Goal: Task Accomplishment & Management: Use online tool/utility

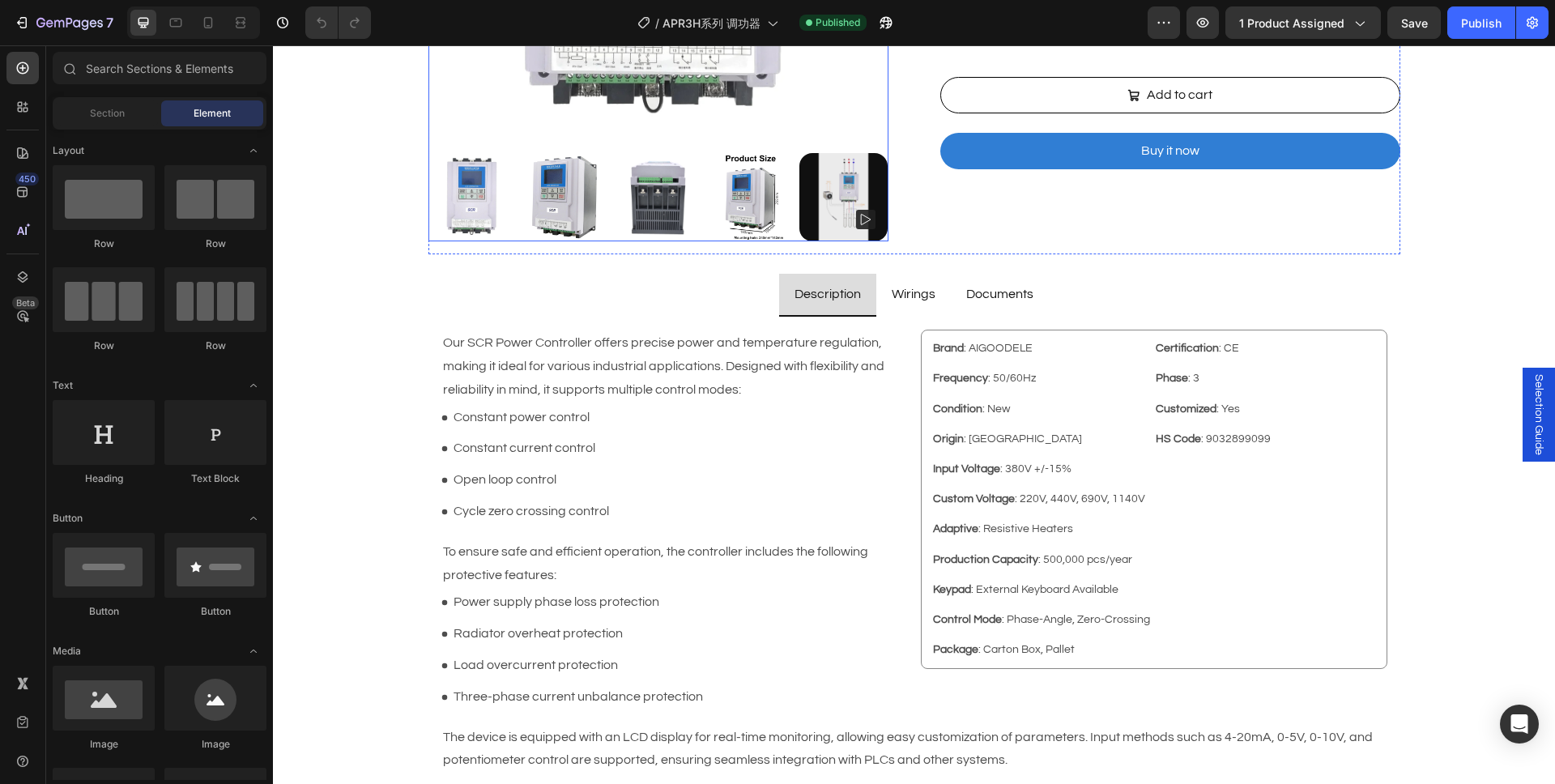
scroll to position [552, 0]
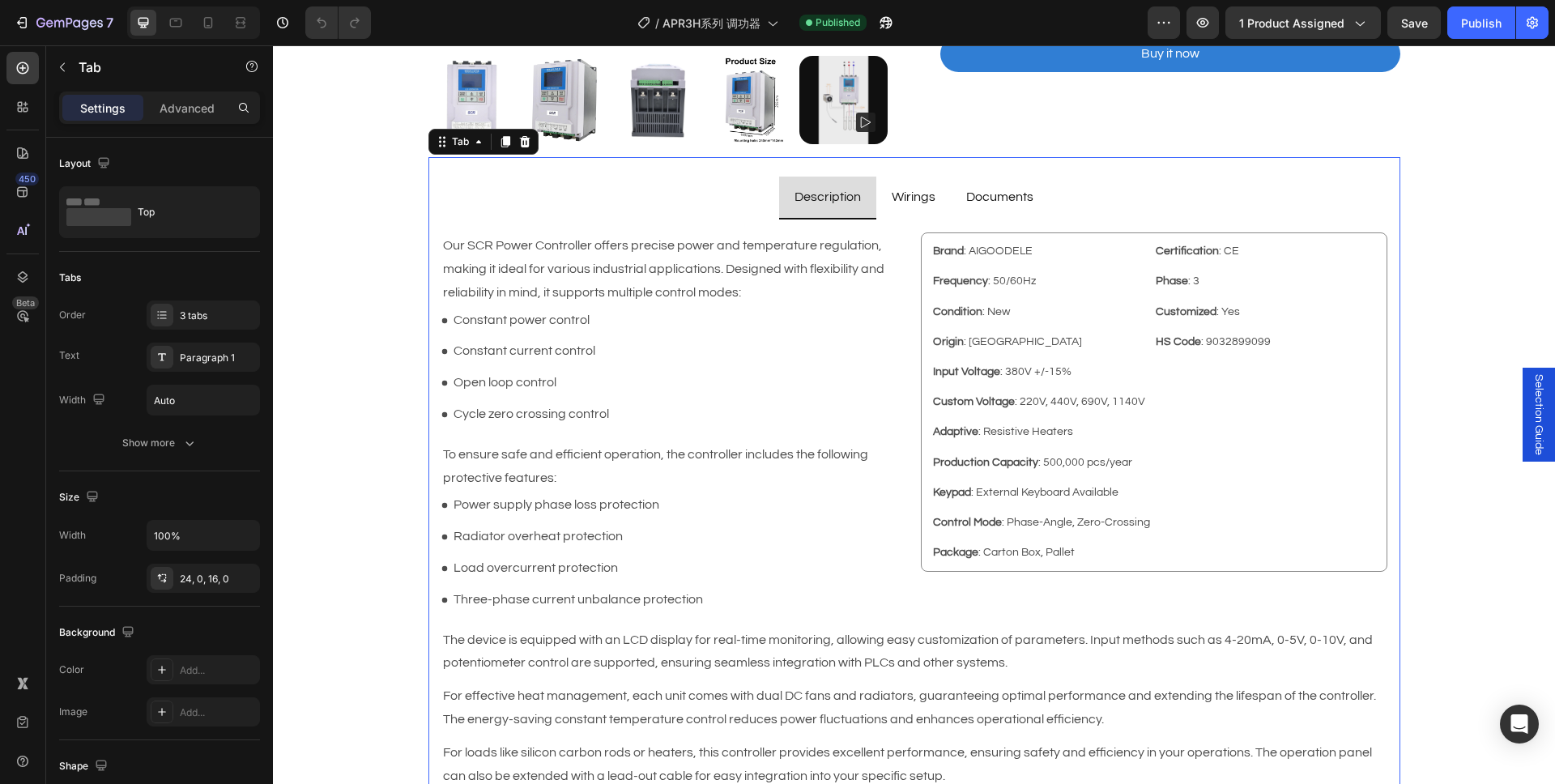
click at [660, 191] on ul "Description Wirings Documents" at bounding box center [914, 198] width 972 height 43
click at [456, 147] on div "Tab" at bounding box center [460, 142] width 23 height 15
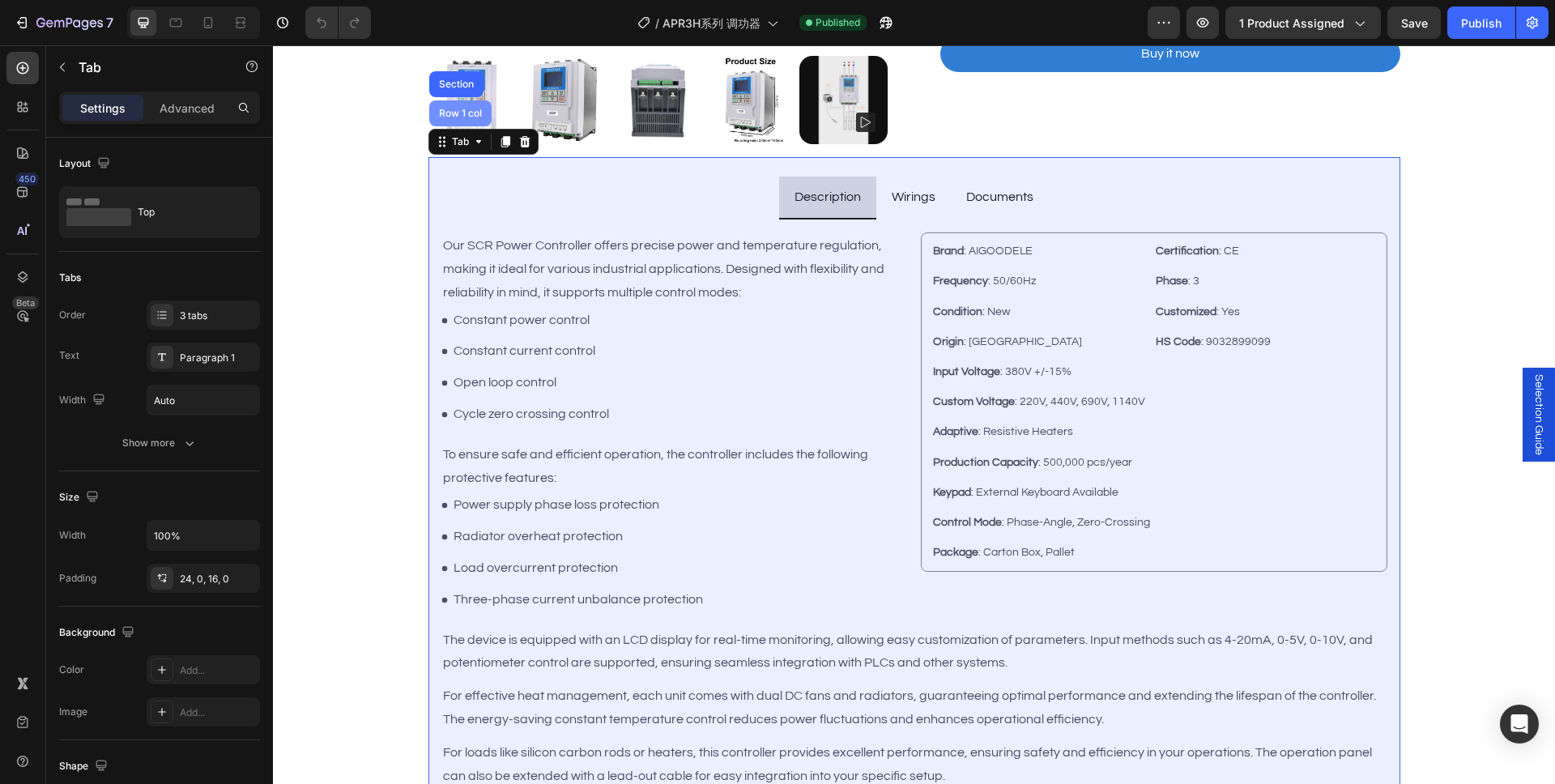
click at [460, 112] on div "Row 1 col" at bounding box center [460, 114] width 49 height 10
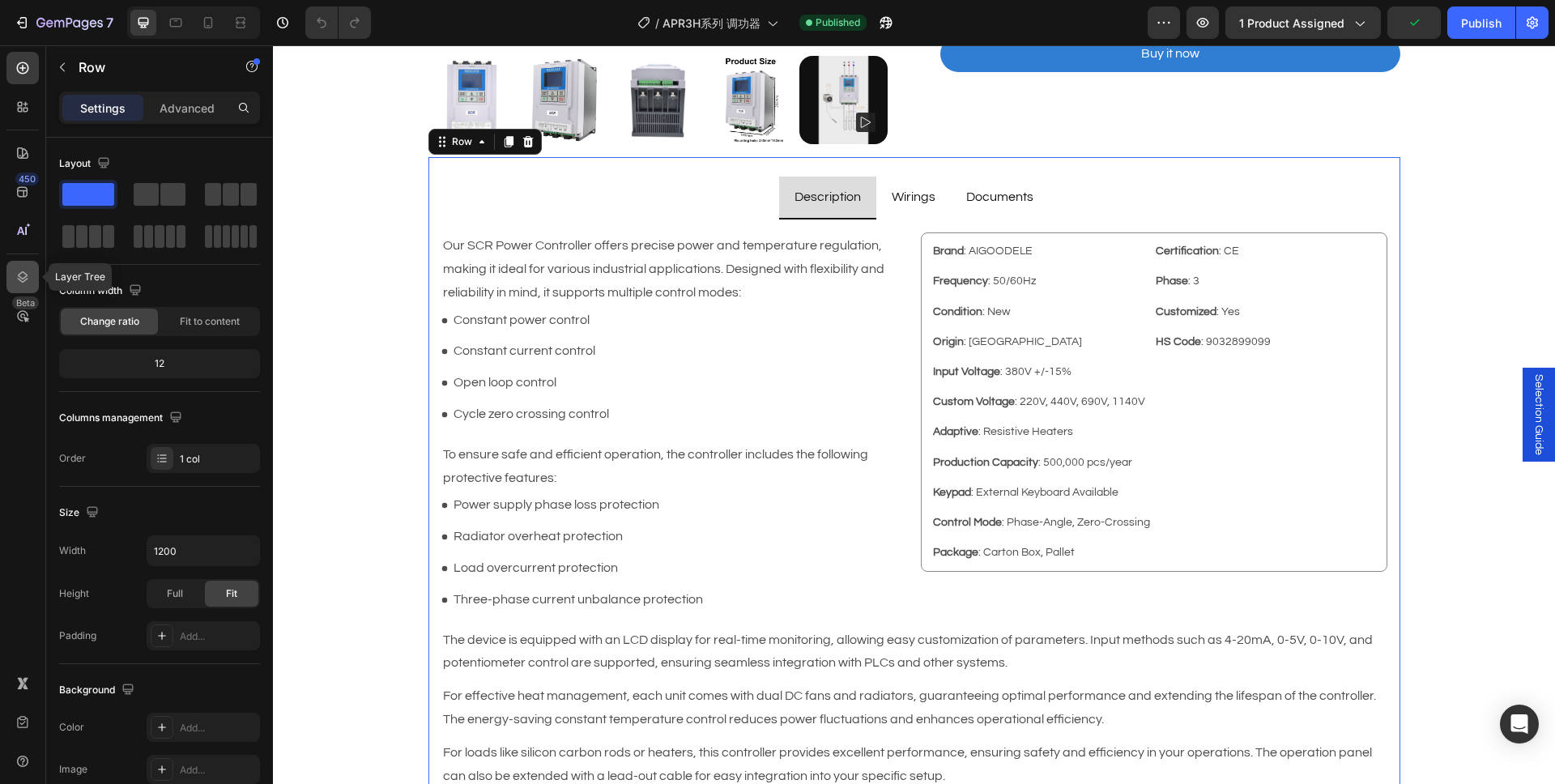
click at [30, 284] on icon at bounding box center [23, 277] width 16 height 16
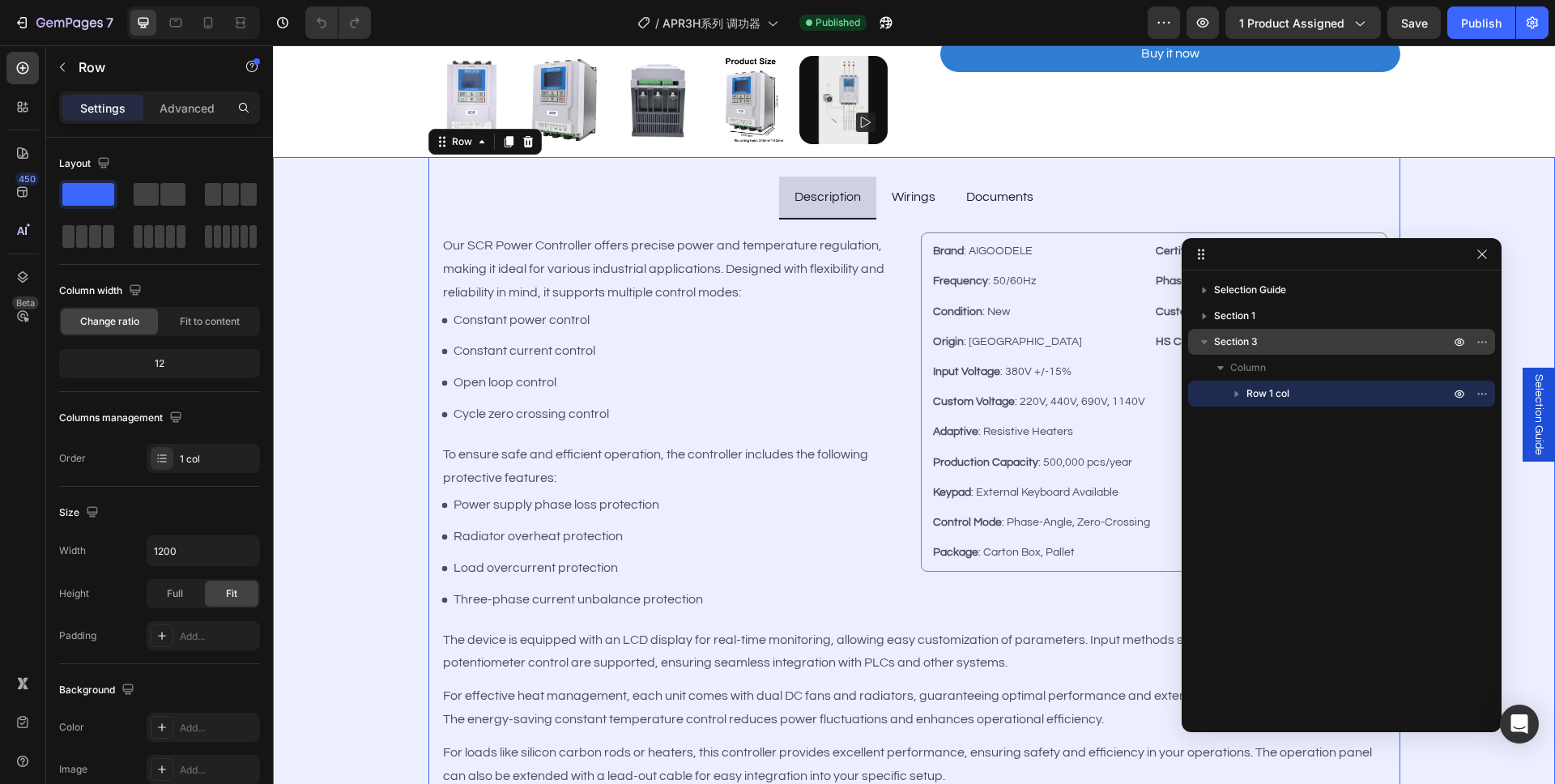
click at [1267, 340] on p "Section 3" at bounding box center [1333, 342] width 239 height 16
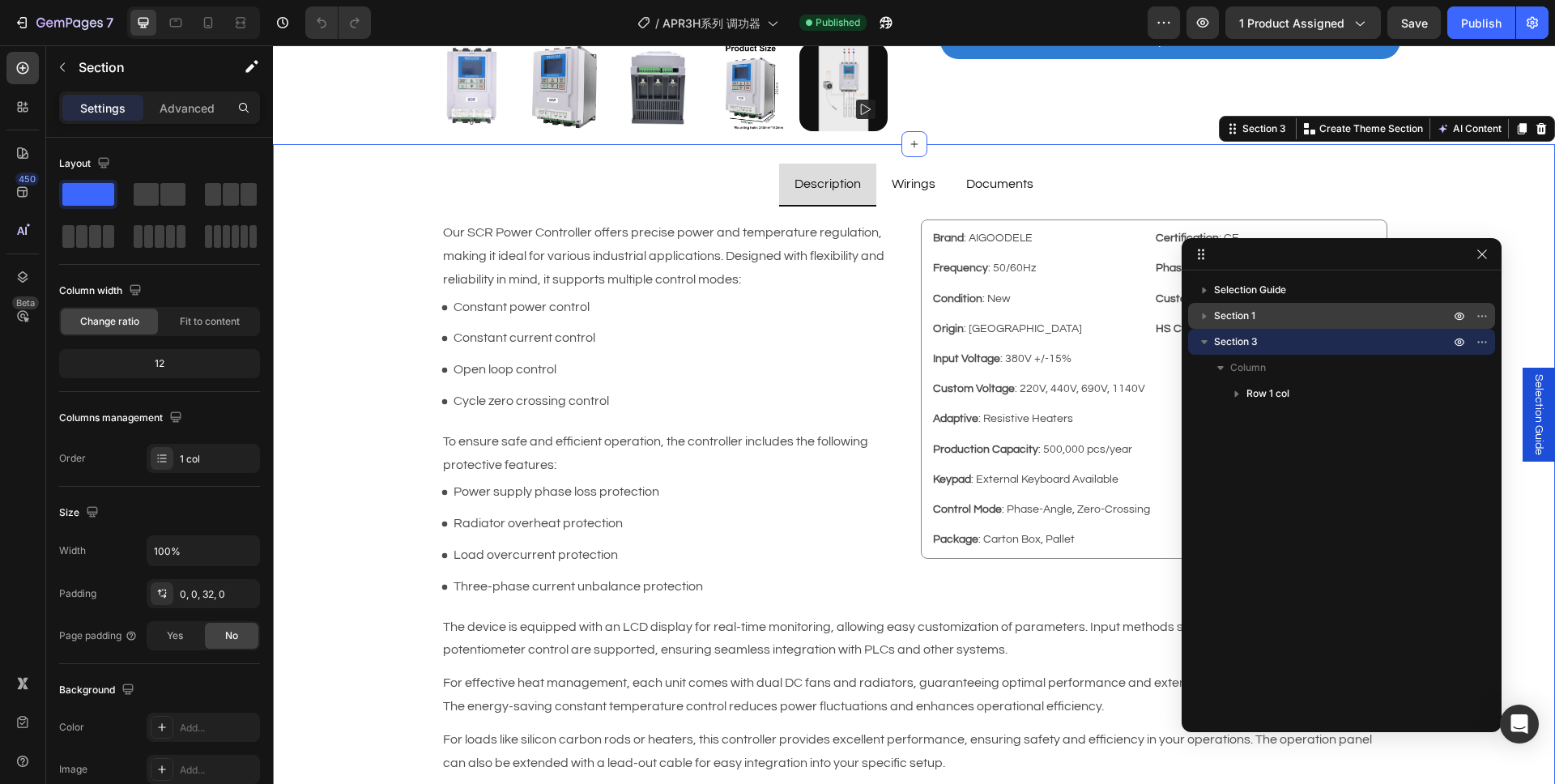
scroll to position [607, 0]
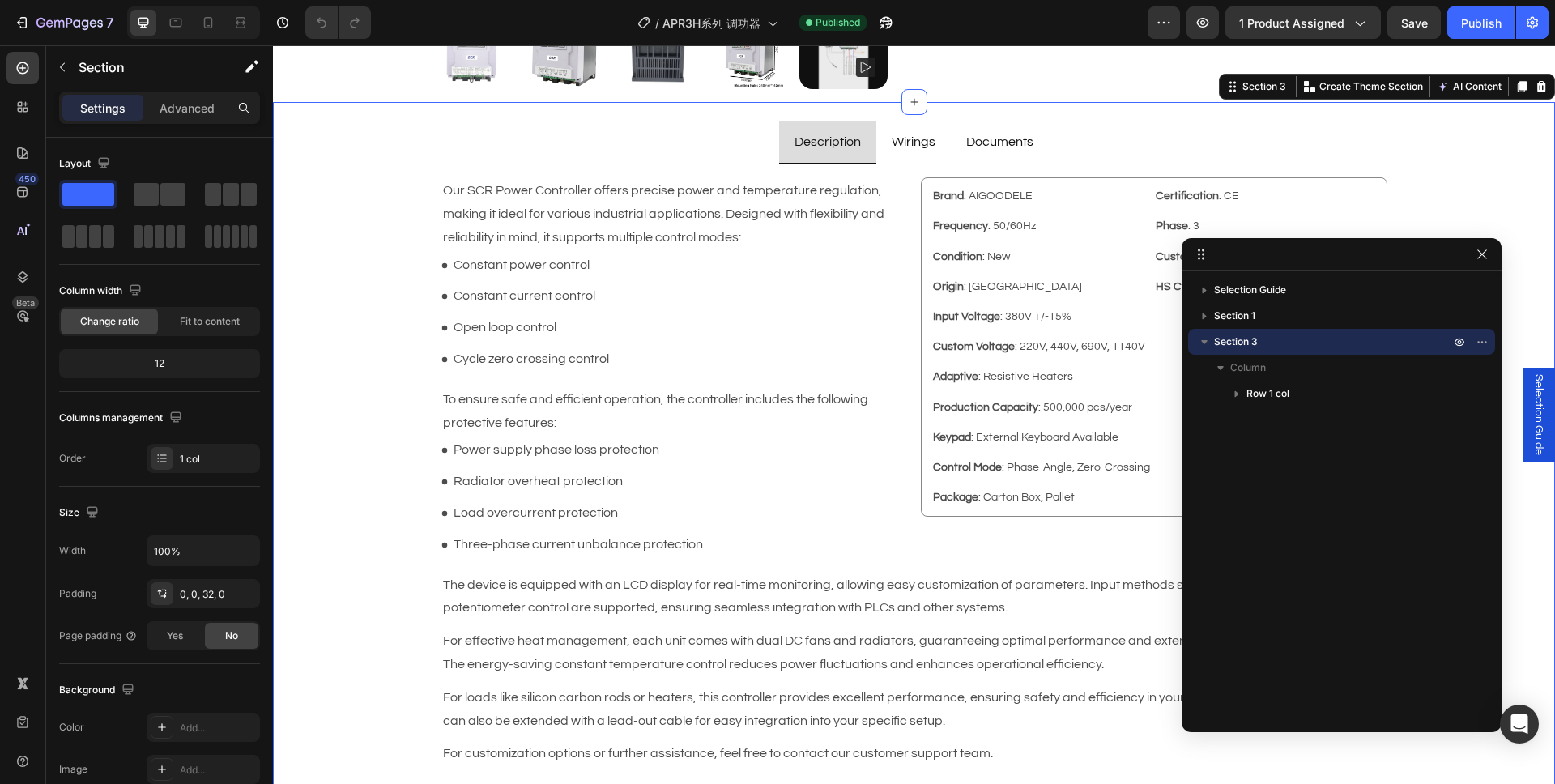
click at [1200, 345] on icon "button" at bounding box center [1205, 342] width 16 height 16
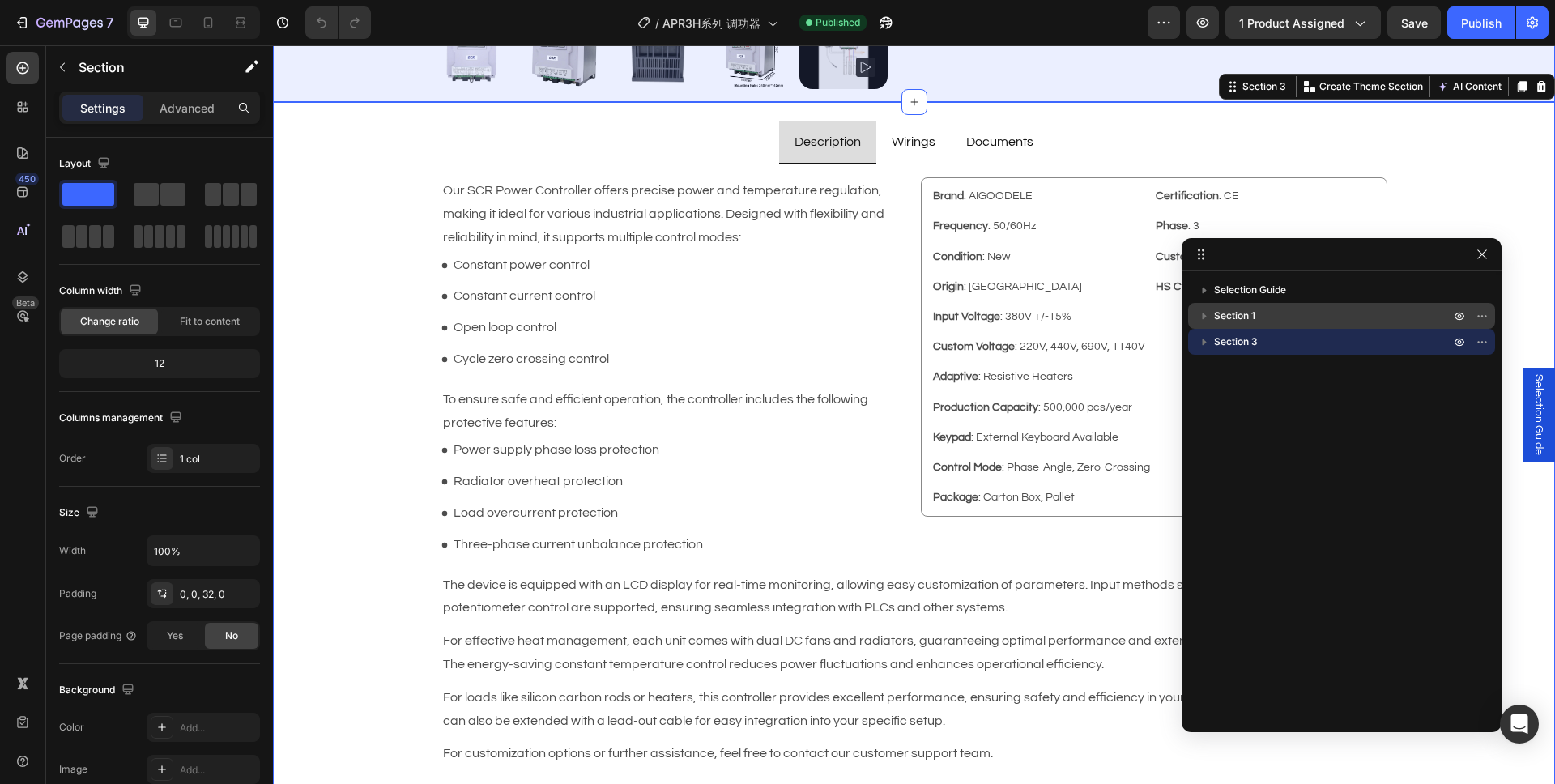
click at [1240, 317] on span "Section 1" at bounding box center [1234, 316] width 41 height 16
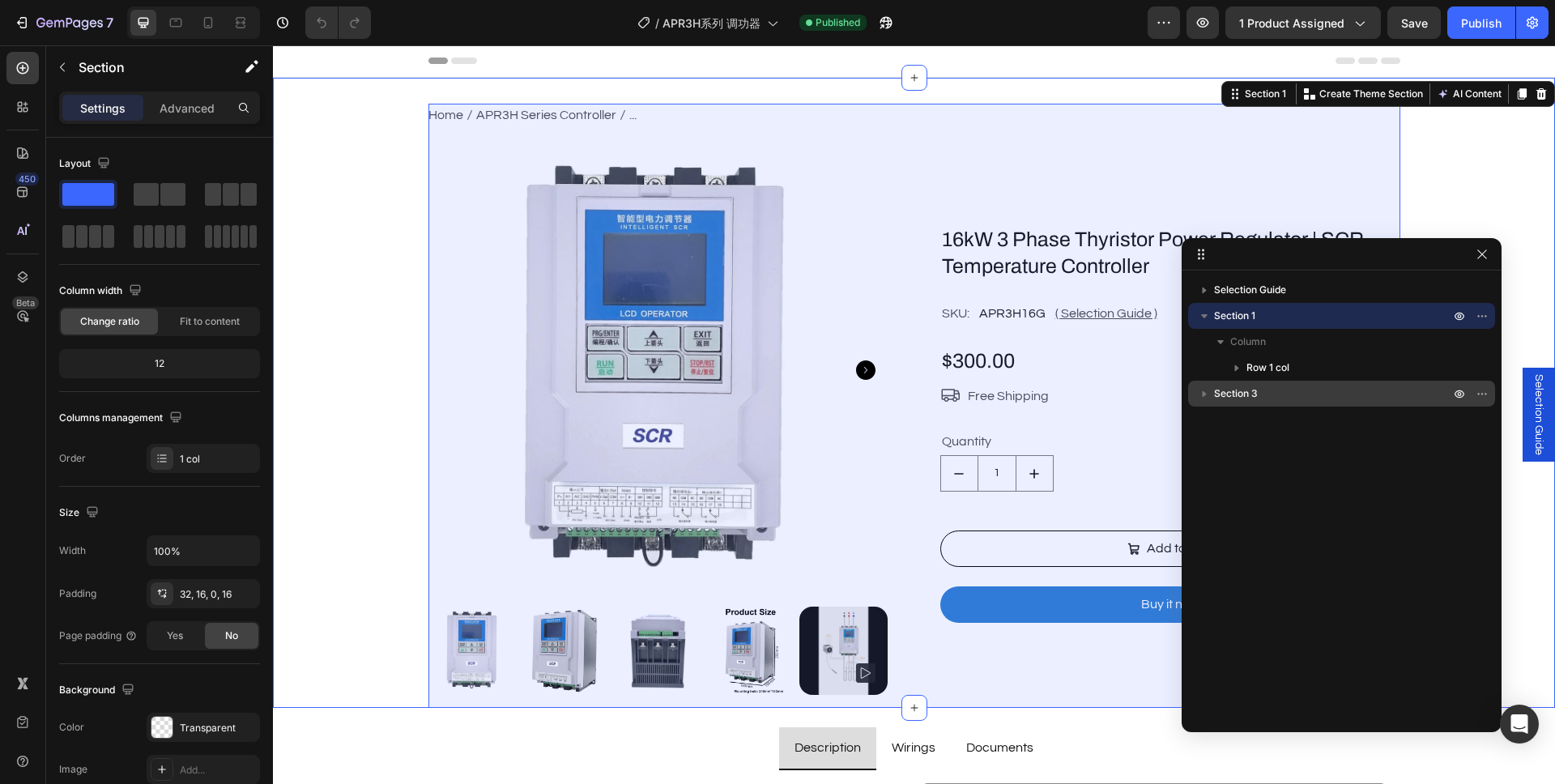
scroll to position [0, 0]
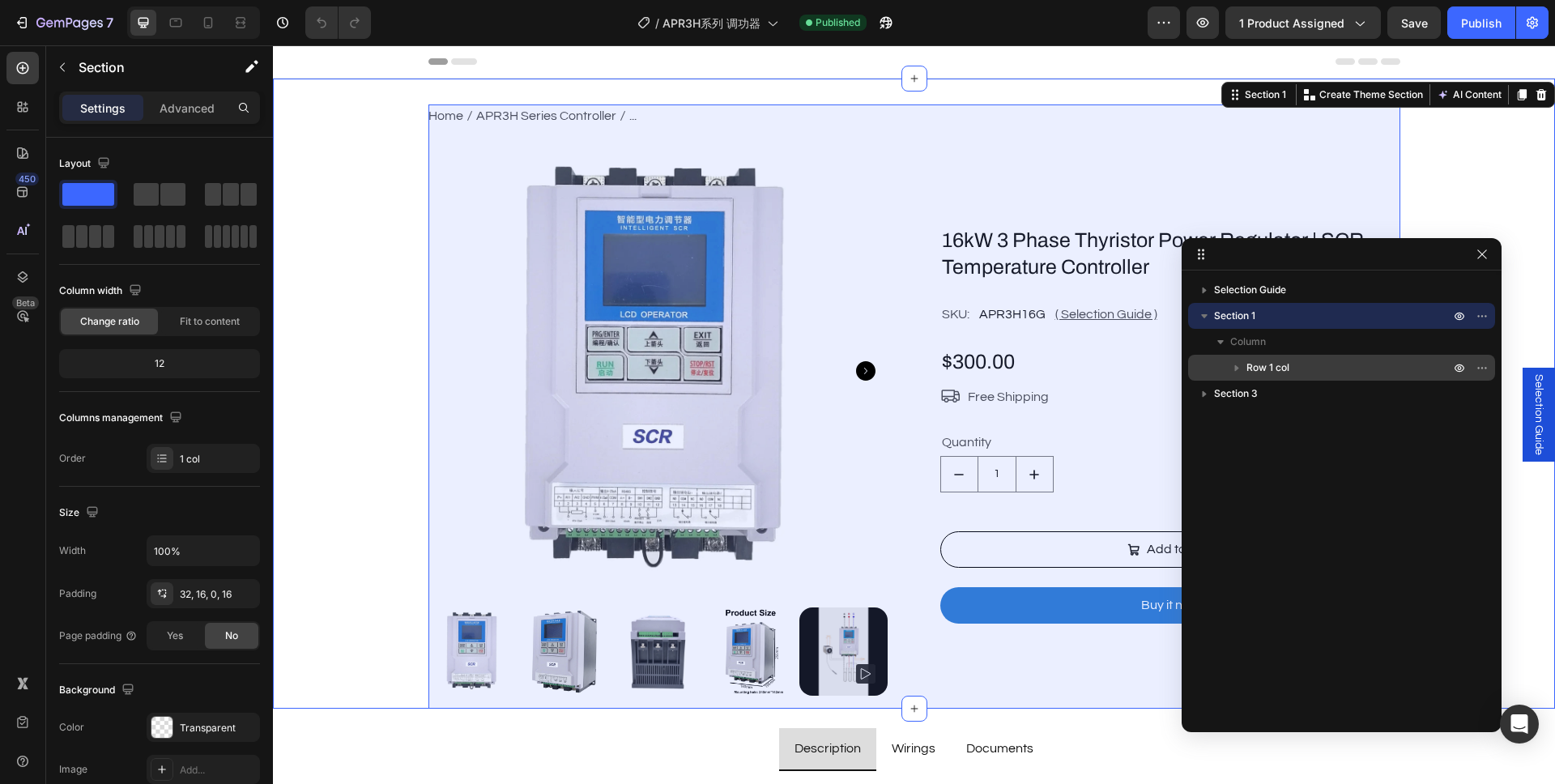
click at [1240, 368] on icon "button" at bounding box center [1237, 368] width 16 height 16
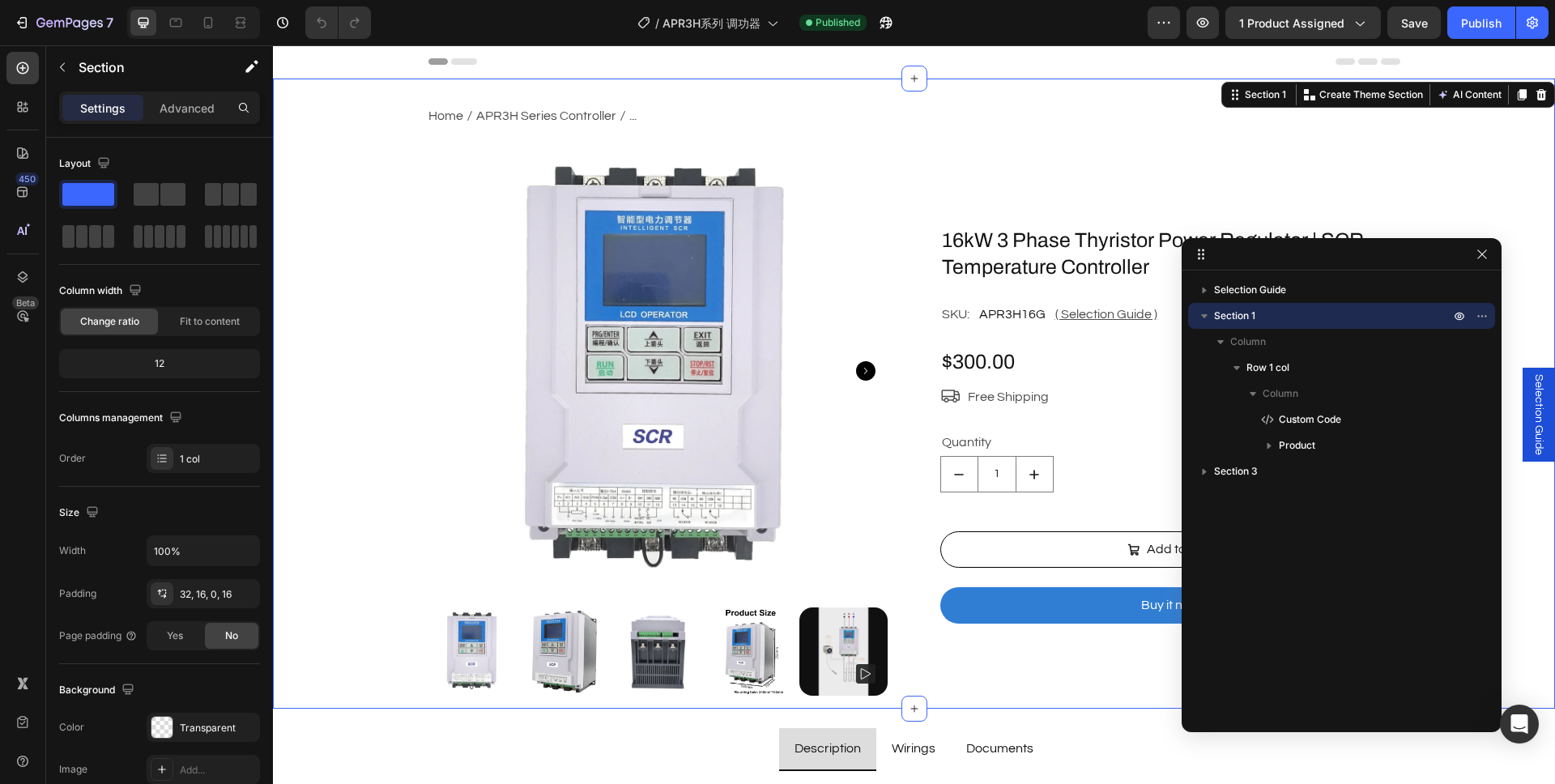
click at [1201, 311] on icon "button" at bounding box center [1205, 316] width 16 height 16
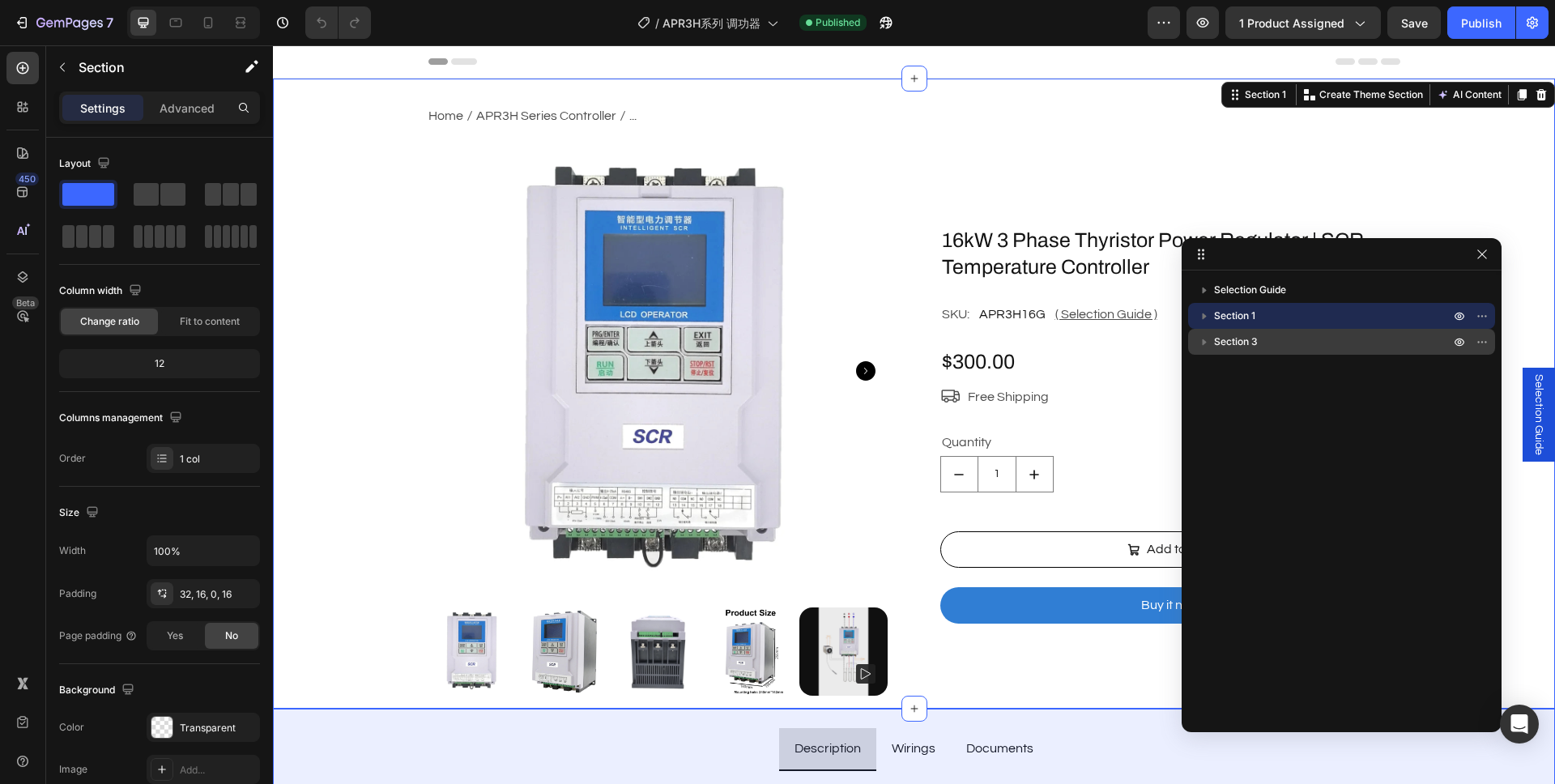
click at [1206, 343] on icon "button" at bounding box center [1205, 342] width 16 height 16
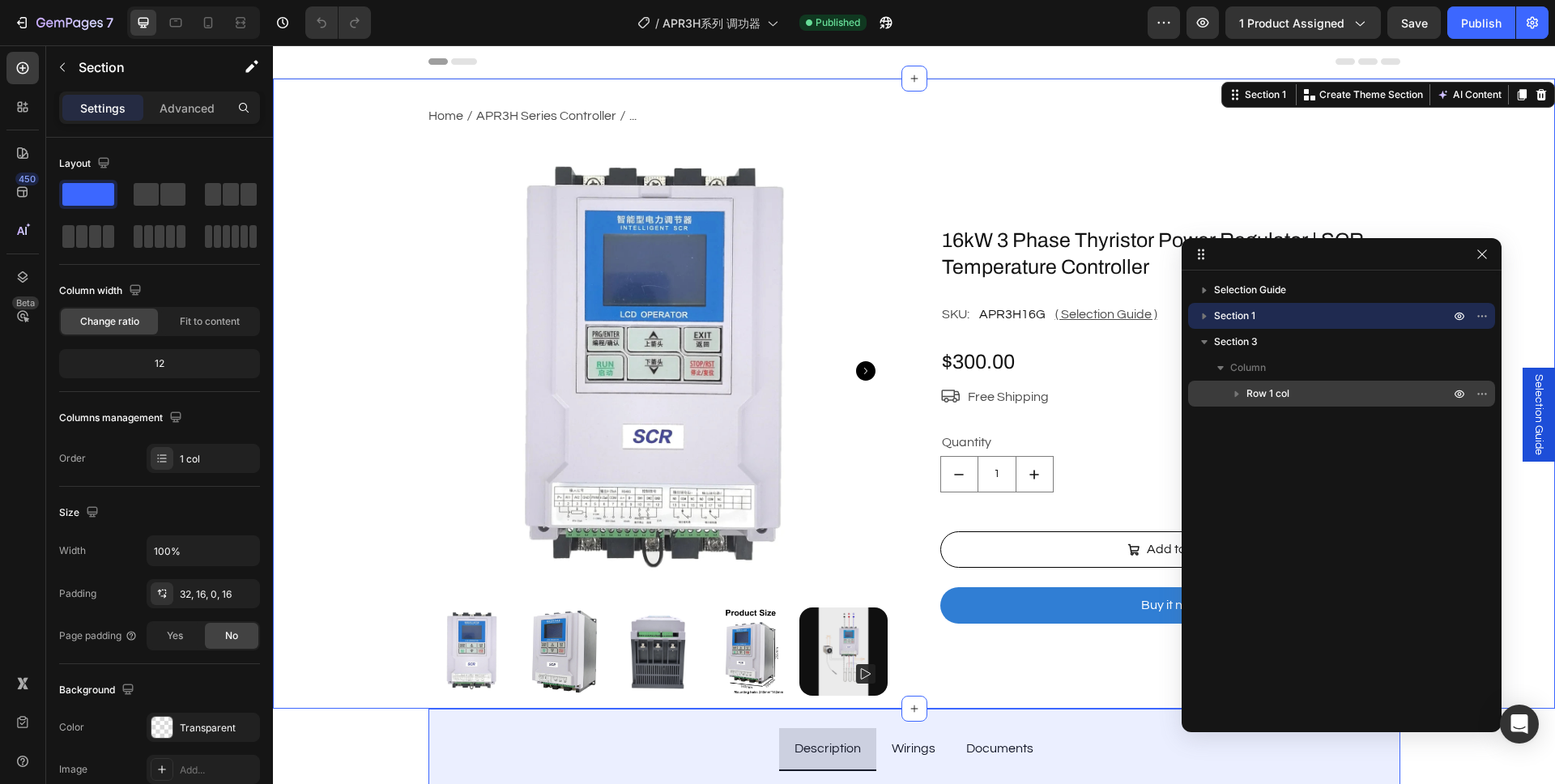
click at [1256, 392] on span "Row 1 col" at bounding box center [1268, 393] width 43 height 16
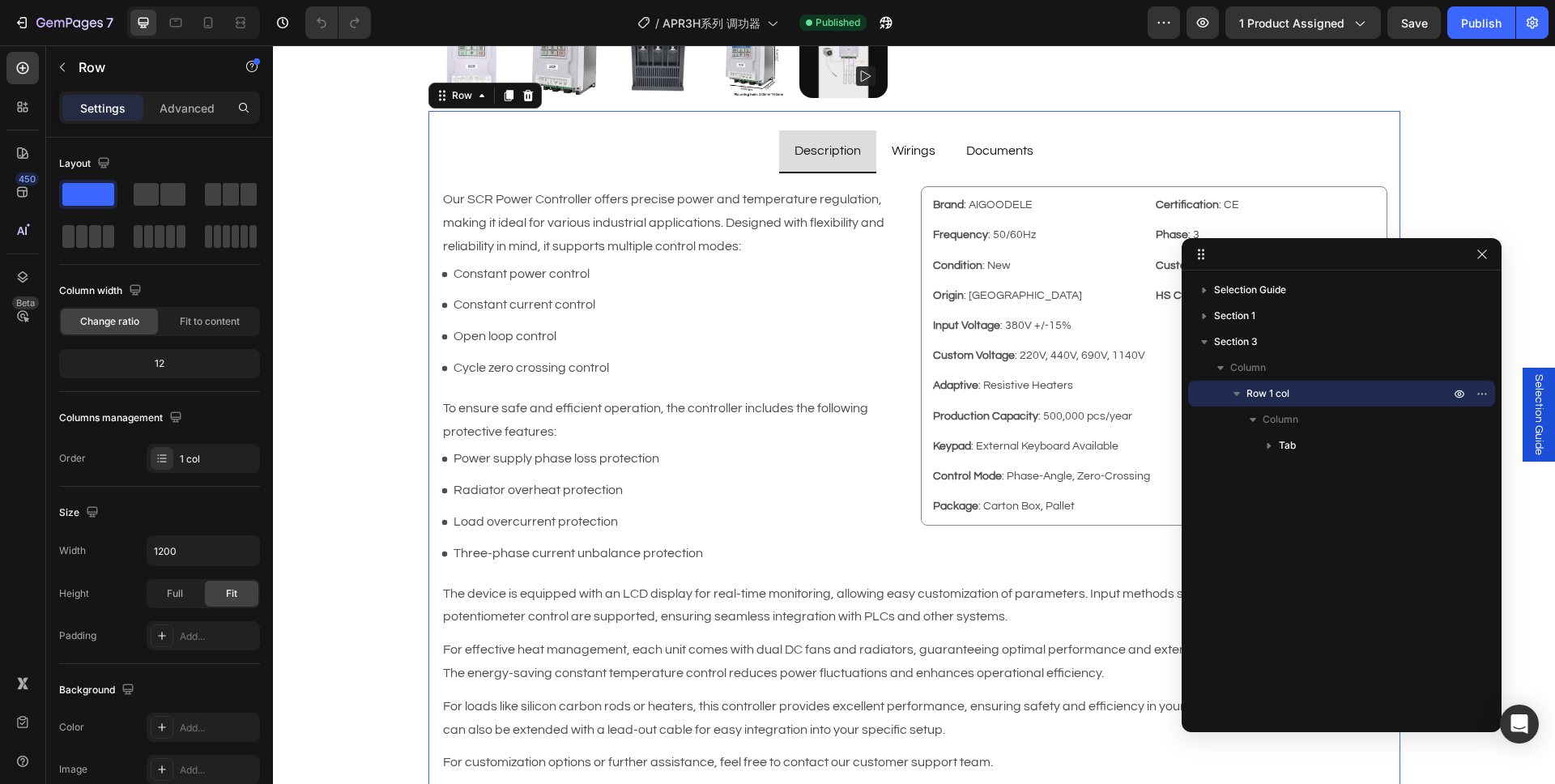
scroll to position [607, 0]
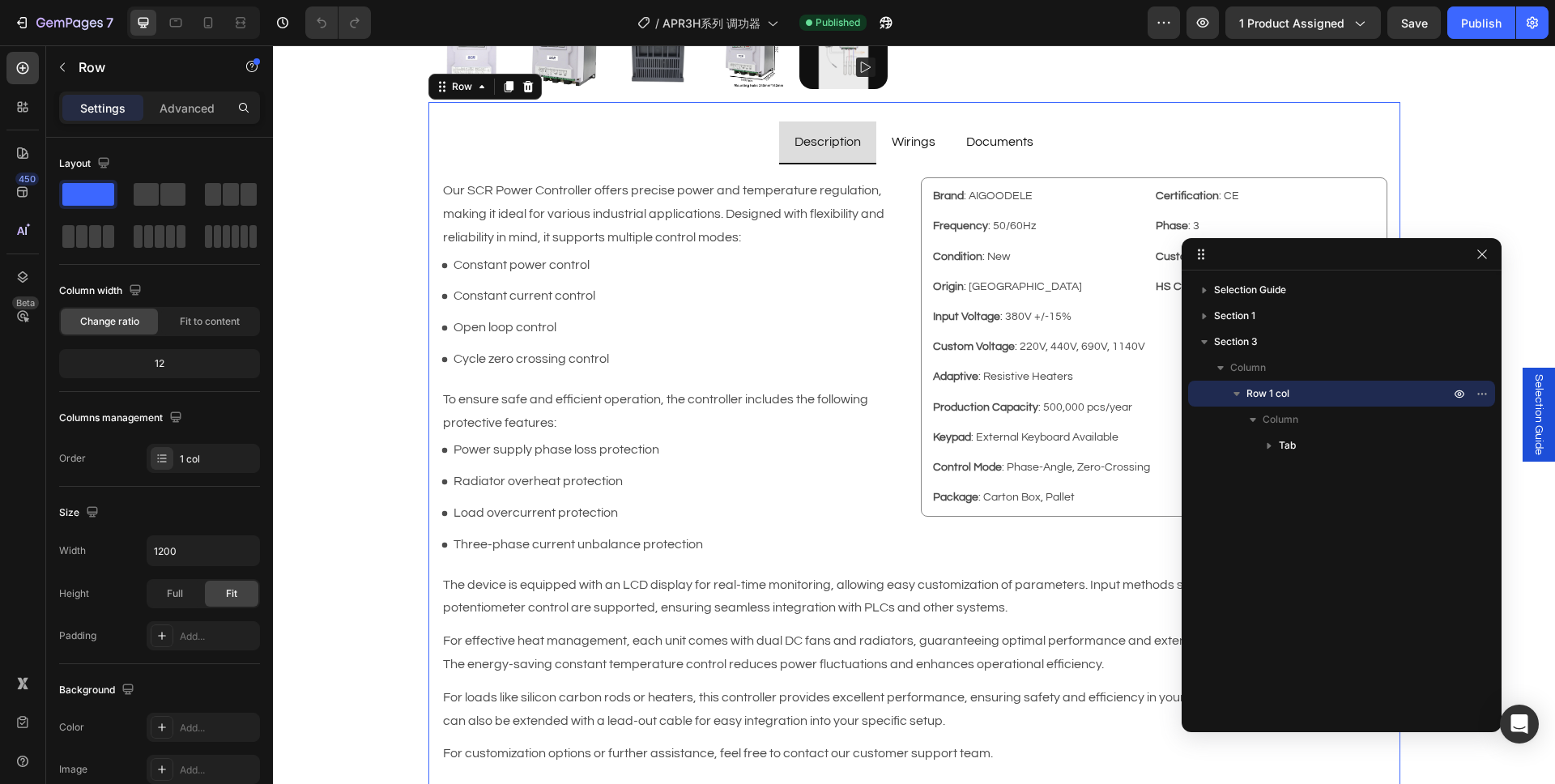
click at [1236, 397] on icon "button" at bounding box center [1237, 393] width 16 height 16
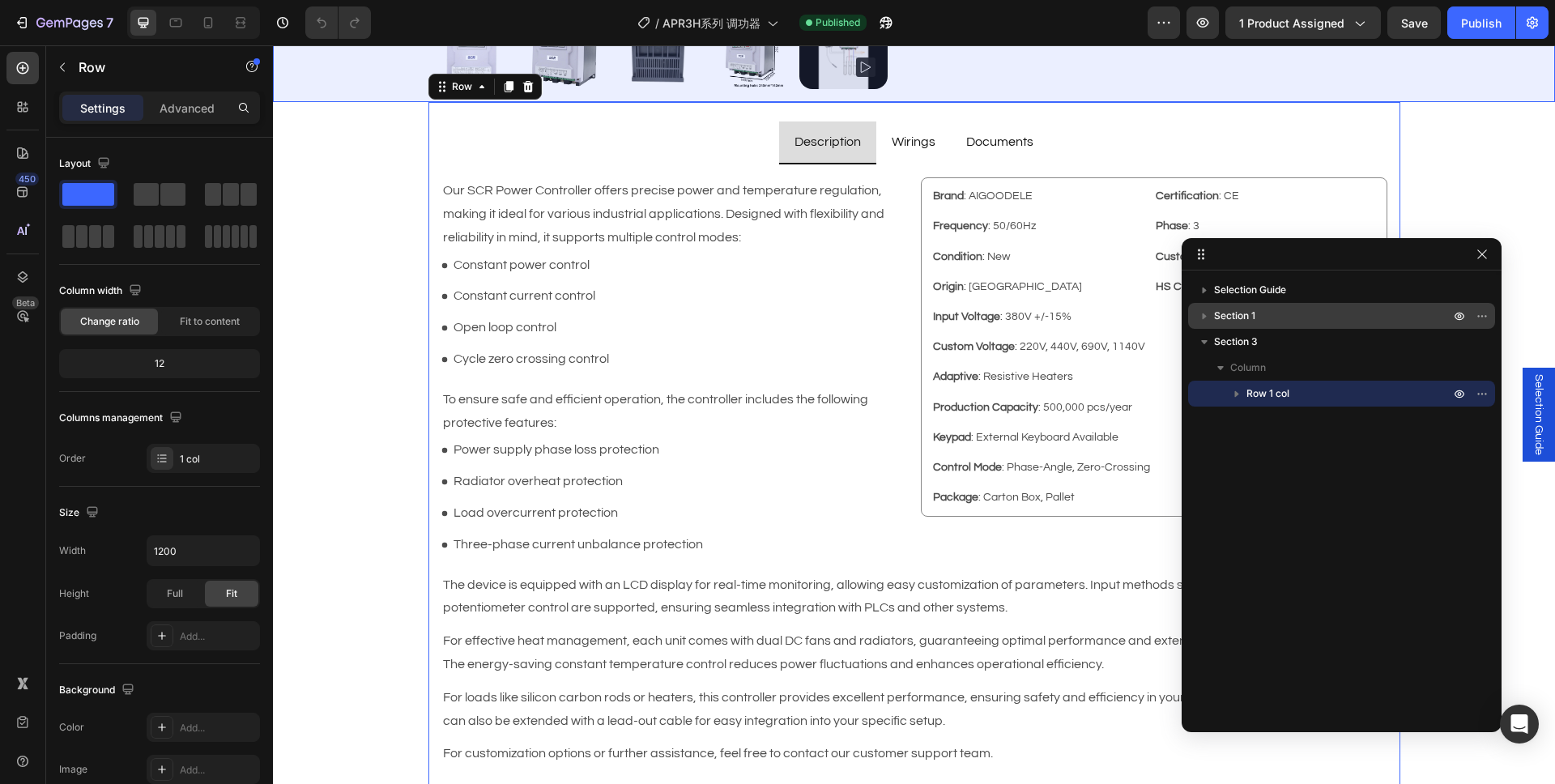
click at [1243, 322] on span "Section 1" at bounding box center [1234, 316] width 41 height 16
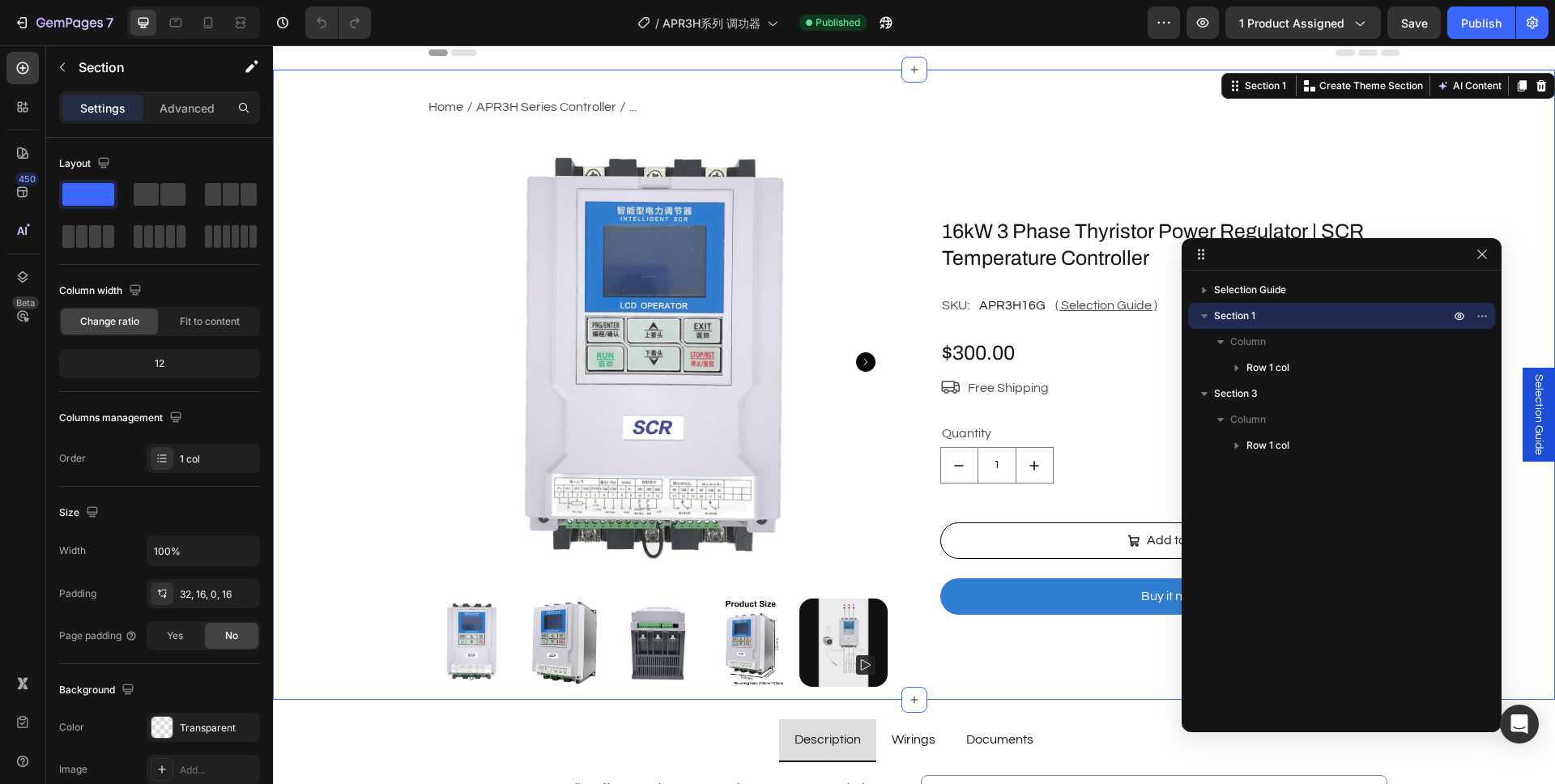
scroll to position [0, 0]
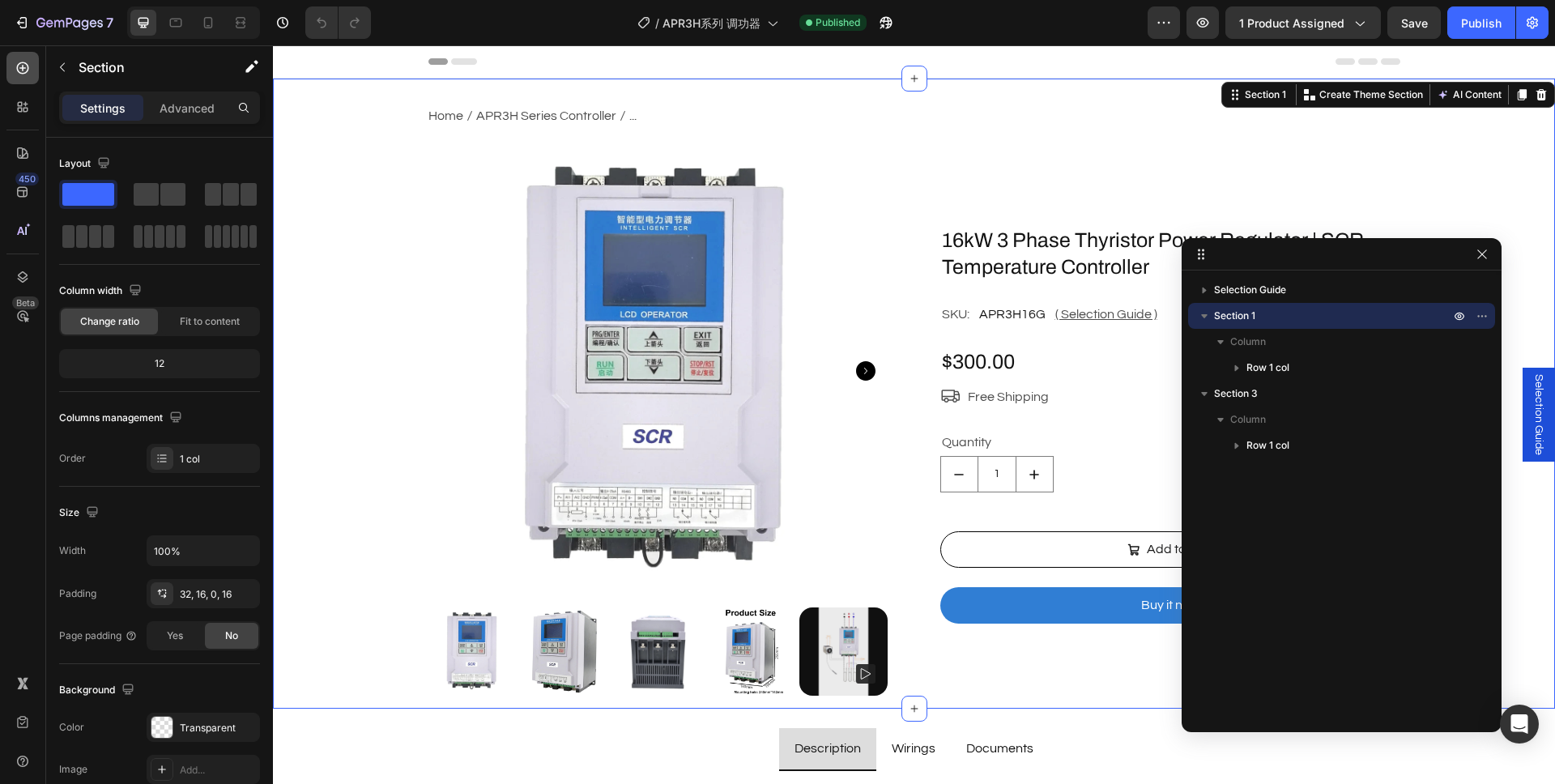
click at [22, 69] on icon at bounding box center [23, 68] width 7 height 7
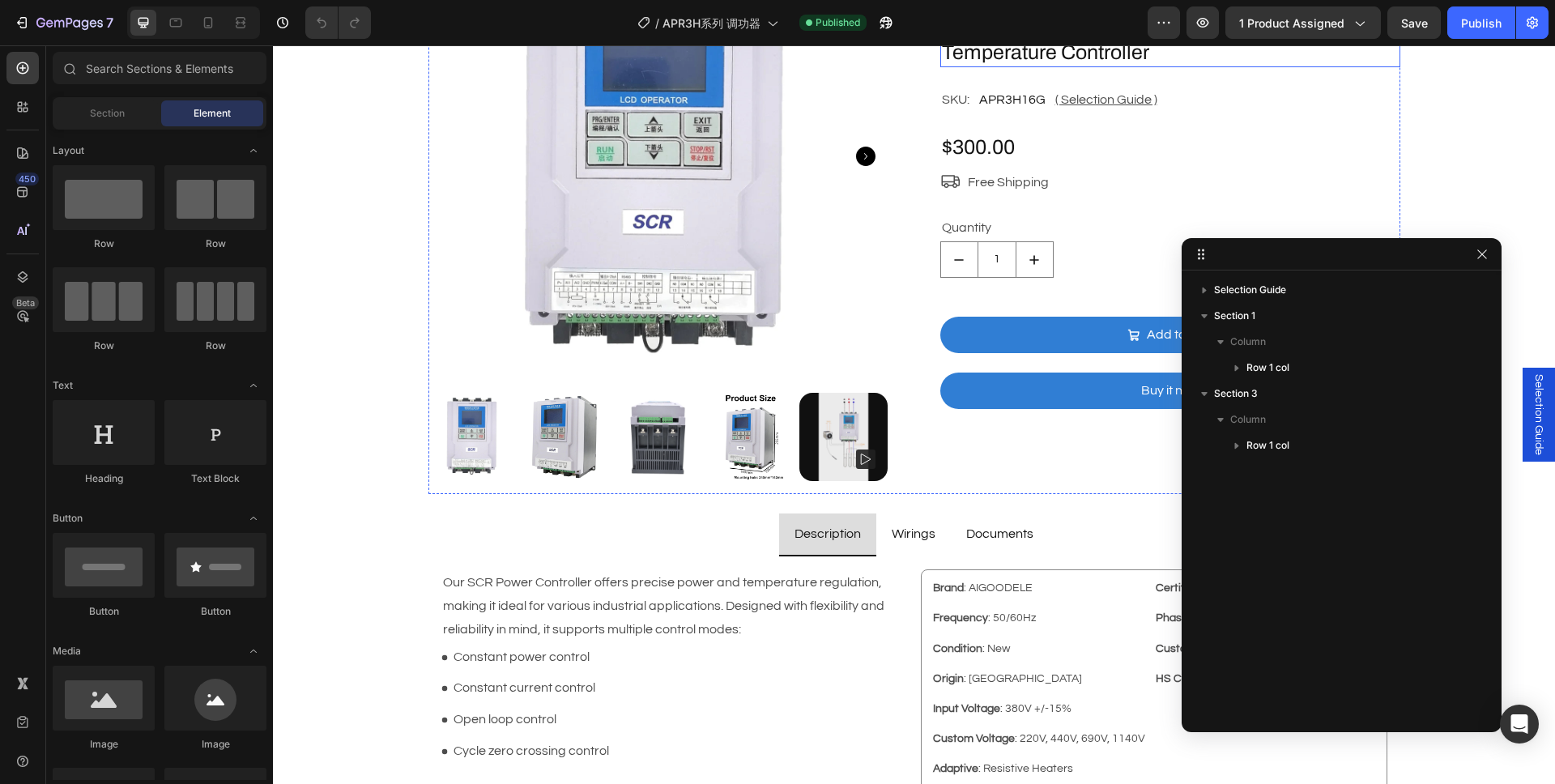
scroll to position [292, 0]
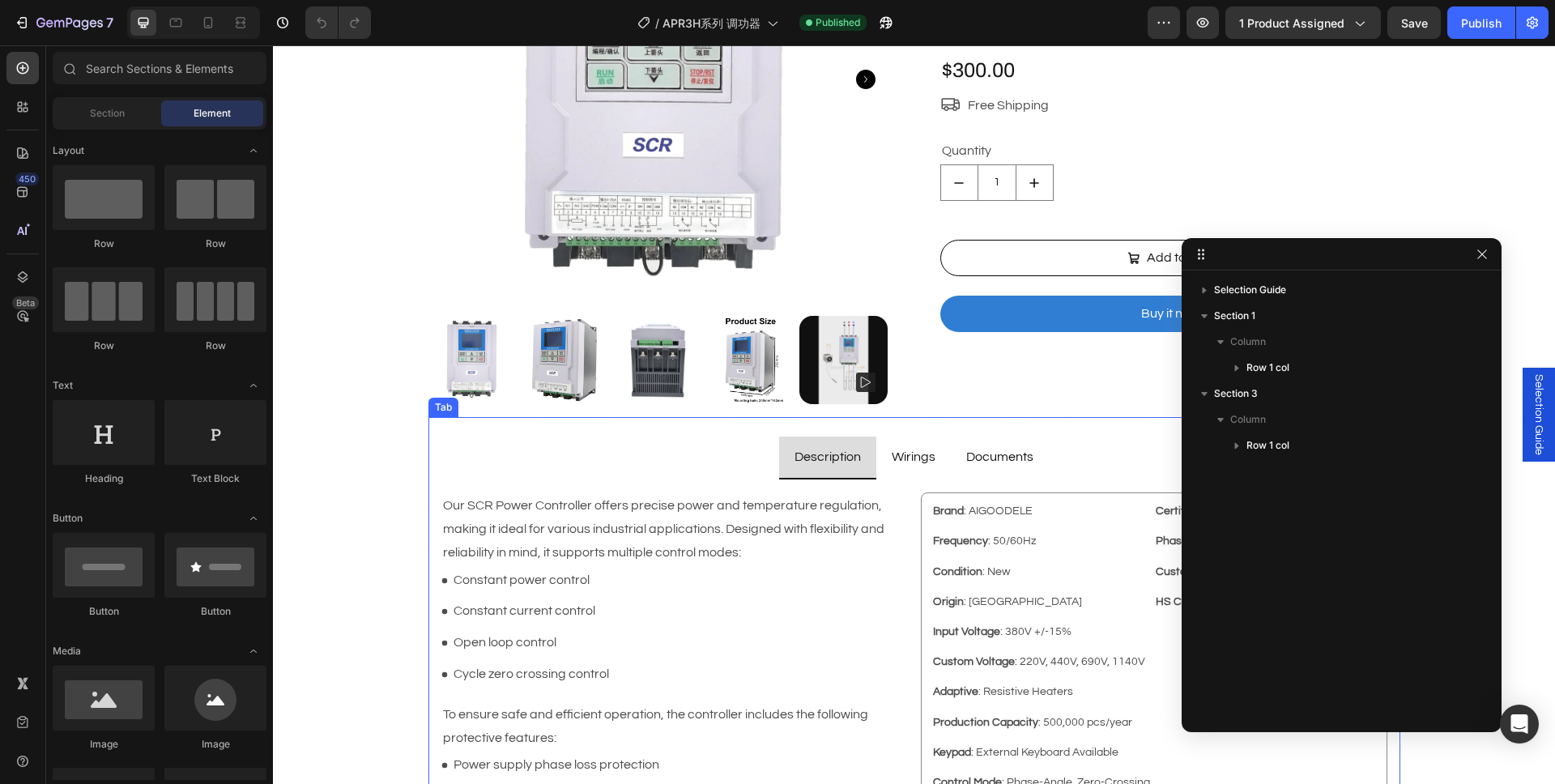
click at [468, 443] on ul "Description Wirings Documents" at bounding box center [914, 458] width 972 height 43
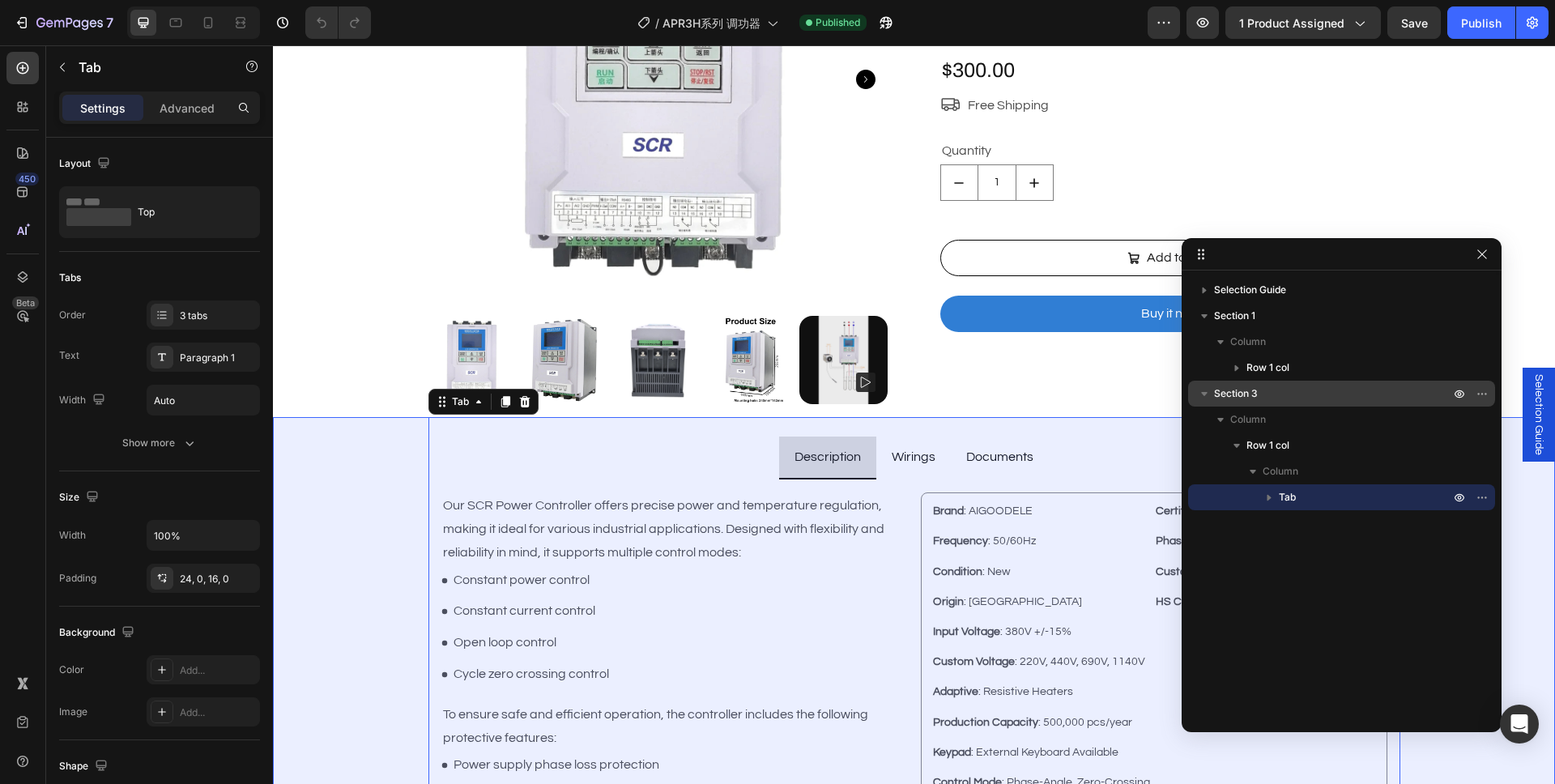
click at [1273, 387] on p "Section 3" at bounding box center [1333, 393] width 239 height 16
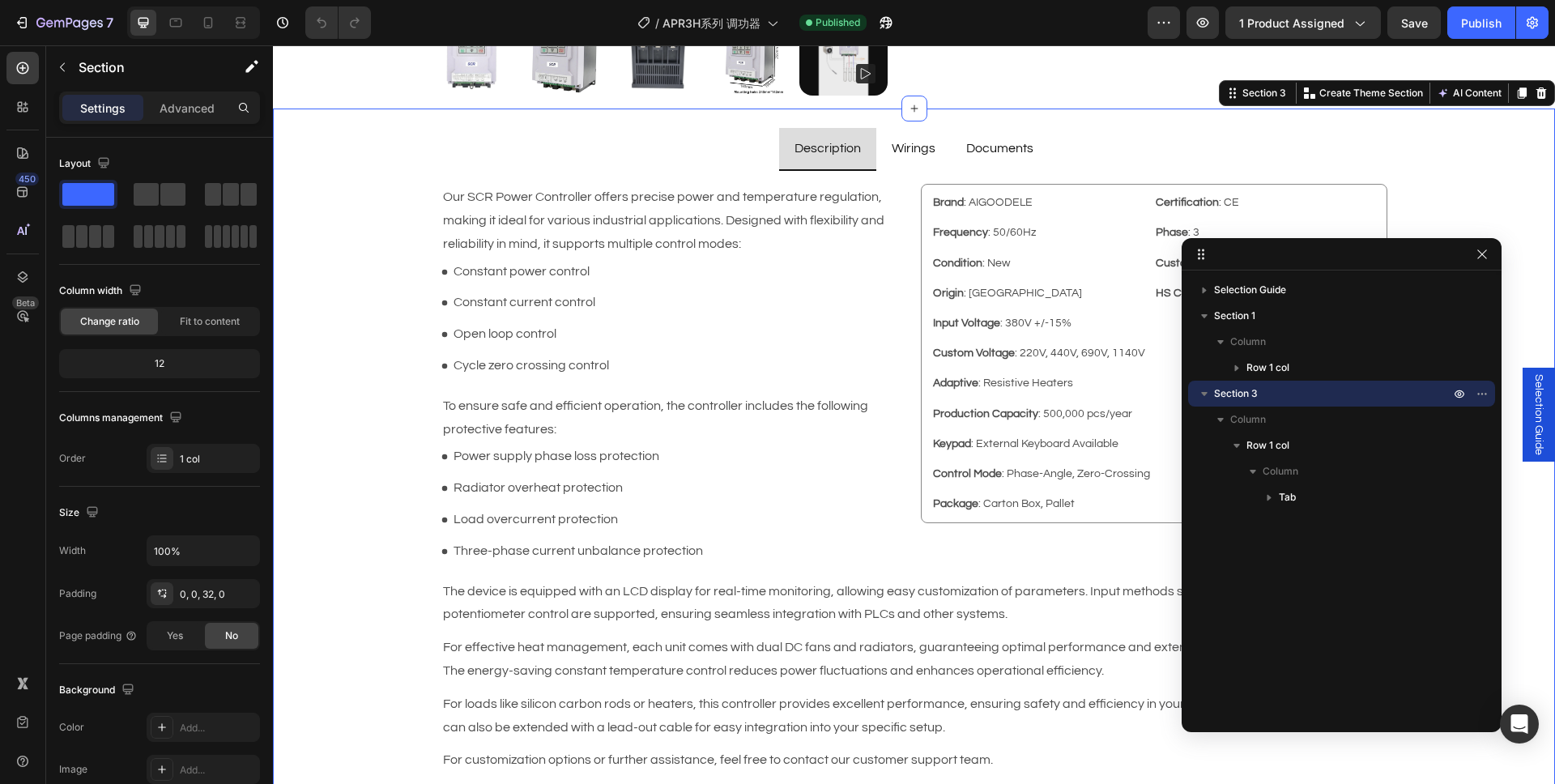
scroll to position [607, 0]
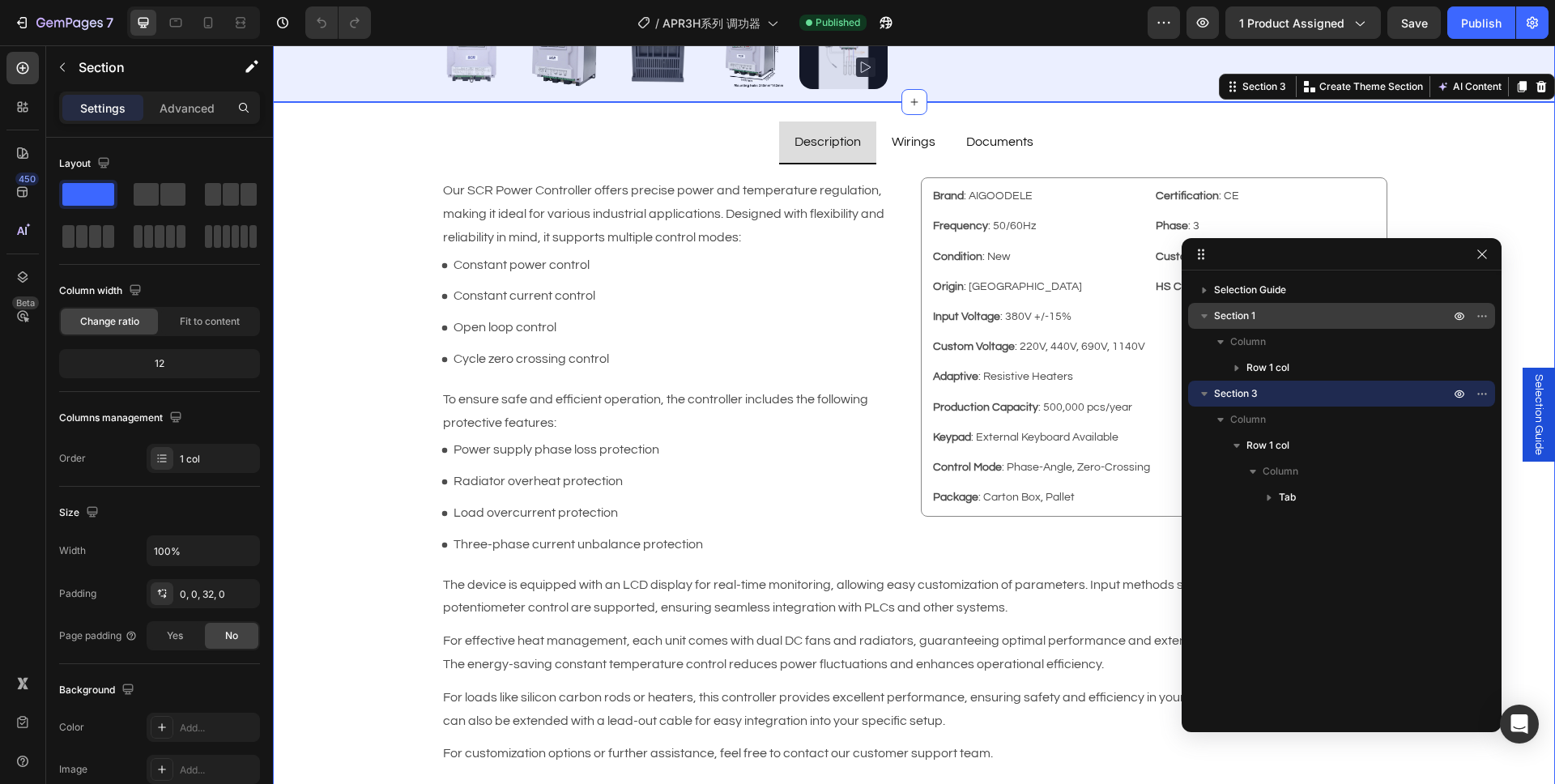
click at [1291, 320] on p "Section 1" at bounding box center [1333, 316] width 239 height 16
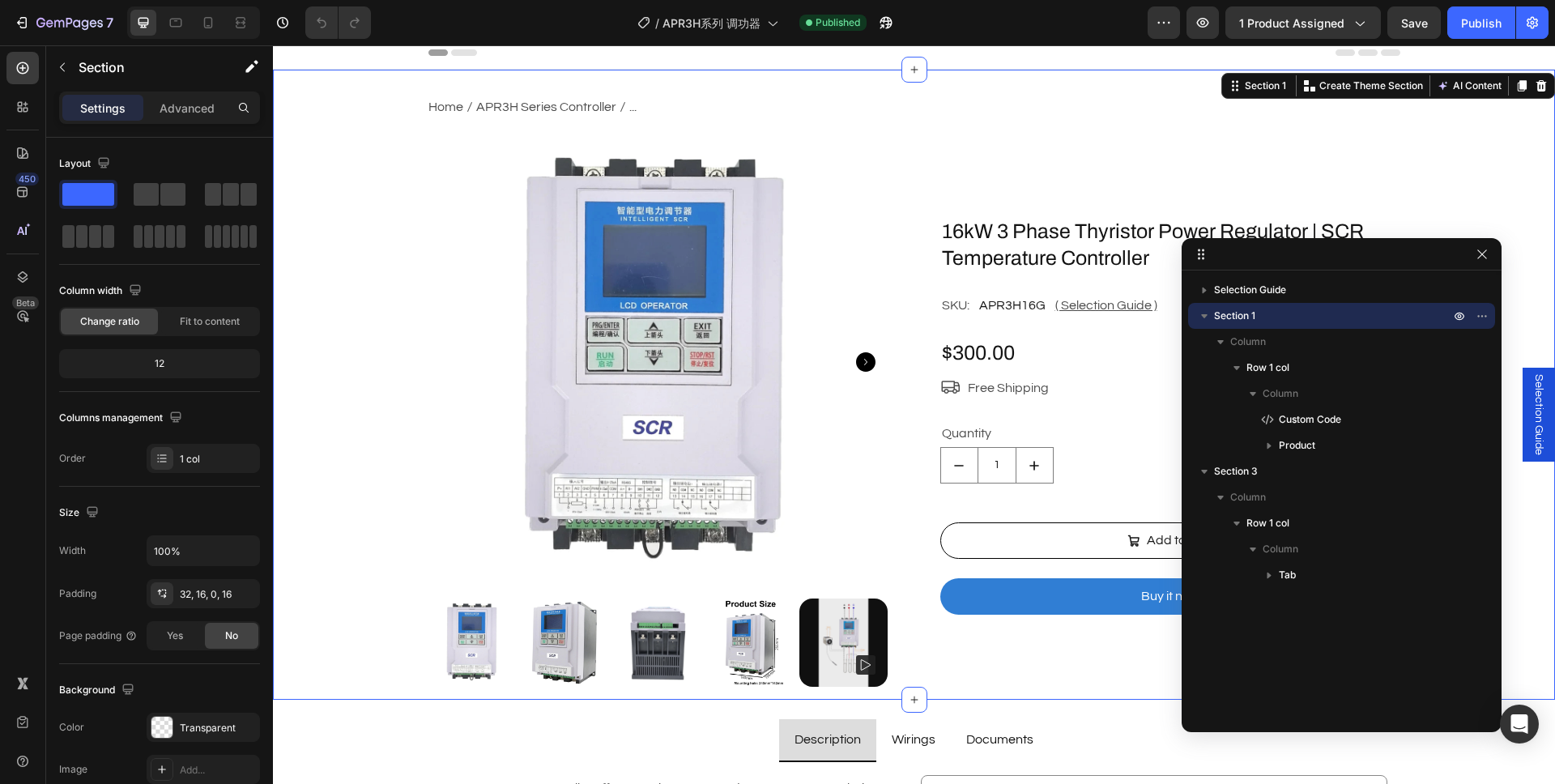
scroll to position [0, 0]
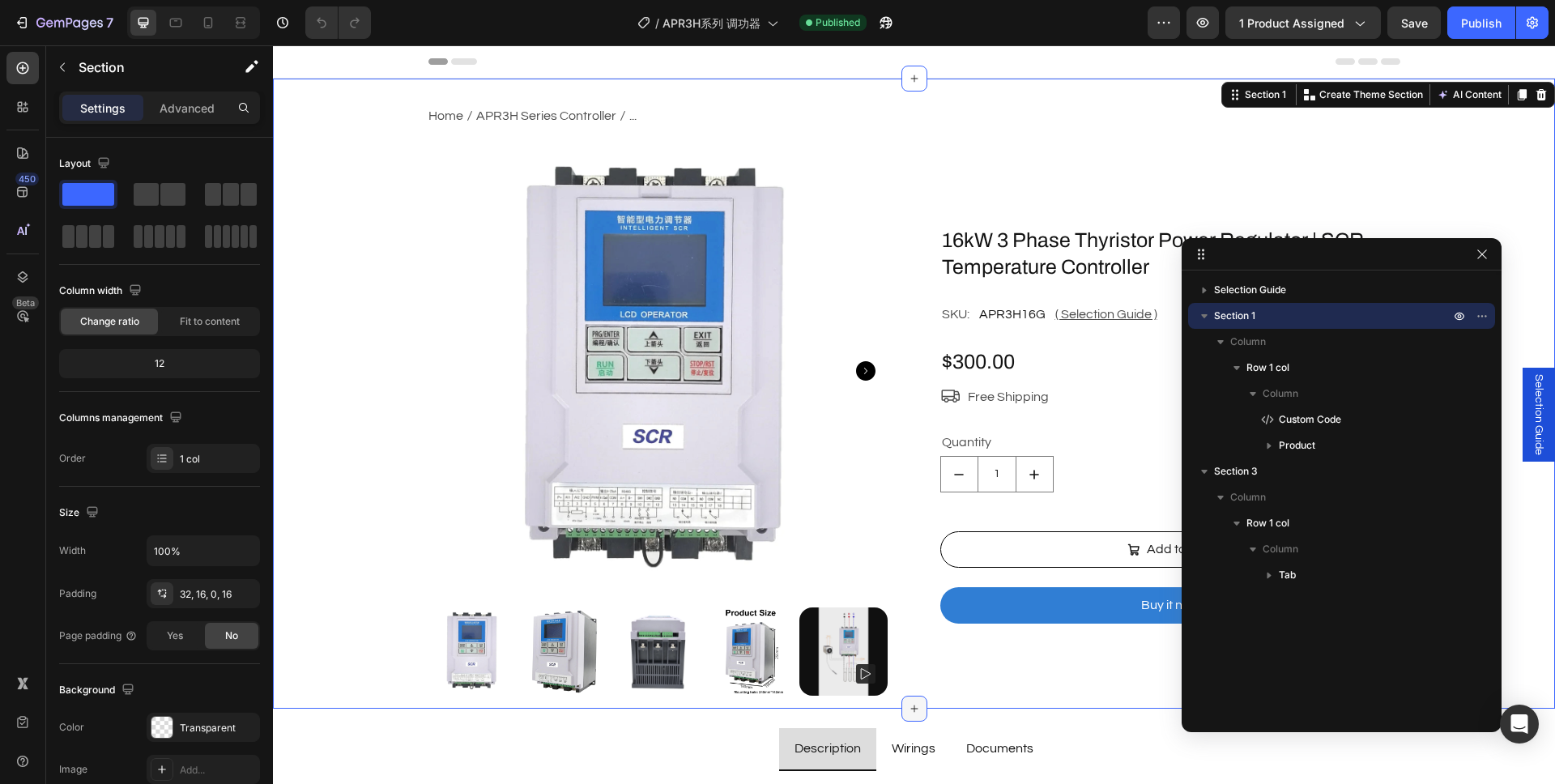
click at [910, 711] on icon at bounding box center [914, 709] width 13 height 13
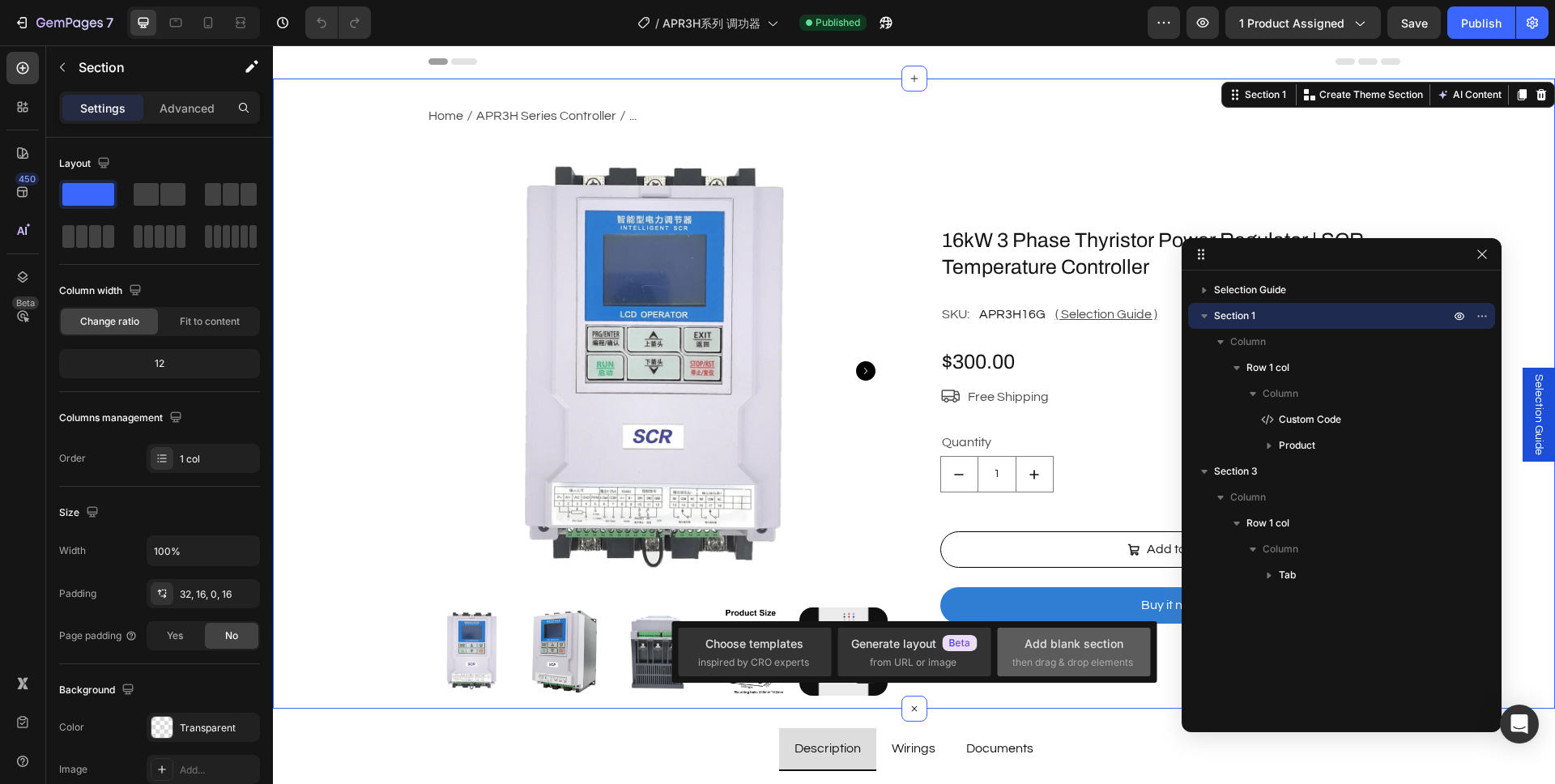
click at [1051, 647] on div "Add blank section" at bounding box center [1073, 643] width 99 height 17
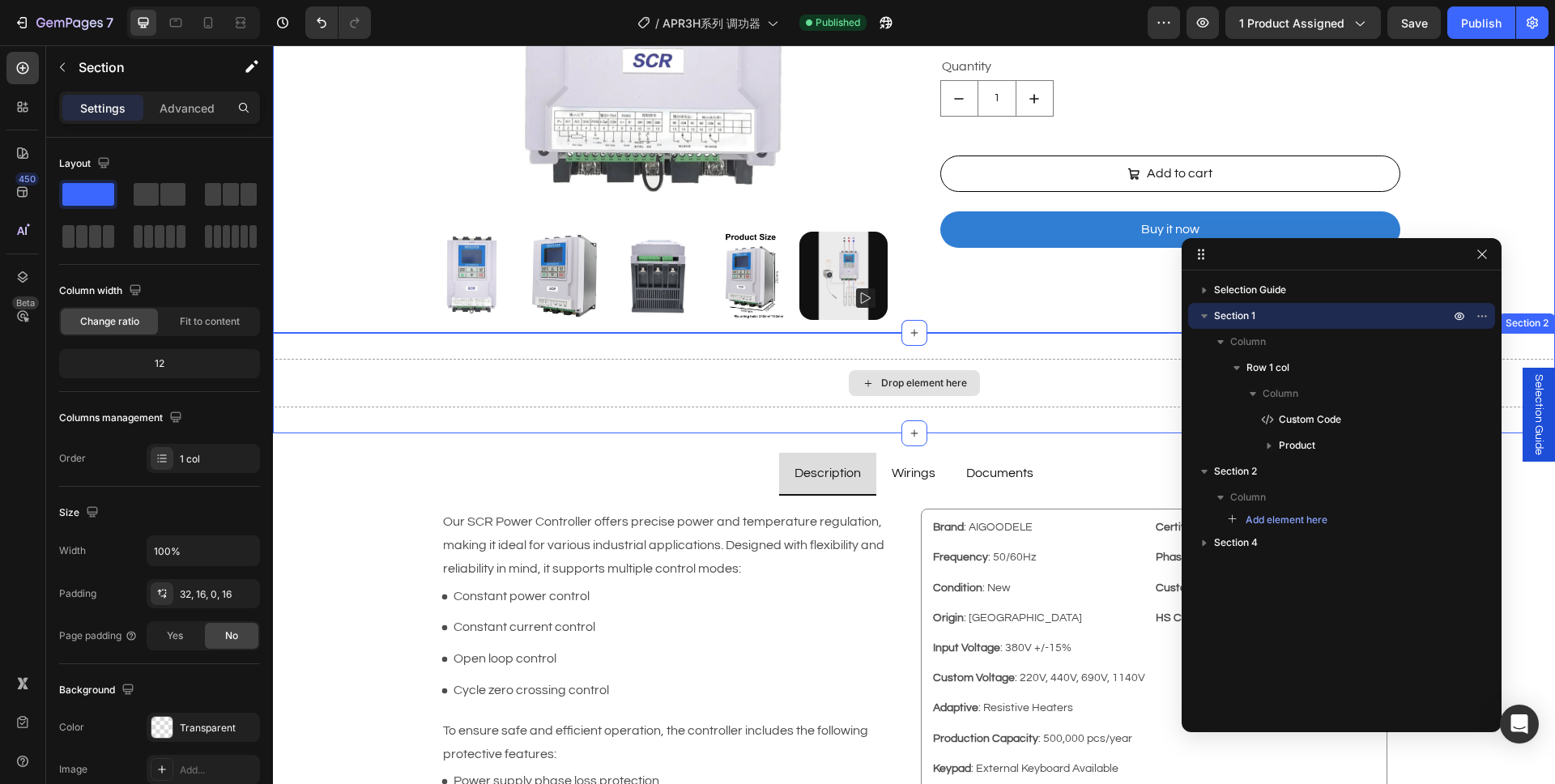
scroll to position [292, 0]
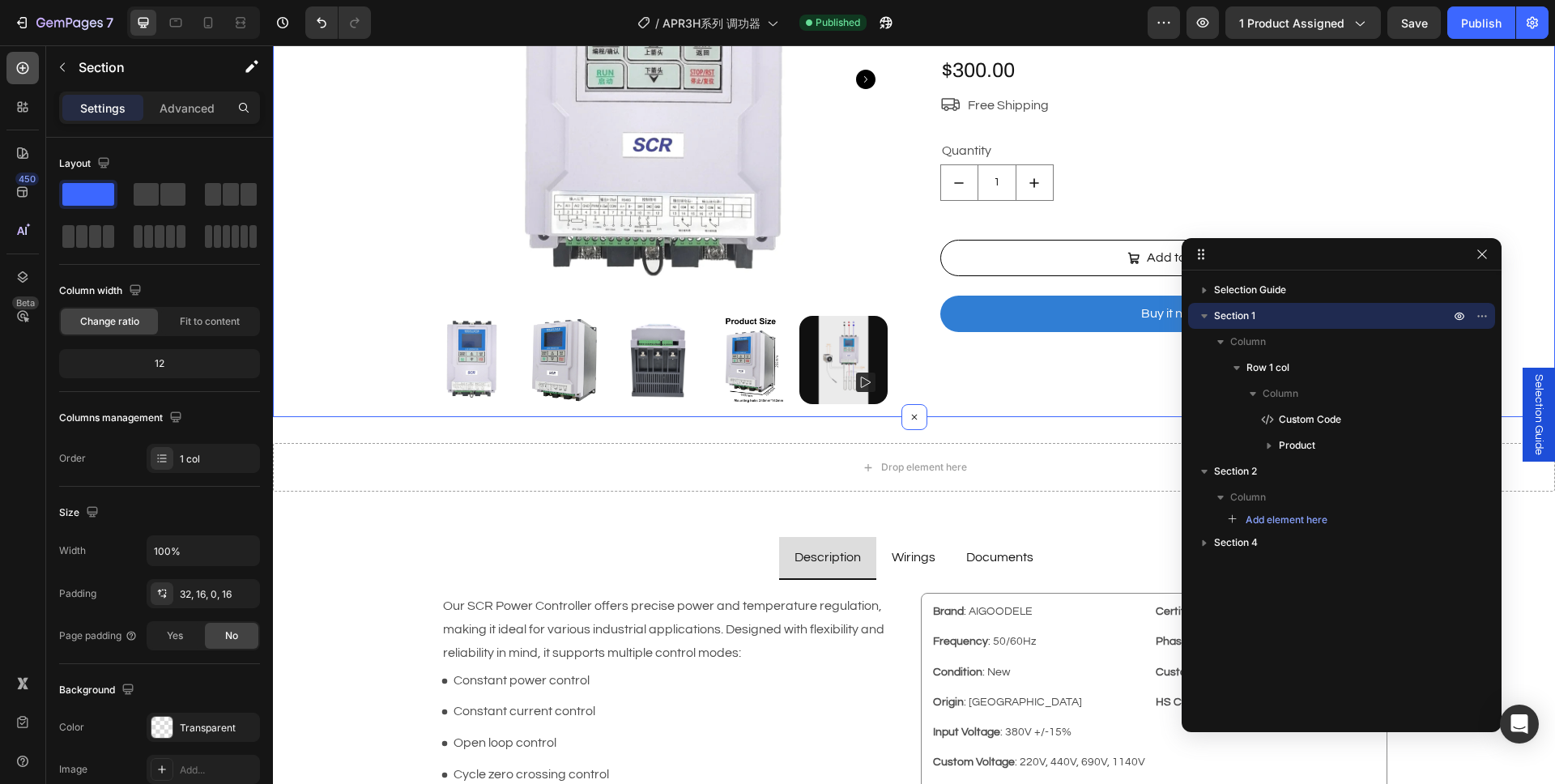
click at [31, 80] on div at bounding box center [22, 68] width 32 height 32
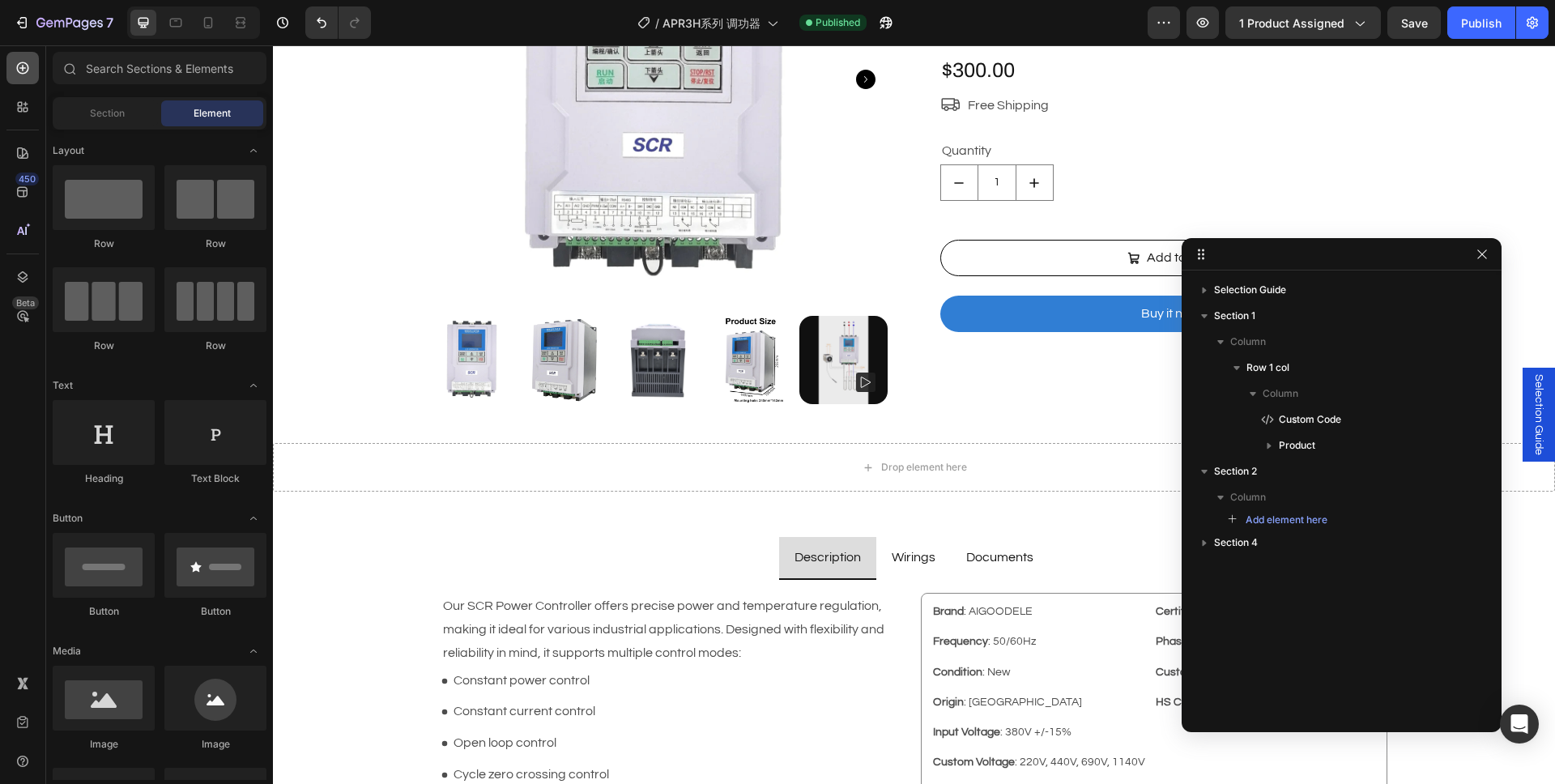
click at [31, 72] on div at bounding box center [22, 68] width 32 height 32
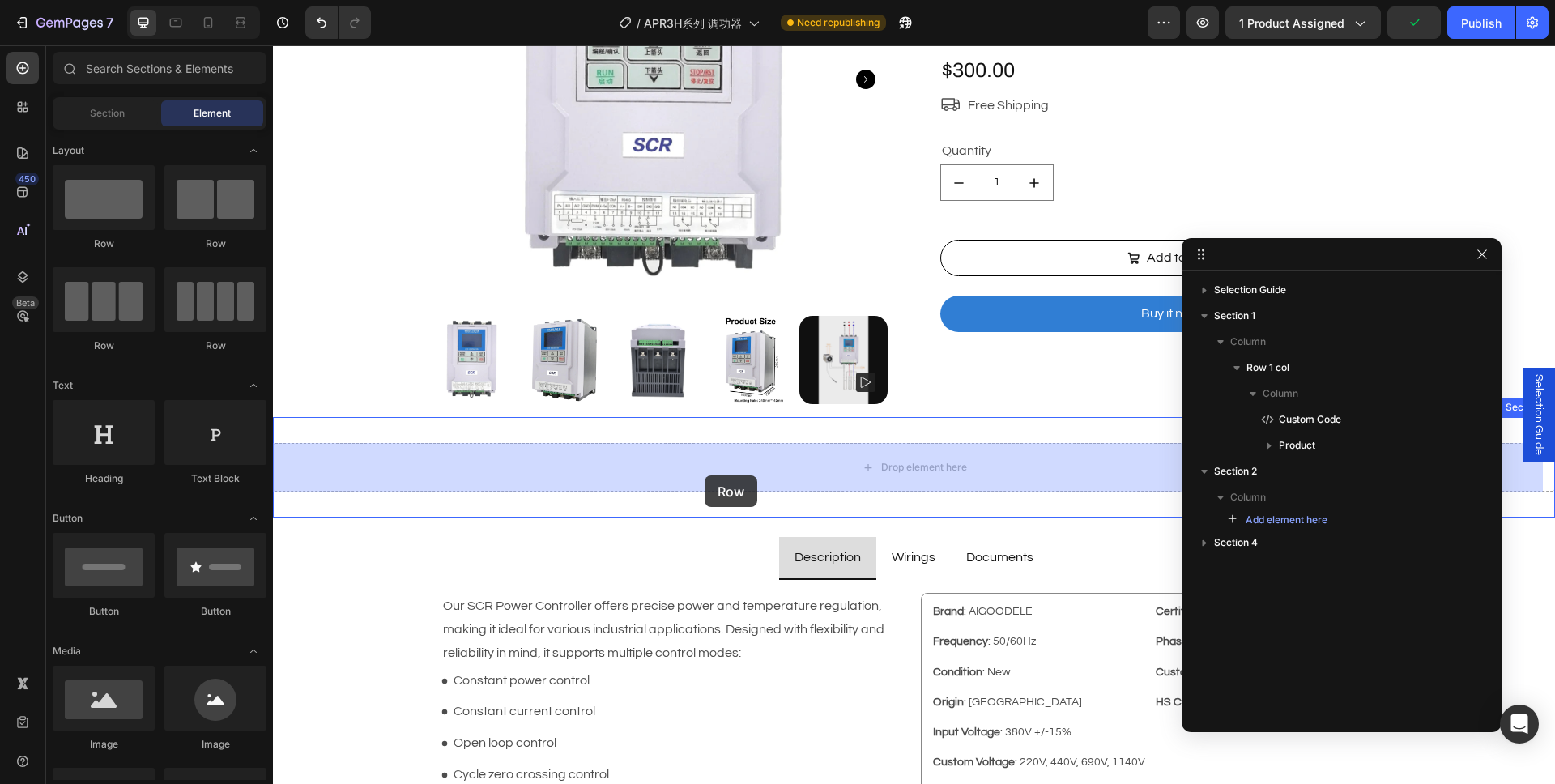
drag, startPoint x: 398, startPoint y: 251, endPoint x: 704, endPoint y: 476, distance: 379.8
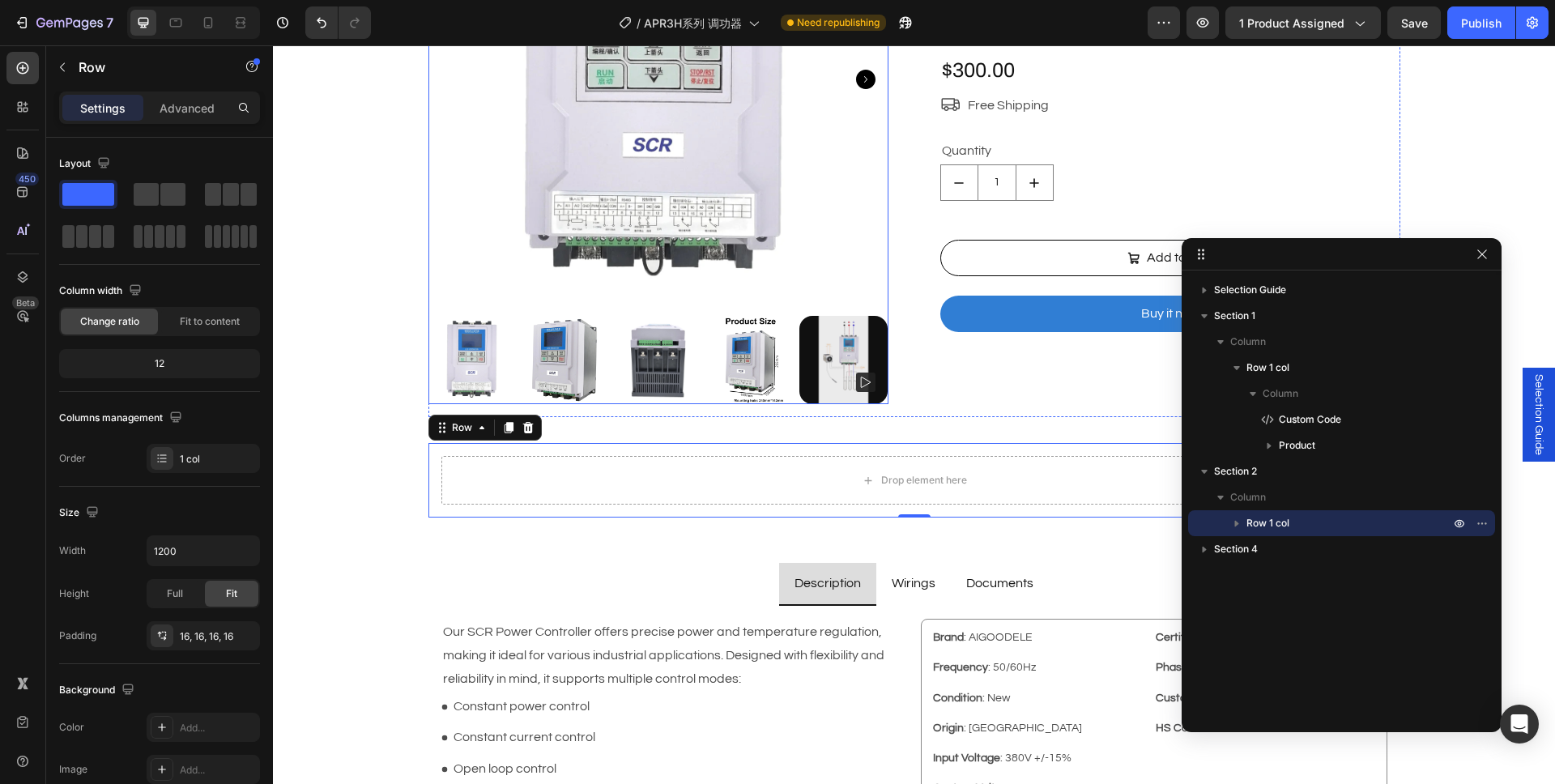
click at [500, 387] on img at bounding box center [473, 360] width 89 height 89
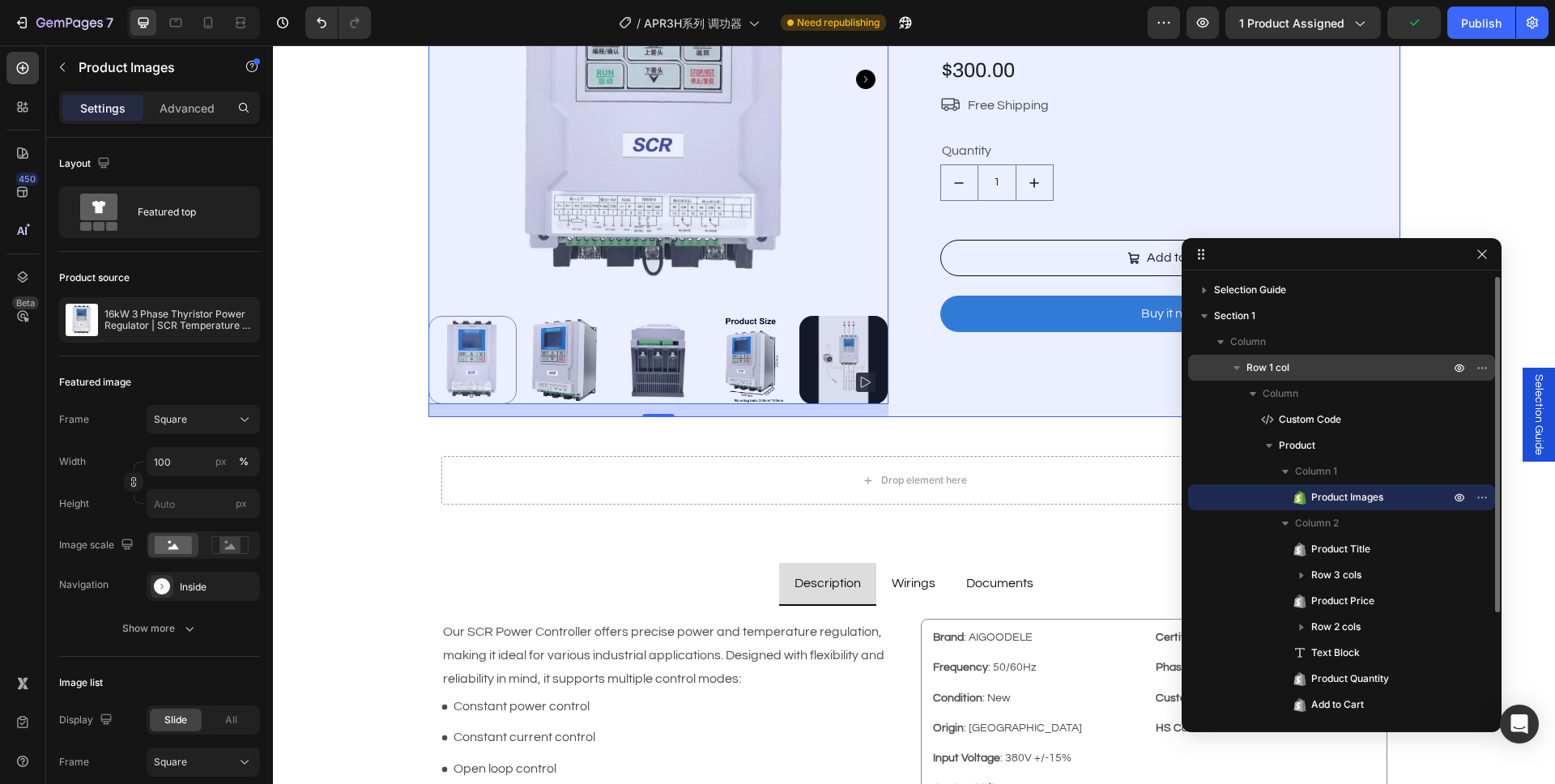
click at [1342, 369] on p "Row 1 col" at bounding box center [1350, 368] width 206 height 16
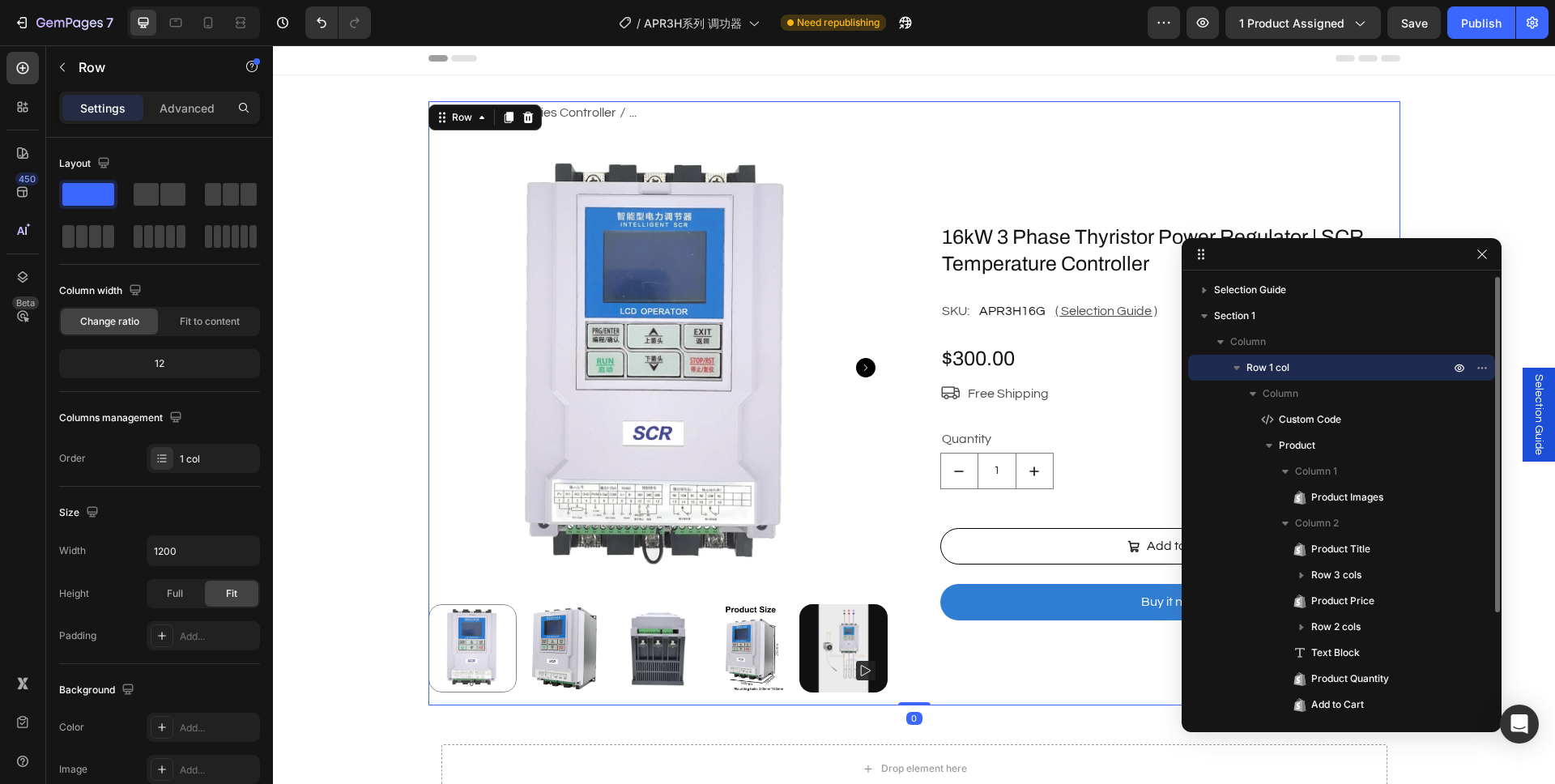
scroll to position [2, 0]
click at [158, 113] on div "Advanced" at bounding box center [187, 107] width 81 height 26
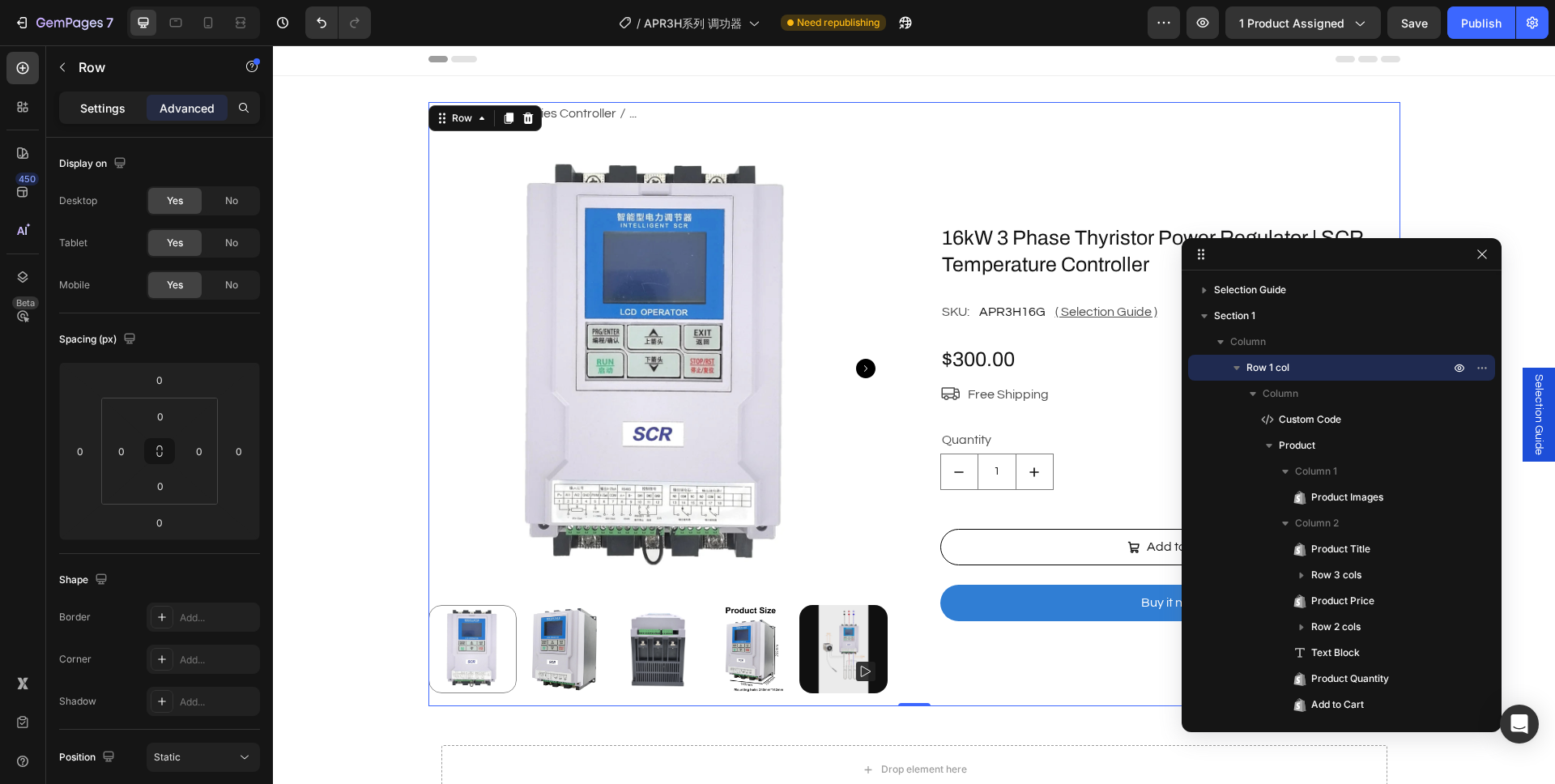
click at [107, 113] on p "Settings" at bounding box center [102, 108] width 45 height 17
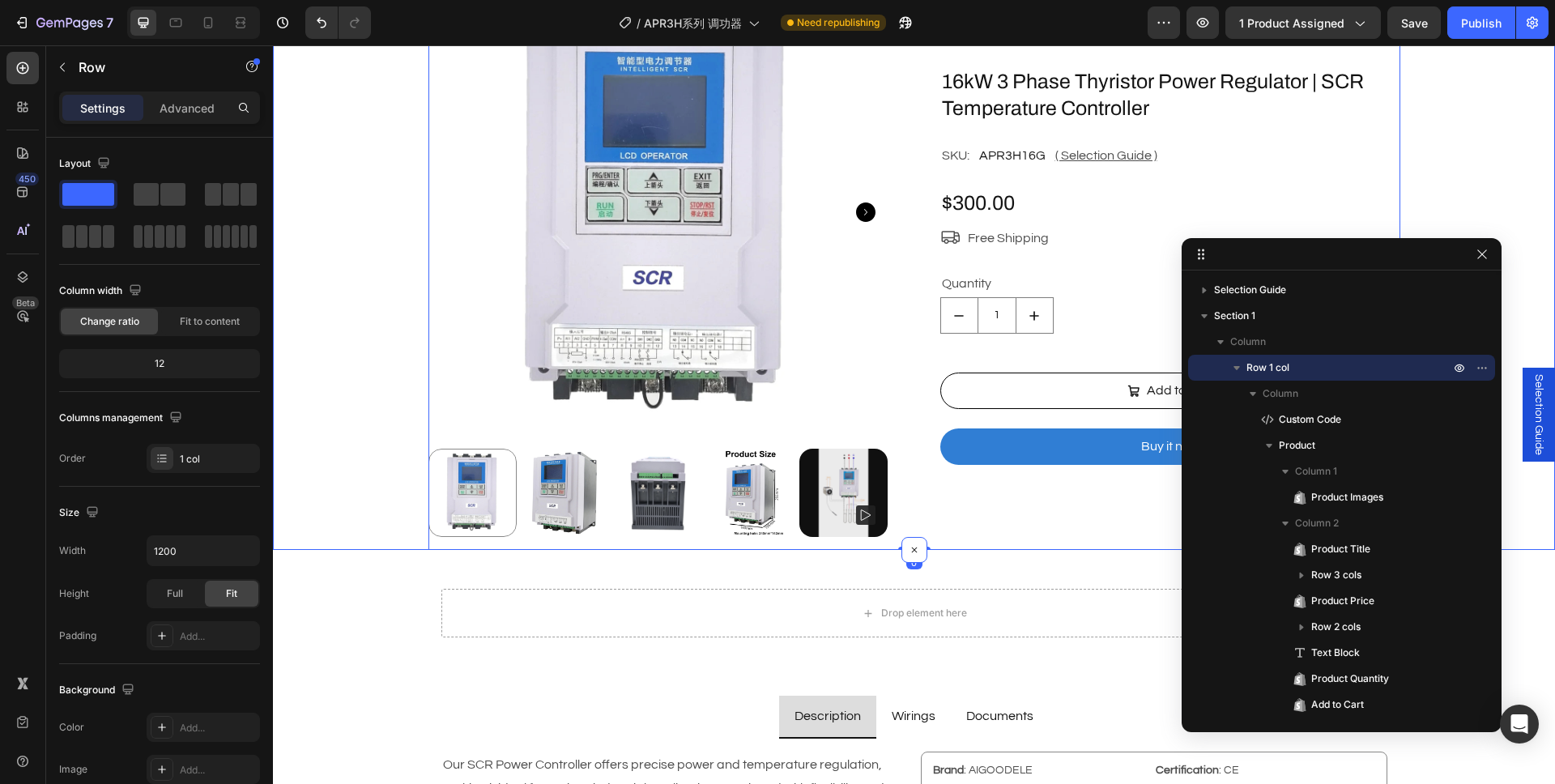
scroll to position [197, 0]
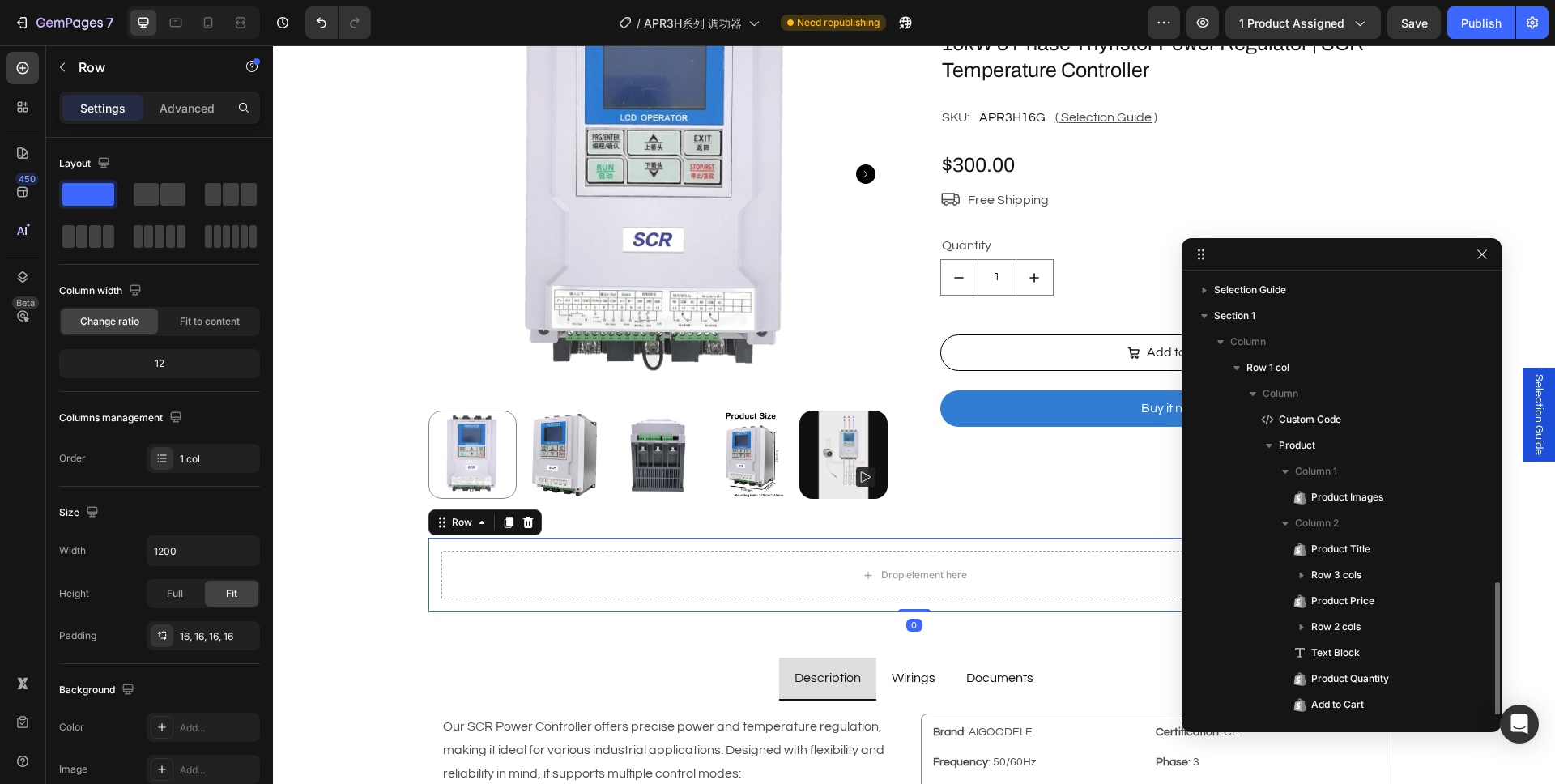
click at [429, 577] on div "Drop element here Row 0" at bounding box center [914, 575] width 972 height 74
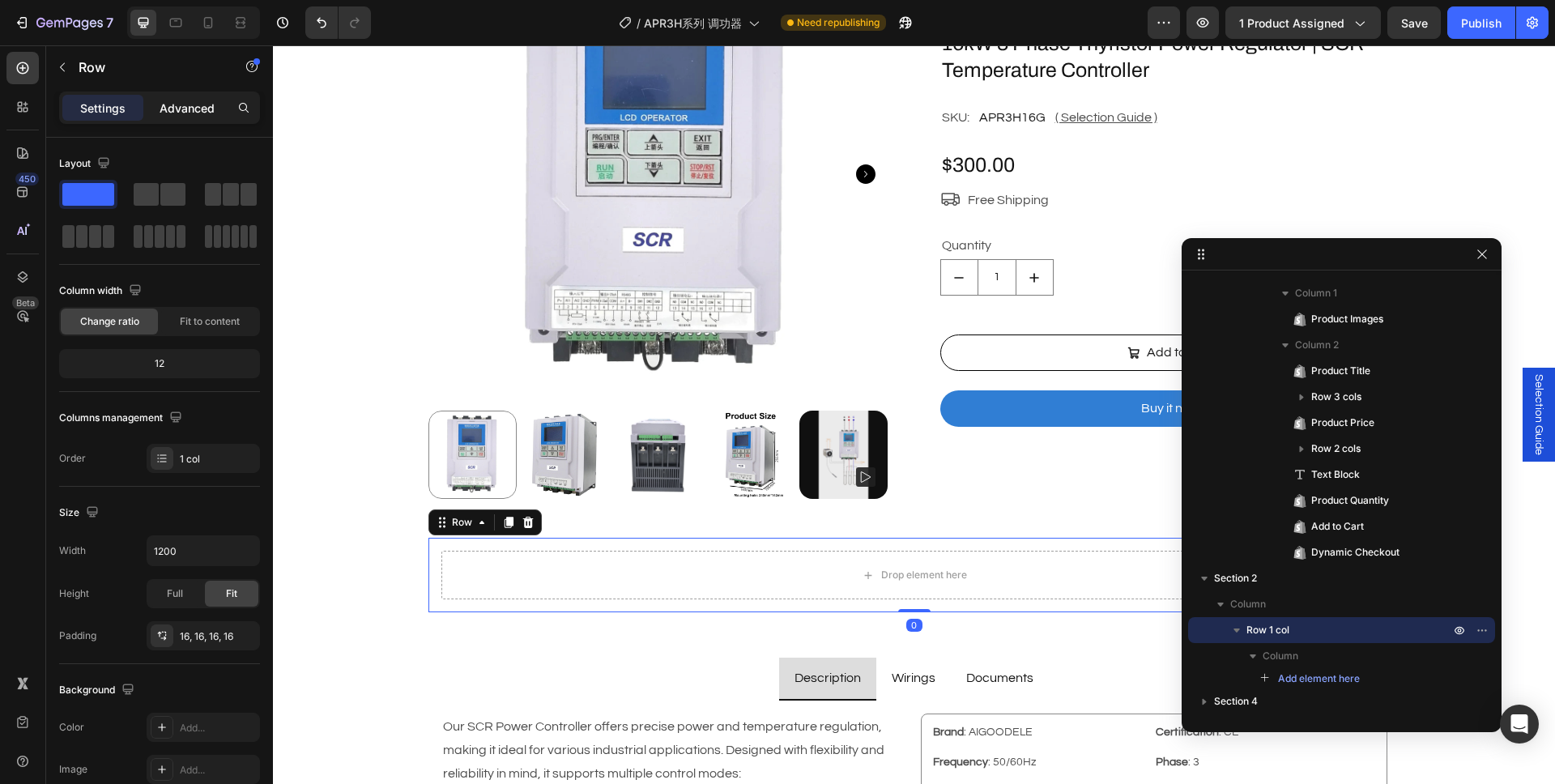
click at [203, 108] on p "Advanced" at bounding box center [186, 108] width 55 height 17
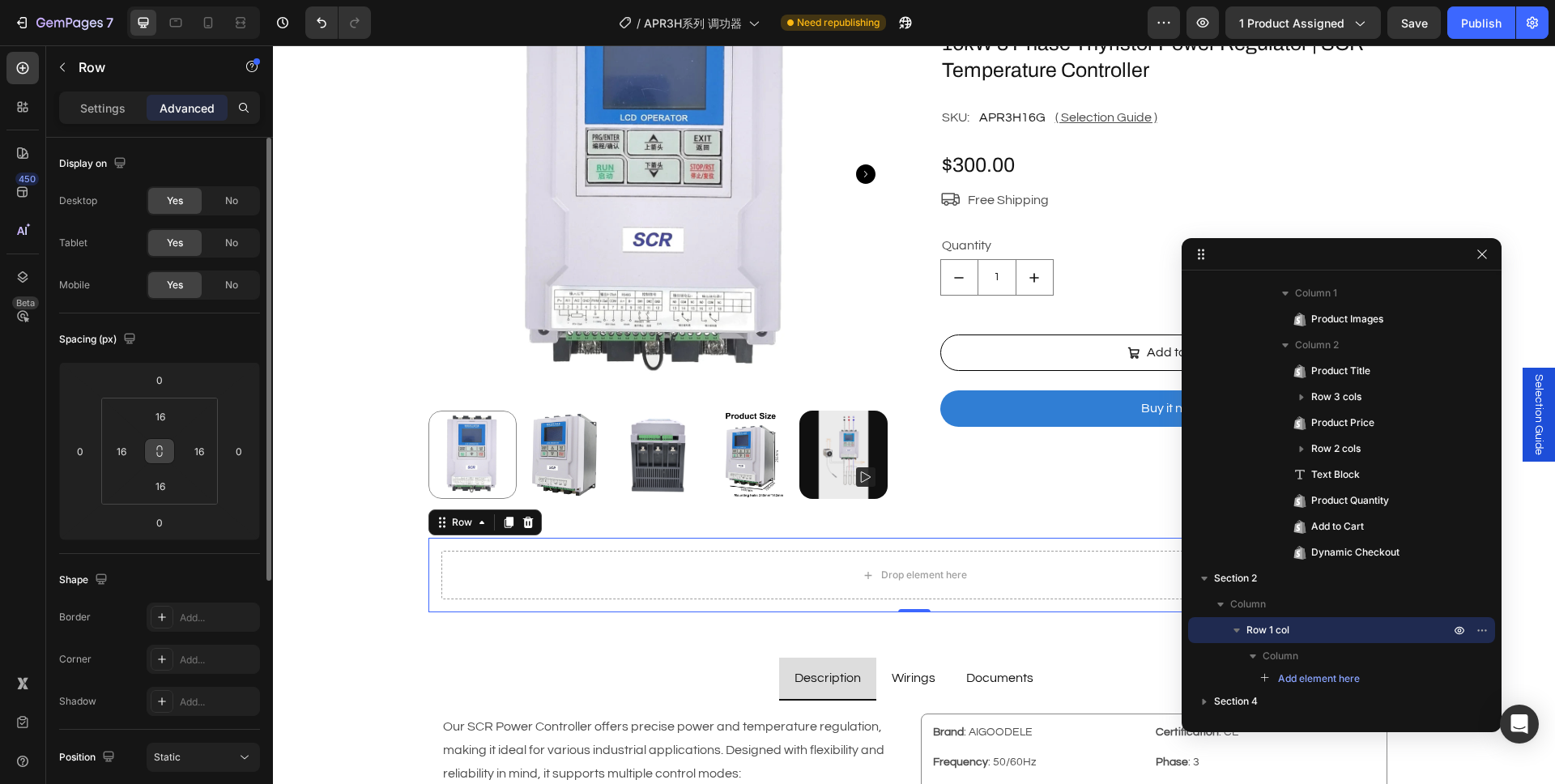
click at [157, 445] on icon at bounding box center [160, 451] width 13 height 13
click at [130, 453] on input "16" at bounding box center [121, 450] width 24 height 24
type input "0"
click at [204, 450] on input "16" at bounding box center [199, 450] width 24 height 24
type input "0"
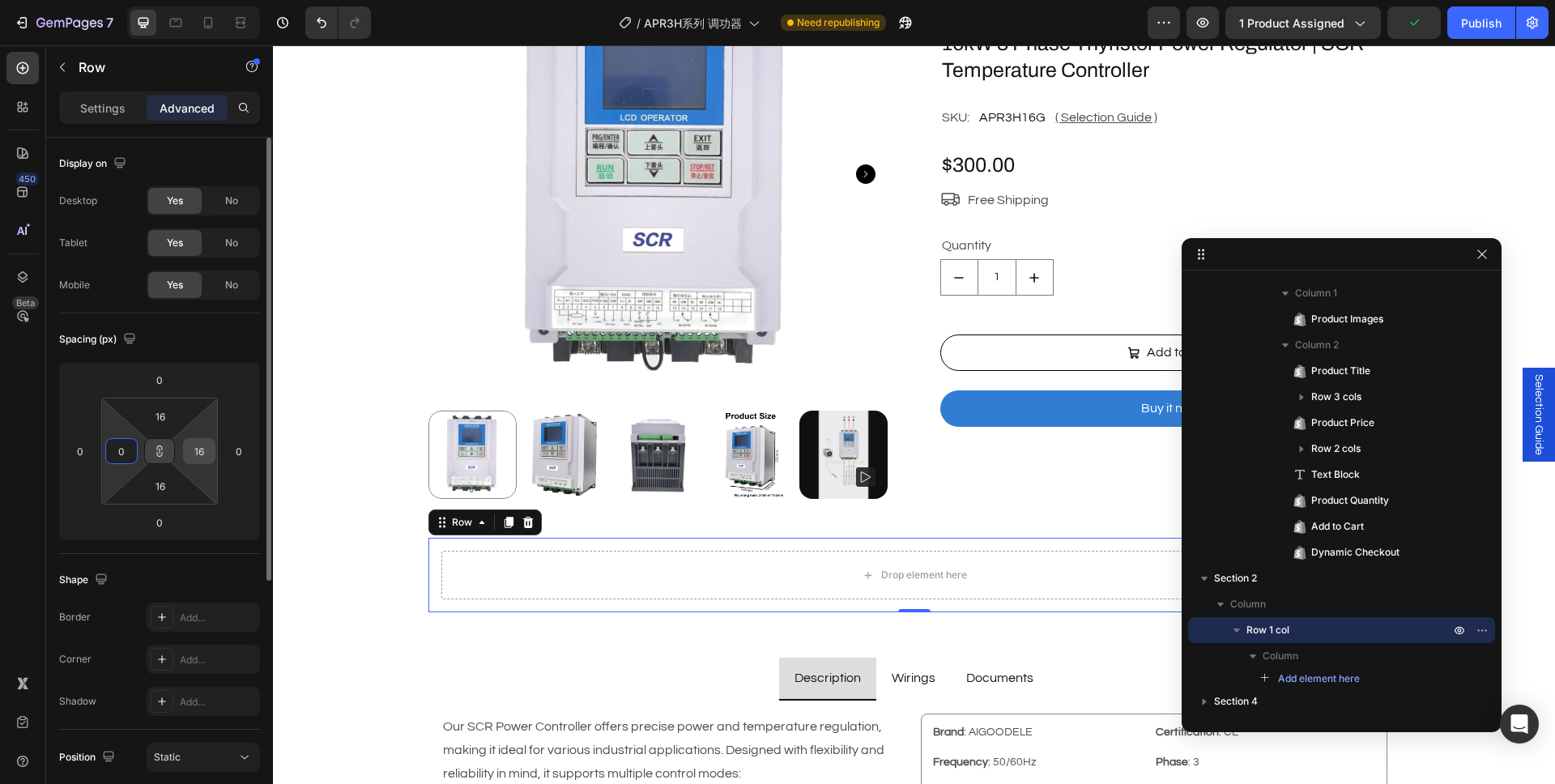
type input "0"
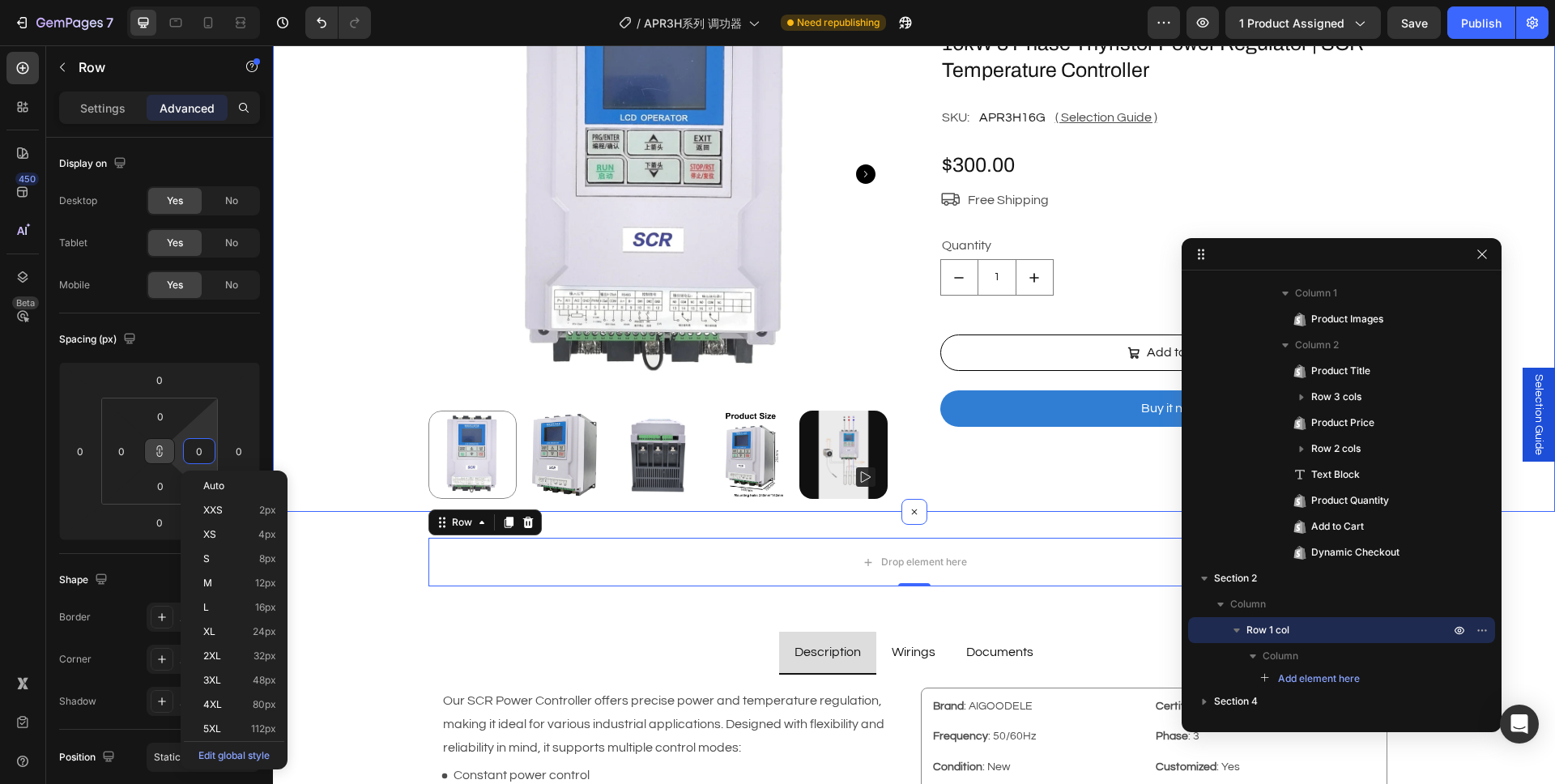
click at [310, 430] on div "Home APR3H Series Controller ... Custom Code Product Images 16kW 3 Phase Thyris…" at bounding box center [914, 209] width 1256 height 604
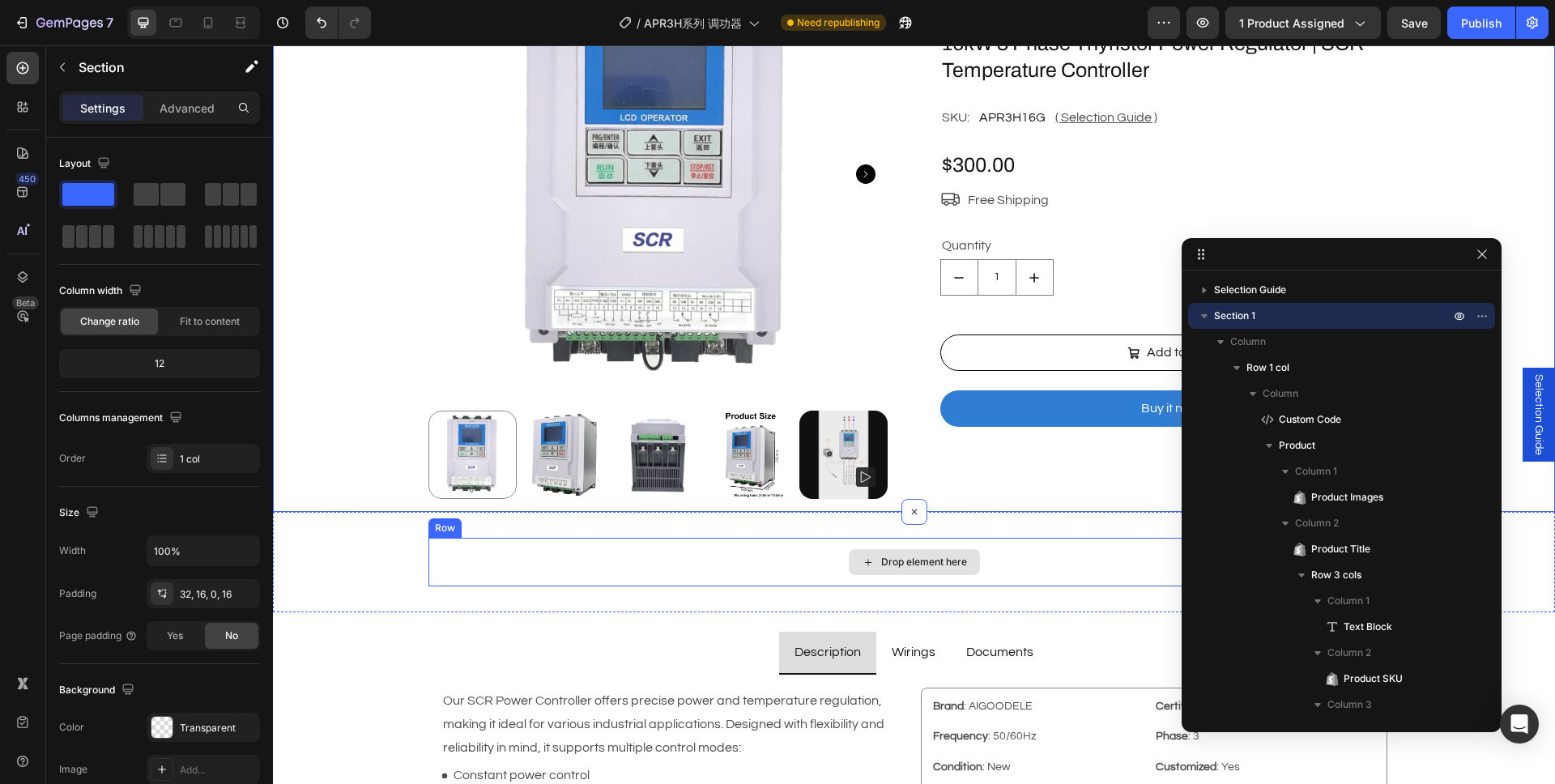
click at [567, 550] on div "Drop element here" at bounding box center [914, 561] width 972 height 49
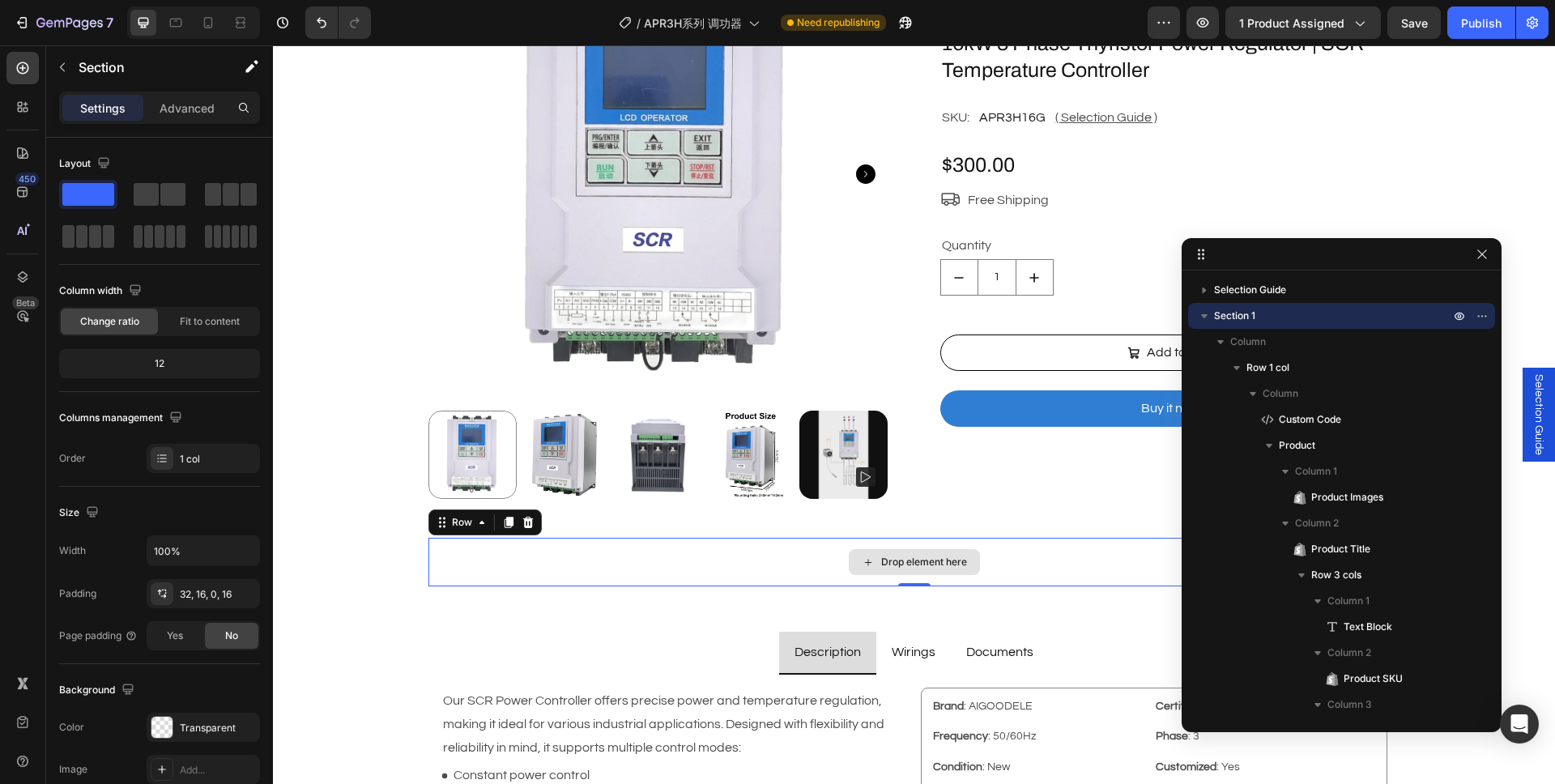
scroll to position [437, 0]
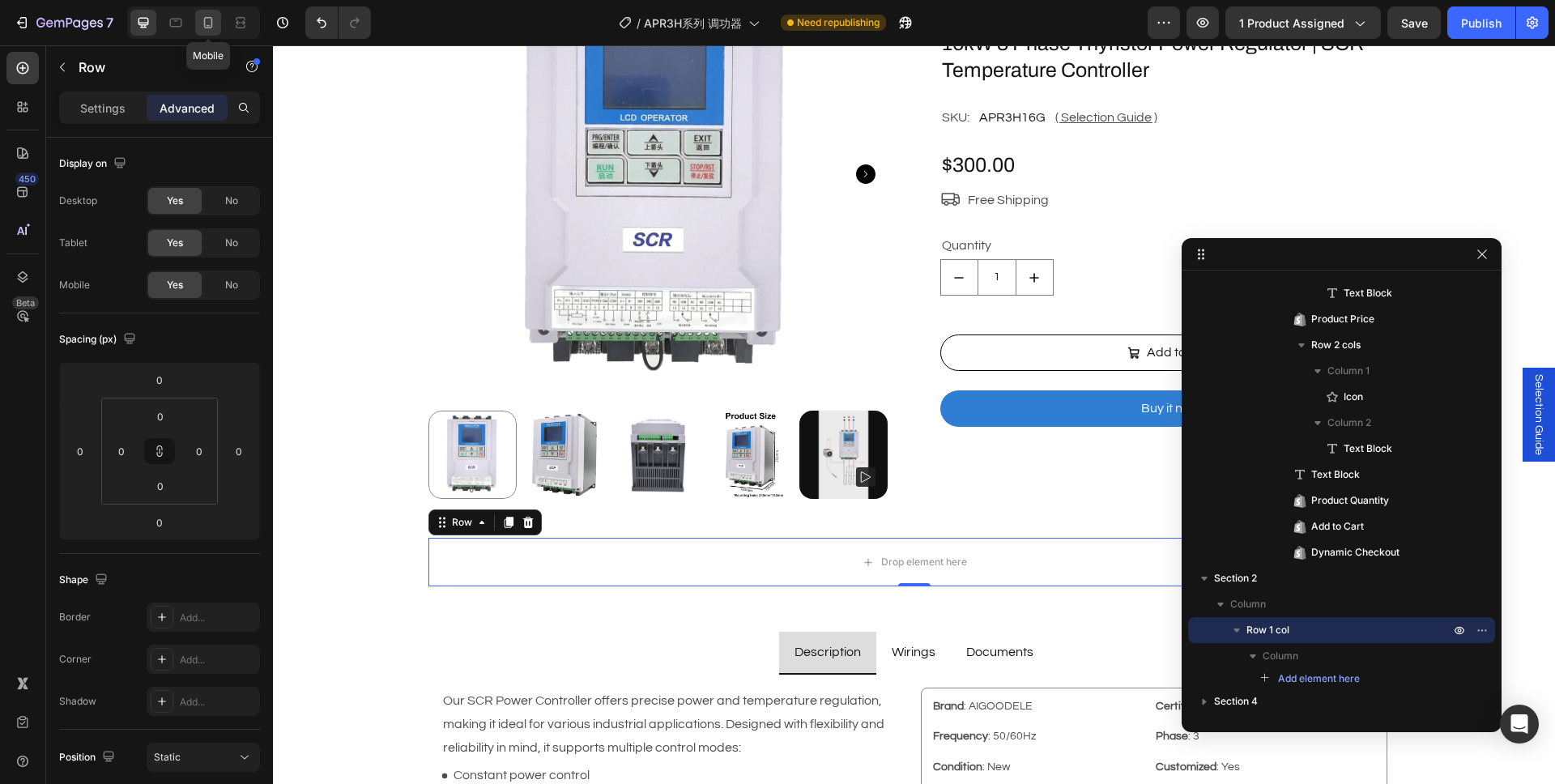
click at [210, 24] on icon at bounding box center [209, 23] width 16 height 16
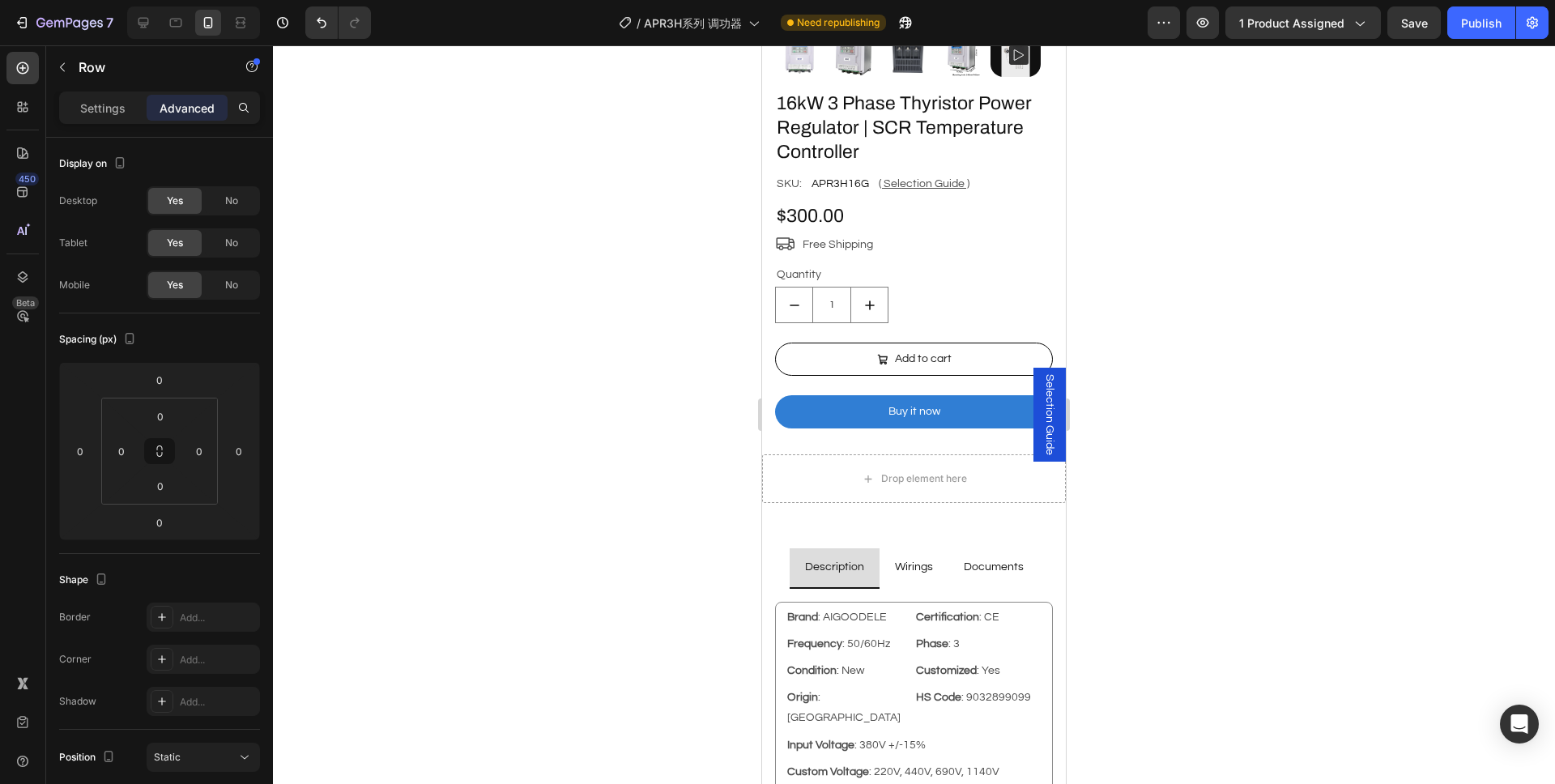
scroll to position [444, 0]
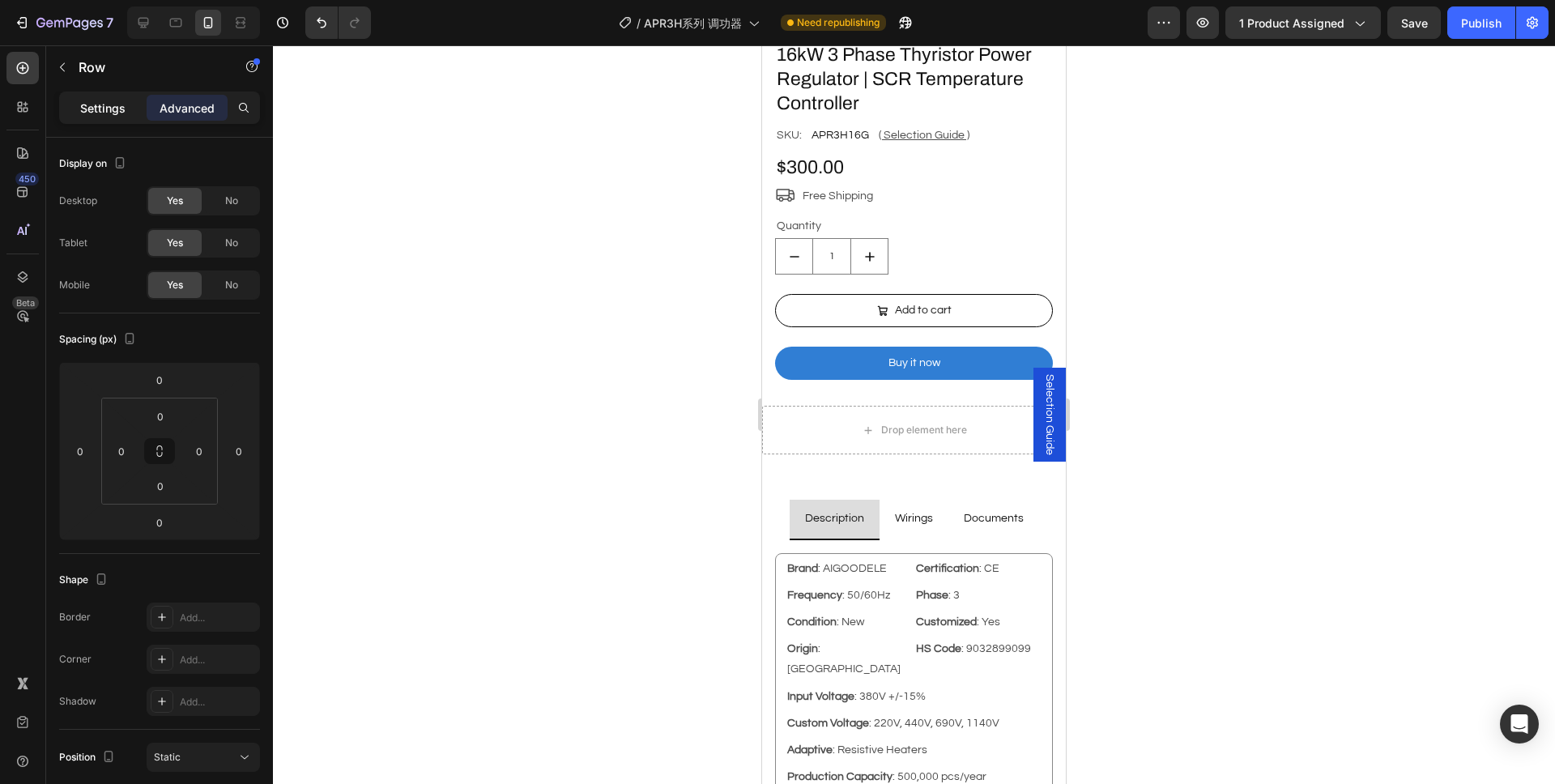
click at [116, 106] on p "Settings" at bounding box center [102, 108] width 45 height 17
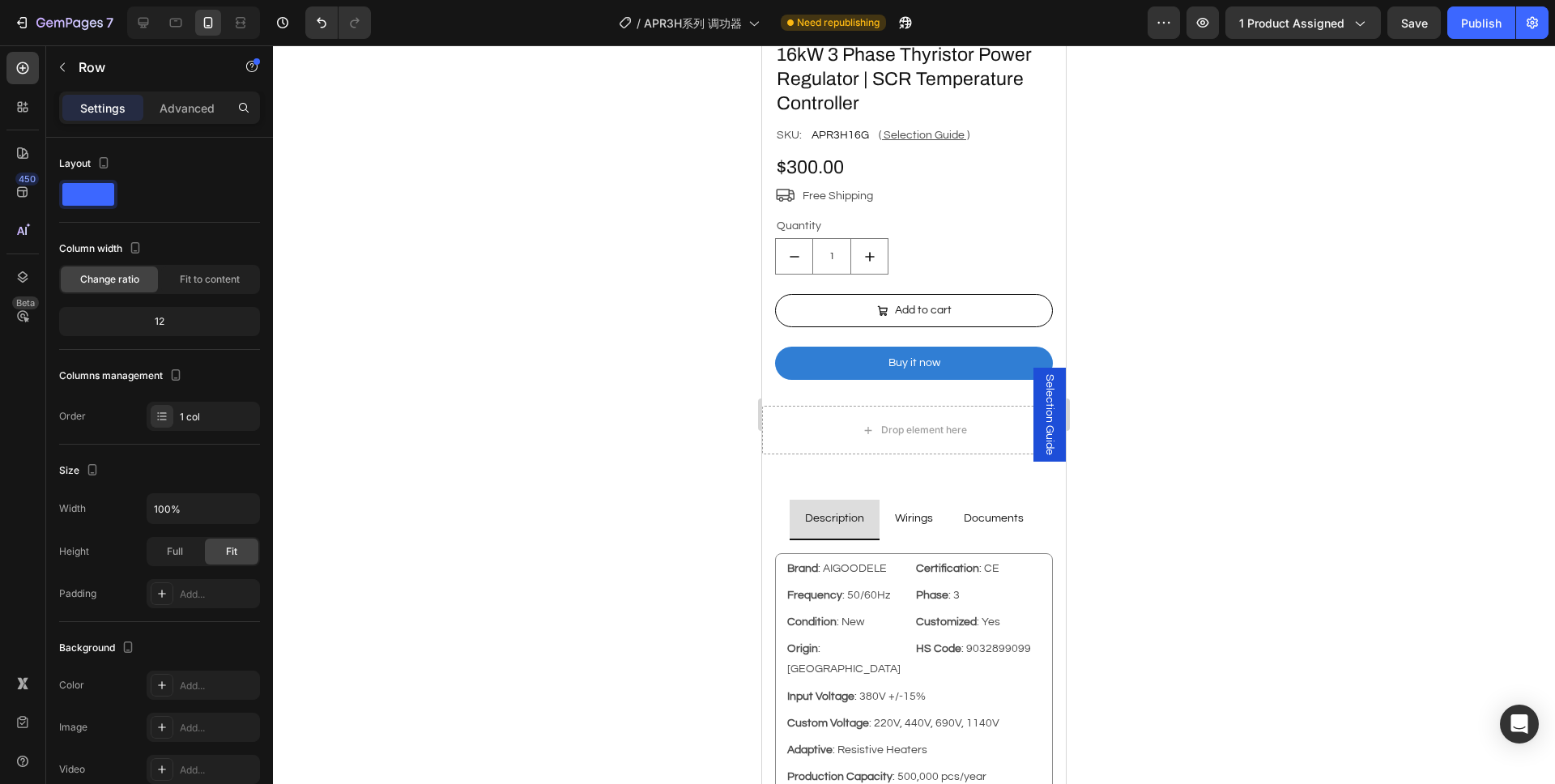
click at [230, 115] on div "Settings Advanced" at bounding box center [160, 107] width 195 height 26
click at [208, 111] on p "Advanced" at bounding box center [186, 108] width 55 height 17
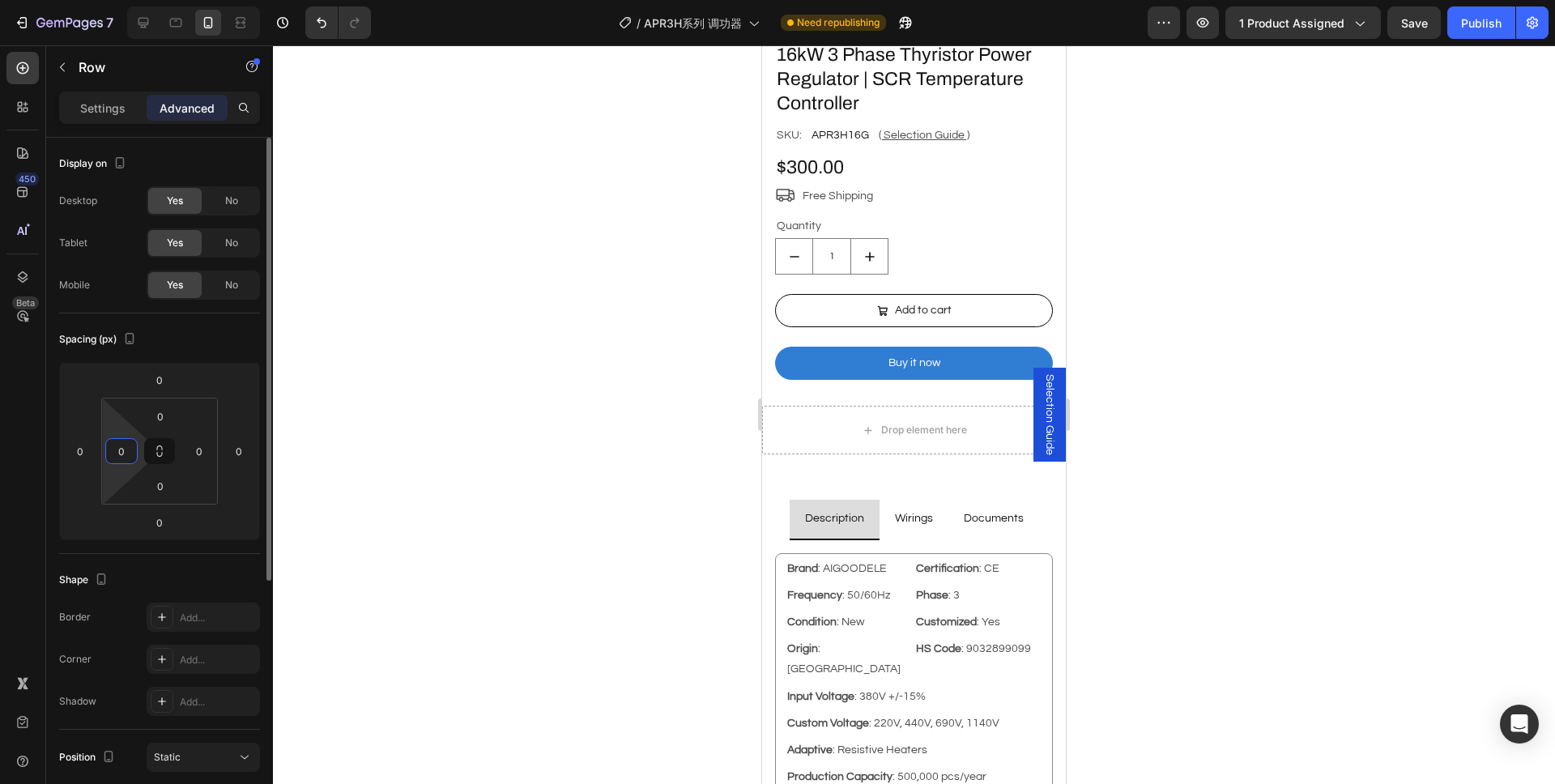
click at [126, 440] on input "0" at bounding box center [121, 450] width 24 height 24
type input "16"
click at [202, 452] on input "0" at bounding box center [199, 450] width 24 height 24
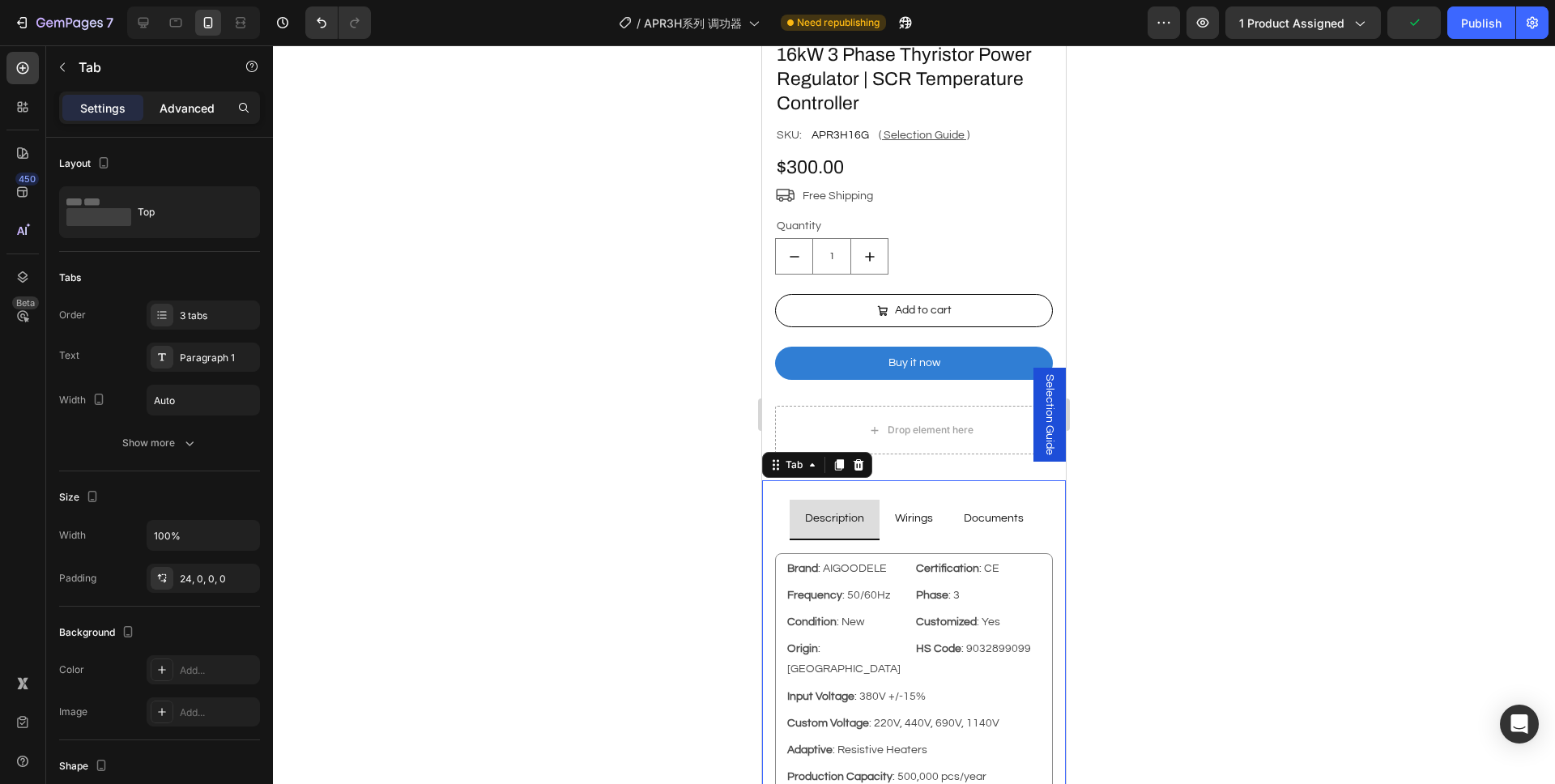
click at [204, 113] on p "Advanced" at bounding box center [186, 108] width 55 height 17
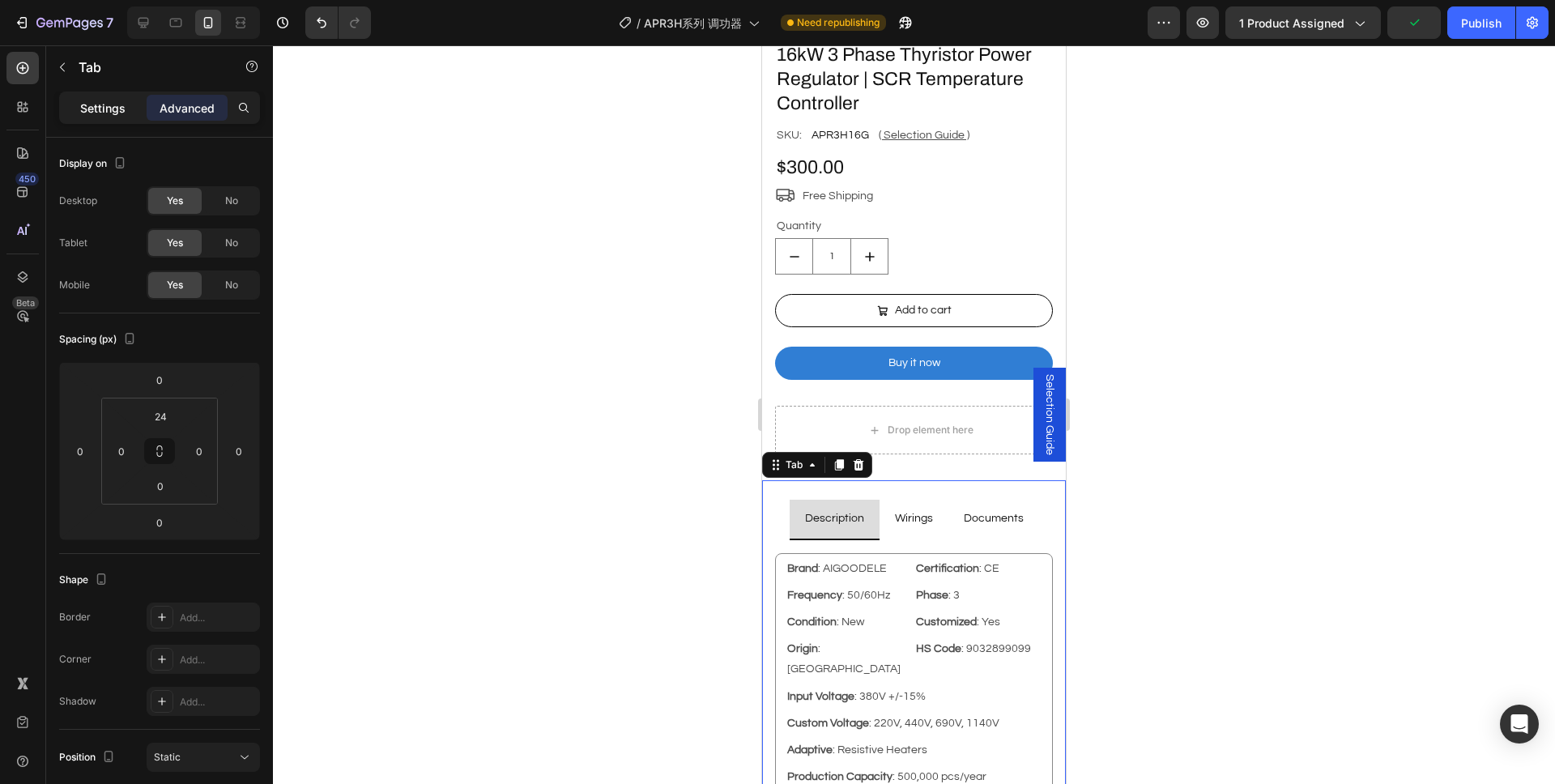
click at [124, 108] on p "Settings" at bounding box center [102, 108] width 45 height 17
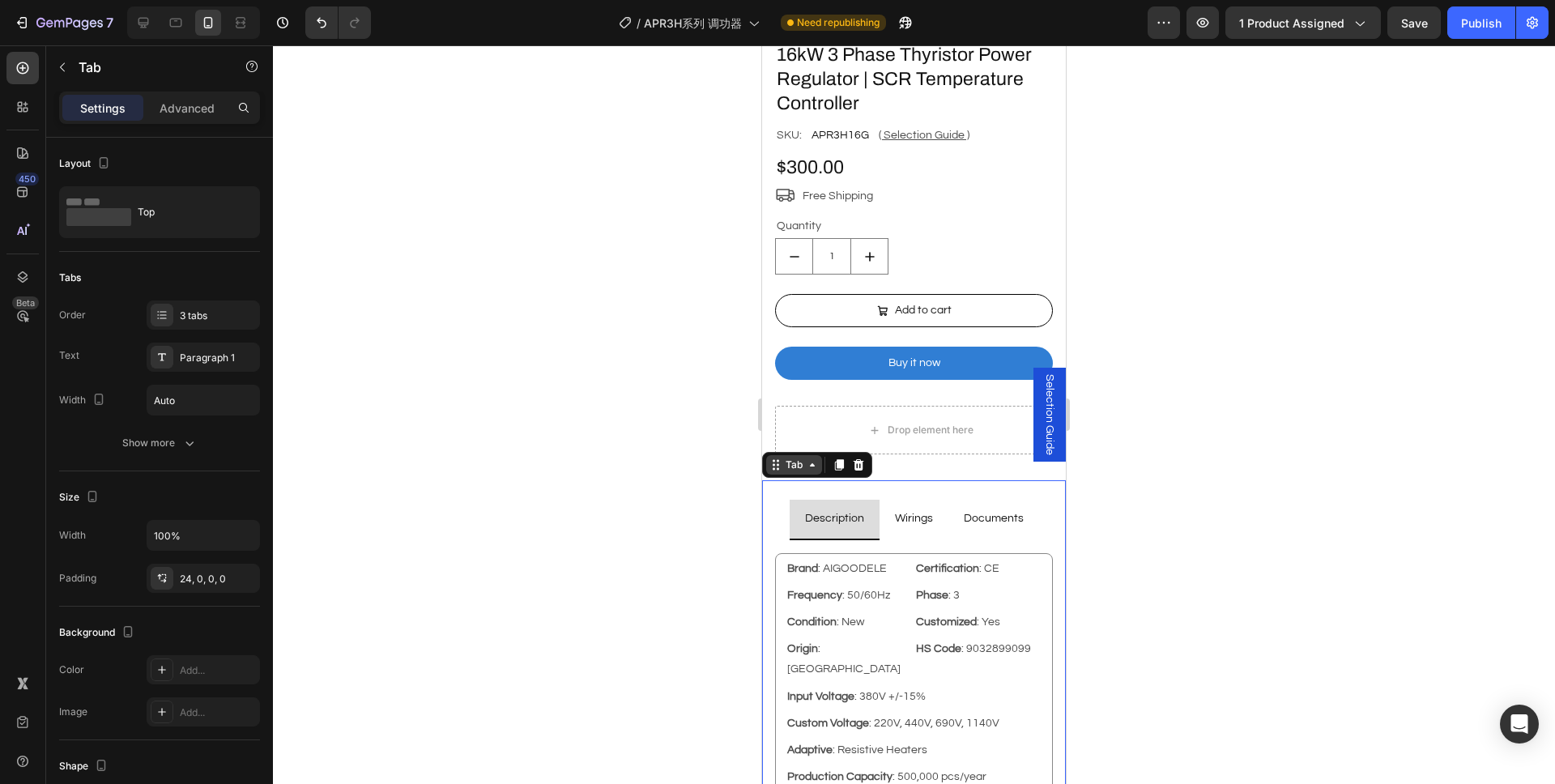
click at [796, 458] on div "Tab" at bounding box center [794, 465] width 23 height 15
click at [25, 271] on icon at bounding box center [23, 277] width 16 height 16
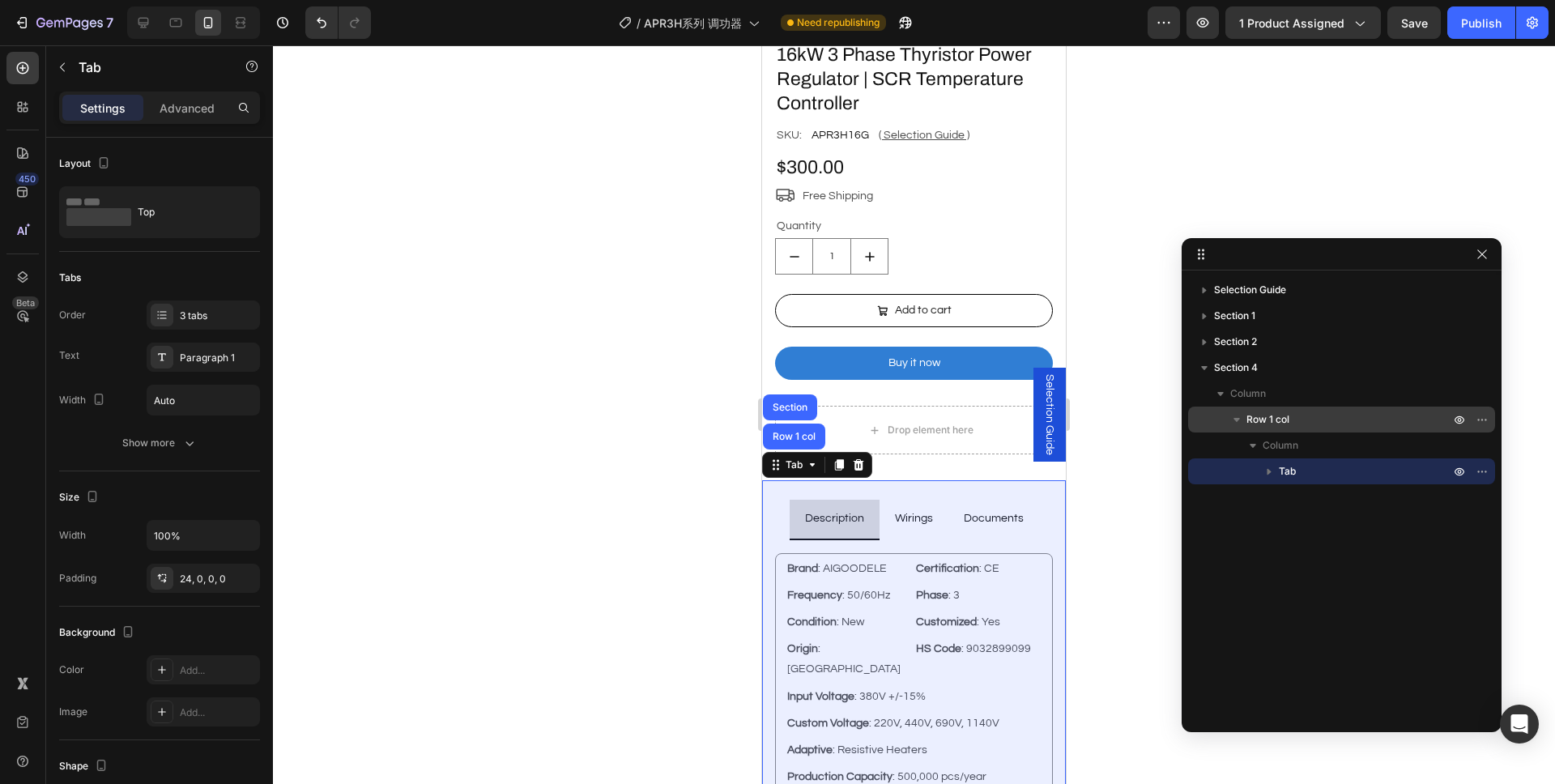
click at [1379, 418] on p "Row 1 col" at bounding box center [1350, 420] width 206 height 16
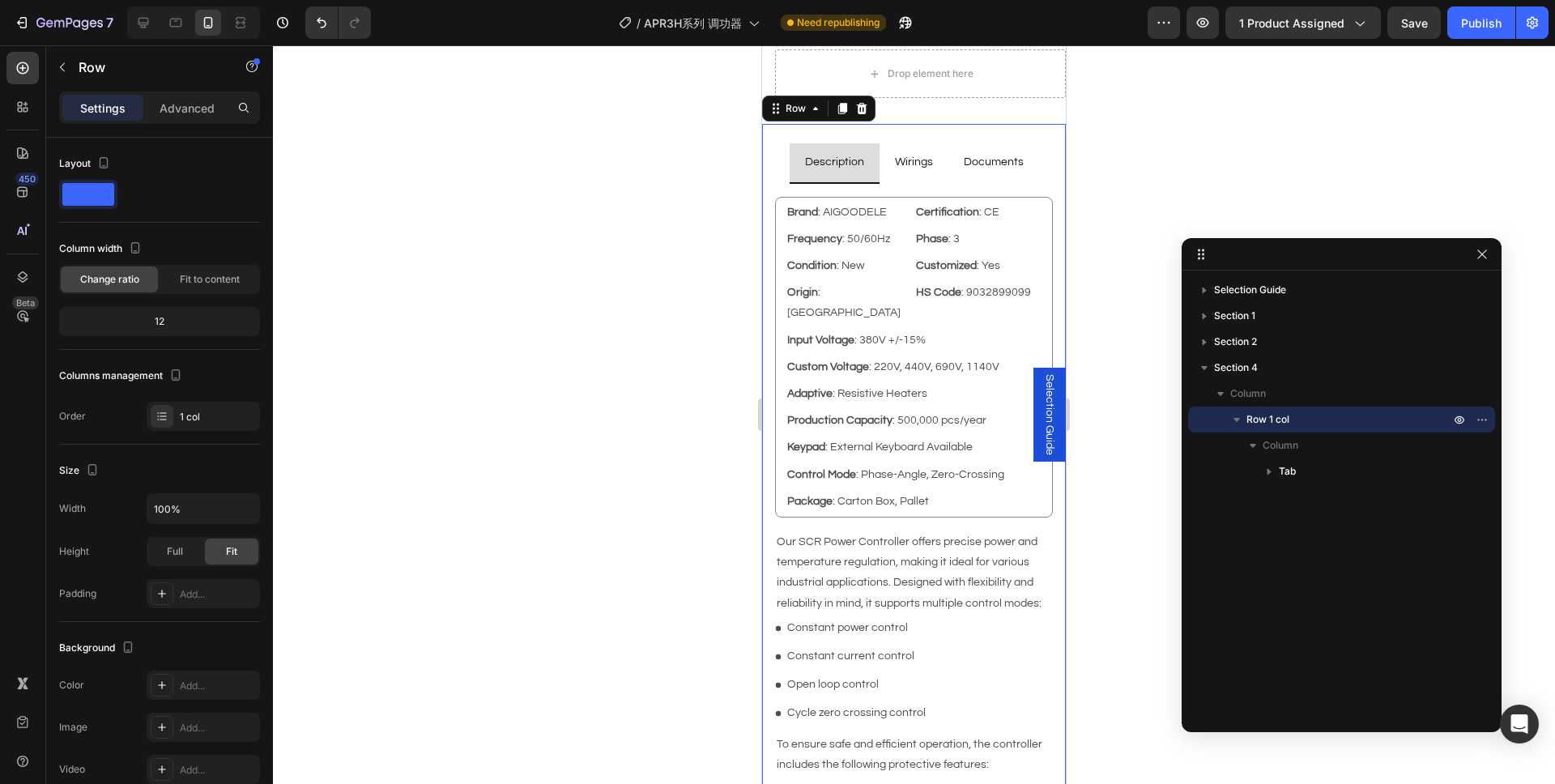
scroll to position [810, 0]
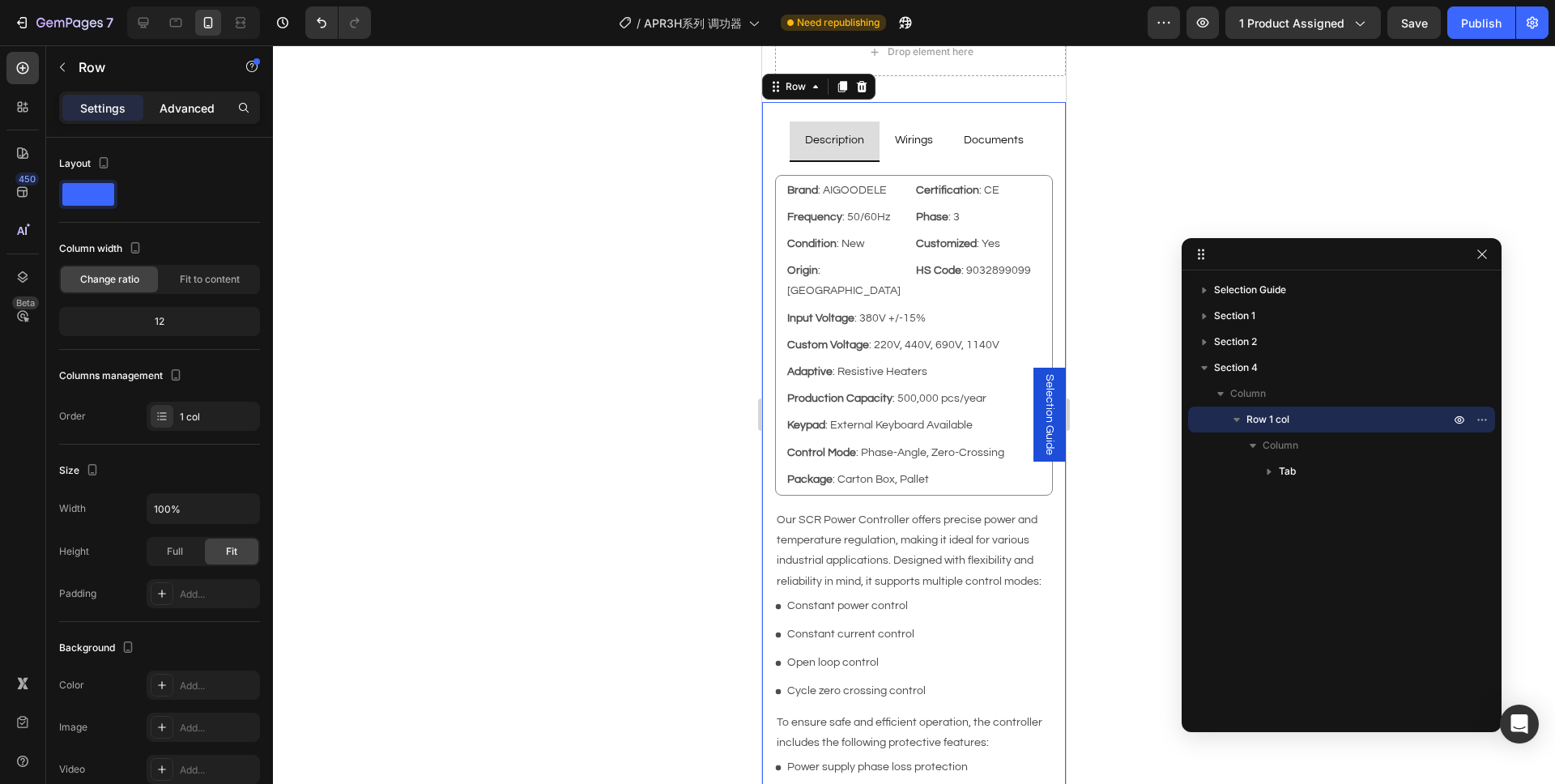
click at [204, 118] on div "Advanced" at bounding box center [187, 107] width 81 height 26
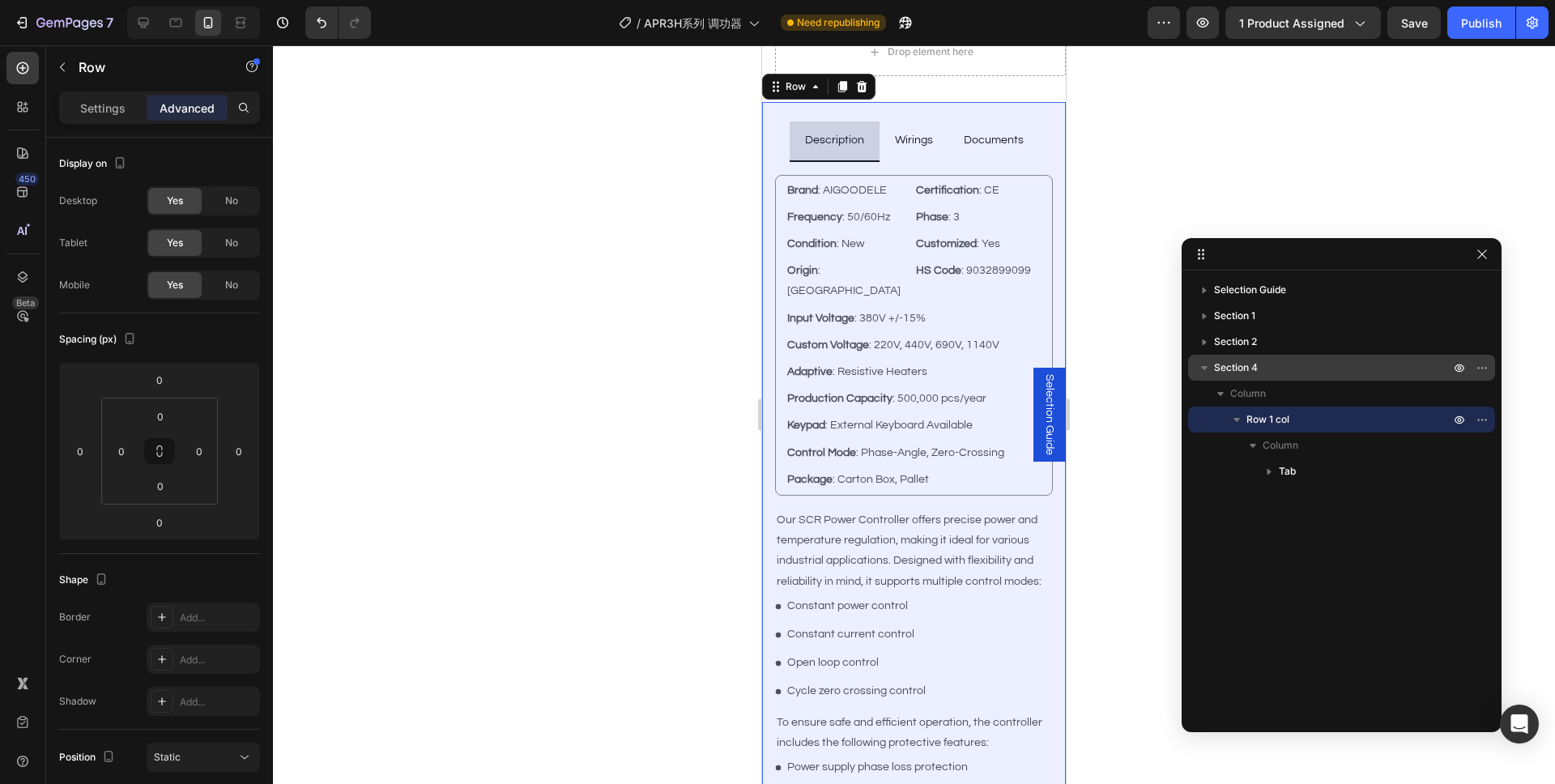
click at [1260, 378] on div "Section 4" at bounding box center [1341, 367] width 294 height 26
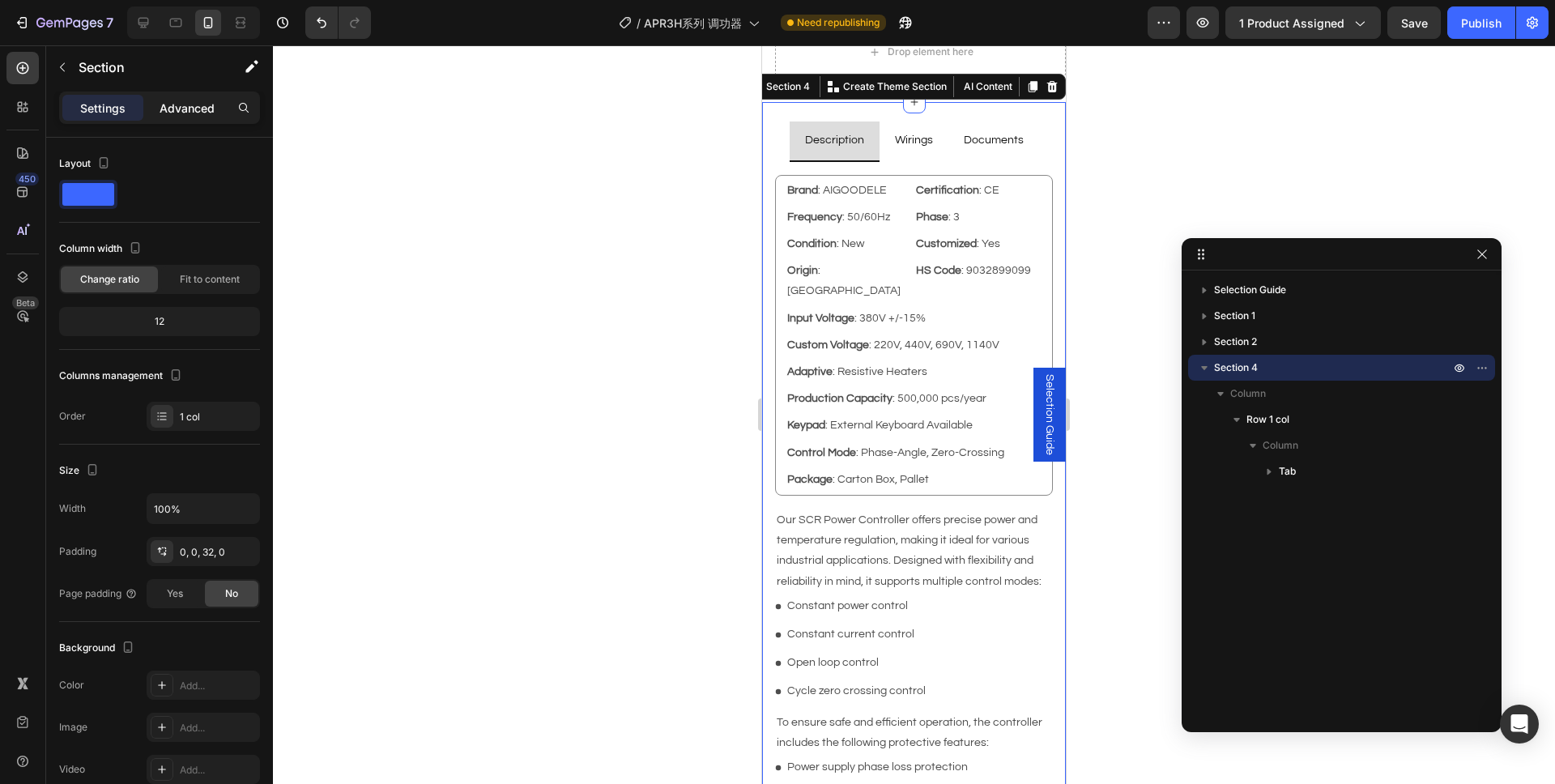
click at [184, 115] on div "Advanced" at bounding box center [187, 107] width 81 height 26
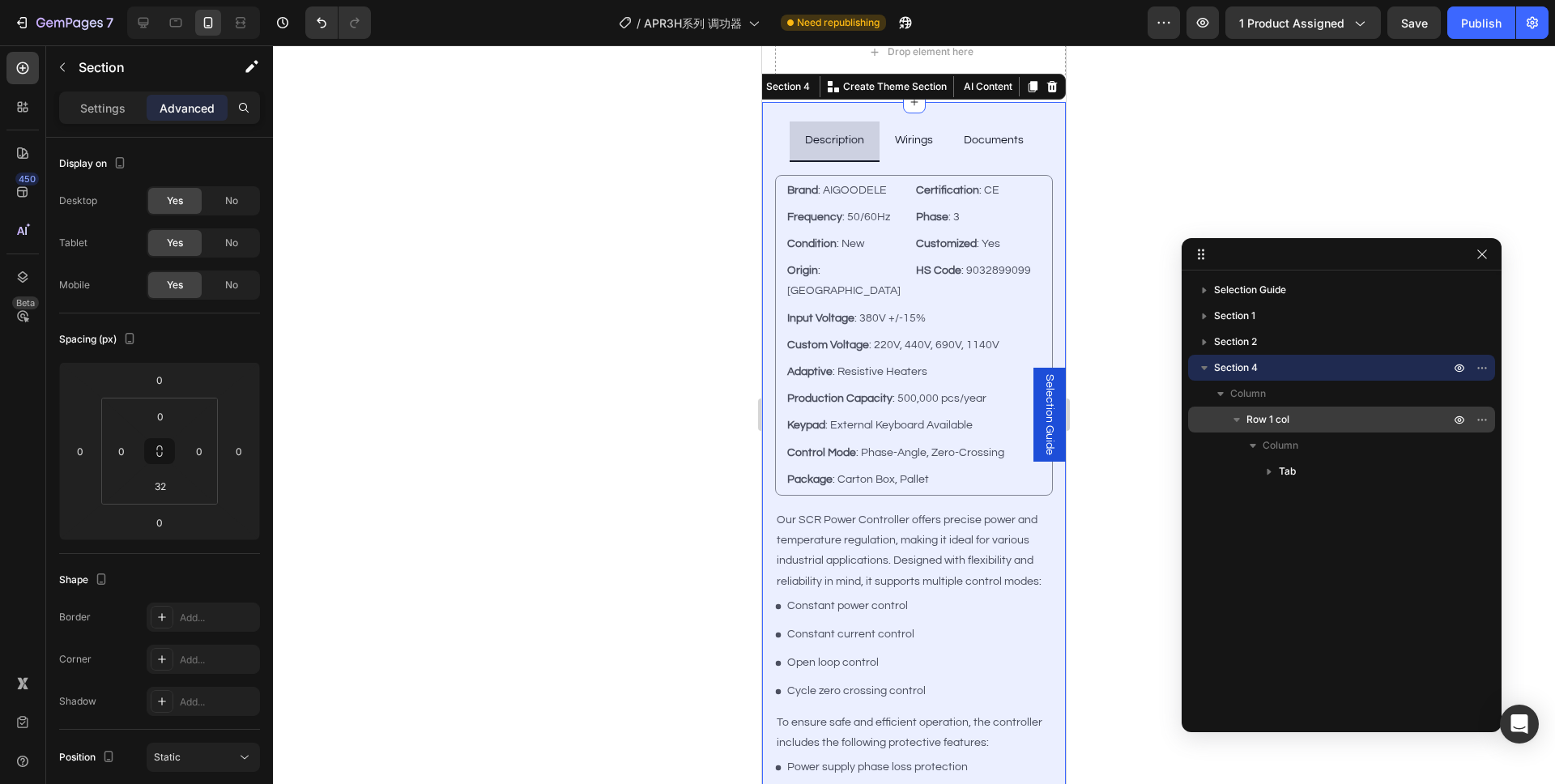
click at [1308, 413] on p "Row 1 col" at bounding box center [1350, 420] width 206 height 16
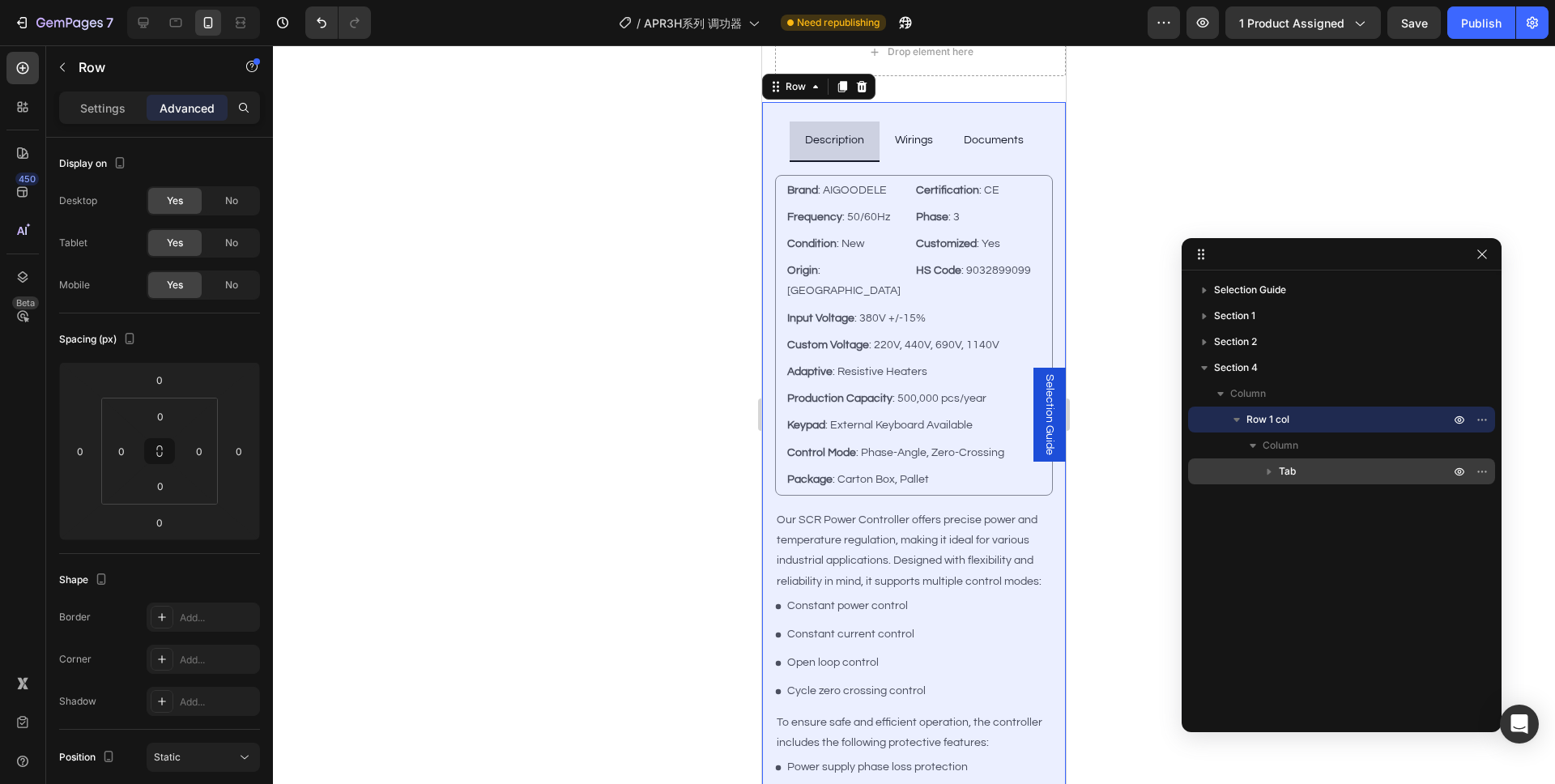
click at [1332, 480] on div "Tab" at bounding box center [1341, 471] width 294 height 26
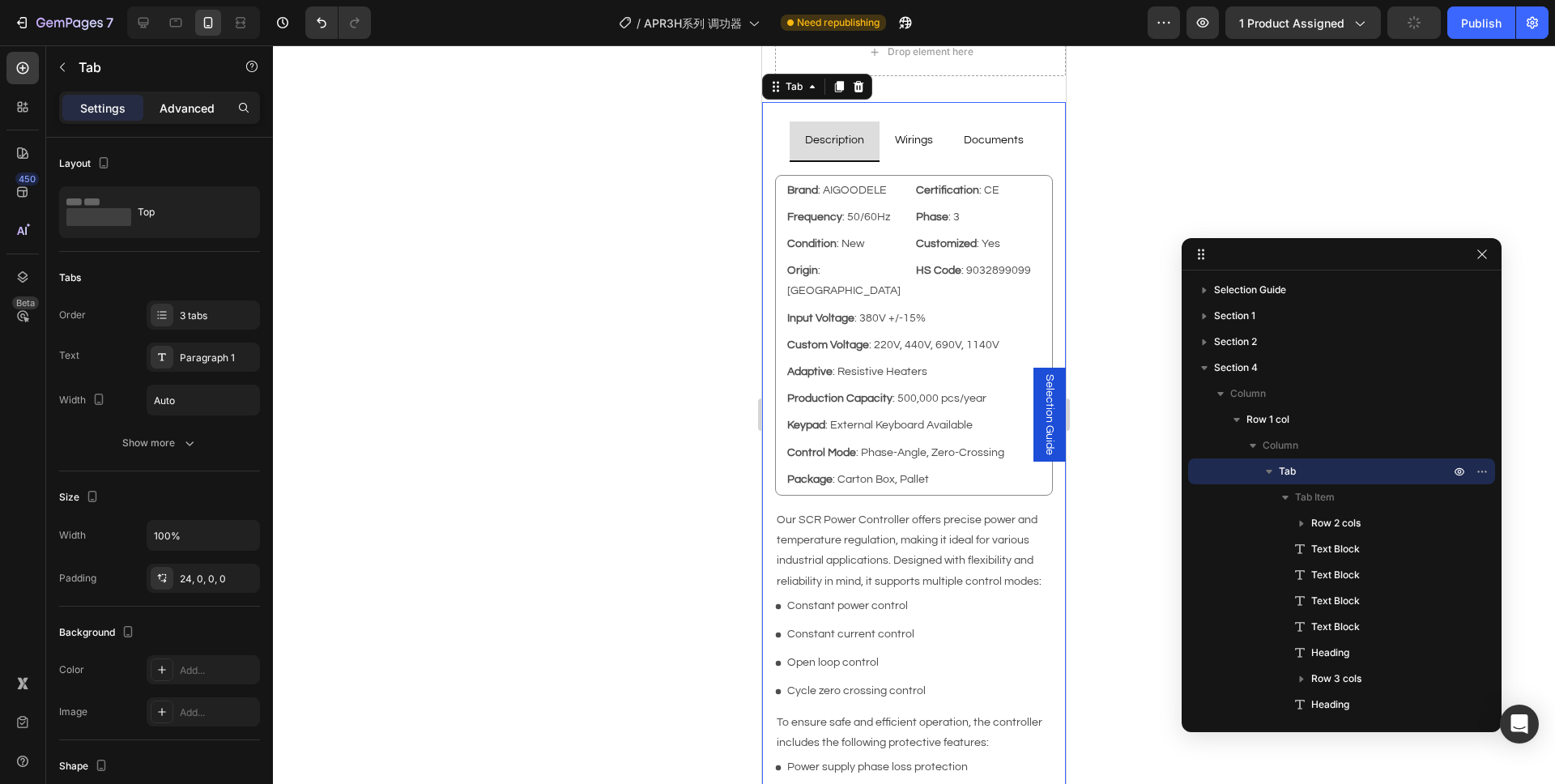
click at [205, 117] on div "Advanced" at bounding box center [187, 107] width 81 height 26
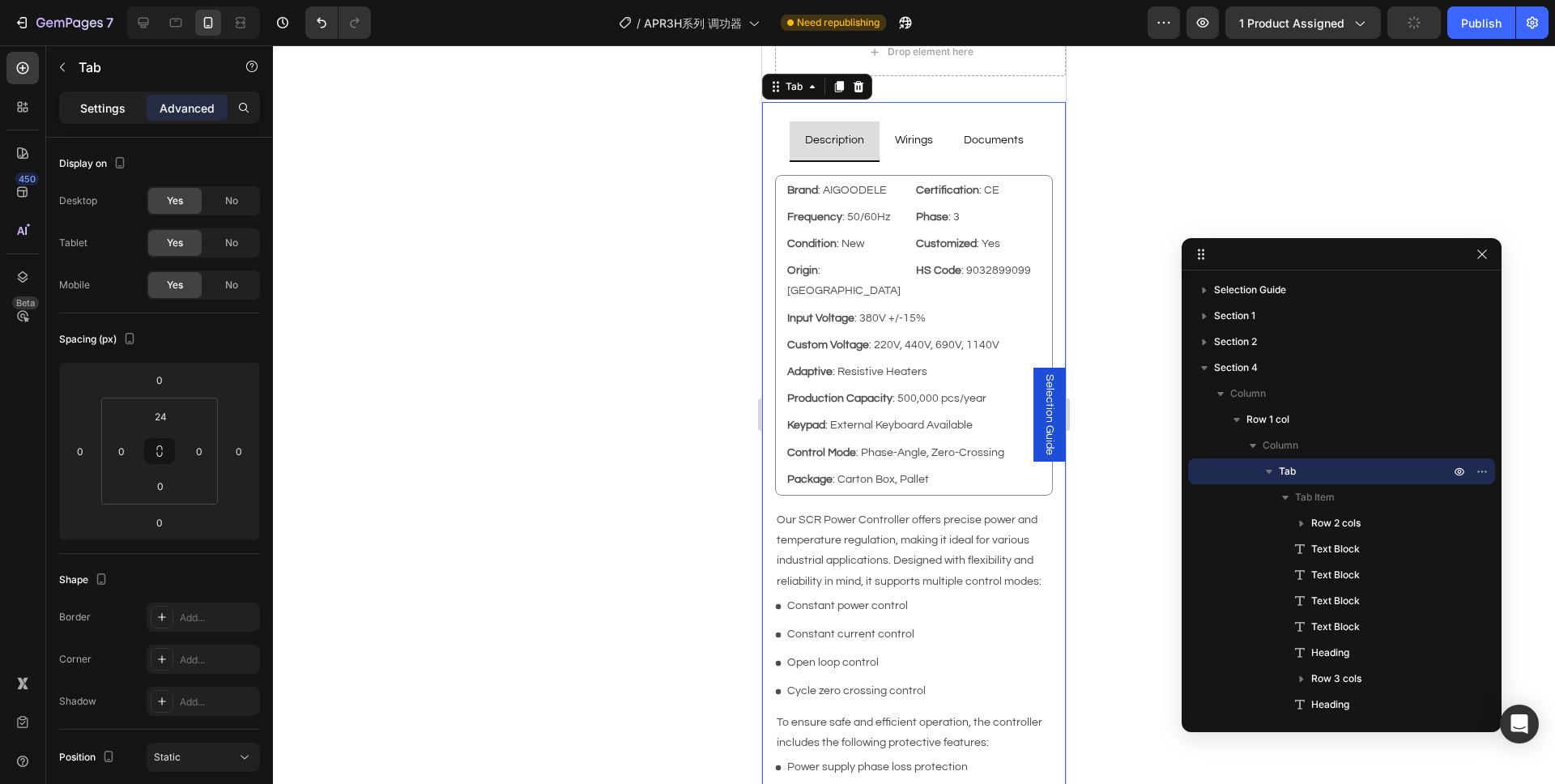
click at [98, 110] on p "Settings" at bounding box center [102, 108] width 45 height 17
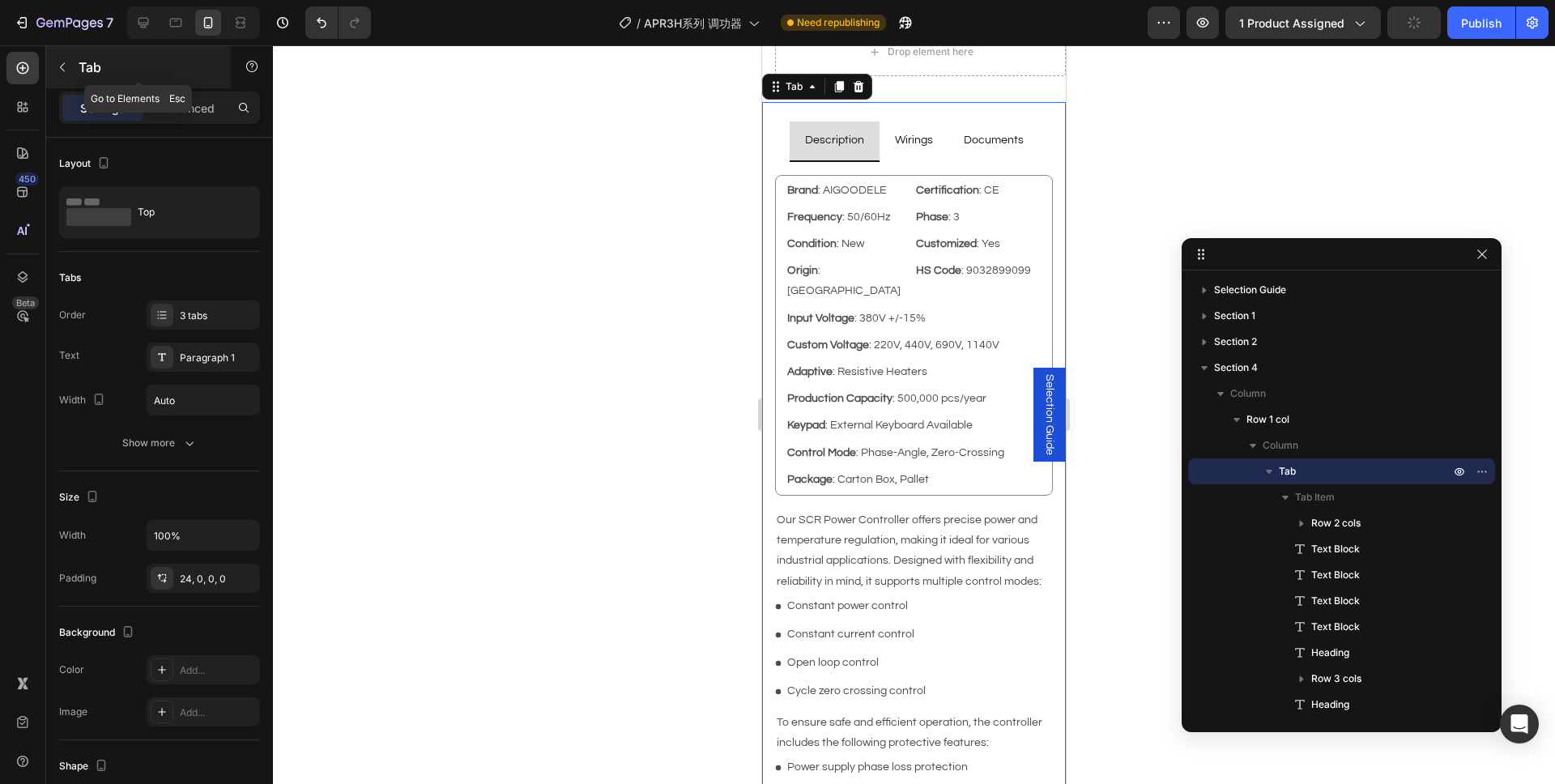
click at [68, 71] on icon "button" at bounding box center [63, 68] width 13 height 13
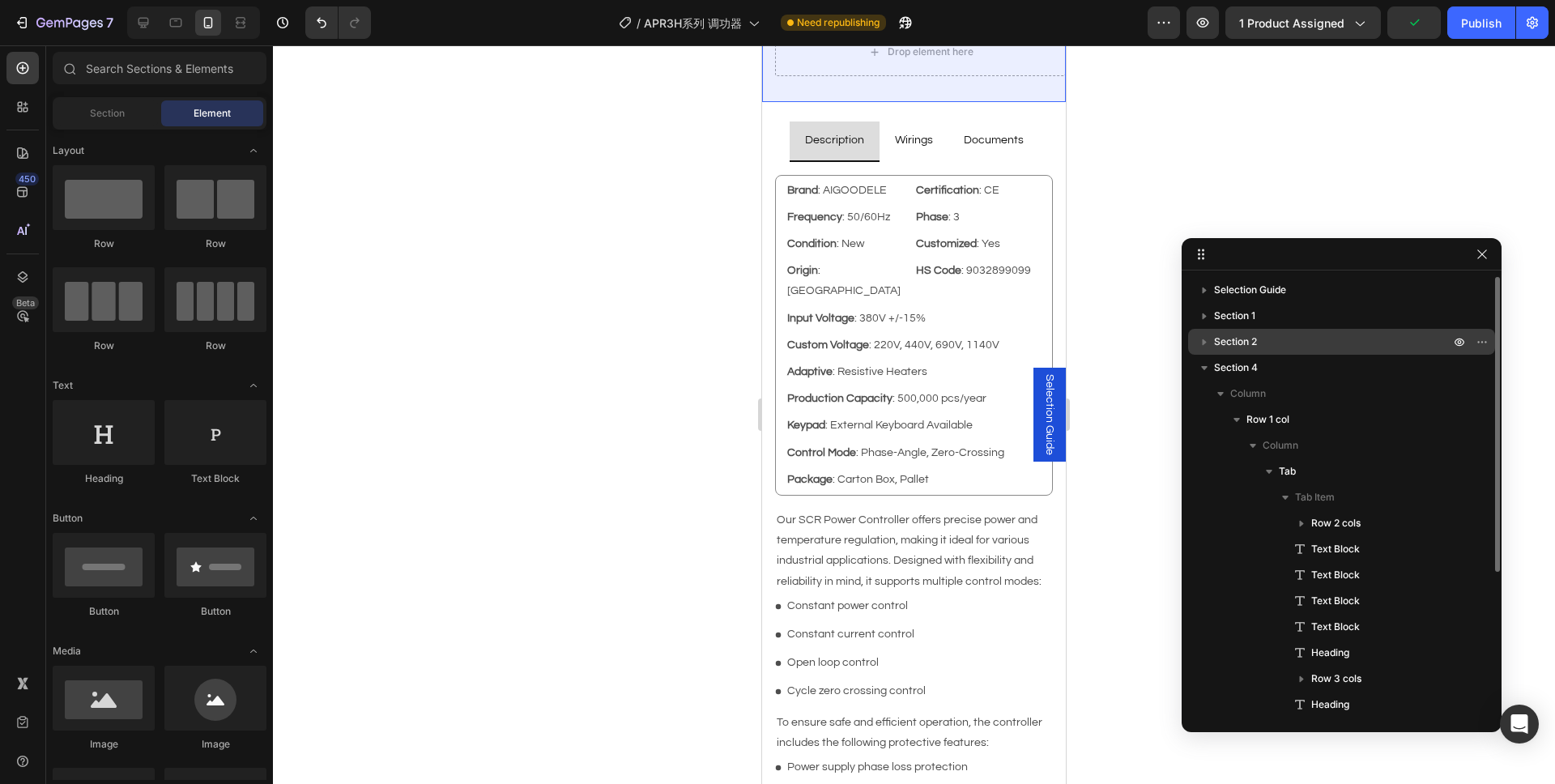
click at [1249, 330] on div "Section 2" at bounding box center [1341, 341] width 294 height 26
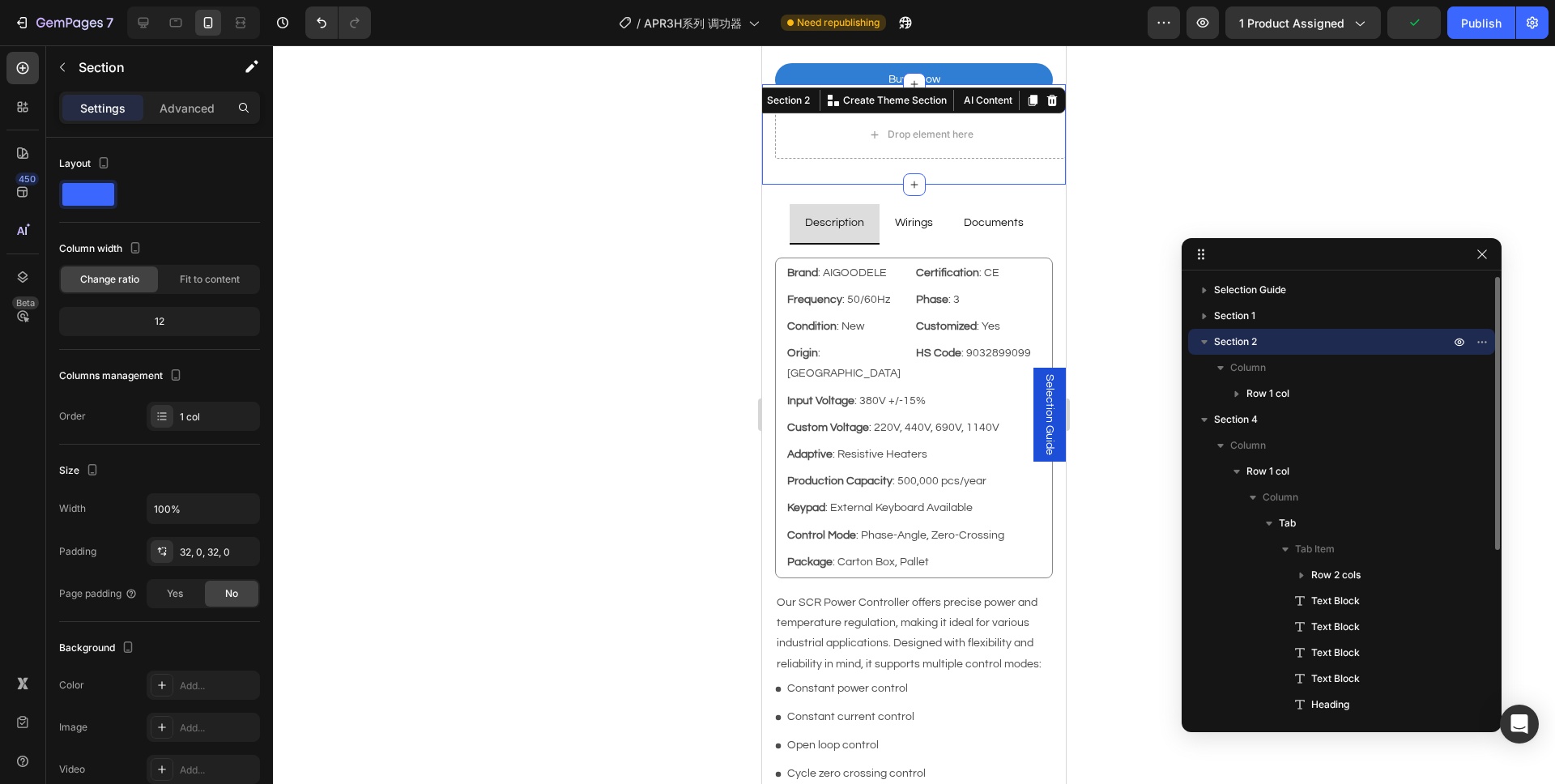
scroll to position [709, 0]
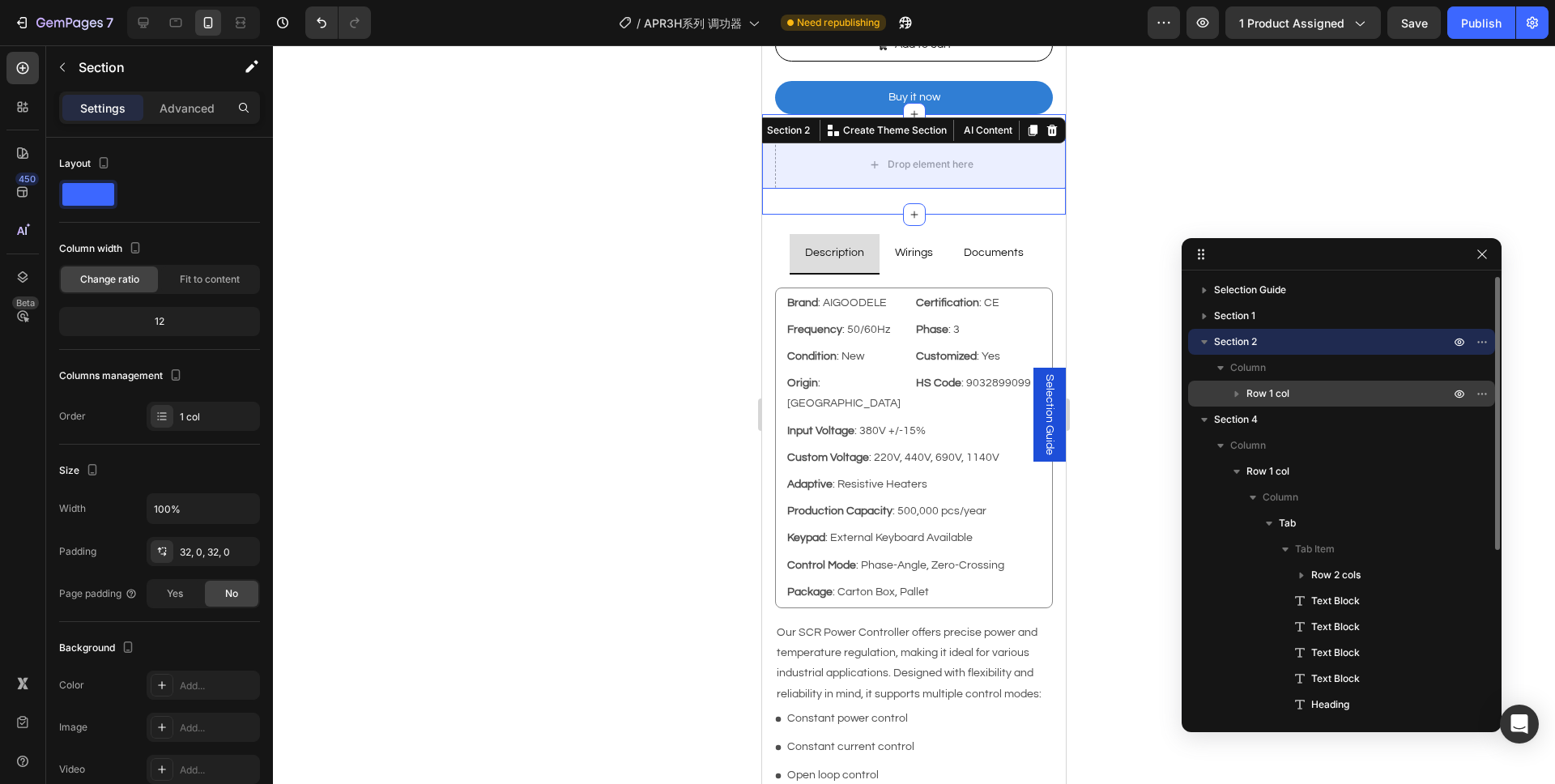
click at [1342, 387] on p "Row 1 col" at bounding box center [1350, 393] width 206 height 16
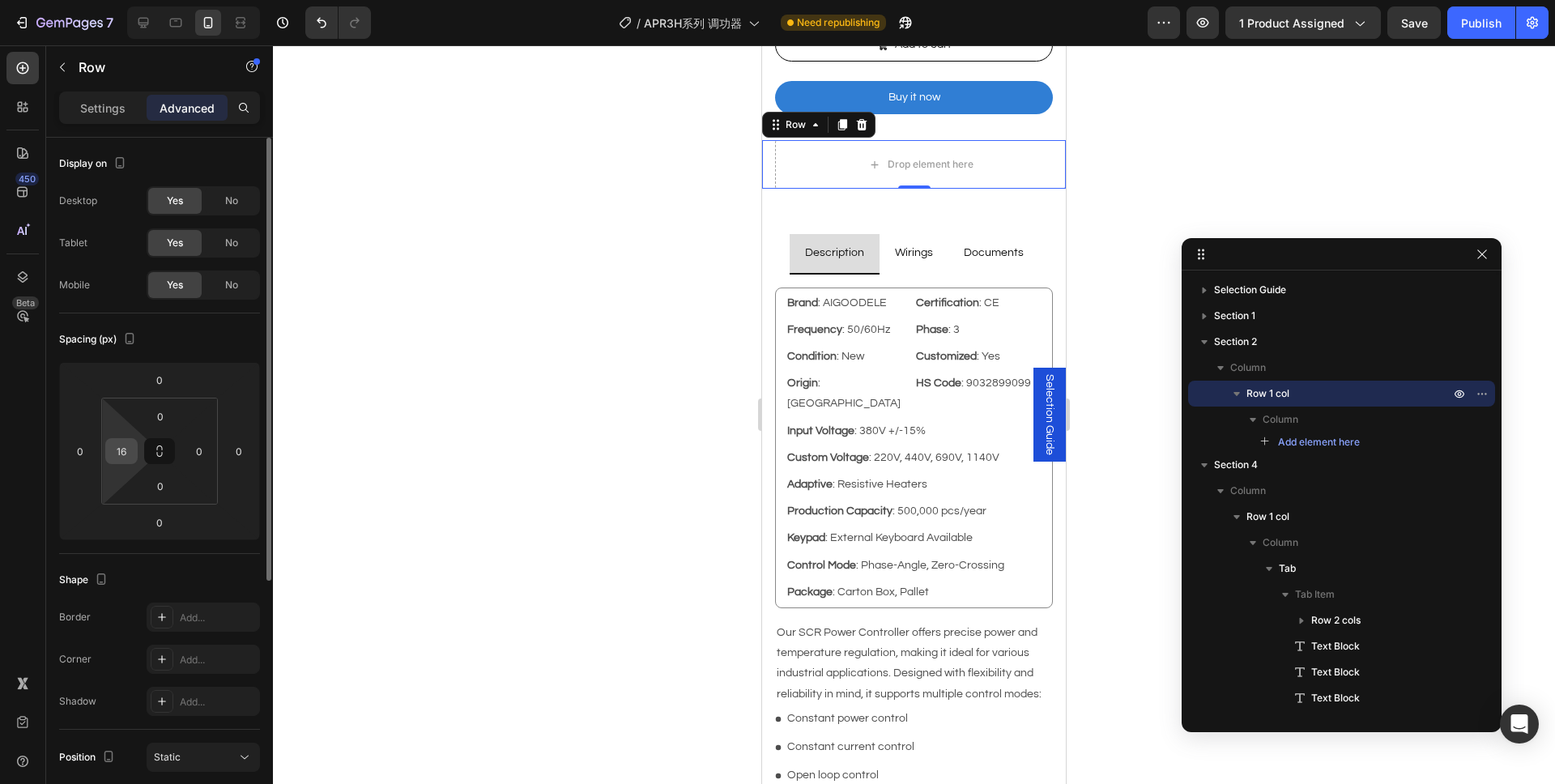
click at [131, 448] on input "16" at bounding box center [121, 450] width 24 height 24
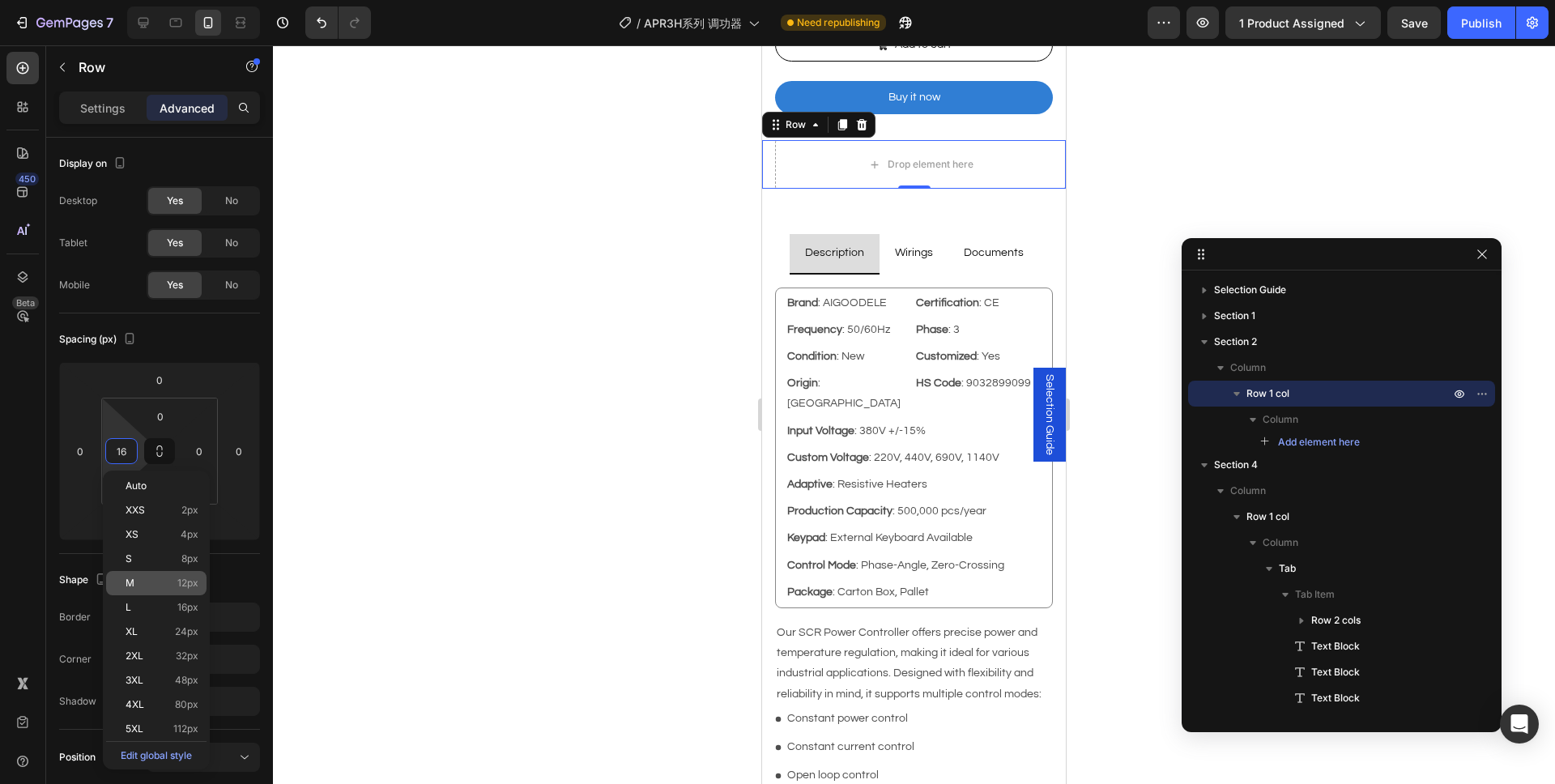
click at [175, 589] on div "M 12px" at bounding box center [157, 582] width 101 height 24
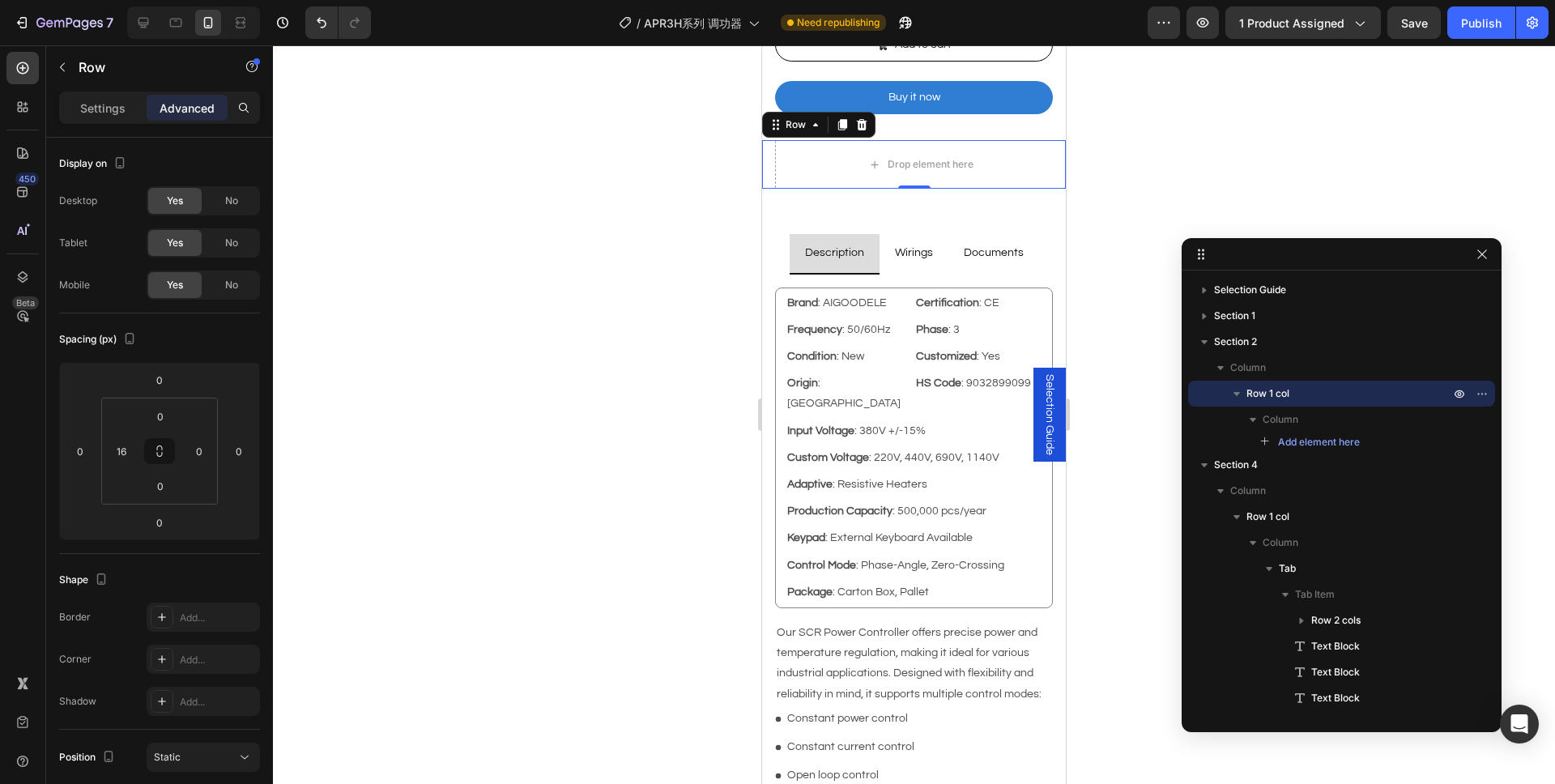
type input "12"
click at [198, 453] on input "0" at bounding box center [199, 450] width 24 height 24
type input "12"
click at [120, 448] on input "12" at bounding box center [121, 450] width 24 height 24
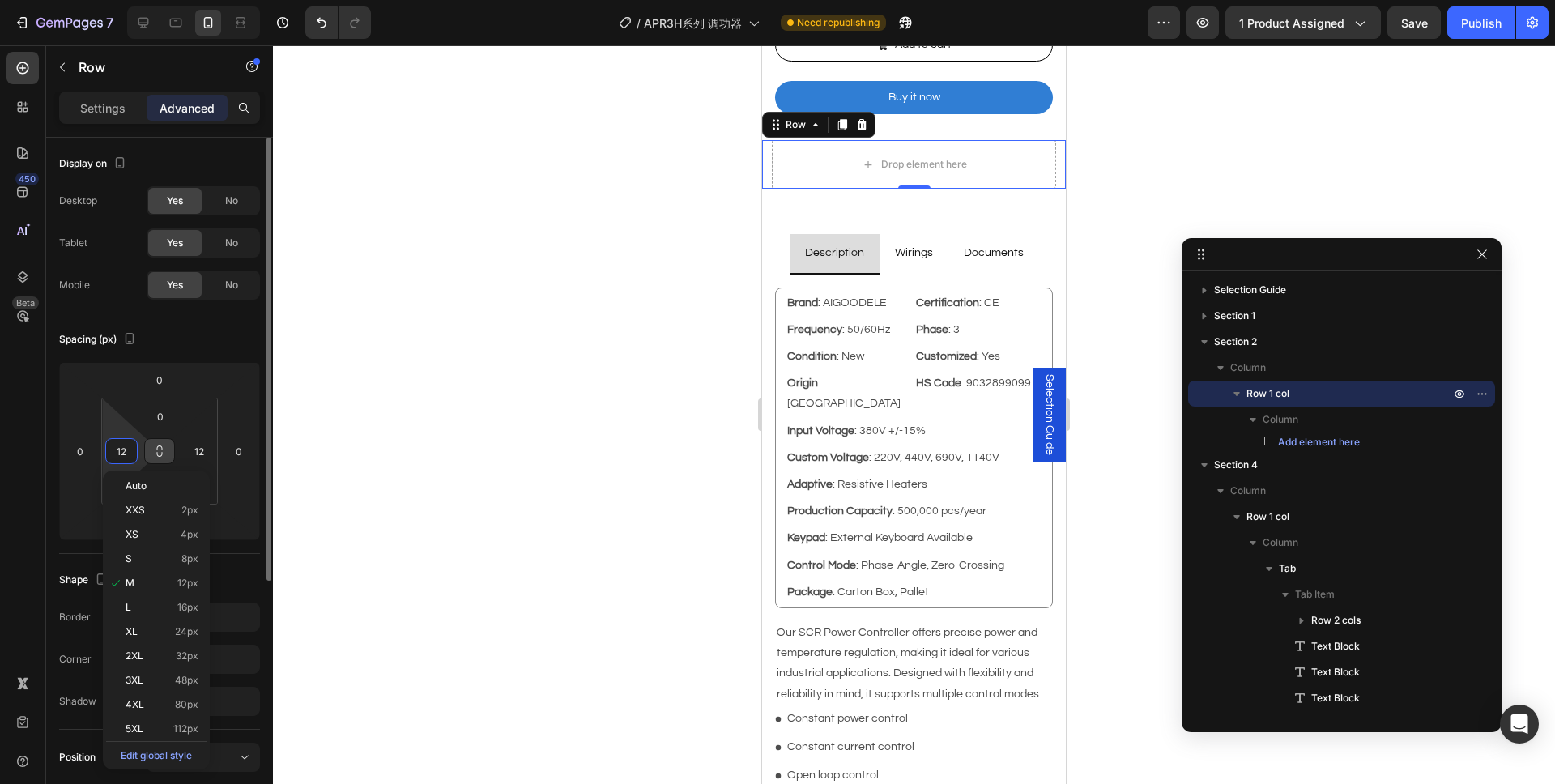
click at [163, 452] on icon at bounding box center [160, 451] width 13 height 13
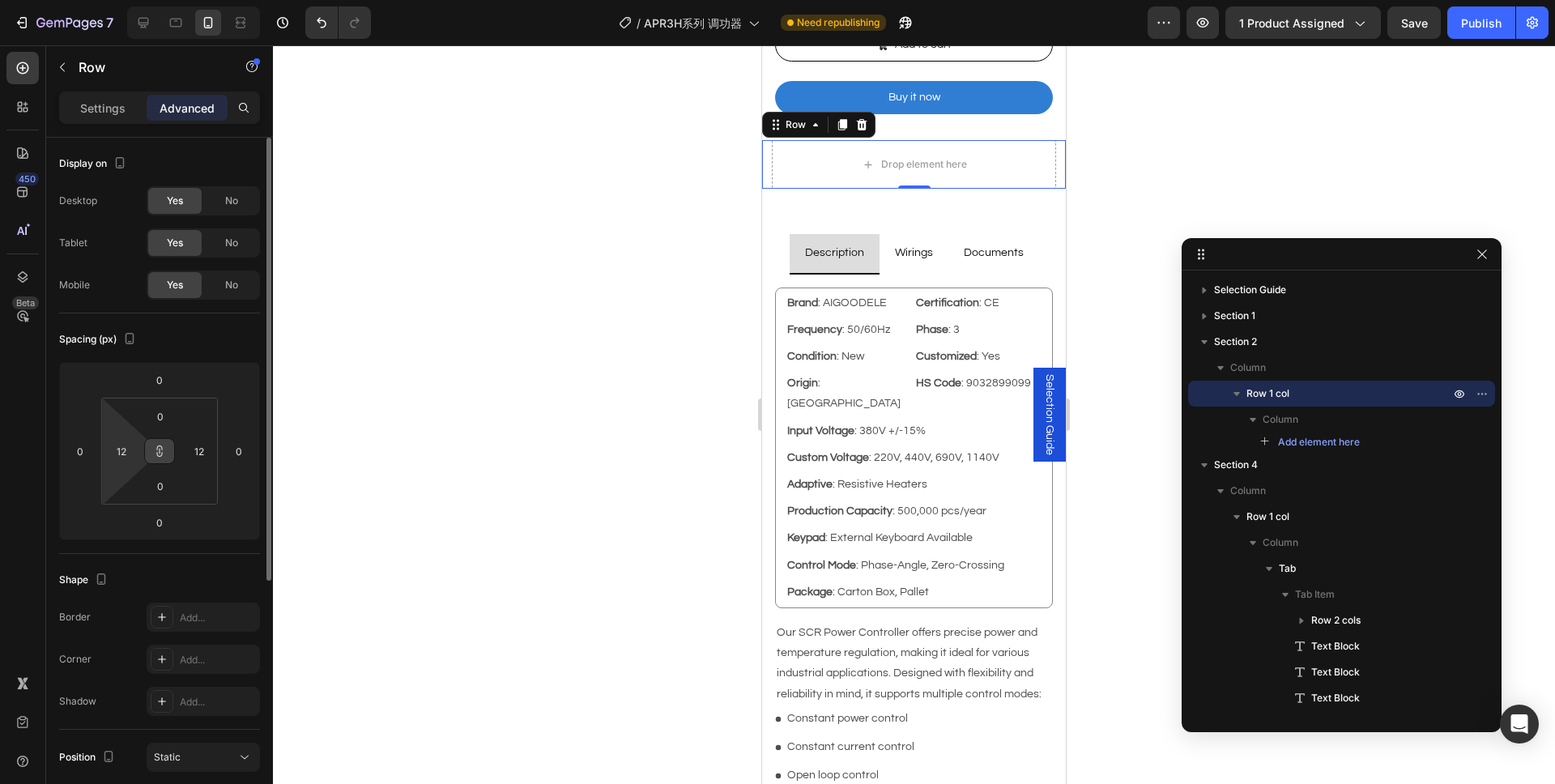
click at [388, 464] on div at bounding box center [914, 415] width 1282 height 739
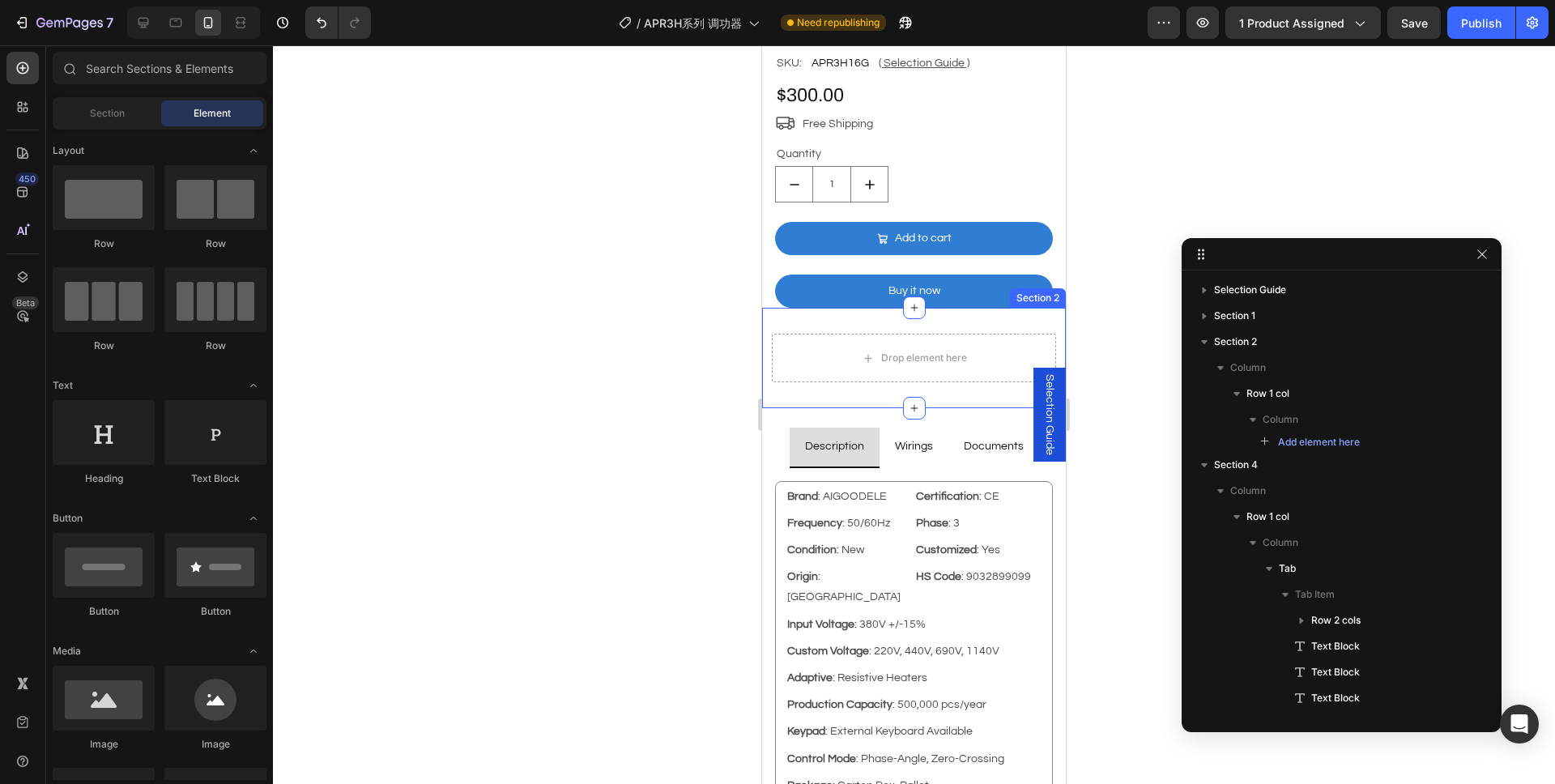
scroll to position [515, 0]
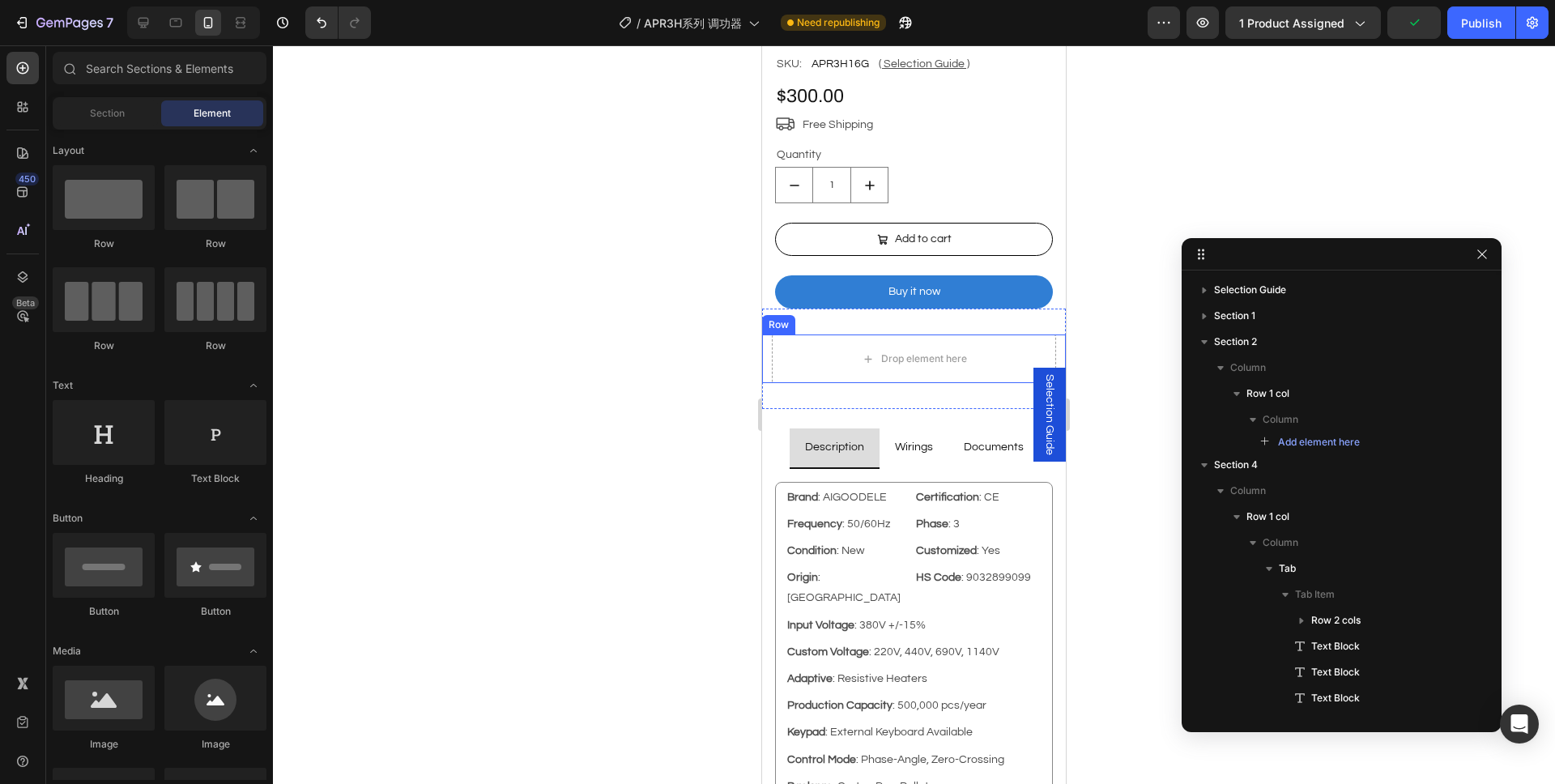
click at [1045, 341] on div "Drop element here Row" at bounding box center [914, 359] width 303 height 49
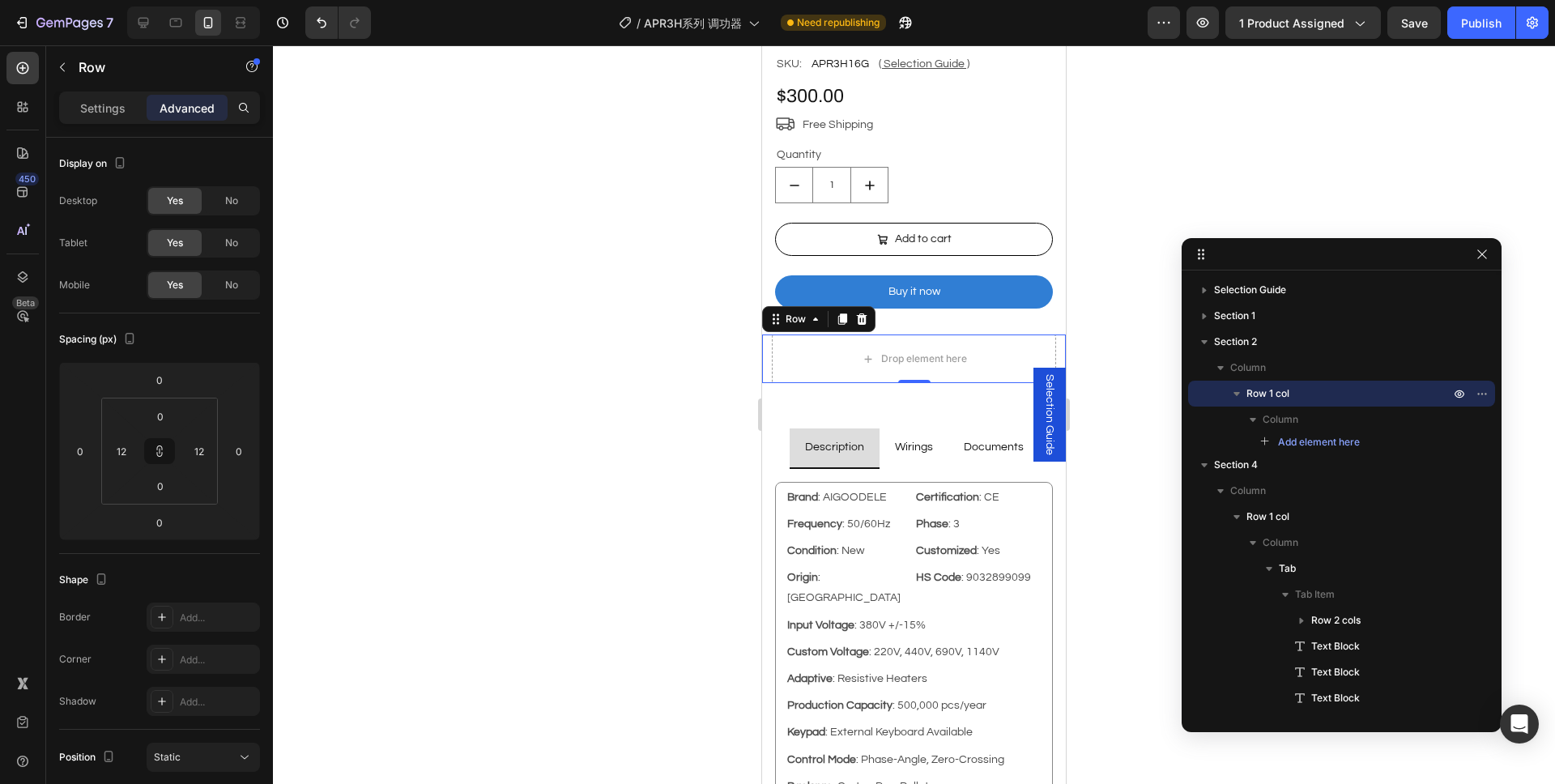
click at [606, 401] on div at bounding box center [914, 415] width 1282 height 739
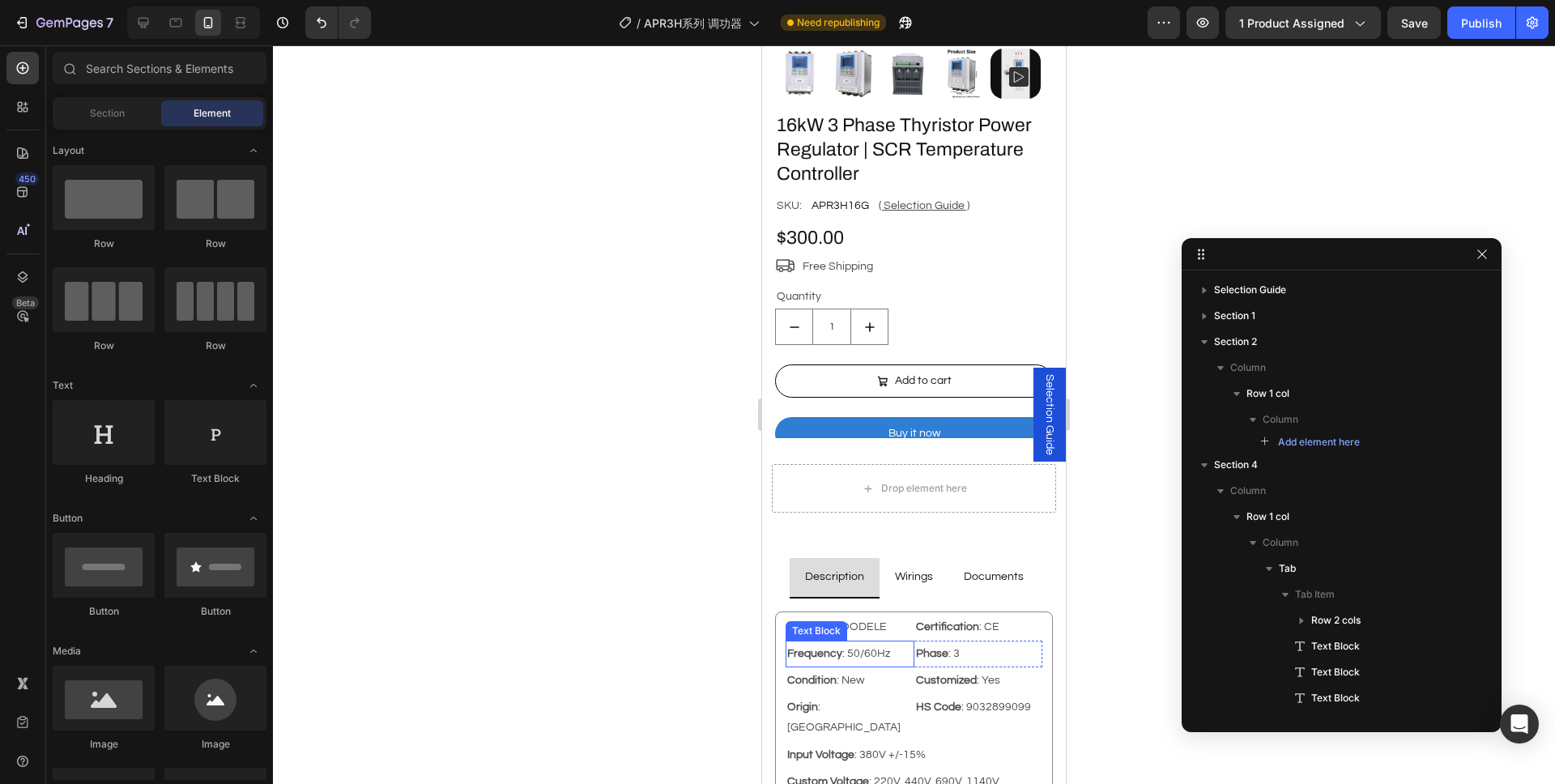
scroll to position [279, 0]
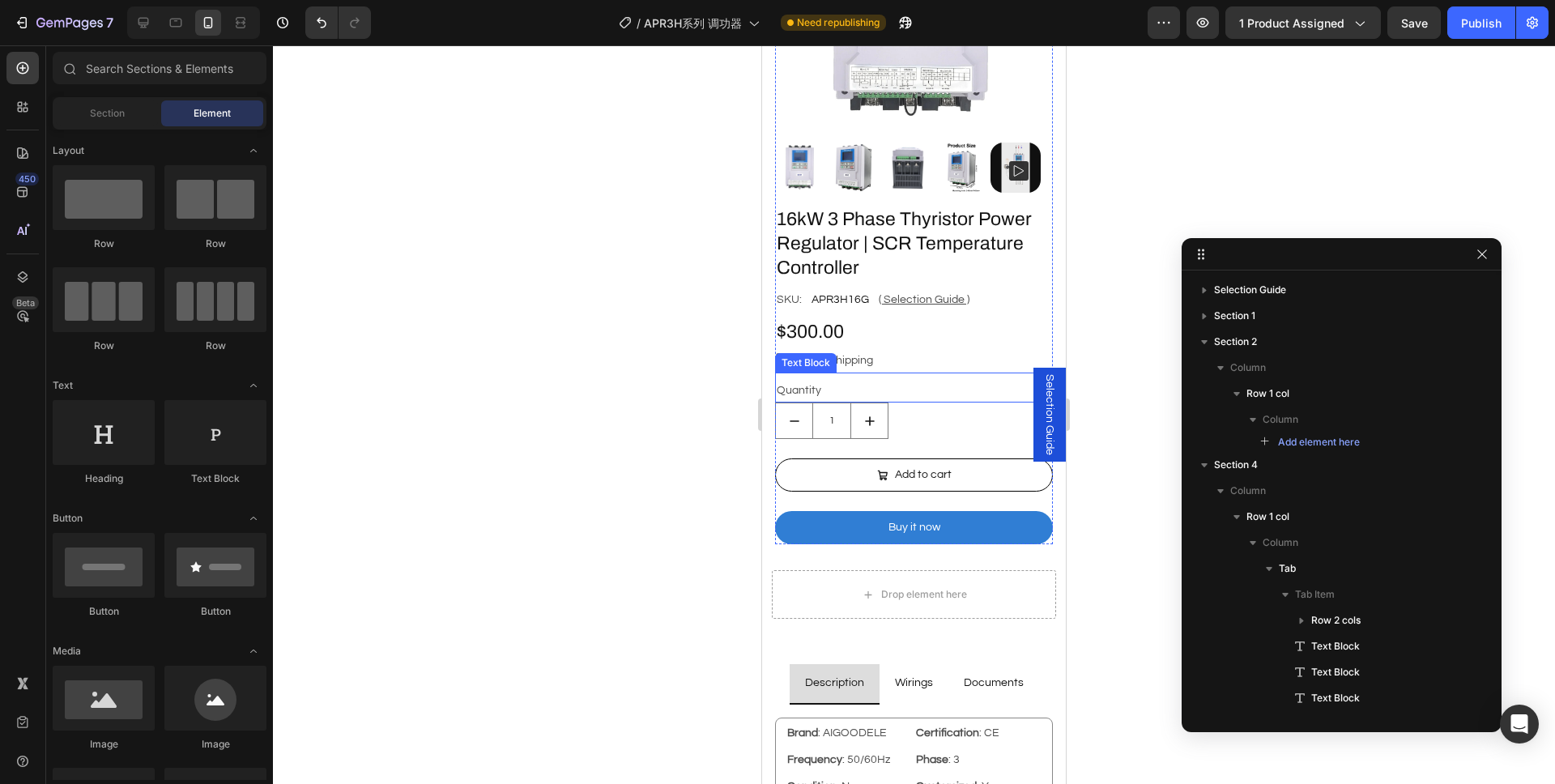
click at [777, 373] on div "Quantity Text Block" at bounding box center [914, 387] width 278 height 30
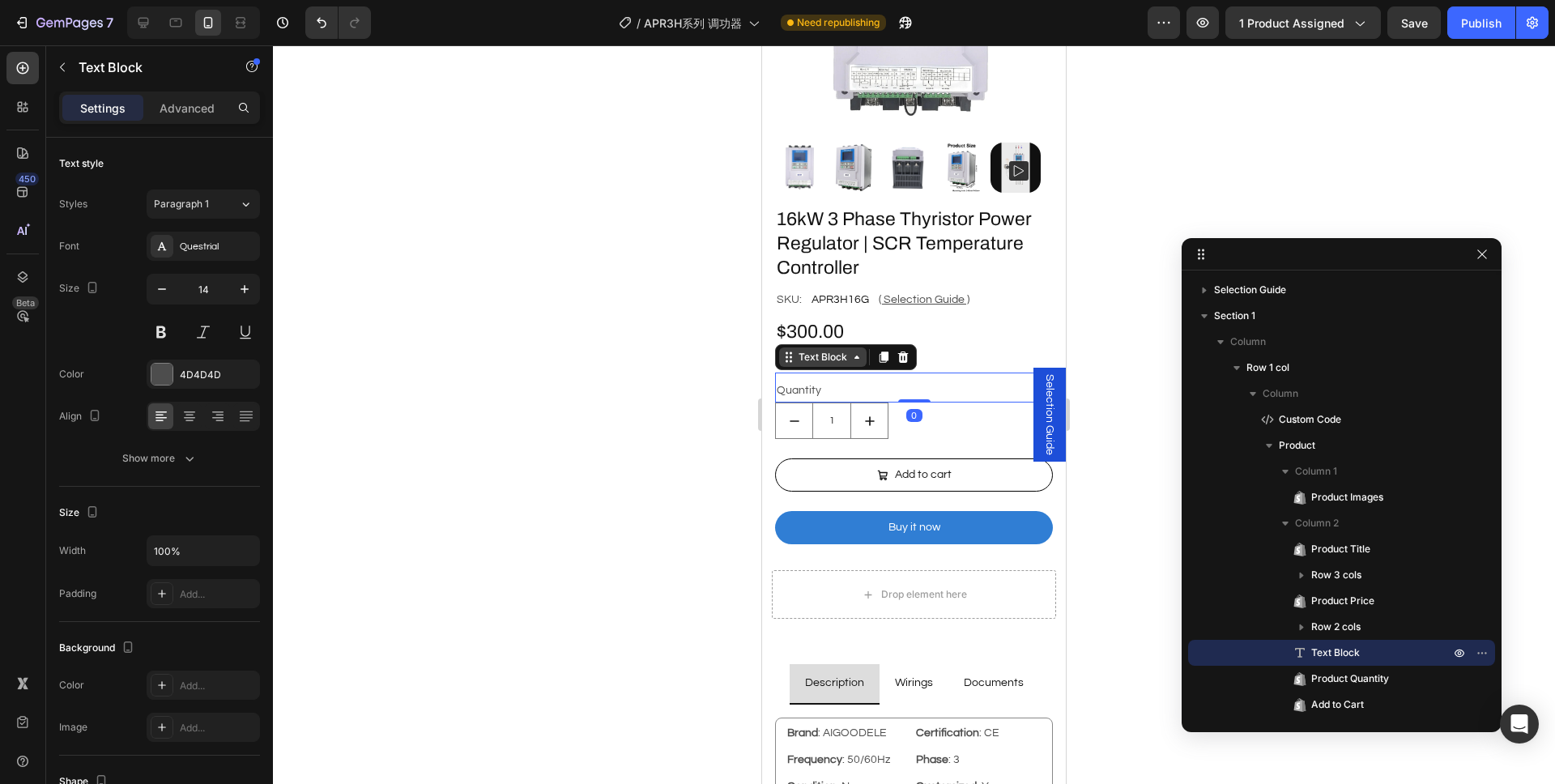
click at [820, 350] on div "Text Block" at bounding box center [822, 357] width 55 height 15
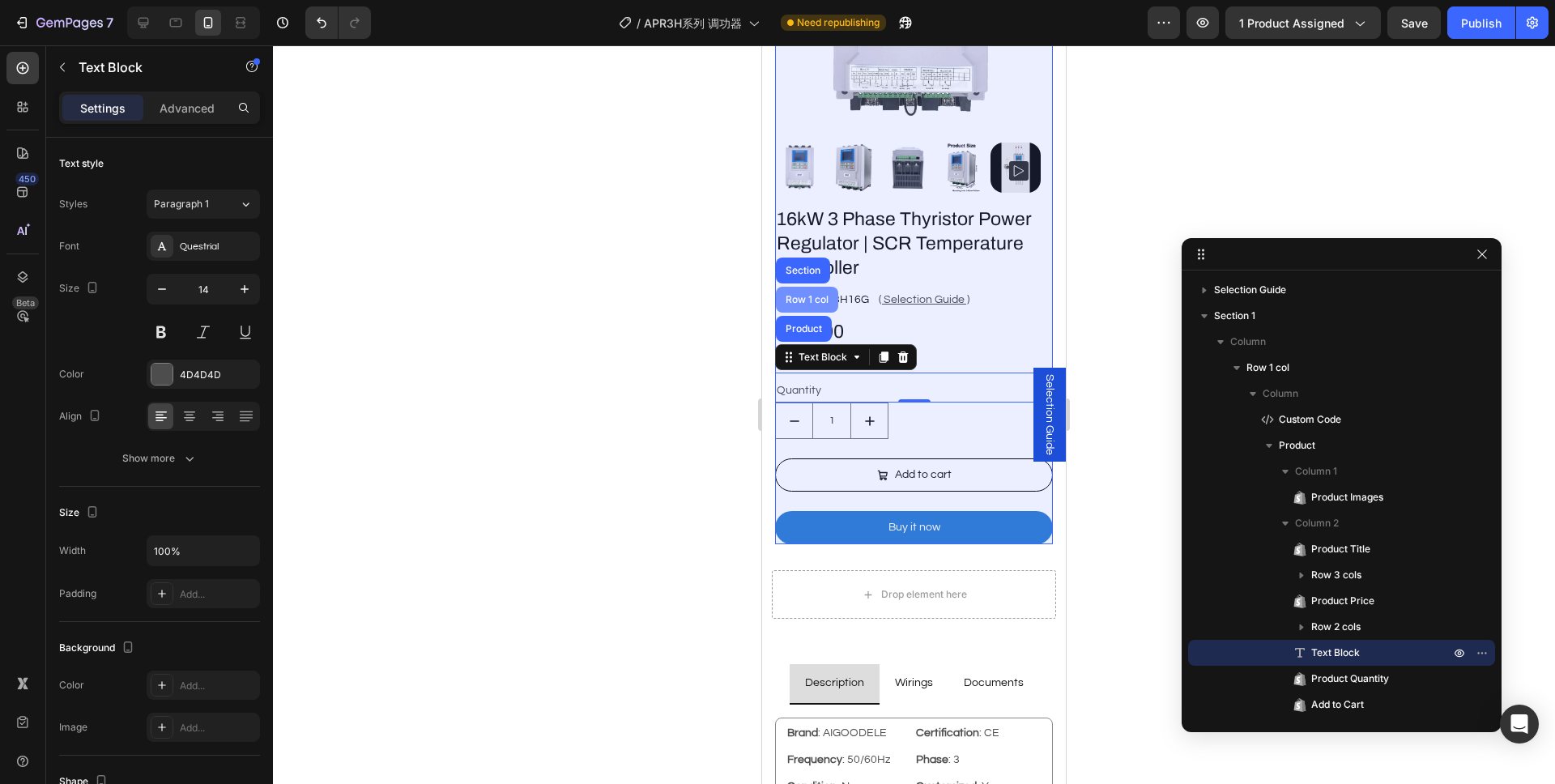
click at [815, 294] on div "Row 1 col" at bounding box center [807, 299] width 49 height 10
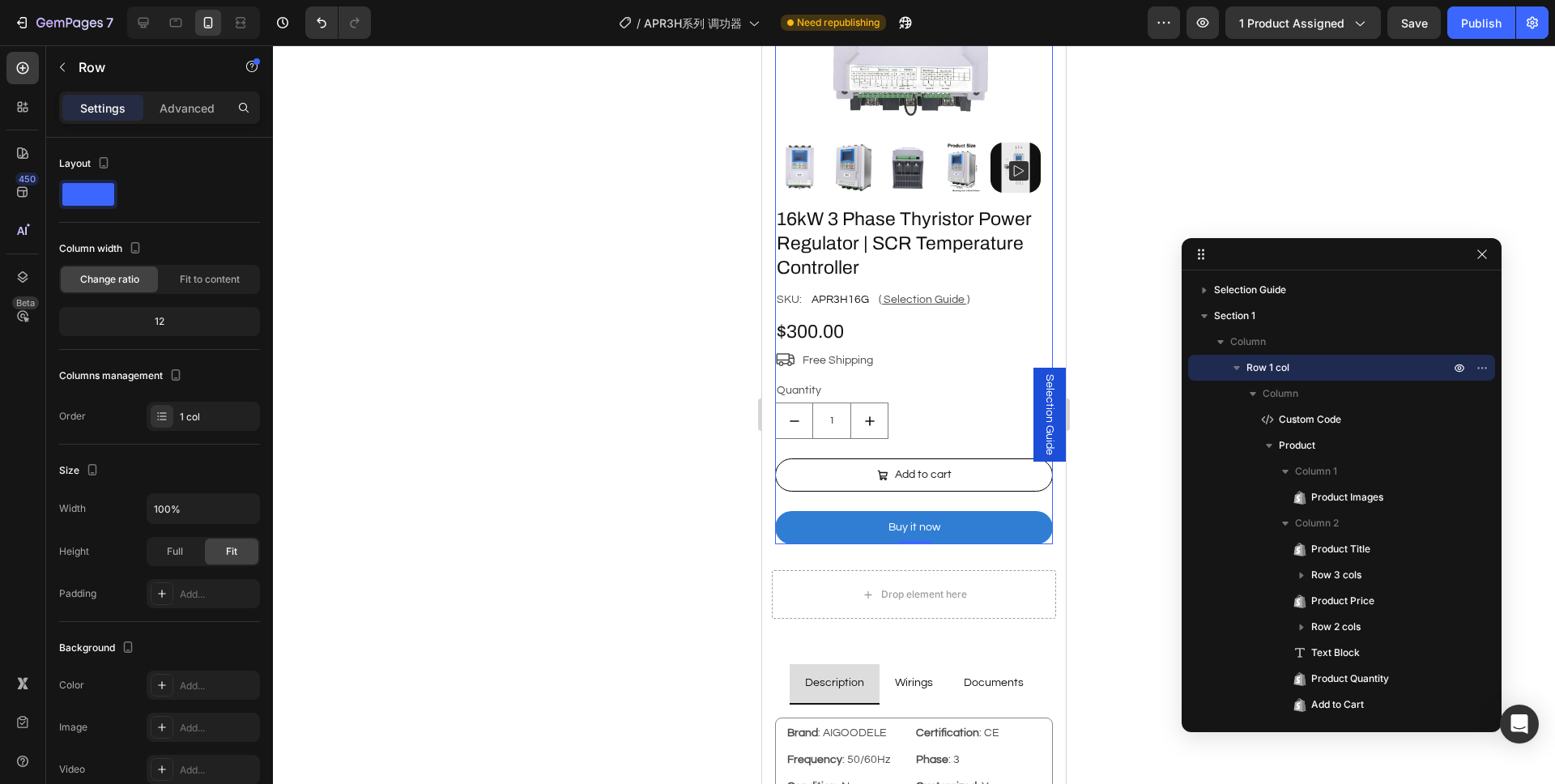
click at [204, 120] on div "Settings Advanced" at bounding box center [160, 107] width 201 height 32
click at [196, 109] on p "Advanced" at bounding box center [186, 108] width 55 height 17
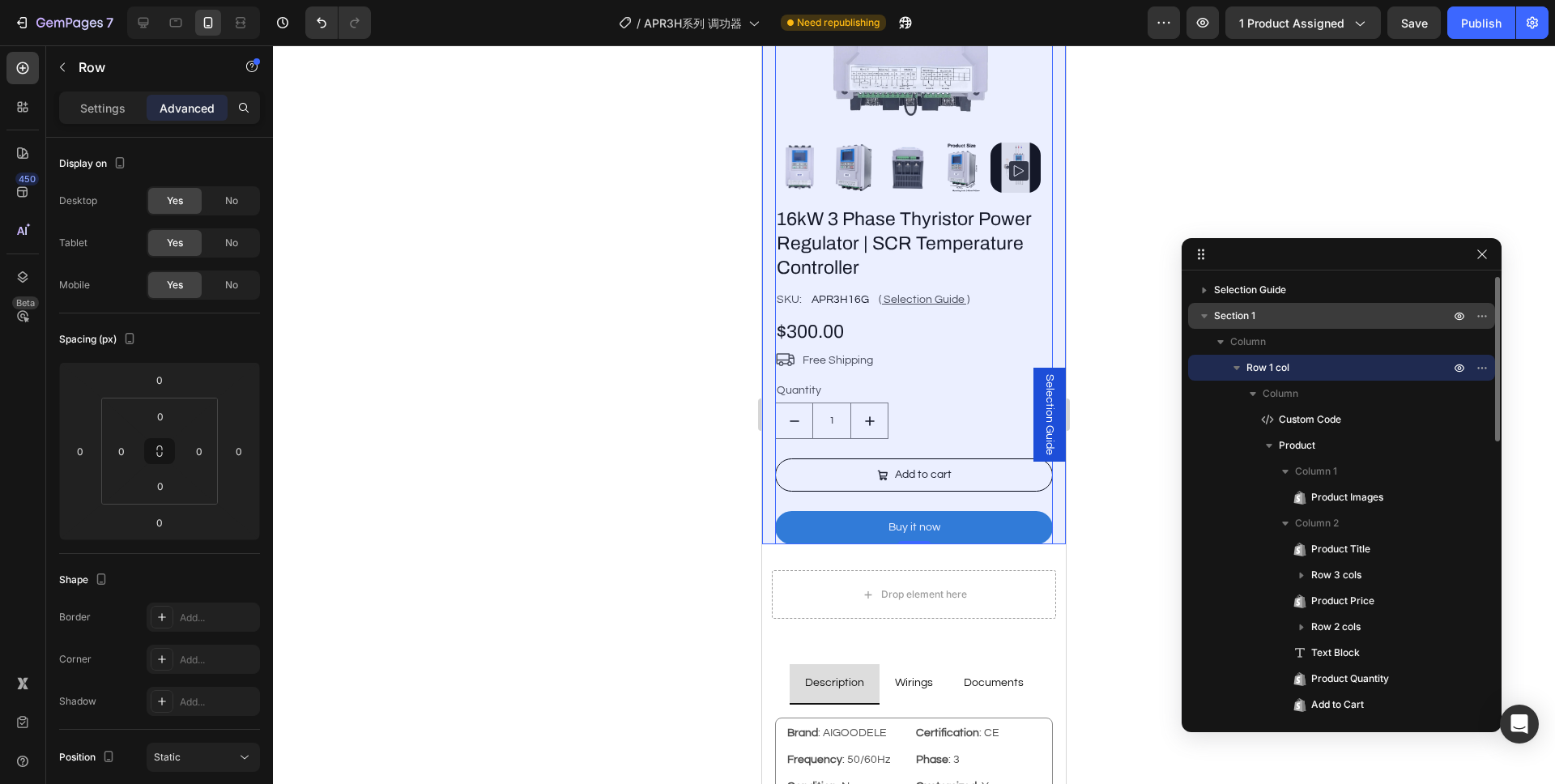
click at [1271, 319] on p "Section 1" at bounding box center [1333, 316] width 239 height 16
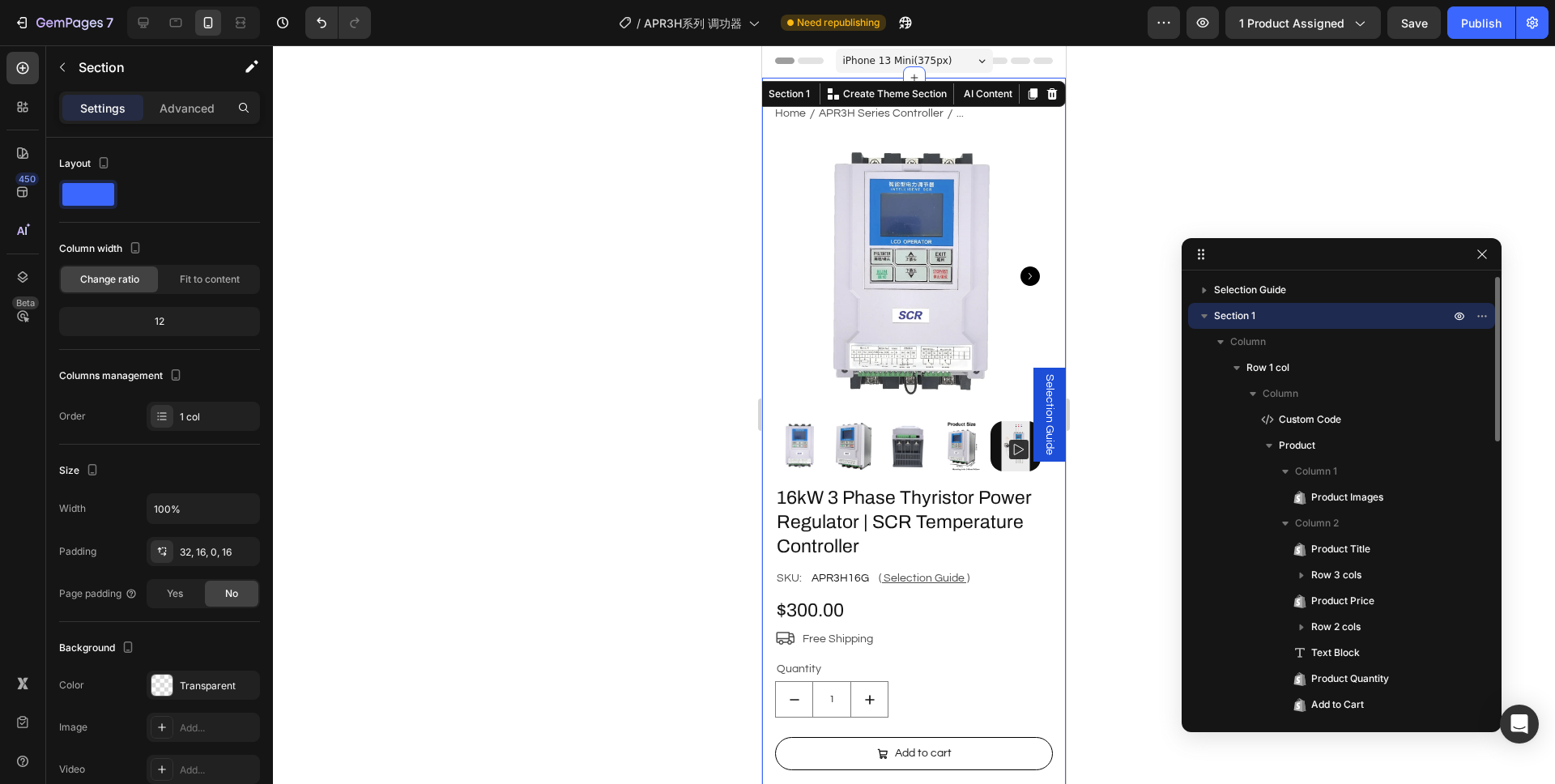
scroll to position [0, 0]
click at [190, 109] on p "Advanced" at bounding box center [186, 108] width 55 height 17
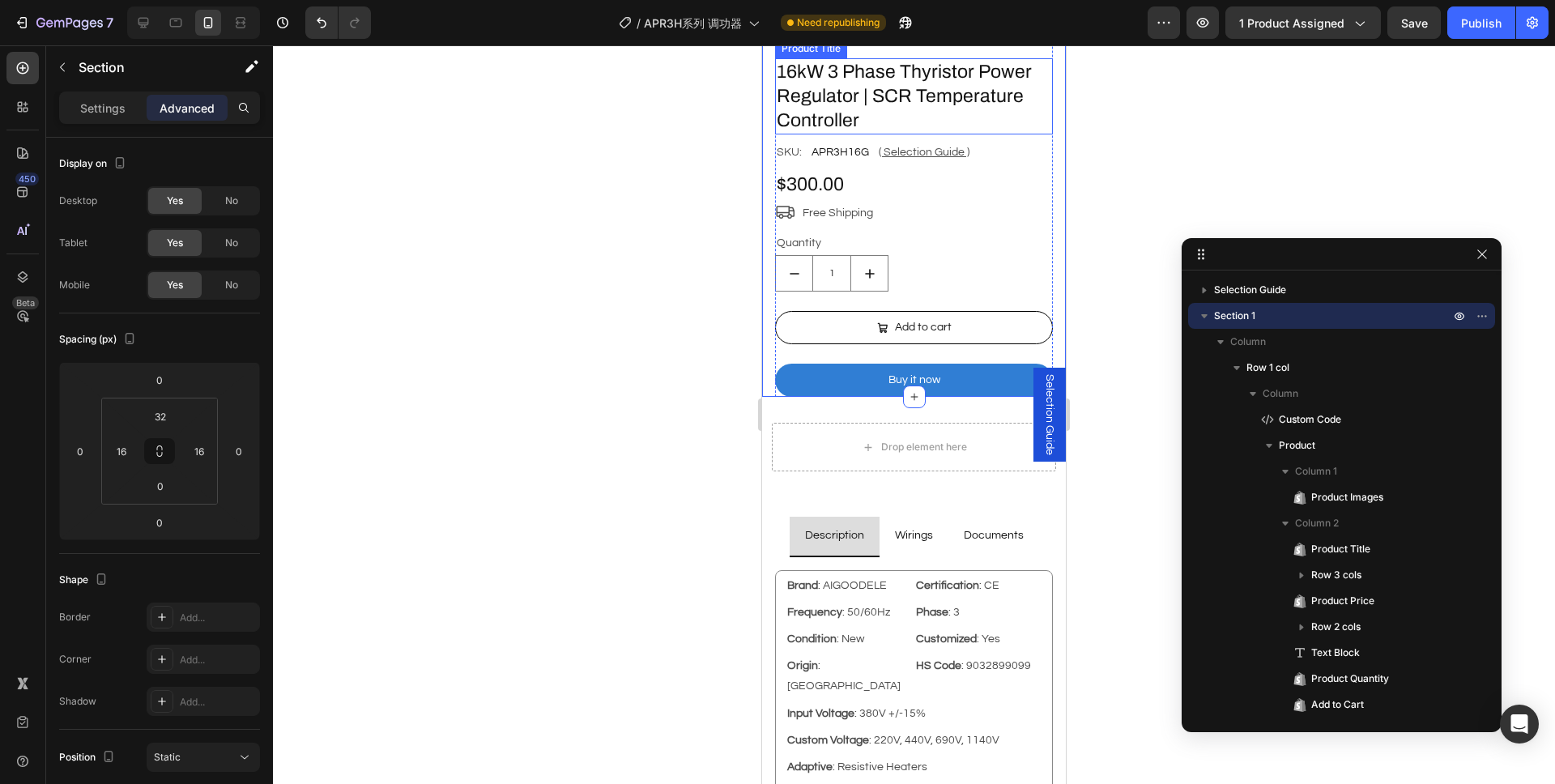
scroll to position [456, 0]
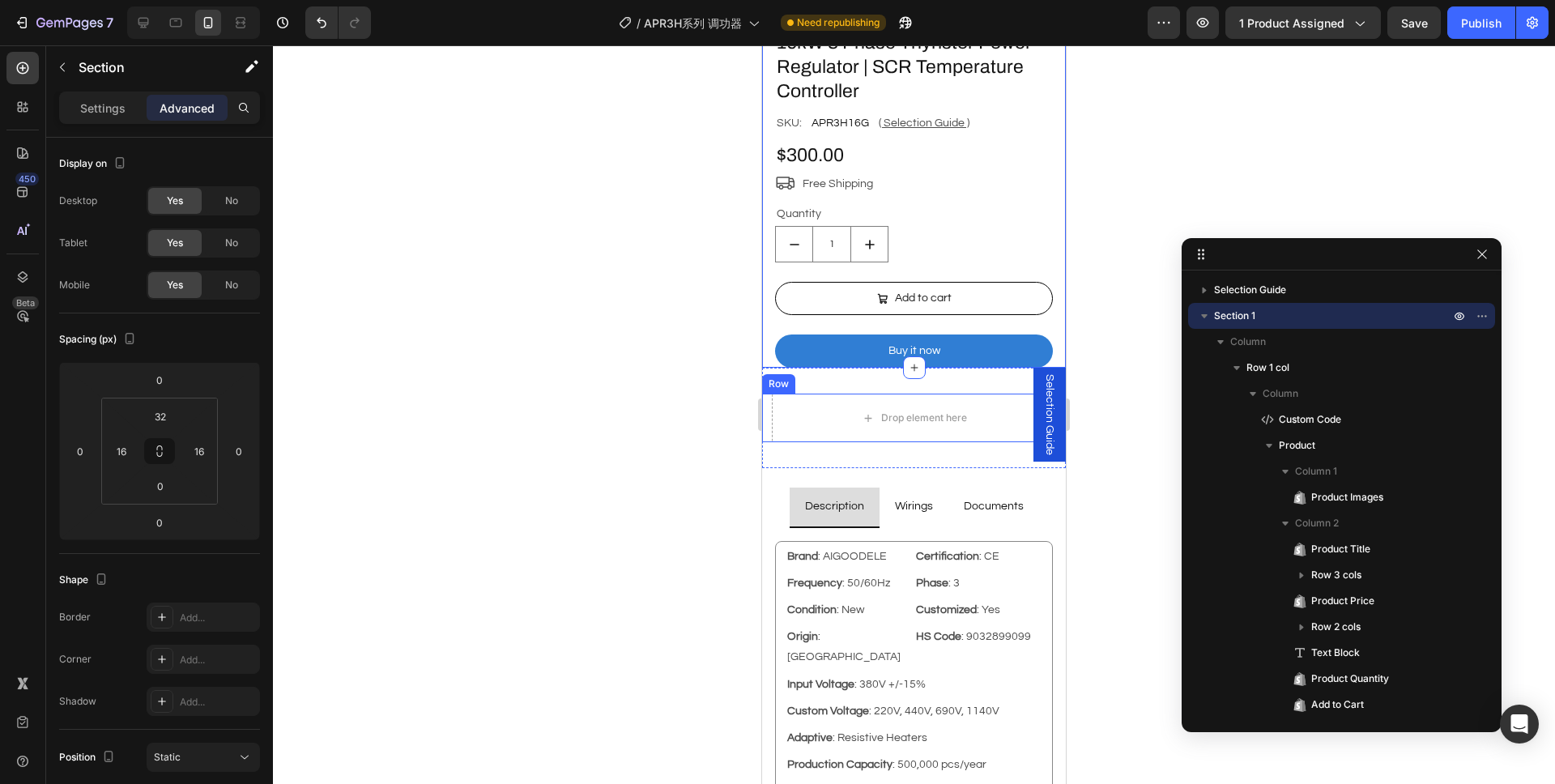
click at [768, 404] on div "Drop element here Row" at bounding box center [914, 417] width 303 height 49
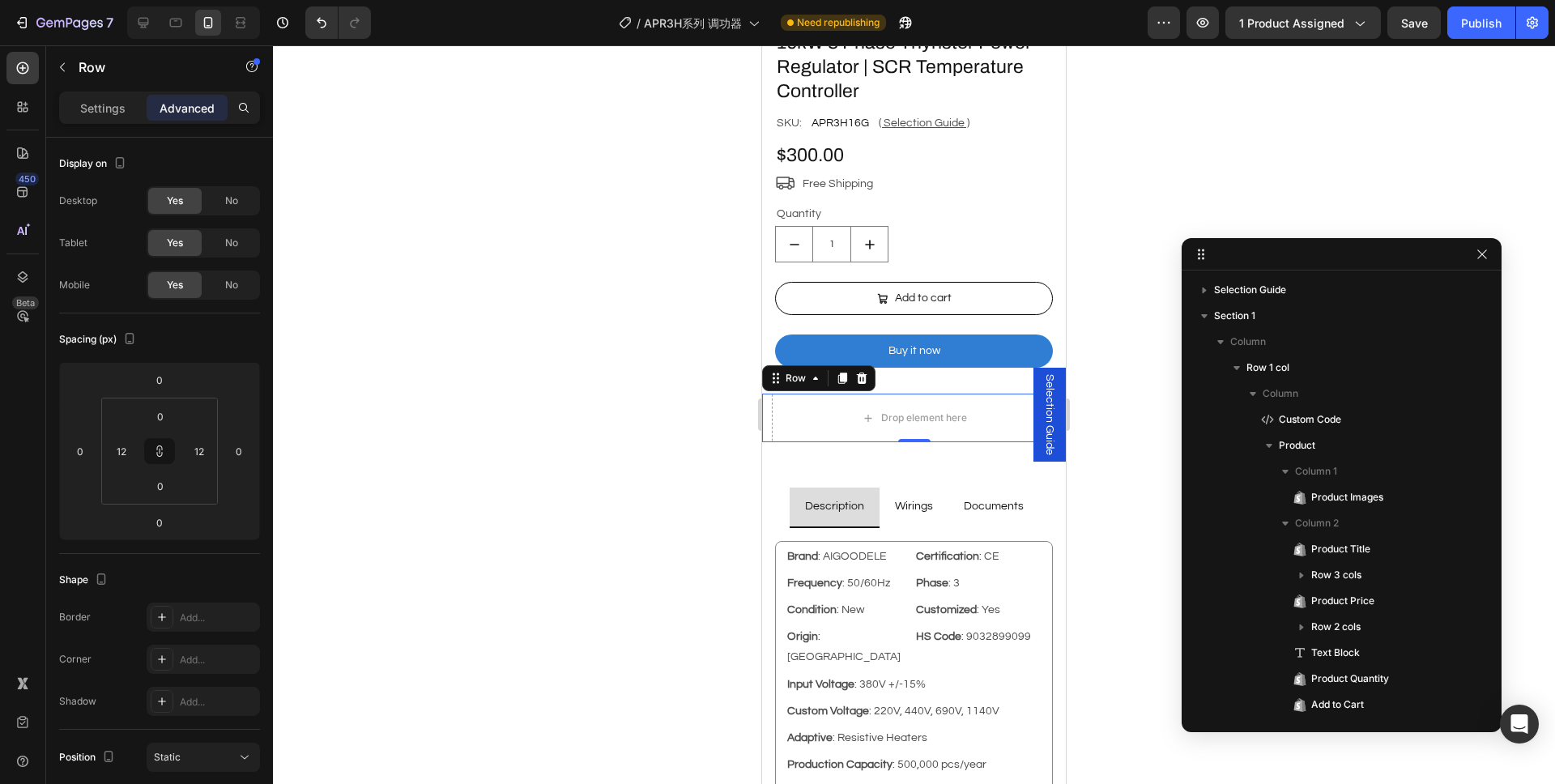
scroll to position [353, 0]
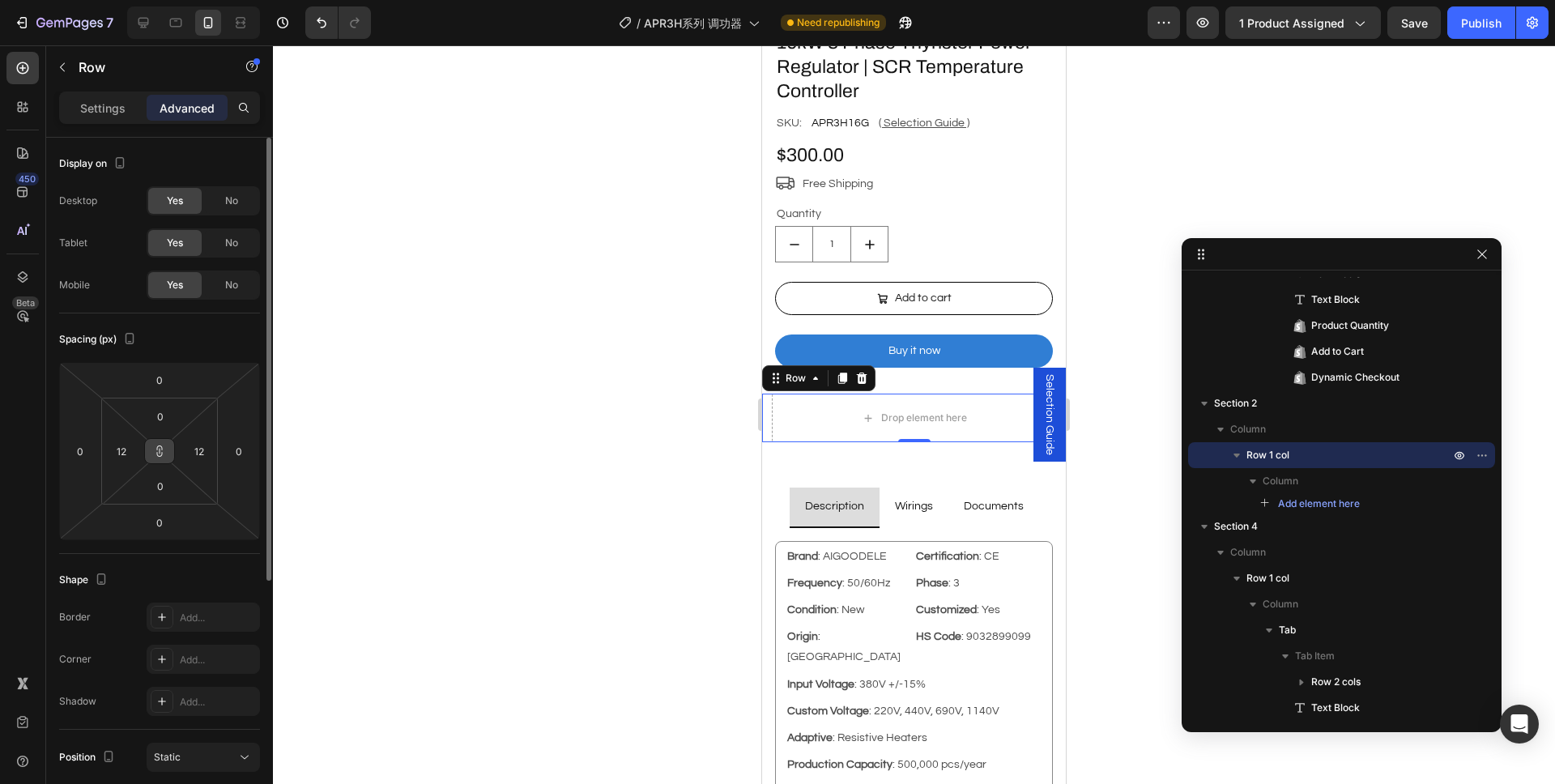
click at [157, 449] on icon at bounding box center [160, 451] width 13 height 13
click at [107, 453] on div "12" at bounding box center [121, 450] width 32 height 26
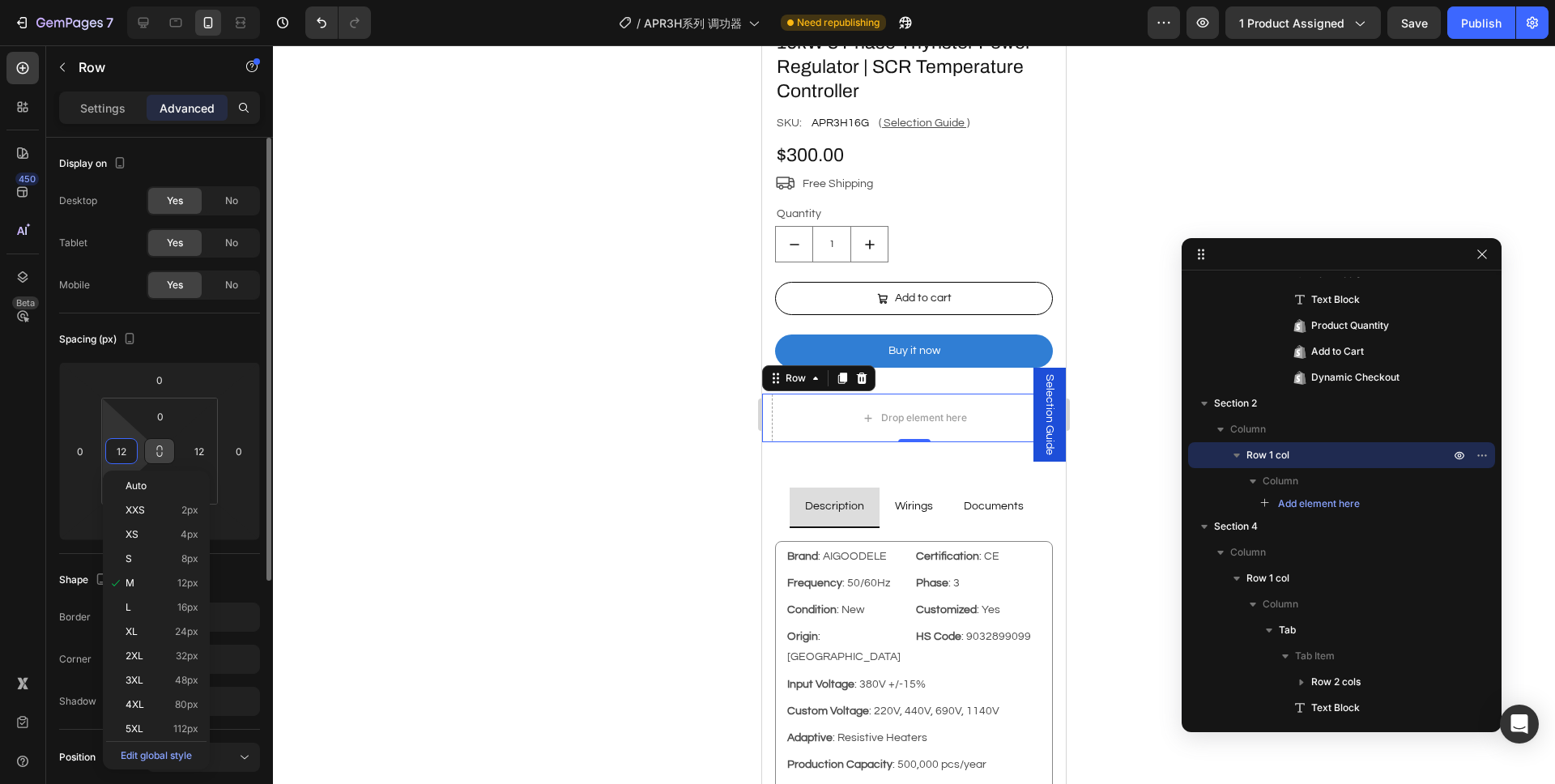
click at [117, 454] on input "12" at bounding box center [121, 450] width 24 height 24
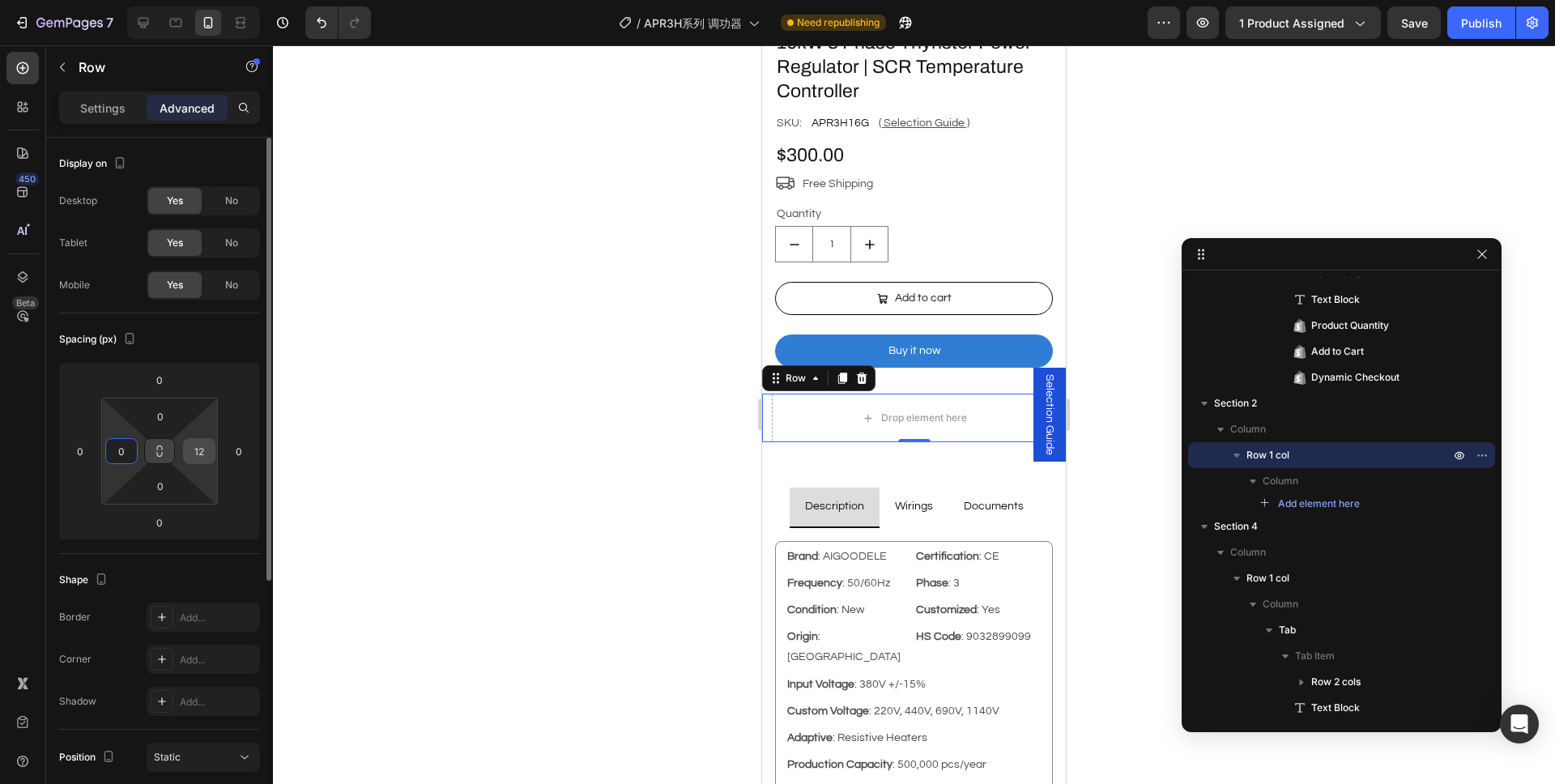
type input "0"
click at [189, 453] on input "12" at bounding box center [199, 450] width 24 height 24
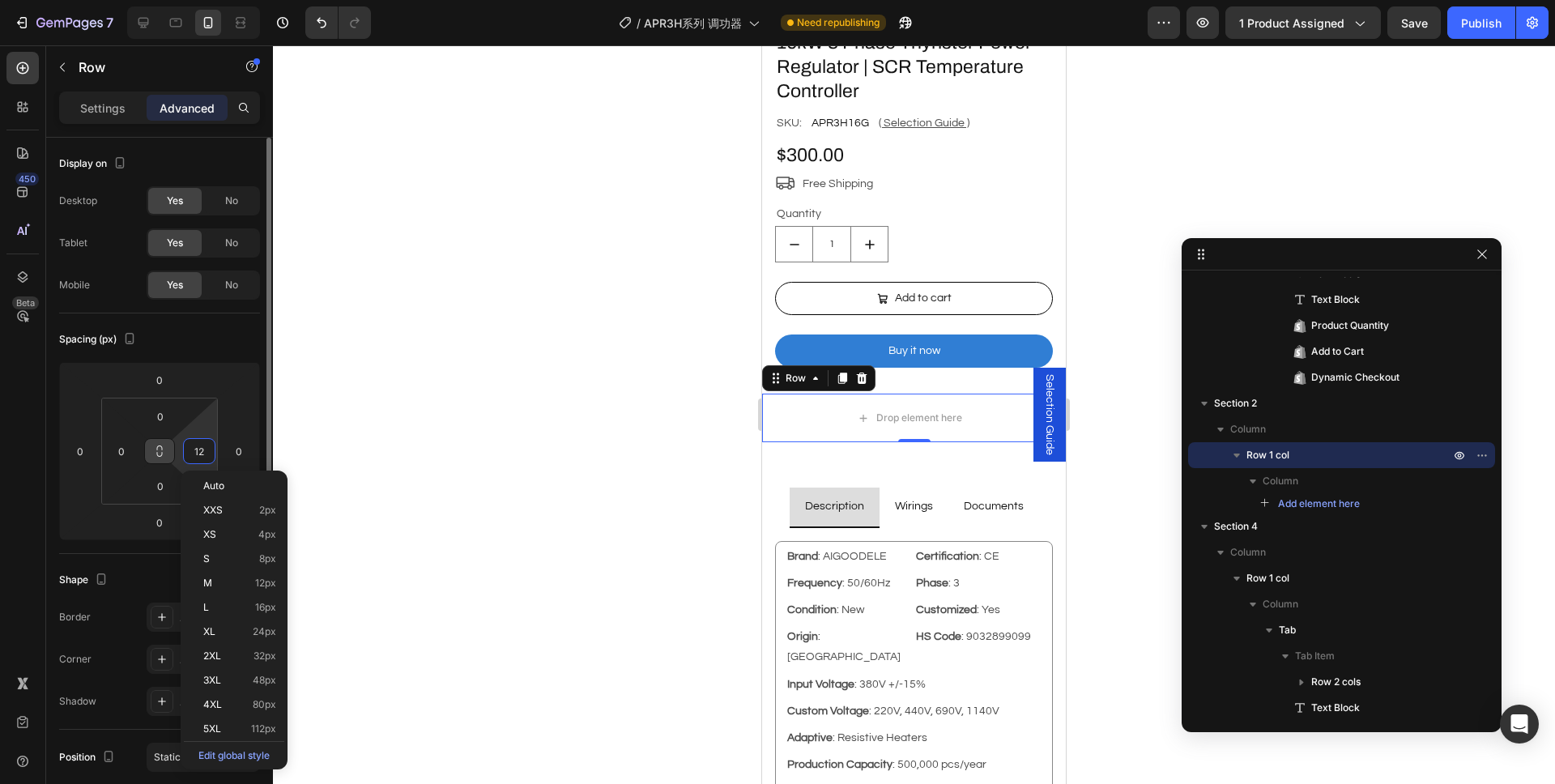
click at [198, 453] on input "12" at bounding box center [199, 450] width 24 height 24
click at [200, 453] on input "12" at bounding box center [199, 450] width 24 height 24
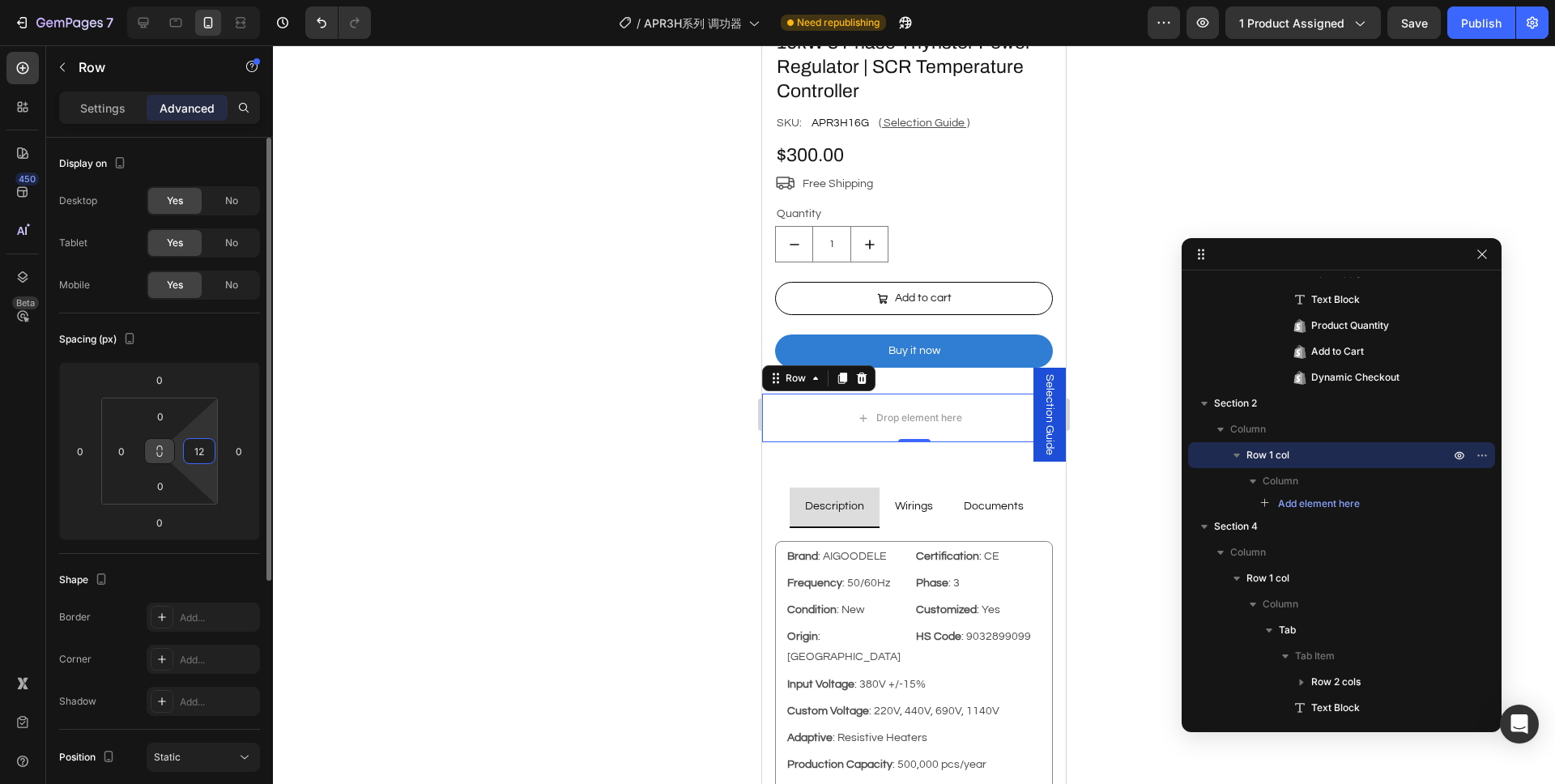
click at [200, 453] on input "12" at bounding box center [199, 450] width 24 height 24
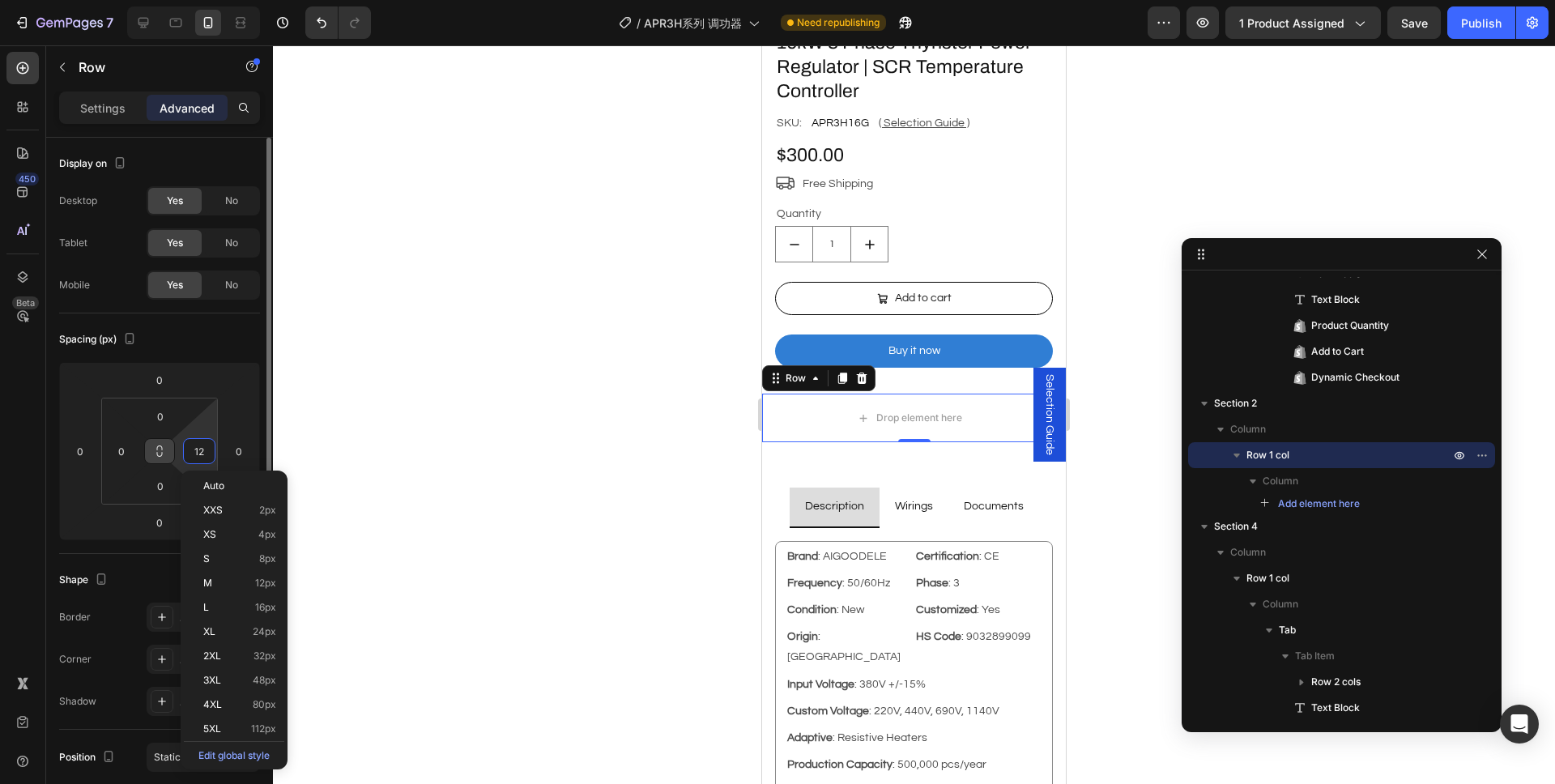
click at [200, 453] on input "12" at bounding box center [199, 450] width 24 height 24
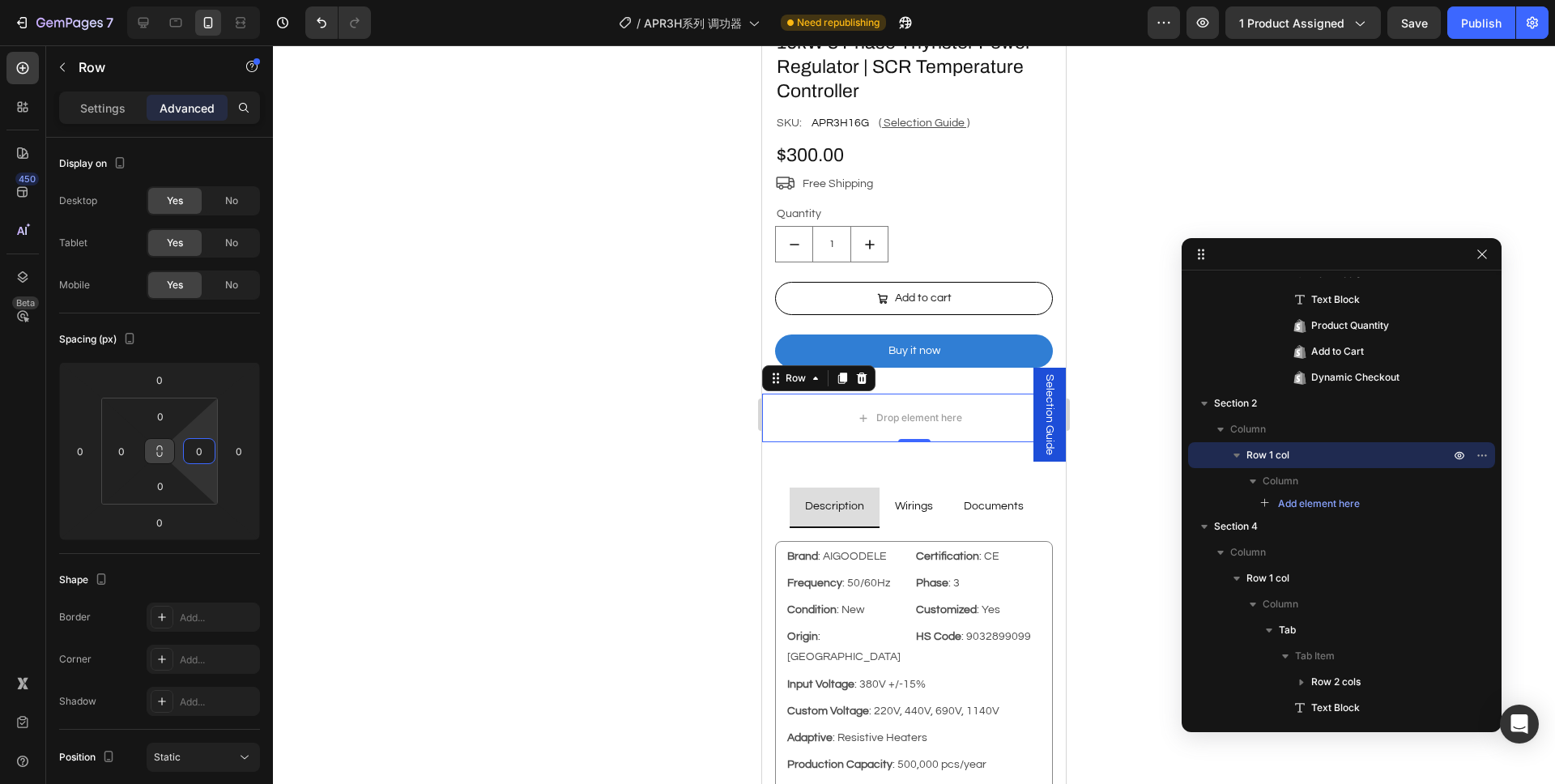
type input "0"
click at [467, 460] on div at bounding box center [914, 415] width 1282 height 739
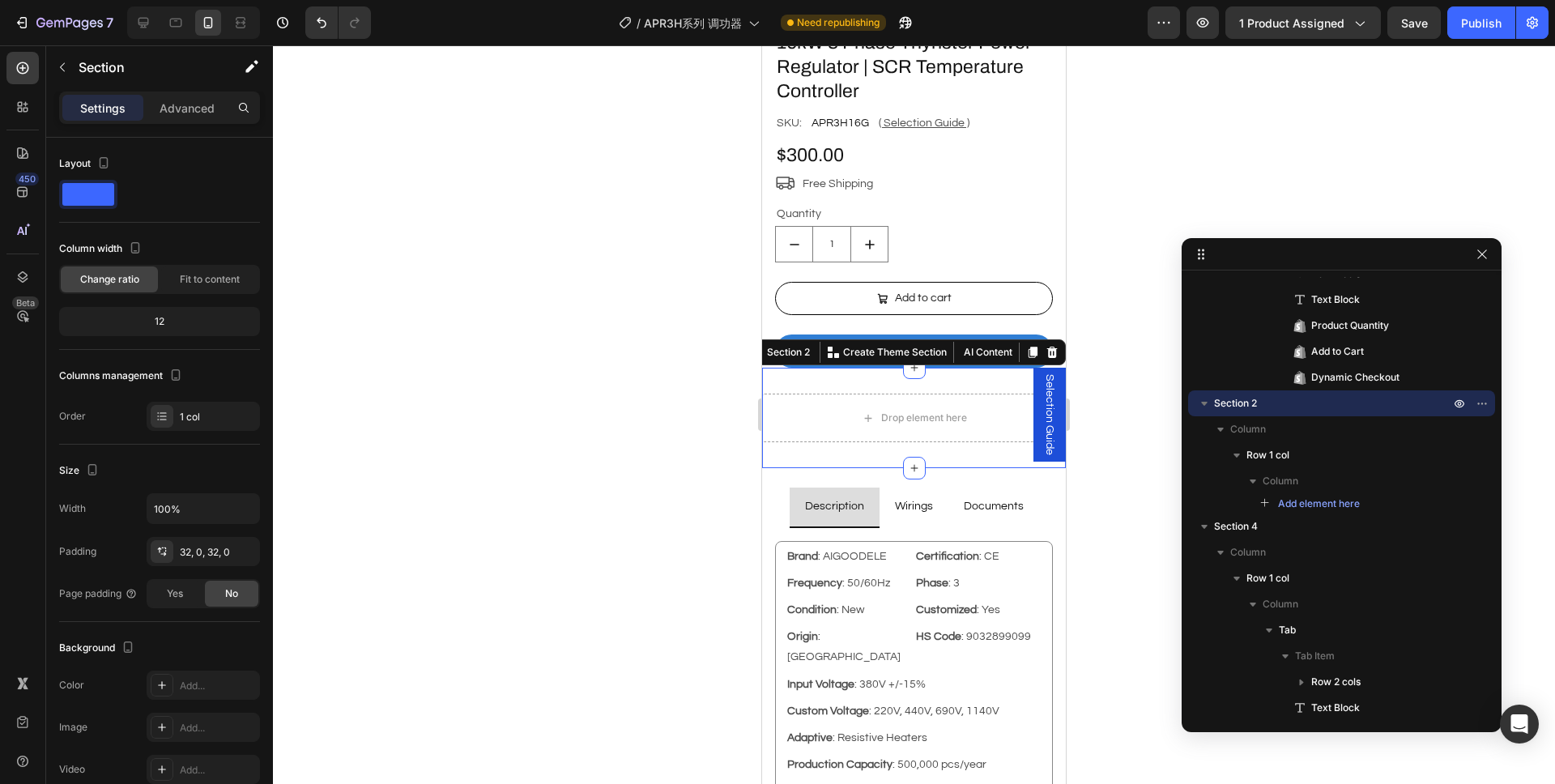
click at [834, 370] on div "Drop element here Row Section 2 You can create reusable sections Create Theme S…" at bounding box center [914, 418] width 303 height 101
click at [143, 22] on icon at bounding box center [143, 23] width 16 height 16
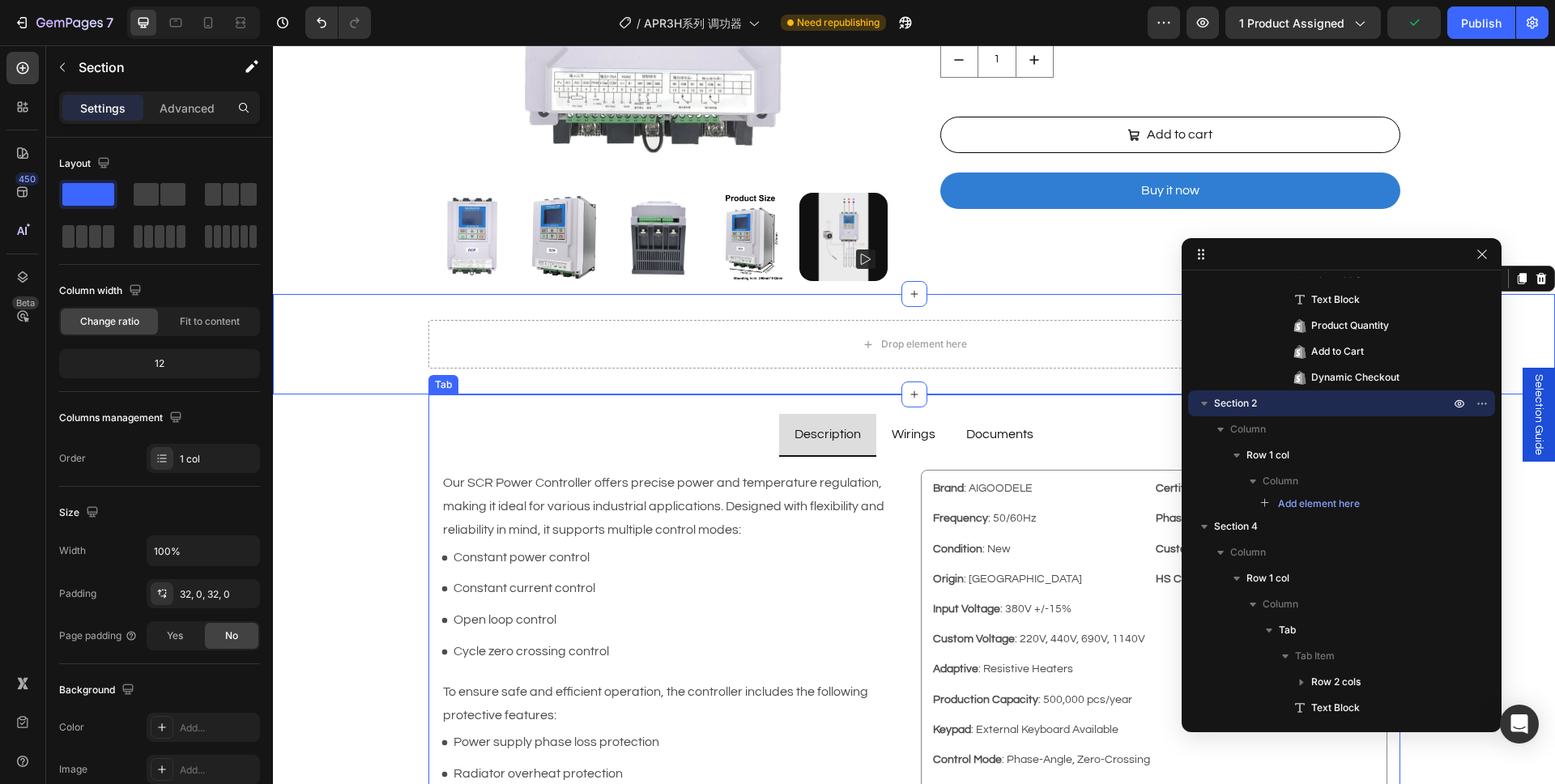
scroll to position [412, 0]
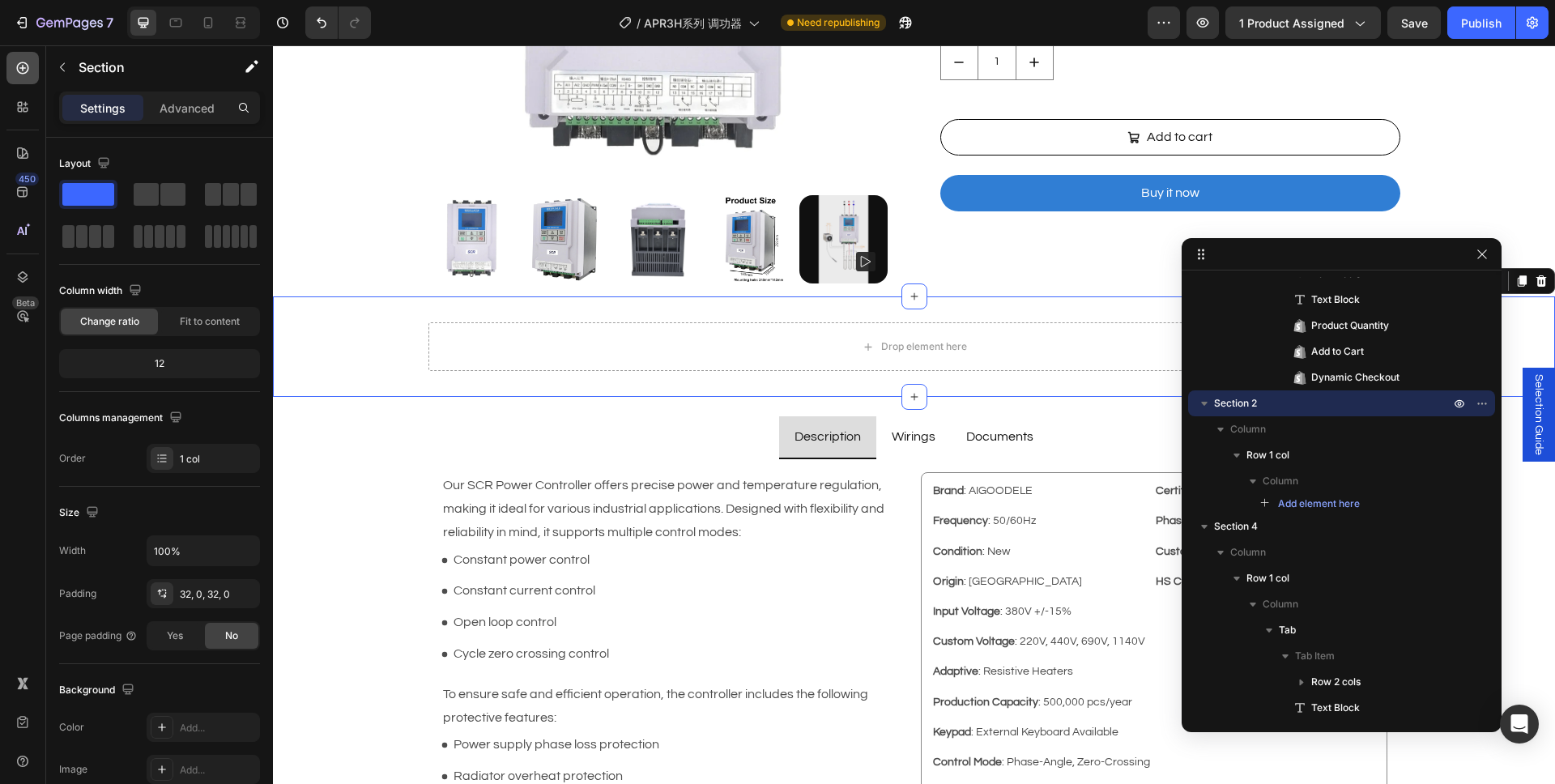
click at [21, 69] on icon at bounding box center [23, 68] width 16 height 16
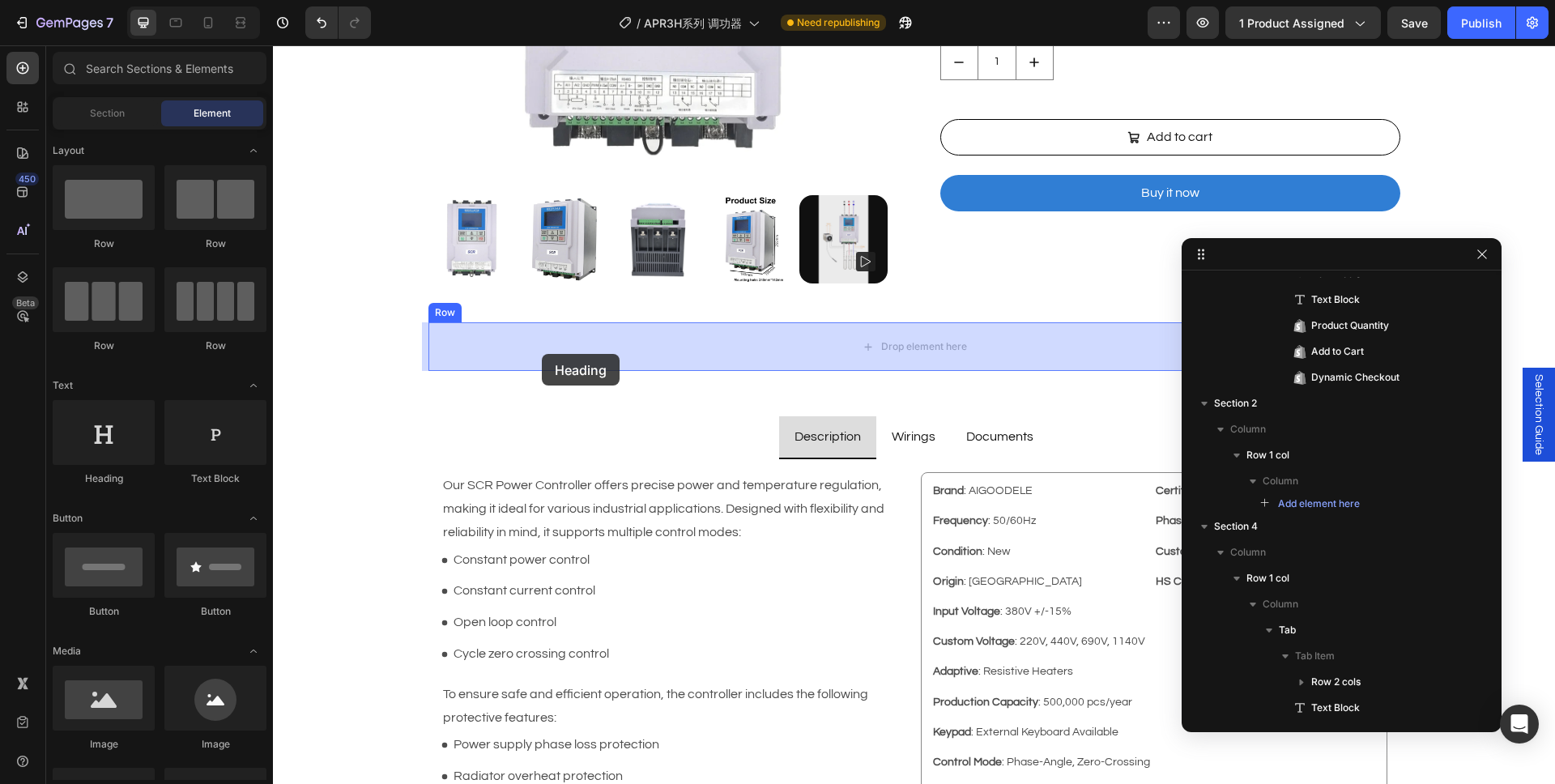
drag, startPoint x: 467, startPoint y: 460, endPoint x: 542, endPoint y: 354, distance: 129.8
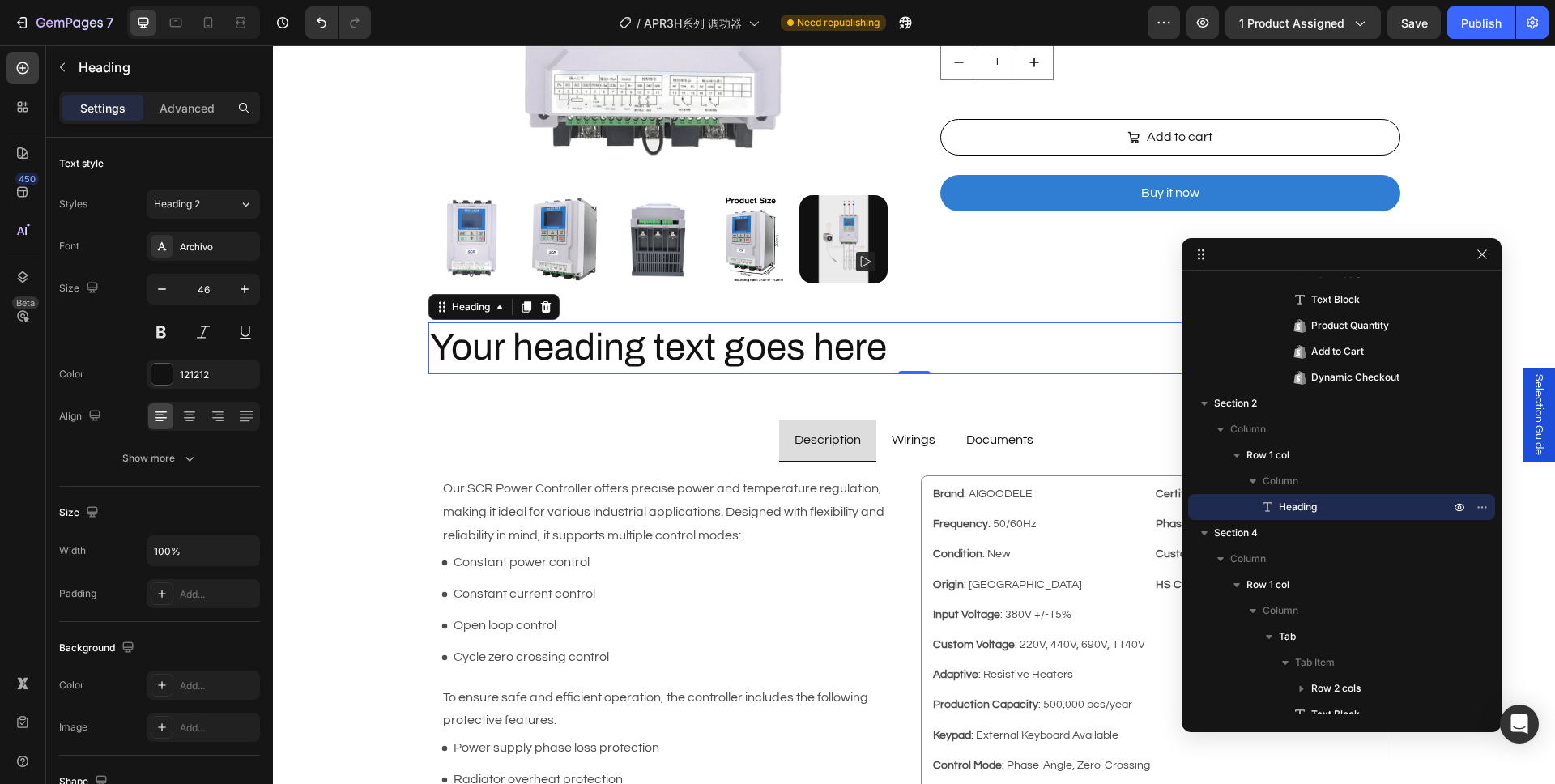
click at [642, 343] on h2 "Your heading text goes here" at bounding box center [914, 348] width 972 height 52
click at [642, 343] on p "Your heading text goes here" at bounding box center [914, 348] width 969 height 49
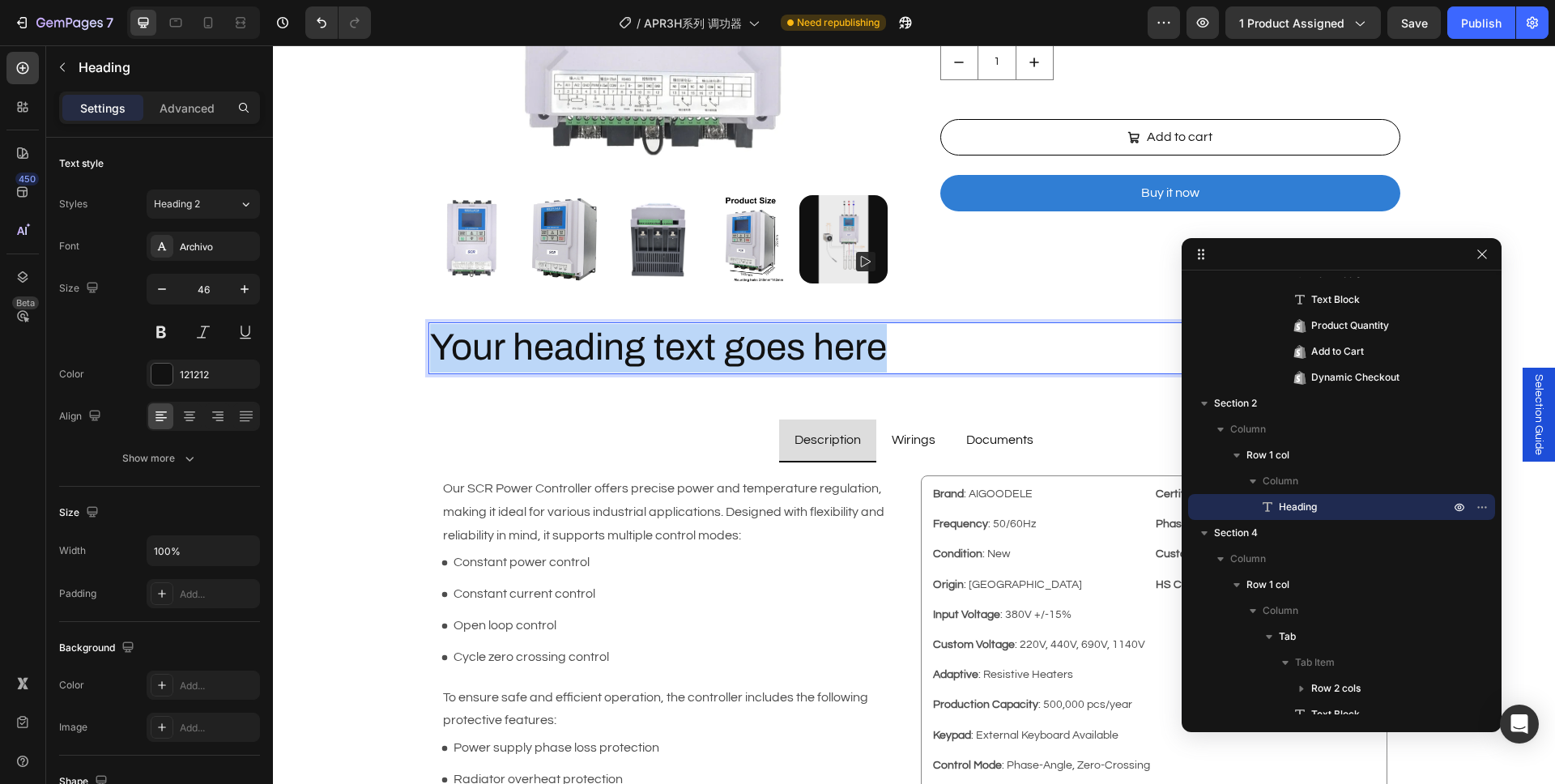
click at [642, 343] on p "Your heading text goes here" at bounding box center [914, 348] width 969 height 49
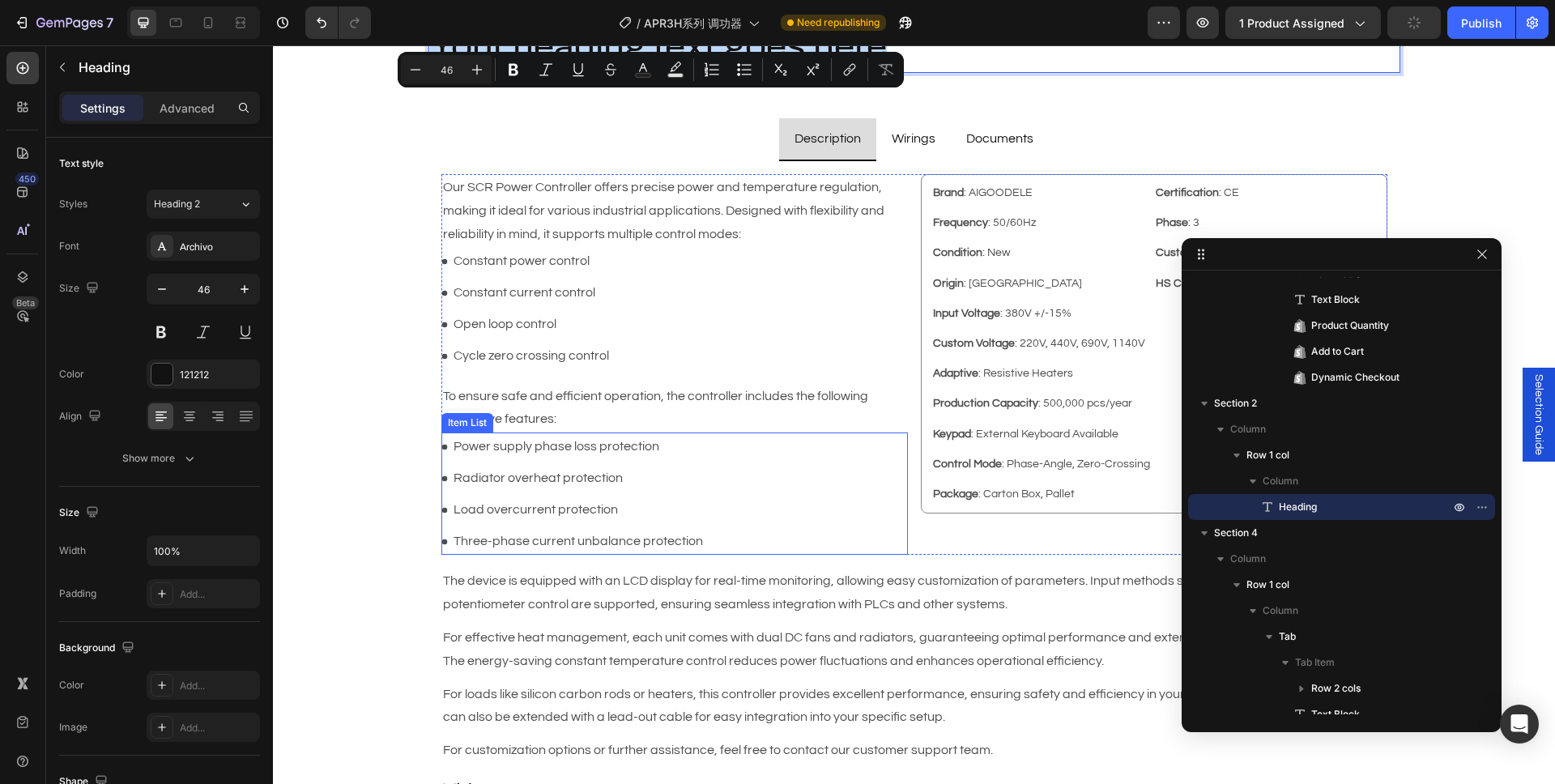
type input "16"
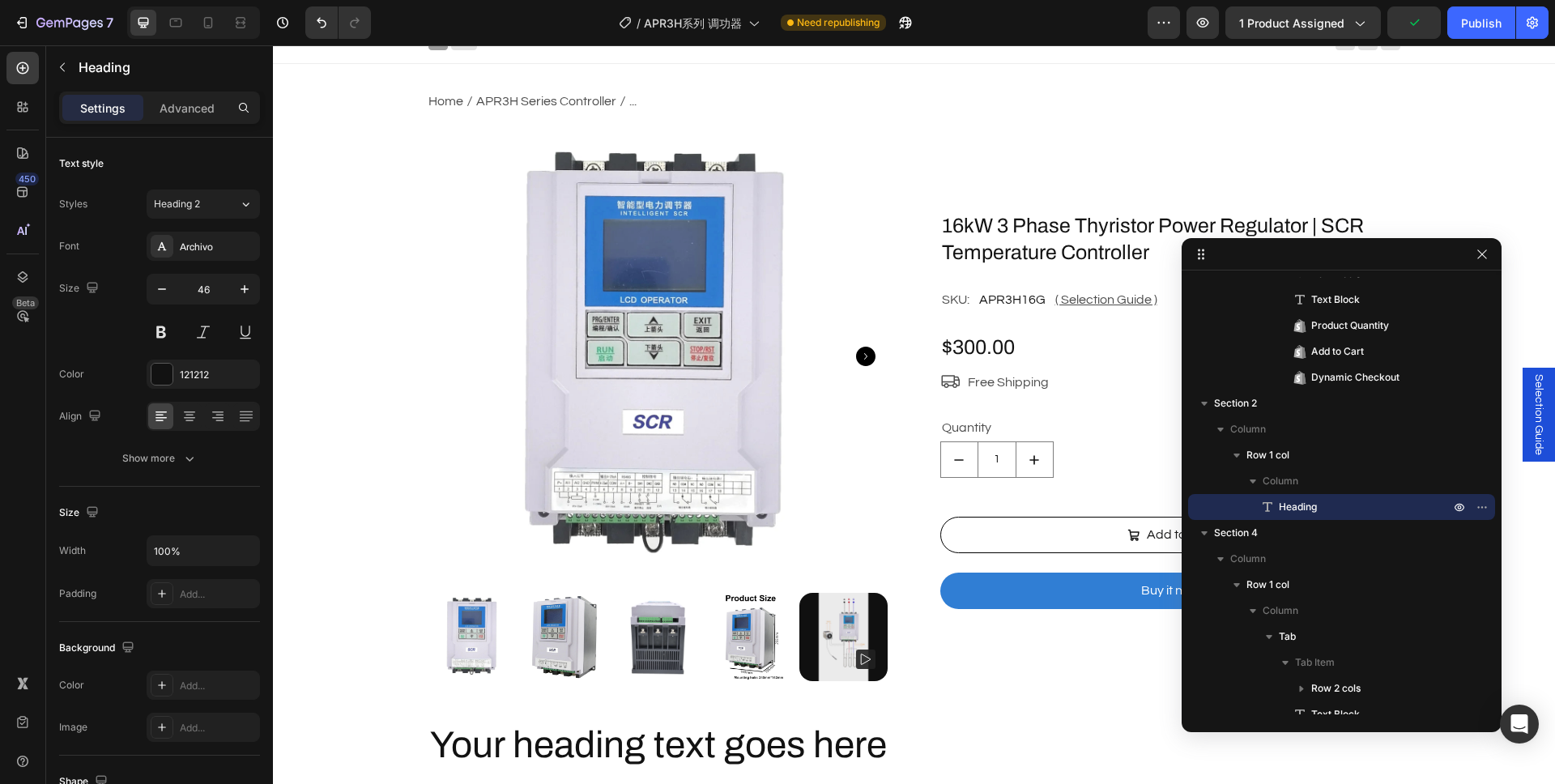
scroll to position [298, 0]
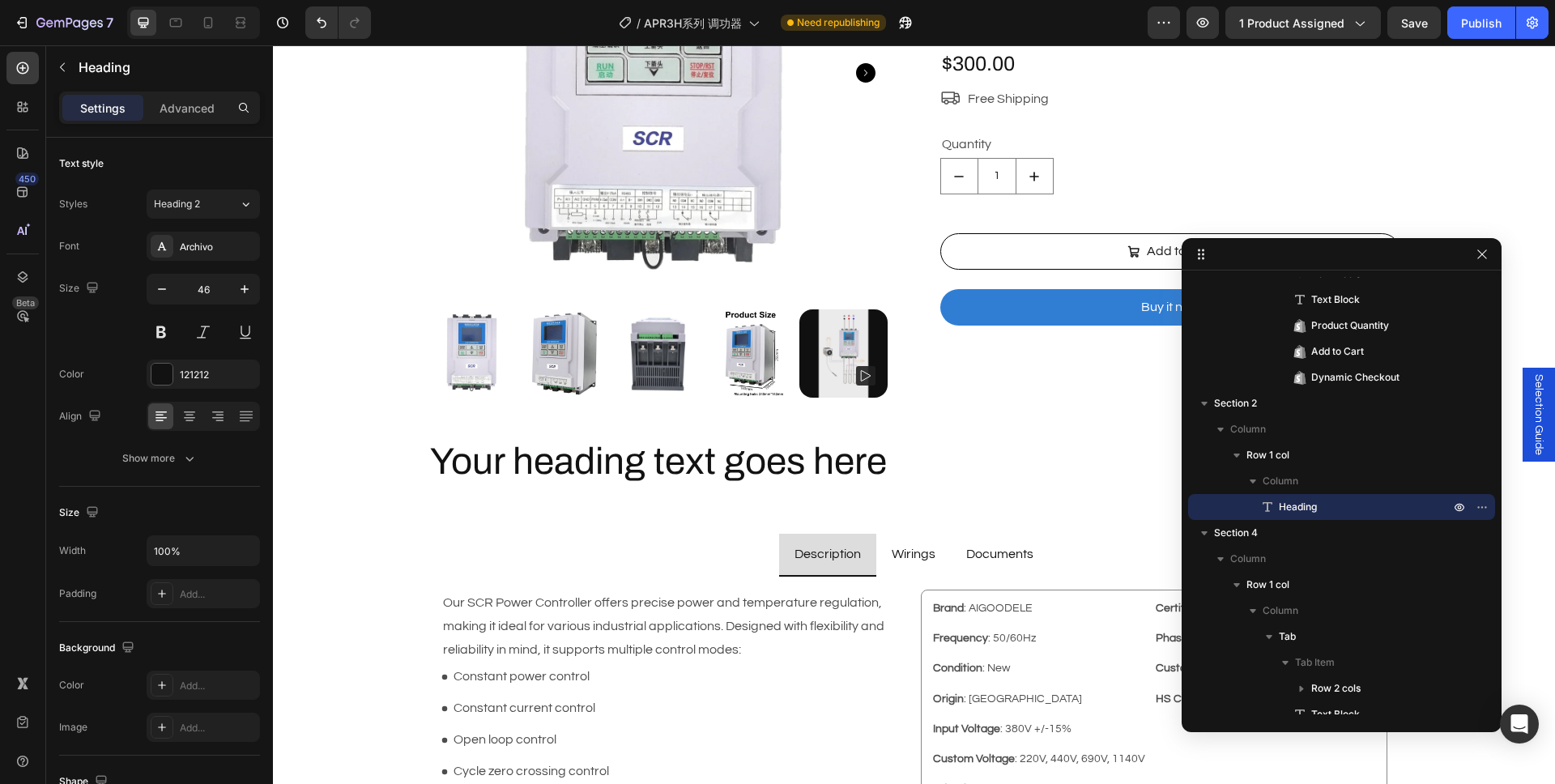
click at [649, 463] on h2 "Your heading text goes here" at bounding box center [914, 462] width 972 height 52
click at [654, 459] on p "Your heading text goes here" at bounding box center [914, 462] width 969 height 49
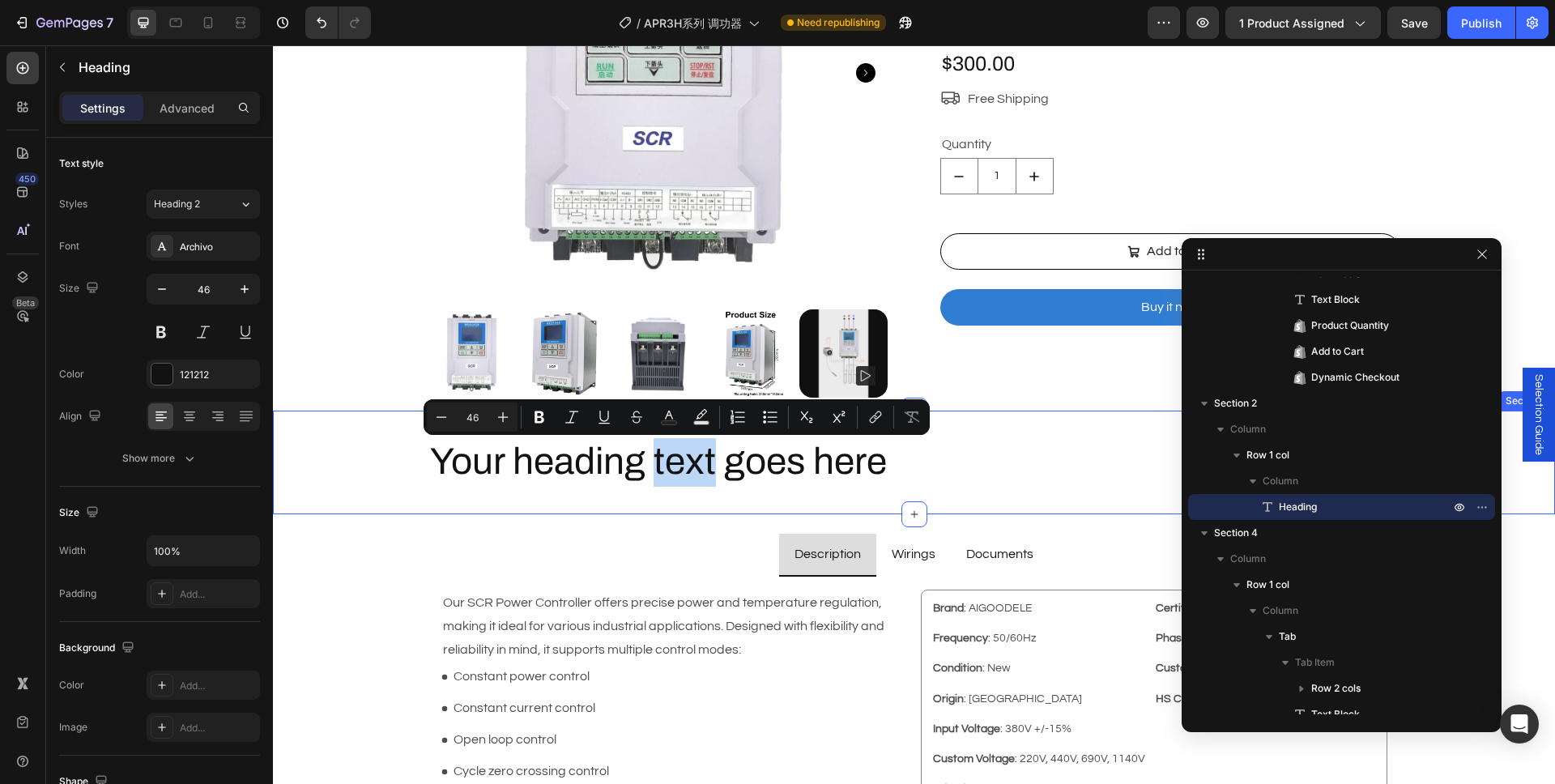
click at [449, 499] on div "Your heading text goes here Heading Row Section 2" at bounding box center [914, 462] width 1282 height 104
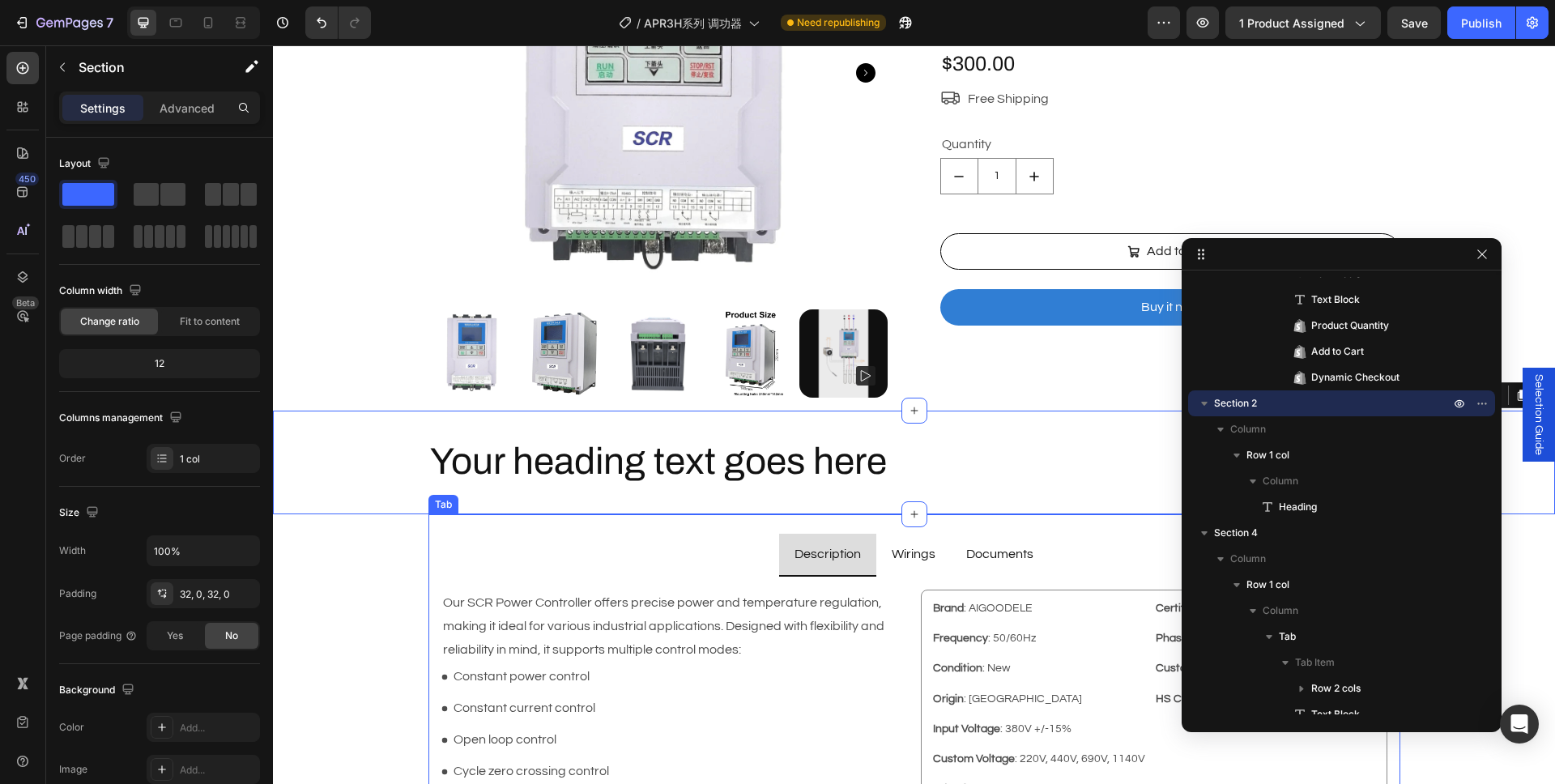
click at [822, 557] on p "Description" at bounding box center [827, 554] width 67 height 23
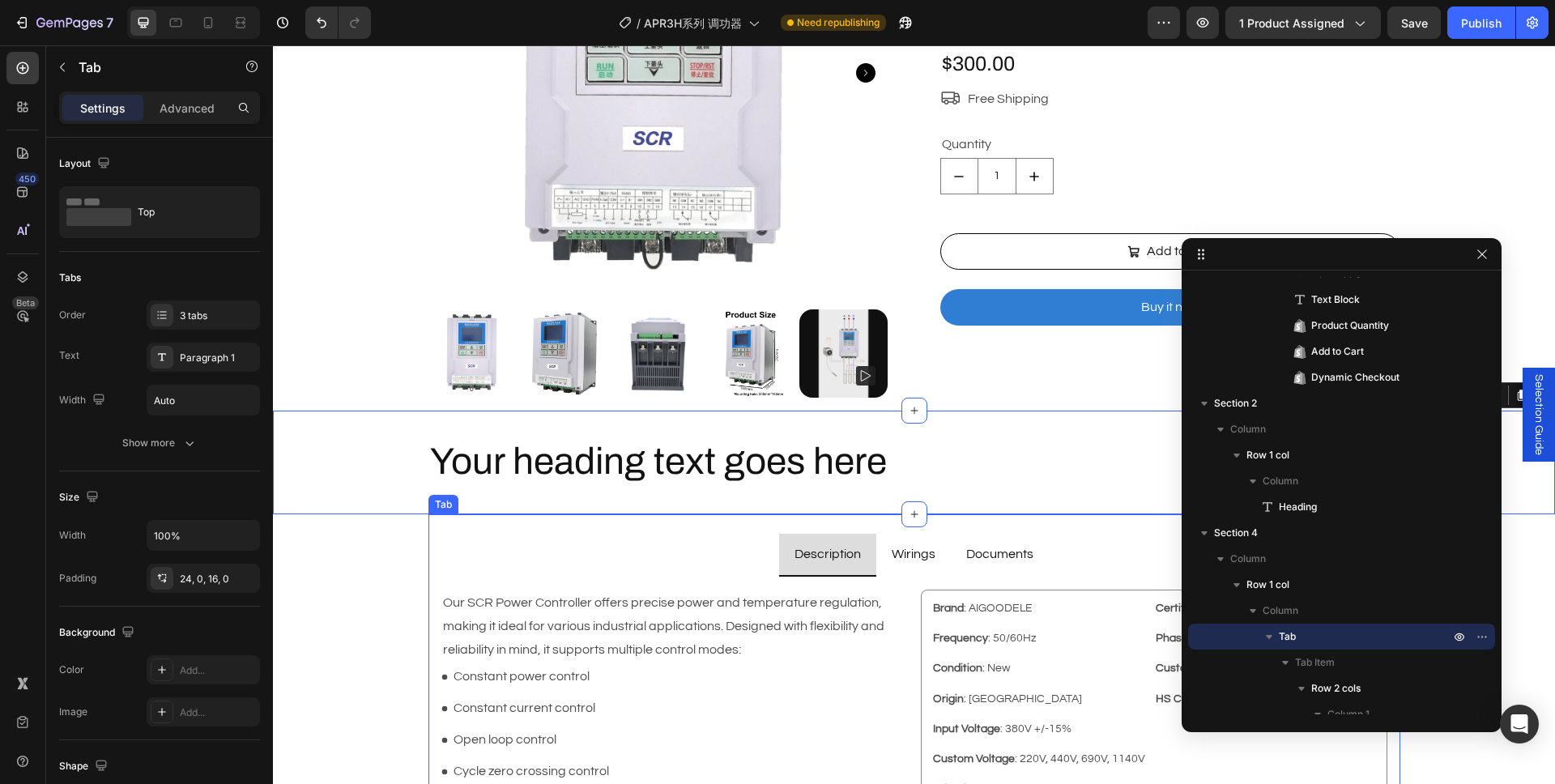
click at [822, 557] on p "Description" at bounding box center [827, 554] width 67 height 23
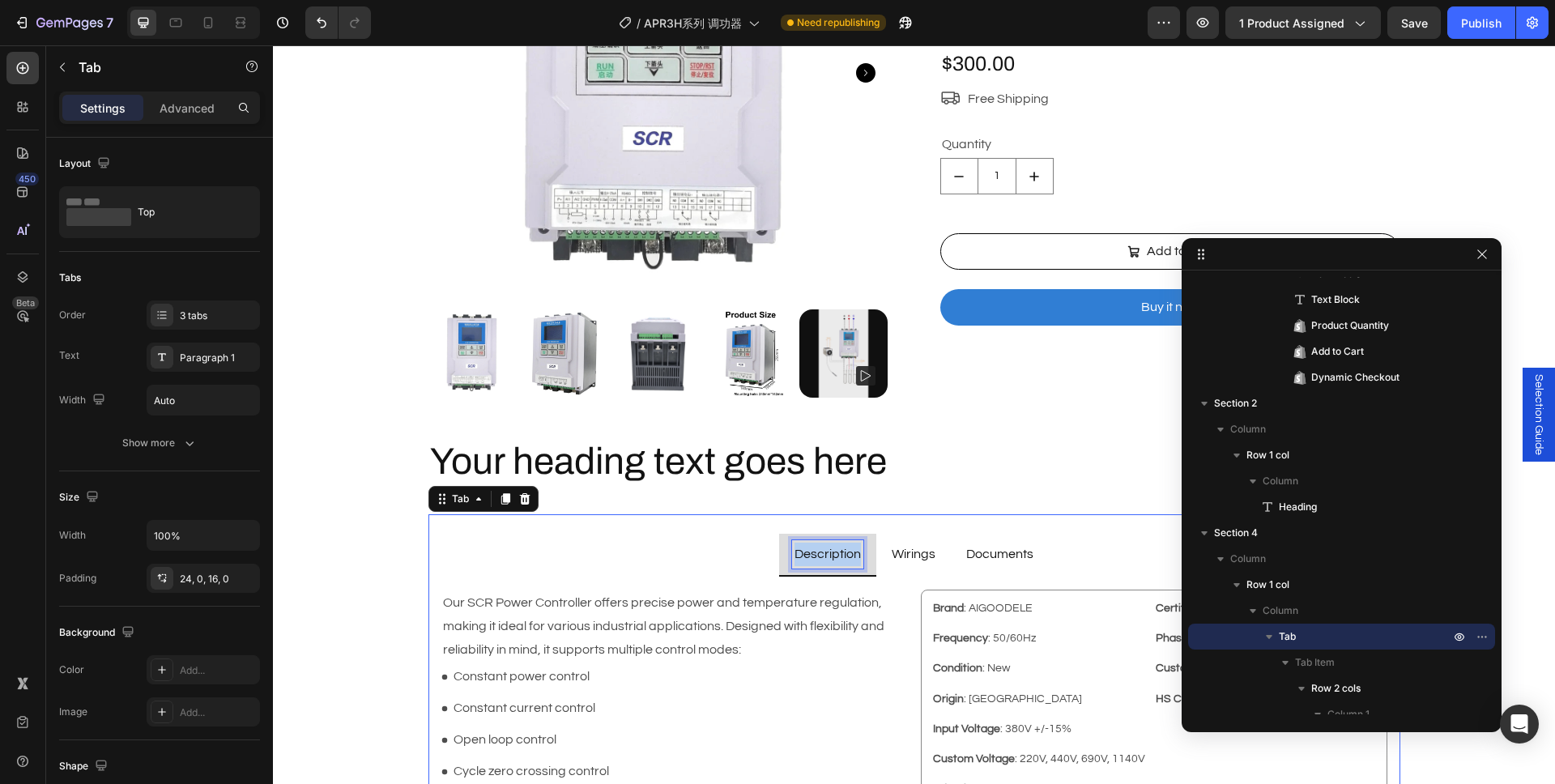
click at [822, 557] on p "Description" at bounding box center [827, 554] width 67 height 23
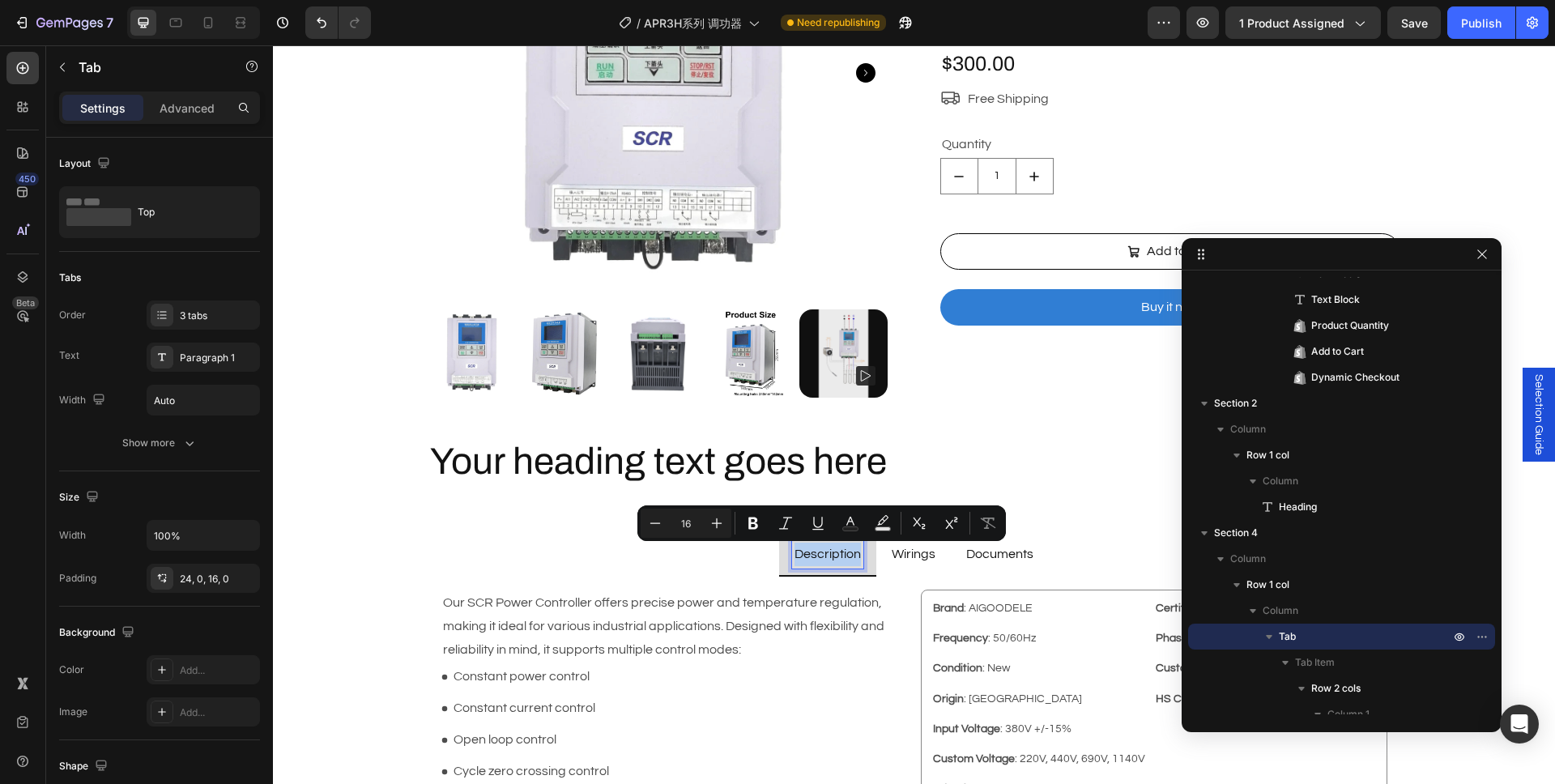
copy p "Description"
click at [672, 471] on p "Your heading text goes here" at bounding box center [914, 462] width 969 height 49
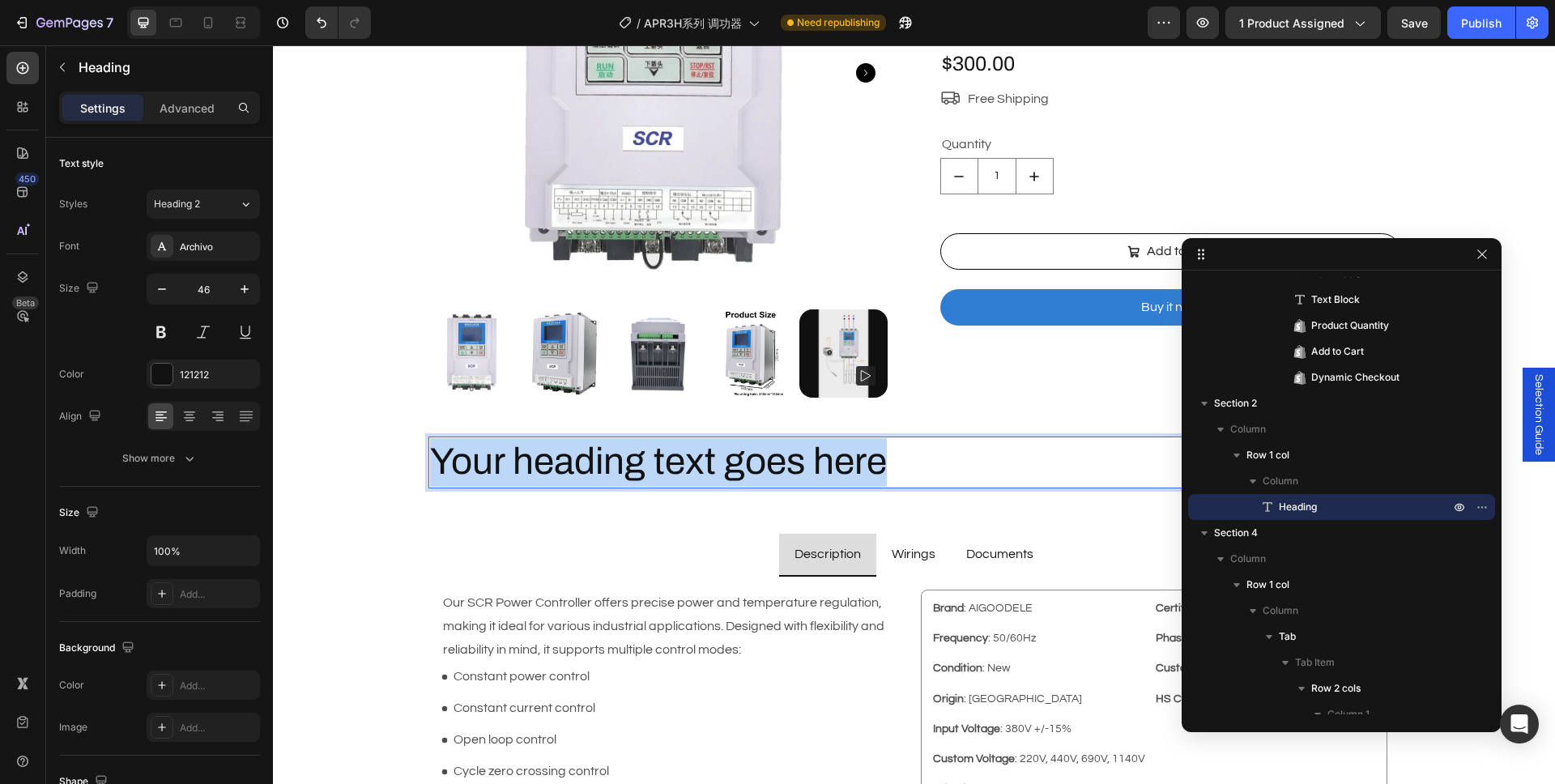
click at [672, 471] on p "Your heading text goes here" at bounding box center [914, 462] width 969 height 49
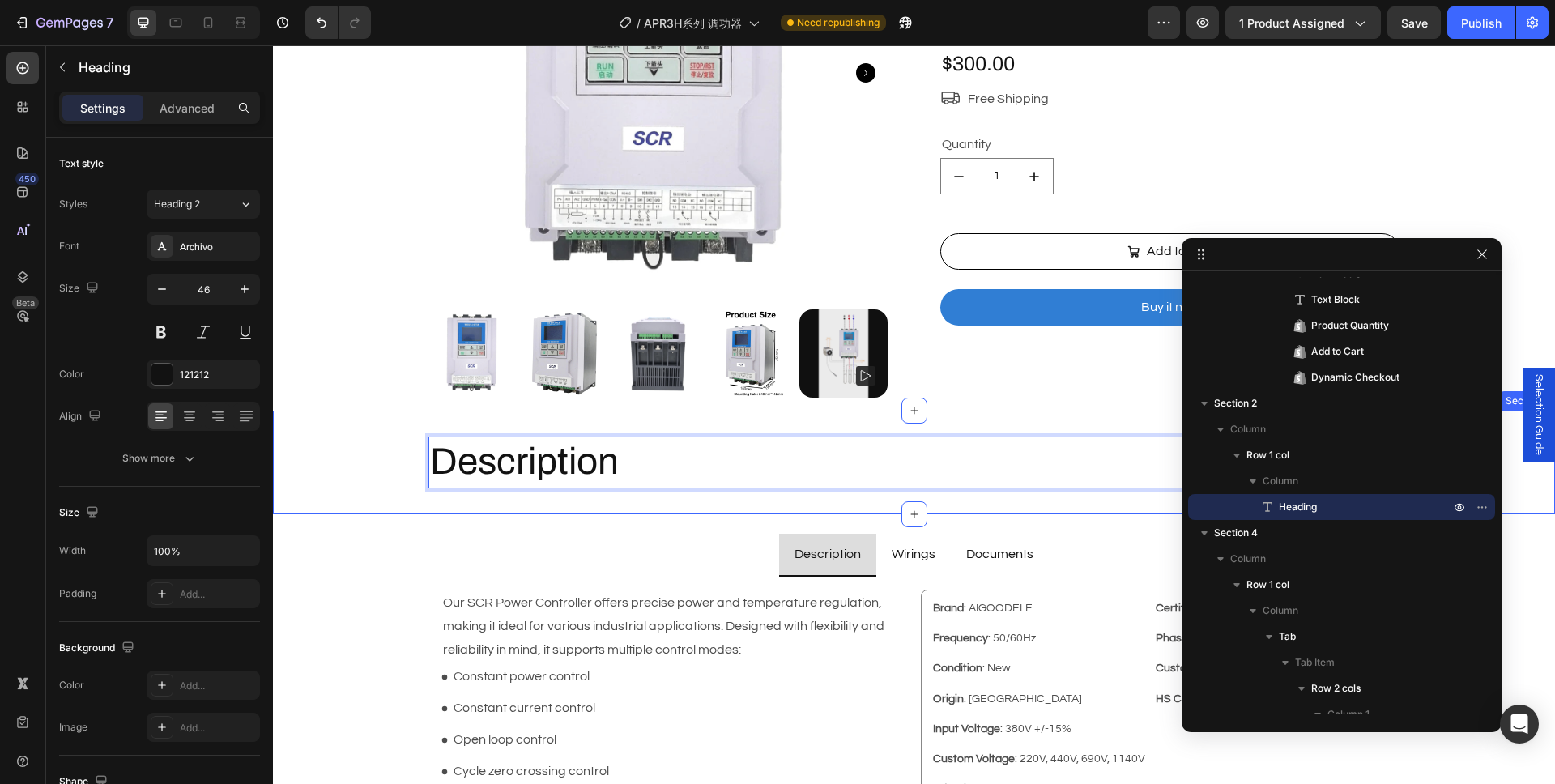
click at [374, 499] on div "Description Heading 0 Row Section 2" at bounding box center [914, 462] width 1282 height 104
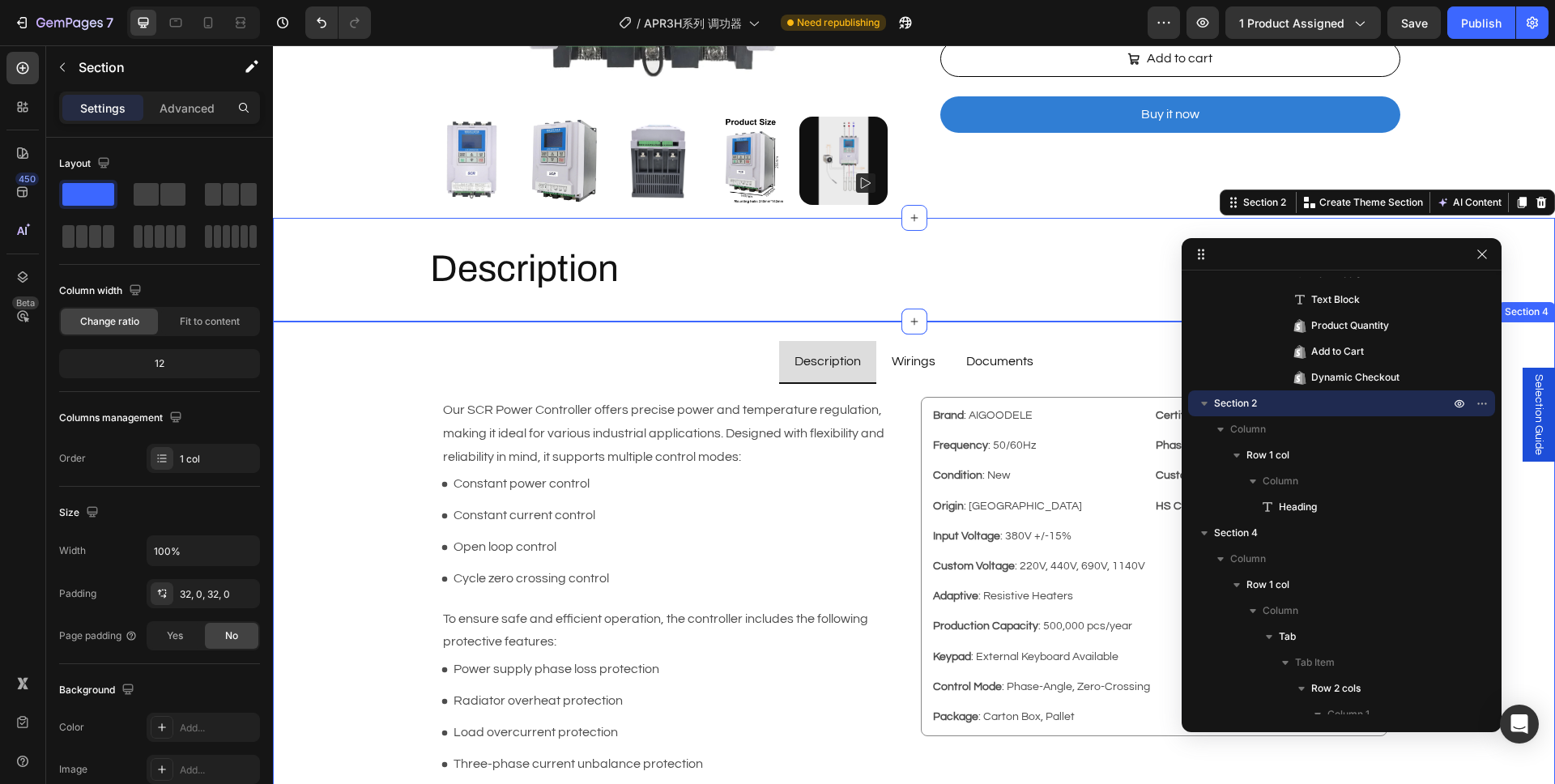
scroll to position [492, 0]
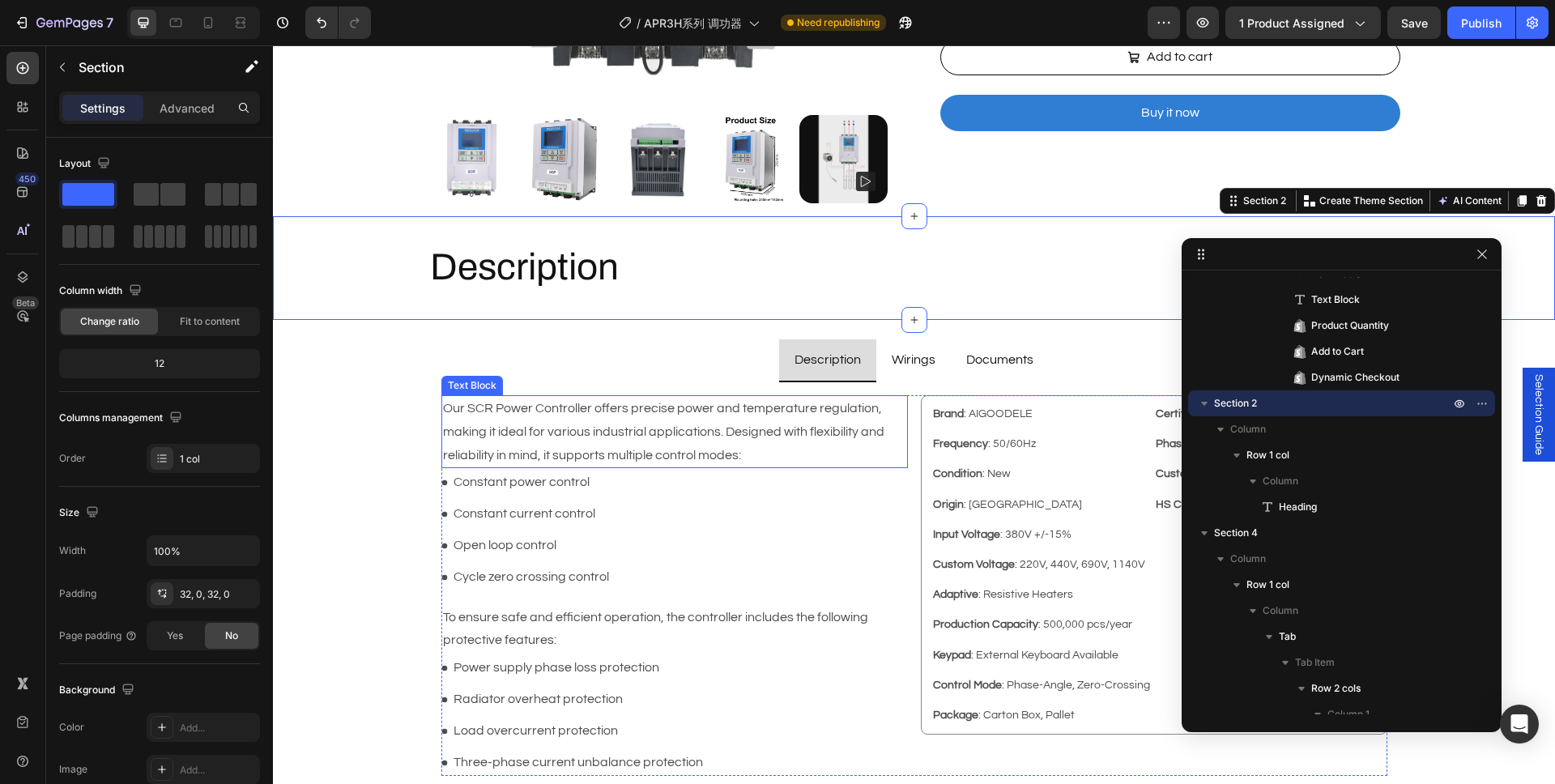
click at [762, 408] on p "Our SCR Power Controller offers precise power and temperature regulation, makin…" at bounding box center [674, 431] width 463 height 69
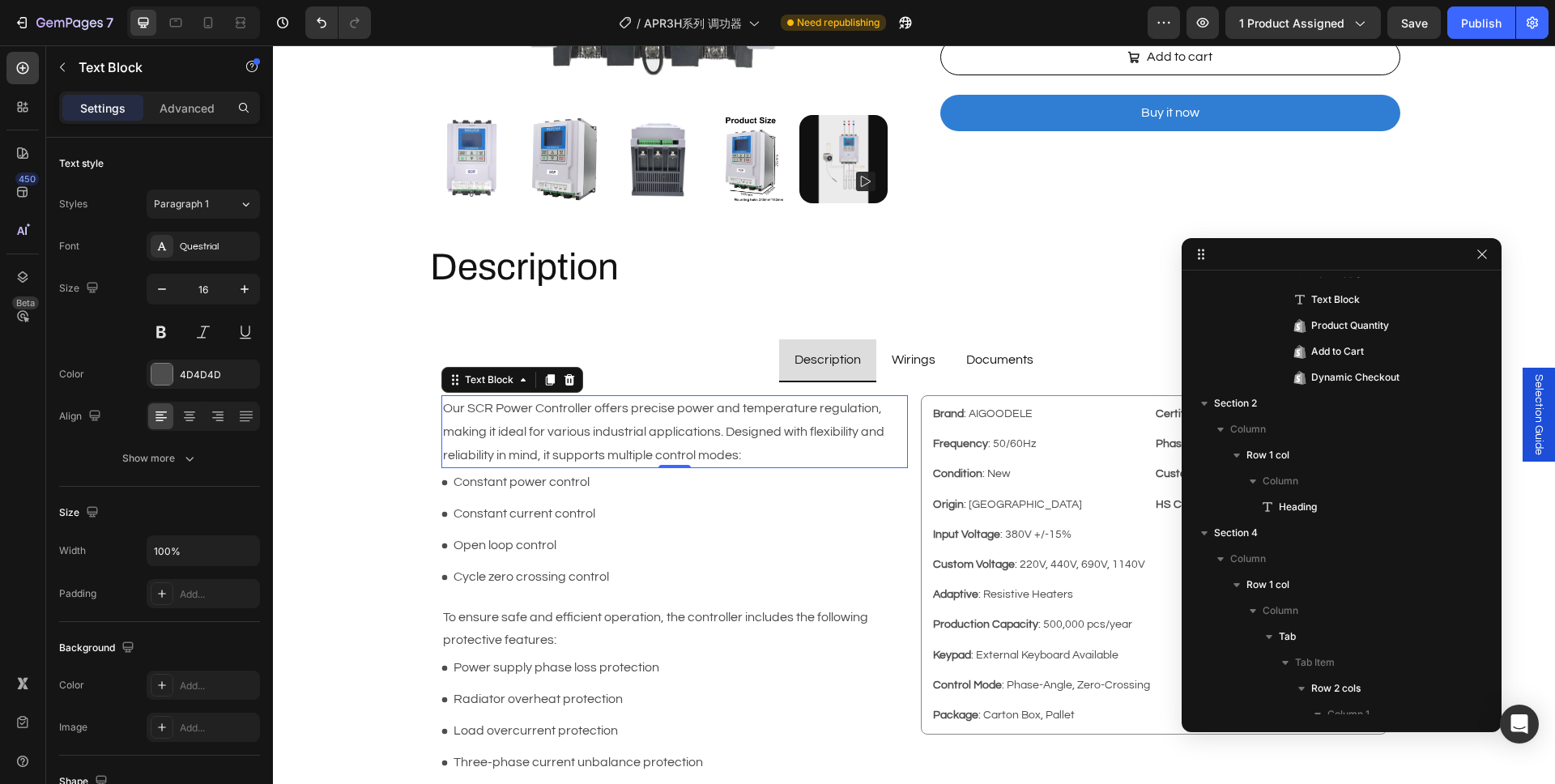
scroll to position [1001, 0]
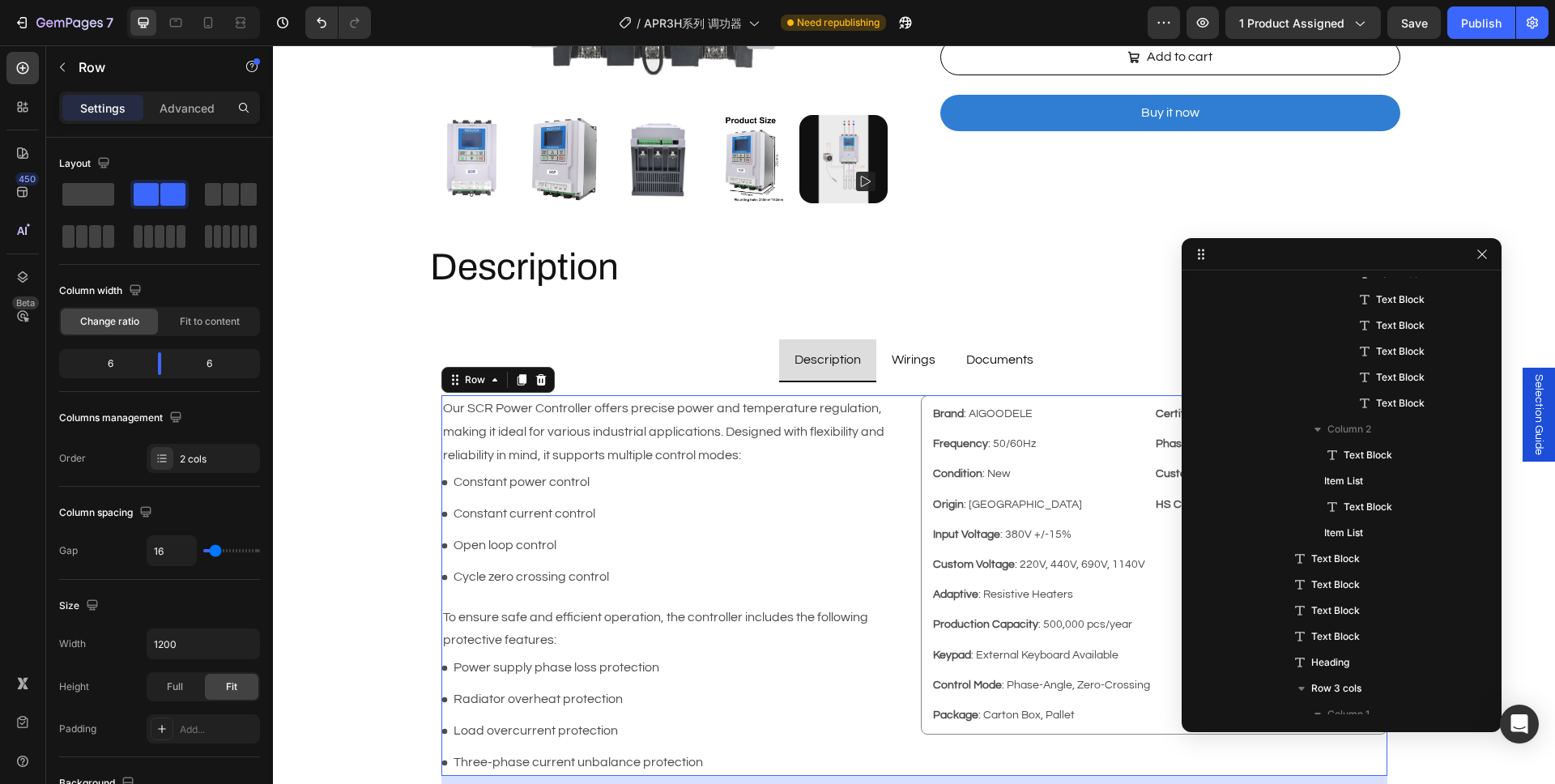
click at [909, 432] on div "Brand : AIGOODELE Text Block Certification : CE Text Block Row Frequency : 50/6…" at bounding box center [914, 585] width 946 height 381
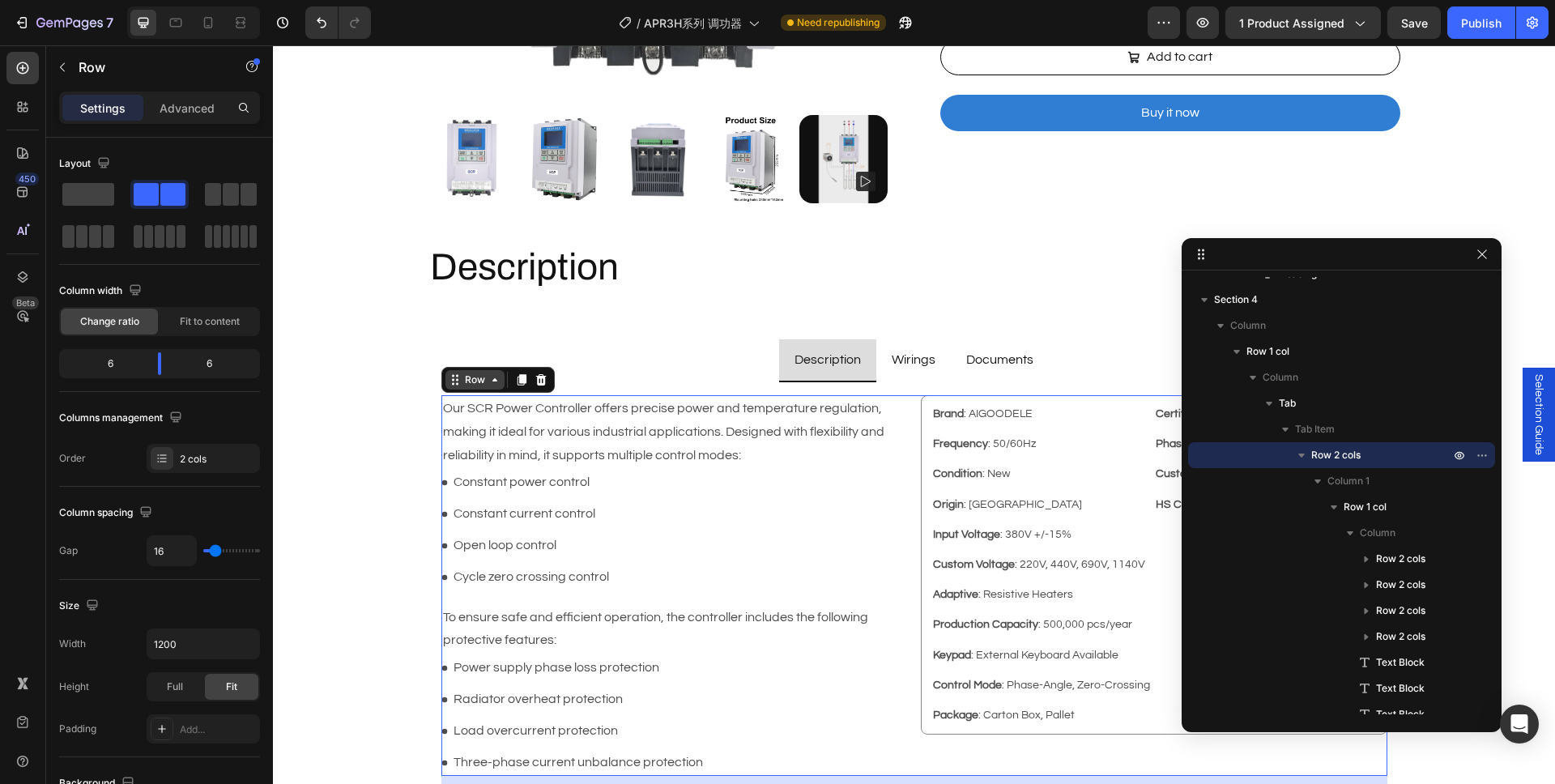
click at [478, 381] on div "Row" at bounding box center [475, 380] width 26 height 15
click at [1341, 457] on span "Row 2 cols" at bounding box center [1336, 455] width 49 height 16
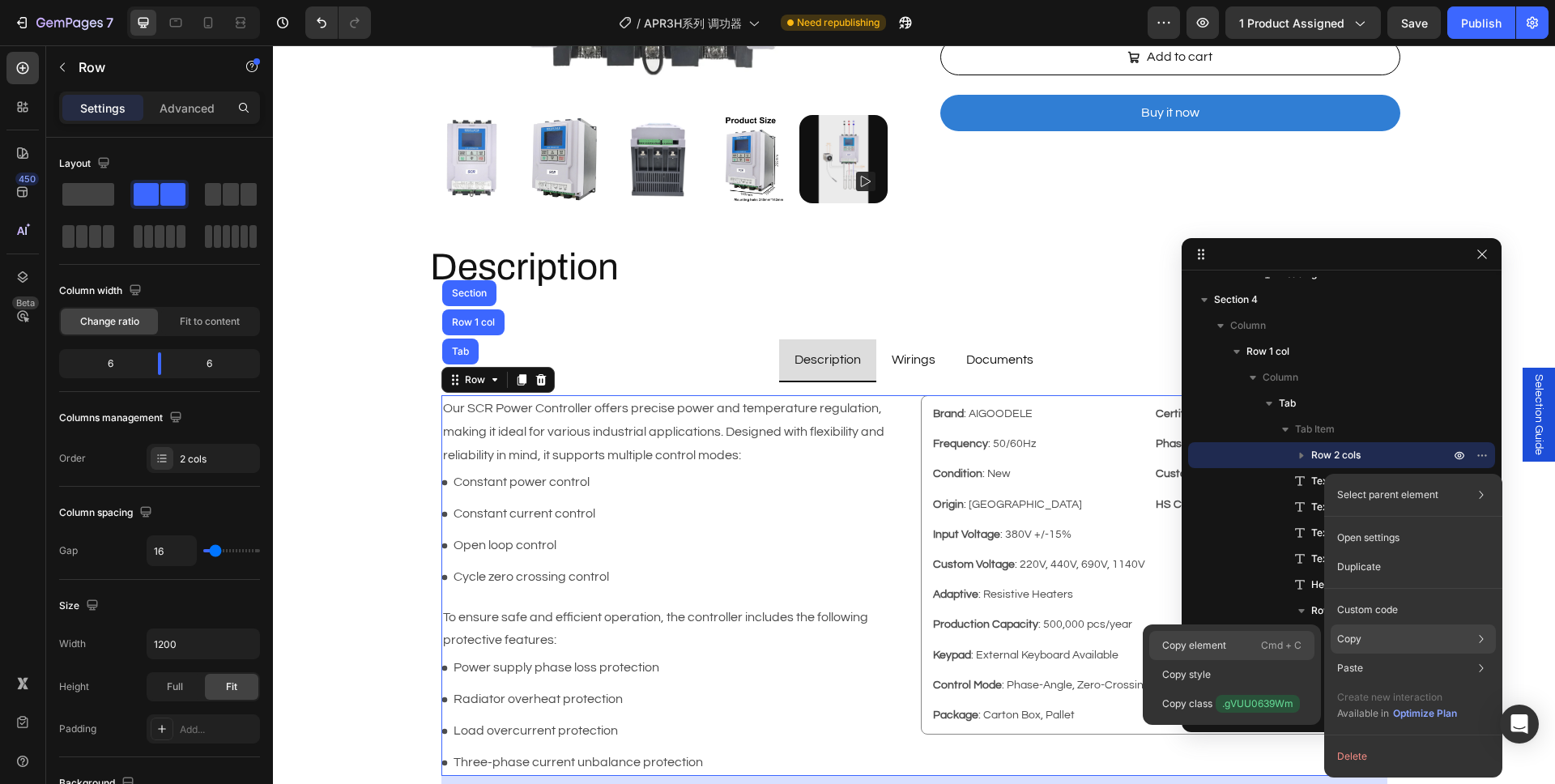
click at [1244, 646] on div "Copy element Cmd + C" at bounding box center [1232, 645] width 165 height 29
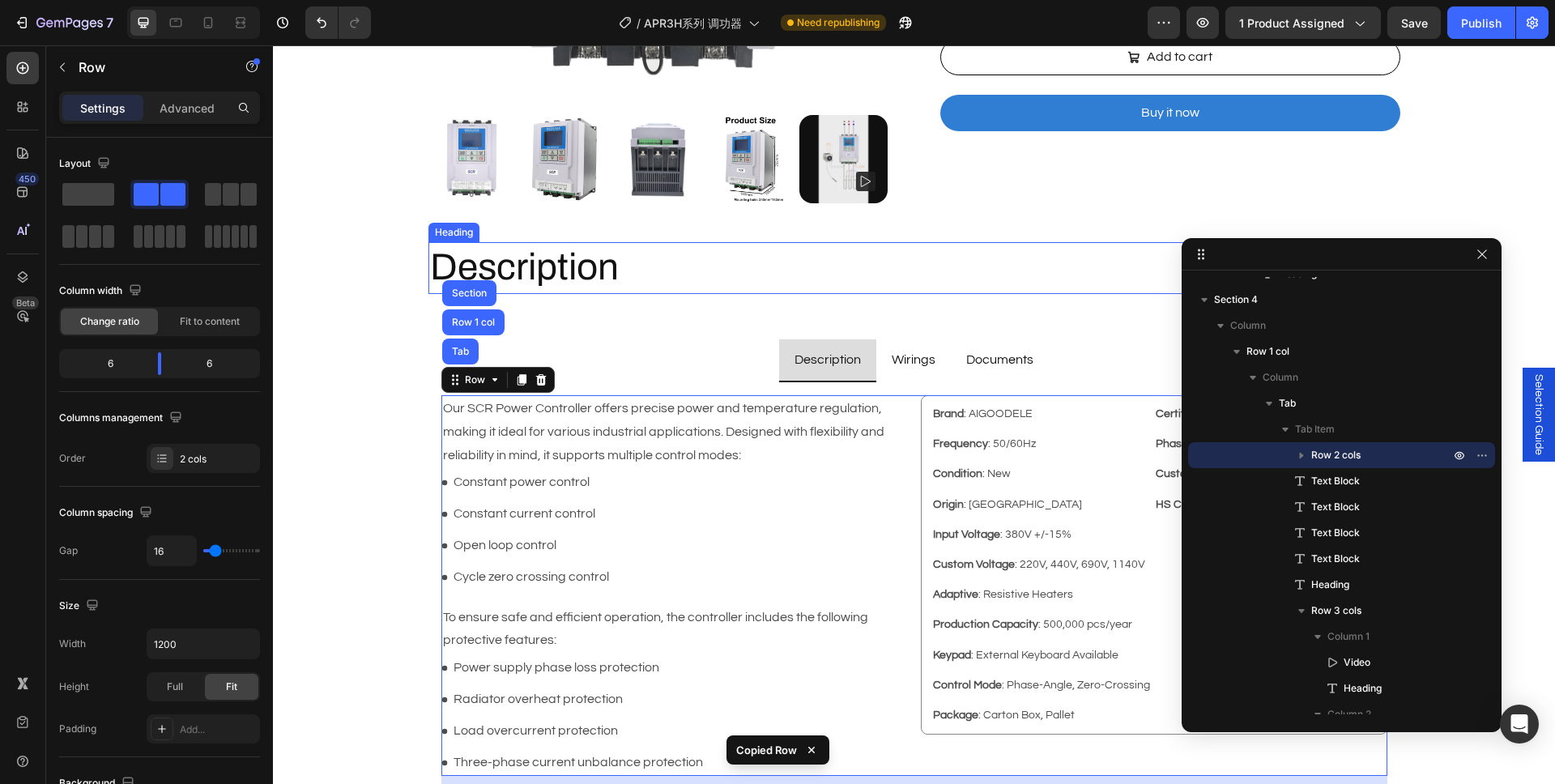
click at [641, 279] on p "Description" at bounding box center [914, 268] width 969 height 49
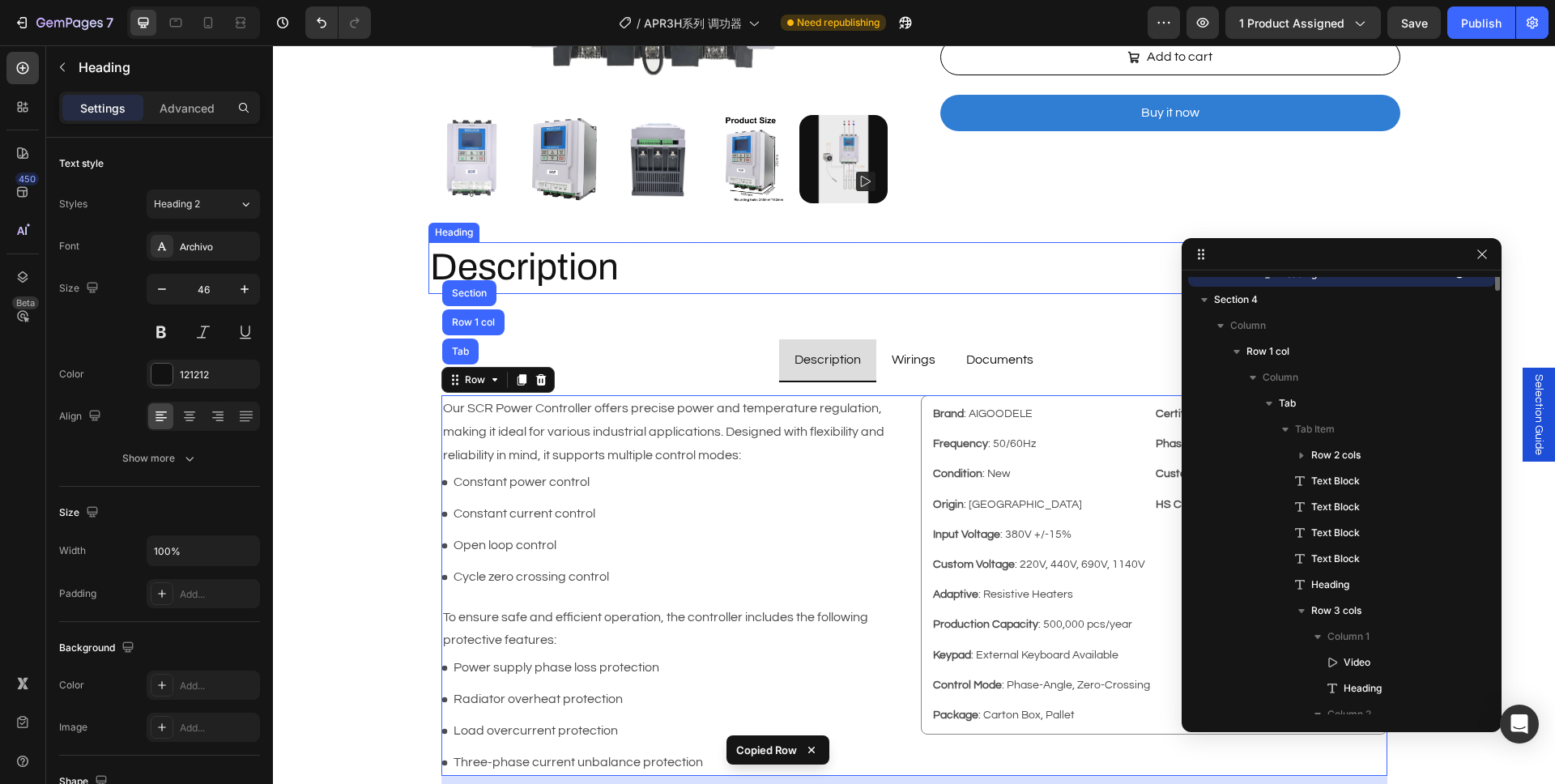
scroll to position [405, 0]
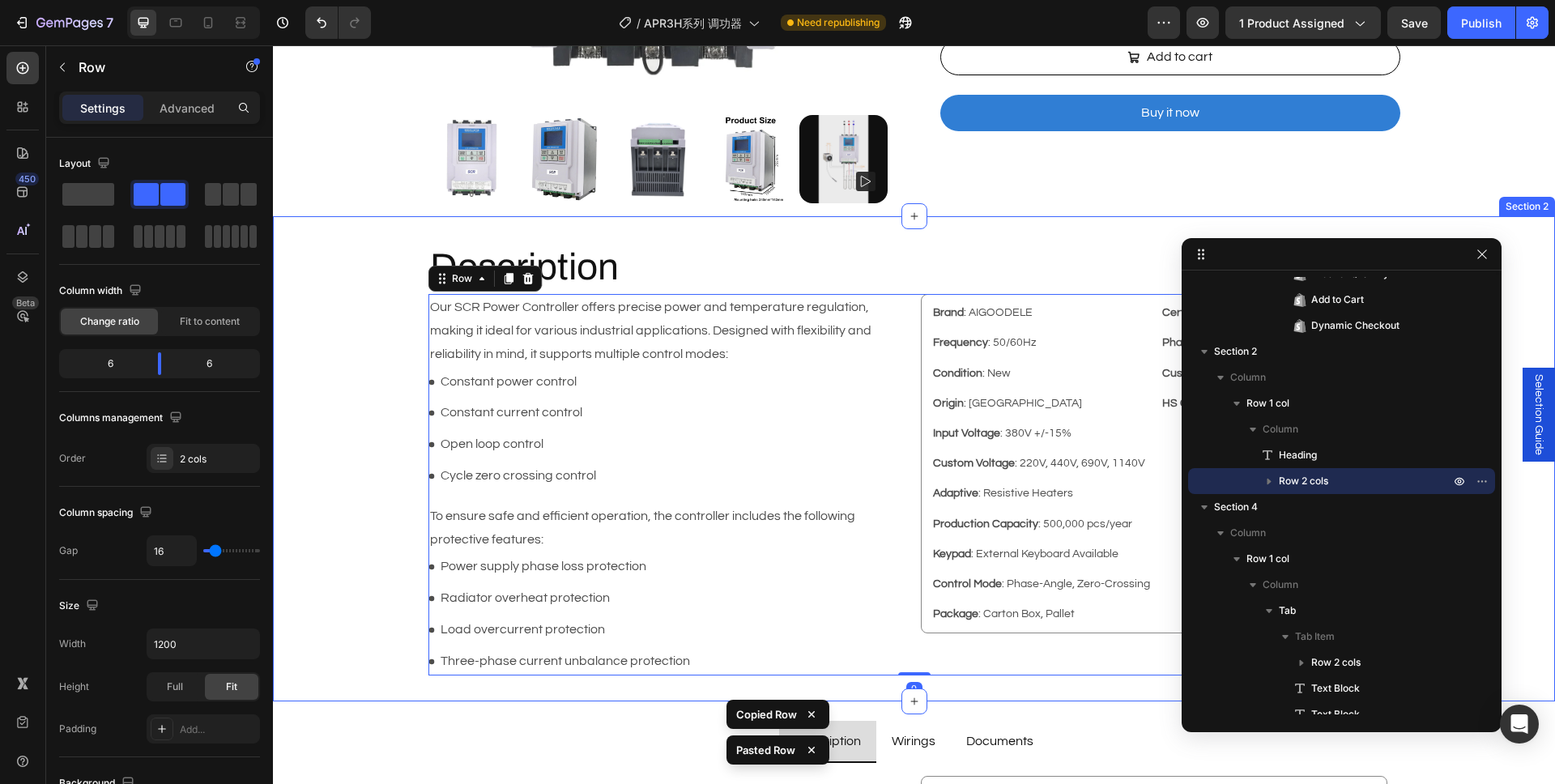
click at [349, 380] on div "Description Heading Brand : AIGOODELE Text Block Certification : CE Text Block …" at bounding box center [914, 458] width 1282 height 432
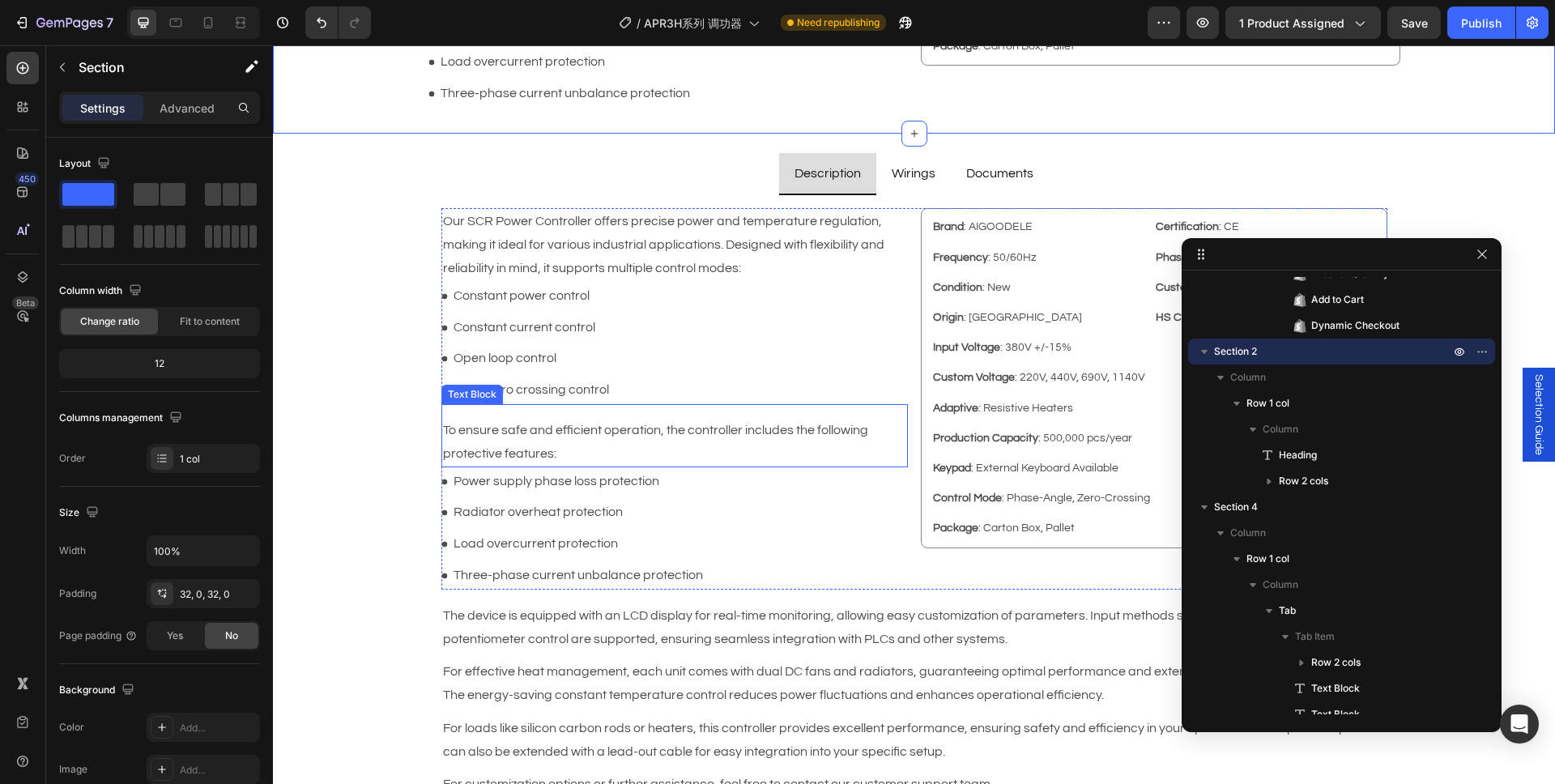
scroll to position [1075, 0]
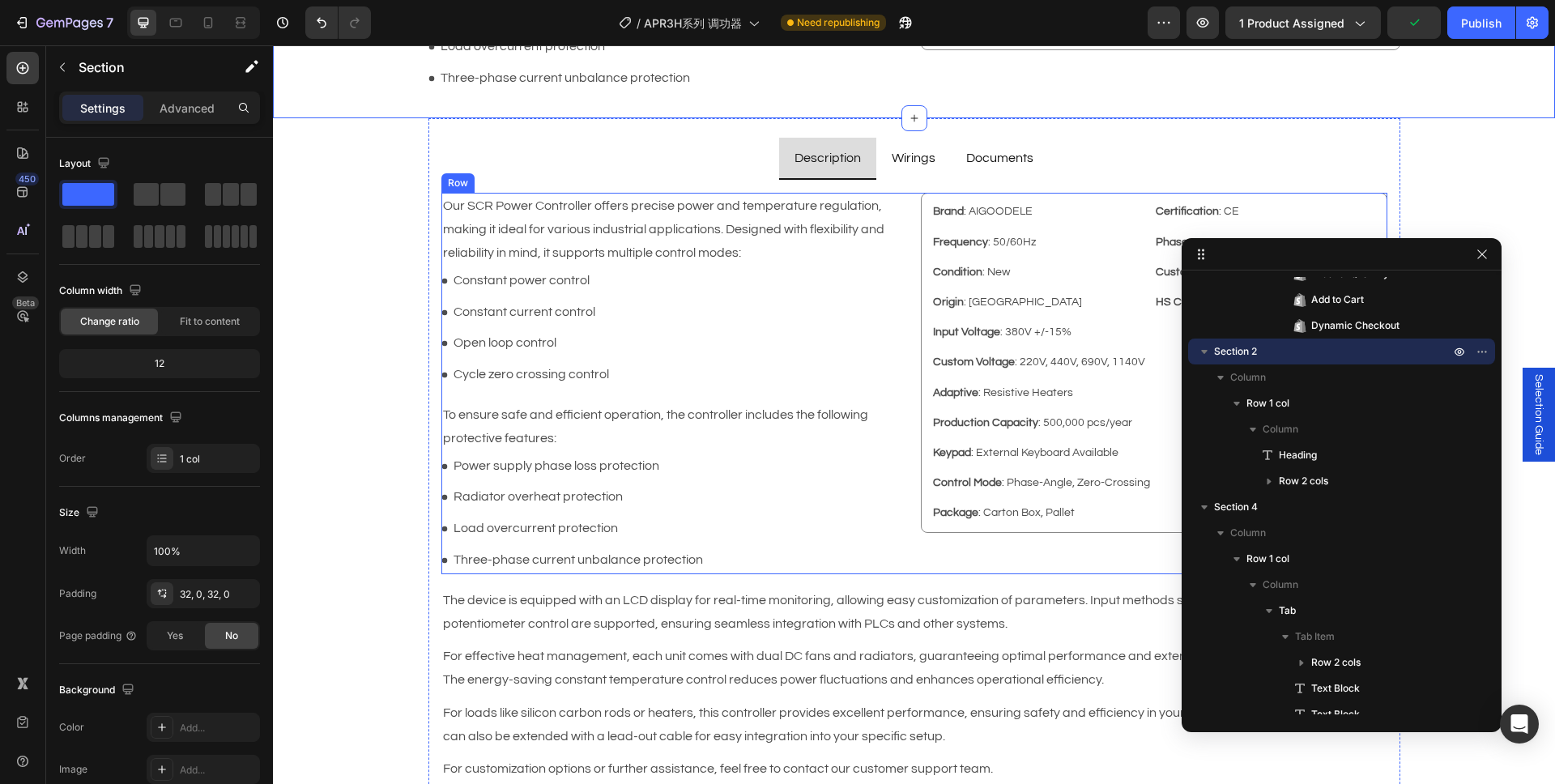
click at [935, 549] on div "Brand : AIGOODELE Text Block Certification : CE Text Block Row Frequency : 50/6…" at bounding box center [1154, 383] width 467 height 381
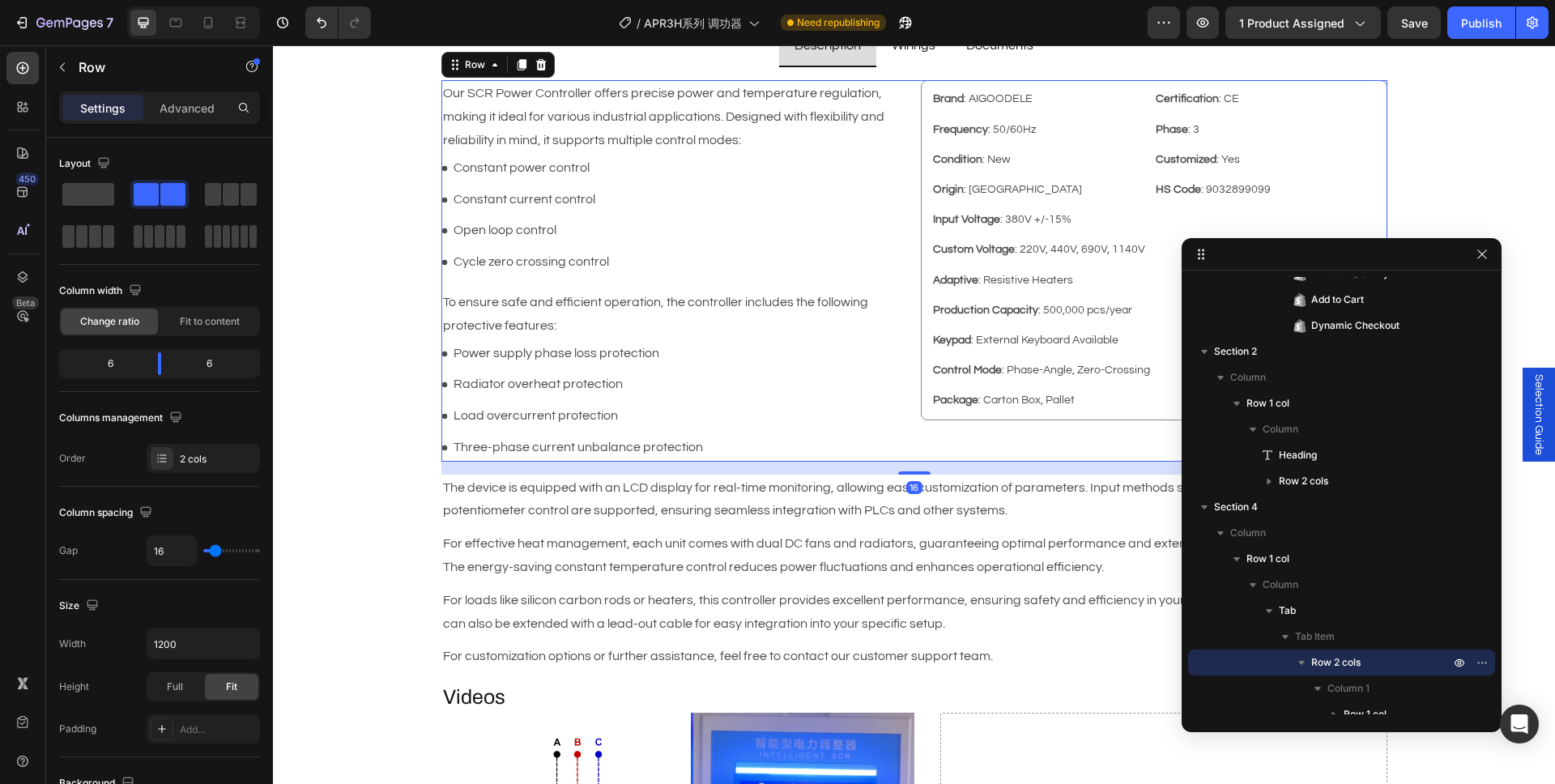
scroll to position [1270, 0]
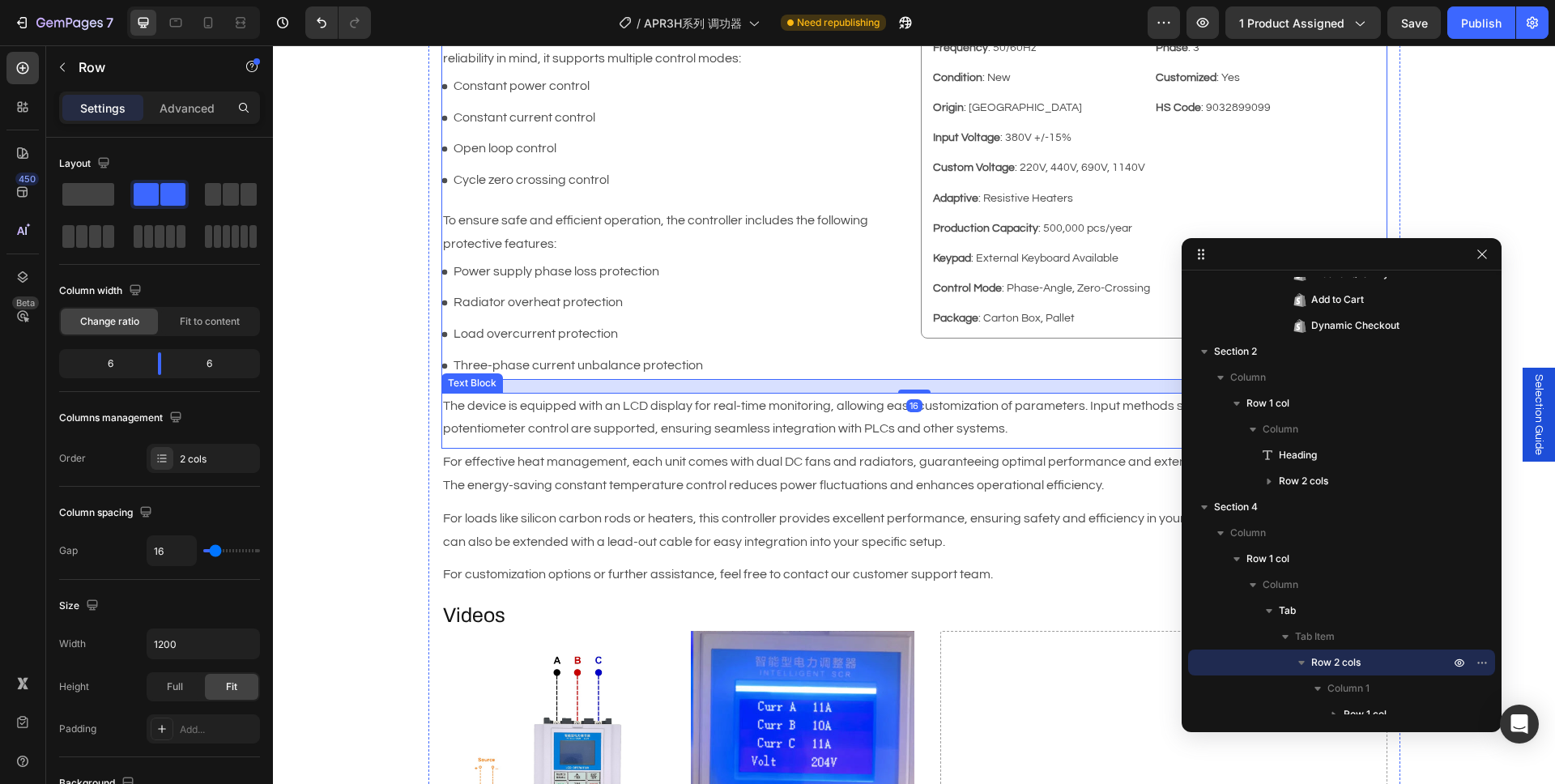
click at [975, 420] on p "The device is equipped with an LCD display for real-time monitoring, allowing e…" at bounding box center [914, 417] width 942 height 47
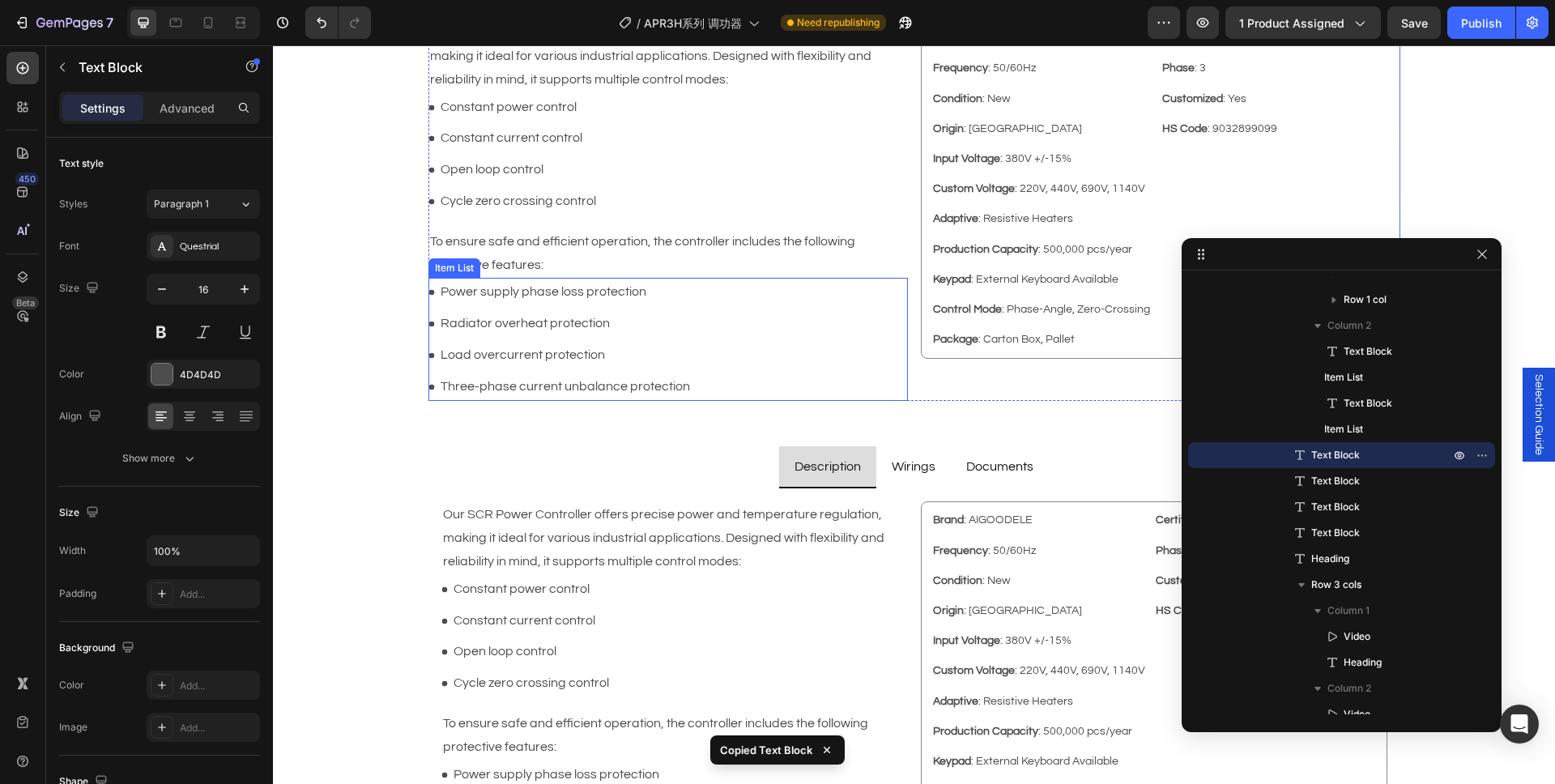
scroll to position [687, 0]
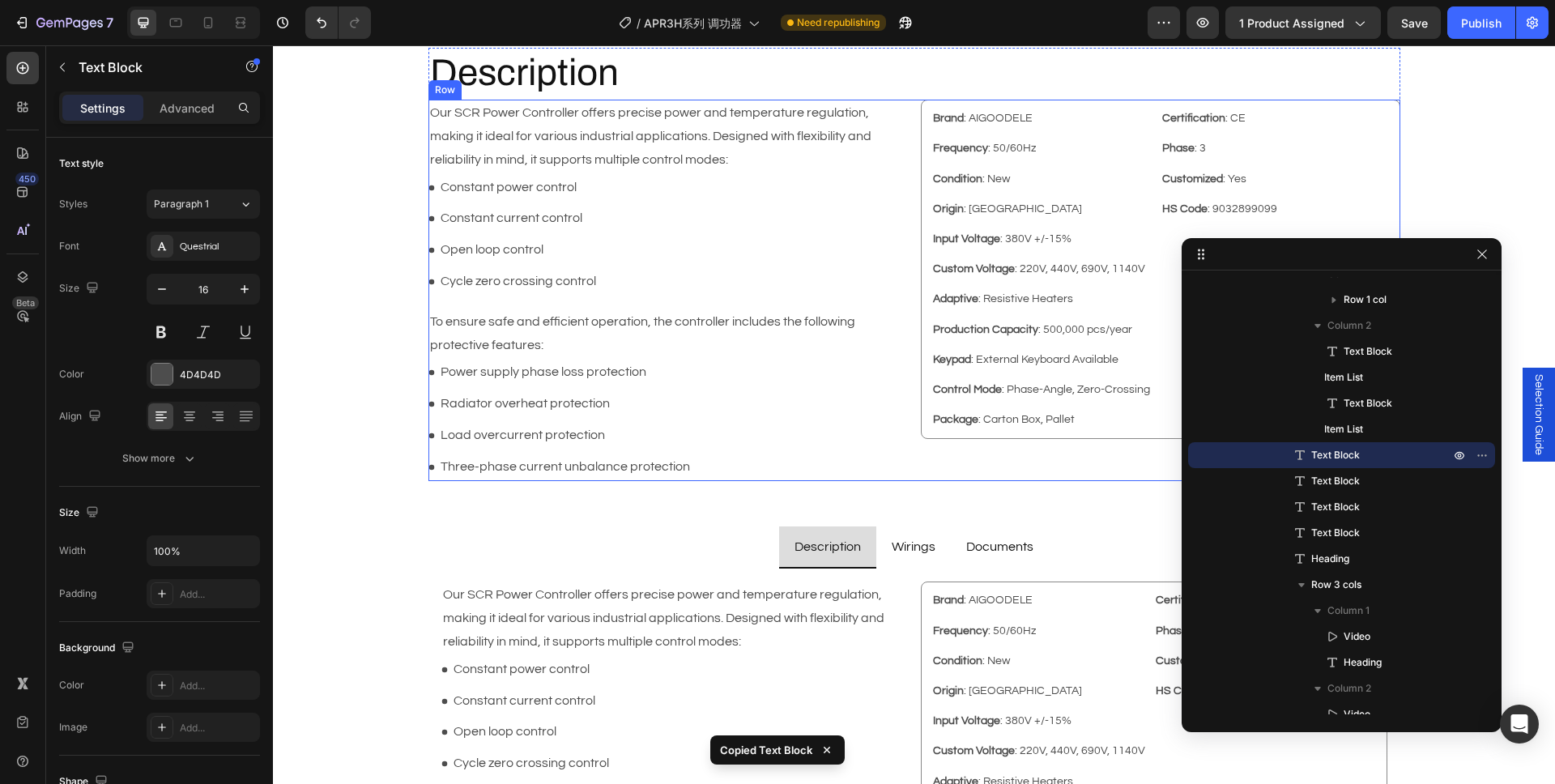
click at [962, 456] on div "Brand : AIGOODELE Text Block Certification : CE Text Block Row Frequency : 50/6…" at bounding box center [1160, 290] width 479 height 381
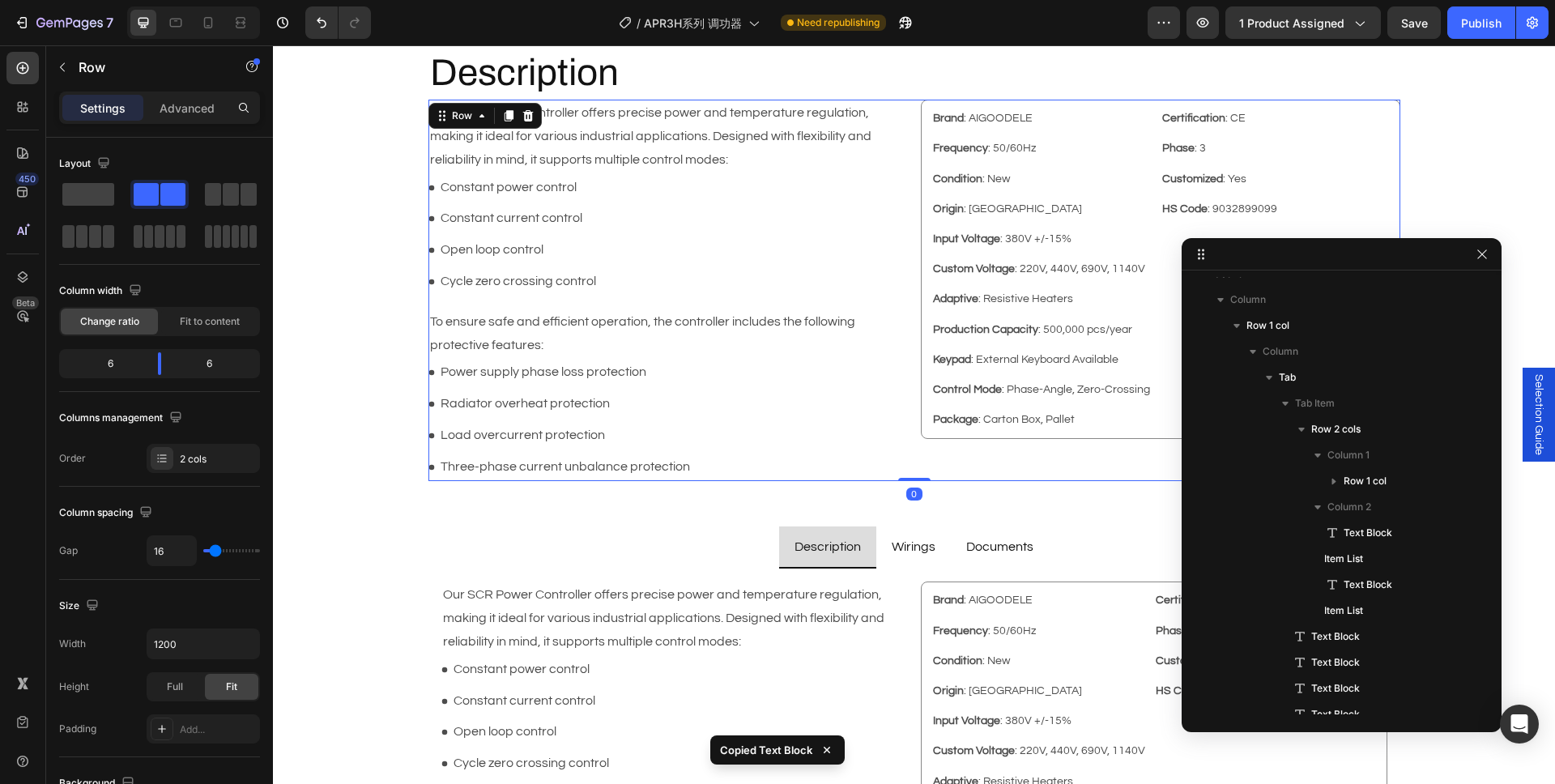
scroll to position [430, 0]
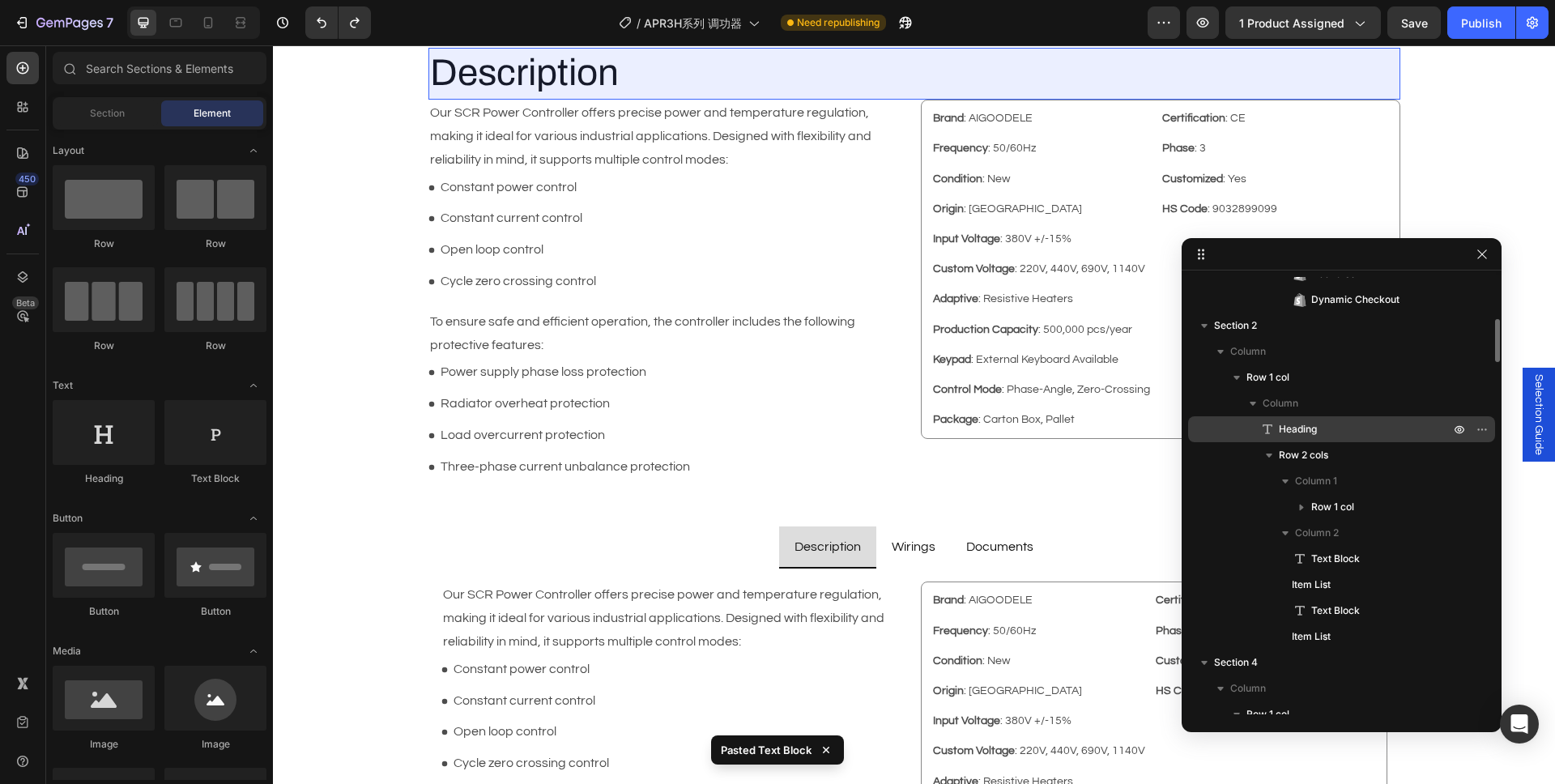
click at [1305, 432] on span "Heading" at bounding box center [1298, 430] width 38 height 16
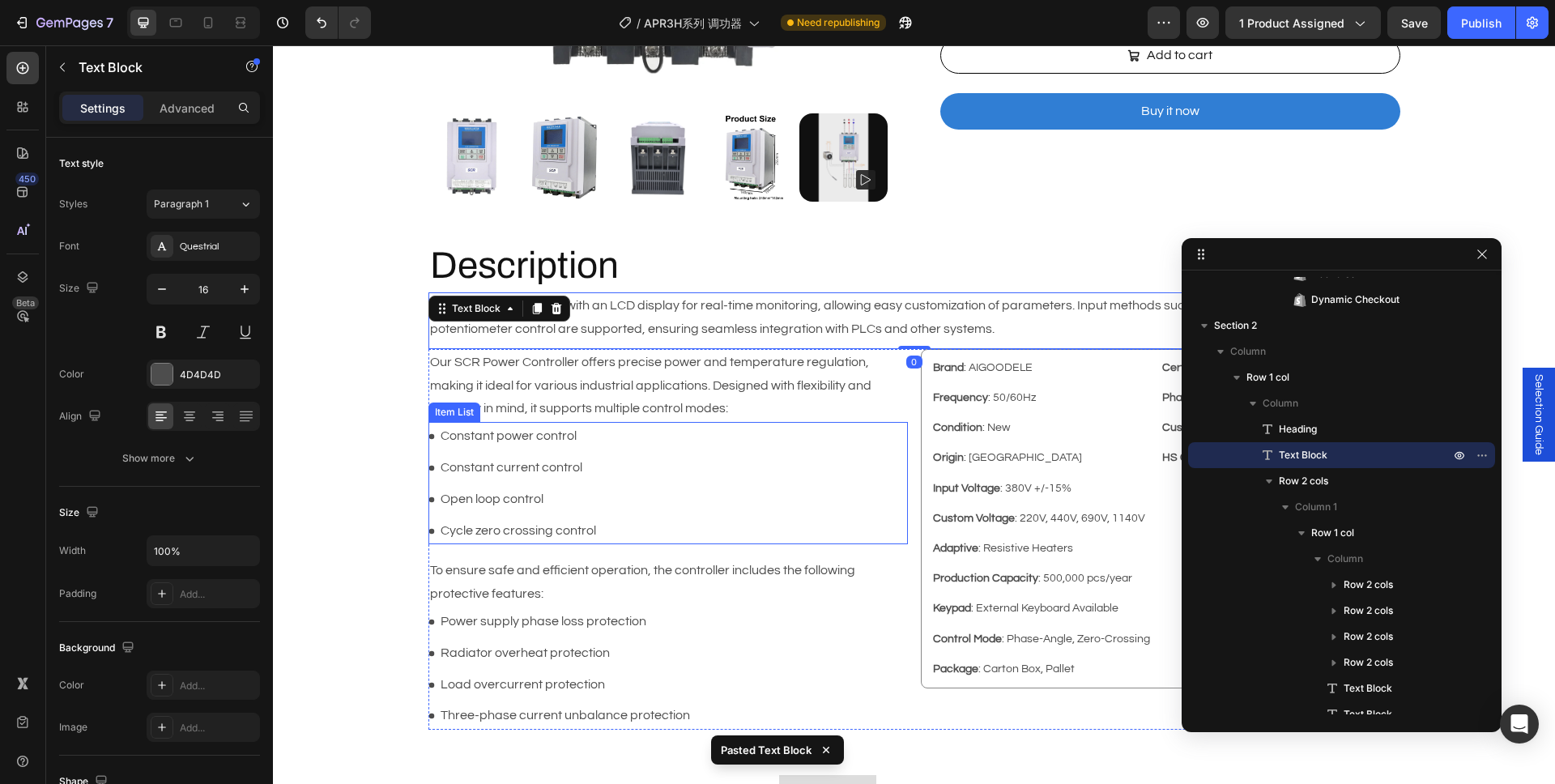
scroll to position [492, 0]
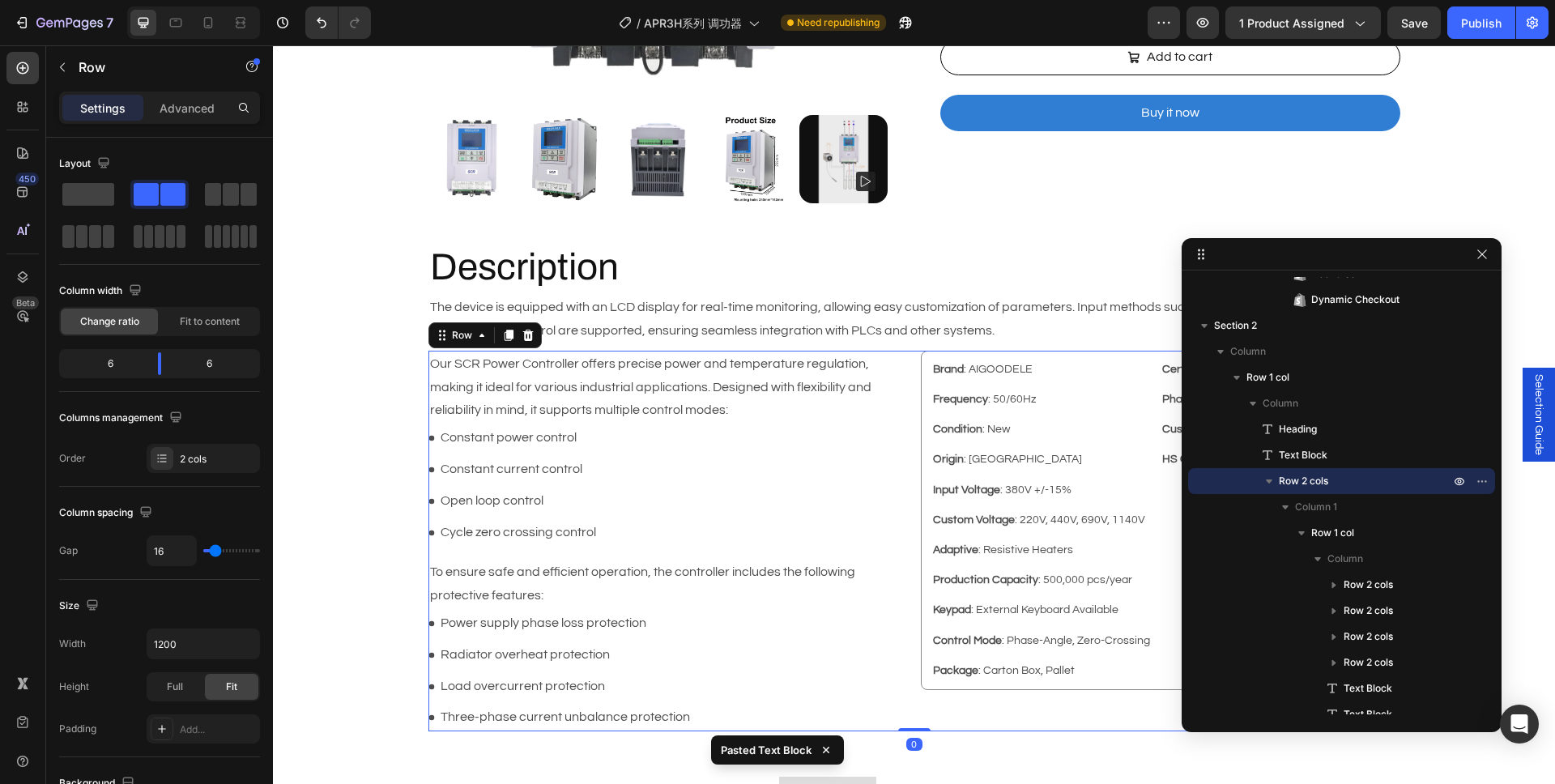
click at [907, 401] on div "Brand : AIGOODELE Text Block Certification : CE Text Block Row Frequency : 50/6…" at bounding box center [914, 541] width 972 height 381
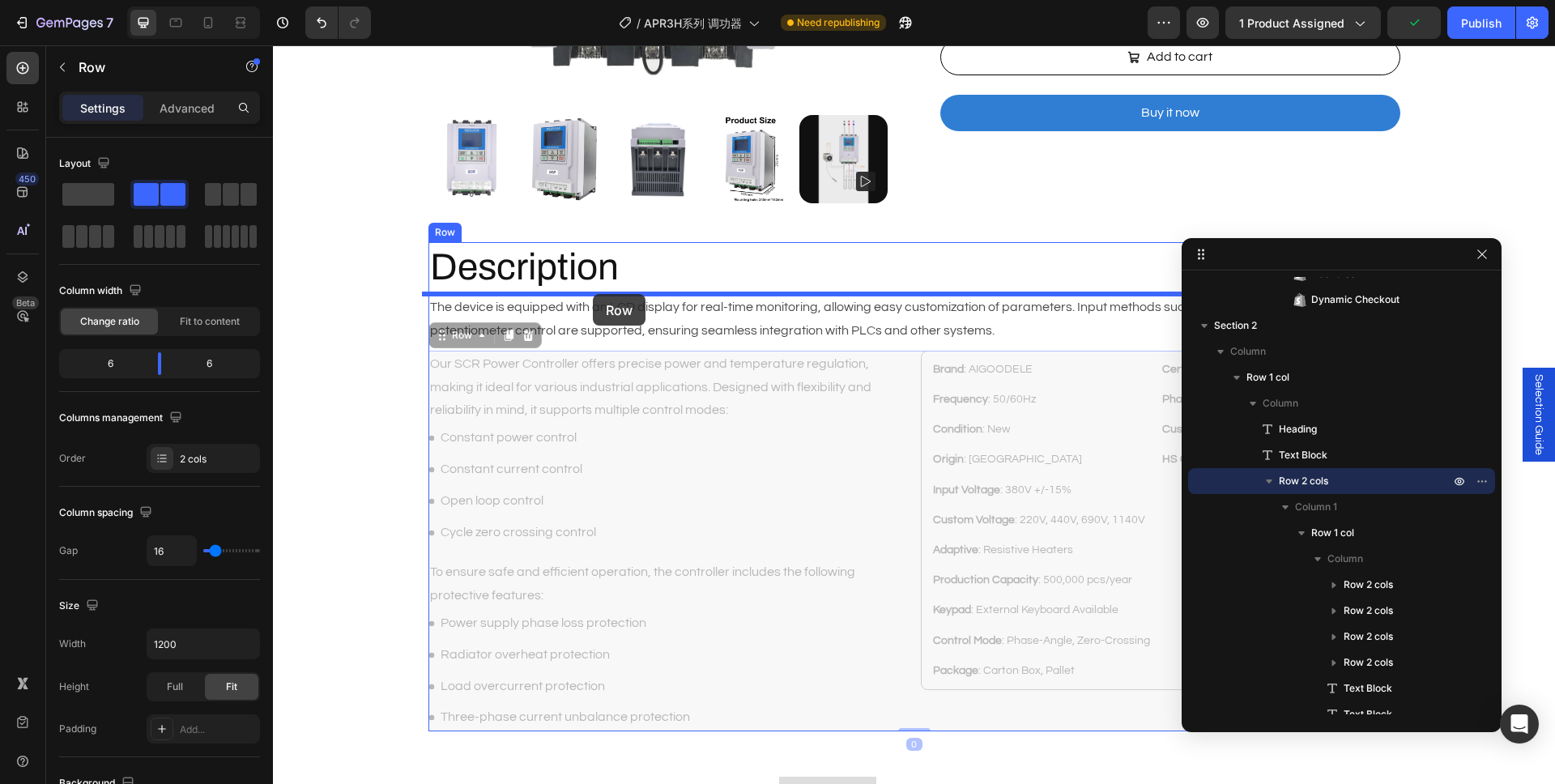
drag, startPoint x: 451, startPoint y: 331, endPoint x: 593, endPoint y: 294, distance: 146.7
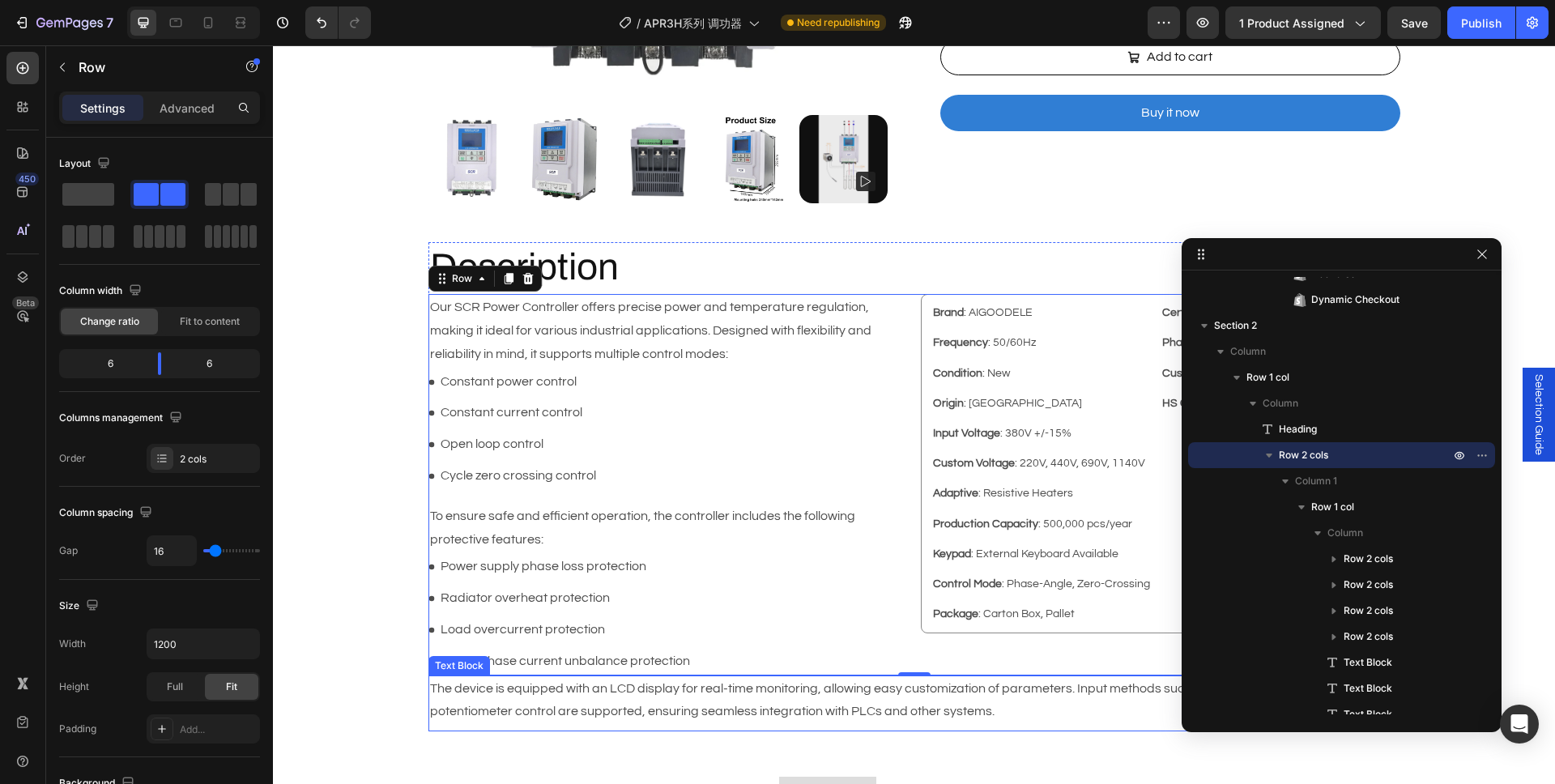
click at [1017, 712] on p "The device is equipped with an LCD display for real-time monitoring, allowing e…" at bounding box center [914, 700] width 969 height 47
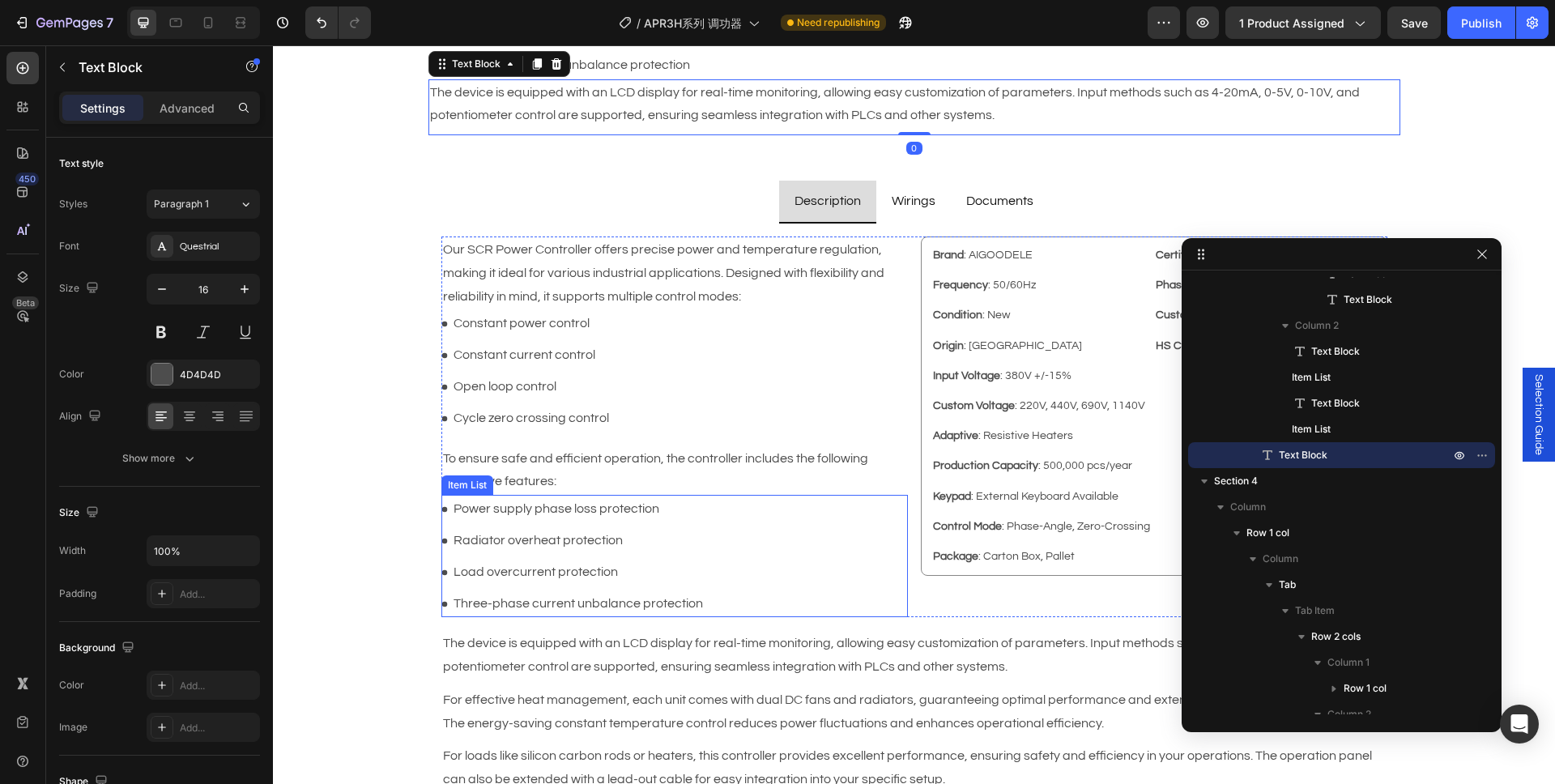
scroll to position [1283, 0]
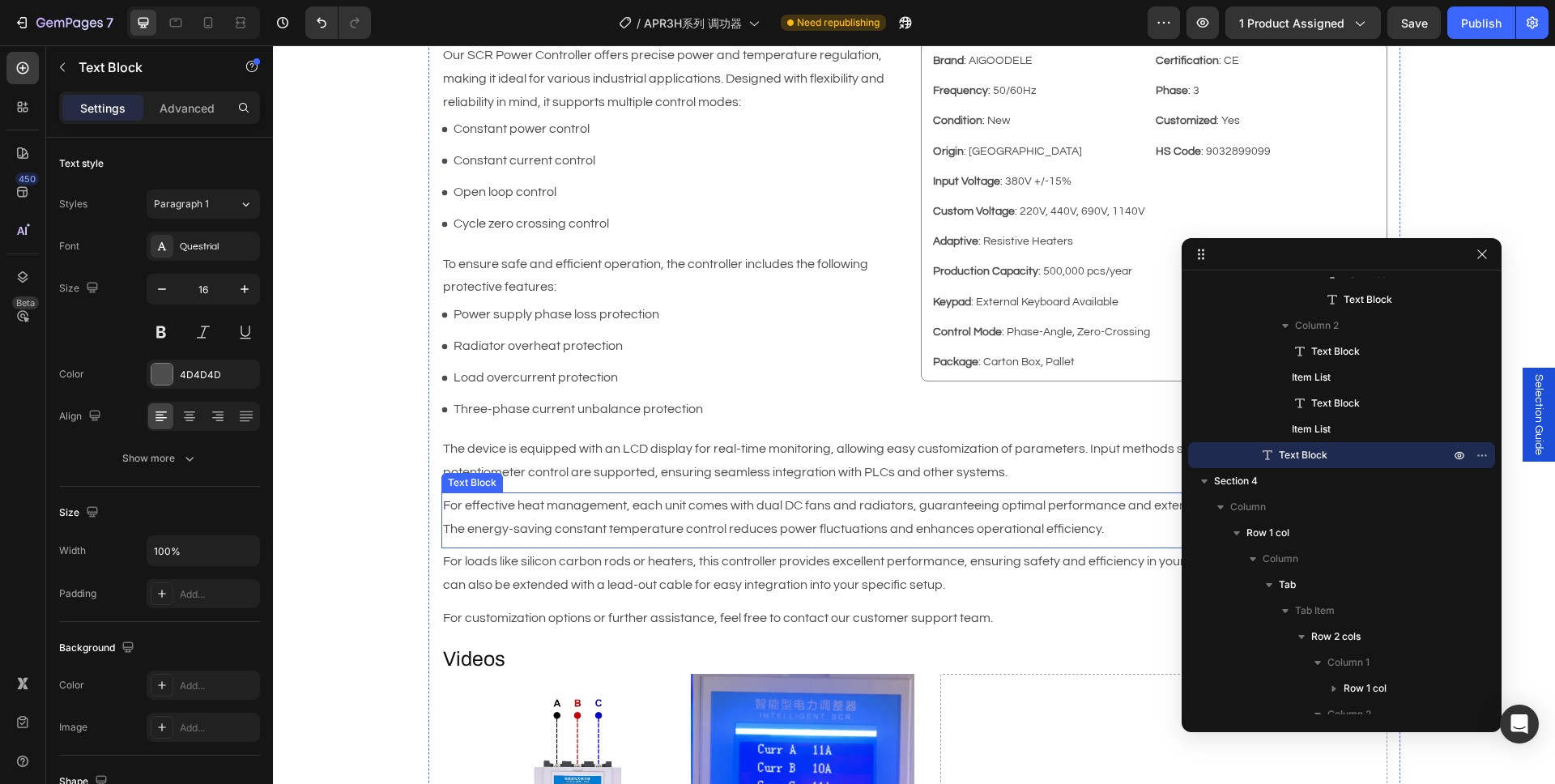
click at [746, 513] on p "For effective heat management, each unit comes with dual DC fans and radiators,…" at bounding box center [914, 517] width 942 height 47
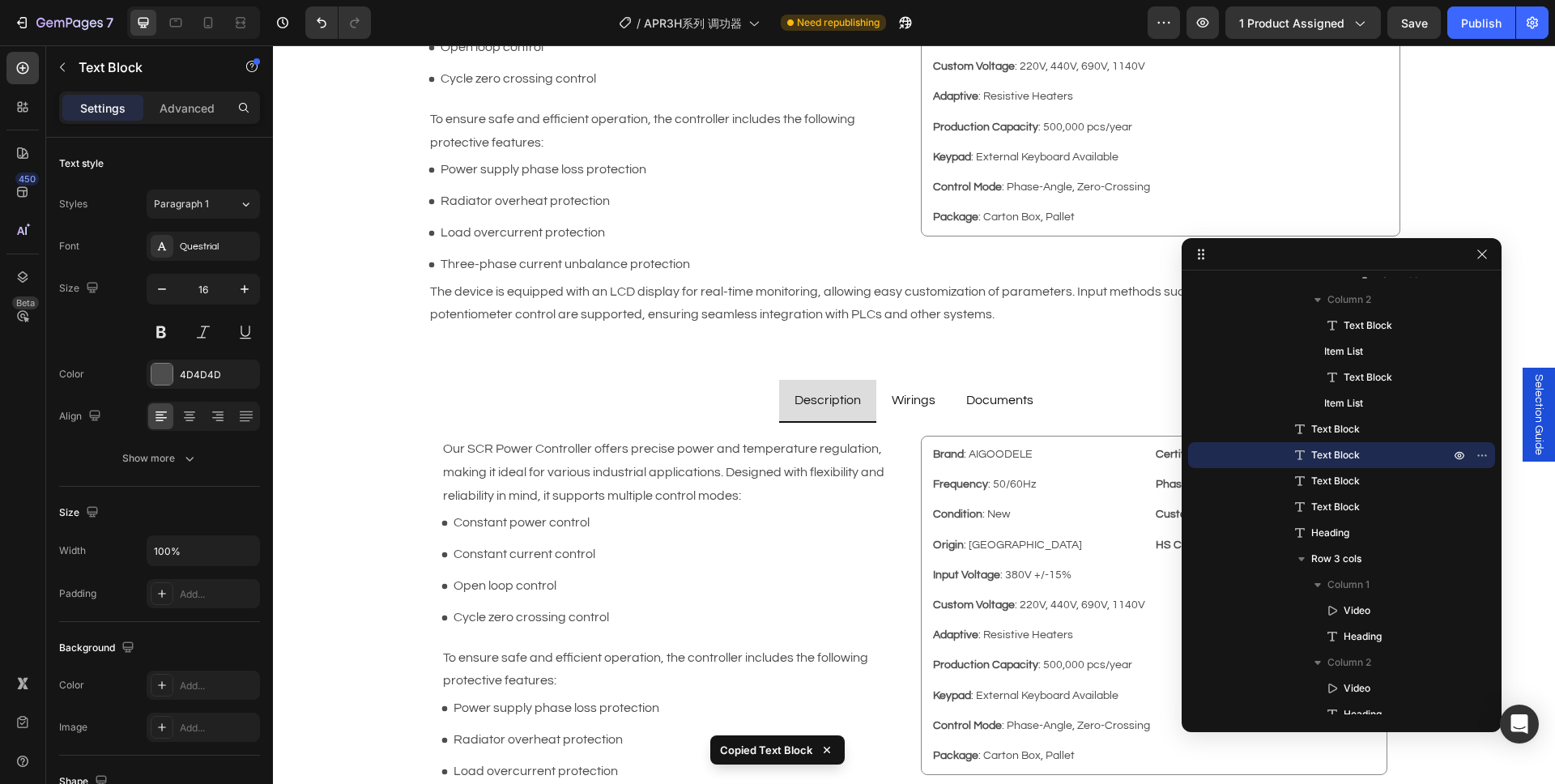
scroll to position [810, 0]
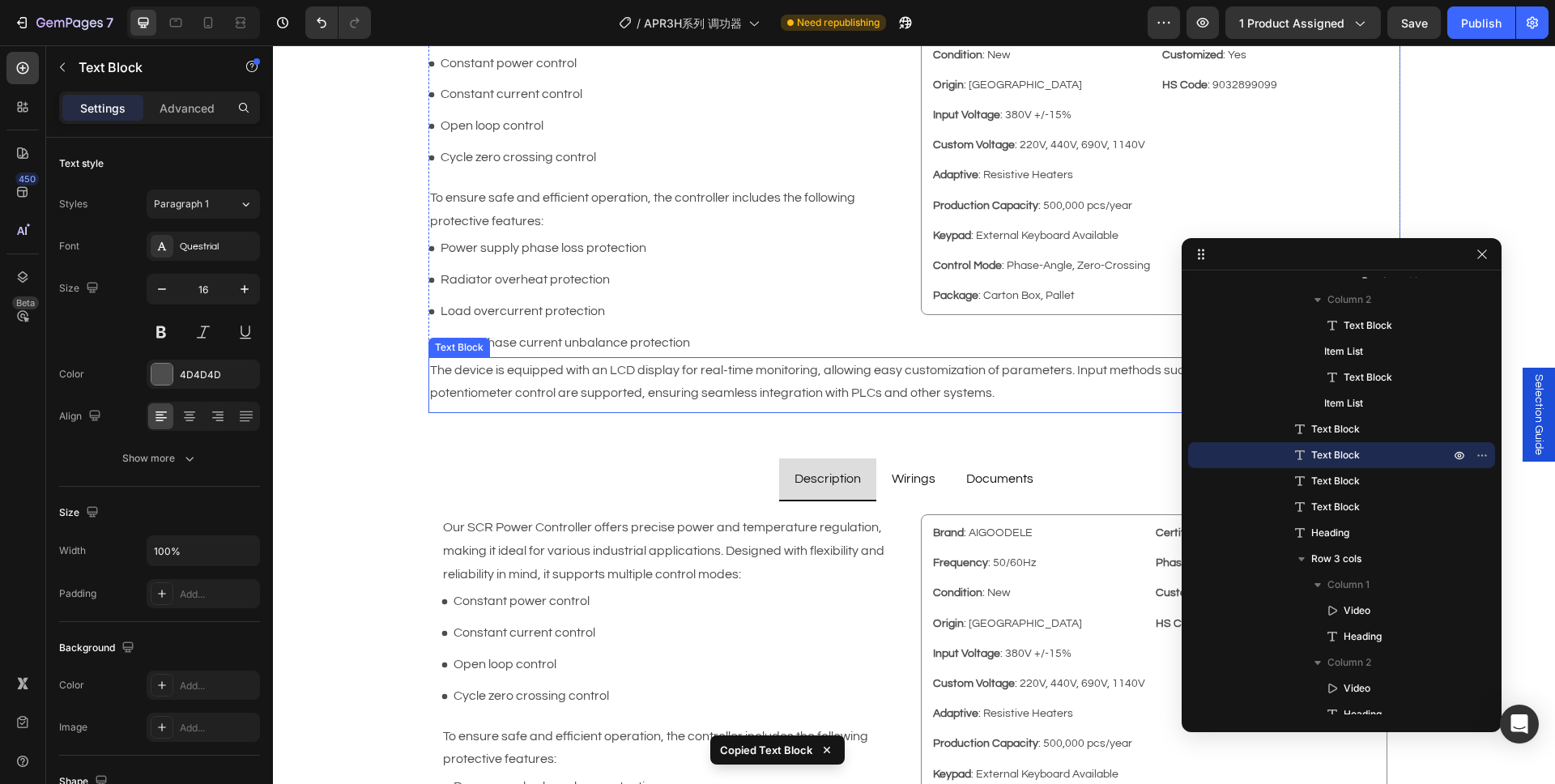
click at [626, 391] on p "The device is equipped with an LCD display for real-time monitoring, allowing e…" at bounding box center [914, 382] width 969 height 47
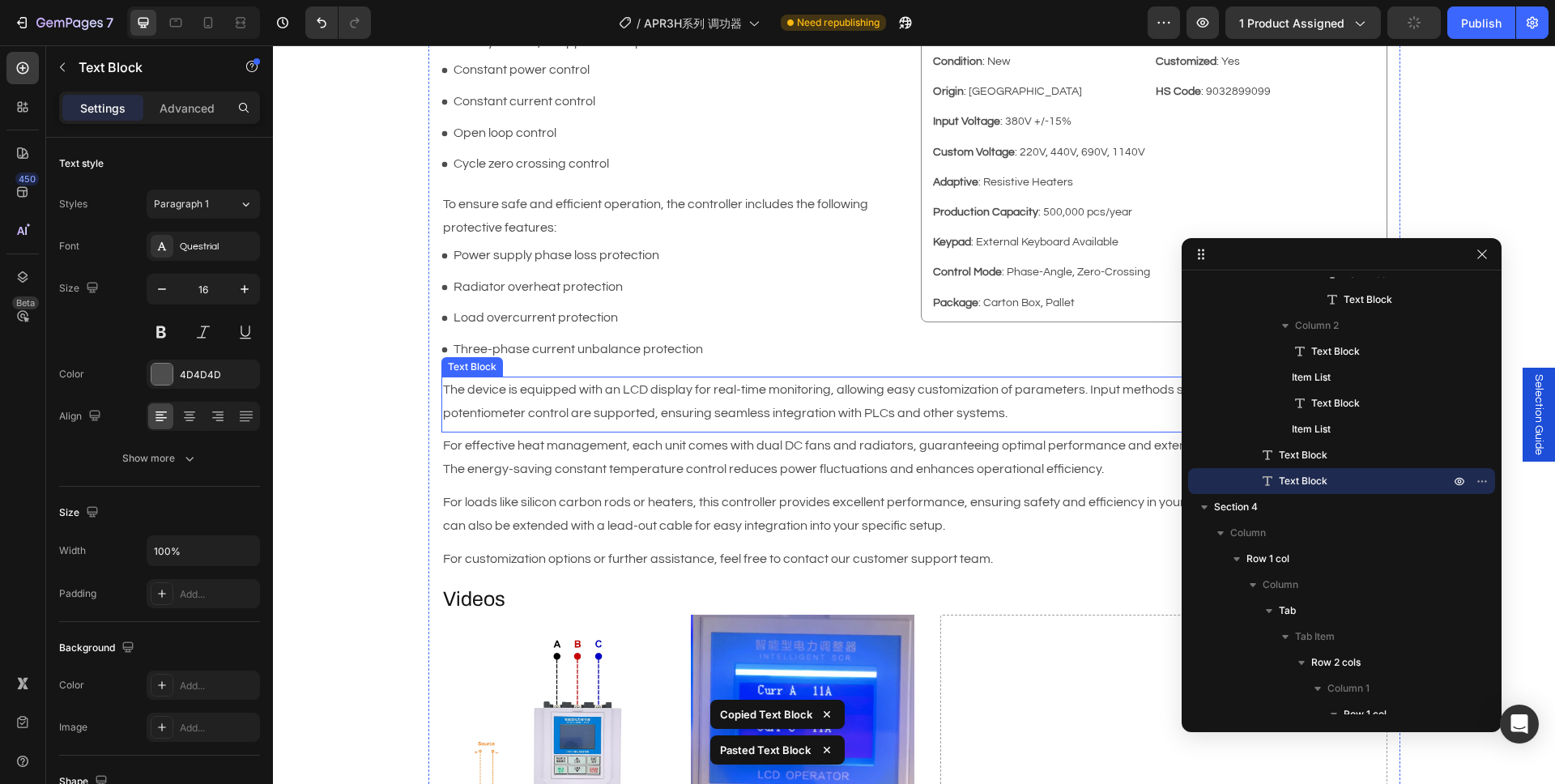
scroll to position [1480, 0]
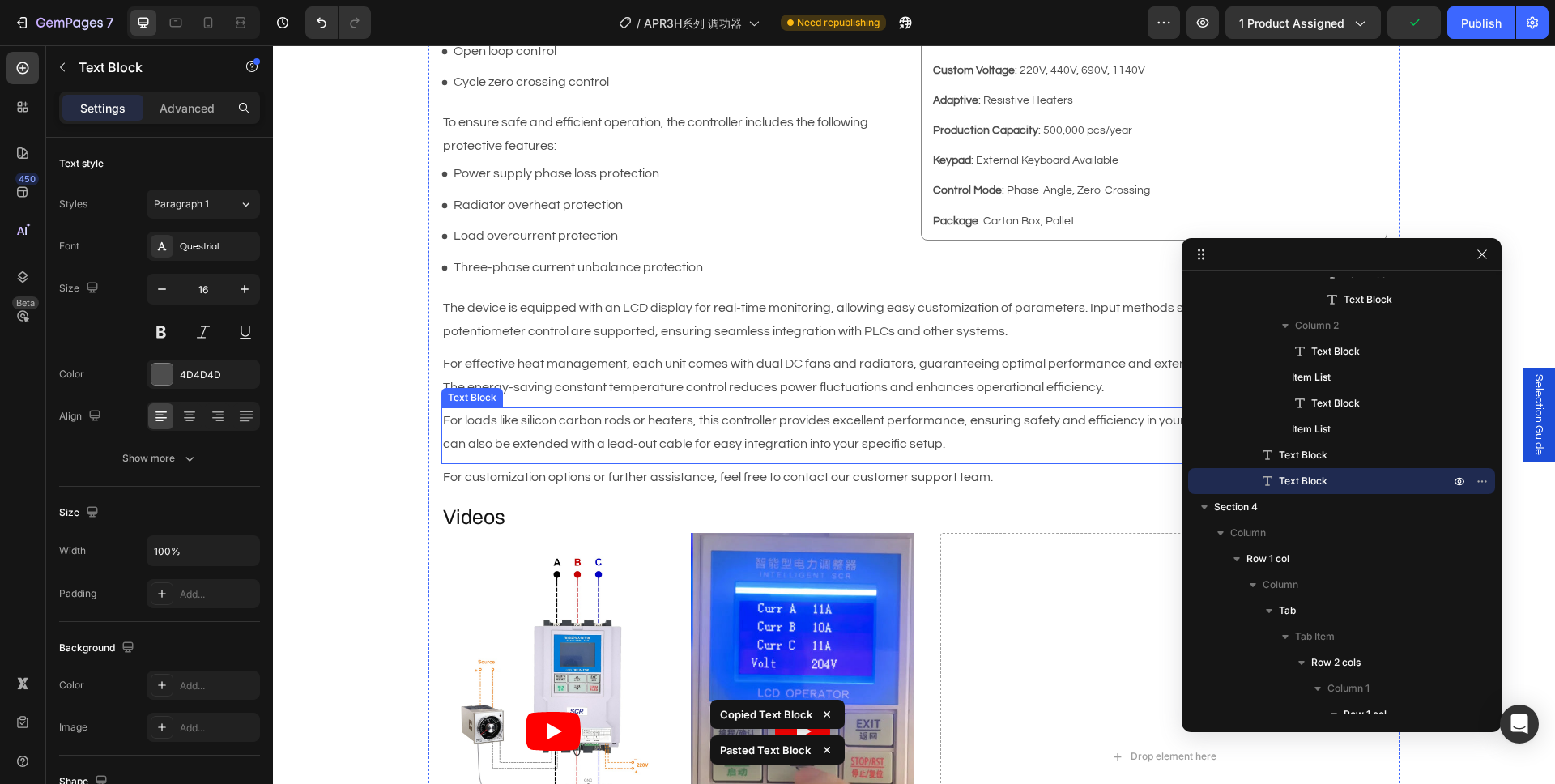
click at [563, 435] on p "For loads like silicon carbon rods or heaters, this controller provides excelle…" at bounding box center [914, 432] width 942 height 47
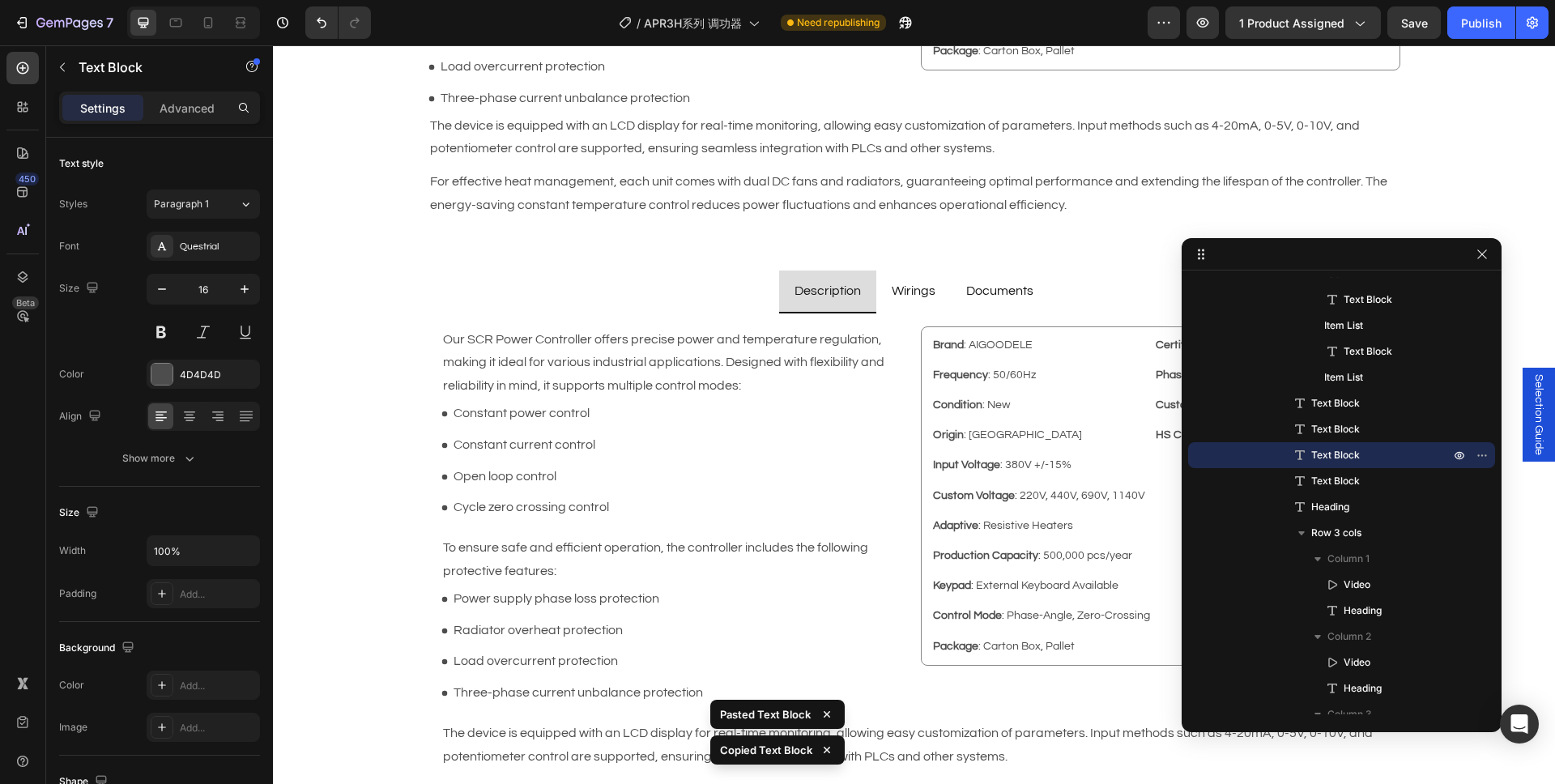
scroll to position [905, 0]
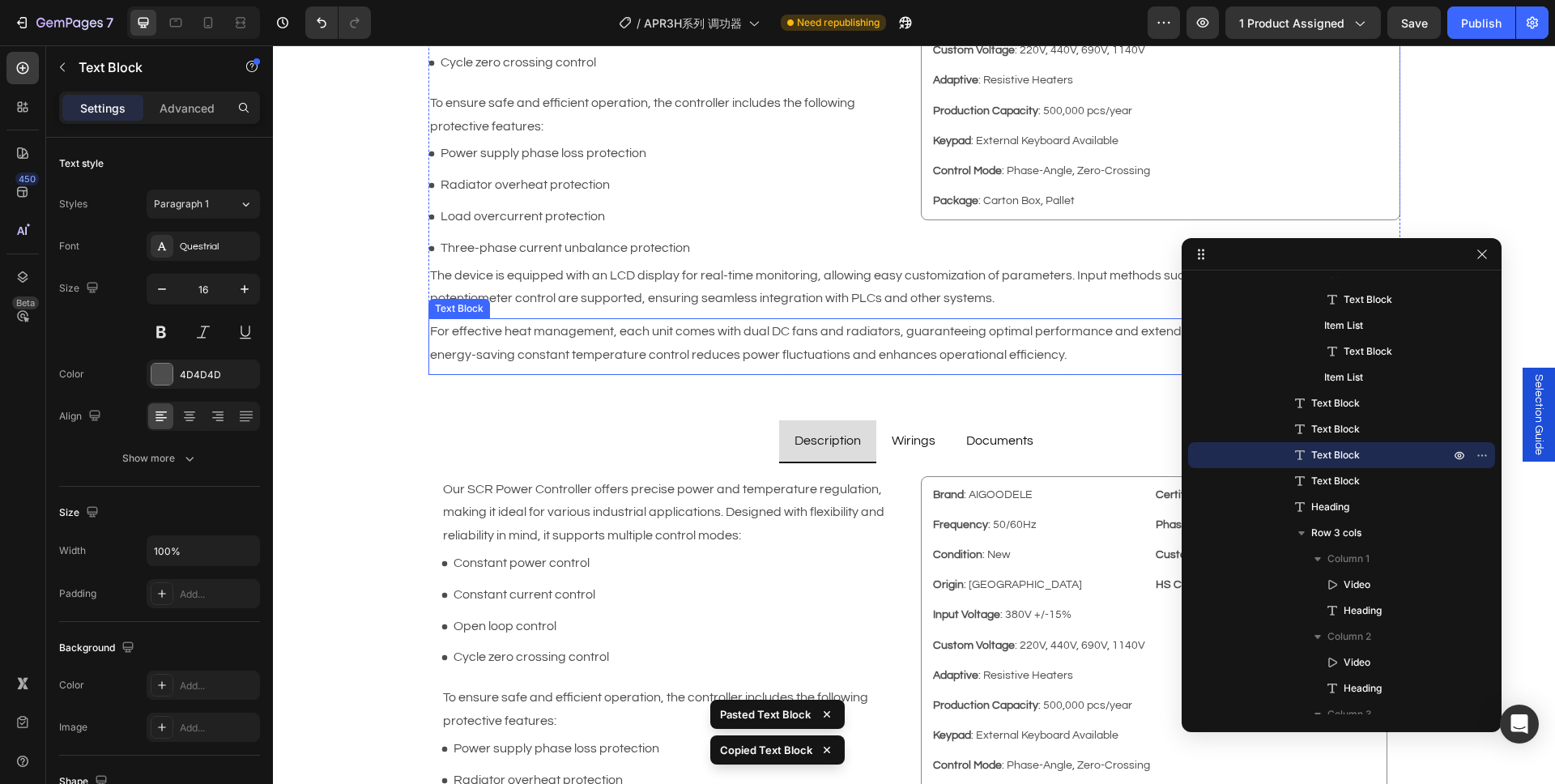
click at [549, 339] on p "For effective heat management, each unit comes with dual DC fans and radiators,…" at bounding box center [914, 343] width 969 height 47
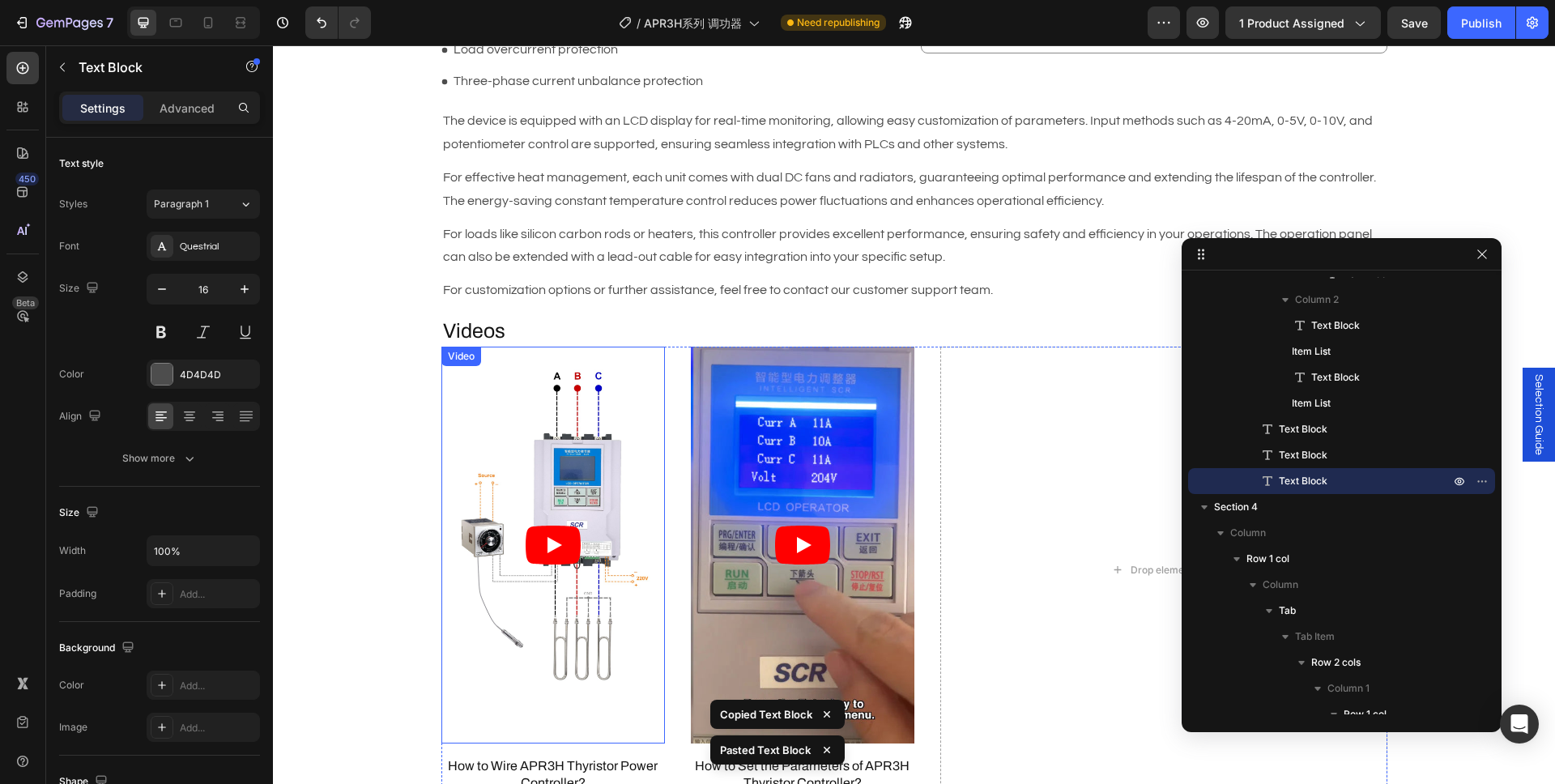
scroll to position [1724, 0]
click at [566, 291] on p "For customization options or further assistance, feel free to contact our custo…" at bounding box center [914, 289] width 942 height 23
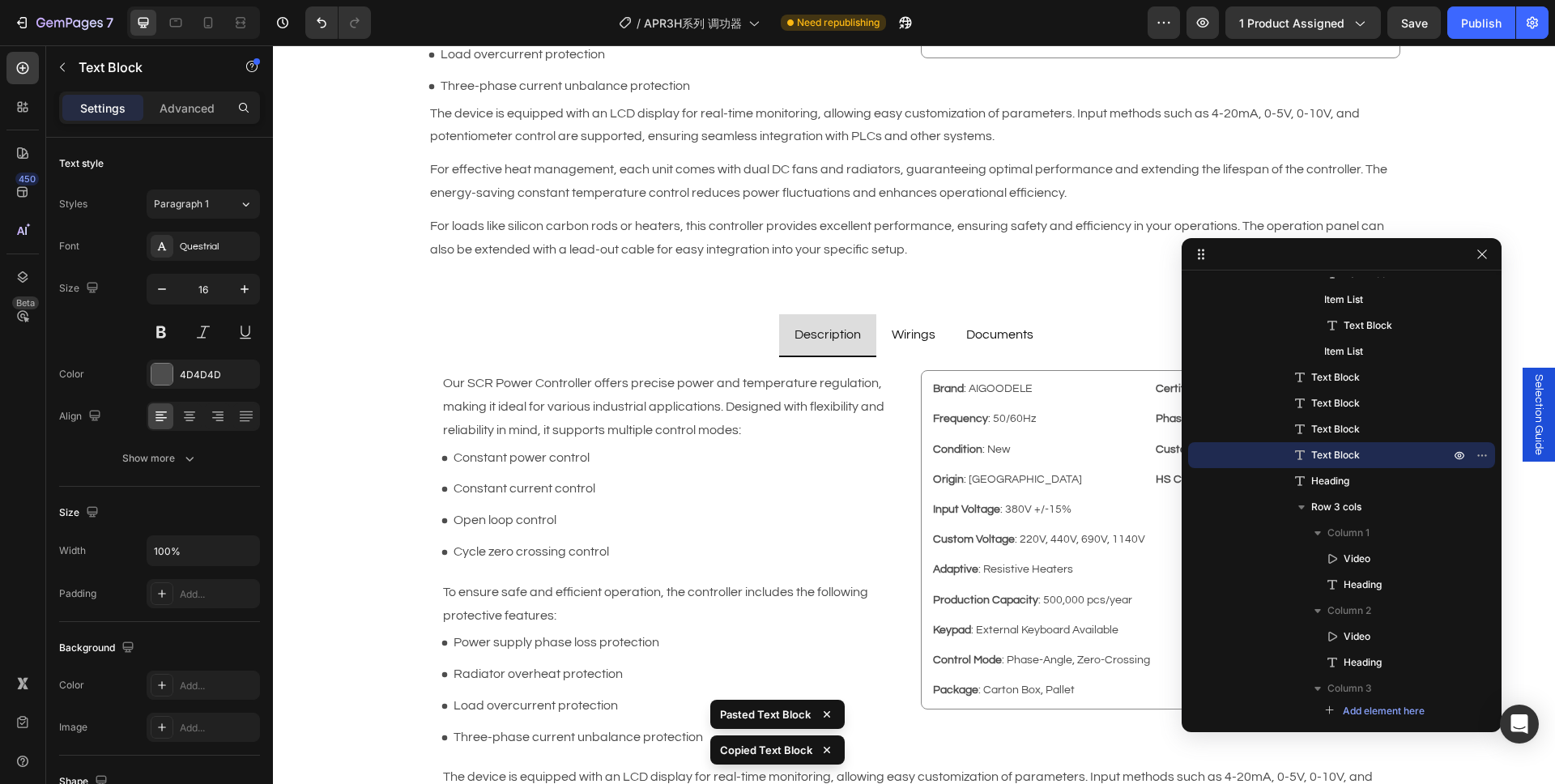
scroll to position [873, 0]
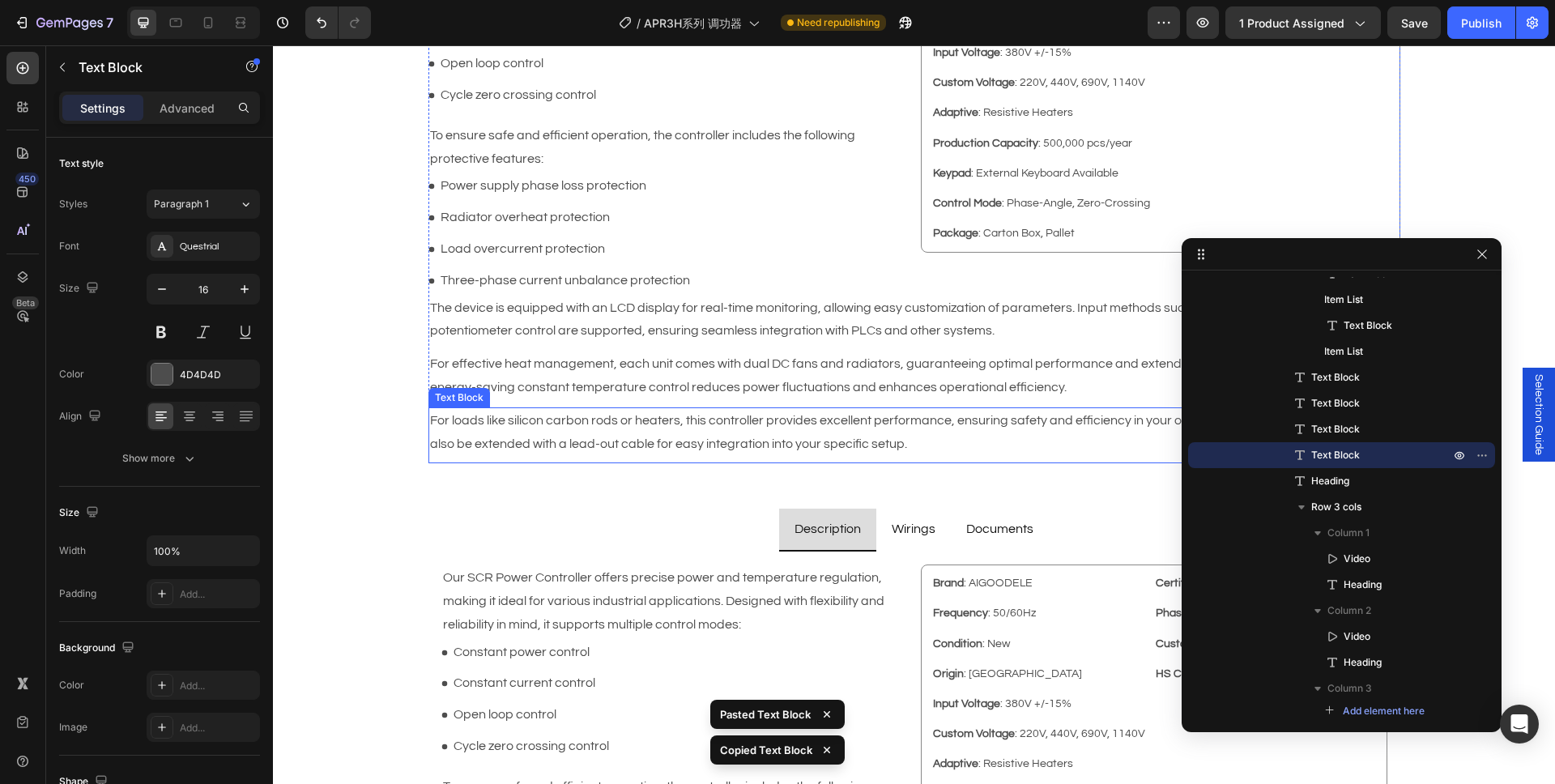
click at [589, 424] on p "For loads like silicon carbon rods or heaters, this controller provides excelle…" at bounding box center [914, 432] width 969 height 47
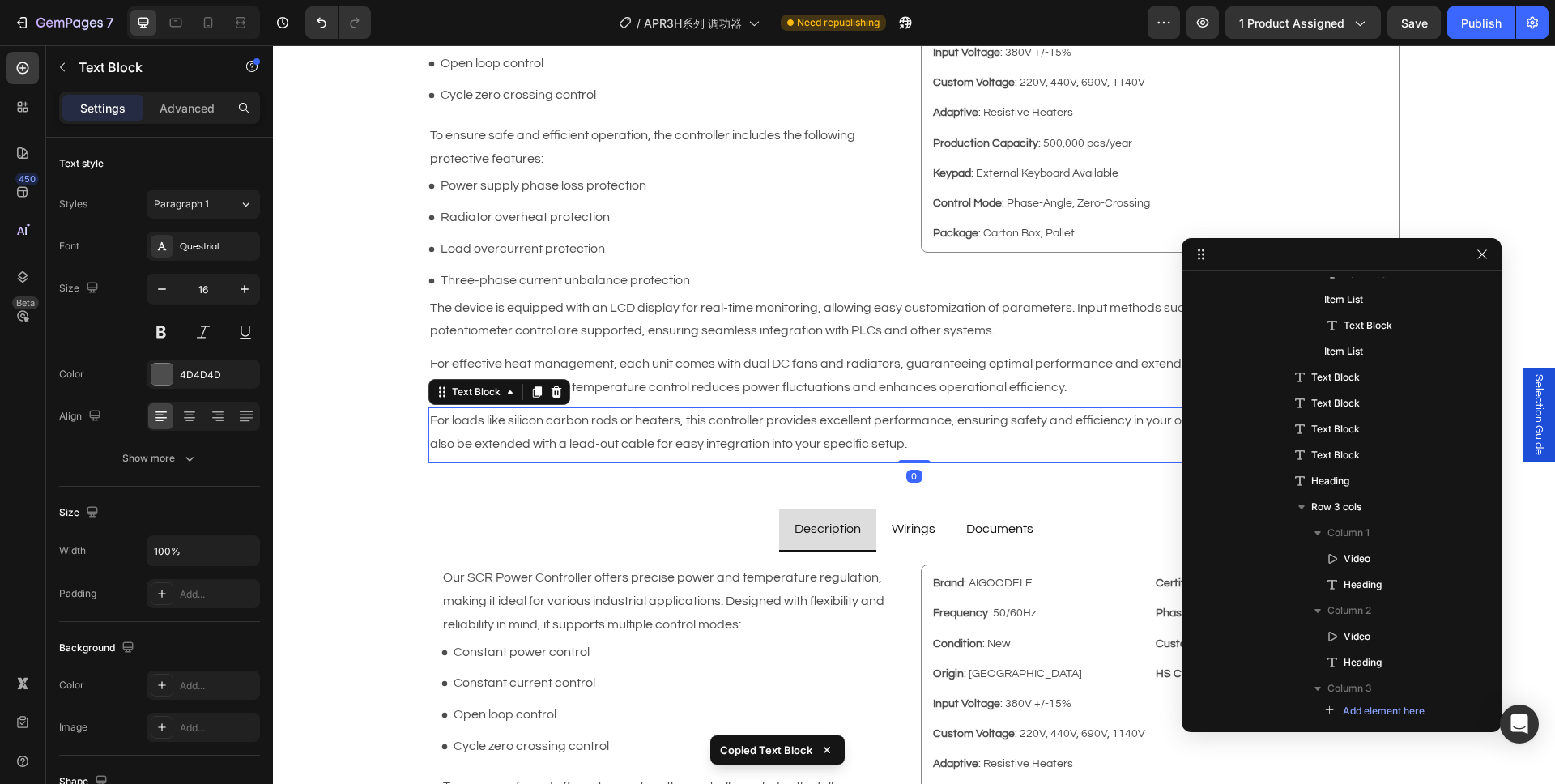
scroll to position [1415, 0]
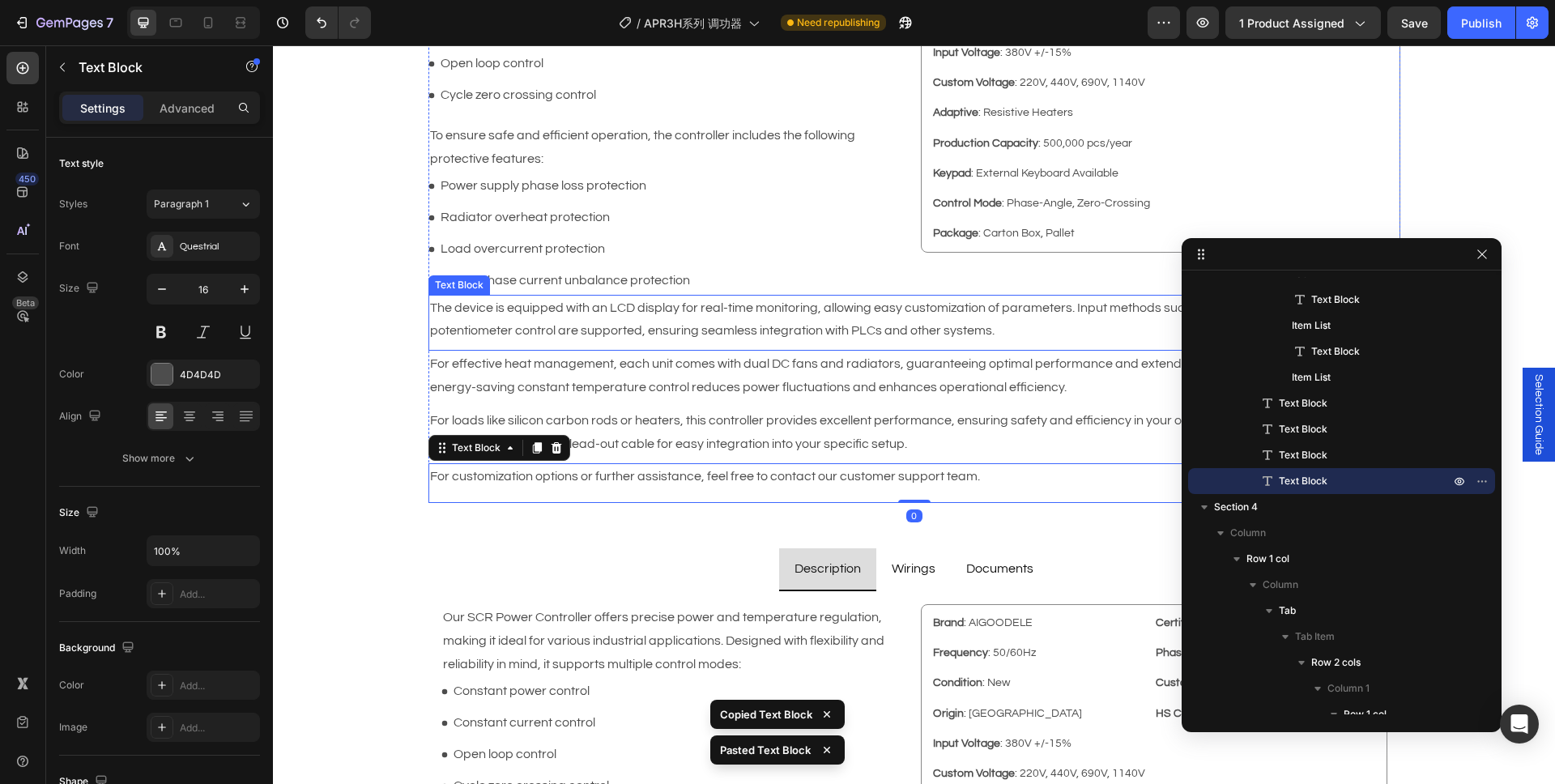
click at [601, 311] on p "The device is equipped with an LCD display for real-time monitoring, allowing e…" at bounding box center [914, 319] width 969 height 47
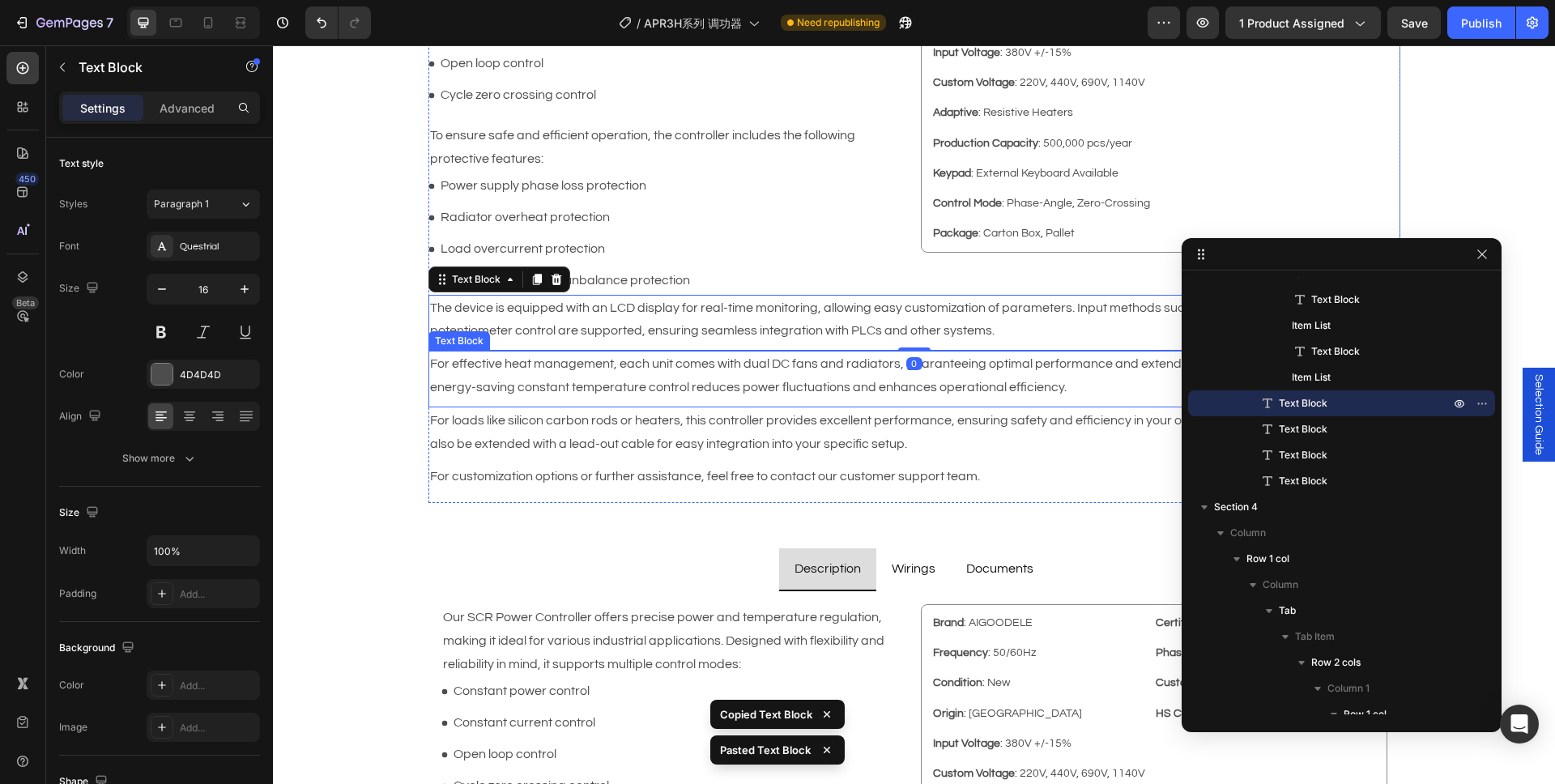
click at [578, 361] on p "For effective heat management, each unit comes with dual DC fans and radiators,…" at bounding box center [914, 375] width 969 height 47
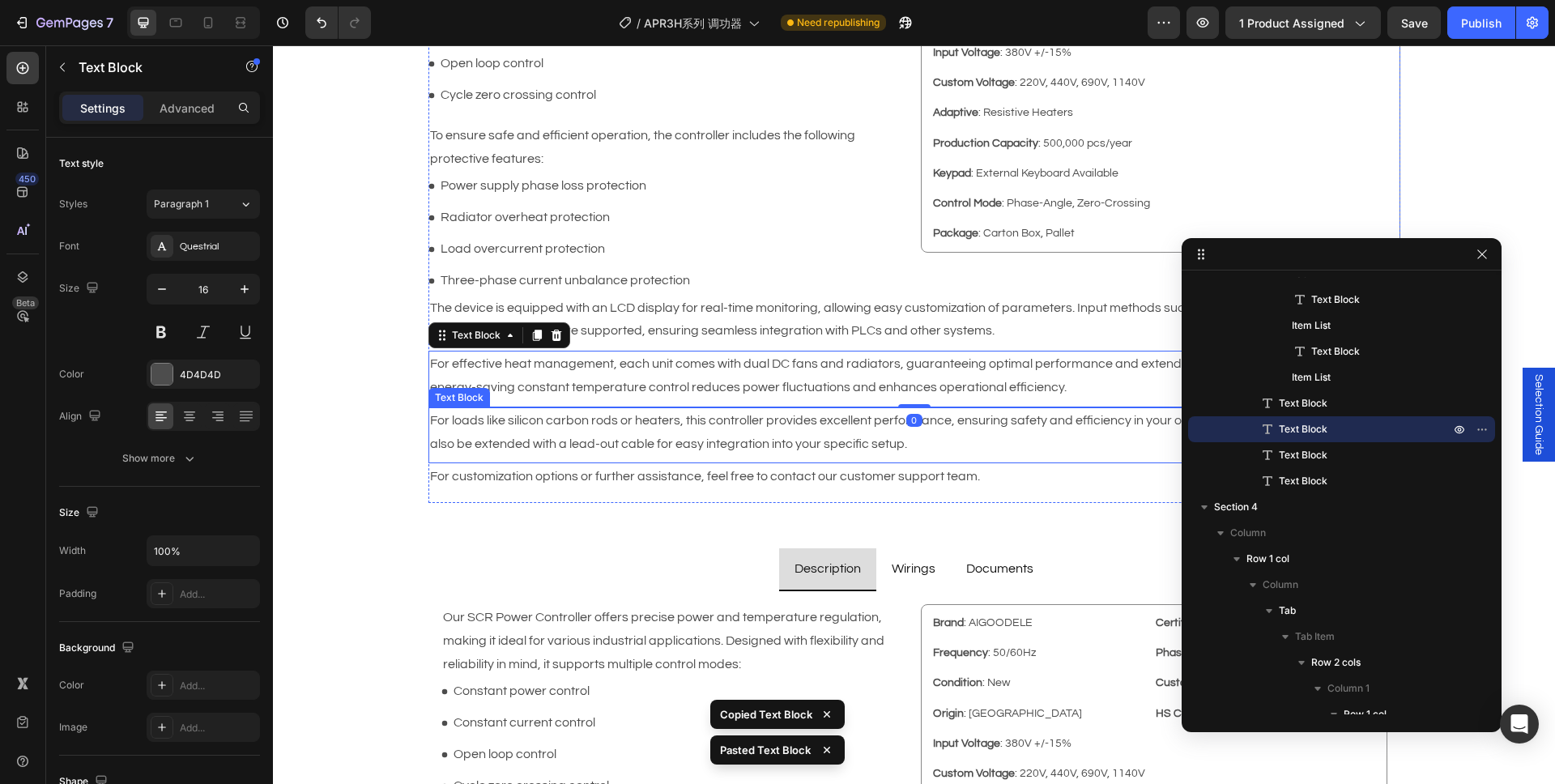
click at [574, 432] on p "For loads like silicon carbon rods or heaters, this controller provides excelle…" at bounding box center [914, 432] width 969 height 47
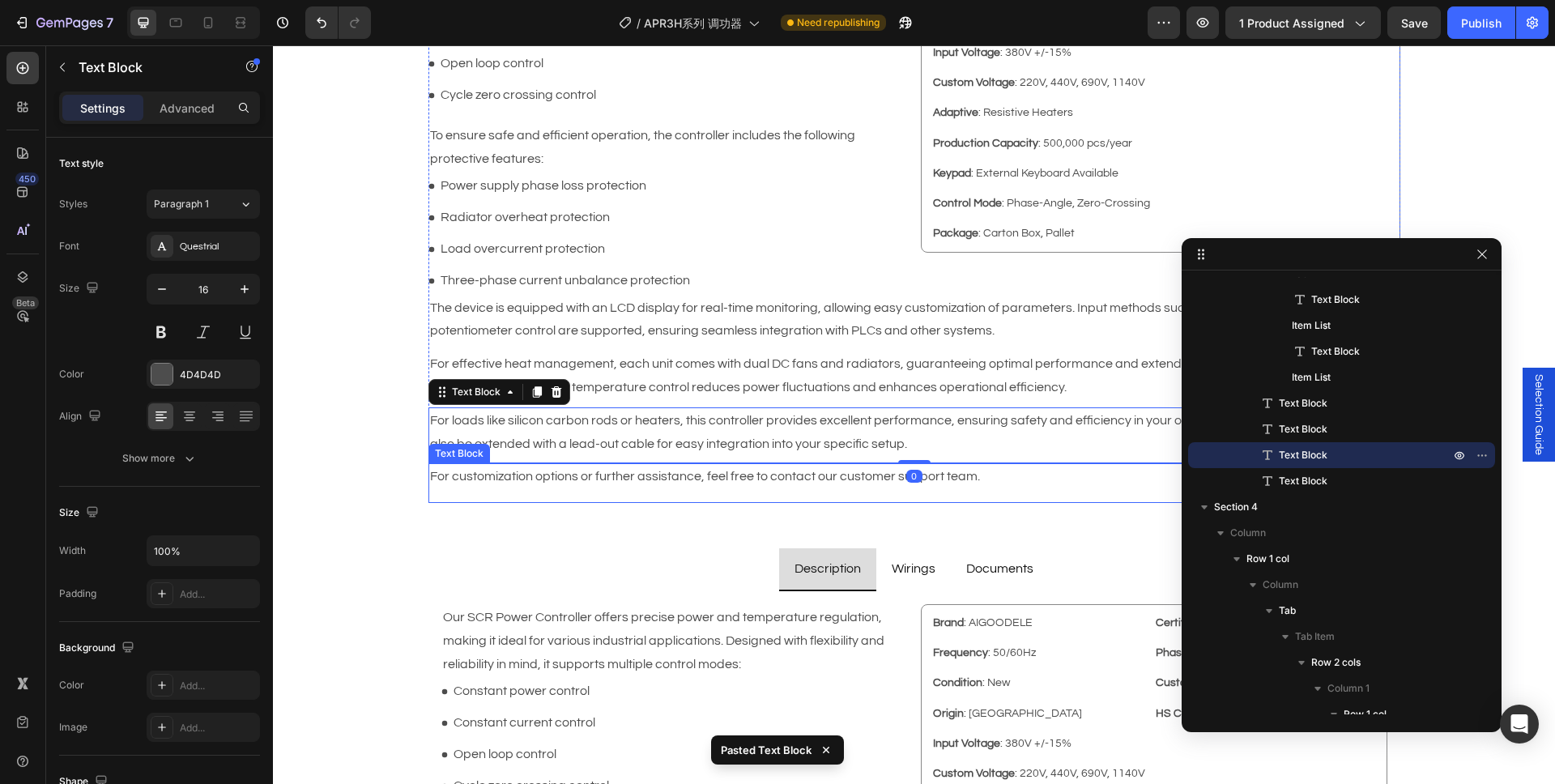
click at [580, 484] on p "For customization options or further assistance, feel free to contact our custo…" at bounding box center [914, 477] width 969 height 23
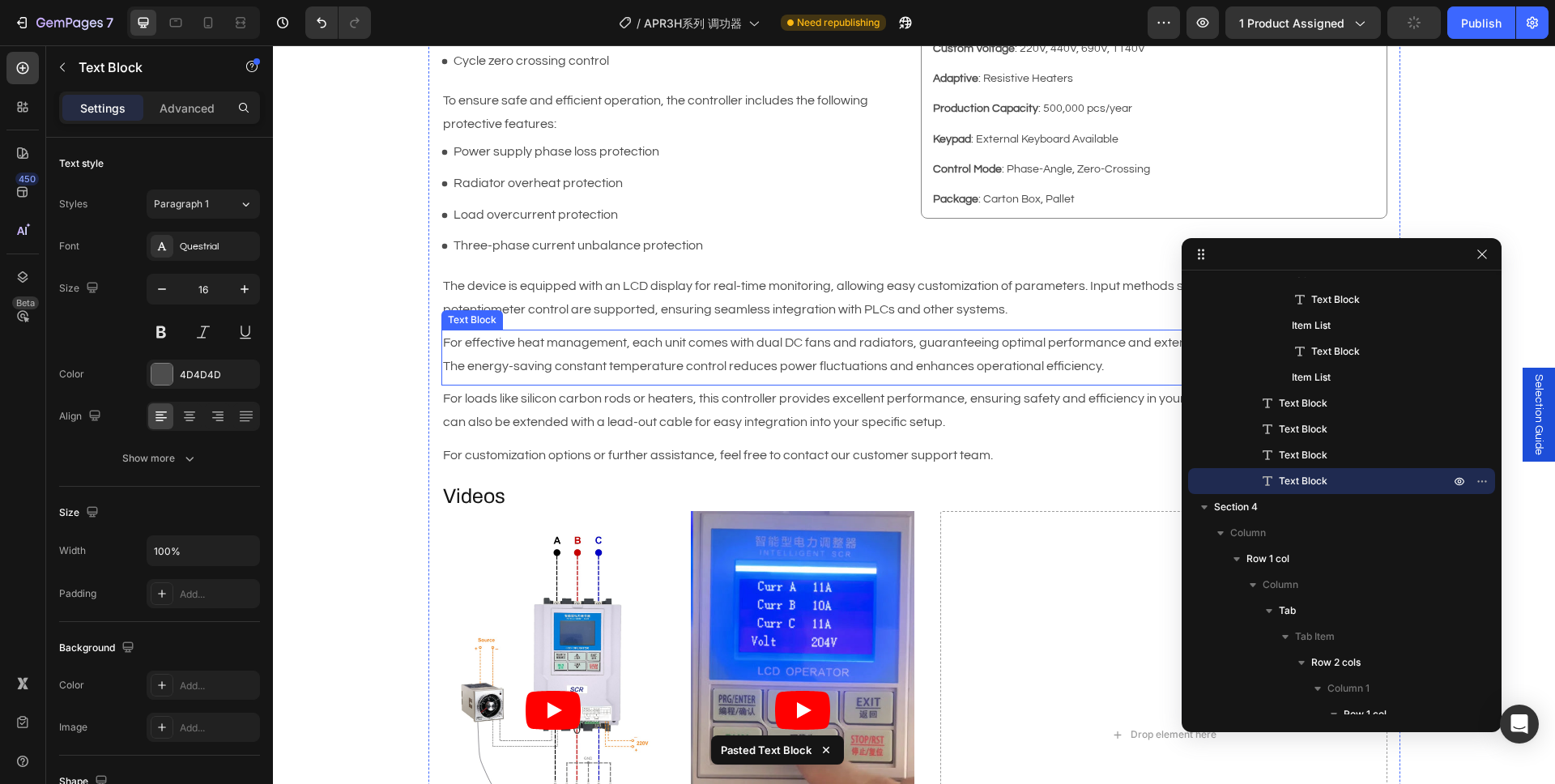
scroll to position [1597, 0]
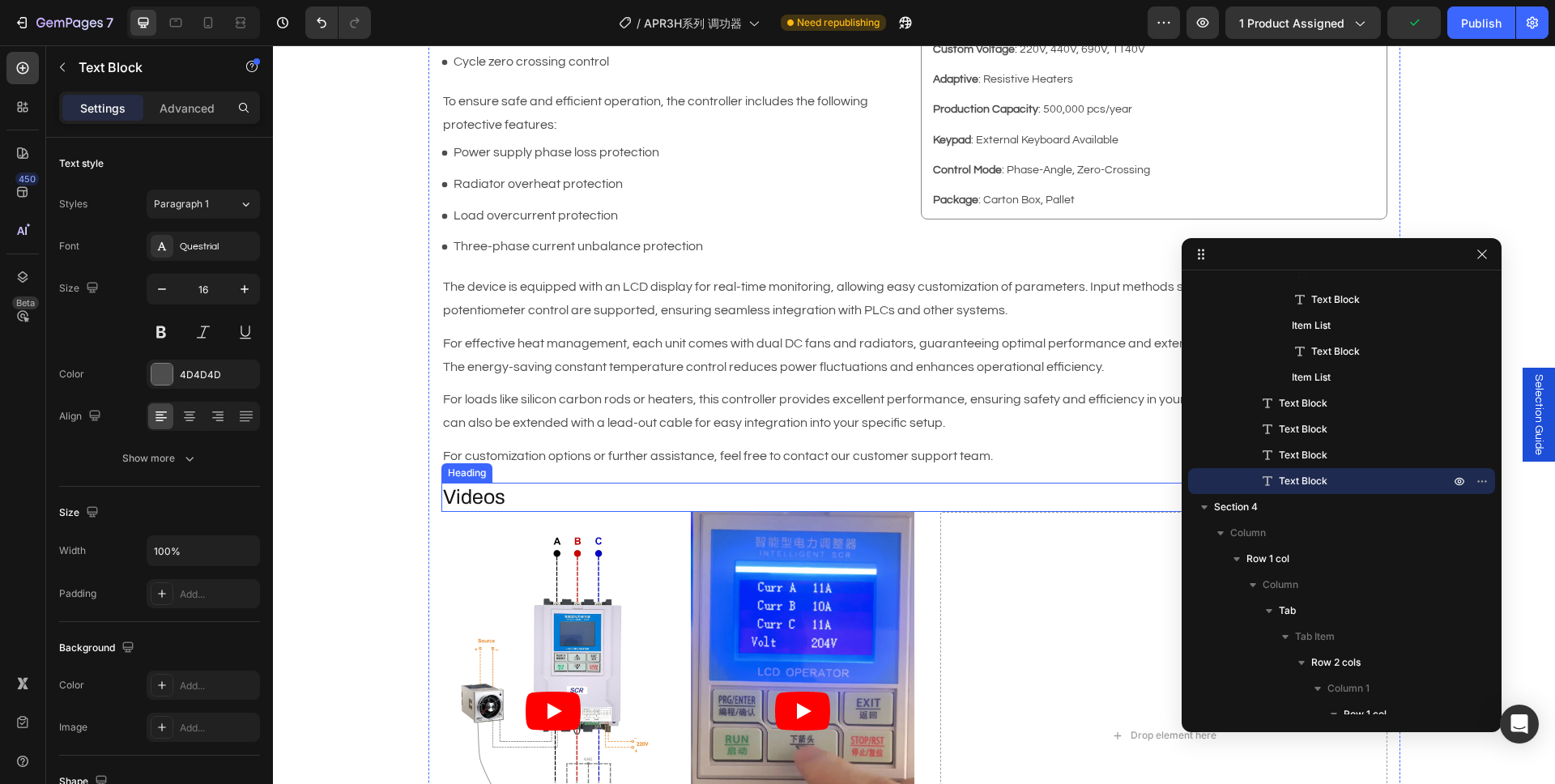
click at [578, 507] on h2 "Videos" at bounding box center [914, 497] width 946 height 30
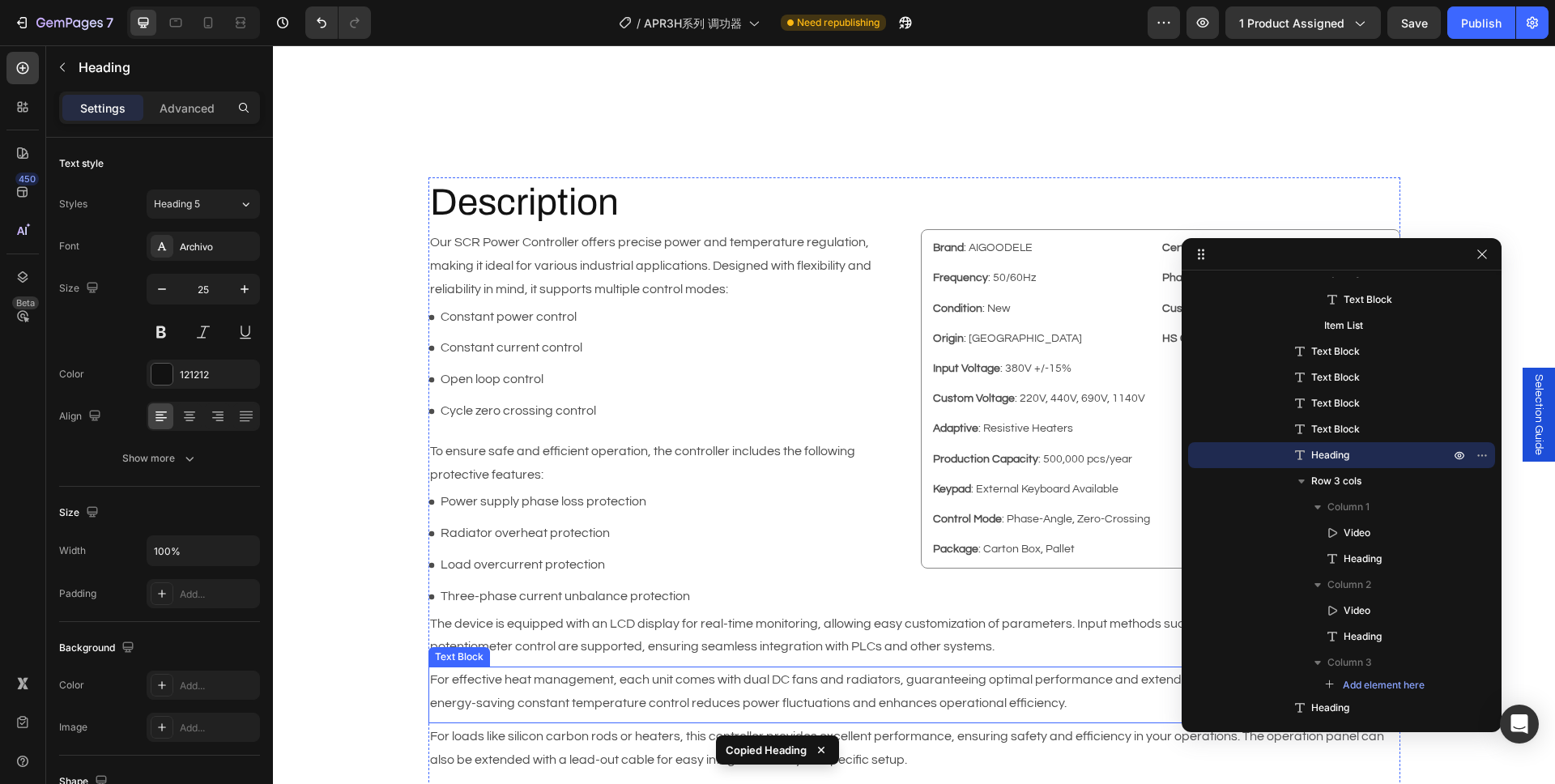
scroll to position [858, 0]
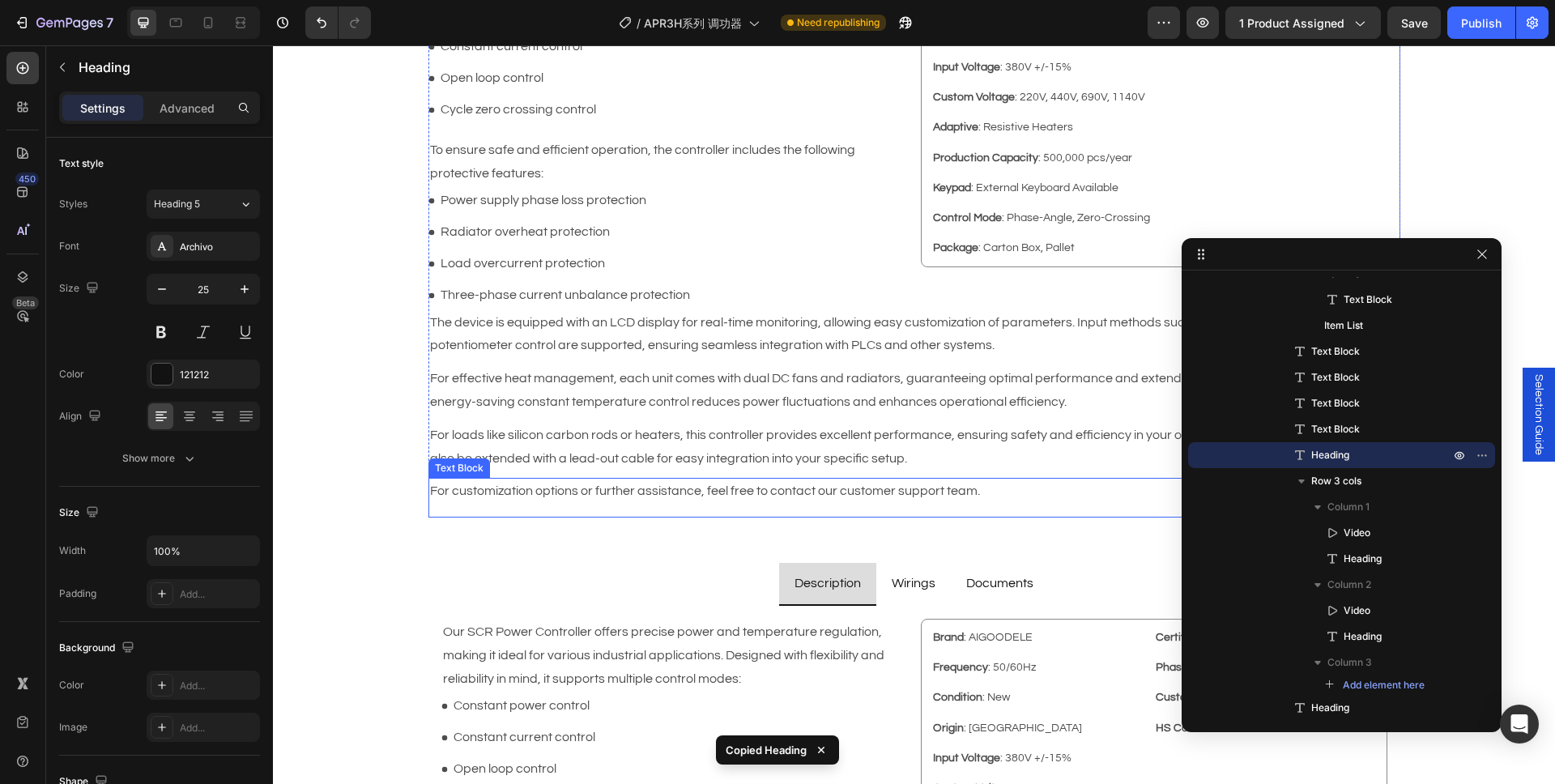
click at [789, 486] on p "For customization options or further assistance, feel free to contact our custo…" at bounding box center [914, 491] width 969 height 23
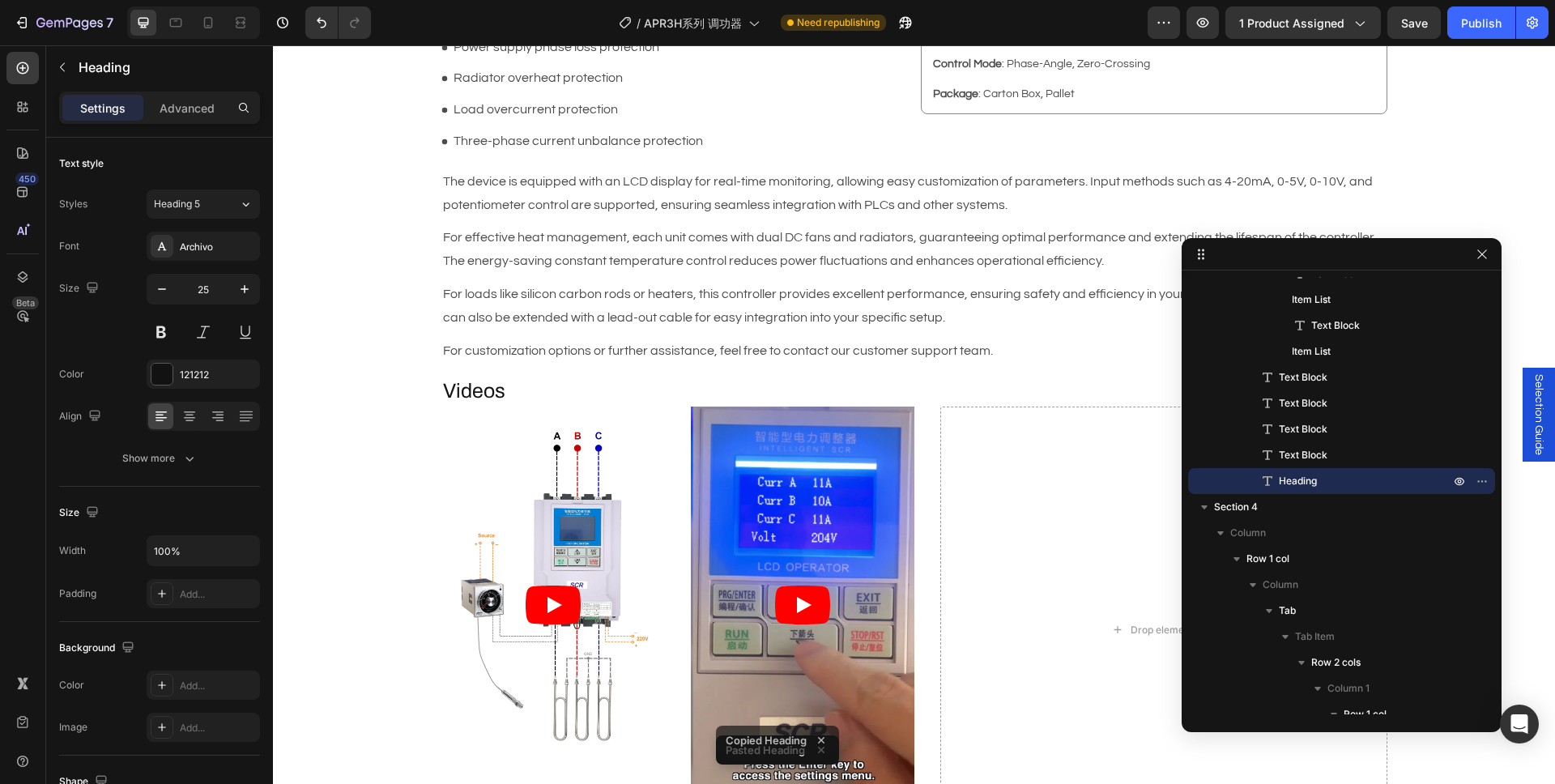
scroll to position [1737, 0]
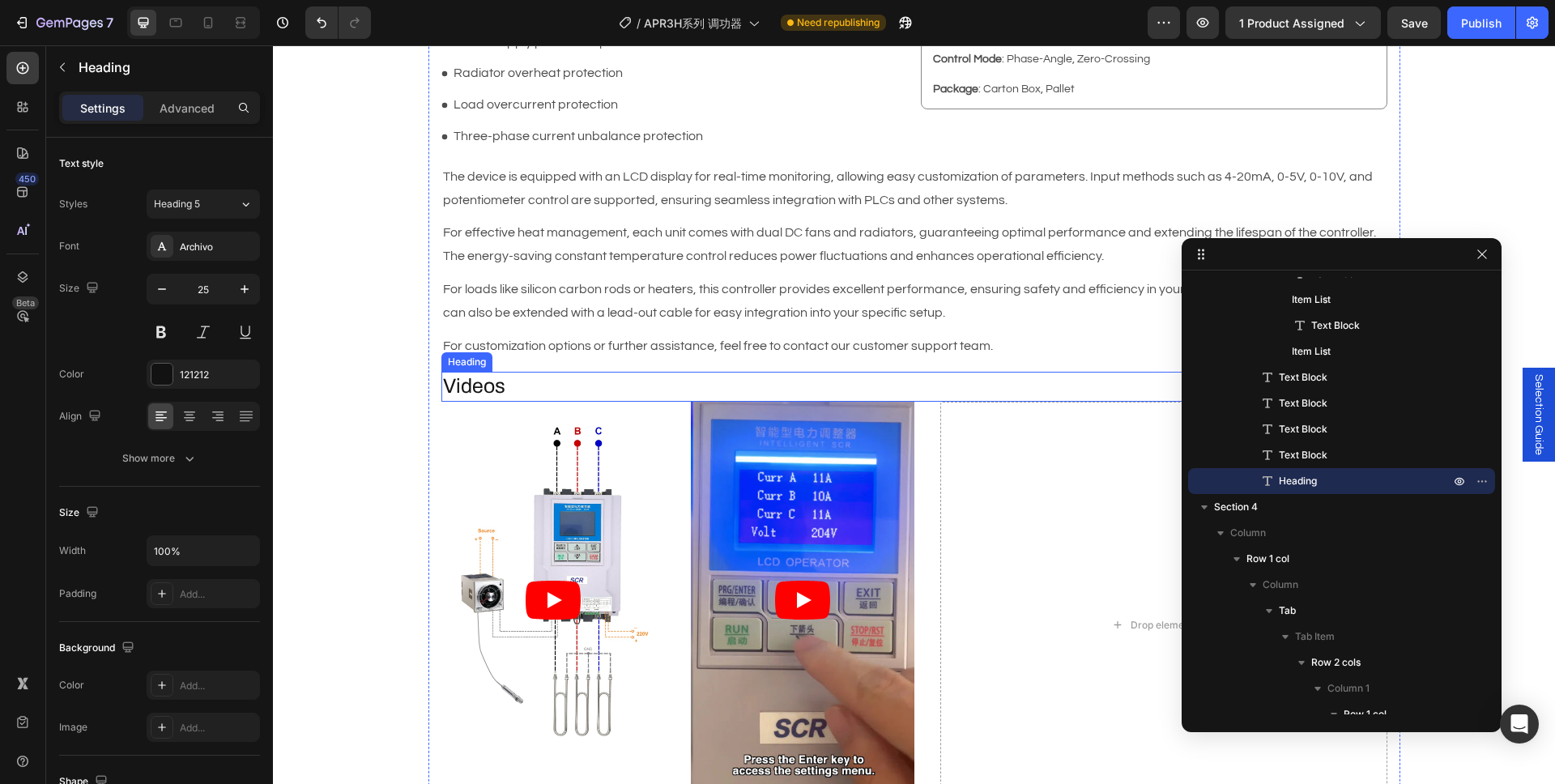
click at [502, 377] on h2 "Videos" at bounding box center [914, 387] width 946 height 30
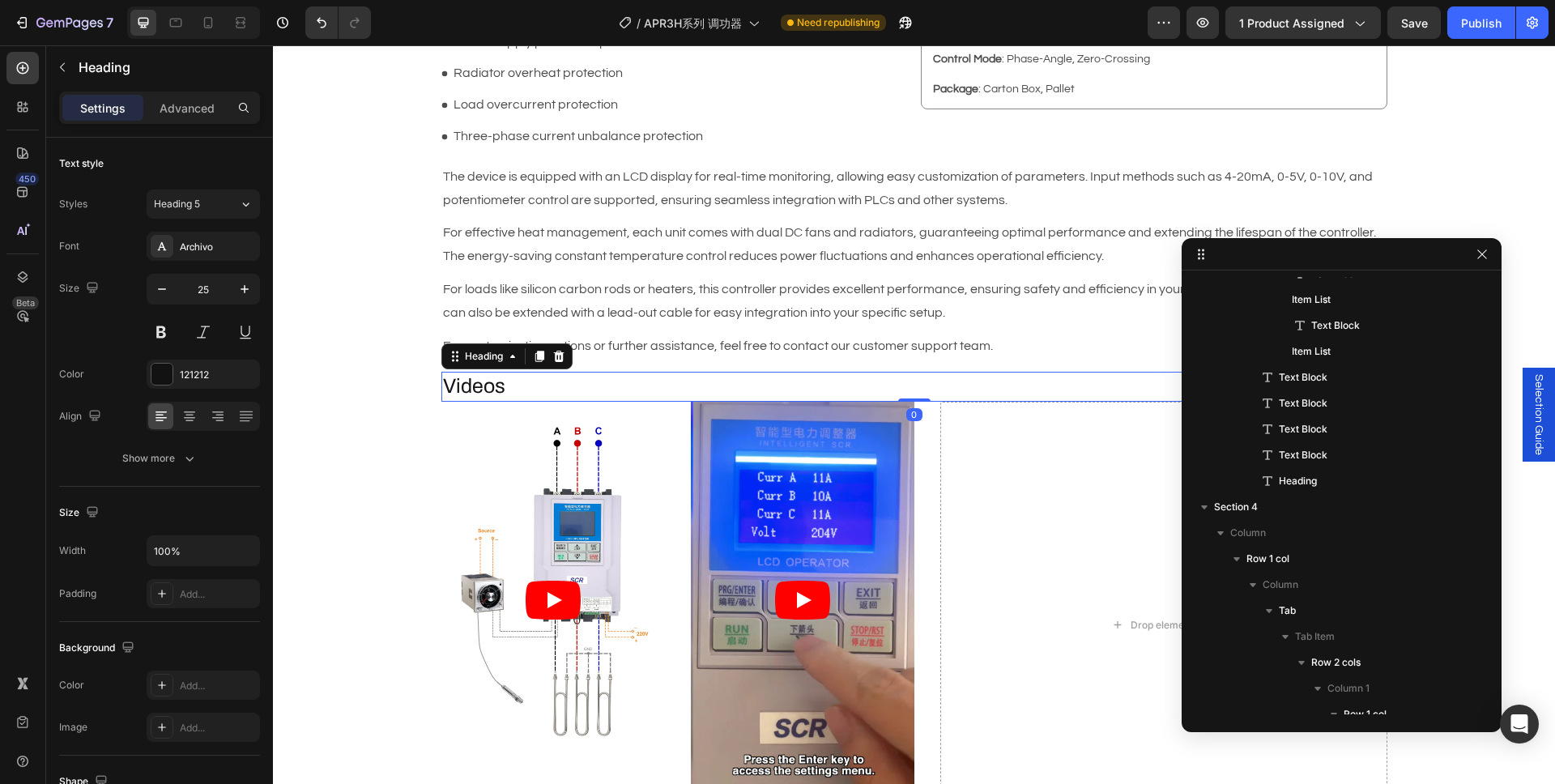
scroll to position [2685, 0]
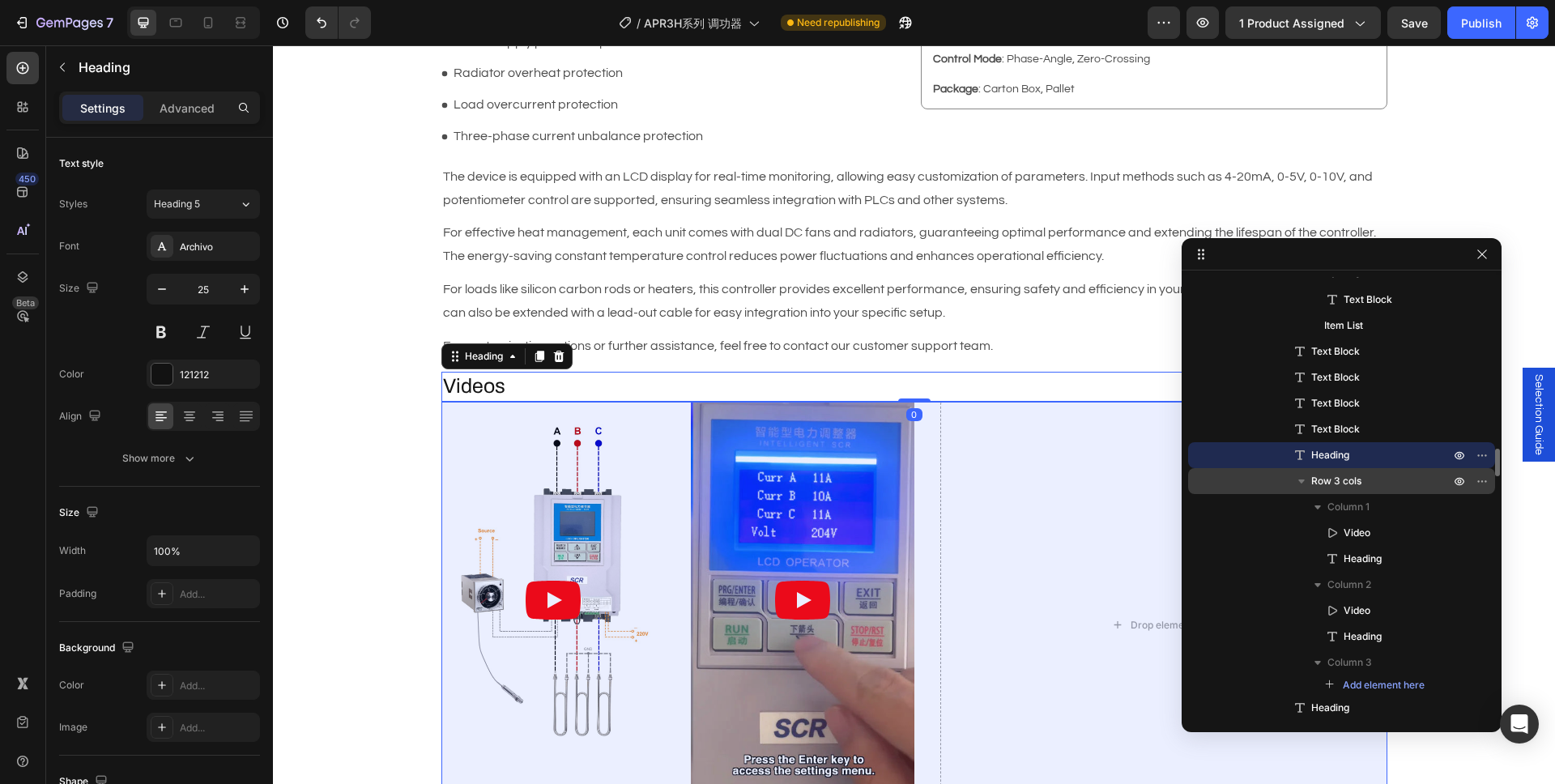
click at [1393, 484] on p "Row 3 cols" at bounding box center [1382, 481] width 142 height 16
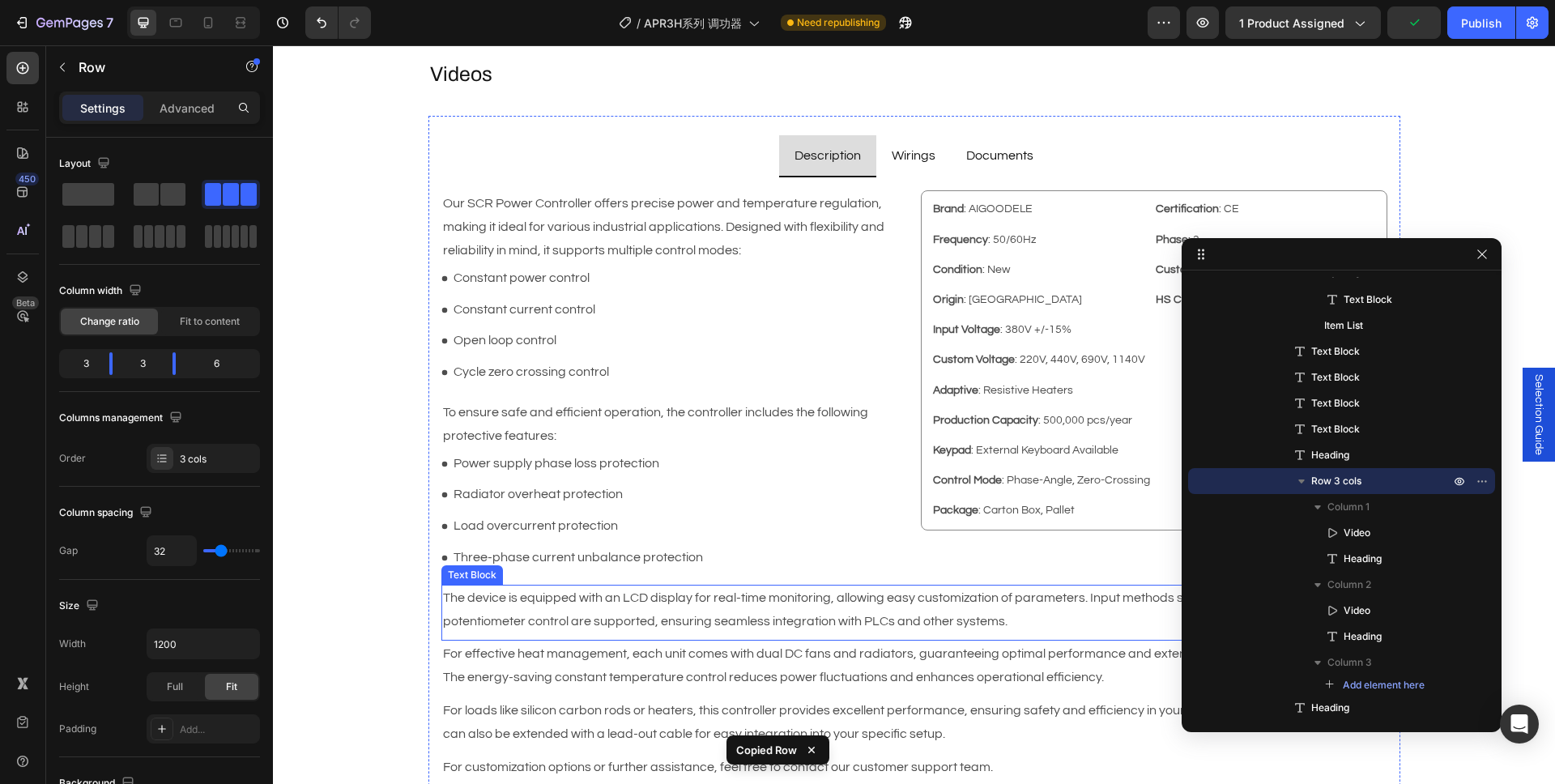
scroll to position [1256, 0]
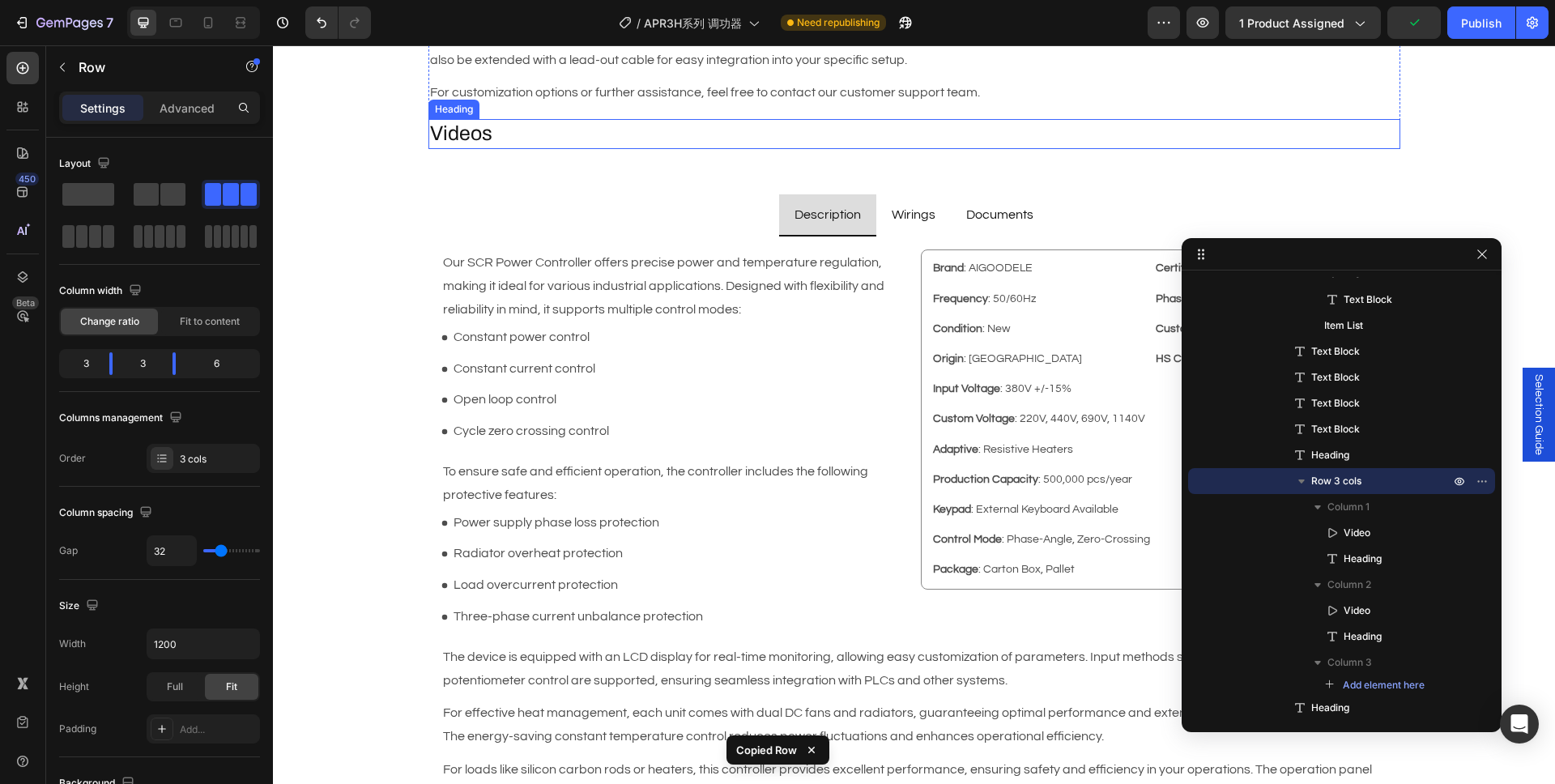
click at [465, 139] on h2 "Videos" at bounding box center [914, 134] width 972 height 30
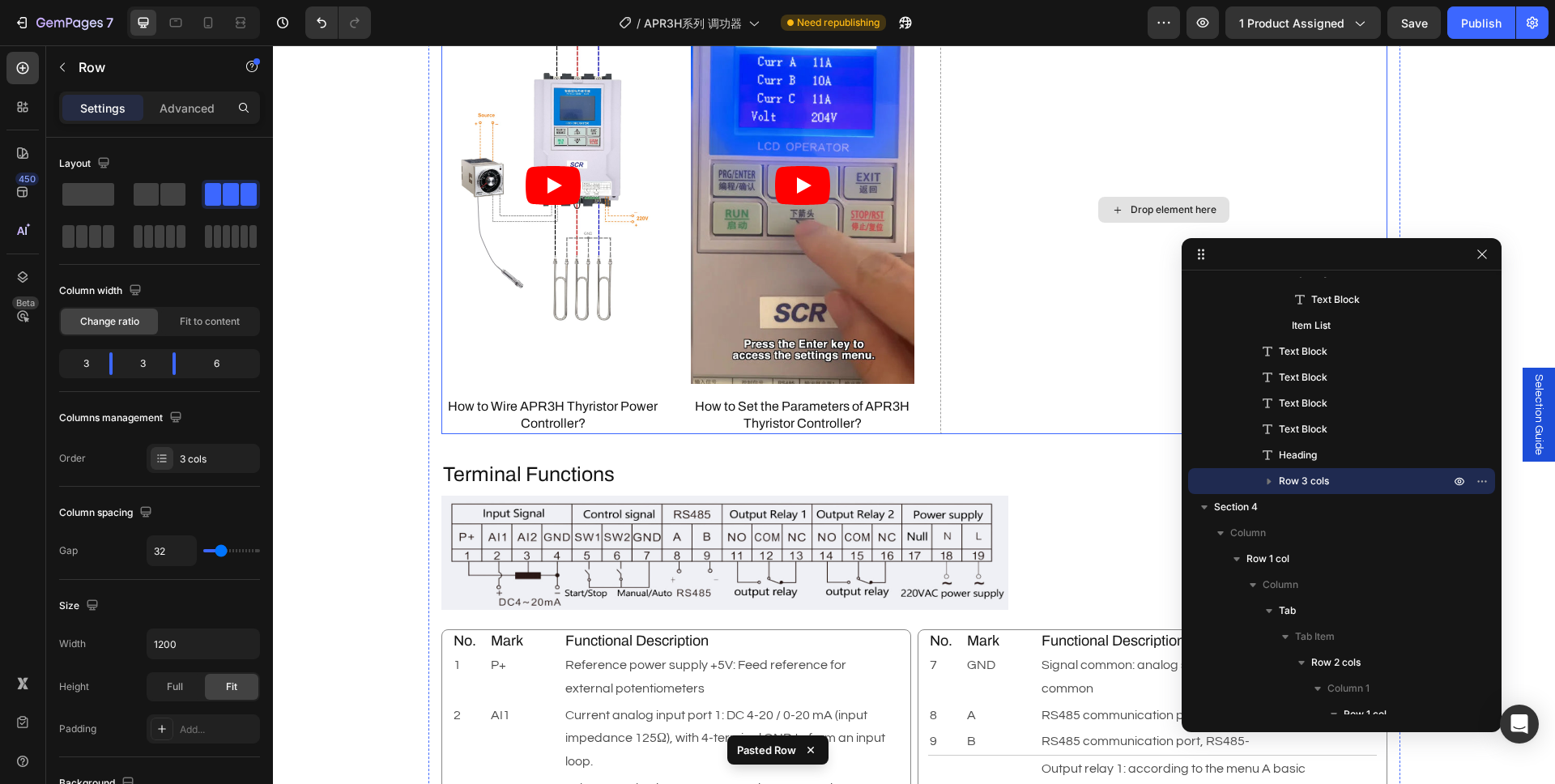
scroll to position [2617, 0]
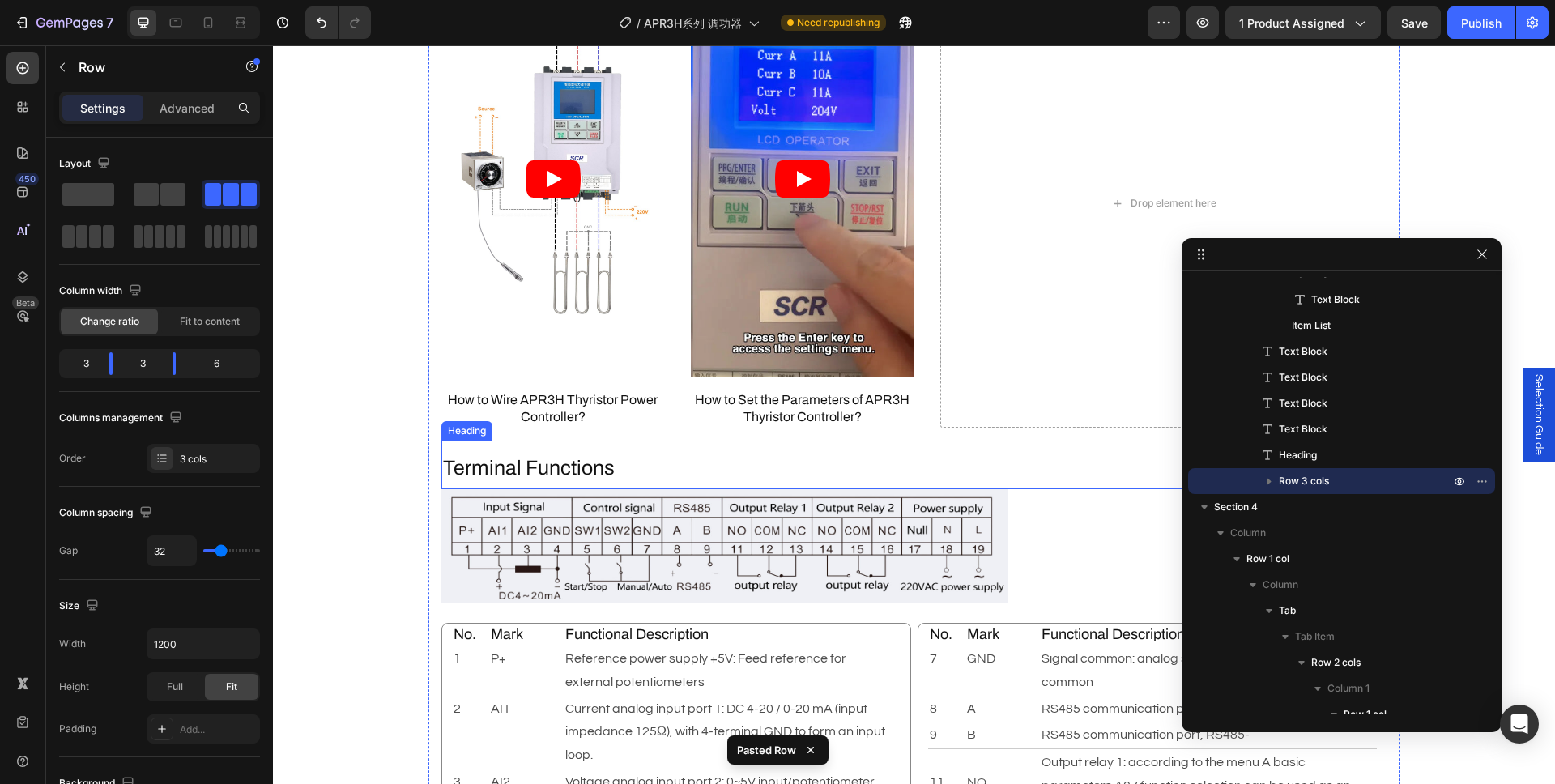
click at [760, 474] on h2 "Terminal Functions" at bounding box center [914, 468] width 946 height 30
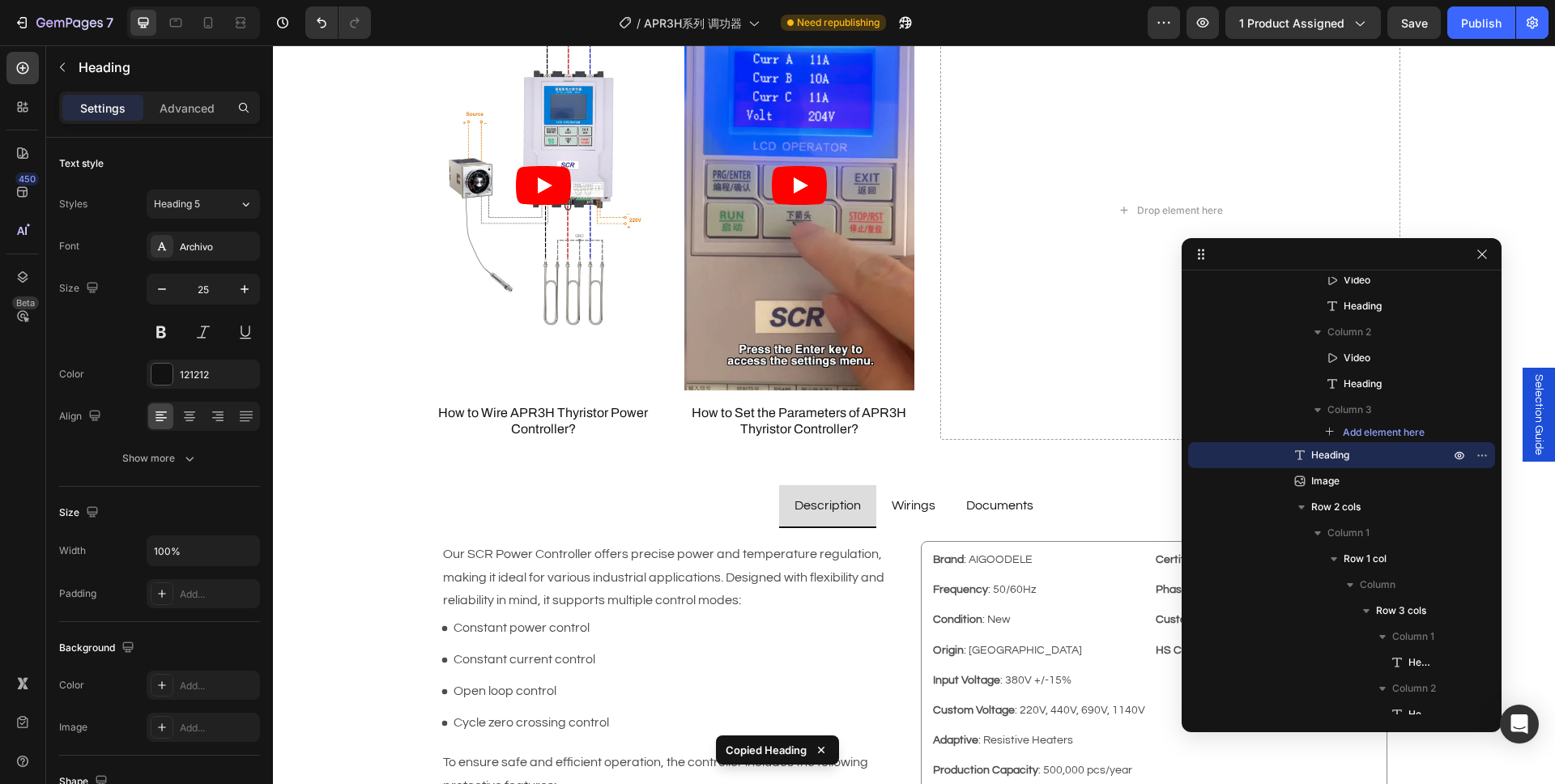
scroll to position [1142, 0]
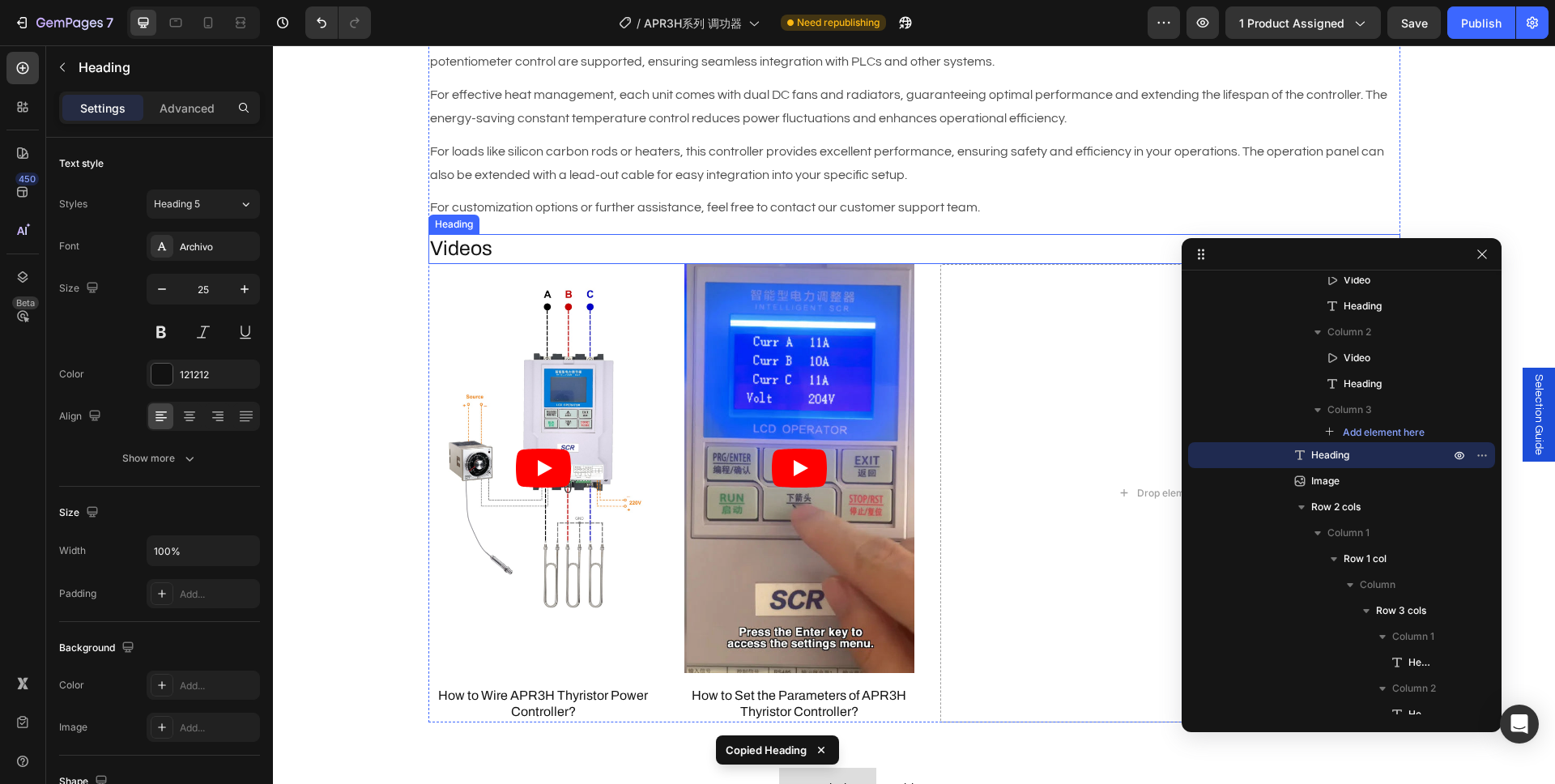
click at [496, 253] on h2 "Videos" at bounding box center [914, 249] width 972 height 30
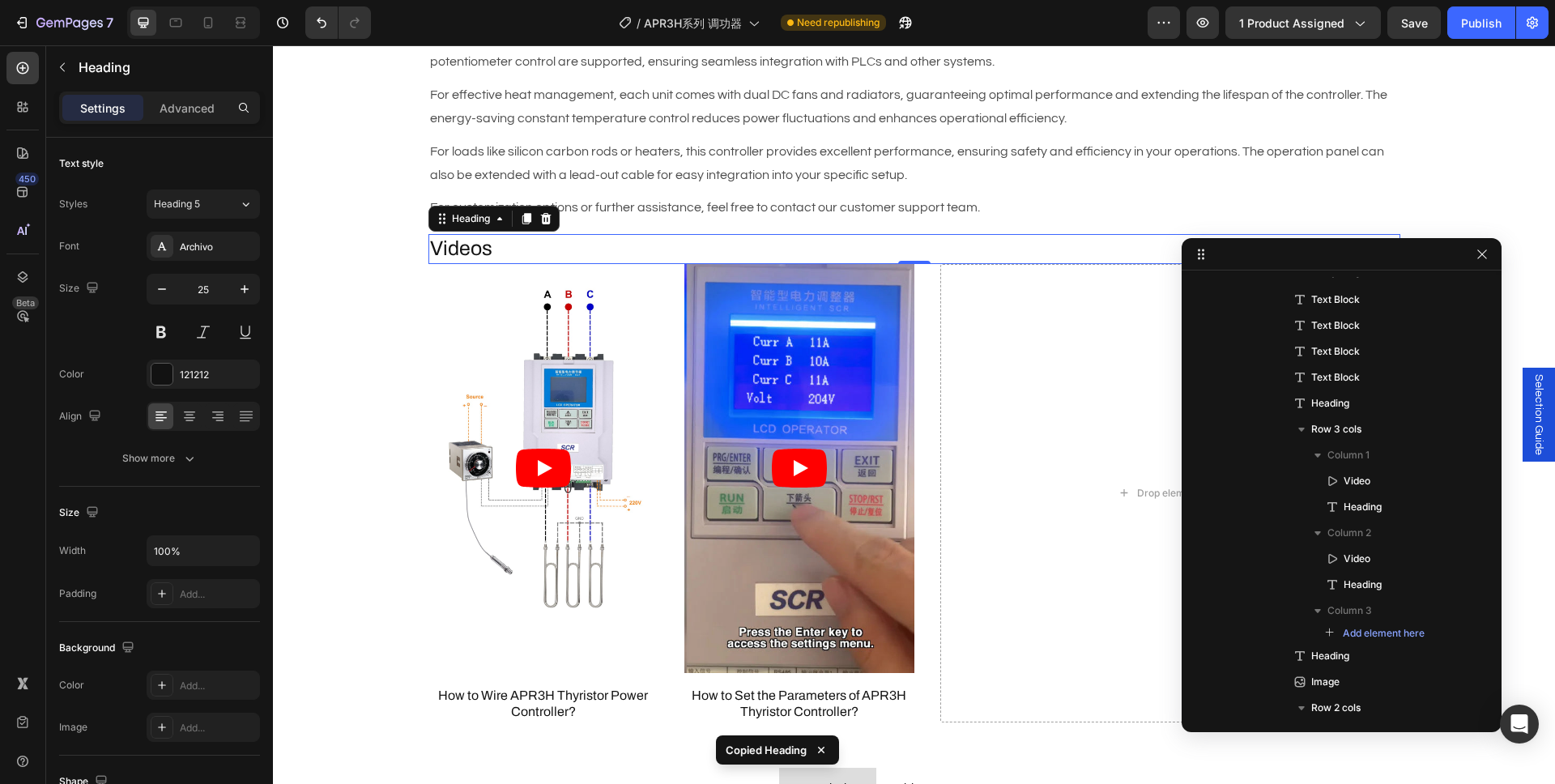
scroll to position [1467, 0]
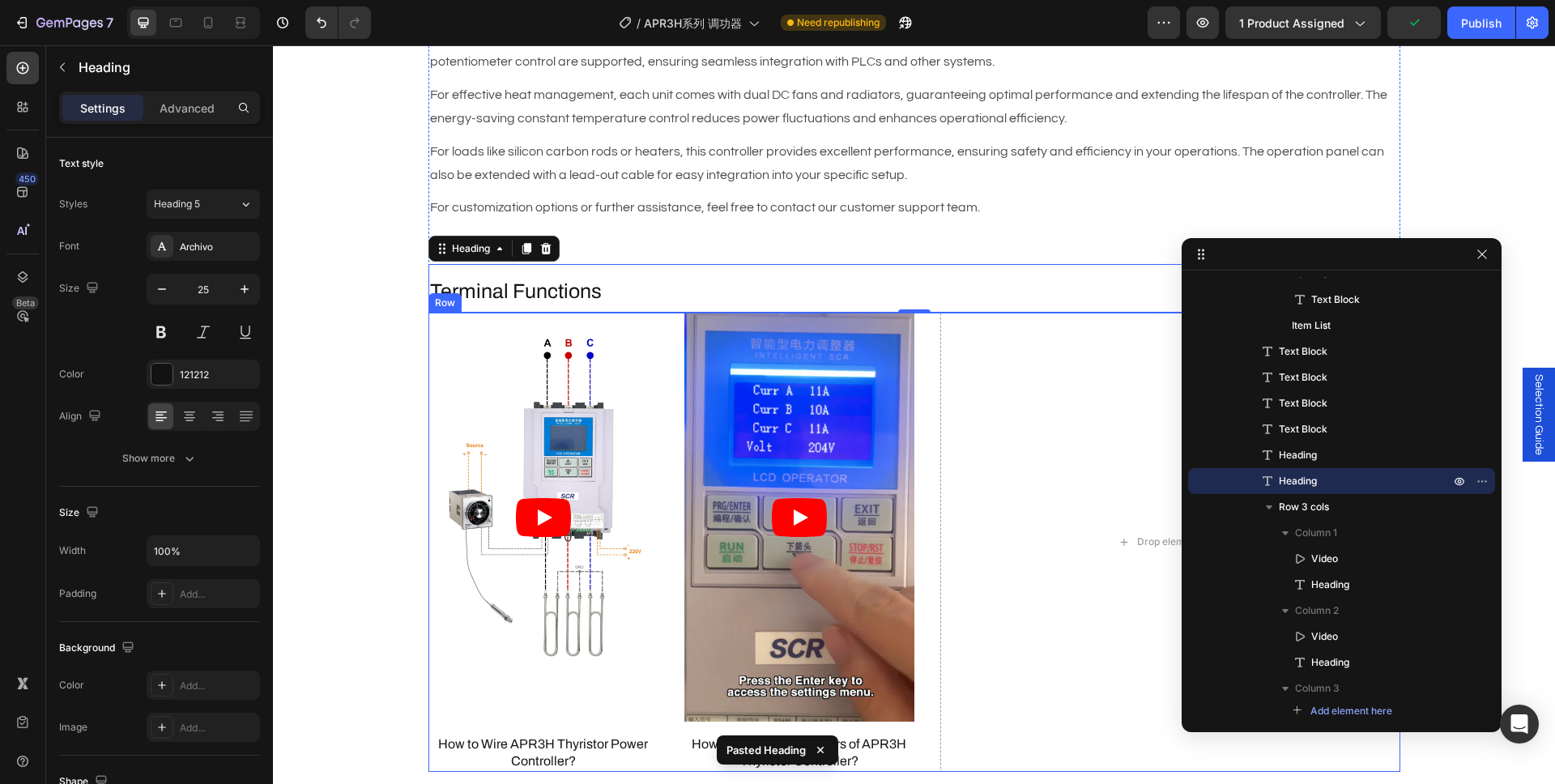
click at [926, 455] on div "Video How to Wire APR3H Thyristor Power Controller? Heading Video How to Set th…" at bounding box center [914, 542] width 972 height 458
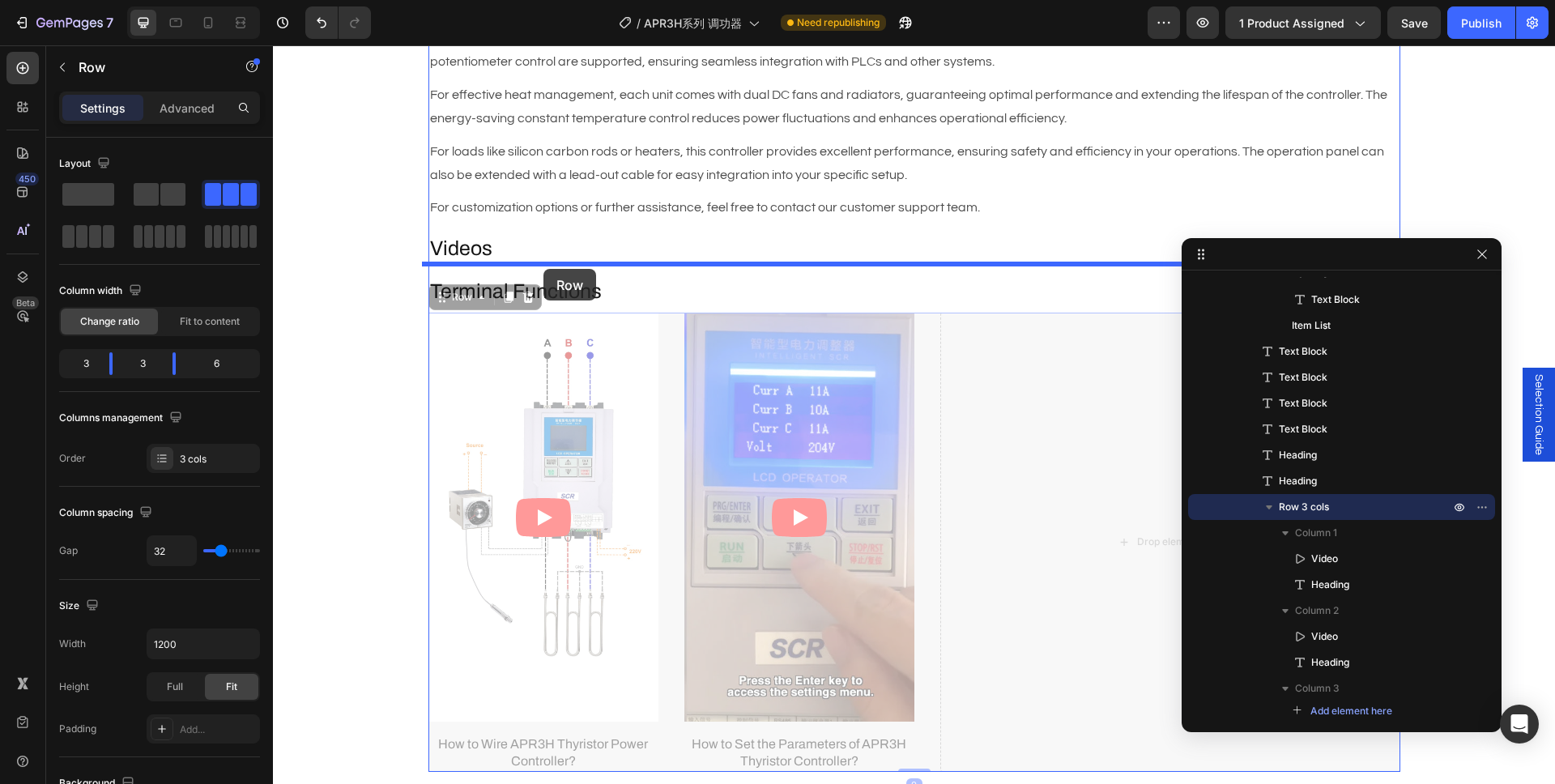
drag, startPoint x: 458, startPoint y: 294, endPoint x: 543, endPoint y: 269, distance: 88.6
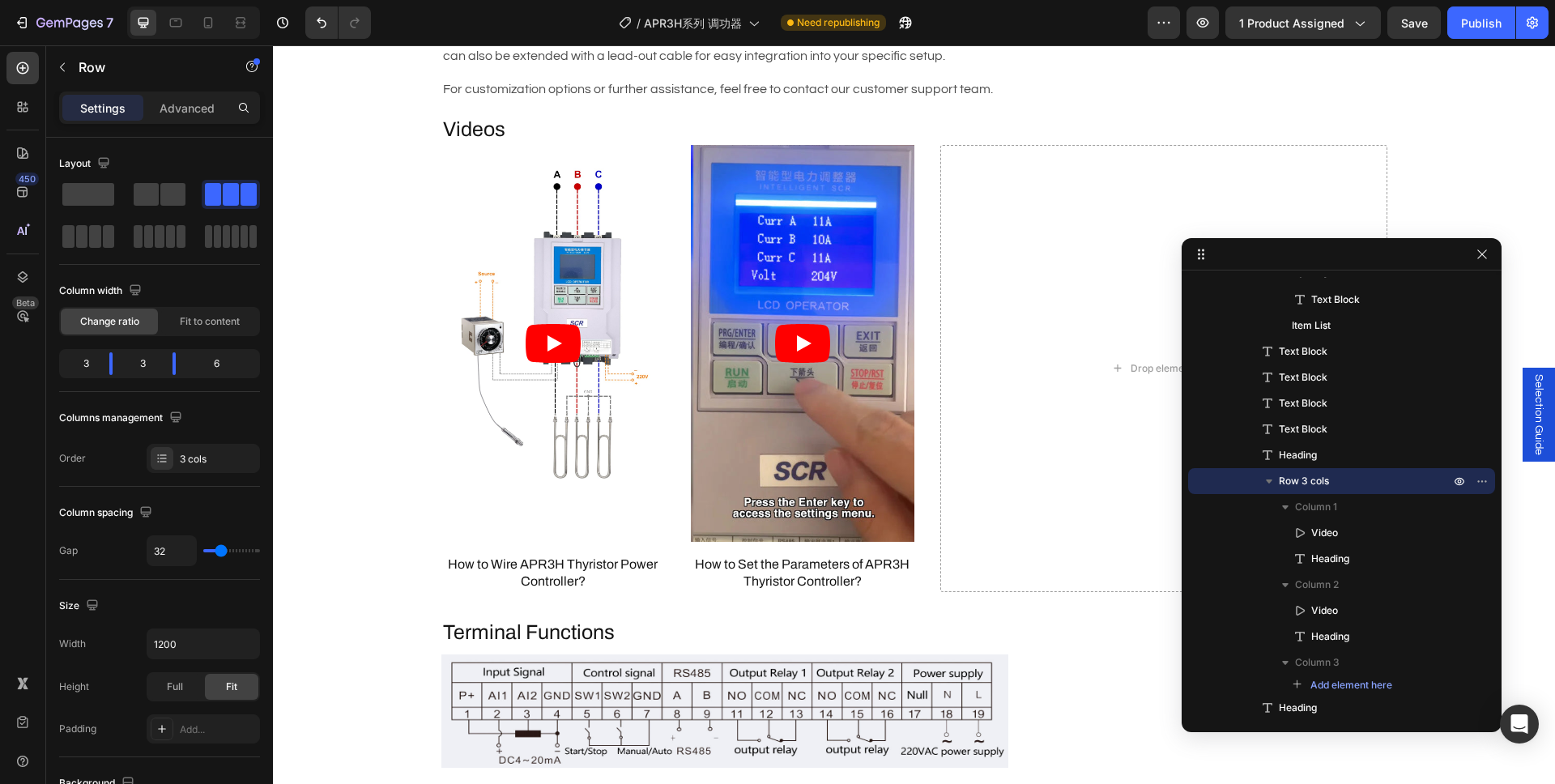
scroll to position [2808, 0]
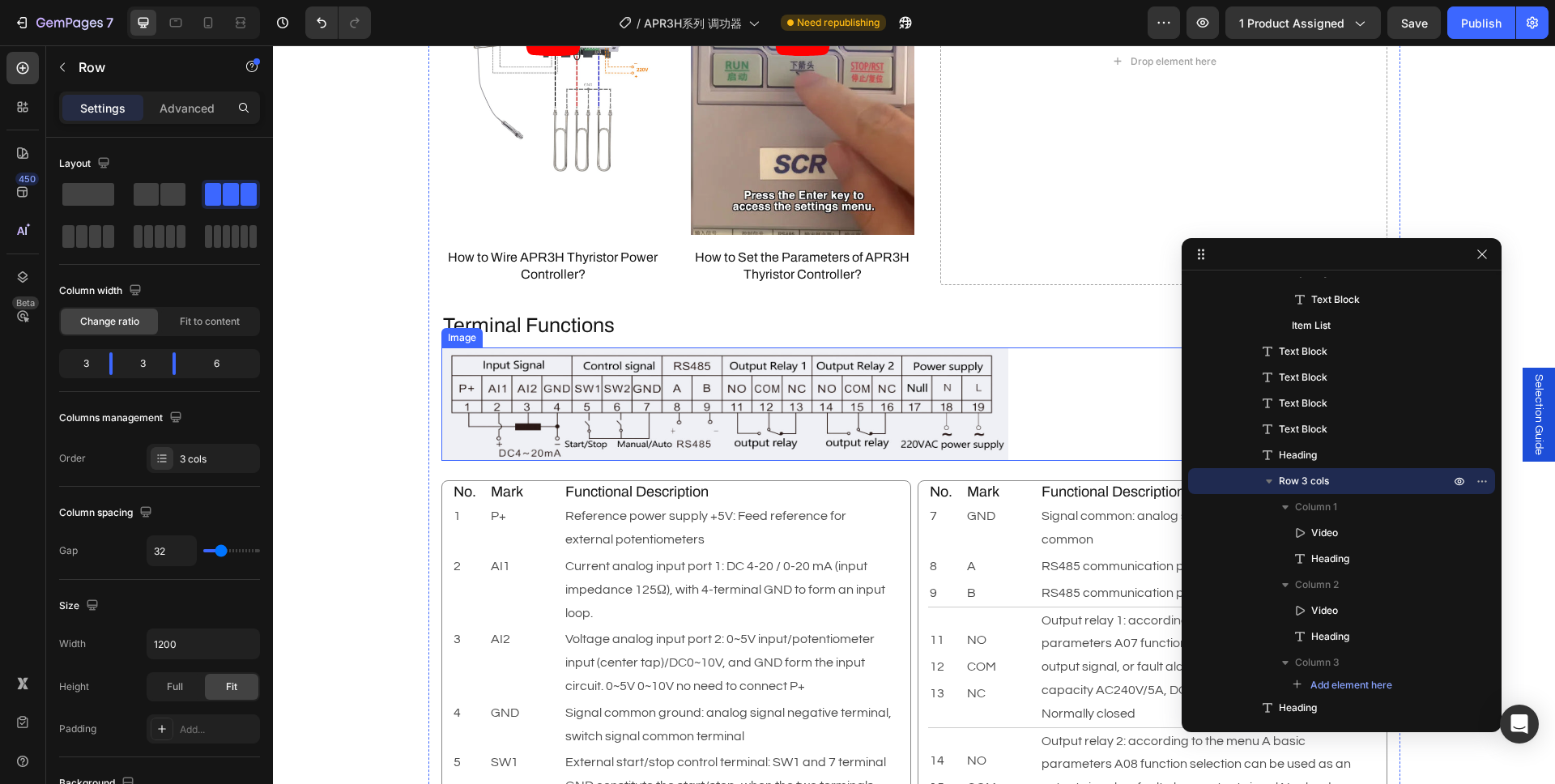
click at [803, 406] on img at bounding box center [724, 404] width 566 height 114
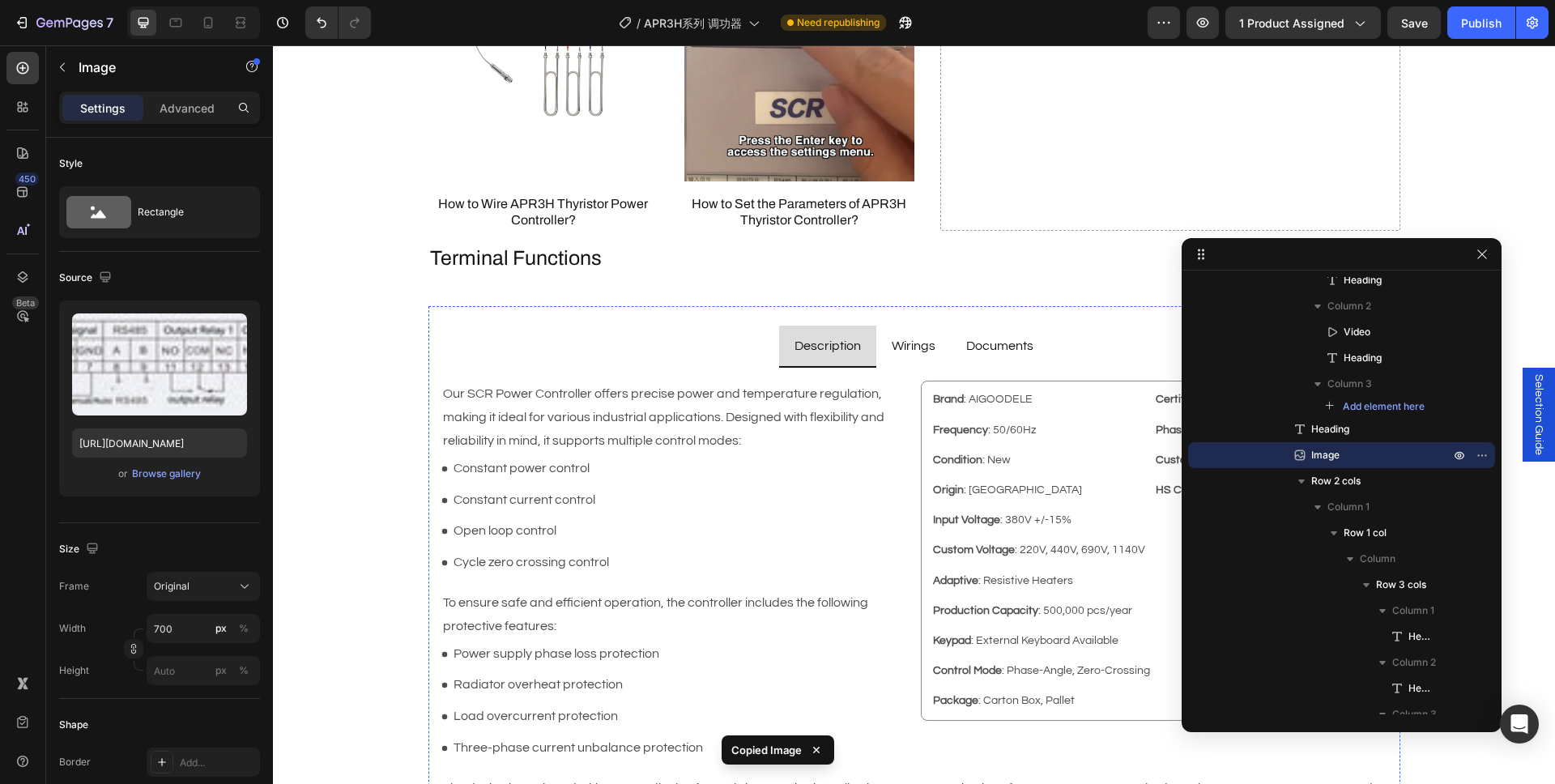
scroll to position [1622, 0]
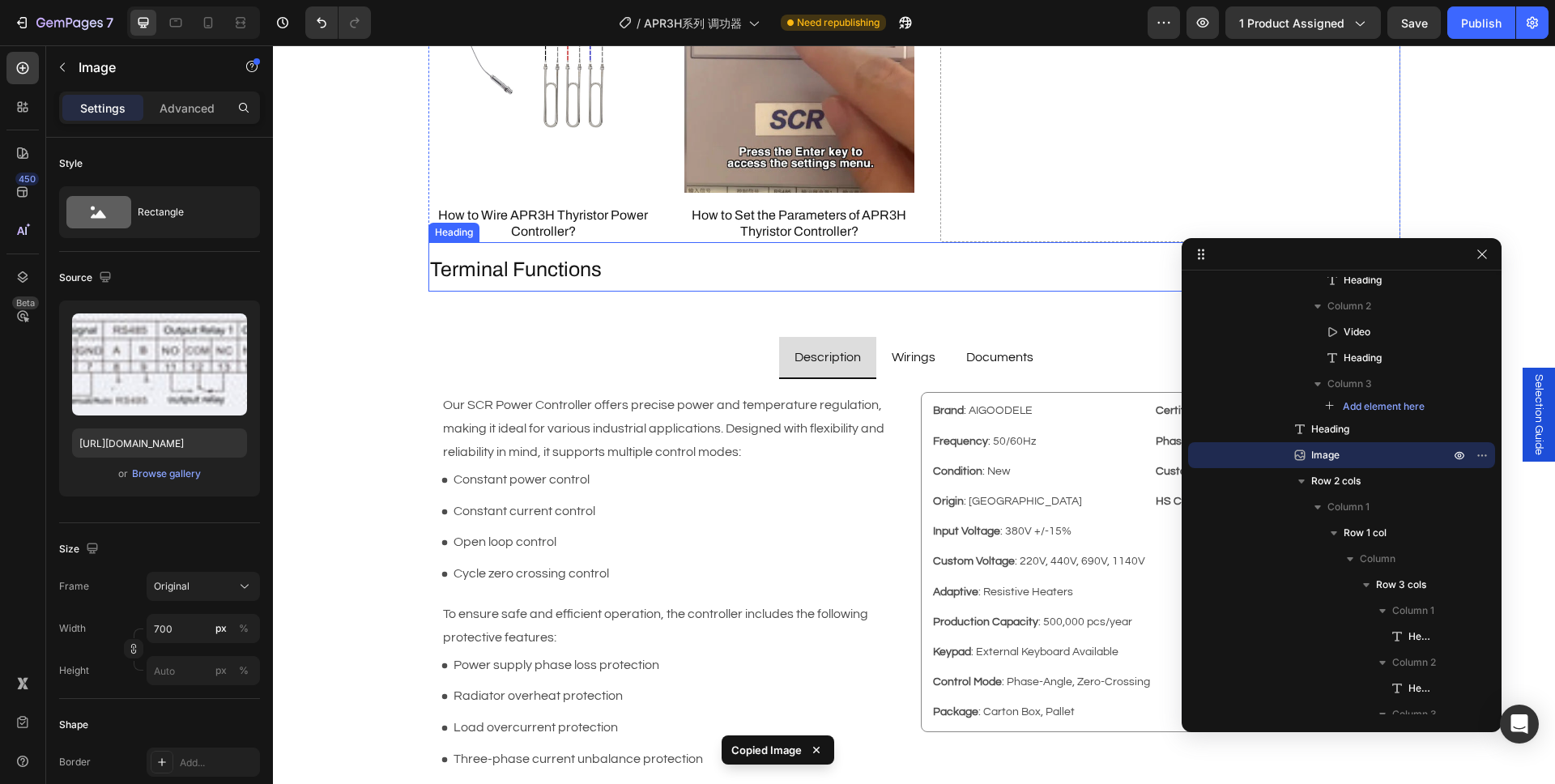
click at [568, 263] on h2 "Terminal Functions" at bounding box center [914, 270] width 972 height 30
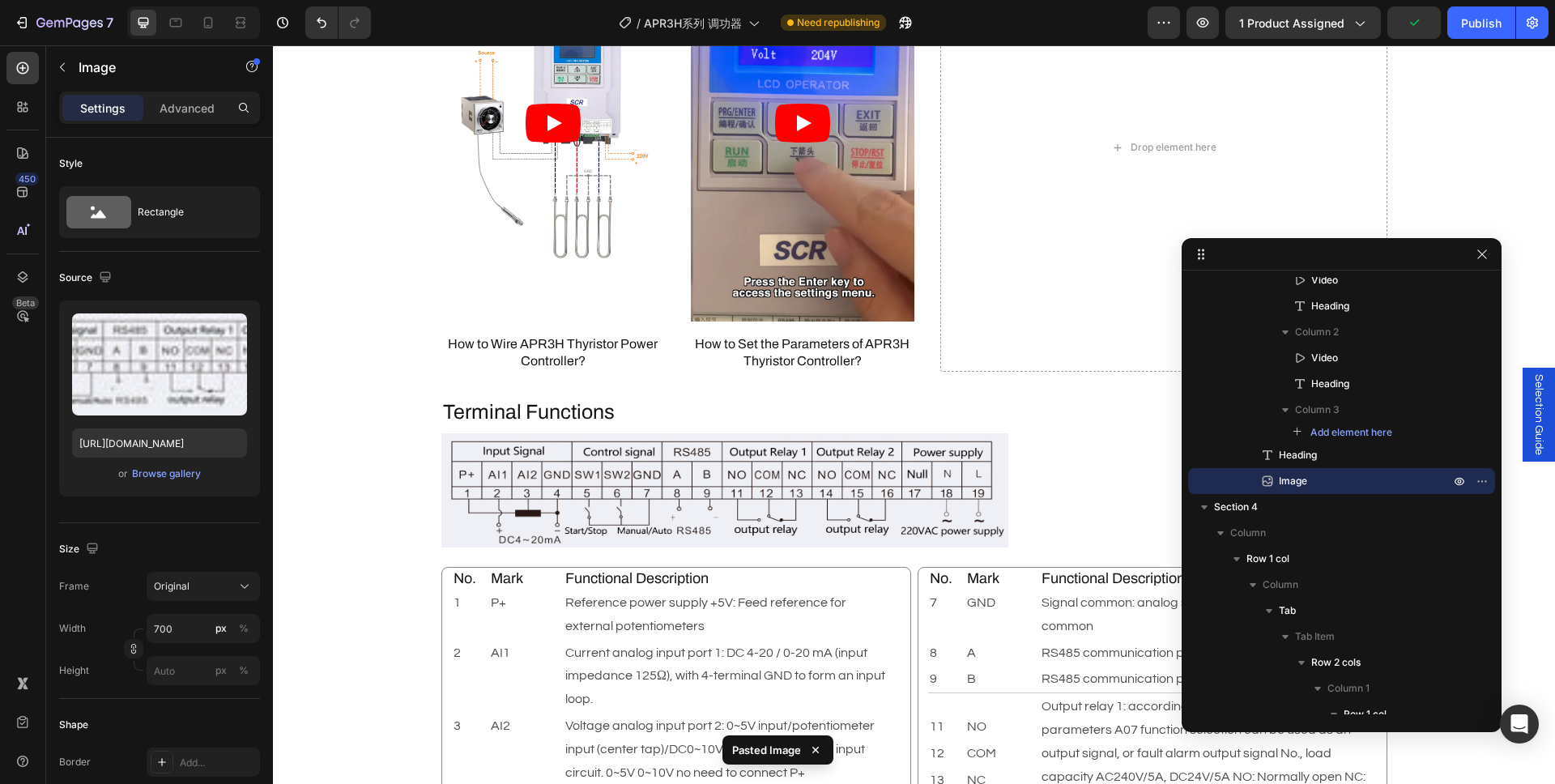
scroll to position [3049, 0]
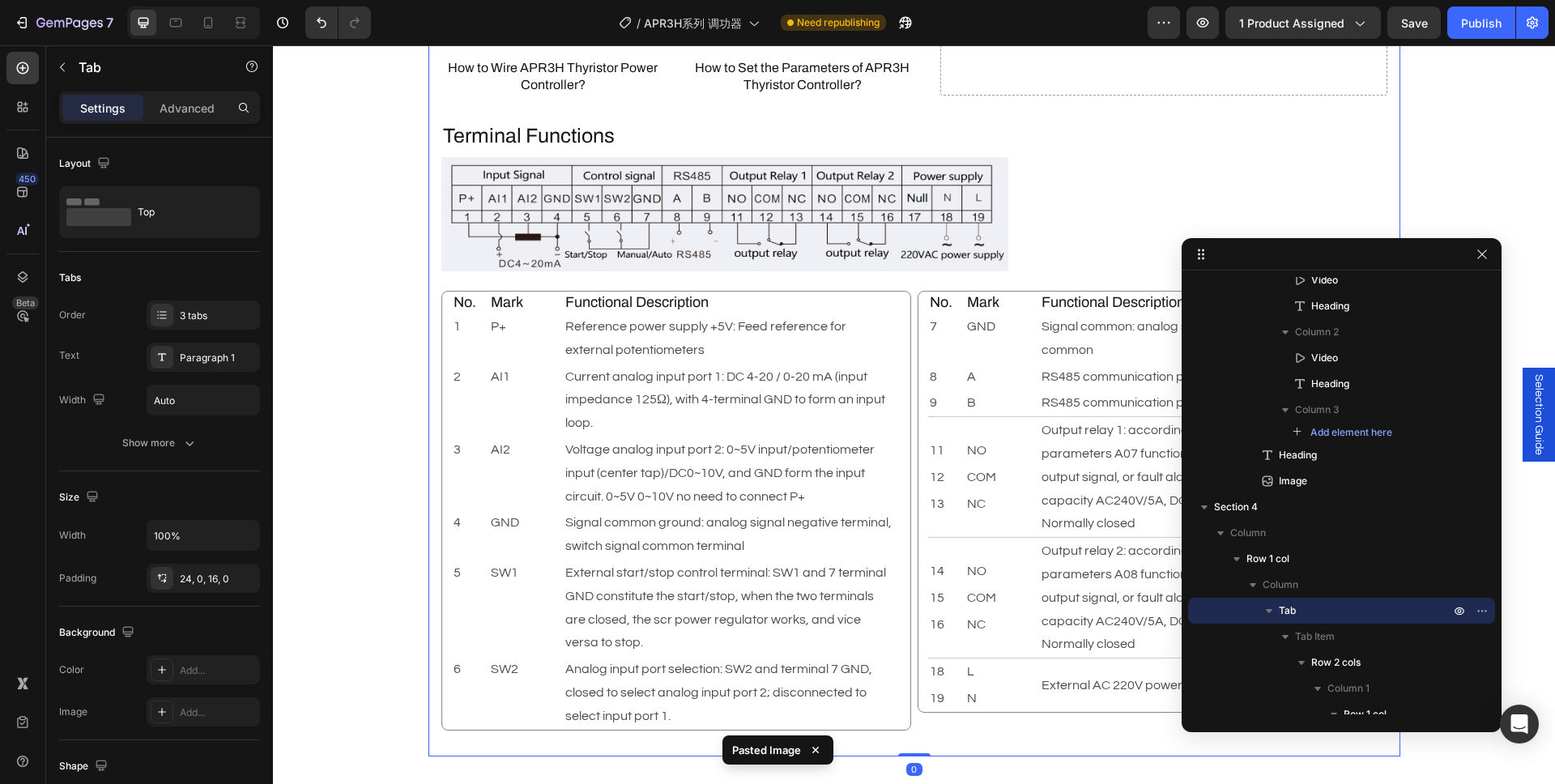
scroll to position [3147, 0]
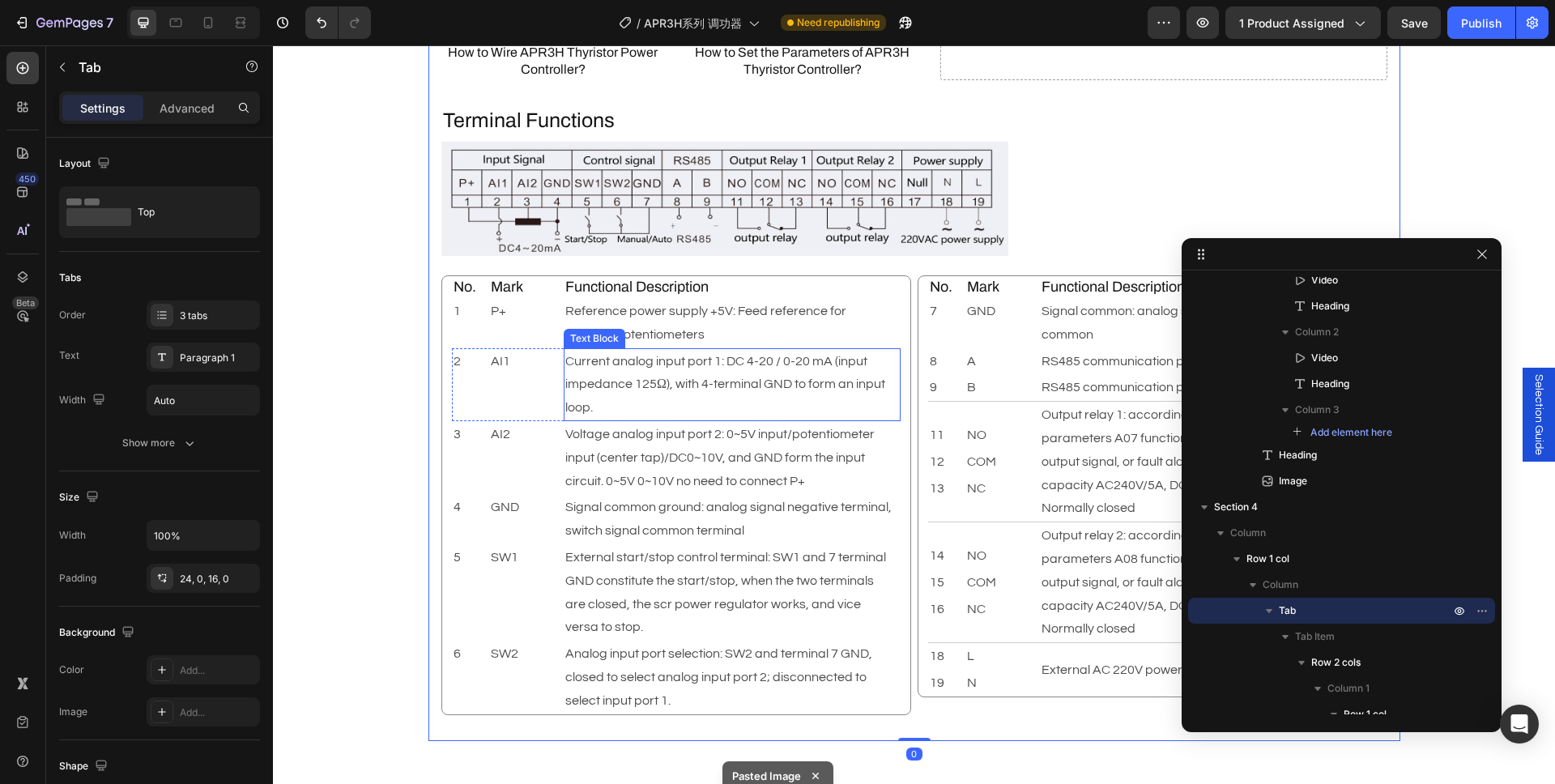
click at [804, 350] on p "Current analog input port 1: DC 4-20 / 0-20 mA (input impedance 125Ω), with 4-t…" at bounding box center [732, 384] width 334 height 69
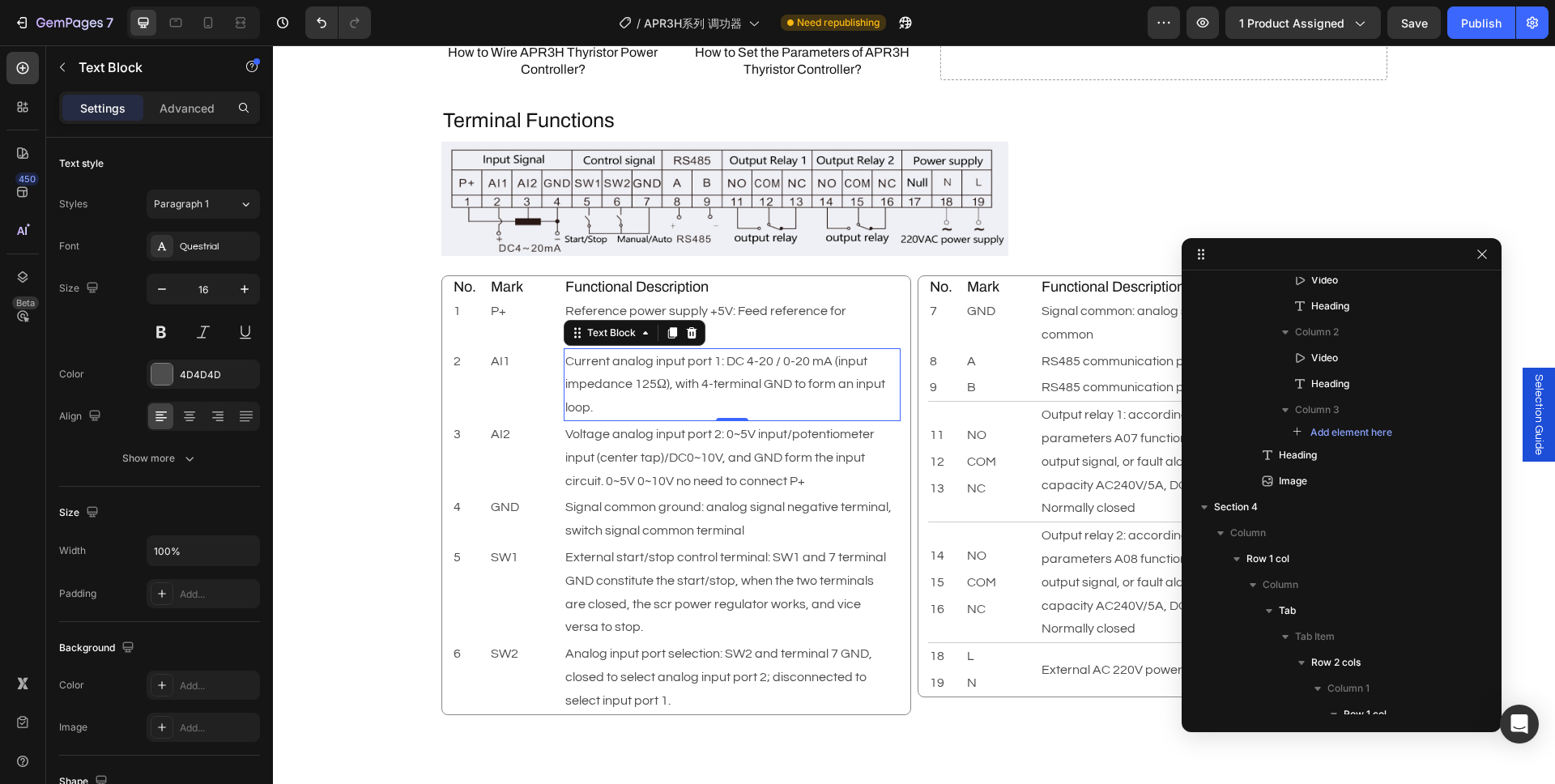
scroll to position [3889, 0]
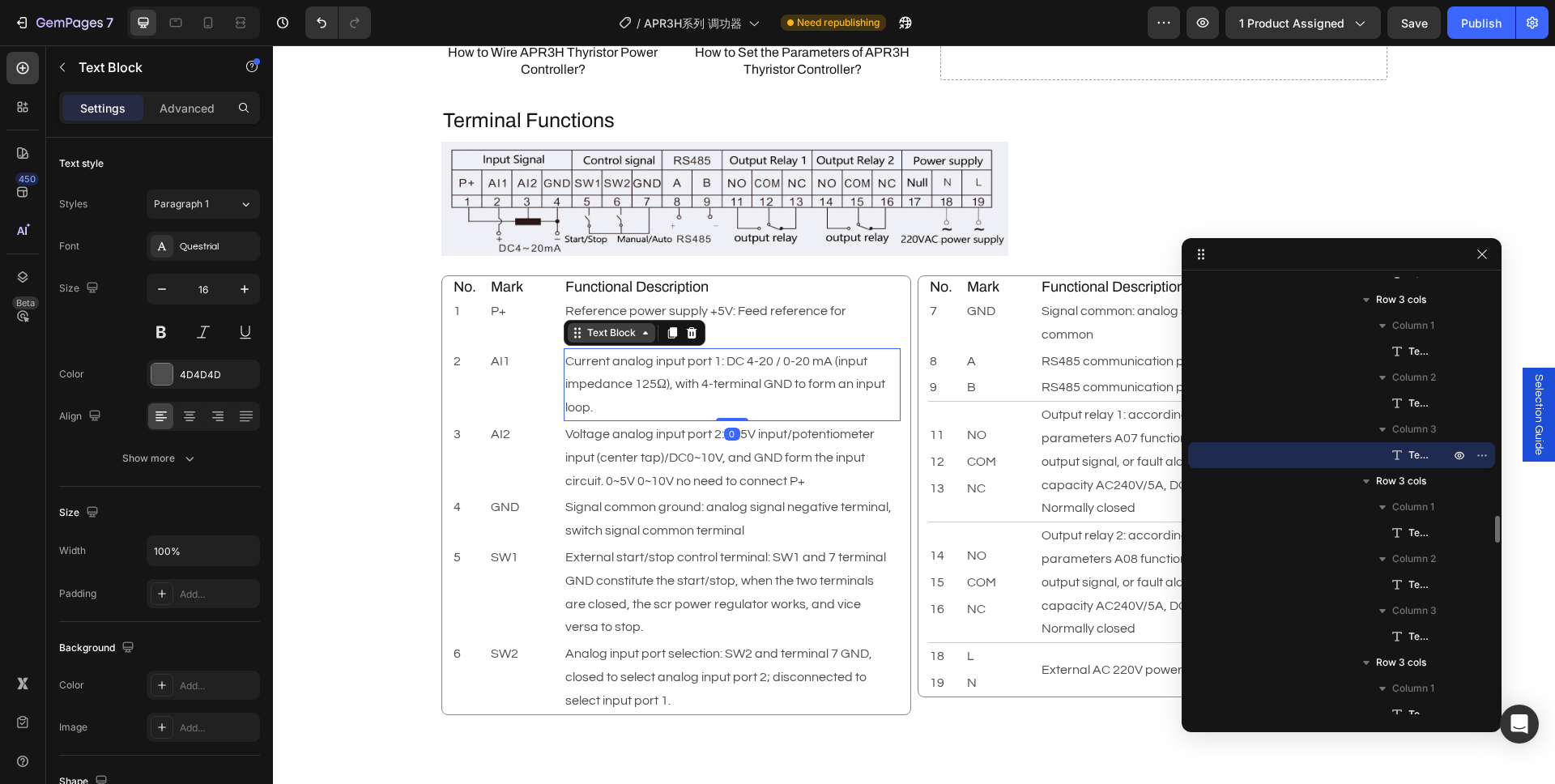
click at [608, 335] on div "Text Block" at bounding box center [611, 333] width 55 height 15
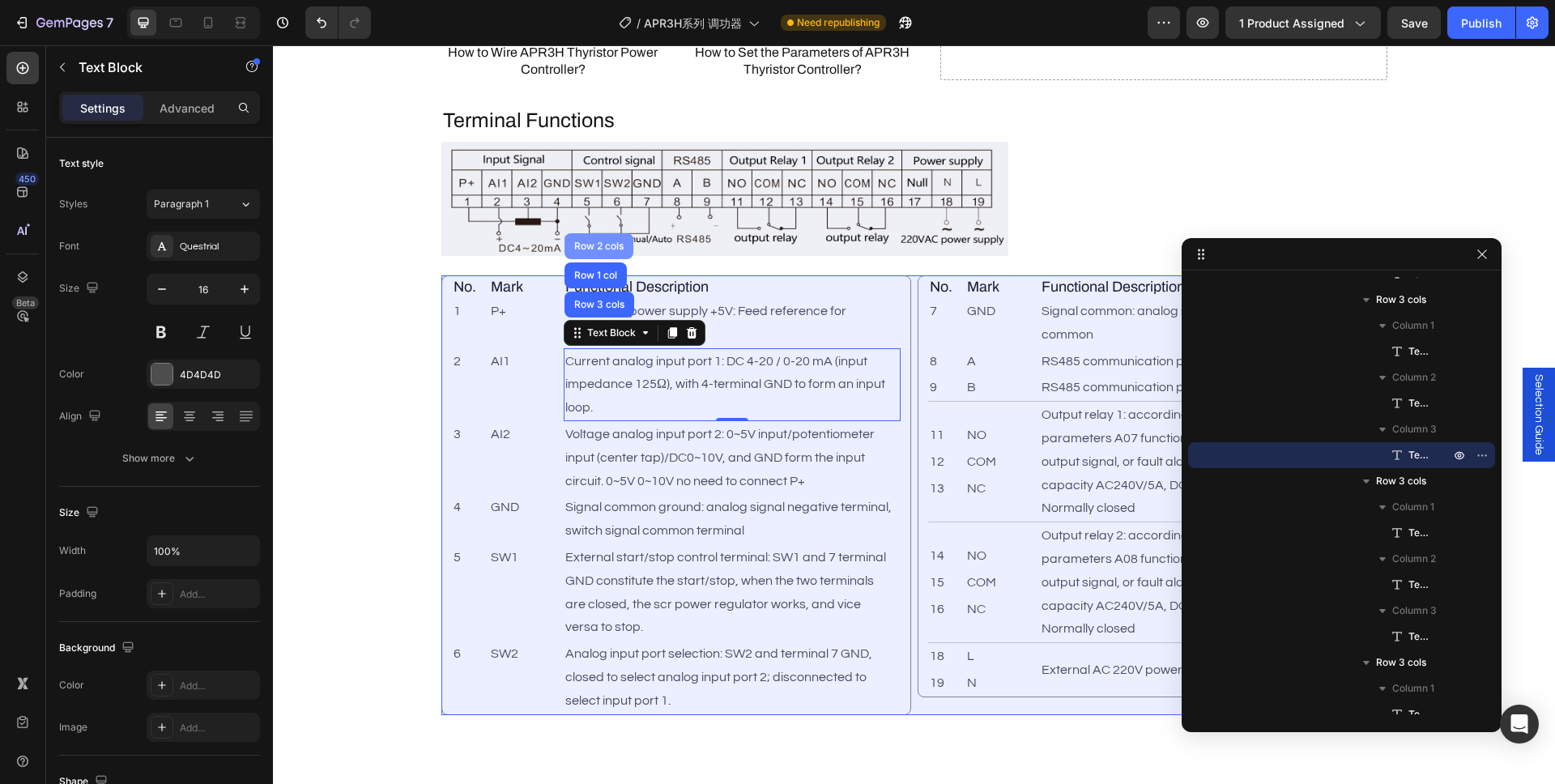
click at [597, 242] on div "Row 2 cols" at bounding box center [599, 246] width 56 height 10
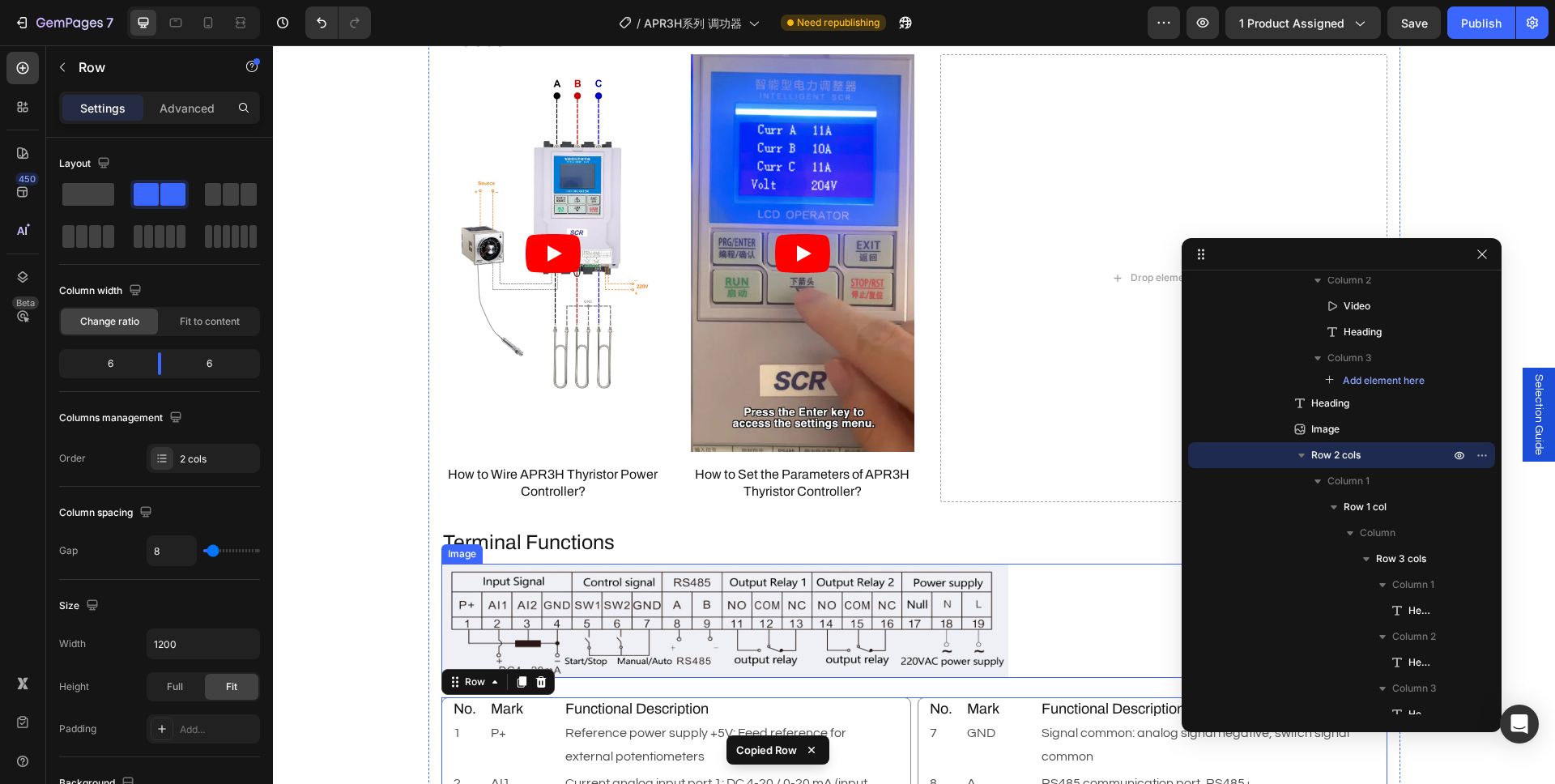
scroll to position [2791, 0]
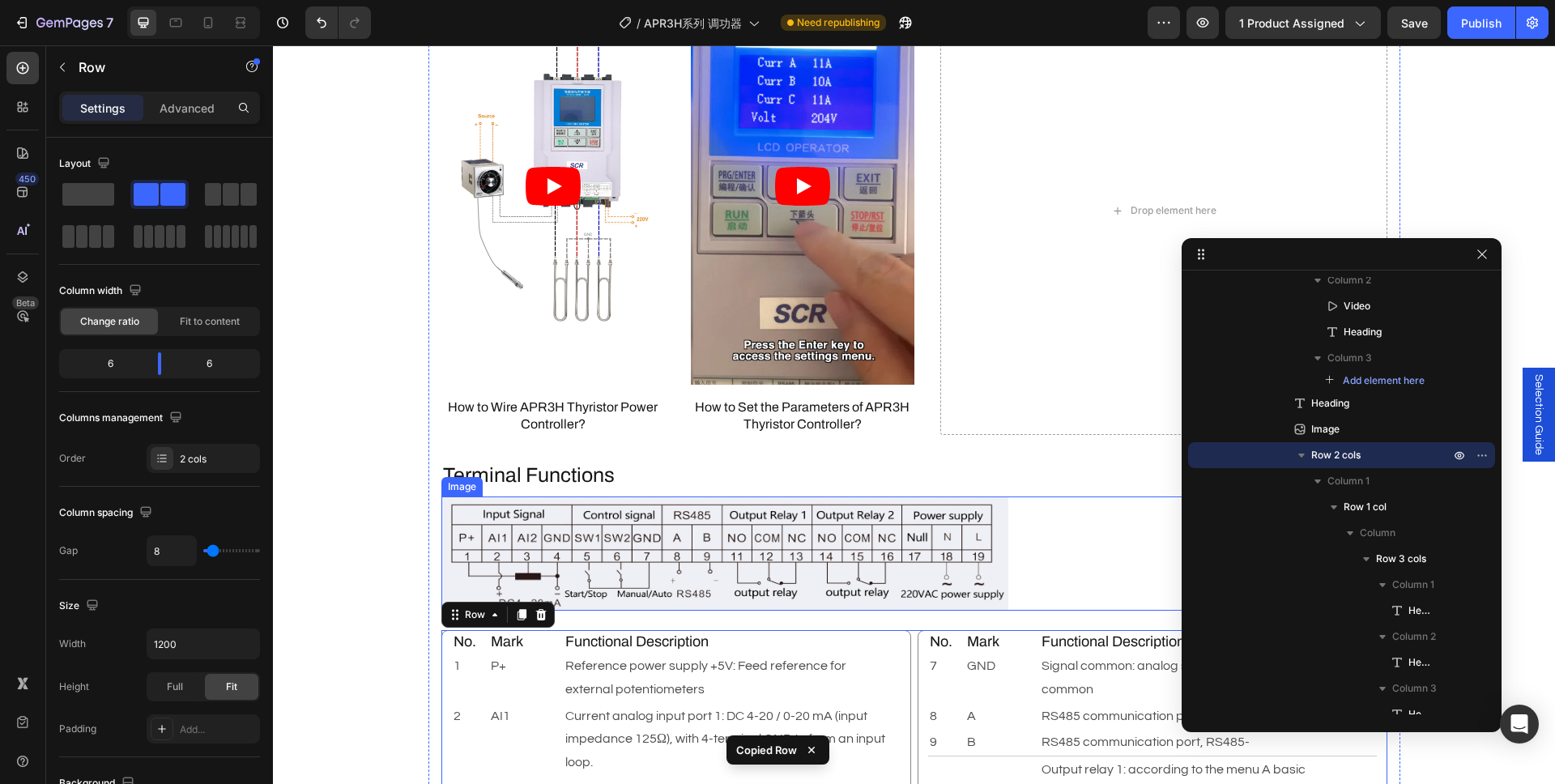
click at [937, 561] on img at bounding box center [724, 553] width 566 height 114
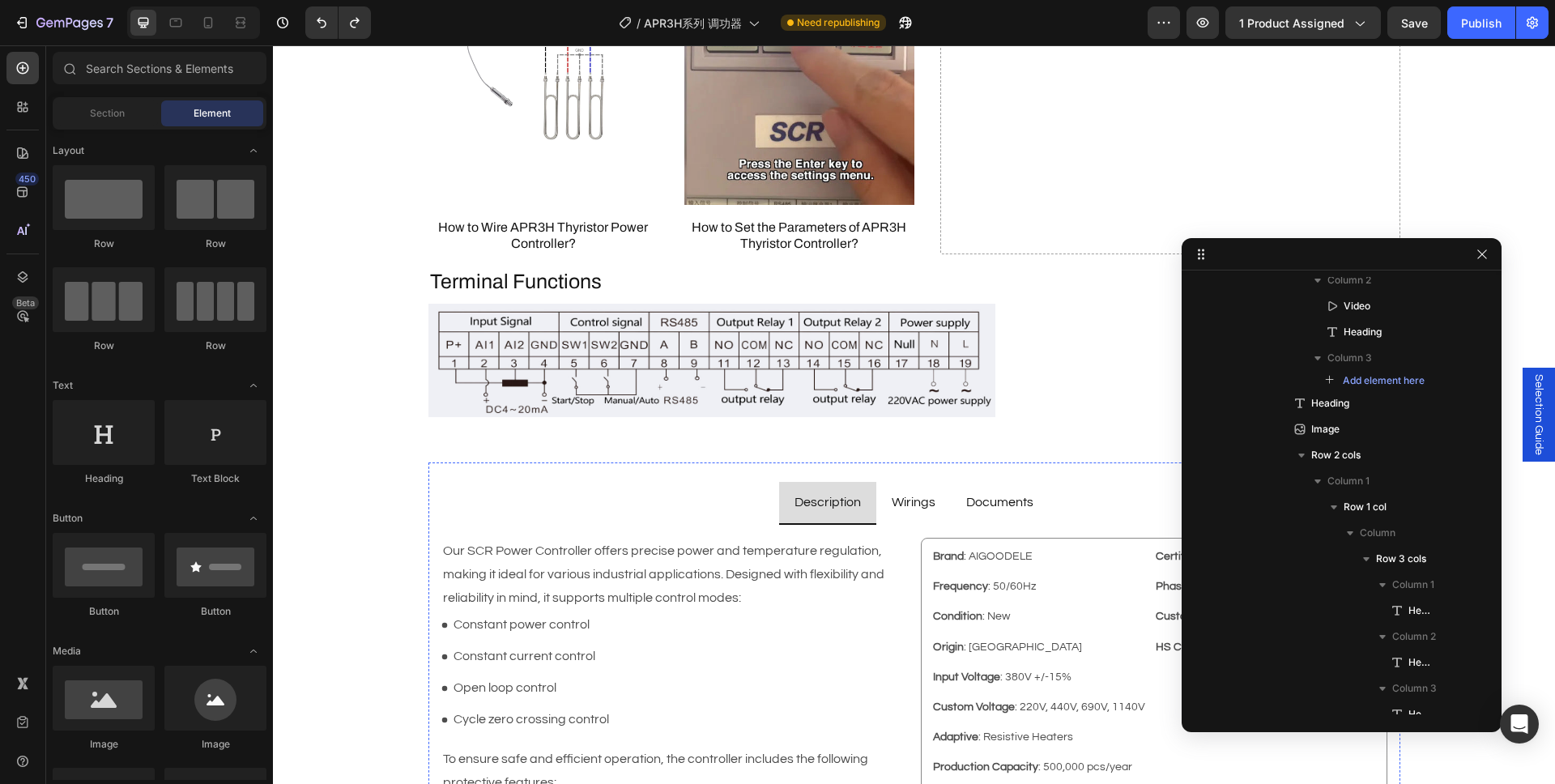
scroll to position [1591, 0]
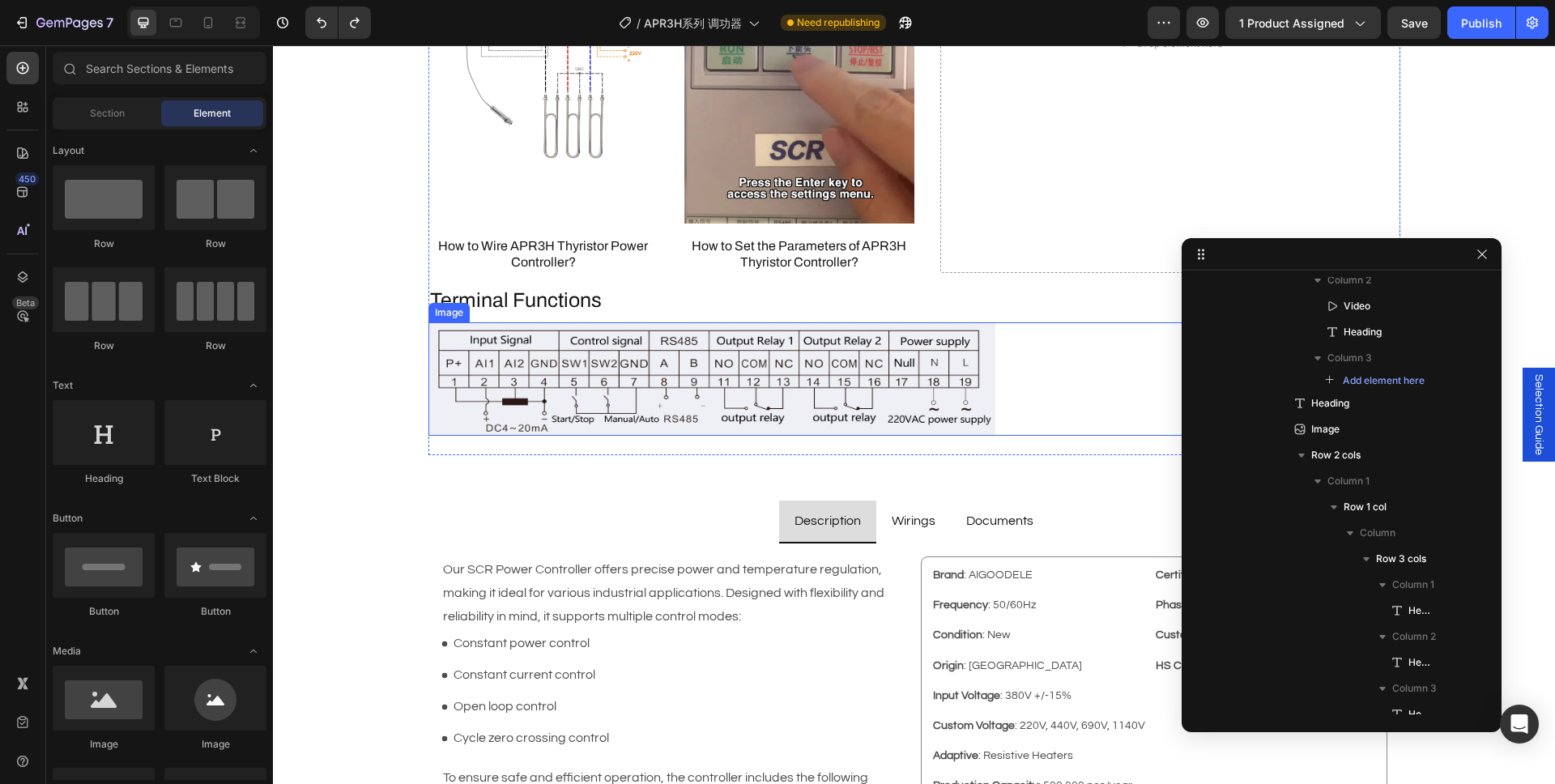
click at [841, 404] on img at bounding box center [712, 379] width 566 height 114
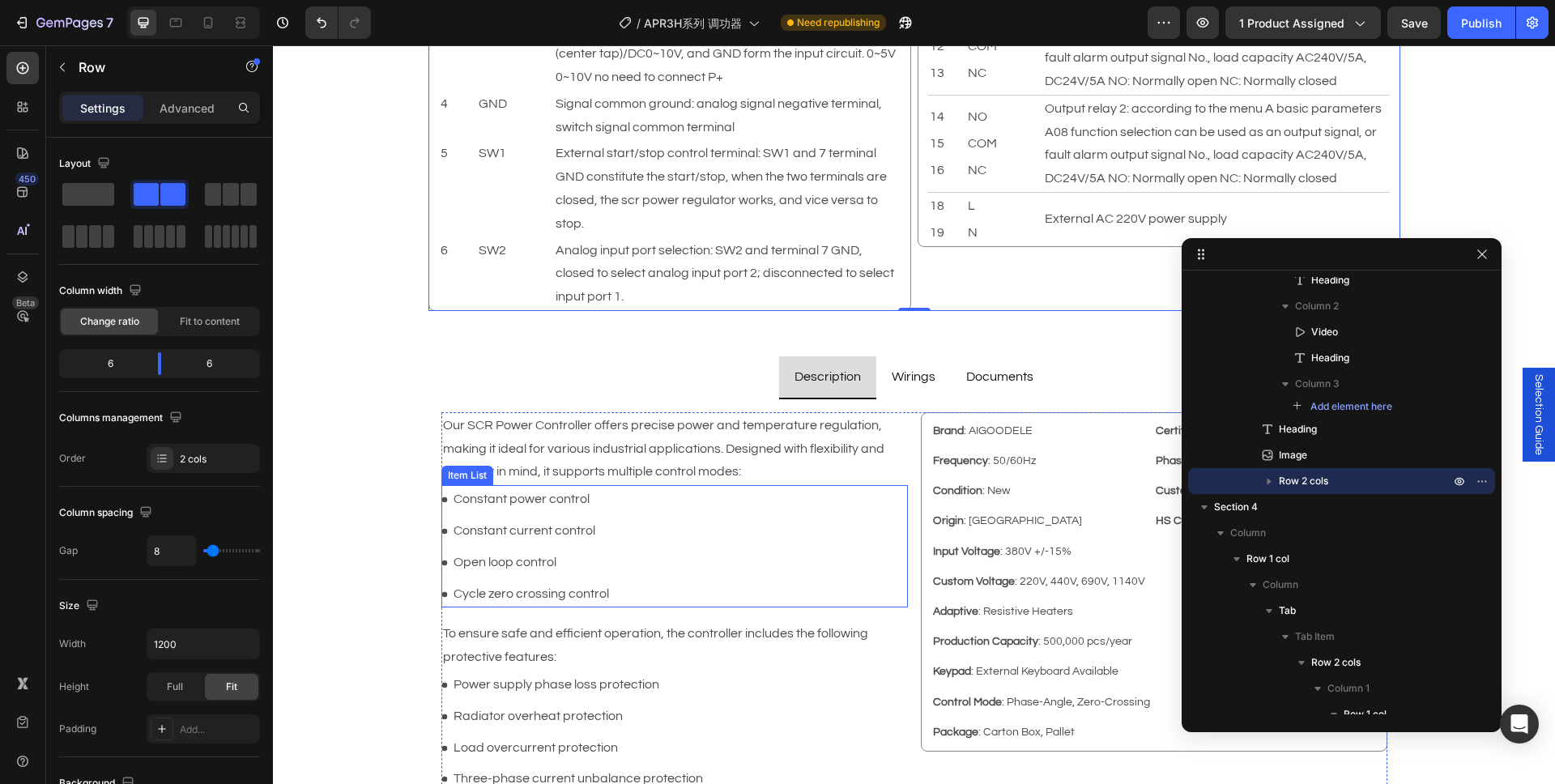
scroll to position [2174, 0]
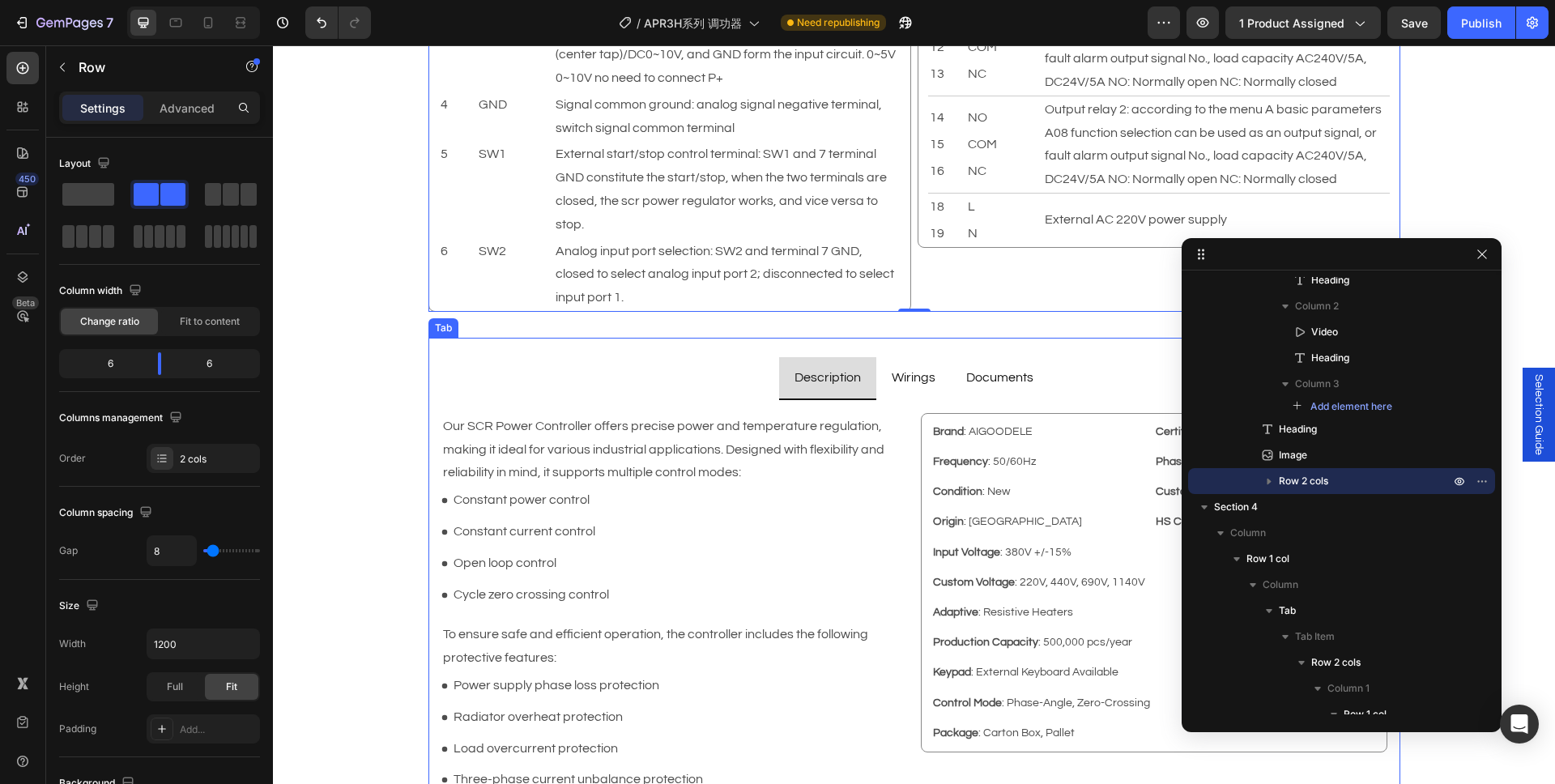
click at [906, 378] on p "Wirings" at bounding box center [913, 378] width 44 height 23
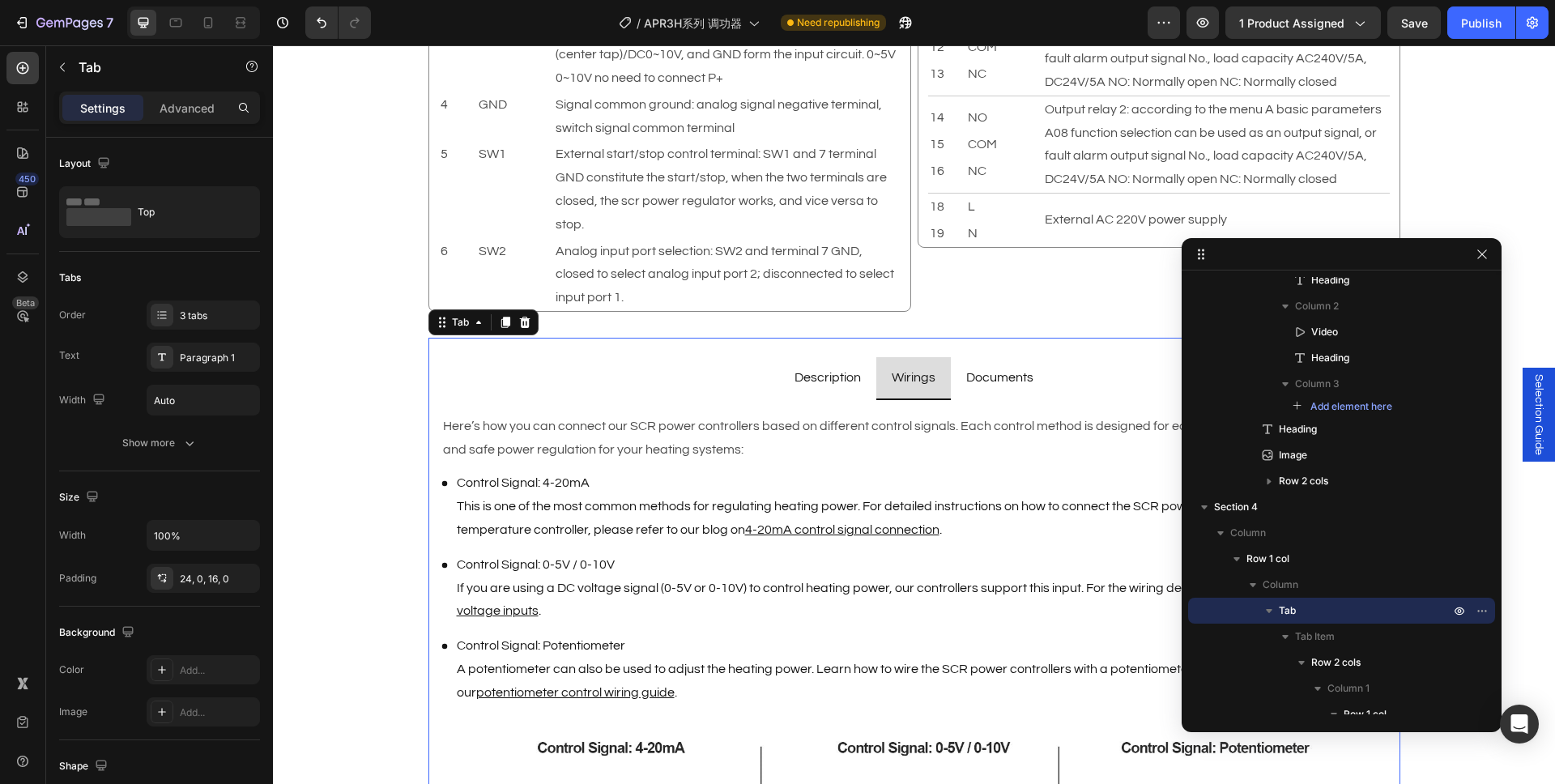
click at [1003, 369] on p "Documents" at bounding box center [1000, 378] width 68 height 23
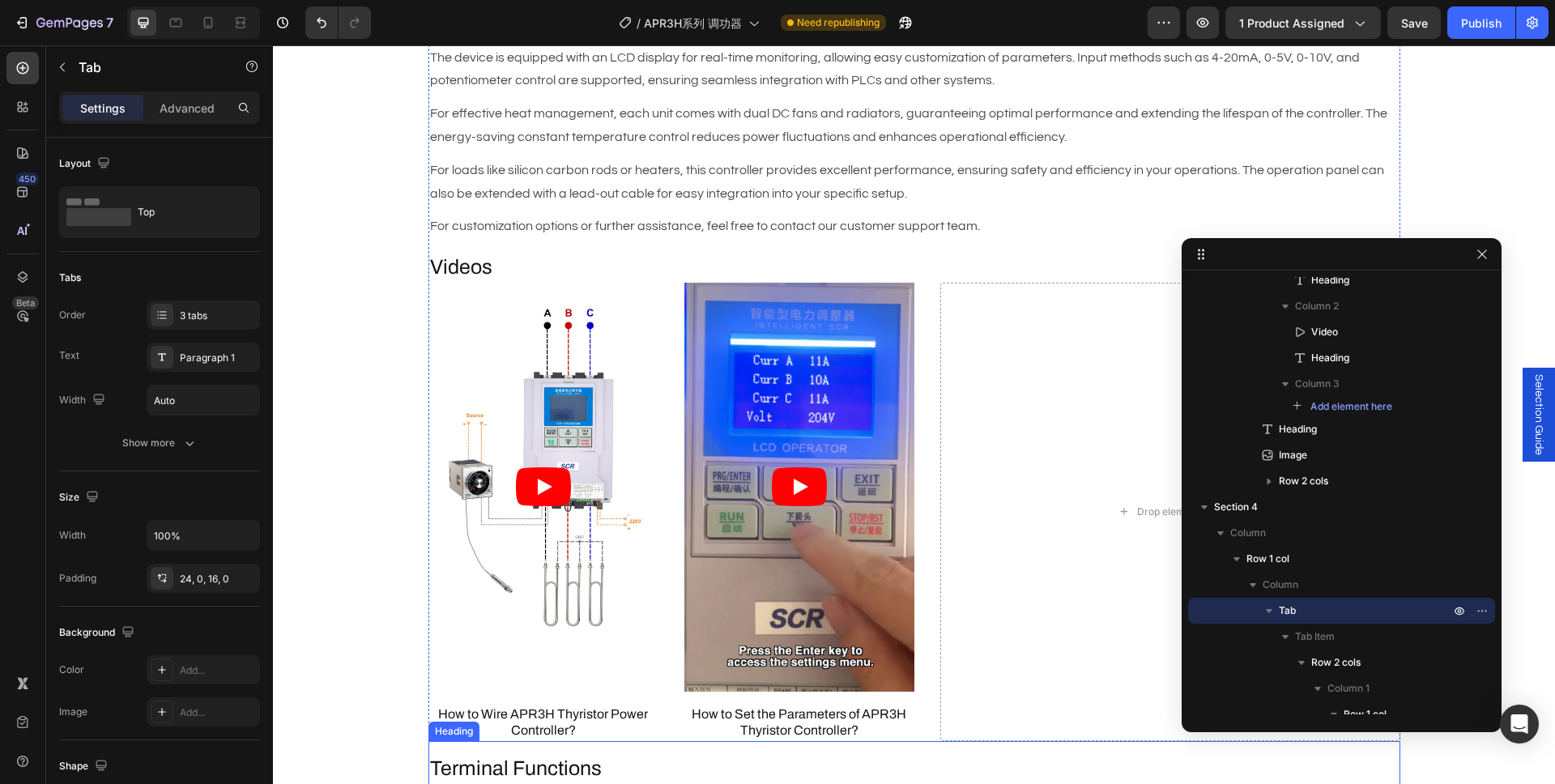
scroll to position [1128, 0]
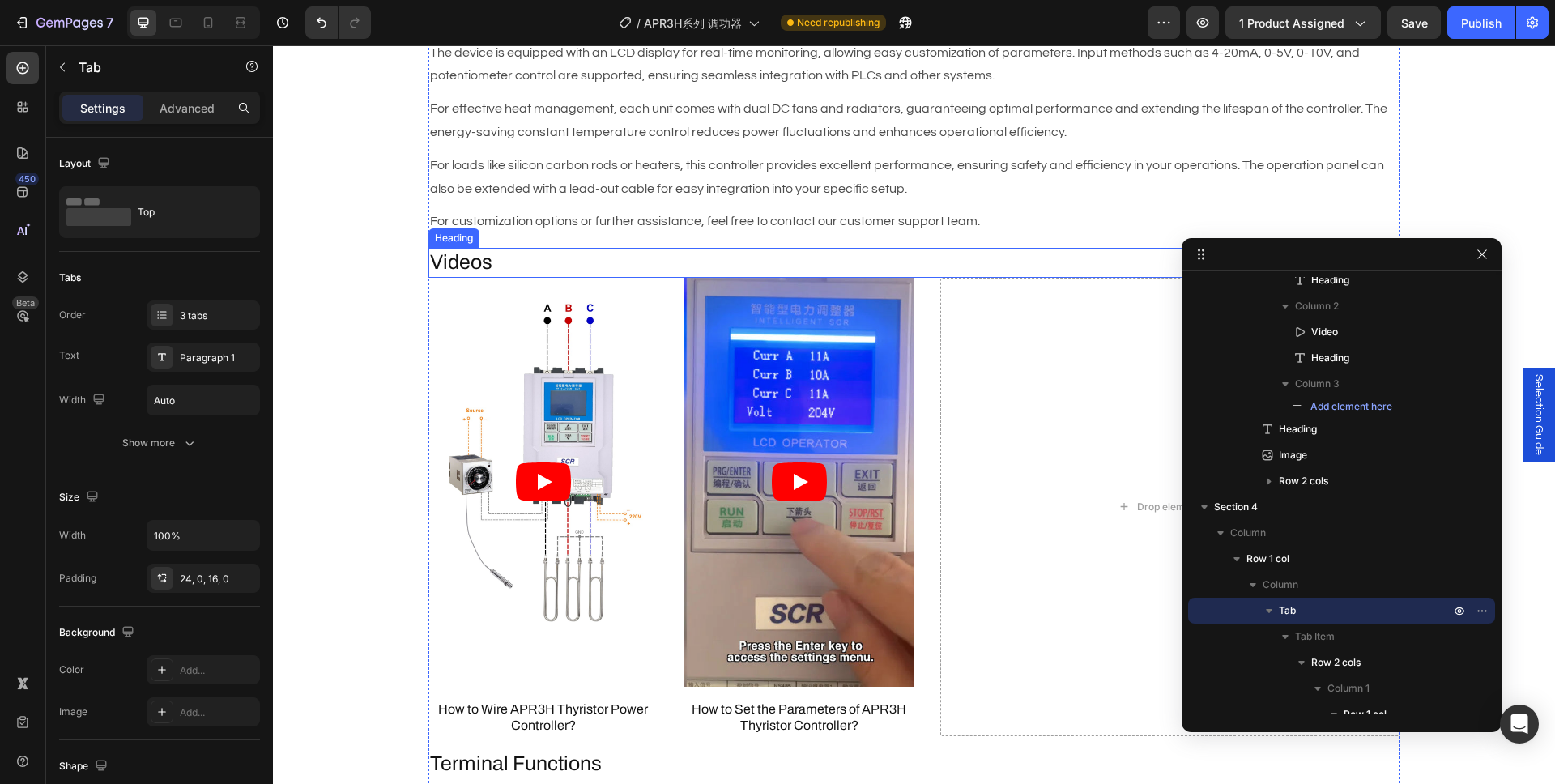
click at [471, 249] on h2 "Videos" at bounding box center [914, 263] width 972 height 30
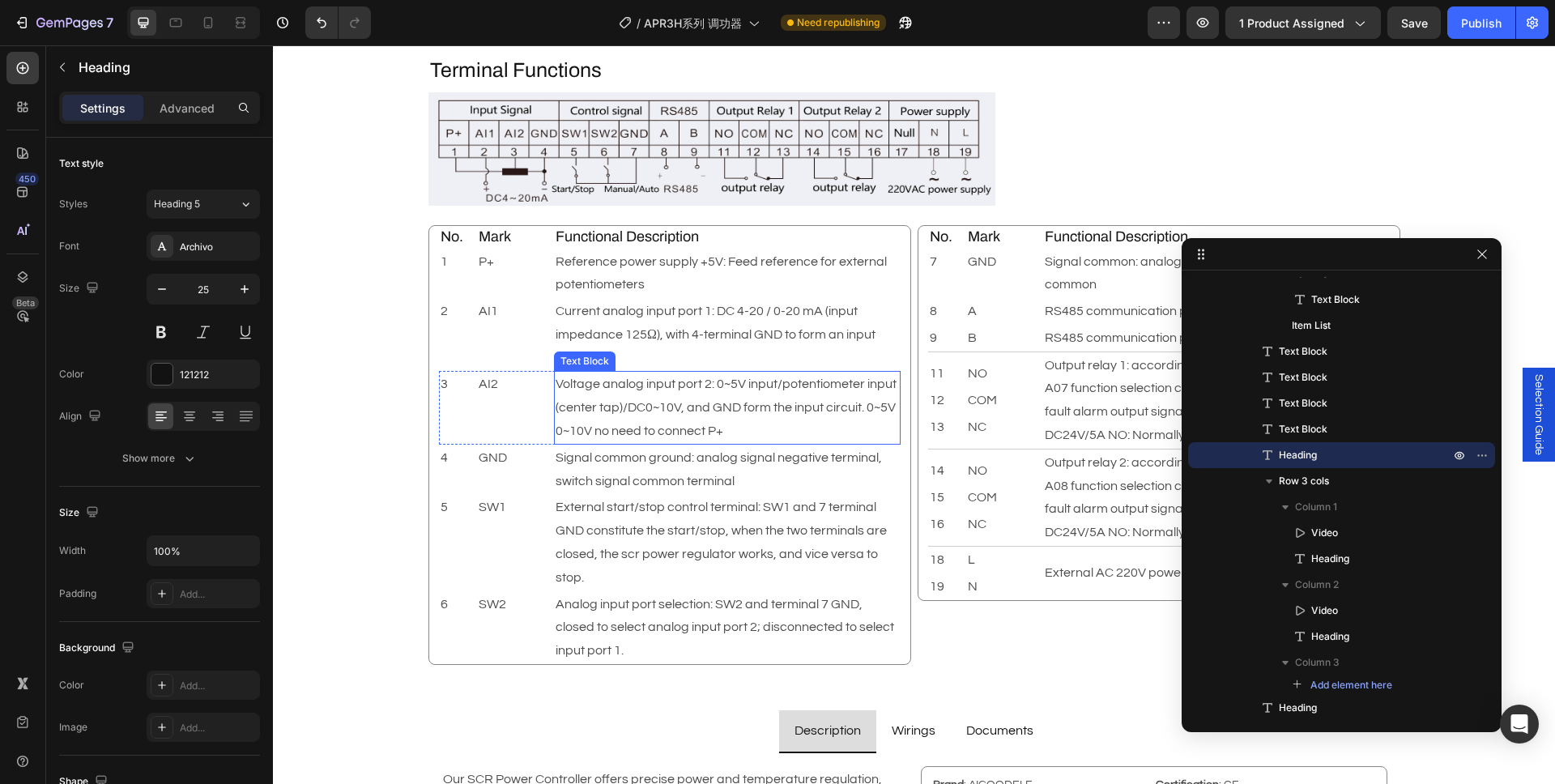
scroll to position [1849, 0]
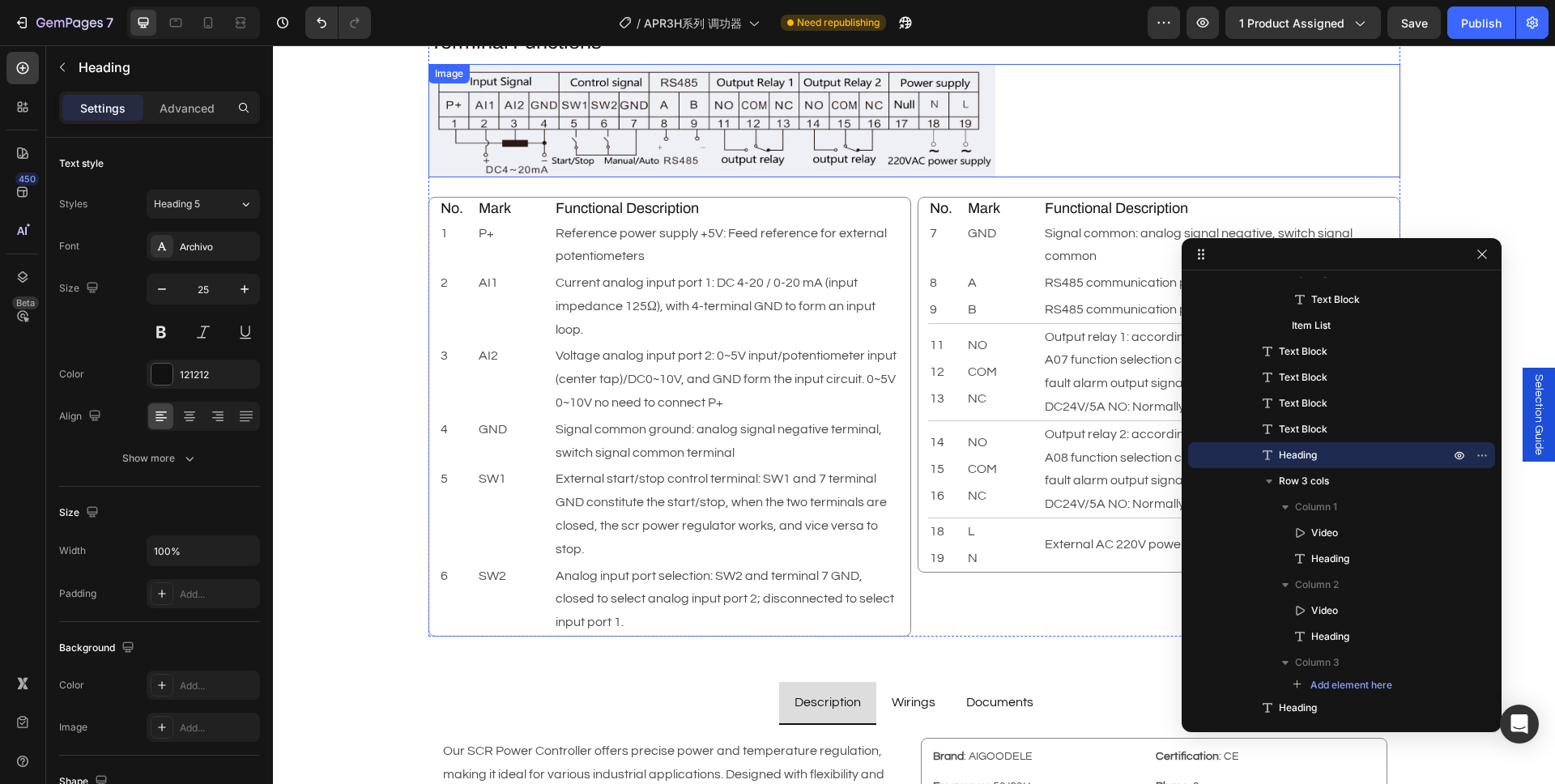
click at [749, 138] on img at bounding box center [712, 121] width 566 height 114
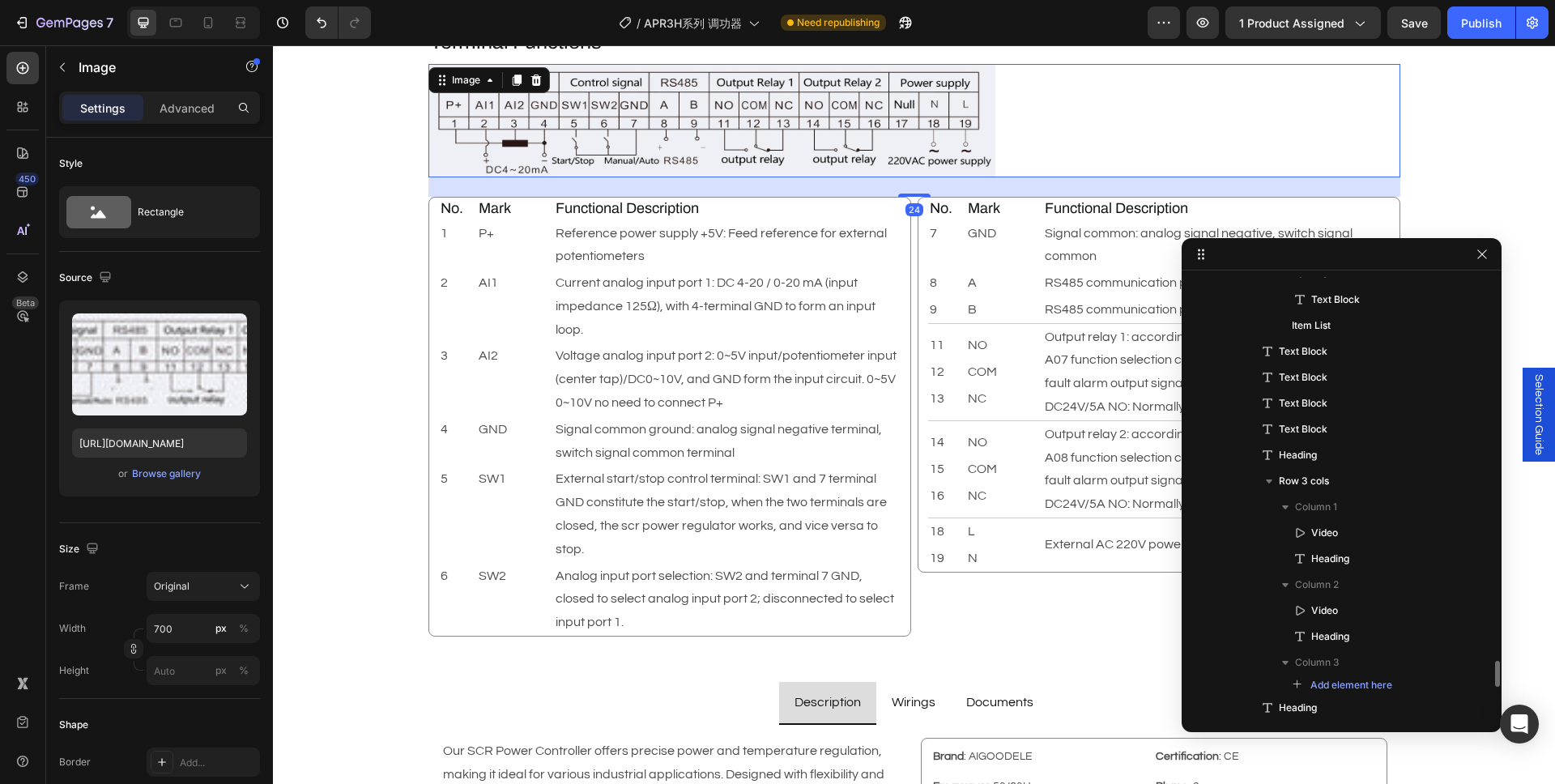
scroll to position [1745, 0]
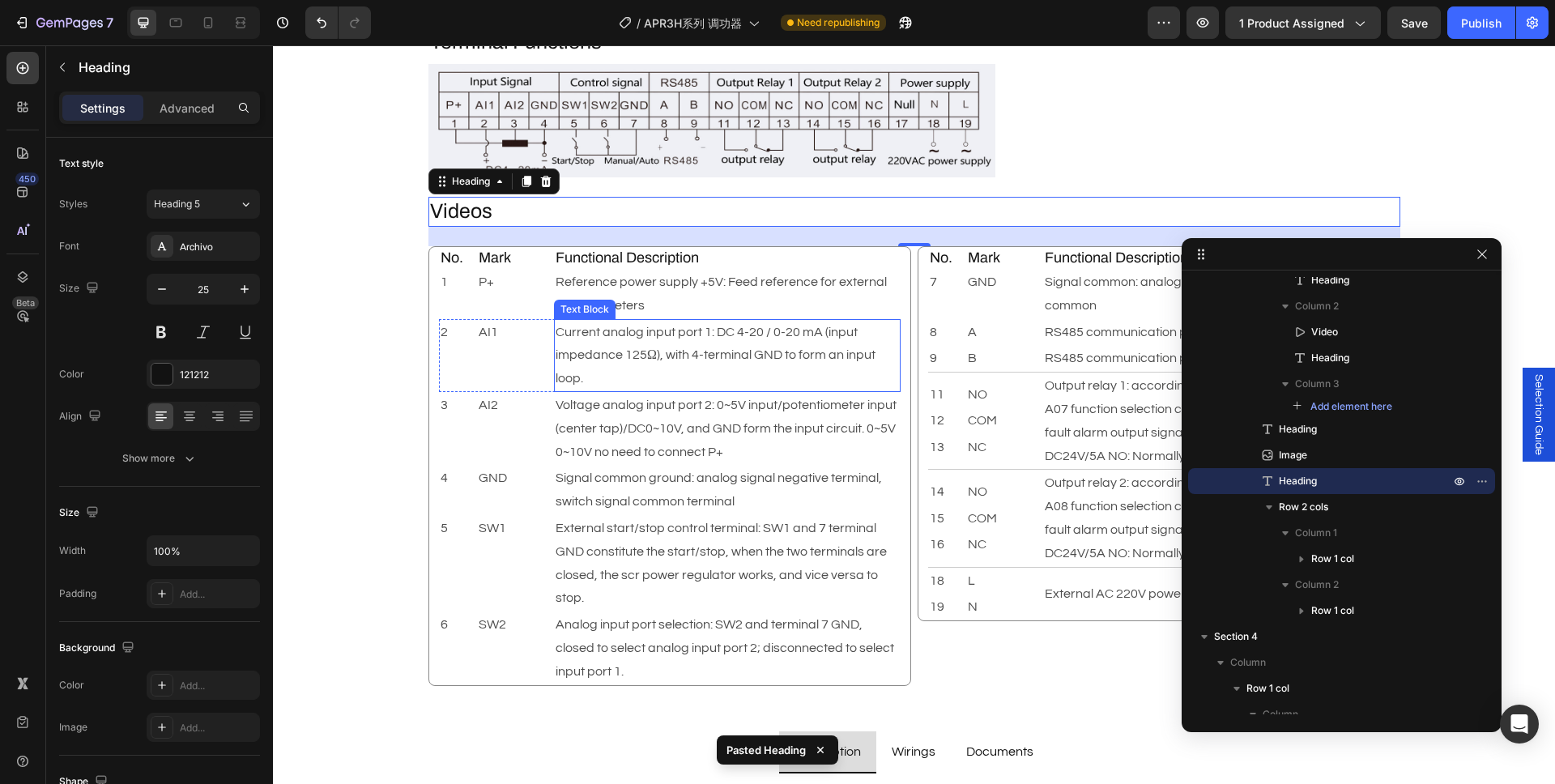
click at [851, 351] on p "Current analog input port 1: DC 4-20 / 0-20 mA (input impedance 125Ω), with 4-t…" at bounding box center [727, 355] width 343 height 69
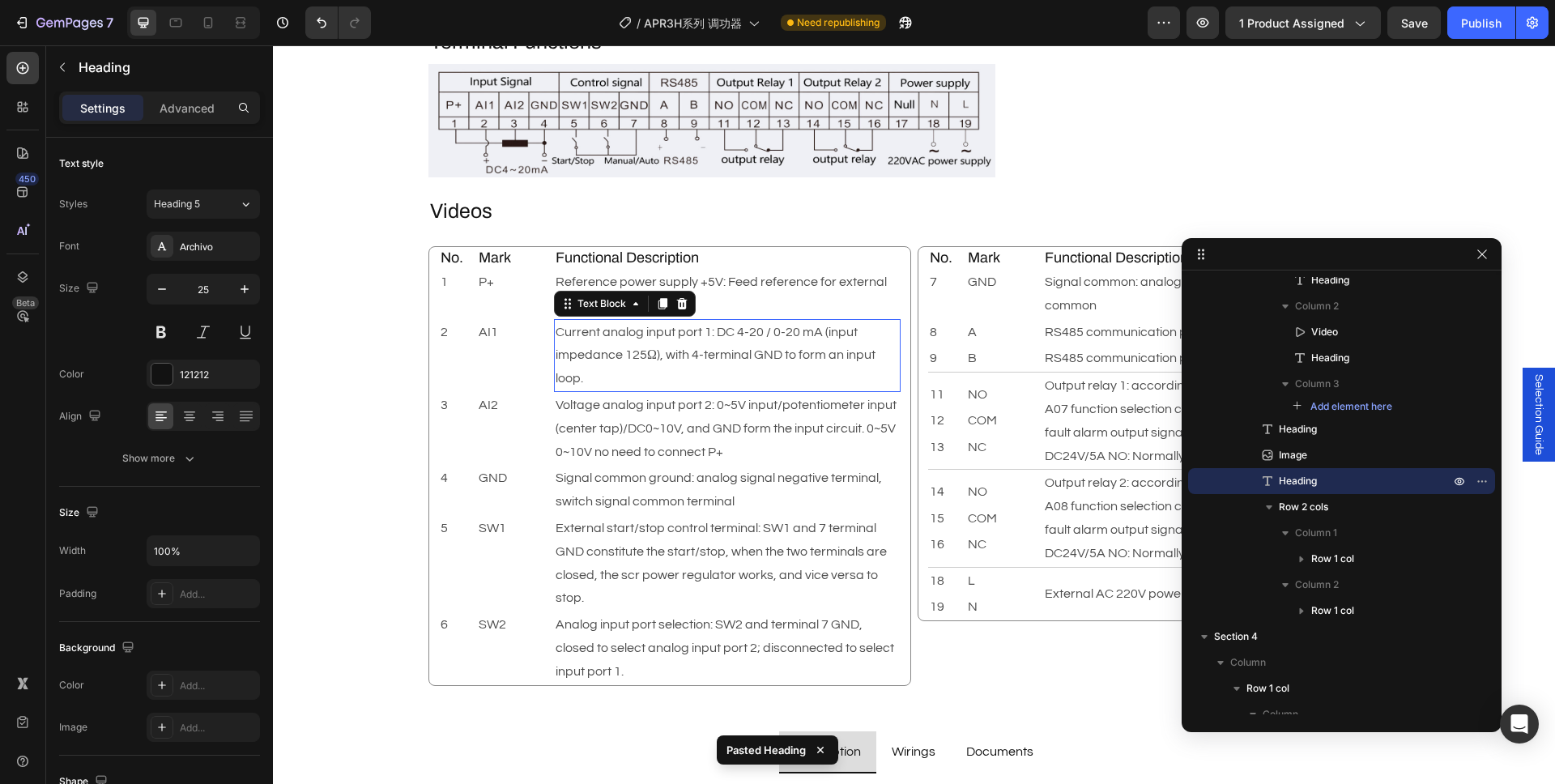
scroll to position [2108, 0]
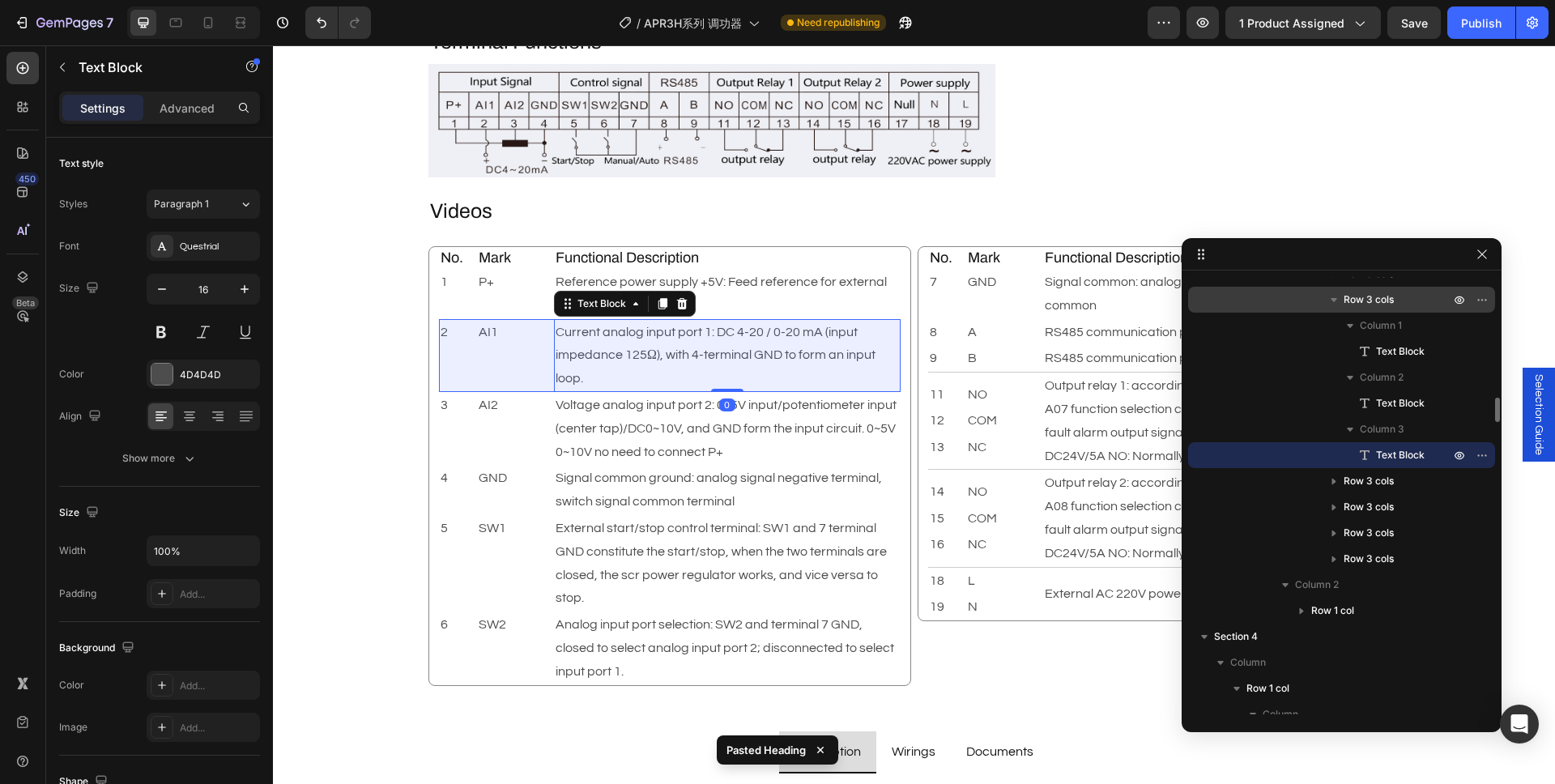
click at [1376, 308] on div "Row 3 cols" at bounding box center [1341, 299] width 294 height 26
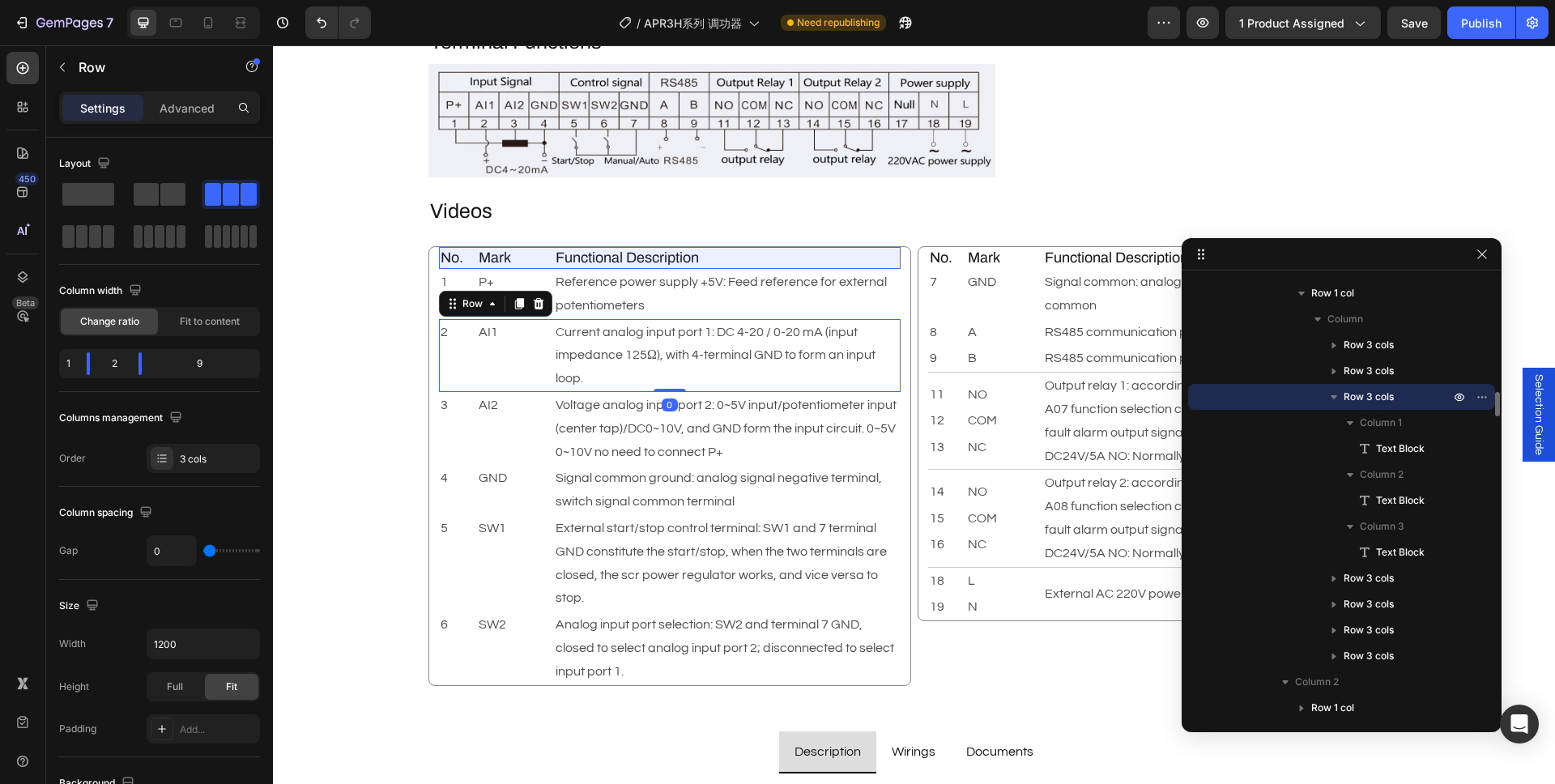
scroll to position [1914, 0]
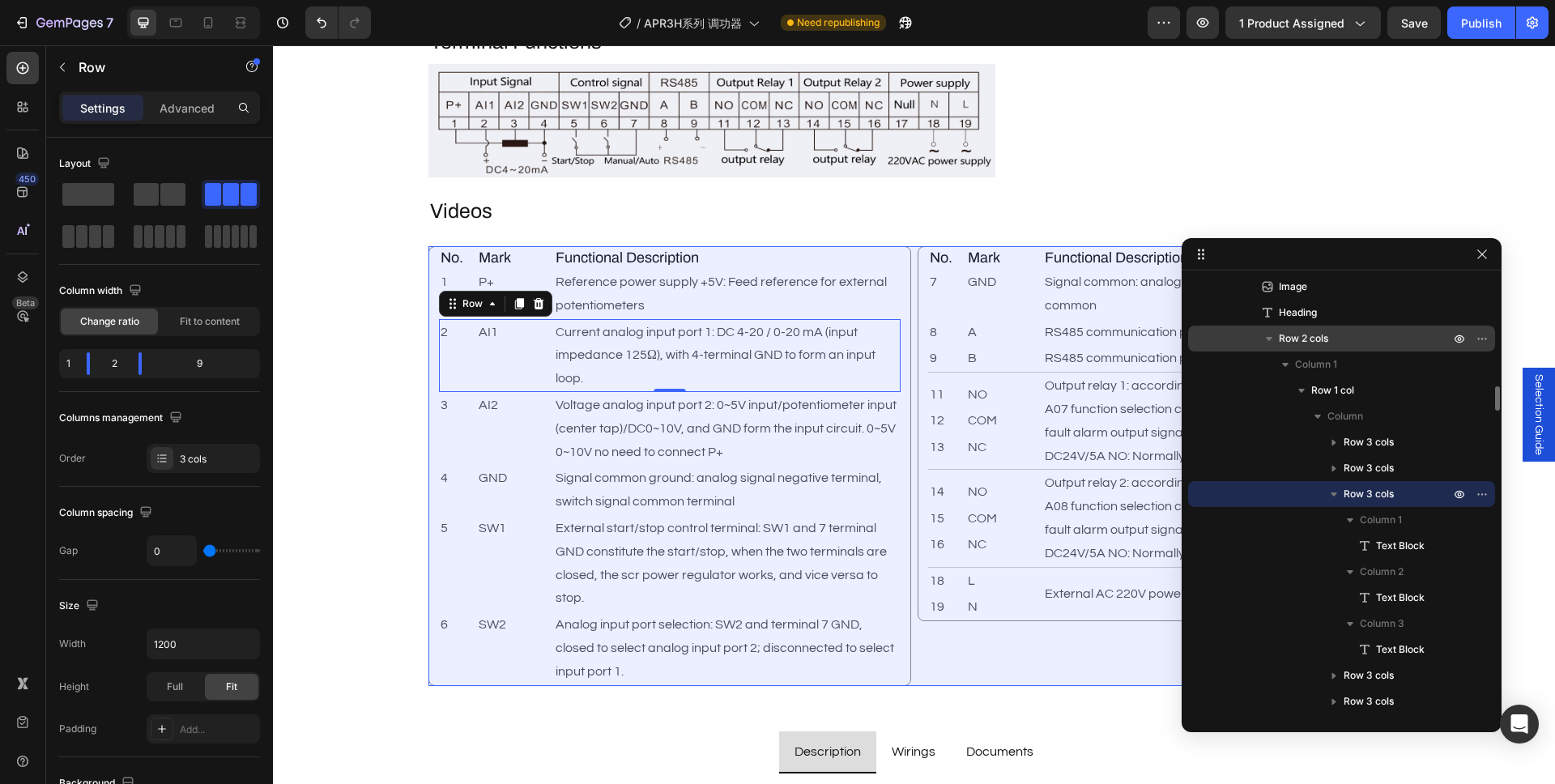
click at [1328, 345] on div "Row 2 cols" at bounding box center [1341, 338] width 294 height 26
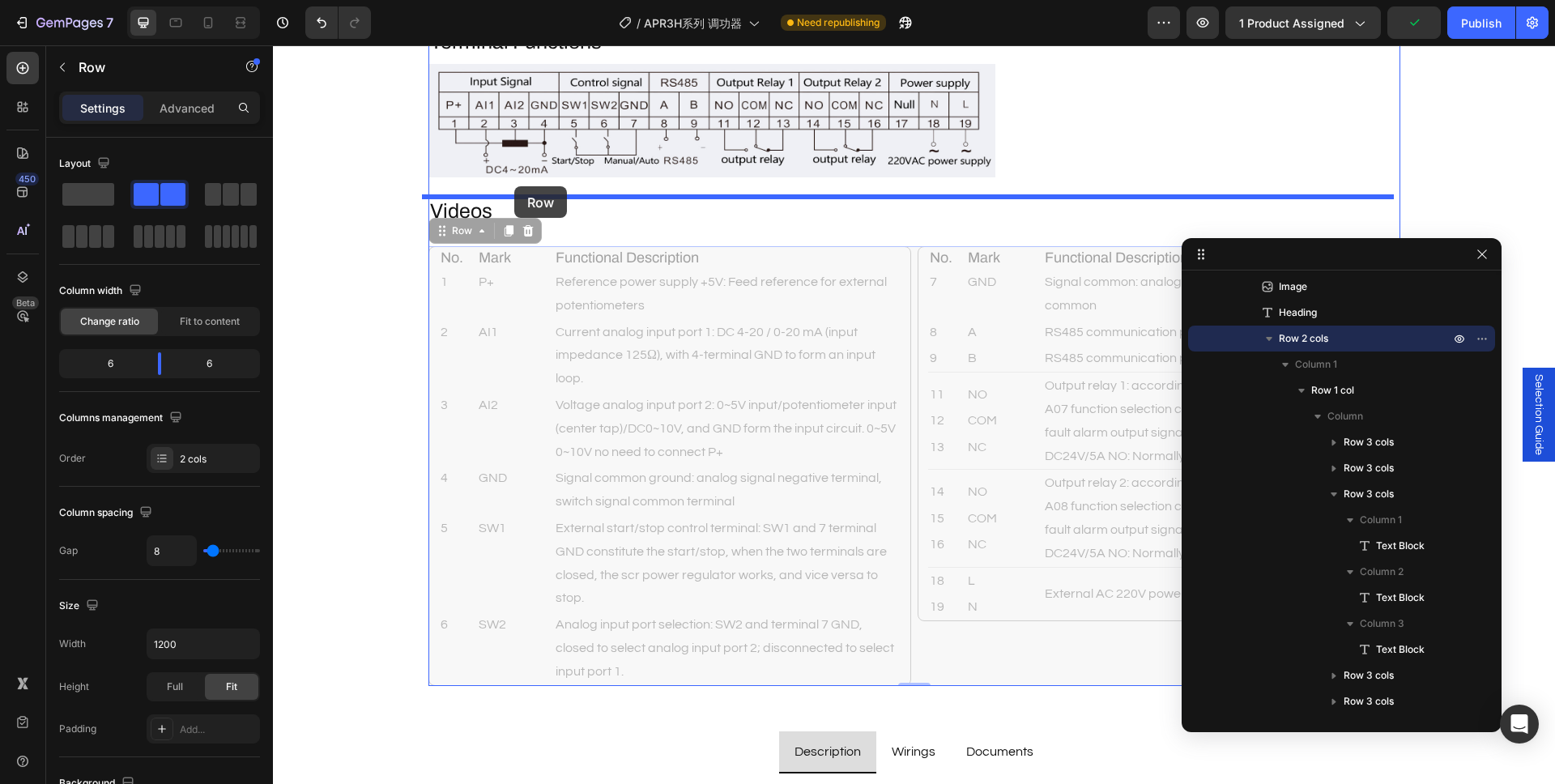
drag, startPoint x: 450, startPoint y: 232, endPoint x: 514, endPoint y: 186, distance: 78.8
click at [514, 186] on div "Header Description Heading Brand : AIGOODELE Text Block Certification : CE Text…" at bounding box center [914, 491] width 1282 height 4589
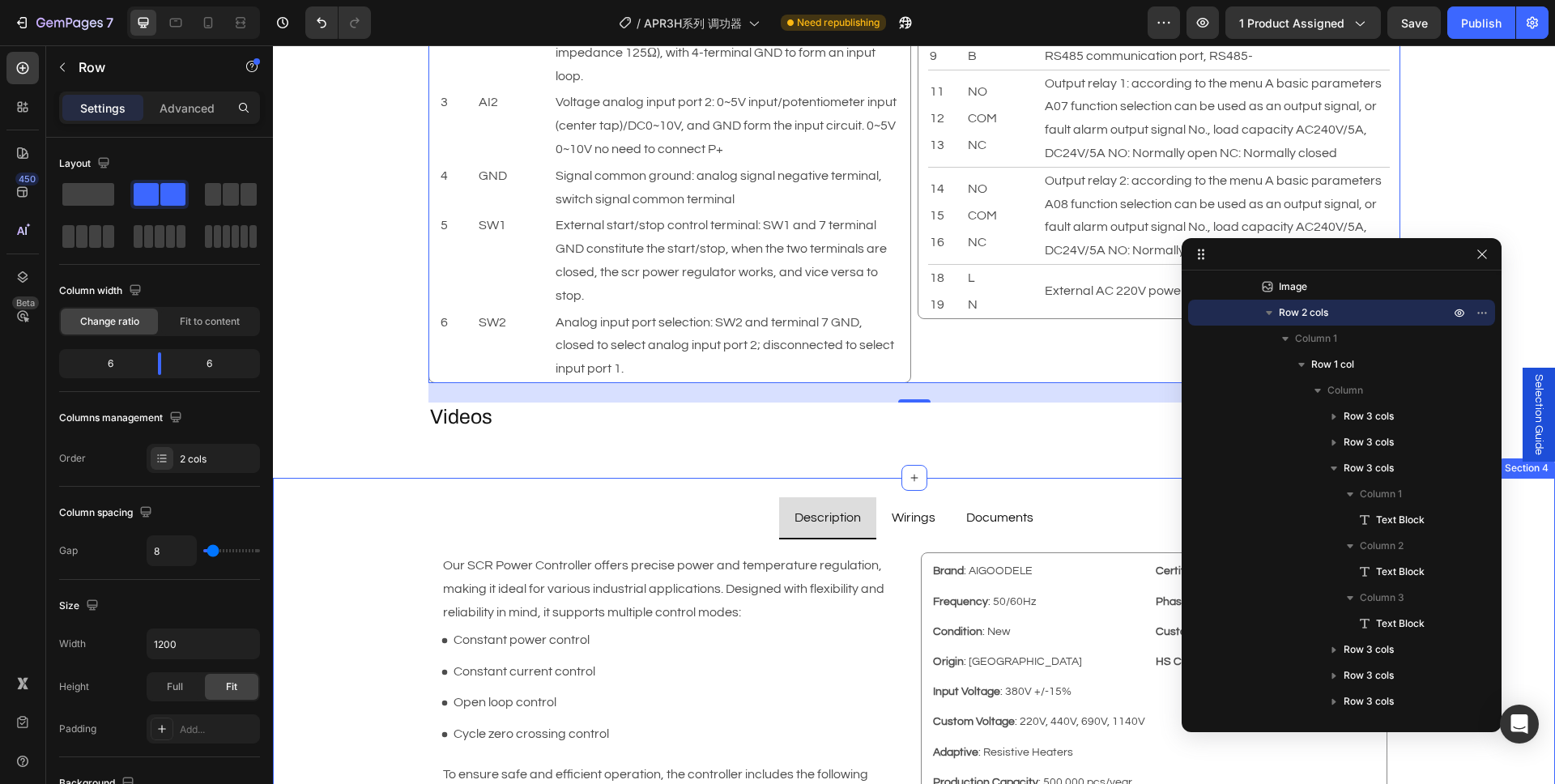
scroll to position [2121, 0]
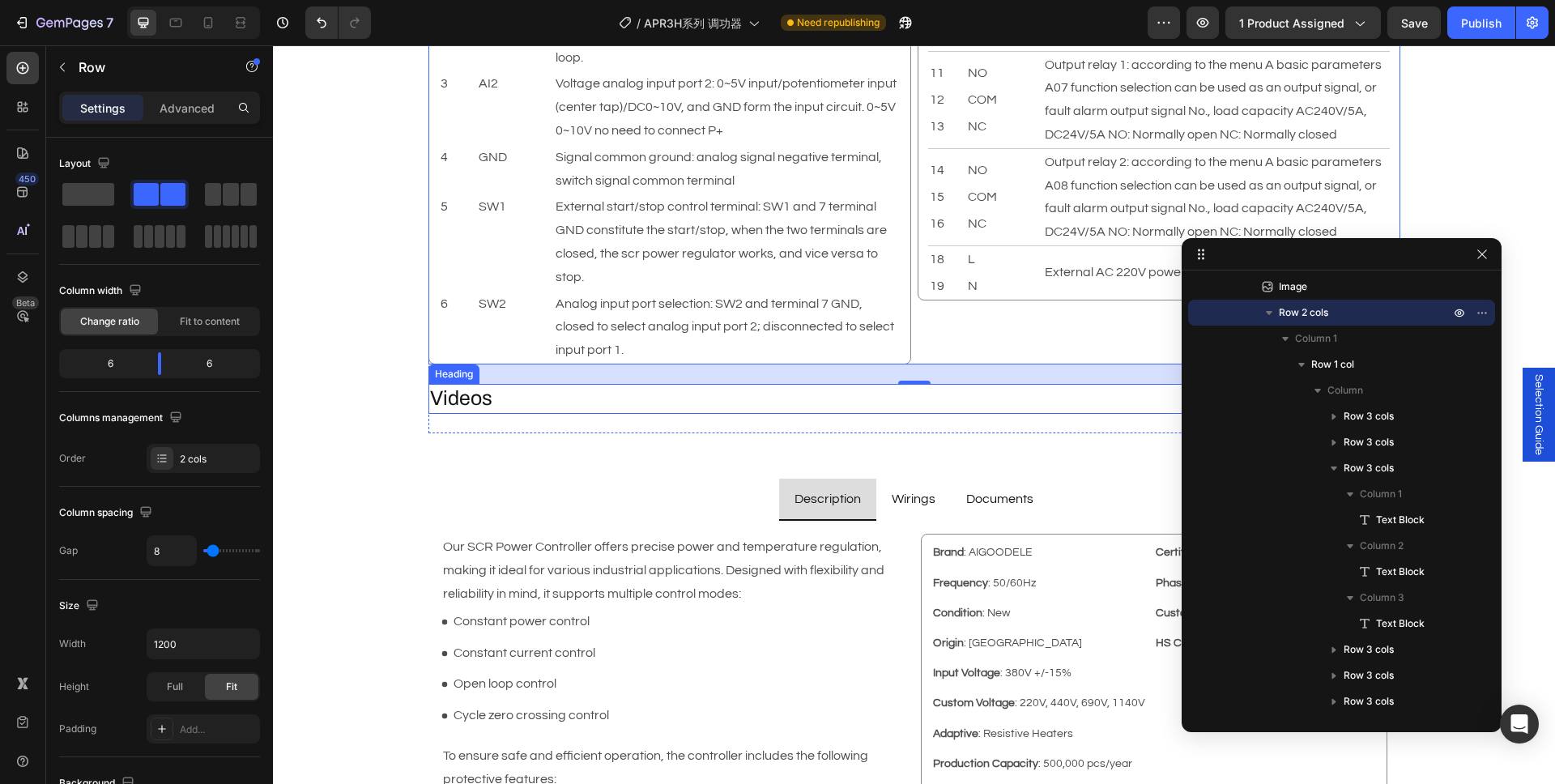
click at [458, 403] on h2 "Videos" at bounding box center [914, 399] width 972 height 30
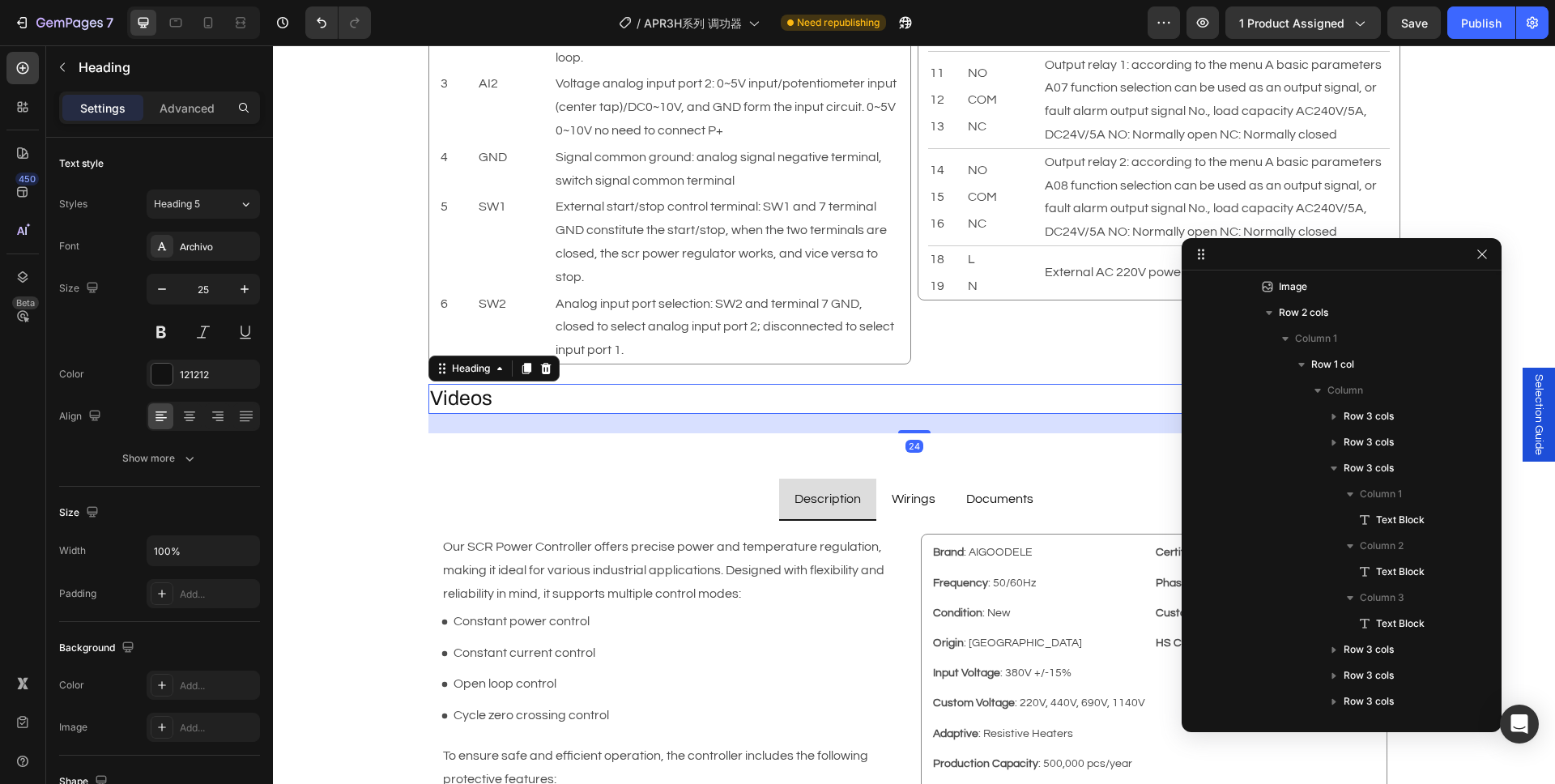
scroll to position [2264, 0]
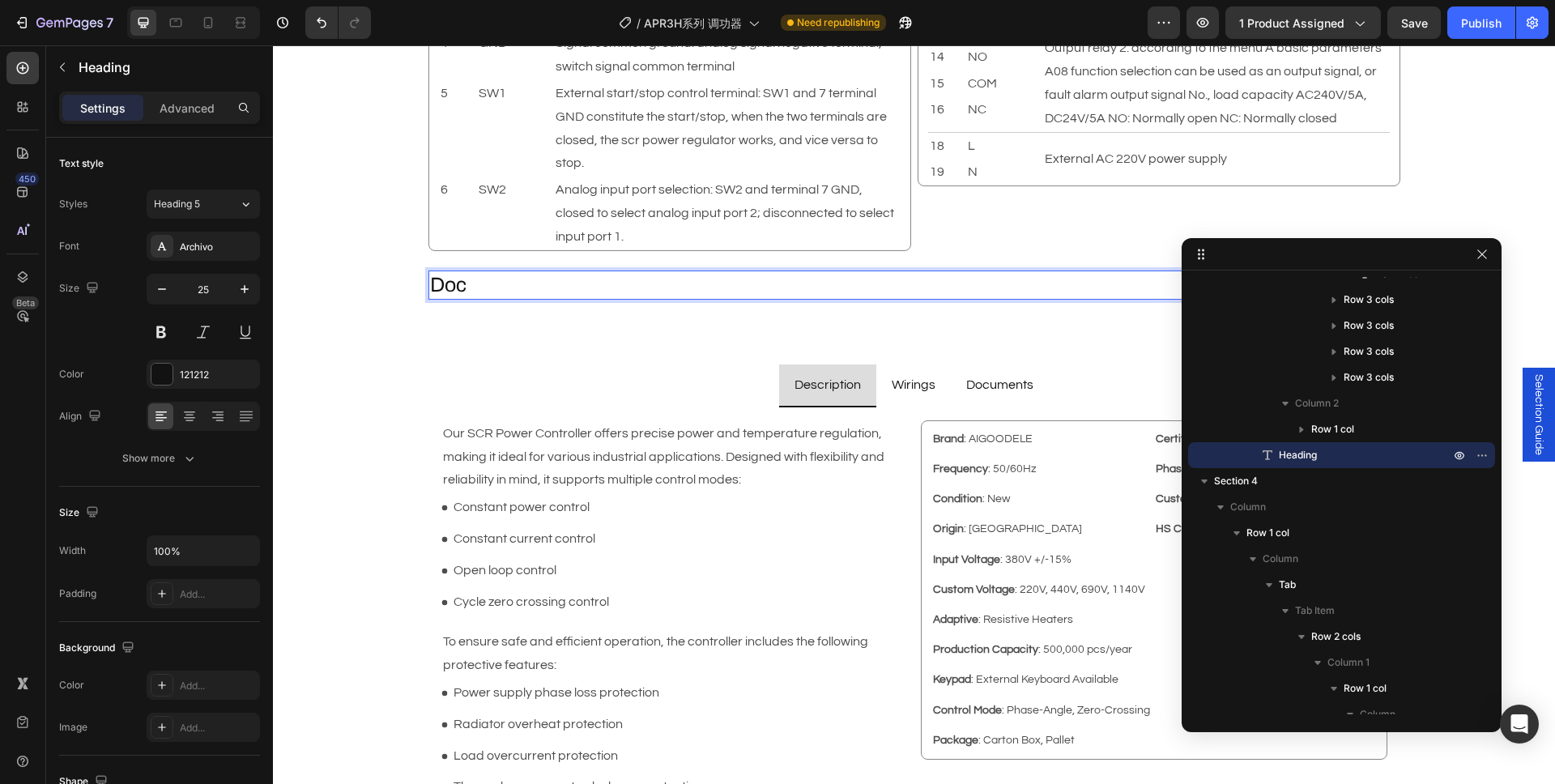
scroll to position [2121, 0]
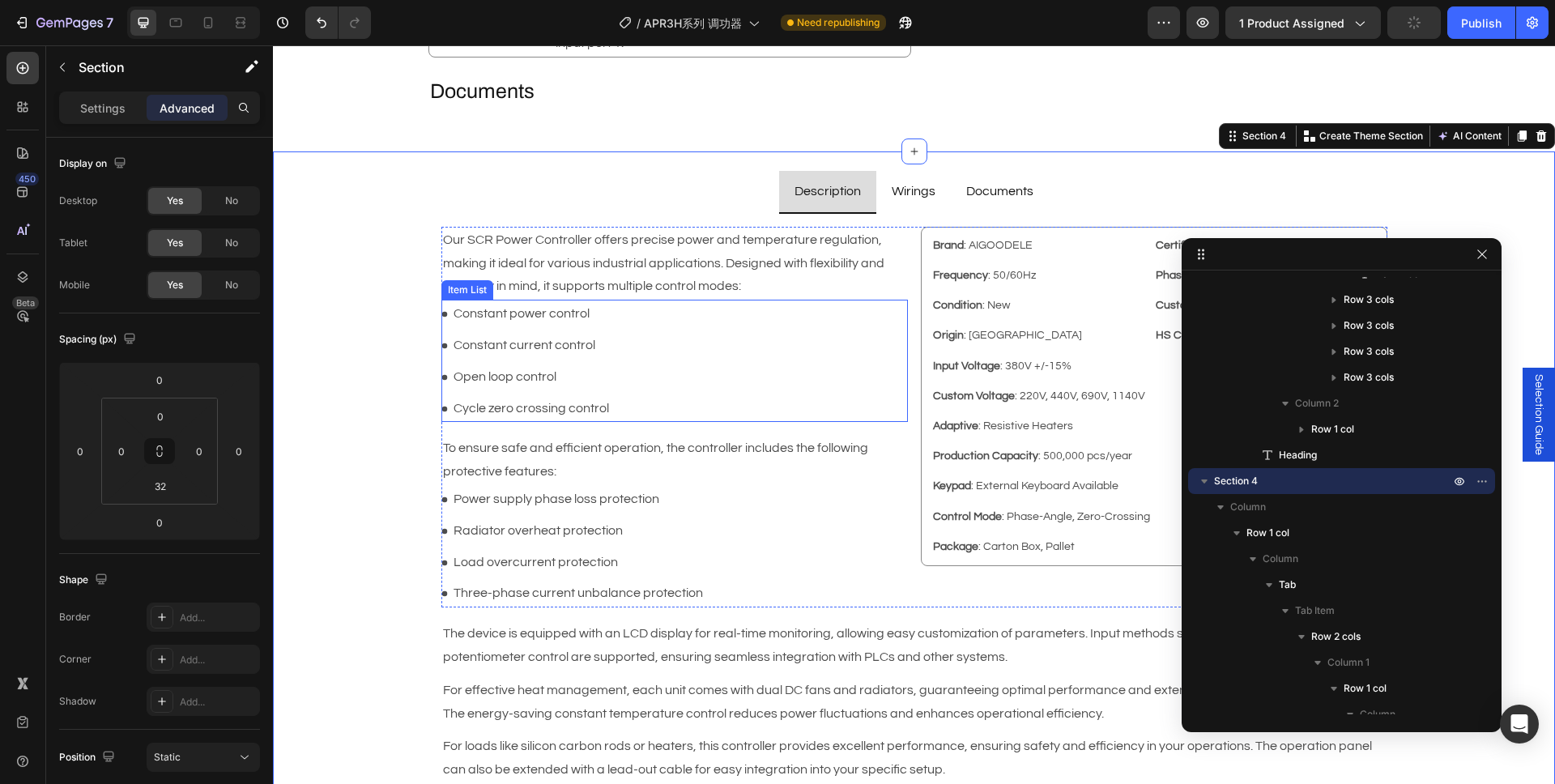
scroll to position [2316, 0]
click at [996, 203] on p "Documents" at bounding box center [1000, 190] width 68 height 23
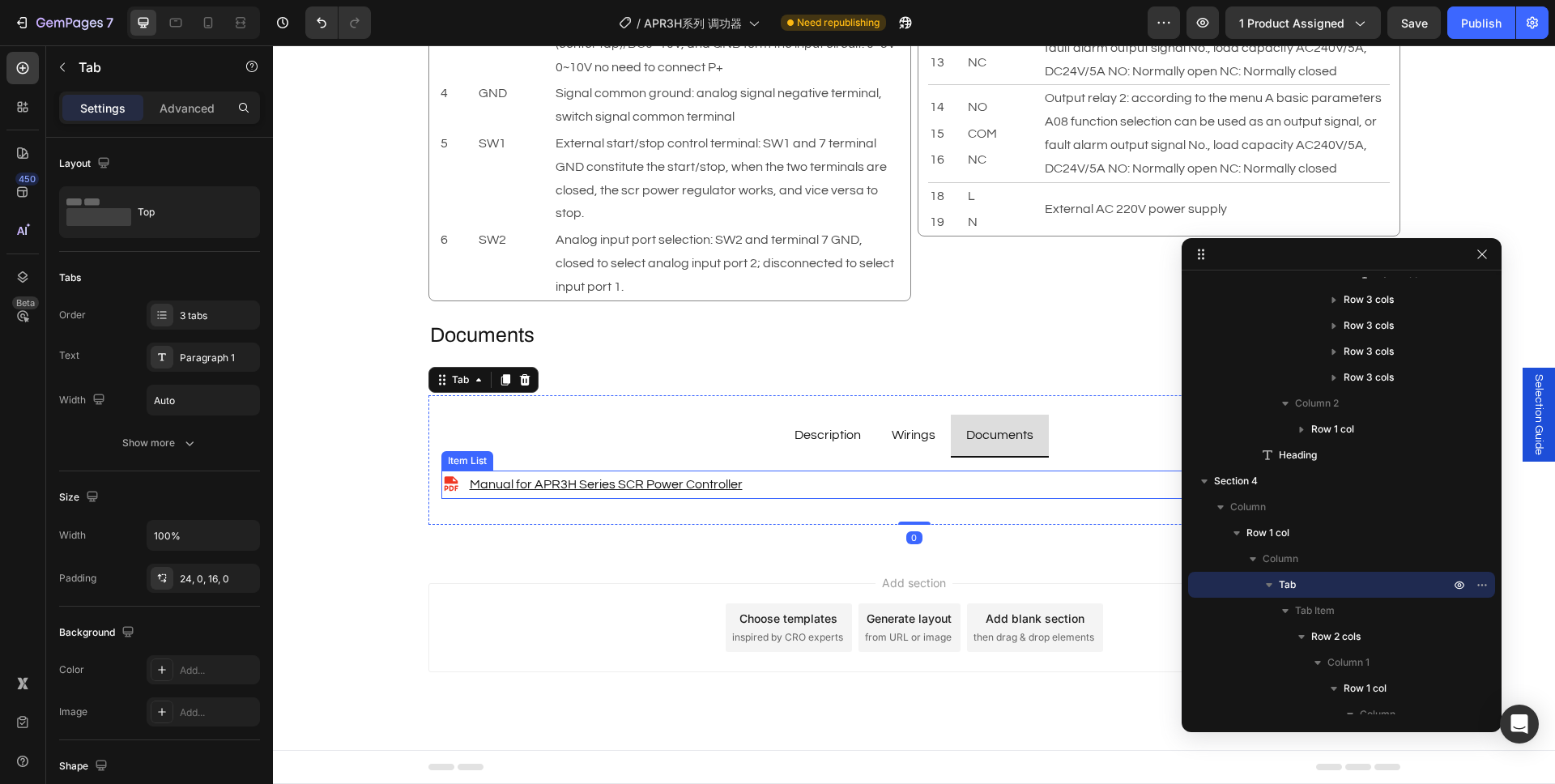
click at [781, 488] on div "Manual for APR3H Series SCR Power Controller" at bounding box center [914, 485] width 946 height 28
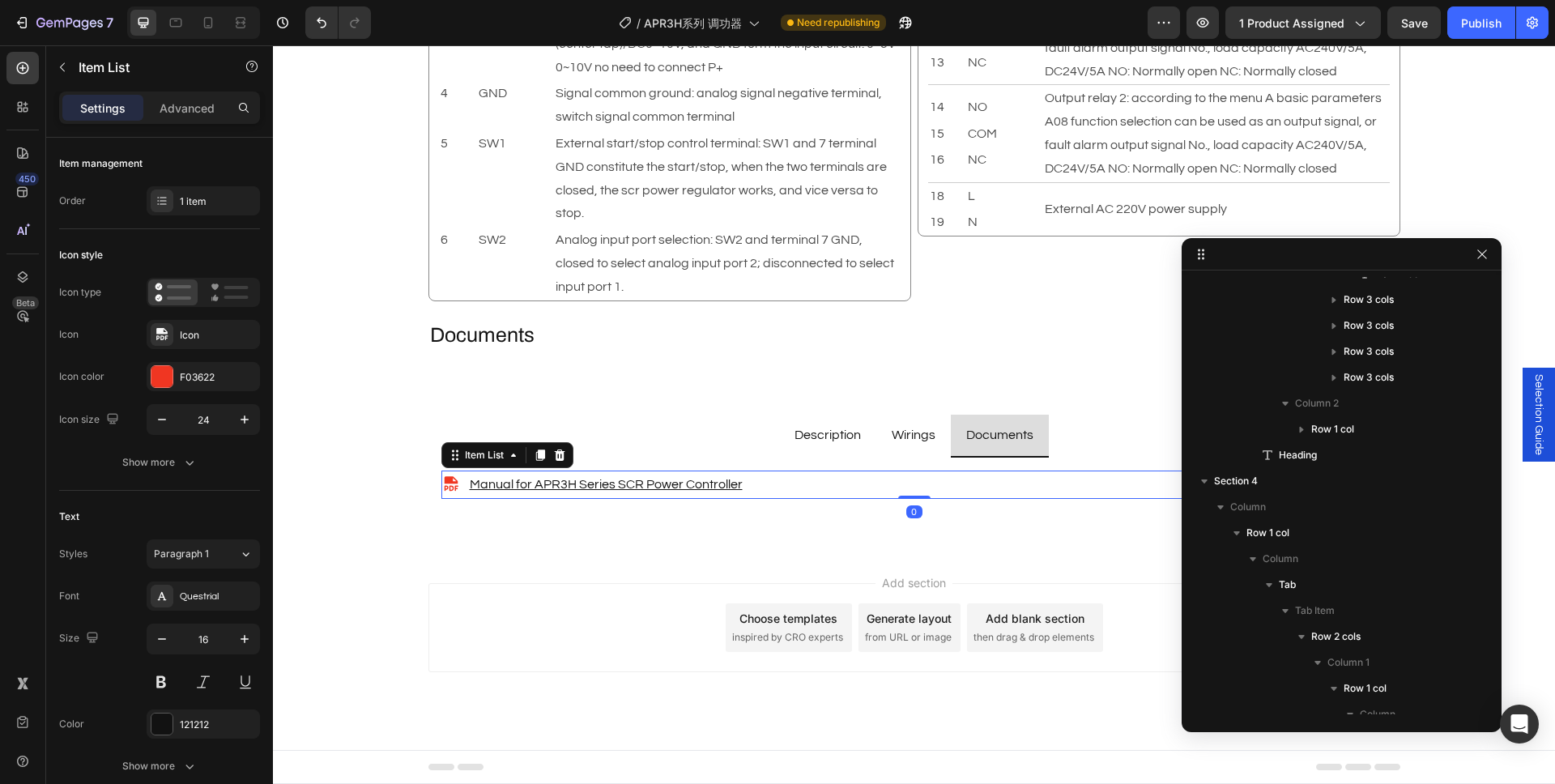
scroll to position [7193, 0]
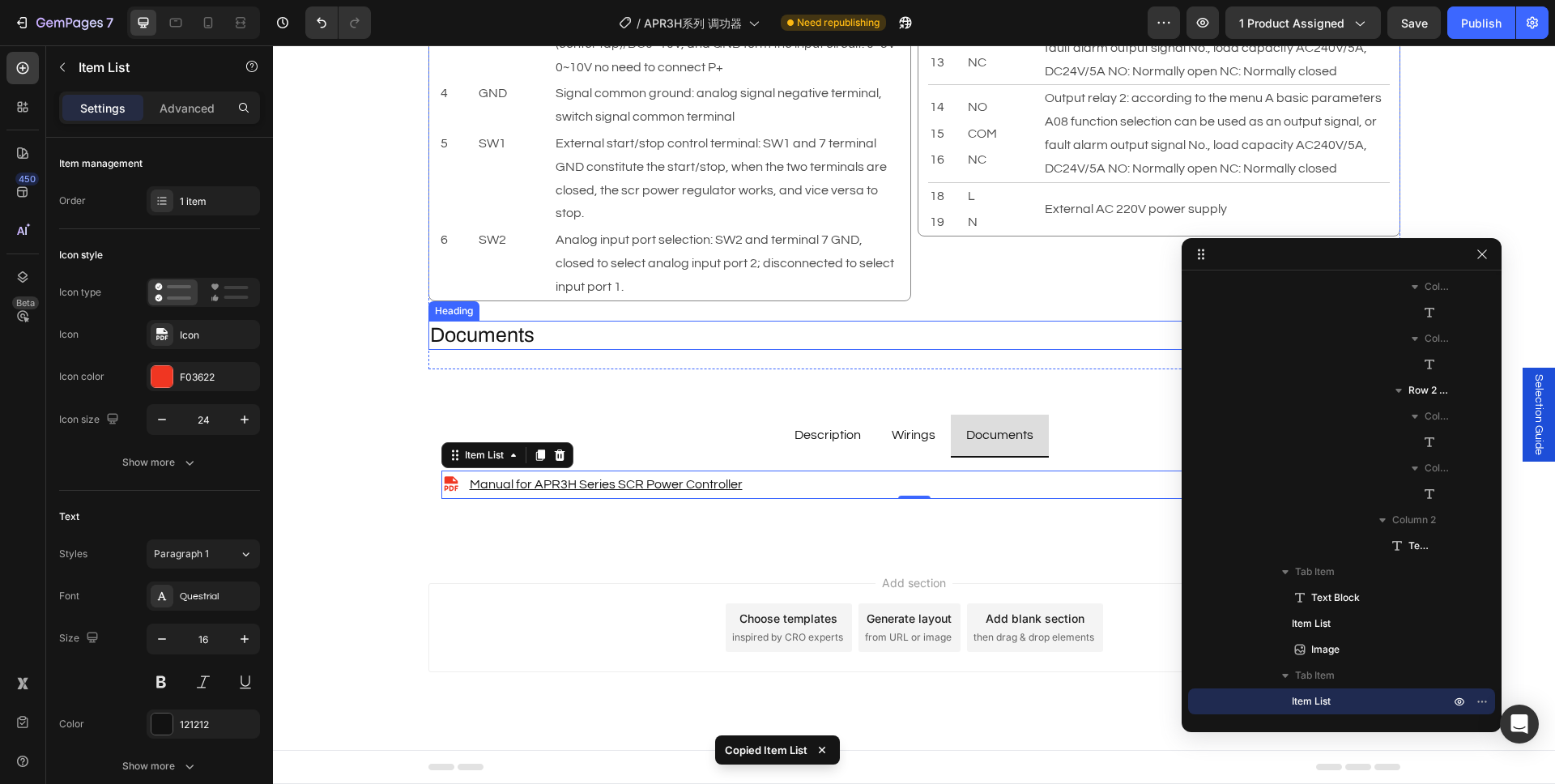
click at [552, 342] on p "Documents" at bounding box center [914, 336] width 969 height 26
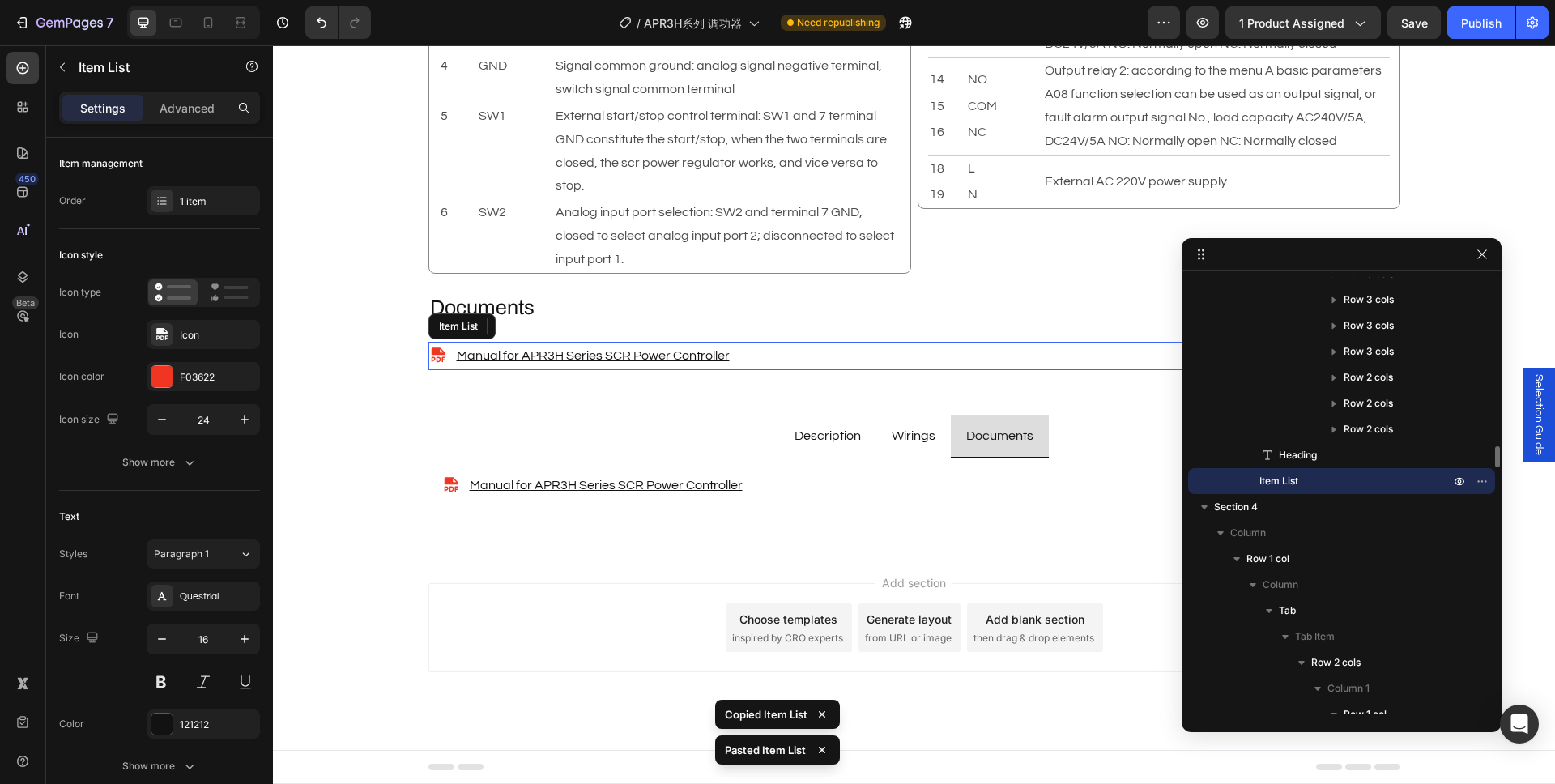
scroll to position [2213, 0]
click at [921, 440] on p "Wirings" at bounding box center [913, 436] width 44 height 23
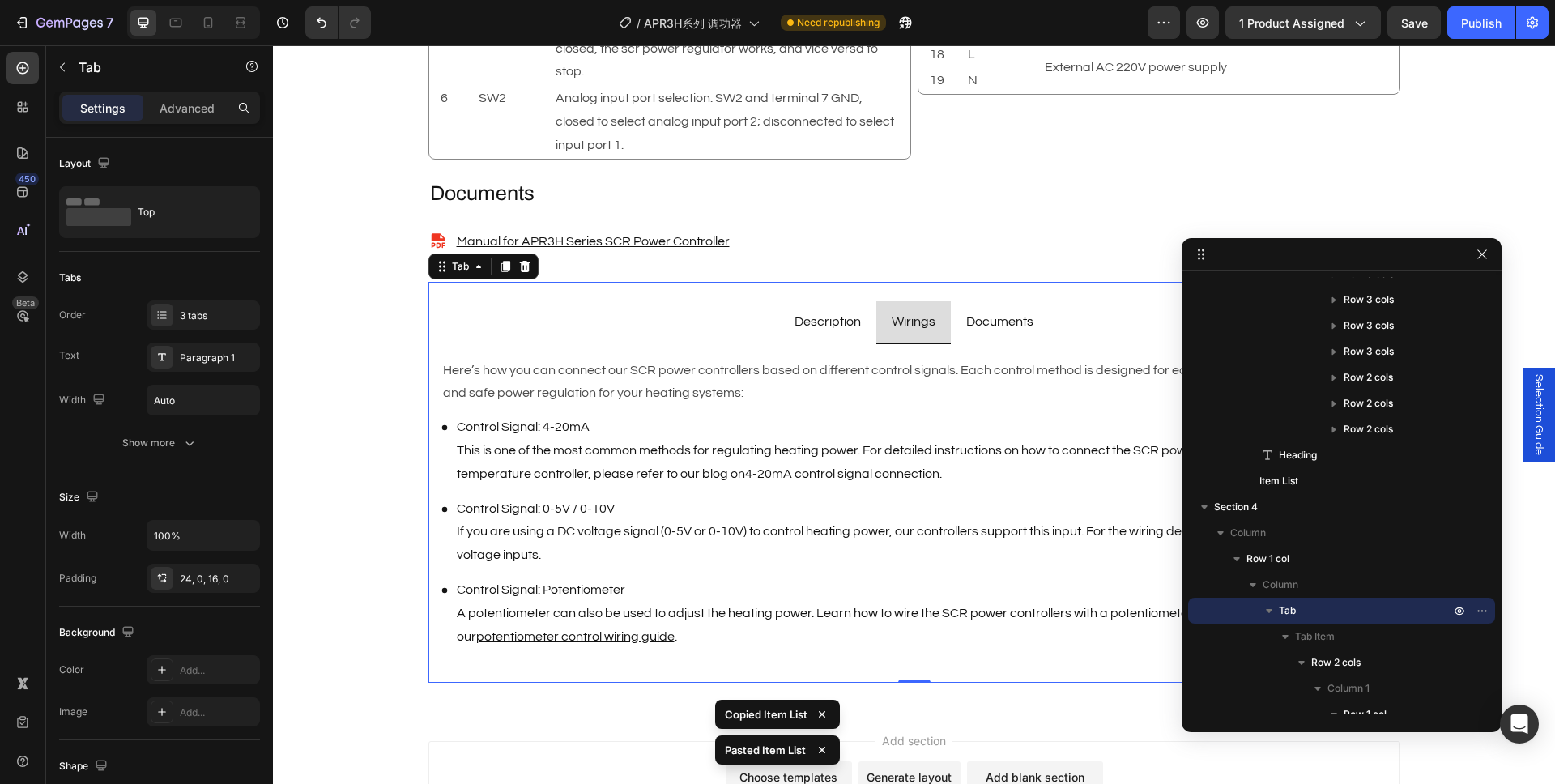
scroll to position [2316, 0]
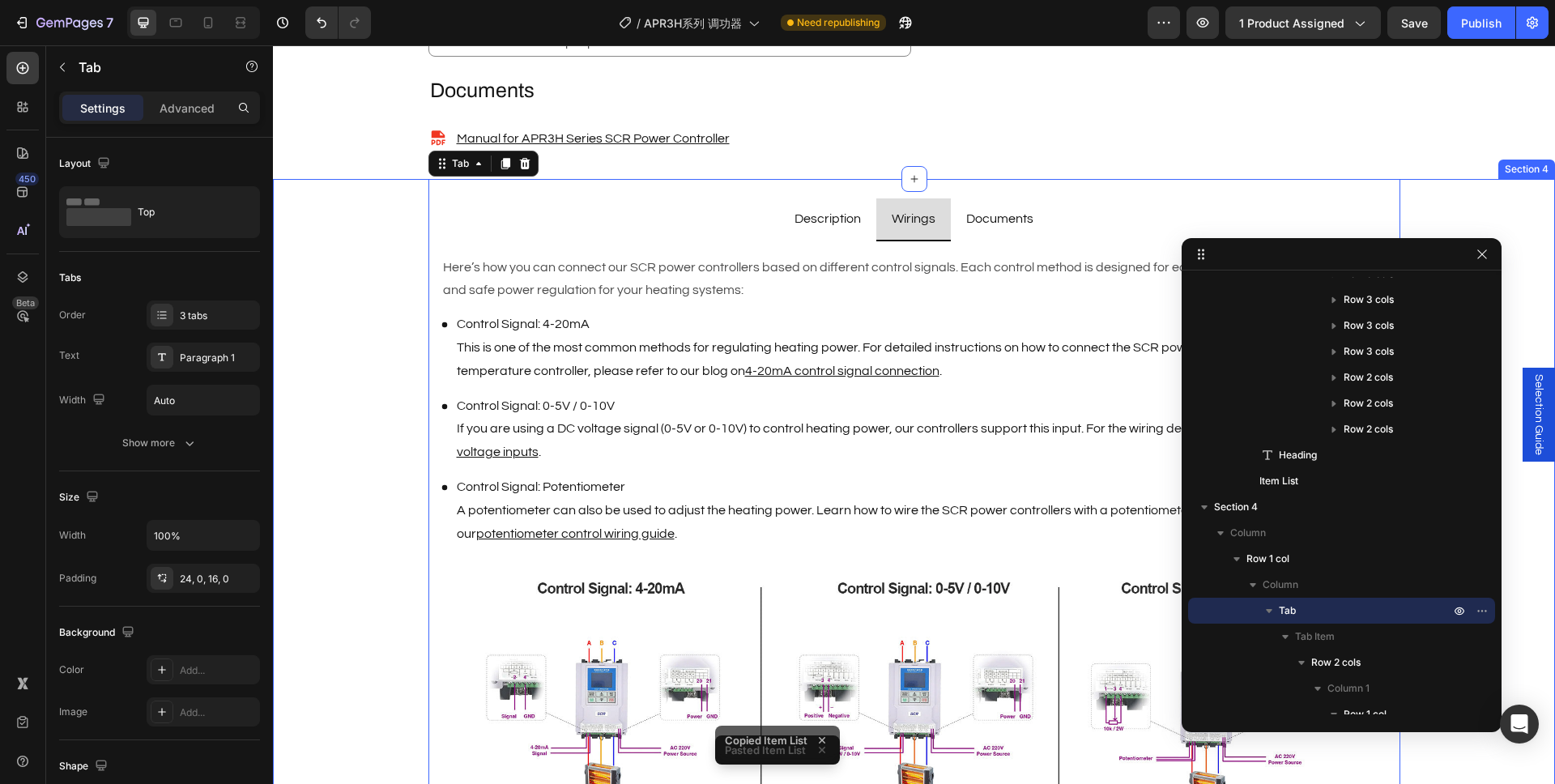
click at [377, 425] on div "Description Wirings Documents Brand : AIGOODELE Text Block Certification : CE T…" at bounding box center [914, 514] width 1282 height 672
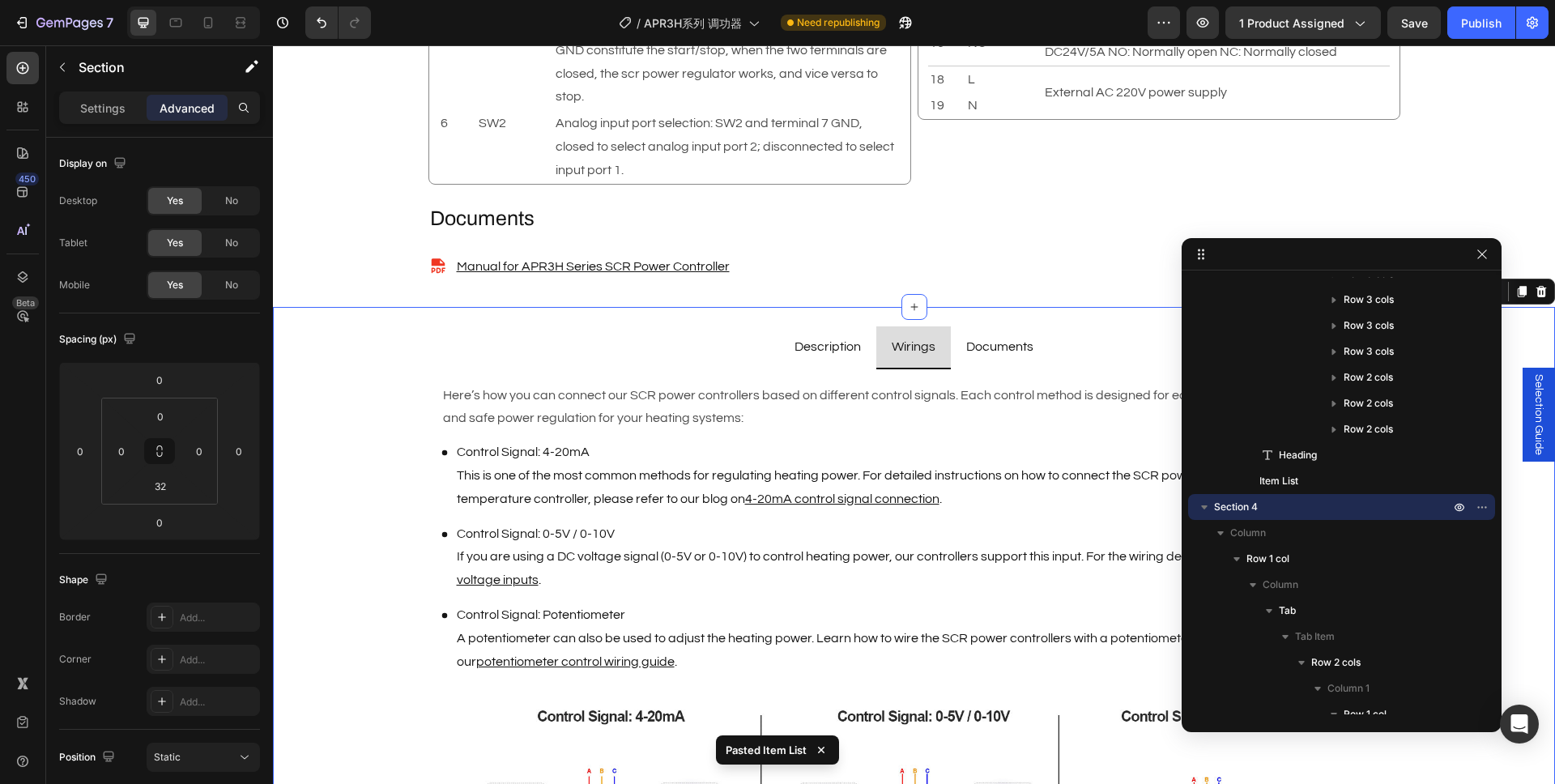
scroll to position [2049, 0]
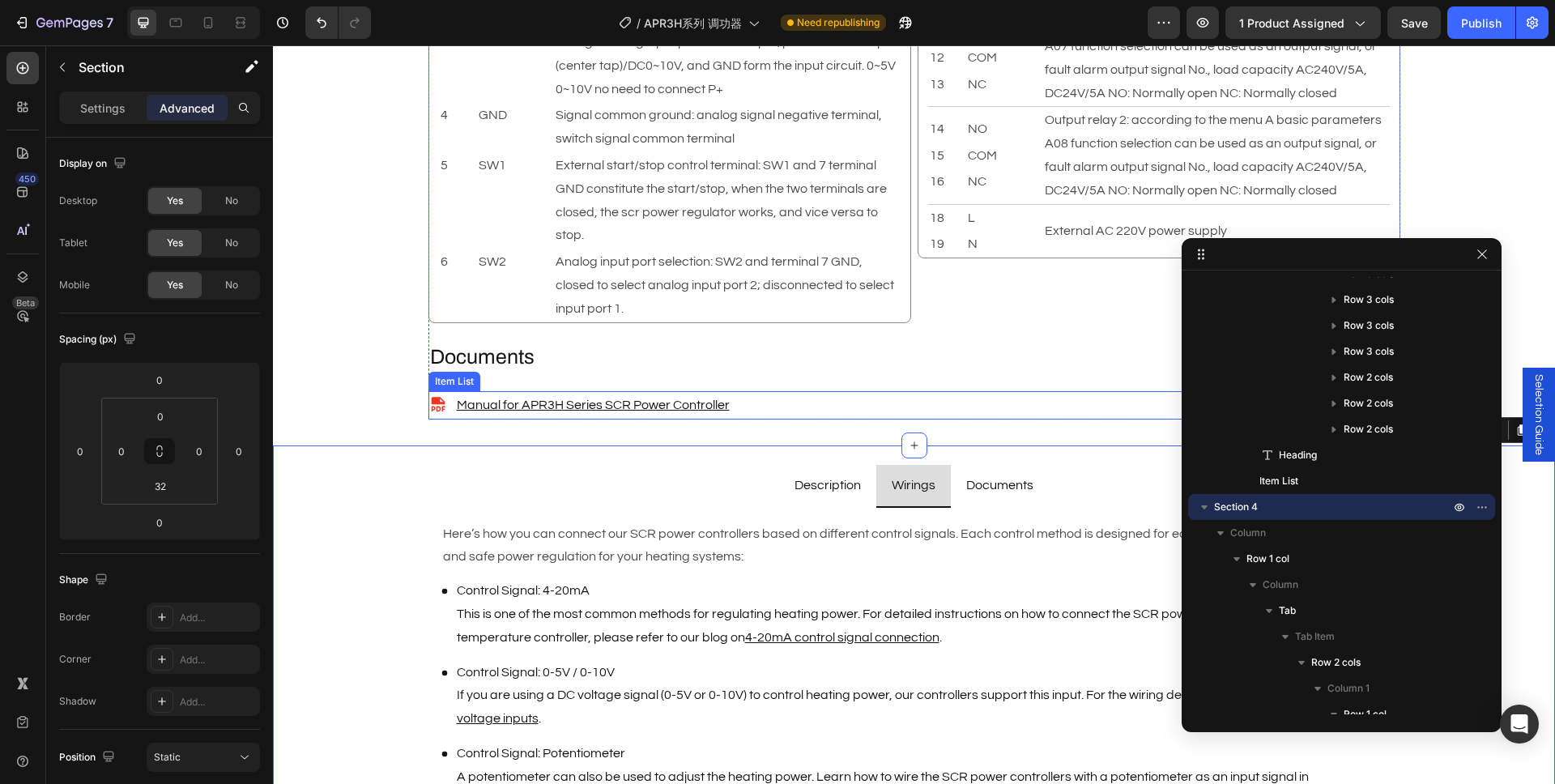
click at [790, 420] on div "Manual for APR3H Series SCR Power Controller" at bounding box center [914, 405] width 972 height 28
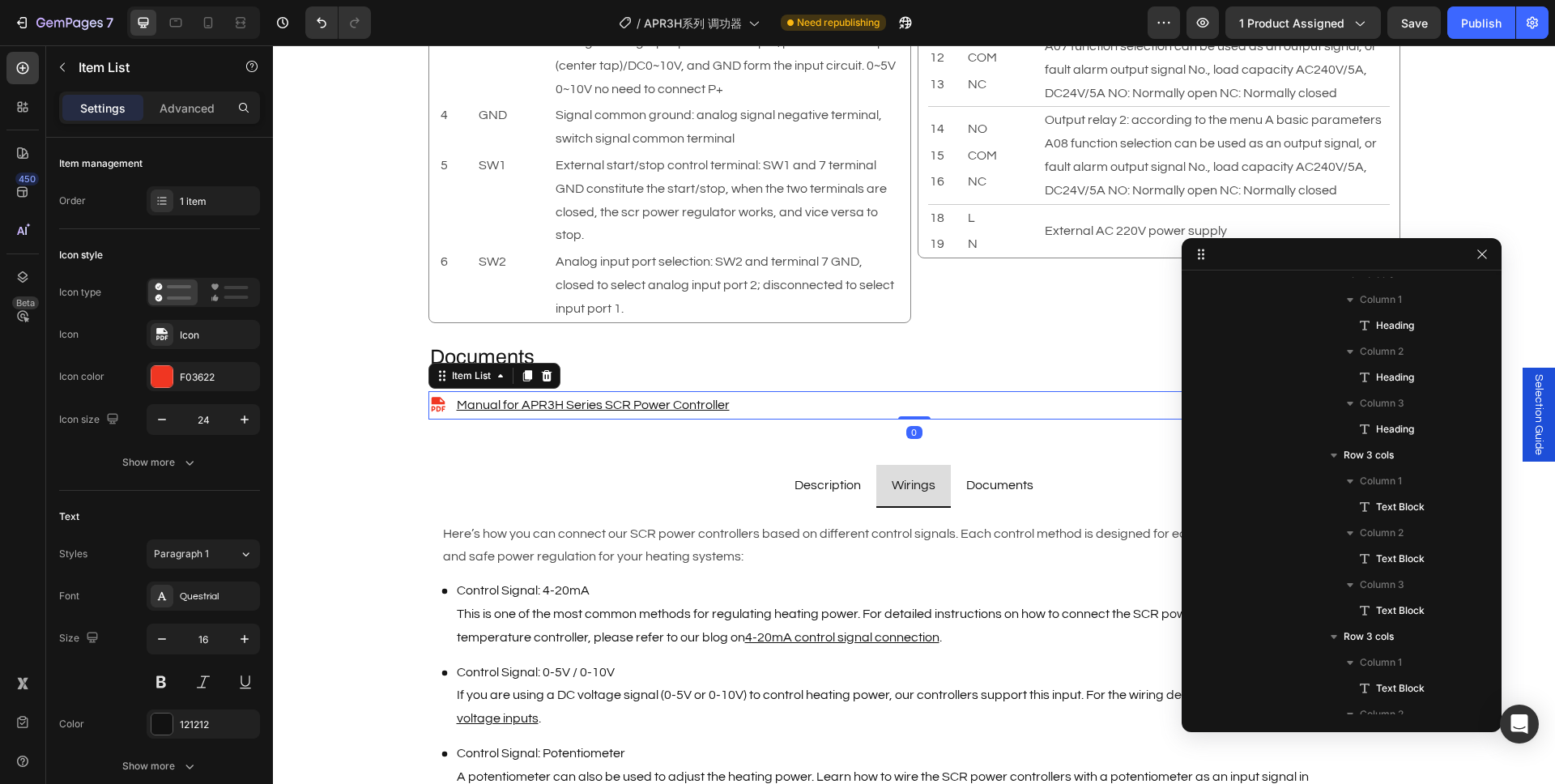
scroll to position [4492, 0]
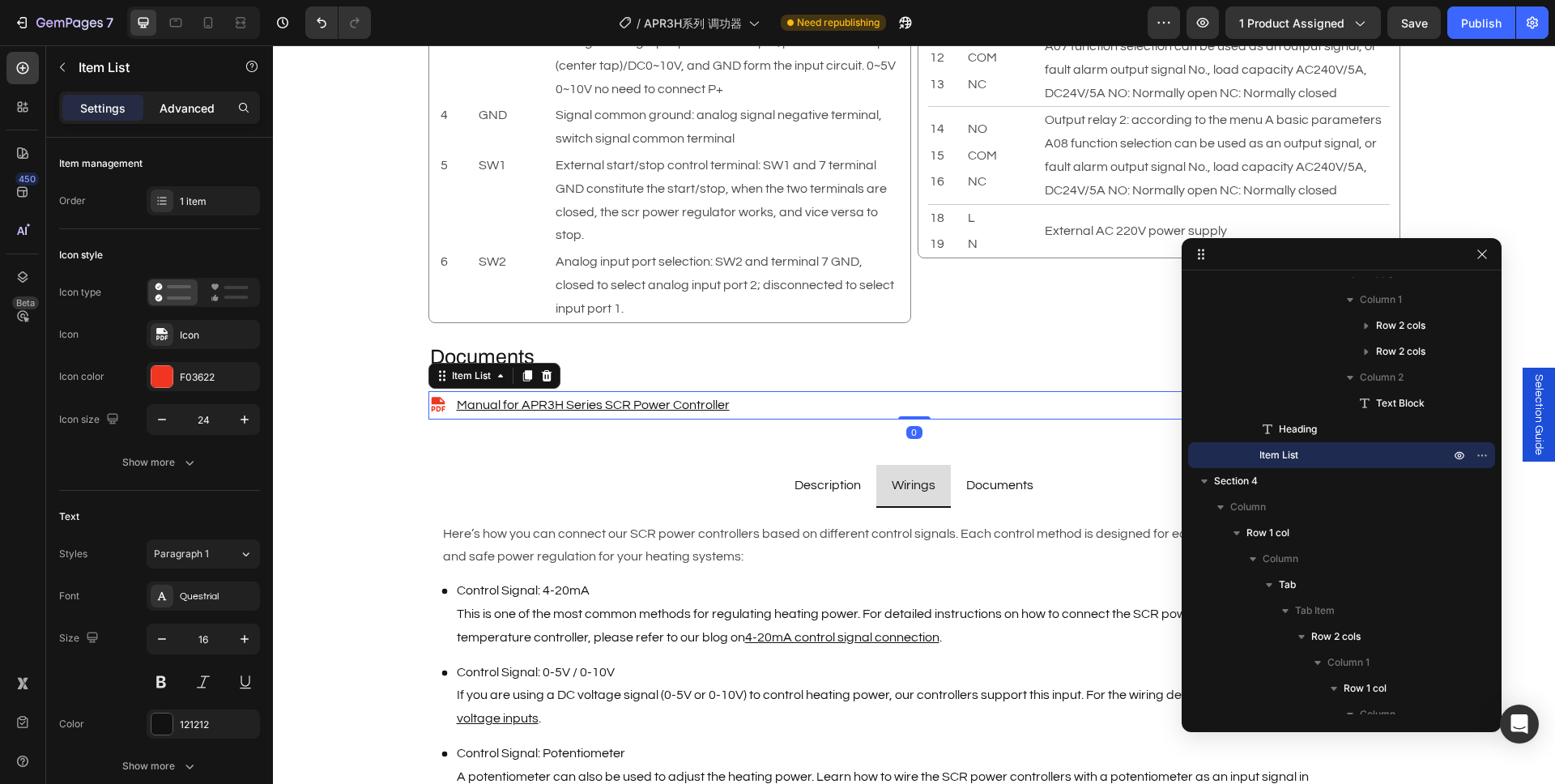
click at [199, 106] on p "Advanced" at bounding box center [186, 108] width 55 height 17
type input "100%"
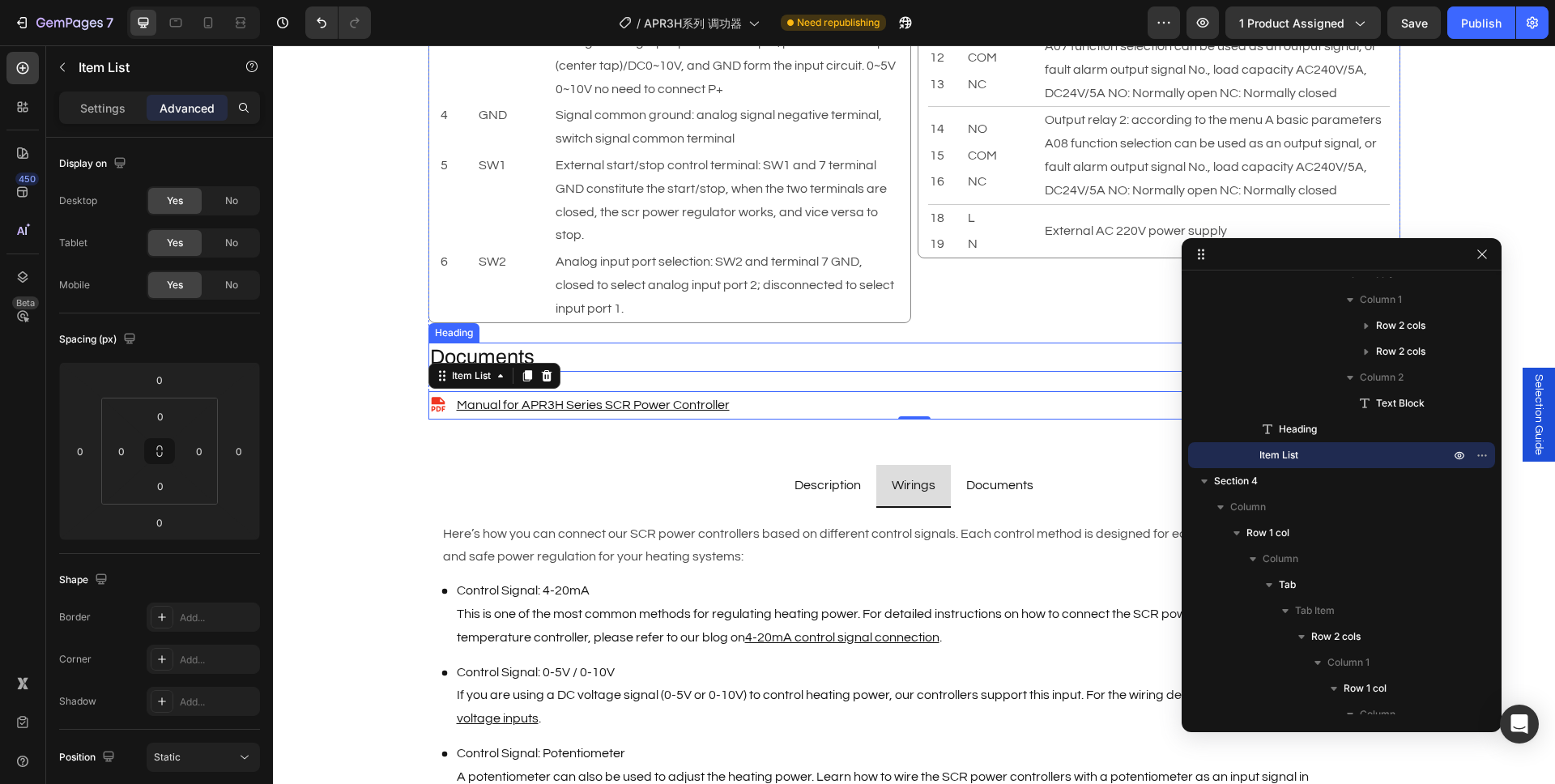
click at [606, 371] on p "Documents" at bounding box center [914, 357] width 969 height 26
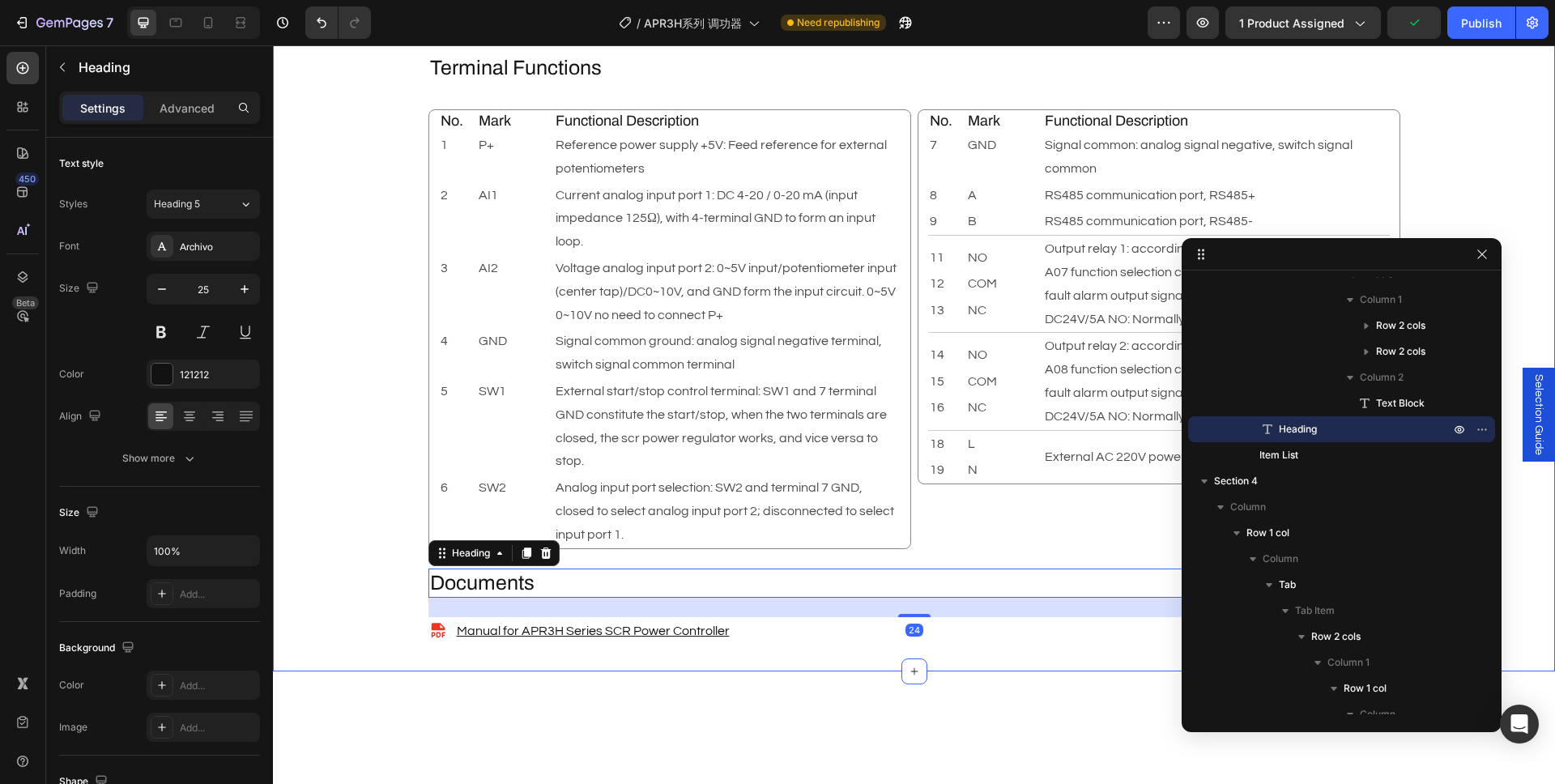
scroll to position [1758, 0]
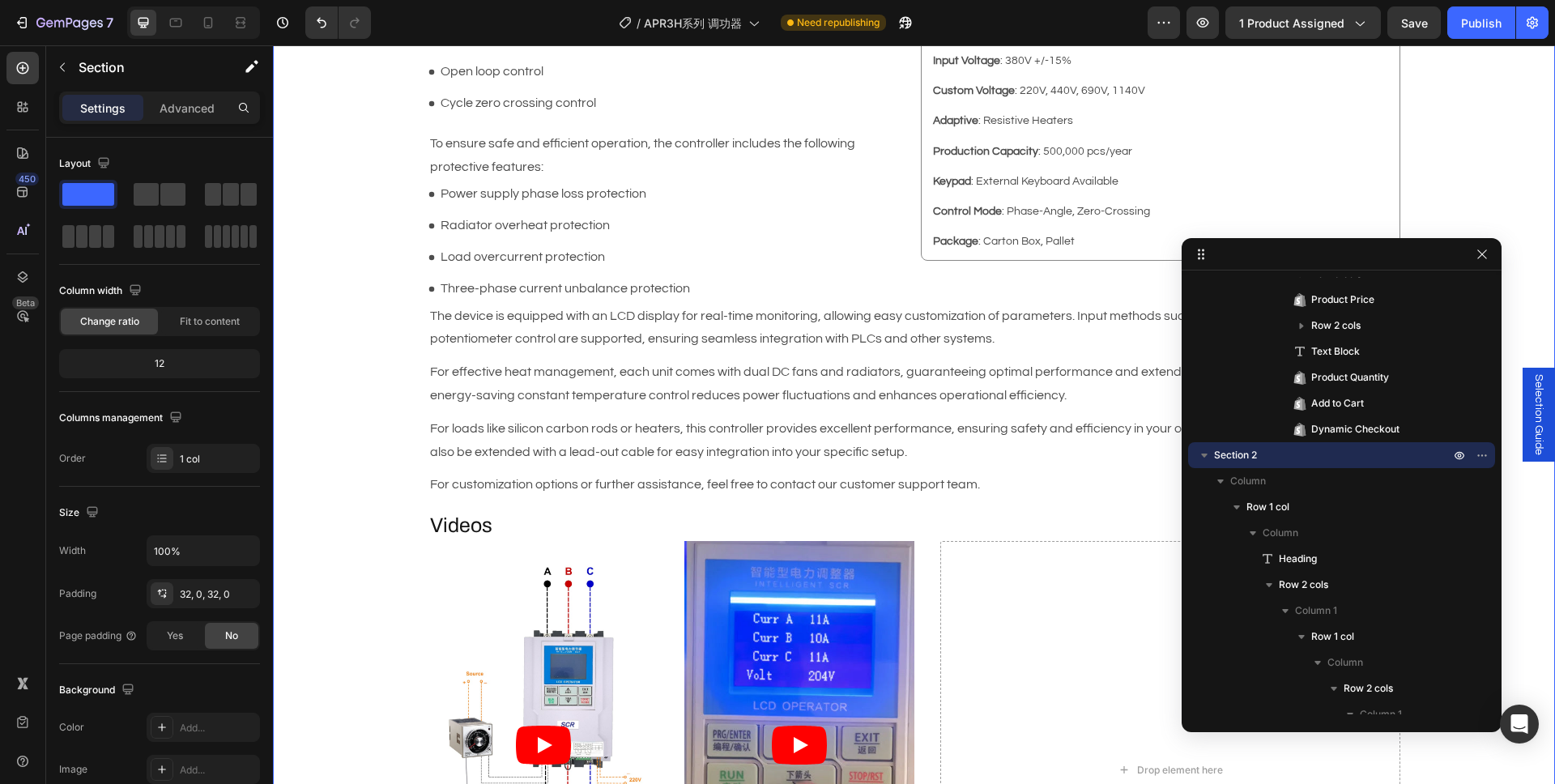
scroll to position [1059, 0]
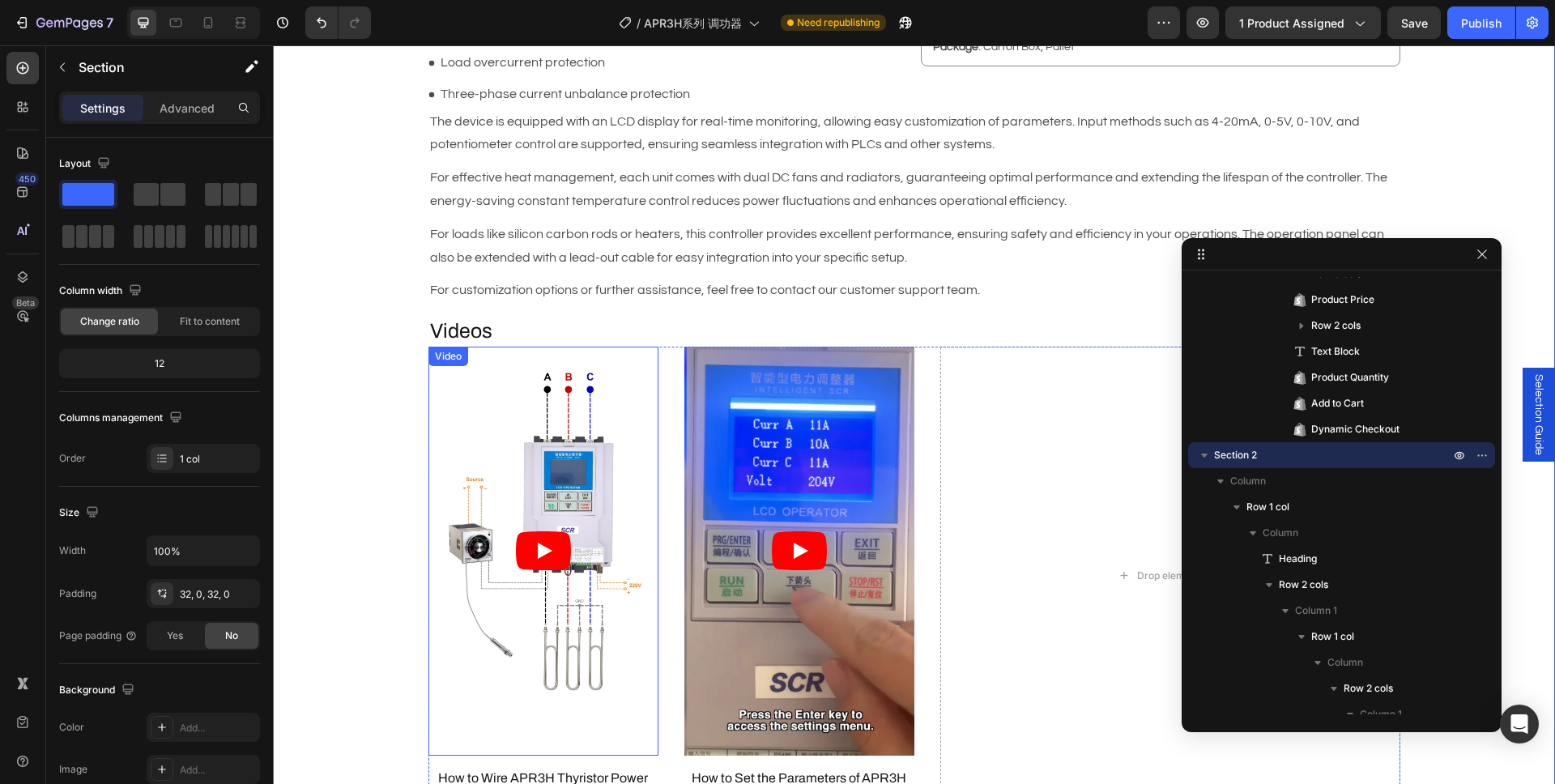
click at [643, 362] on article at bounding box center [543, 551] width 230 height 409
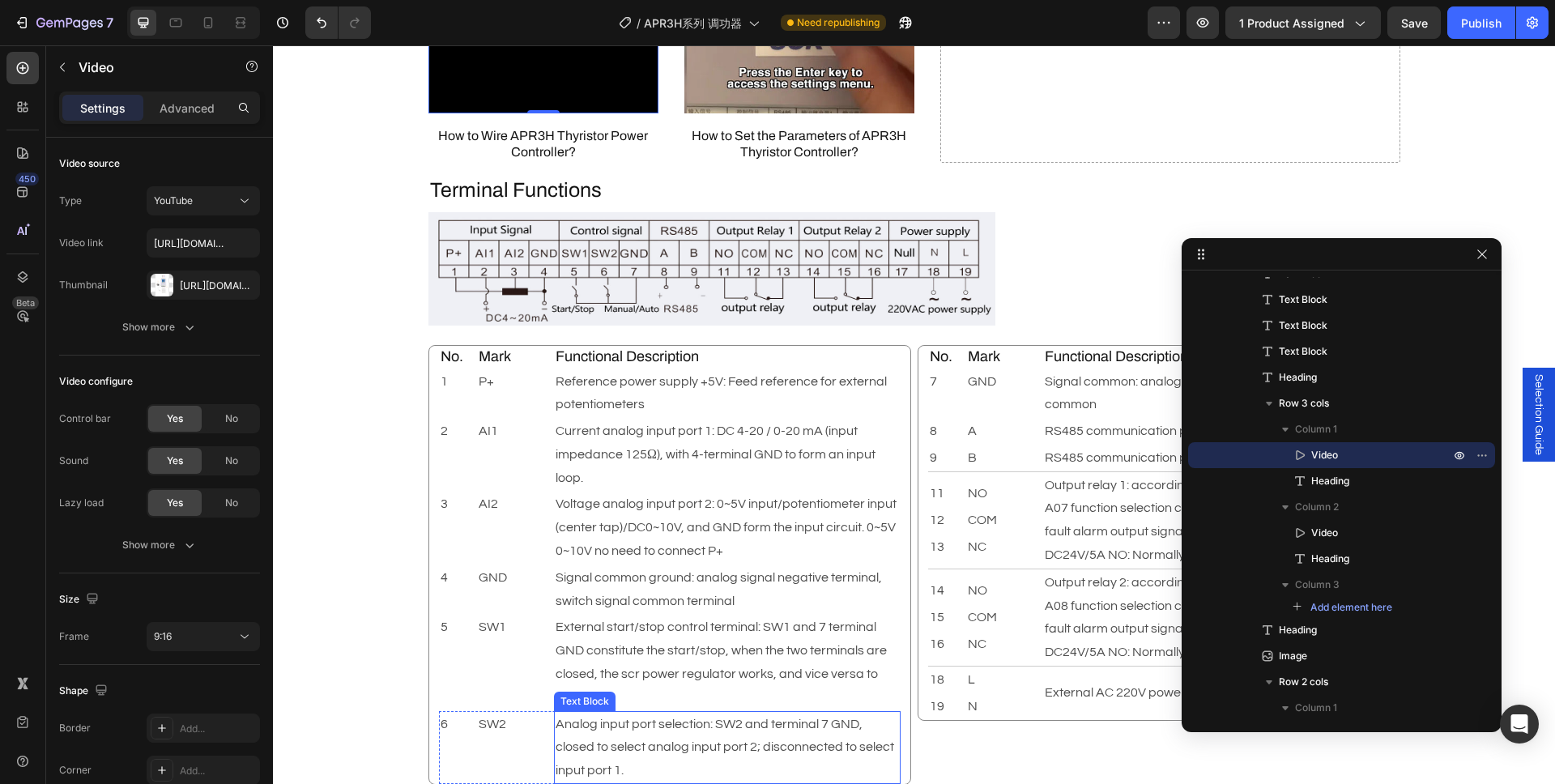
scroll to position [2369, 0]
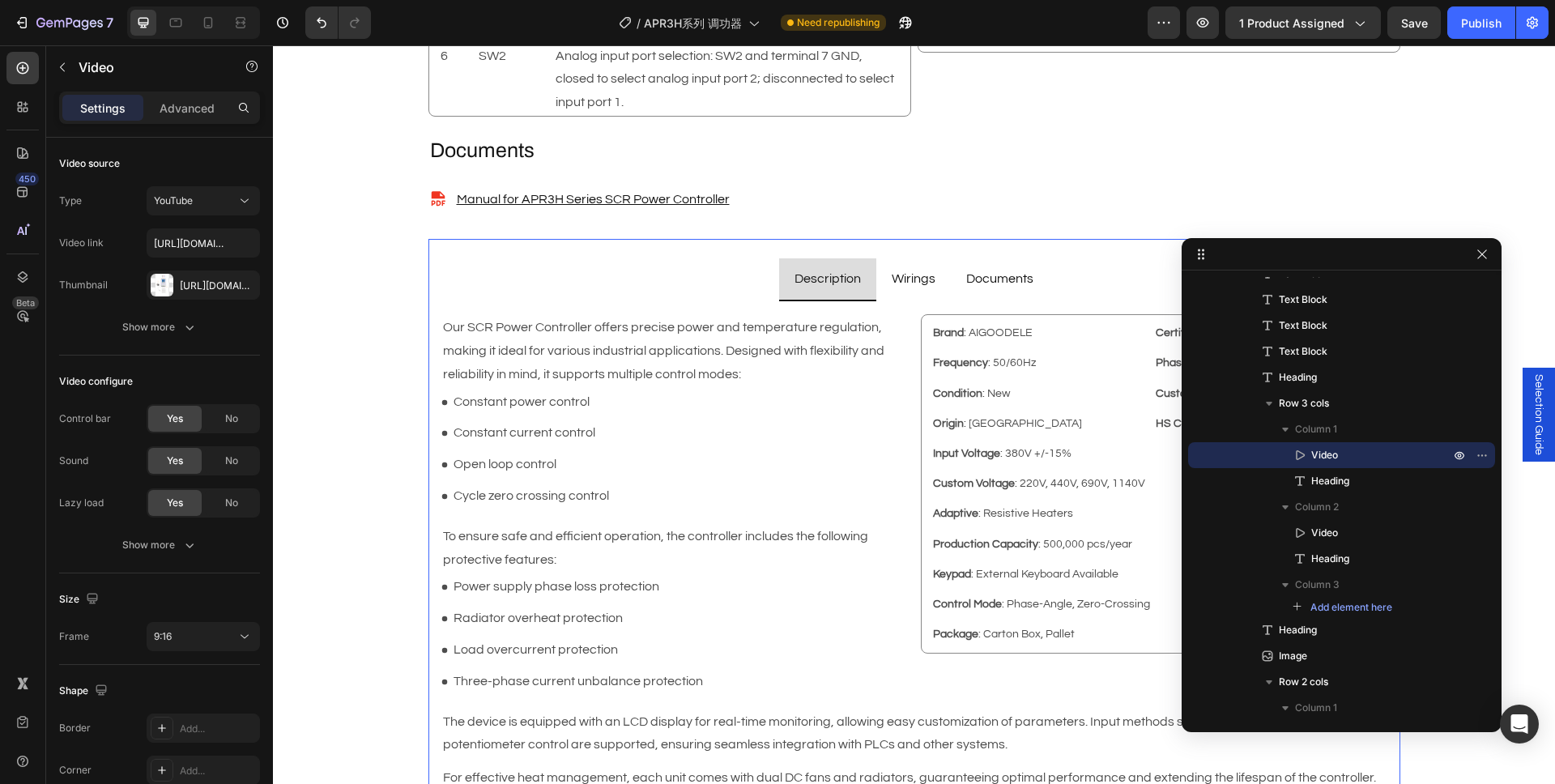
click at [900, 285] on p "Wirings" at bounding box center [913, 279] width 44 height 23
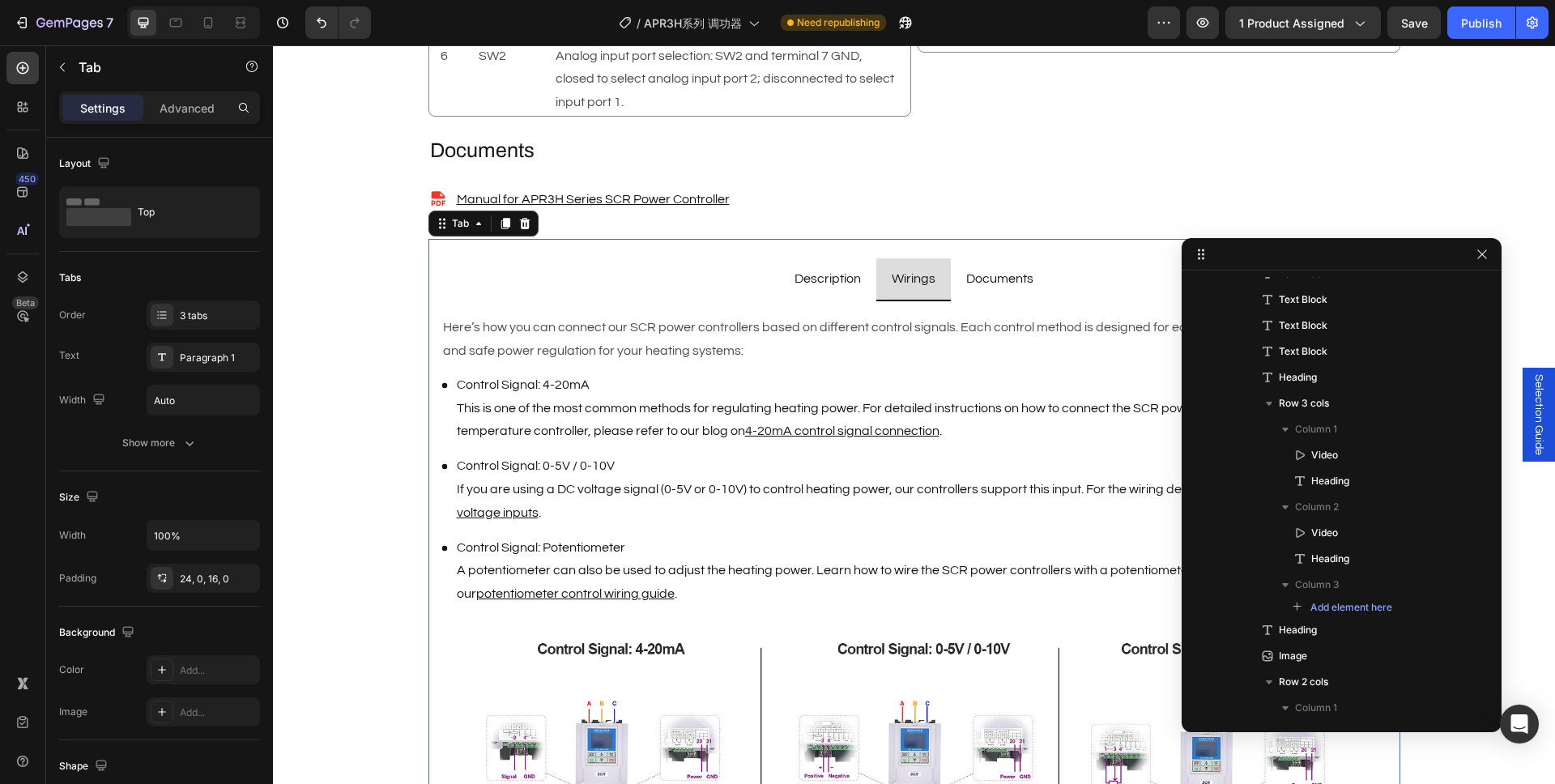
scroll to position [4622, 0]
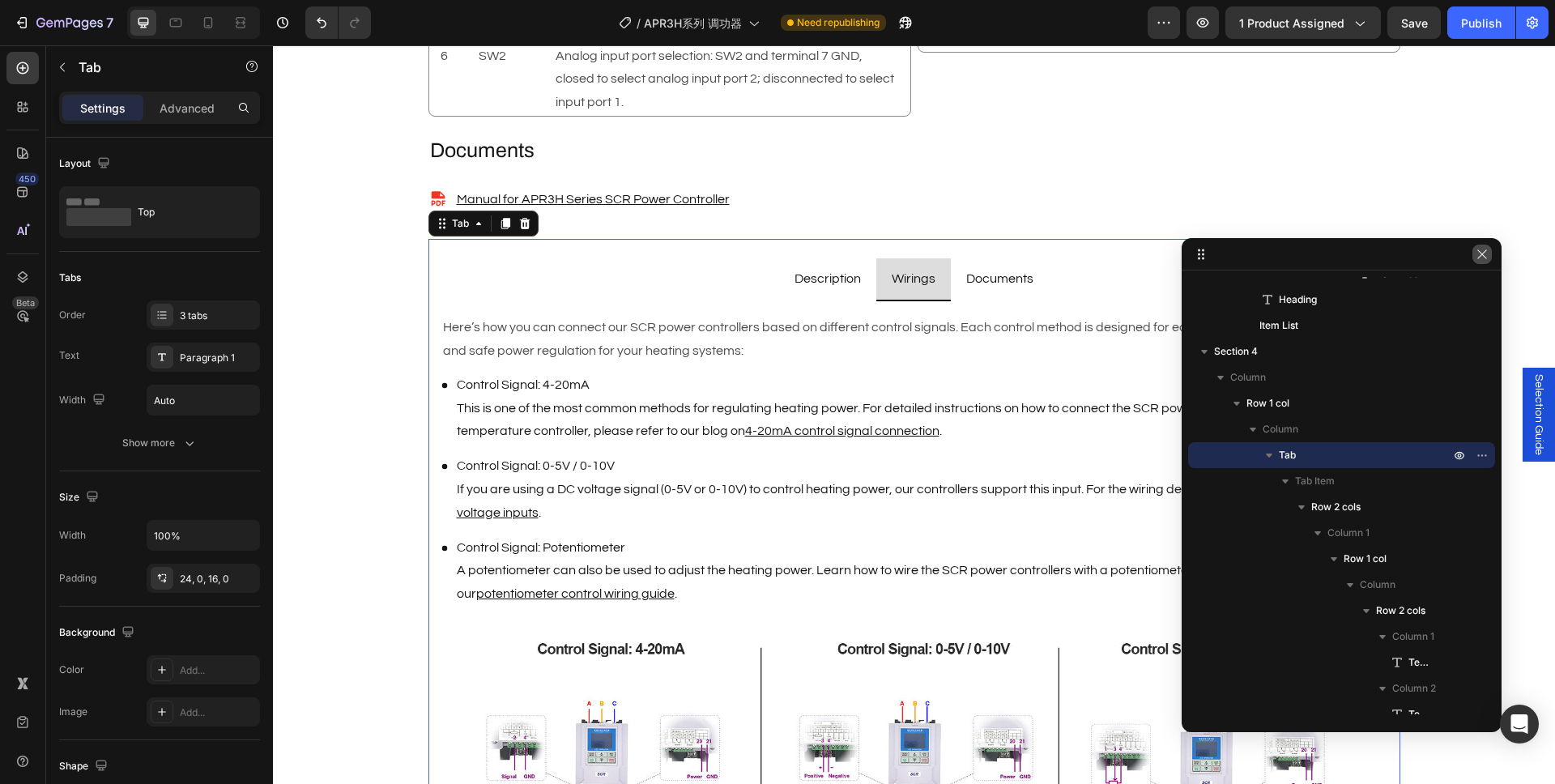
click at [1477, 251] on icon "button" at bounding box center [1482, 255] width 13 height 13
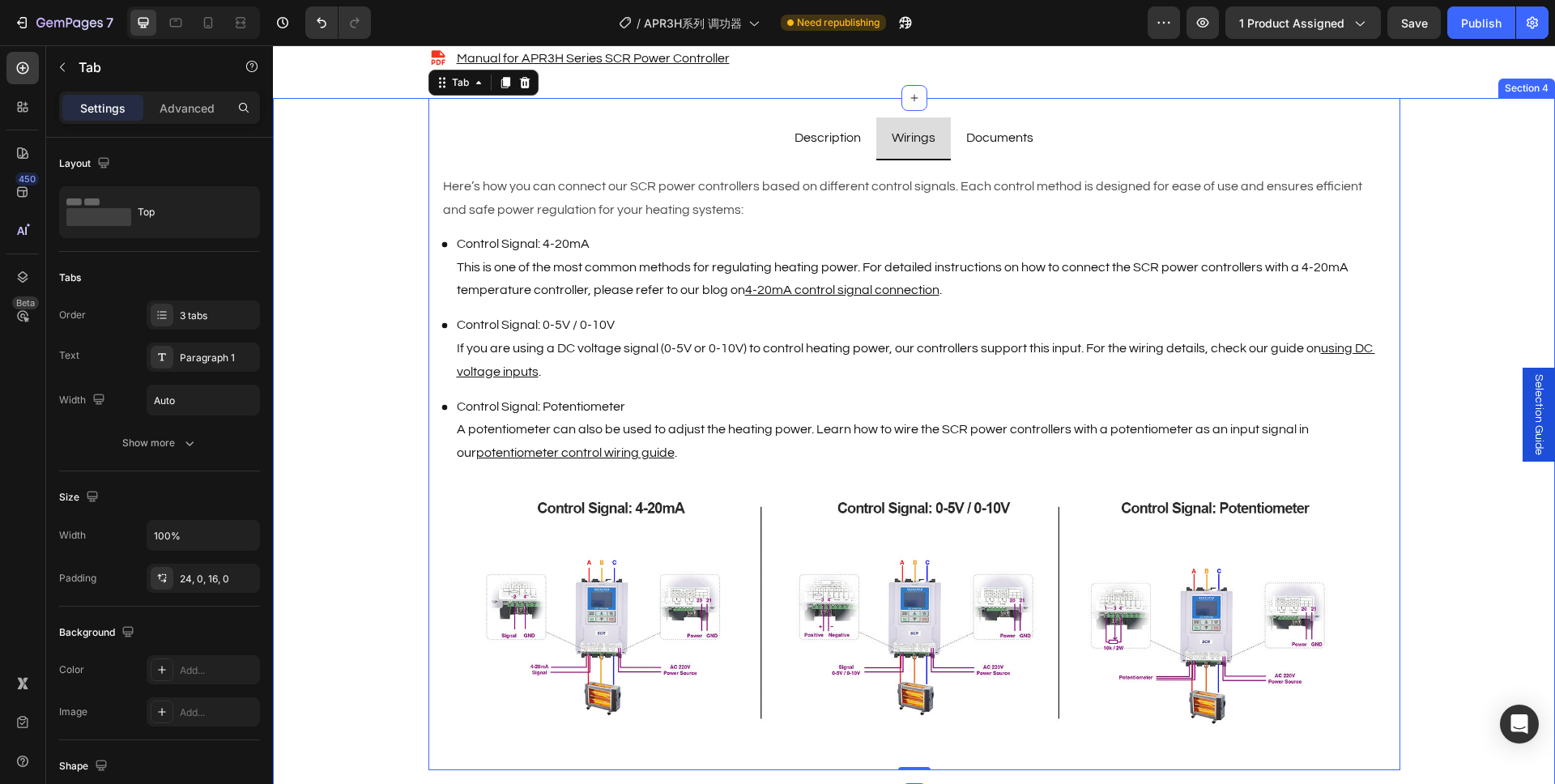
scroll to position [2563, 0]
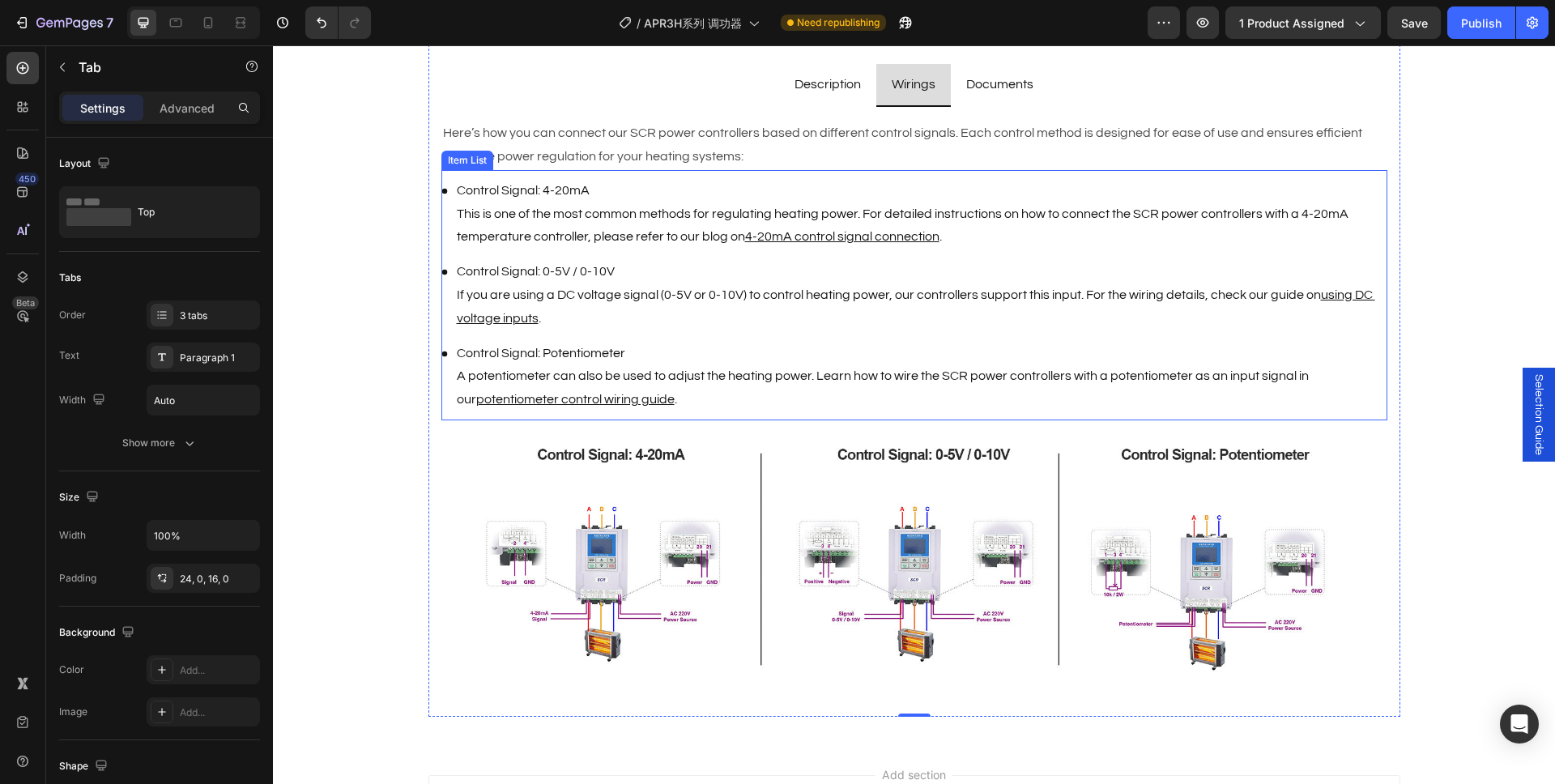
click at [707, 217] on p "Control Signal: 4-20mA This is one of the most common methods for regulating he…" at bounding box center [921, 214] width 928 height 69
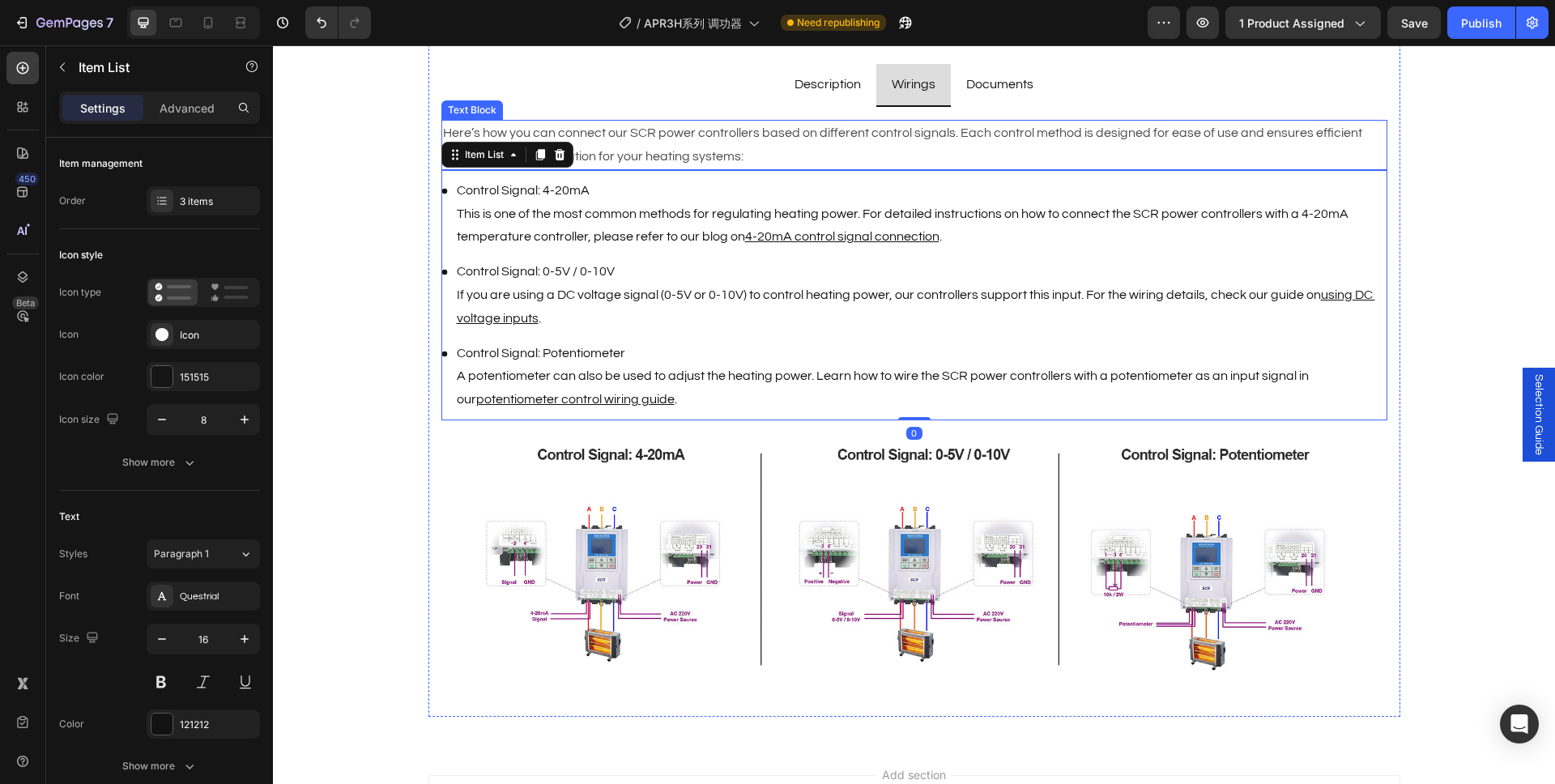
click at [754, 148] on p "Here’s how you can connect our SCR power controllers based on different control…" at bounding box center [914, 144] width 942 height 47
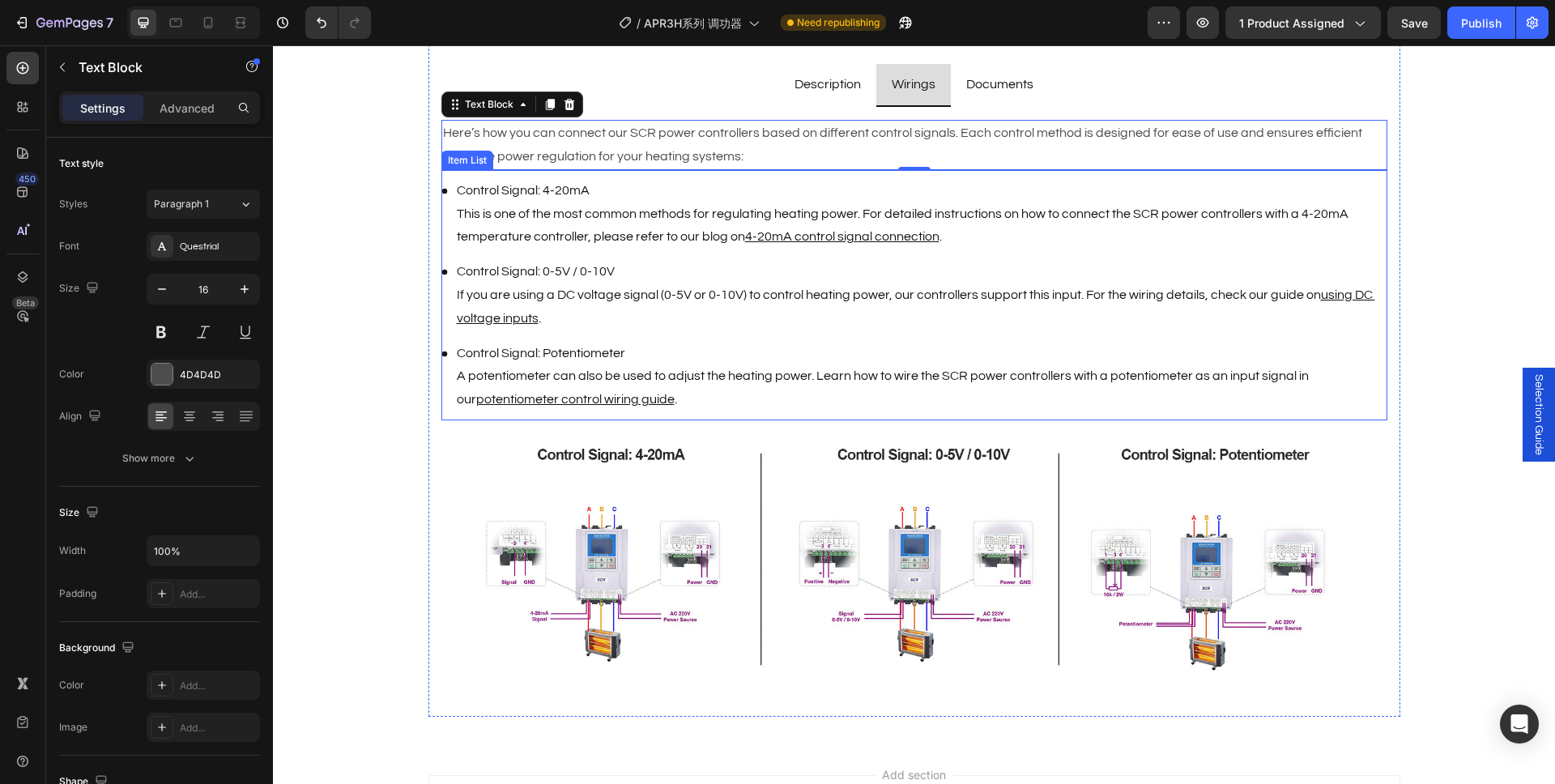
click at [724, 182] on p "Control Signal: 4-20mA This is one of the most common methods for regulating he…" at bounding box center [921, 214] width 928 height 69
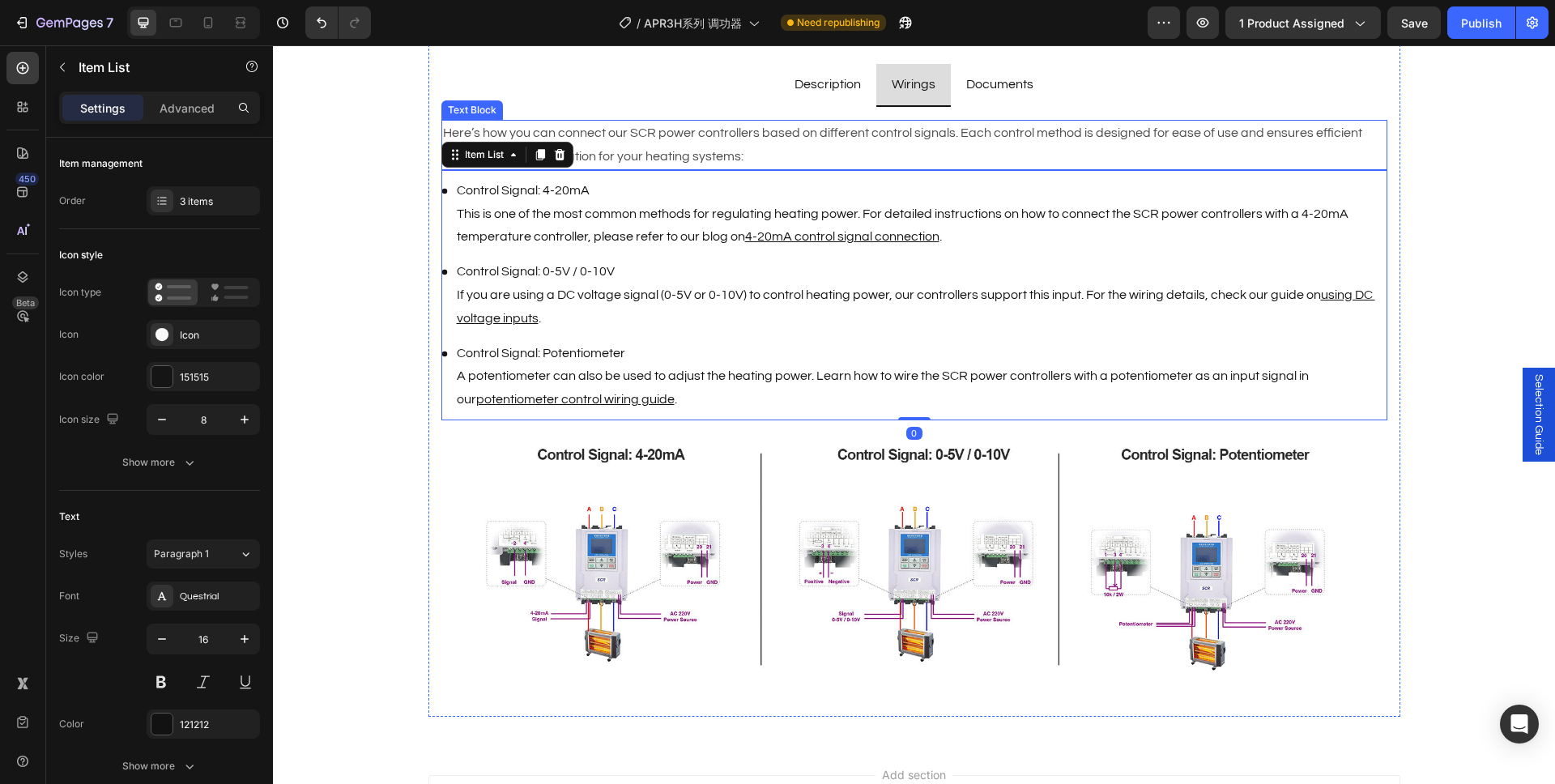
click at [737, 163] on p "Here’s how you can connect our SCR power controllers based on different control…" at bounding box center [914, 144] width 942 height 47
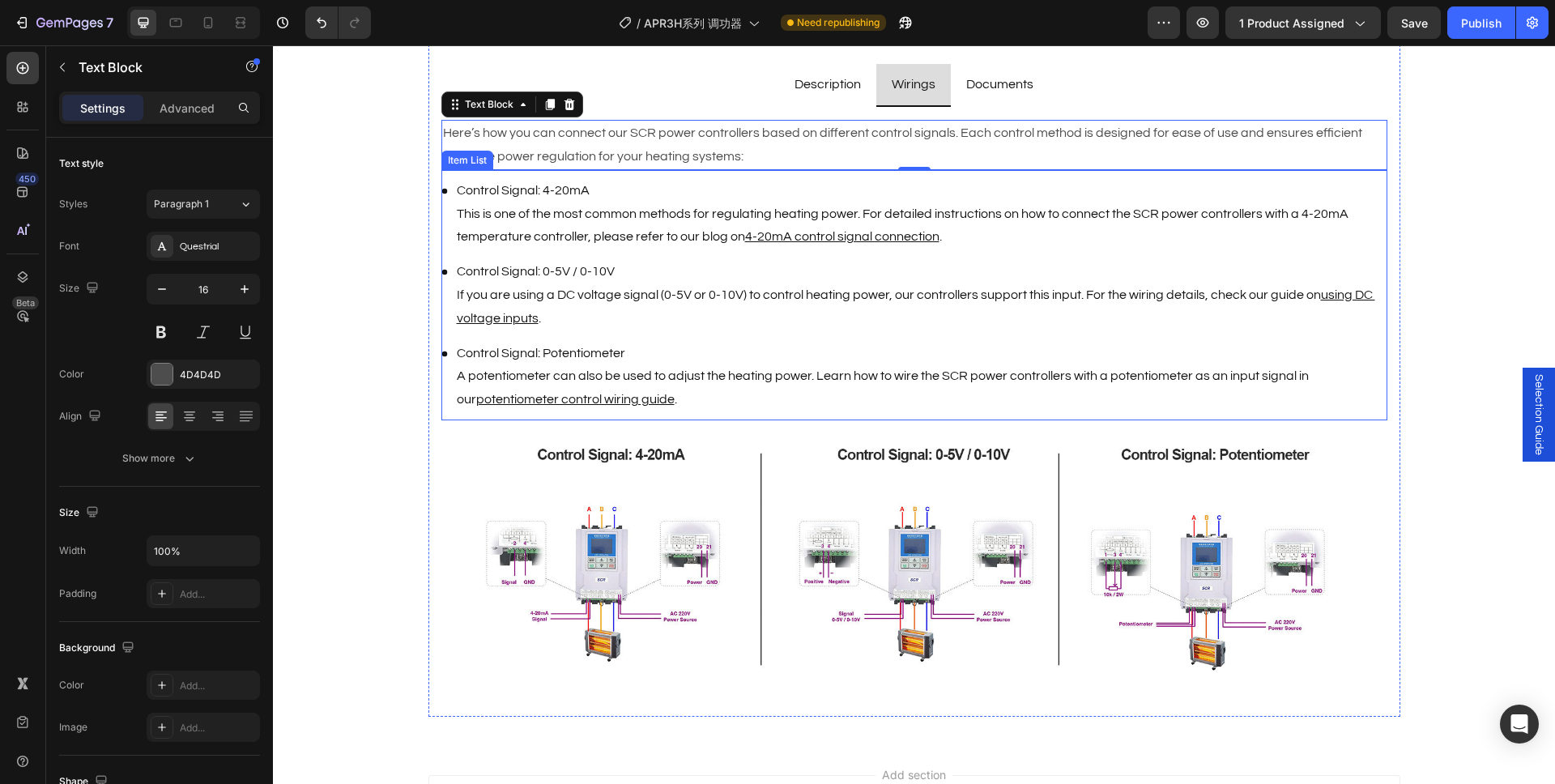
click at [694, 197] on p "Control Signal: 4-20mA This is one of the most common methods for regulating he…" at bounding box center [921, 214] width 928 height 69
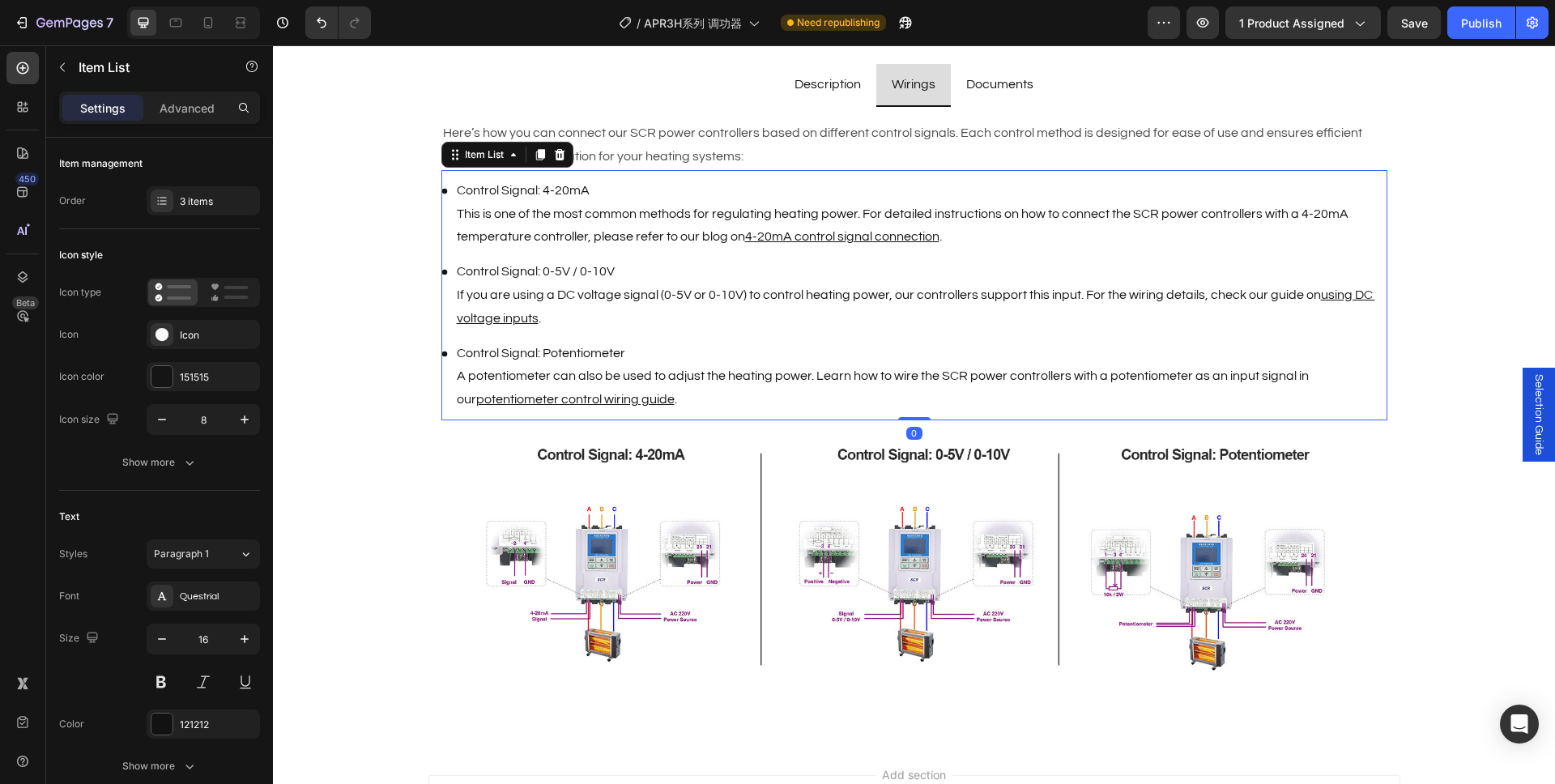
click at [686, 287] on p "Control Signal: 0-5V / 0-10V If you are using a DC voltage signal (0-5V or 0-10…" at bounding box center [921, 294] width 928 height 69
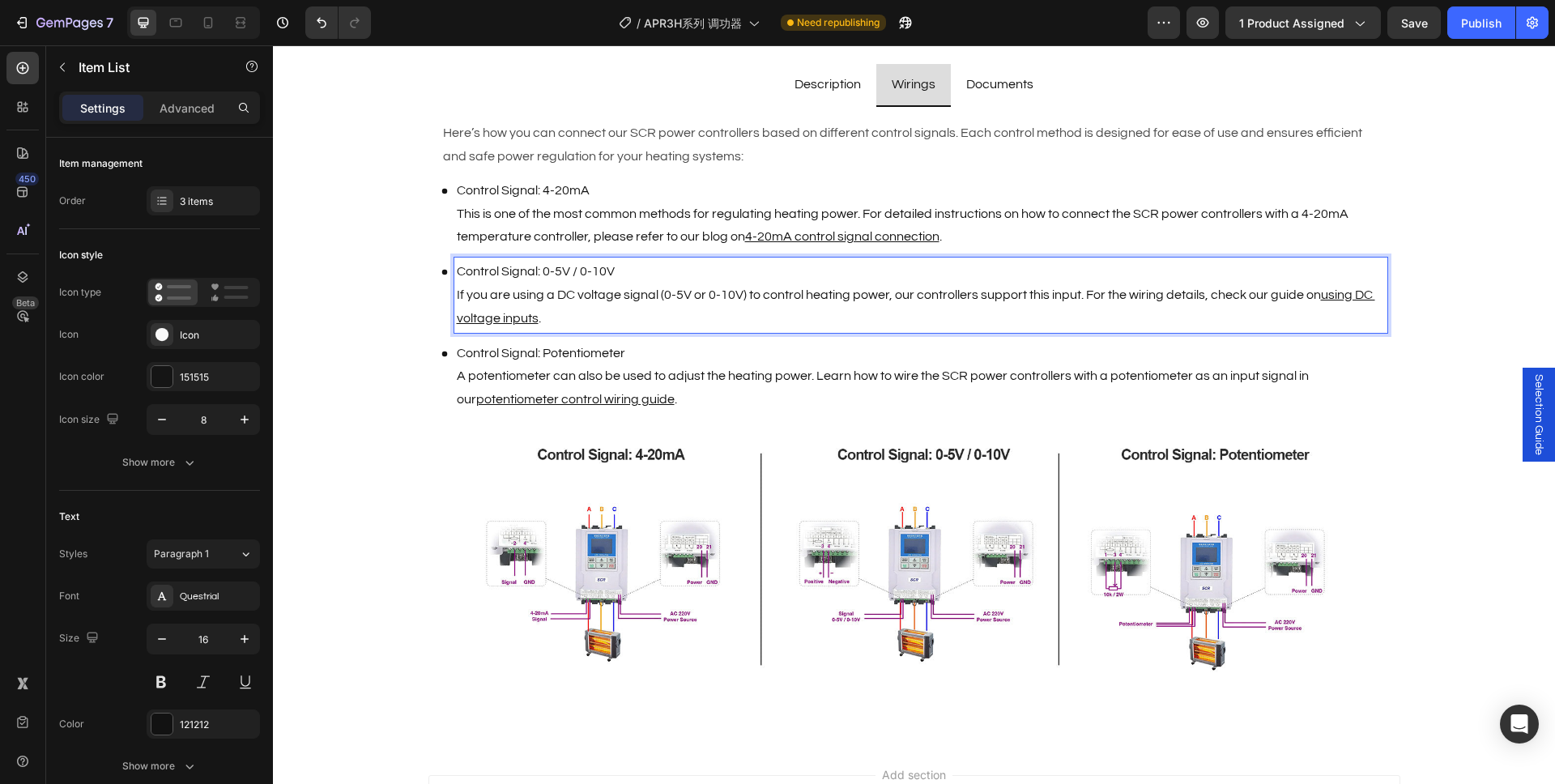
click at [704, 365] on p "Control Signal: Potentiometer A potentiometer can also be used to adjust the he…" at bounding box center [921, 376] width 928 height 69
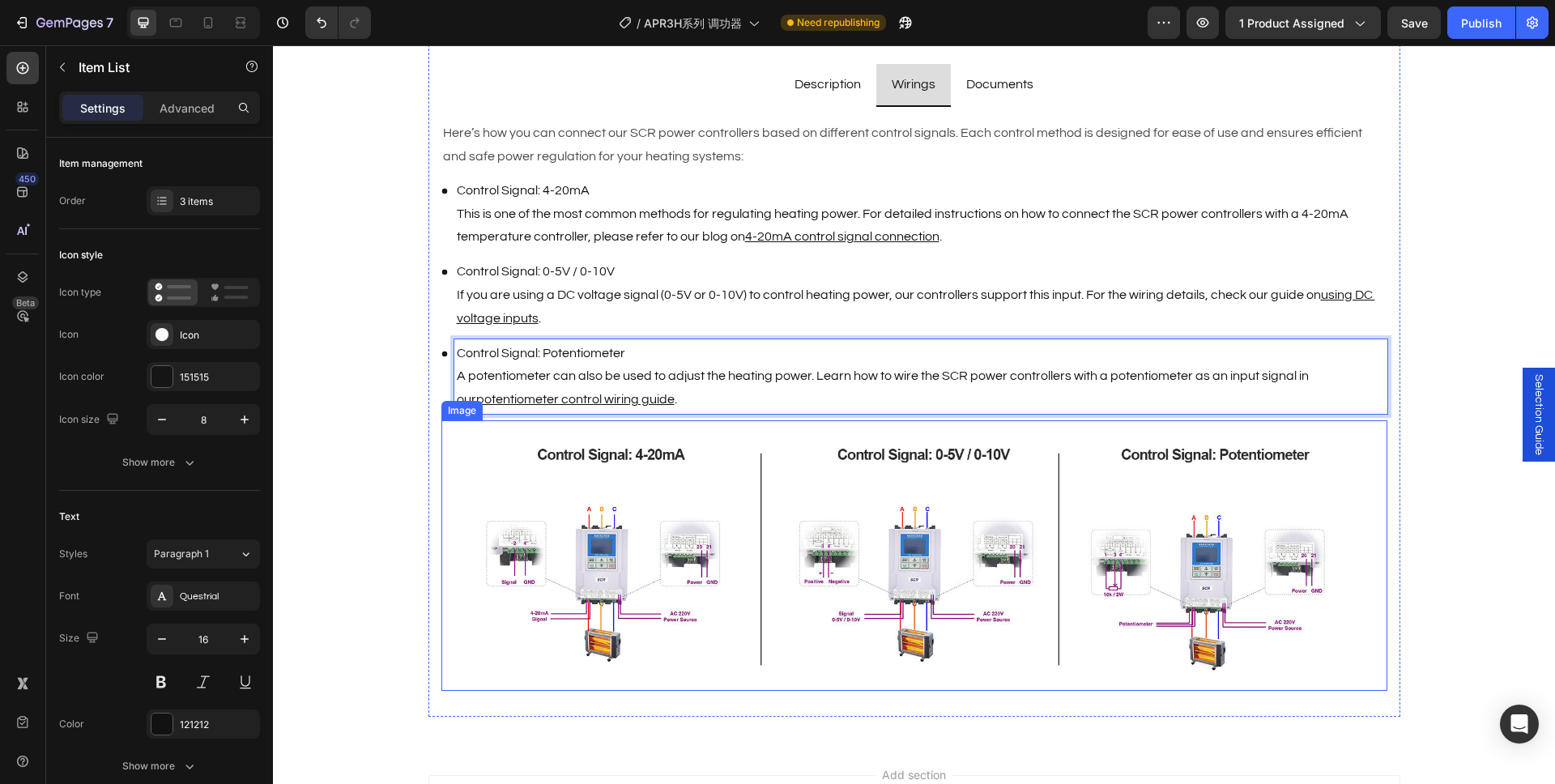
click at [720, 516] on img at bounding box center [914, 556] width 946 height 271
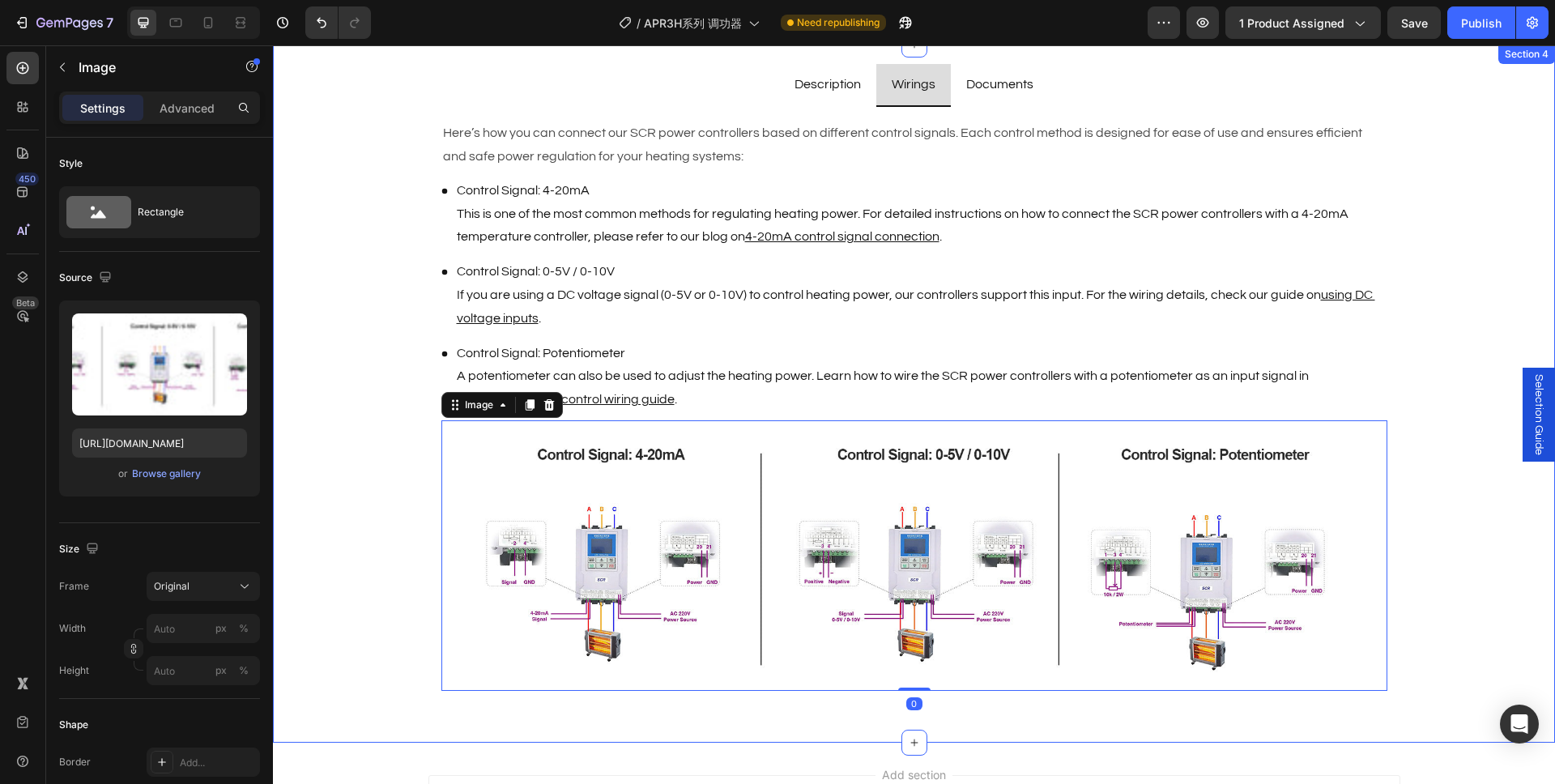
click at [376, 513] on div "Description Wirings Documents Brand : AIGOODELE Text Block Certification : CE T…" at bounding box center [914, 380] width 1282 height 672
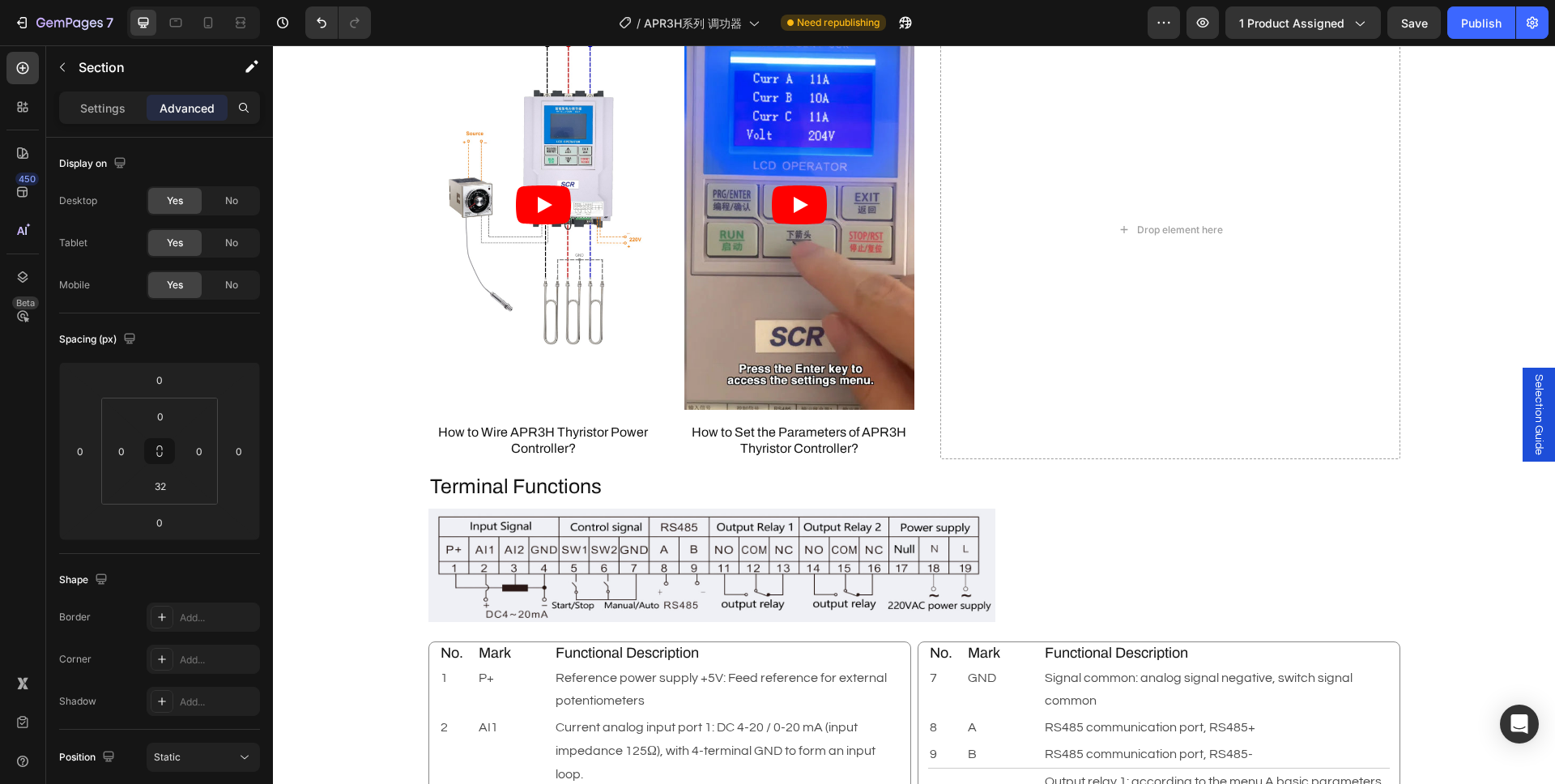
scroll to position [1307, 0]
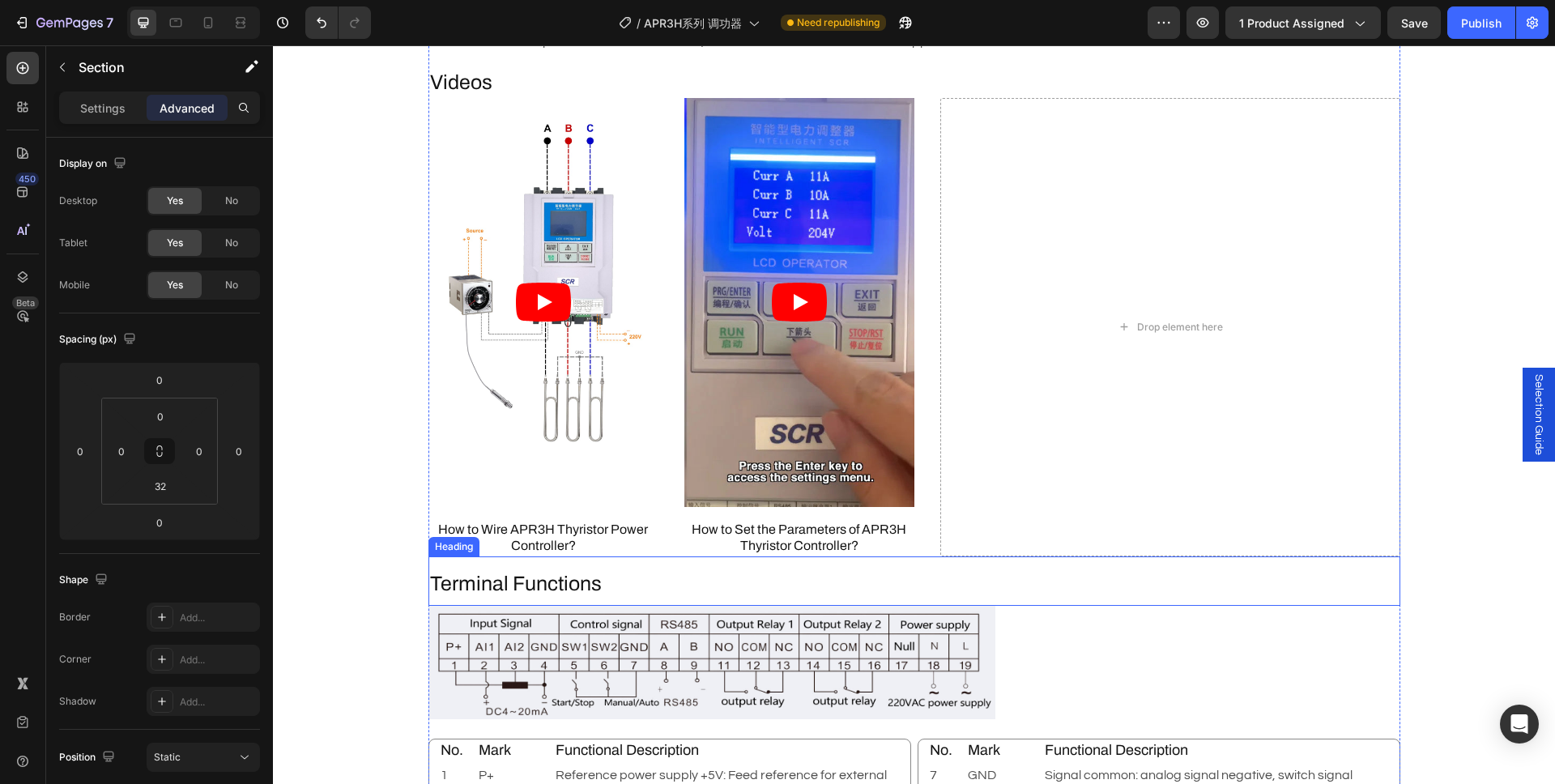
click at [516, 578] on h2 "Terminal Functions" at bounding box center [914, 584] width 972 height 30
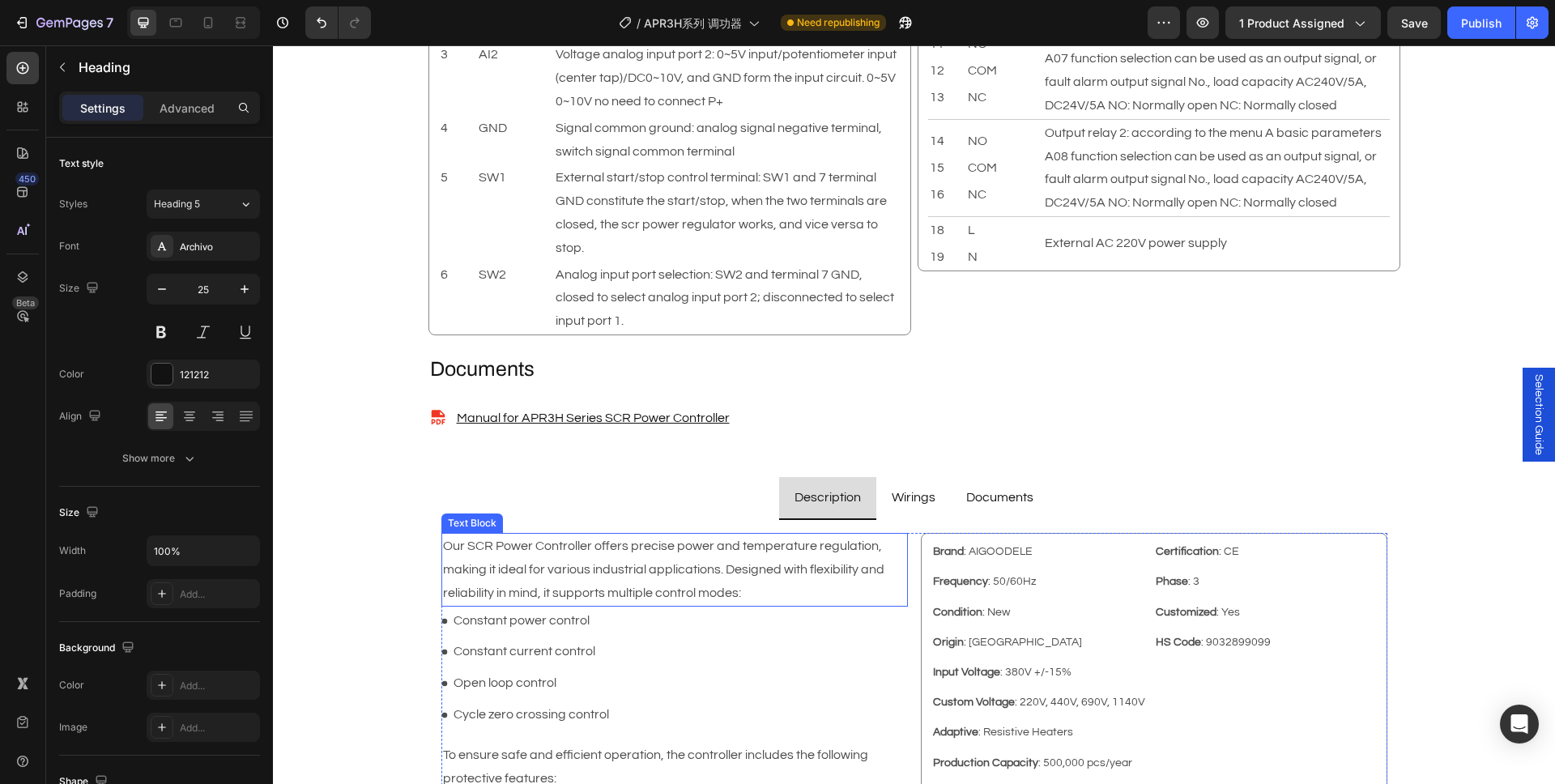
scroll to position [2157, 0]
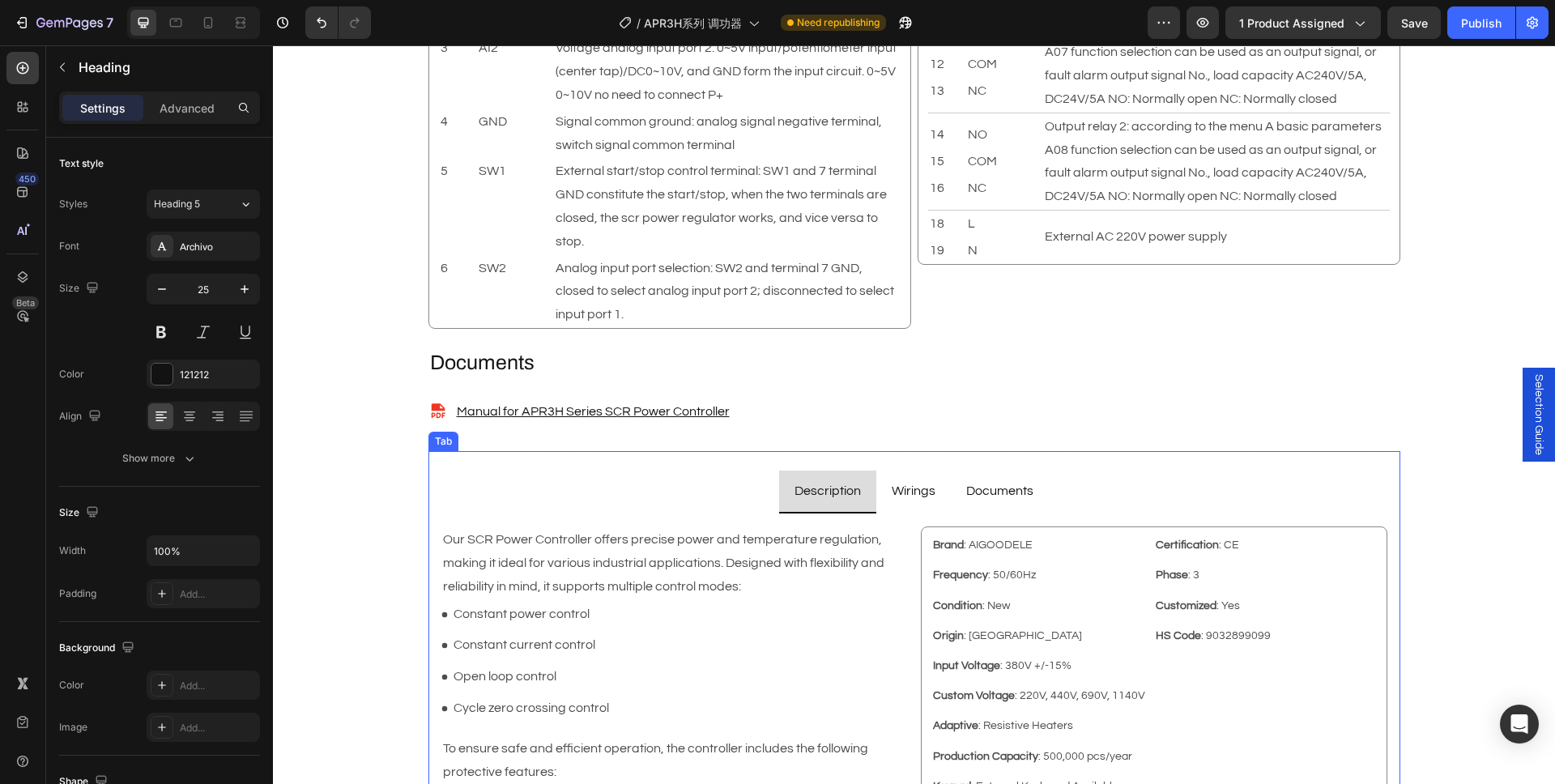
click at [915, 479] on p "Wirings" at bounding box center [913, 491] width 44 height 23
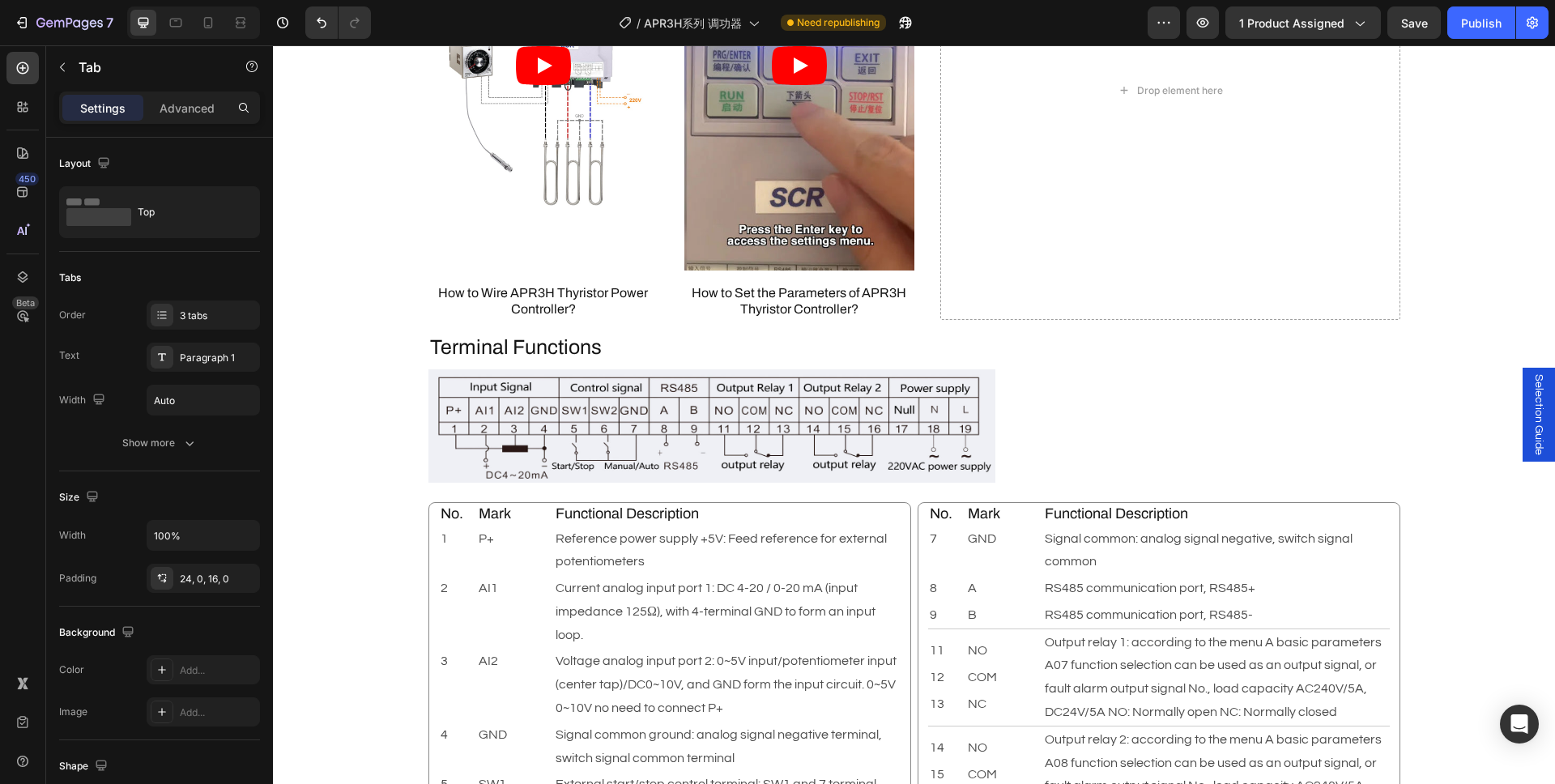
scroll to position [1402, 0]
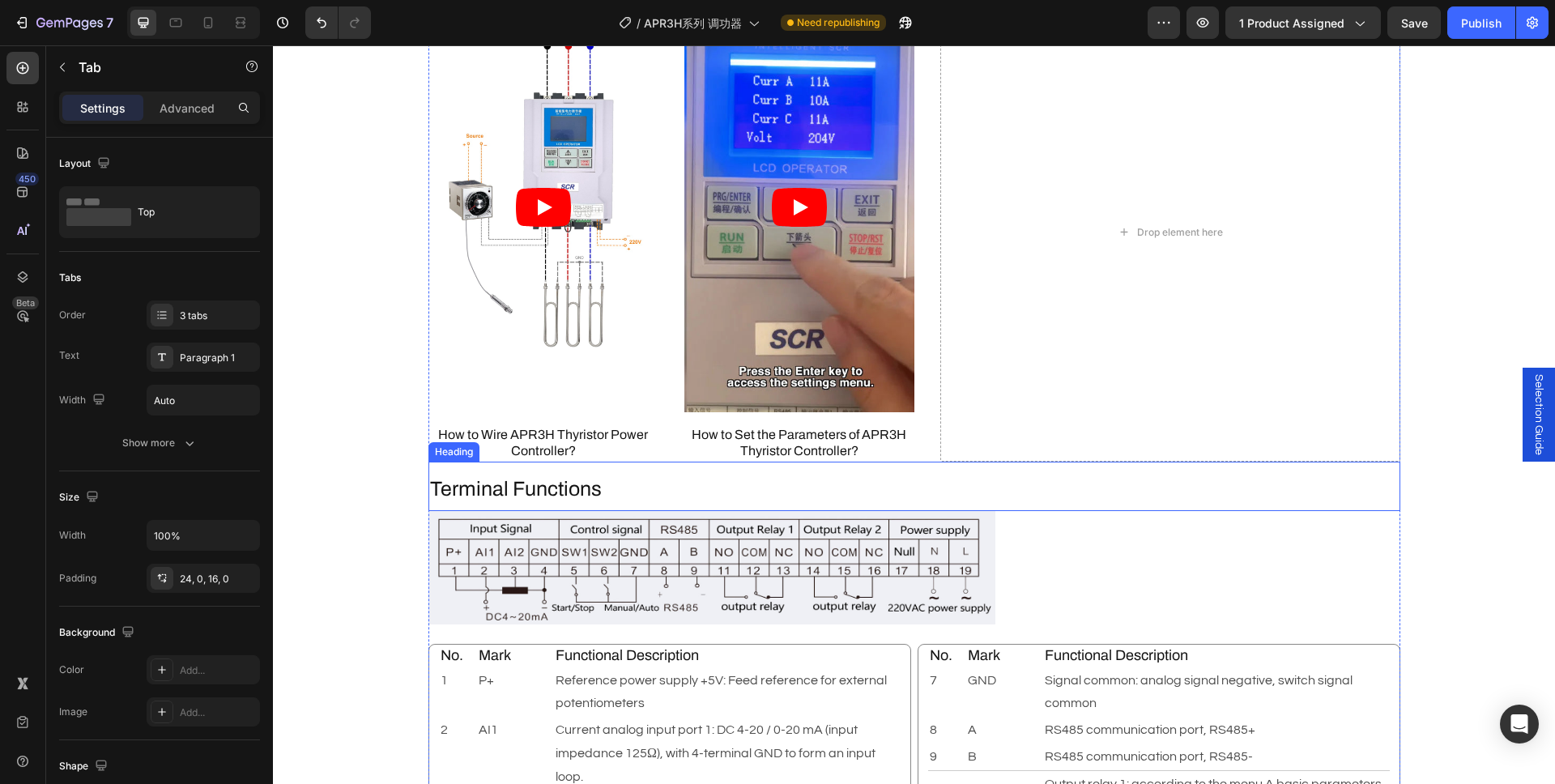
click at [554, 478] on h2 "Terminal Functions" at bounding box center [914, 490] width 972 height 30
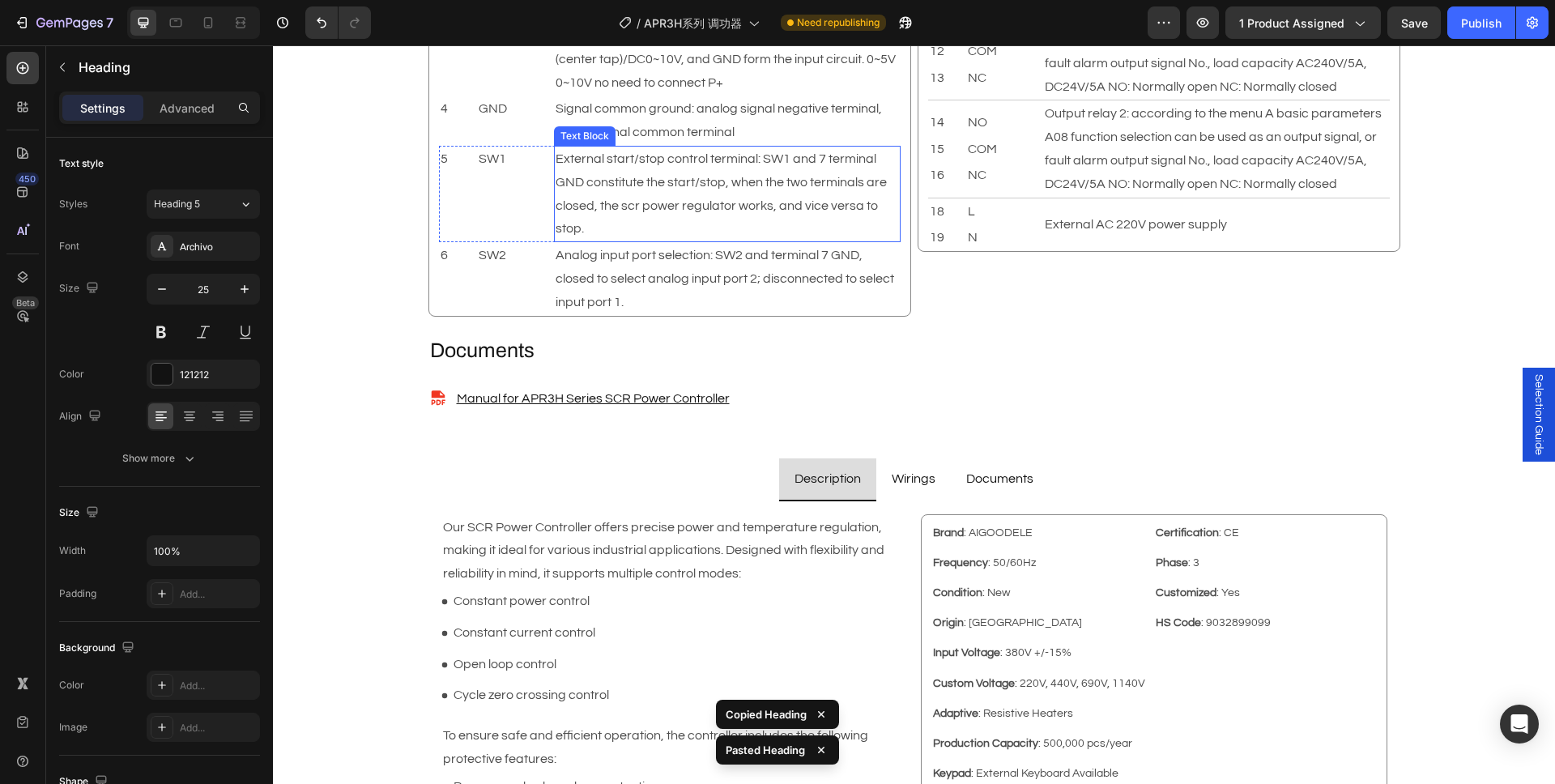
scroll to position [2280, 0]
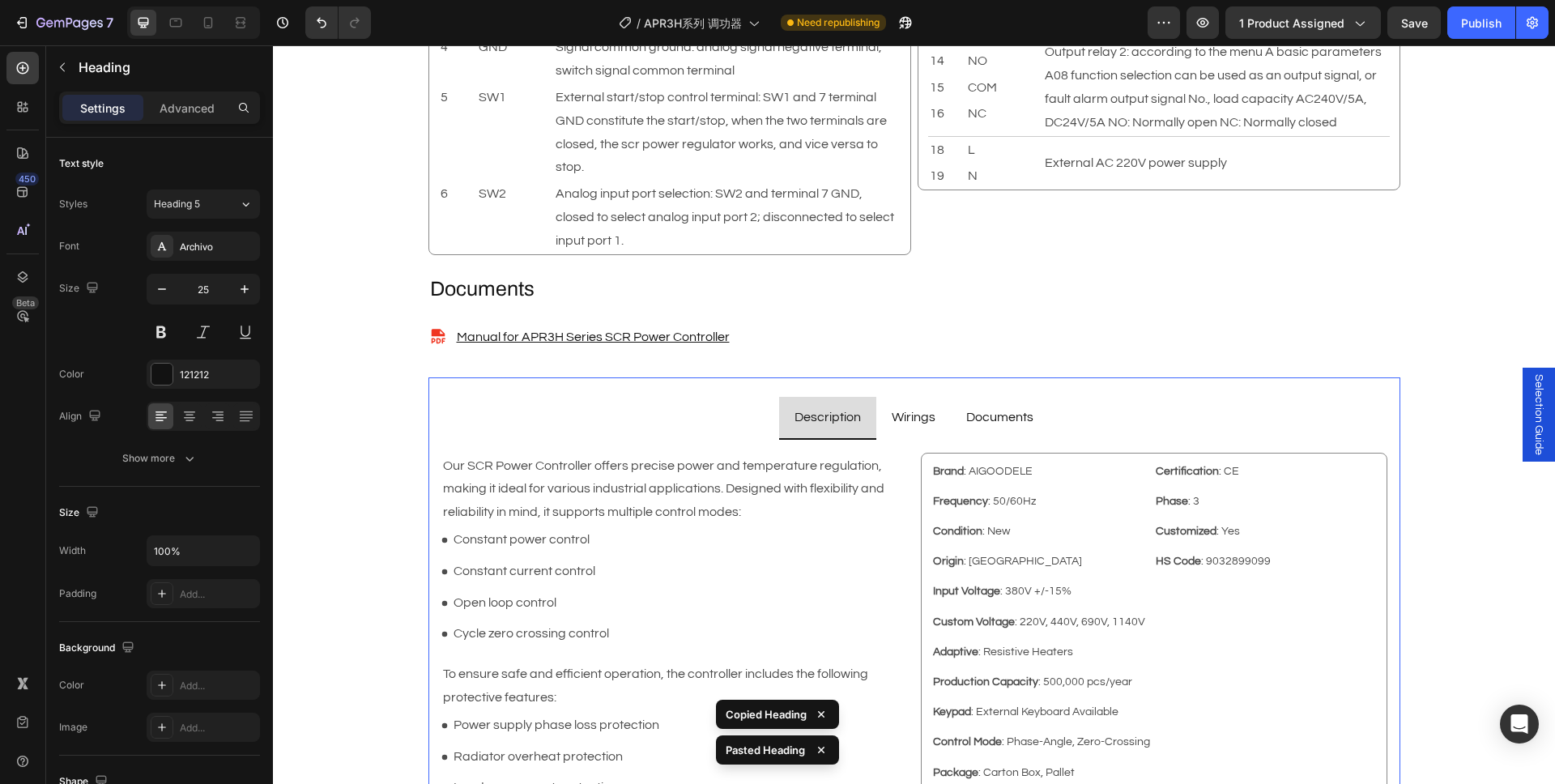
click at [913, 415] on p "Wirings" at bounding box center [913, 417] width 44 height 23
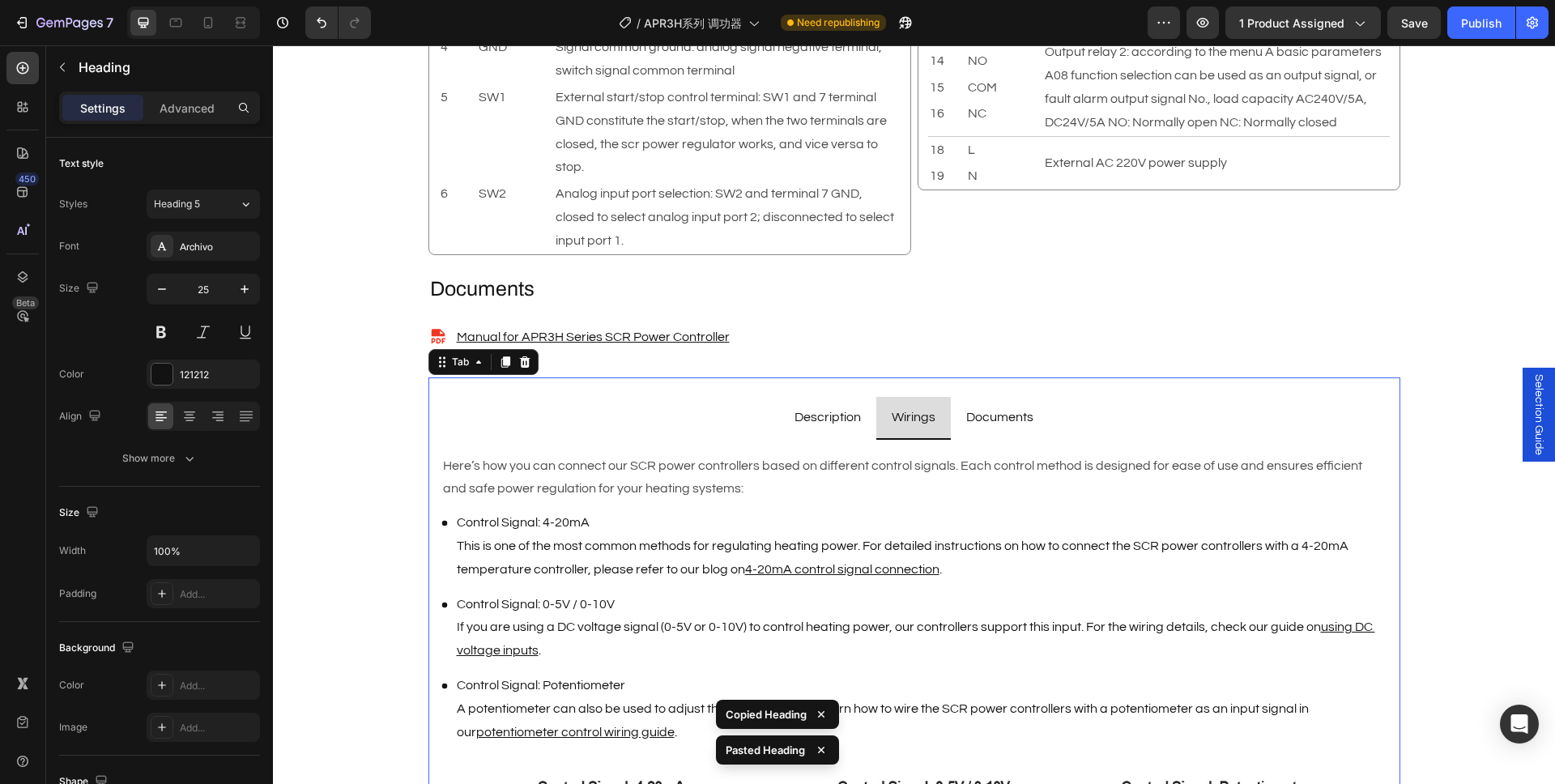
click at [913, 415] on p "Wirings" at bounding box center [913, 417] width 44 height 23
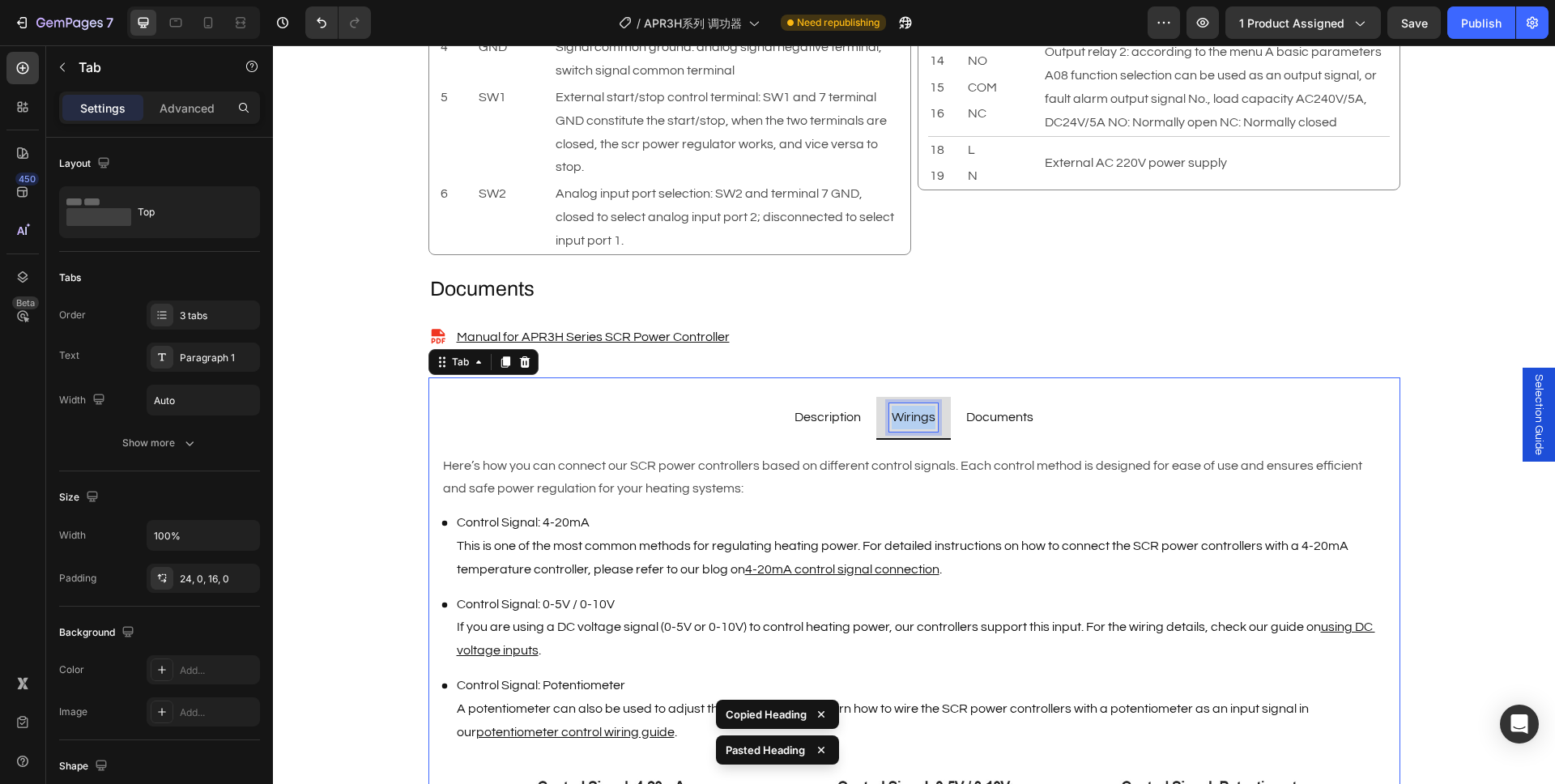
click at [913, 415] on p "Wirings" at bounding box center [913, 417] width 44 height 23
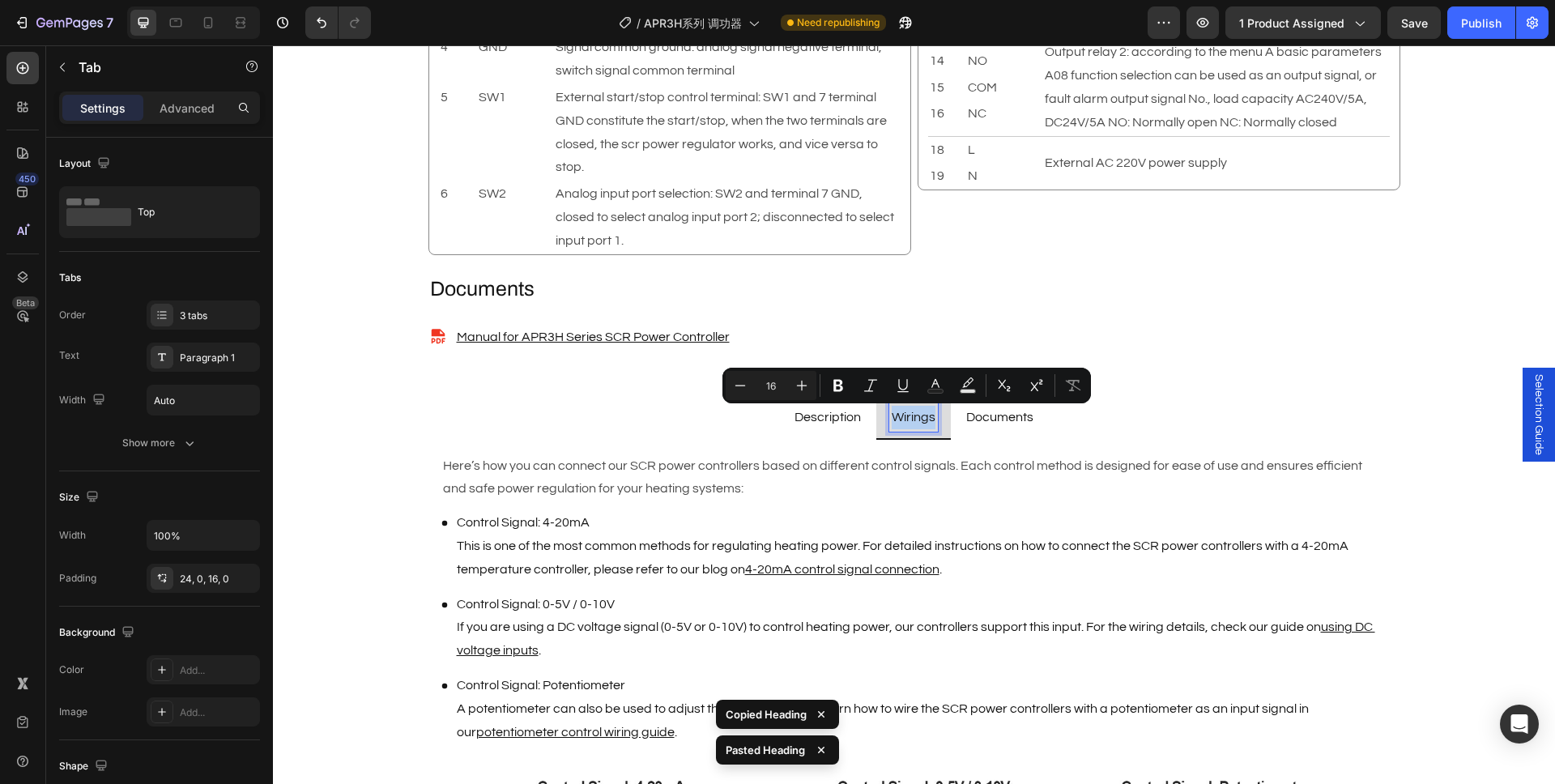
copy p "Wirings"
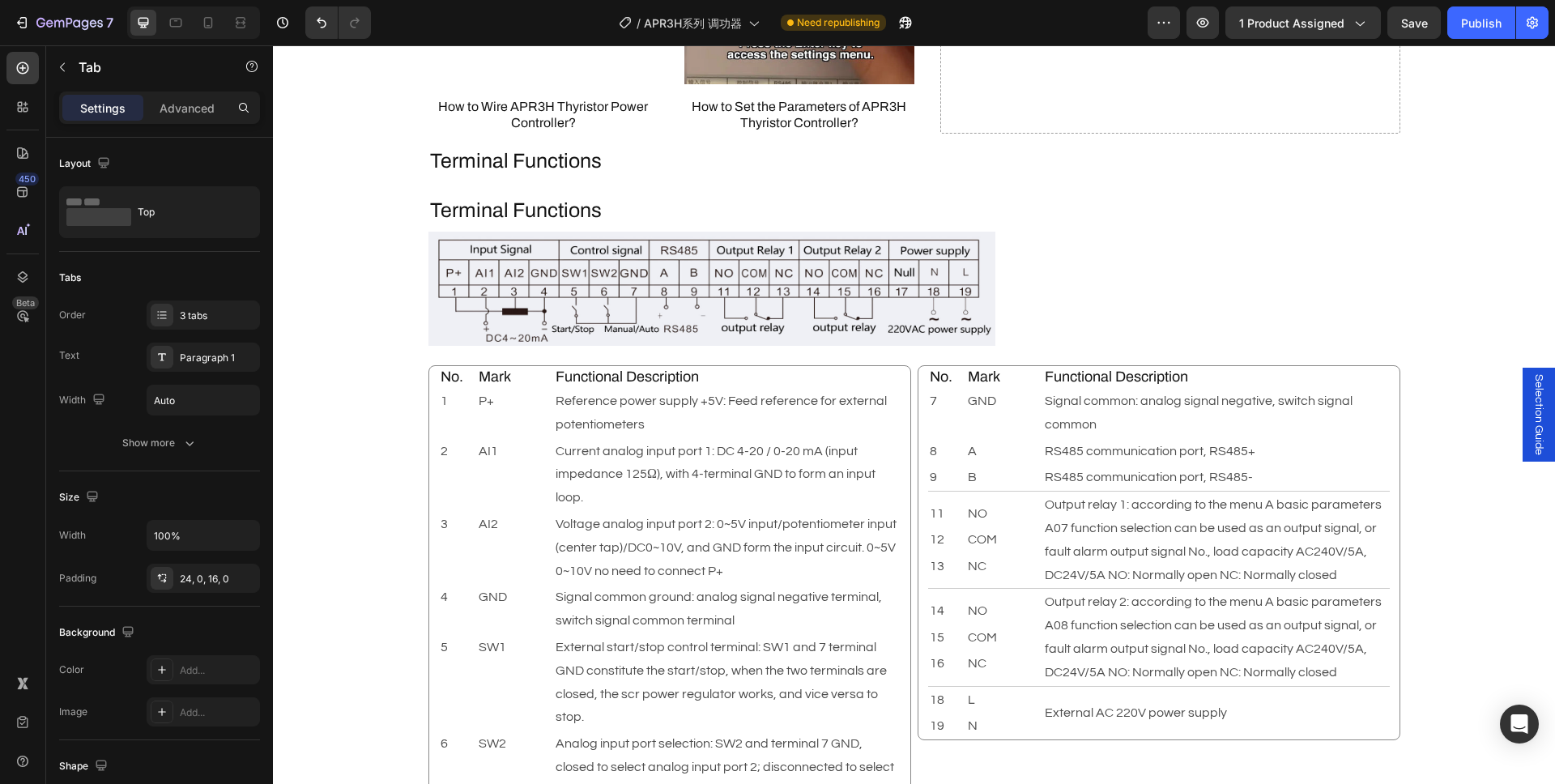
scroll to position [1633, 0]
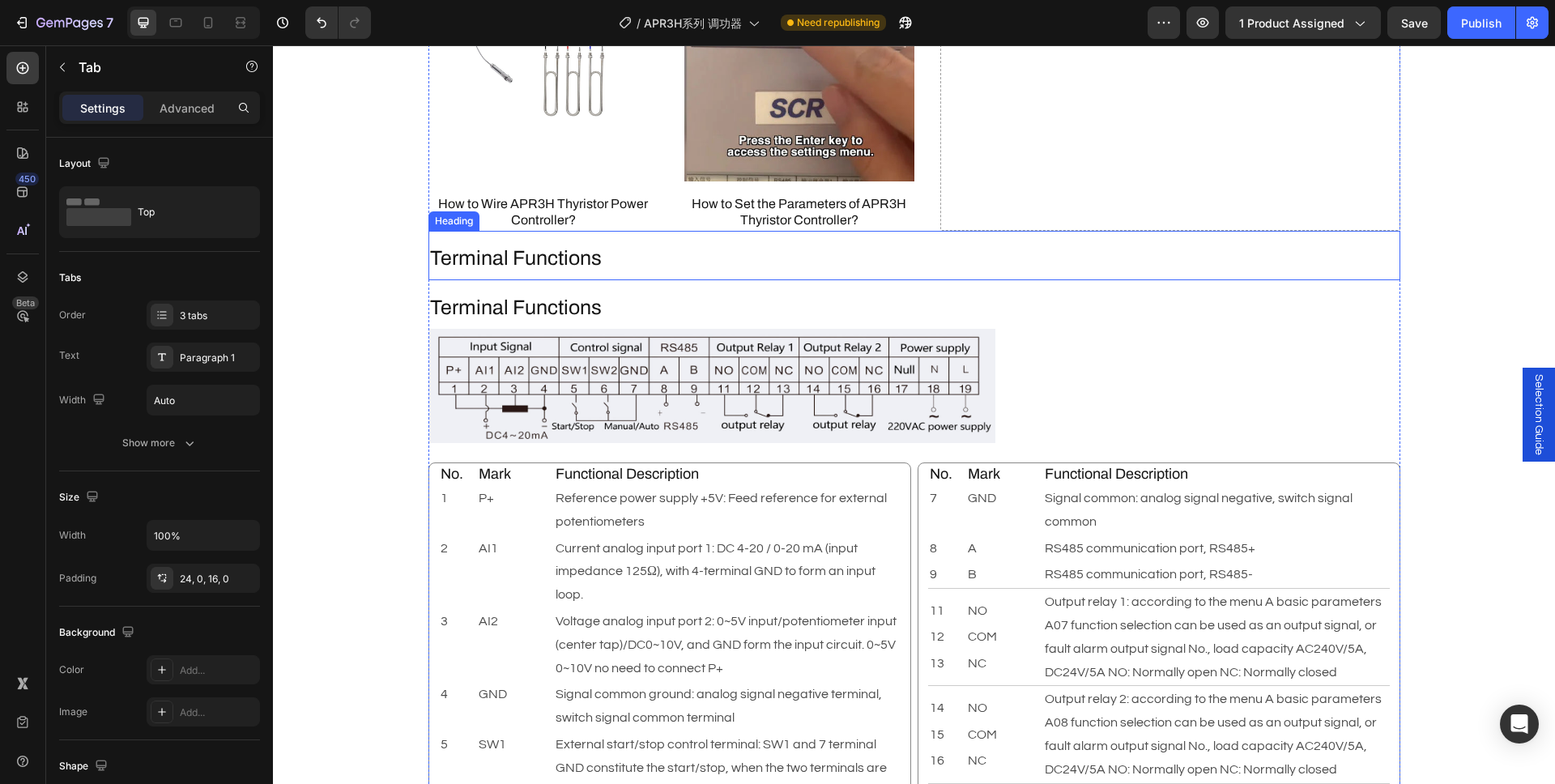
click at [580, 265] on h2 "Terminal Functions" at bounding box center [914, 259] width 972 height 30
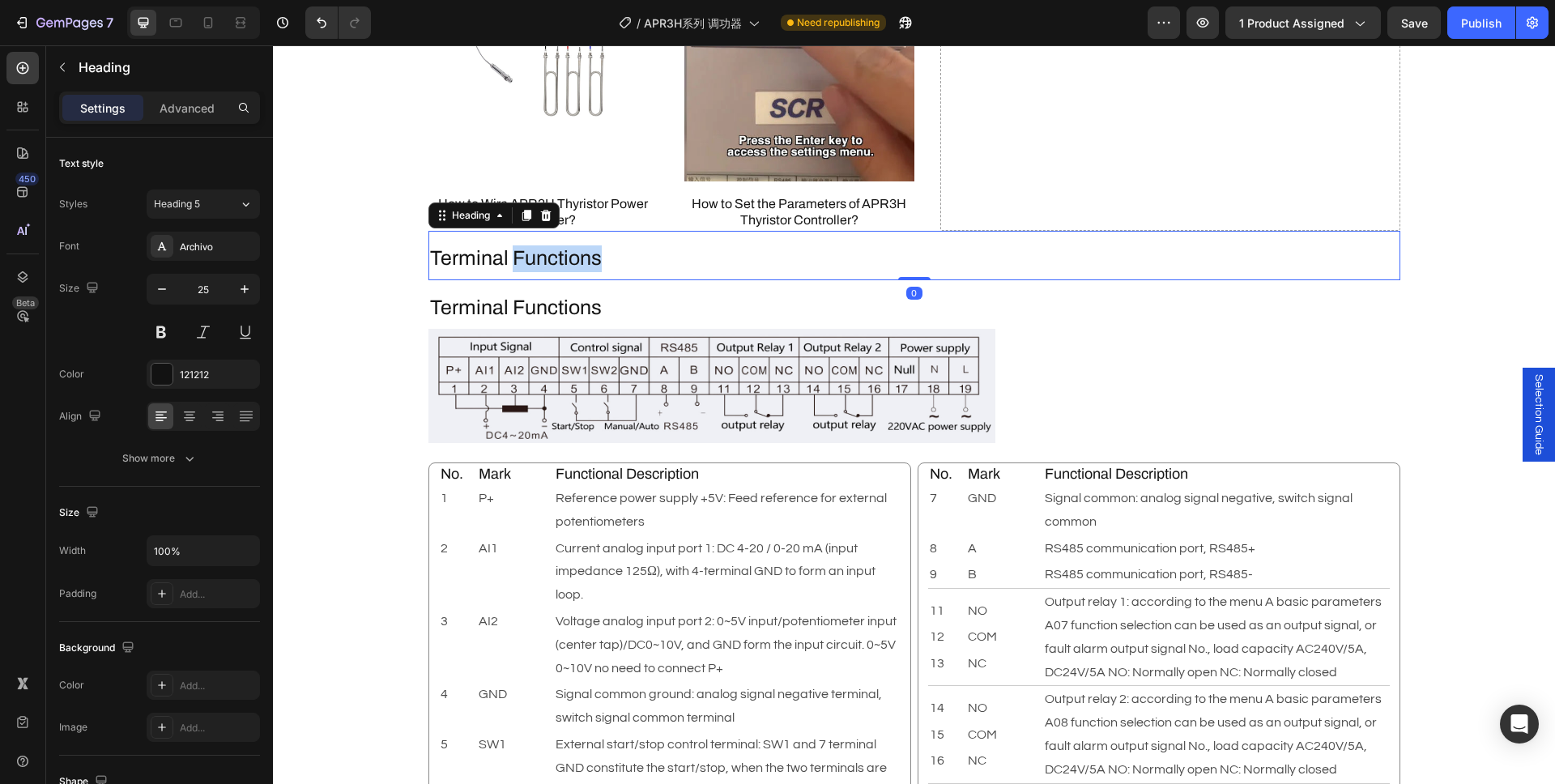
click at [580, 265] on h2 "Terminal Functions" at bounding box center [914, 259] width 972 height 30
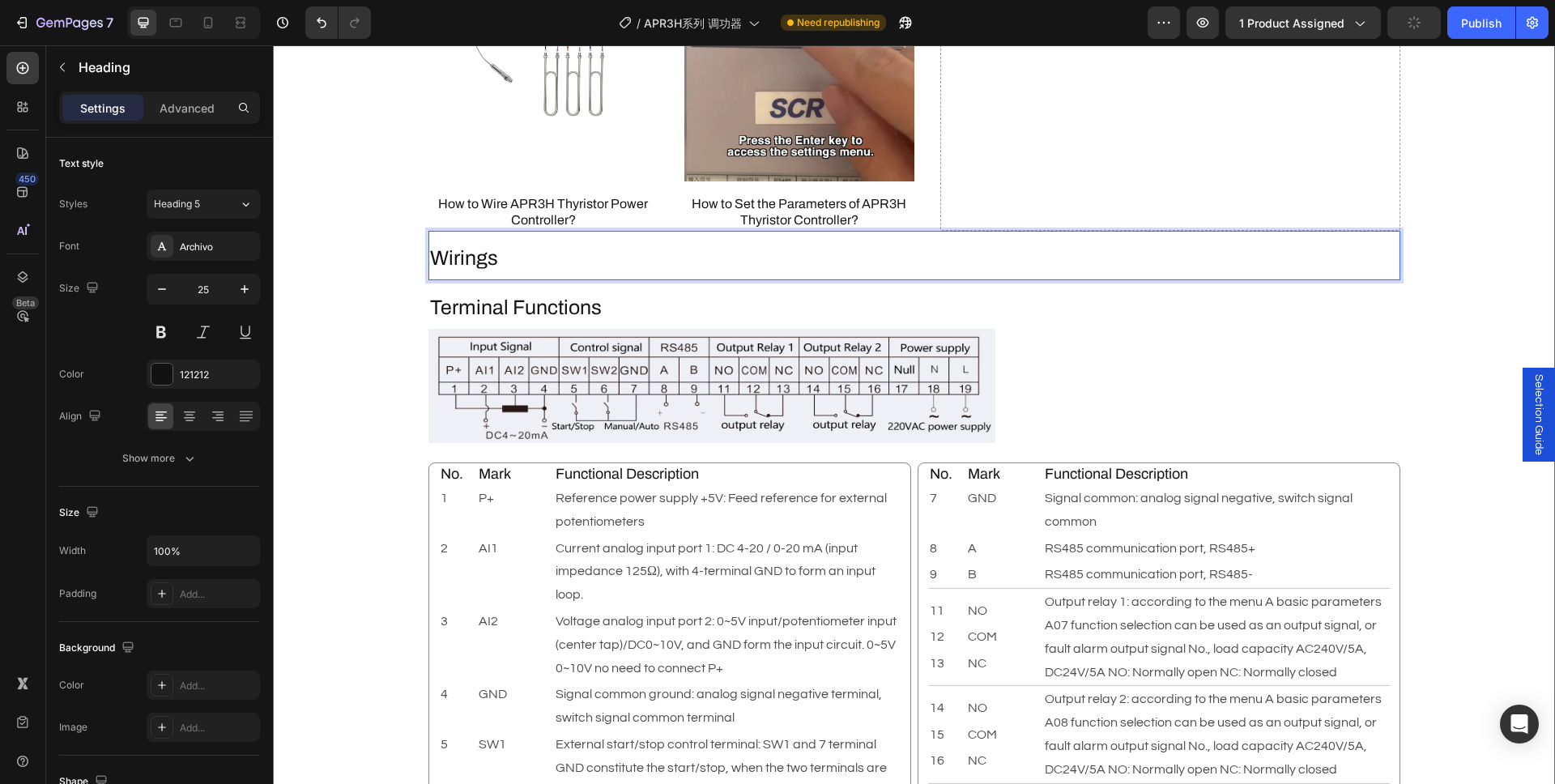
click at [350, 288] on div "Description Heading Brand : AIGOODELE Text Block Certification : CE Text Block …" at bounding box center [914, 49] width 1282 height 1896
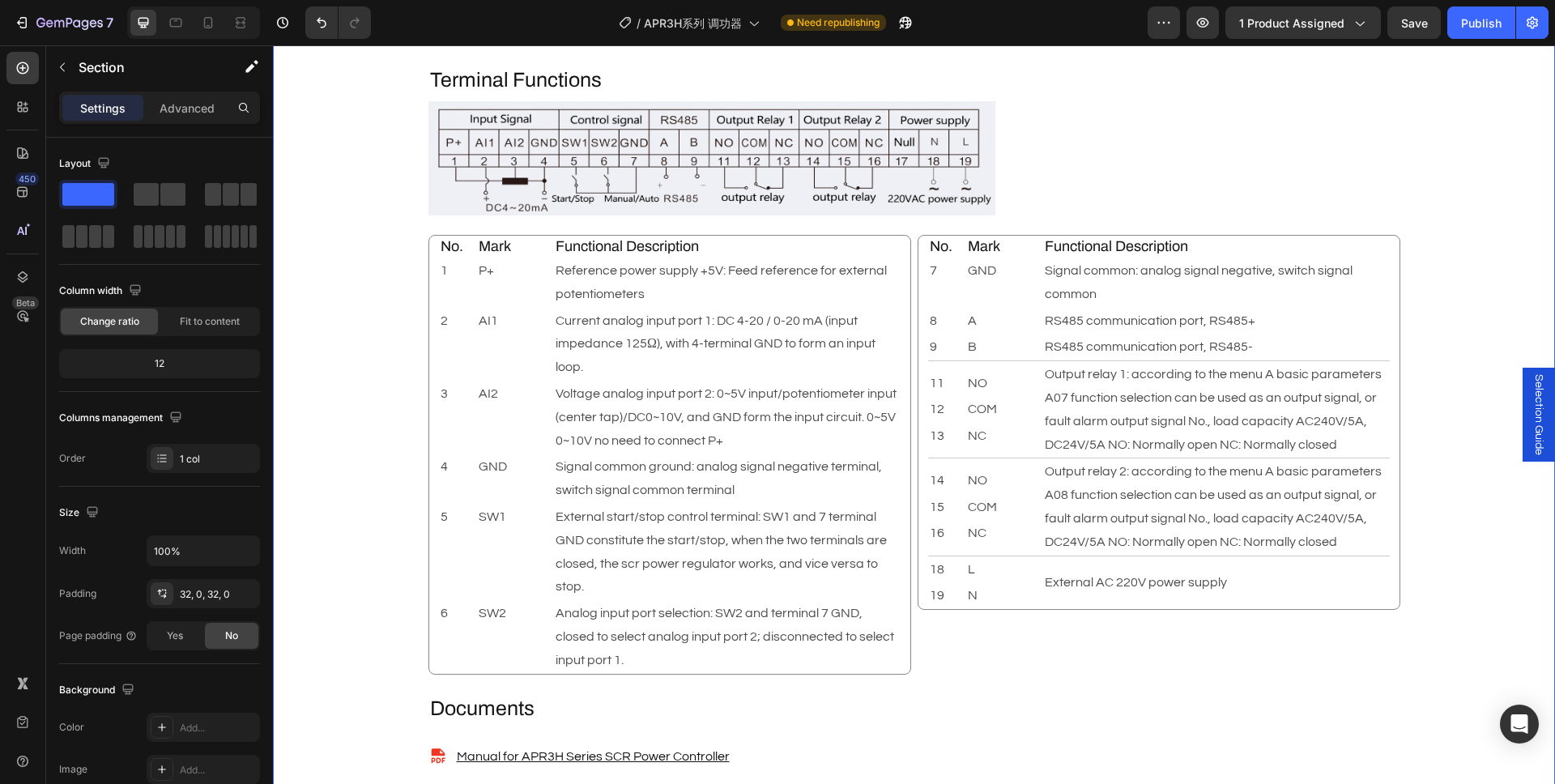
scroll to position [2404, 0]
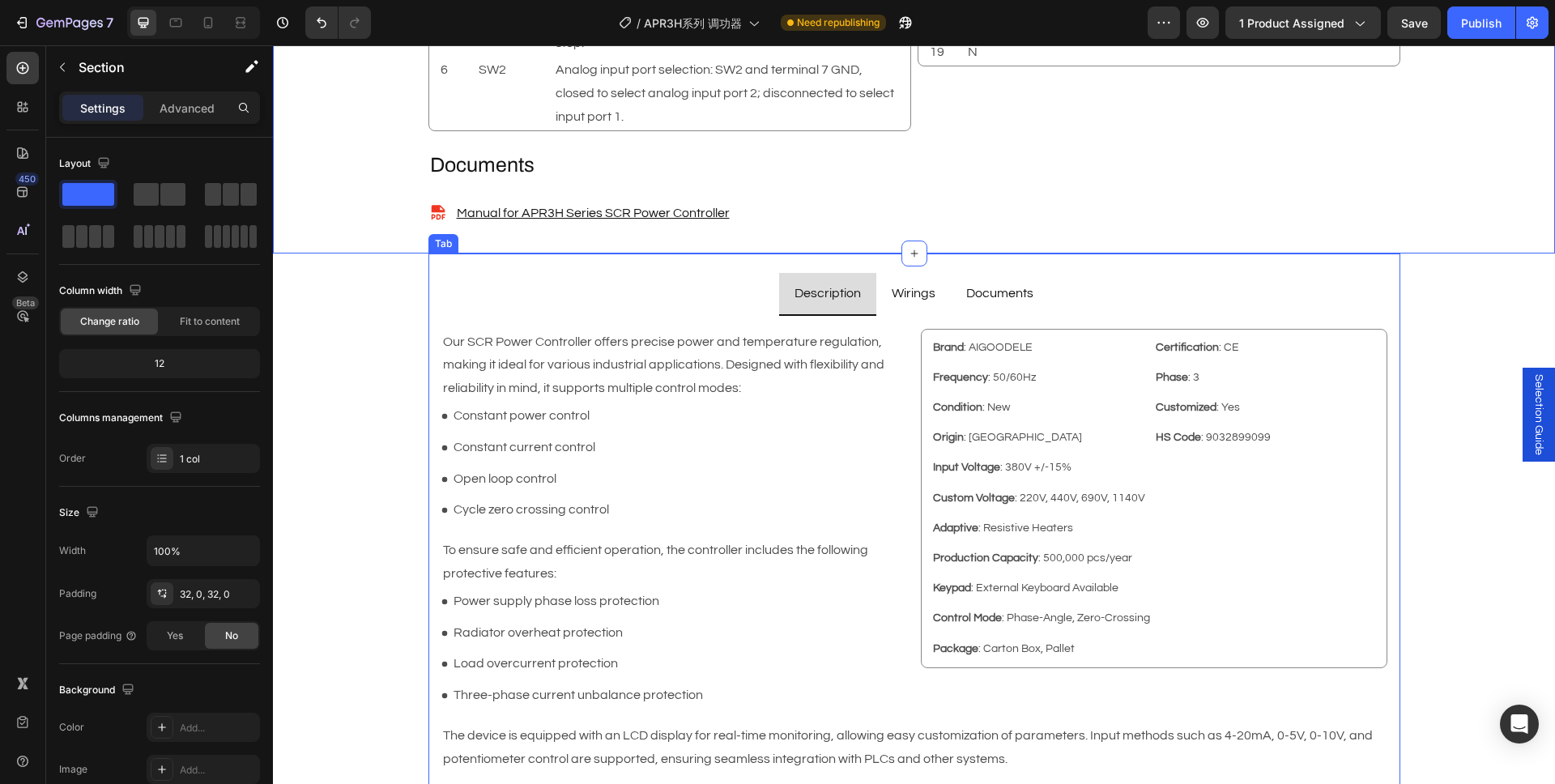
click at [907, 300] on p "Wirings" at bounding box center [913, 293] width 44 height 23
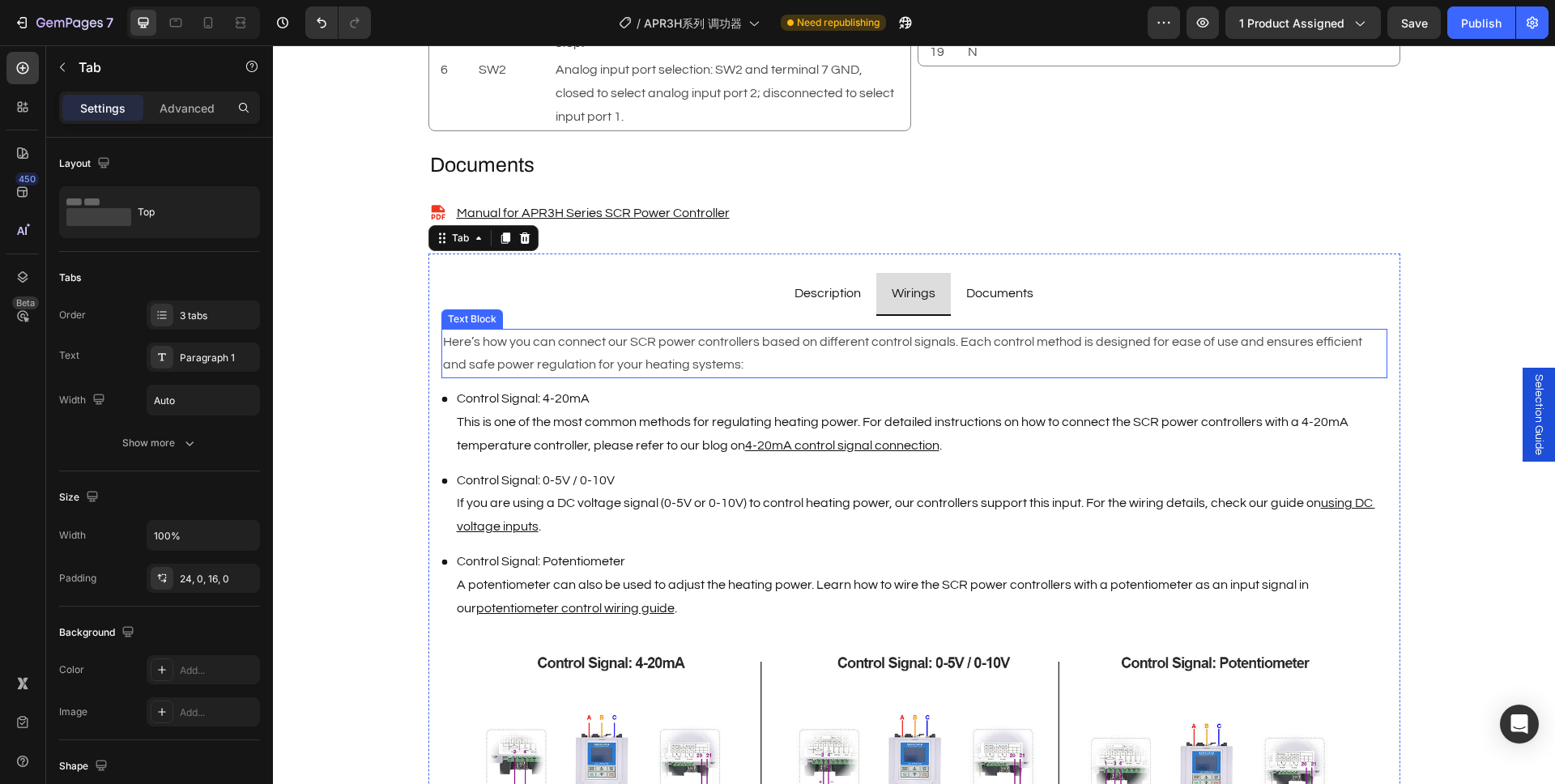
click at [618, 351] on p "Here’s how you can connect our SCR power controllers based on different control…" at bounding box center [914, 354] width 942 height 47
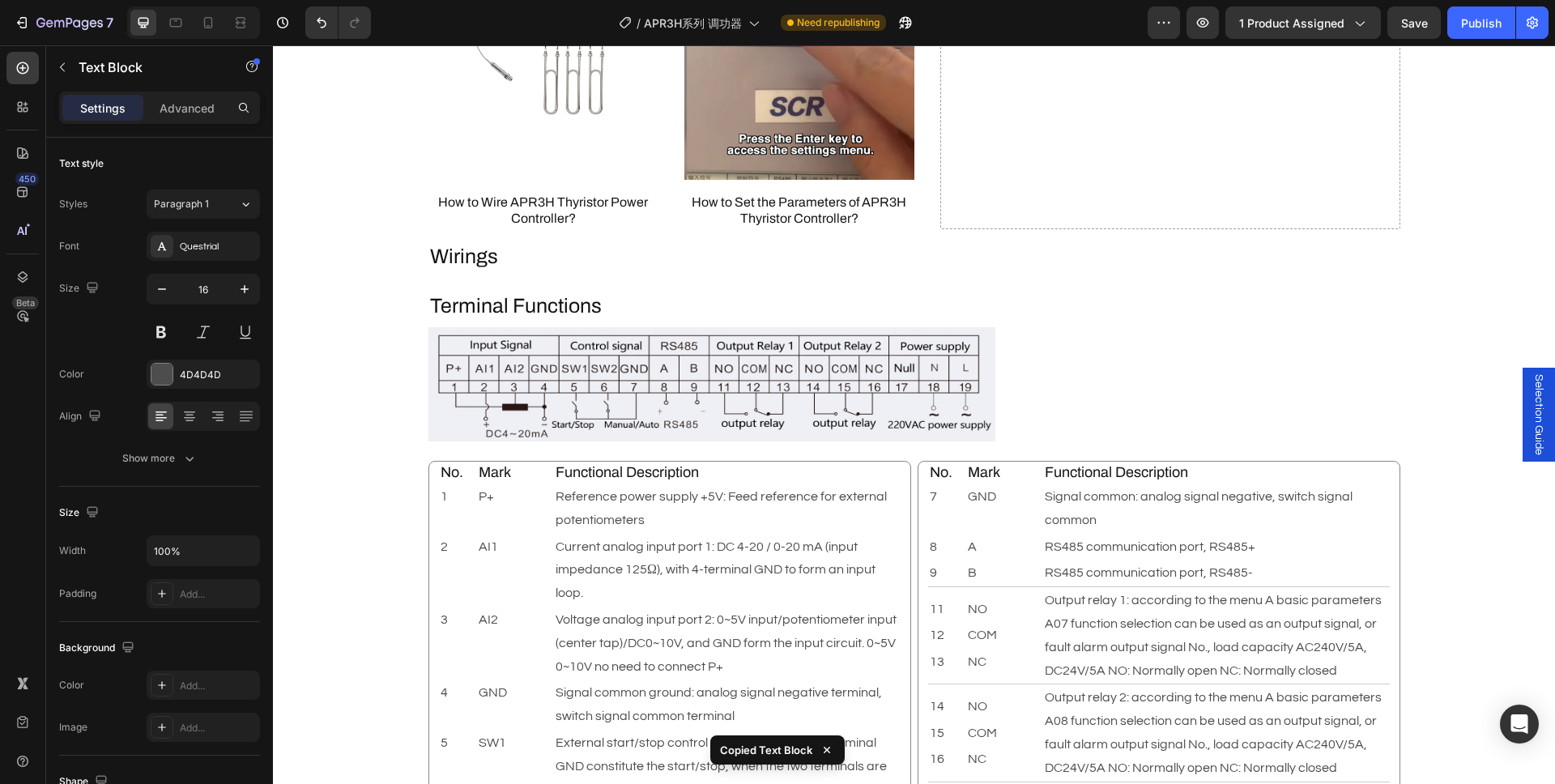
scroll to position [1466, 0]
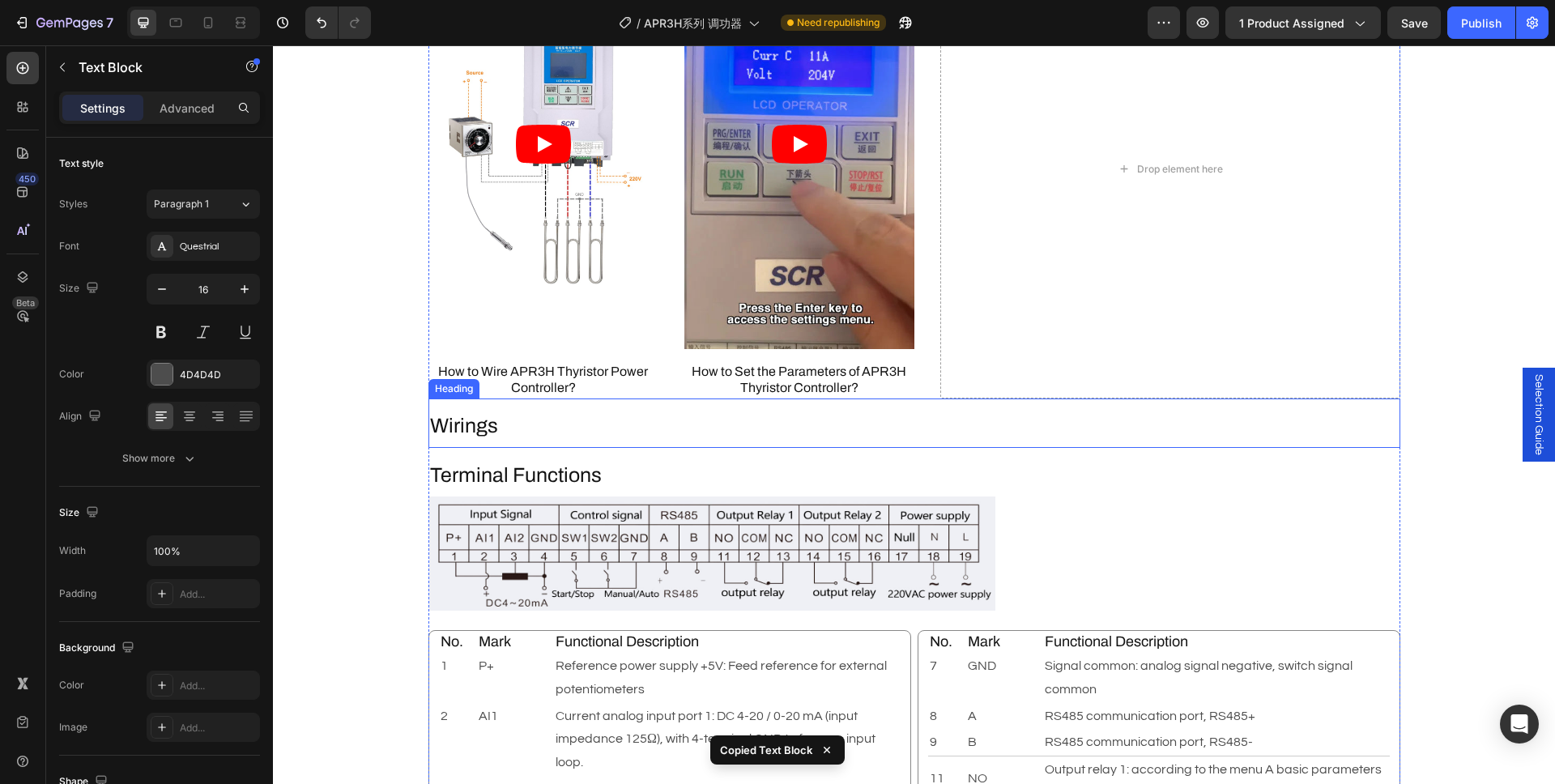
click at [491, 426] on p "Wirings" at bounding box center [914, 426] width 969 height 26
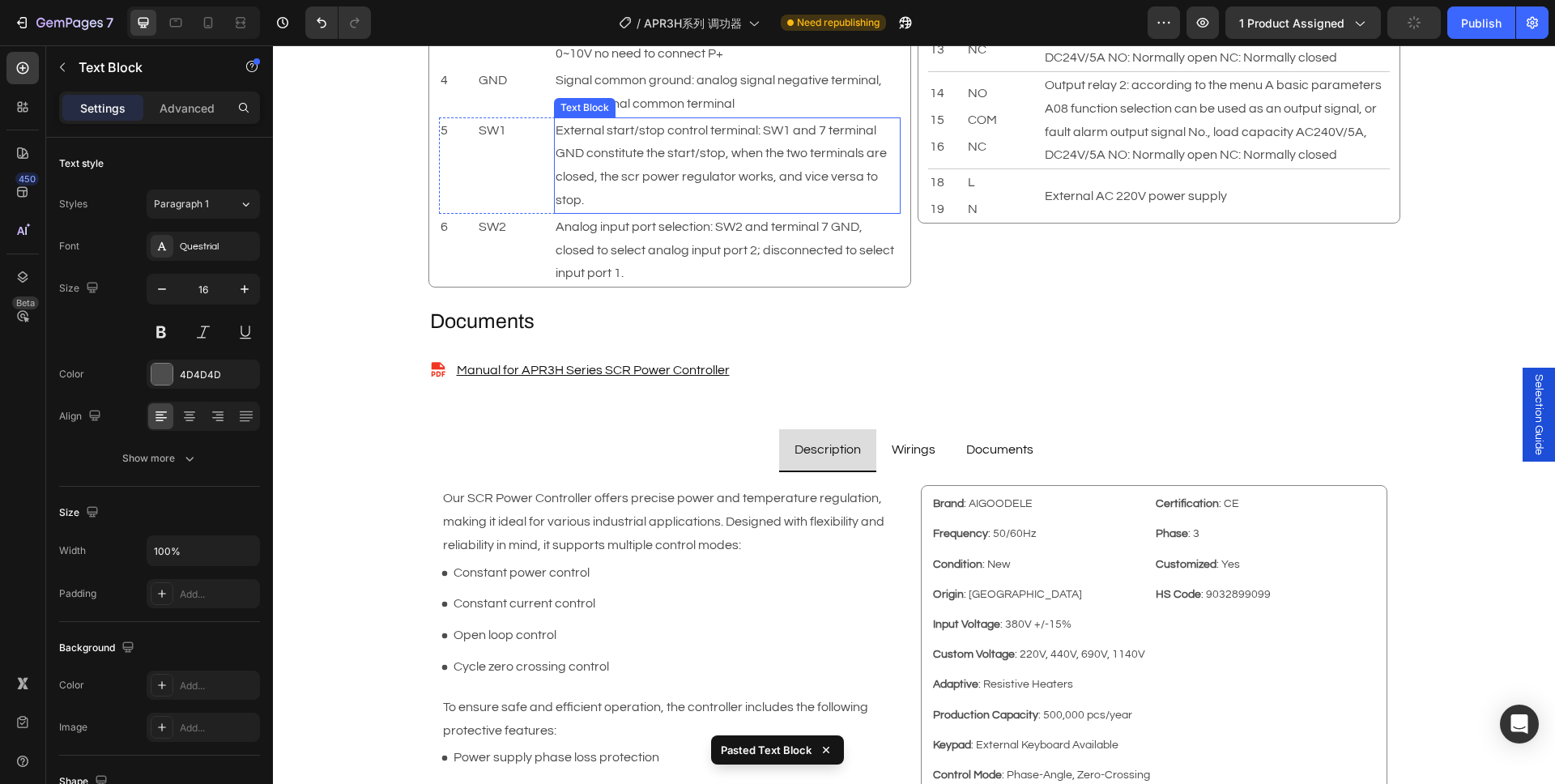
scroll to position [2378, 0]
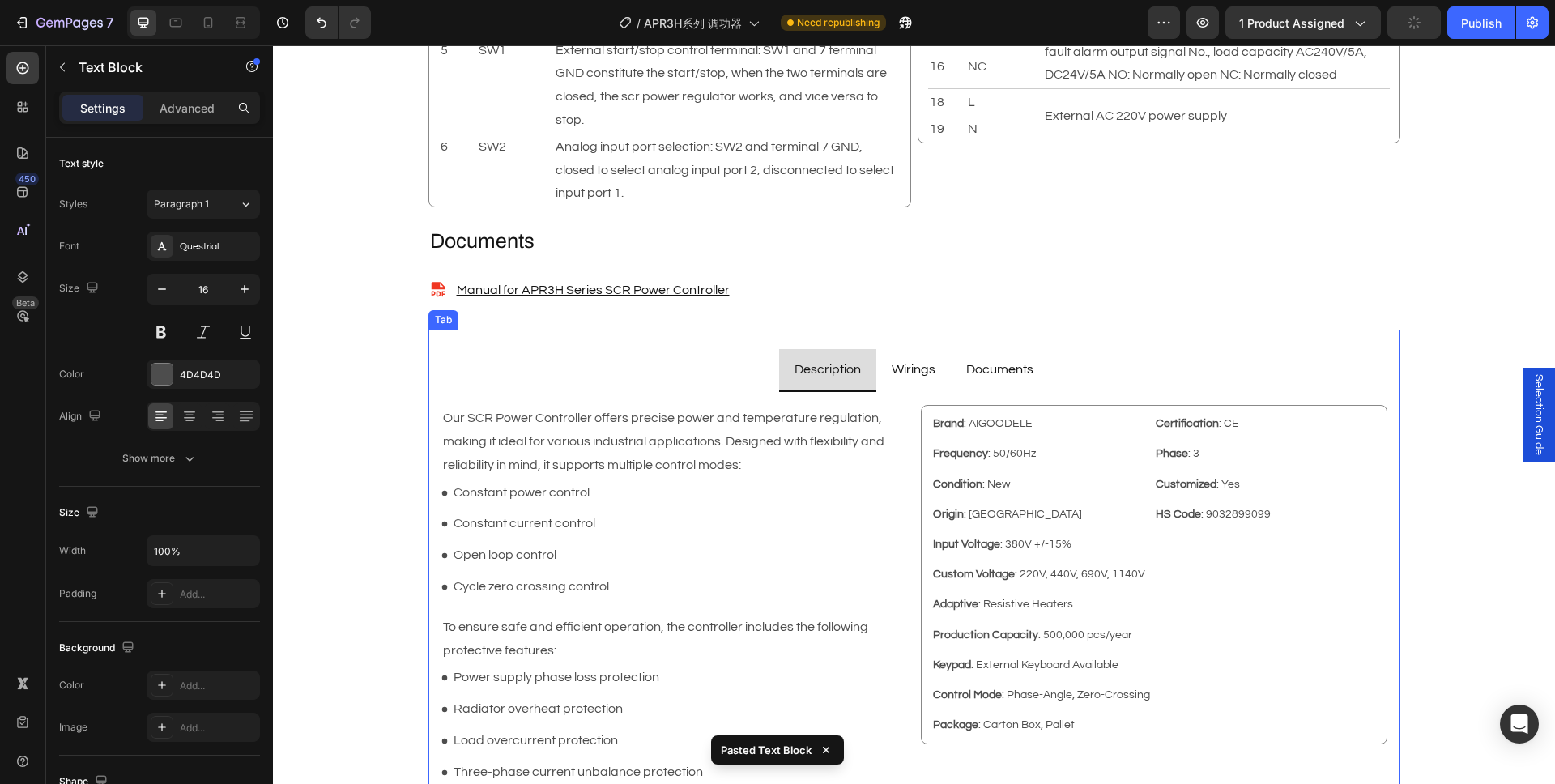
click at [910, 373] on p "Wirings" at bounding box center [913, 369] width 44 height 23
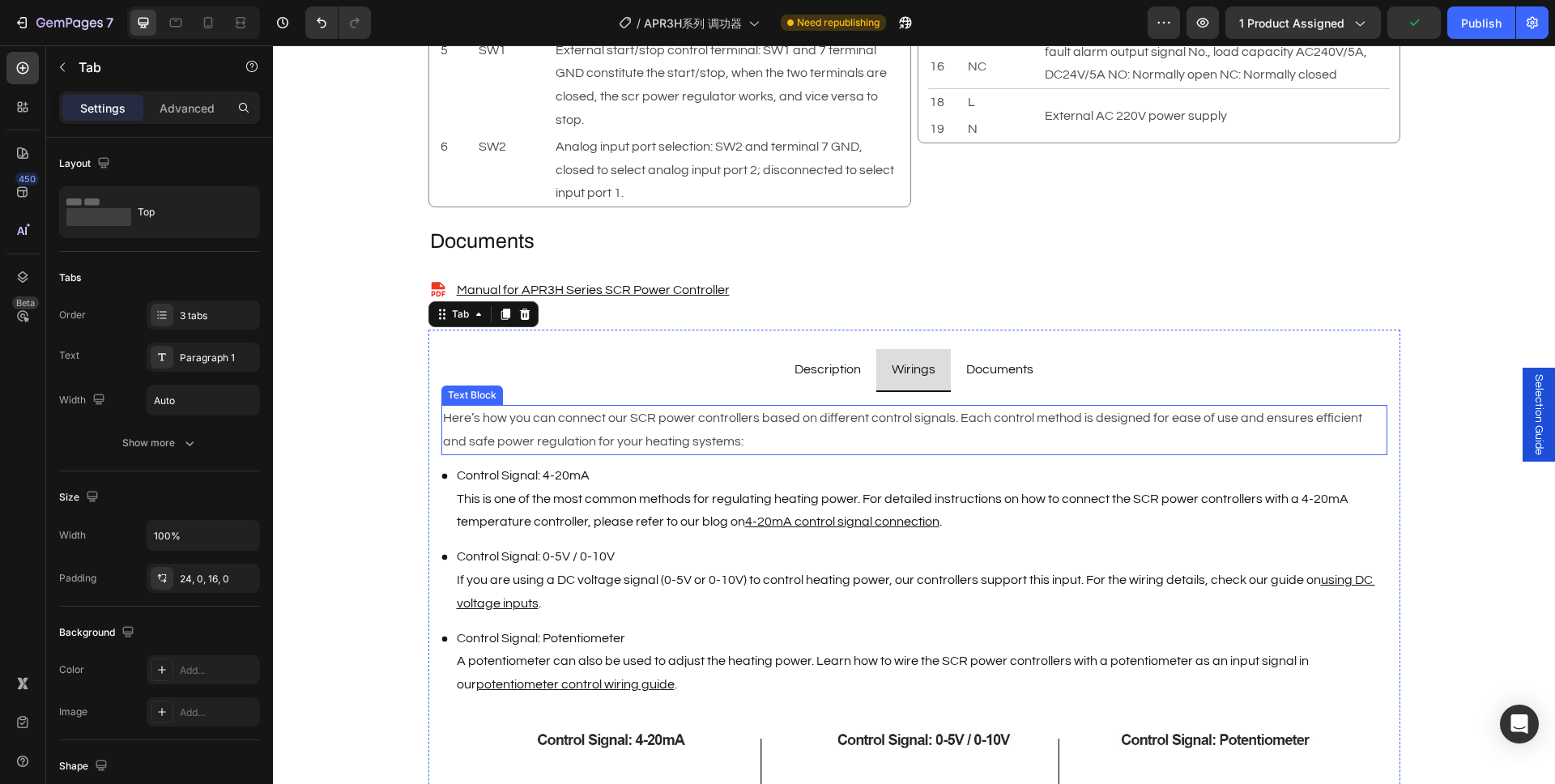
click at [679, 427] on p "Here’s how you can connect our SCR power controllers based on different control…" at bounding box center [914, 430] width 942 height 47
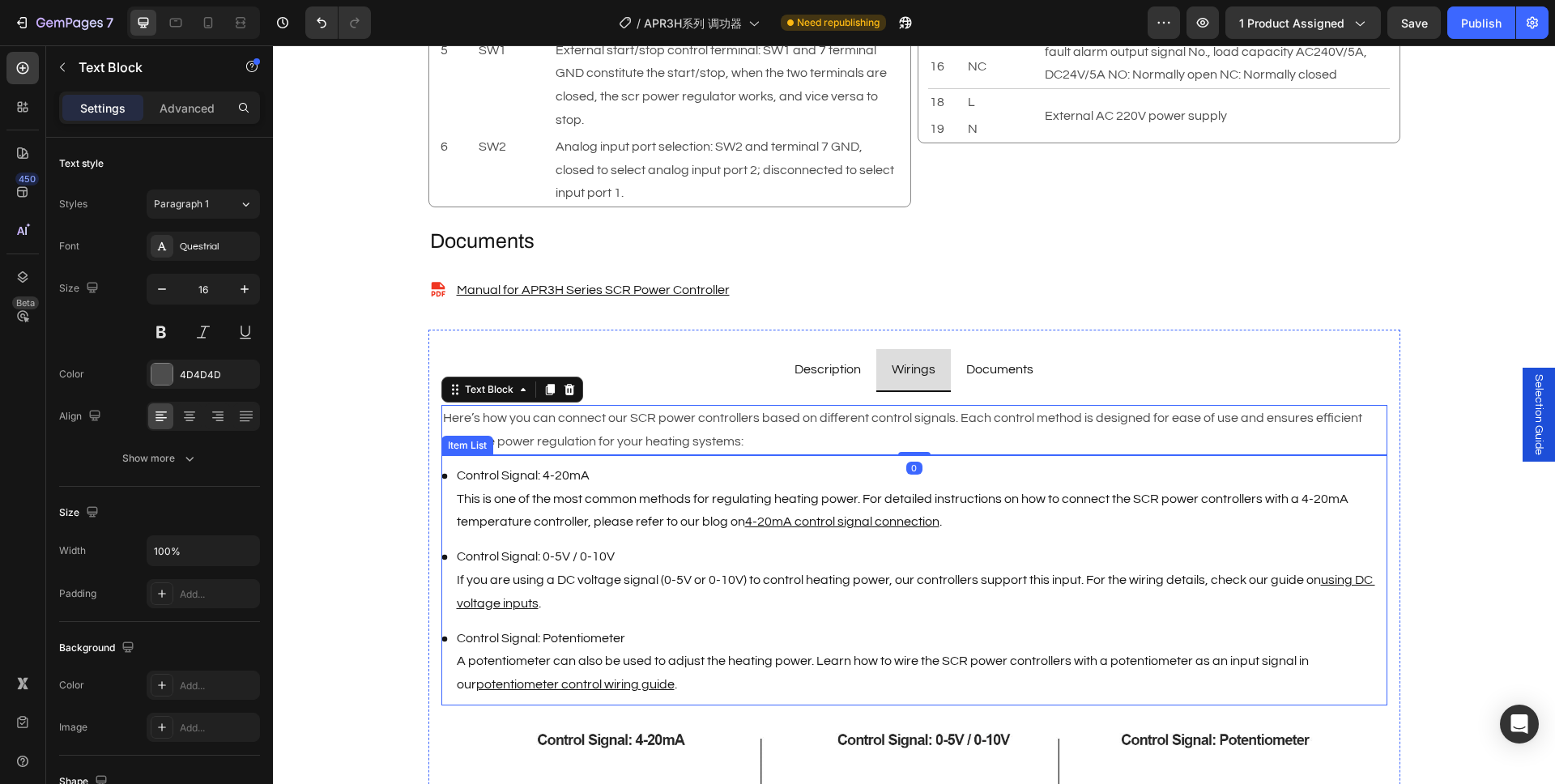
click at [637, 479] on p "Control Signal: 4-20mA This is one of the most common methods for regulating he…" at bounding box center [921, 499] width 928 height 69
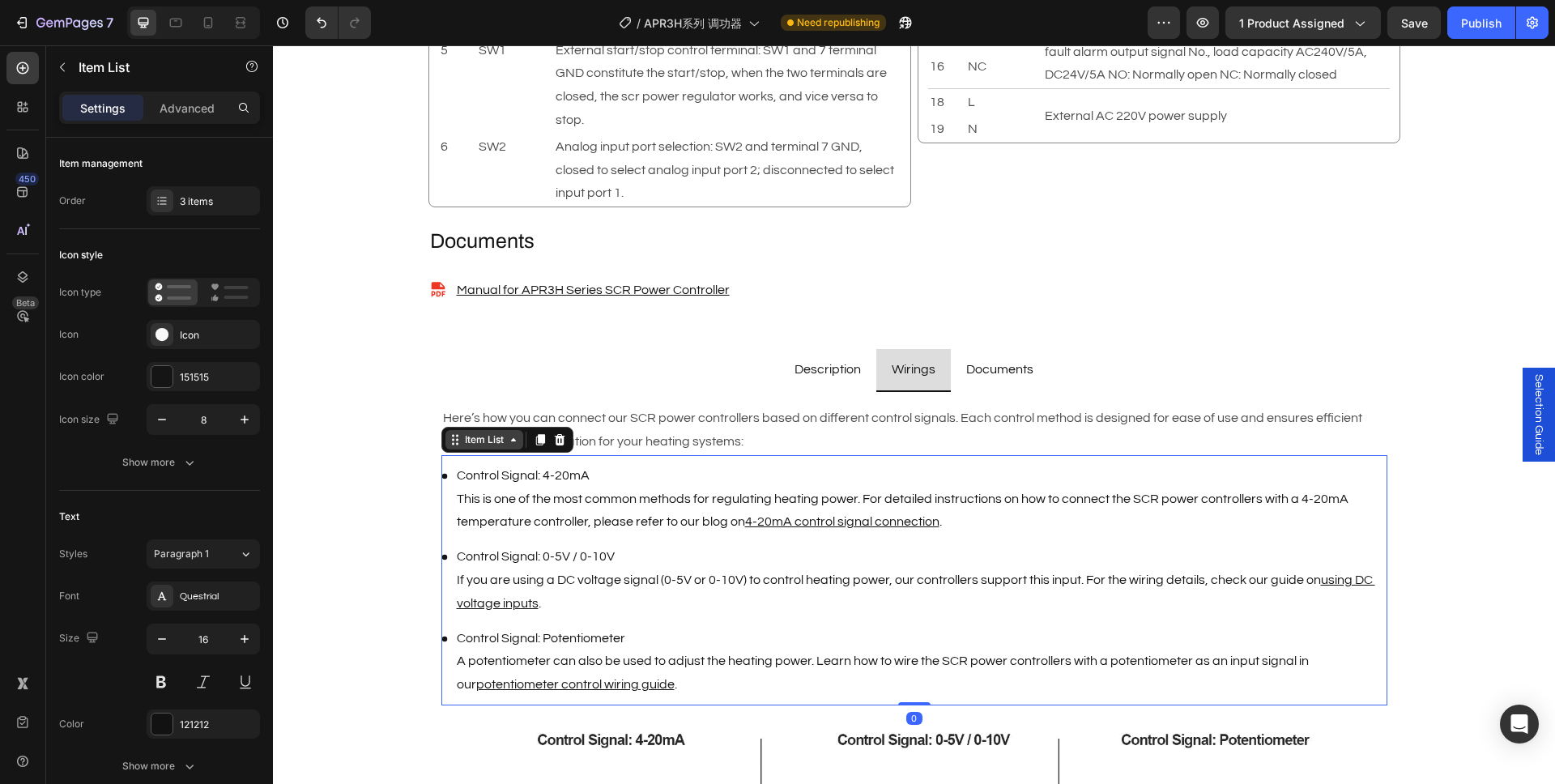
click at [496, 440] on div "Item List" at bounding box center [484, 439] width 45 height 15
click at [30, 287] on div at bounding box center [22, 276] width 32 height 32
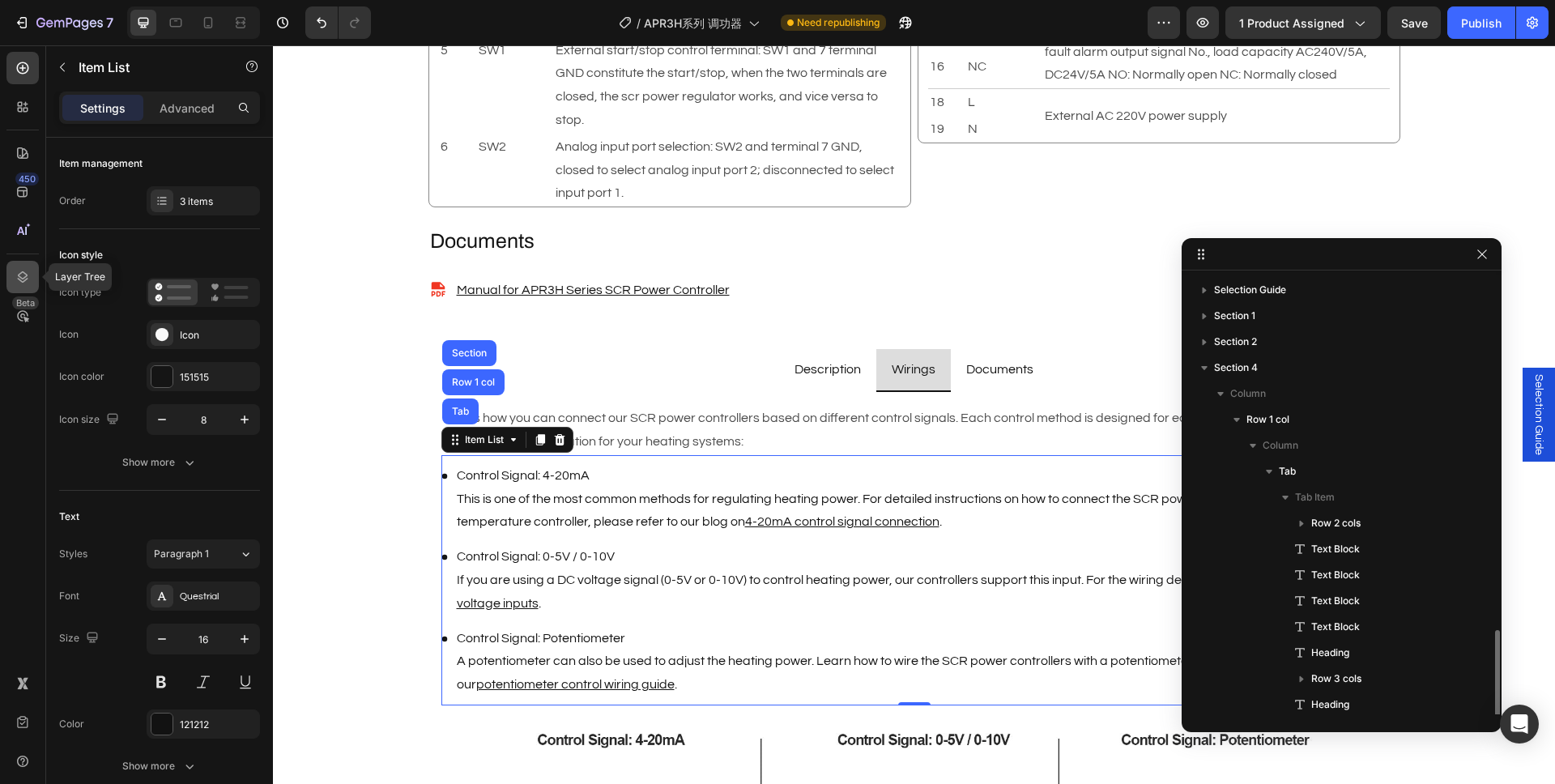
scroll to position [210, 0]
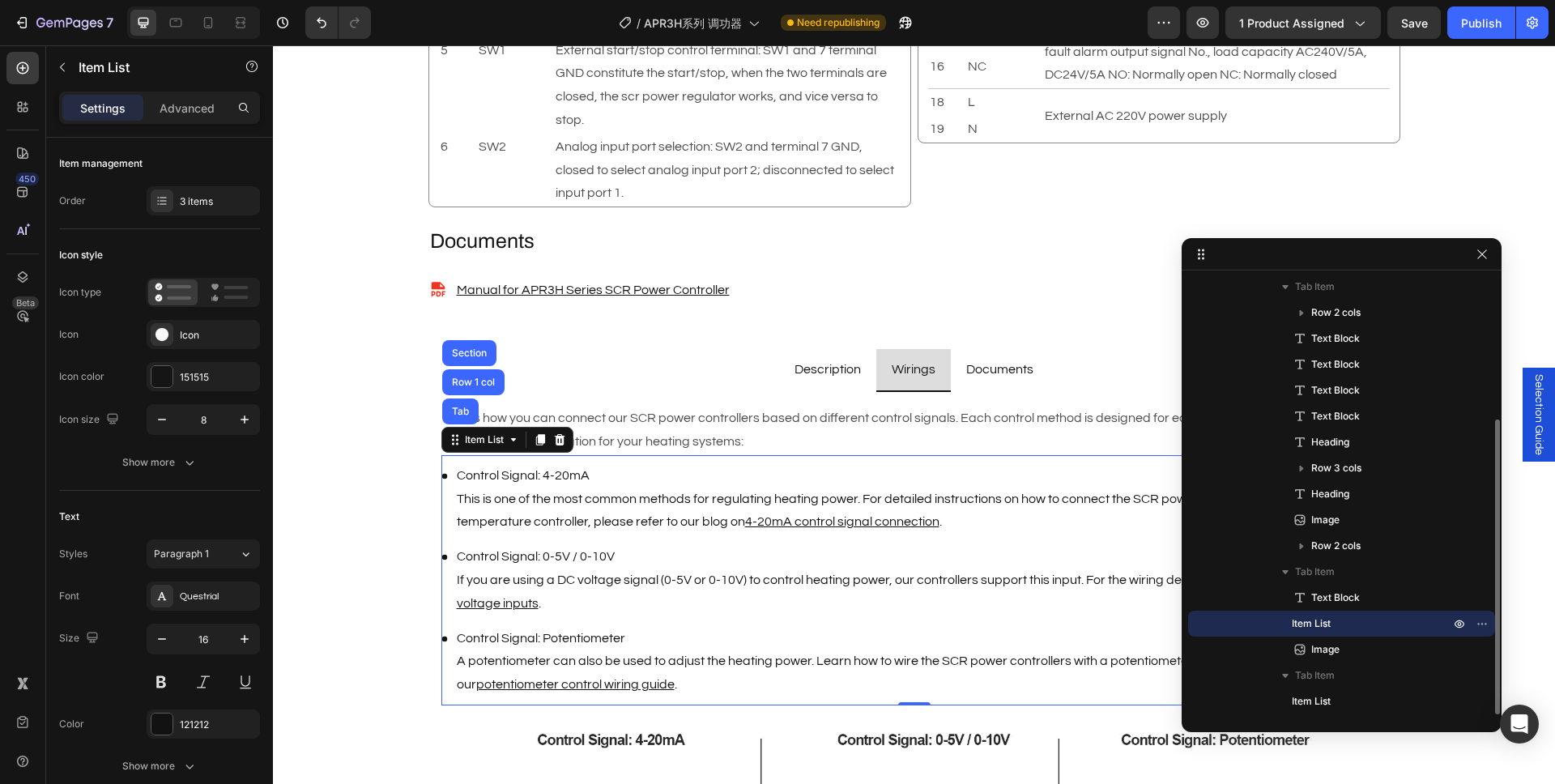
click at [1327, 622] on span "Item List" at bounding box center [1311, 623] width 39 height 16
click at [467, 438] on div "Item List" at bounding box center [484, 439] width 45 height 15
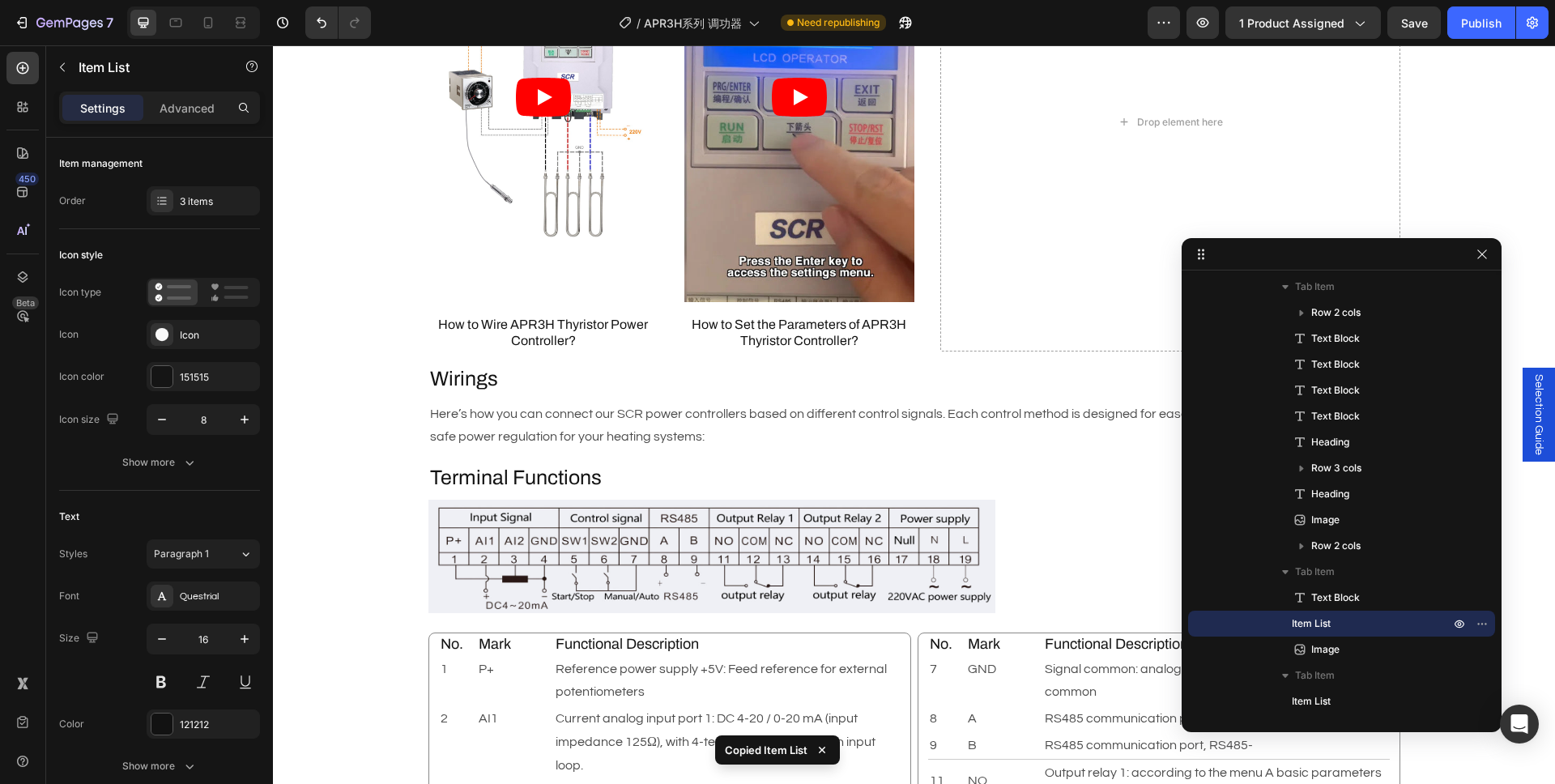
scroll to position [1513, 0]
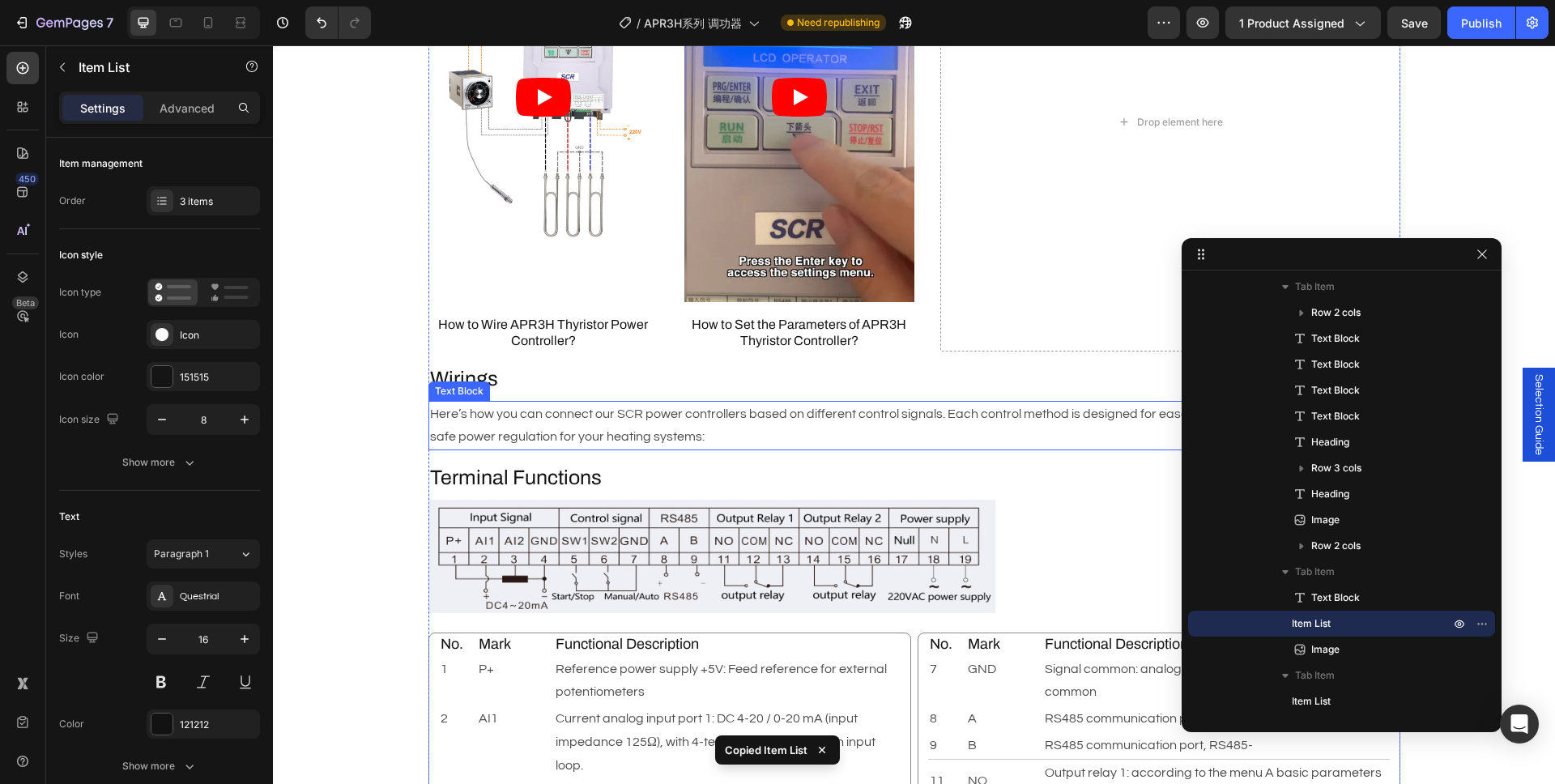
click at [545, 411] on p "Here’s how you can connect our SCR power controllers based on different control…" at bounding box center [914, 425] width 969 height 47
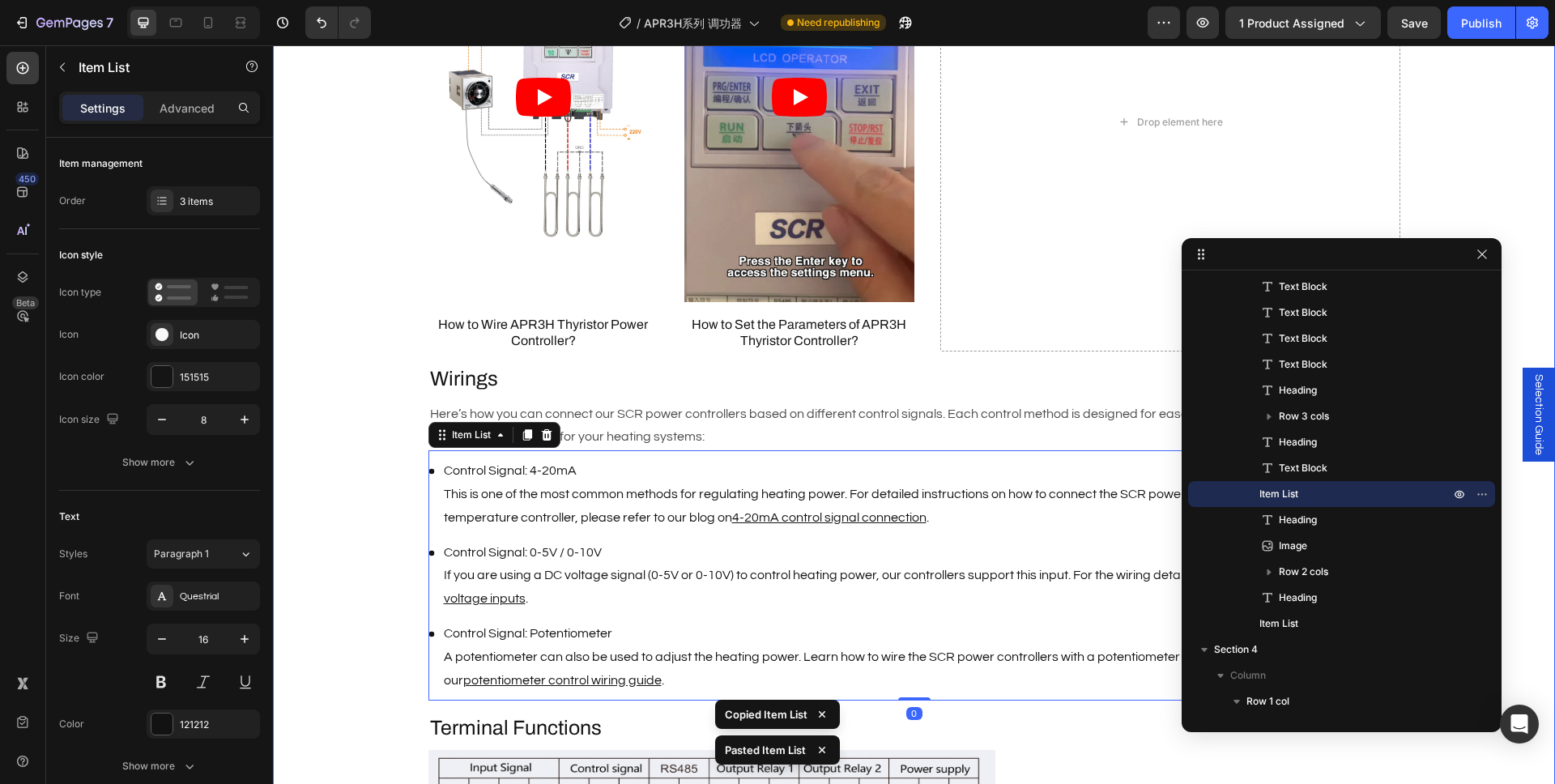
click at [355, 523] on div "Description Heading Brand : AIGOODELE Text Block Certification : CE Text Block …" at bounding box center [914, 320] width 1282 height 2197
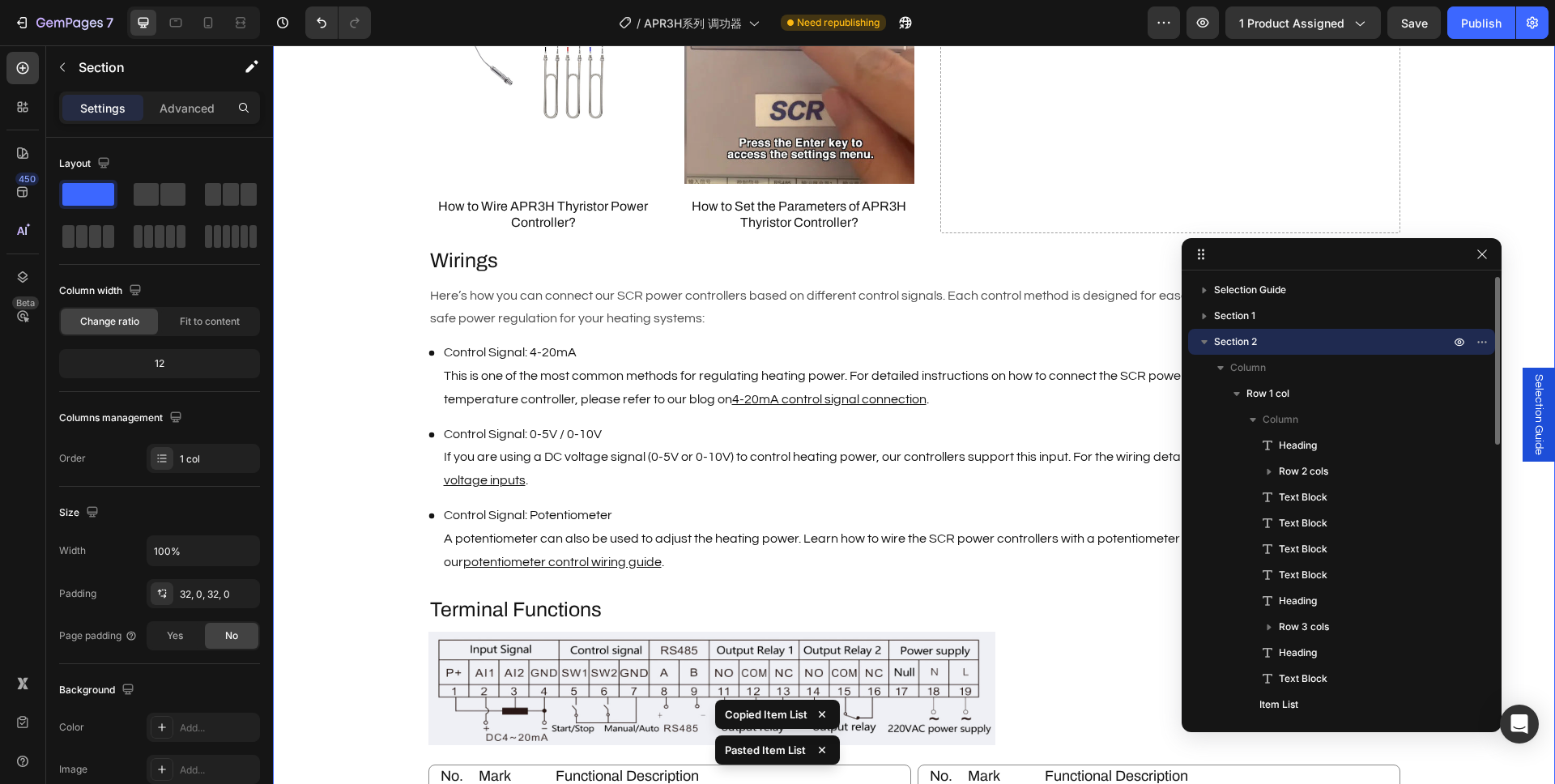
scroll to position [1706, 0]
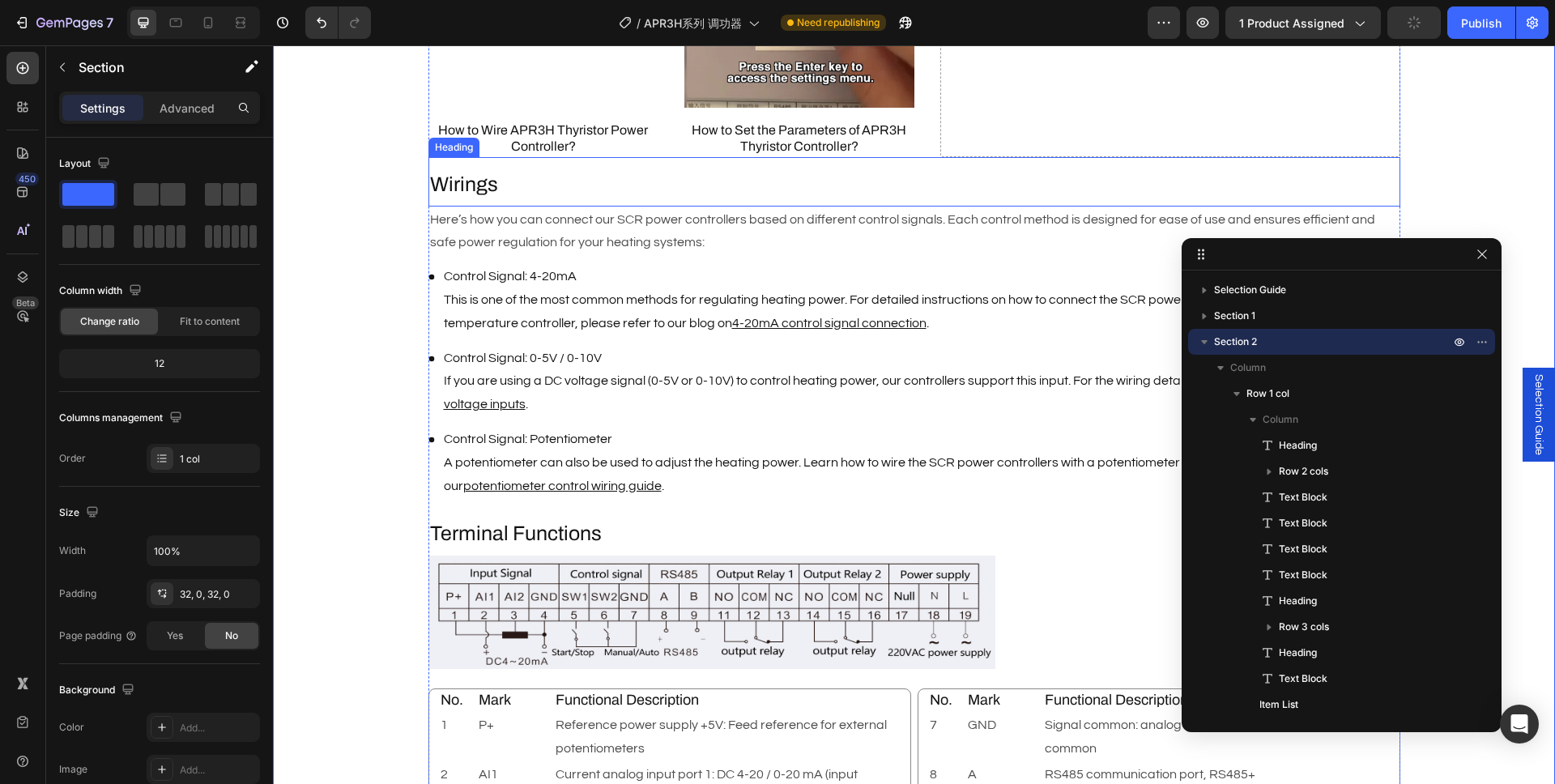
click at [470, 192] on p "Wirings" at bounding box center [914, 185] width 969 height 26
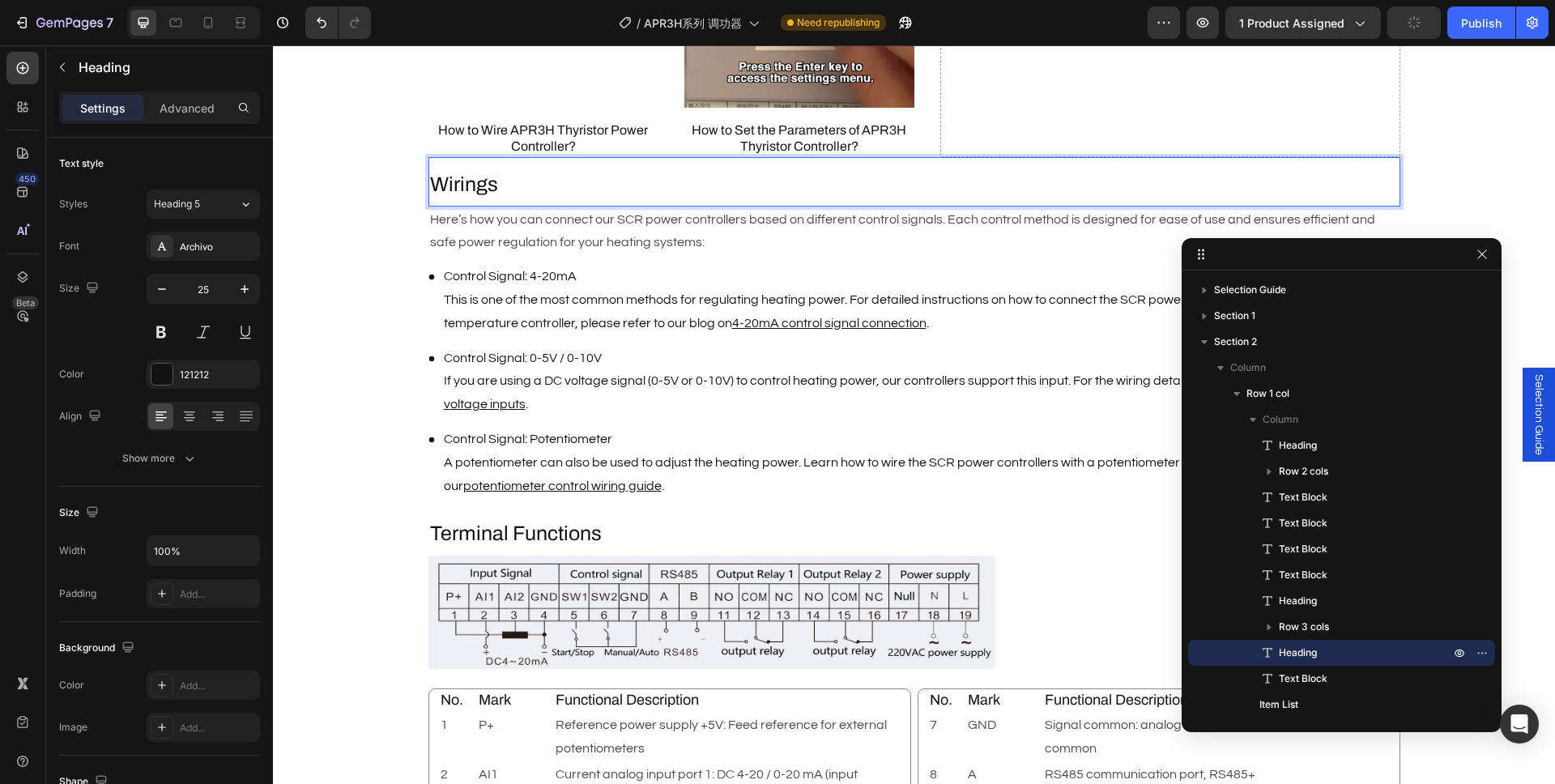
click at [470, 192] on p "Wirings" at bounding box center [914, 185] width 969 height 26
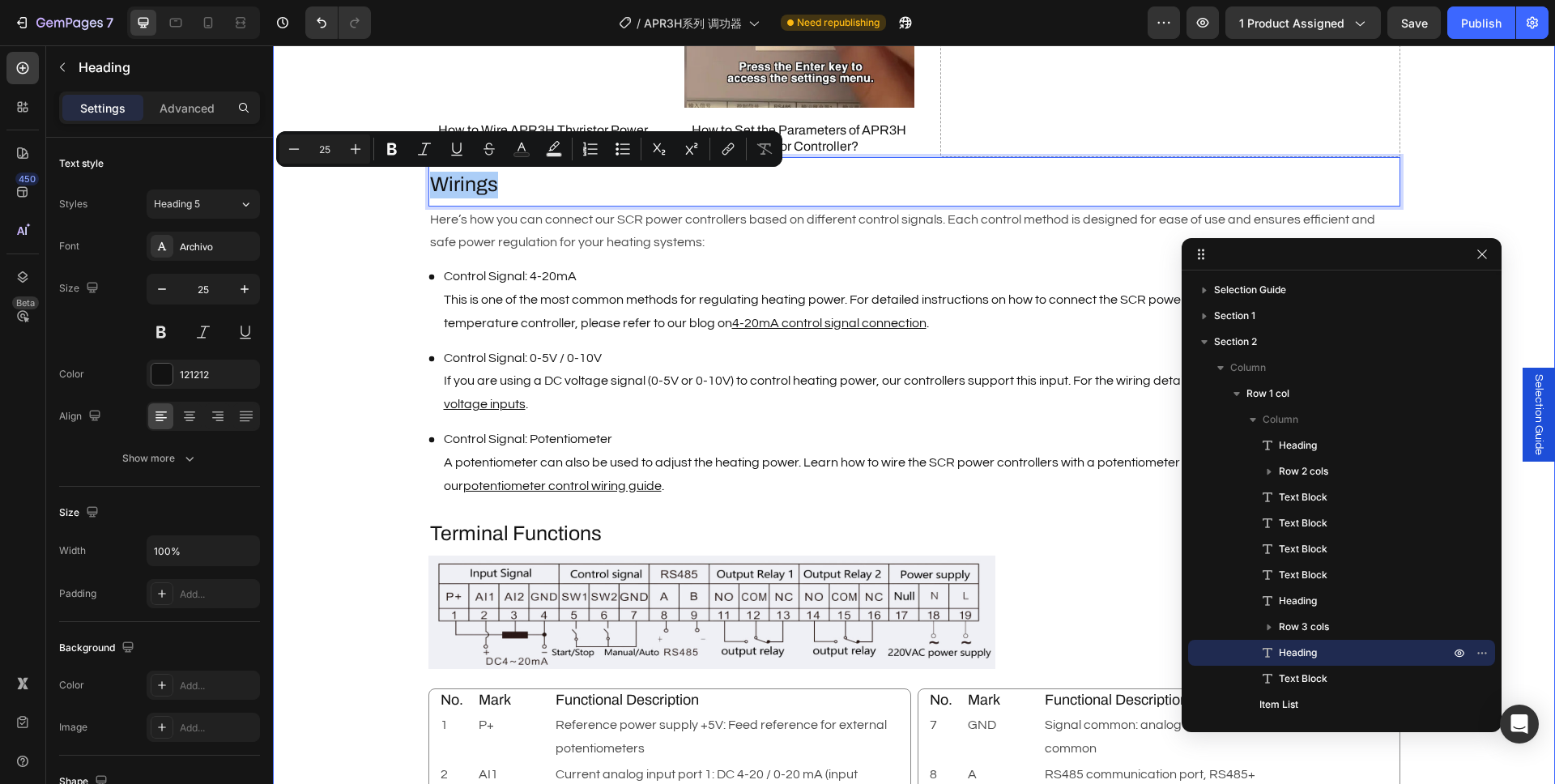
click at [369, 258] on div "Description Heading Brand : AIGOODELE Text Block Certification : CE Text Block …" at bounding box center [914, 125] width 1282 height 2197
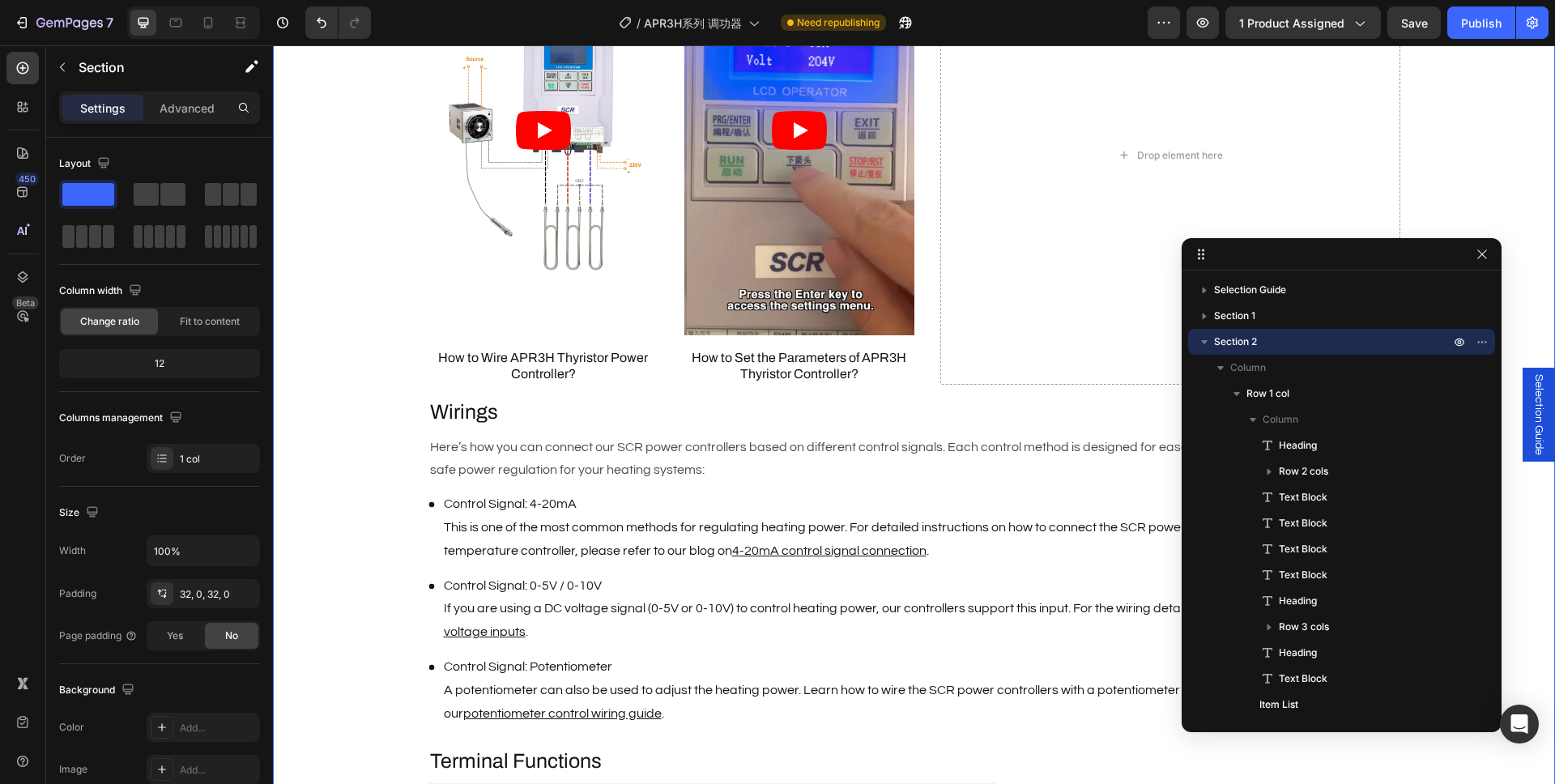
scroll to position [1674, 0]
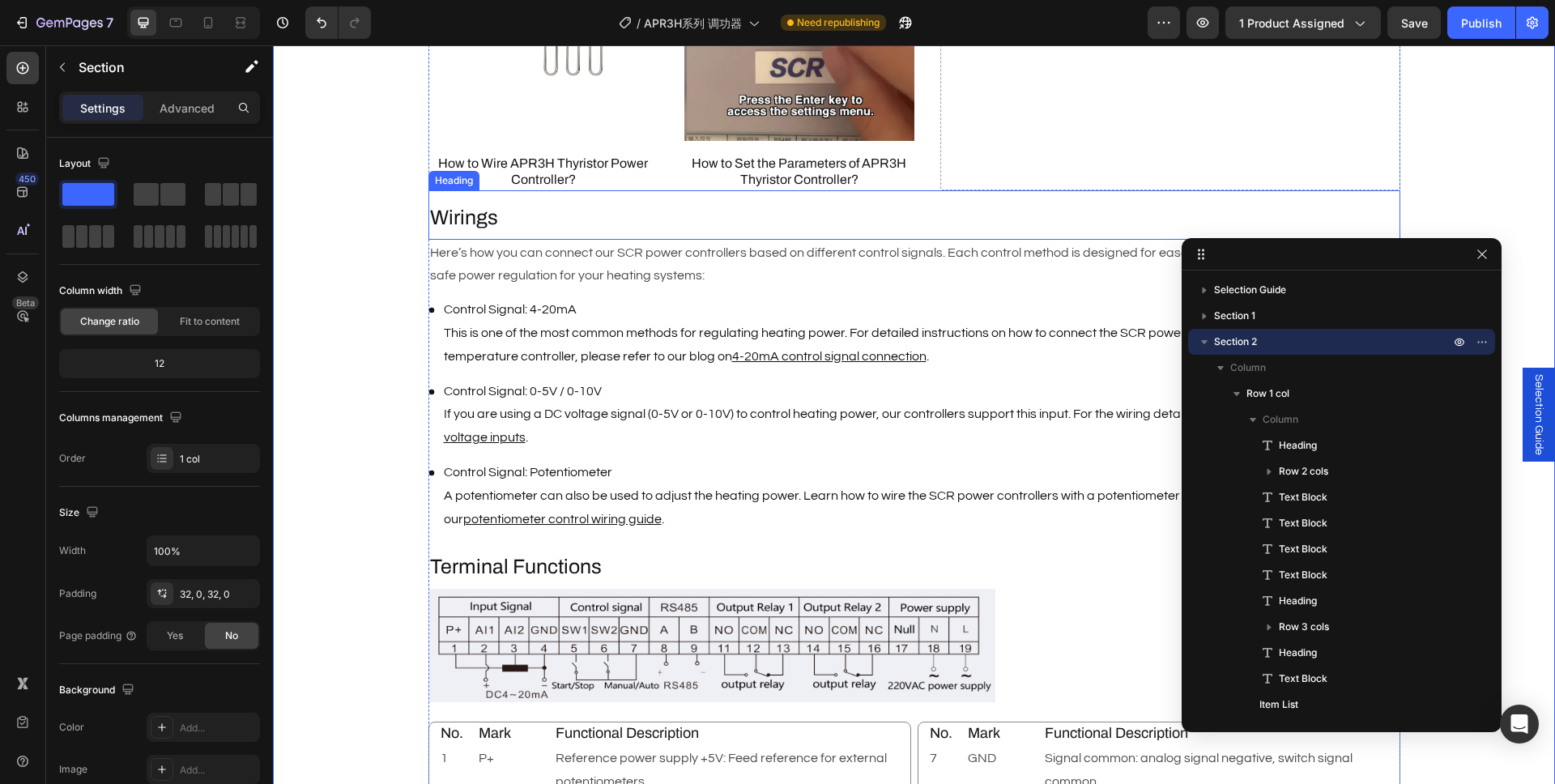
click at [475, 222] on p "Wirings" at bounding box center [914, 218] width 969 height 26
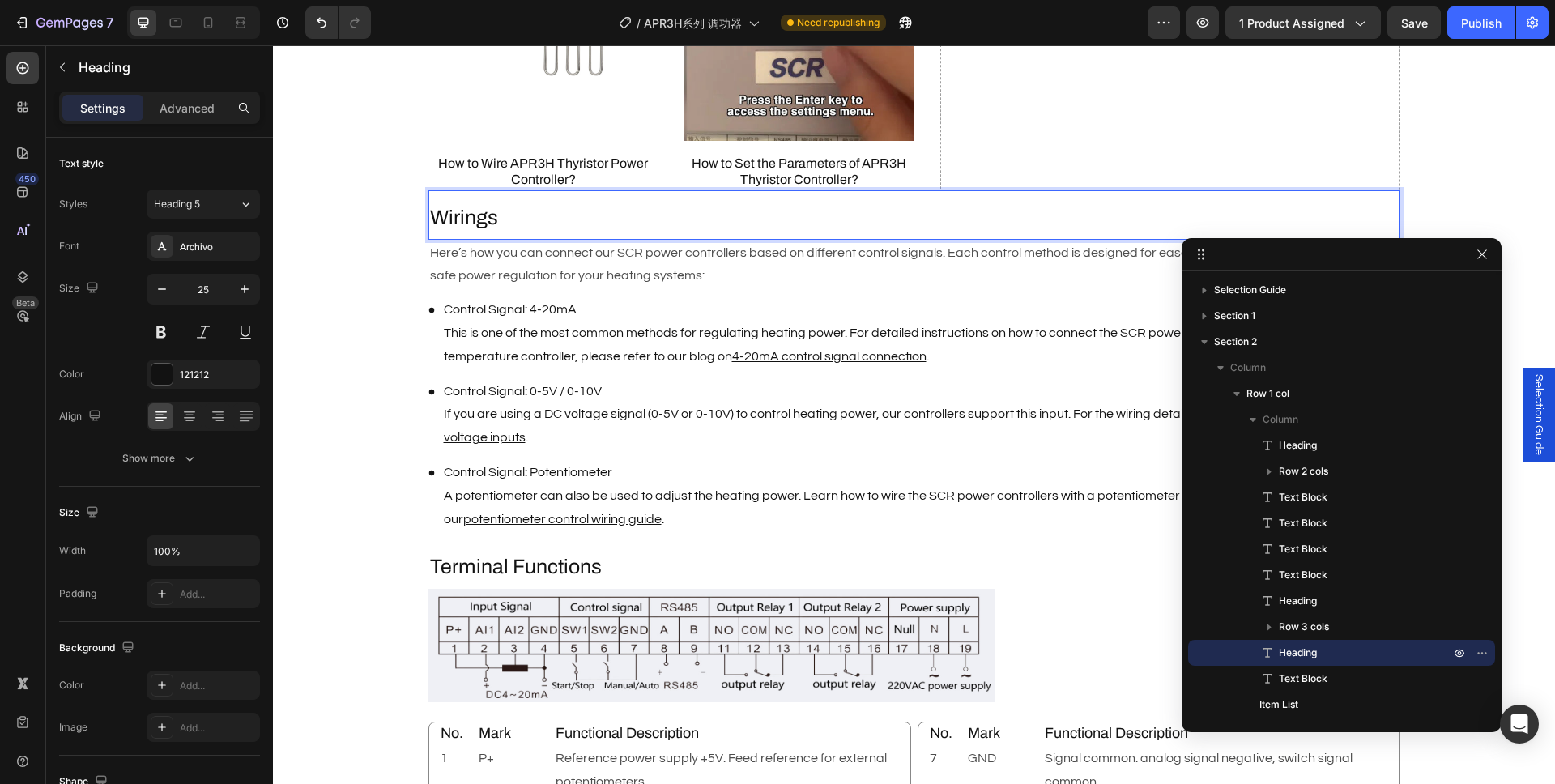
click at [475, 222] on p "Wirings" at bounding box center [914, 218] width 969 height 26
click at [1490, 253] on button "button" at bounding box center [1482, 255] width 20 height 20
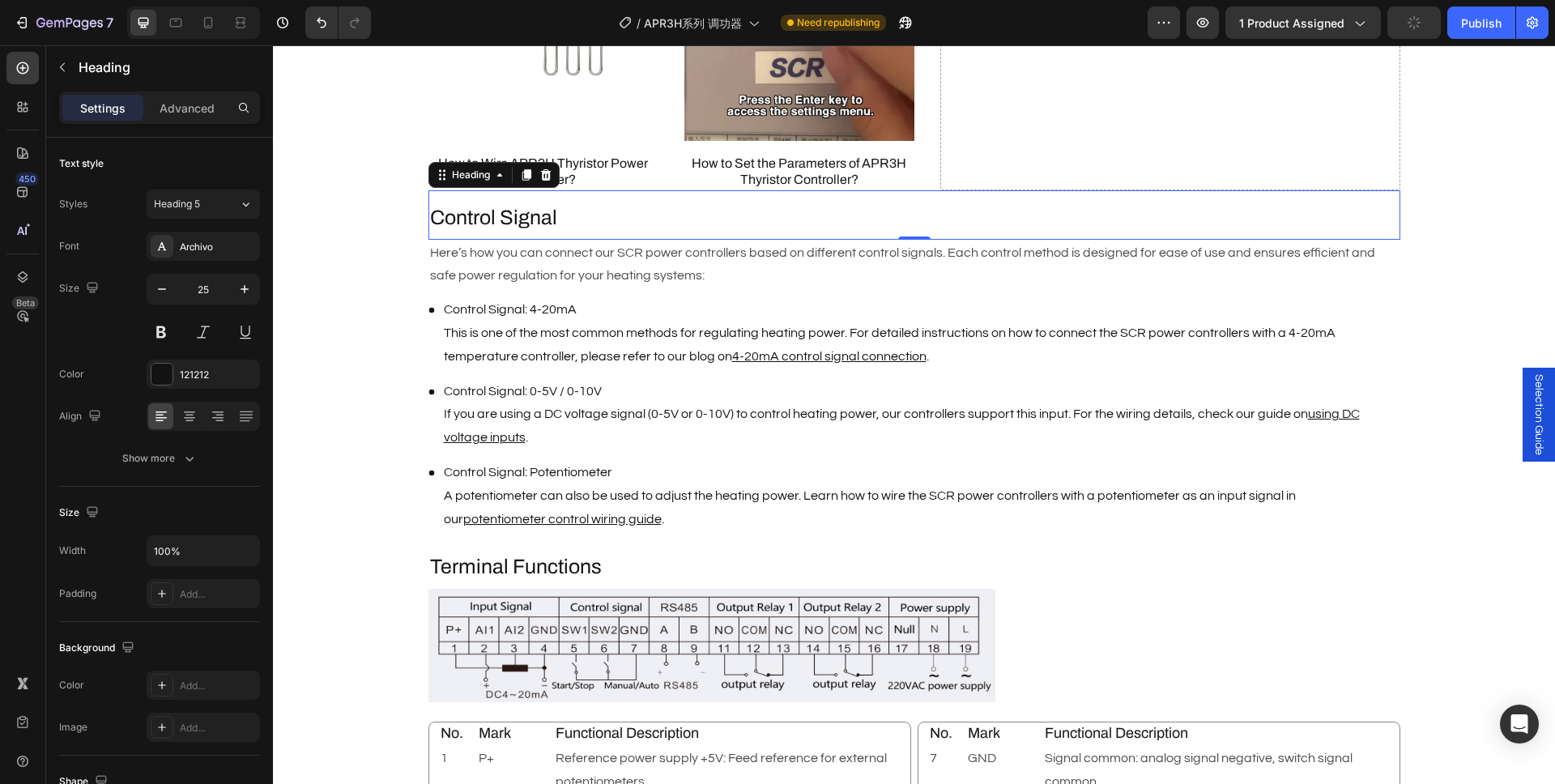
click at [575, 214] on p "Control Signal" at bounding box center [914, 218] width 969 height 26
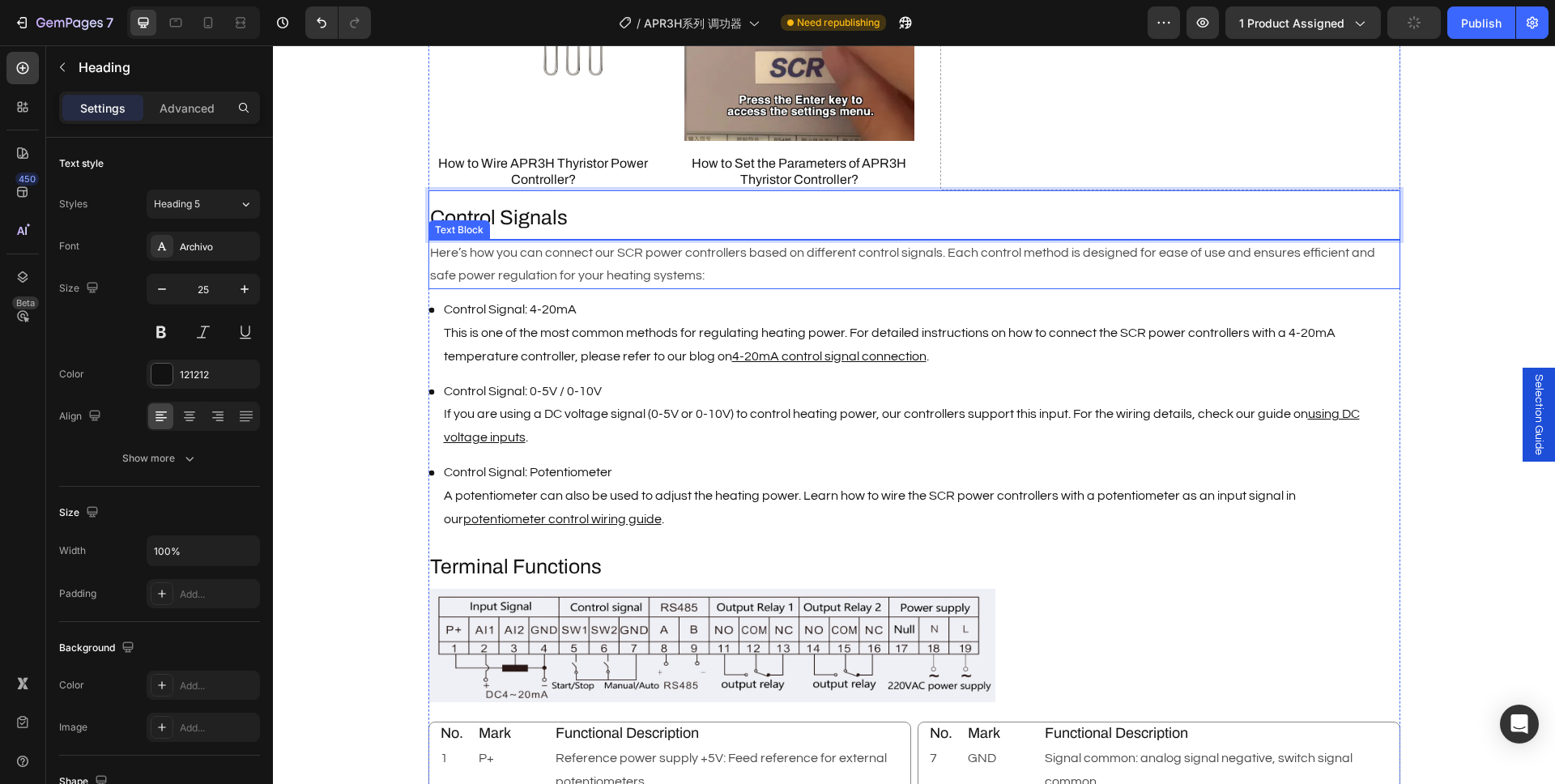
click at [627, 263] on p "Here’s how you can connect our SCR power controllers based on different control…" at bounding box center [914, 265] width 969 height 47
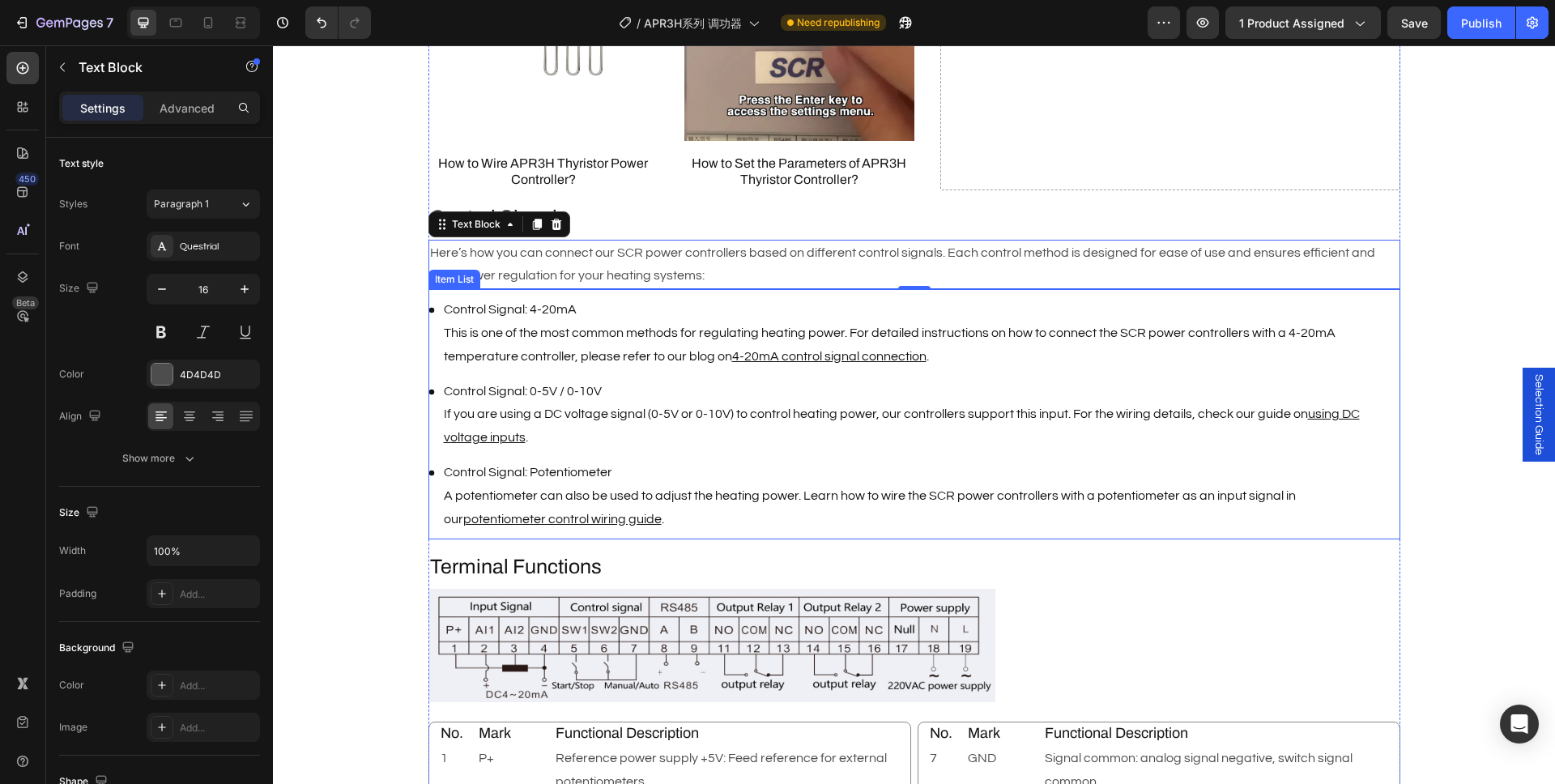
click at [548, 307] on p "Control Signal: 4-20mA This is one of the most common methods for regulating he…" at bounding box center [920, 332] width 954 height 69
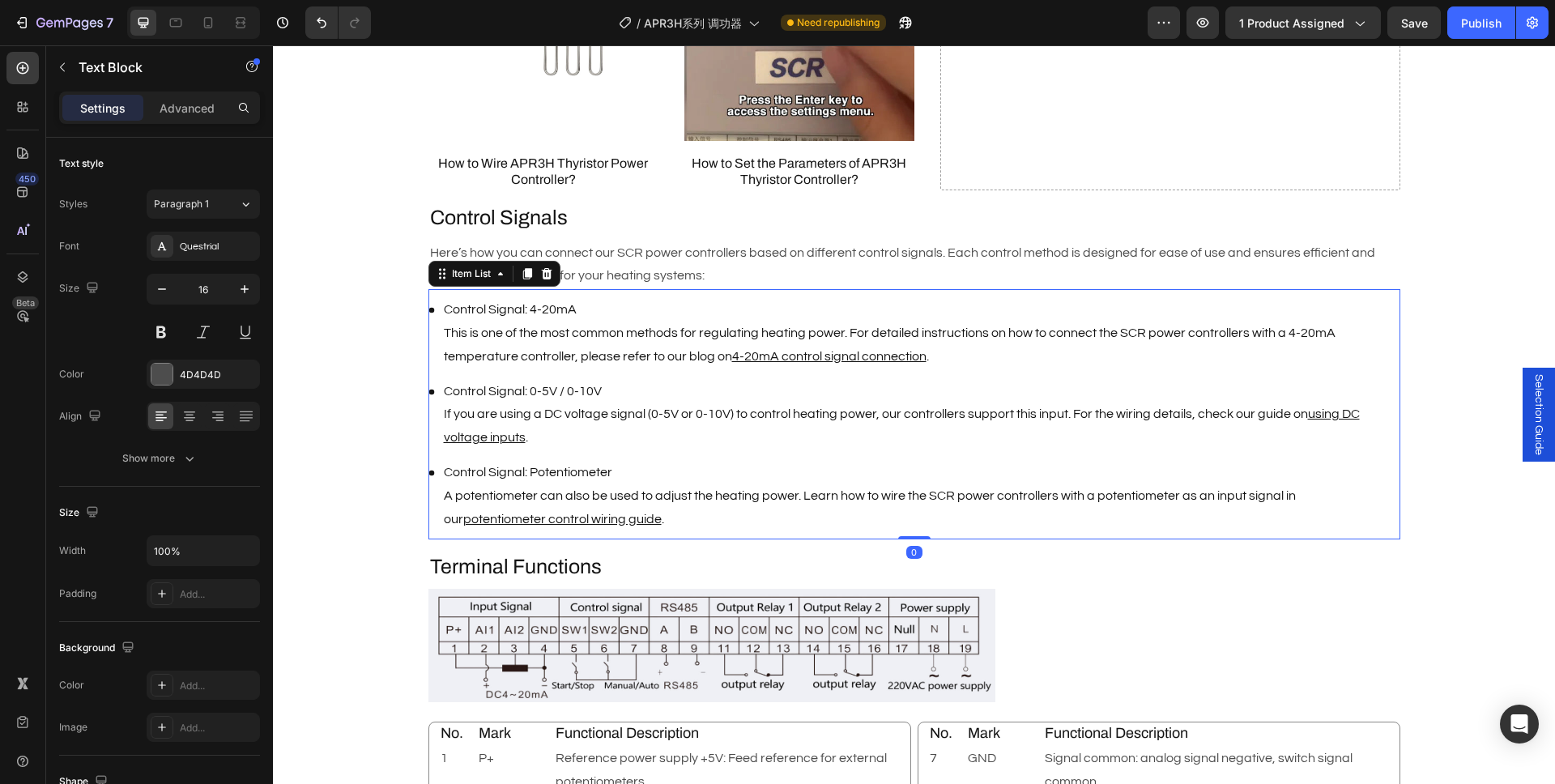
click at [548, 307] on p "Control Signal: 4-20mA This is one of the most common methods for regulating he…" at bounding box center [920, 332] width 954 height 69
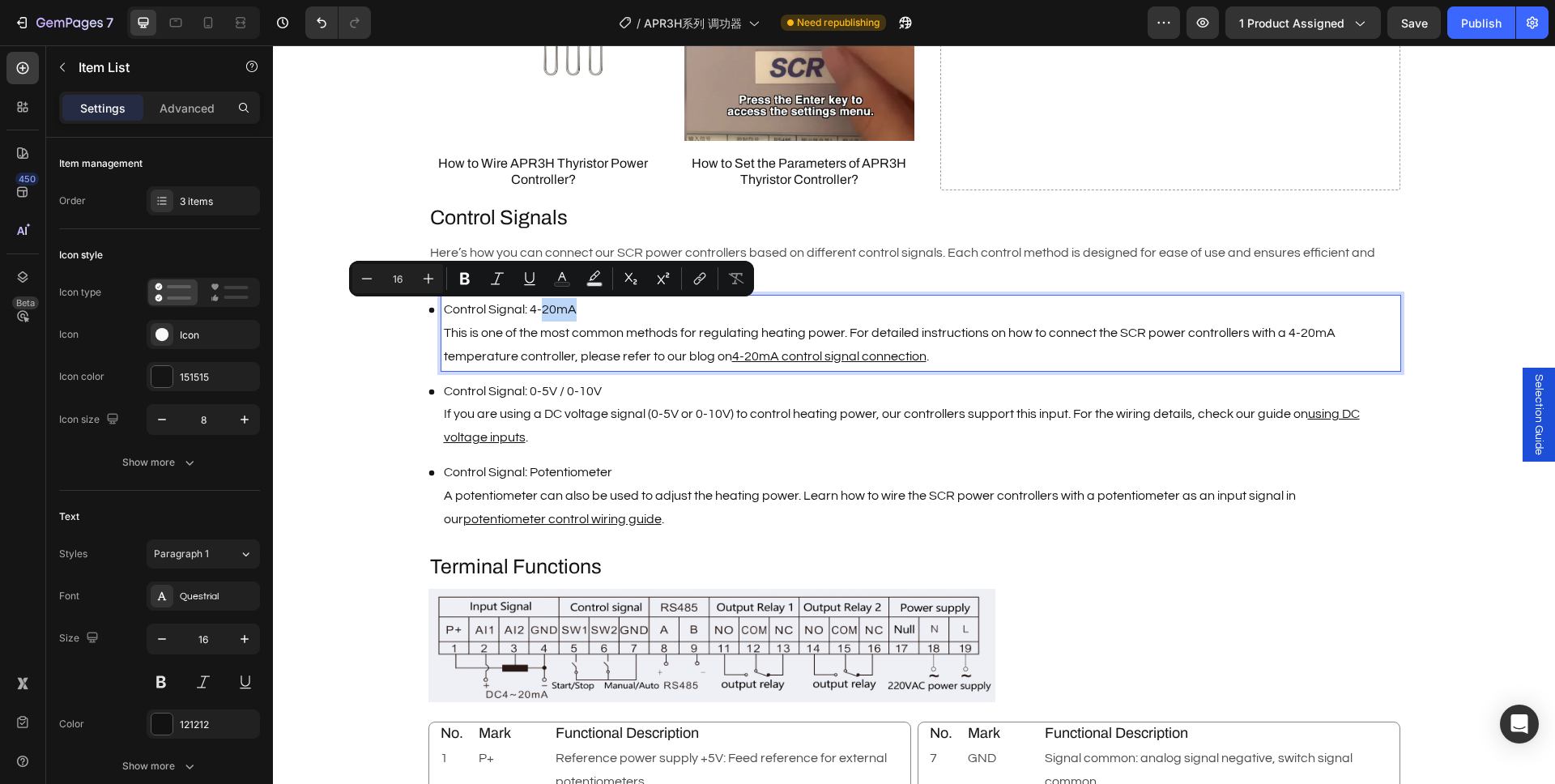
click at [521, 311] on p "Control Signal: 4-20mA This is one of the most common methods for regulating he…" at bounding box center [920, 332] width 954 height 69
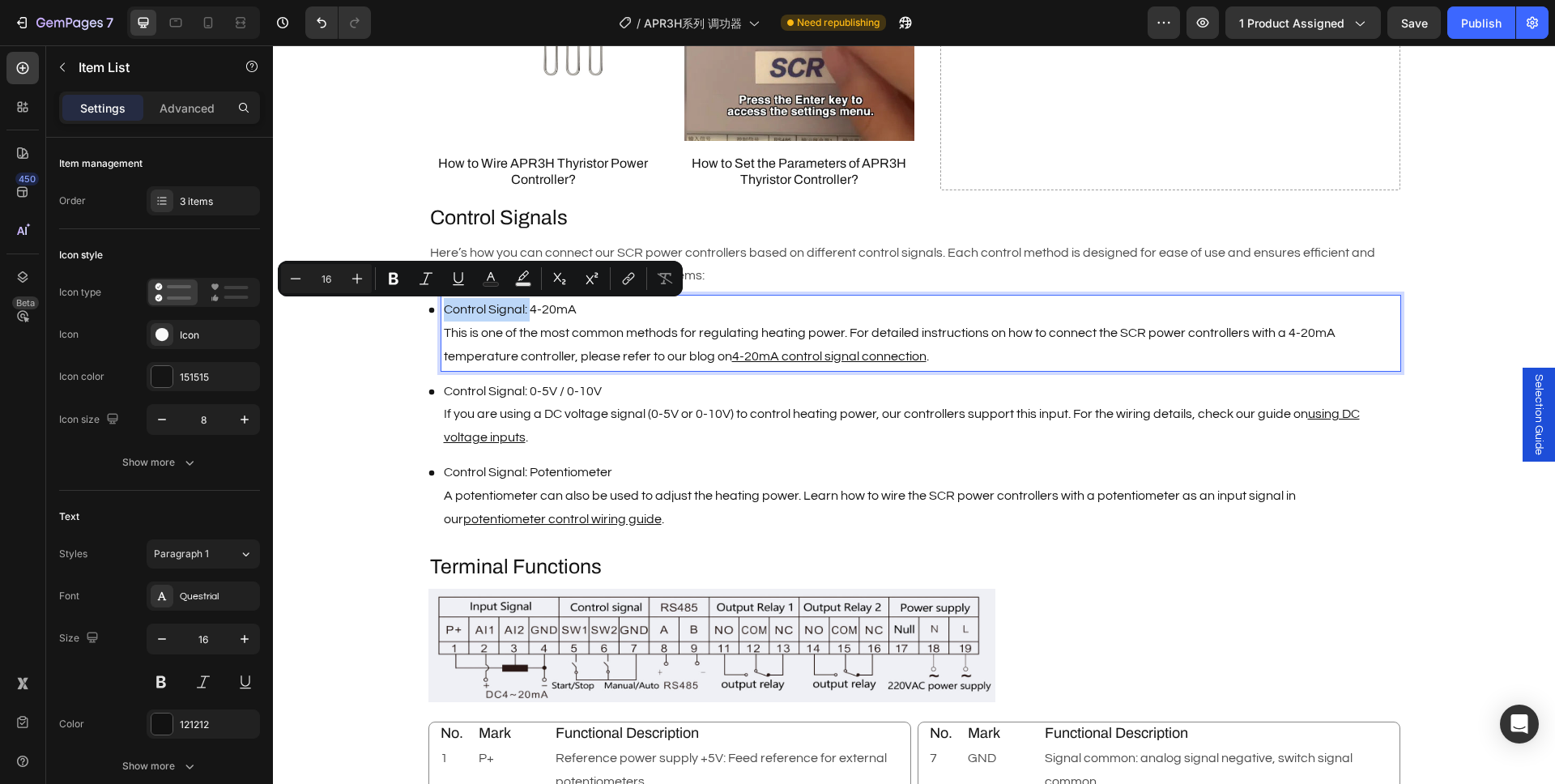
drag, startPoint x: 524, startPoint y: 308, endPoint x: 438, endPoint y: 310, distance: 86.0
click at [444, 310] on p "Control Signal: 4-20mA This is one of the most common methods for regulating he…" at bounding box center [920, 332] width 954 height 69
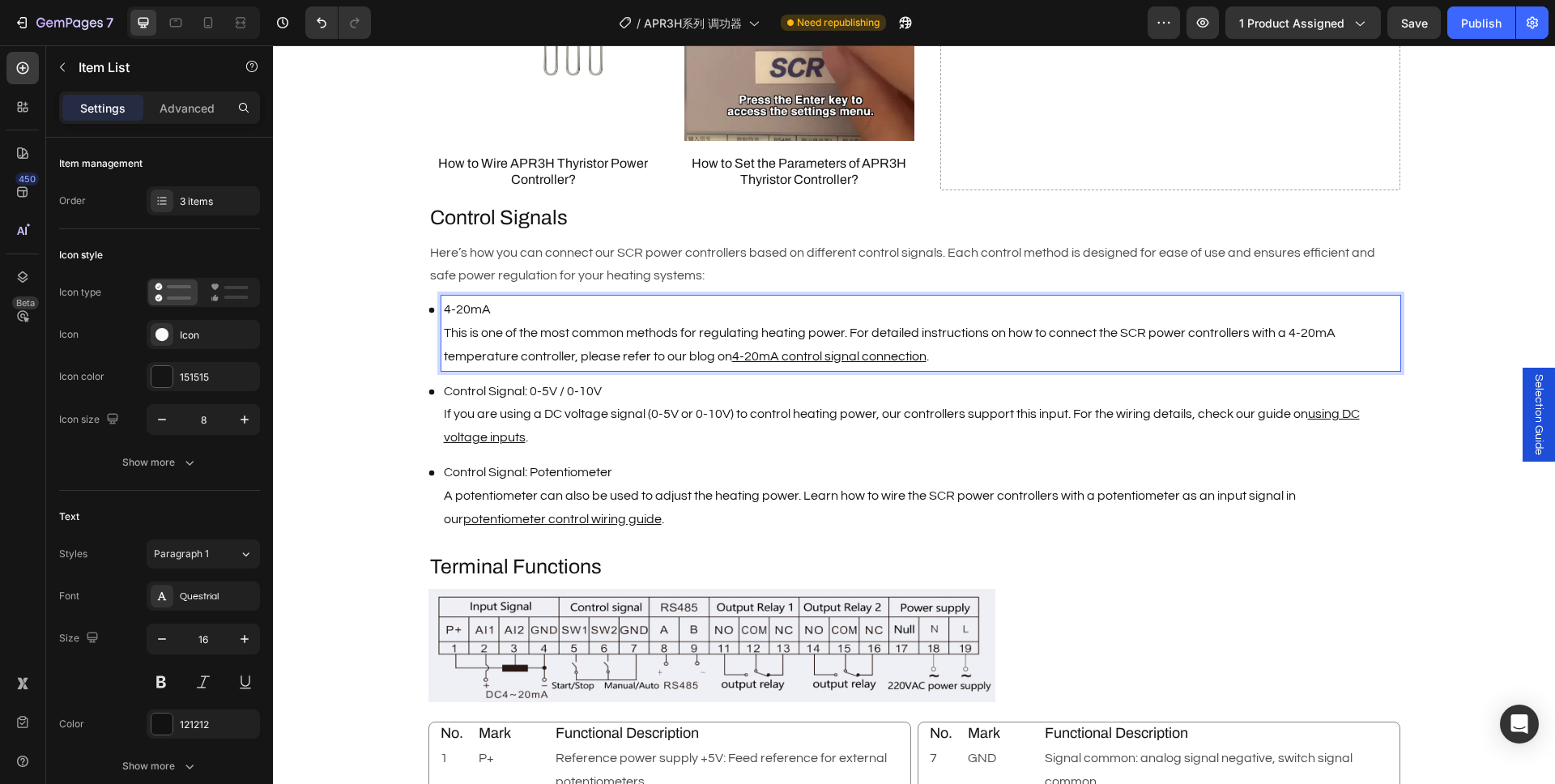
click at [497, 399] on p "Control Signal: 0-5V / 0-10V If you are using a DC voltage signal (0-5V or 0-10…" at bounding box center [920, 415] width 954 height 69
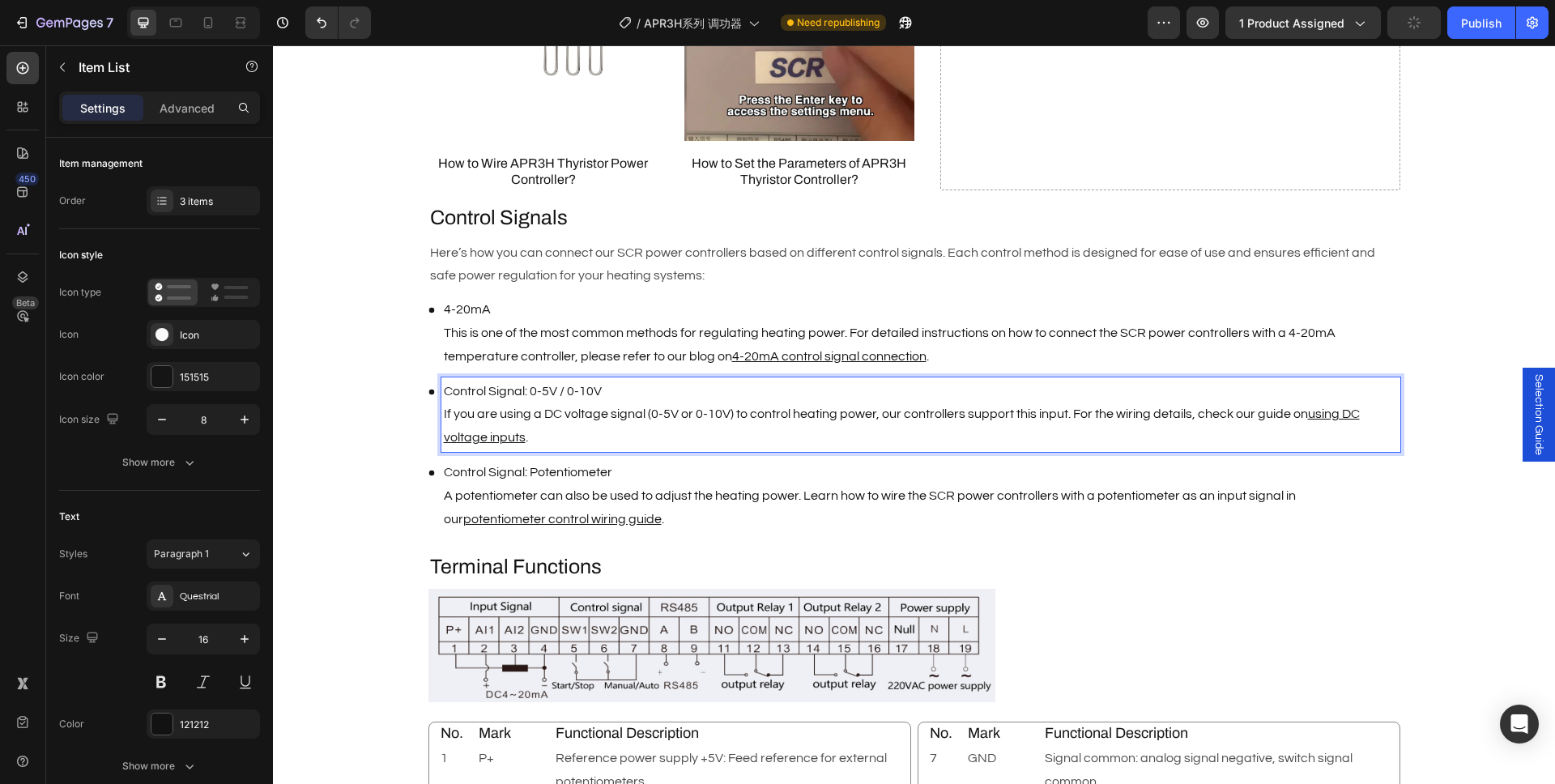
click at [516, 391] on p "Control Signal: 0-5V / 0-10V If you are using a DC voltage signal (0-5V or 0-10…" at bounding box center [920, 415] width 954 height 69
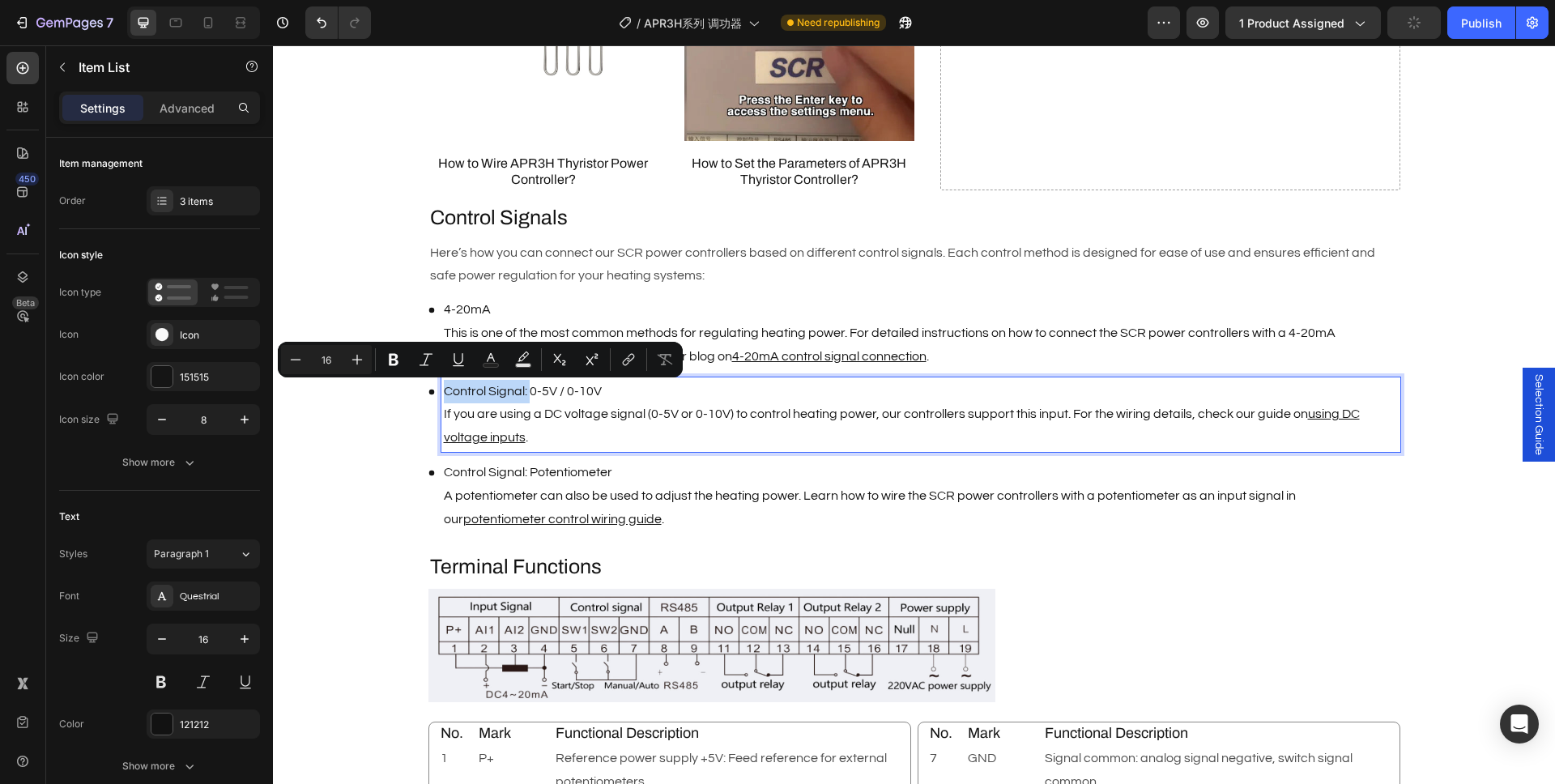
drag, startPoint x: 523, startPoint y: 391, endPoint x: 422, endPoint y: 388, distance: 101.0
click at [429, 388] on div "Control Signal: 0-5V / 0-10V If you are using a DC voltage signal (0-5V or 0-10…" at bounding box center [914, 415] width 972 height 74
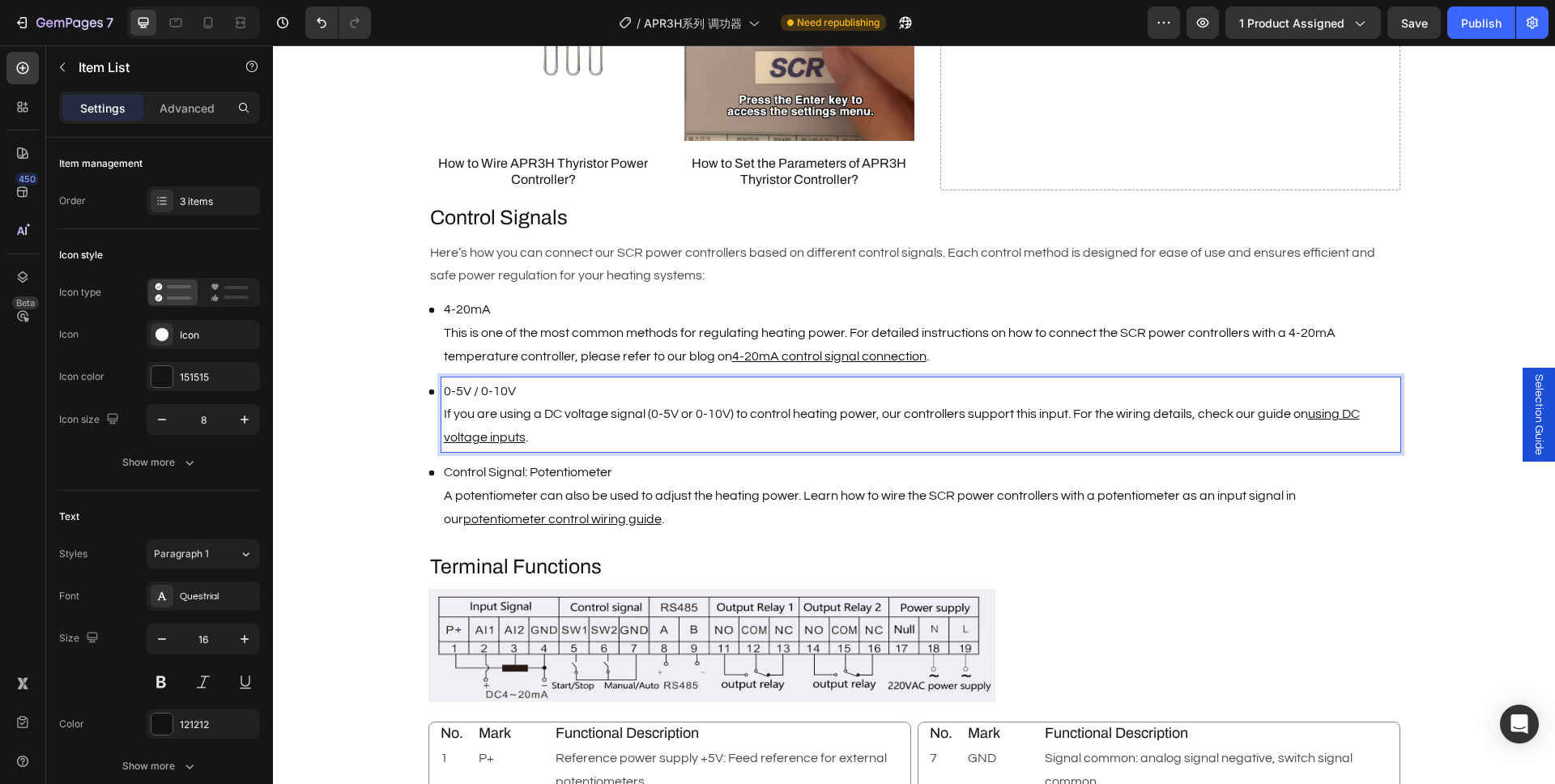
click at [475, 490] on p "Control Signal: Potentiometer A potentiometer can also be used to adjust the he…" at bounding box center [920, 495] width 954 height 69
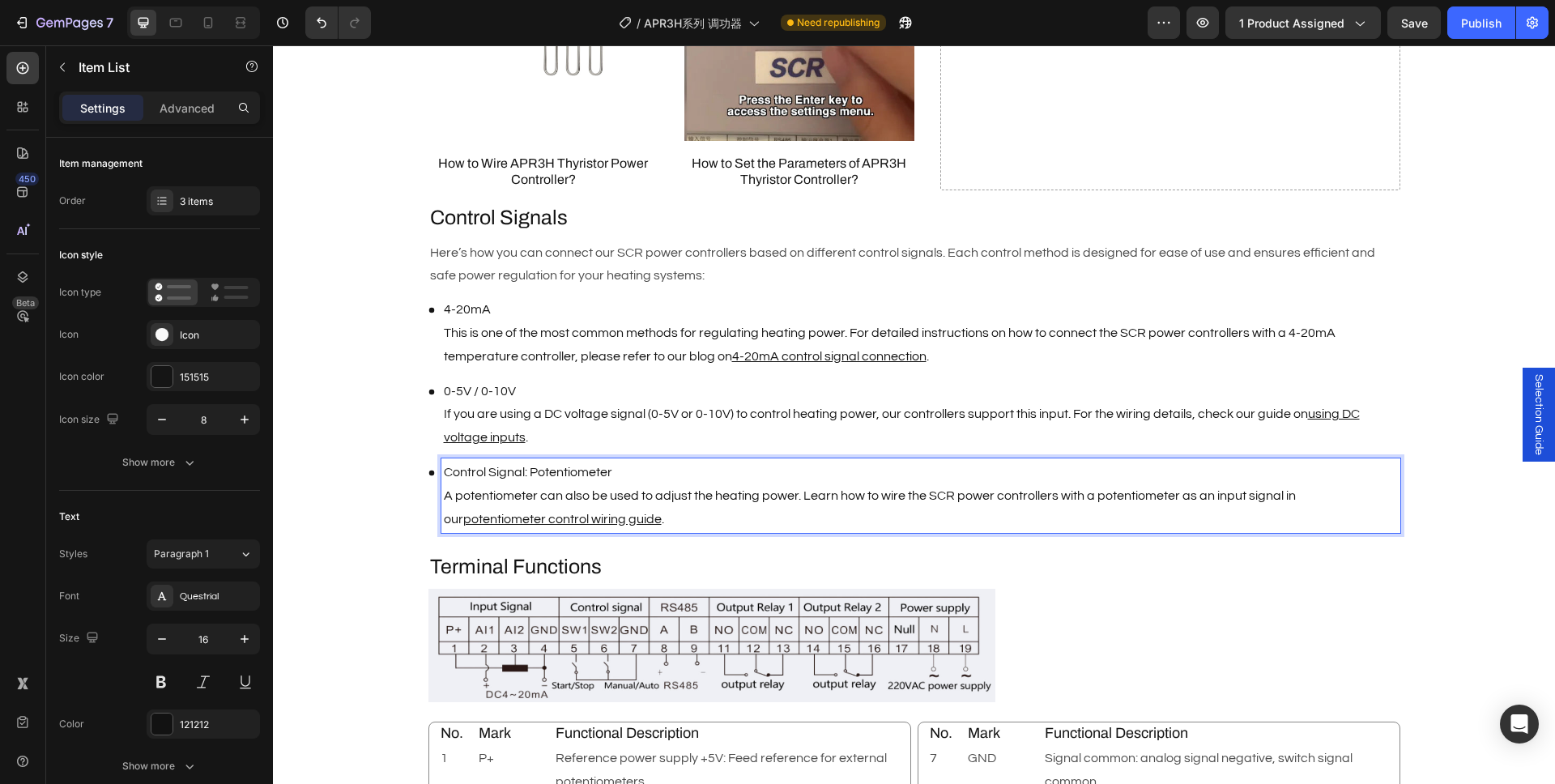
click at [510, 477] on p "Control Signal: Potentiometer A potentiometer can also be used to adjust the he…" at bounding box center [920, 495] width 954 height 69
click at [511, 476] on p "Control Signal: Potentiometer A potentiometer can also be used to adjust the he…" at bounding box center [920, 495] width 954 height 69
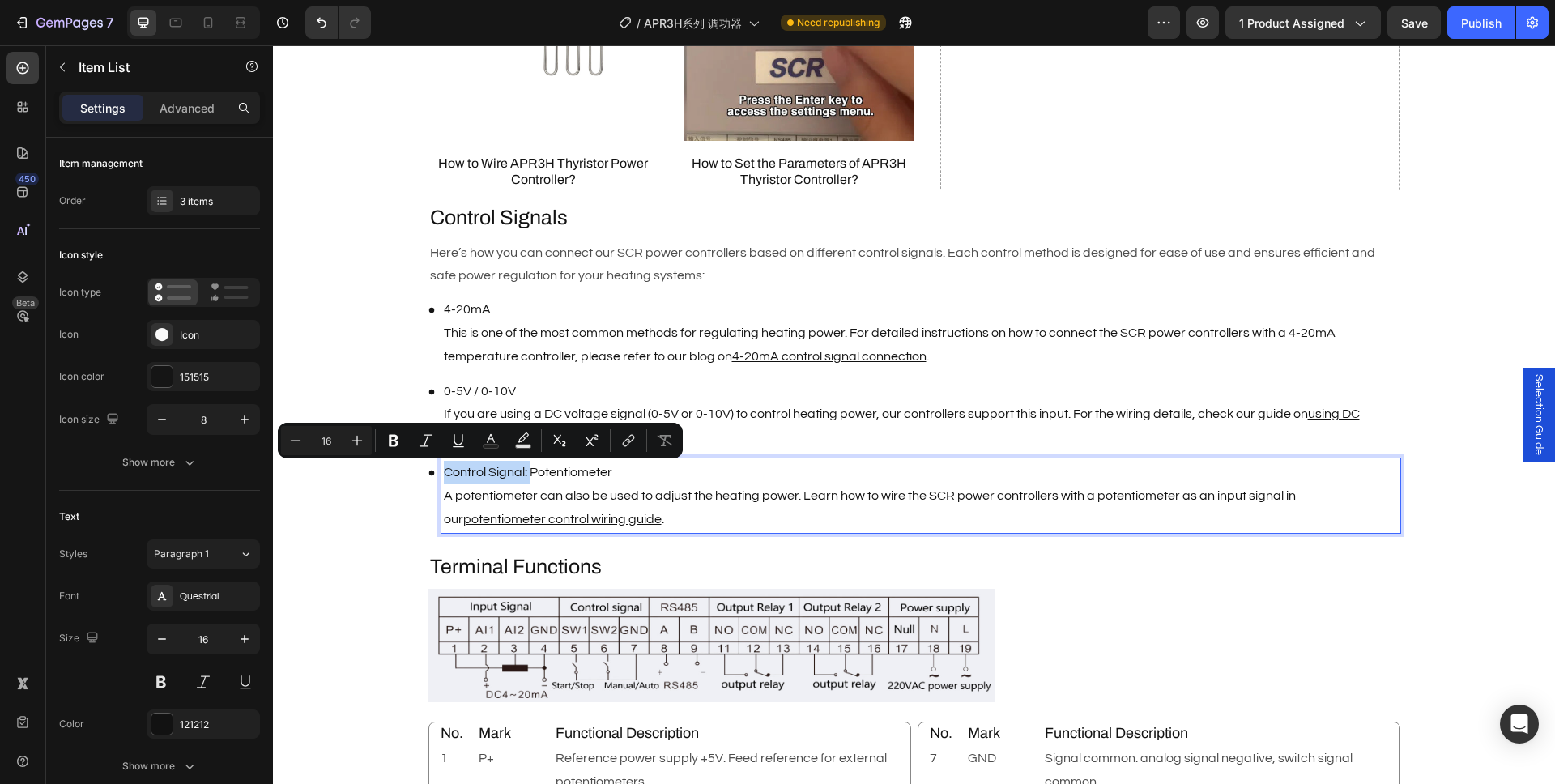
drag, startPoint x: 522, startPoint y: 472, endPoint x: 435, endPoint y: 474, distance: 87.0
click at [441, 474] on div "Control Signal: Potentiometer A potentiometer can also be used to adjust the he…" at bounding box center [920, 495] width 959 height 74
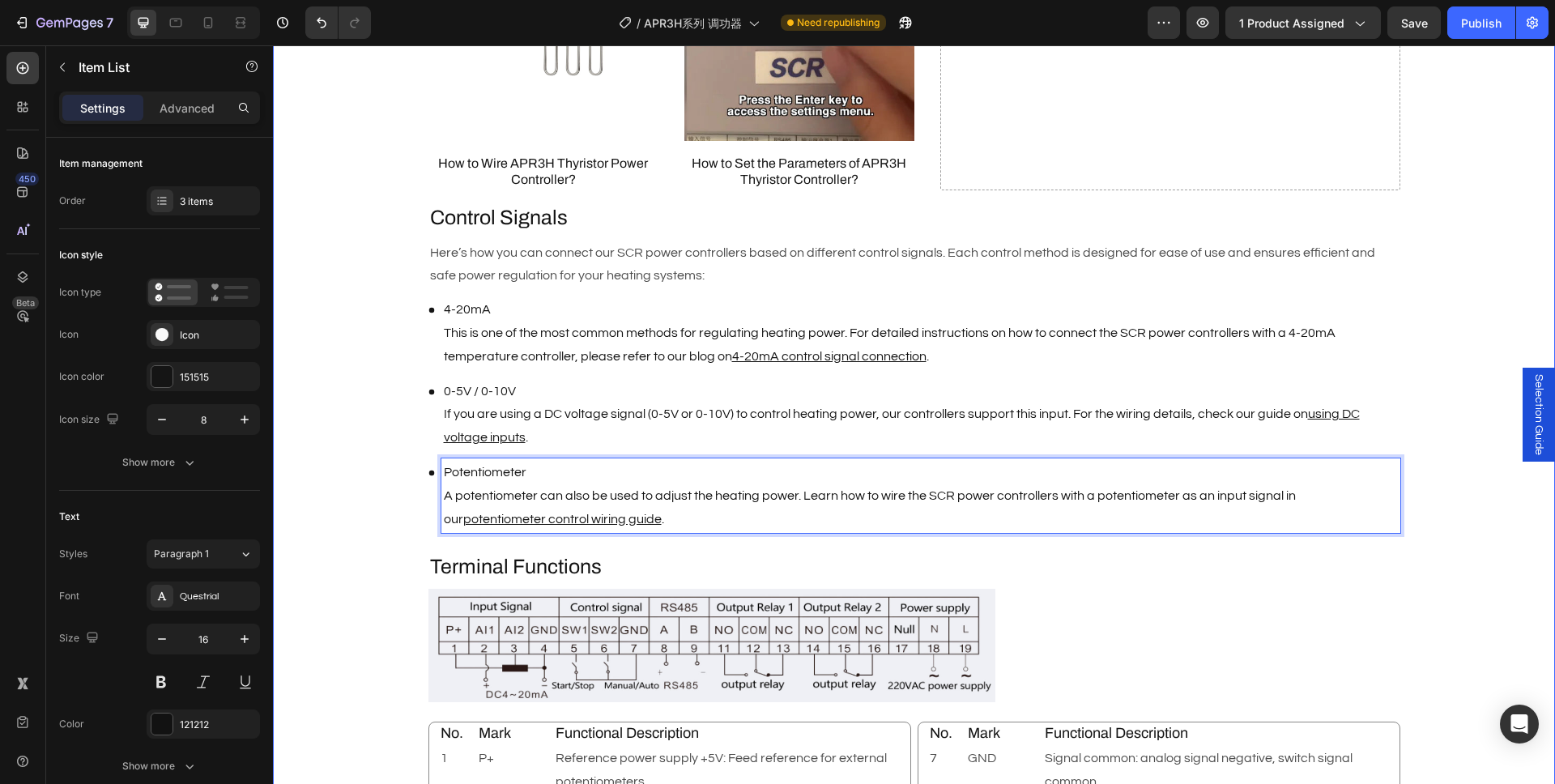
click at [386, 491] on div "Description Heading Brand : AIGOODELE Text Block Certification : CE Text Block …" at bounding box center [914, 159] width 1282 height 2197
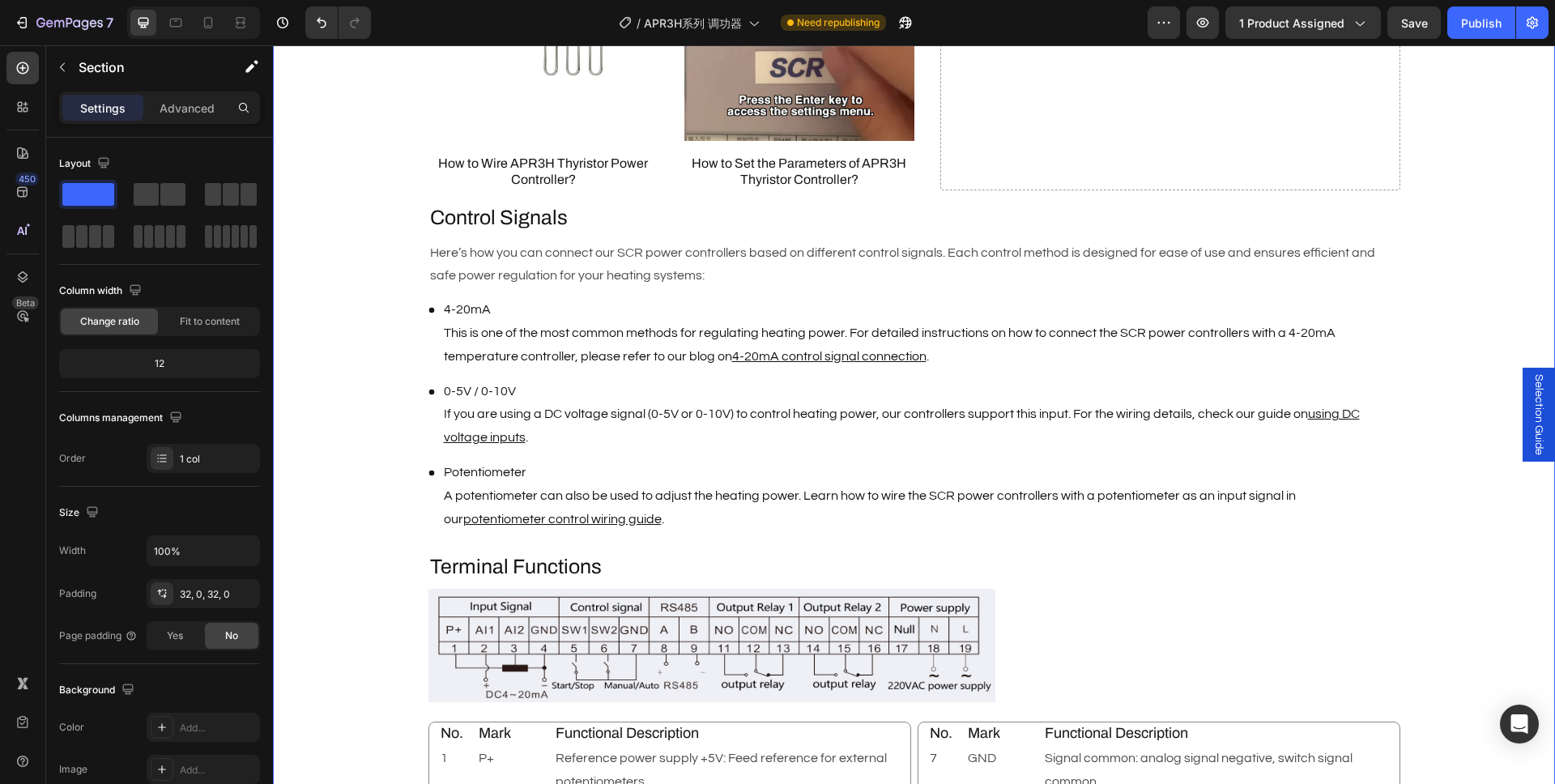
click at [364, 493] on div "Description Heading Brand : AIGOODELE Text Block Certification : CE Text Block …" at bounding box center [914, 159] width 1282 height 2197
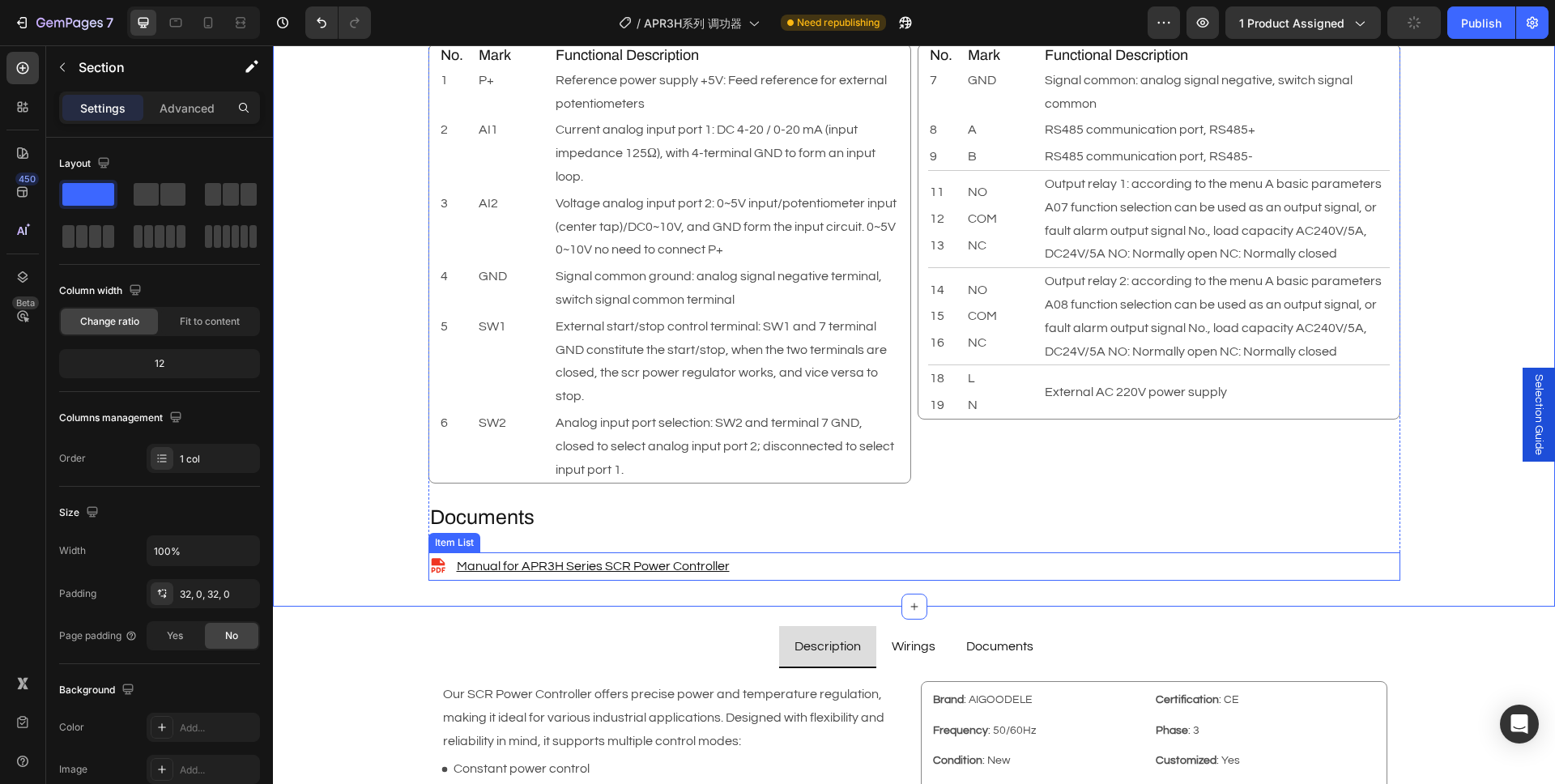
scroll to position [2448, 0]
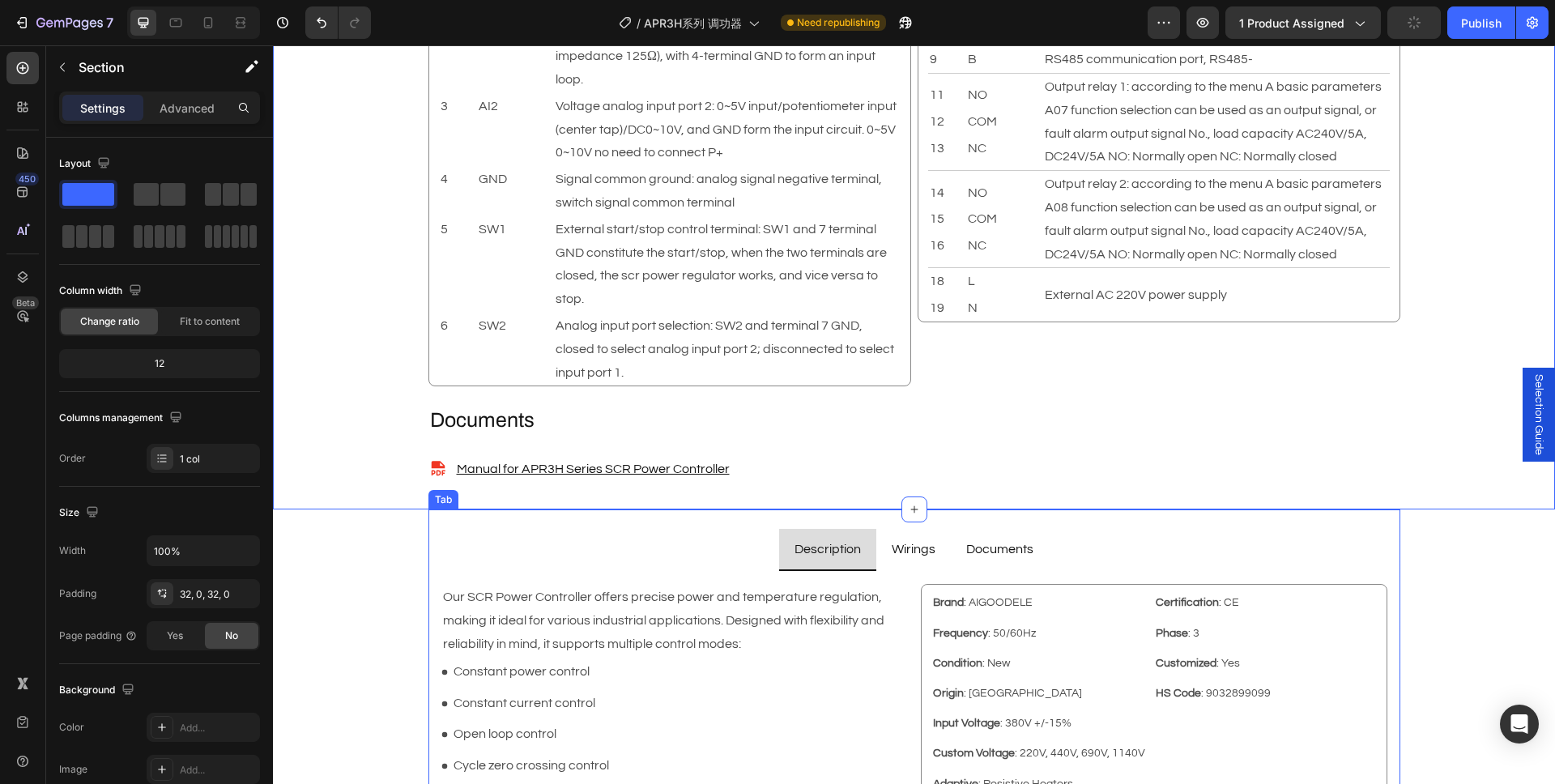
click at [916, 560] on p "Wirings" at bounding box center [913, 549] width 44 height 23
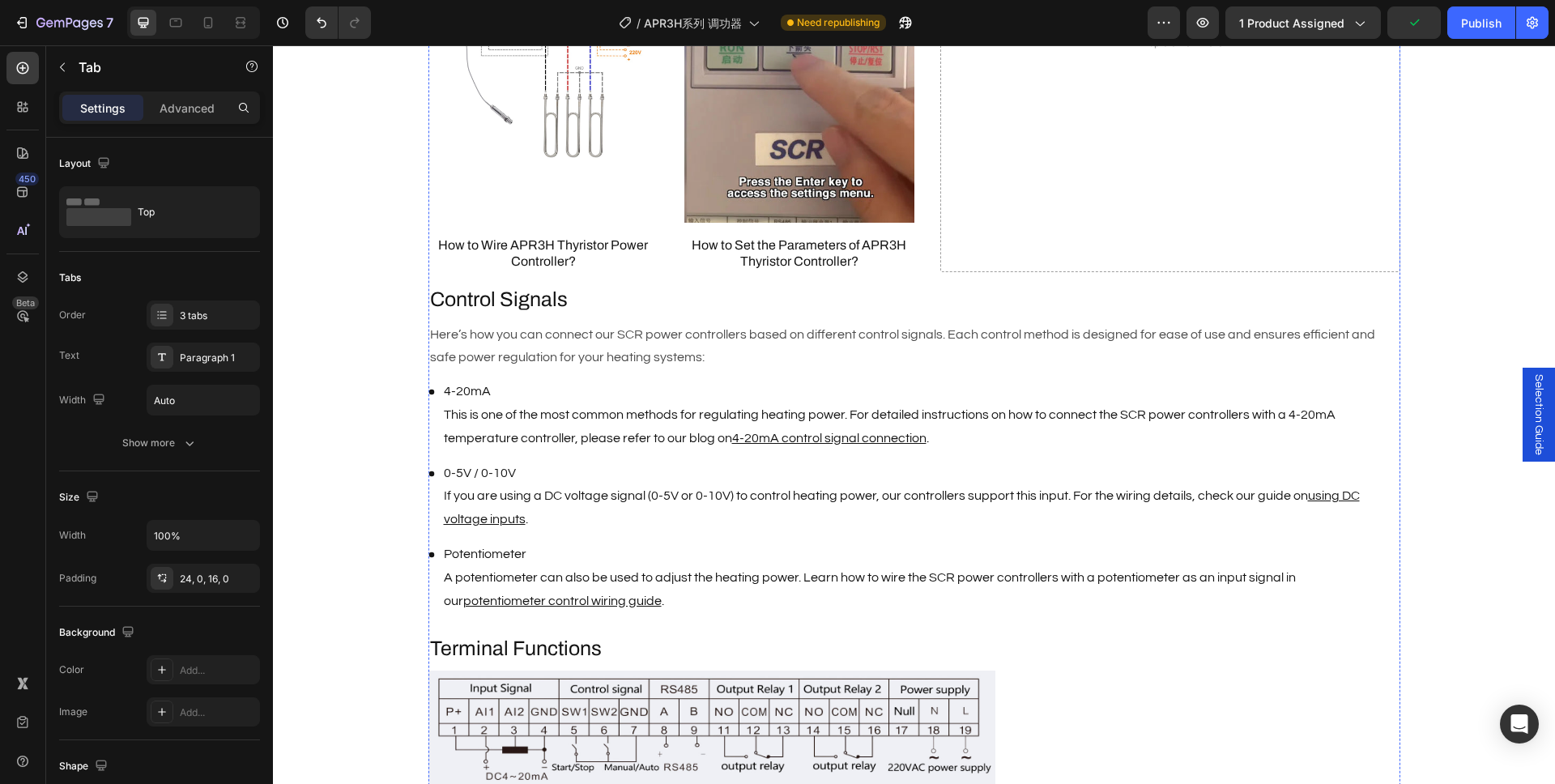
scroll to position [1500, 0]
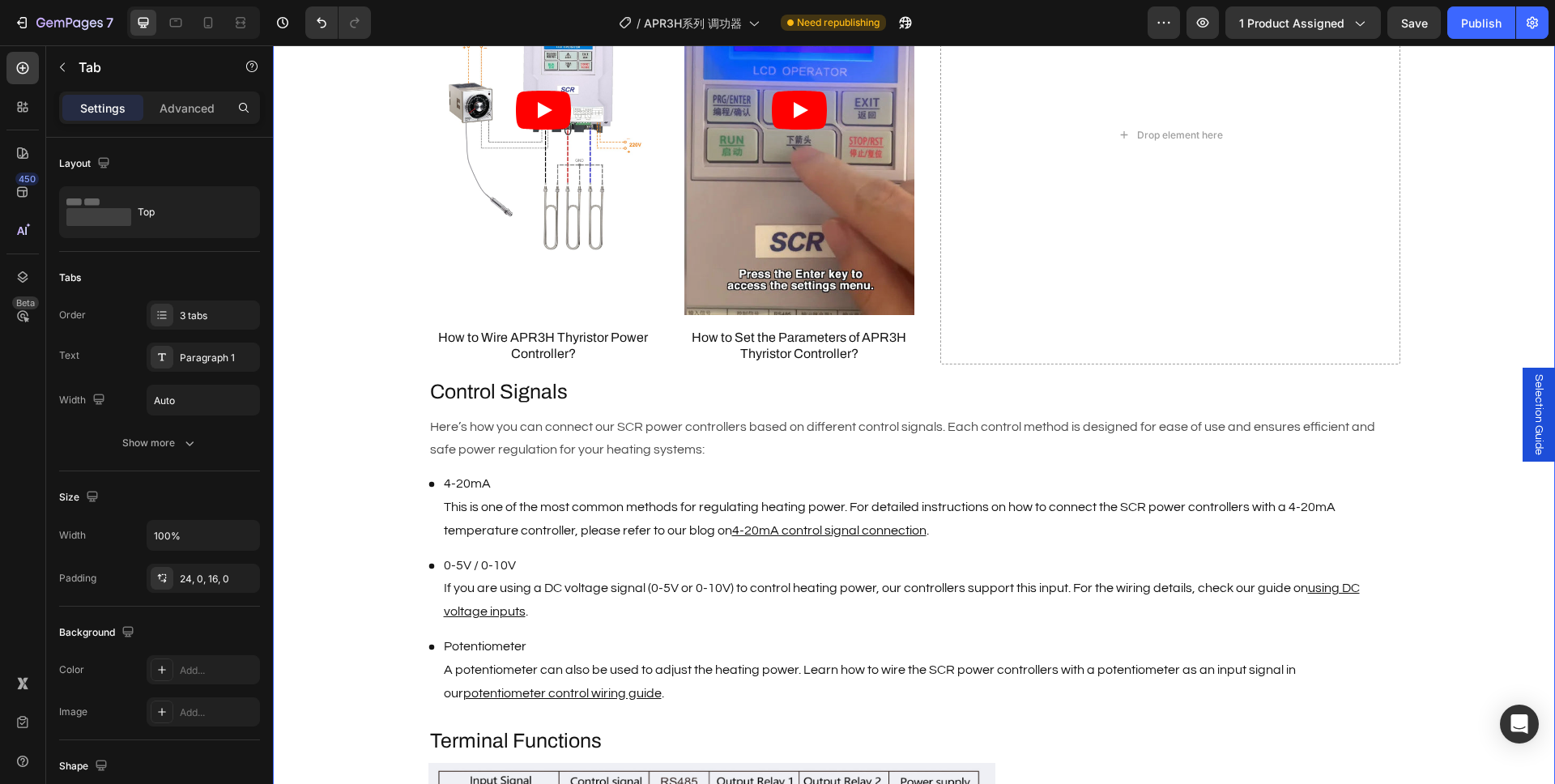
click at [355, 415] on div "Description Heading Brand : AIGOODELE Text Block Certification : CE Text Block …" at bounding box center [914, 333] width 1282 height 2197
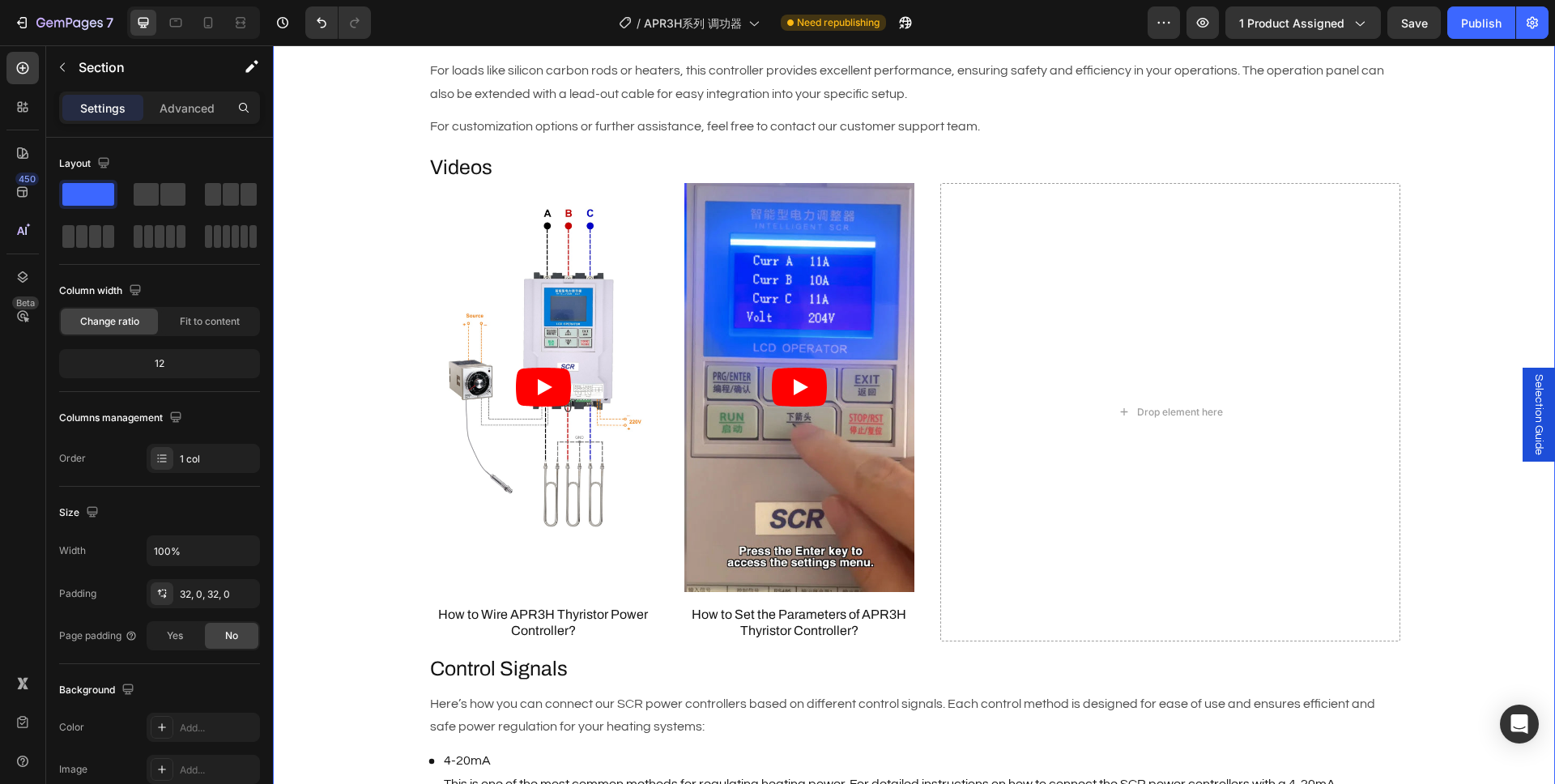
scroll to position [1208, 0]
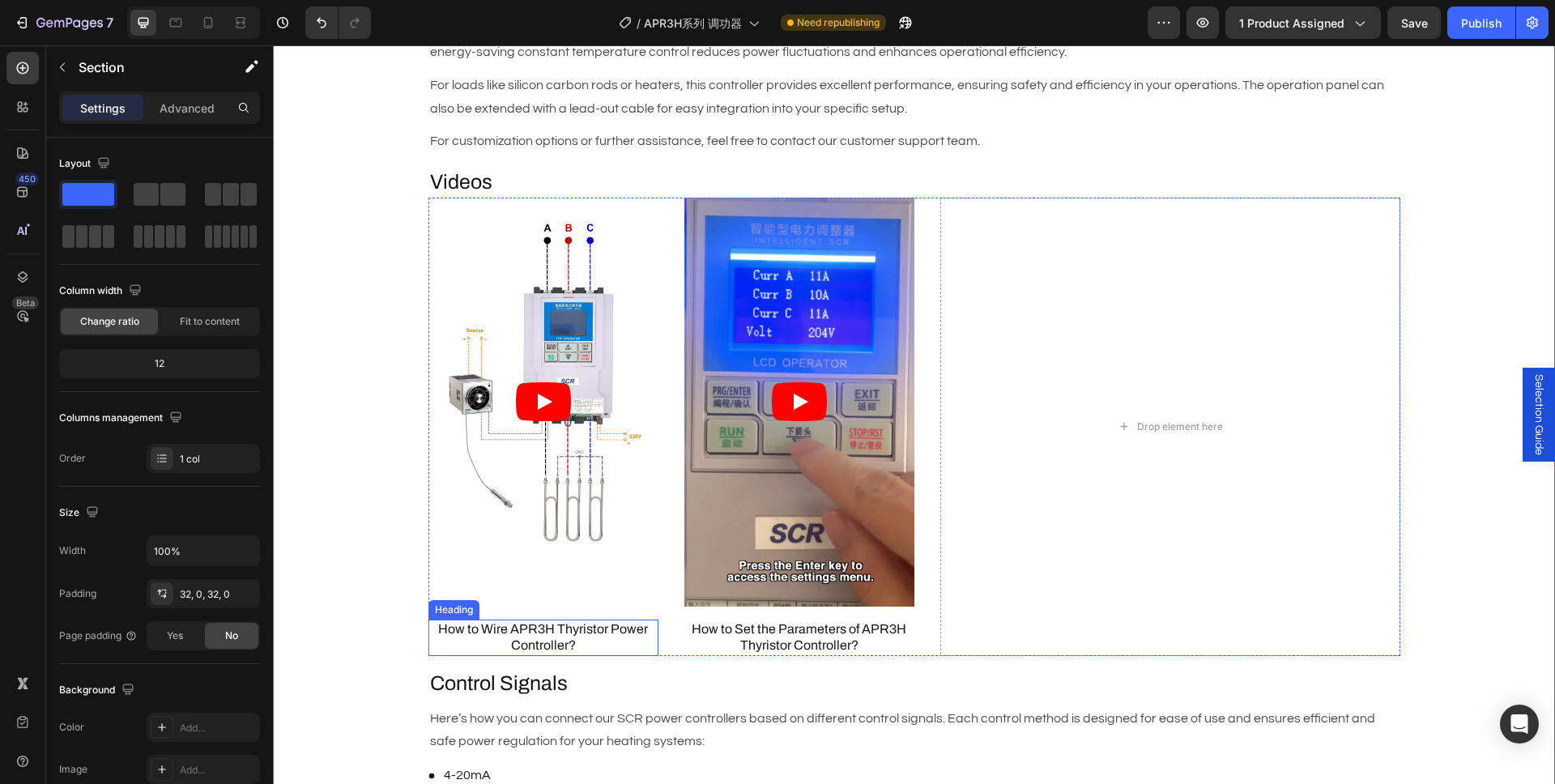
click at [535, 627] on h3 "How to Wire APR3H Thyristor Power Controller?" at bounding box center [543, 637] width 230 height 37
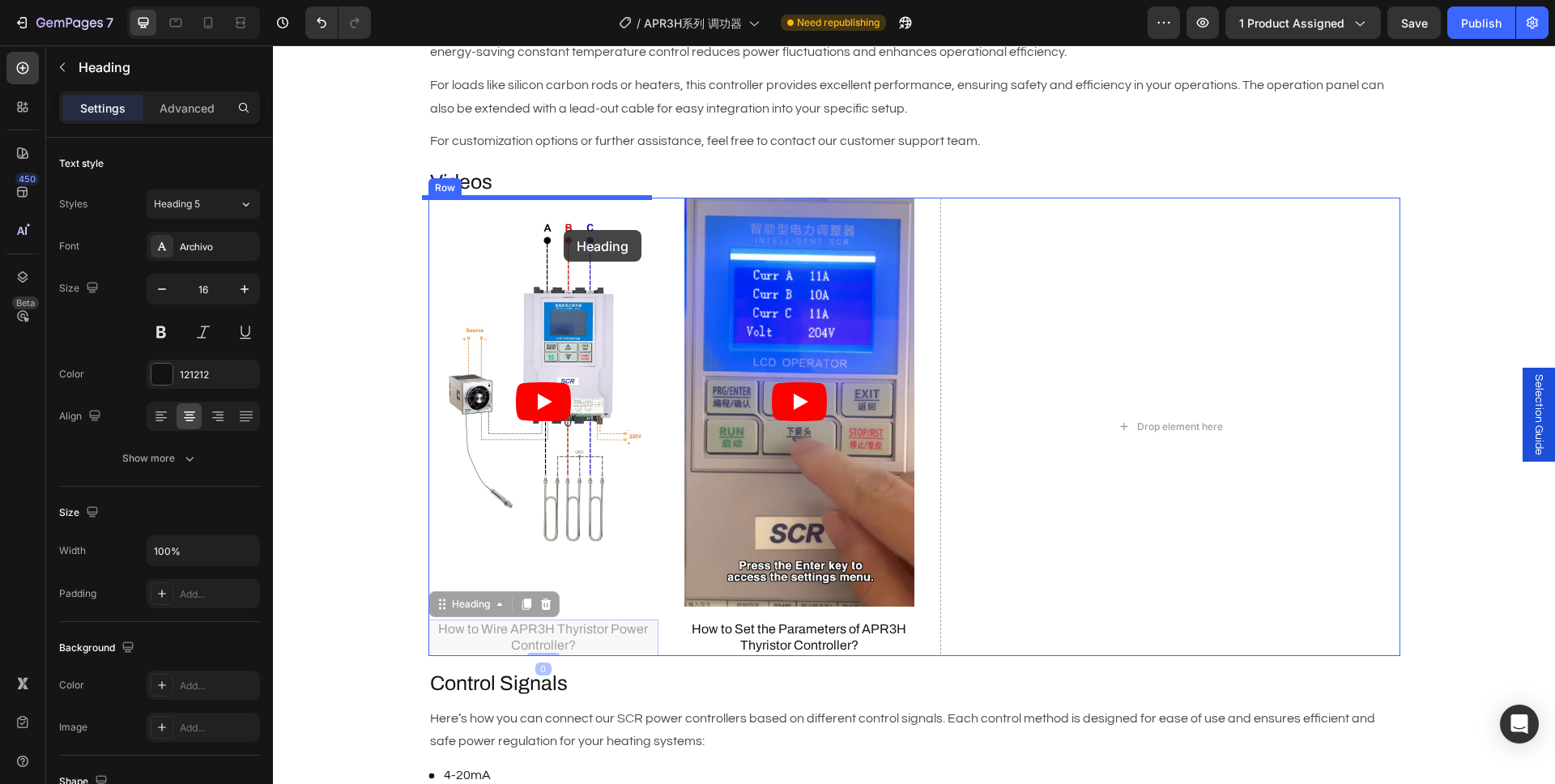
drag, startPoint x: 460, startPoint y: 603, endPoint x: 564, endPoint y: 230, distance: 387.2
click at [564, 230] on div "Header Description Heading Brand : AIGOODELE Text Block Certification : CE Text…" at bounding box center [914, 759] width 1282 height 3843
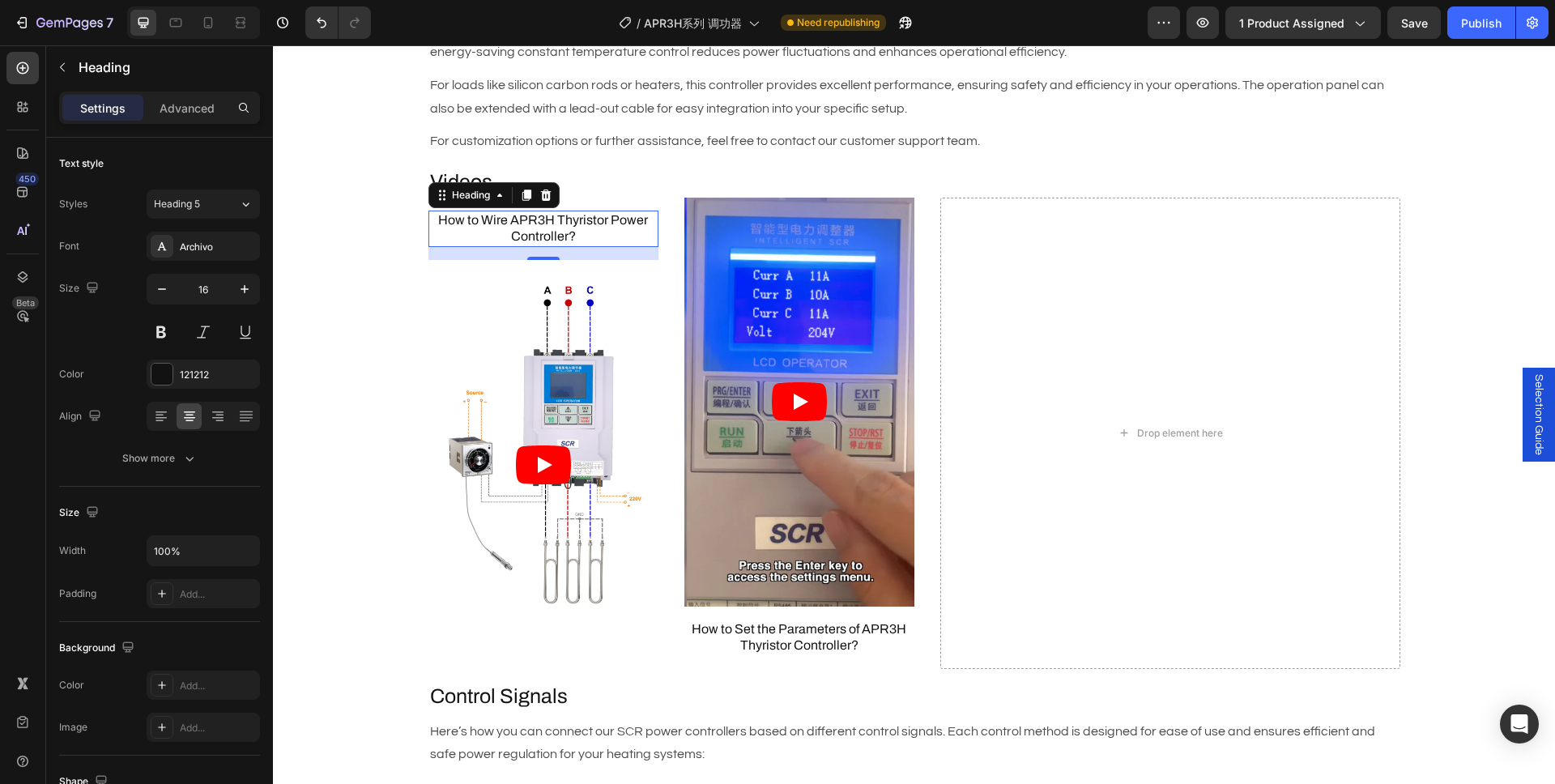
click at [368, 336] on div "Description Heading Brand : AIGOODELE Text Block Certification : CE Text Block …" at bounding box center [914, 631] width 1282 height 2209
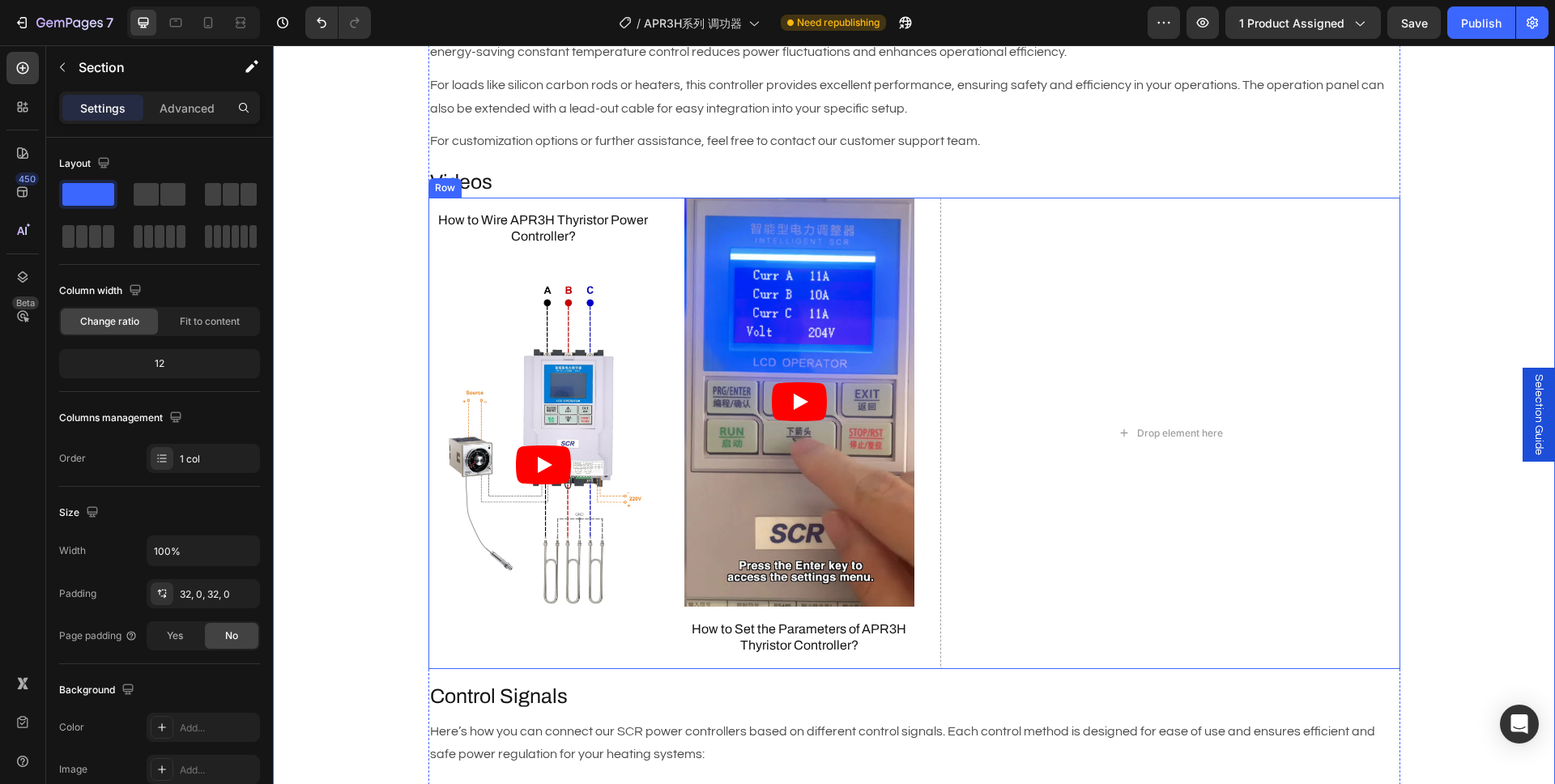
click at [791, 631] on h3 "How to Set the Parameters of APR3H Thyristor Controller?" at bounding box center [799, 637] width 230 height 37
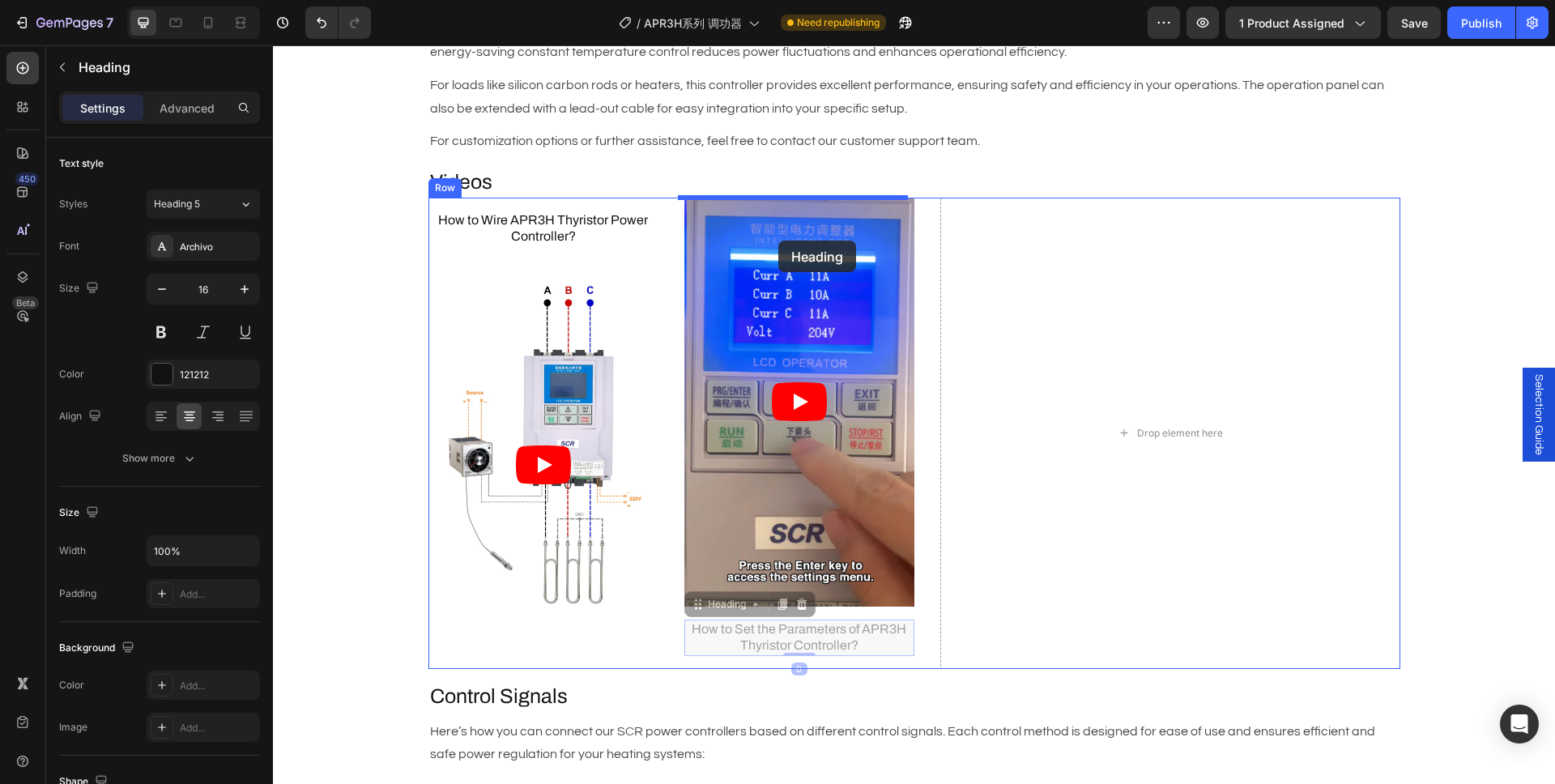
drag, startPoint x: 700, startPoint y: 602, endPoint x: 778, endPoint y: 241, distance: 369.3
click at [778, 241] on div "Header Description Heading Brand : AIGOODELE Text Block Certification : CE Text…" at bounding box center [914, 766] width 1282 height 3857
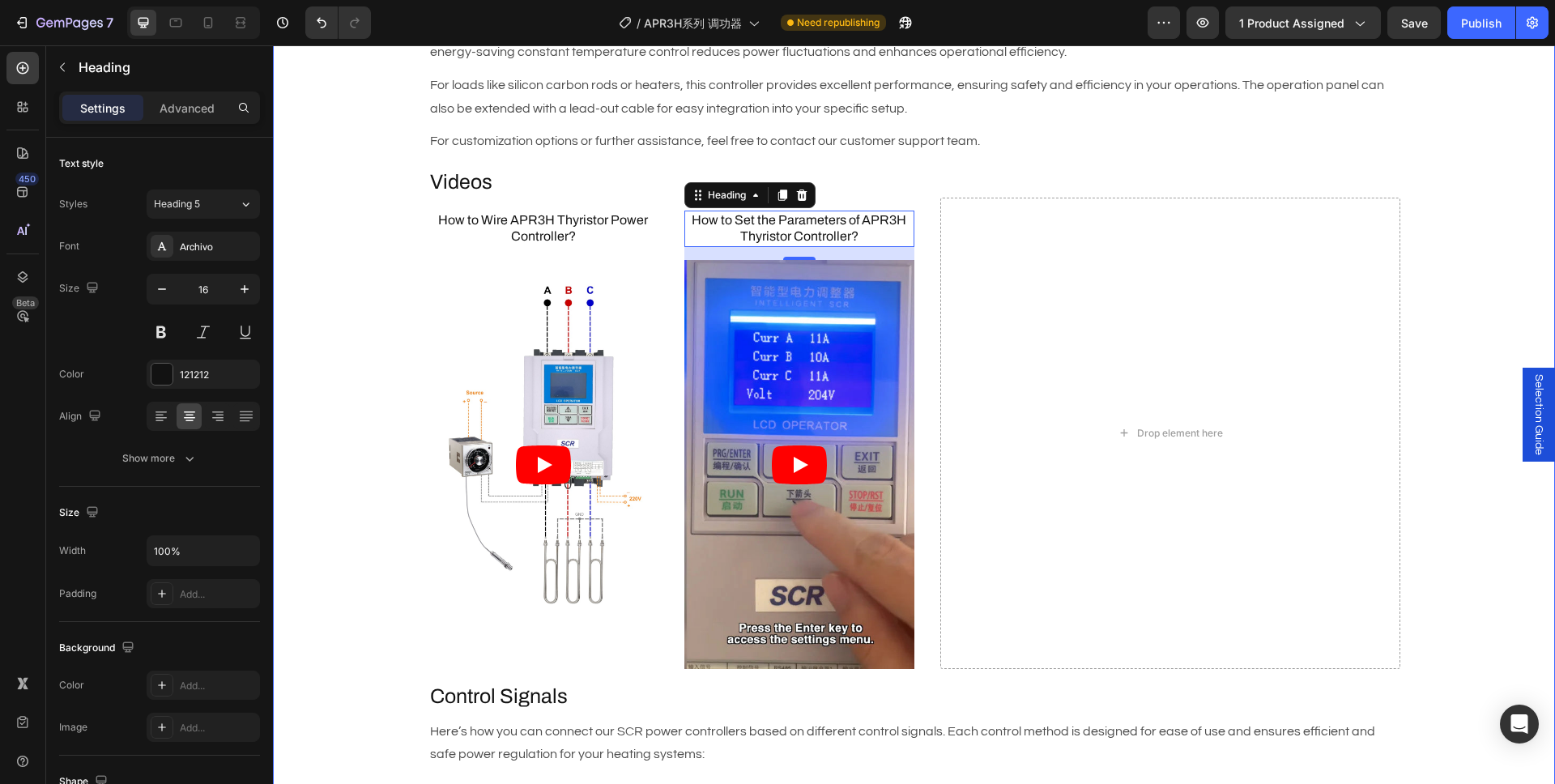
click at [340, 389] on div "Description Heading Brand : AIGOODELE Text Block Certification : CE Text Block …" at bounding box center [914, 631] width 1282 height 2209
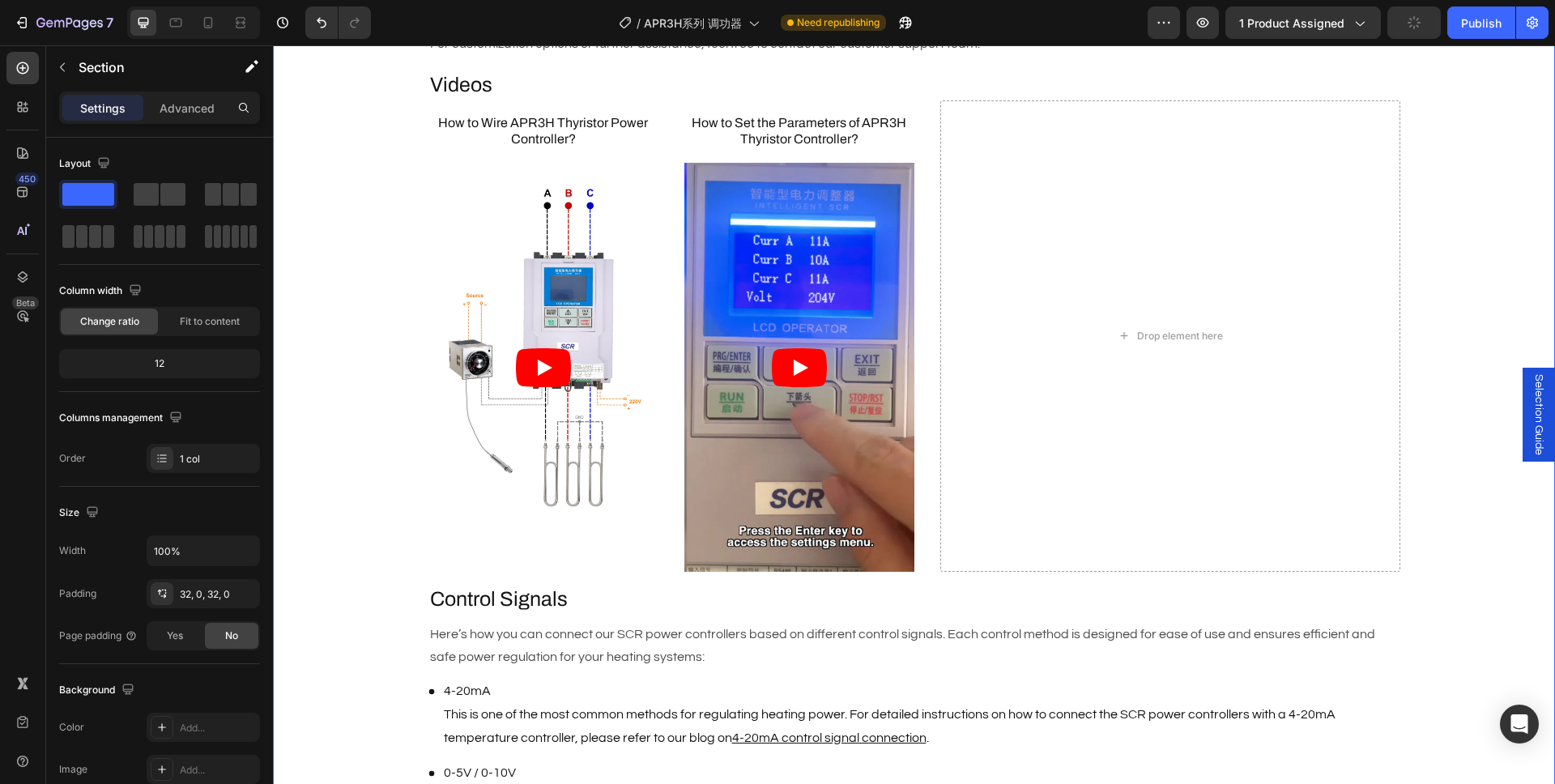
scroll to position [1305, 0]
click at [519, 138] on h3 "How to Wire APR3H Thyristor Power Controller?" at bounding box center [543, 131] width 230 height 37
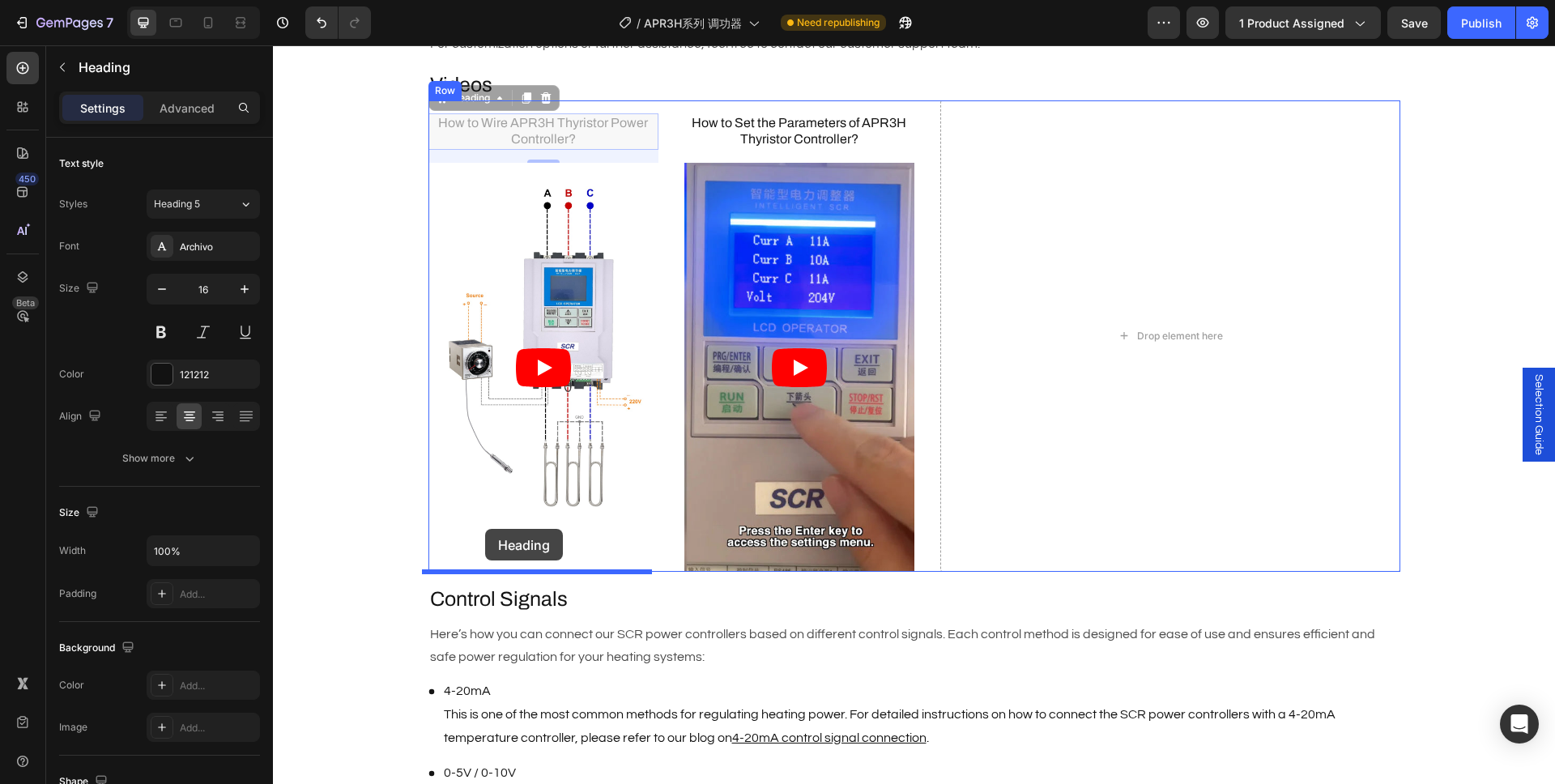
drag, startPoint x: 435, startPoint y: 97, endPoint x: 485, endPoint y: 528, distance: 433.9
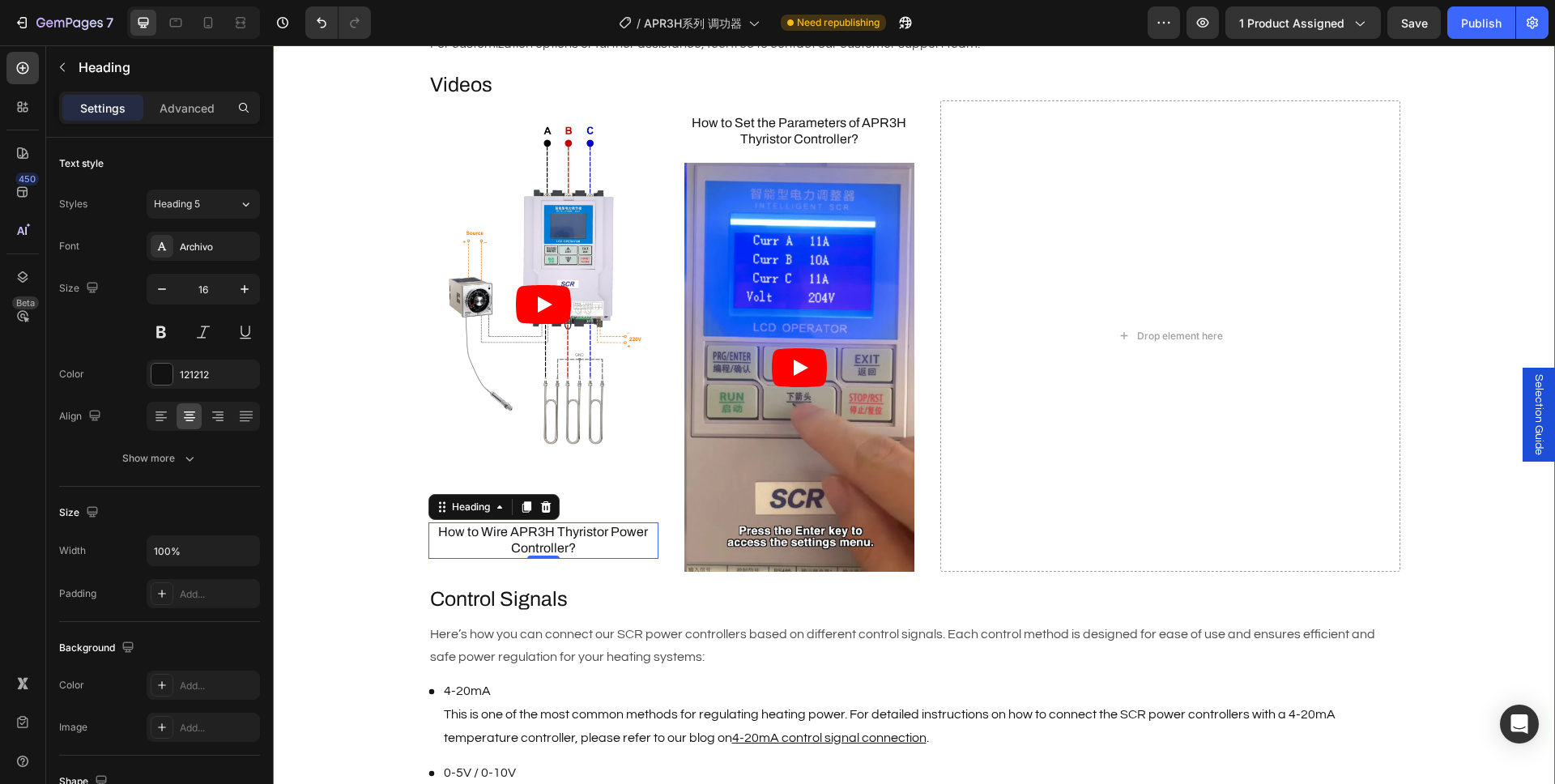
click at [327, 530] on div "Description Heading Brand : AIGOODELE Text Block Certification : CE Text Block …" at bounding box center [914, 534] width 1282 height 2209
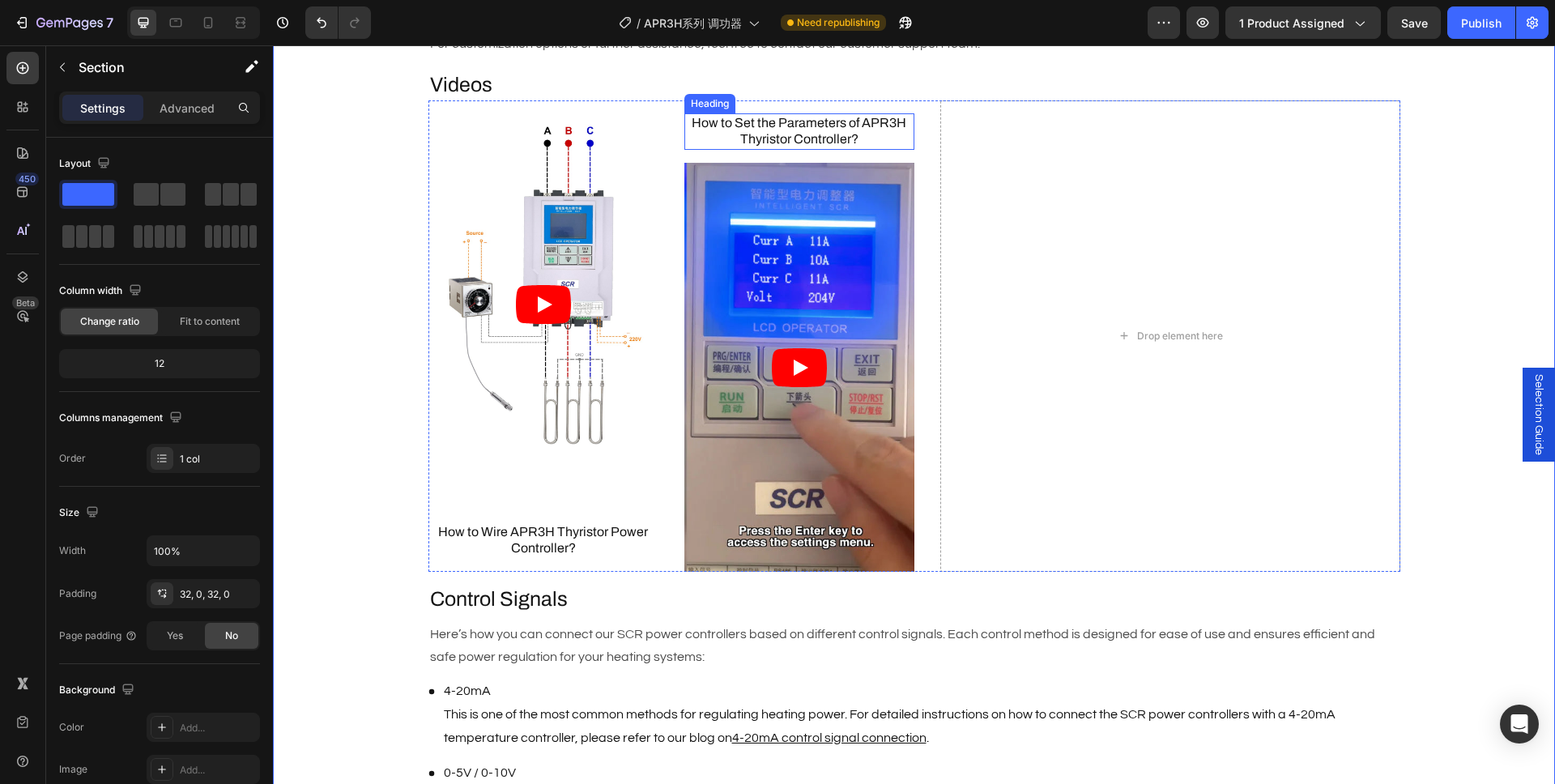
click at [804, 149] on div "How to Set the Parameters of APR3H Thyristor Controller? Heading" at bounding box center [799, 131] width 230 height 37
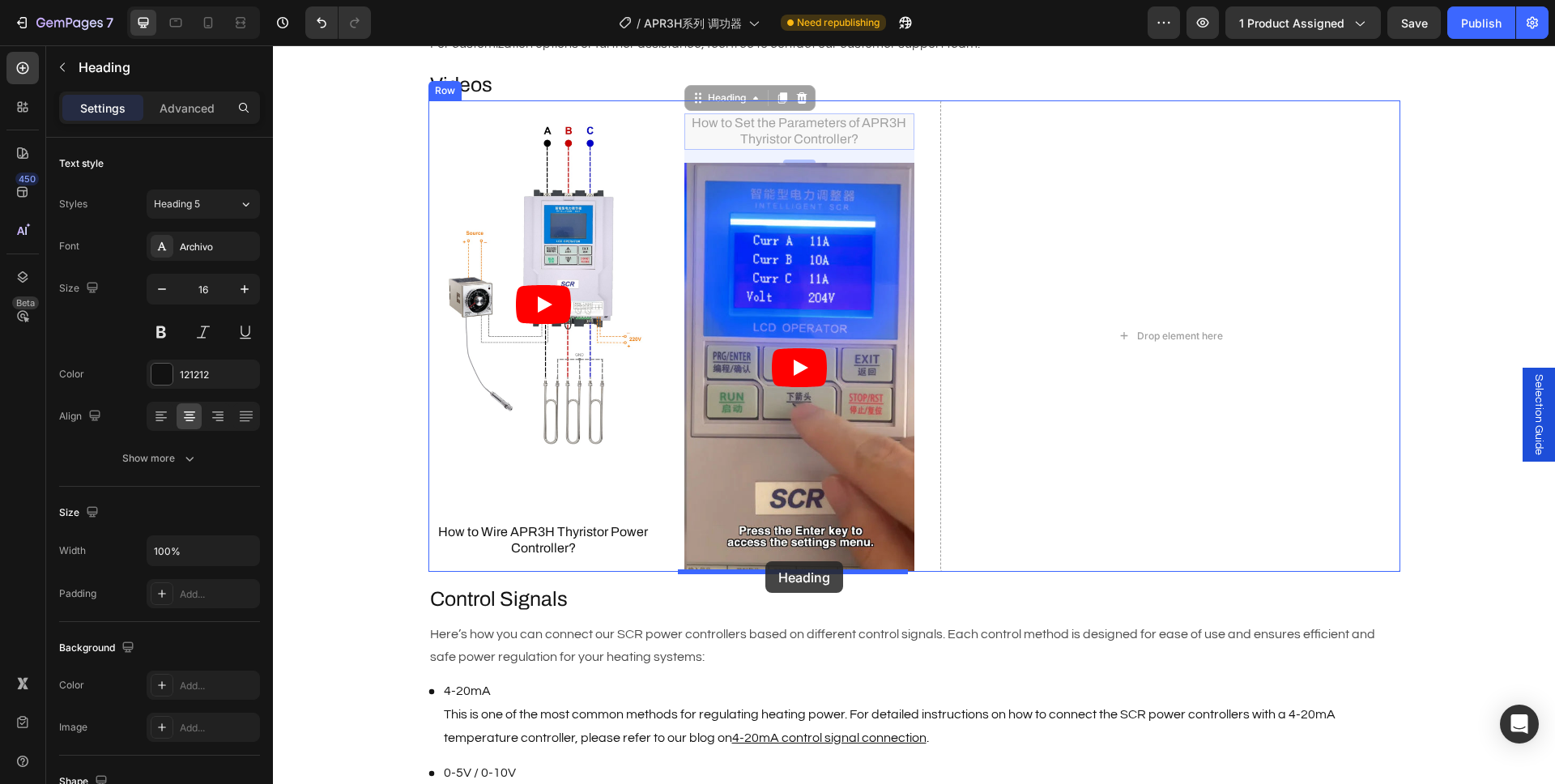
drag, startPoint x: 704, startPoint y: 98, endPoint x: 765, endPoint y: 561, distance: 467.0
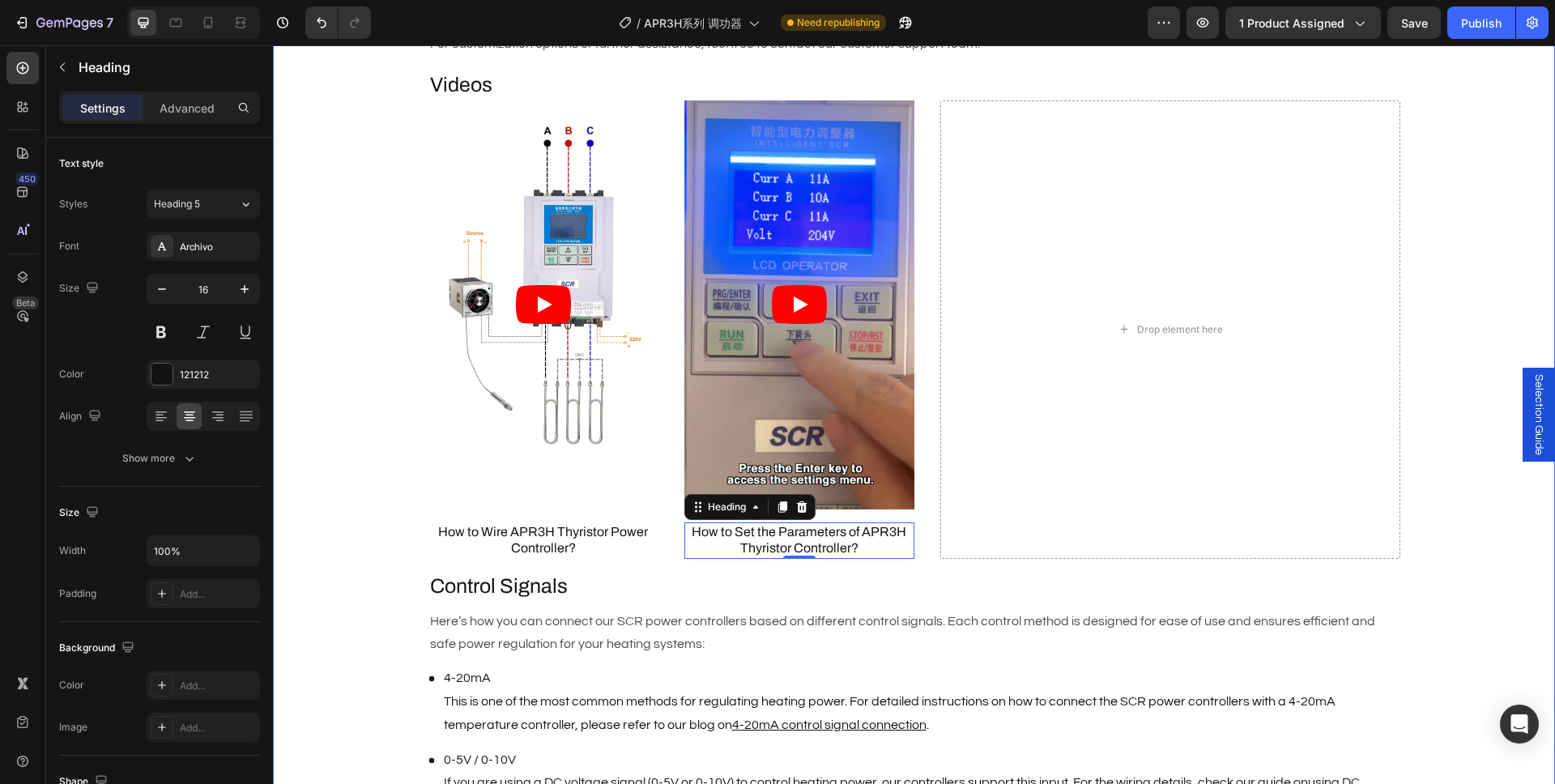
click at [331, 497] on div "Description Heading Brand : AIGOODELE Text Block Certification : CE Text Block …" at bounding box center [914, 528] width 1282 height 2197
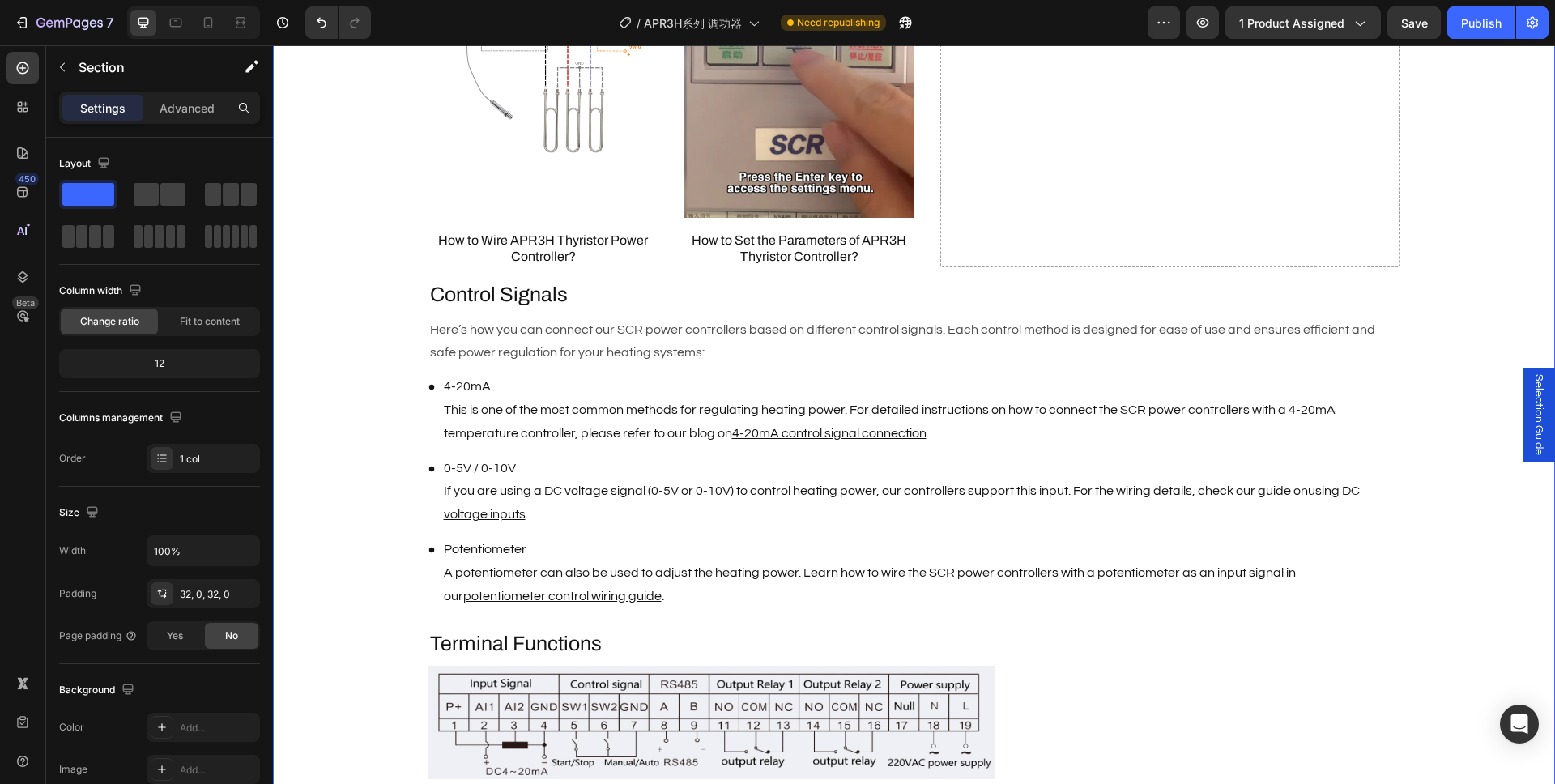
scroll to position [1500, 0]
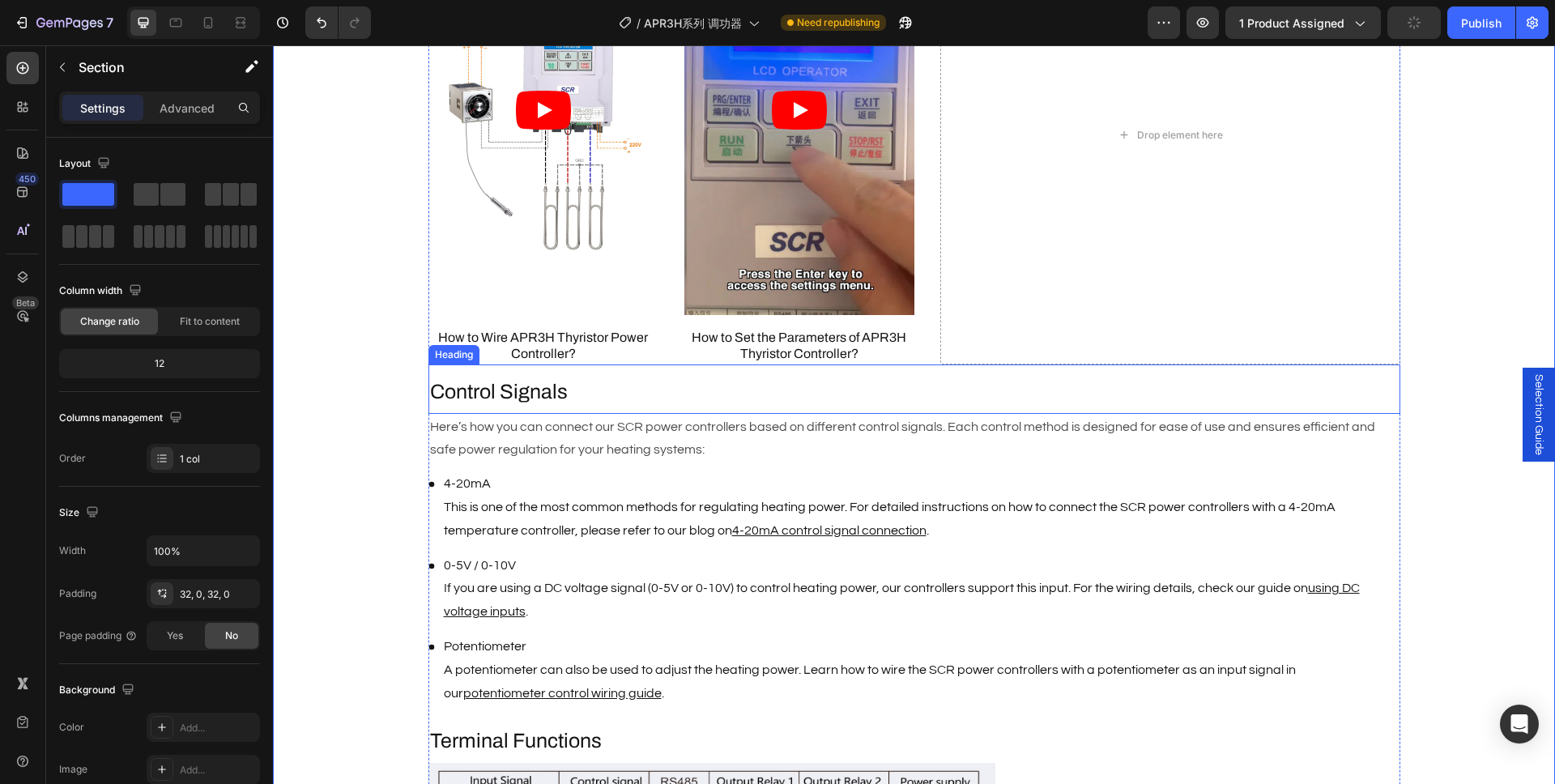
click at [579, 397] on p "Control Signals" at bounding box center [914, 392] width 969 height 26
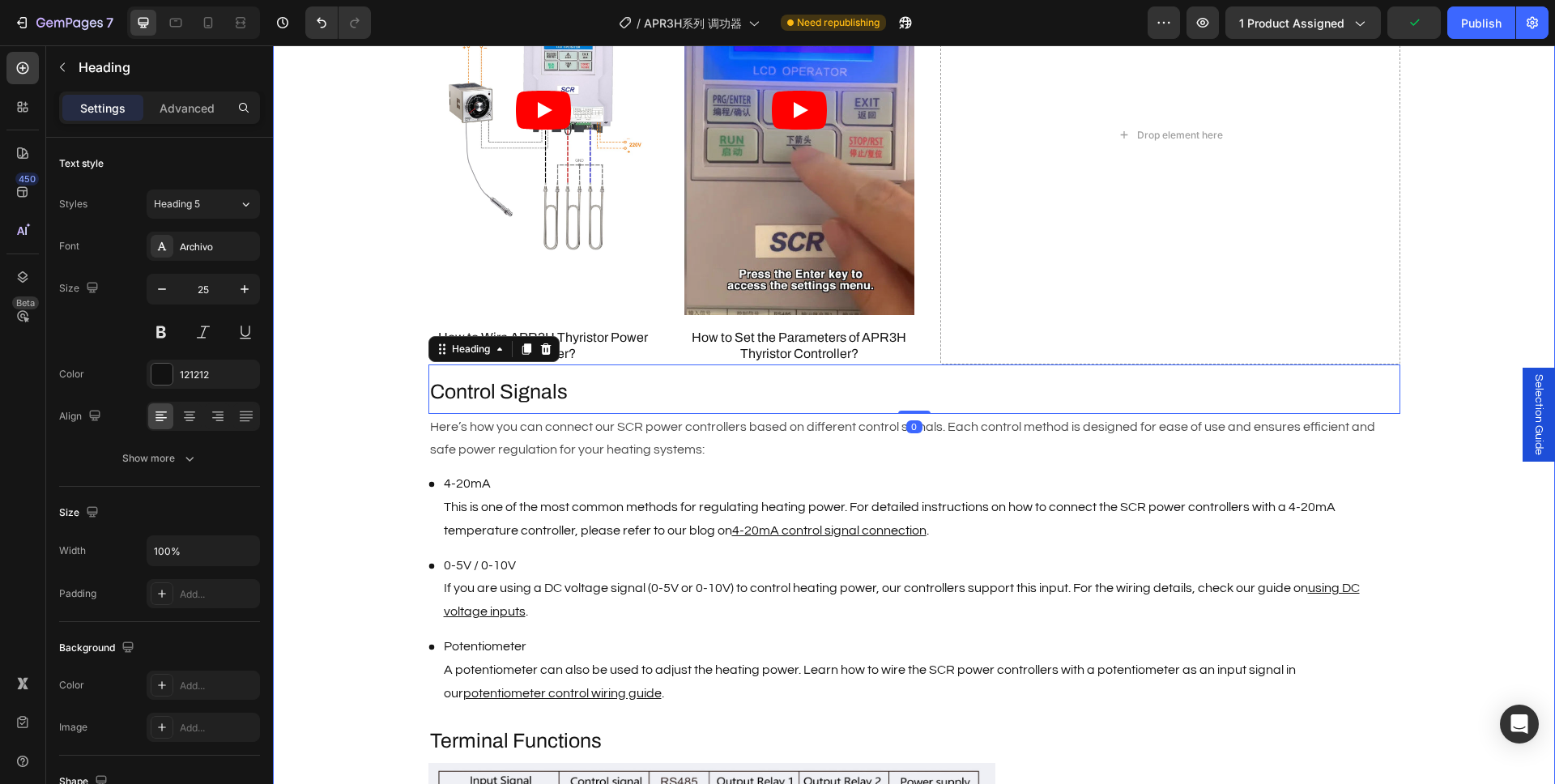
click at [356, 458] on div "Description Heading Brand : AIGOODELE Text Block Certification : CE Text Block …" at bounding box center [914, 333] width 1282 height 2197
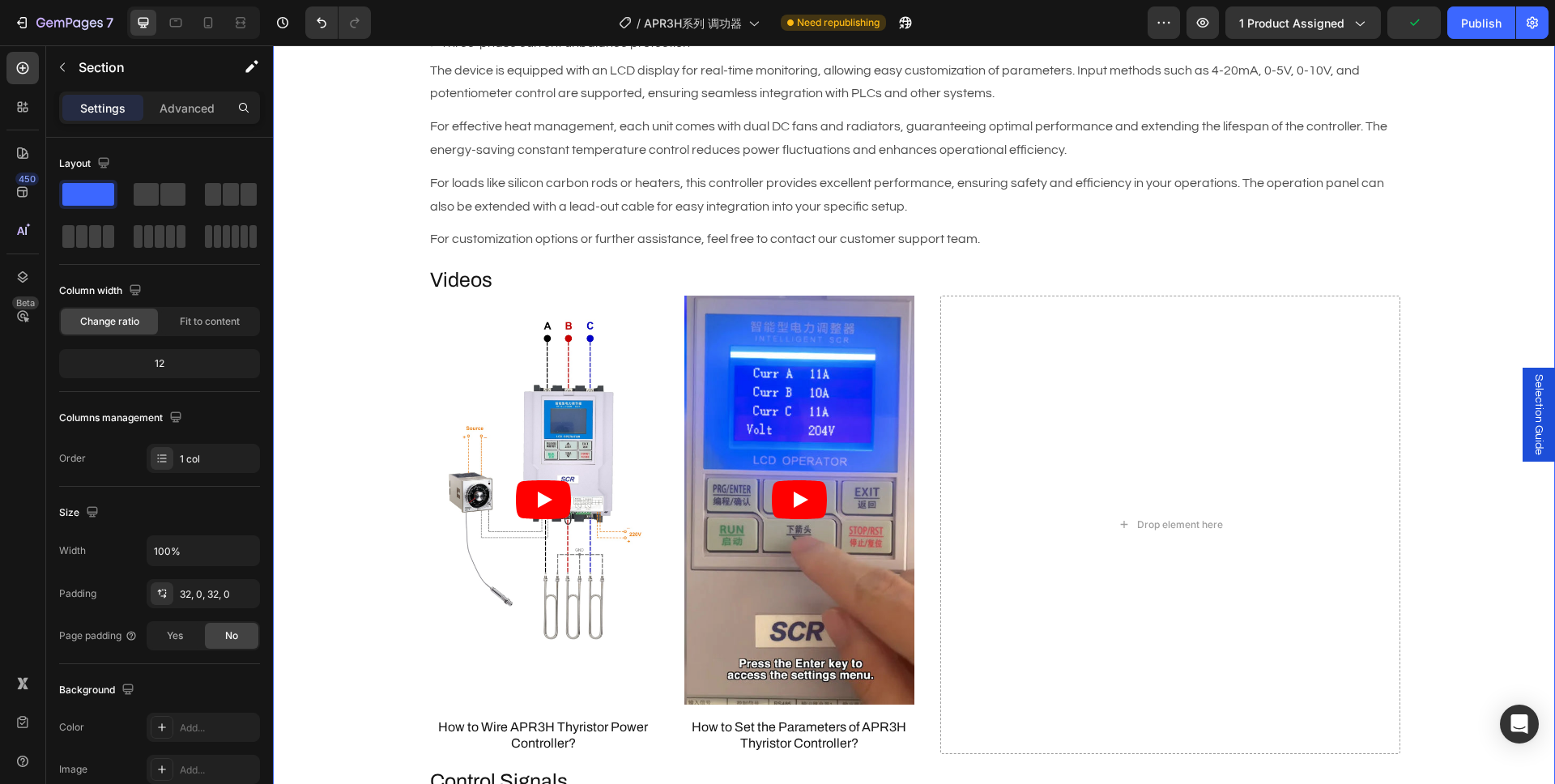
scroll to position [1063, 0]
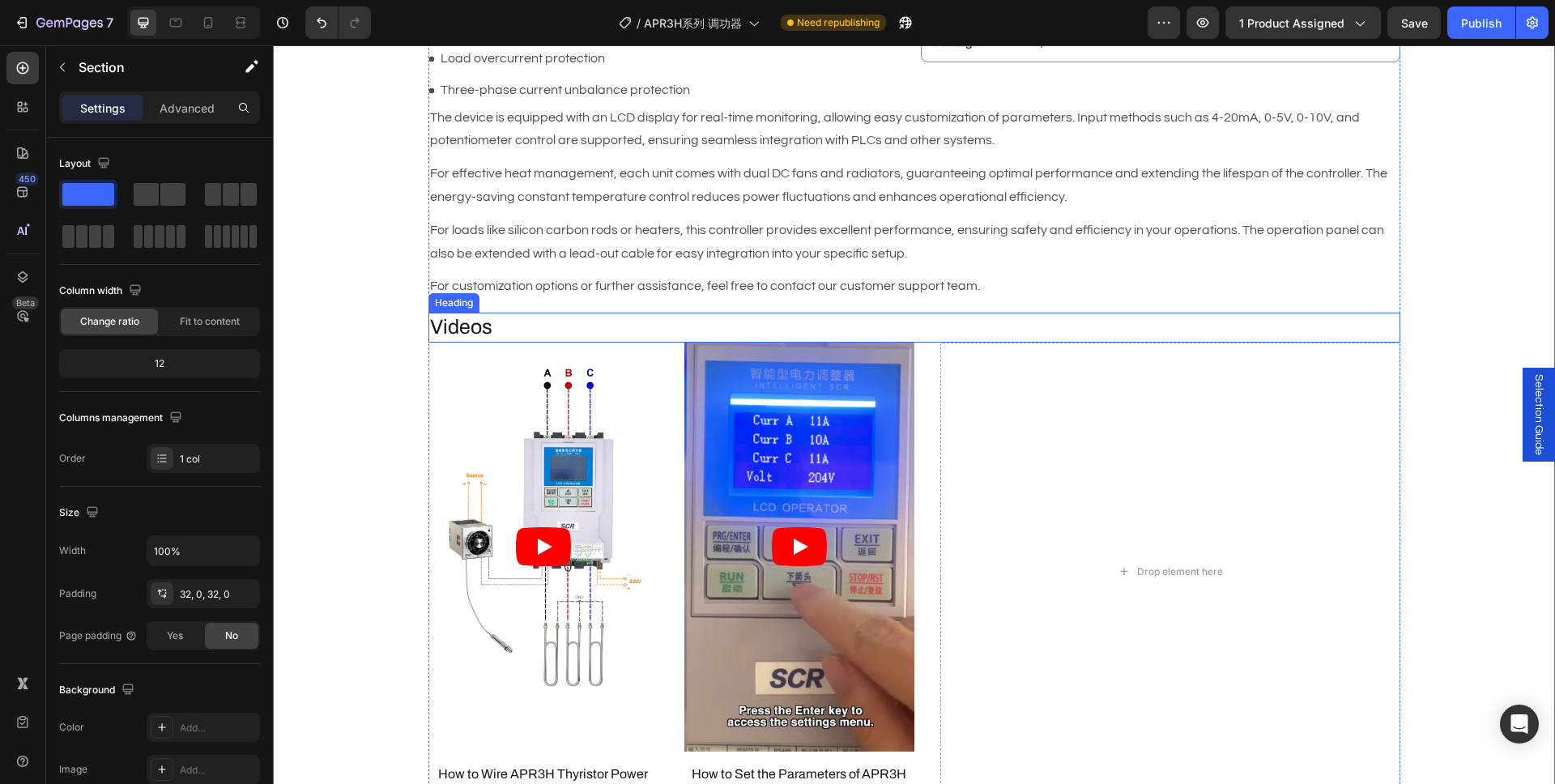
click at [563, 338] on h2 "Videos" at bounding box center [914, 327] width 972 height 30
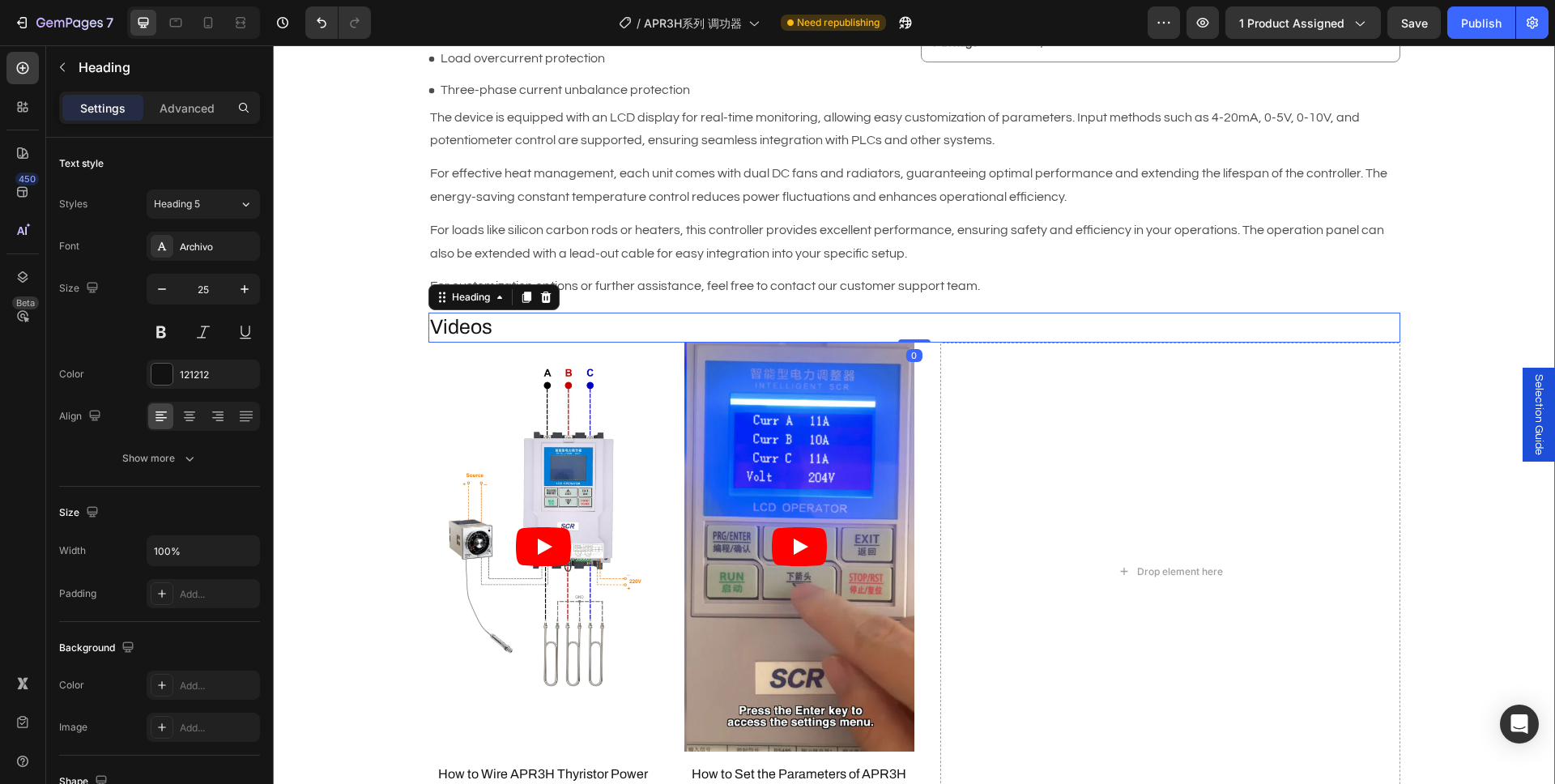
click at [350, 381] on div "Description Heading Brand : AIGOODELE Text Block Certification : CE Text Block …" at bounding box center [914, 769] width 1282 height 2197
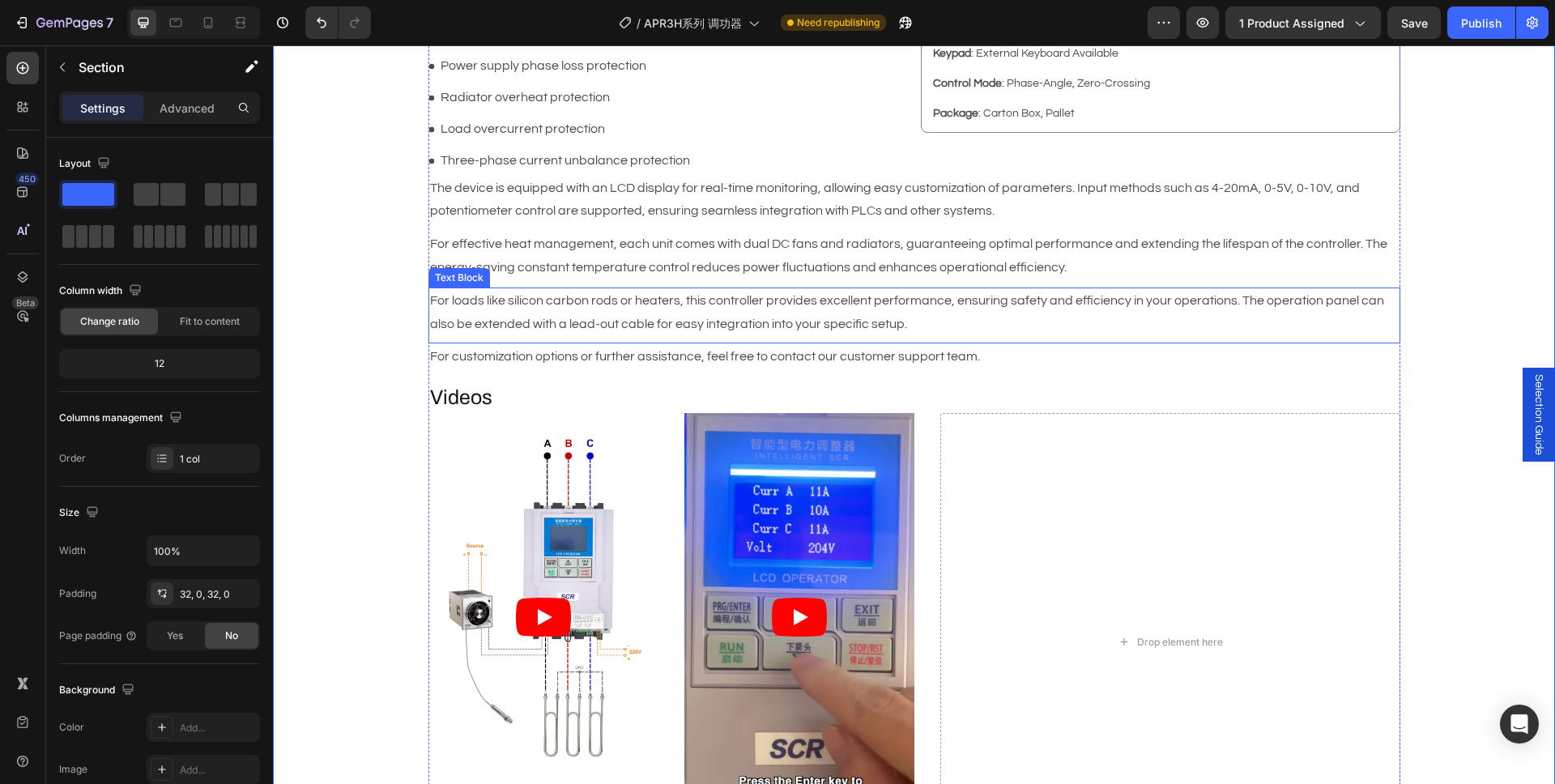
scroll to position [996, 0]
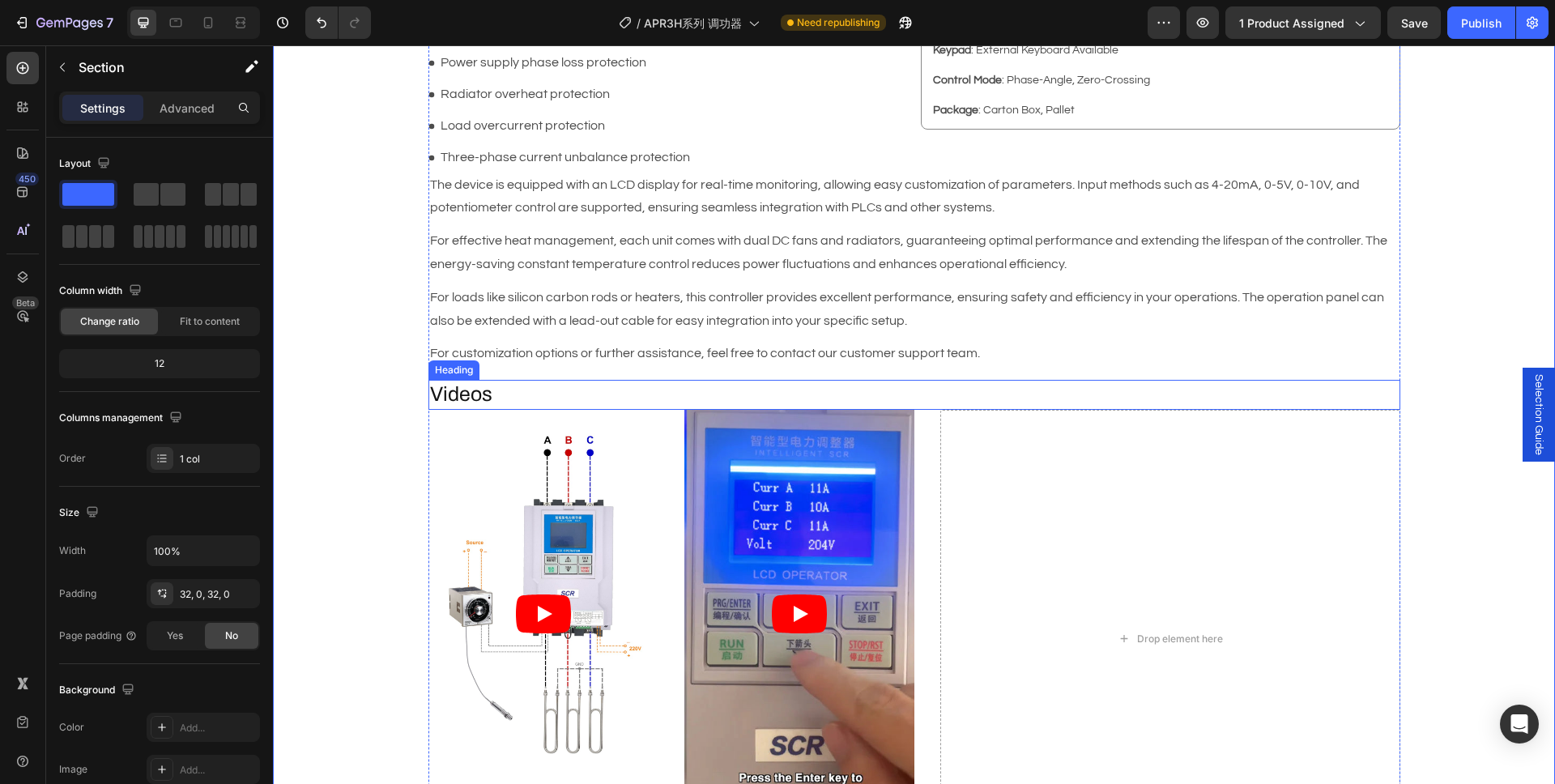
click at [478, 396] on h2 "Videos" at bounding box center [914, 395] width 972 height 30
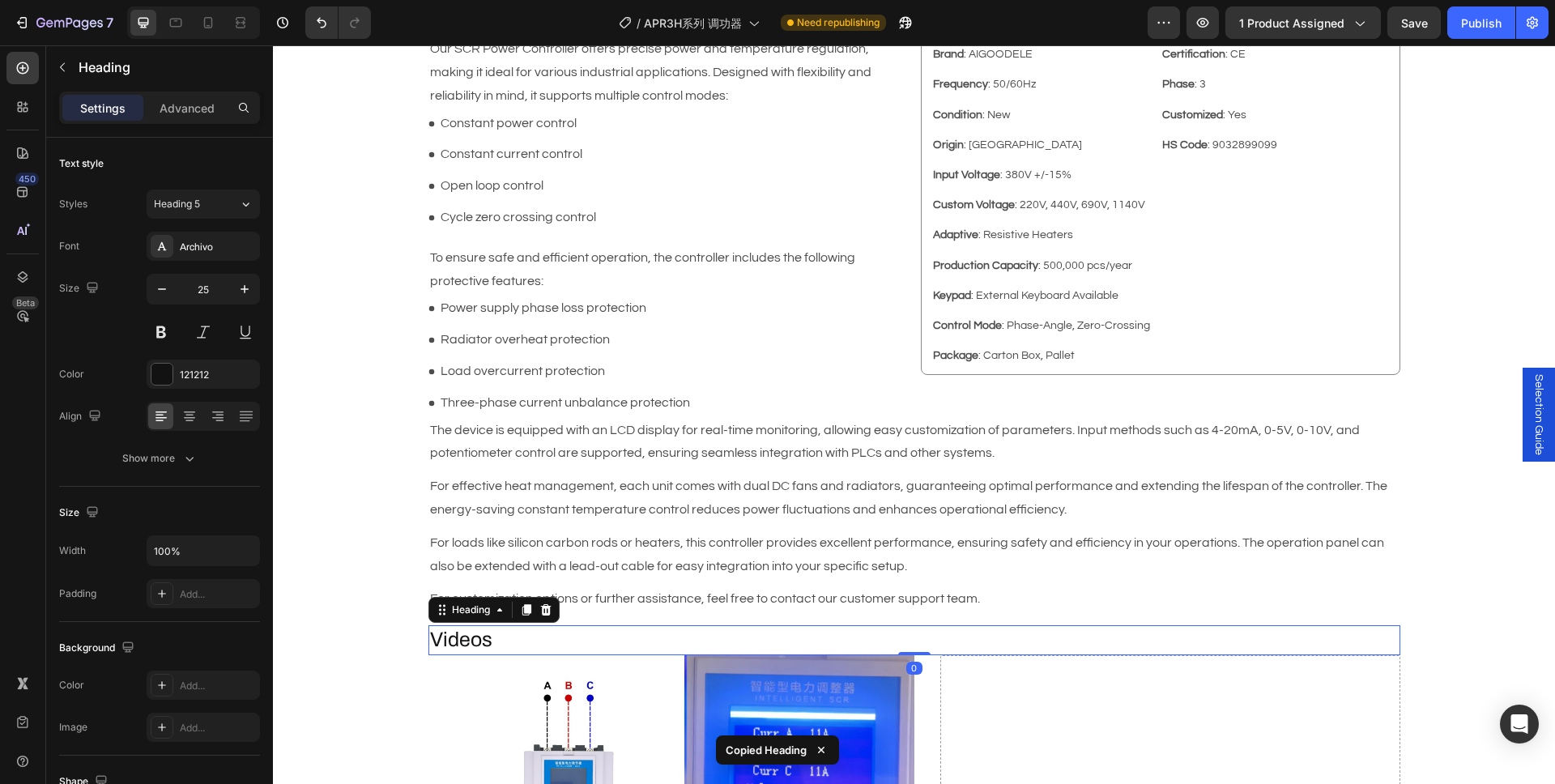
scroll to position [580, 0]
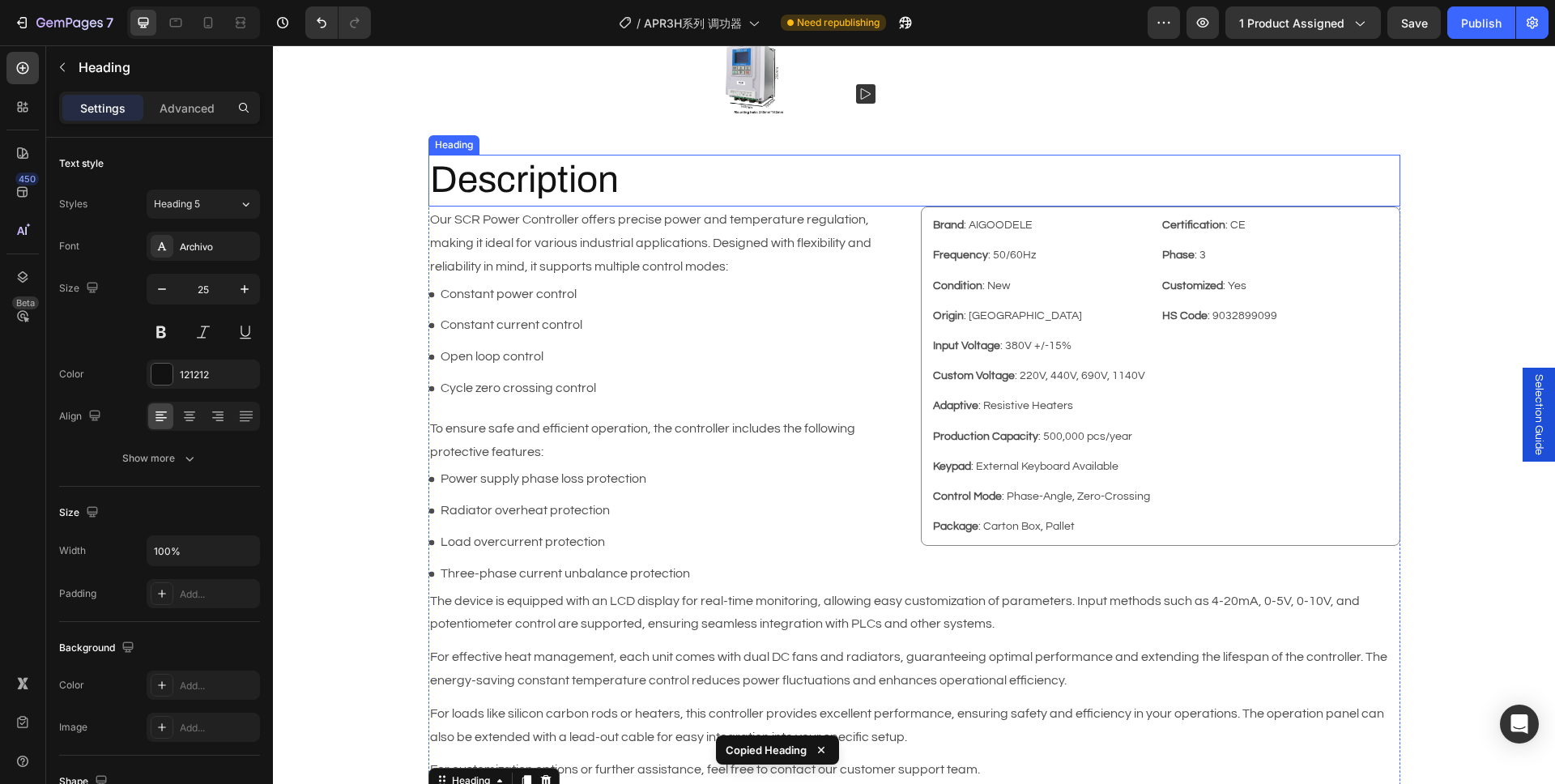
click at [539, 193] on h2 "Description" at bounding box center [914, 181] width 972 height 52
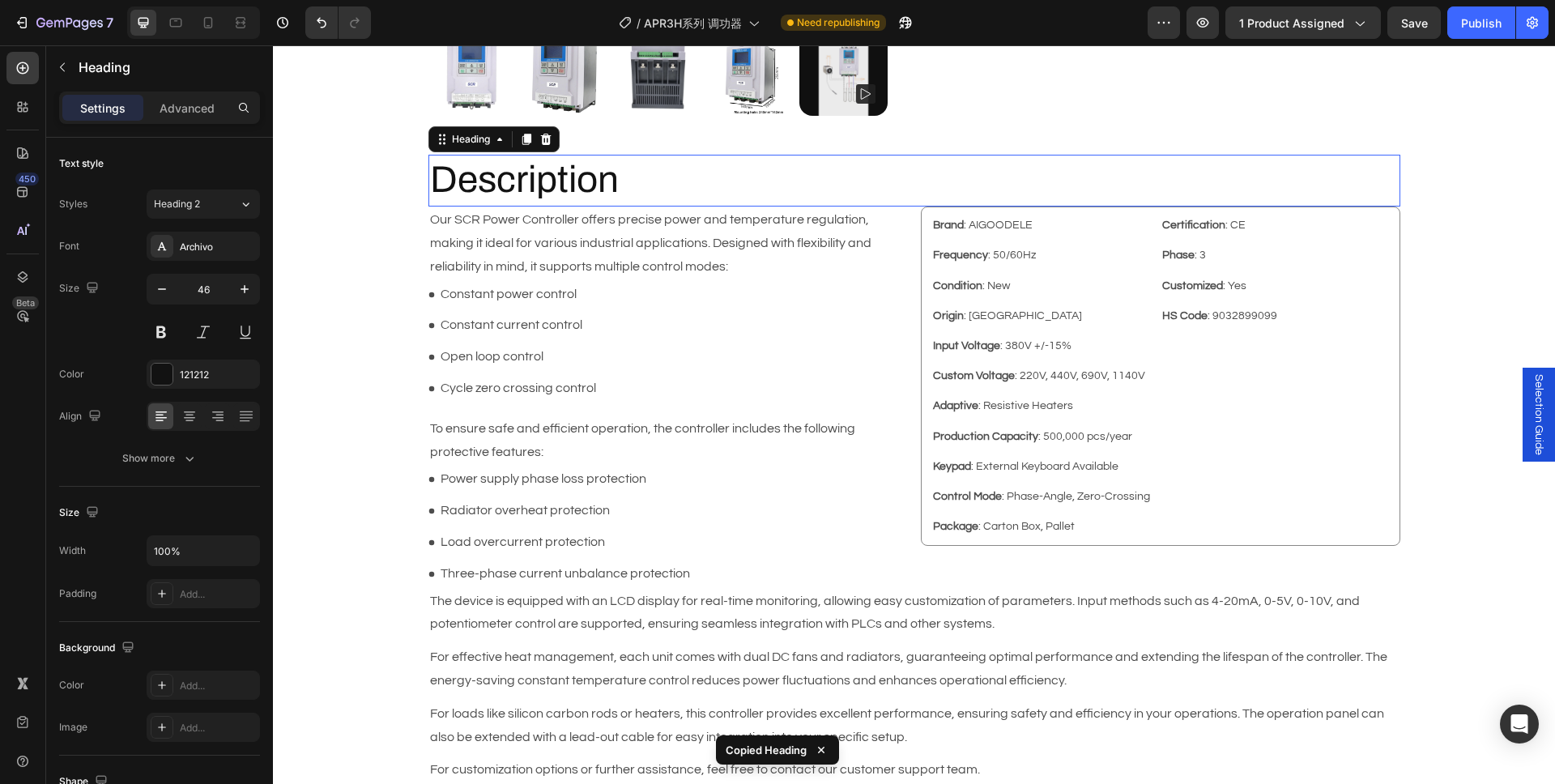
click at [539, 193] on h2 "Description" at bounding box center [914, 181] width 972 height 52
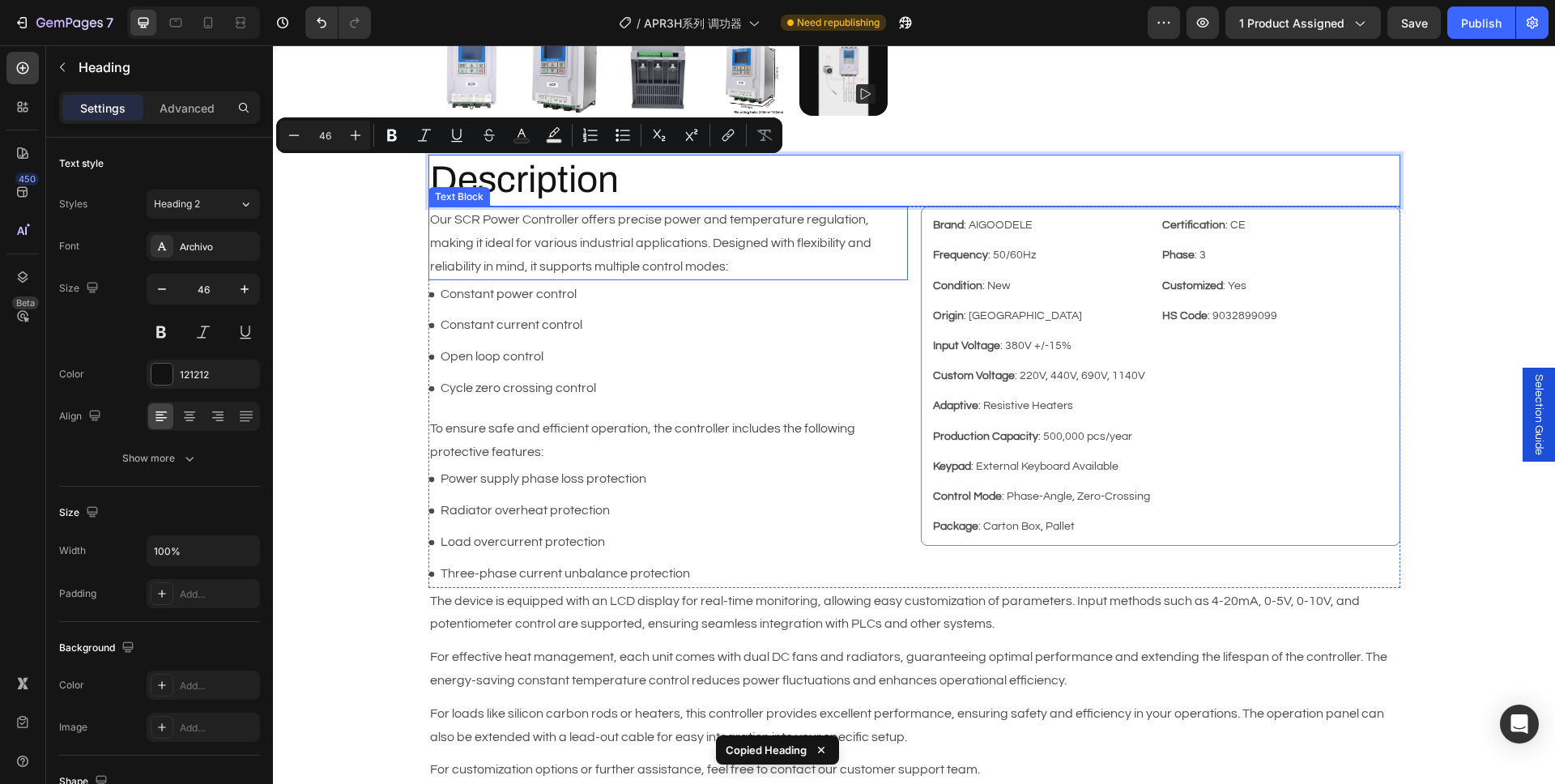
click at [640, 210] on p "Our SCR Power Controller offers precise power and temperature regulation, makin…" at bounding box center [668, 242] width 476 height 69
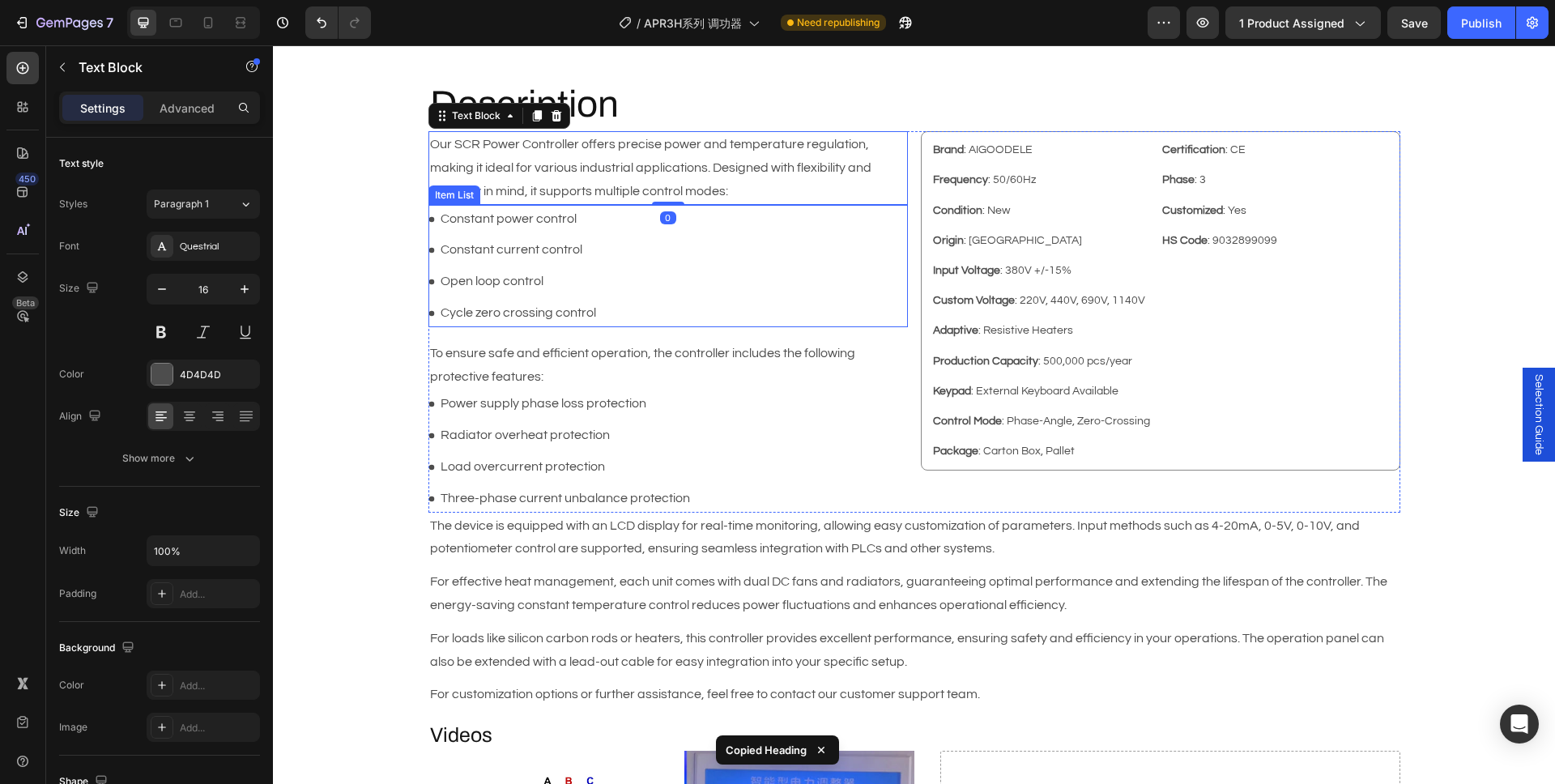
scroll to position [1051, 0]
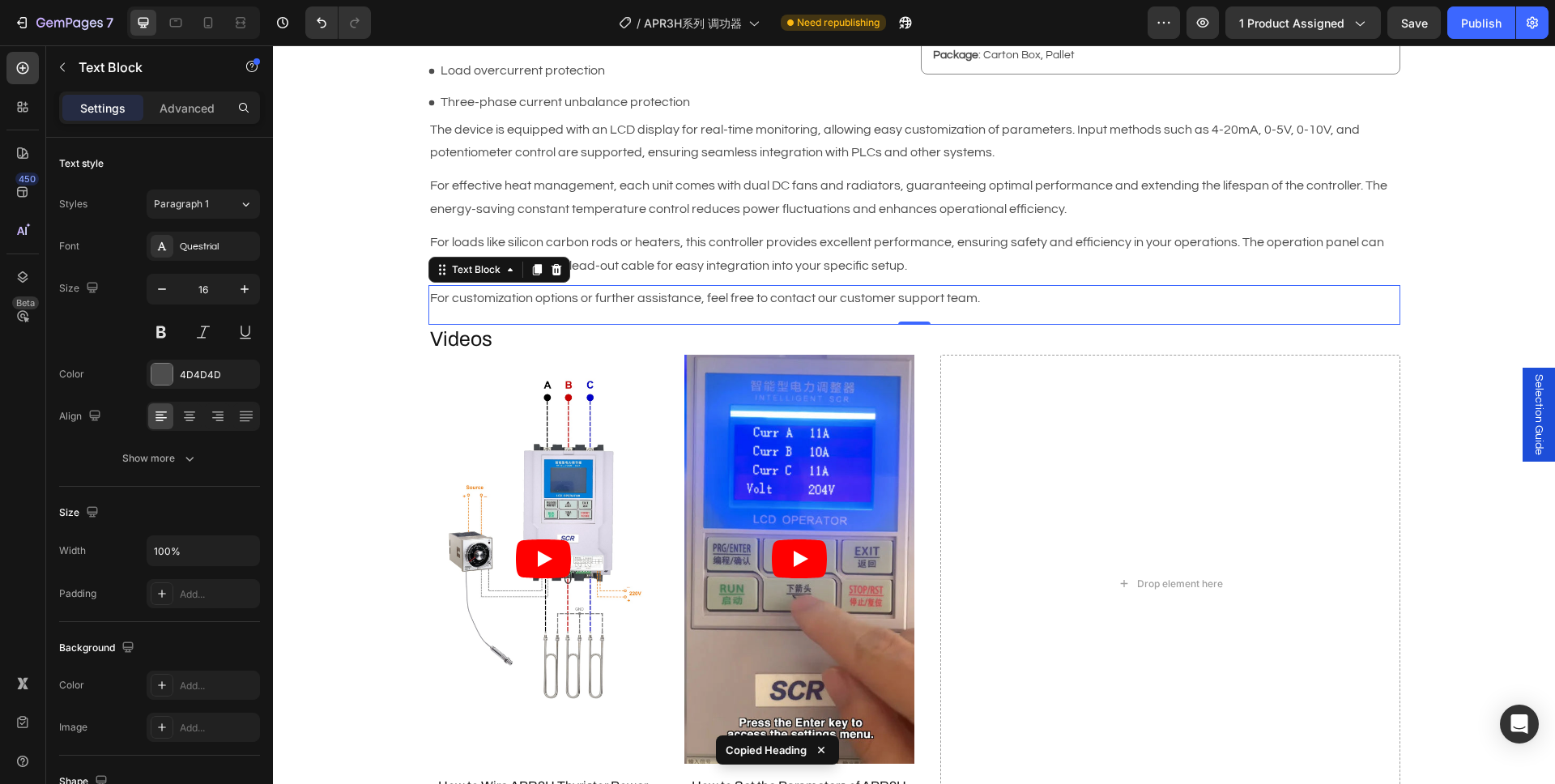
click at [490, 322] on div "For customization options or further assistance, feel free to contact our custo…" at bounding box center [914, 305] width 972 height 40
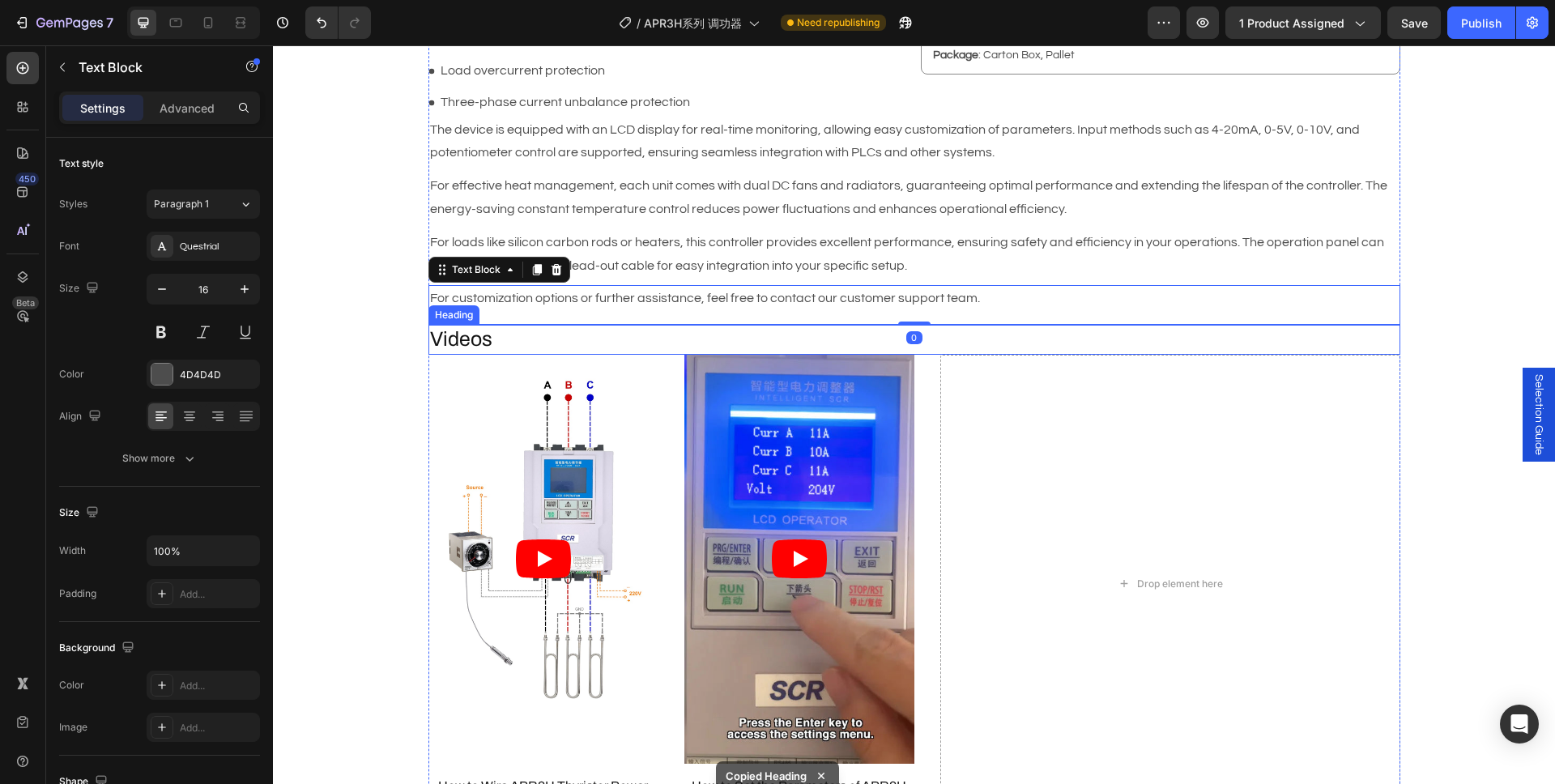
click at [482, 331] on h2 "Videos" at bounding box center [914, 340] width 972 height 30
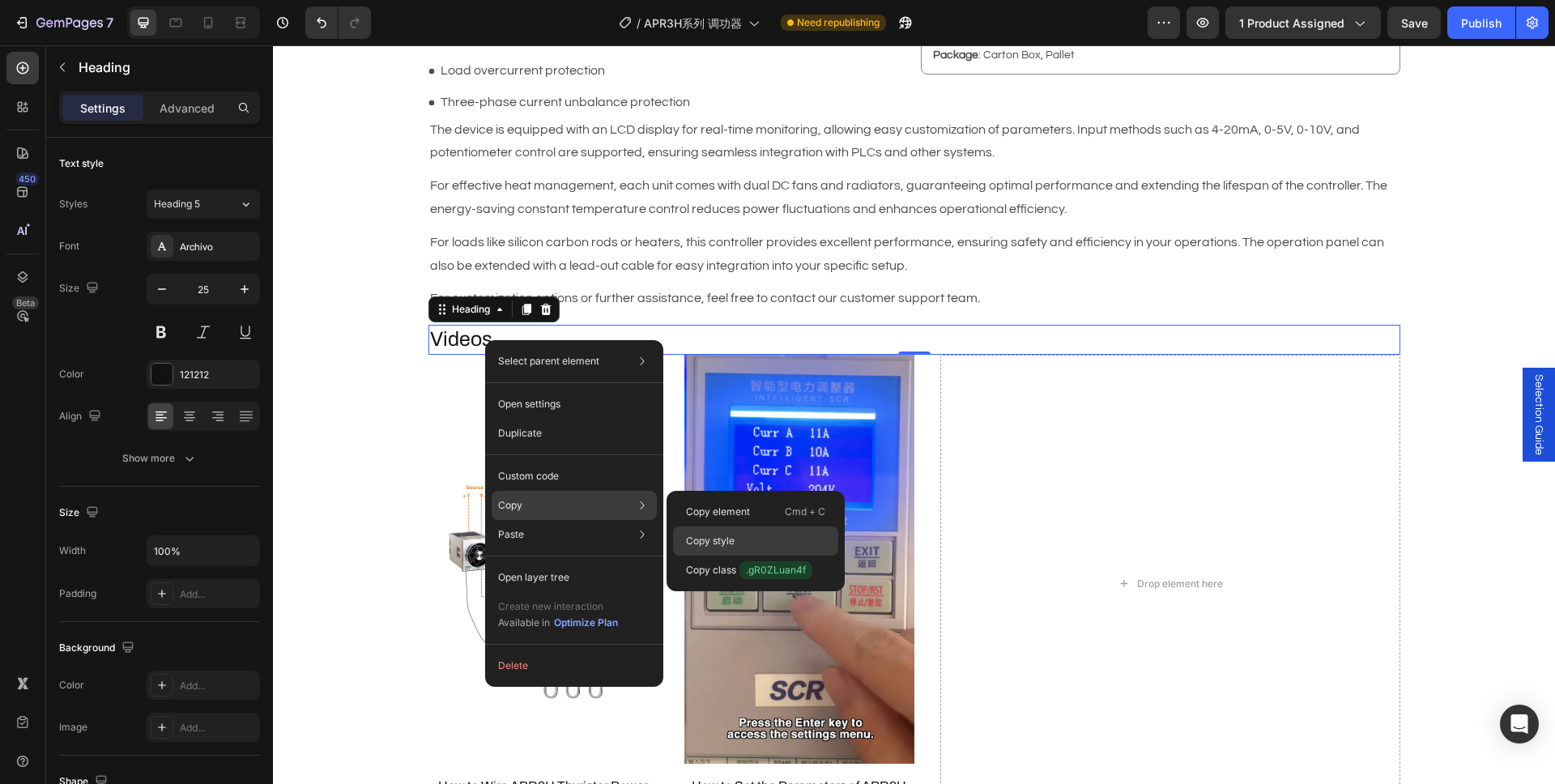
click at [732, 542] on p "Copy style" at bounding box center [710, 541] width 49 height 15
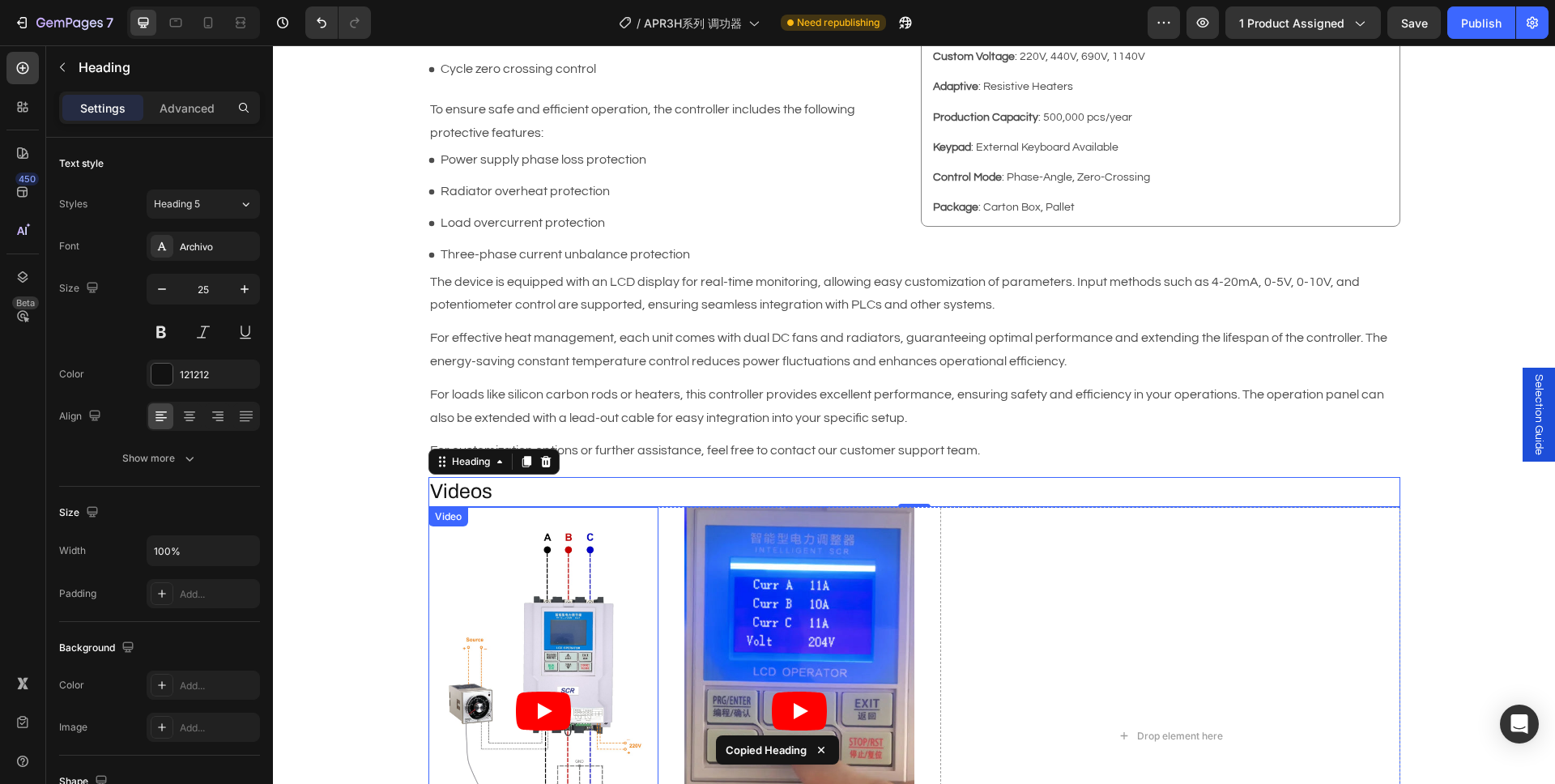
scroll to position [638, 0]
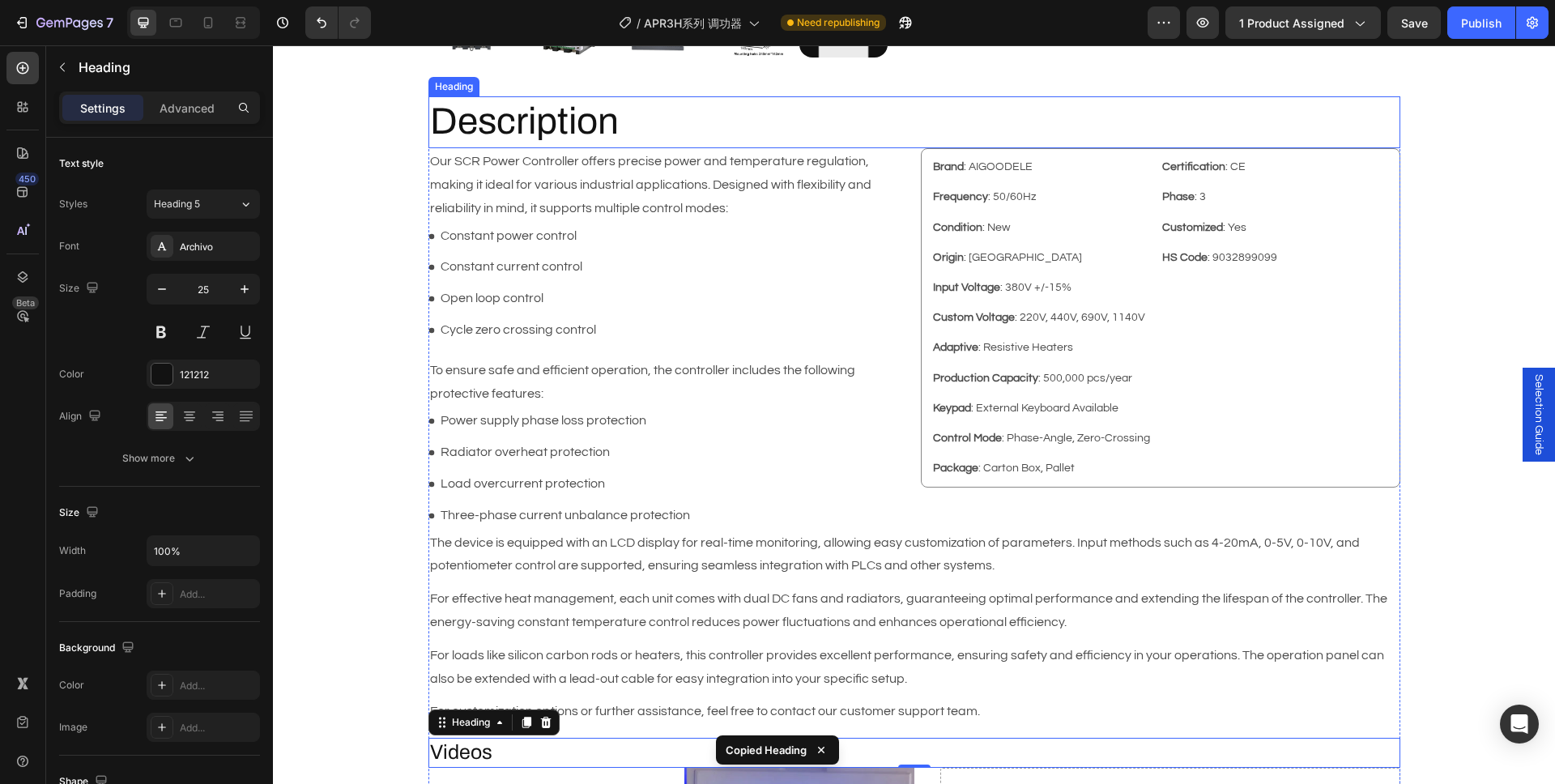
click at [540, 132] on p "Description" at bounding box center [914, 122] width 969 height 49
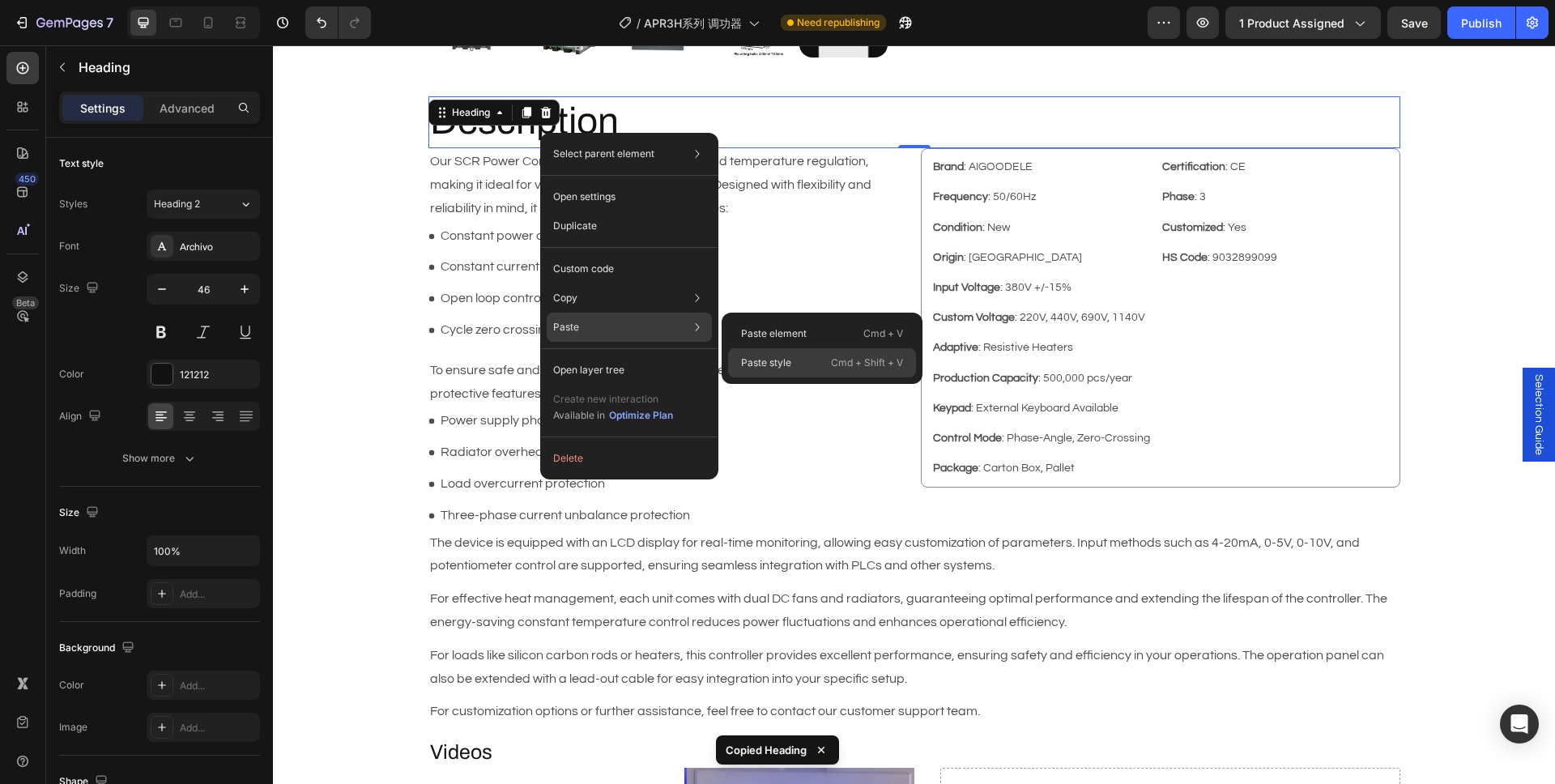
click at [786, 358] on p "Paste style" at bounding box center [766, 363] width 50 height 15
type input "25"
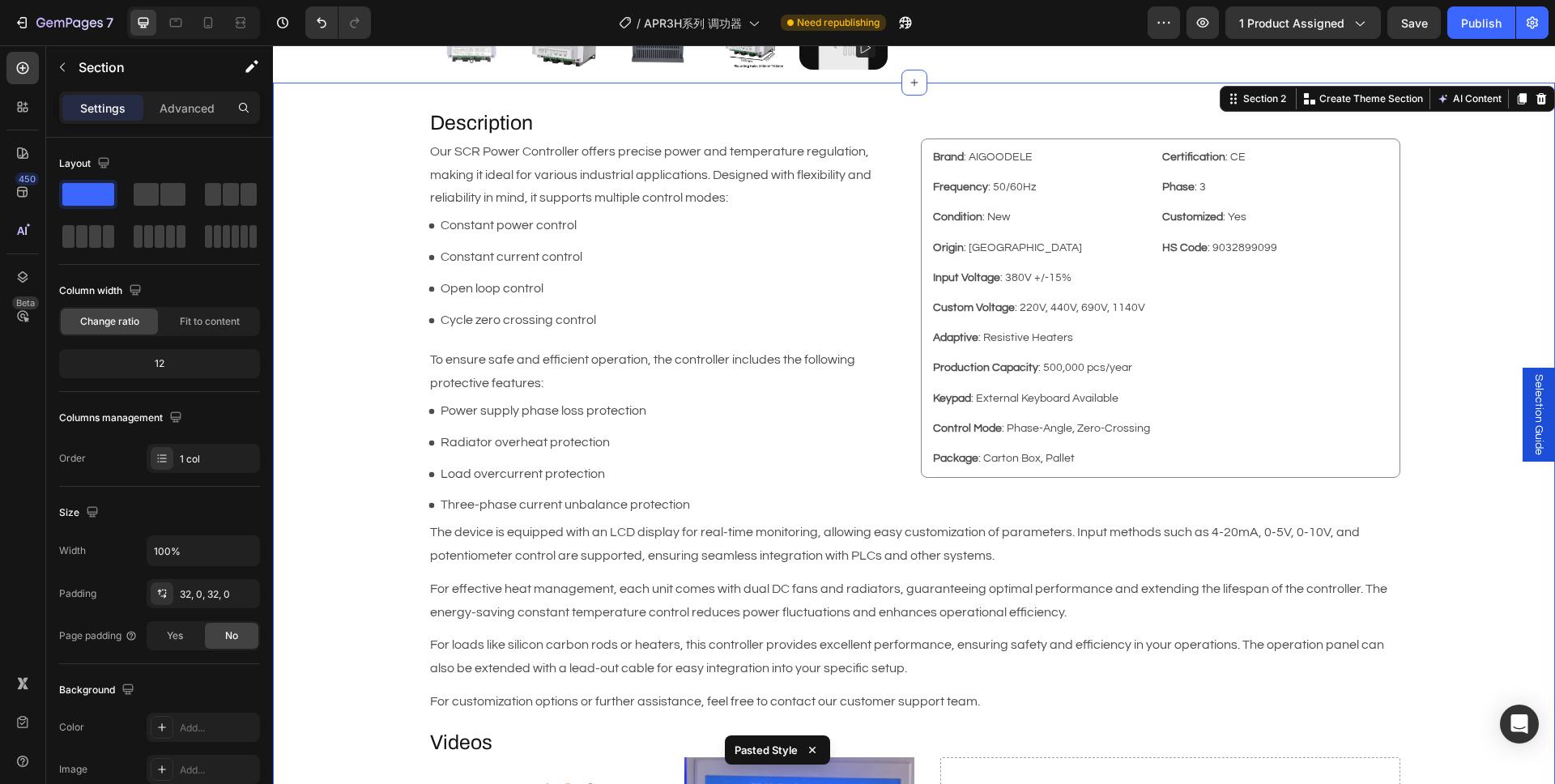
scroll to position [444, 0]
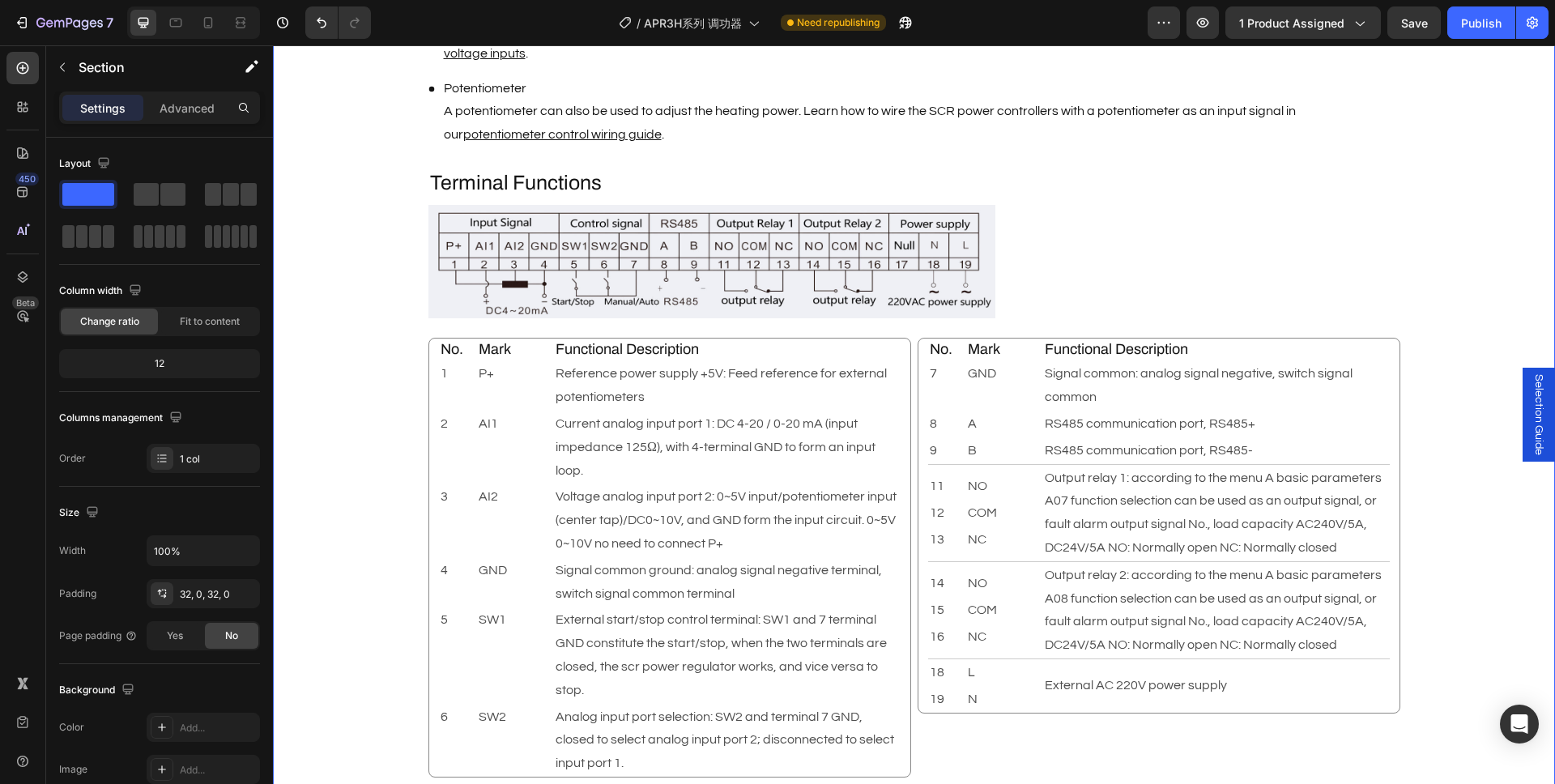
scroll to position [2509, 0]
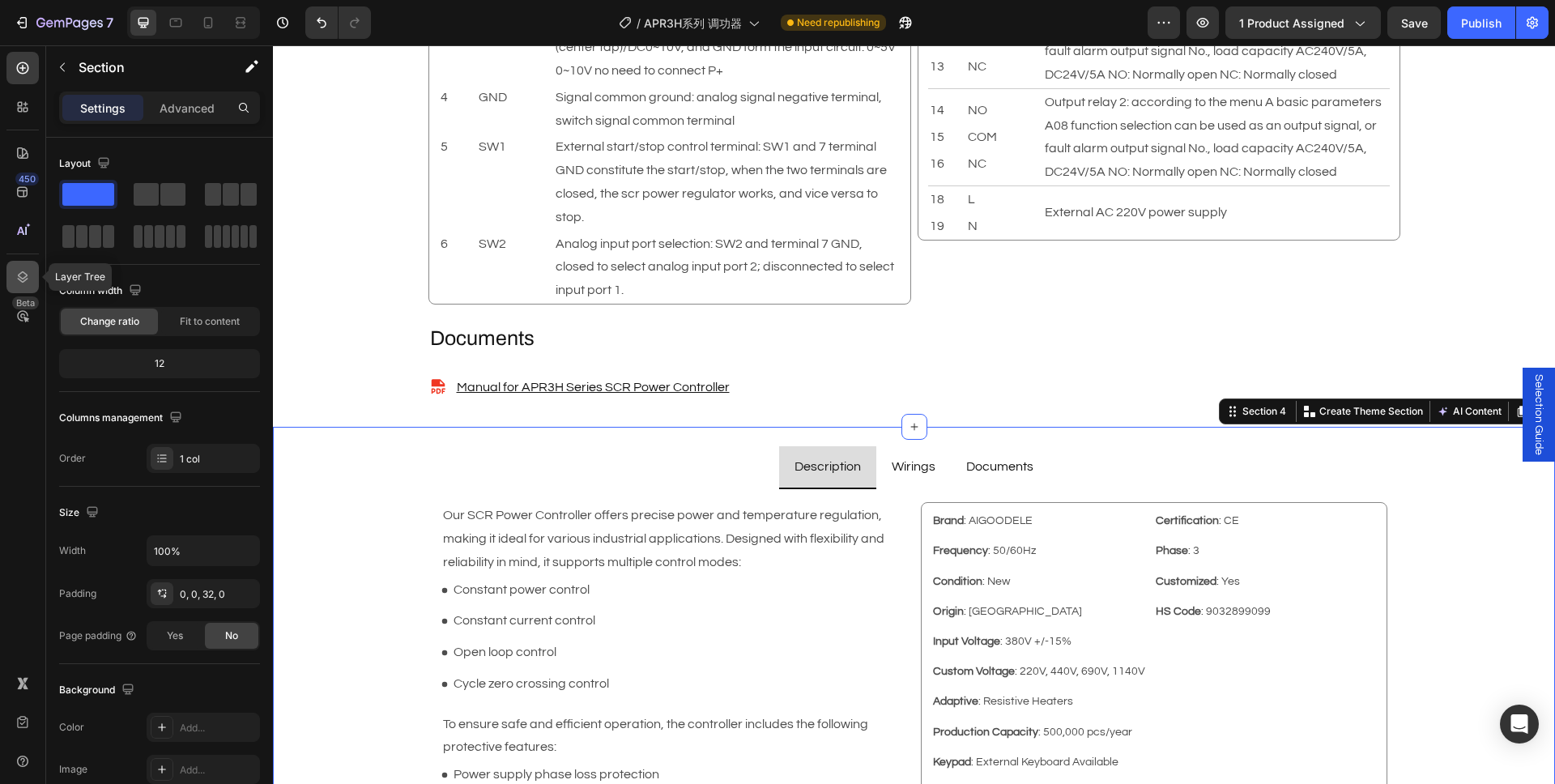
click at [28, 275] on icon at bounding box center [23, 277] width 16 height 16
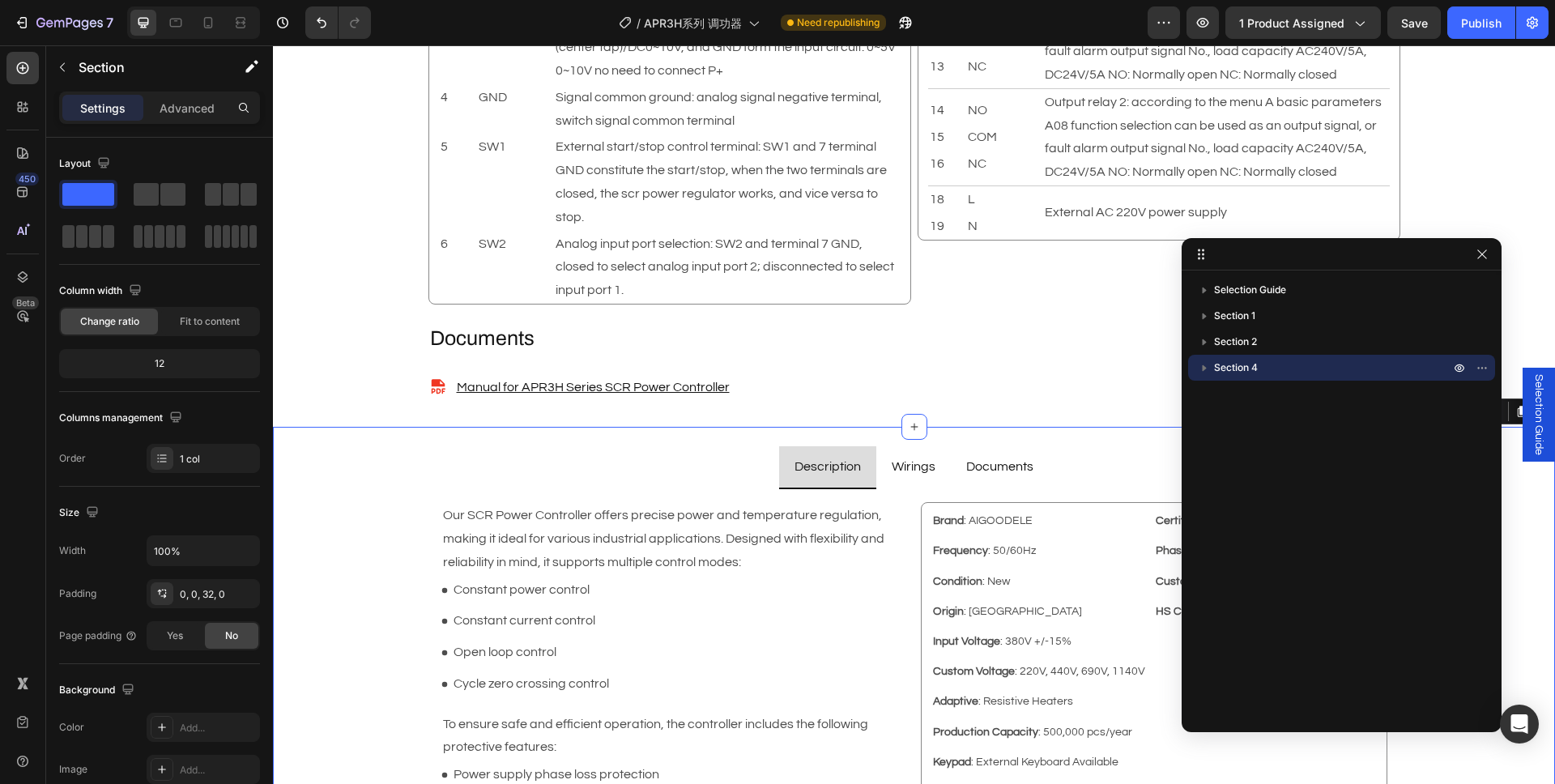
click at [1261, 364] on p "Section 4" at bounding box center [1333, 368] width 239 height 16
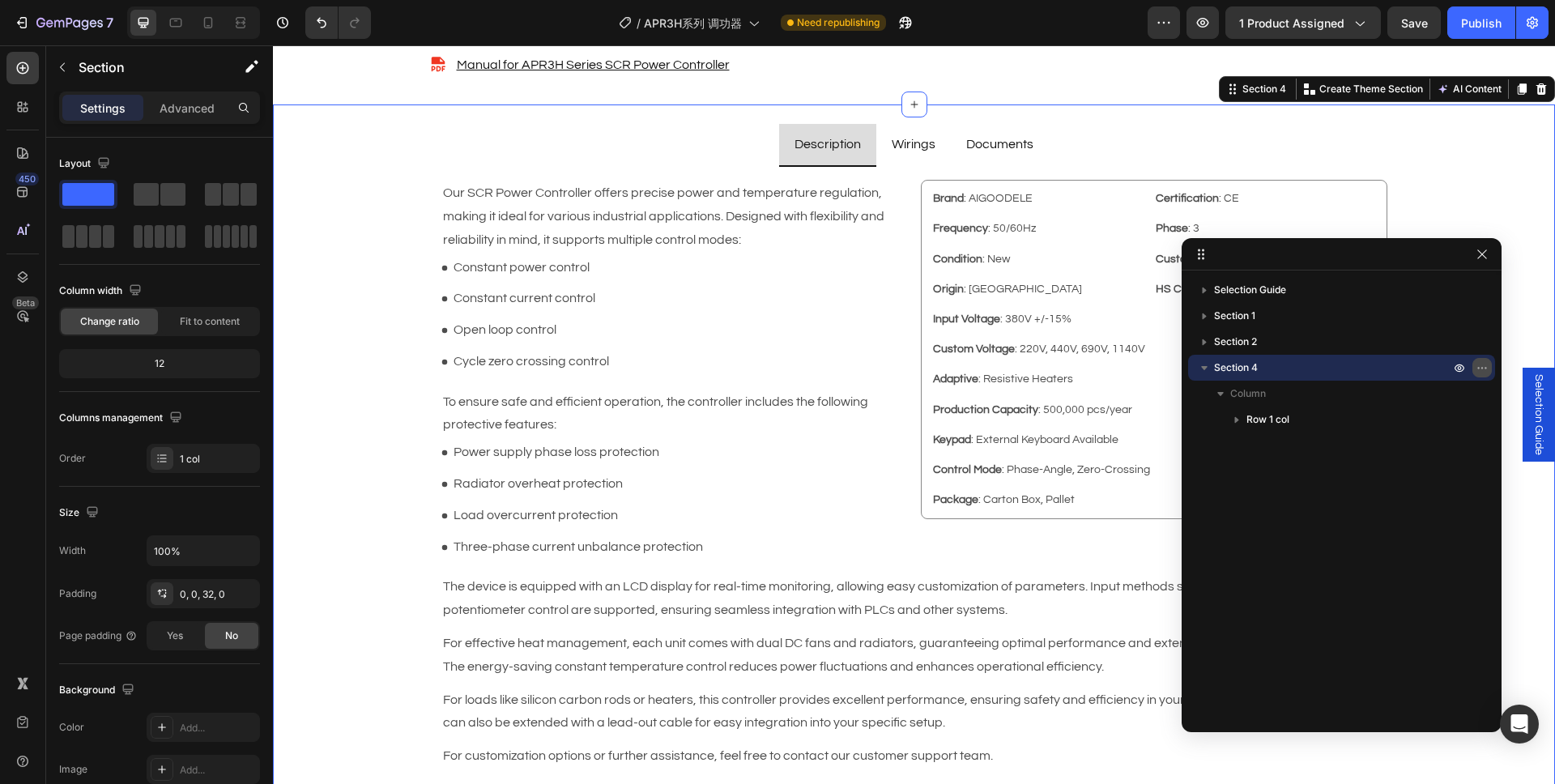
scroll to position [2833, 0]
click at [1480, 374] on button "button" at bounding box center [1482, 368] width 20 height 20
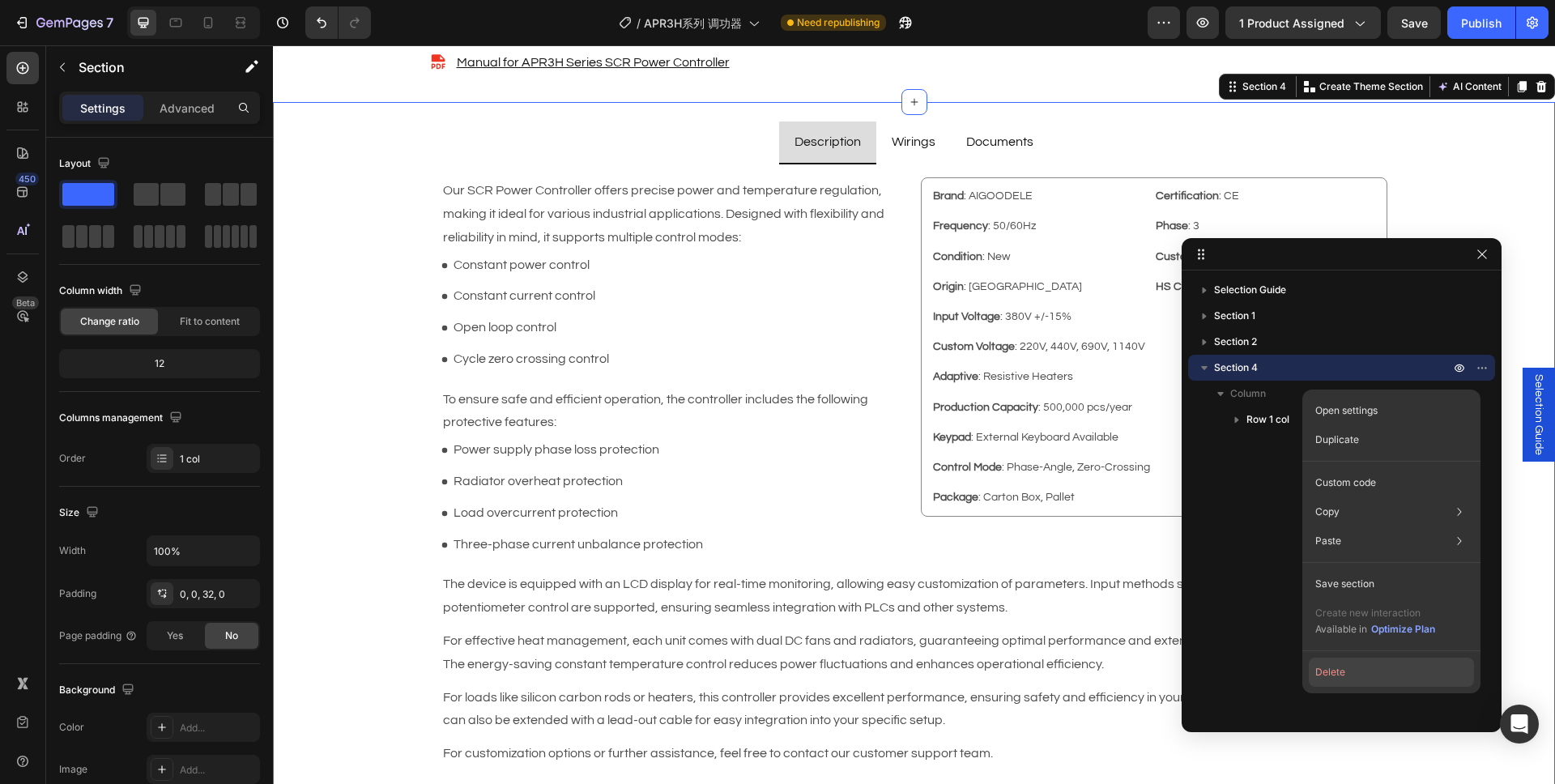
click at [1370, 672] on button "Delete" at bounding box center [1391, 671] width 165 height 29
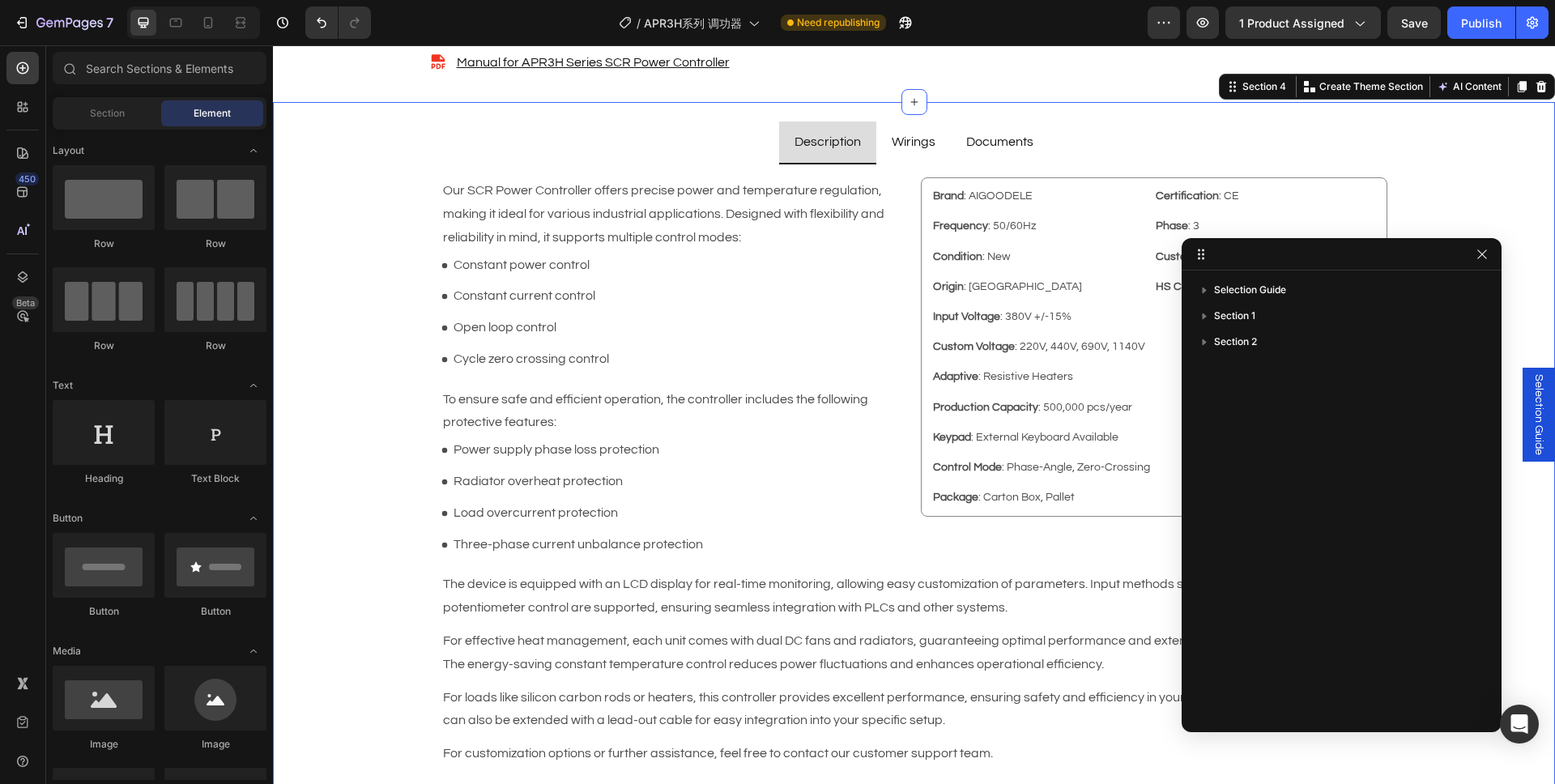
scroll to position [2384, 0]
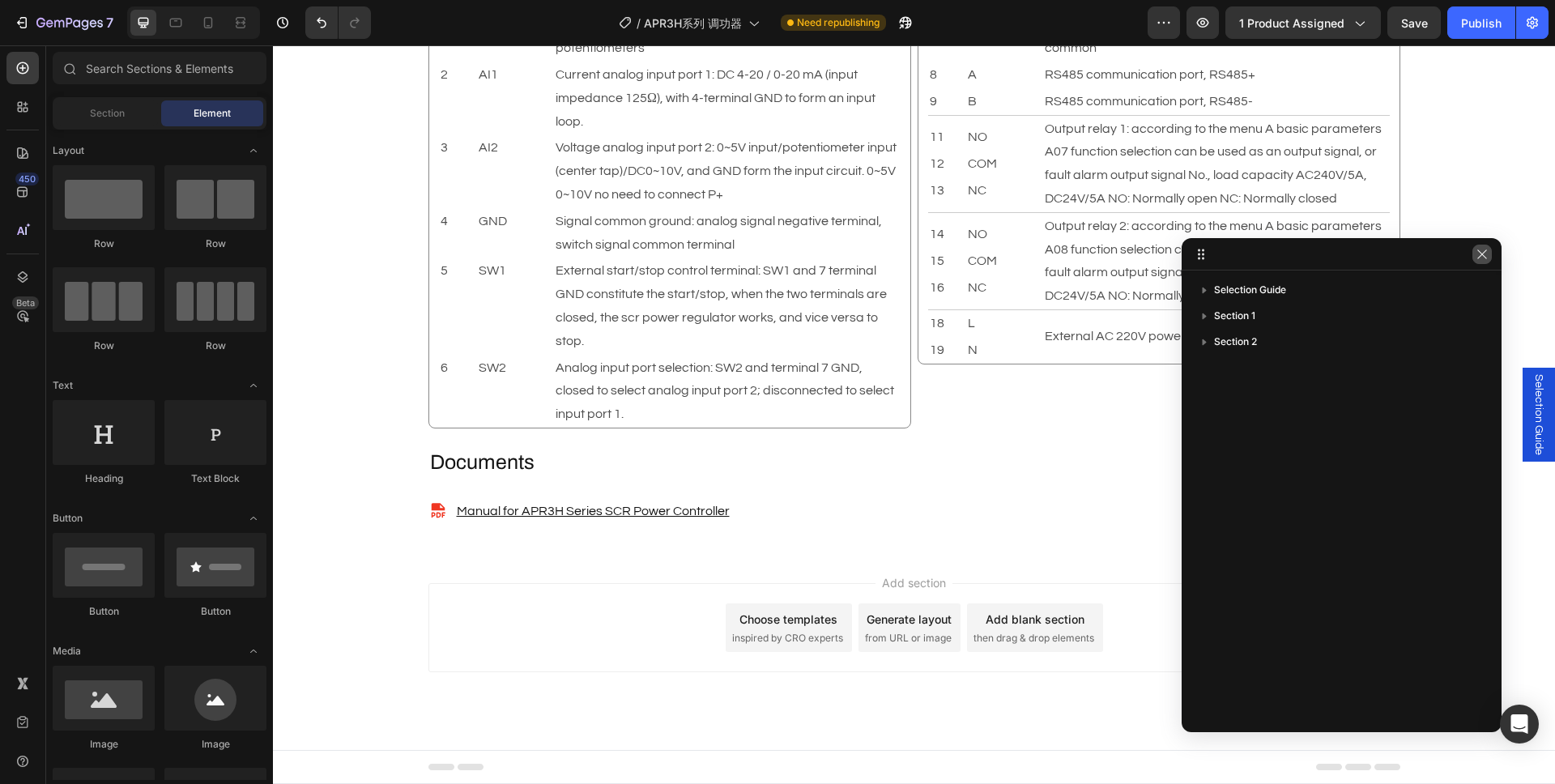
click at [1482, 260] on icon "button" at bounding box center [1482, 255] width 13 height 13
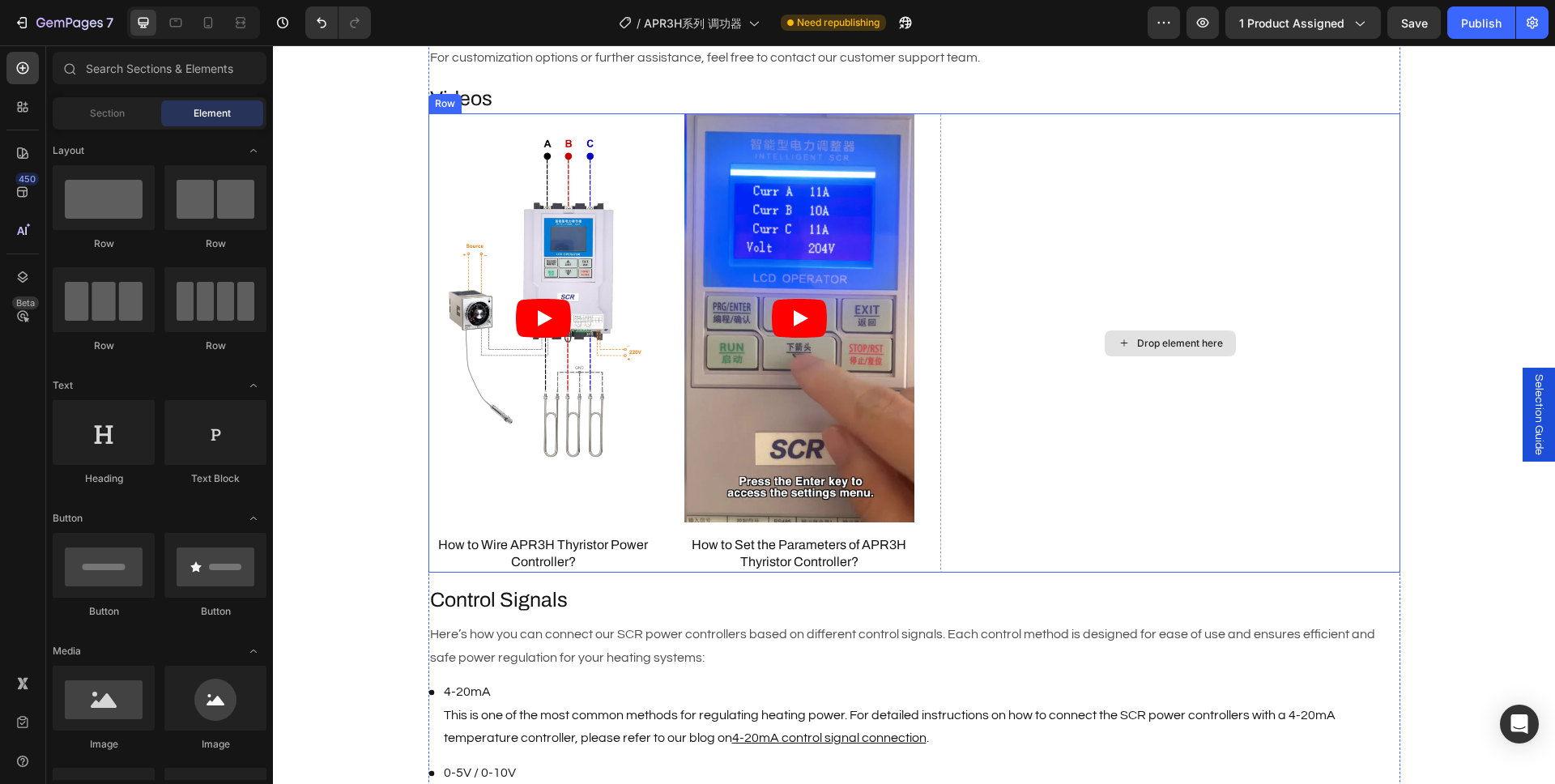
scroll to position [1464, 0]
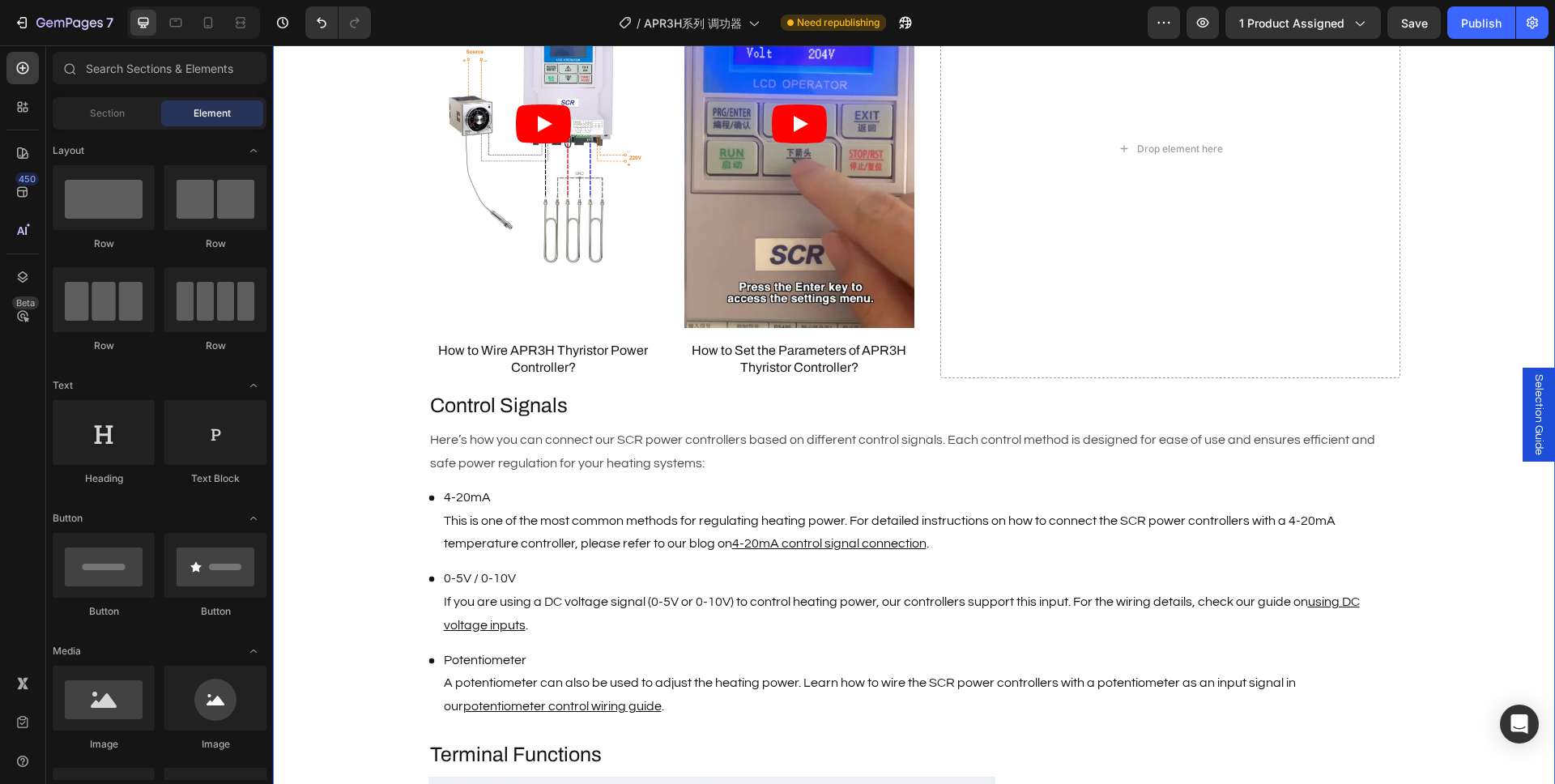
click at [364, 415] on div "Description Heading Brand : AIGOODELE Text Block Certification : CE Text Block …" at bounding box center [914, 358] width 1282 height 2175
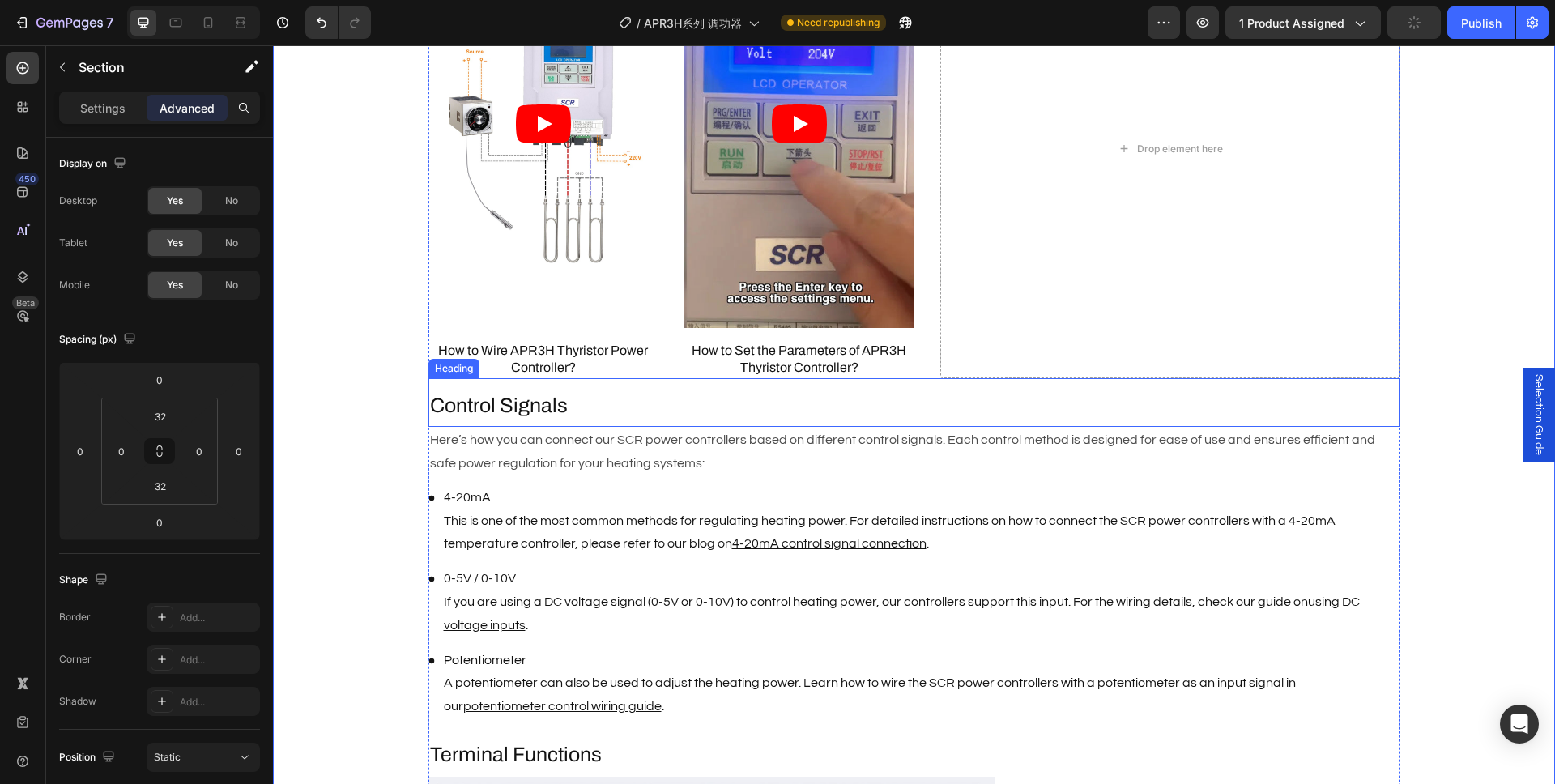
click at [550, 411] on p "Control Signals" at bounding box center [914, 406] width 969 height 26
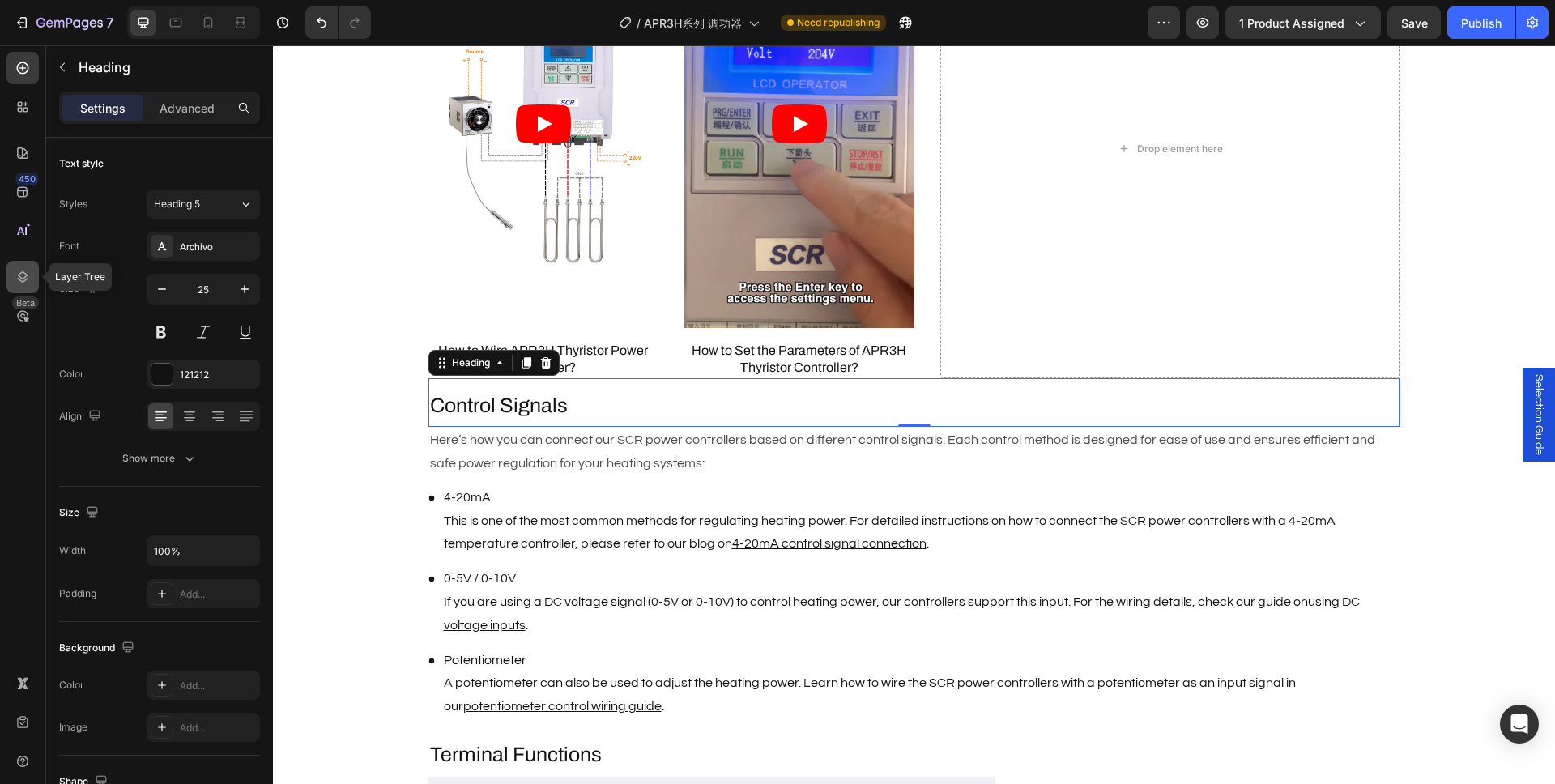
click at [12, 280] on div at bounding box center [22, 276] width 32 height 32
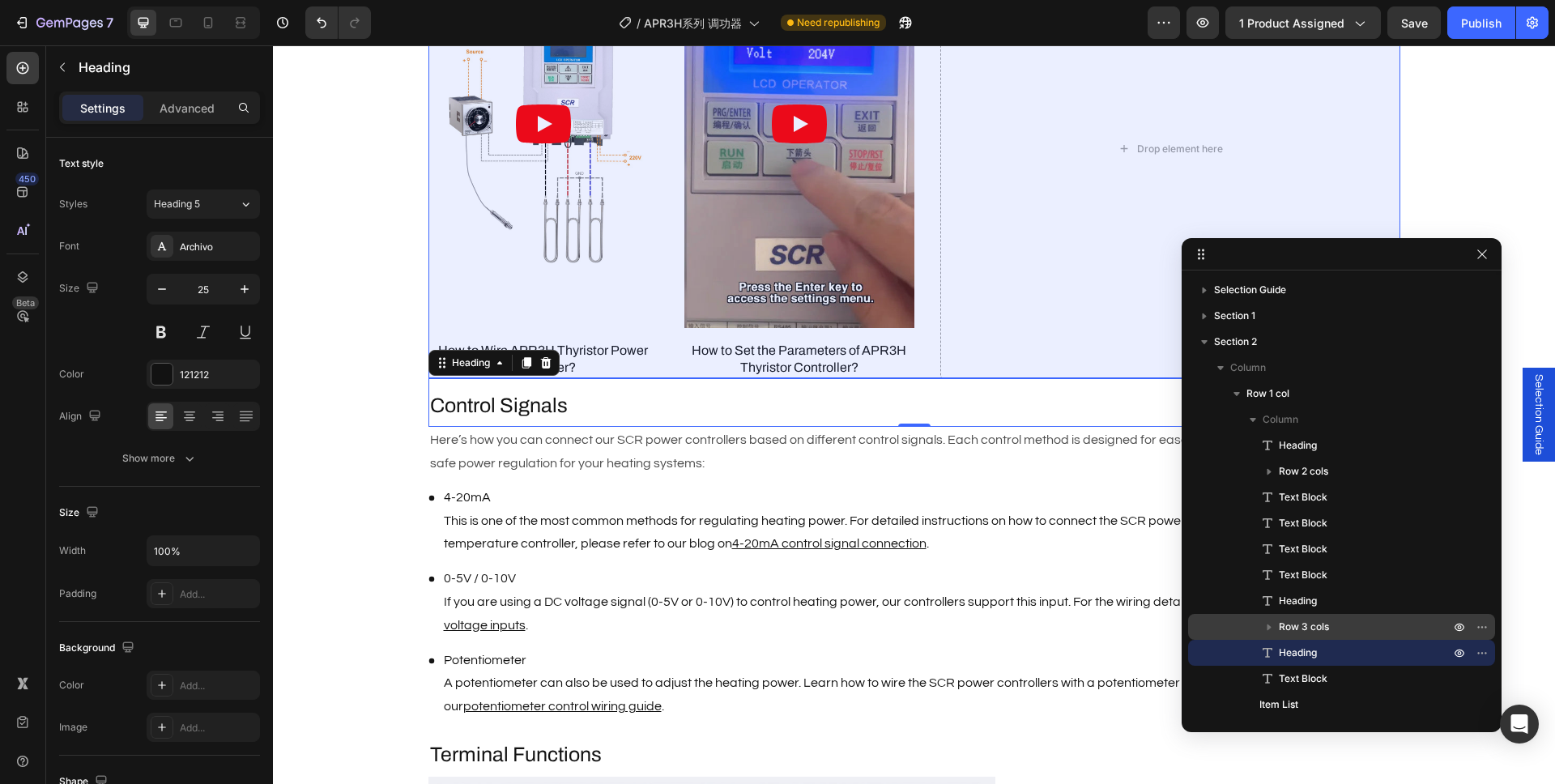
click at [1326, 635] on div "Row 3 cols" at bounding box center [1341, 626] width 294 height 26
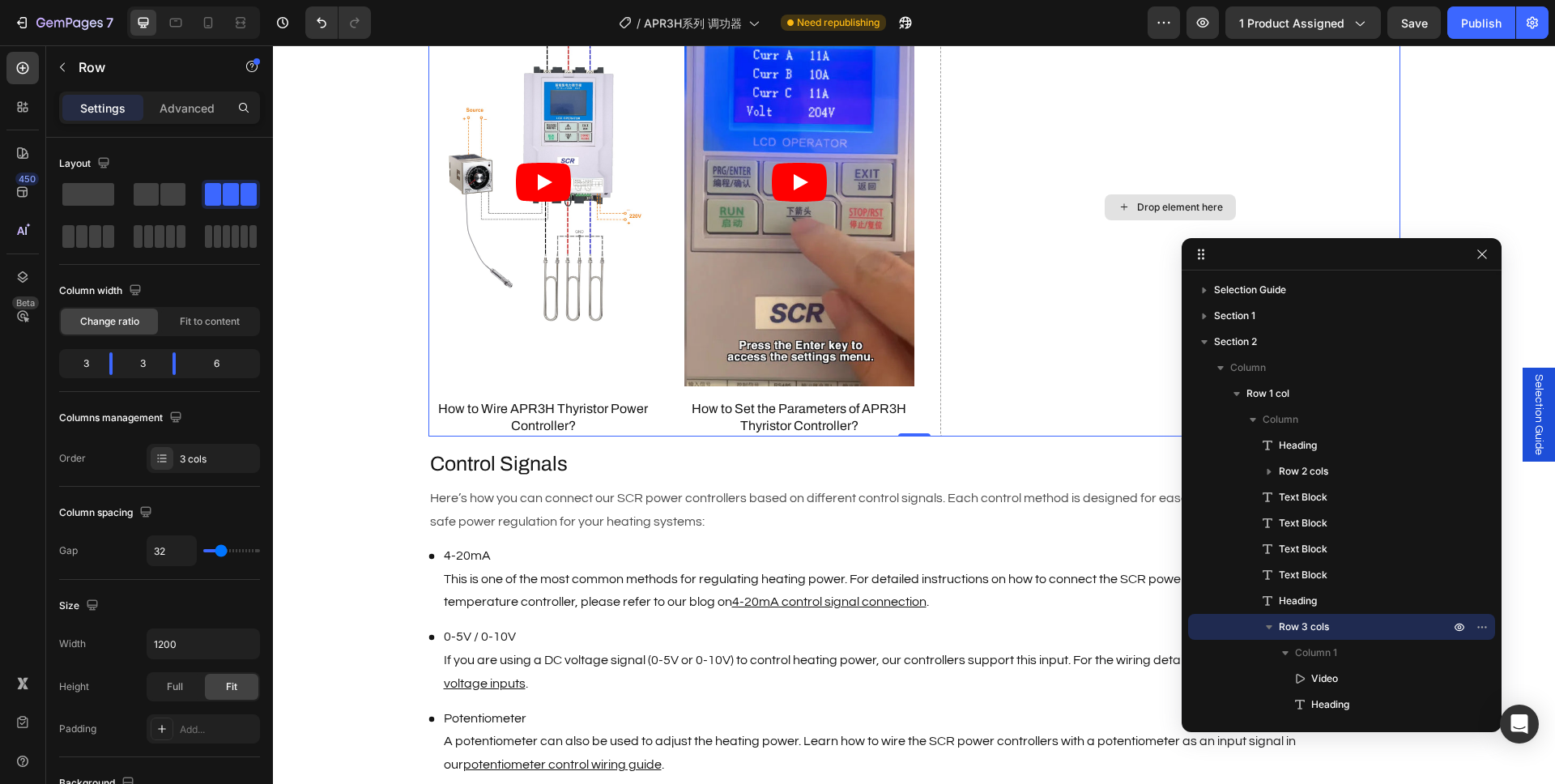
scroll to position [1478, 0]
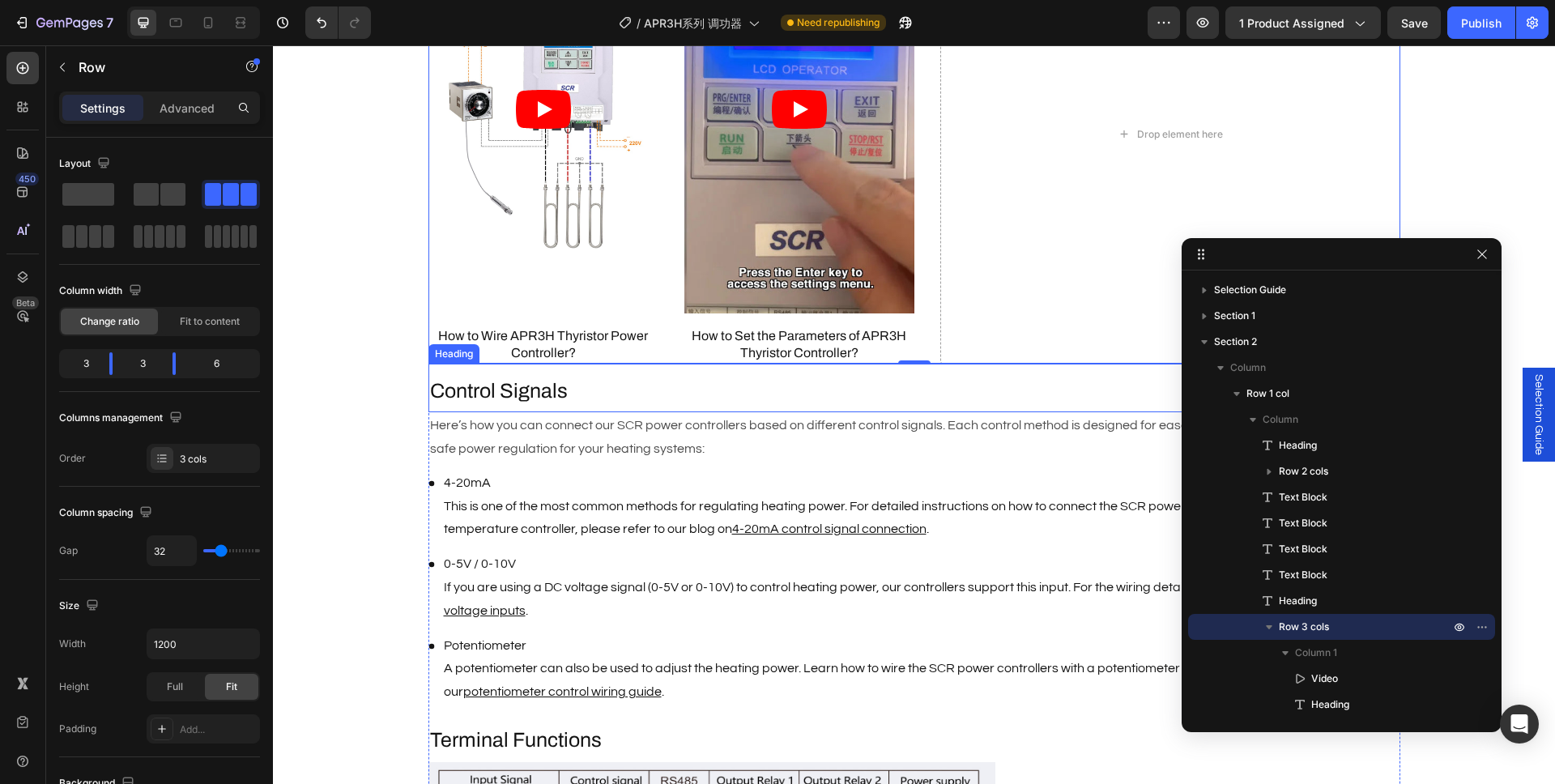
click at [517, 396] on p "Control Signals" at bounding box center [914, 392] width 969 height 26
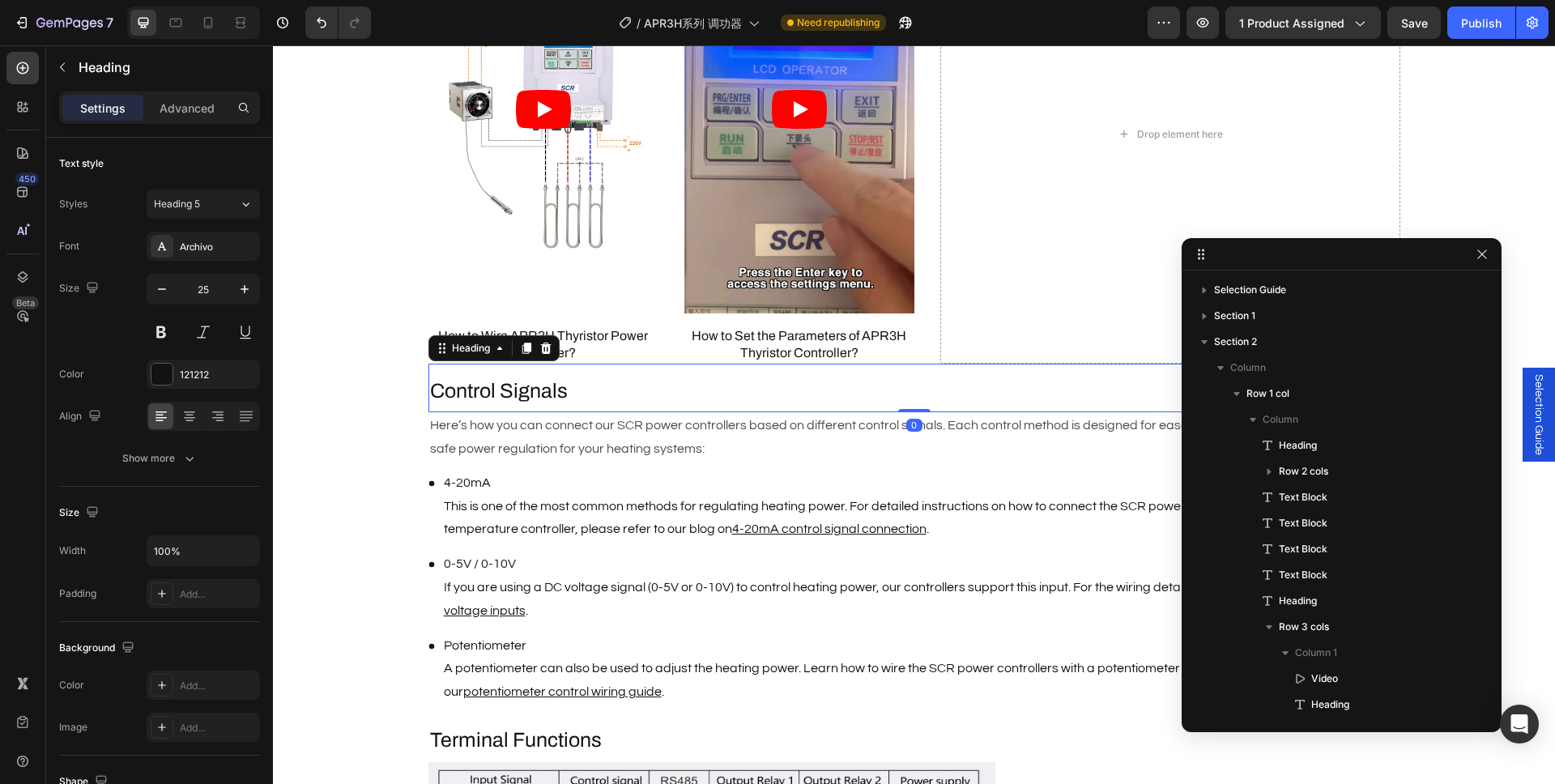
scroll to position [334, 0]
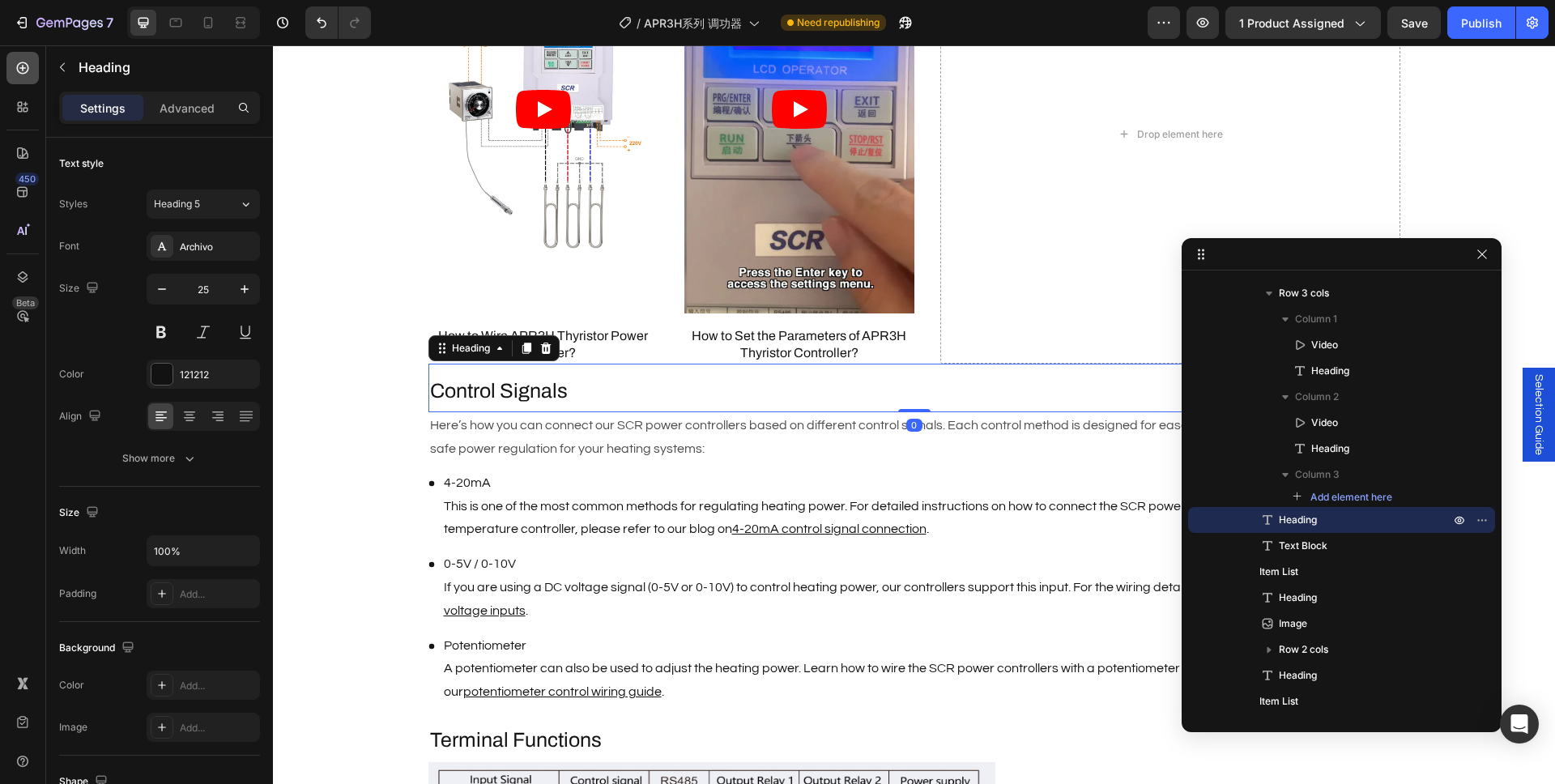
click at [20, 66] on icon at bounding box center [23, 68] width 16 height 16
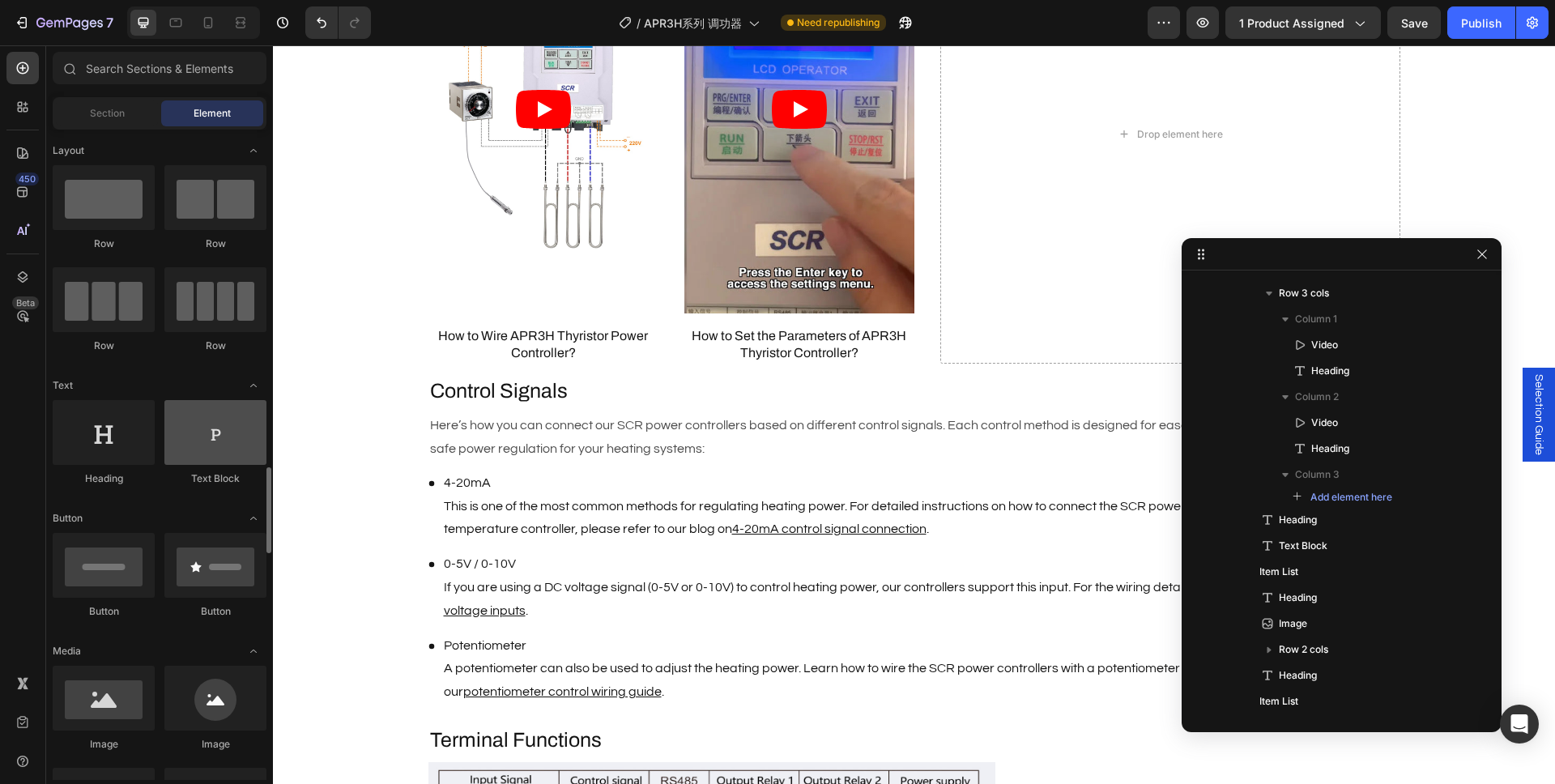
scroll to position [622, 0]
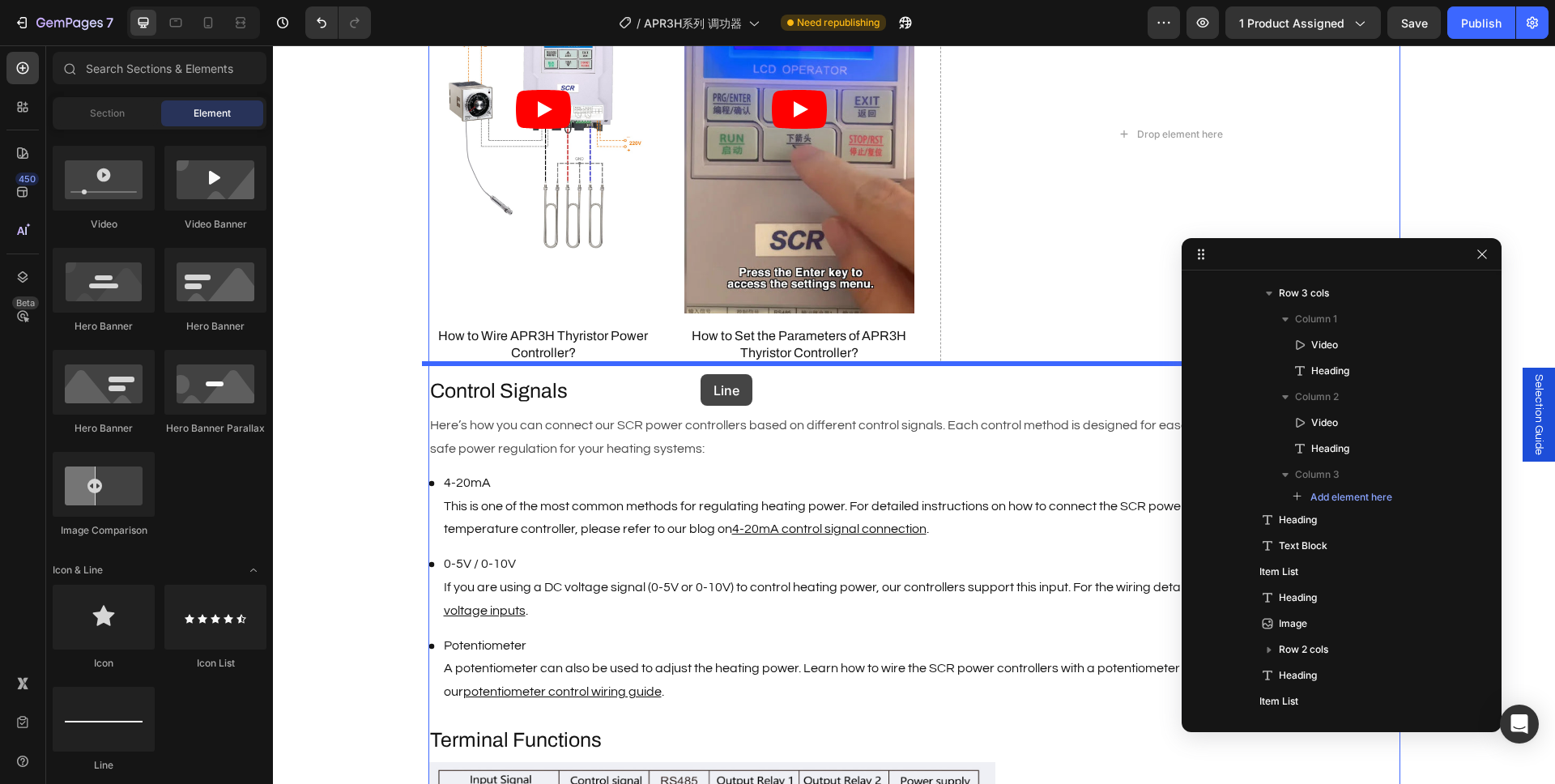
drag, startPoint x: 385, startPoint y: 756, endPoint x: 701, endPoint y: 374, distance: 495.8
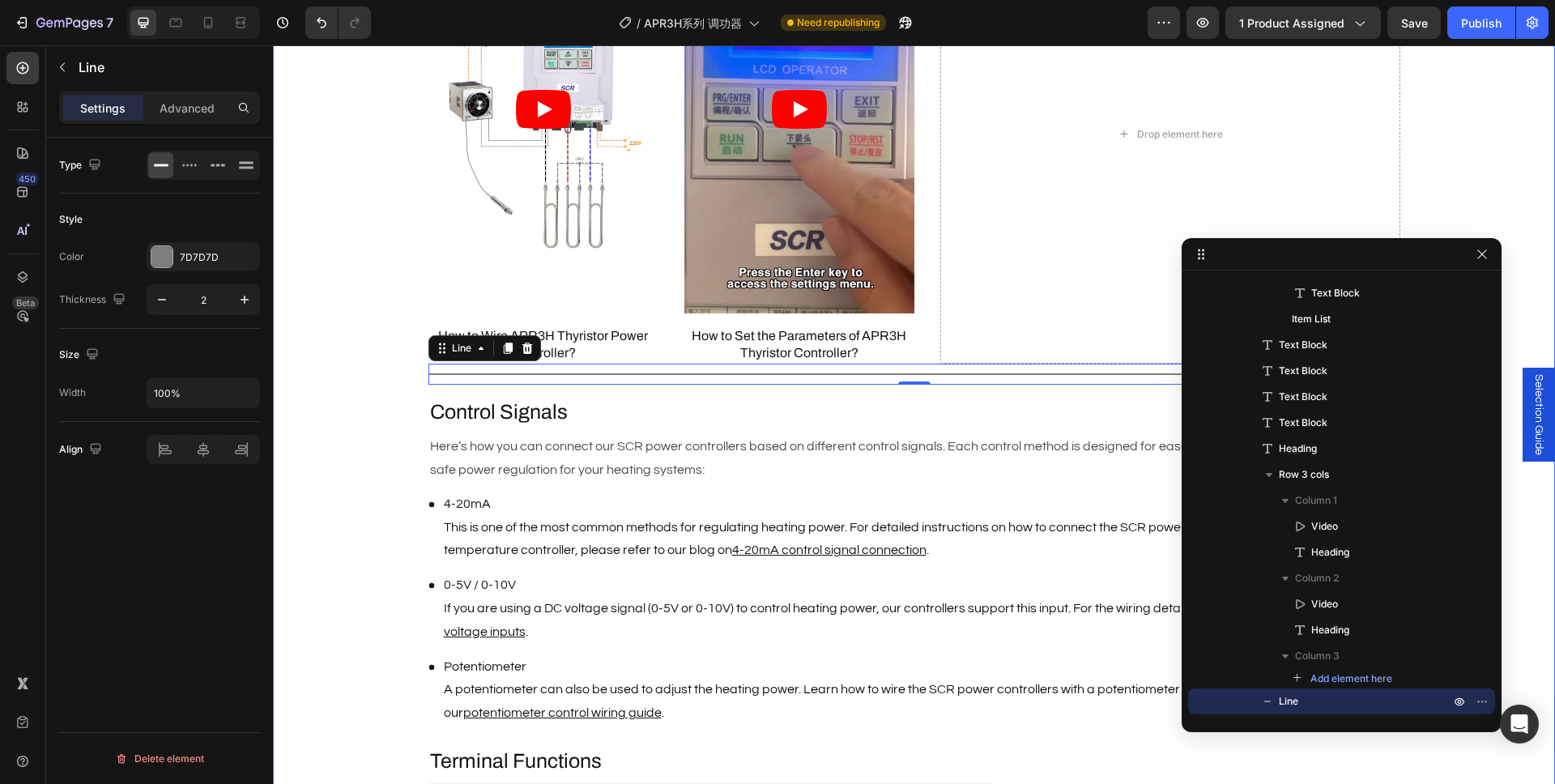
click at [348, 425] on div "Description Heading Brand : AIGOODELE Text Block Certification : CE Text Block …" at bounding box center [914, 354] width 1282 height 2196
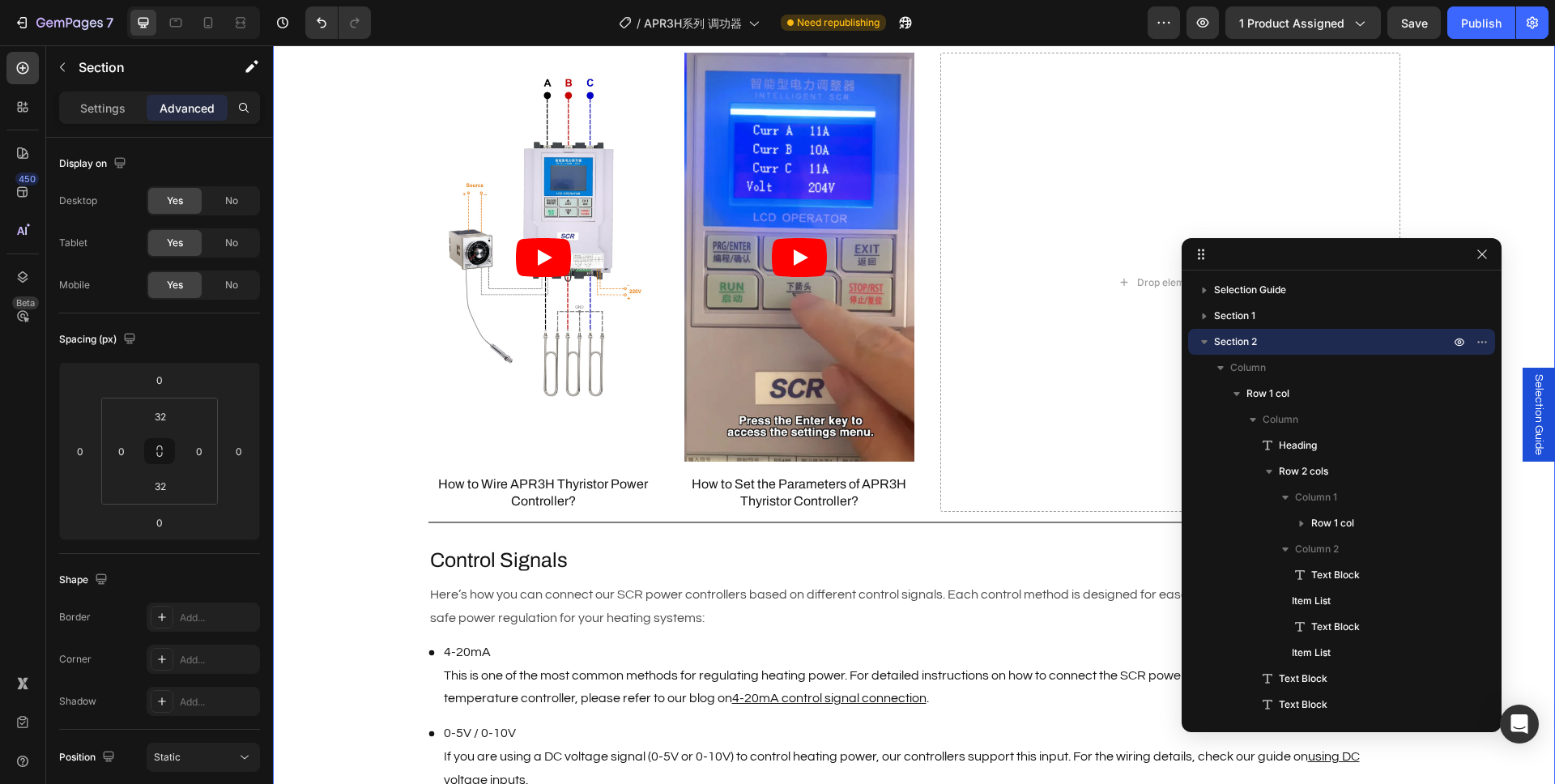
scroll to position [1350, 0]
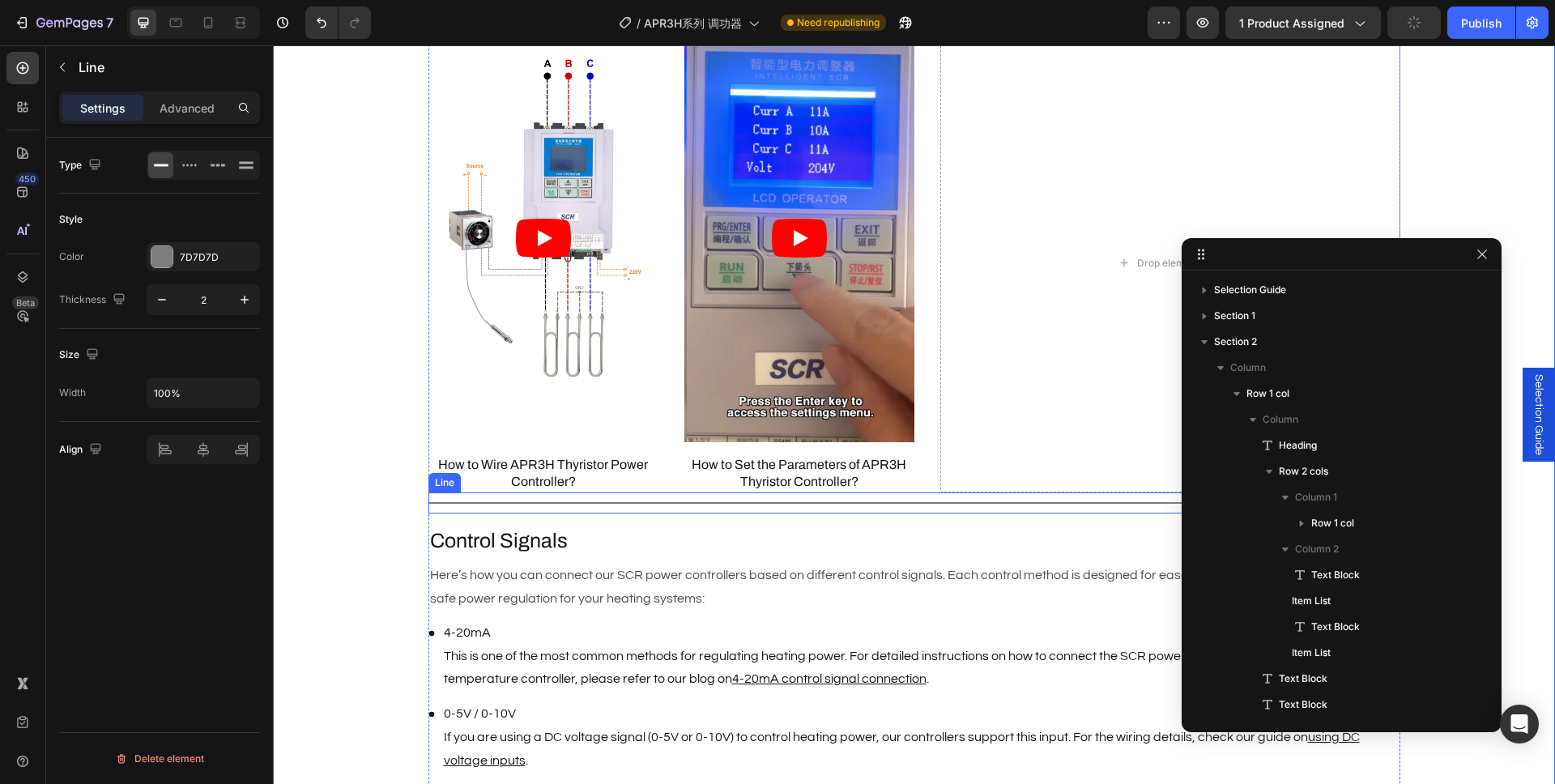
click at [589, 502] on div at bounding box center [914, 503] width 972 height 2
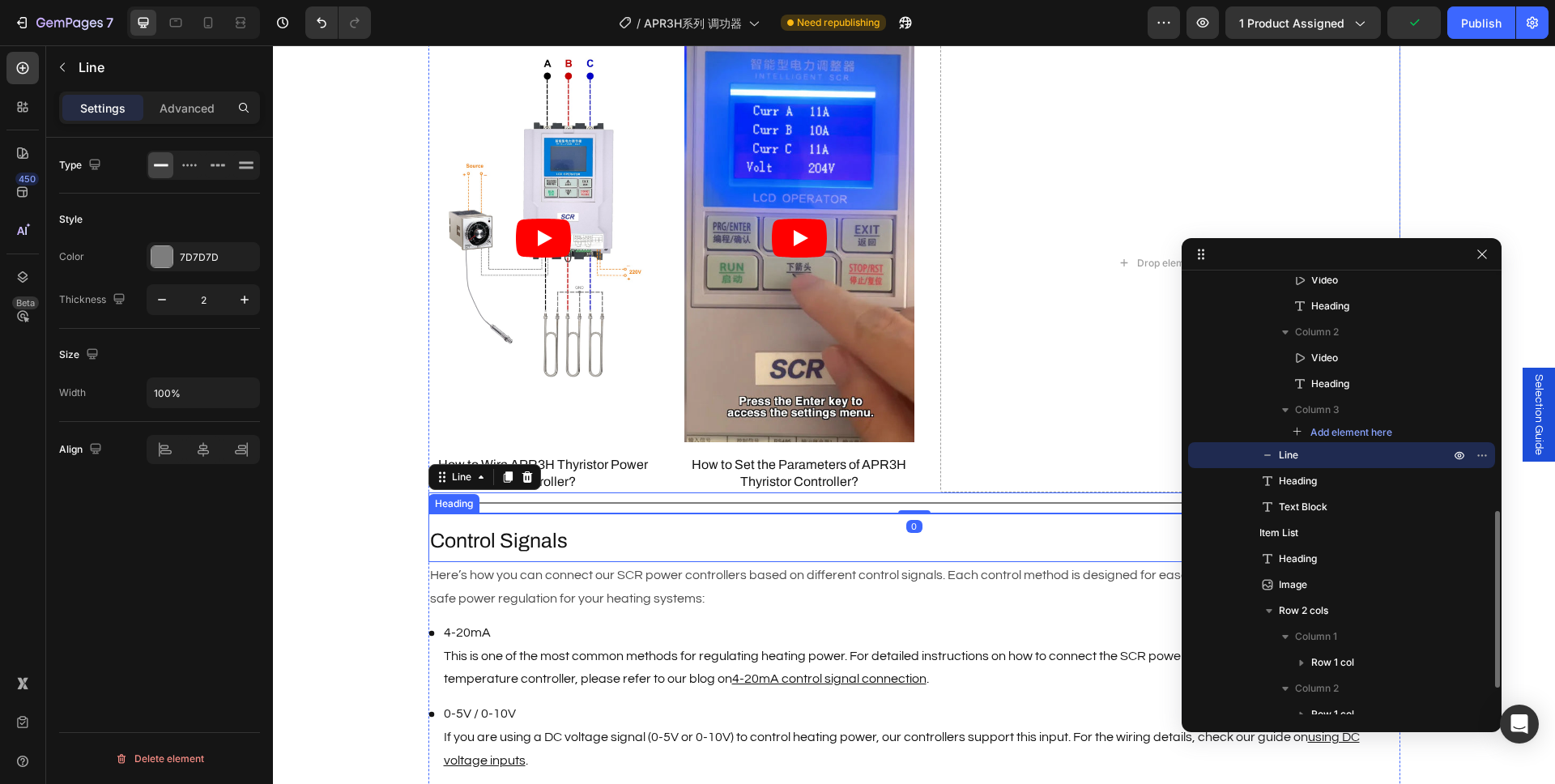
click at [575, 530] on p "Control Signals" at bounding box center [914, 541] width 969 height 26
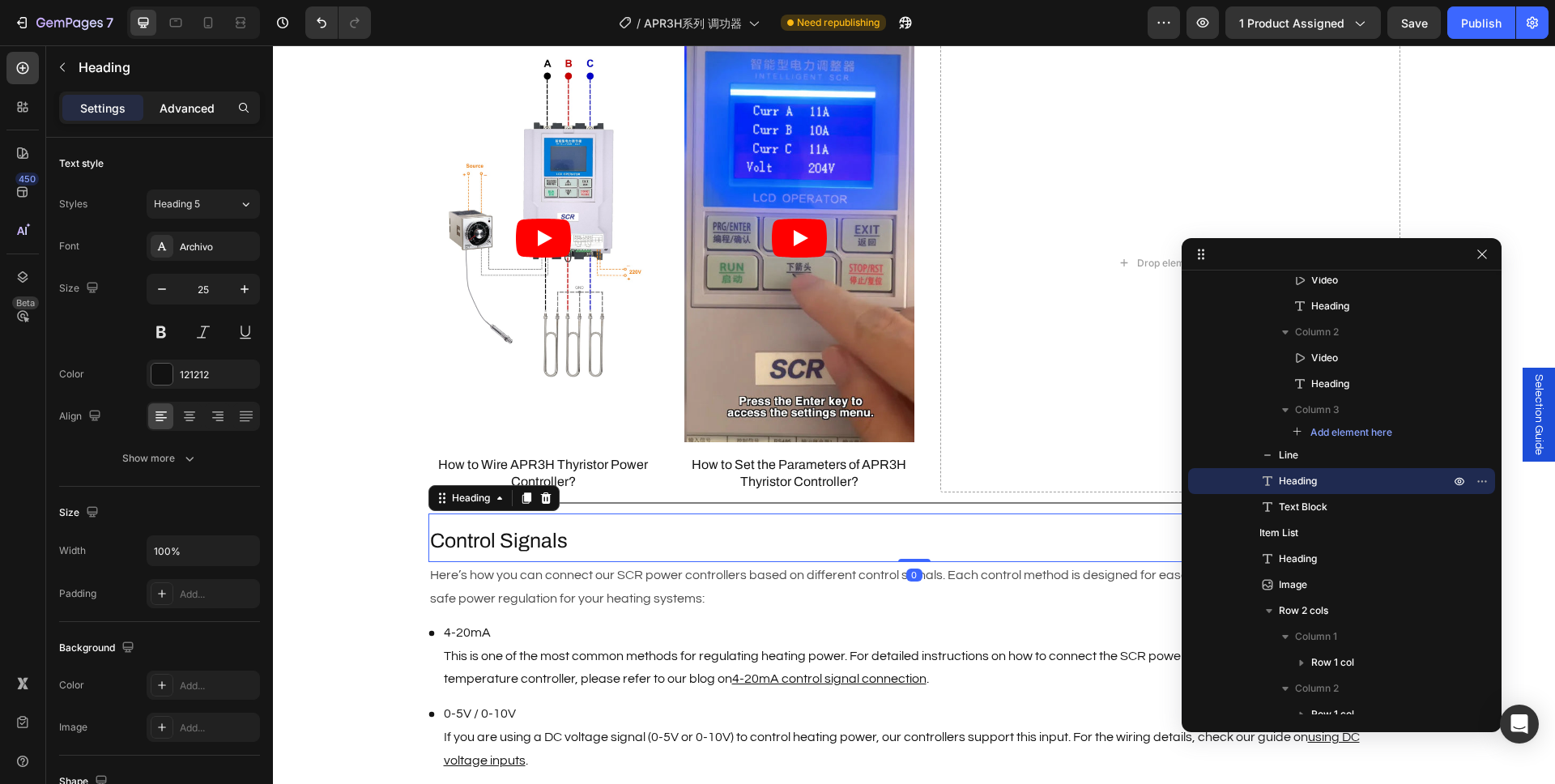
click at [172, 115] on div "Advanced" at bounding box center [187, 107] width 81 height 26
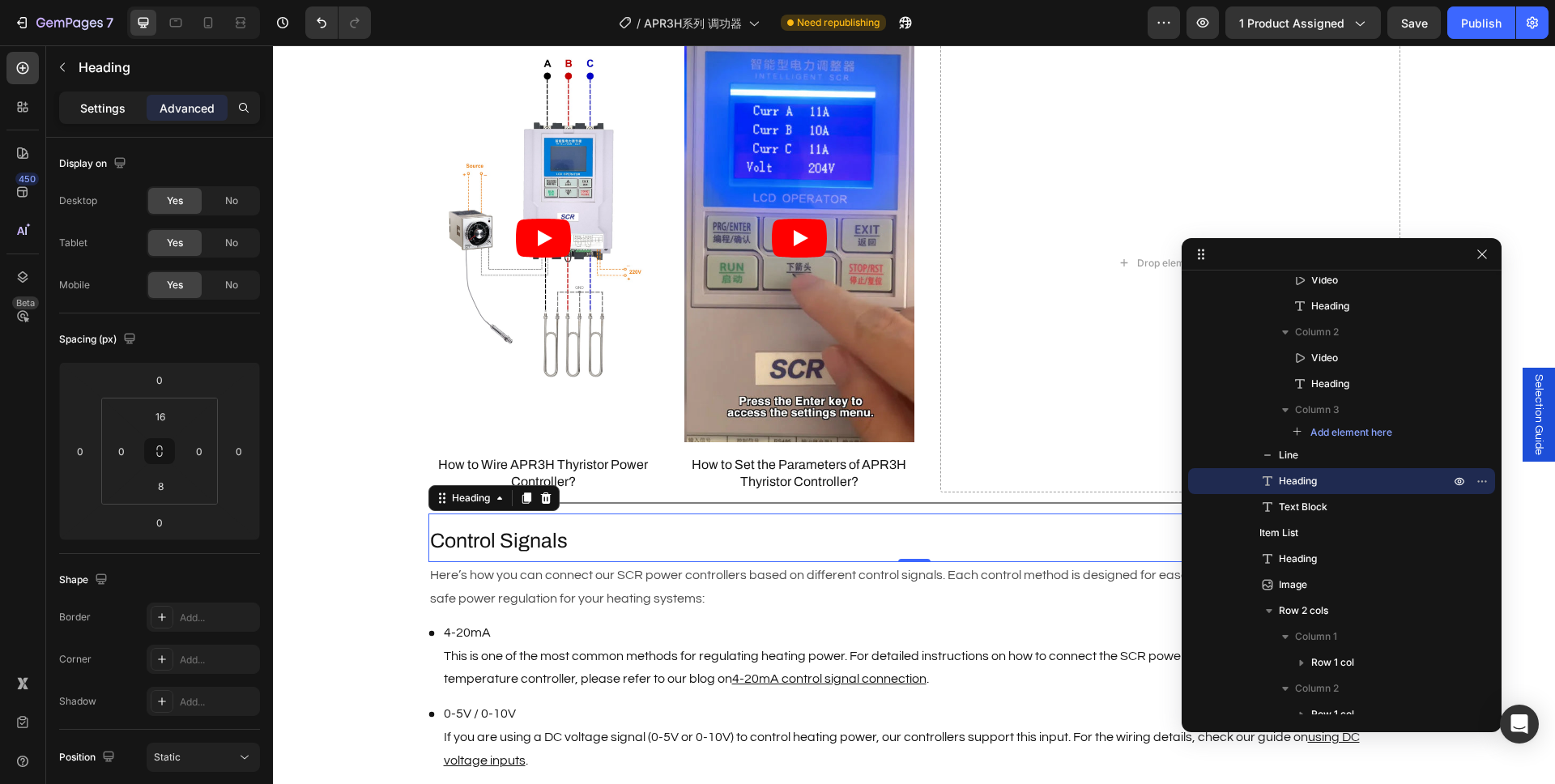
click at [100, 115] on p "Settings" at bounding box center [102, 108] width 45 height 17
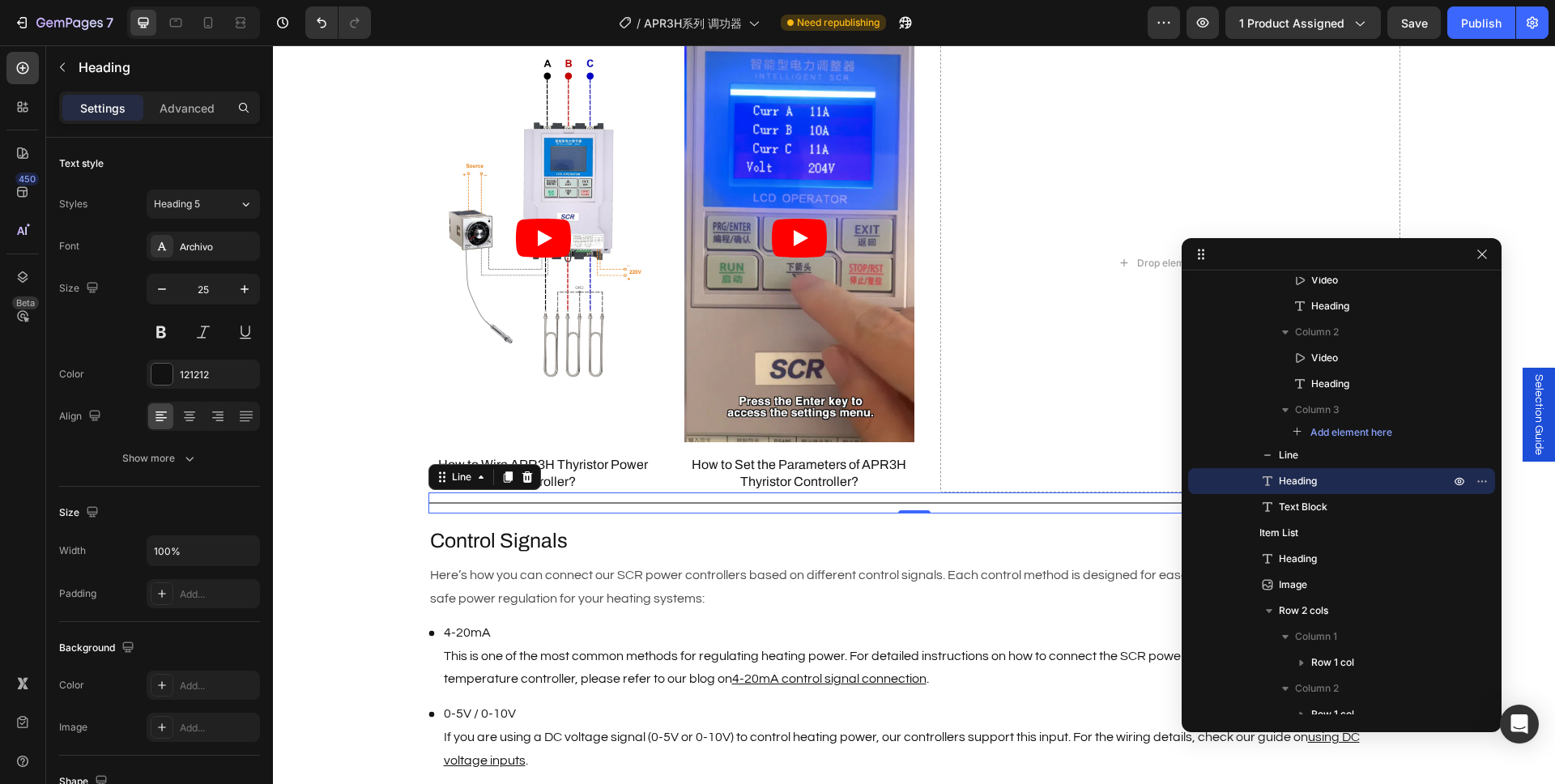
click at [582, 500] on div "Title Line 0" at bounding box center [914, 503] width 972 height 21
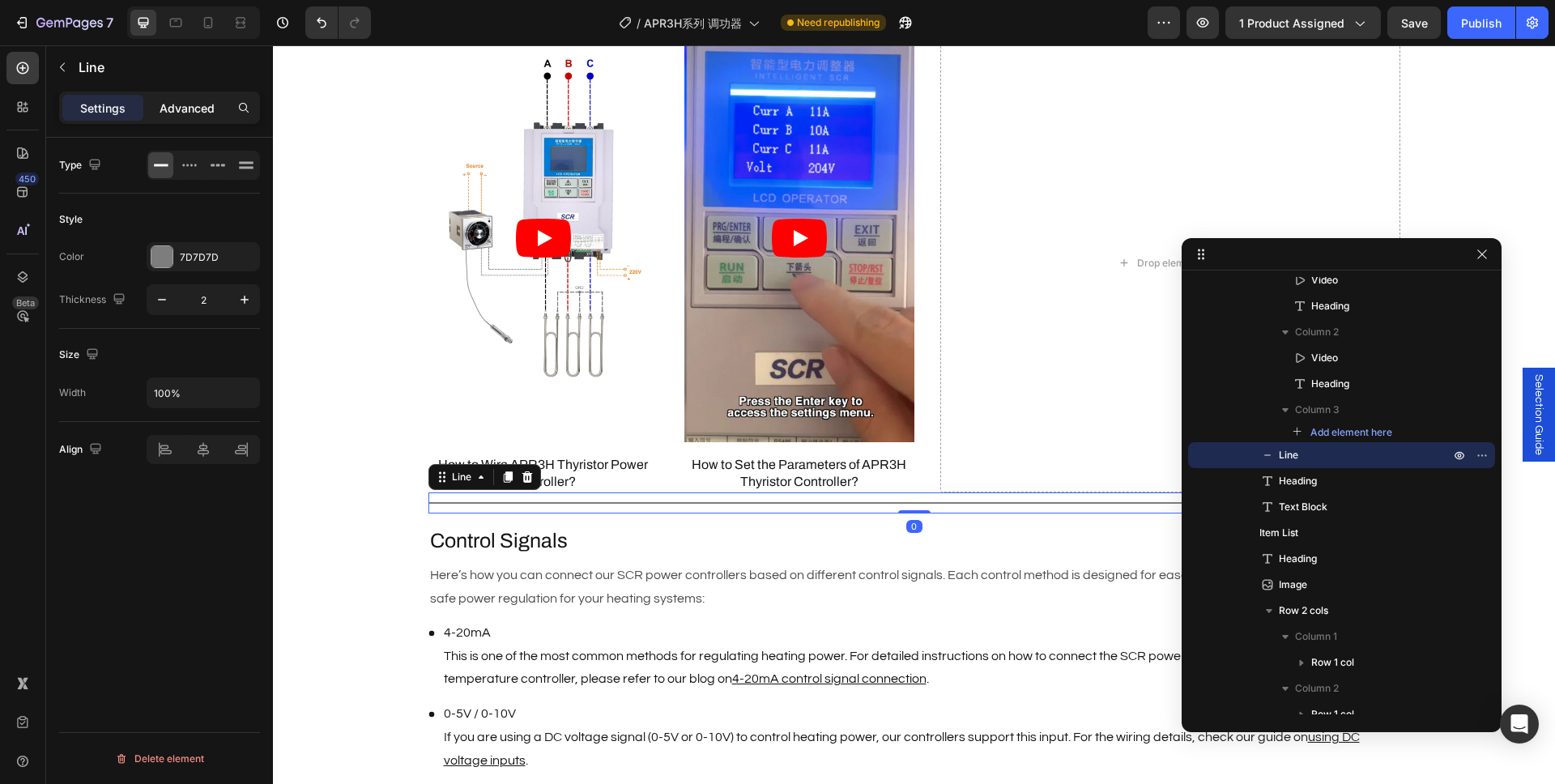
click at [185, 101] on p "Advanced" at bounding box center [186, 108] width 55 height 17
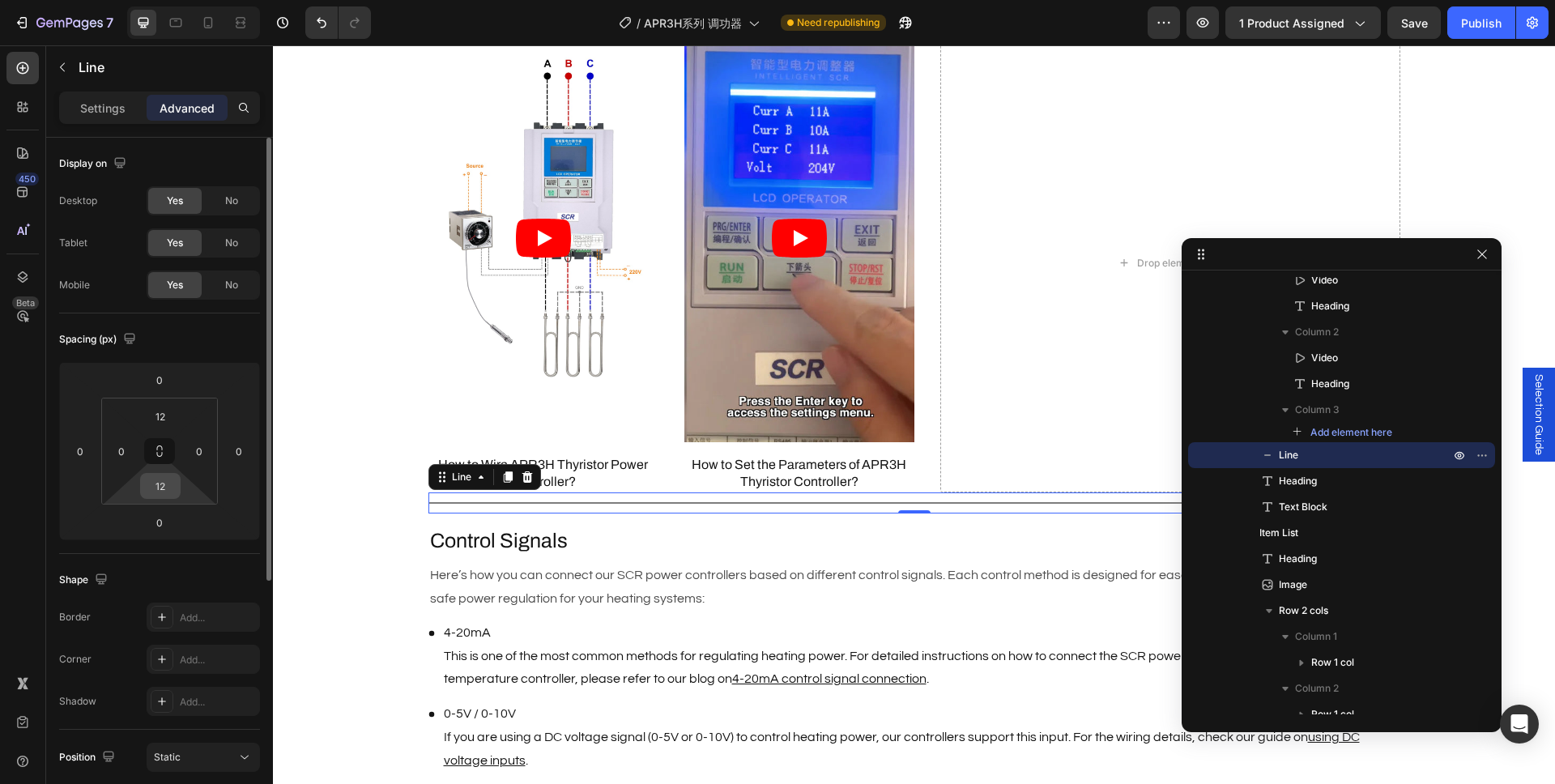
click at [161, 491] on input "12" at bounding box center [160, 486] width 32 height 24
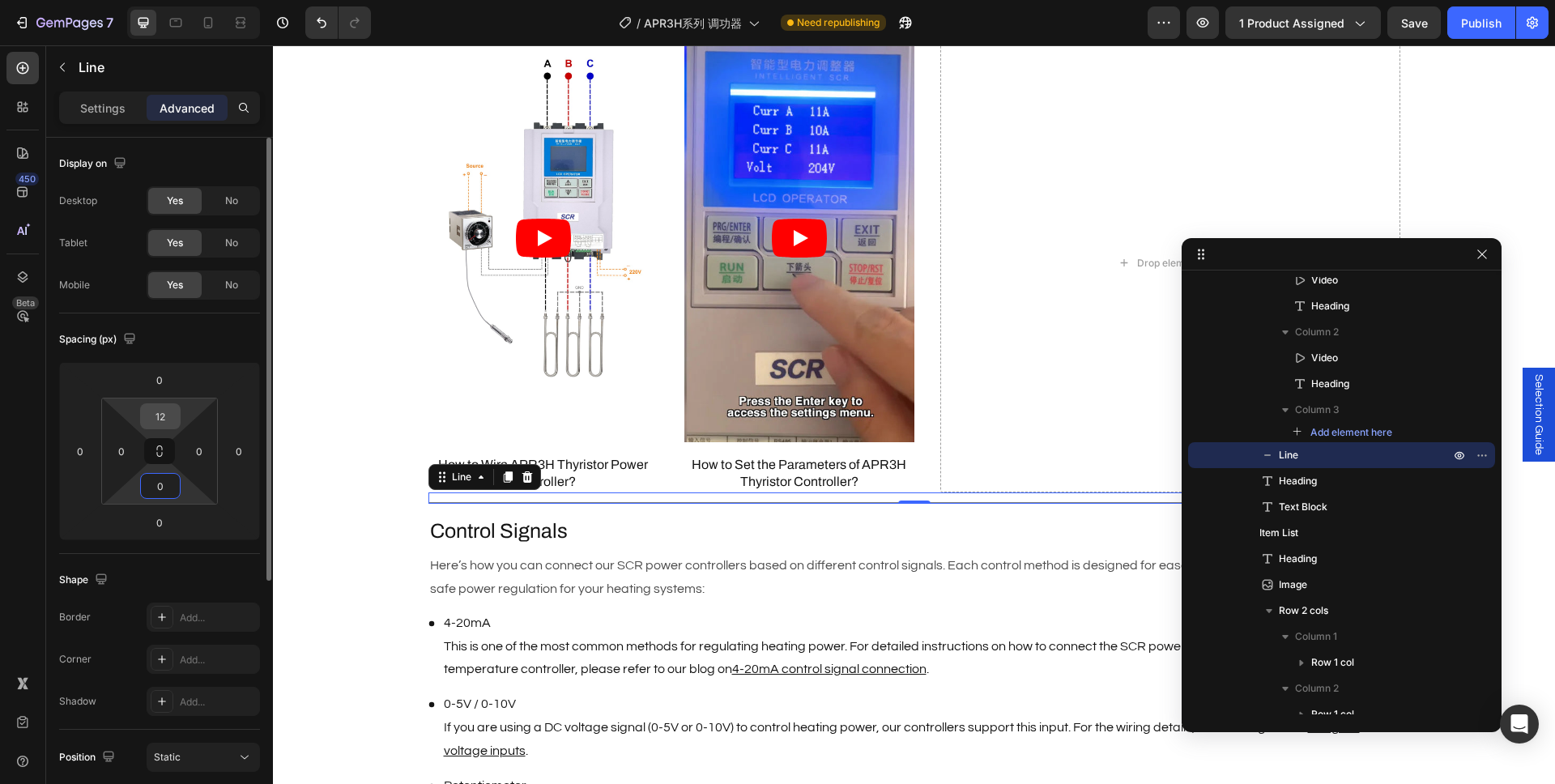
type input "0"
click at [161, 413] on input "12" at bounding box center [160, 415] width 32 height 24
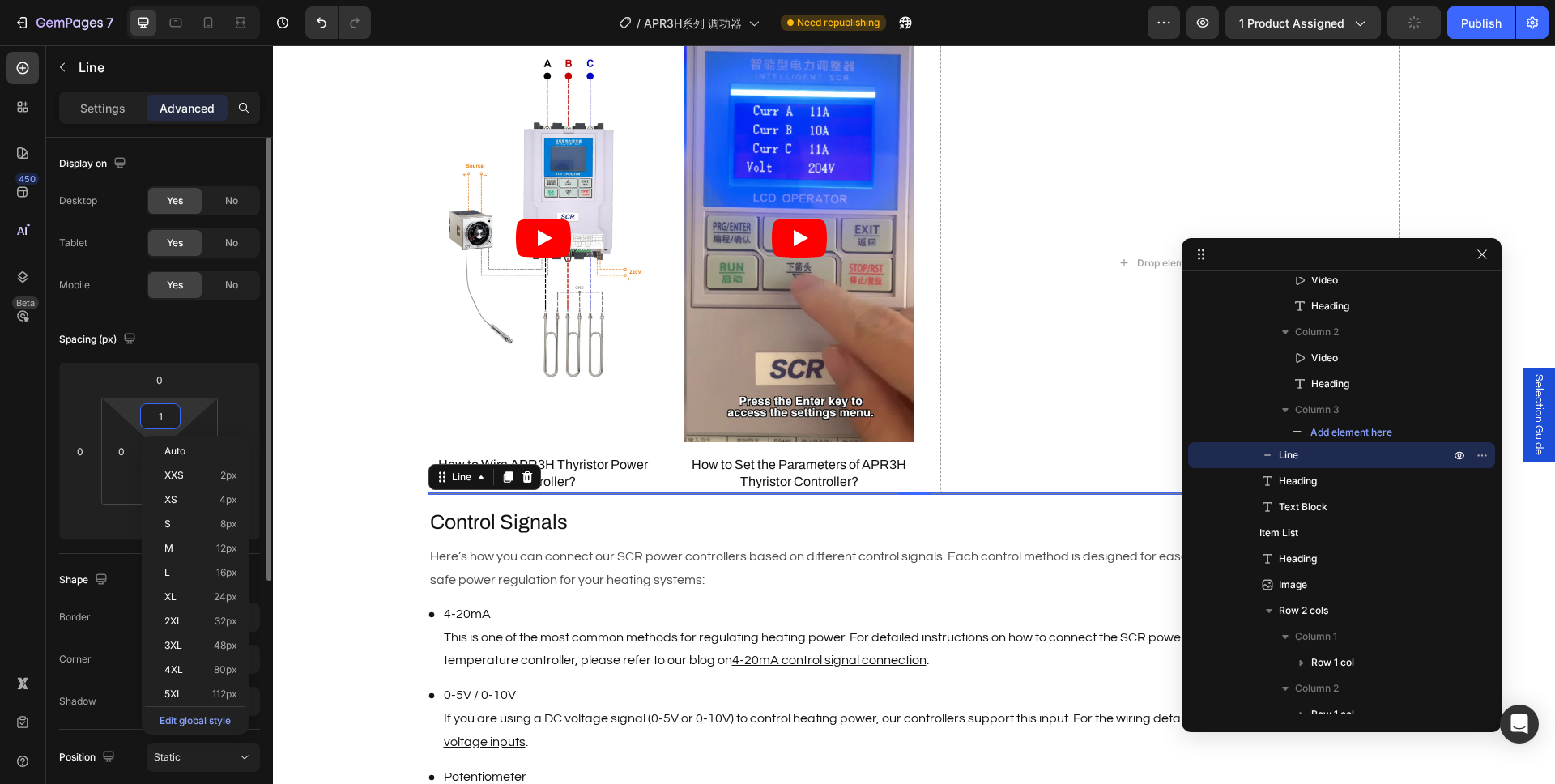
type input "16"
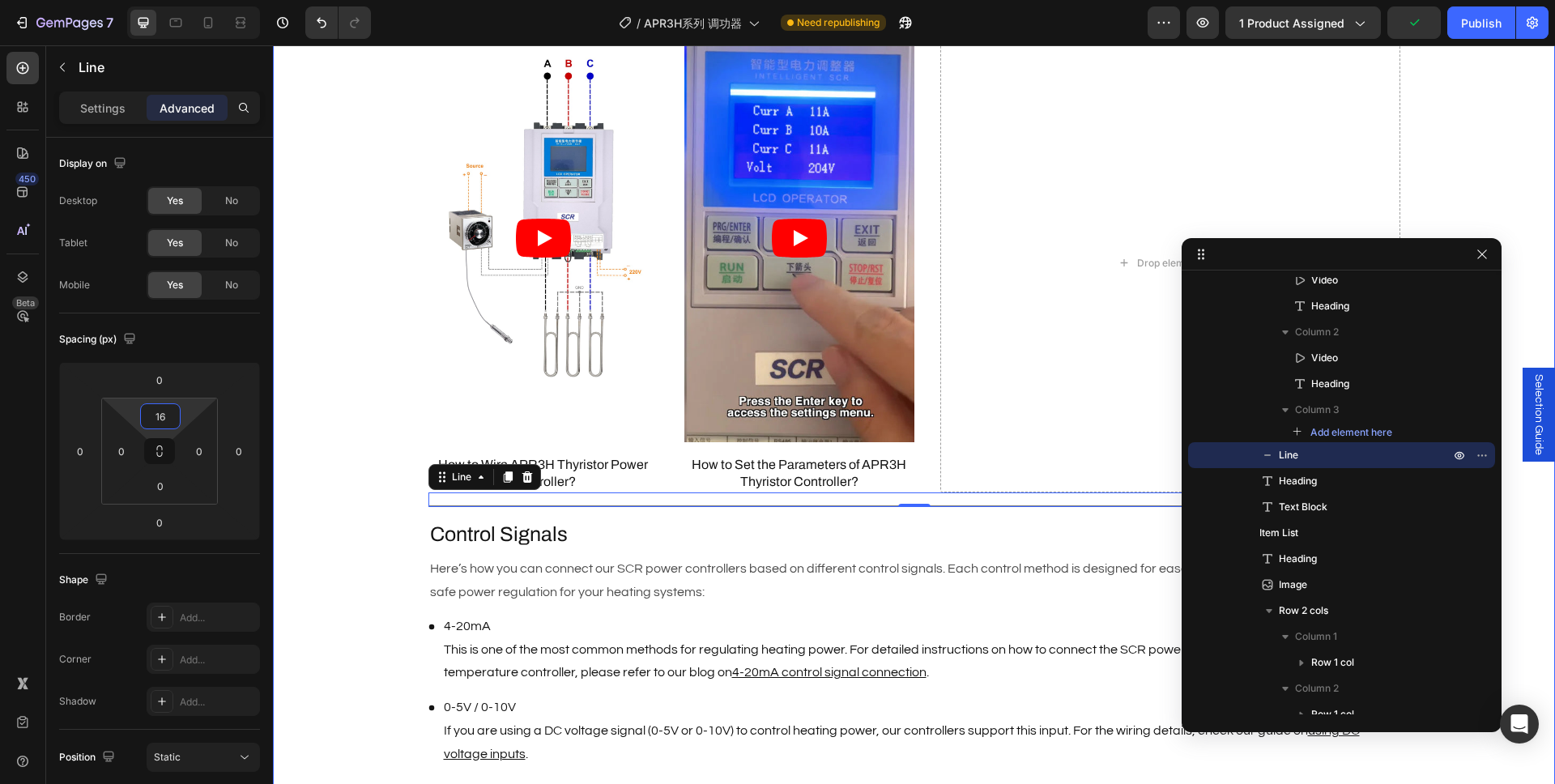
click at [318, 419] on div "Description Heading Brand : AIGOODELE Text Block Certification : CE Text Block …" at bounding box center [914, 480] width 1282 height 2190
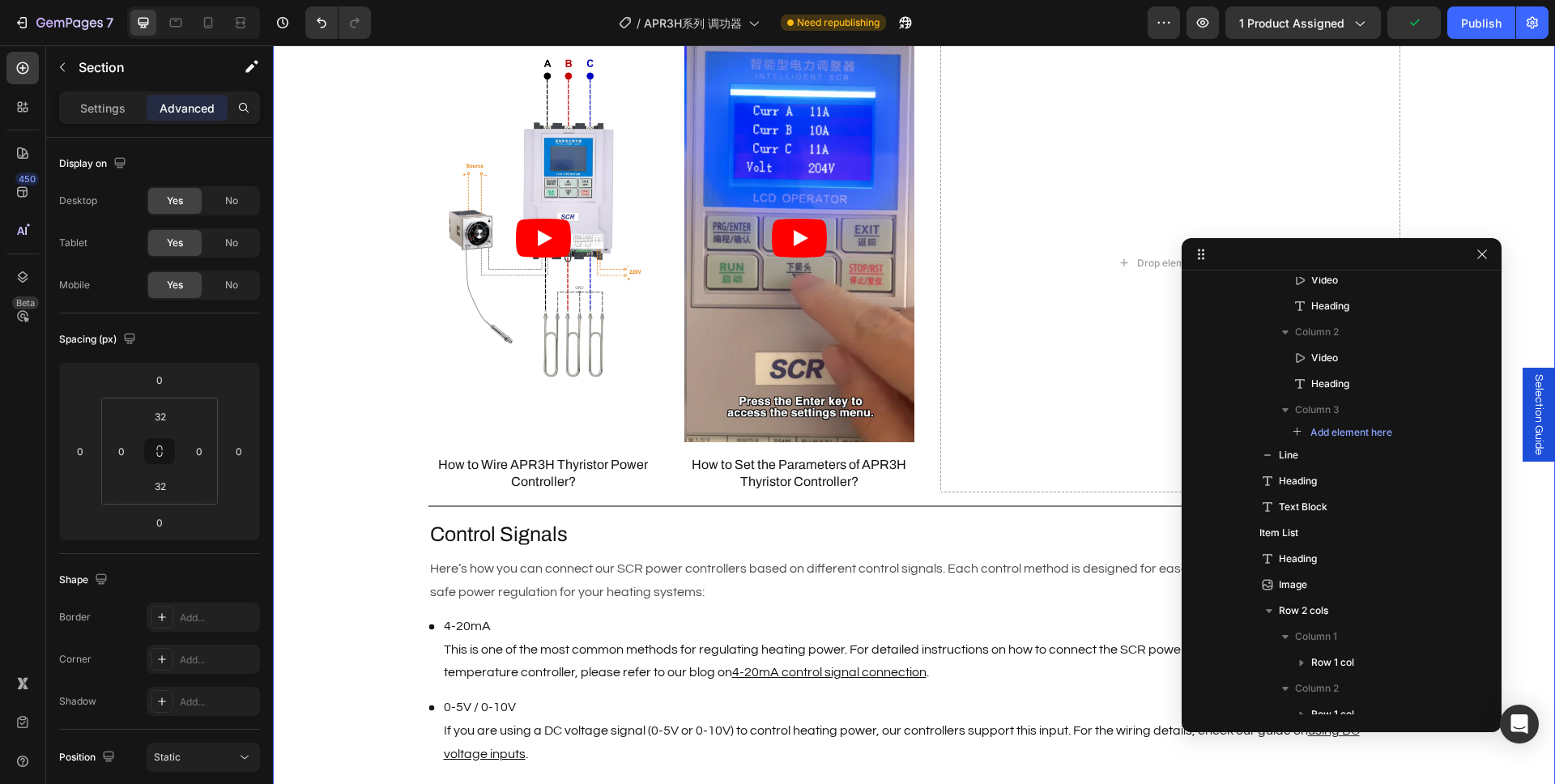
scroll to position [0, 0]
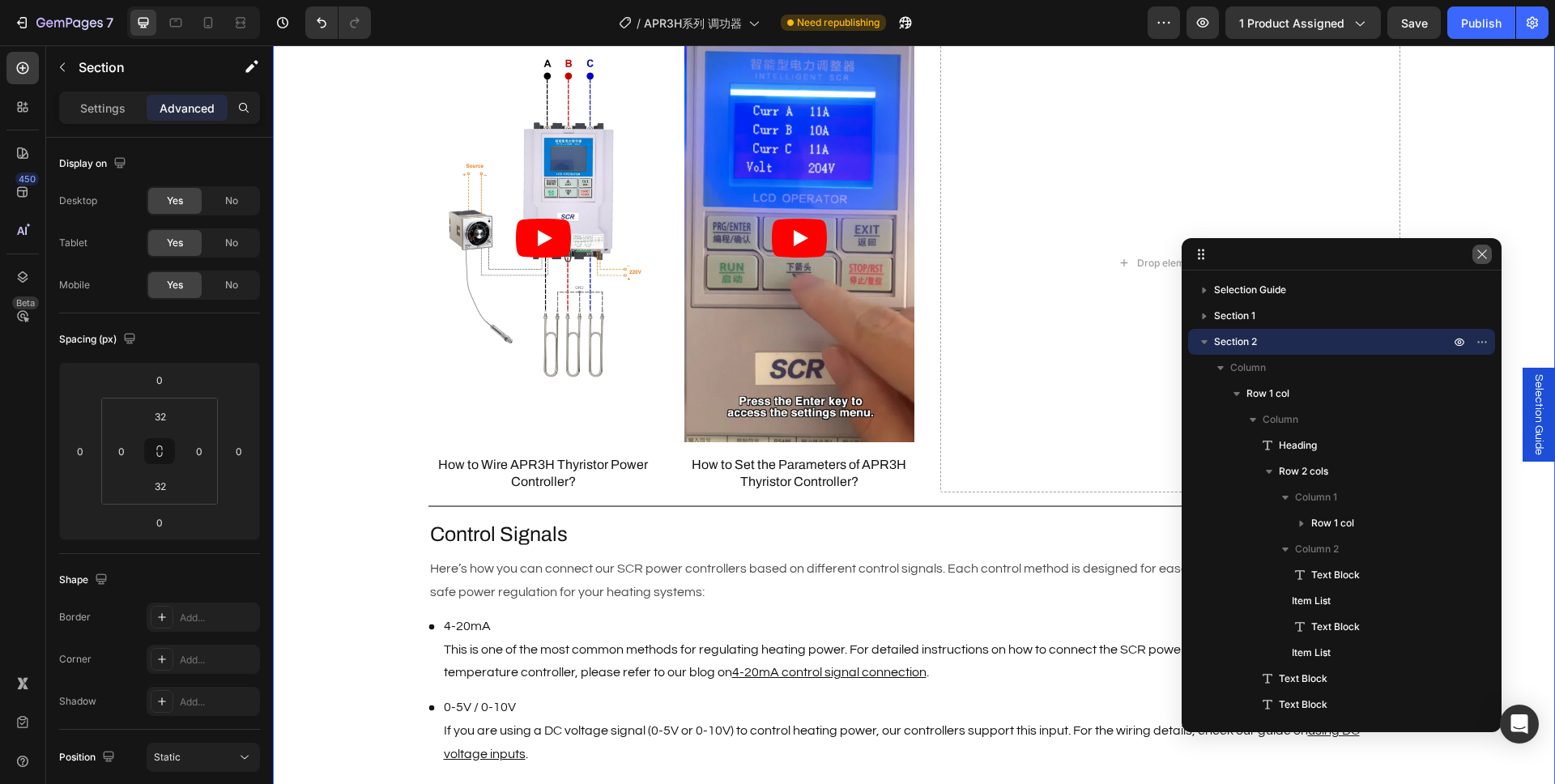
click at [1491, 251] on button "button" at bounding box center [1482, 255] width 20 height 20
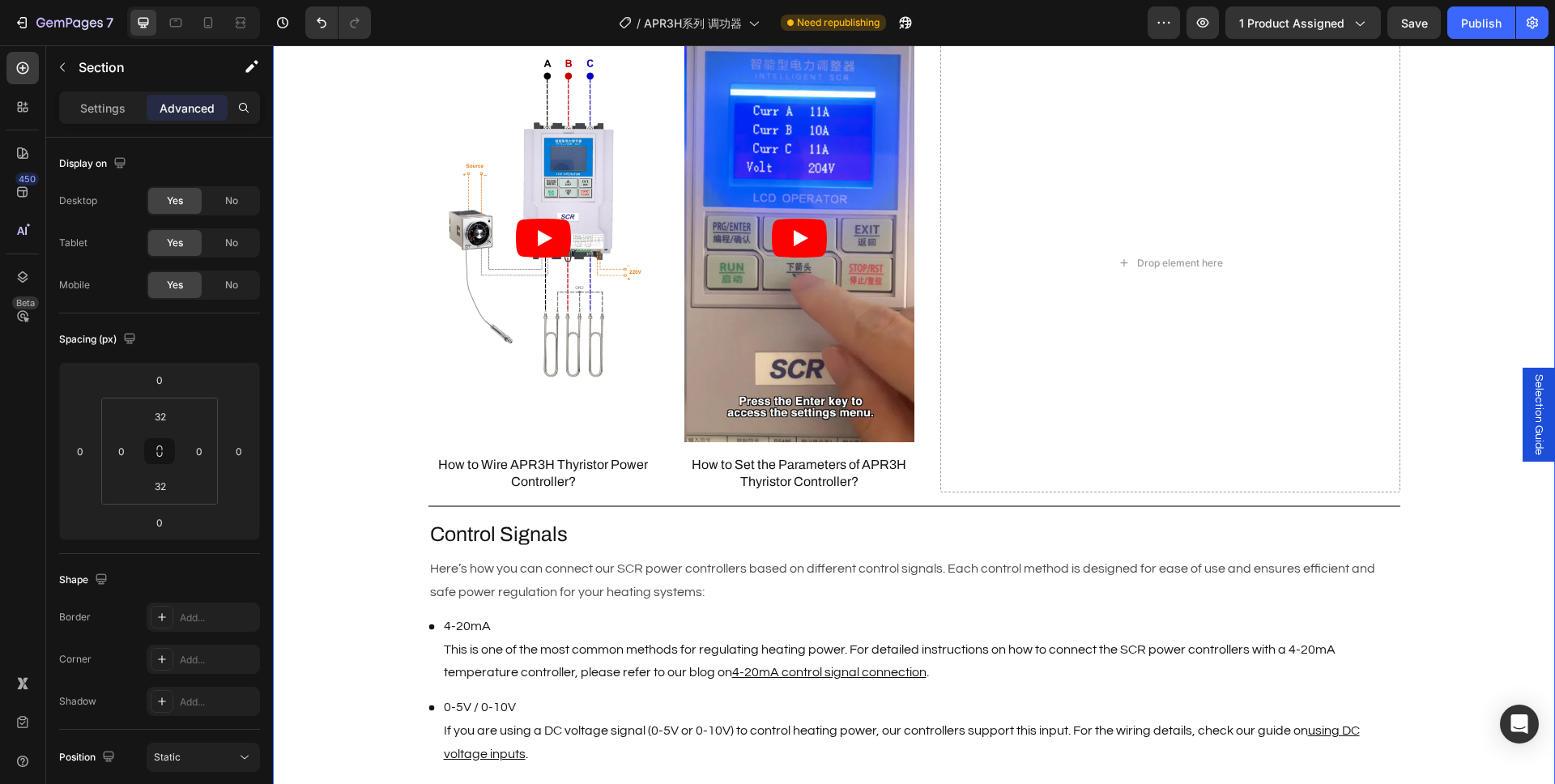
scroll to position [1645, 0]
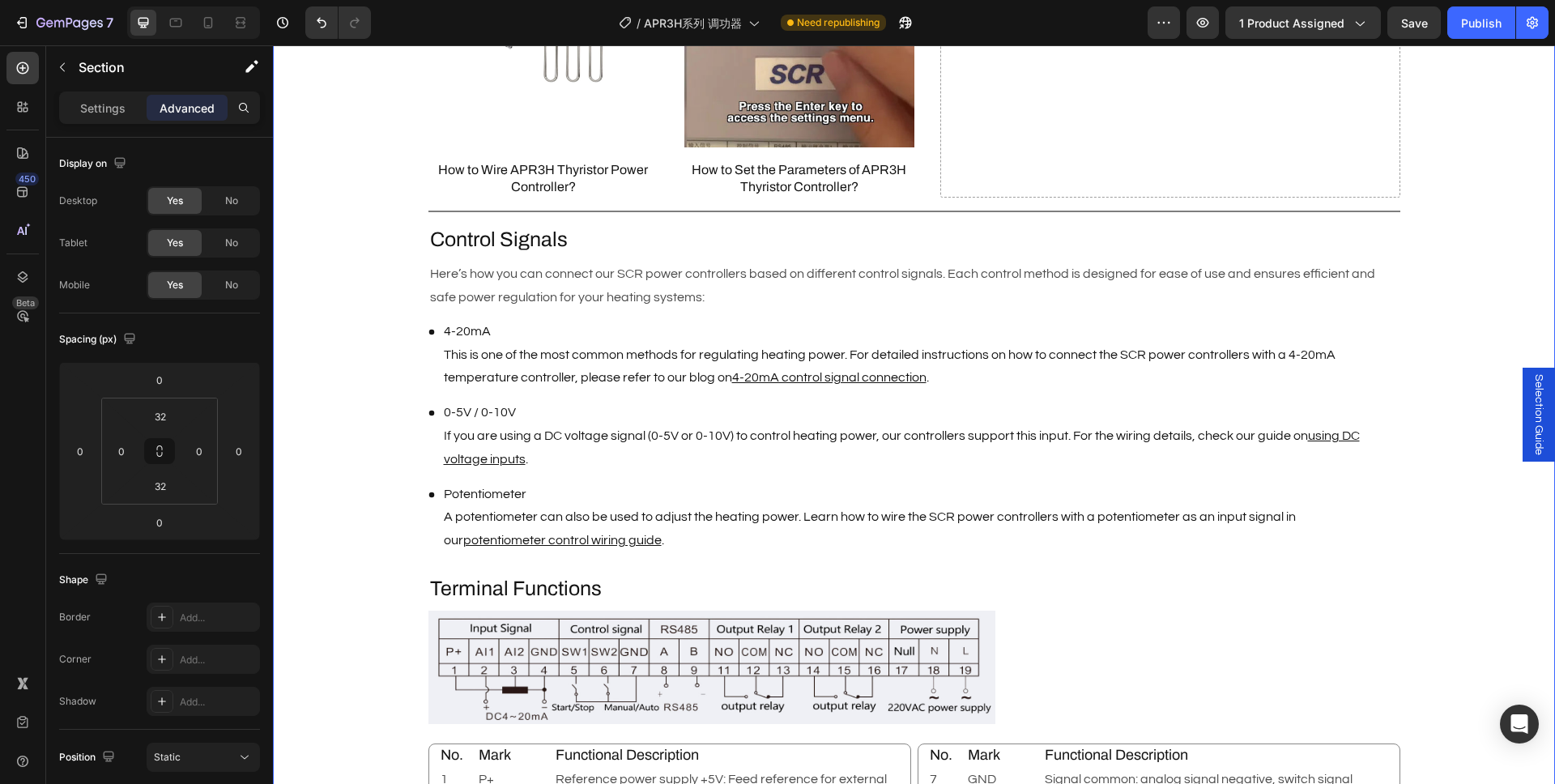
click at [1442, 492] on div "Description Heading Brand : AIGOODELE Text Block Certification : CE Text Block …" at bounding box center [914, 185] width 1282 height 2190
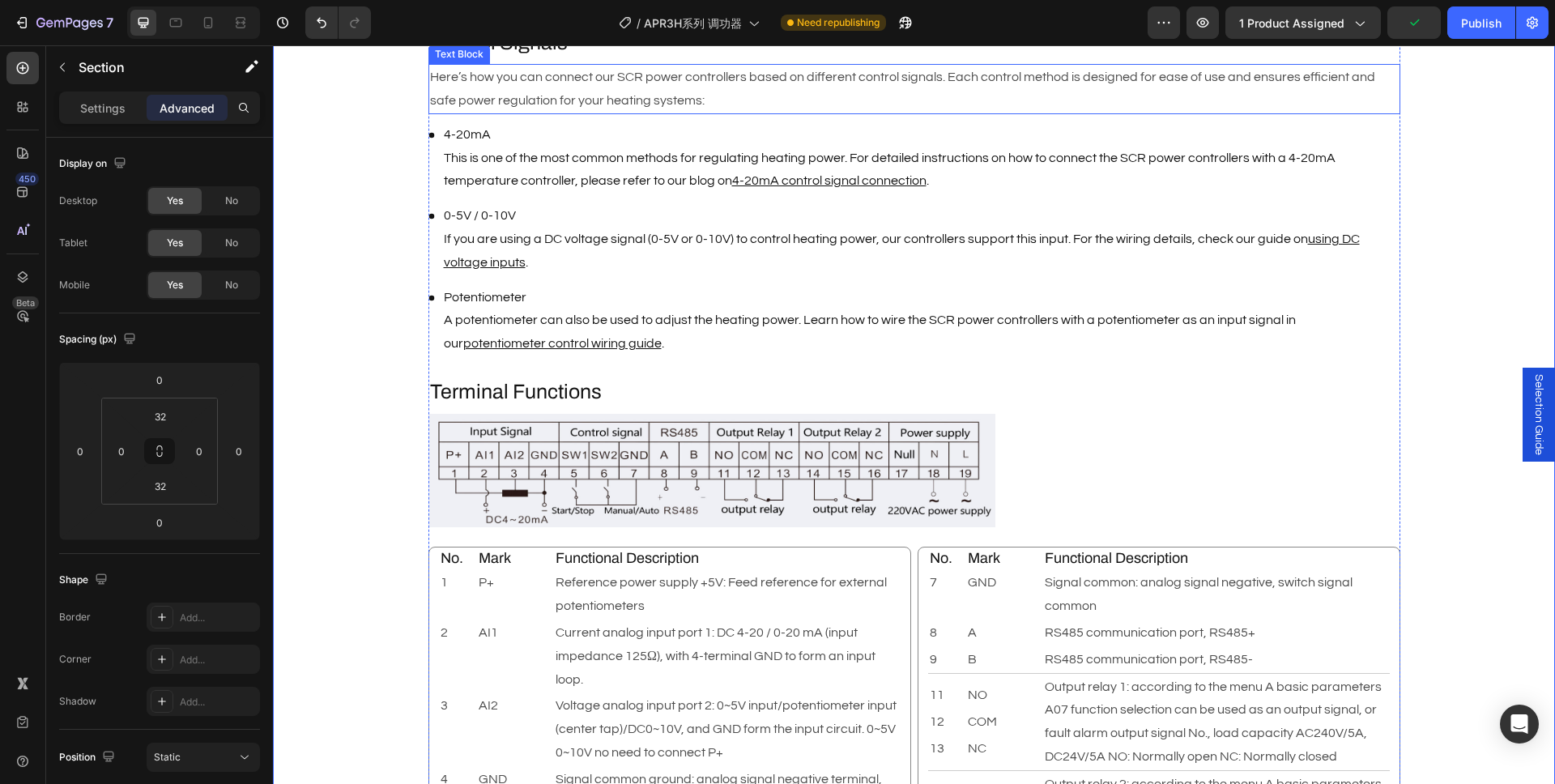
scroll to position [1594, 0]
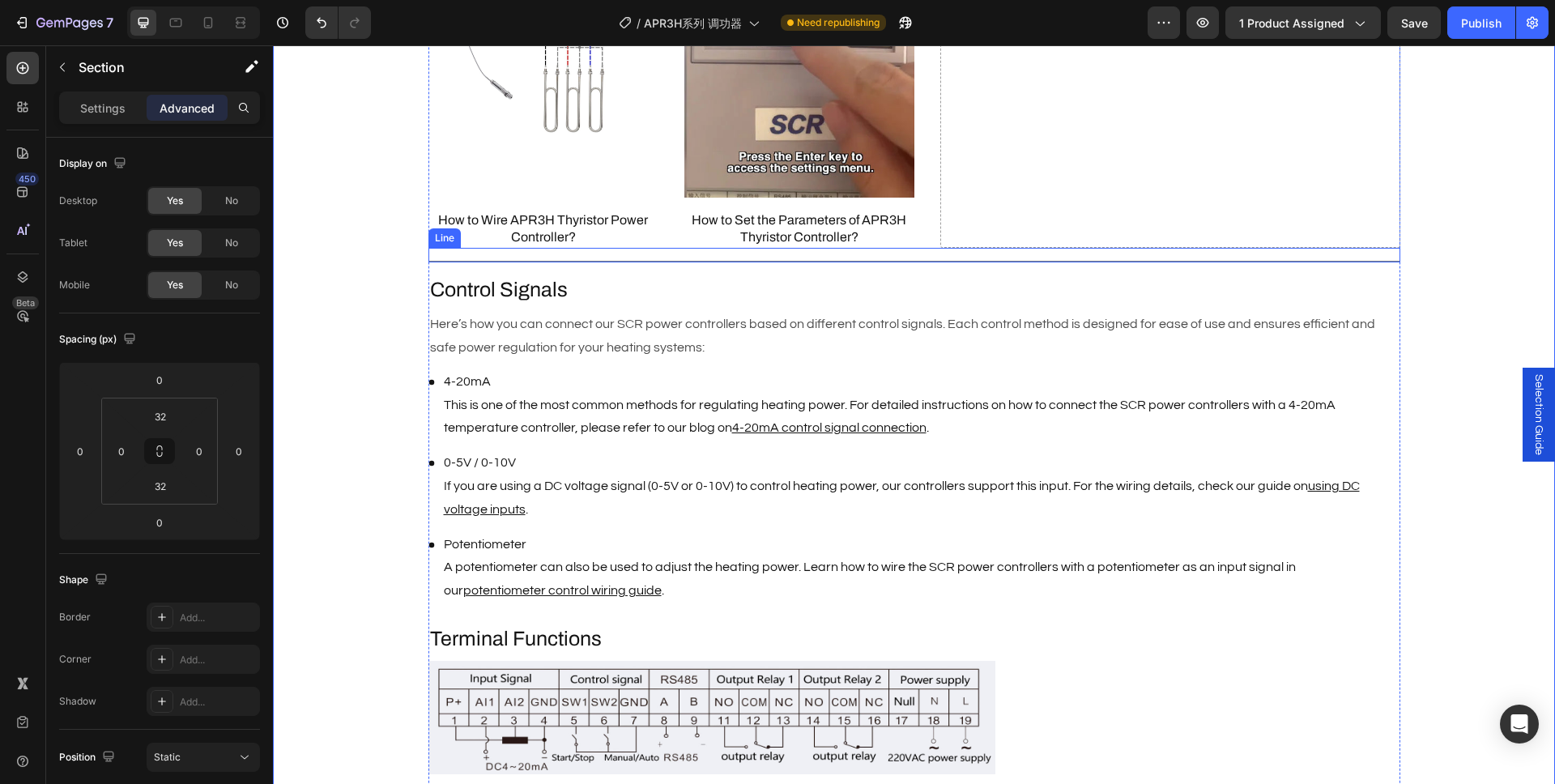
click at [677, 261] on div at bounding box center [914, 261] width 972 height 2
click at [105, 115] on p "Settings" at bounding box center [102, 108] width 45 height 17
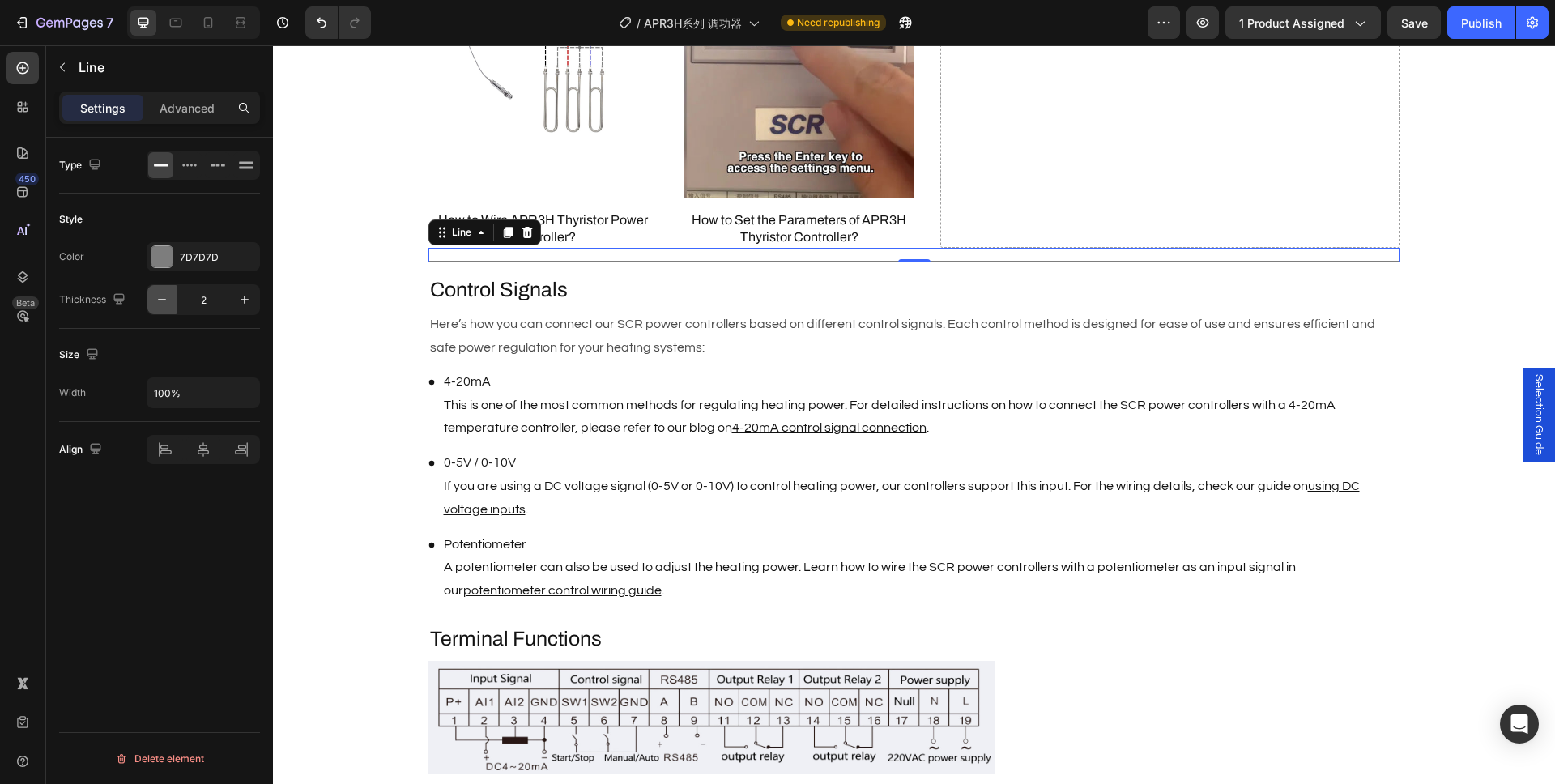
click at [165, 304] on icon "button" at bounding box center [162, 300] width 16 height 16
type input "1"
click at [310, 339] on div "Description Heading Brand : AIGOODELE Text Block Certification : CE Text Block …" at bounding box center [914, 234] width 1282 height 2189
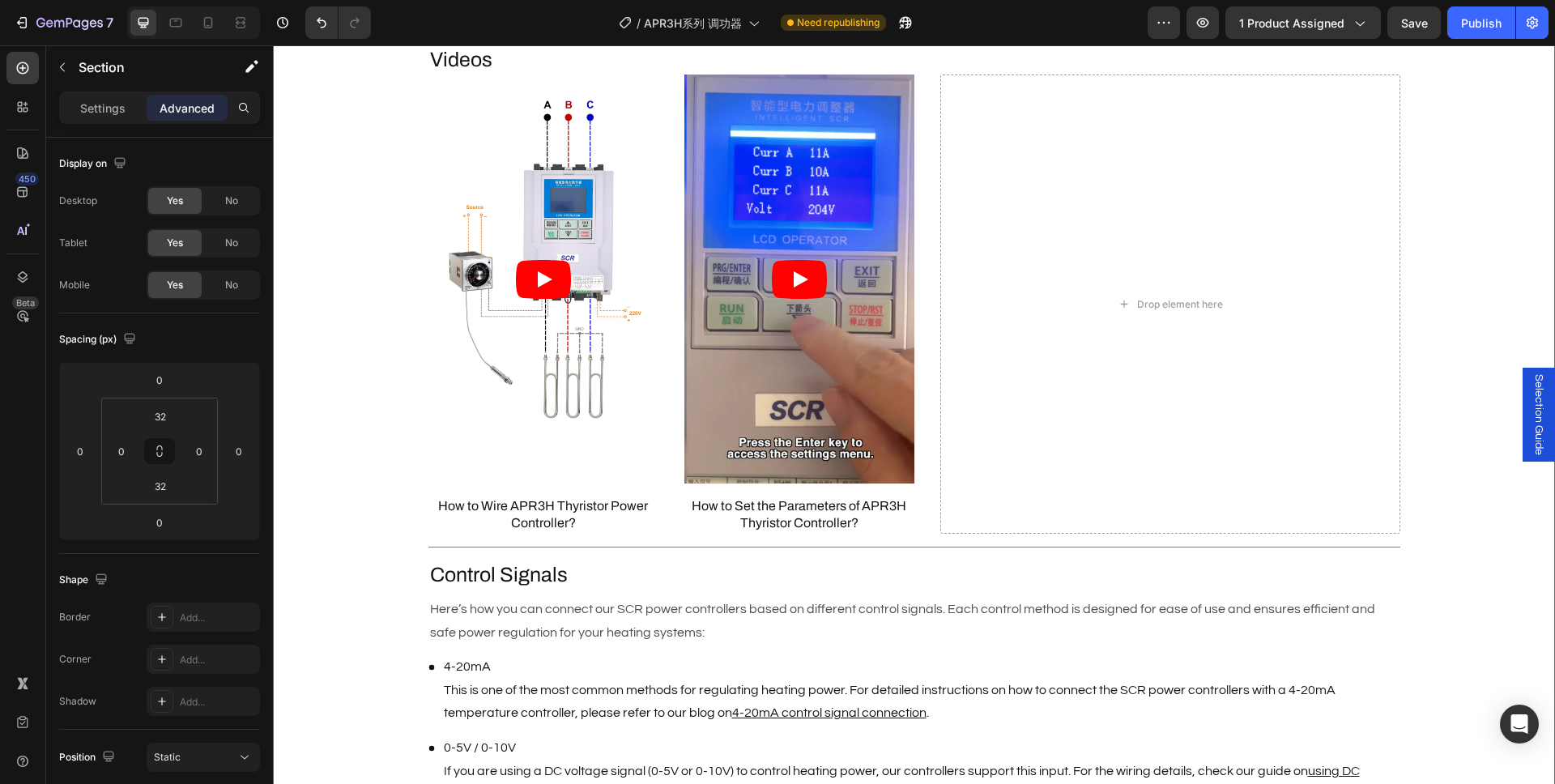
scroll to position [1303, 0]
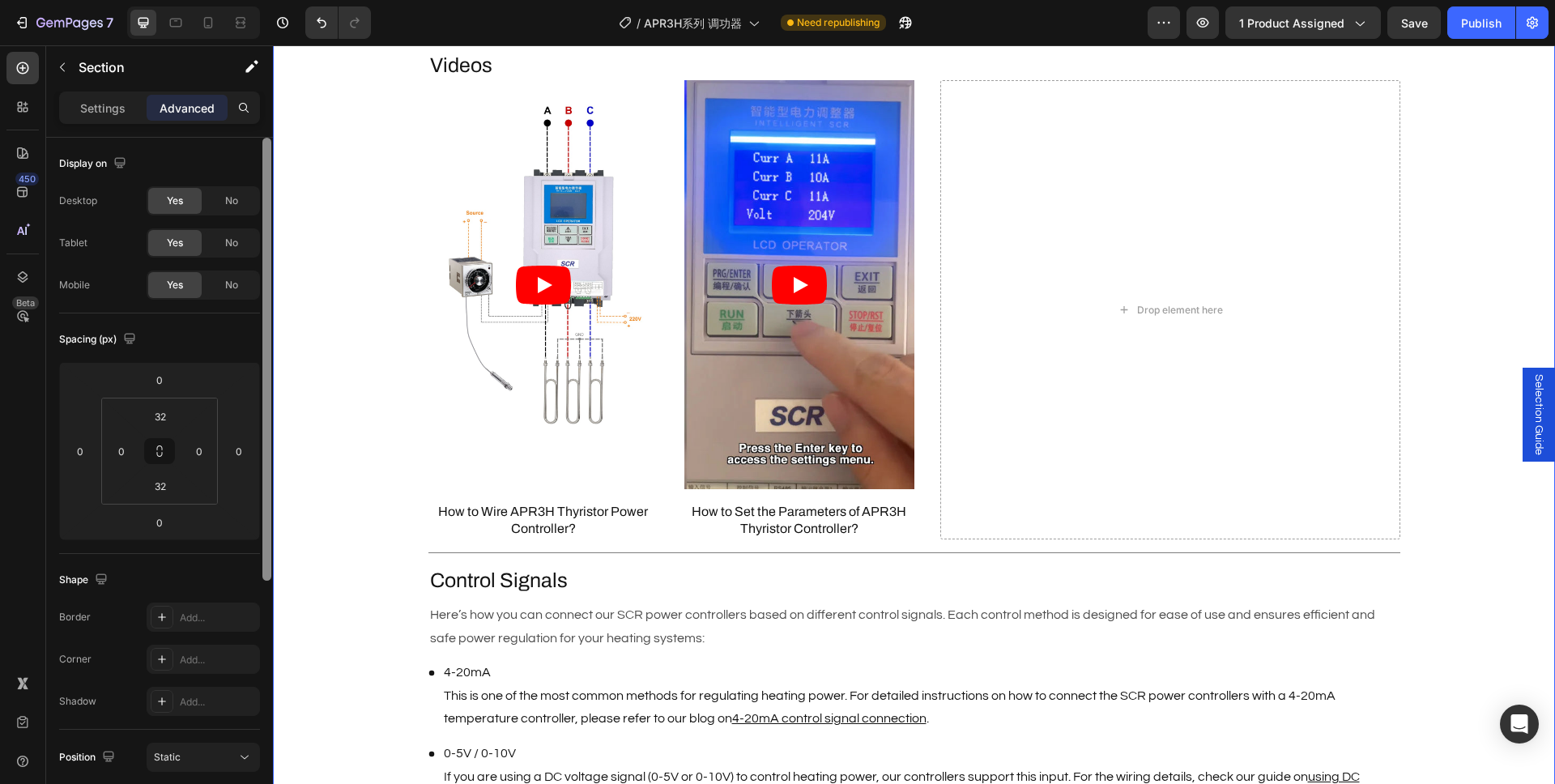
click at [265, 351] on div at bounding box center [266, 359] width 9 height 443
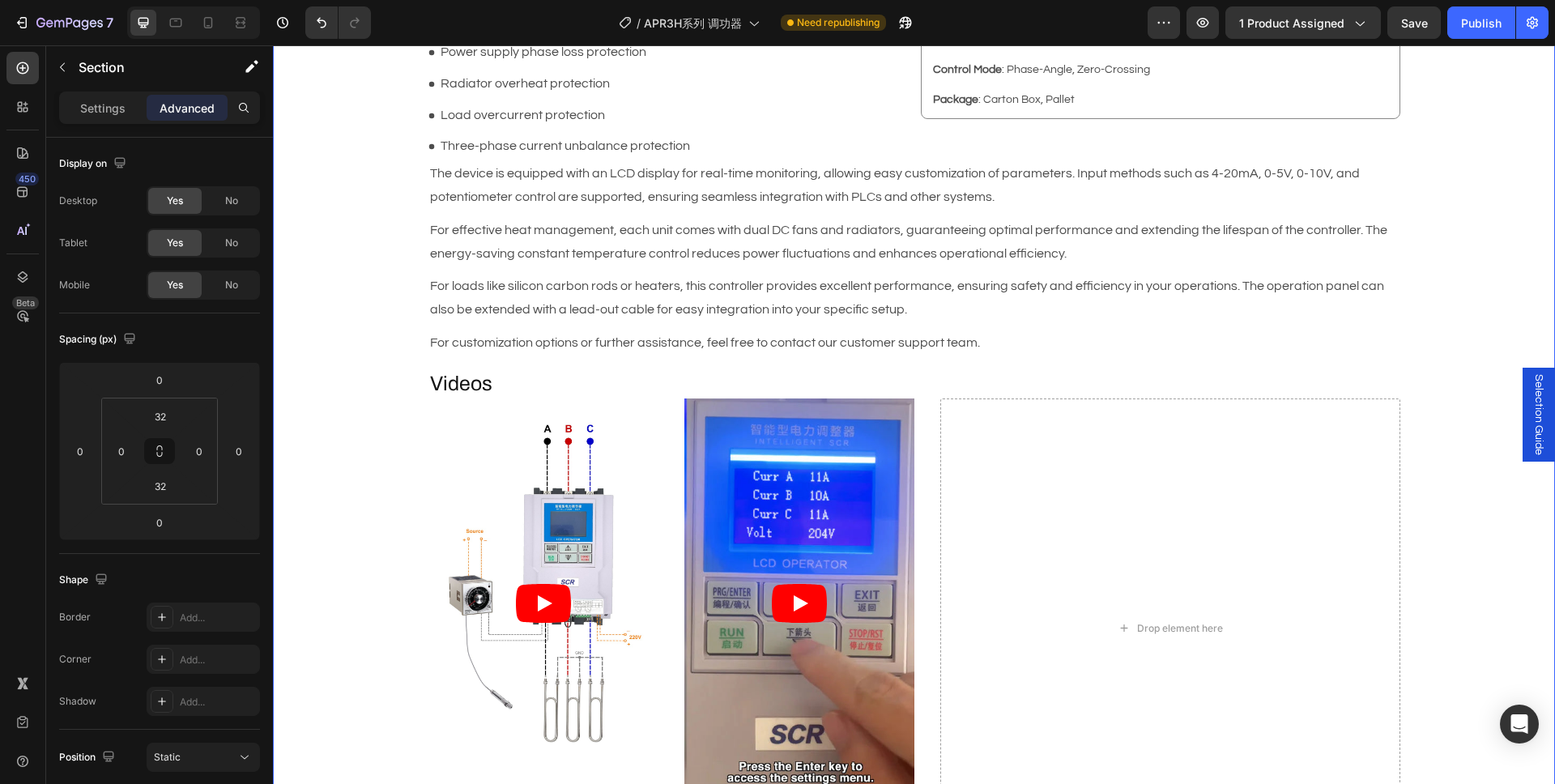
scroll to position [801, 0]
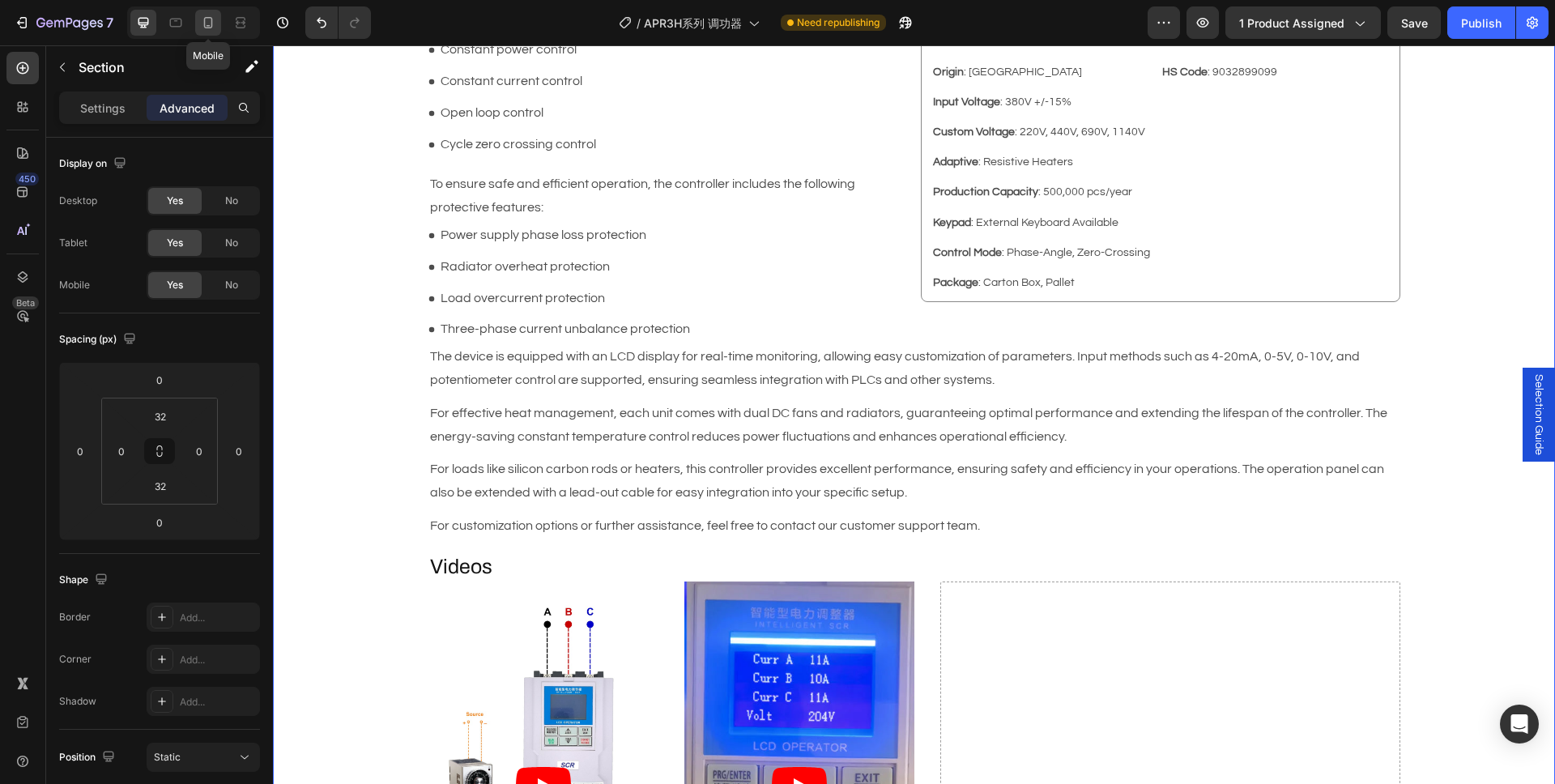
click at [216, 28] on div at bounding box center [208, 22] width 26 height 26
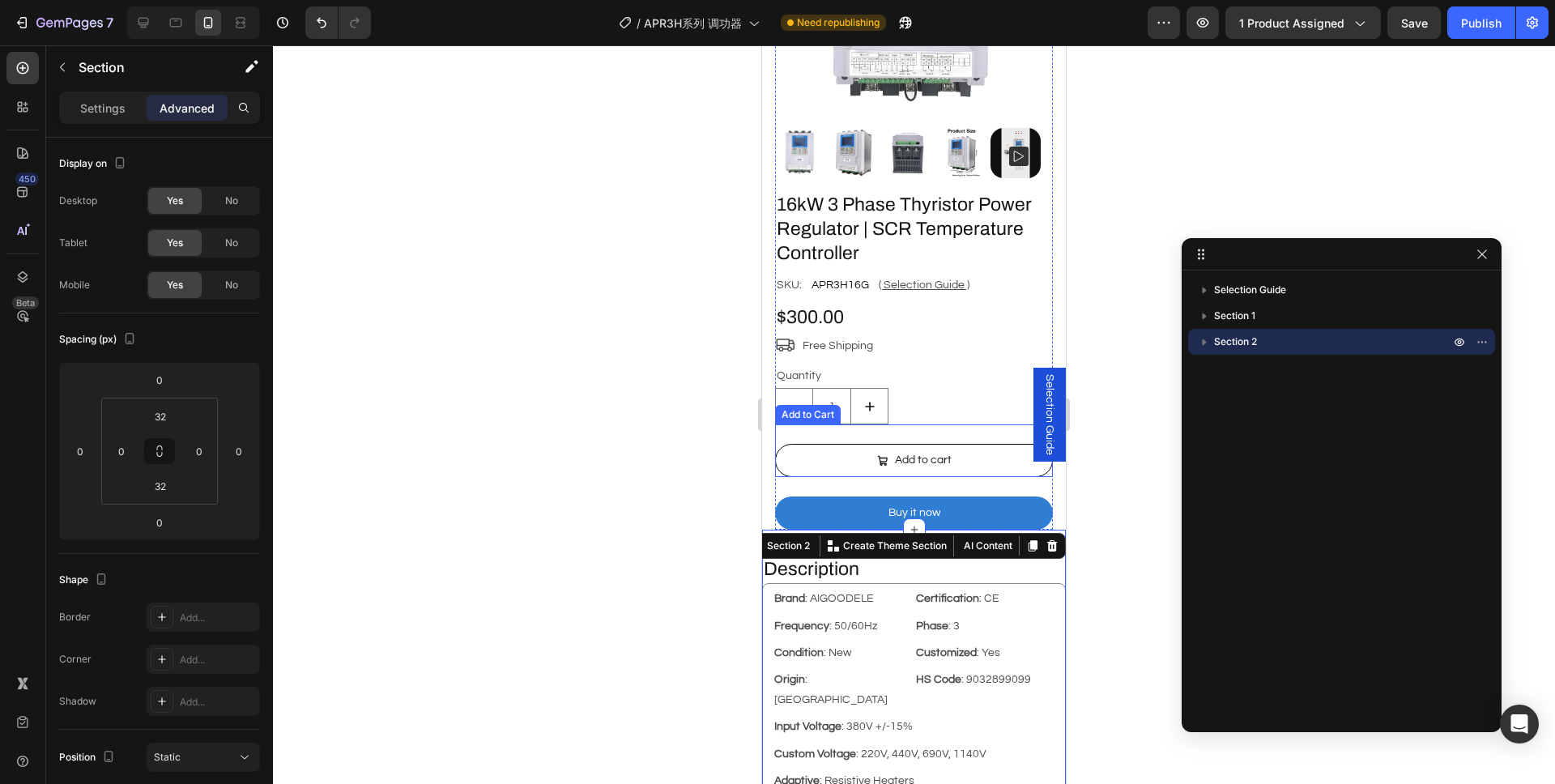
scroll to position [277, 0]
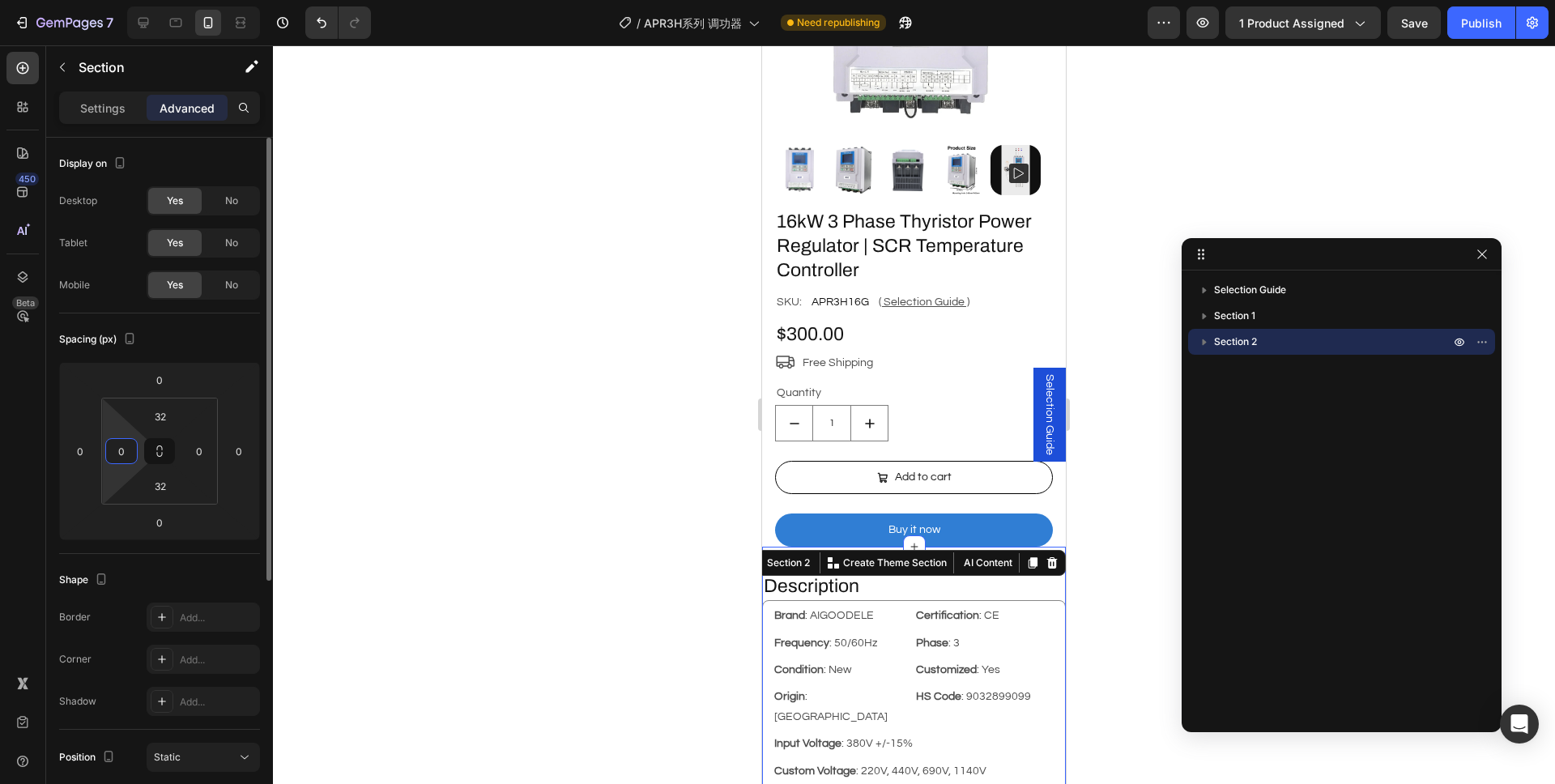
click at [125, 444] on input "0" at bounding box center [121, 450] width 24 height 24
type input "12"
click at [196, 453] on input "0" at bounding box center [199, 450] width 24 height 24
type input "12"
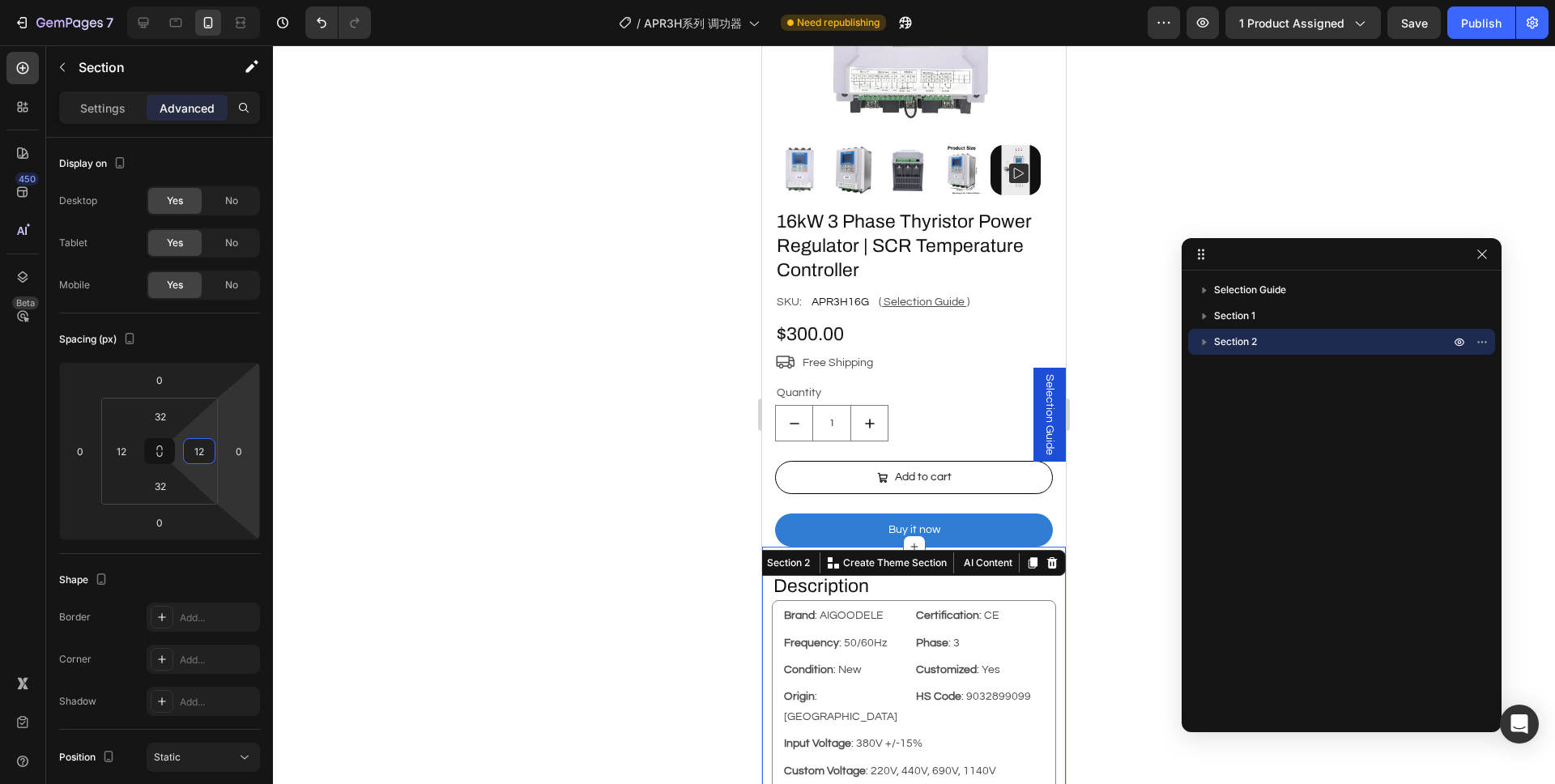
click at [384, 453] on div at bounding box center [914, 415] width 1282 height 739
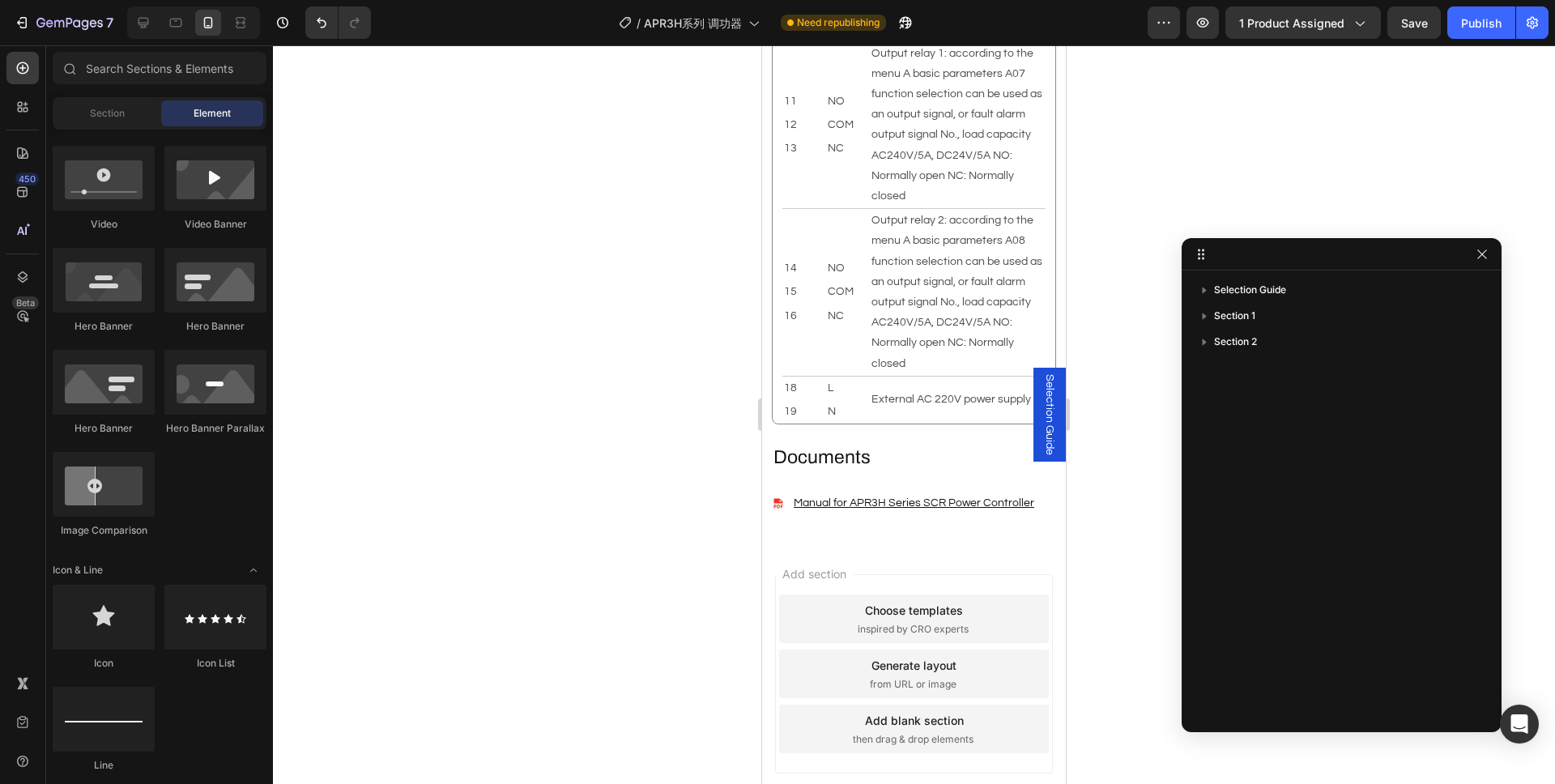
scroll to position [4617, 0]
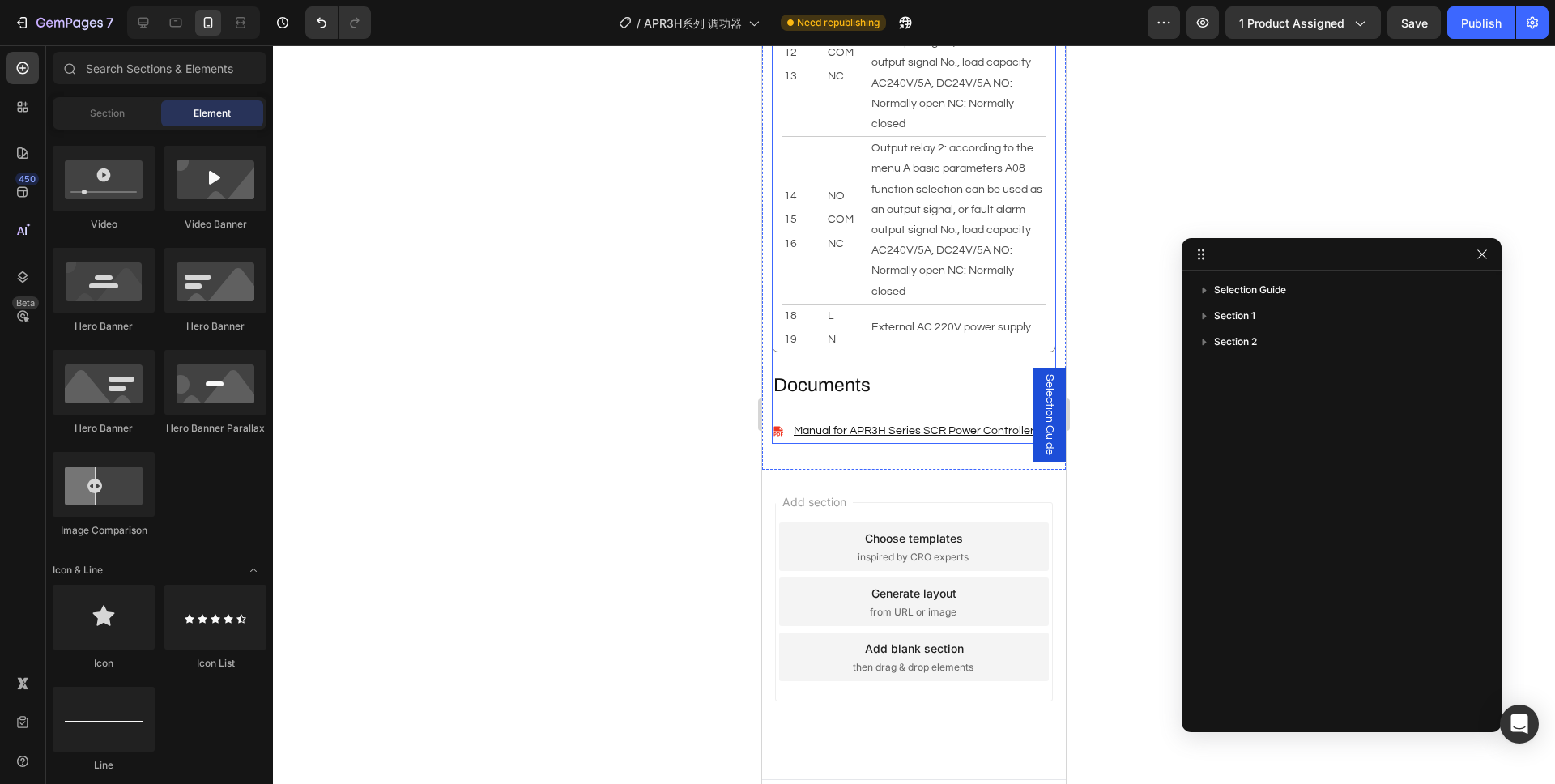
click at [900, 372] on h2 "Documents" at bounding box center [914, 385] width 284 height 27
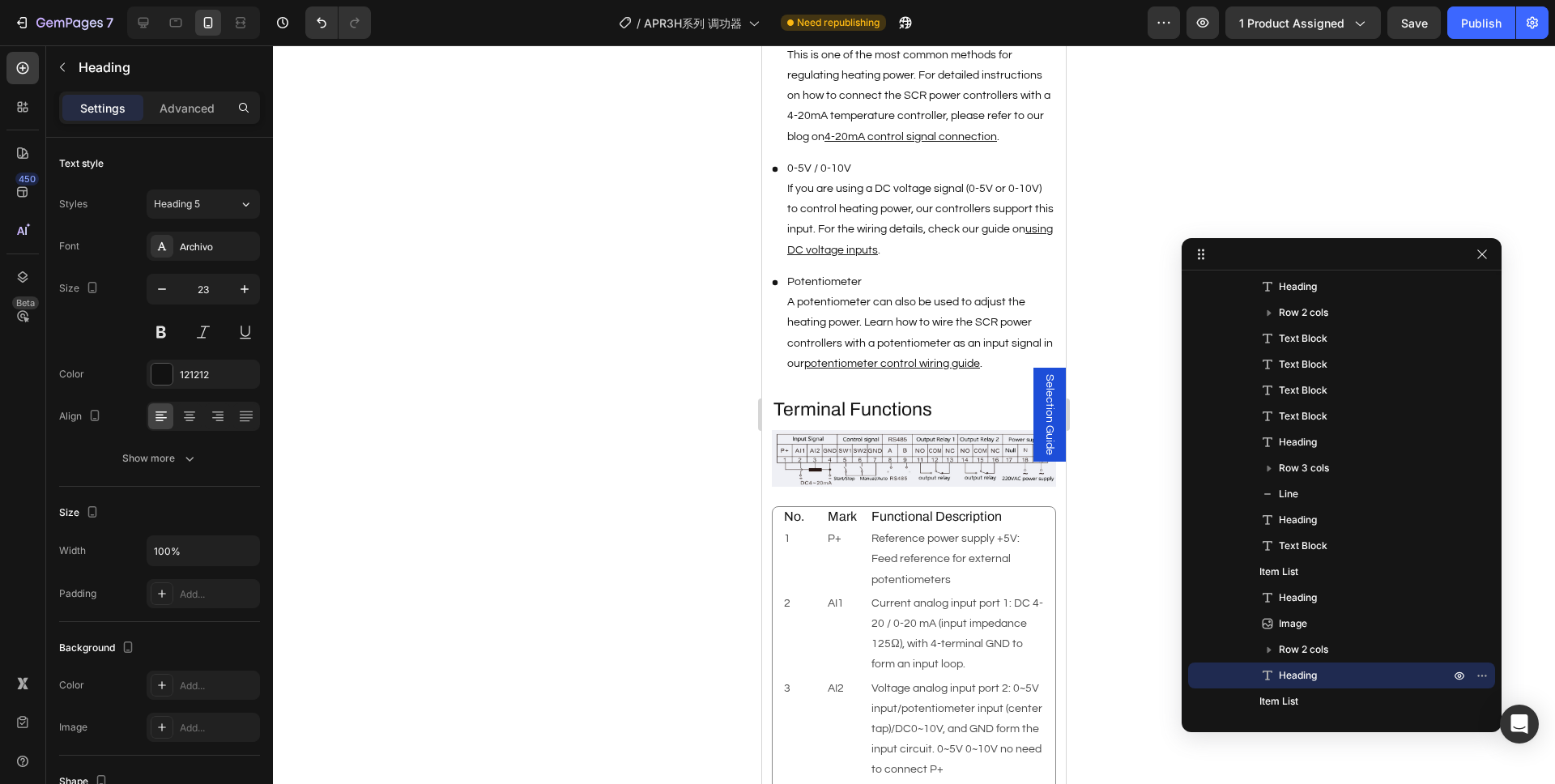
scroll to position [3320, 0]
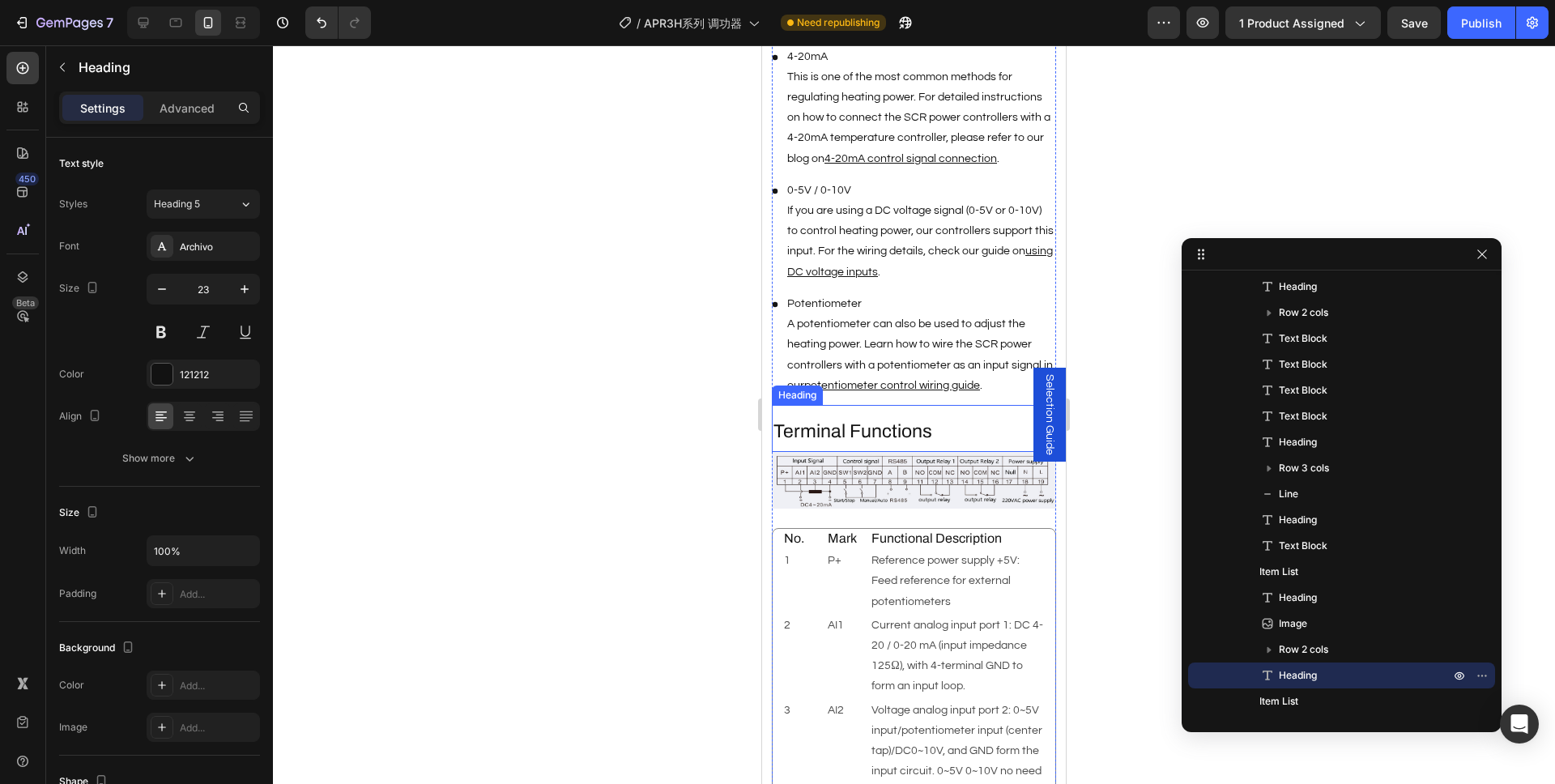
click at [848, 418] on h2 "Terminal Functions" at bounding box center [914, 431] width 284 height 27
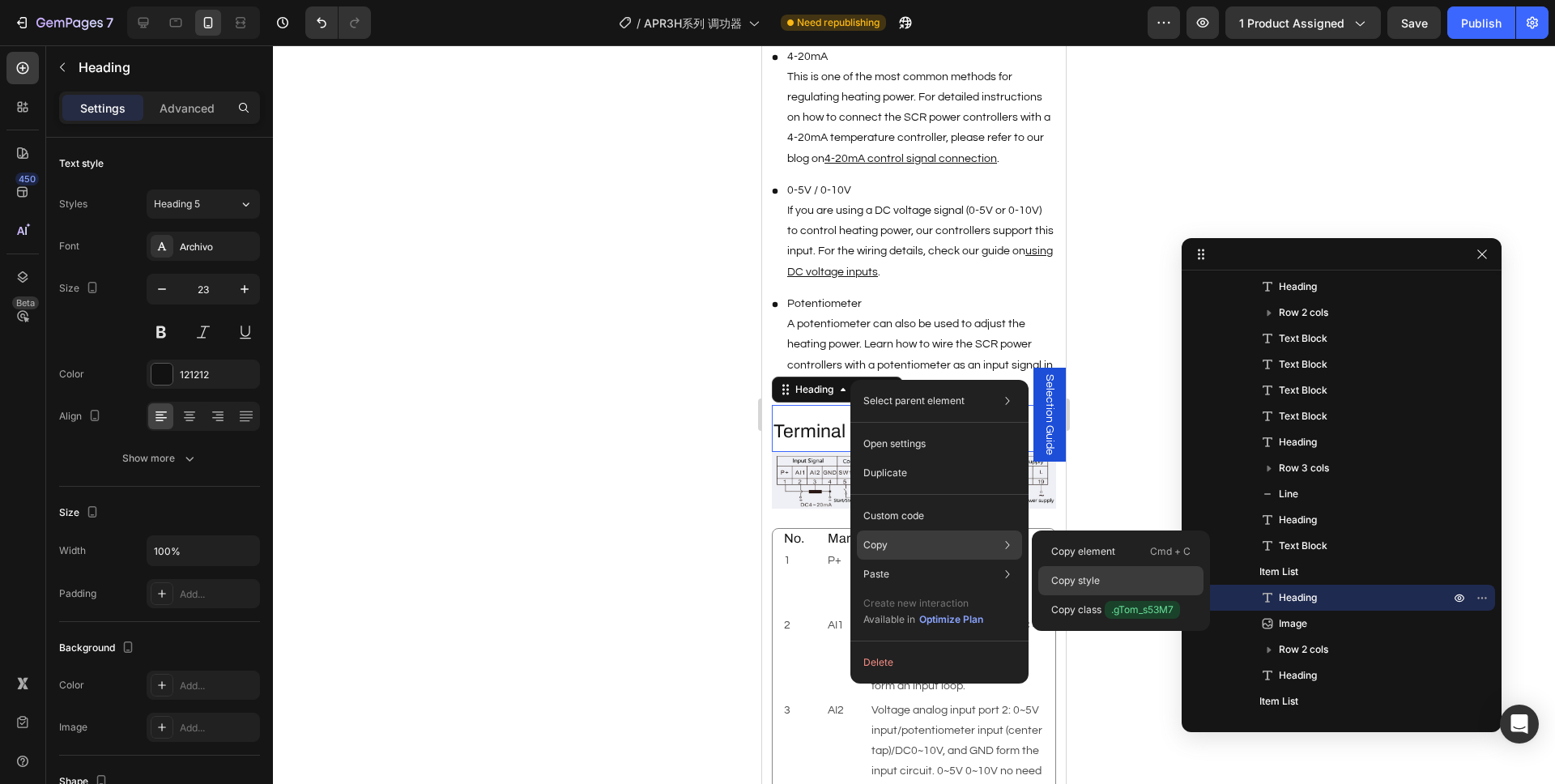
click at [1126, 584] on div "Copy style" at bounding box center [1120, 580] width 165 height 29
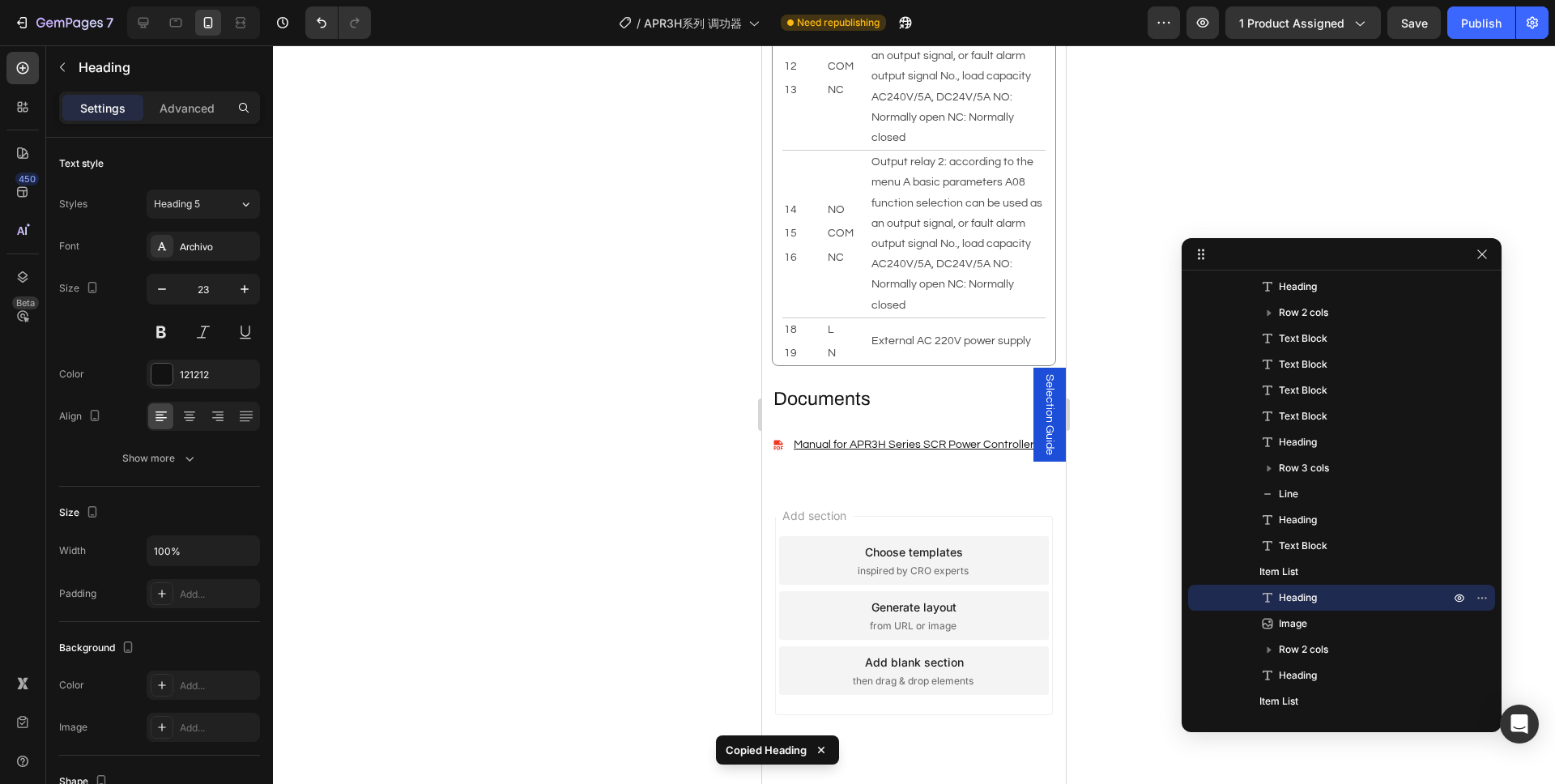
scroll to position [4617, 0]
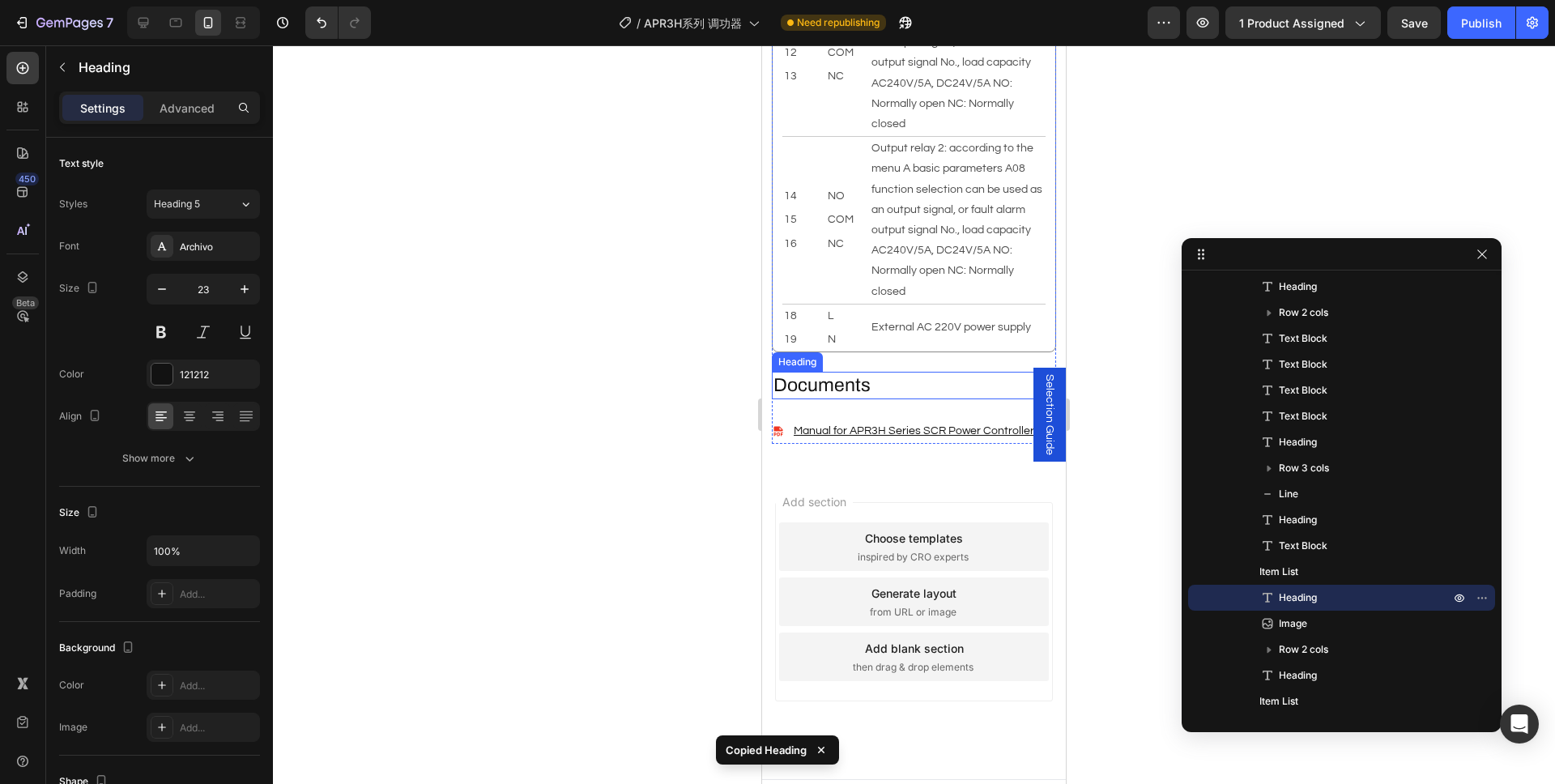
click at [829, 372] on h2 "Documents" at bounding box center [914, 385] width 284 height 27
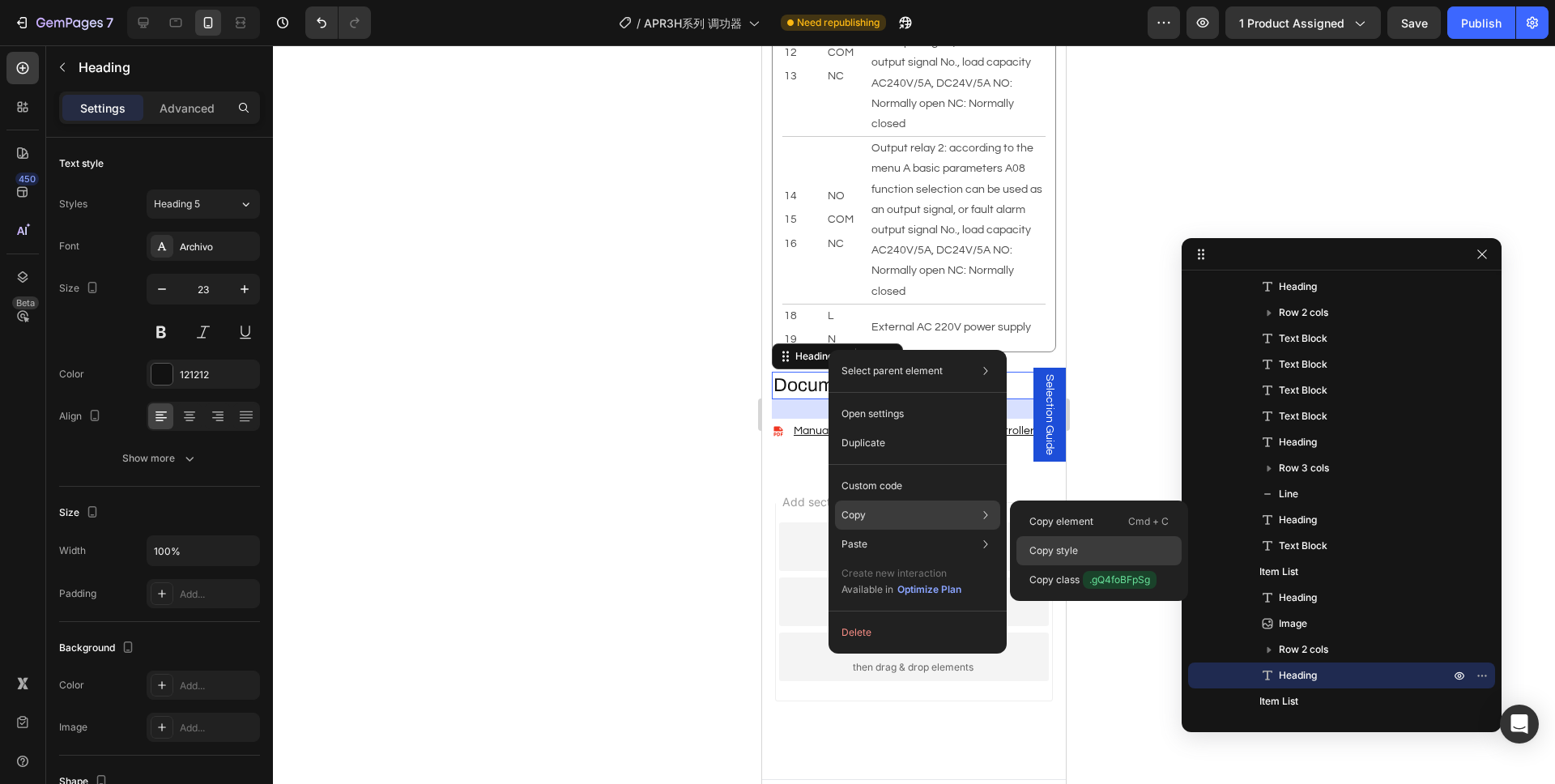
click at [1064, 551] on p "Copy style" at bounding box center [1053, 551] width 49 height 15
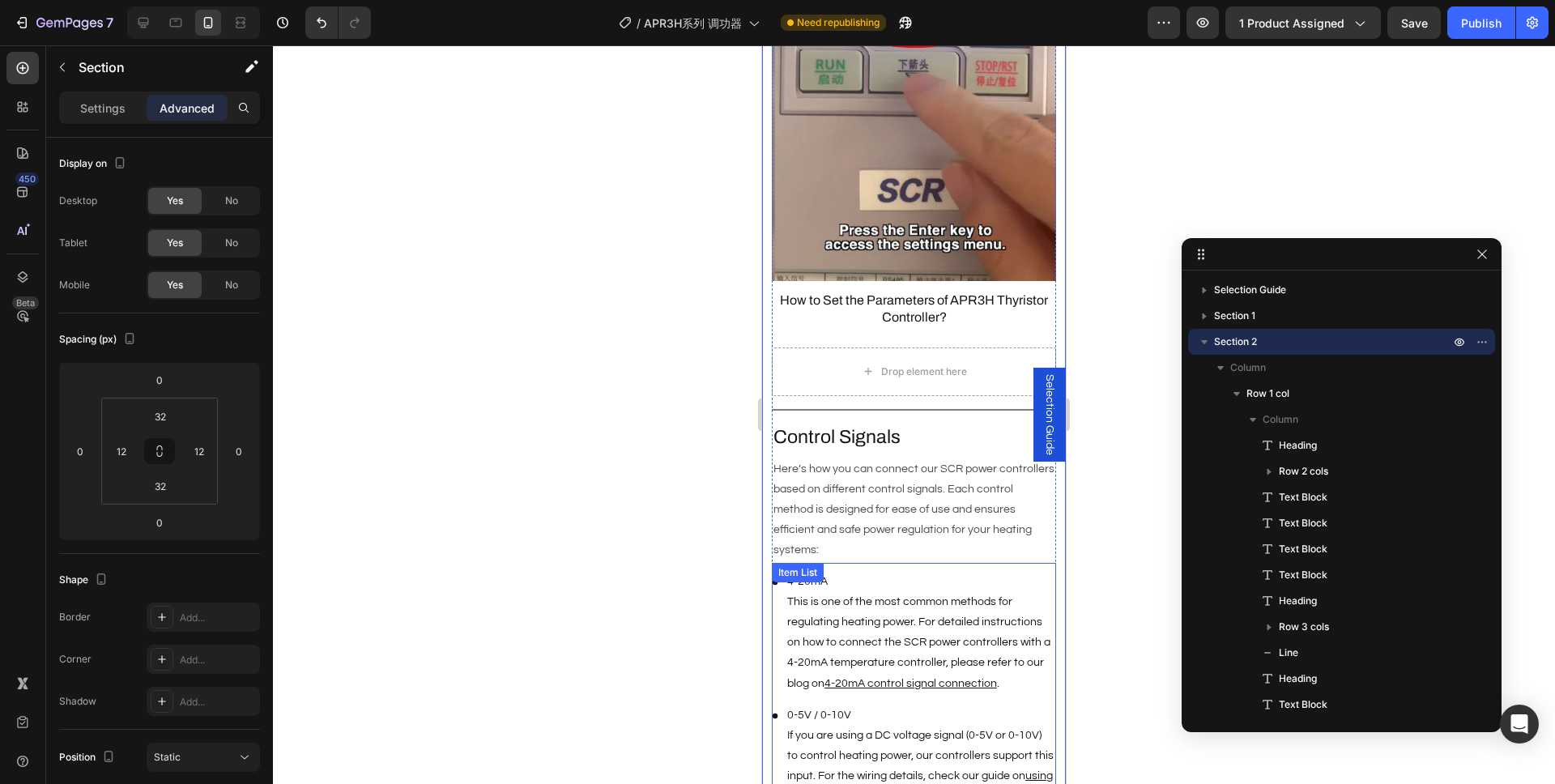
scroll to position [2789, 0]
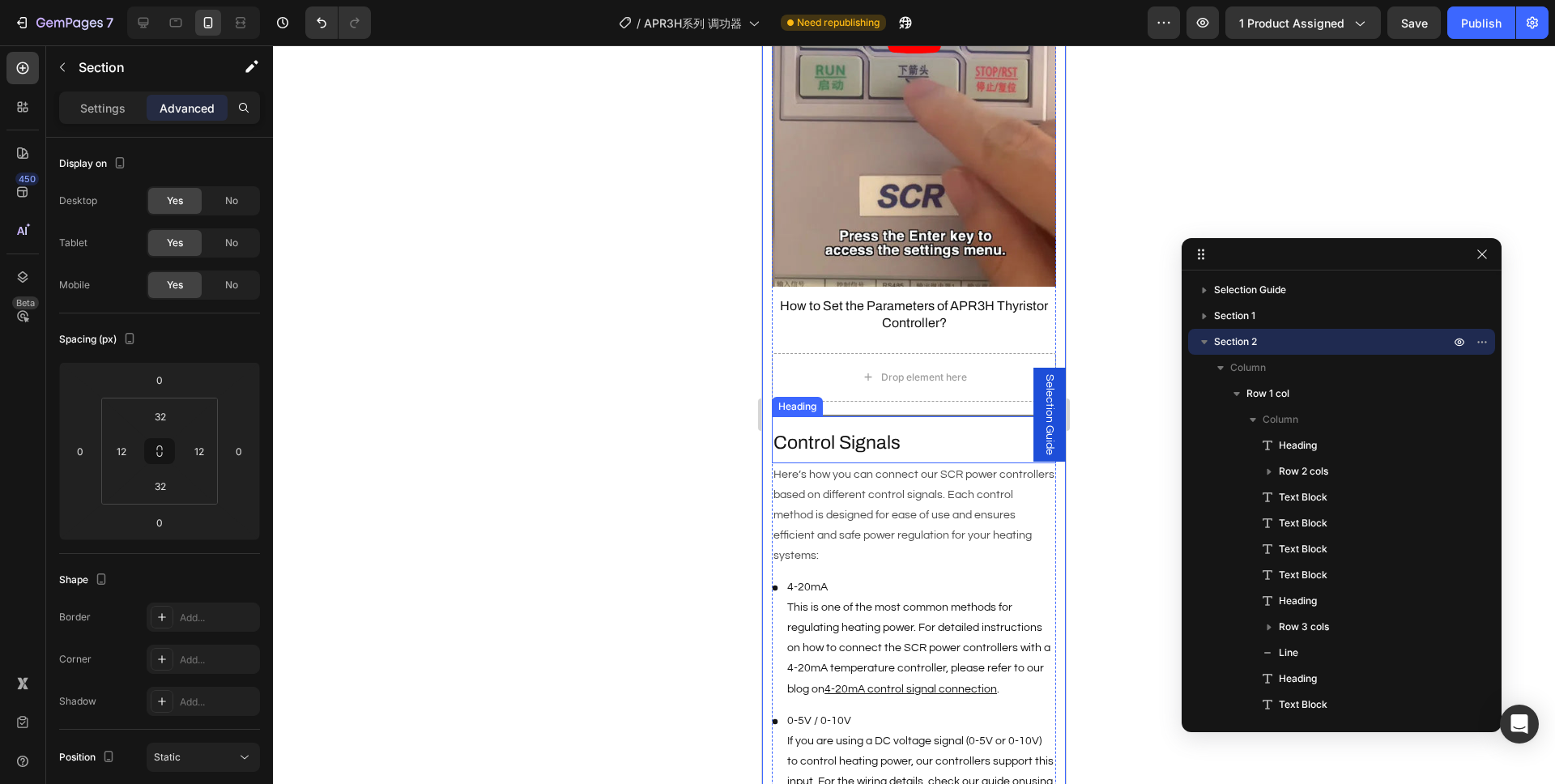
click at [839, 430] on p "Control Signals" at bounding box center [914, 442] width 281 height 24
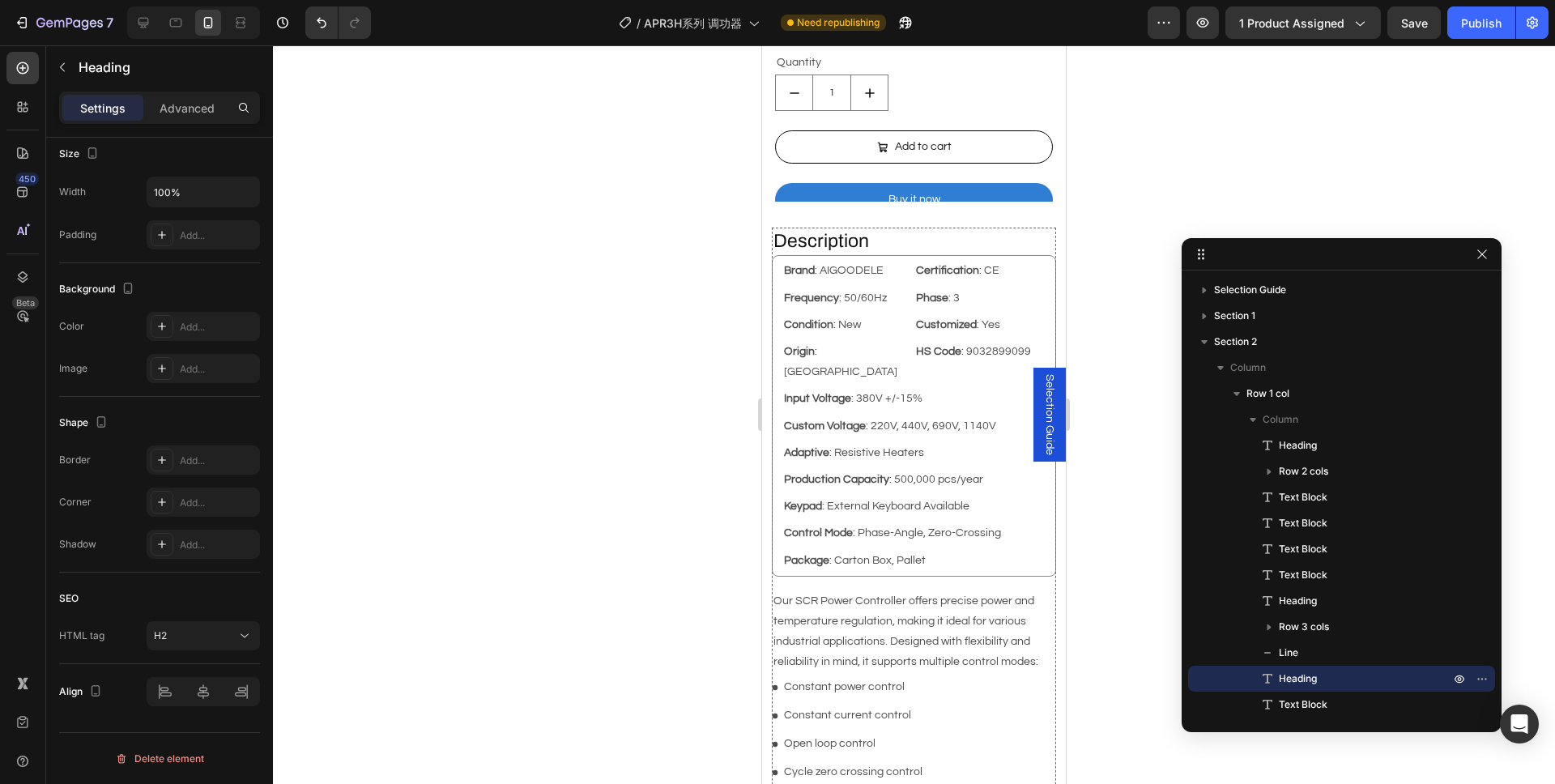
scroll to position [547, 0]
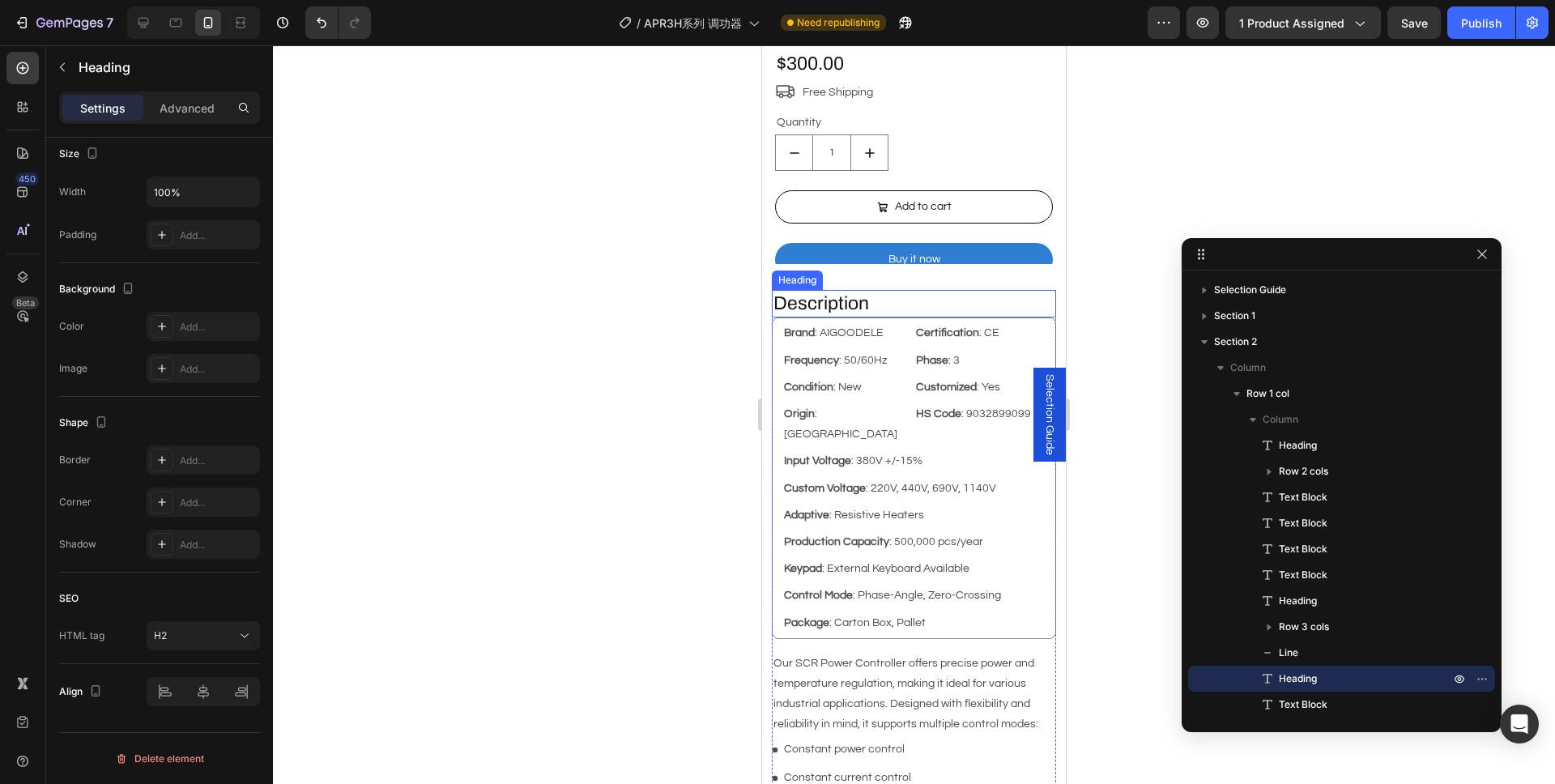
click at [835, 295] on p "Description" at bounding box center [914, 303] width 281 height 24
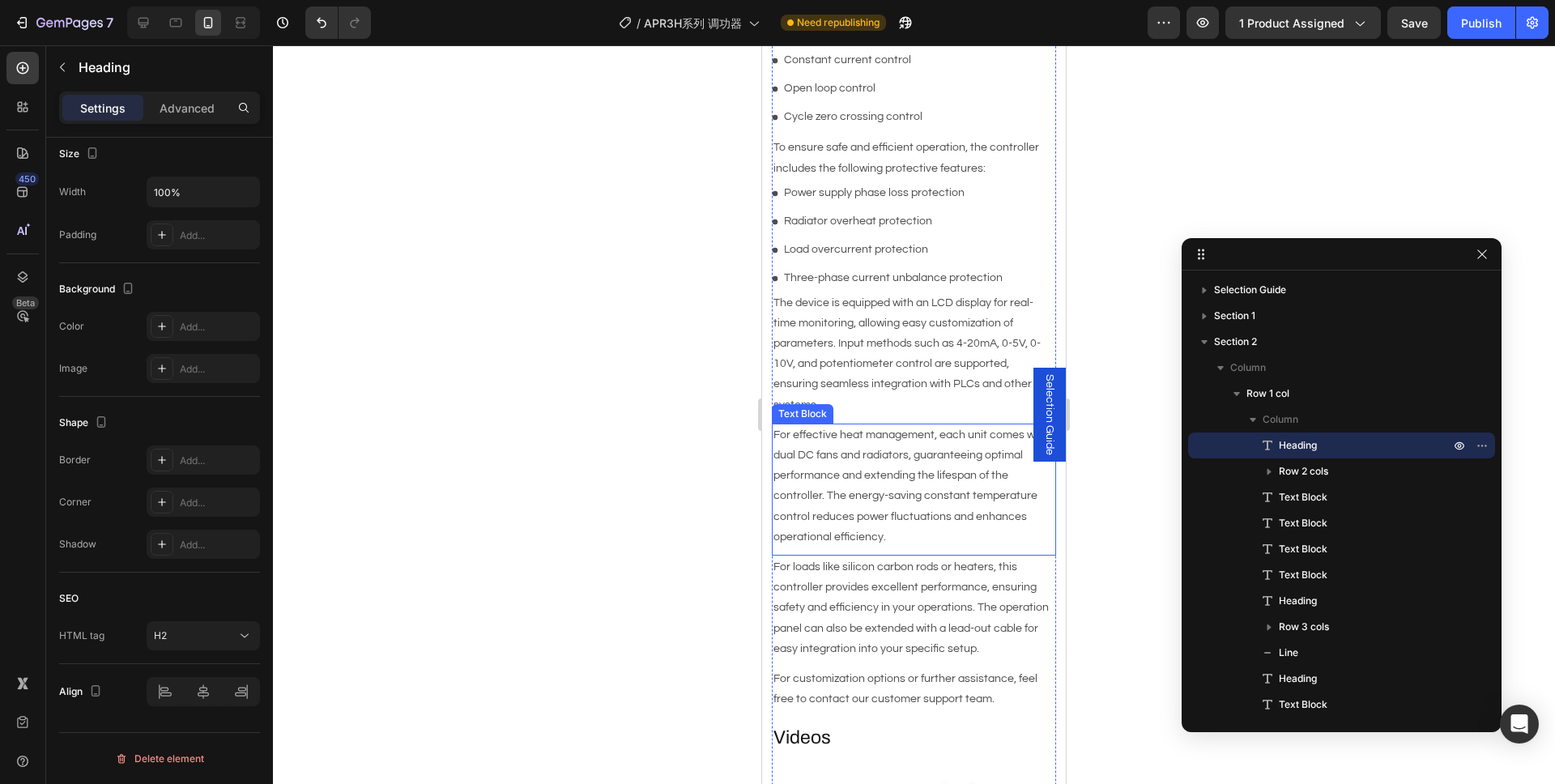
scroll to position [1570, 0]
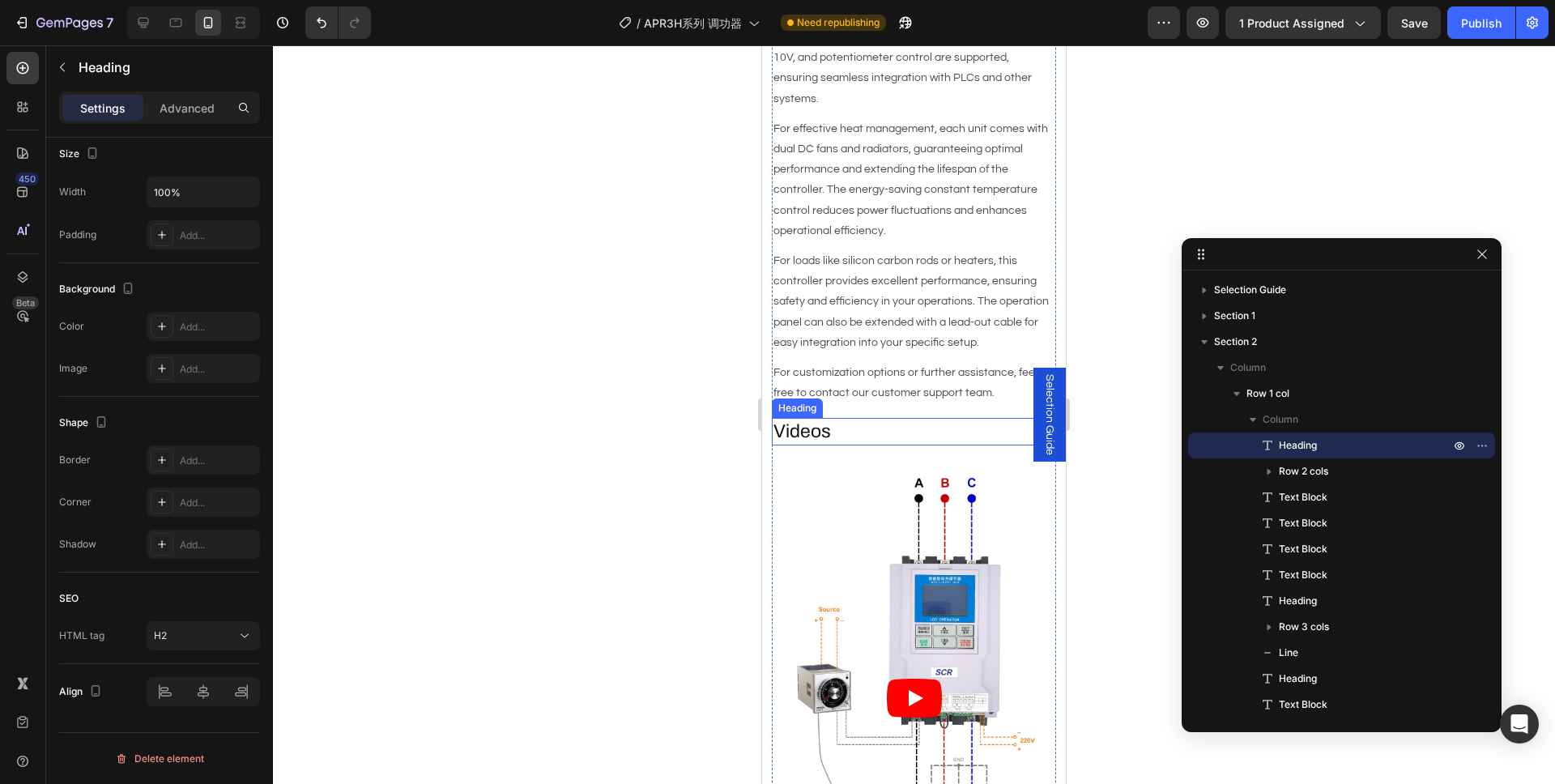
click at [823, 418] on h2 "Videos" at bounding box center [914, 431] width 284 height 27
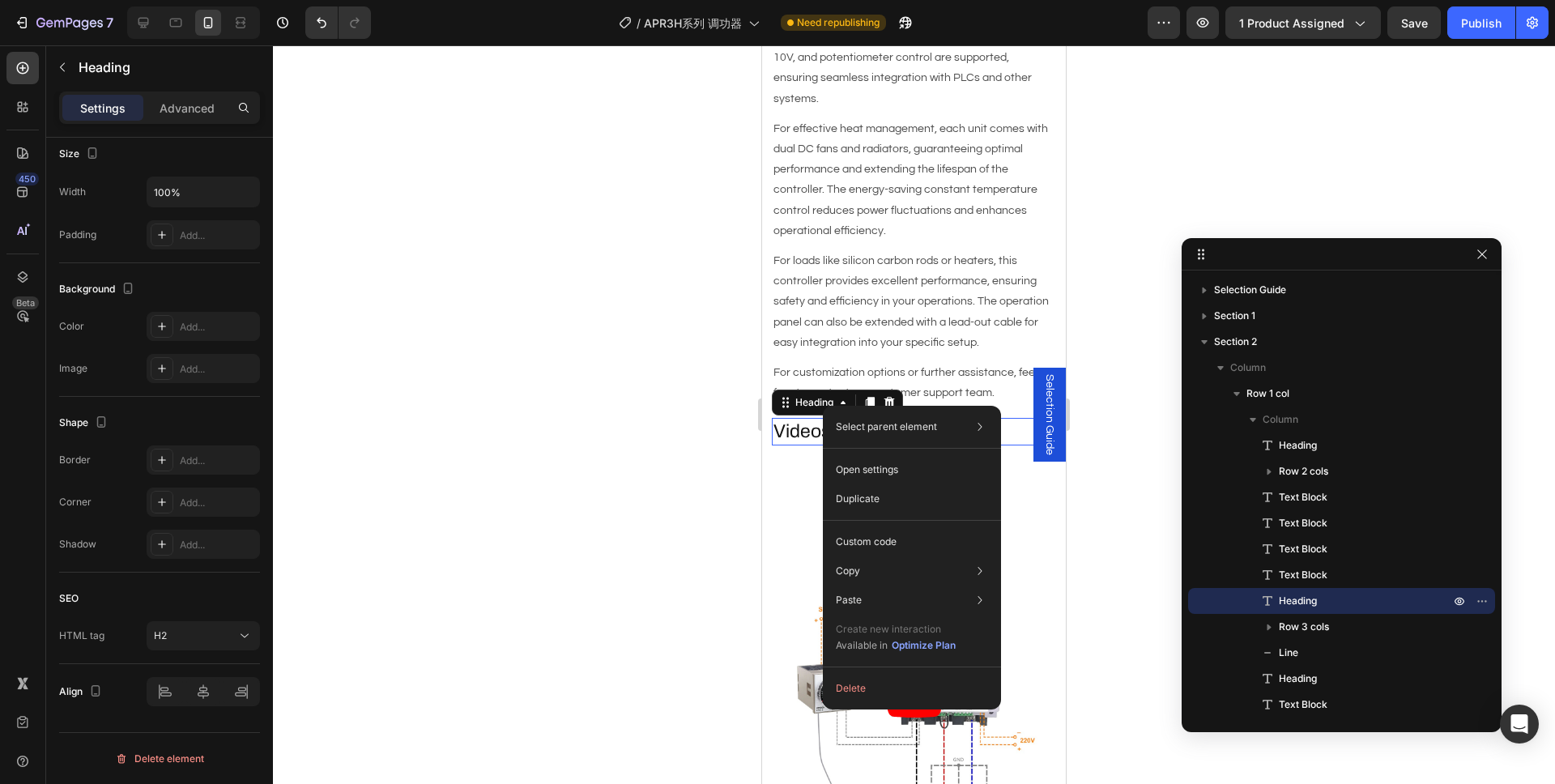
click at [651, 513] on div at bounding box center [914, 415] width 1282 height 739
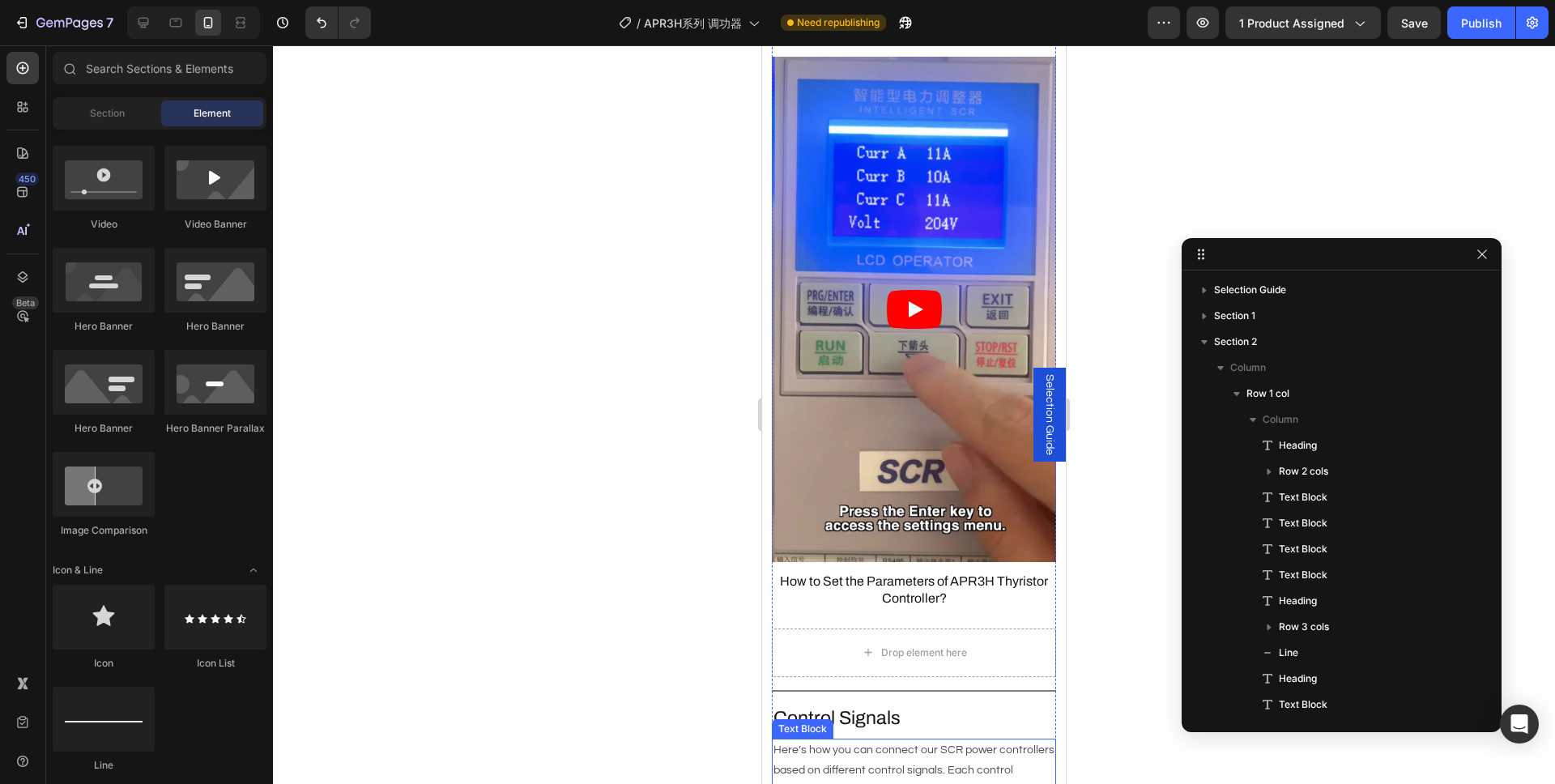
scroll to position [2800, 0]
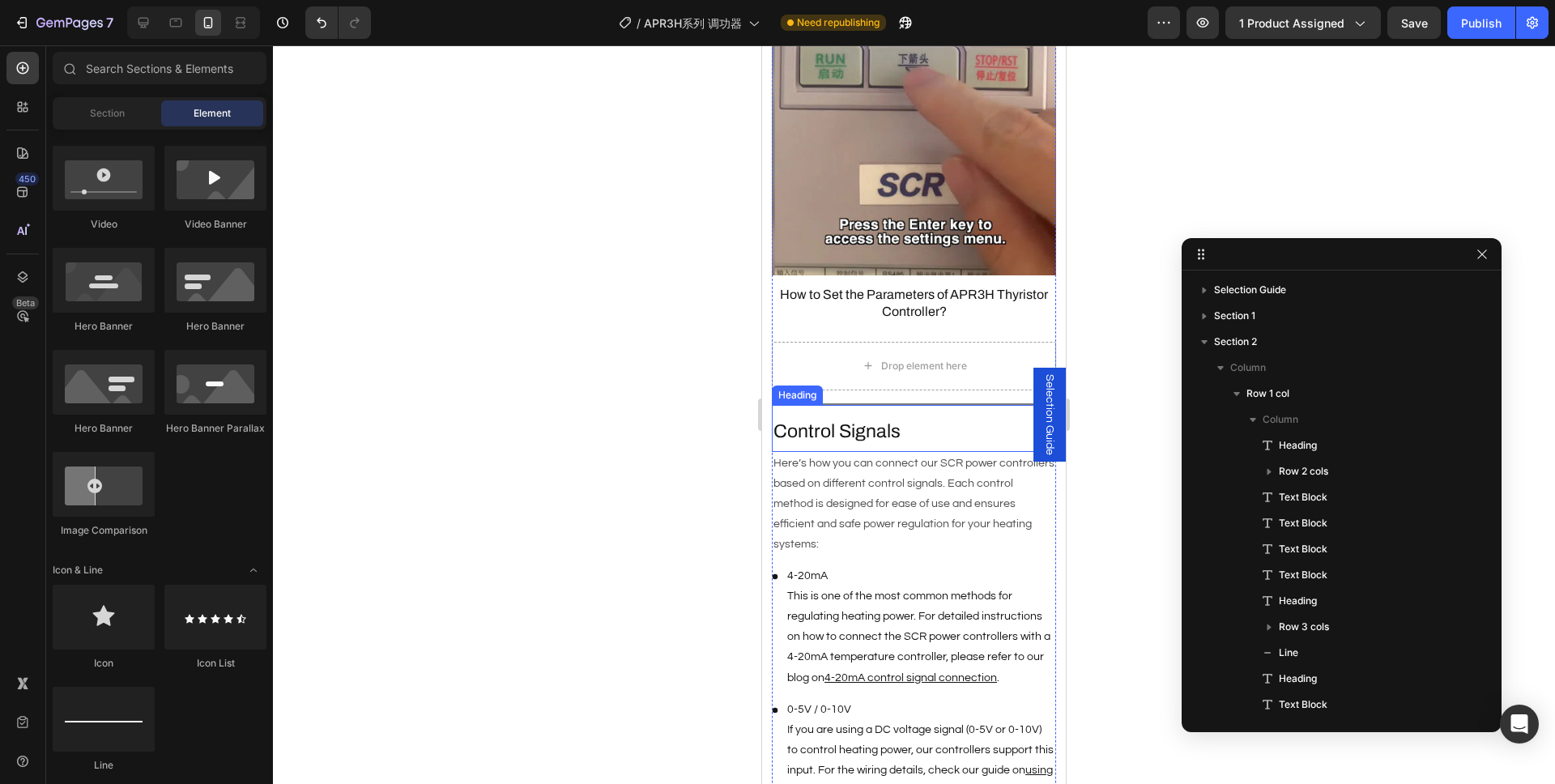
click at [853, 420] on p "Control Signals" at bounding box center [914, 431] width 281 height 24
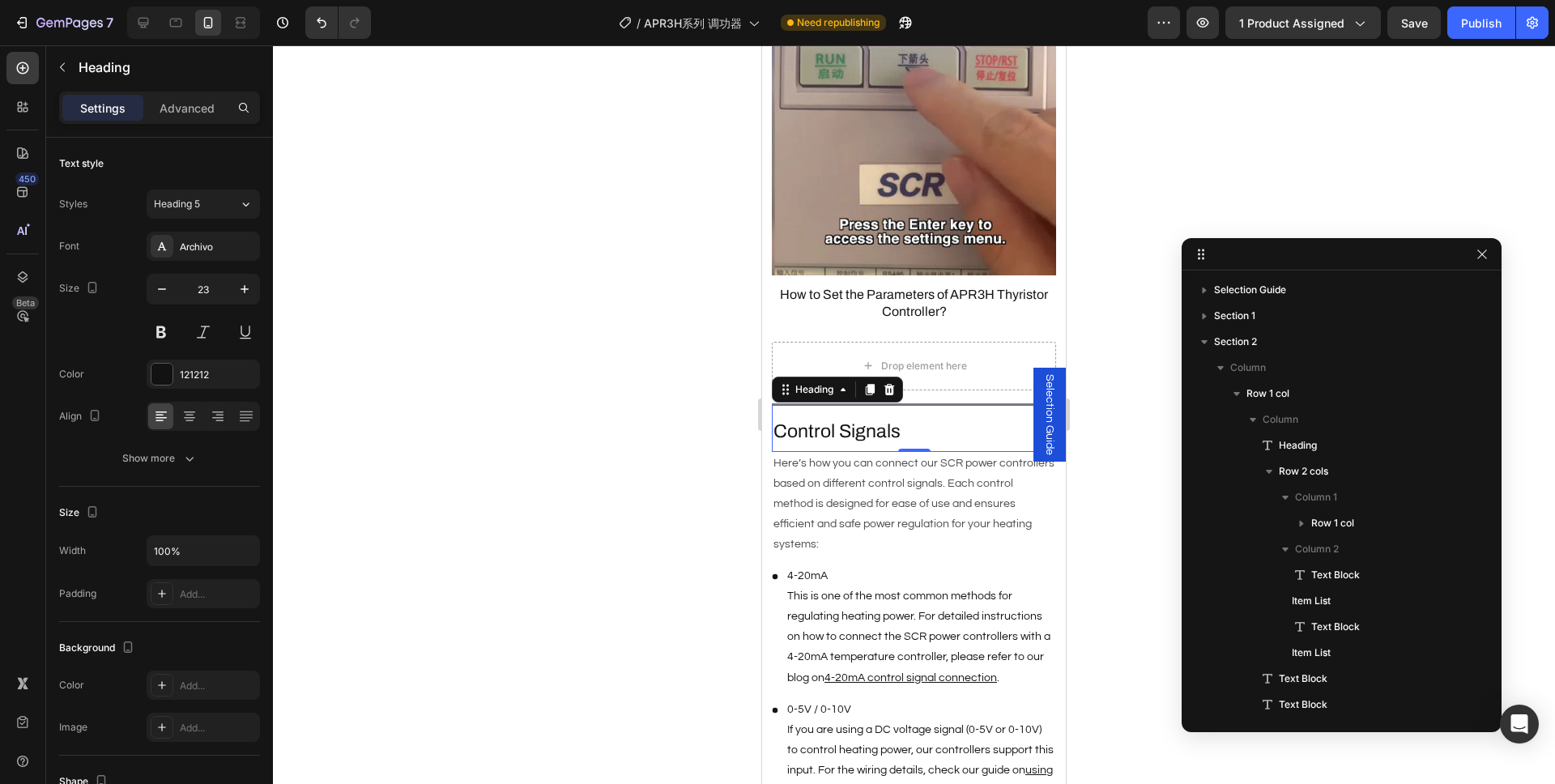
scroll to position [606, 0]
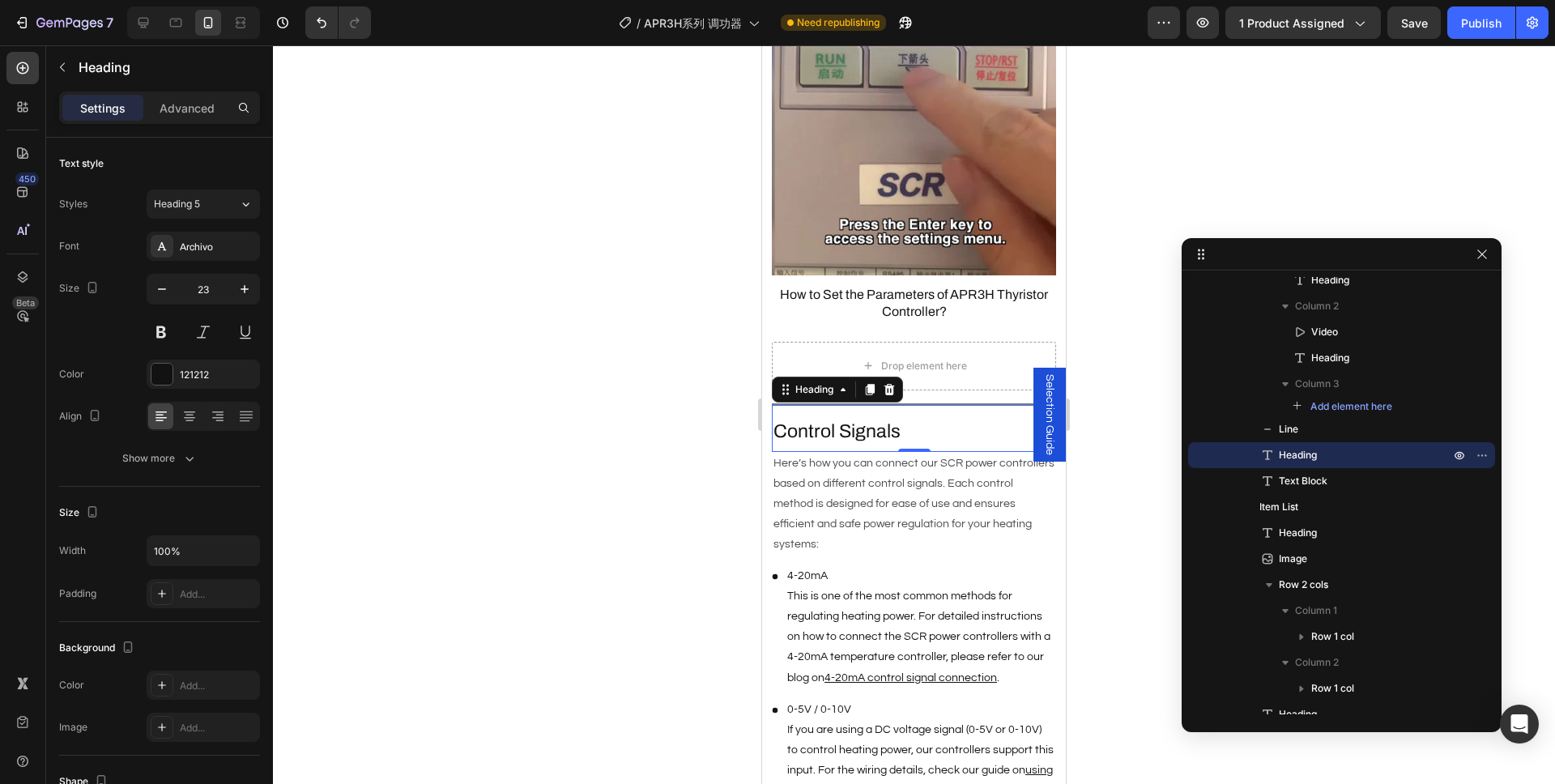
click at [646, 419] on div at bounding box center [914, 415] width 1282 height 739
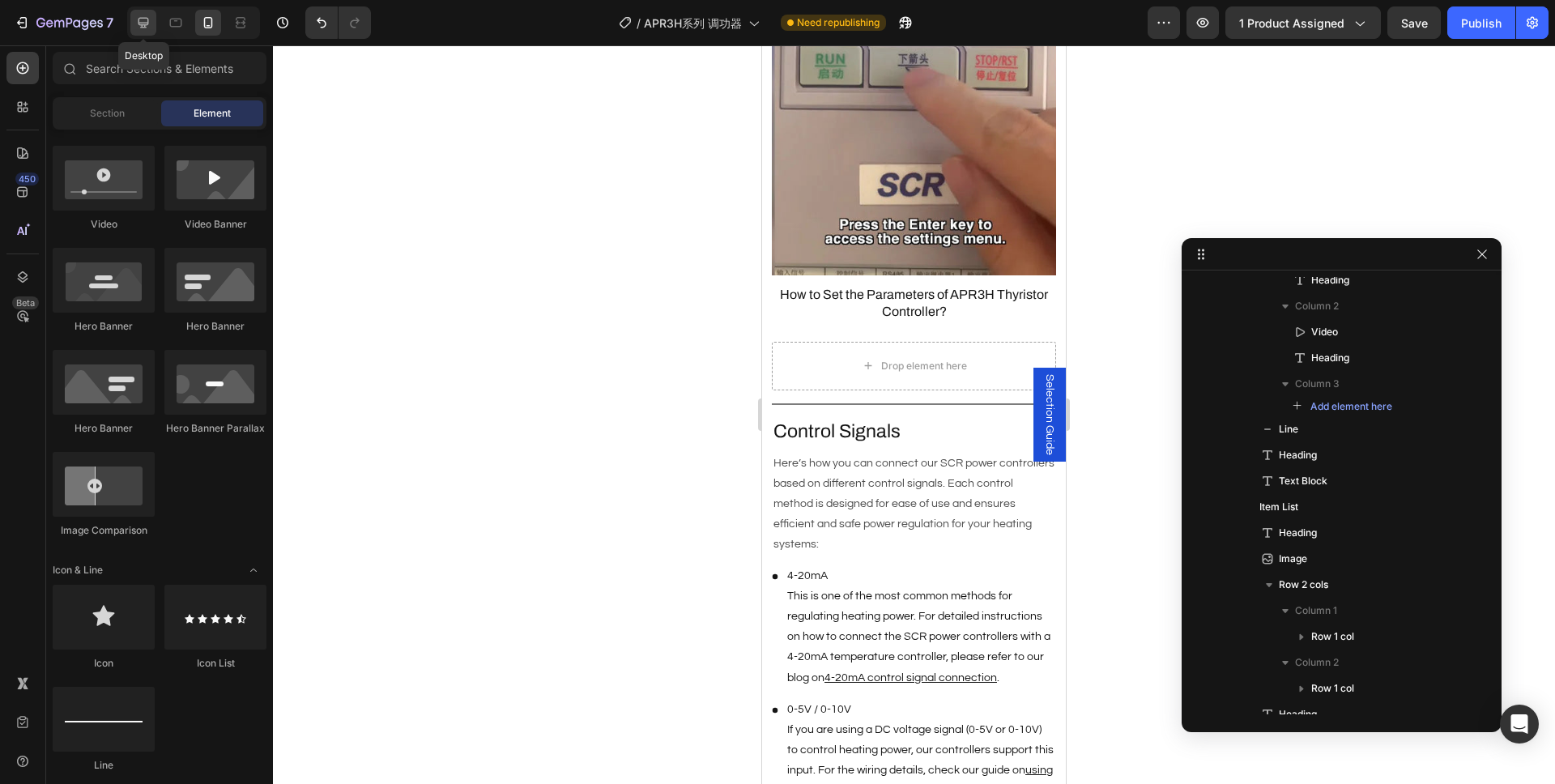
click at [143, 20] on icon at bounding box center [143, 23] width 16 height 16
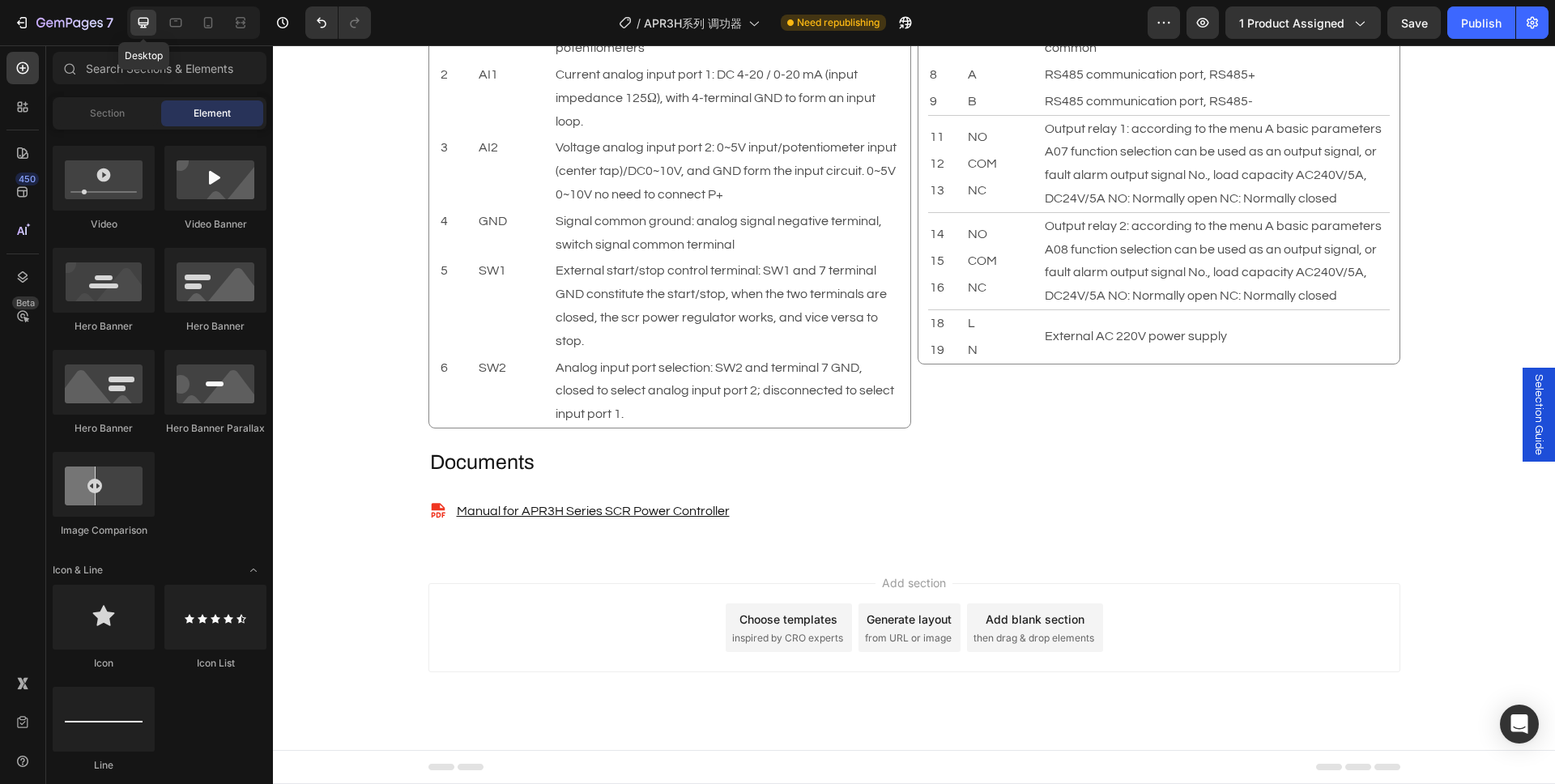
scroll to position [2501, 0]
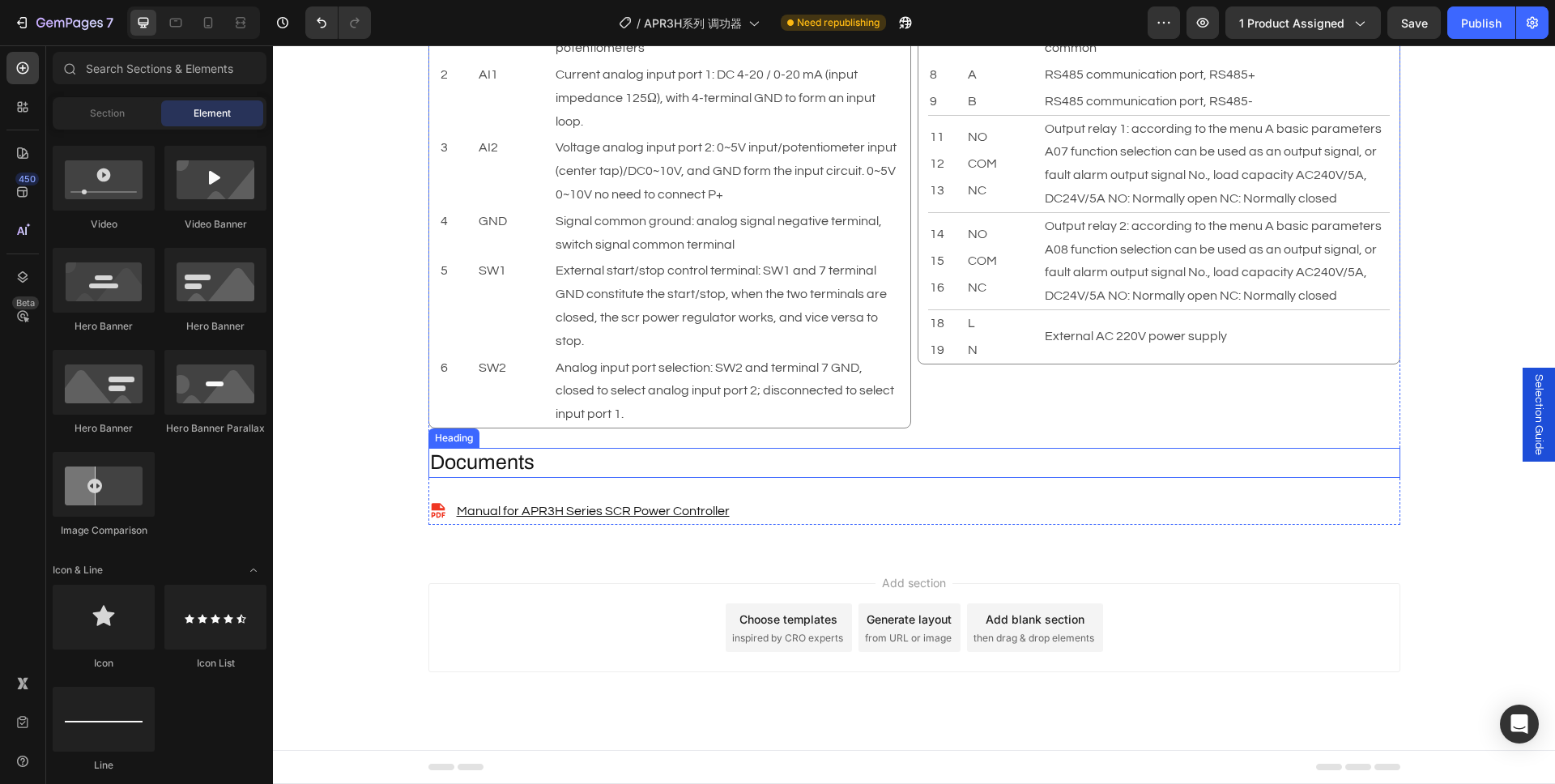
click at [532, 457] on h2 "Documents" at bounding box center [914, 462] width 972 height 30
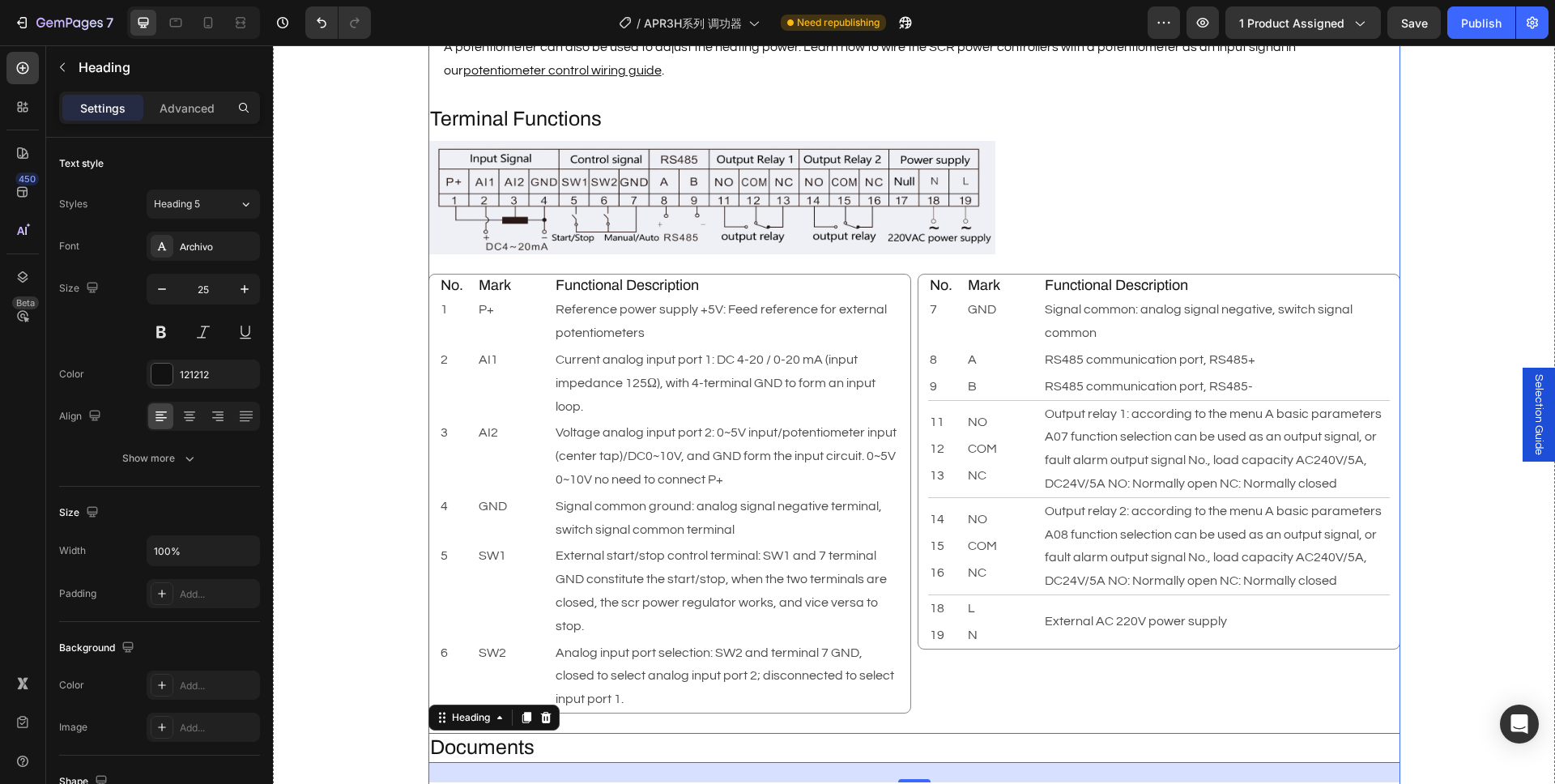
scroll to position [1926, 0]
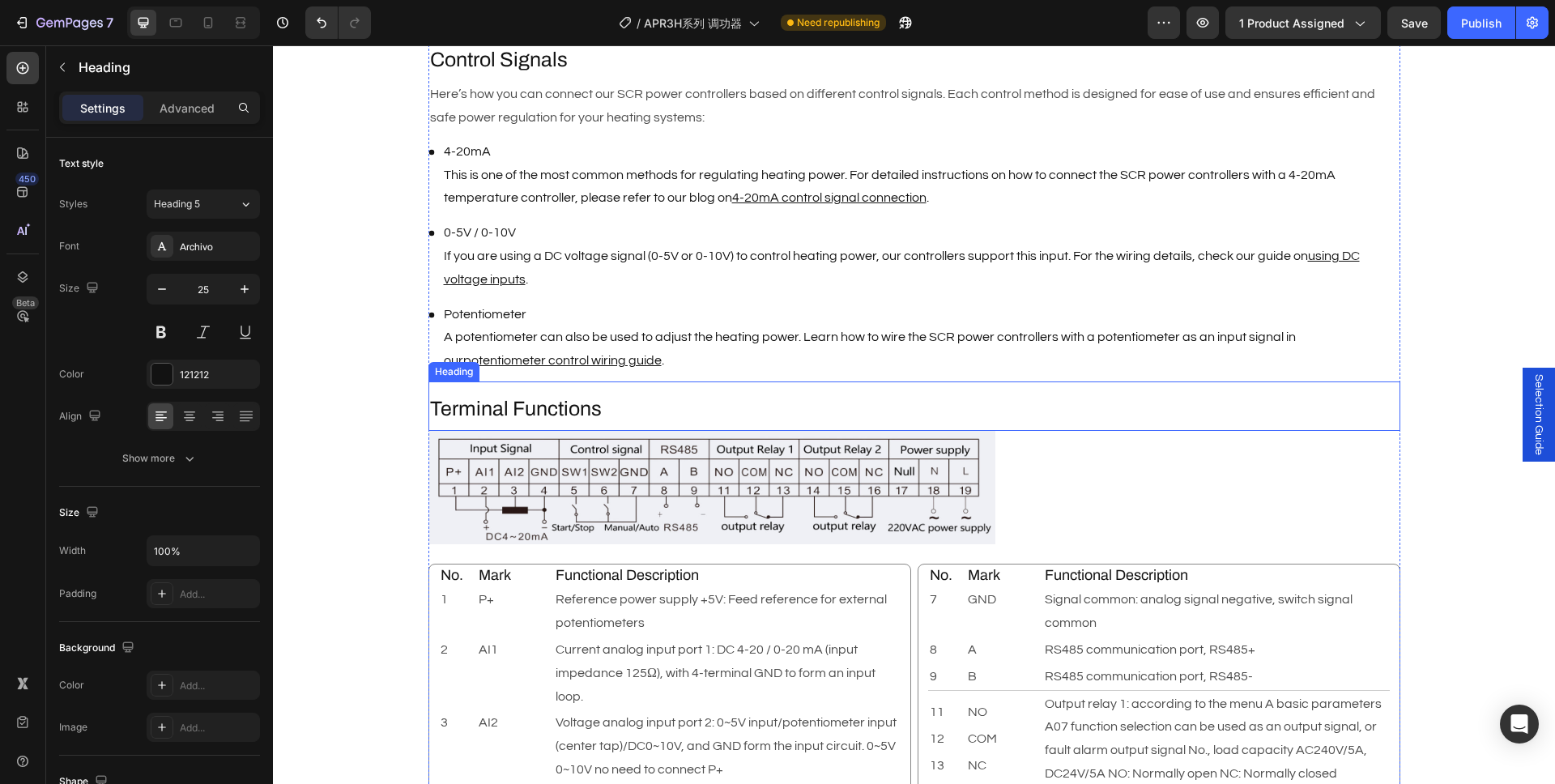
click at [580, 406] on h2 "Terminal Functions" at bounding box center [914, 409] width 972 height 30
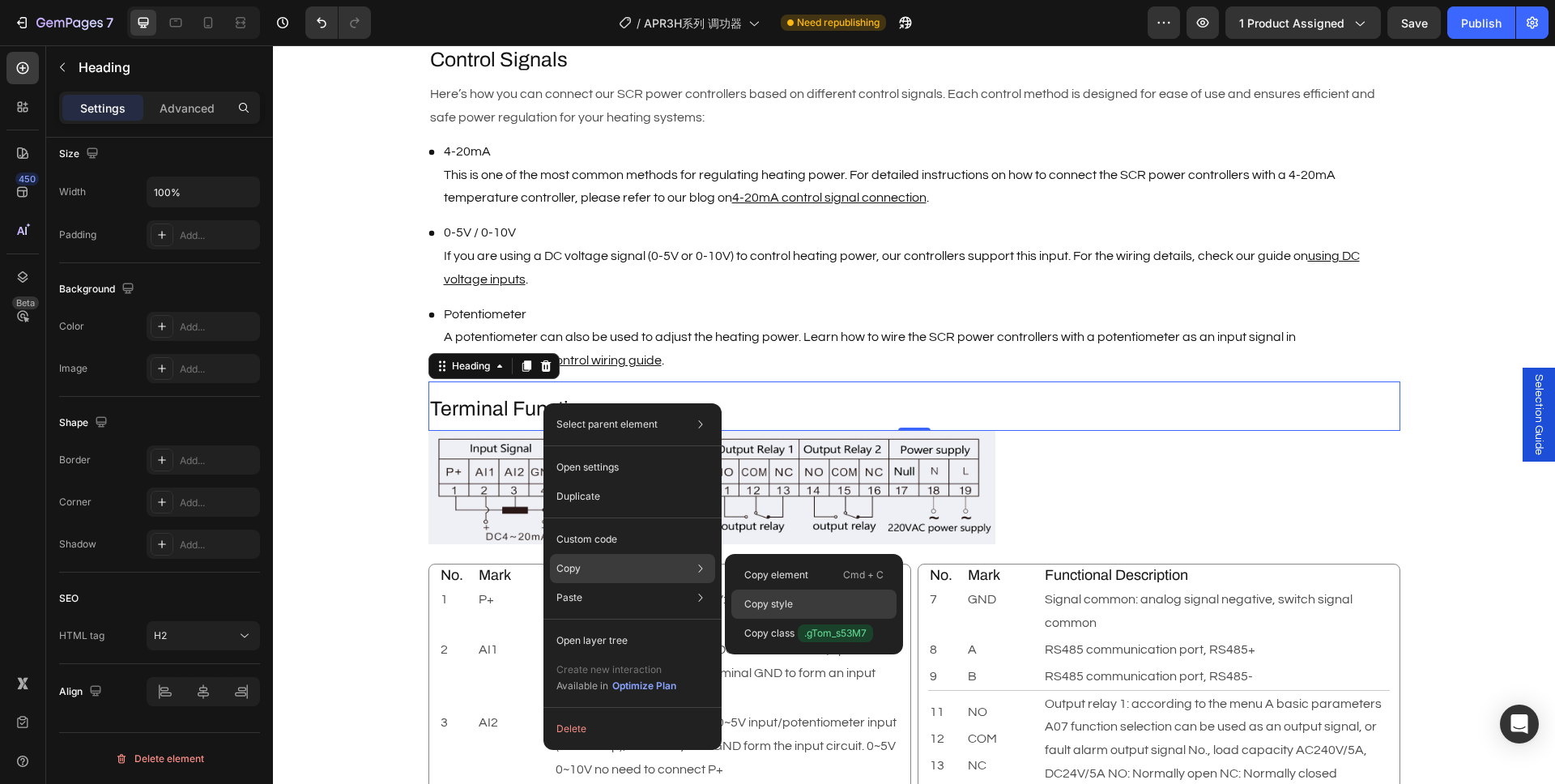
click at [793, 601] on div "Copy style" at bounding box center [814, 603] width 165 height 29
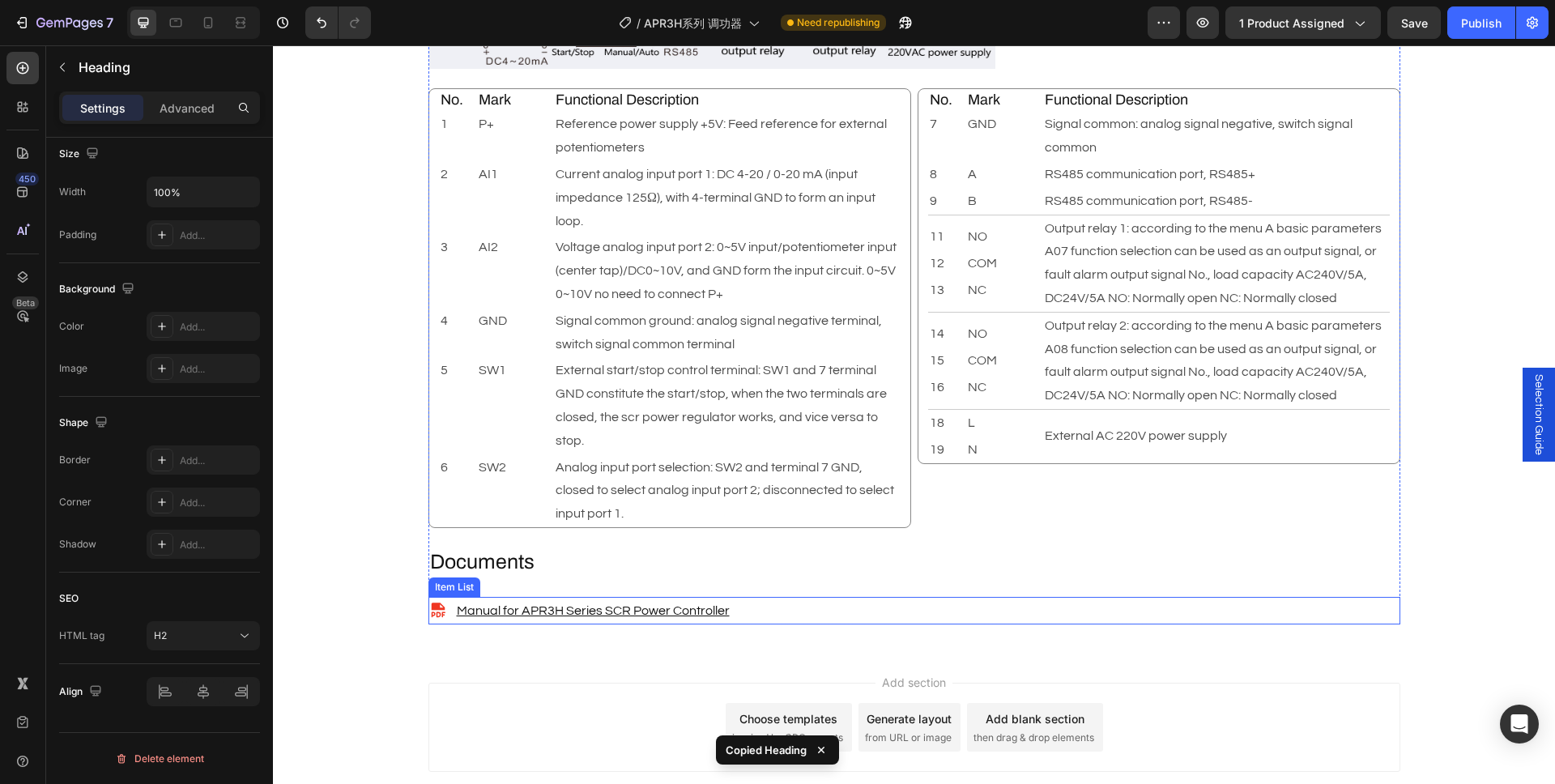
scroll to position [2501, 0]
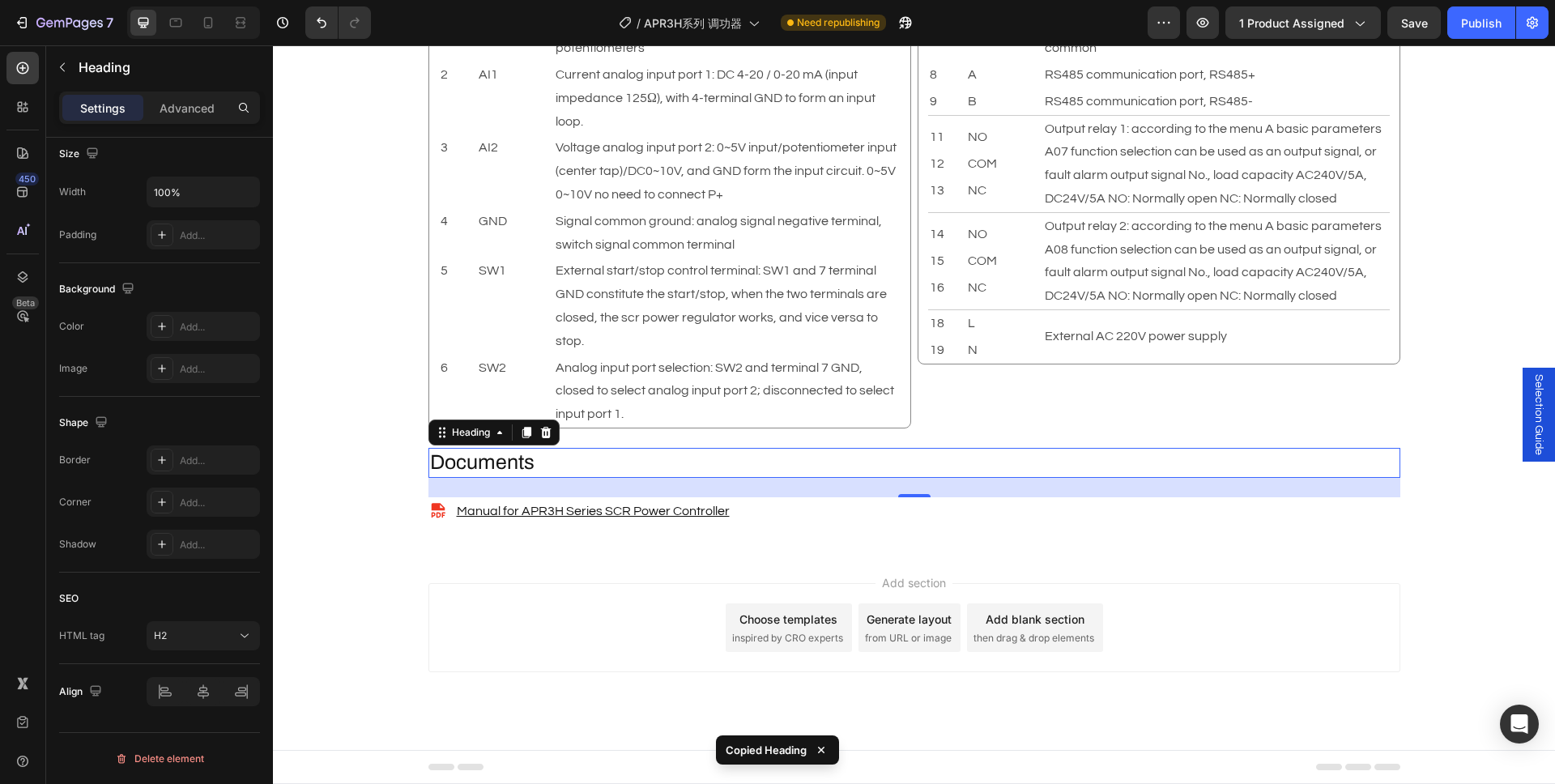
click at [540, 465] on h2 "Documents" at bounding box center [914, 462] width 972 height 30
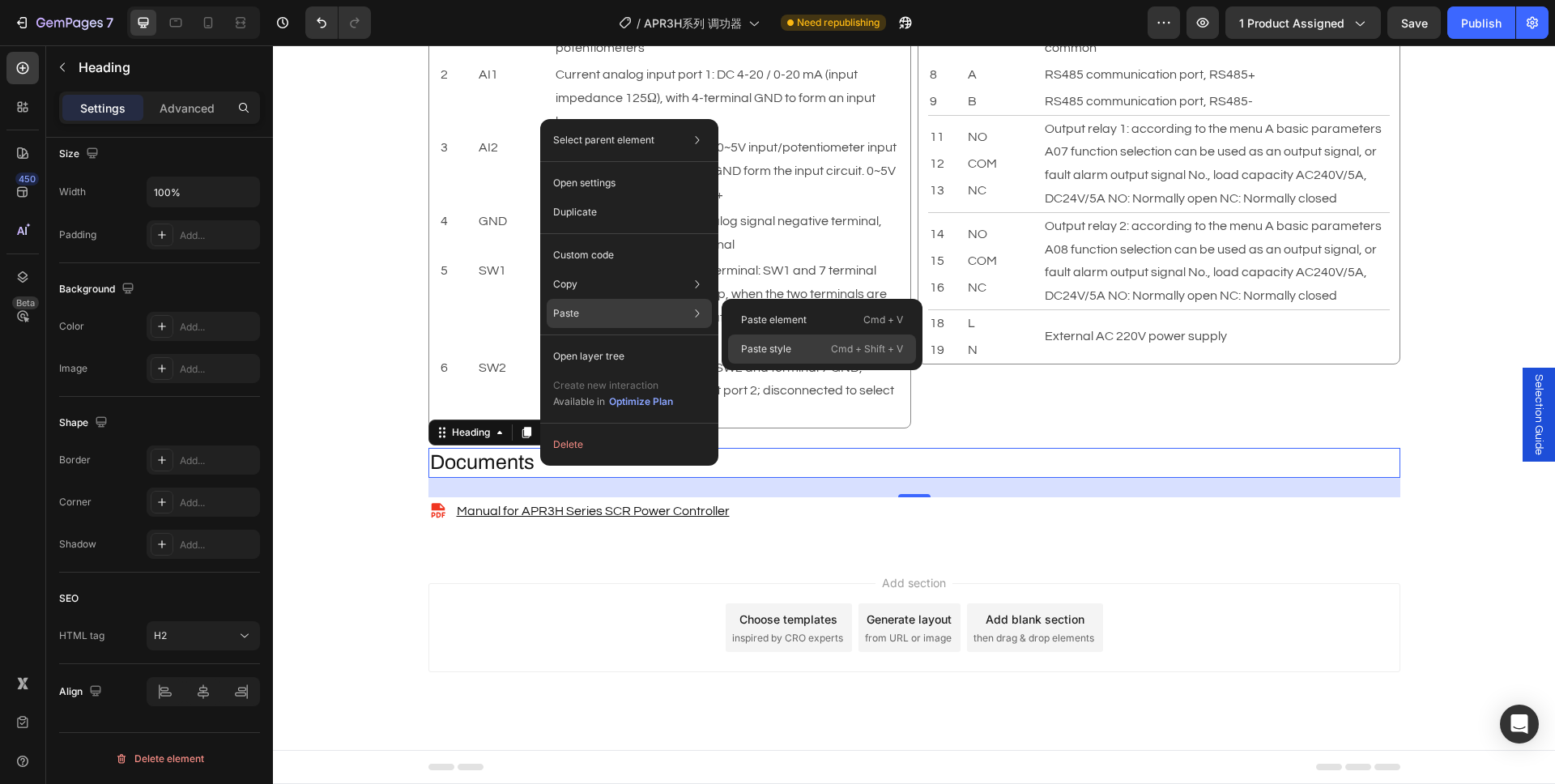
click at [794, 340] on div "Paste style Cmd + Shift + V" at bounding box center [822, 349] width 188 height 29
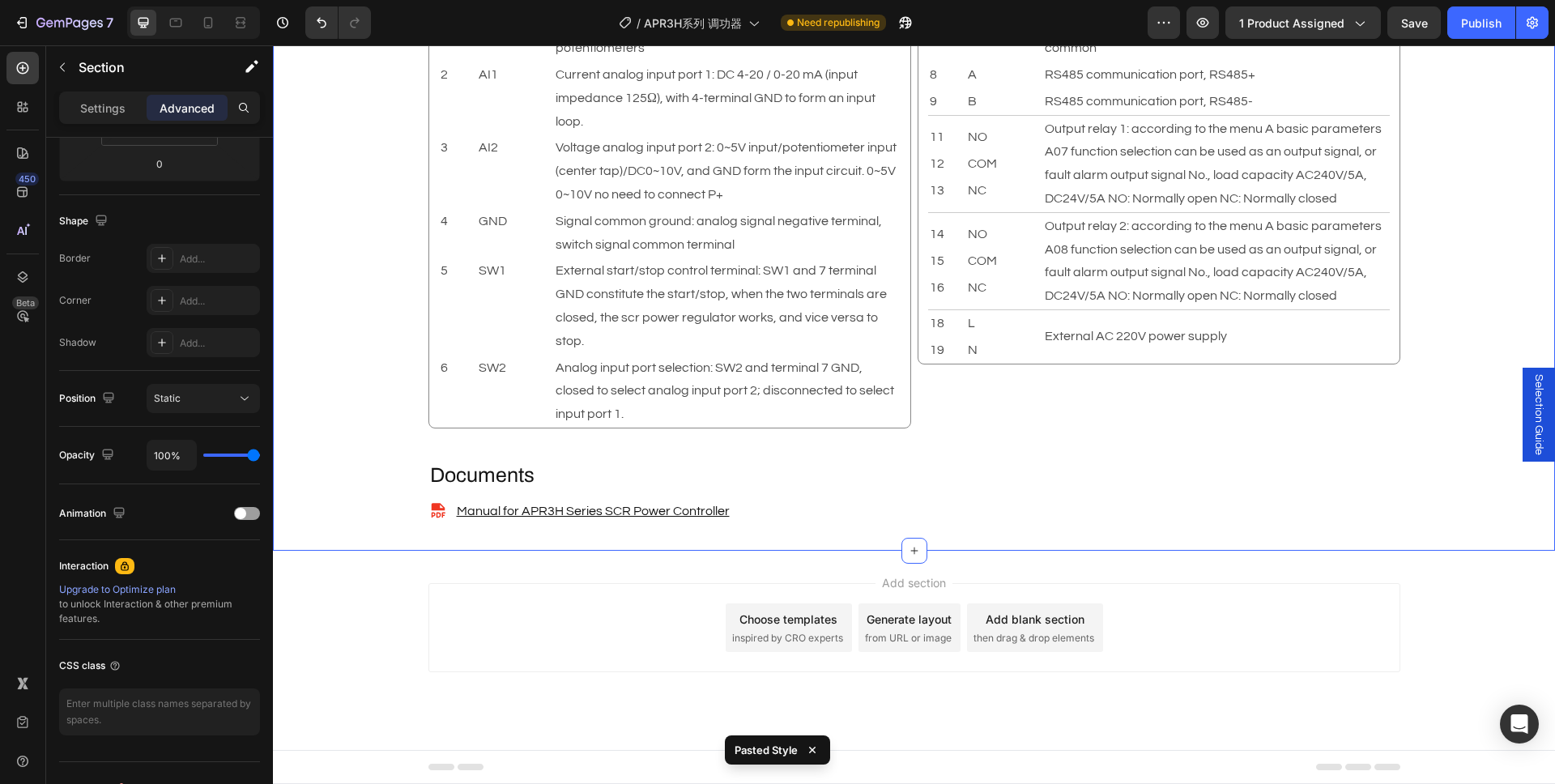
scroll to position [0, 0]
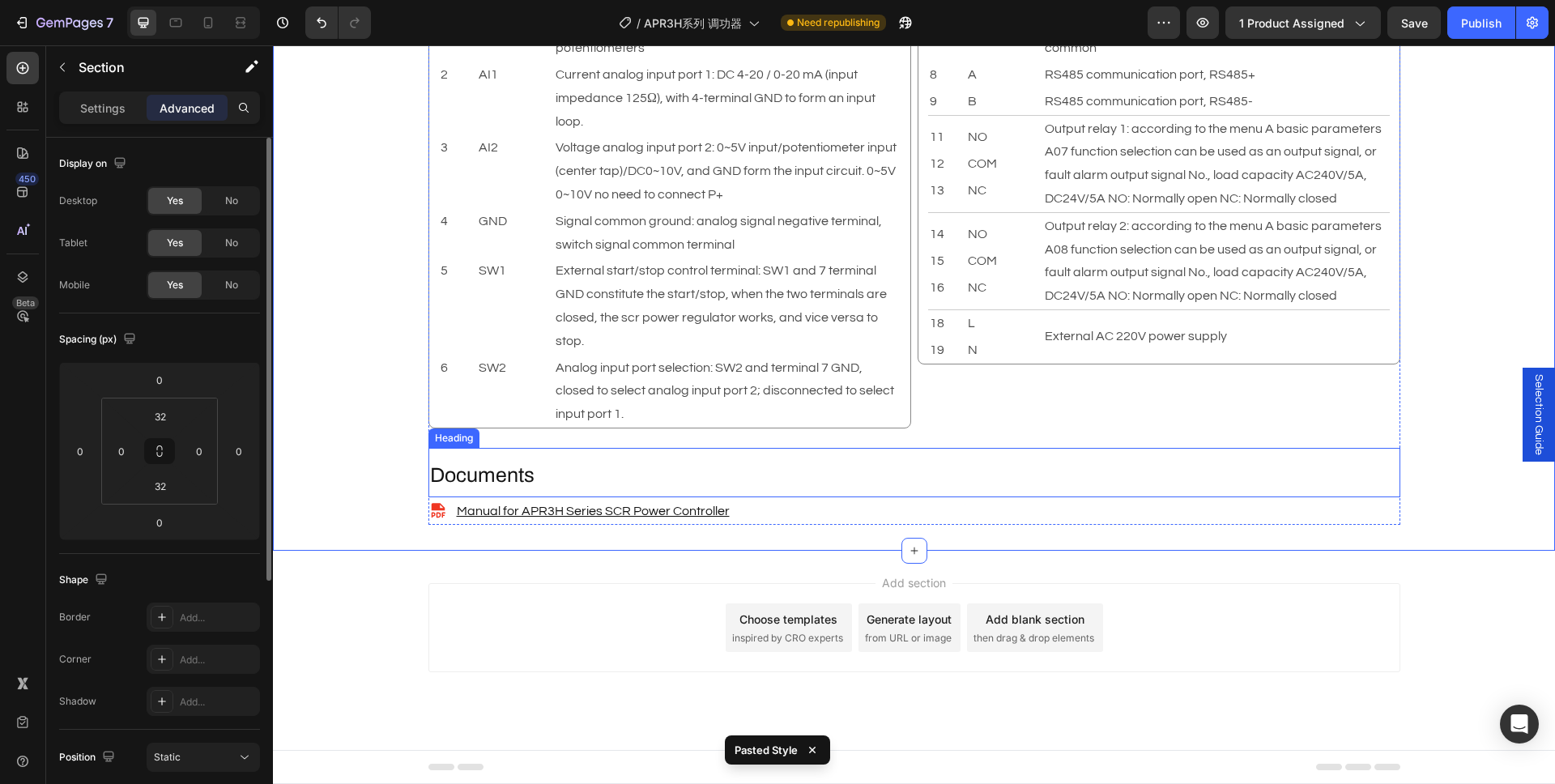
click at [496, 465] on h2 "Documents" at bounding box center [914, 476] width 972 height 30
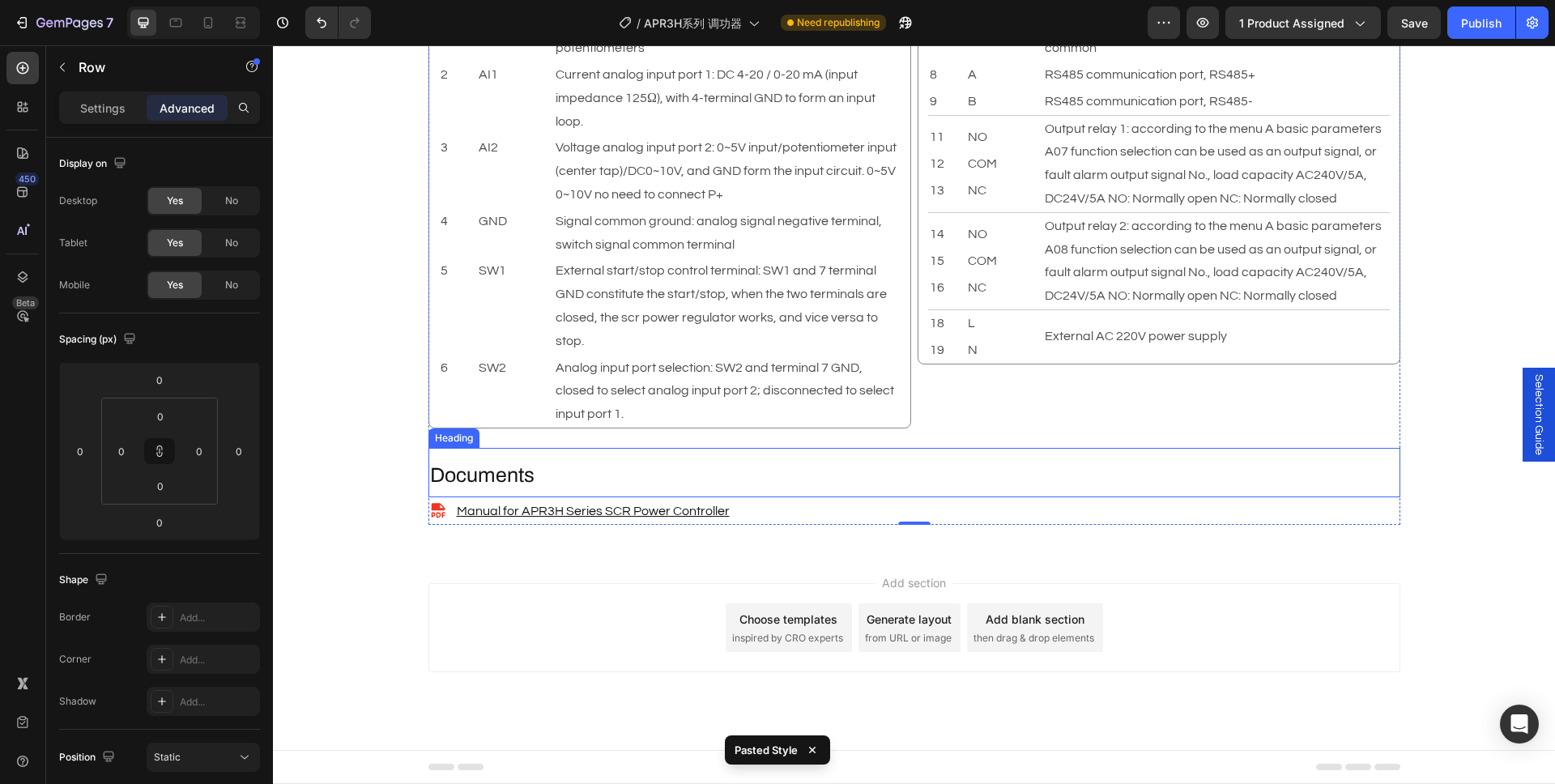
click at [501, 470] on h2 "Documents" at bounding box center [914, 476] width 972 height 30
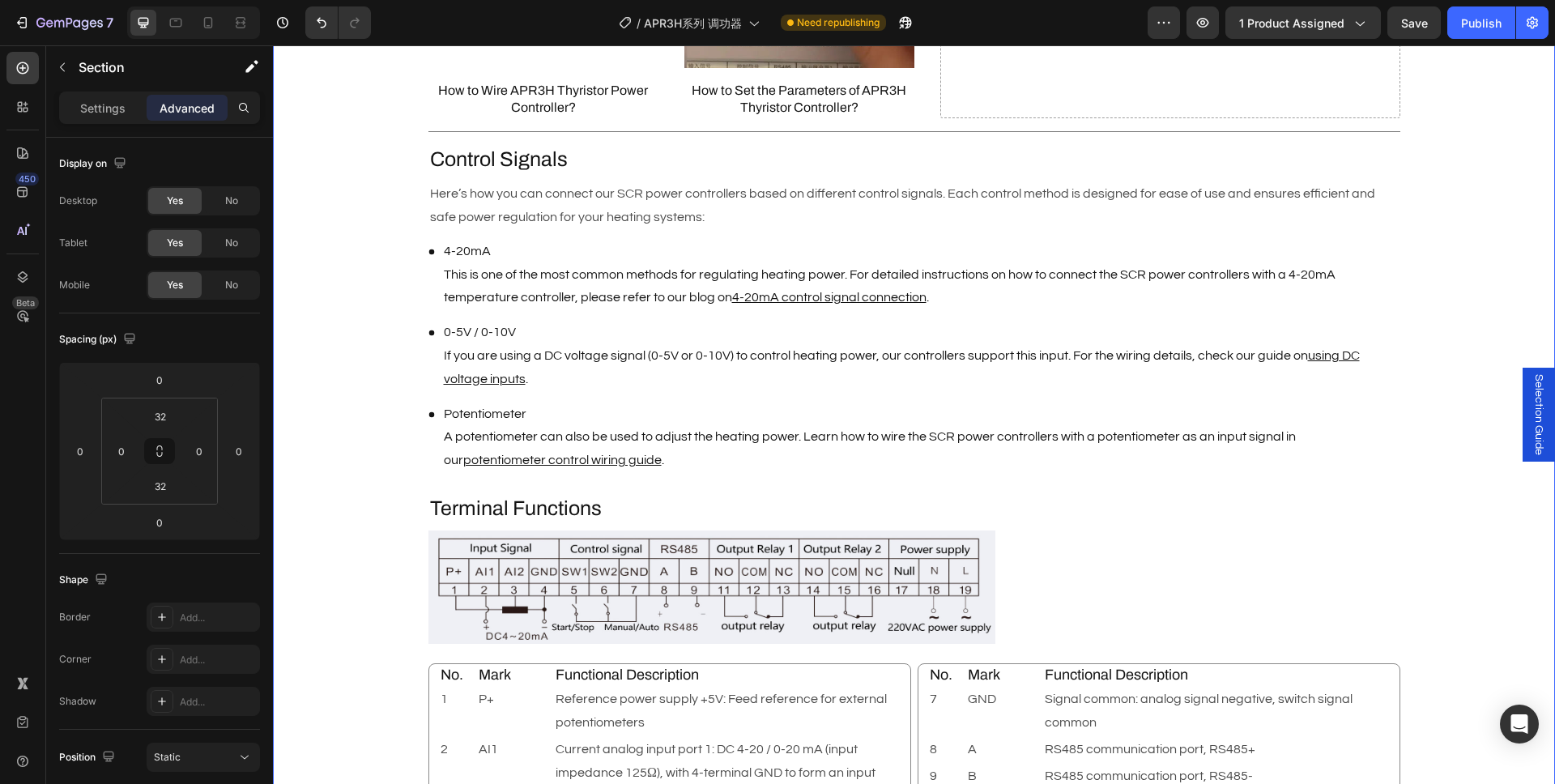
scroll to position [1632, 0]
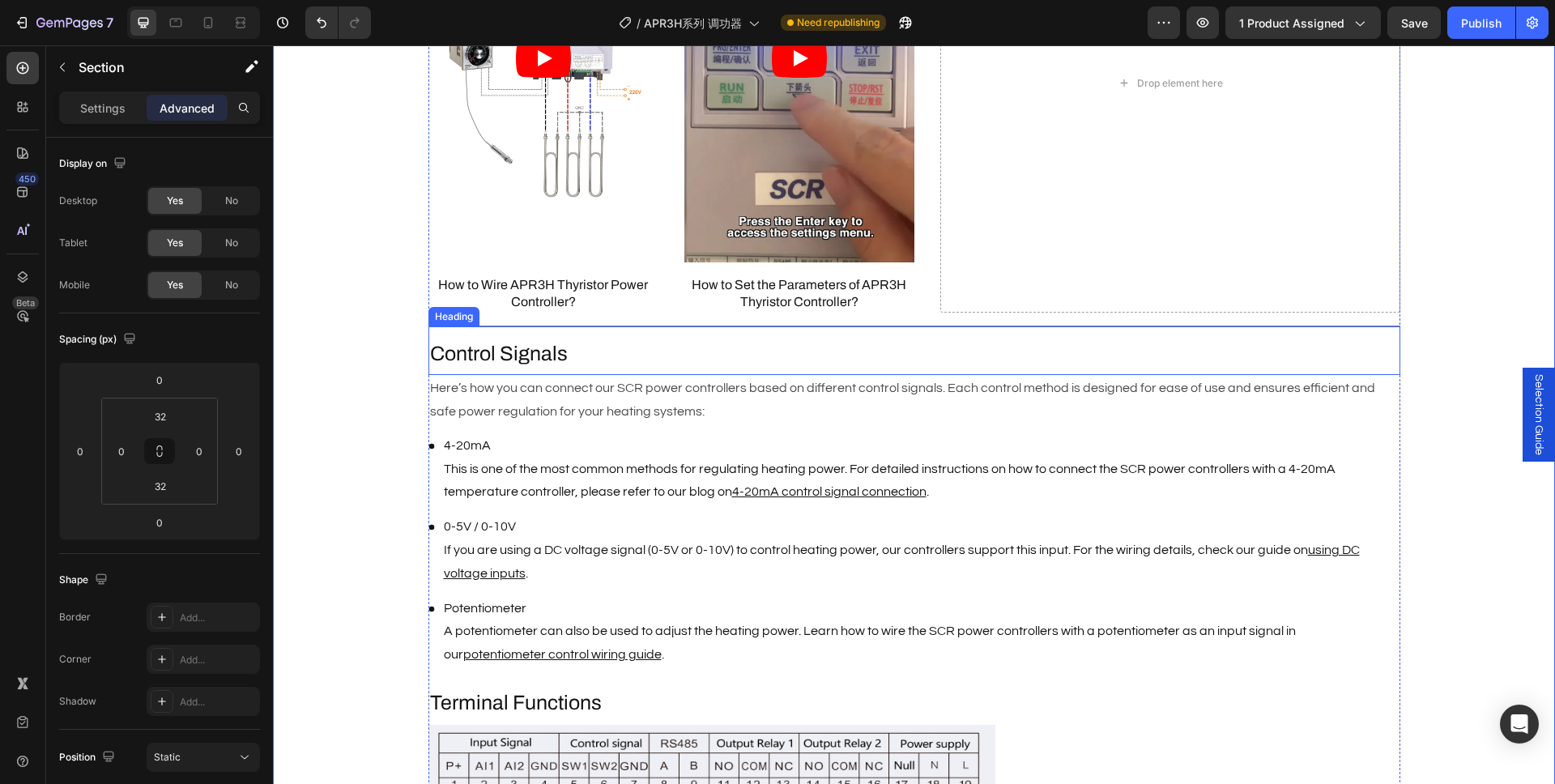
click at [572, 365] on p "Control Signals" at bounding box center [914, 354] width 969 height 26
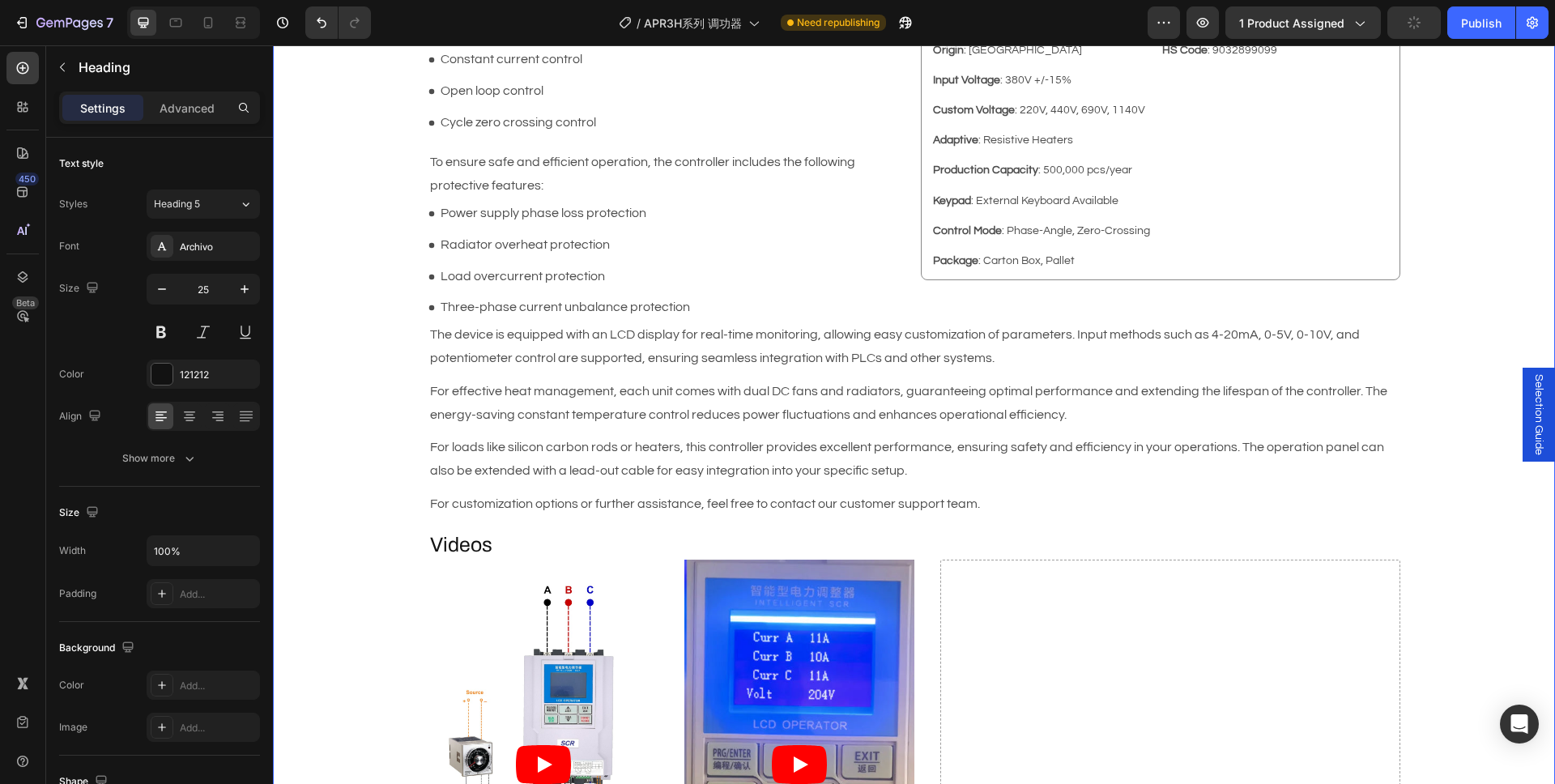
scroll to position [919, 0]
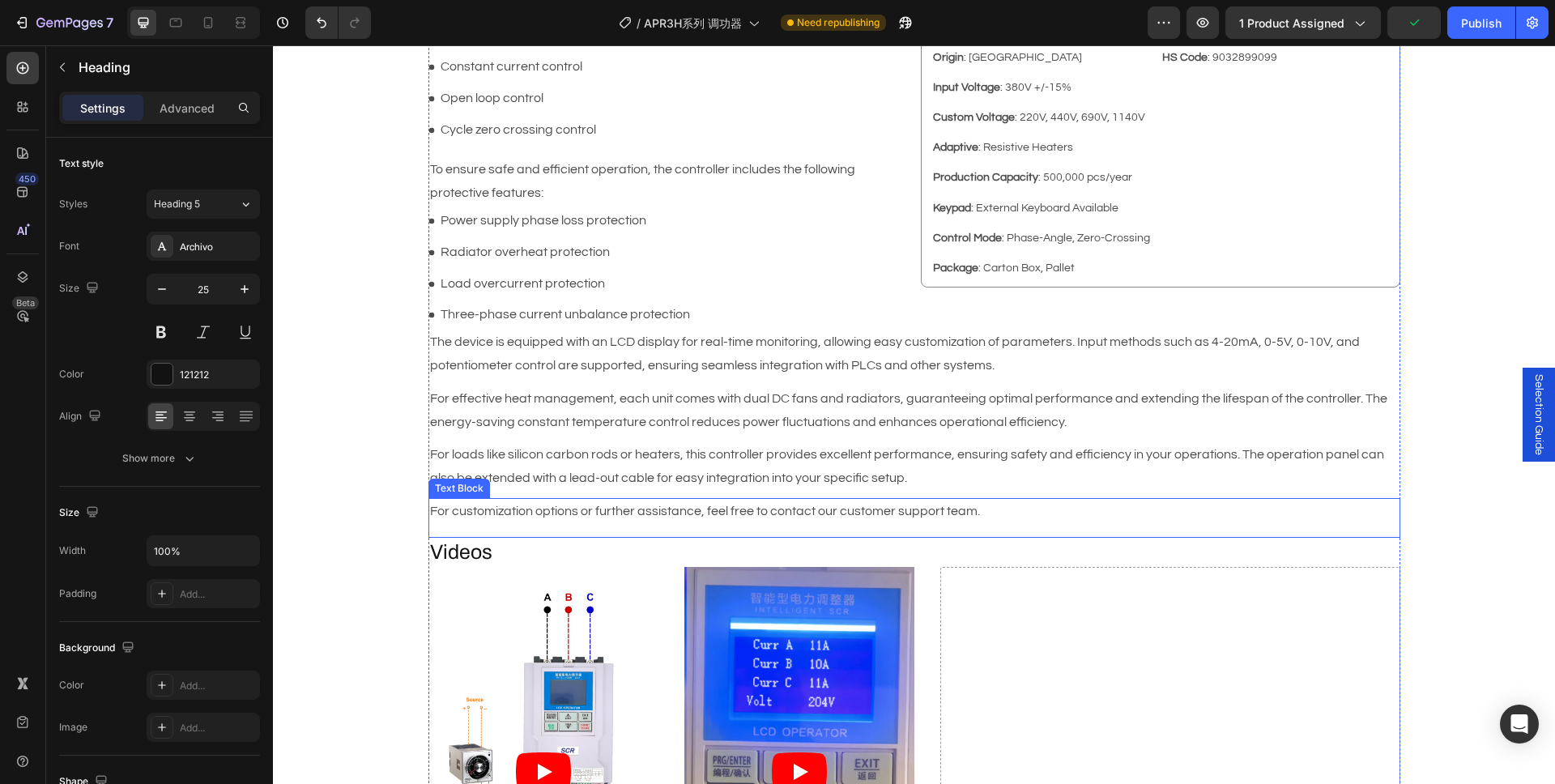
click at [462, 533] on div "For customization options or further assistance, feel free to contact our custo…" at bounding box center [914, 518] width 972 height 40
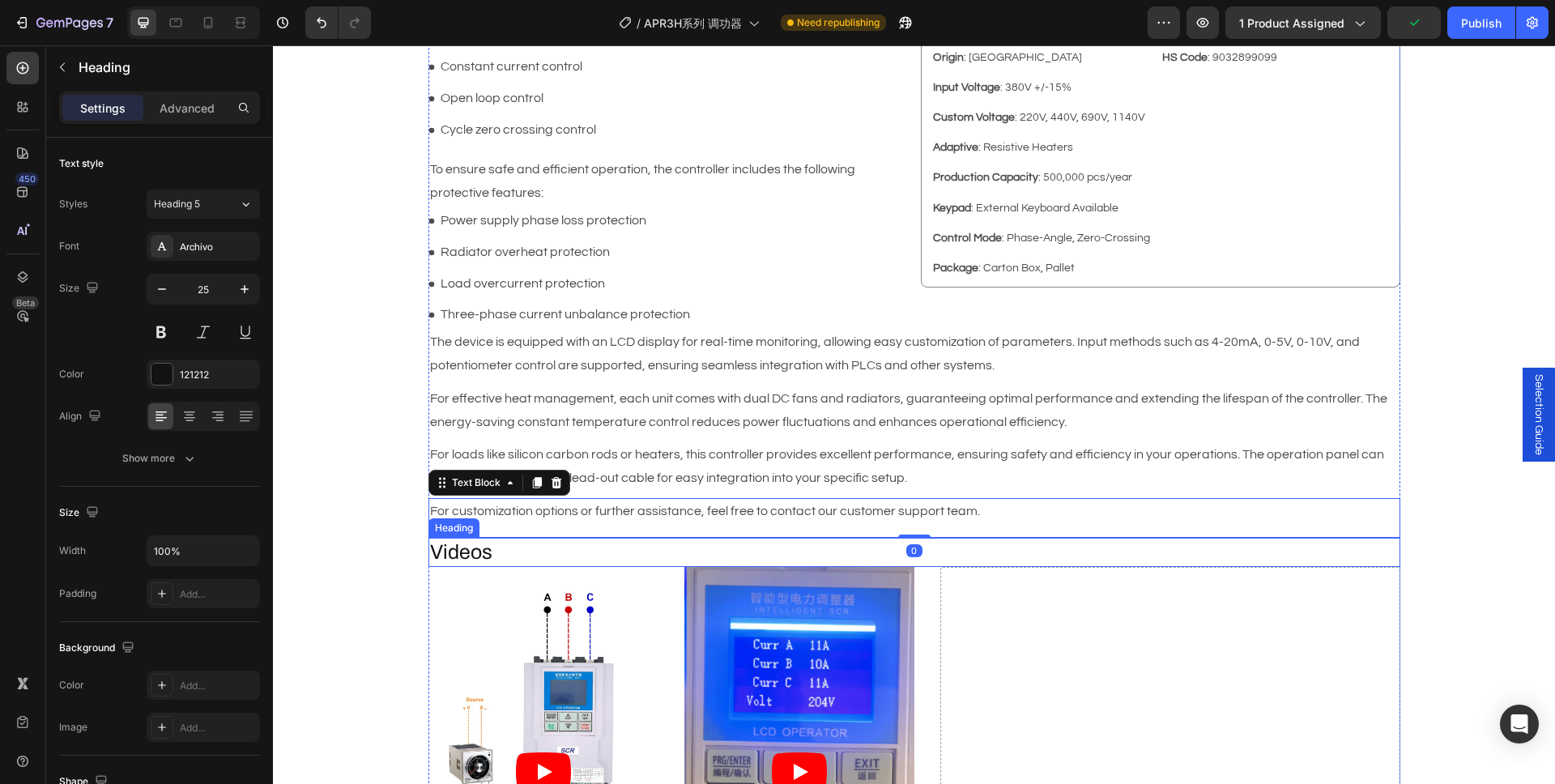
click at [496, 561] on h2 "Videos" at bounding box center [914, 552] width 972 height 30
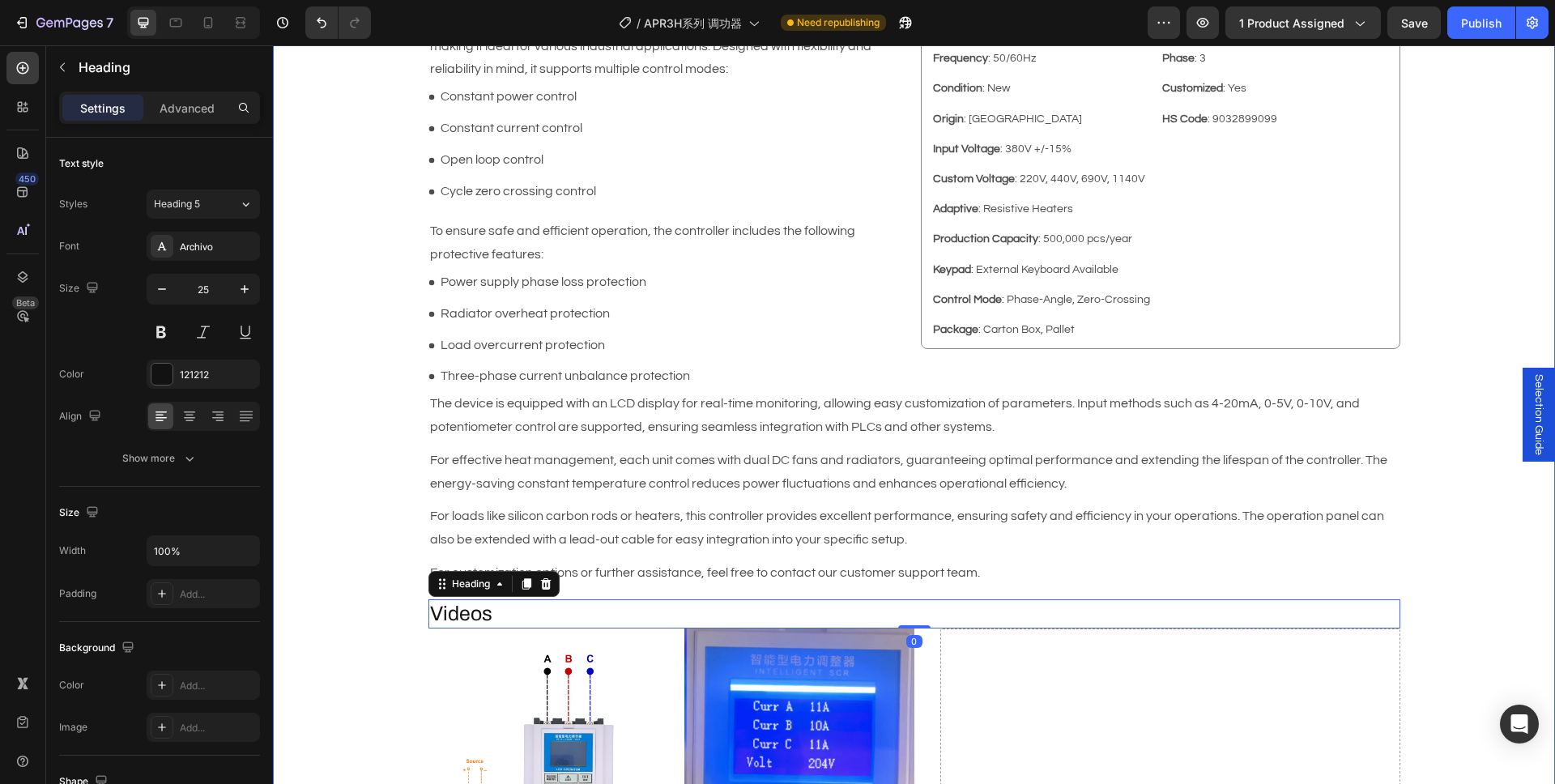
scroll to position [281, 0]
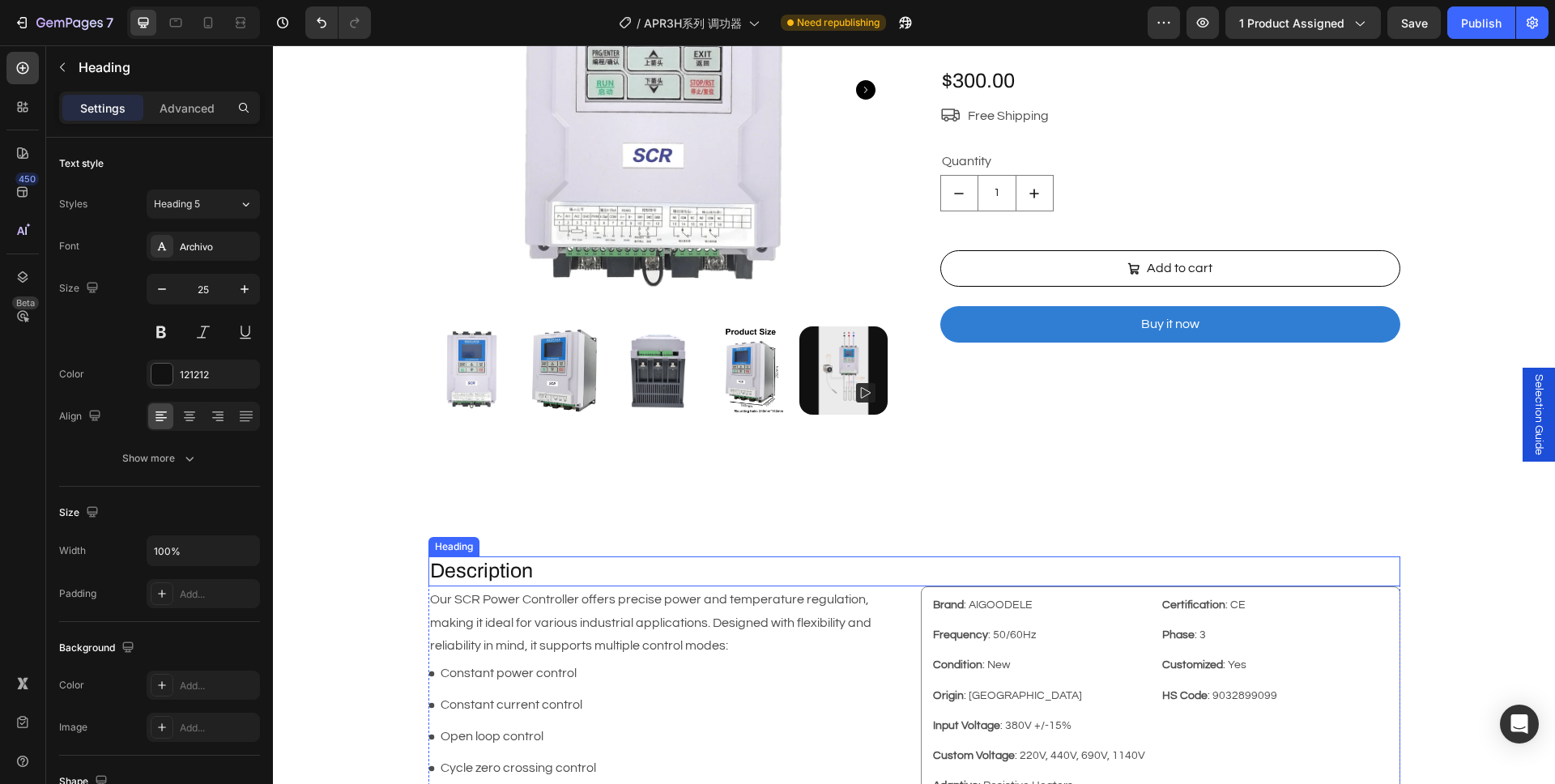
click at [486, 580] on p "Description" at bounding box center [914, 571] width 969 height 26
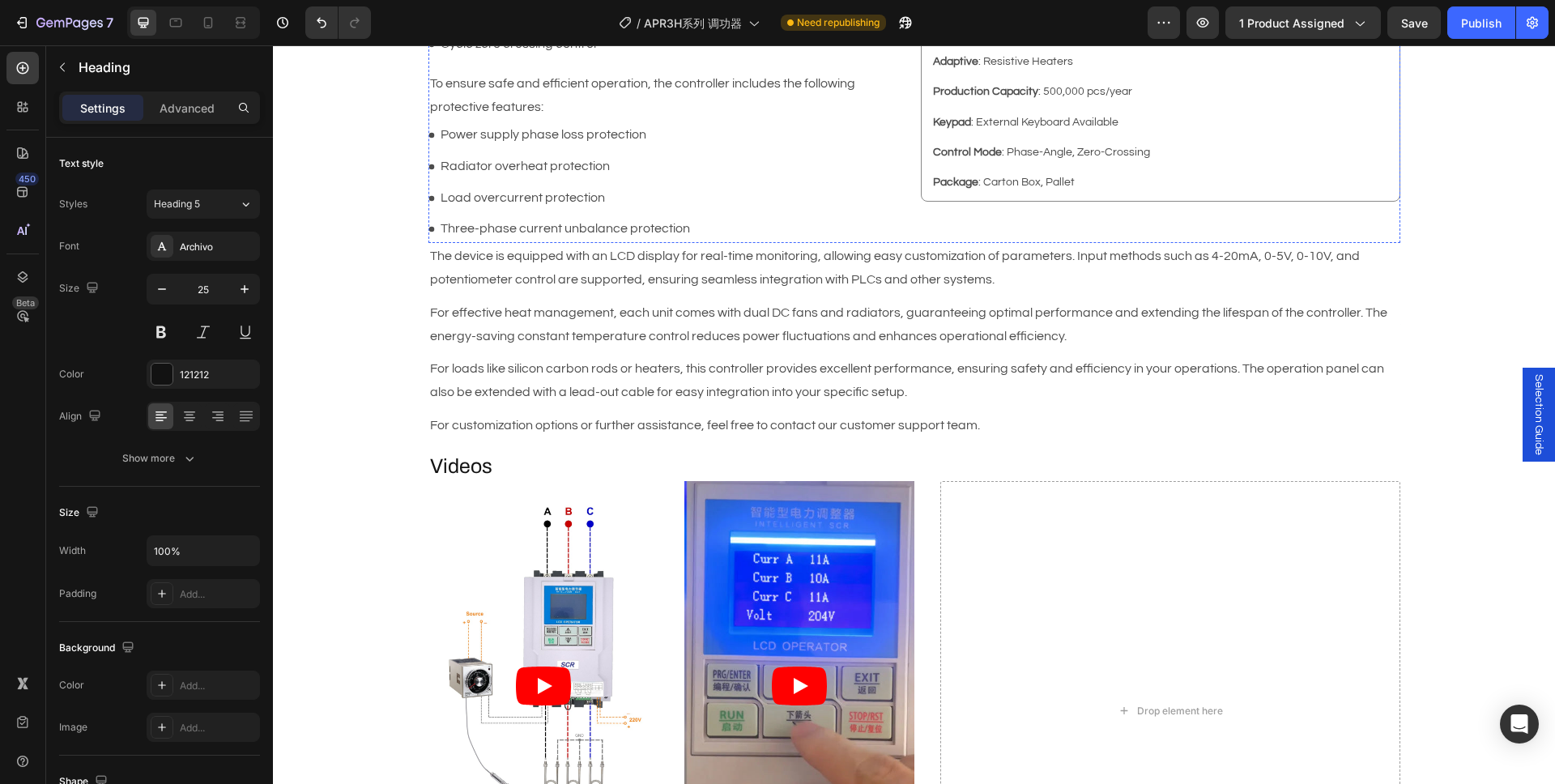
scroll to position [941, 0]
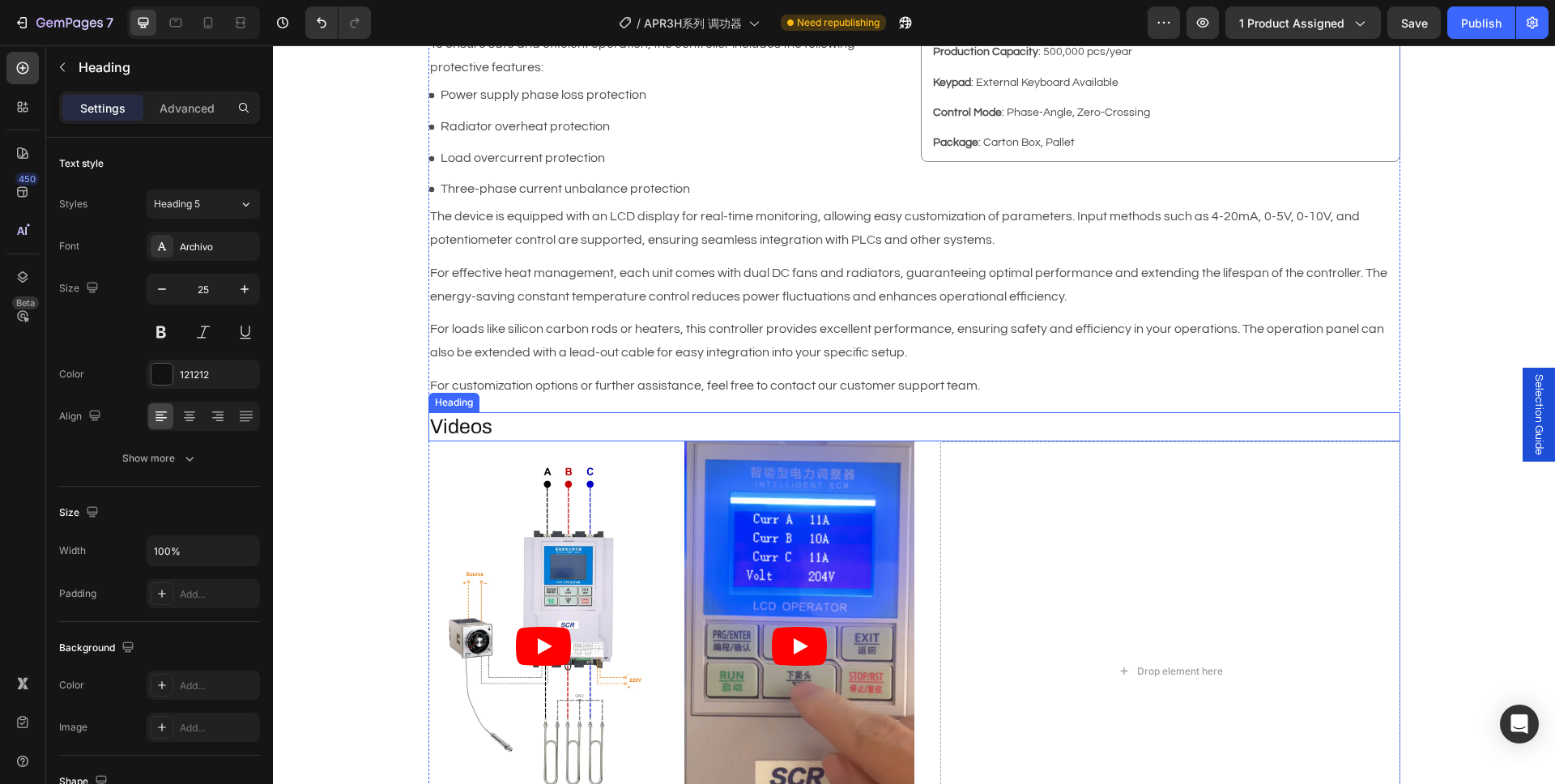
click at [488, 422] on h2 "Videos" at bounding box center [914, 427] width 972 height 30
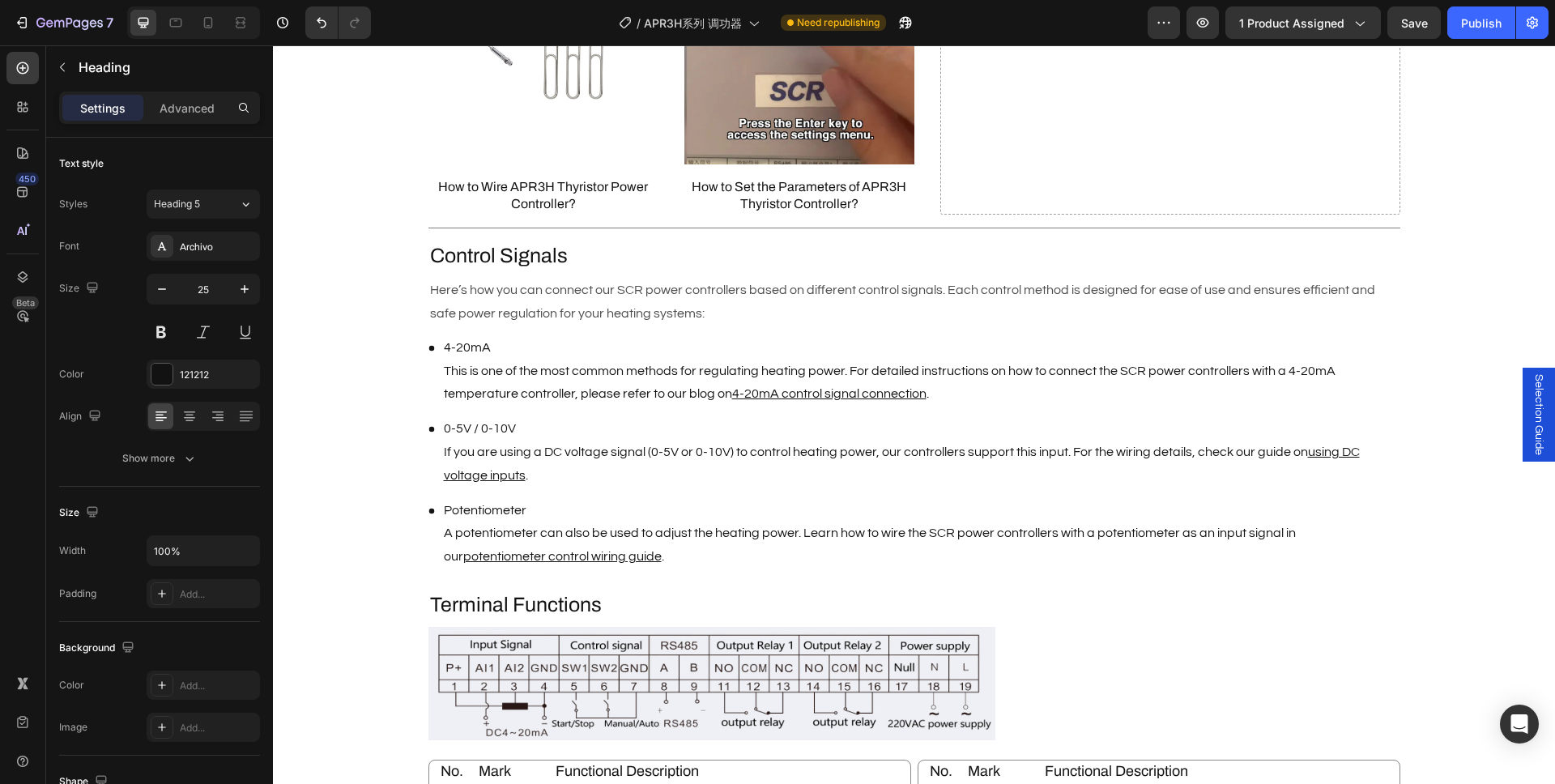
scroll to position [1708, 0]
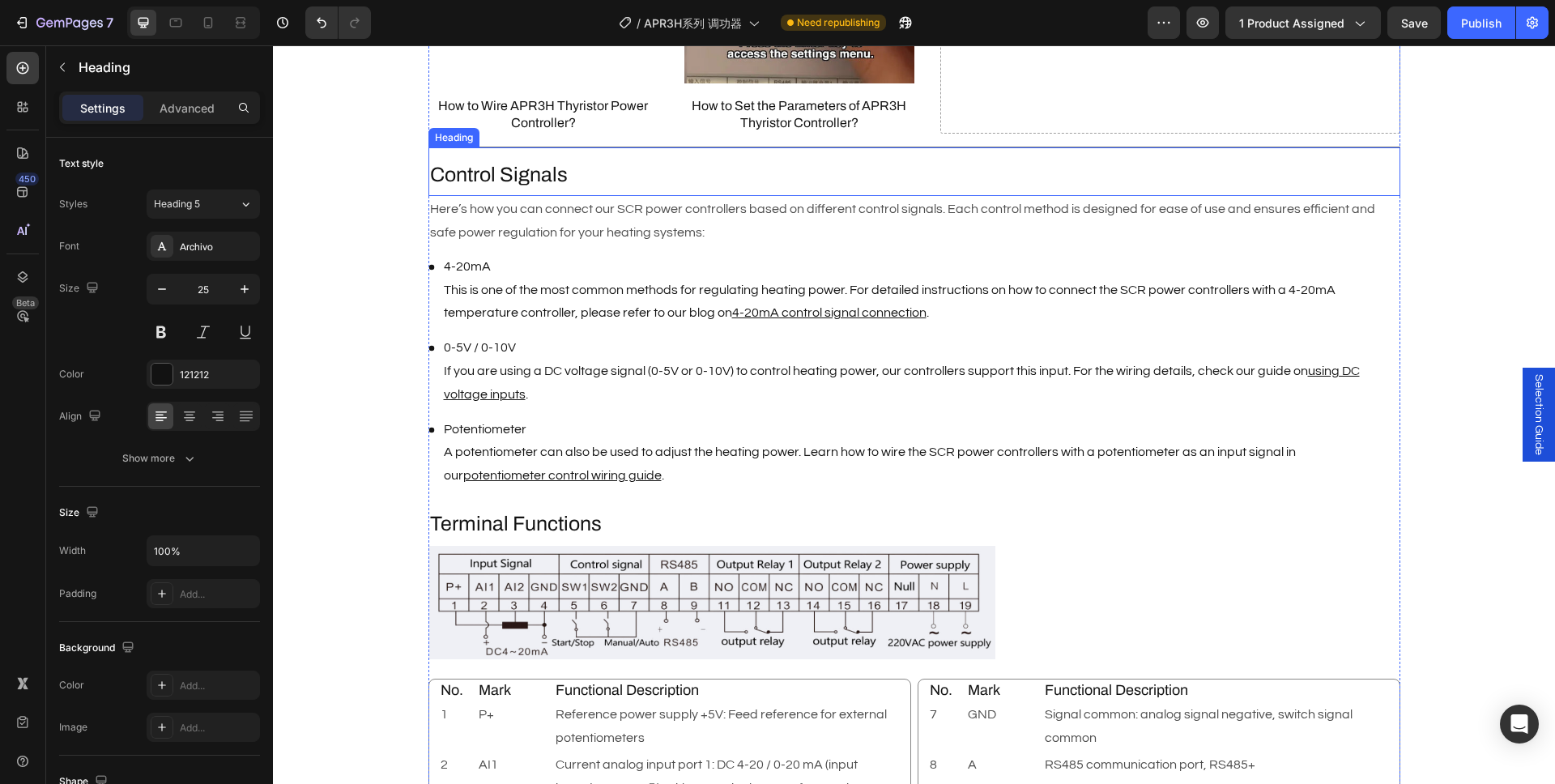
click at [567, 185] on p "Control Signals" at bounding box center [914, 175] width 969 height 26
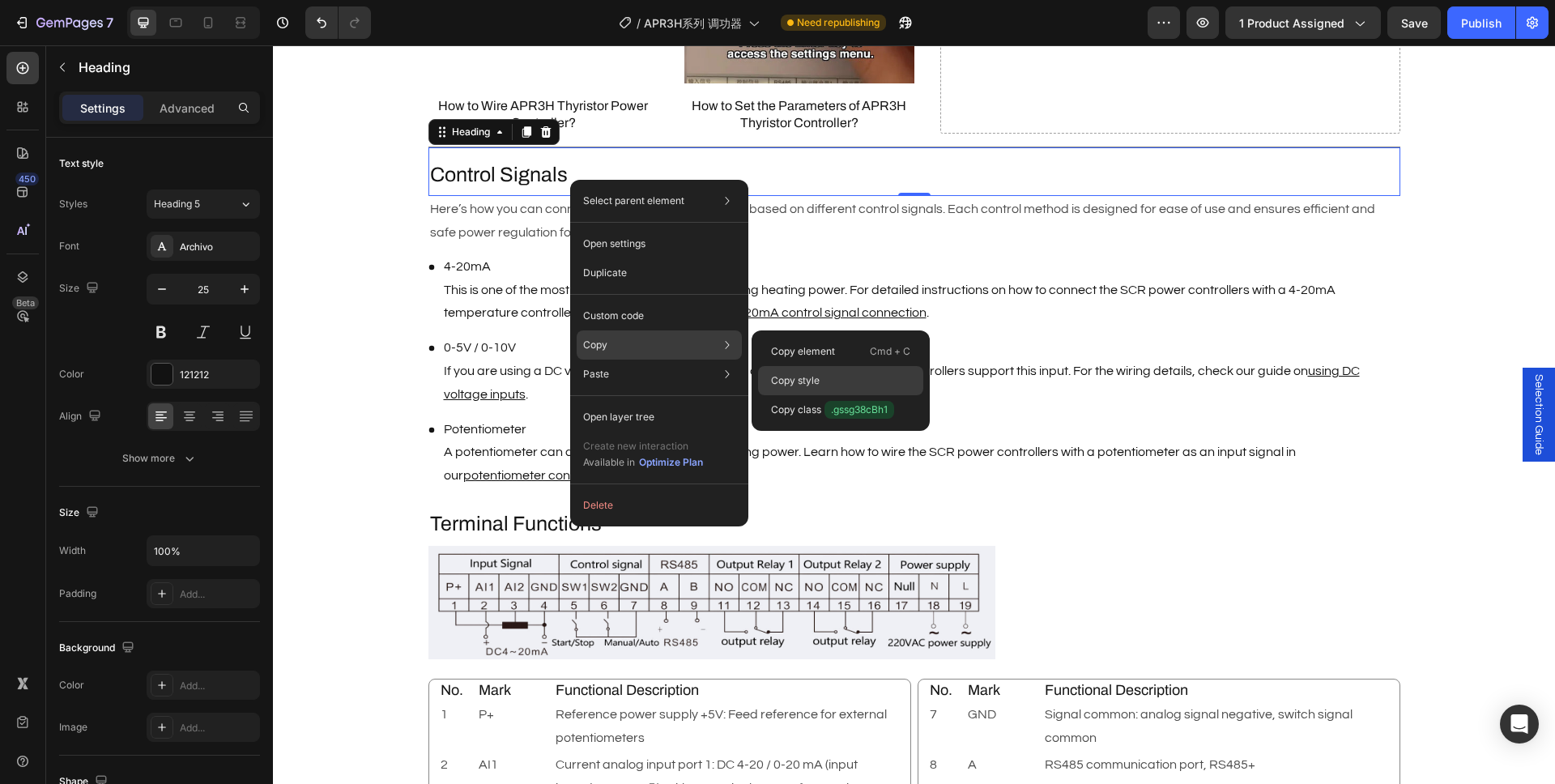
click at [813, 378] on p "Copy style" at bounding box center [795, 381] width 49 height 15
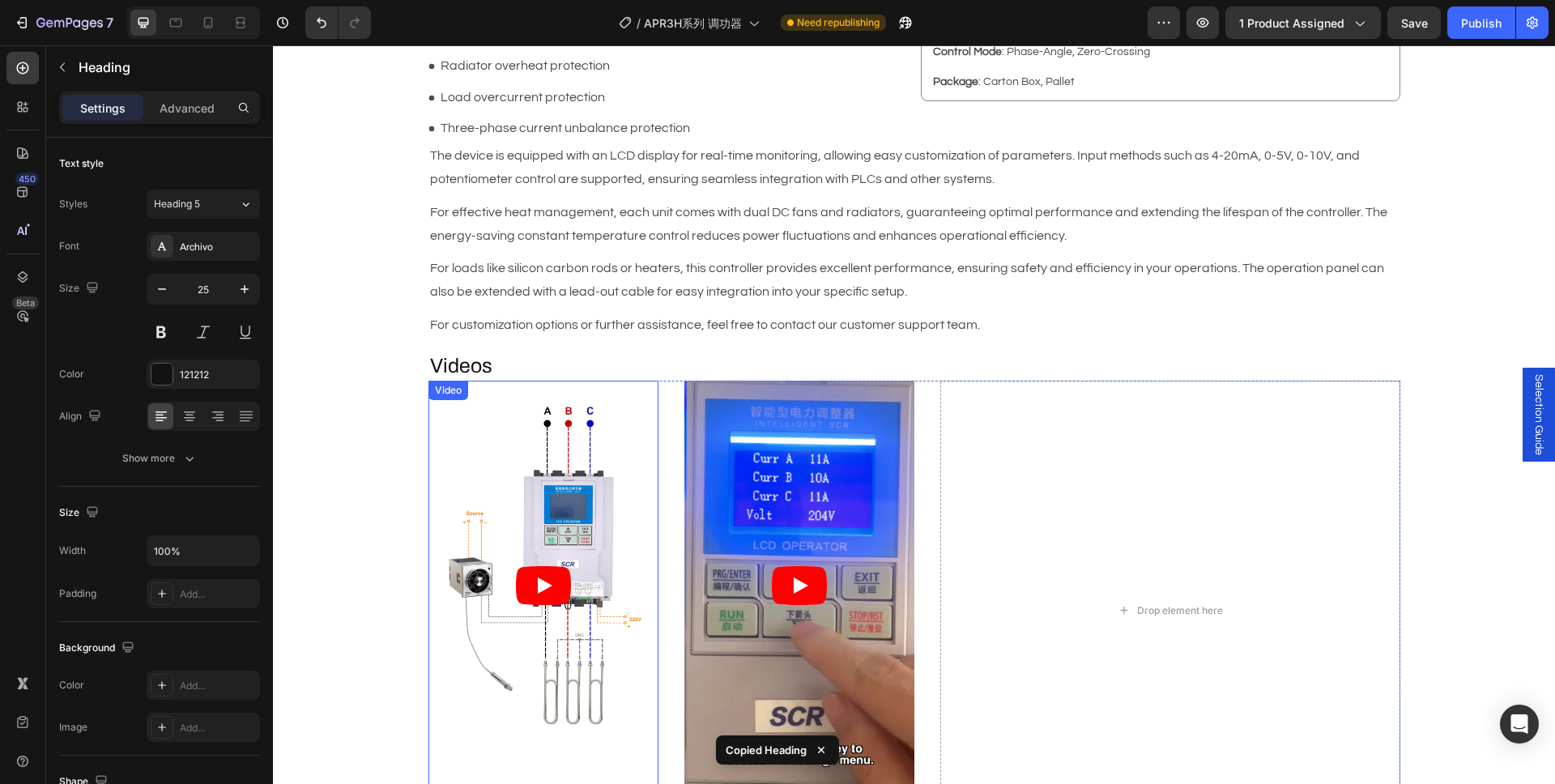
scroll to position [931, 0]
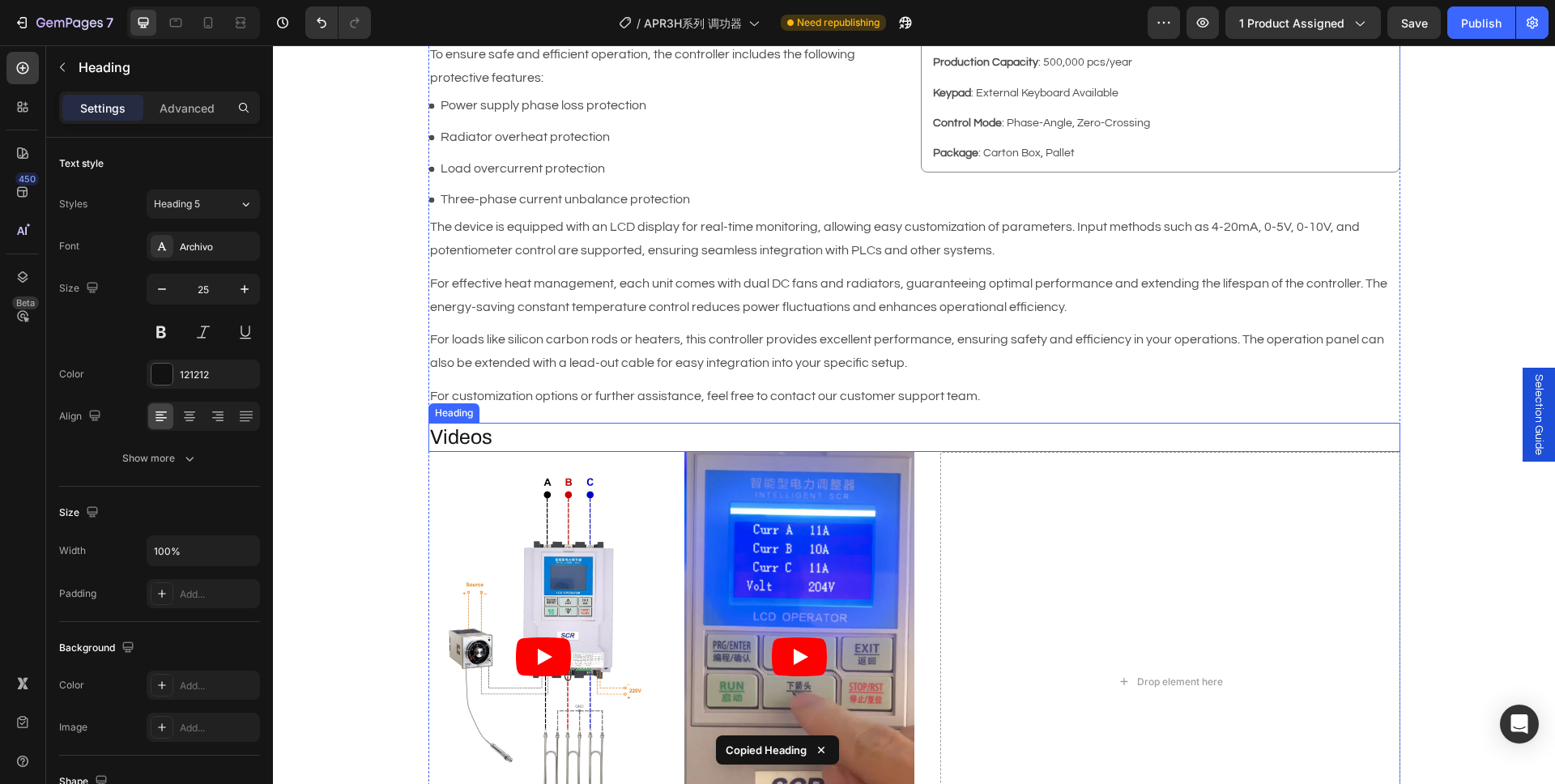
click at [474, 432] on h2 "Videos" at bounding box center [914, 438] width 972 height 30
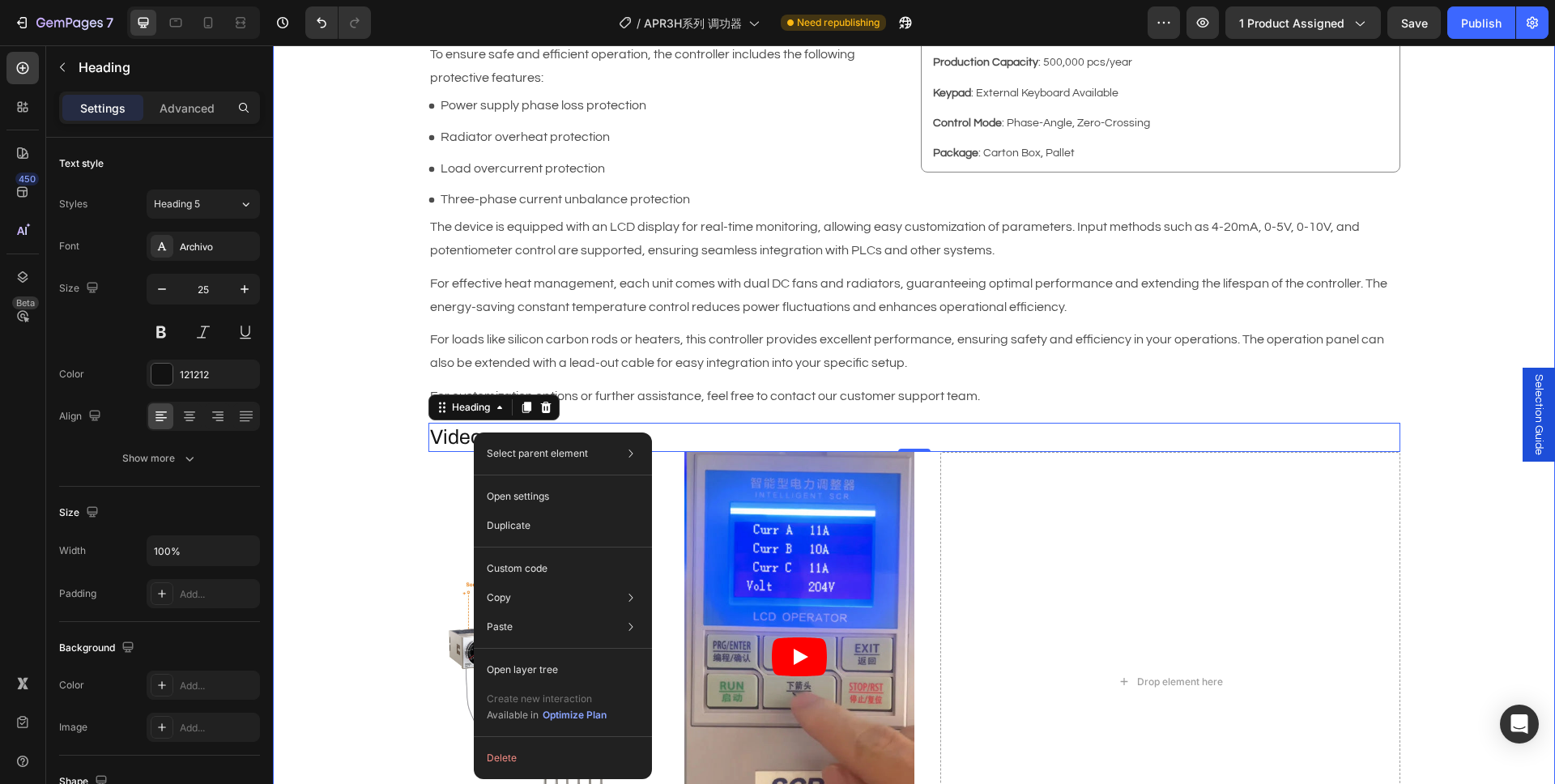
click at [467, 313] on p "For effective heat management, each unit comes with dual DC fans and radiators,…" at bounding box center [914, 295] width 969 height 47
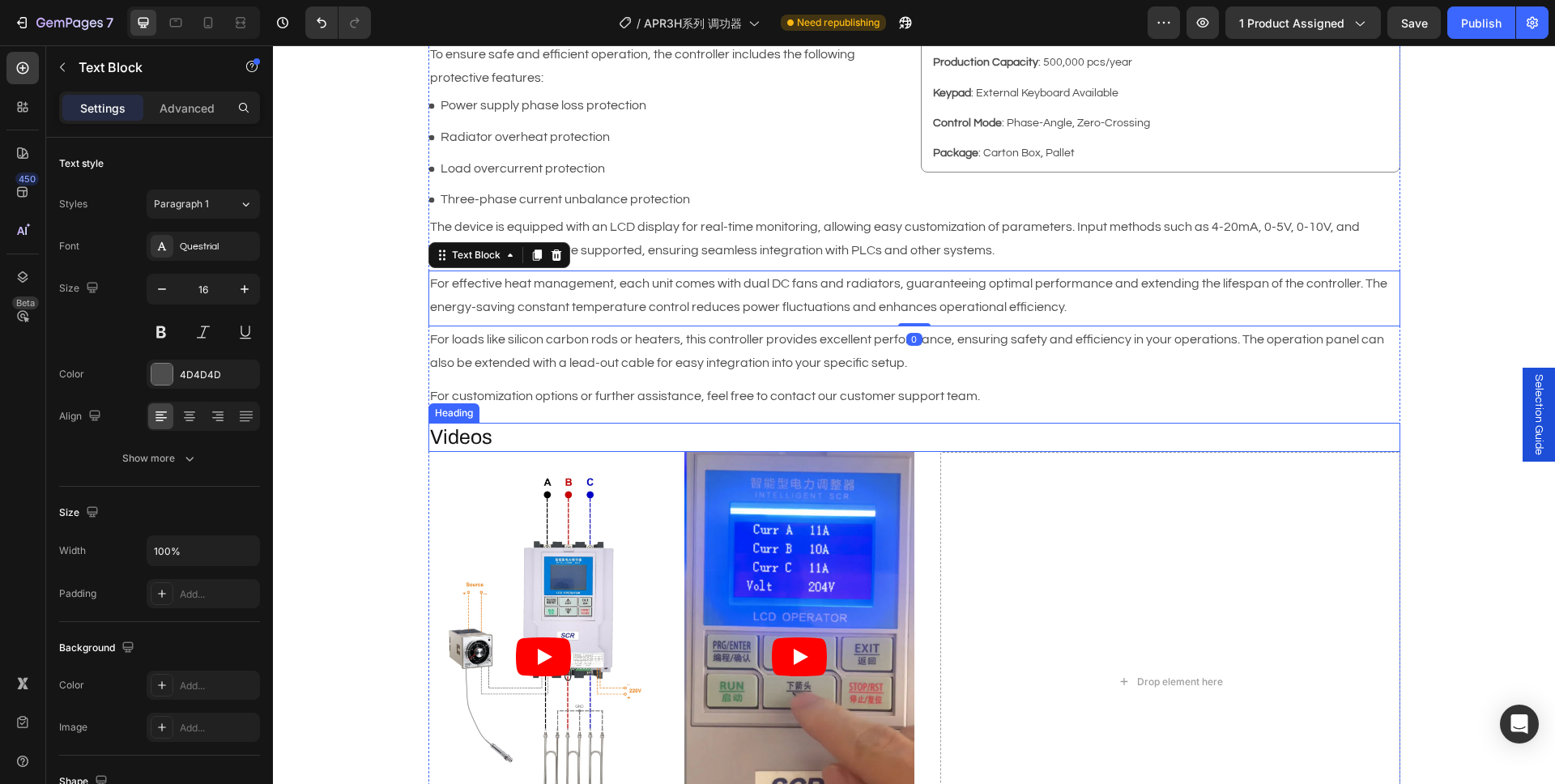
click at [518, 441] on h2 "Videos" at bounding box center [914, 438] width 972 height 30
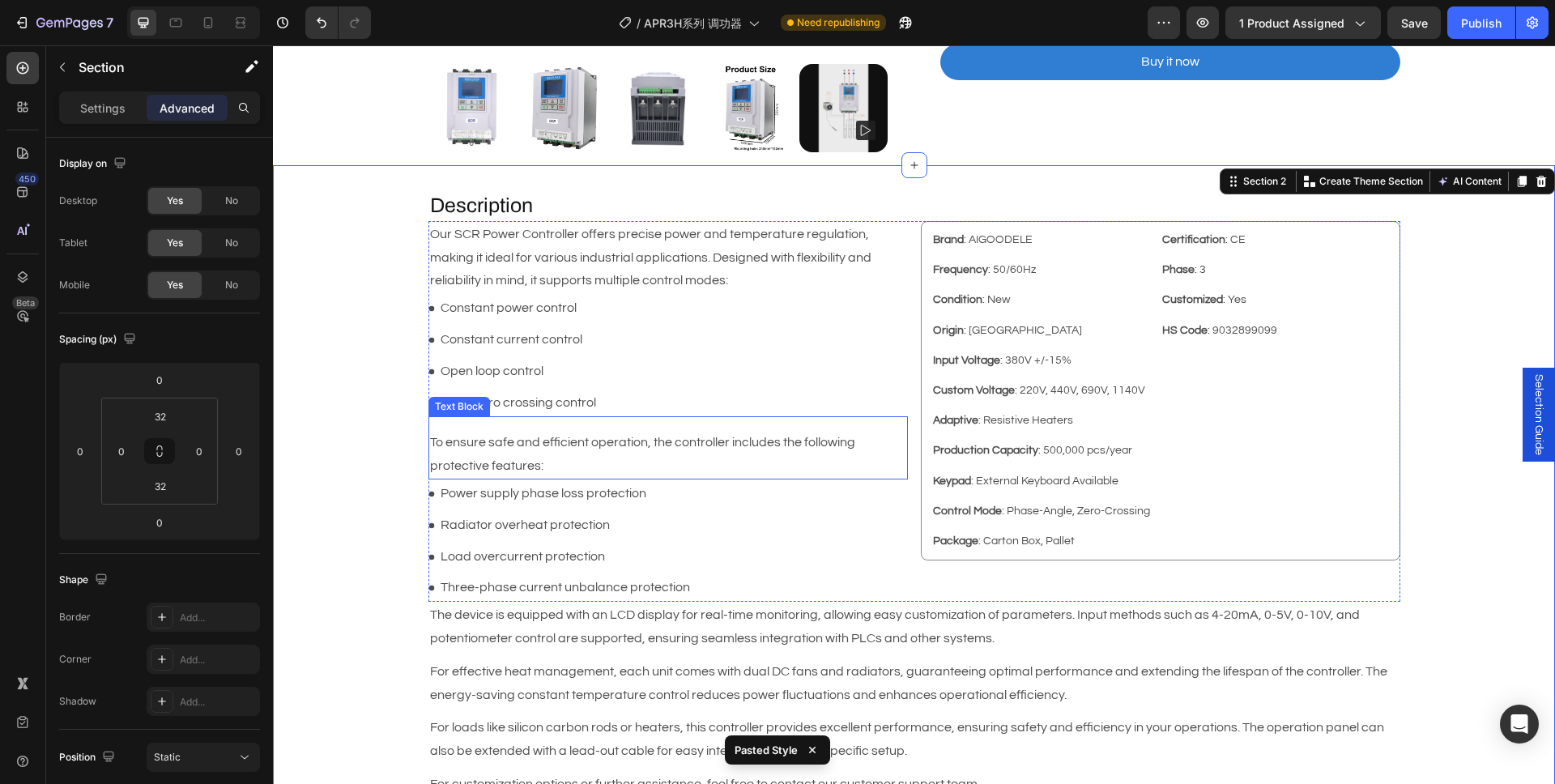
scroll to position [453, 0]
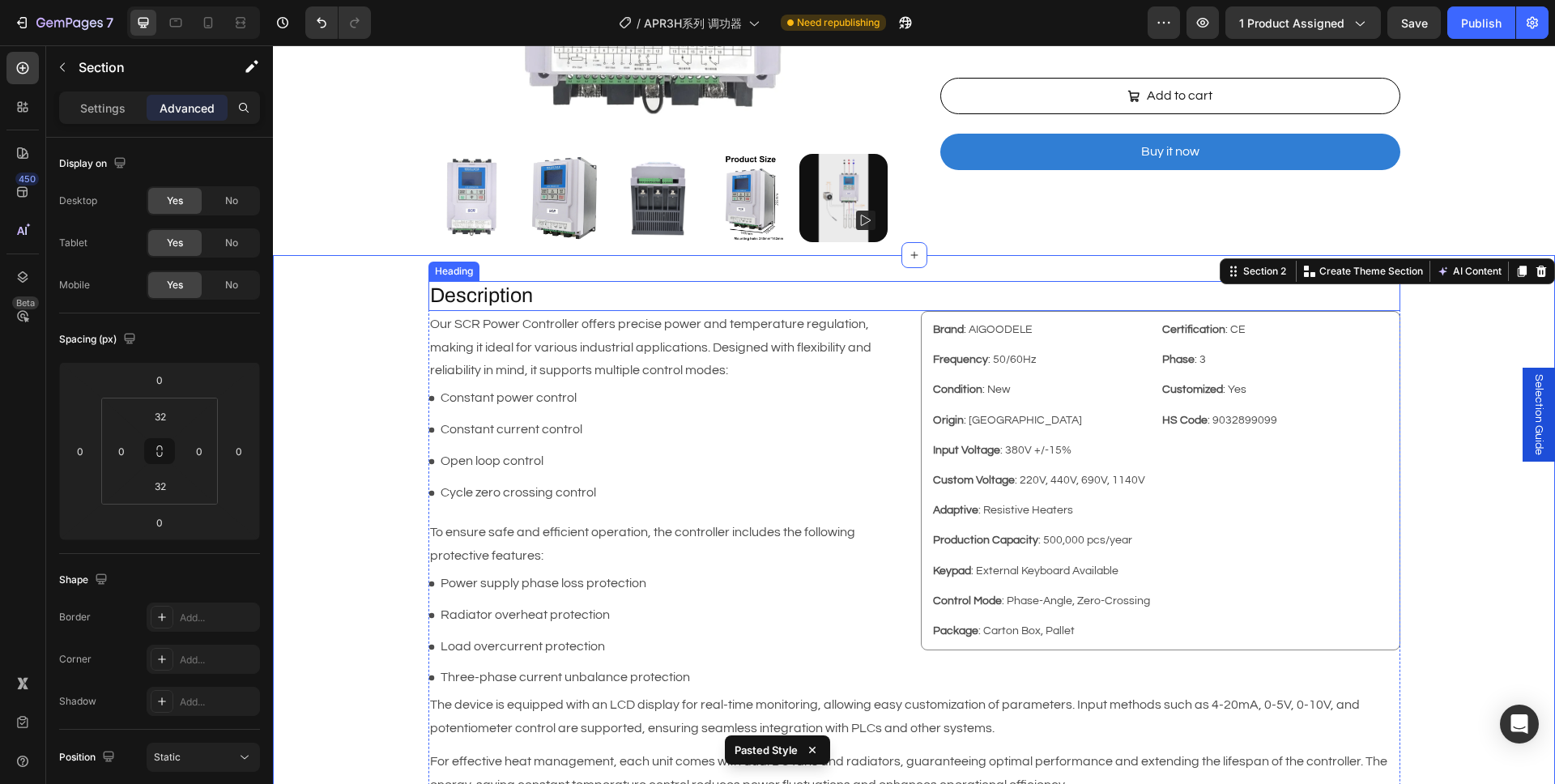
click at [496, 294] on p "Description" at bounding box center [914, 296] width 969 height 26
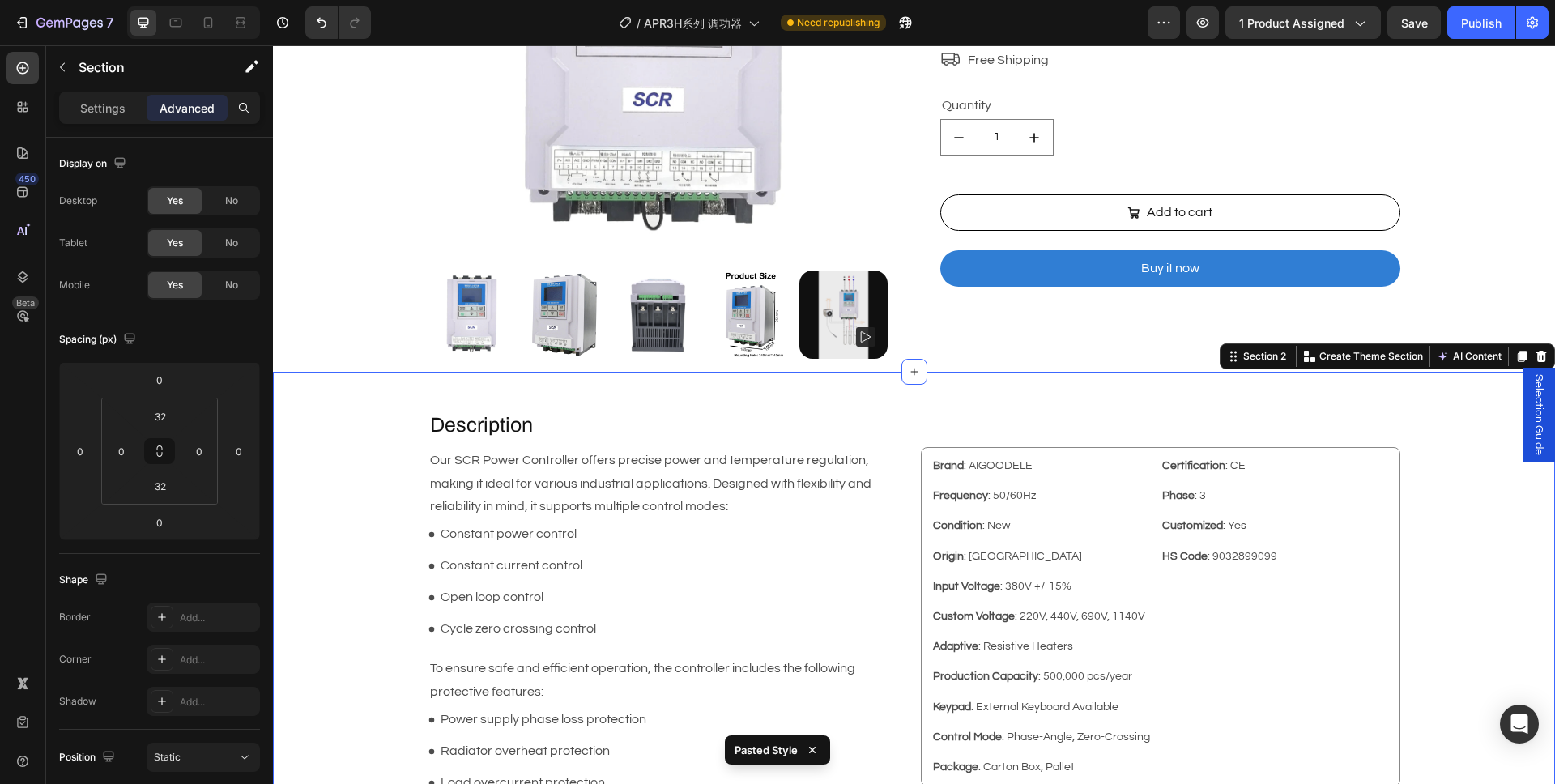
scroll to position [259, 0]
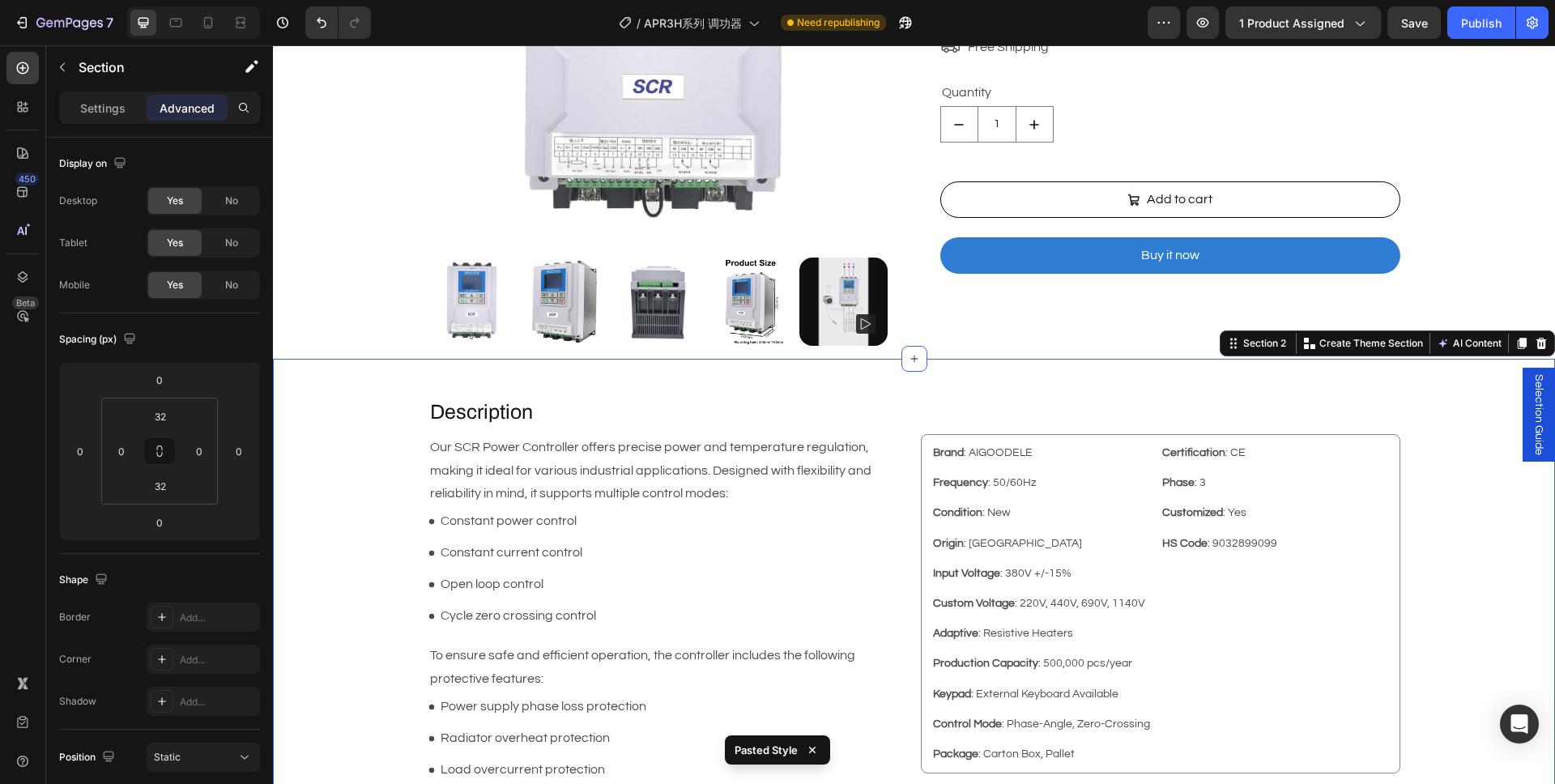
scroll to position [453, 0]
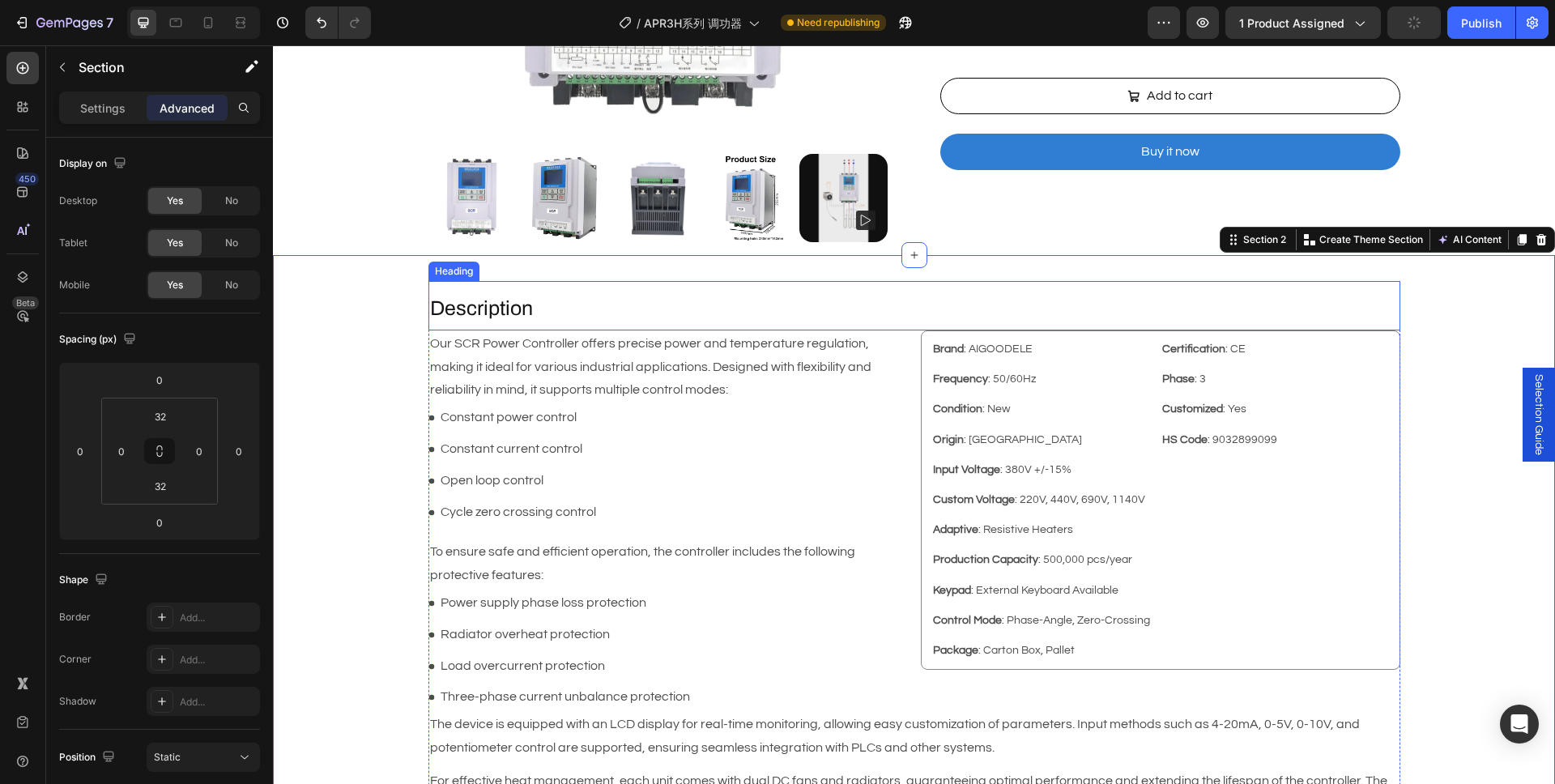
click at [516, 294] on h2 "Description" at bounding box center [914, 309] width 972 height 30
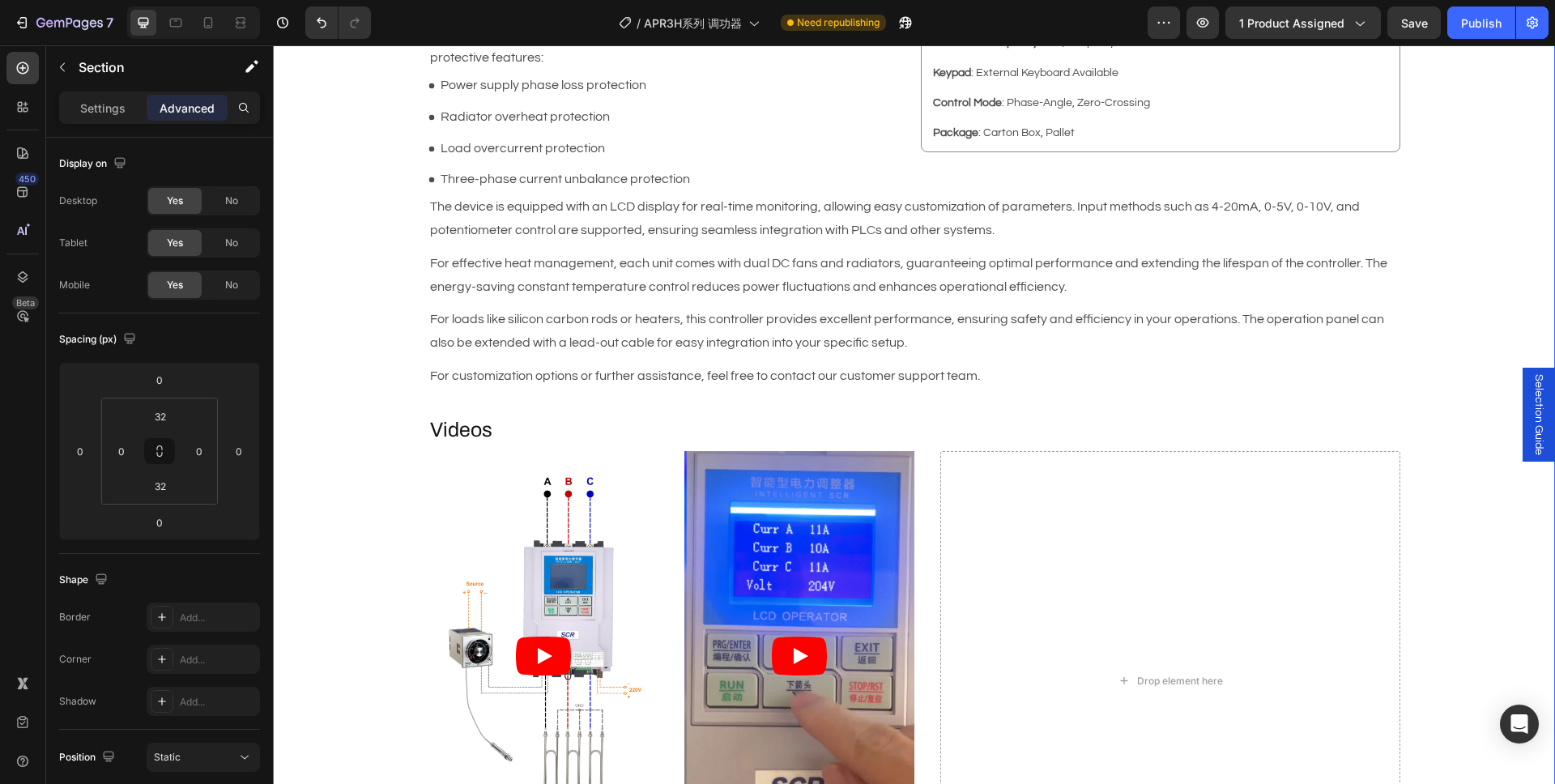
scroll to position [1068, 0]
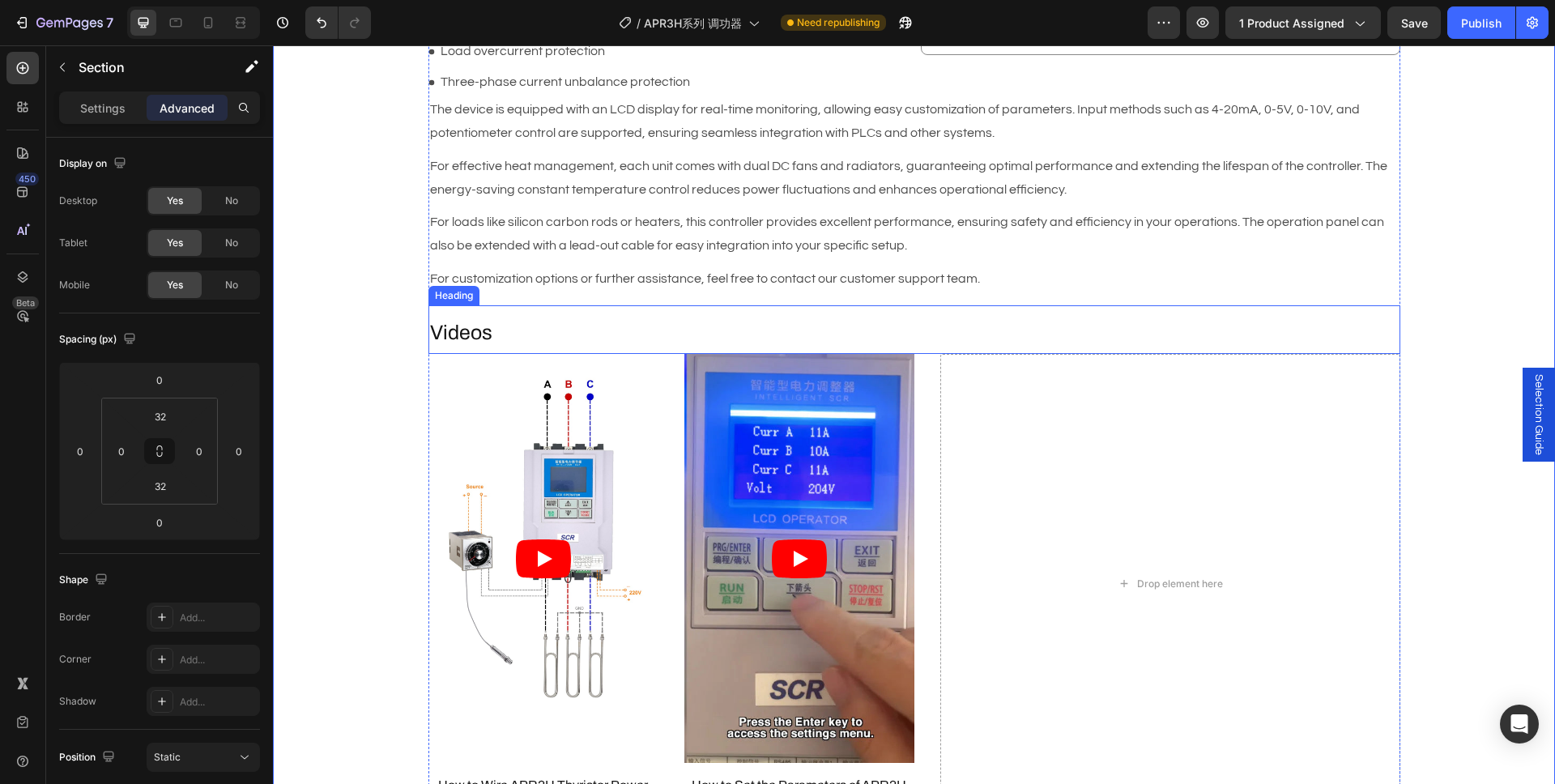
click at [499, 327] on h2 "Videos" at bounding box center [914, 333] width 972 height 30
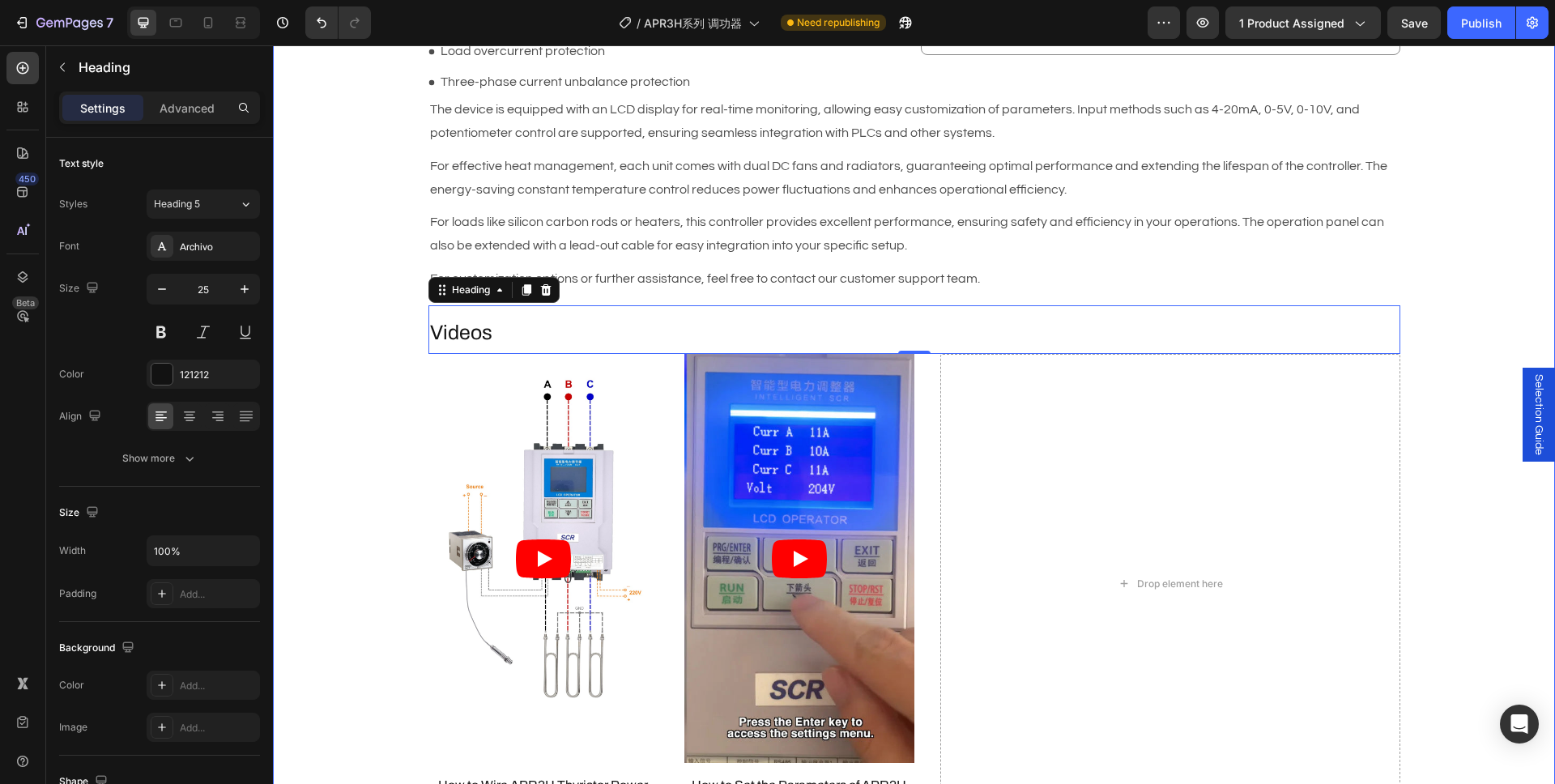
click at [365, 368] on div "Description Heading Brand : AIGOODELE Text Block Certification : CE Text Block …" at bounding box center [914, 780] width 1282 height 2228
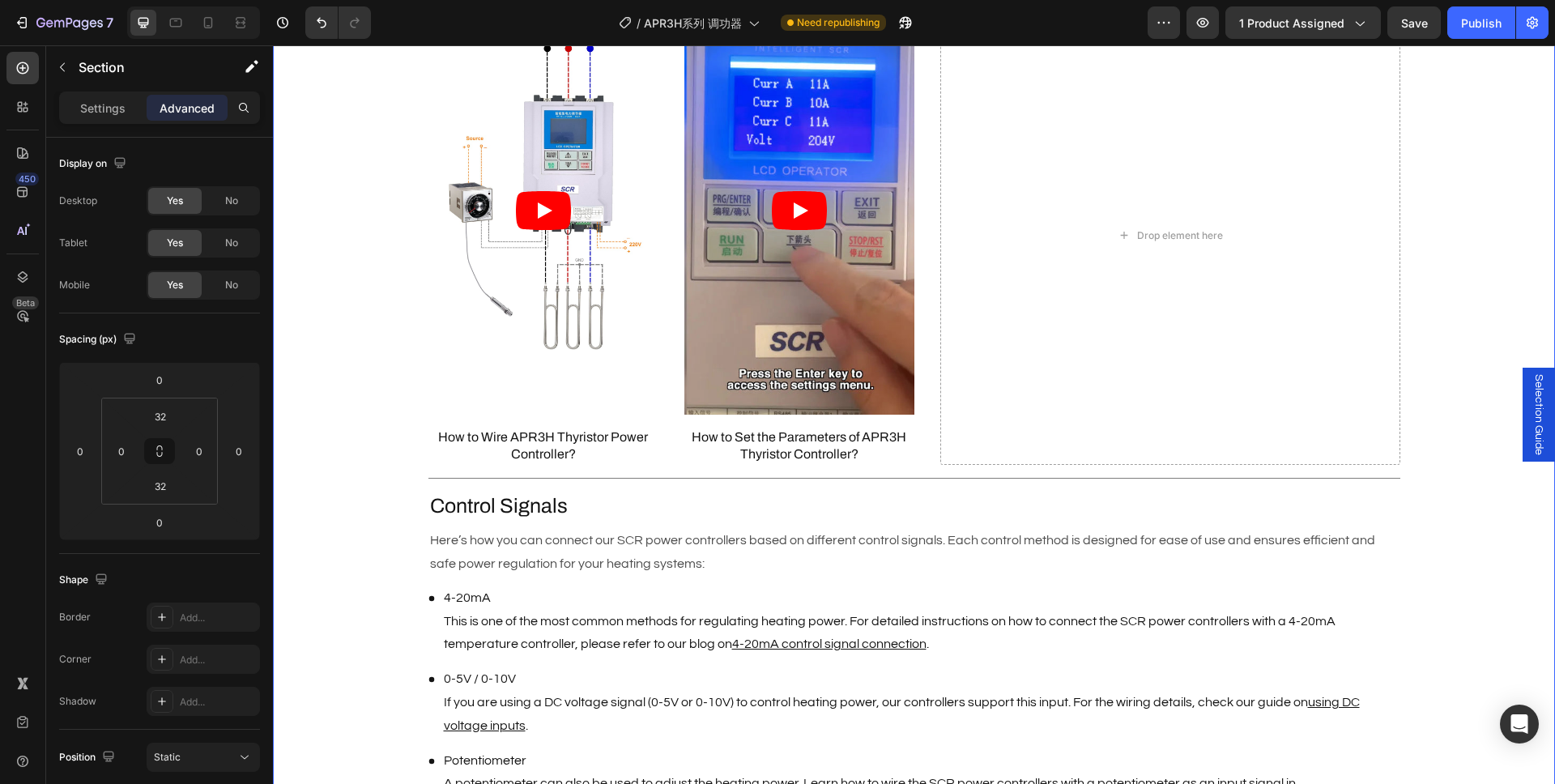
scroll to position [1666, 0]
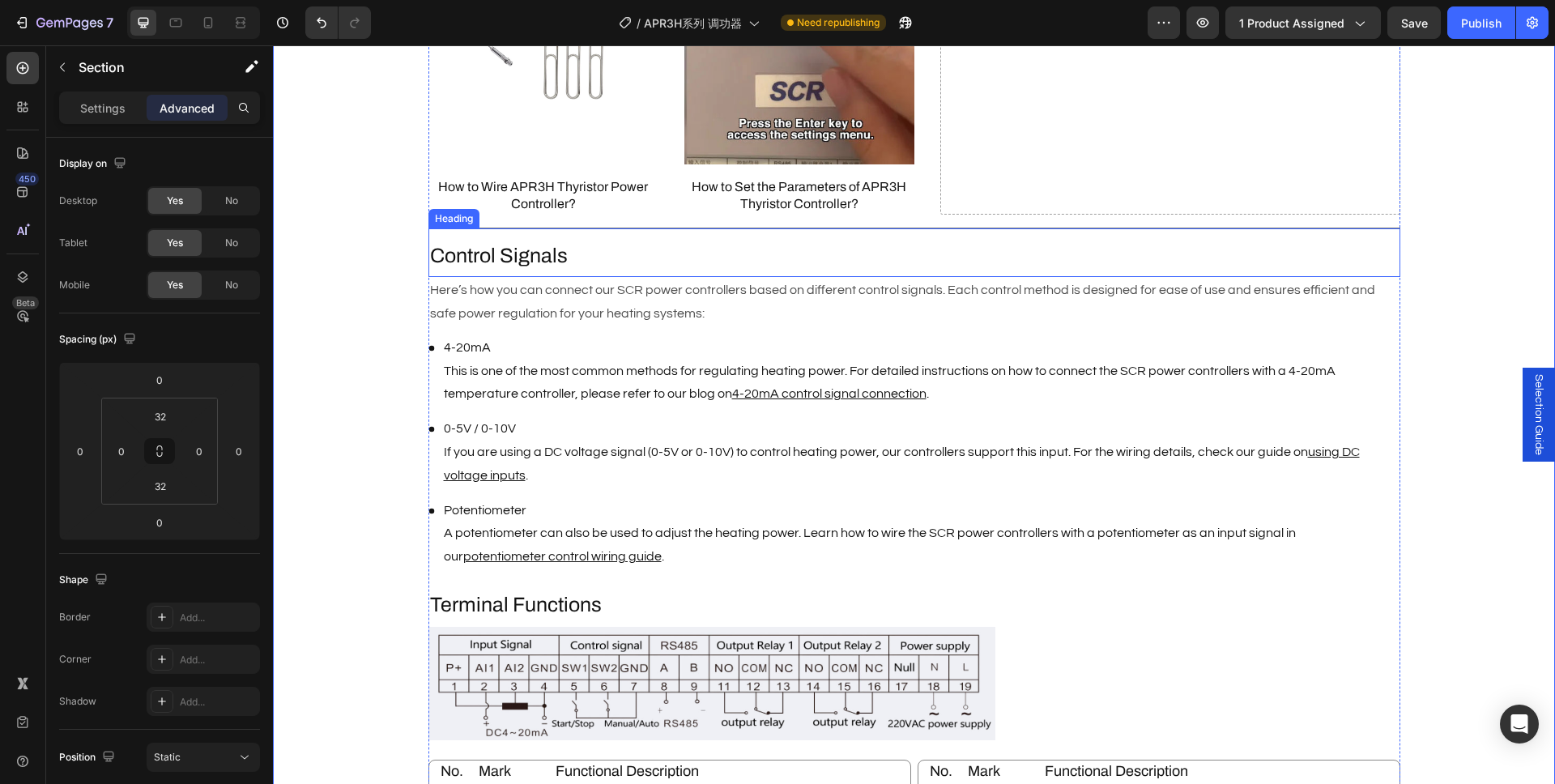
click at [520, 253] on p "Control Signals" at bounding box center [914, 256] width 969 height 26
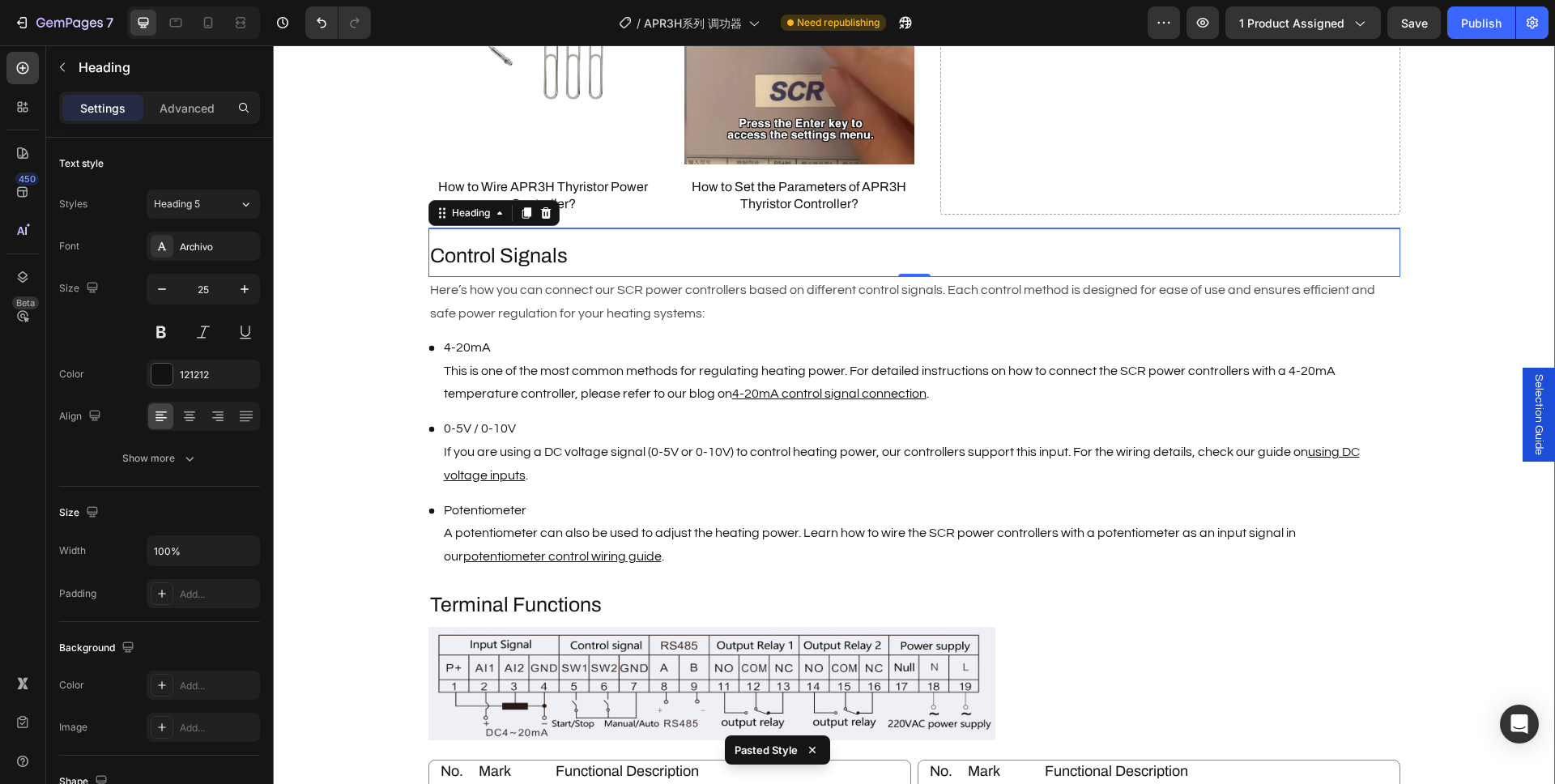
click at [328, 238] on div "Description Heading Brand : AIGOODELE Text Block Certification : CE Text Block …" at bounding box center [914, 182] width 1282 height 2228
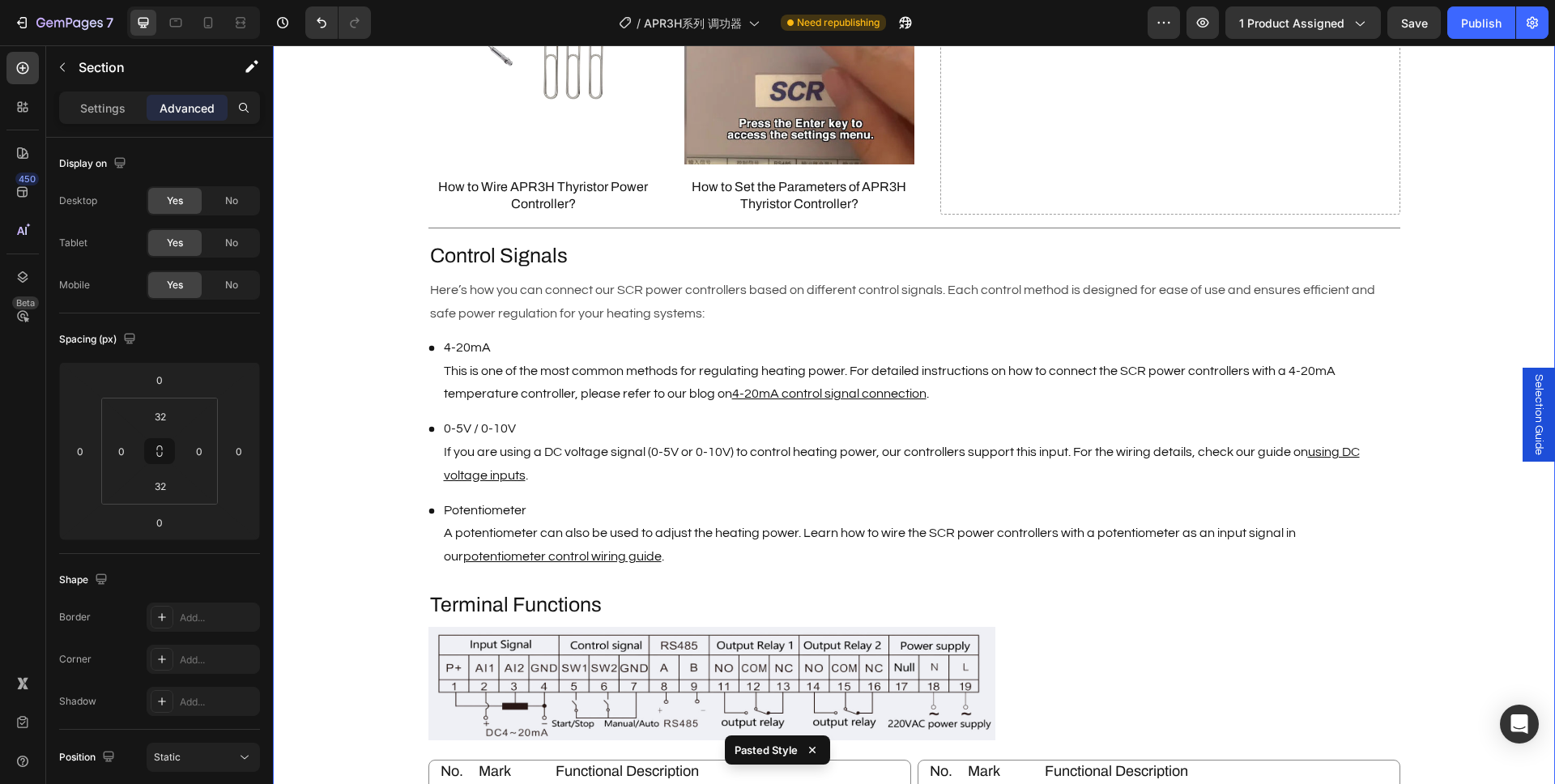
scroll to position [1763, 0]
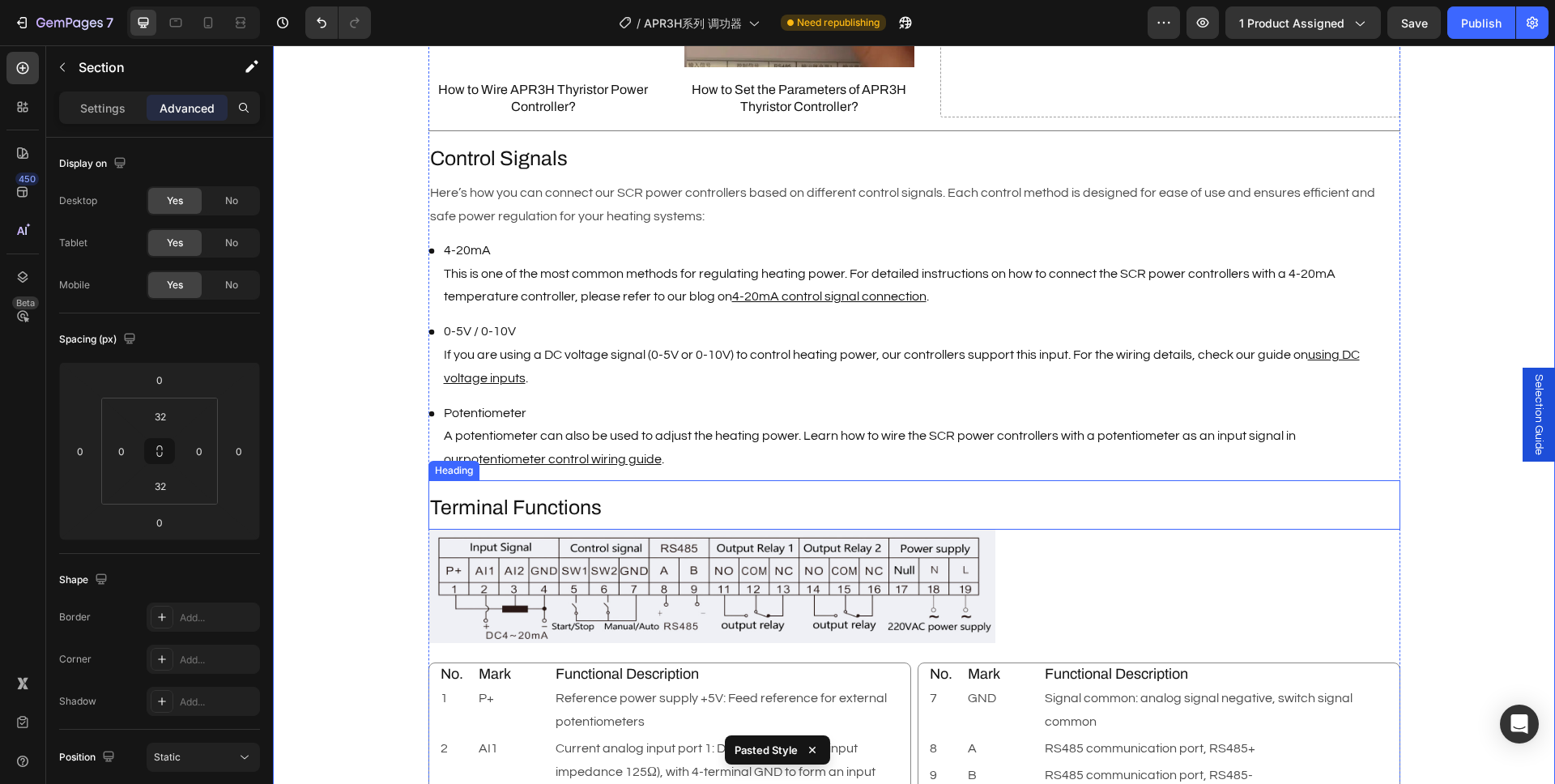
click at [553, 502] on h2 "Terminal Functions" at bounding box center [914, 508] width 972 height 30
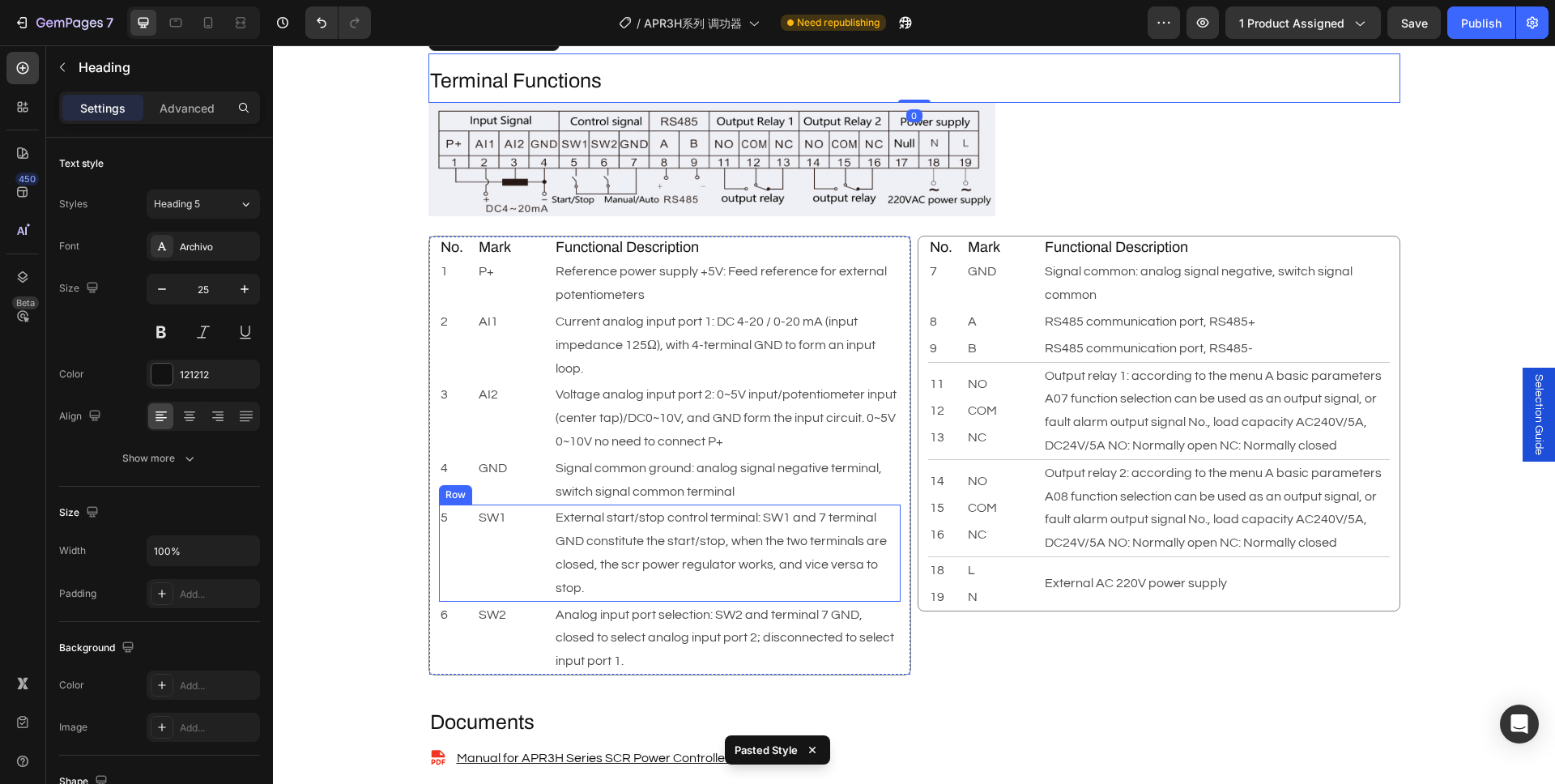
scroll to position [2373, 0]
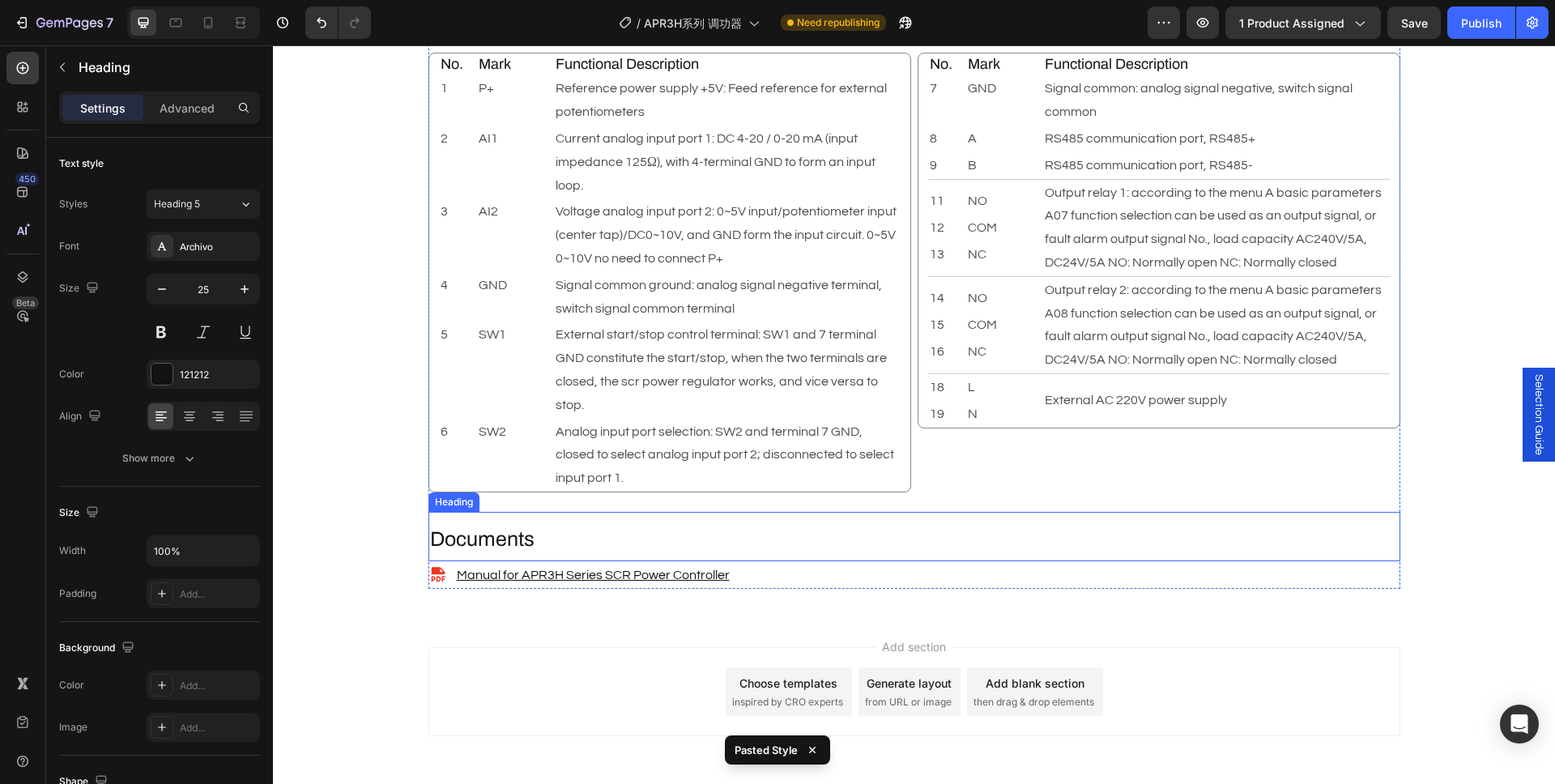
click at [503, 528] on h2 "Documents" at bounding box center [914, 539] width 972 height 30
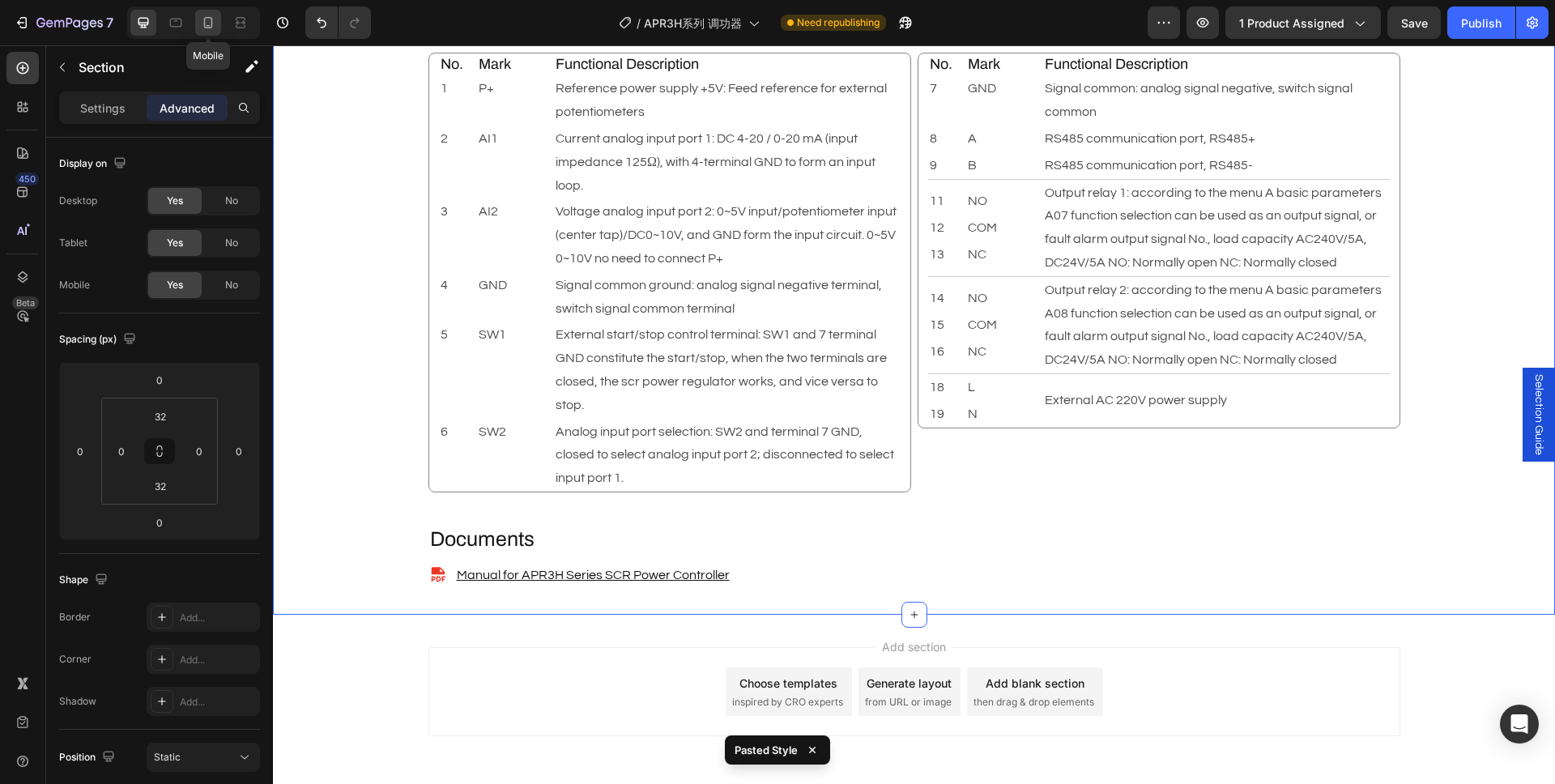
click at [205, 22] on icon at bounding box center [209, 23] width 16 height 16
type input "12"
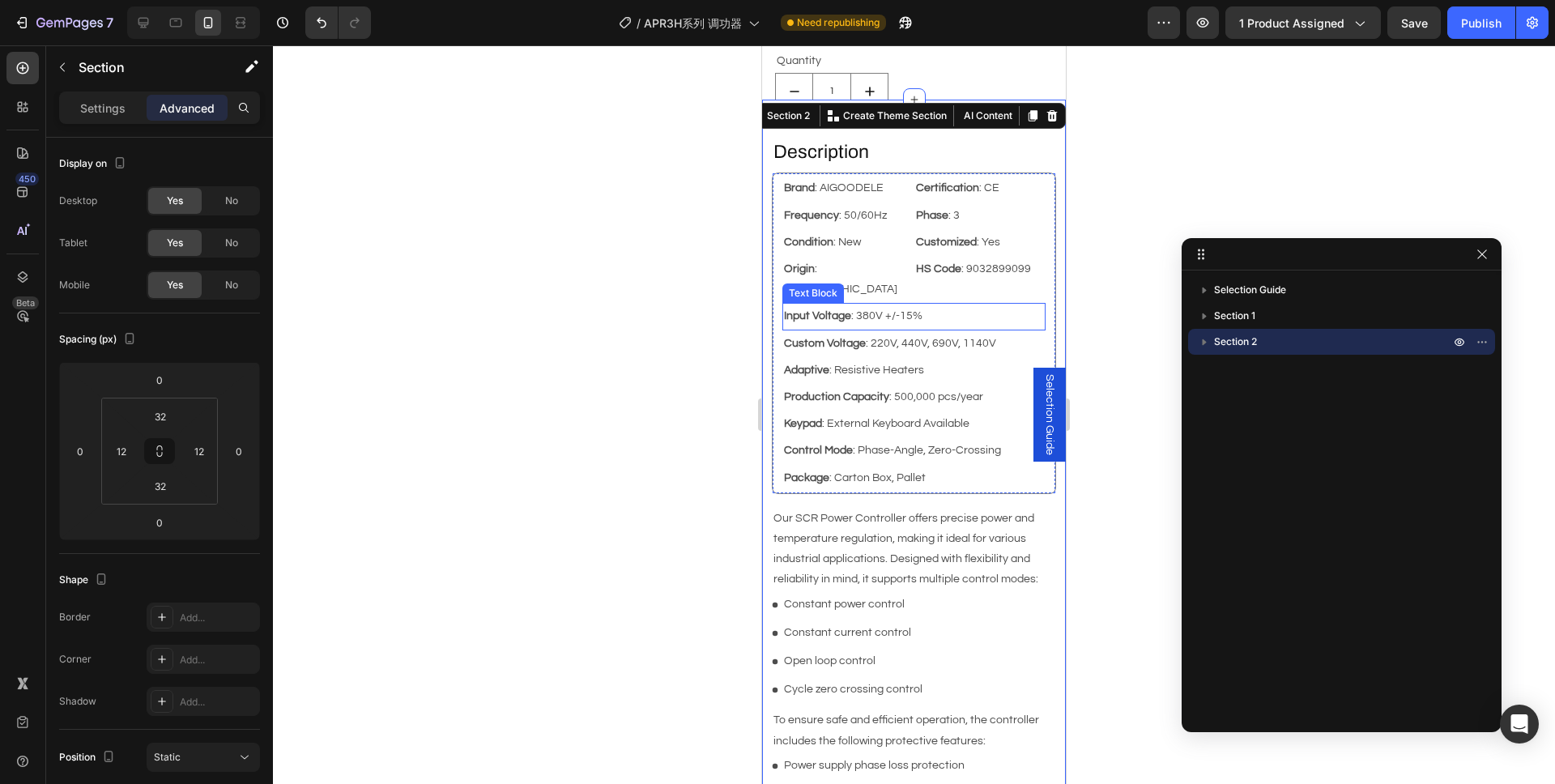
scroll to position [607, 0]
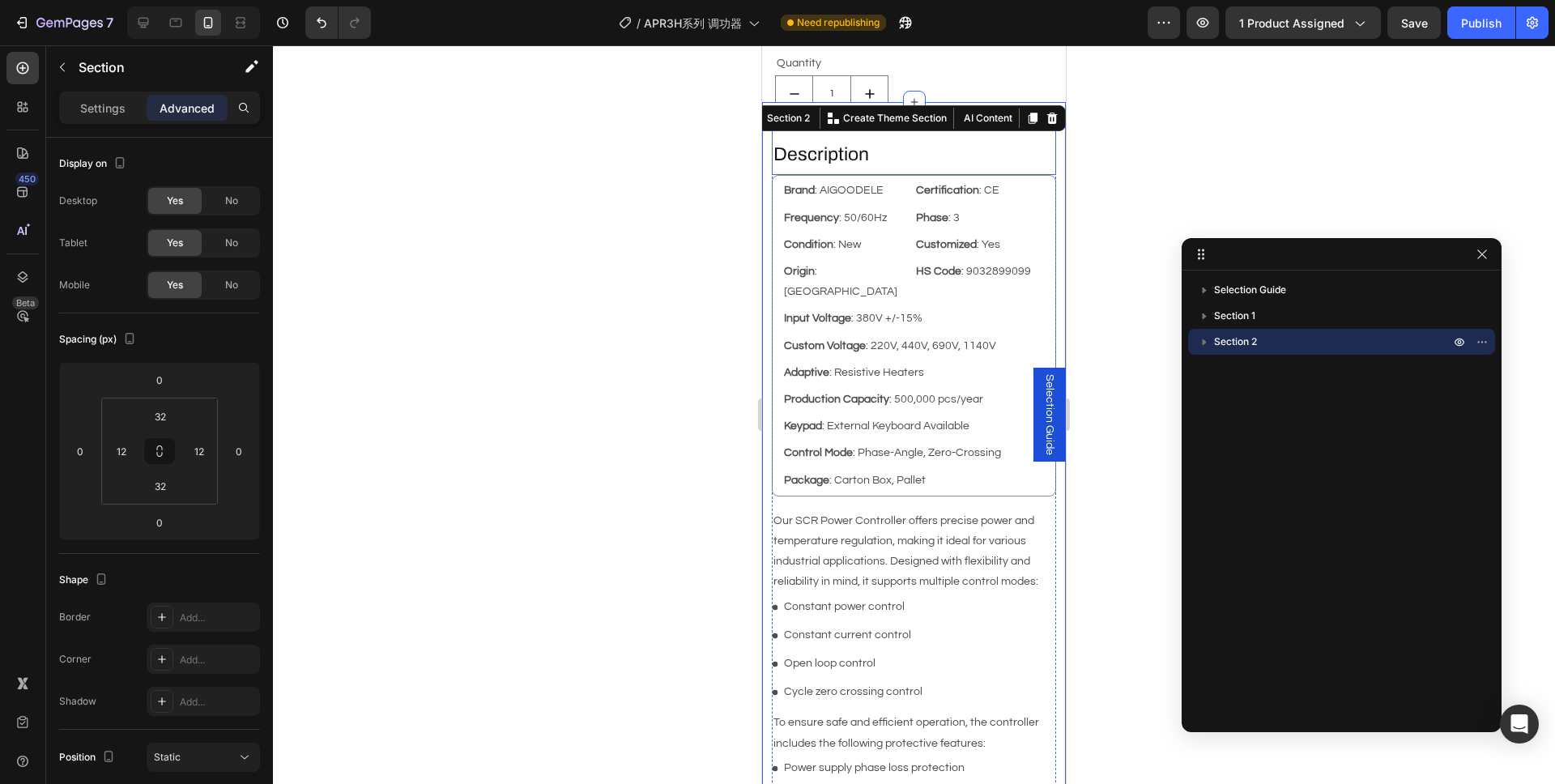
click at [874, 156] on p "Description" at bounding box center [914, 154] width 281 height 24
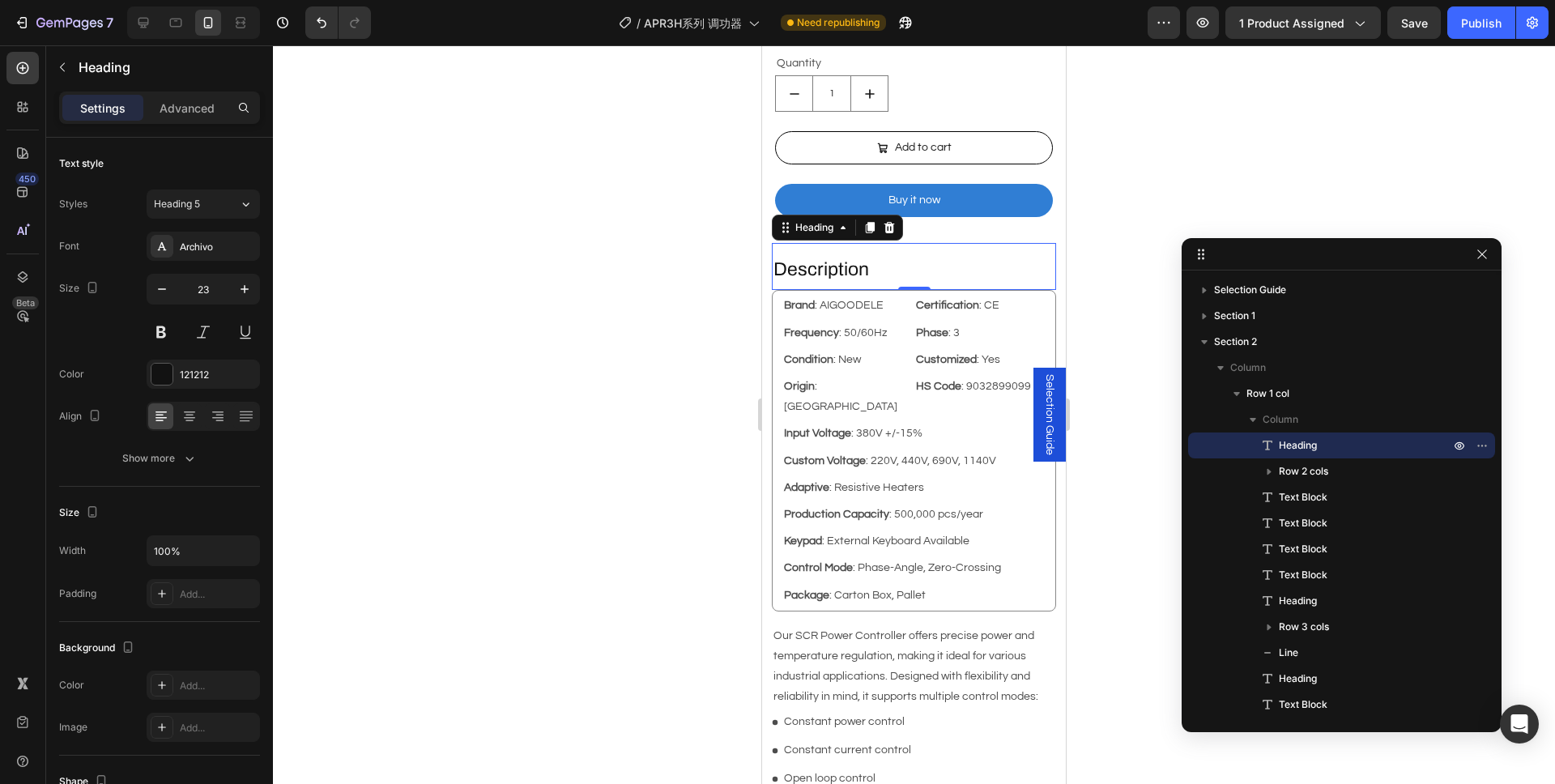
click at [680, 202] on div at bounding box center [914, 415] width 1282 height 739
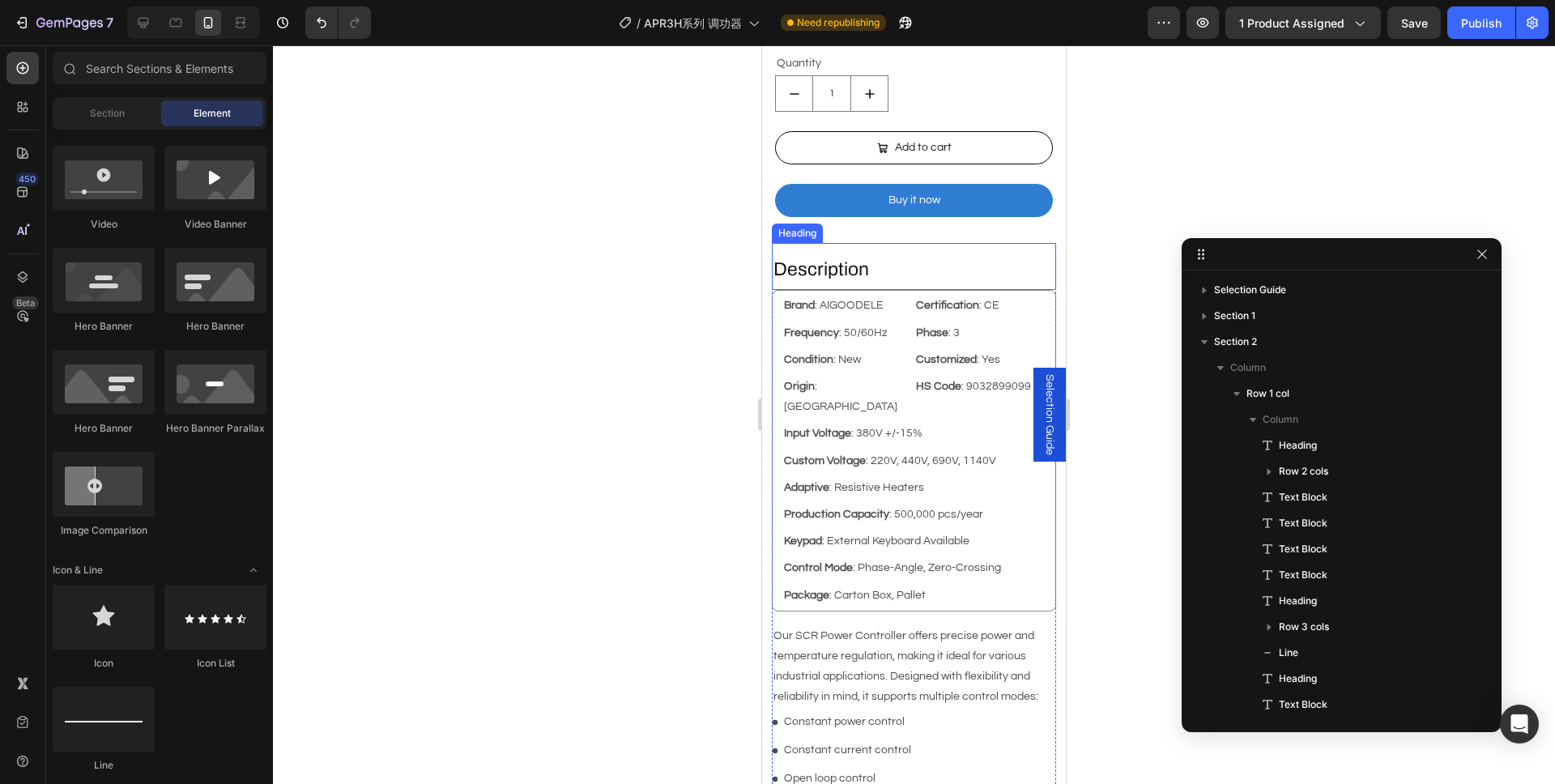
click at [867, 257] on p "Description" at bounding box center [914, 269] width 281 height 24
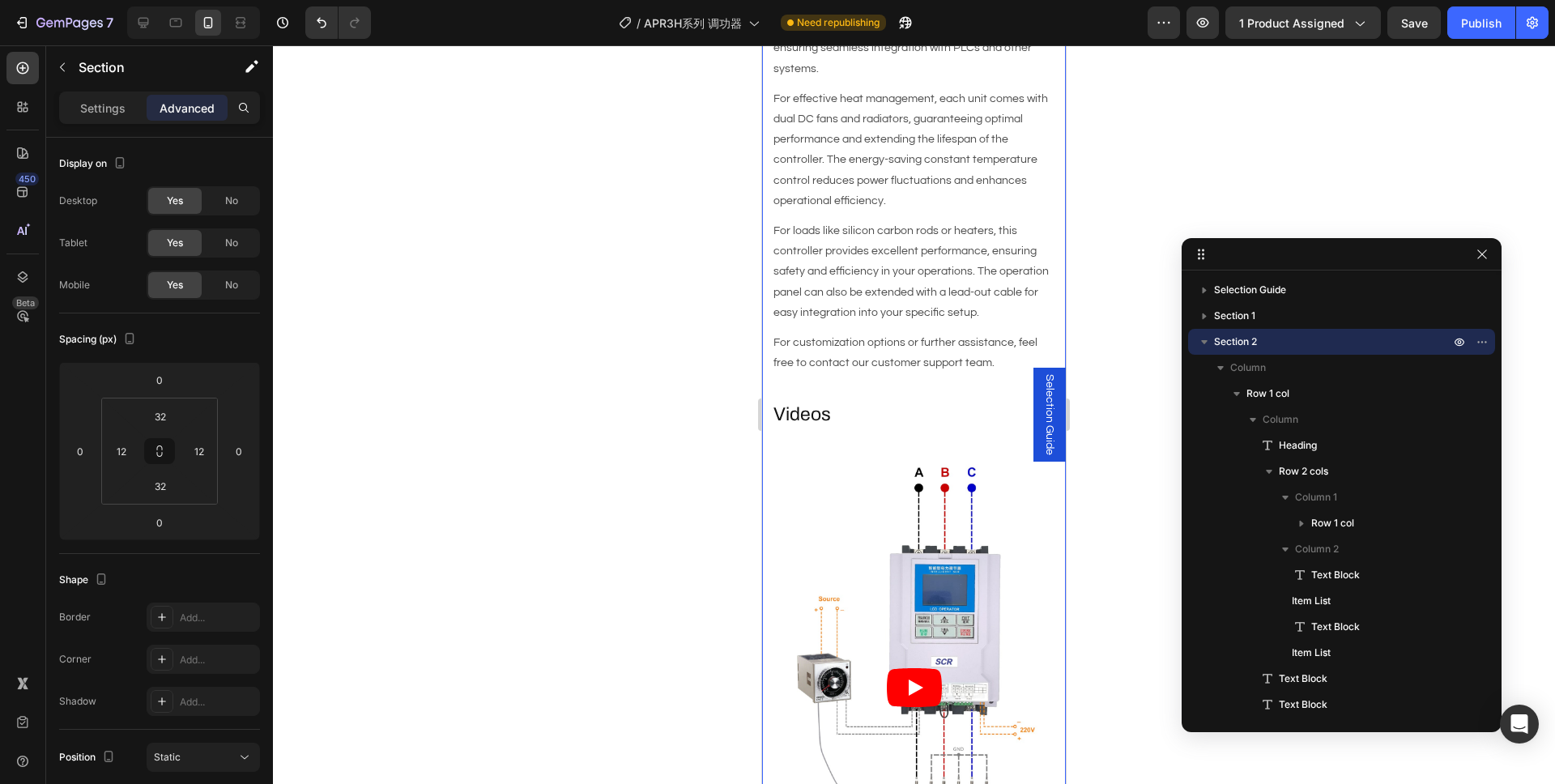
scroll to position [1814, 0]
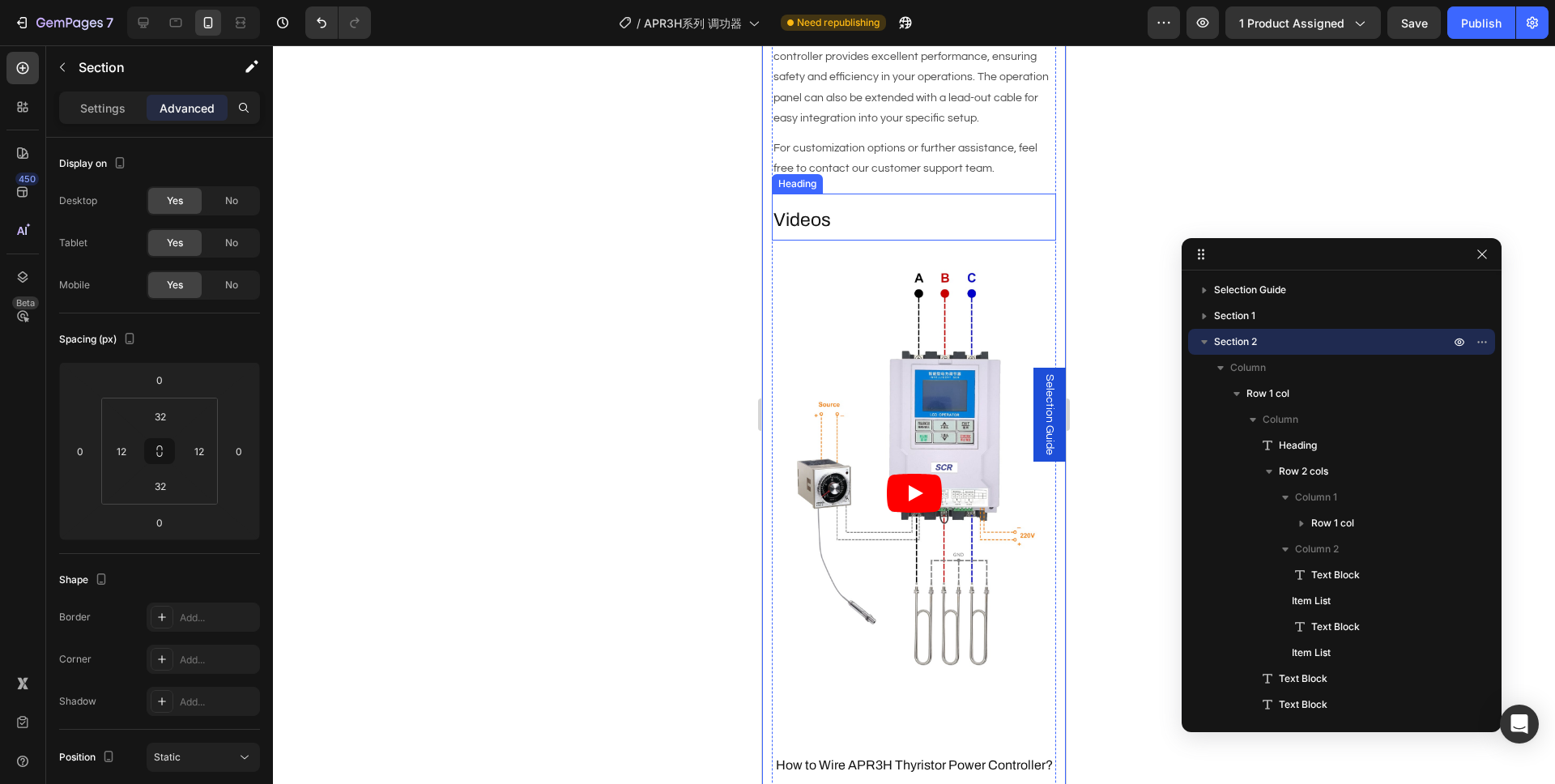
click at [871, 206] on h2 "Videos" at bounding box center [914, 219] width 284 height 27
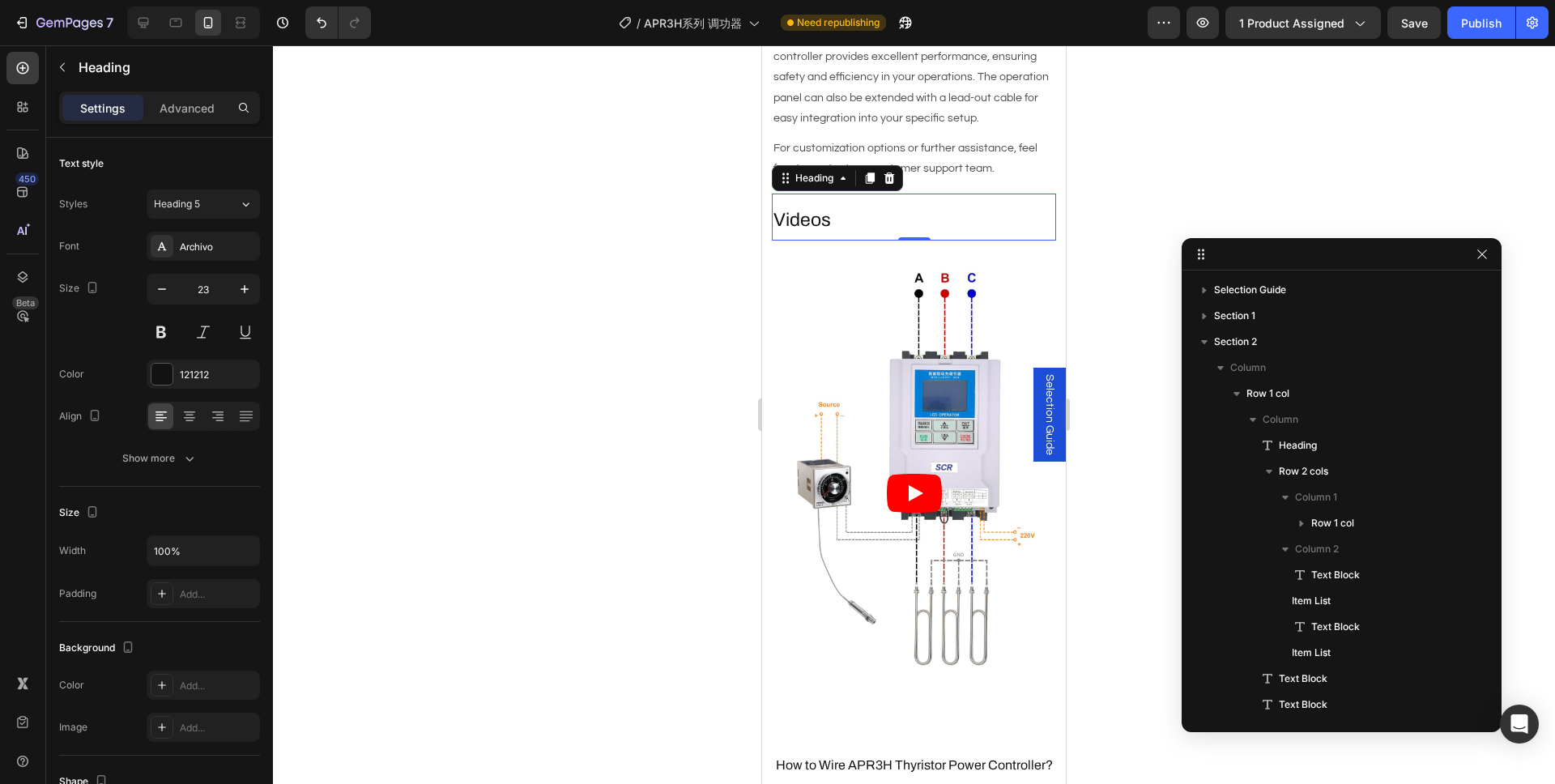
scroll to position [327, 0]
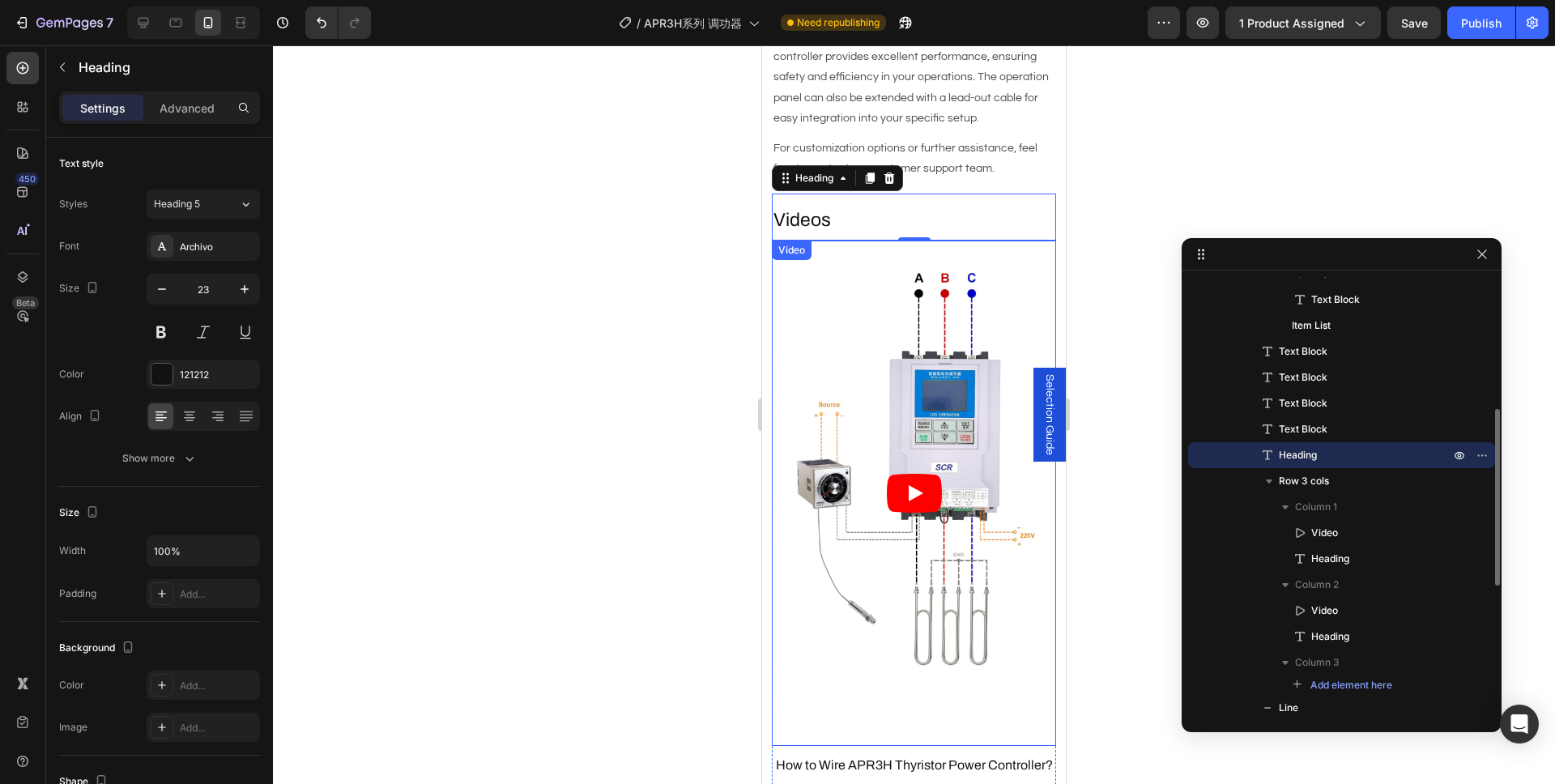
click at [686, 271] on div at bounding box center [914, 415] width 1282 height 739
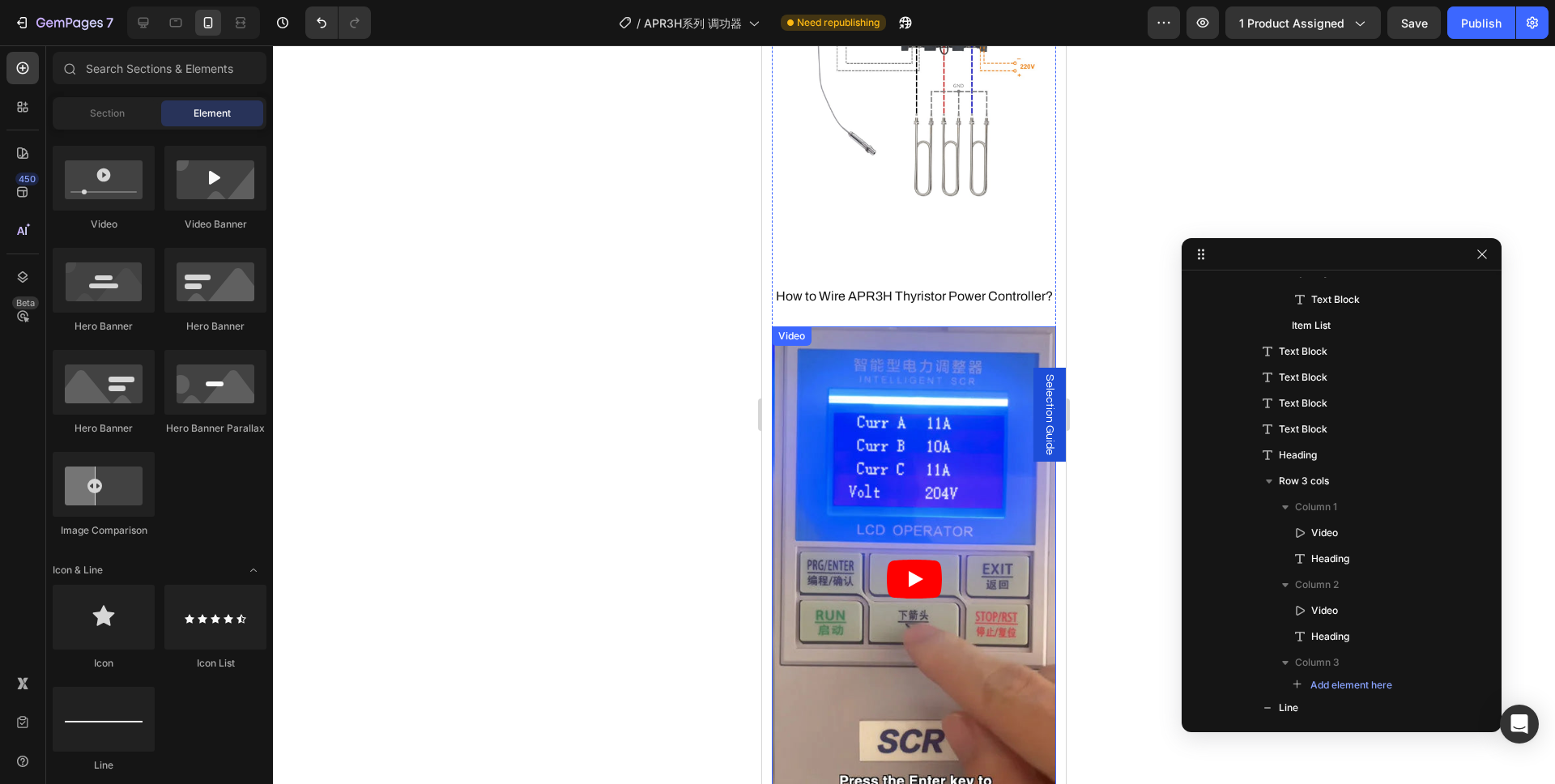
scroll to position [2267, 0]
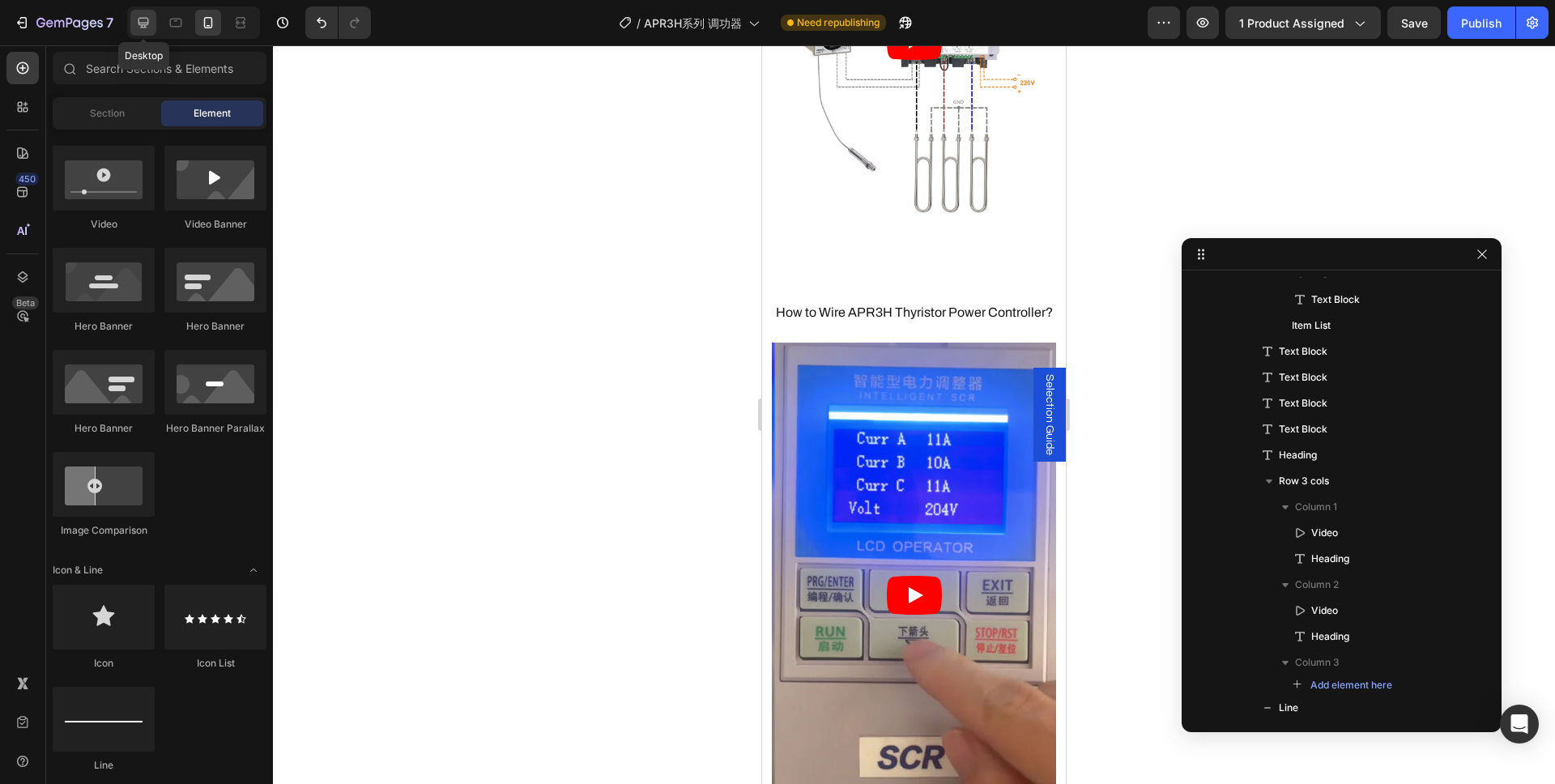
click at [151, 25] on icon at bounding box center [143, 23] width 16 height 16
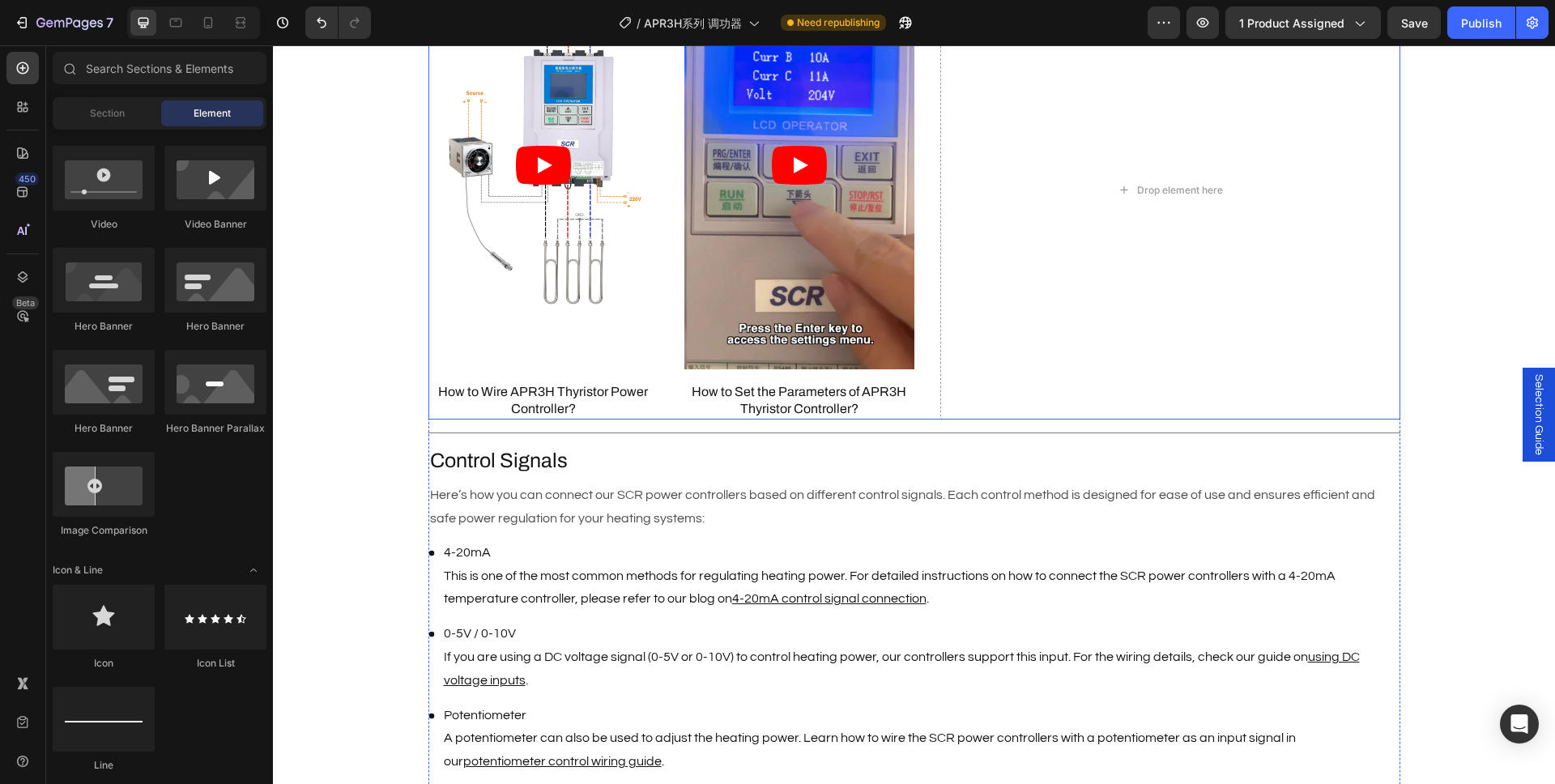
scroll to position [1758, 0]
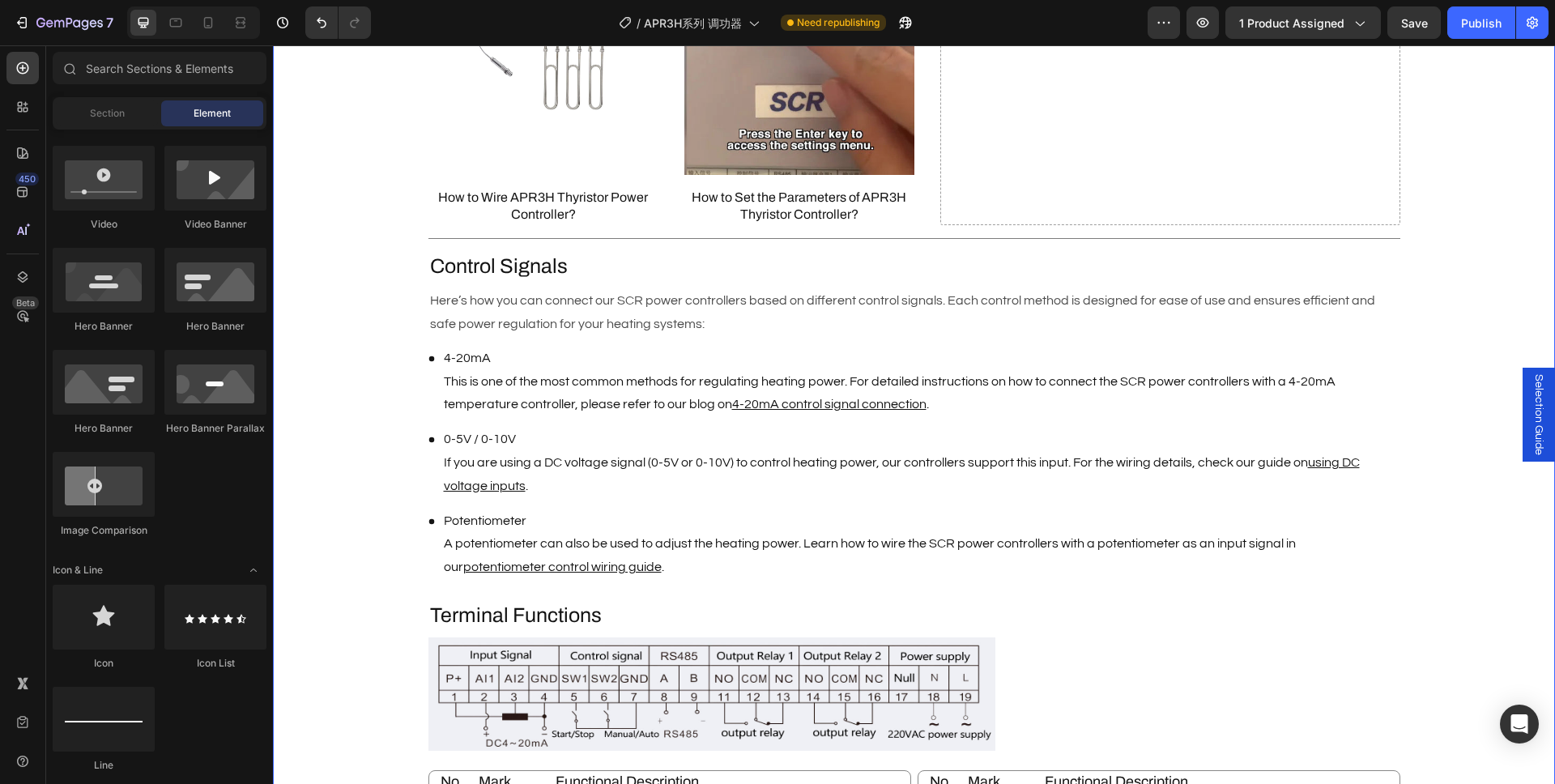
click at [341, 393] on div "Description Heading Brand : AIGOODELE Text Block Certification : CE Text Block …" at bounding box center [914, 192] width 1282 height 2228
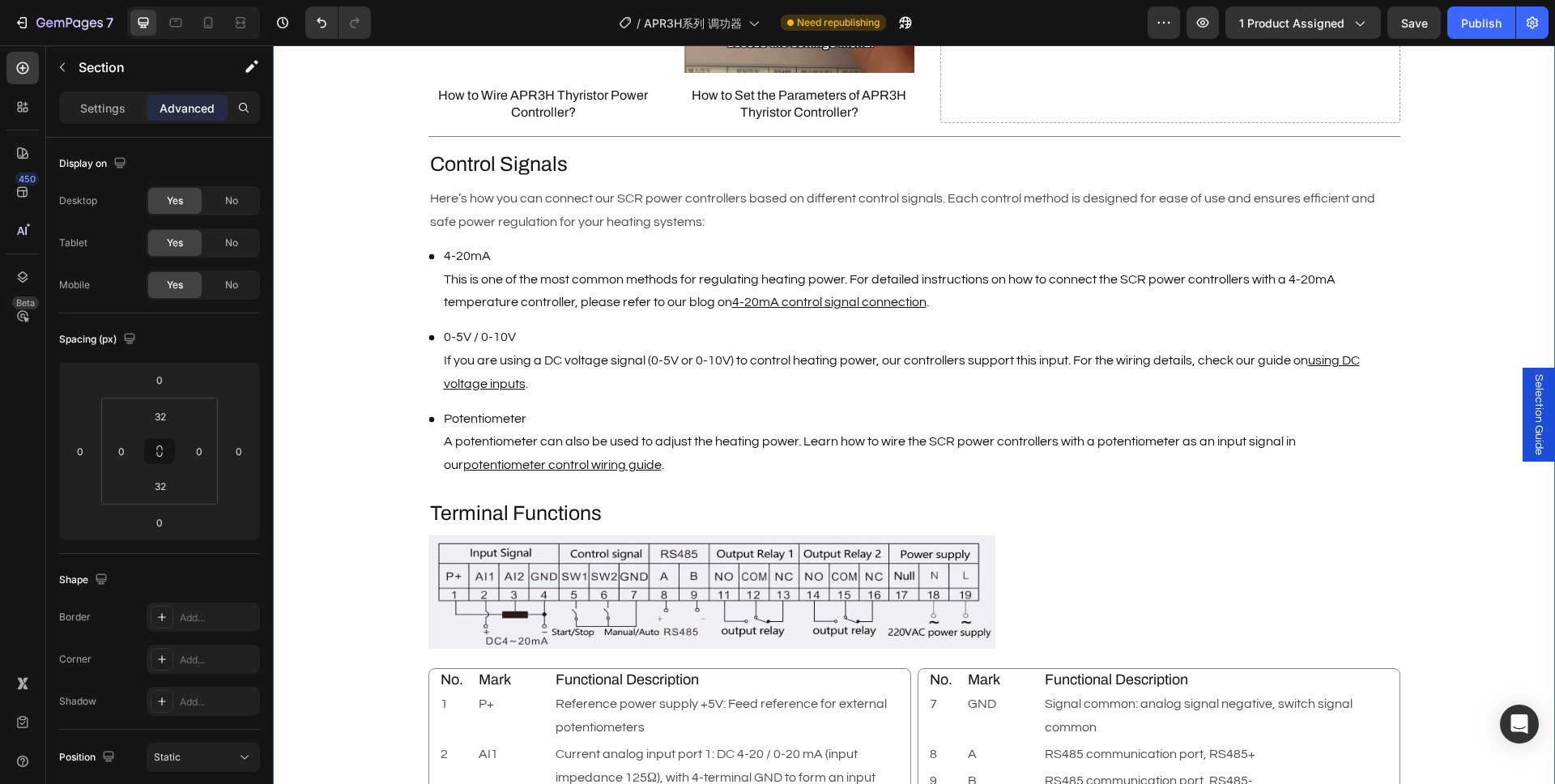
scroll to position [1565, 0]
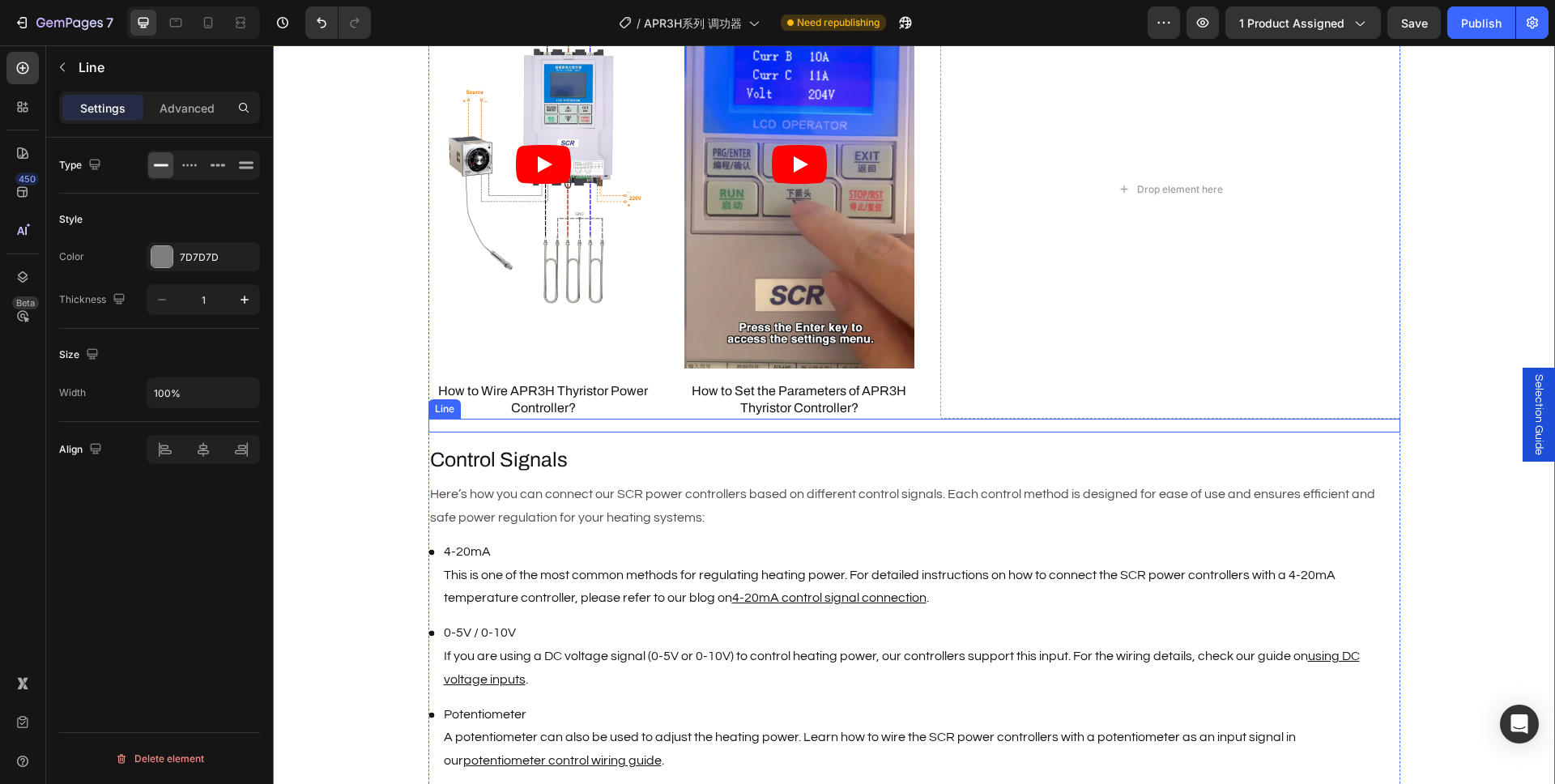
click at [526, 426] on div "Title Line" at bounding box center [914, 425] width 972 height 14
click at [521, 403] on icon at bounding box center [528, 403] width 13 height 13
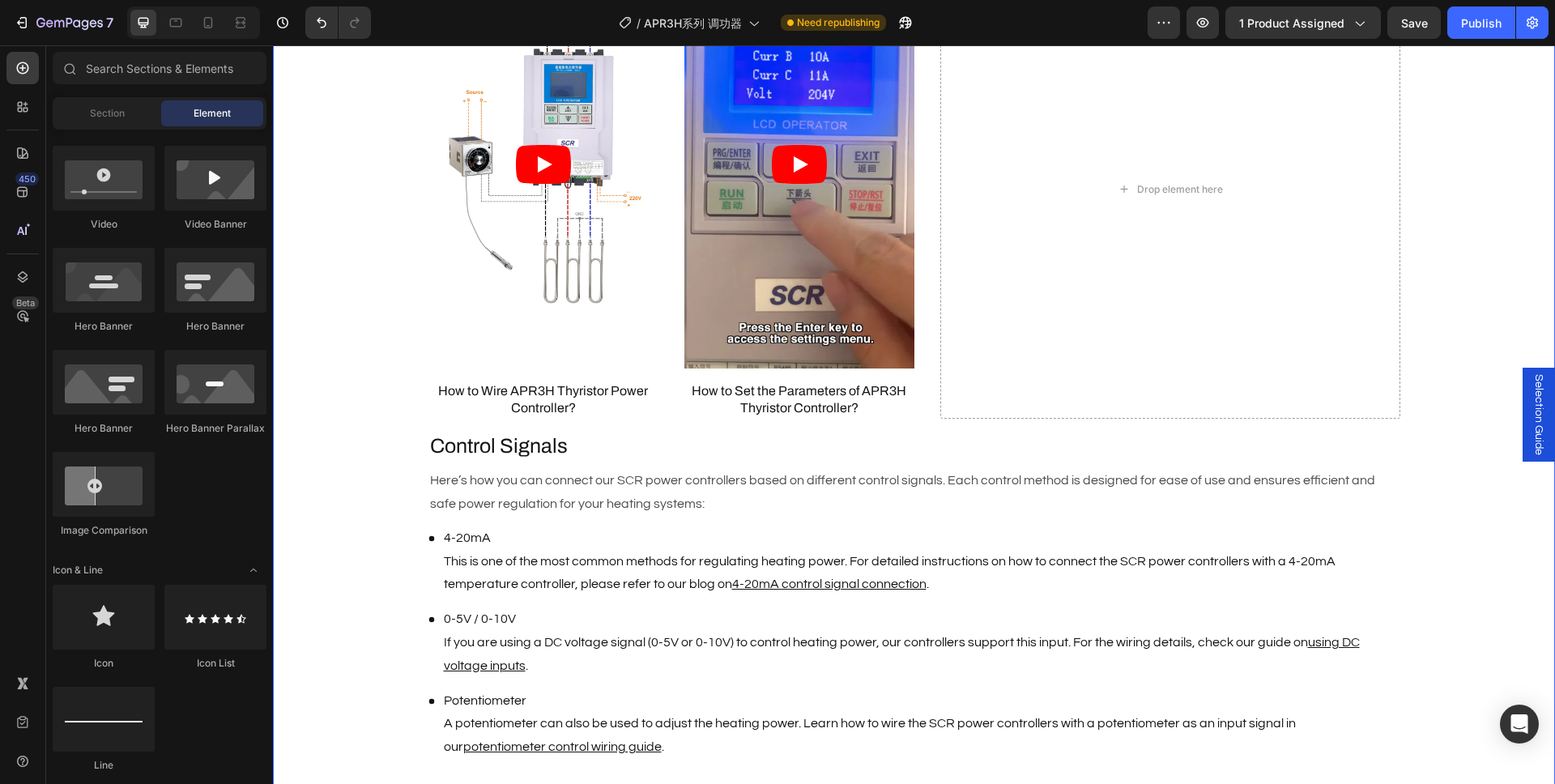
click at [1491, 504] on div "Description Heading Brand : AIGOODELE Text Block Certification : CE Text Block …" at bounding box center [914, 378] width 1282 height 2214
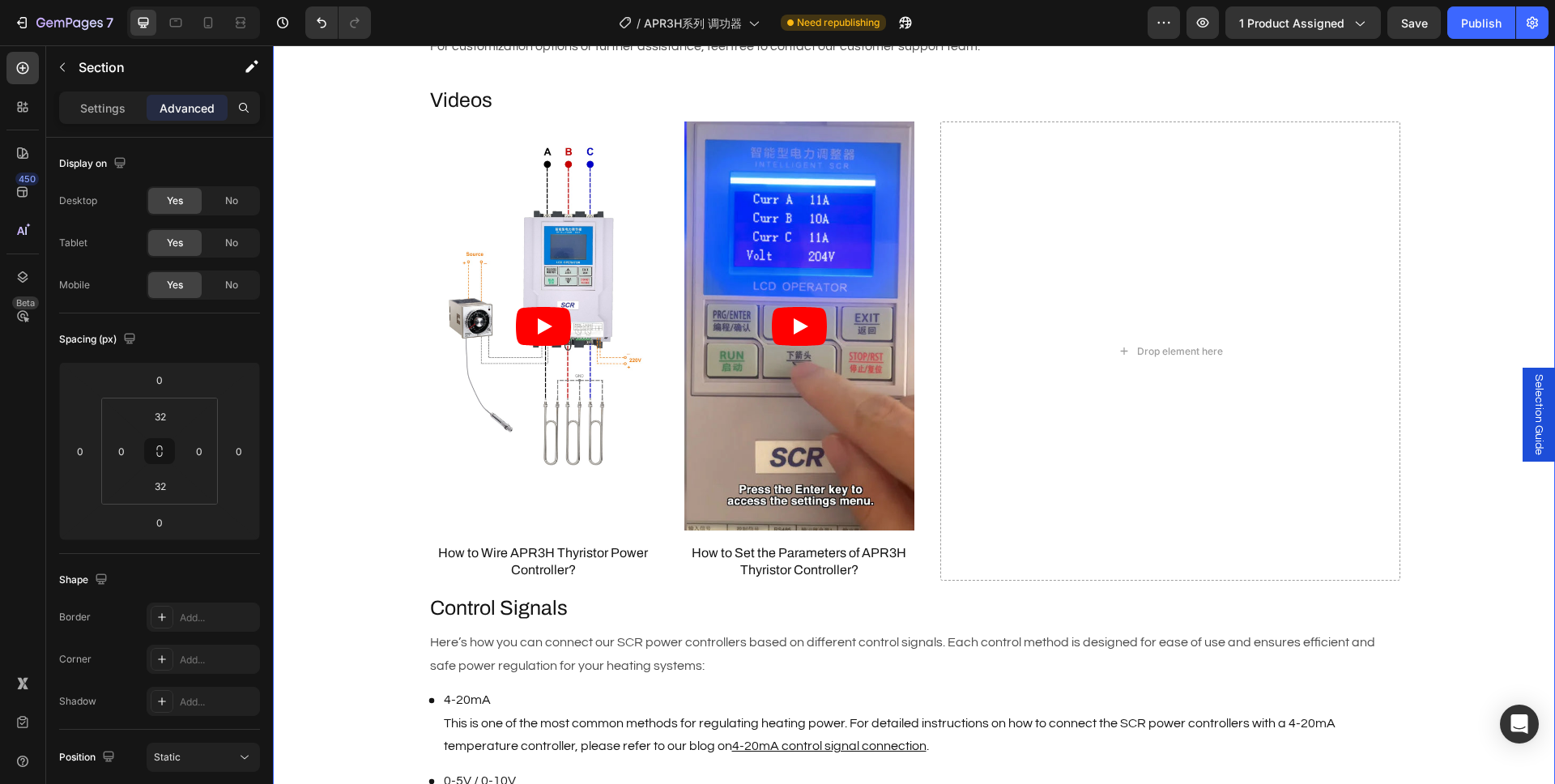
scroll to position [1497, 0]
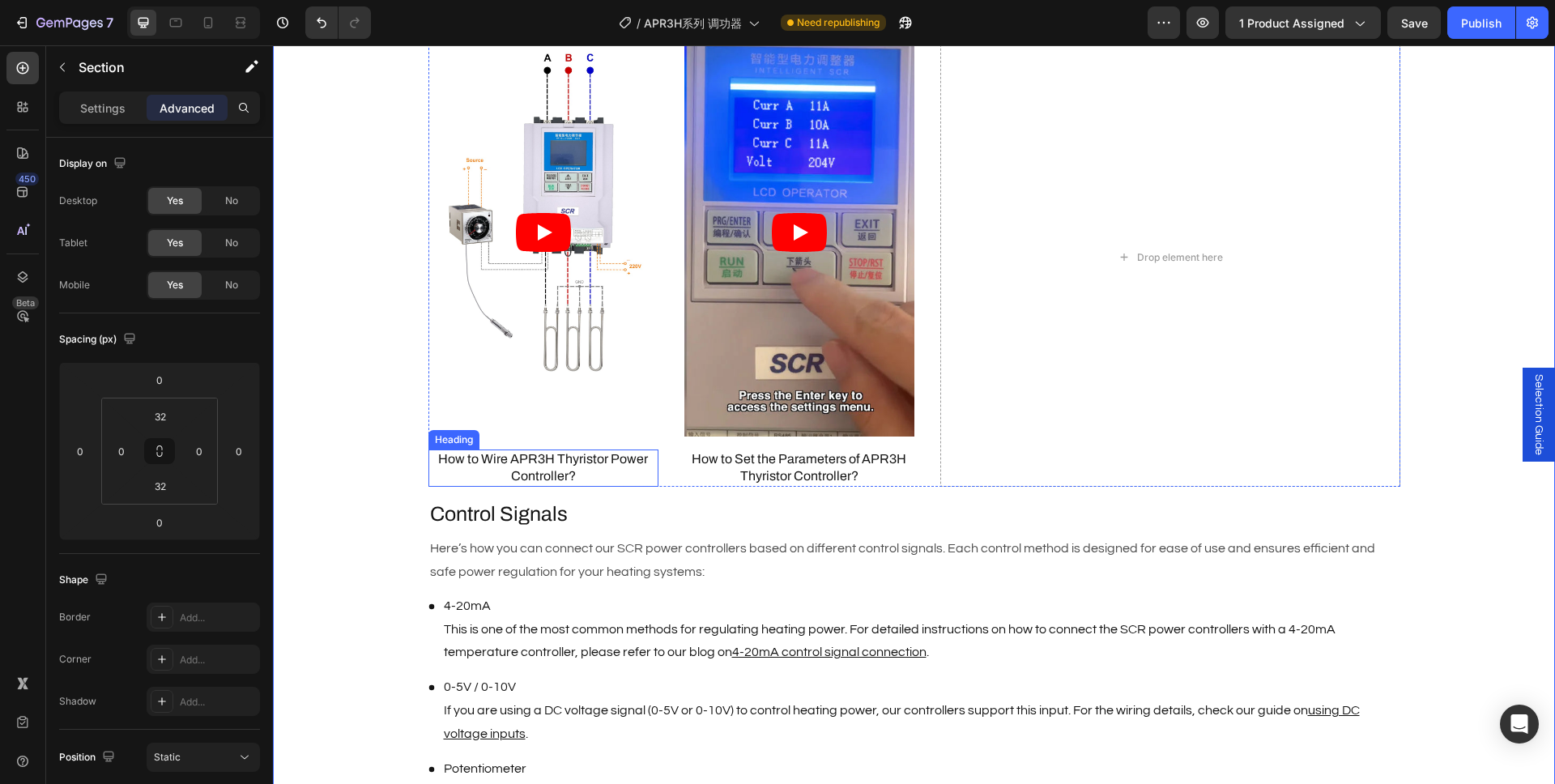
click at [539, 462] on h3 "How to Wire APR3H Thyristor Power Controller?" at bounding box center [543, 467] width 230 height 37
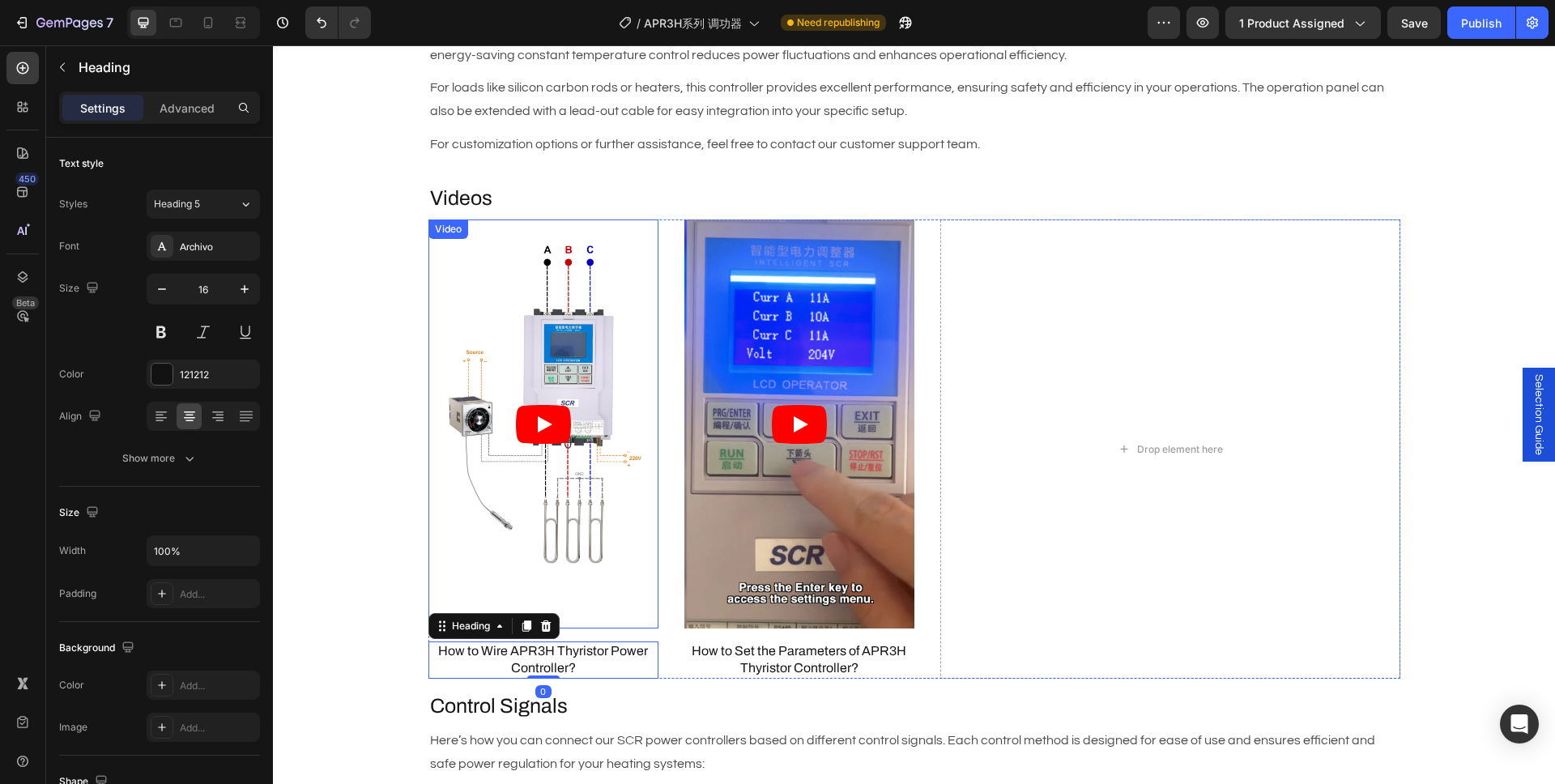
scroll to position [1303, 0]
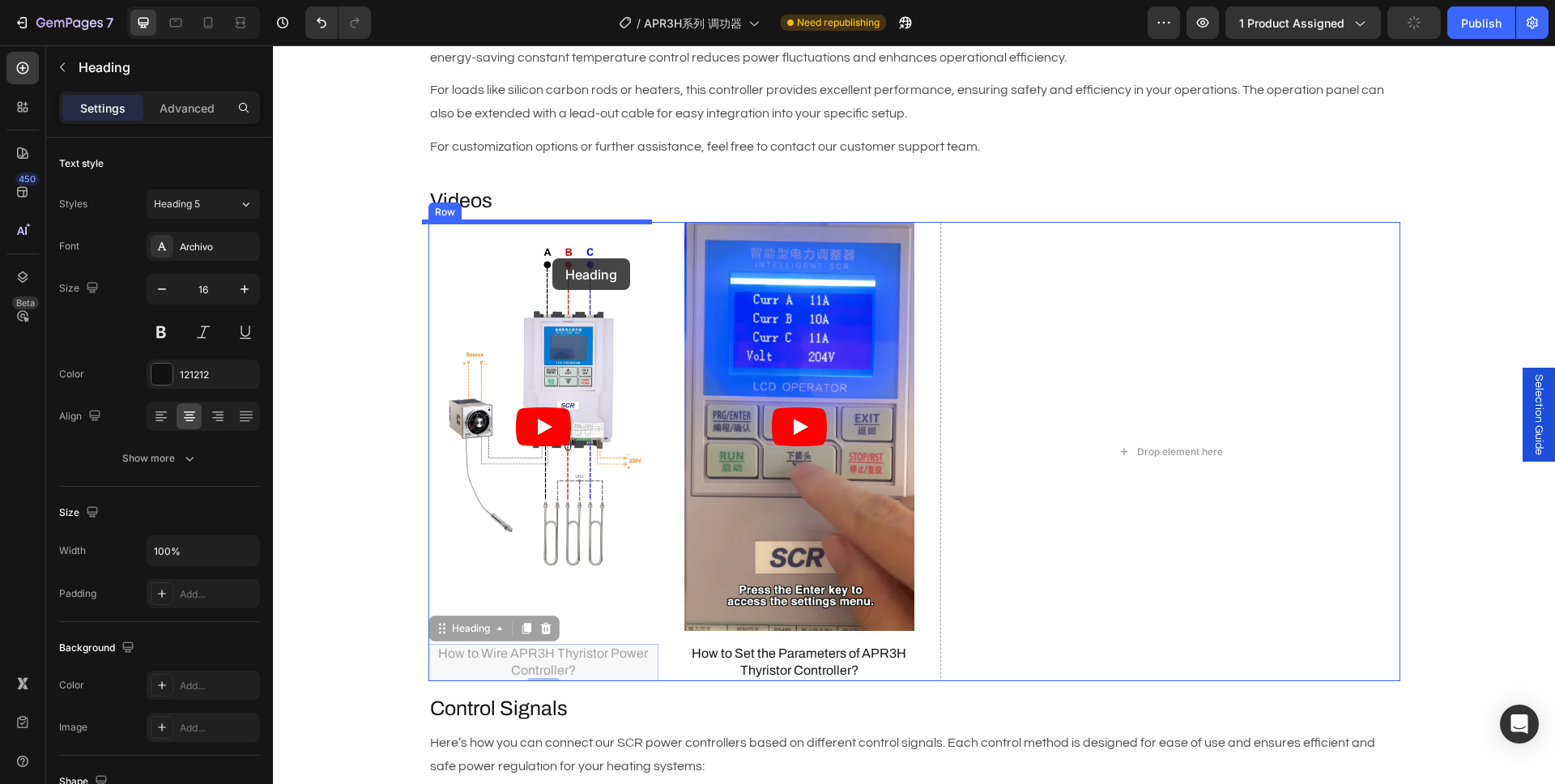
drag, startPoint x: 460, startPoint y: 627, endPoint x: 552, endPoint y: 258, distance: 380.3
click at [552, 258] on div "Header Description Heading Brand : AIGOODELE Text Block Certification : CE Text…" at bounding box center [914, 375] width 1282 height 3265
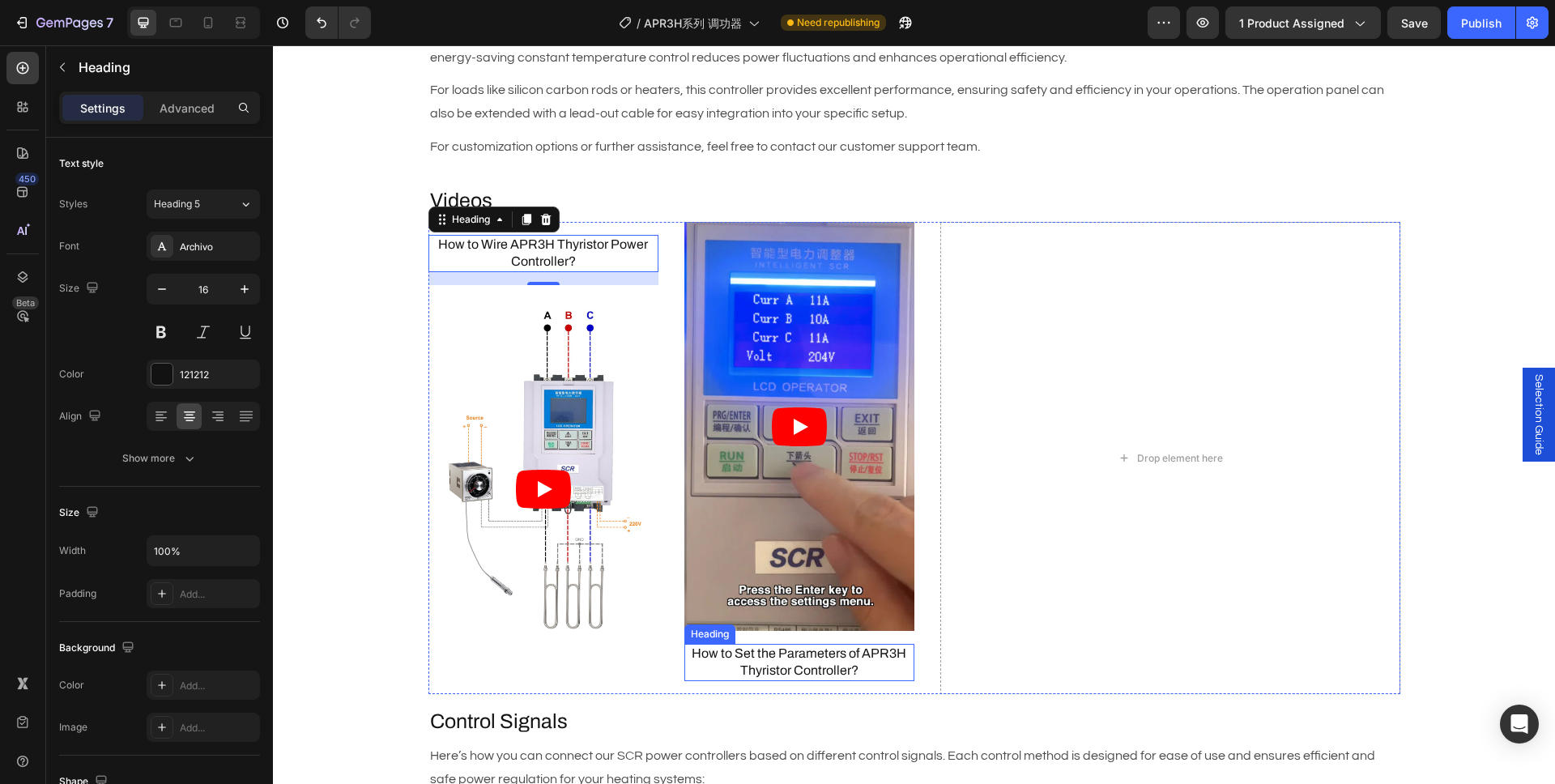
click at [756, 660] on h3 "How to Set the Parameters of APR3H Thyristor Controller?" at bounding box center [799, 662] width 230 height 37
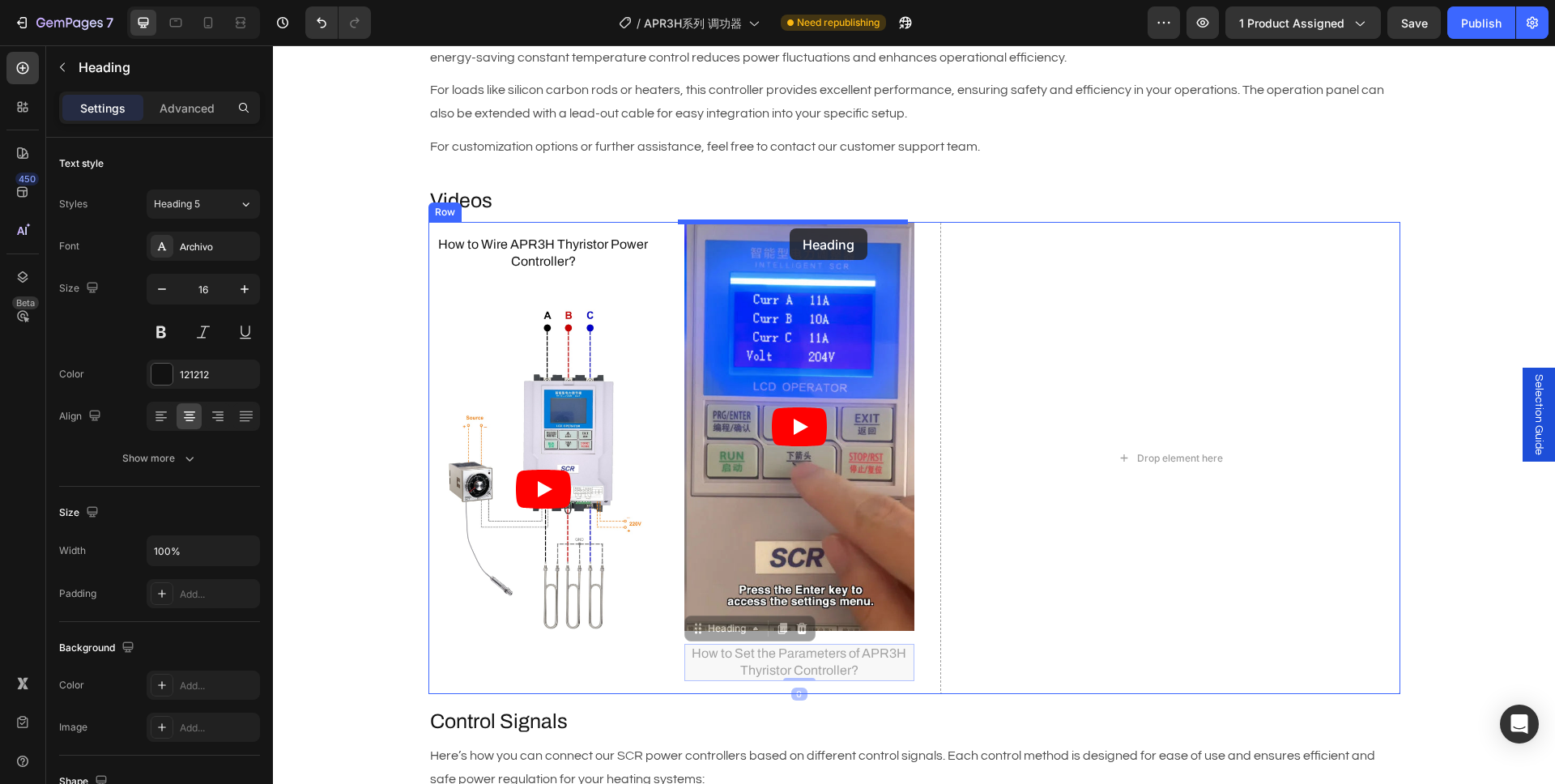
drag, startPoint x: 712, startPoint y: 629, endPoint x: 790, endPoint y: 228, distance: 408.5
click at [790, 228] on div "Header Description Heading Brand : AIGOODELE Text Block Certification : CE Text…" at bounding box center [914, 382] width 1282 height 3278
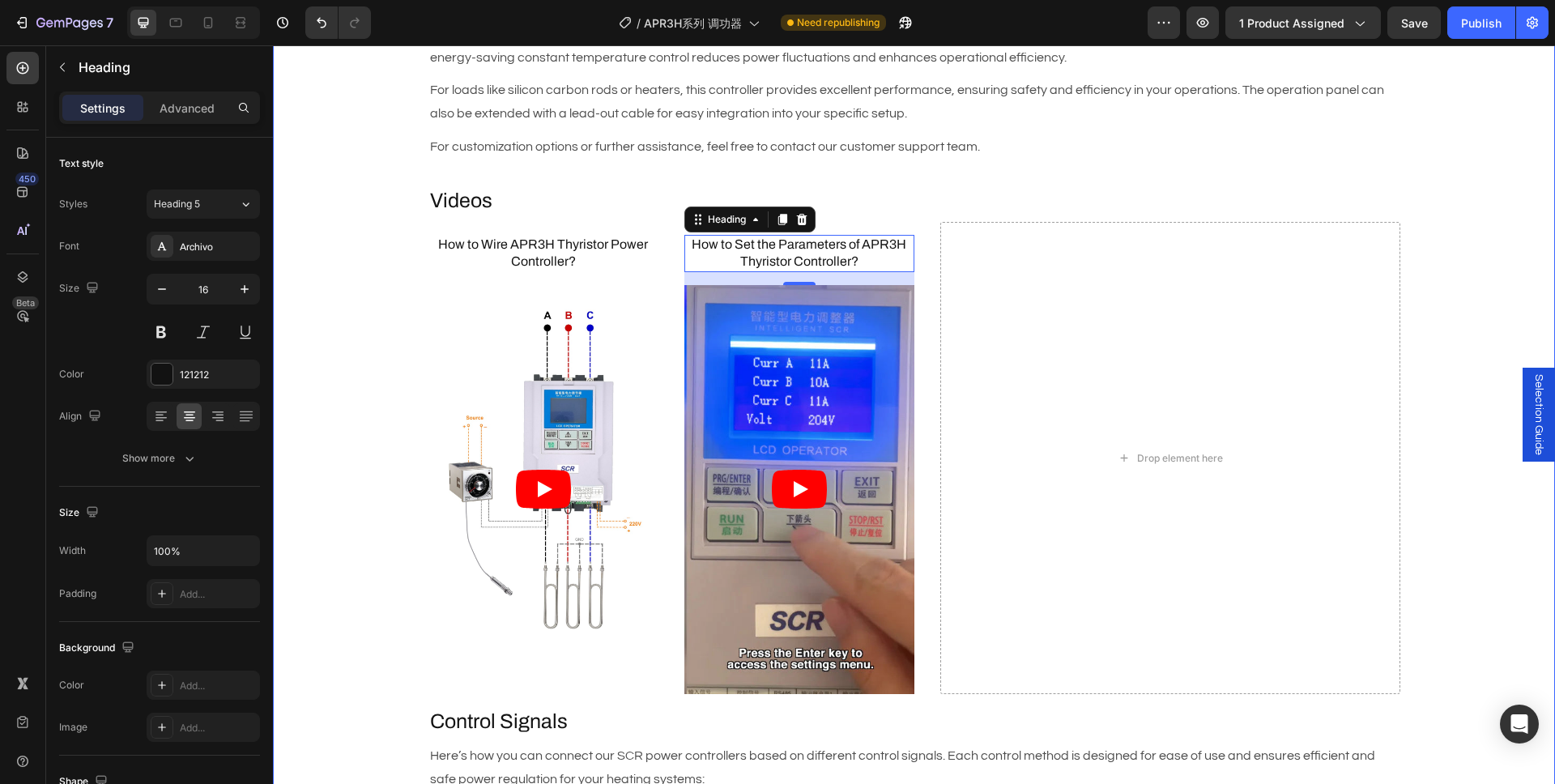
click at [311, 333] on div "Description Heading Brand : AIGOODELE Text Block Certification : CE Text Block …" at bounding box center [914, 647] width 1282 height 2227
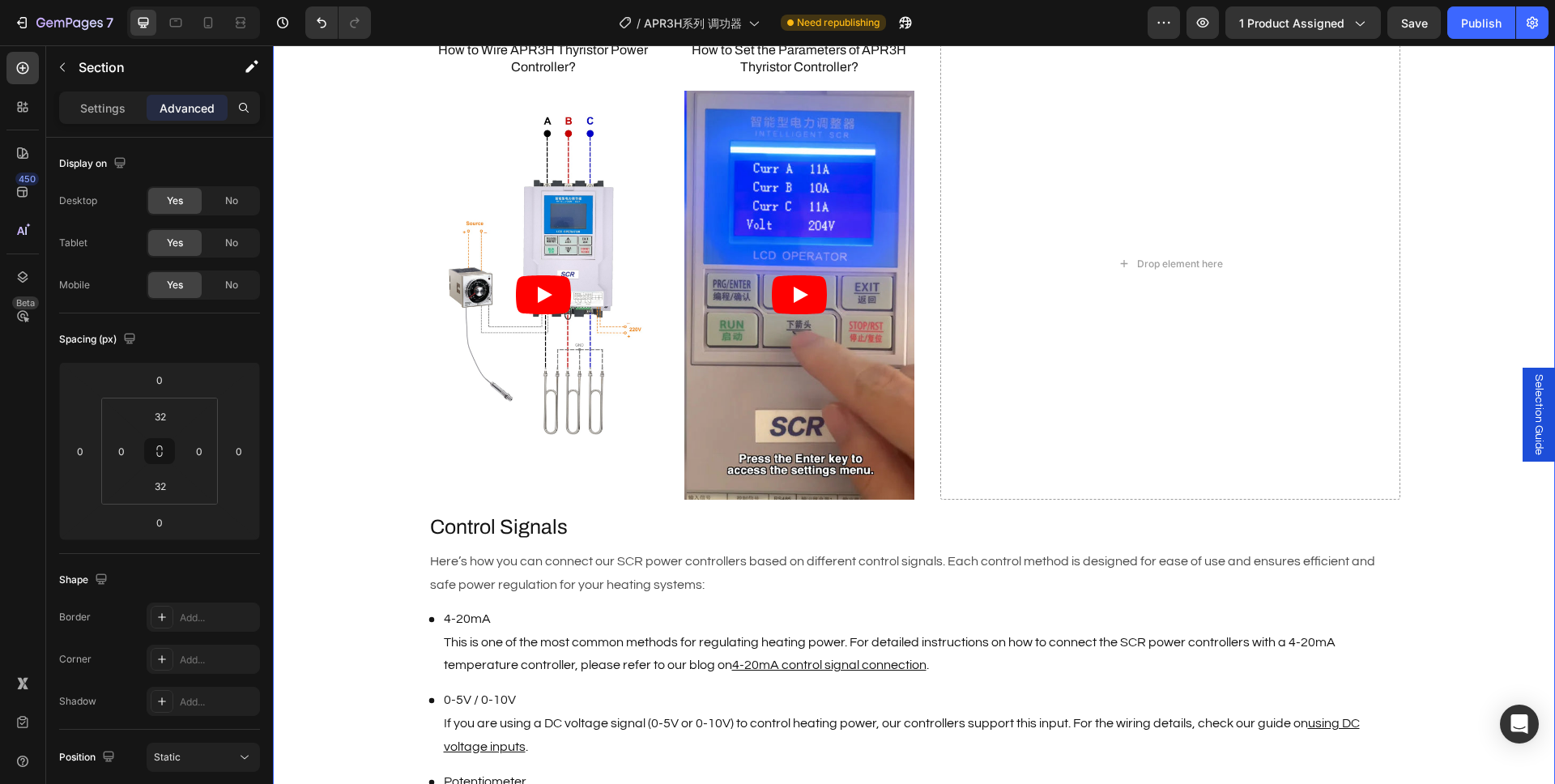
scroll to position [1400, 0]
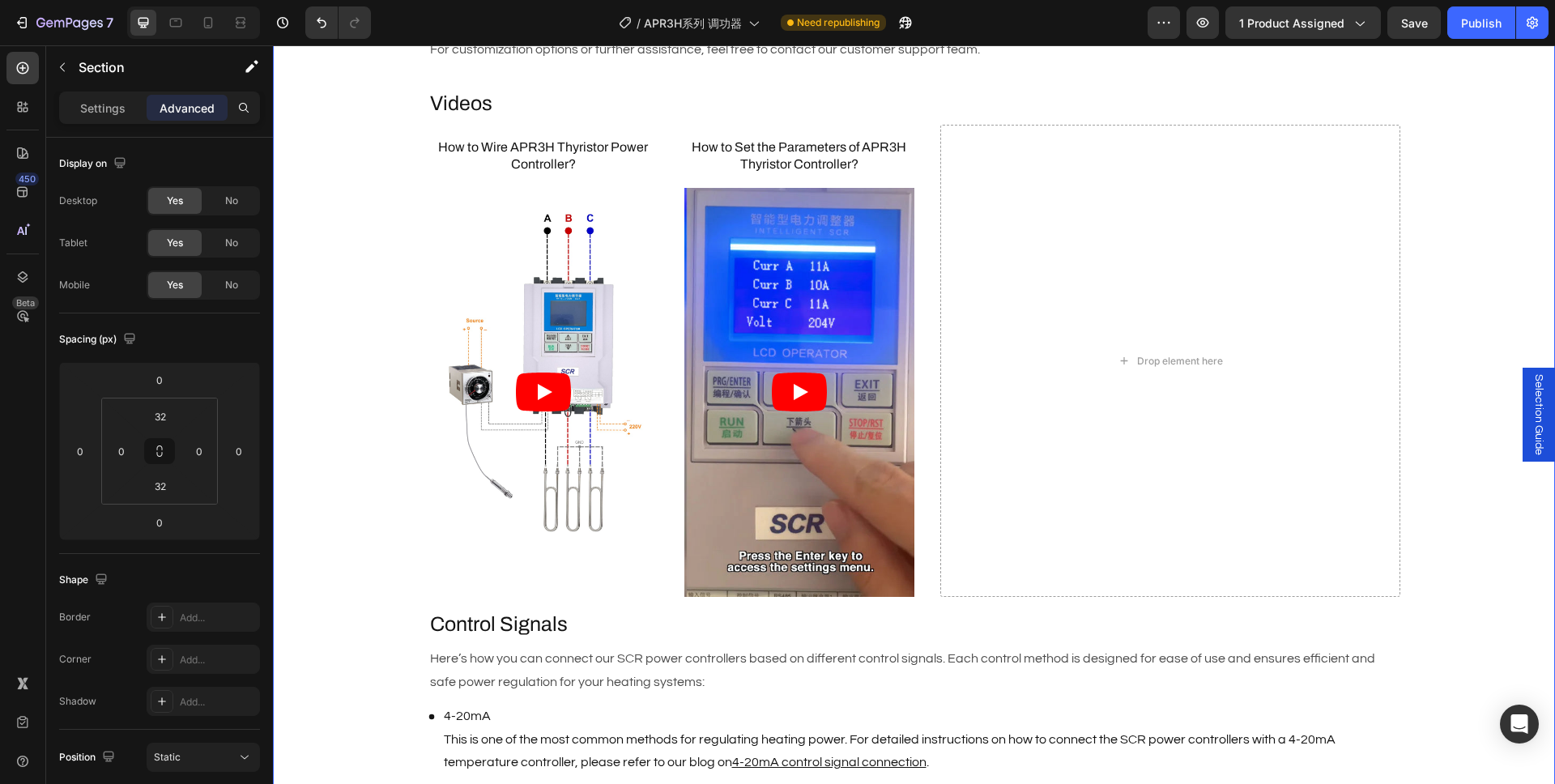
click at [321, 319] on div "Description Heading Brand : AIGOODELE Text Block Certification : CE Text Block …" at bounding box center [914, 550] width 1282 height 2227
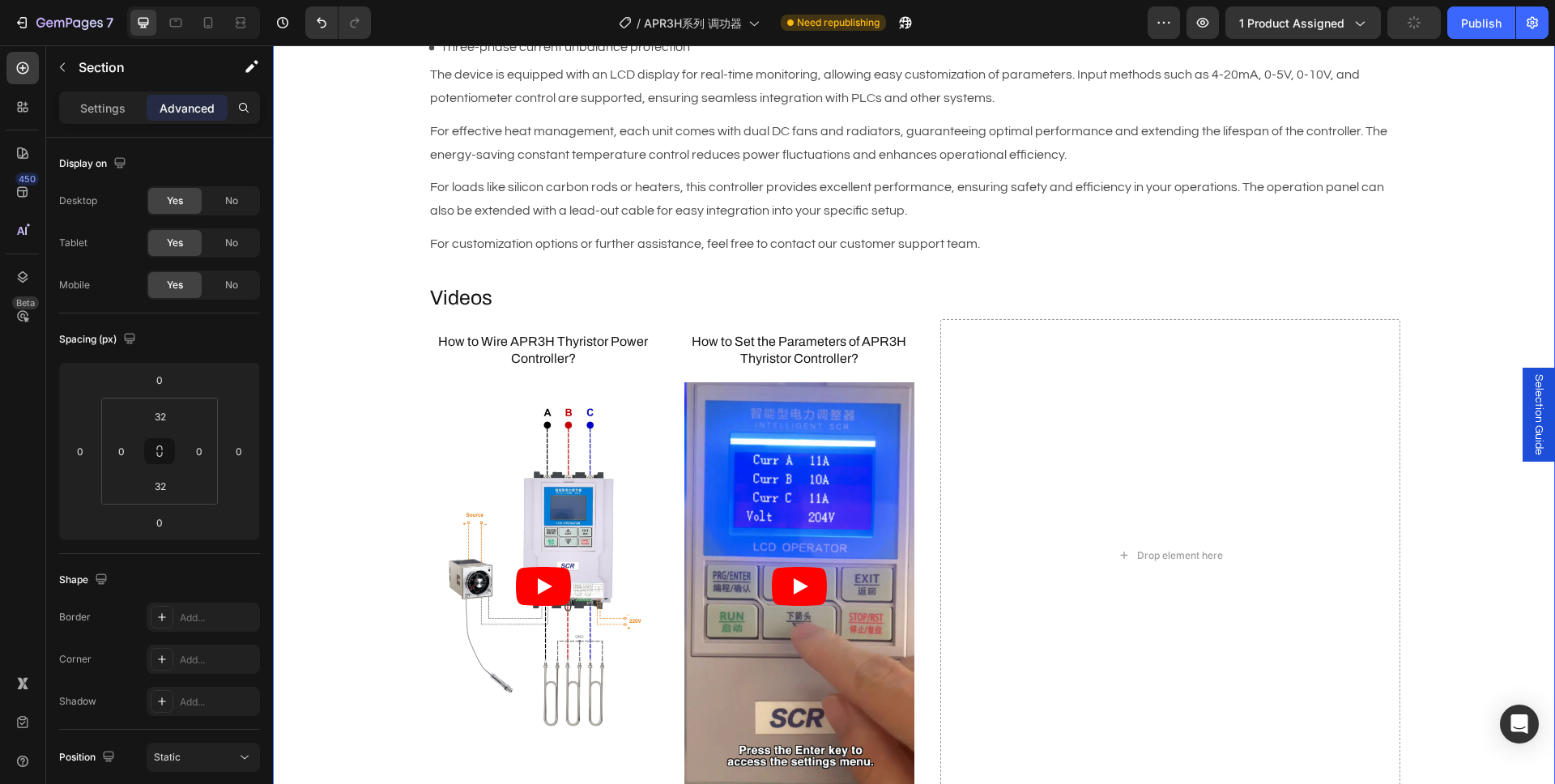
scroll to position [1205, 0]
click at [476, 345] on h3 "How to Wire APR3H Thyristor Power Controller?" at bounding box center [543, 350] width 230 height 37
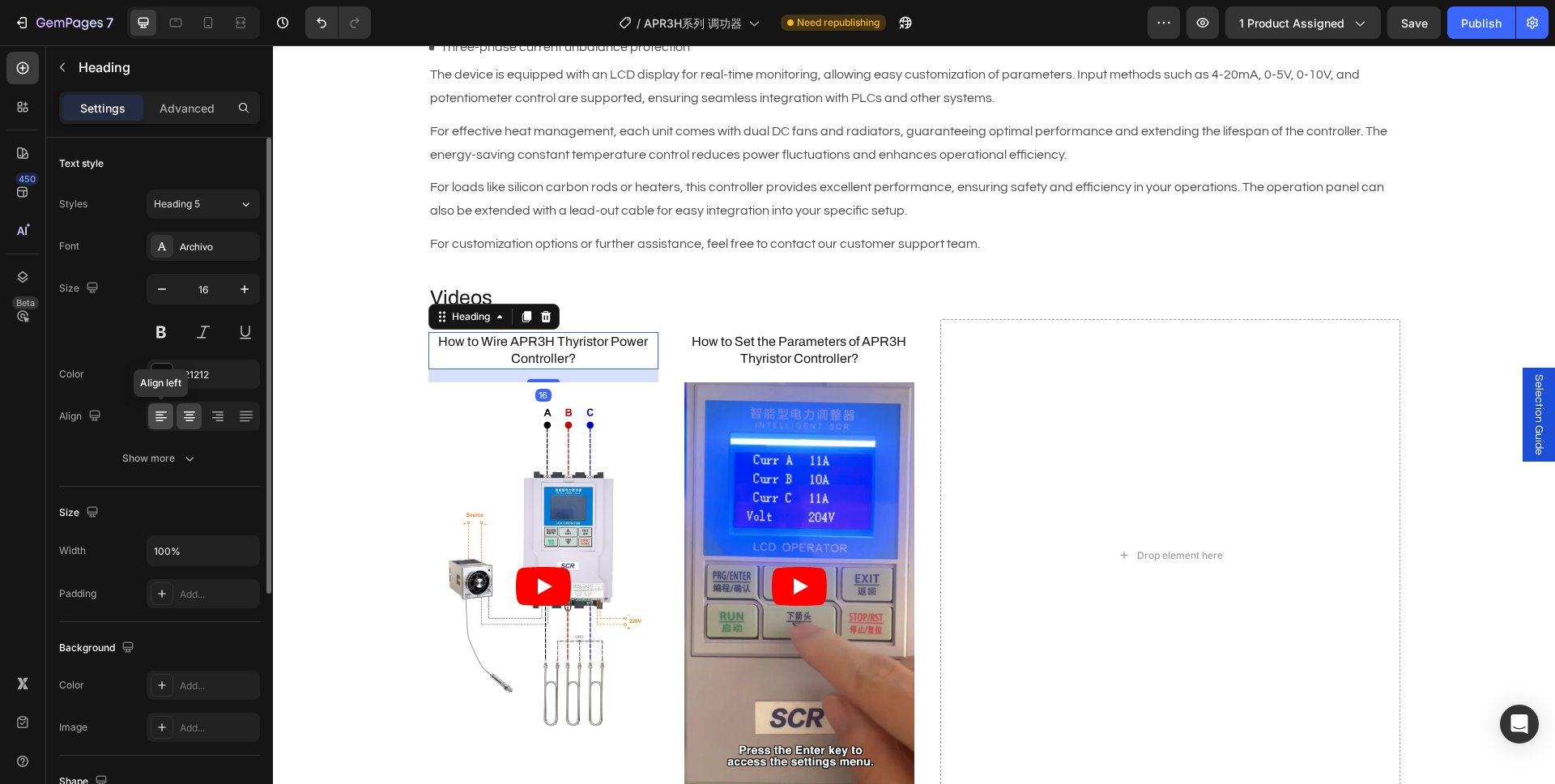
click at [168, 420] on icon at bounding box center [162, 416] width 16 height 16
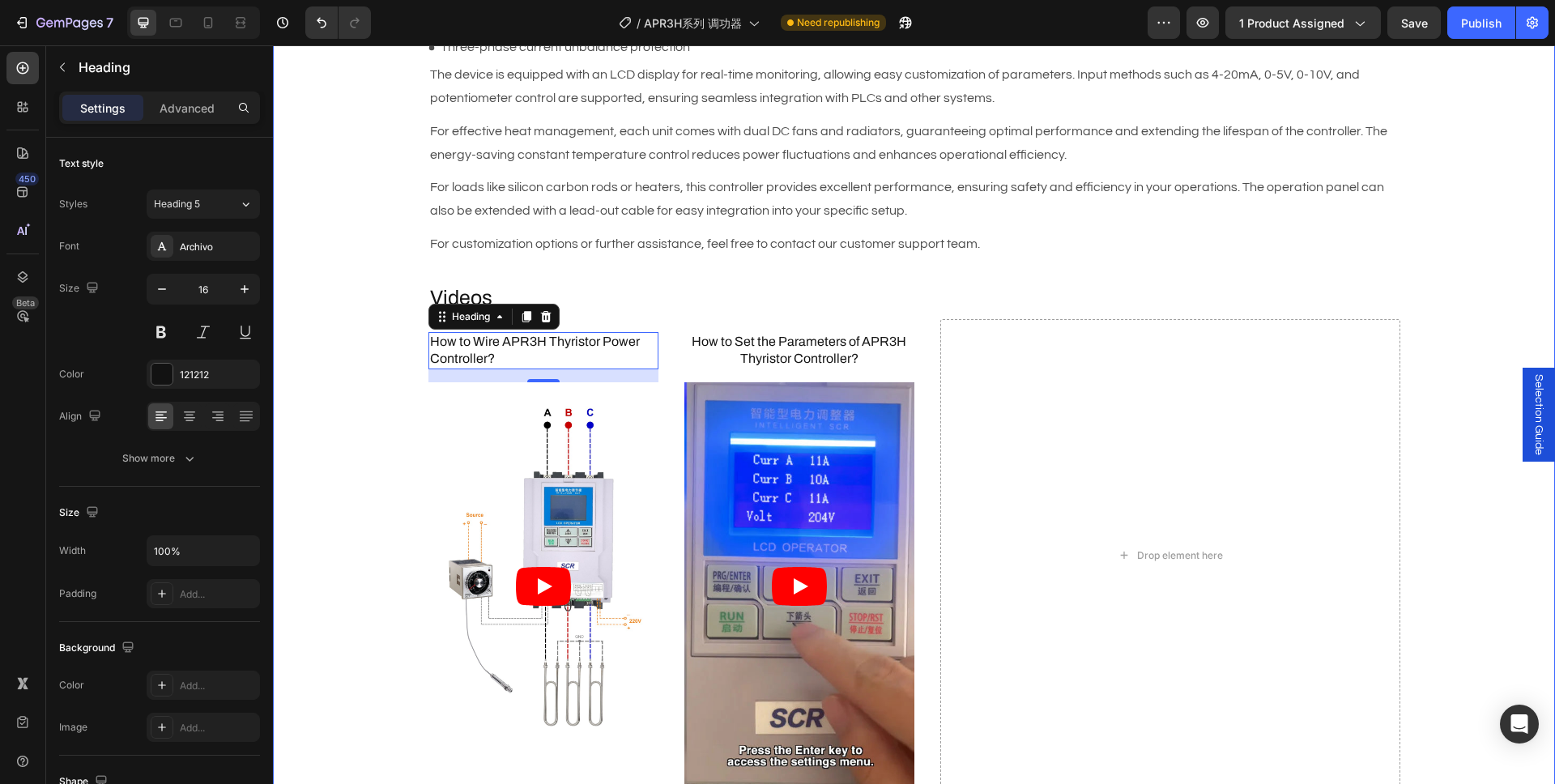
click at [320, 378] on div "Description Heading Brand : AIGOODELE Text Block Certification : CE Text Block …" at bounding box center [914, 744] width 1282 height 2227
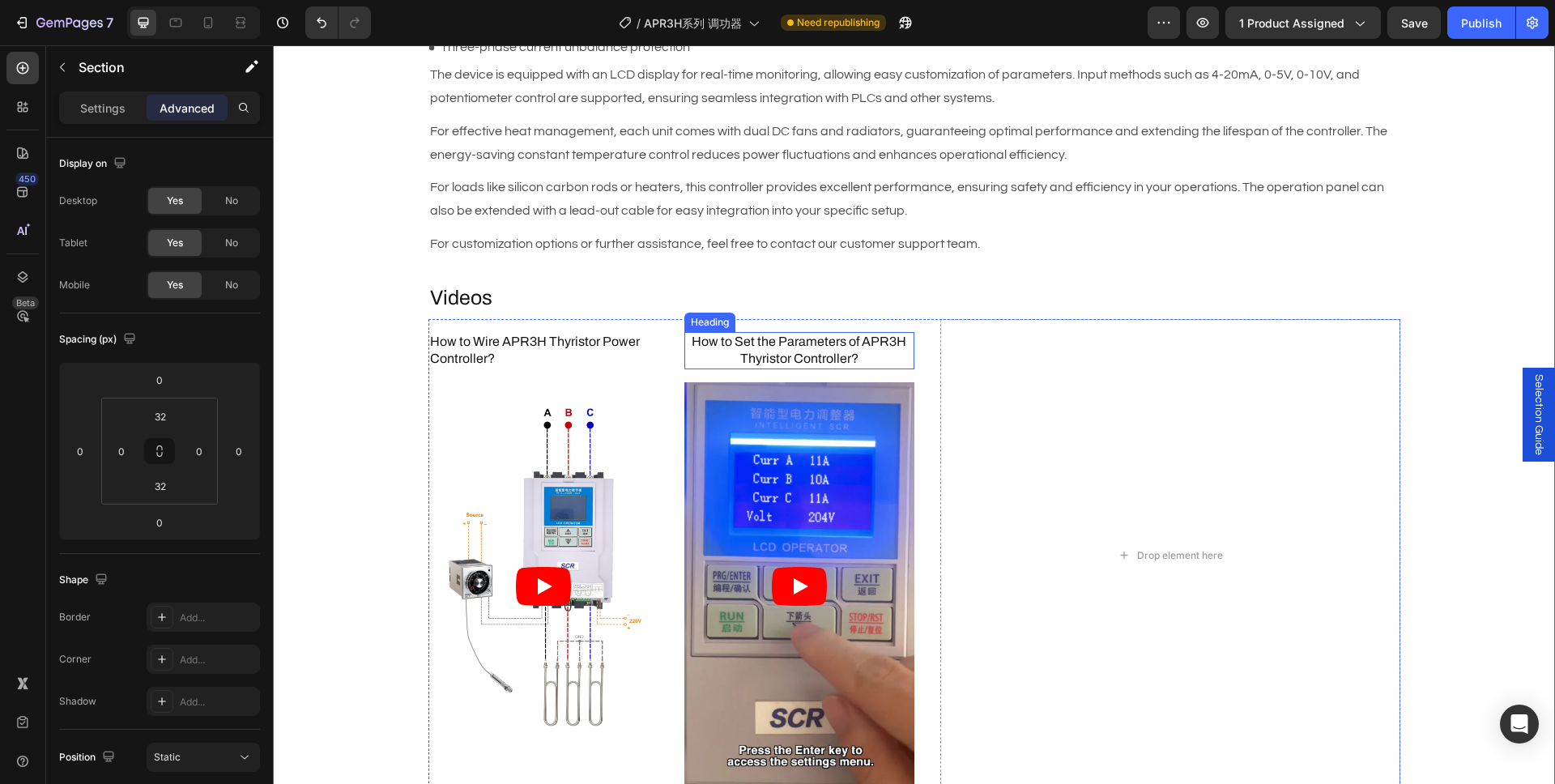
click at [724, 337] on h3 "How to Set the Parameters of APR3H Thyristor Controller?" at bounding box center [799, 350] width 230 height 37
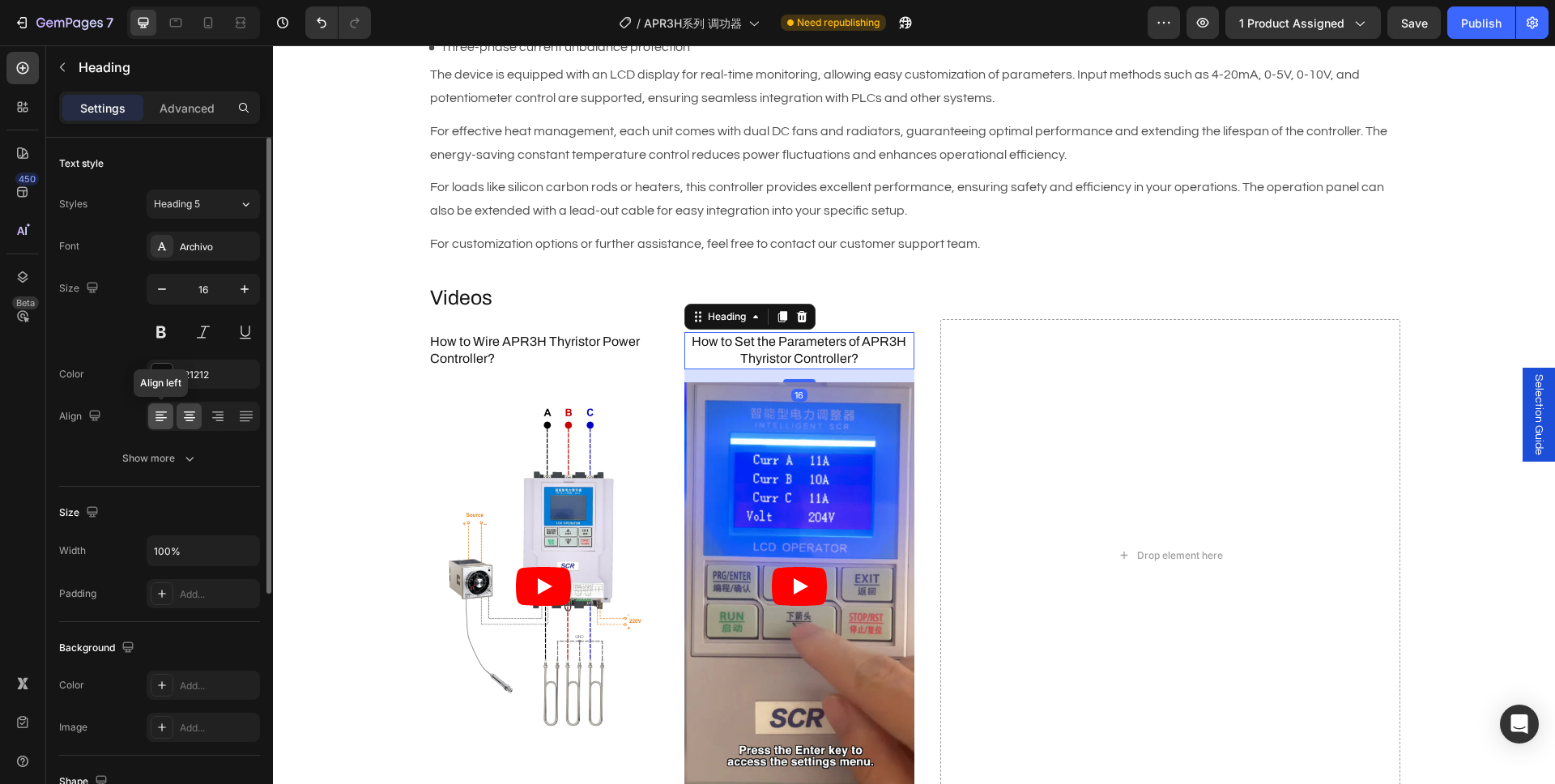
click at [167, 420] on icon at bounding box center [162, 416] width 16 height 16
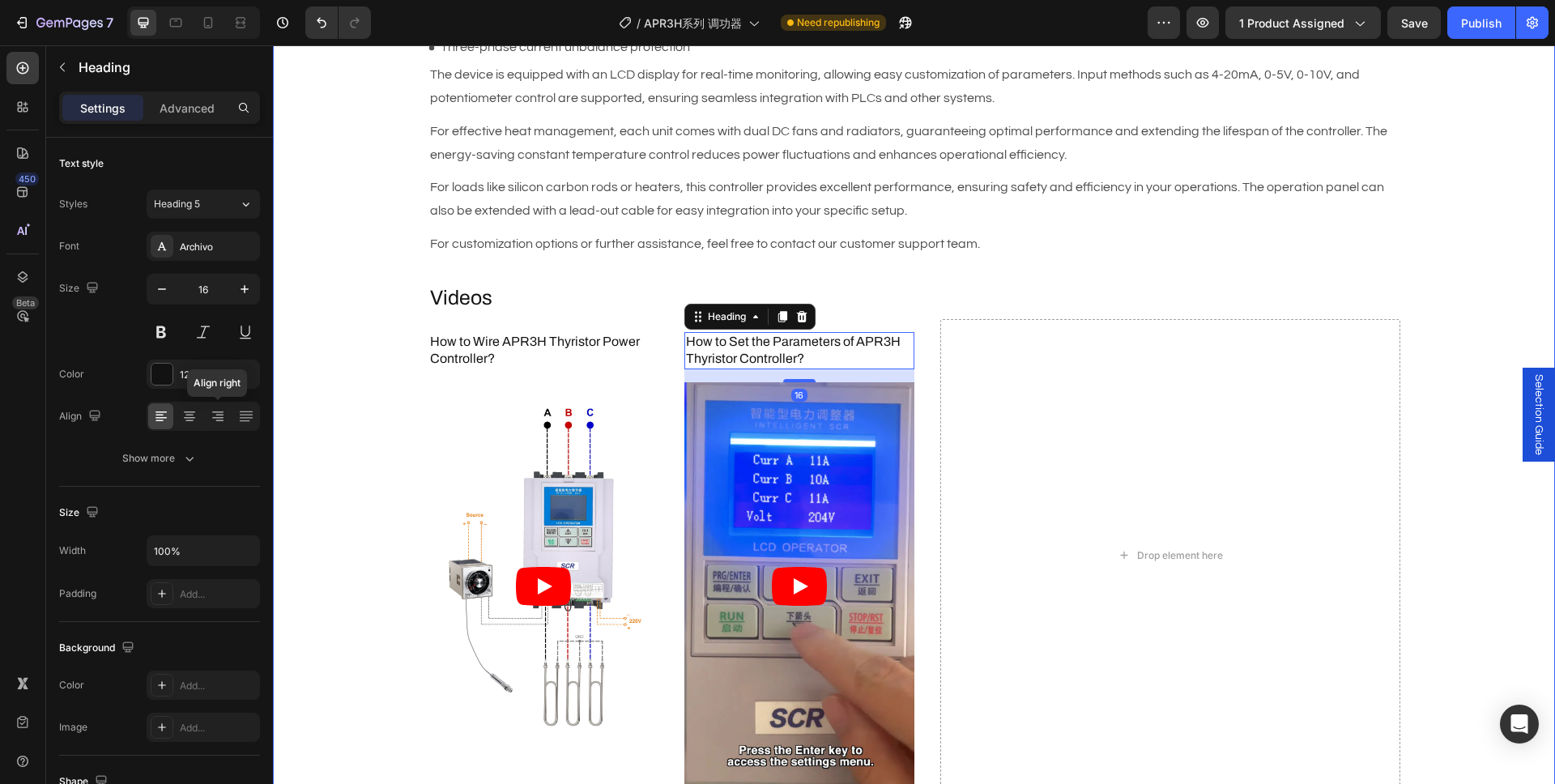
click at [337, 413] on div "Description Heading Brand : AIGOODELE Text Block Certification : CE Text Block …" at bounding box center [914, 744] width 1282 height 2227
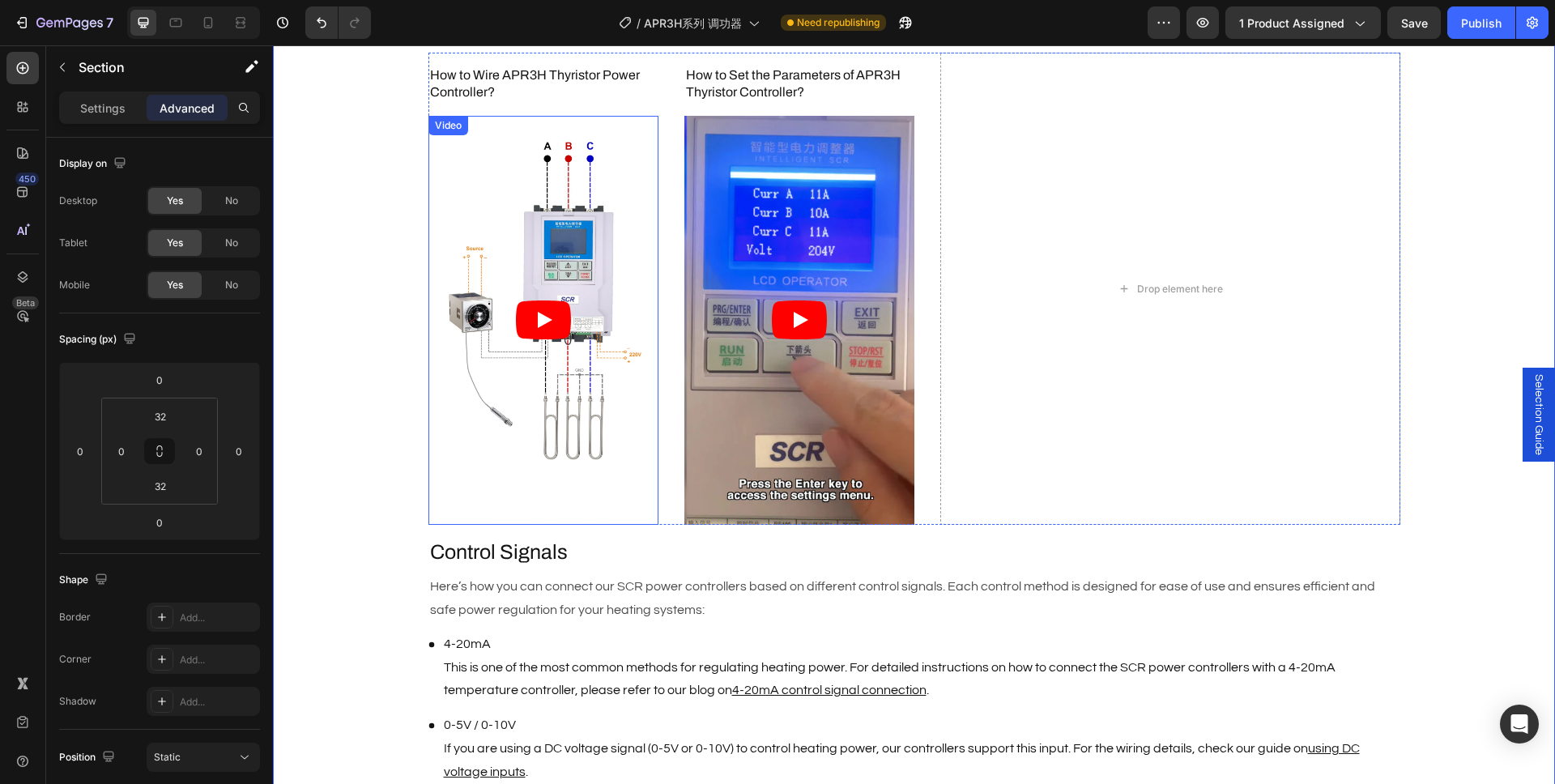
scroll to position [1177, 0]
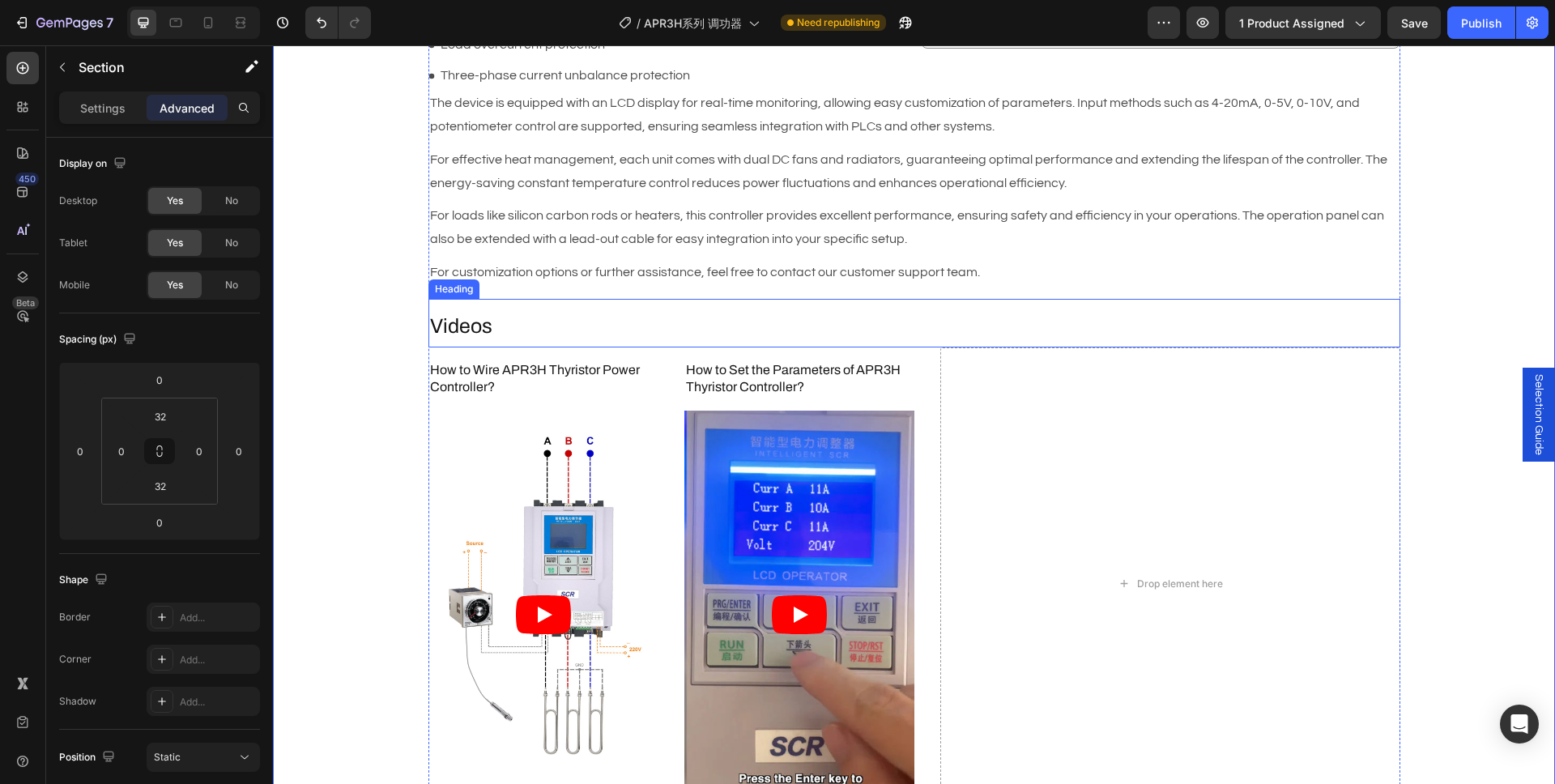
click at [507, 324] on h2 "Videos" at bounding box center [914, 326] width 972 height 30
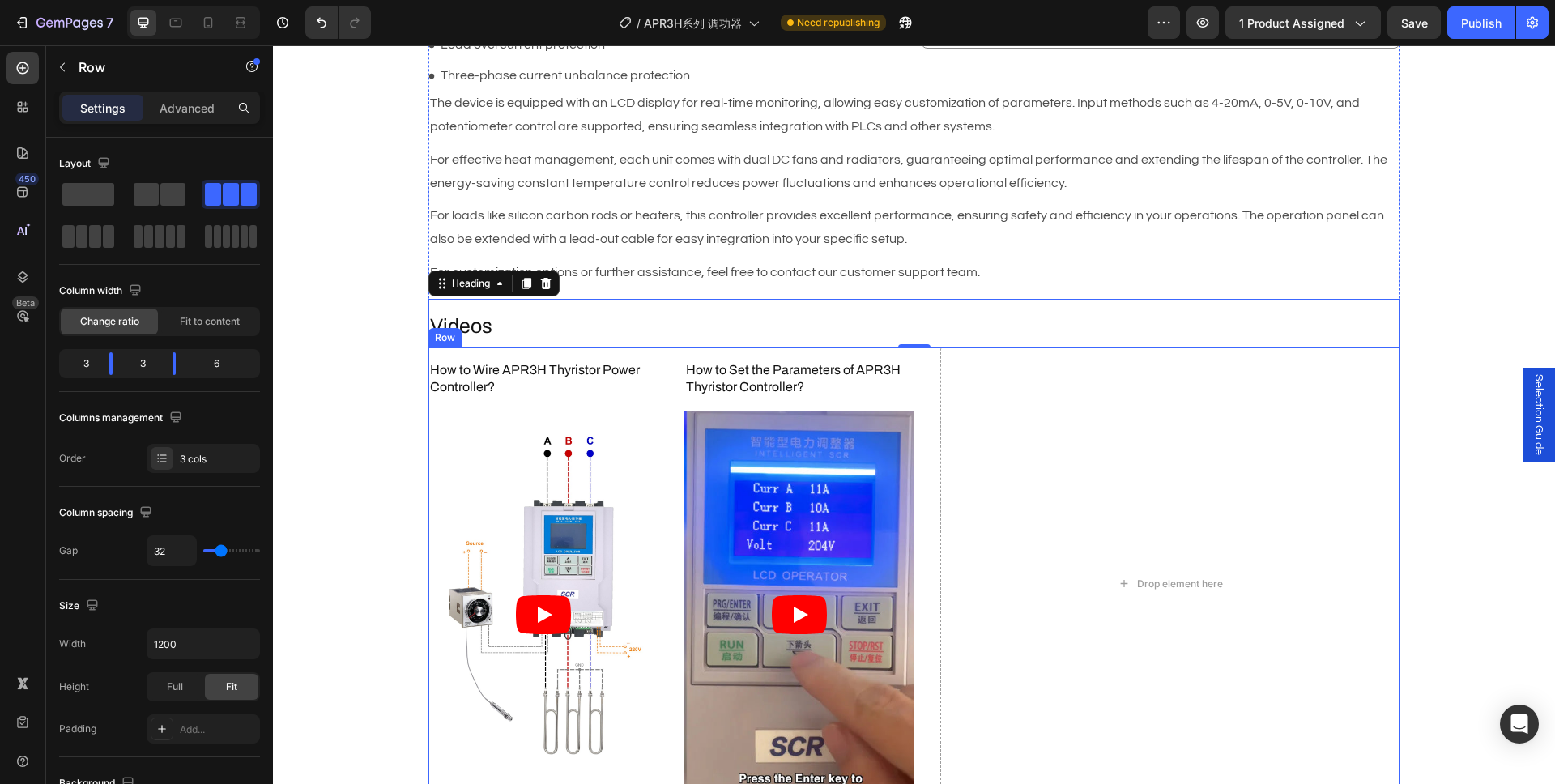
click at [505, 352] on div "How to Wire APR3H Thyristor Power Controller? Heading Video" at bounding box center [543, 583] width 230 height 472
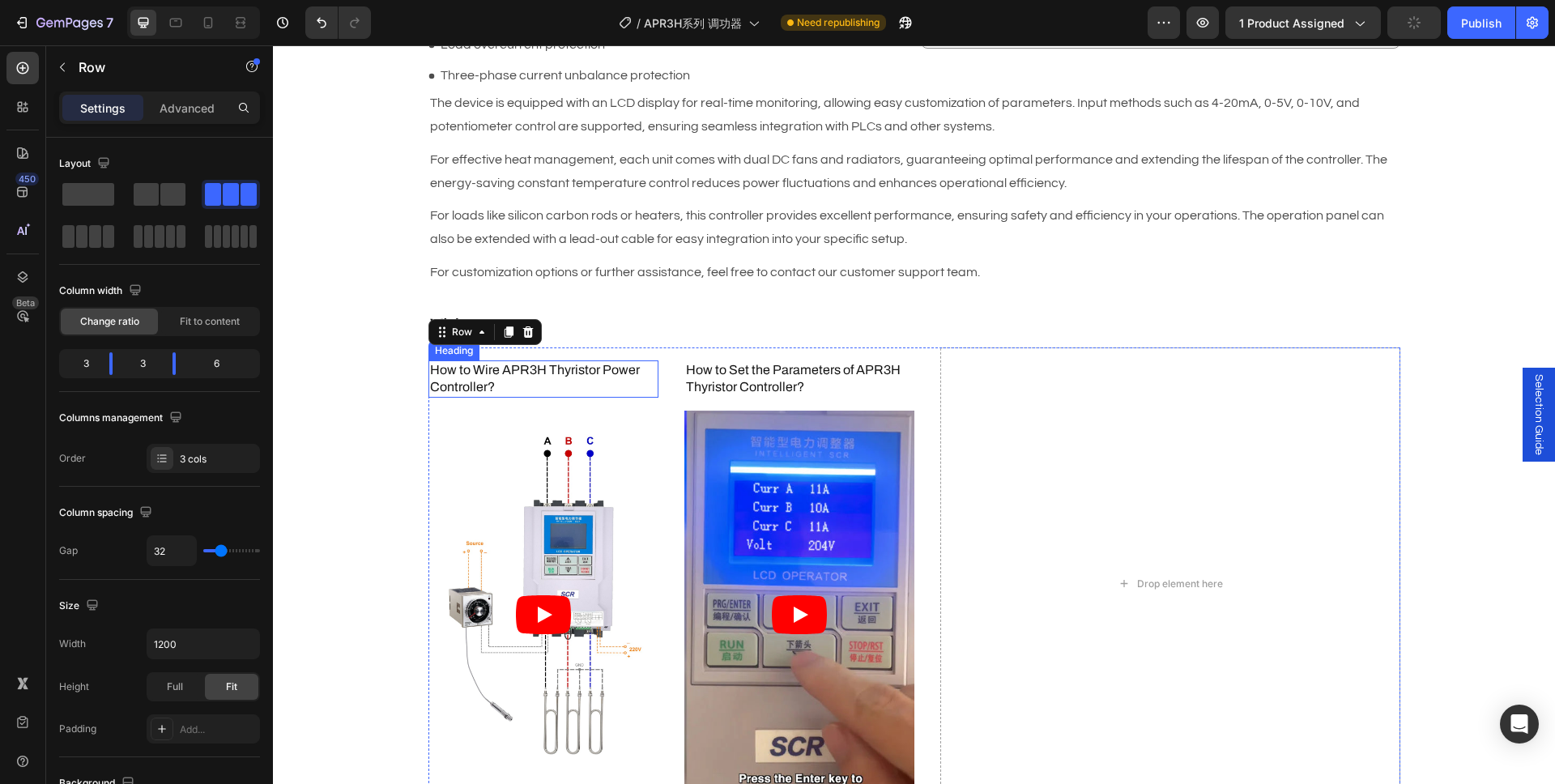
click at [498, 364] on h3 "How to Wire APR3H Thyristor Power Controller?" at bounding box center [543, 378] width 230 height 37
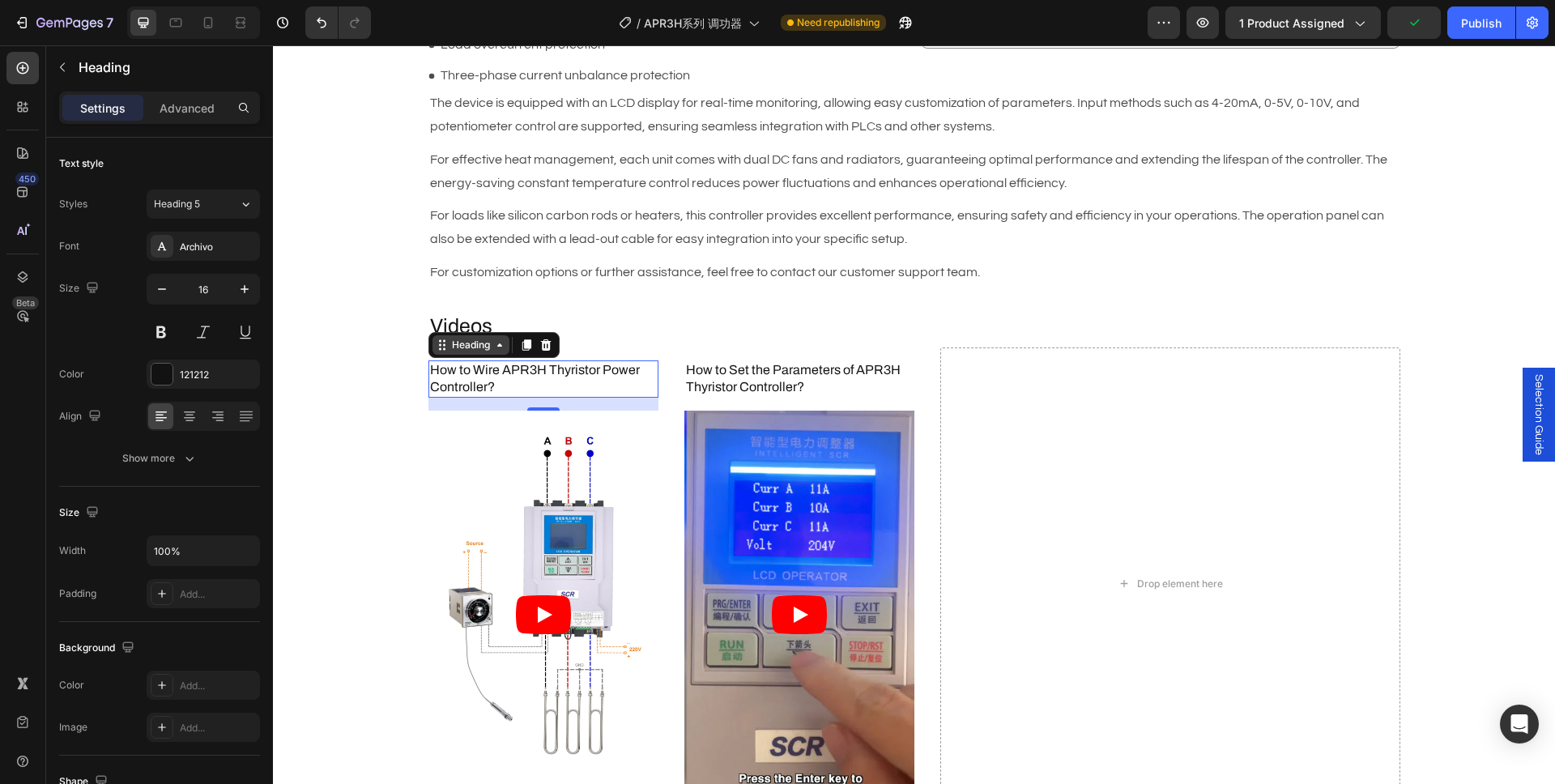
click at [493, 340] on icon at bounding box center [500, 345] width 13 height 13
click at [662, 363] on div "How to Wire APR3H Thyristor Power Controller? Heading Row 3 cols Row 1 col Sect…" at bounding box center [914, 583] width 972 height 472
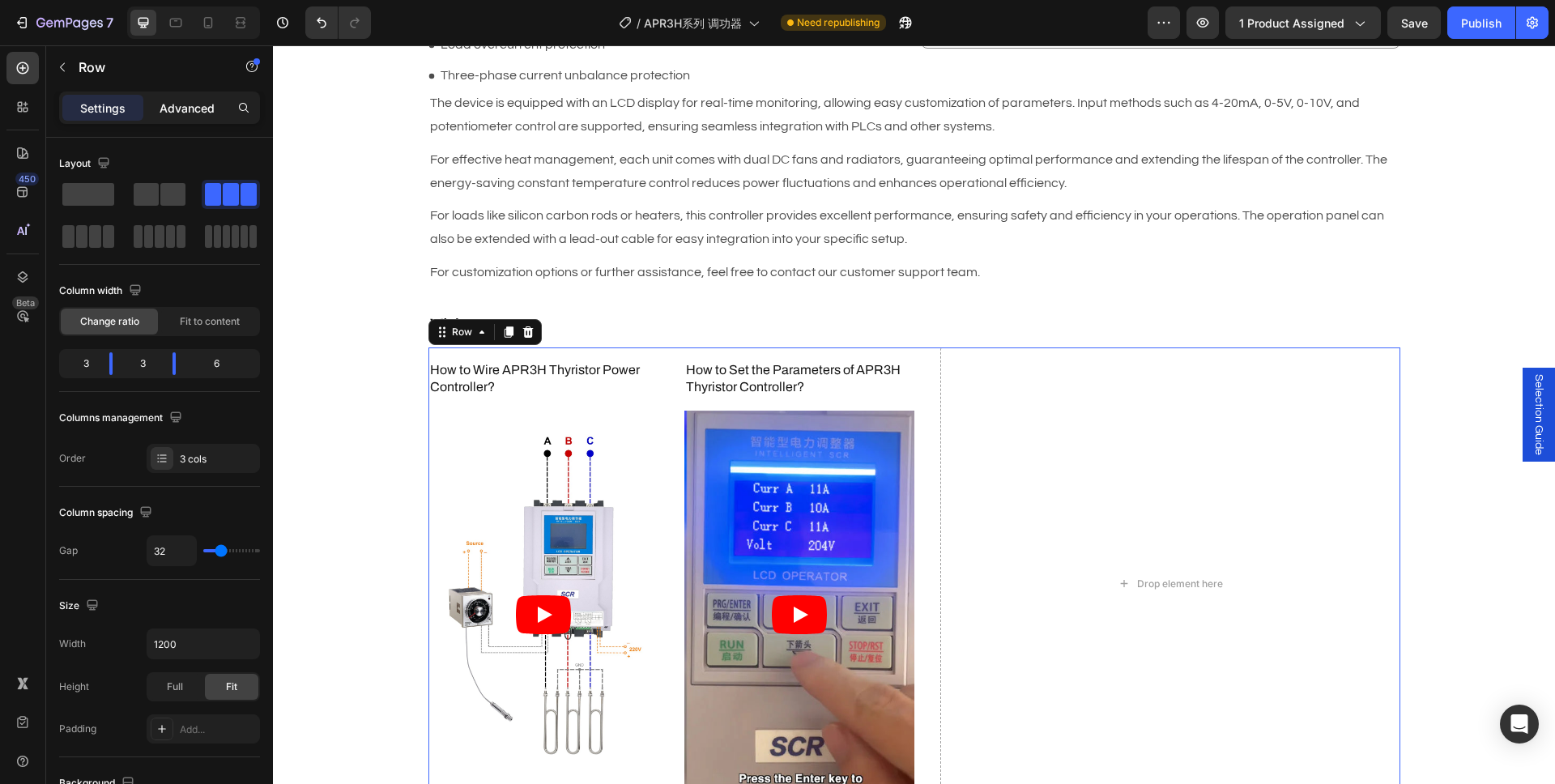
click at [187, 107] on p "Advanced" at bounding box center [186, 108] width 55 height 17
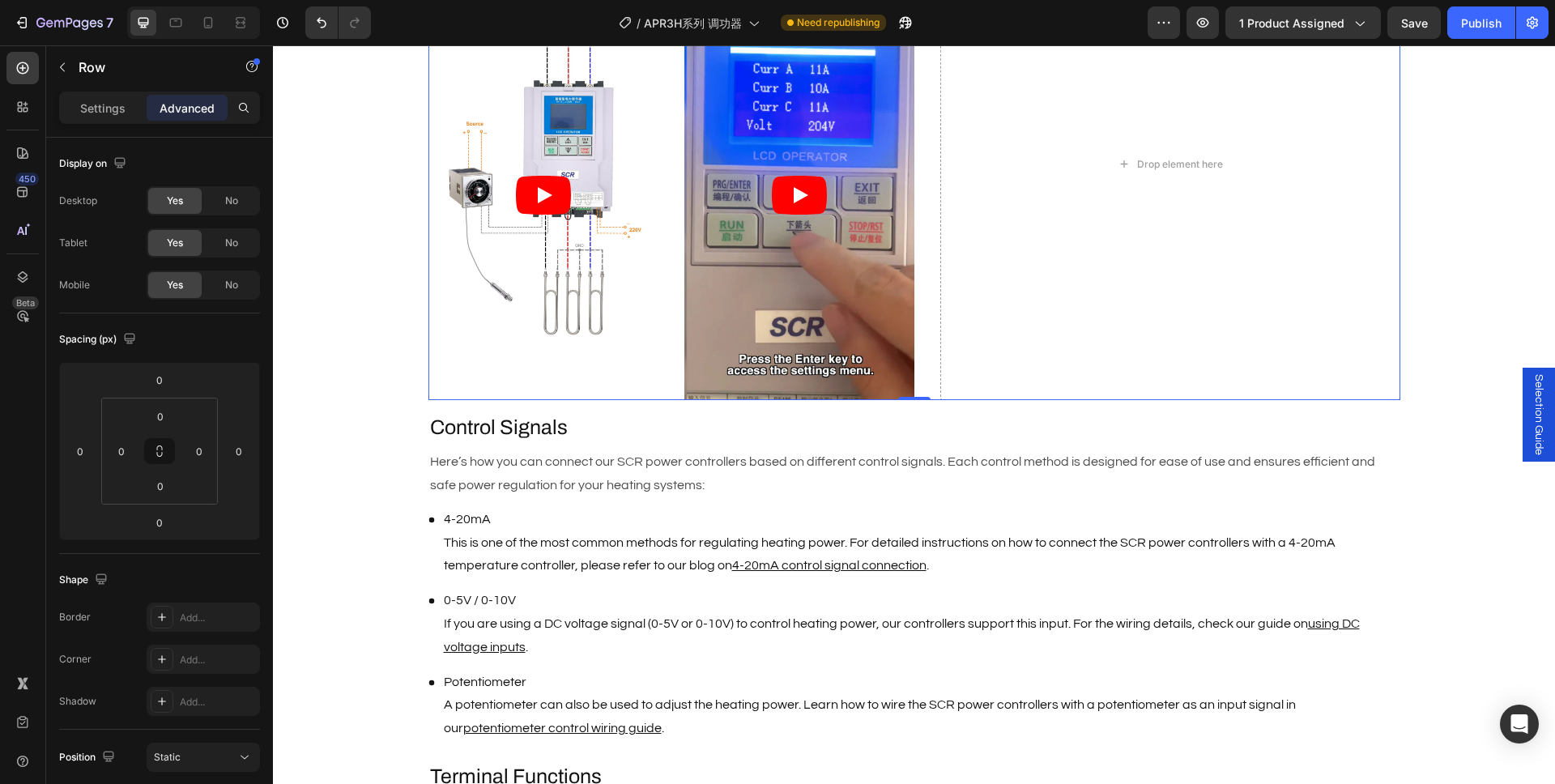
scroll to position [1120, 0]
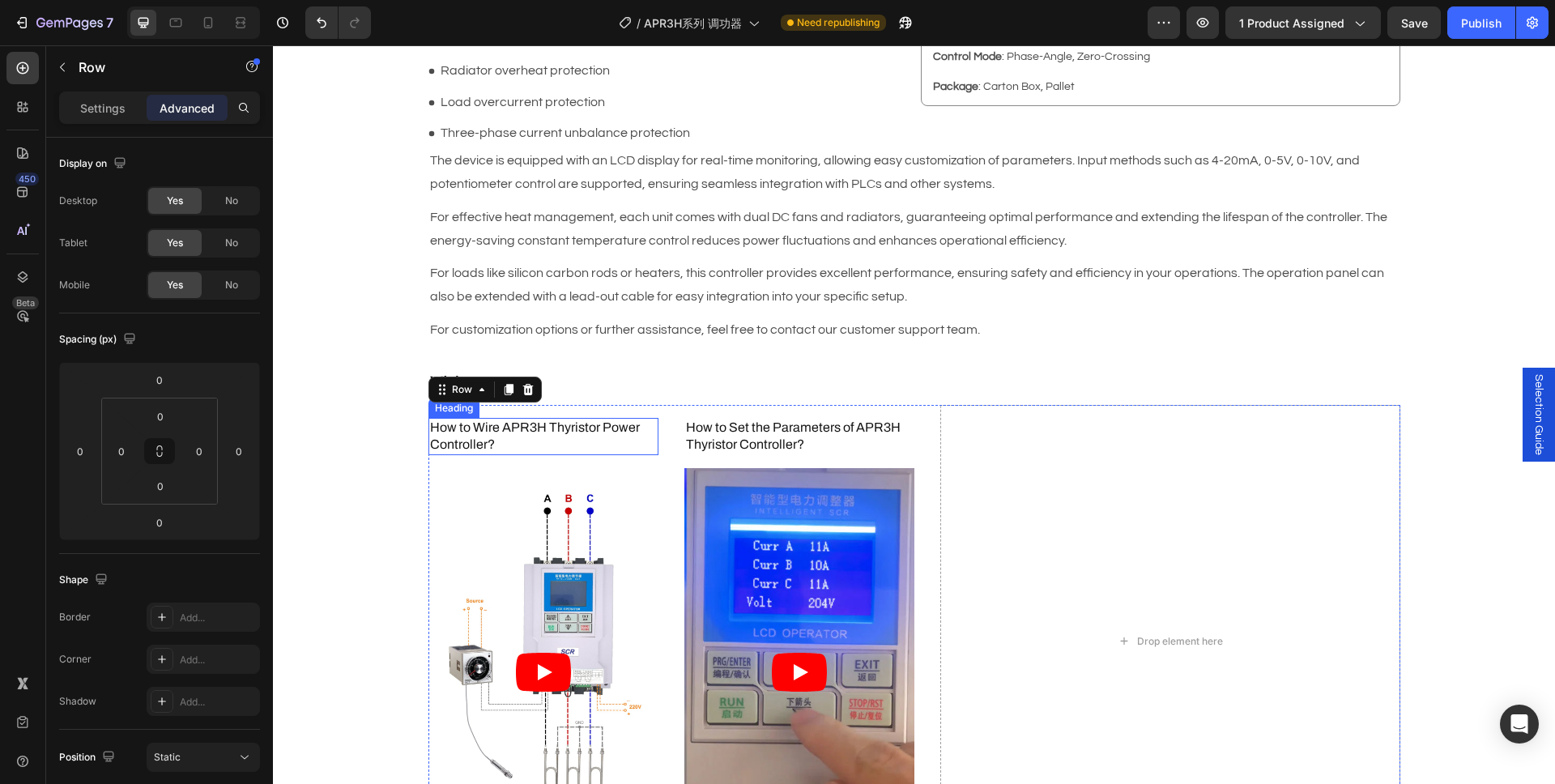
click at [523, 419] on h3 "How to Wire APR3H Thyristor Power Controller?" at bounding box center [543, 436] width 230 height 37
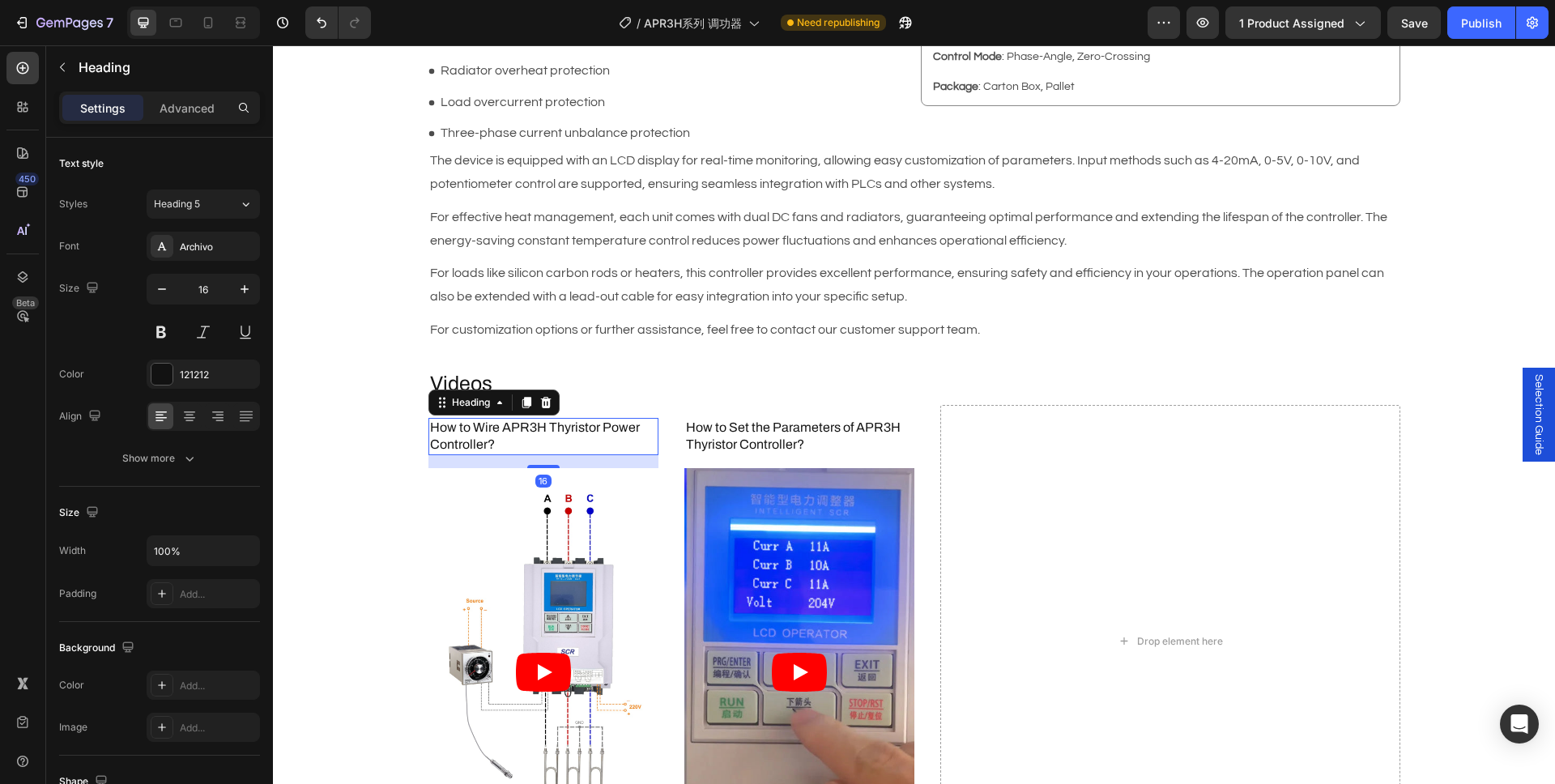
click at [204, 121] on div "Settings Advanced" at bounding box center [160, 107] width 201 height 32
click at [199, 110] on p "Advanced" at bounding box center [186, 108] width 55 height 17
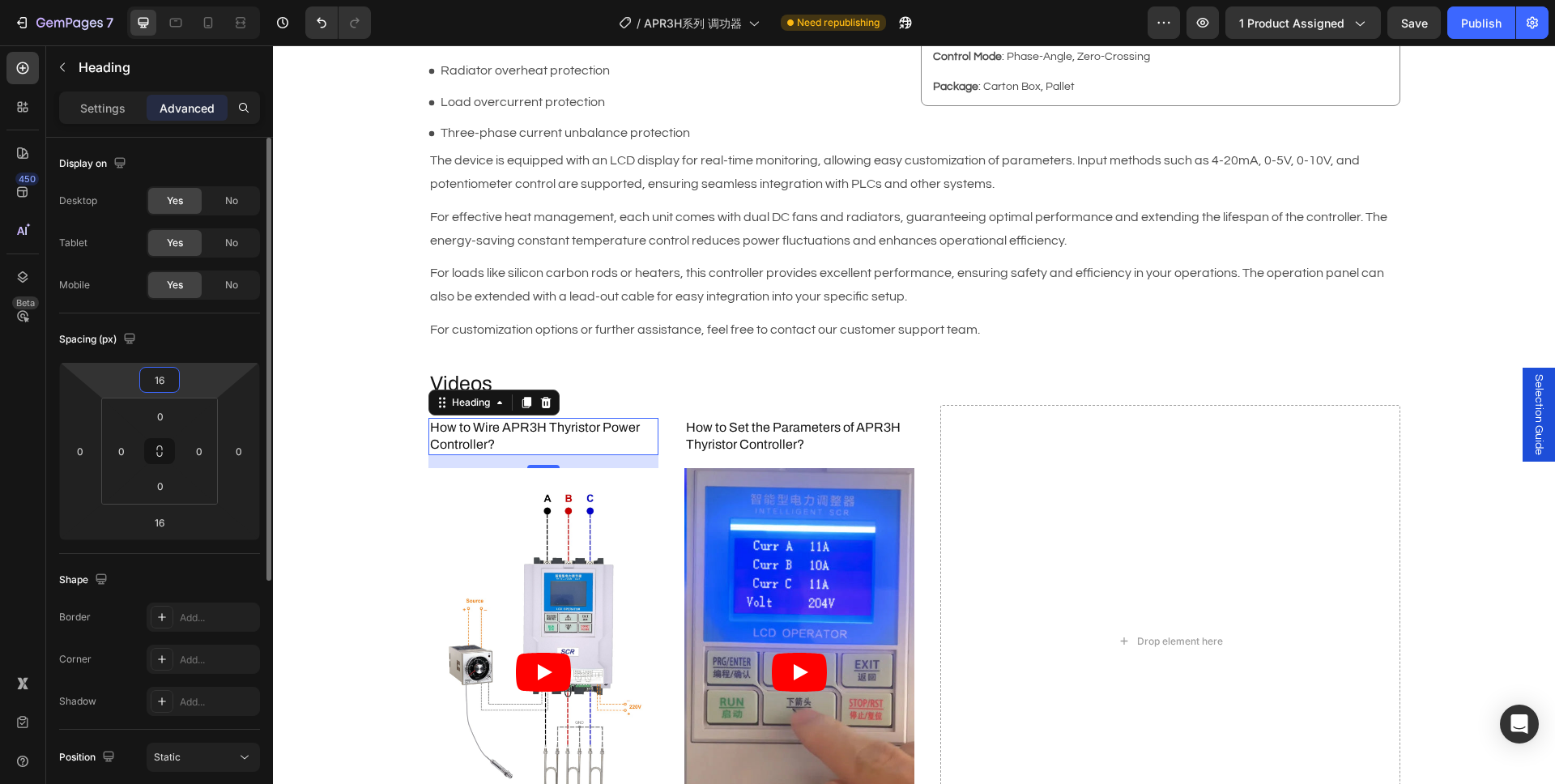
click at [160, 379] on input "16" at bounding box center [159, 379] width 32 height 24
type input "0"
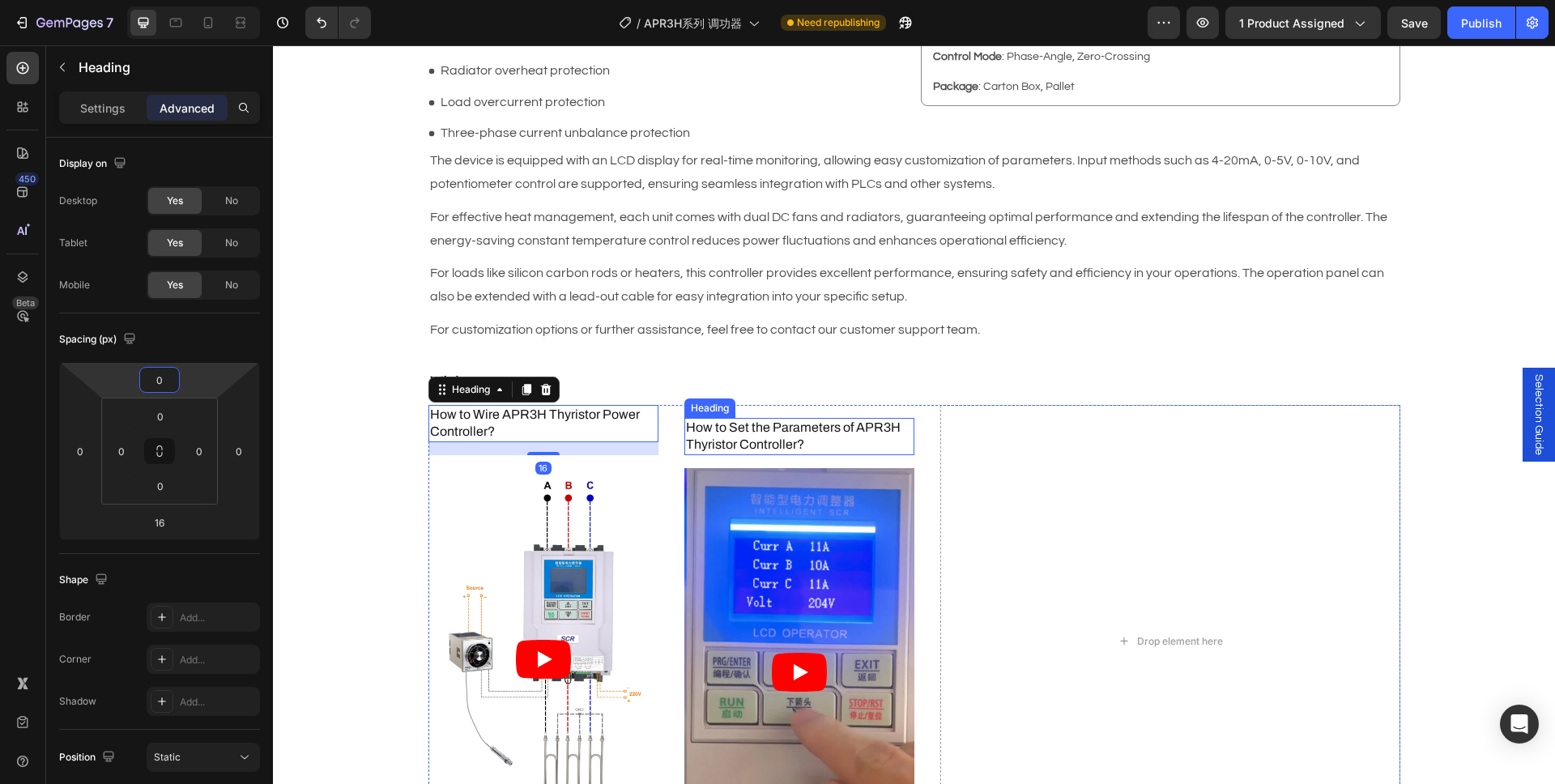
click at [718, 440] on h3 "How to Set the Parameters of APR3H Thyristor Controller?" at bounding box center [799, 436] width 230 height 37
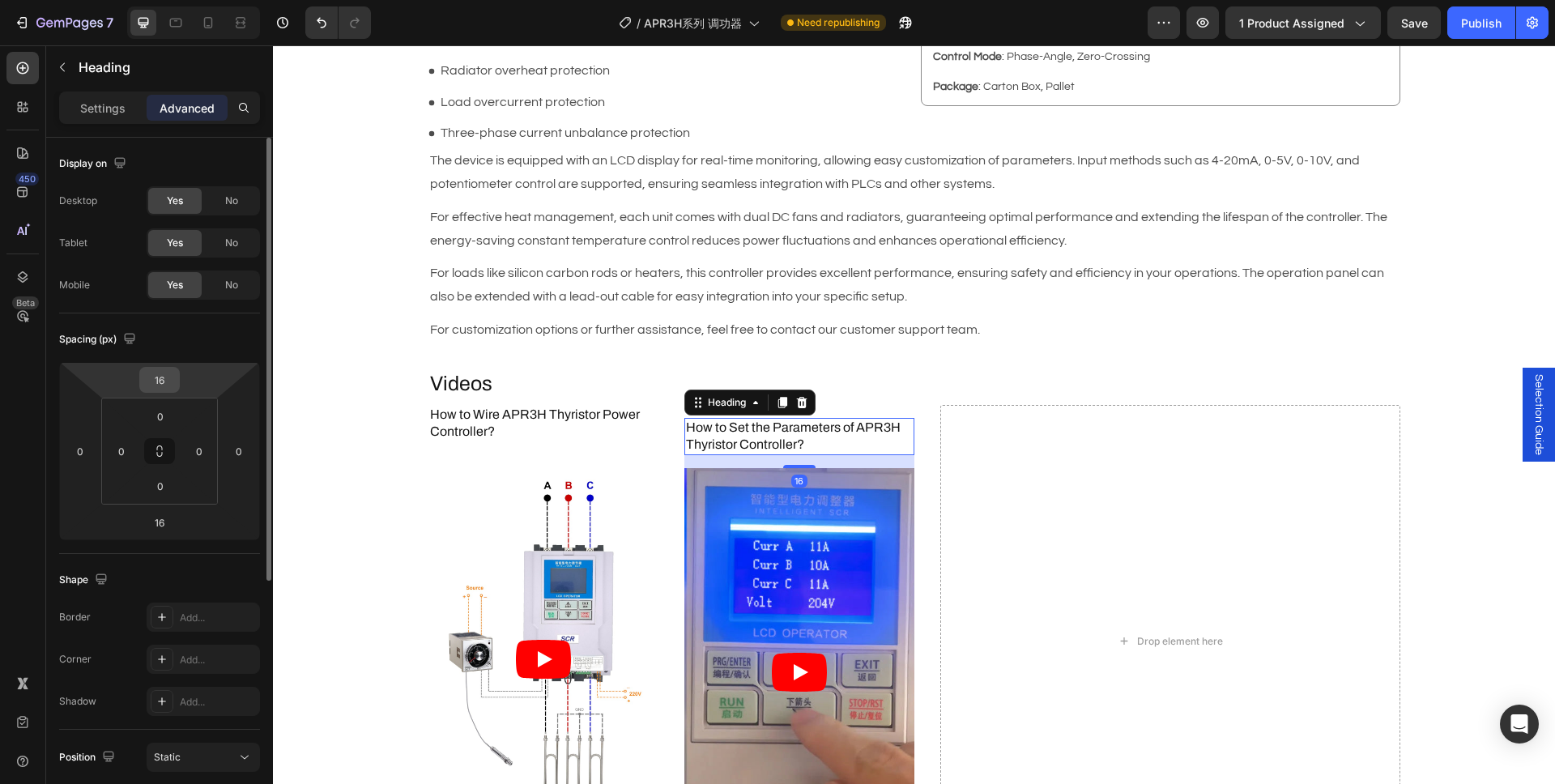
click at [169, 380] on input "16" at bounding box center [159, 379] width 32 height 24
type input "0"
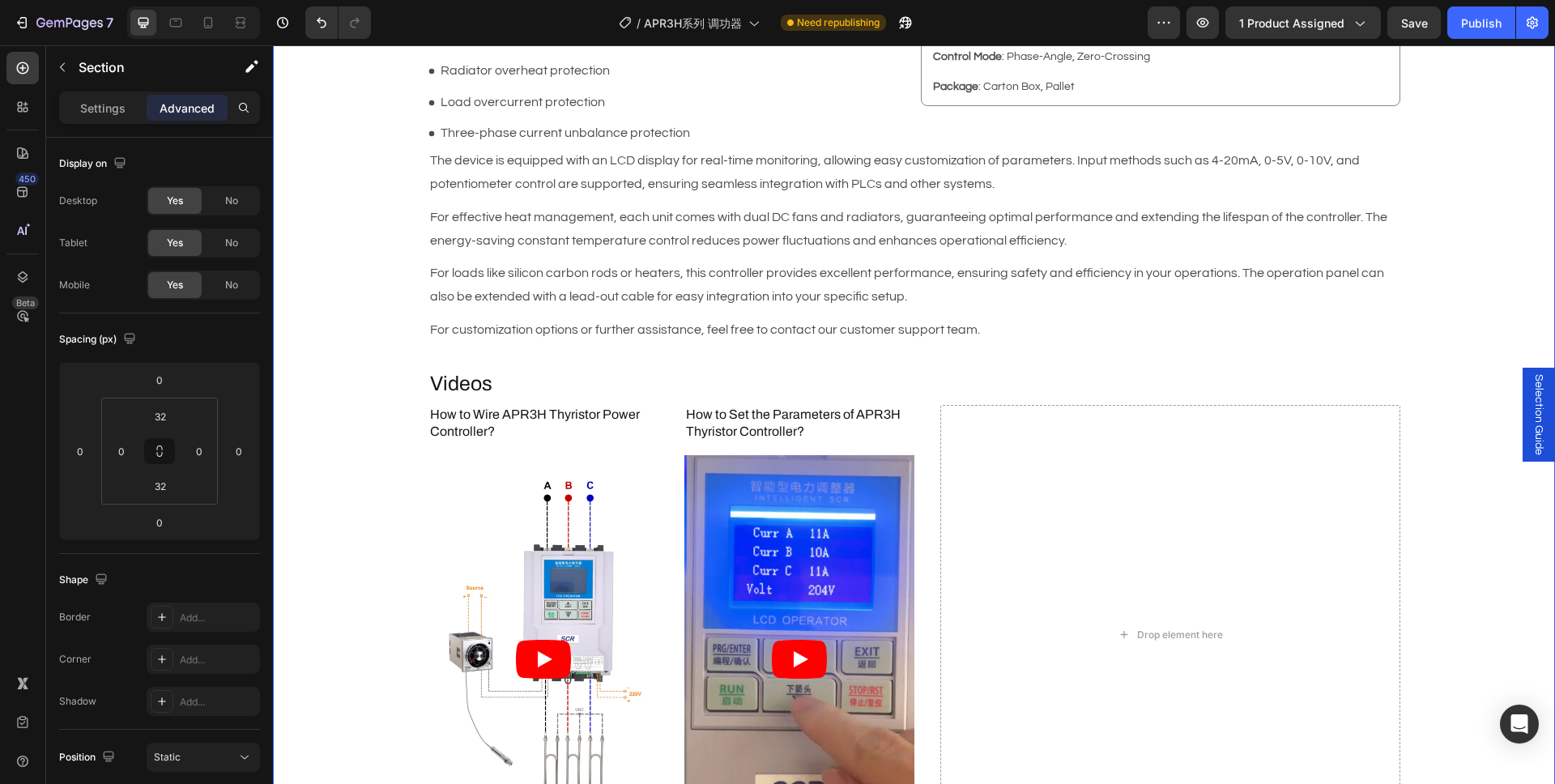
click at [194, 25] on div at bounding box center [193, 22] width 133 height 32
click at [201, 25] on icon at bounding box center [209, 23] width 16 height 16
type input "12"
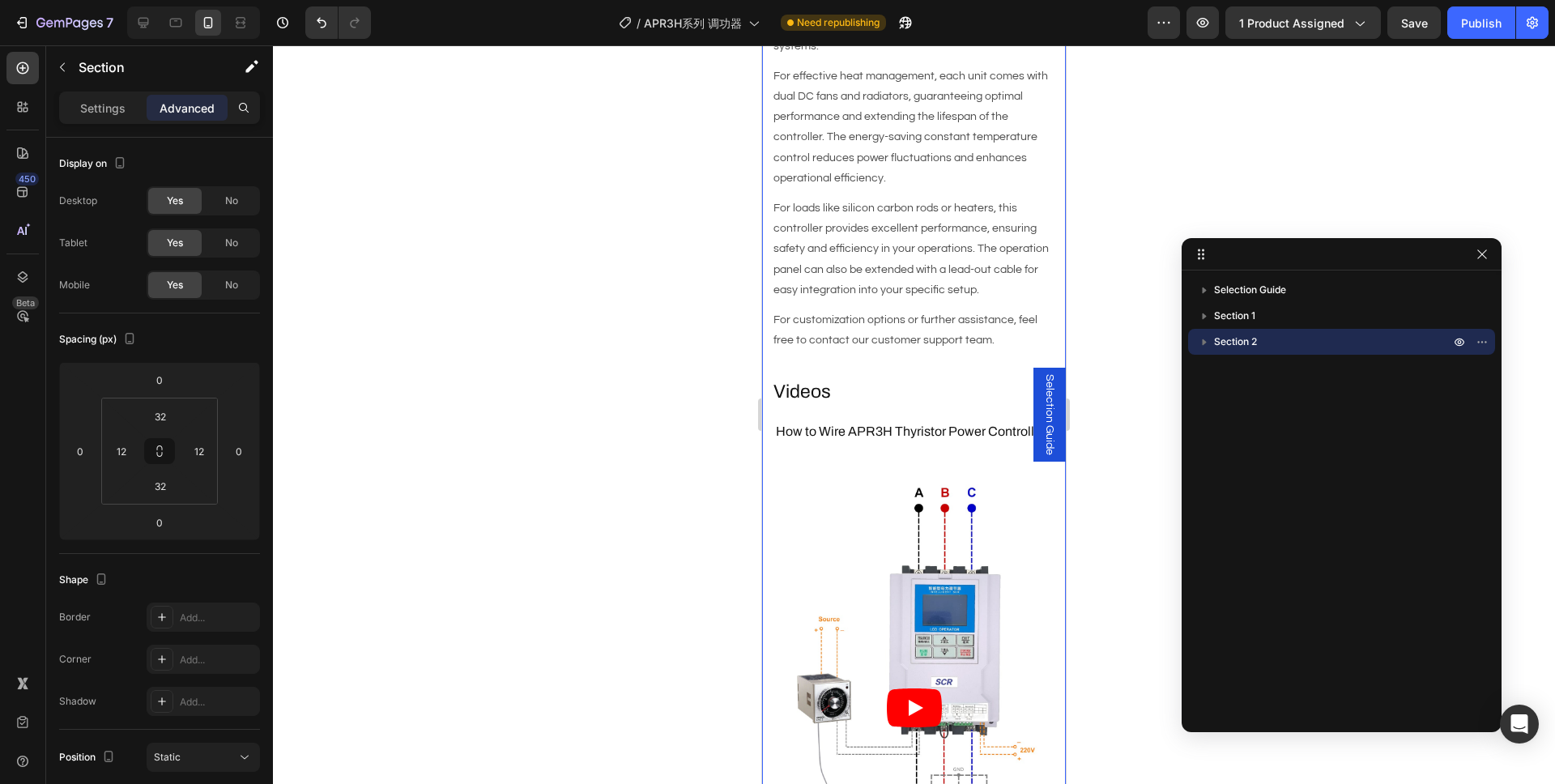
scroll to position [1658, 0]
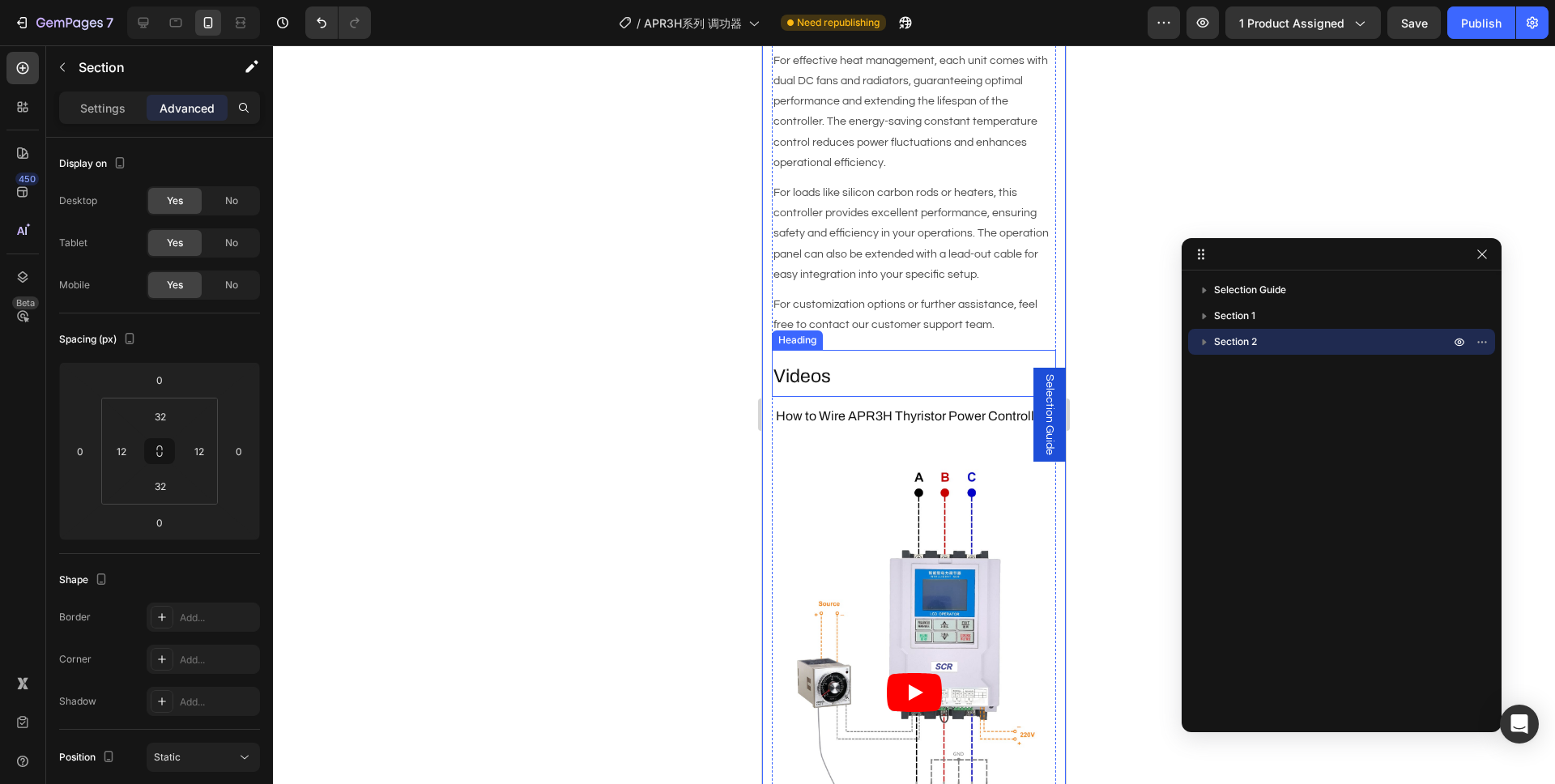
click at [828, 363] on h2 "Videos" at bounding box center [914, 376] width 284 height 27
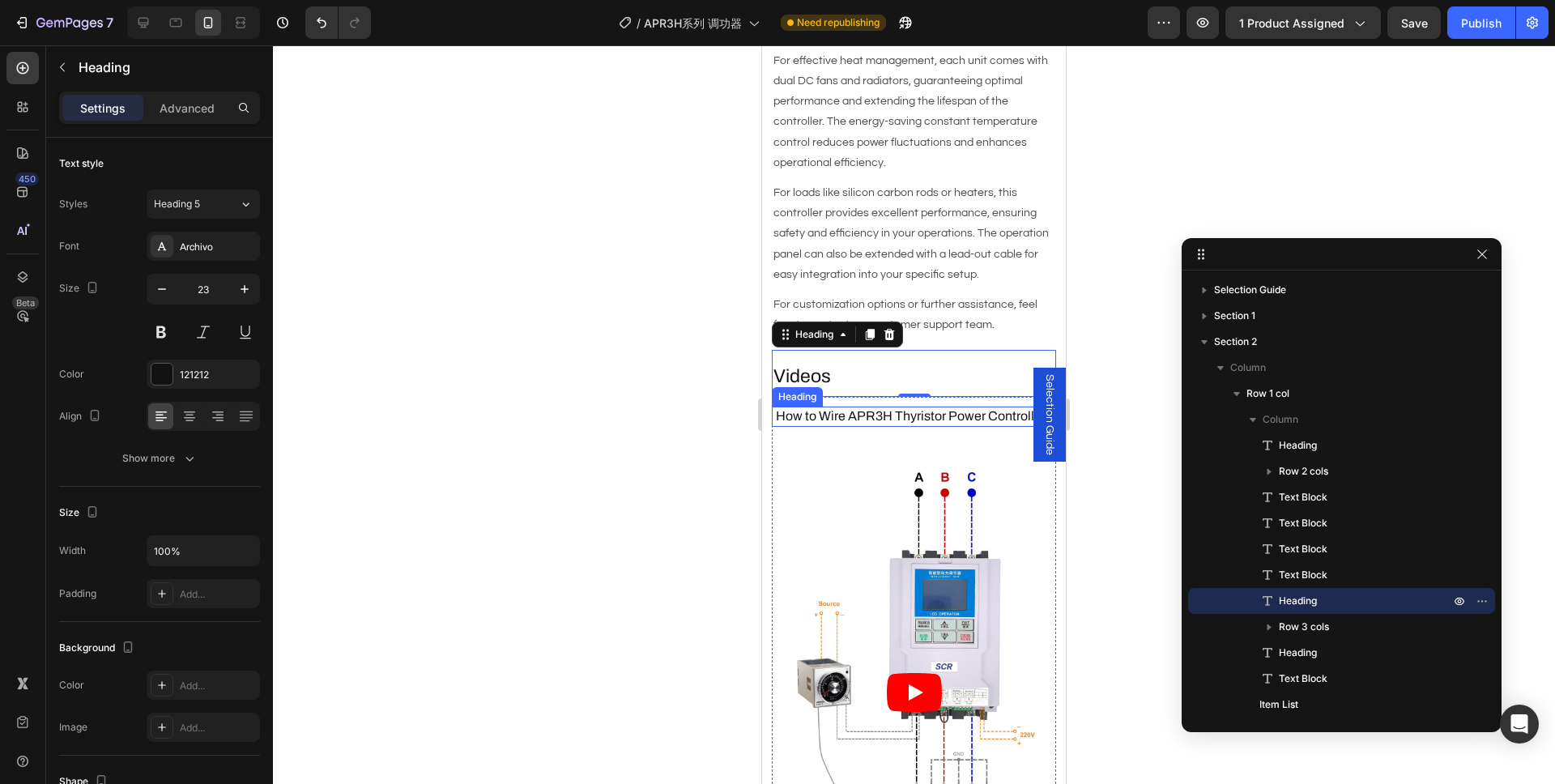
click at [836, 406] on h3 "How to Wire APR3H Thyristor Power Controller?" at bounding box center [914, 416] width 284 height 21
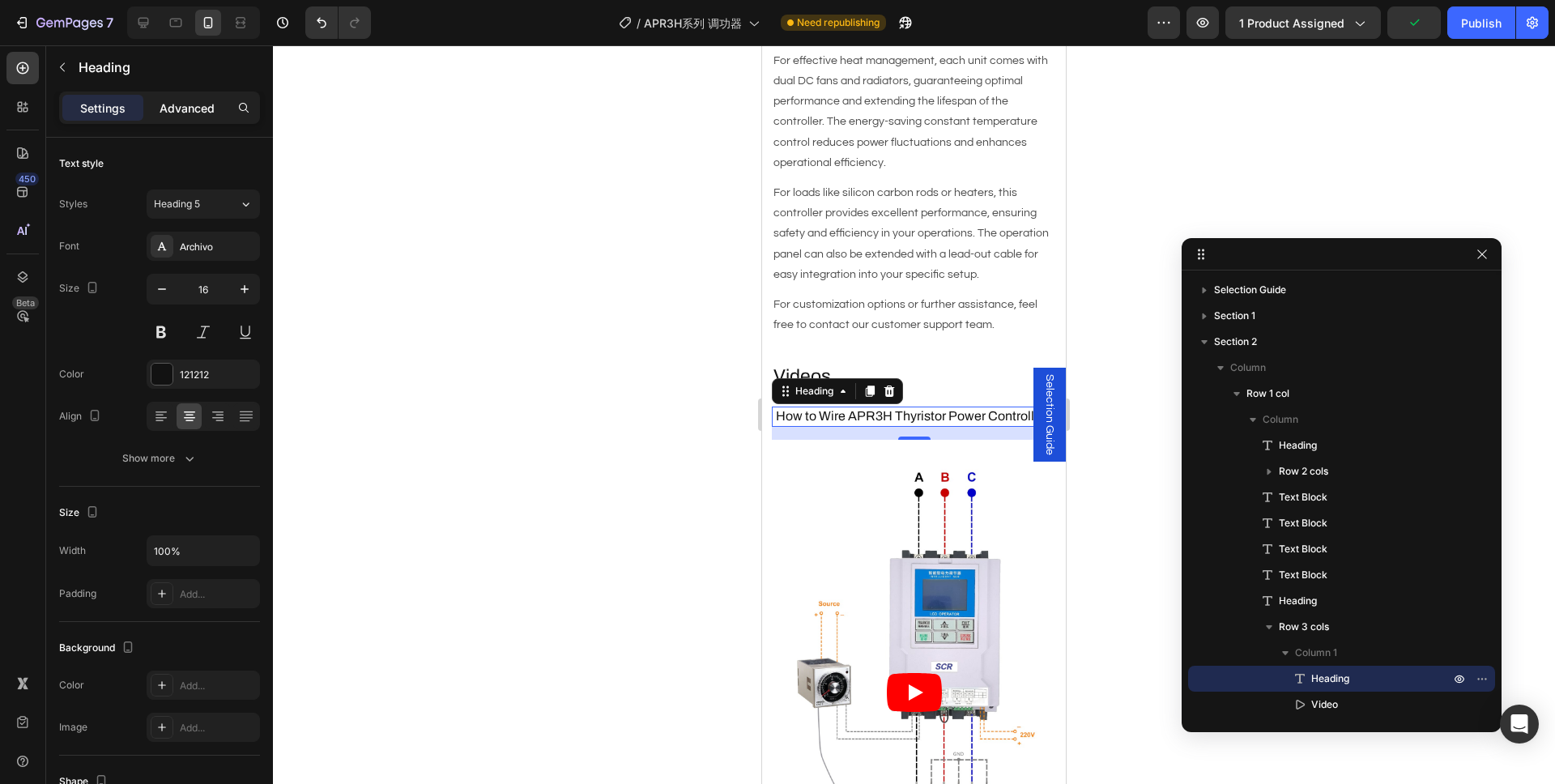
click at [188, 100] on p "Advanced" at bounding box center [186, 108] width 55 height 17
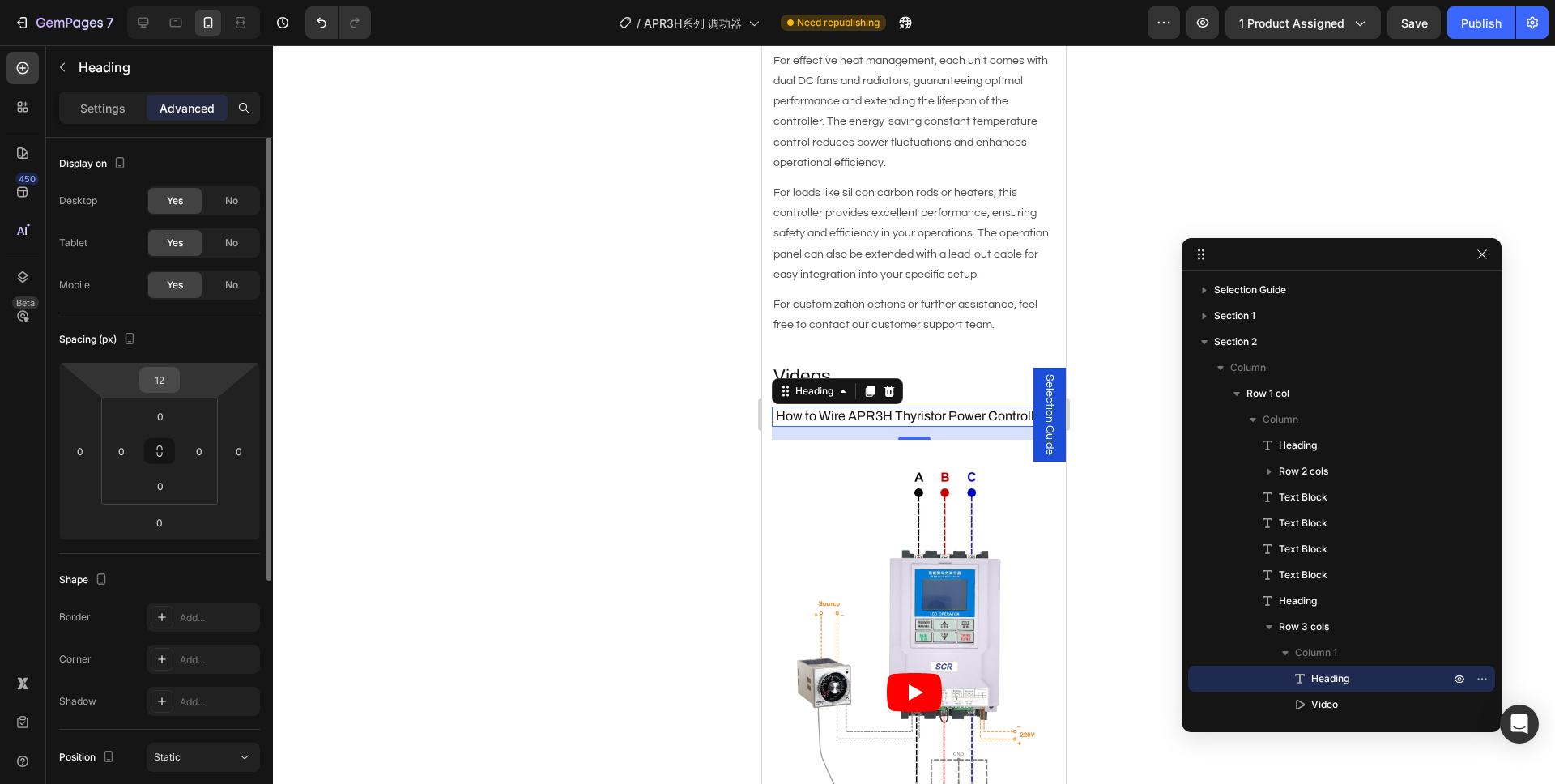
click at [160, 387] on input "12" at bounding box center [159, 379] width 32 height 24
type input "0"
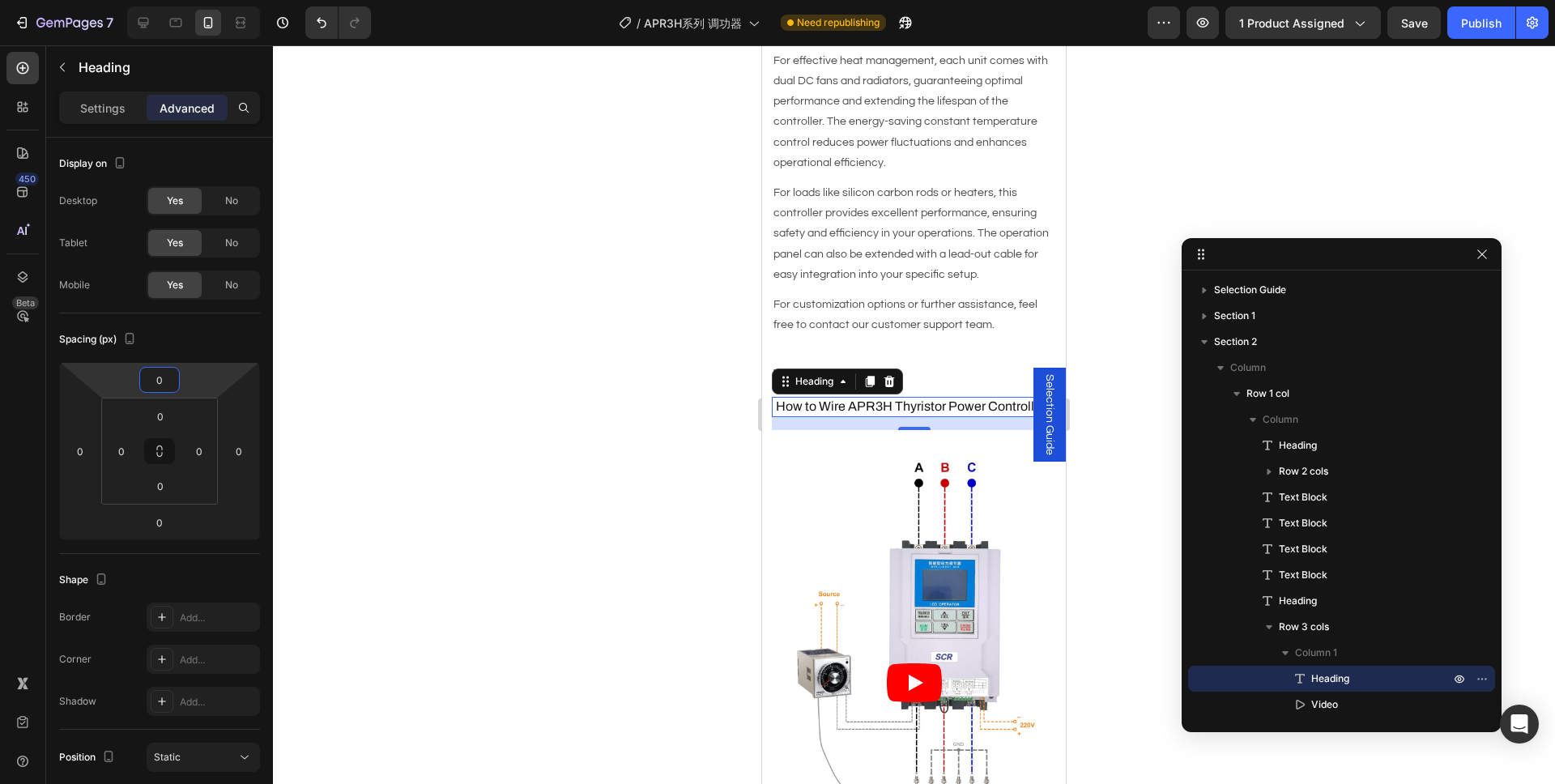
click at [641, 421] on div at bounding box center [914, 415] width 1282 height 739
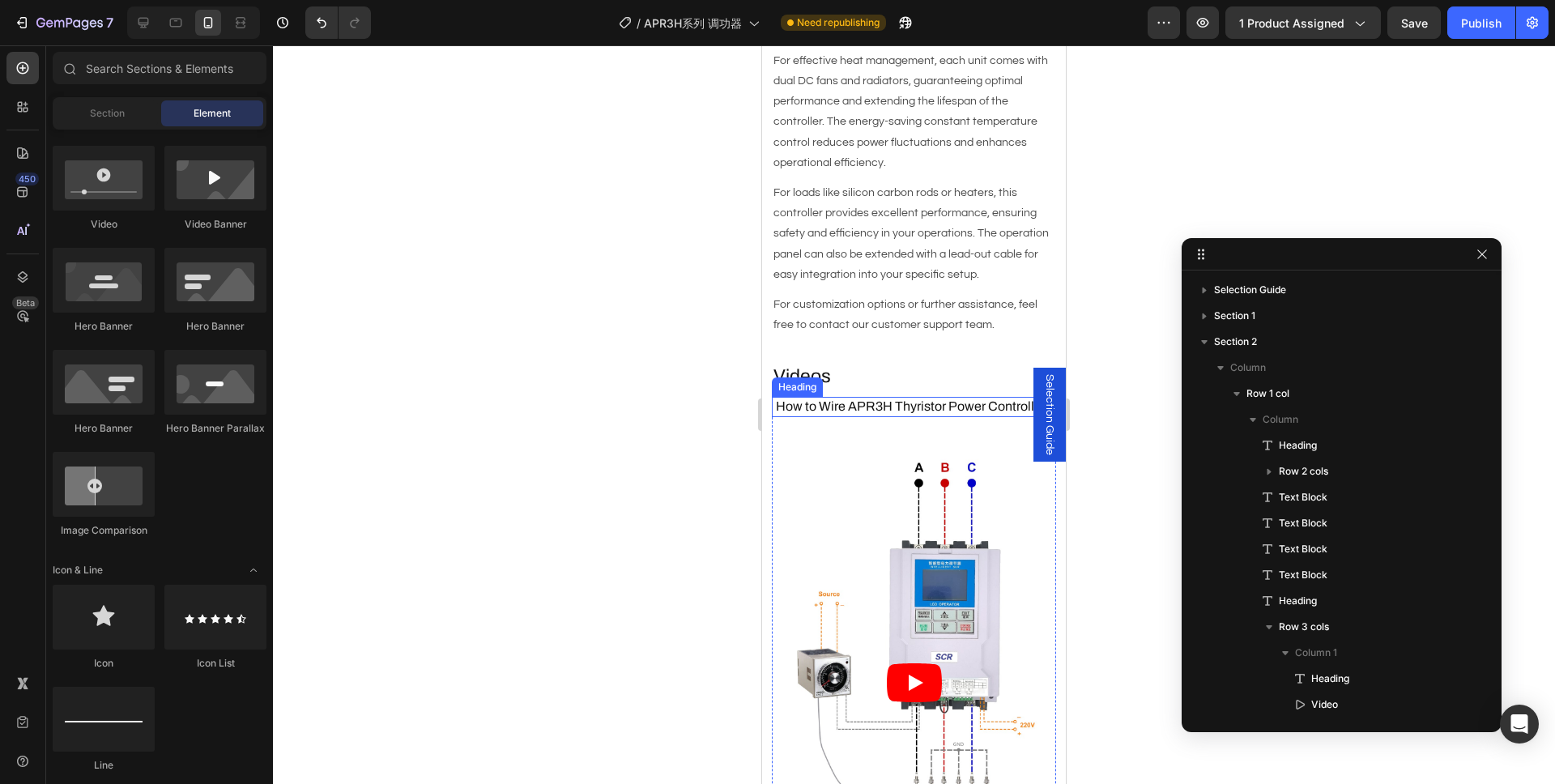
click at [908, 400] on h3 "How to Wire APR3H Thyristor Power Controller?" at bounding box center [914, 406] width 284 height 21
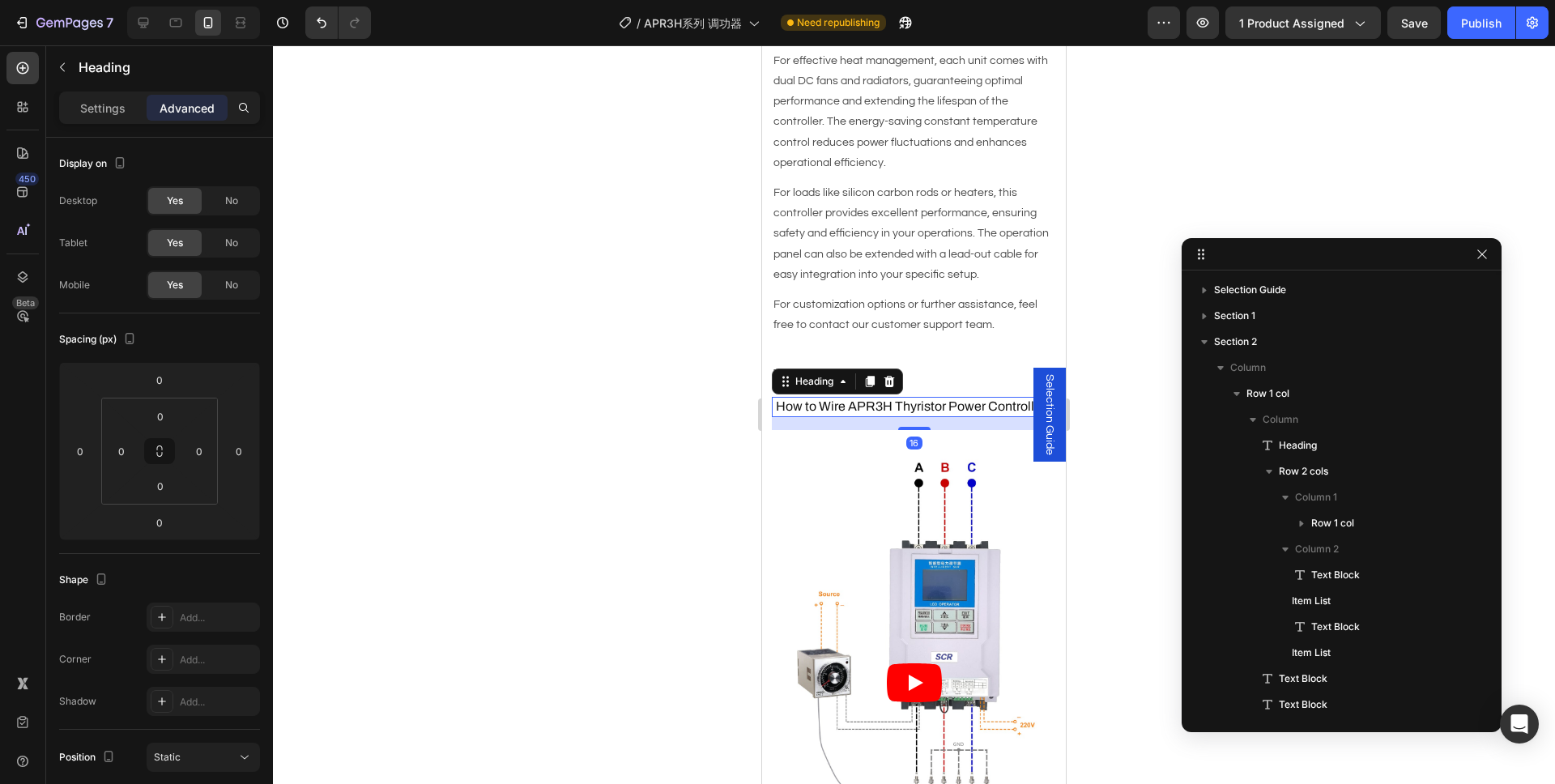
scroll to position [405, 0]
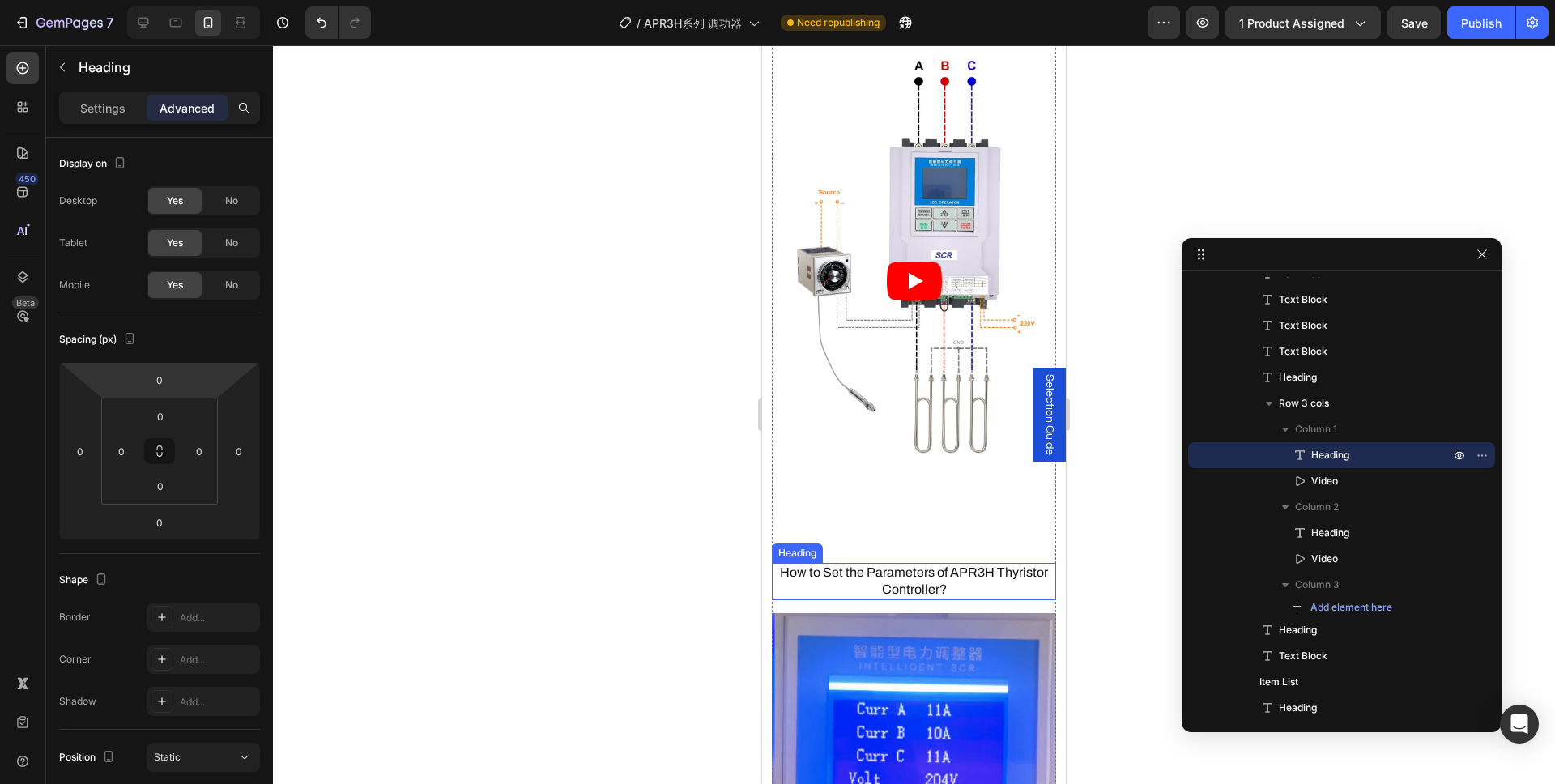
scroll to position [2143, 0]
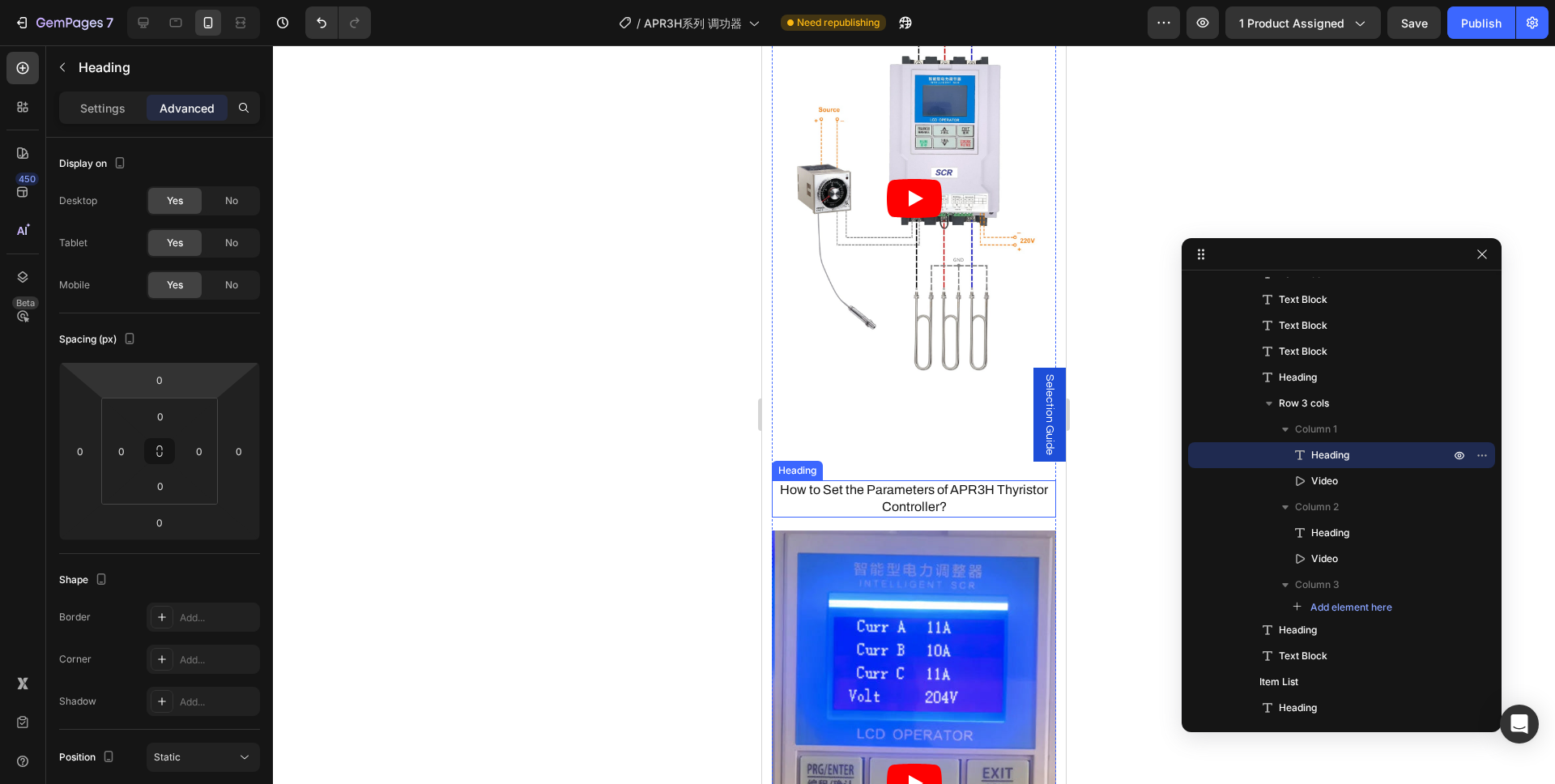
click at [869, 480] on h3 "How to Set the Parameters of APR3H Thyristor Controller?" at bounding box center [914, 498] width 284 height 37
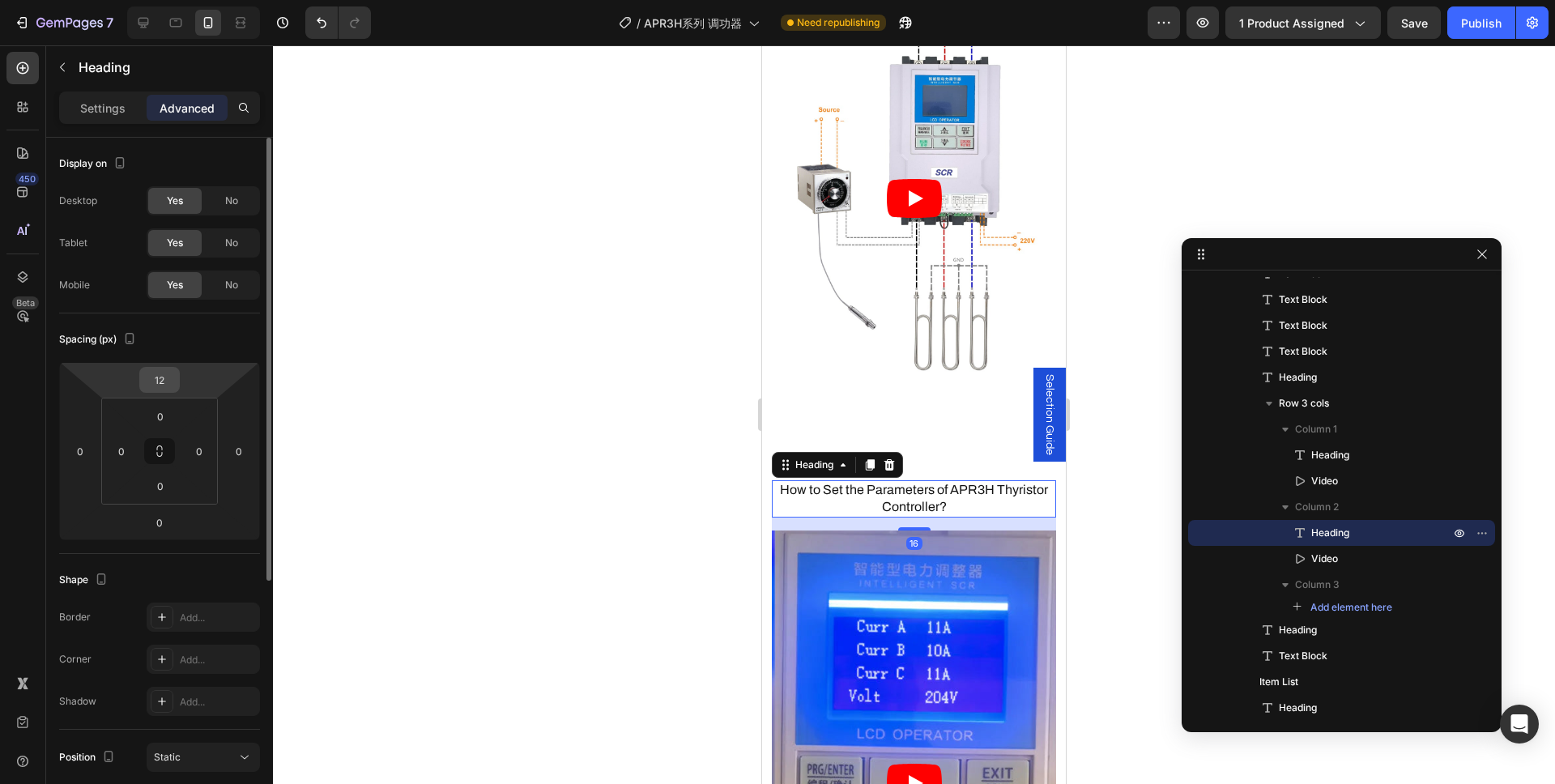
click at [154, 370] on input "12" at bounding box center [159, 379] width 32 height 24
type input "0"
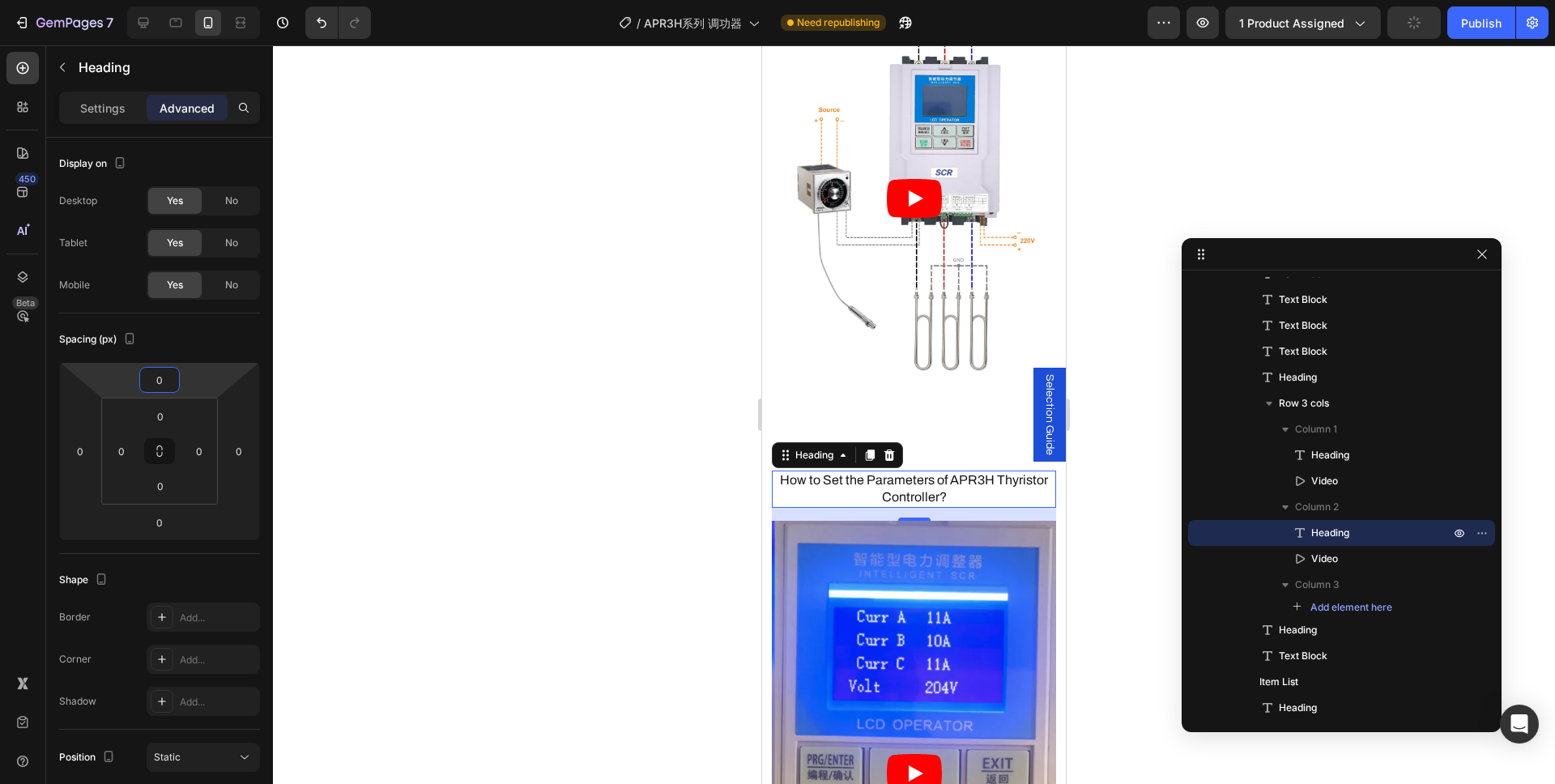
click at [545, 433] on div at bounding box center [914, 415] width 1282 height 739
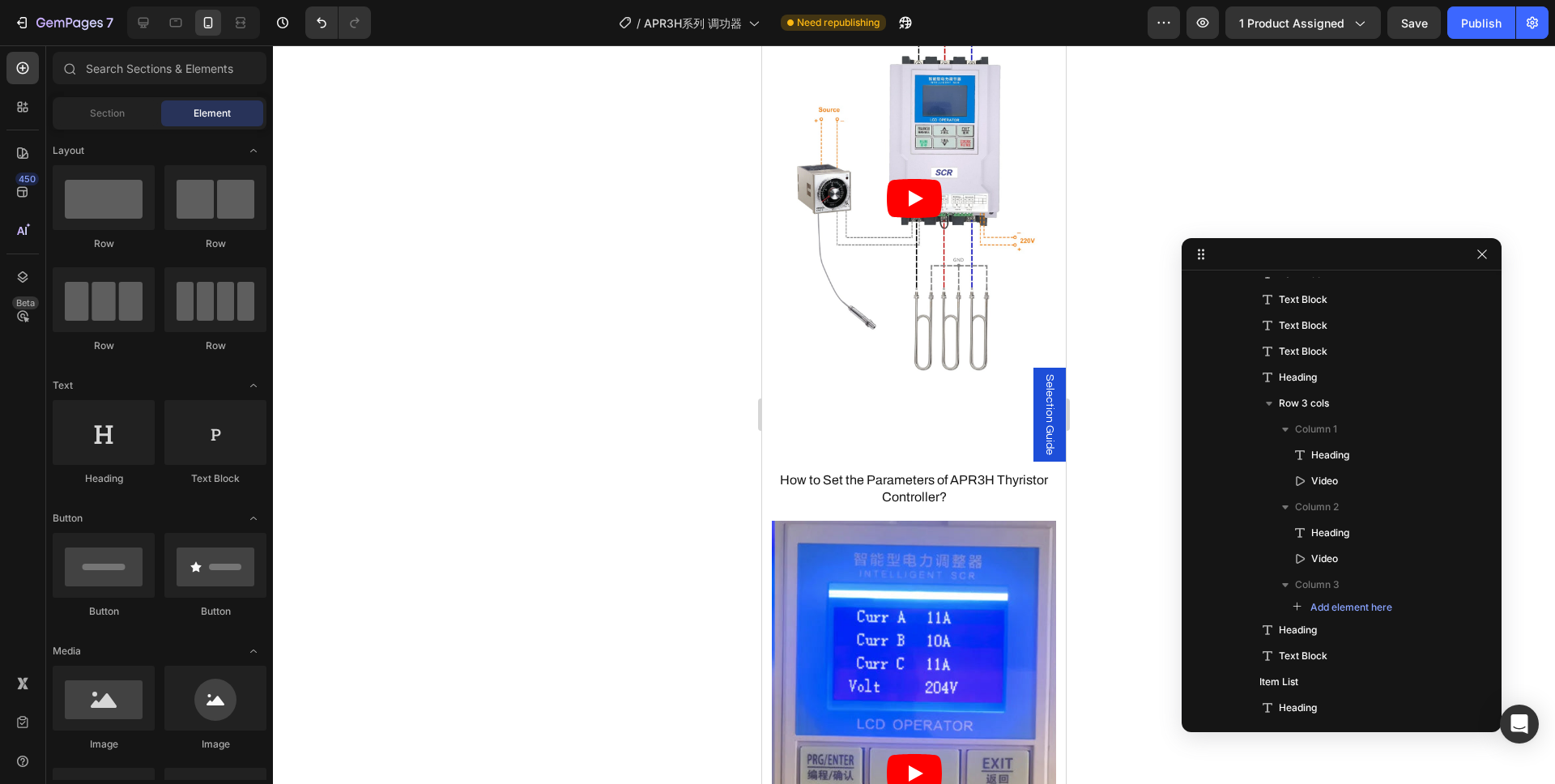
click at [657, 430] on div at bounding box center [914, 415] width 1282 height 739
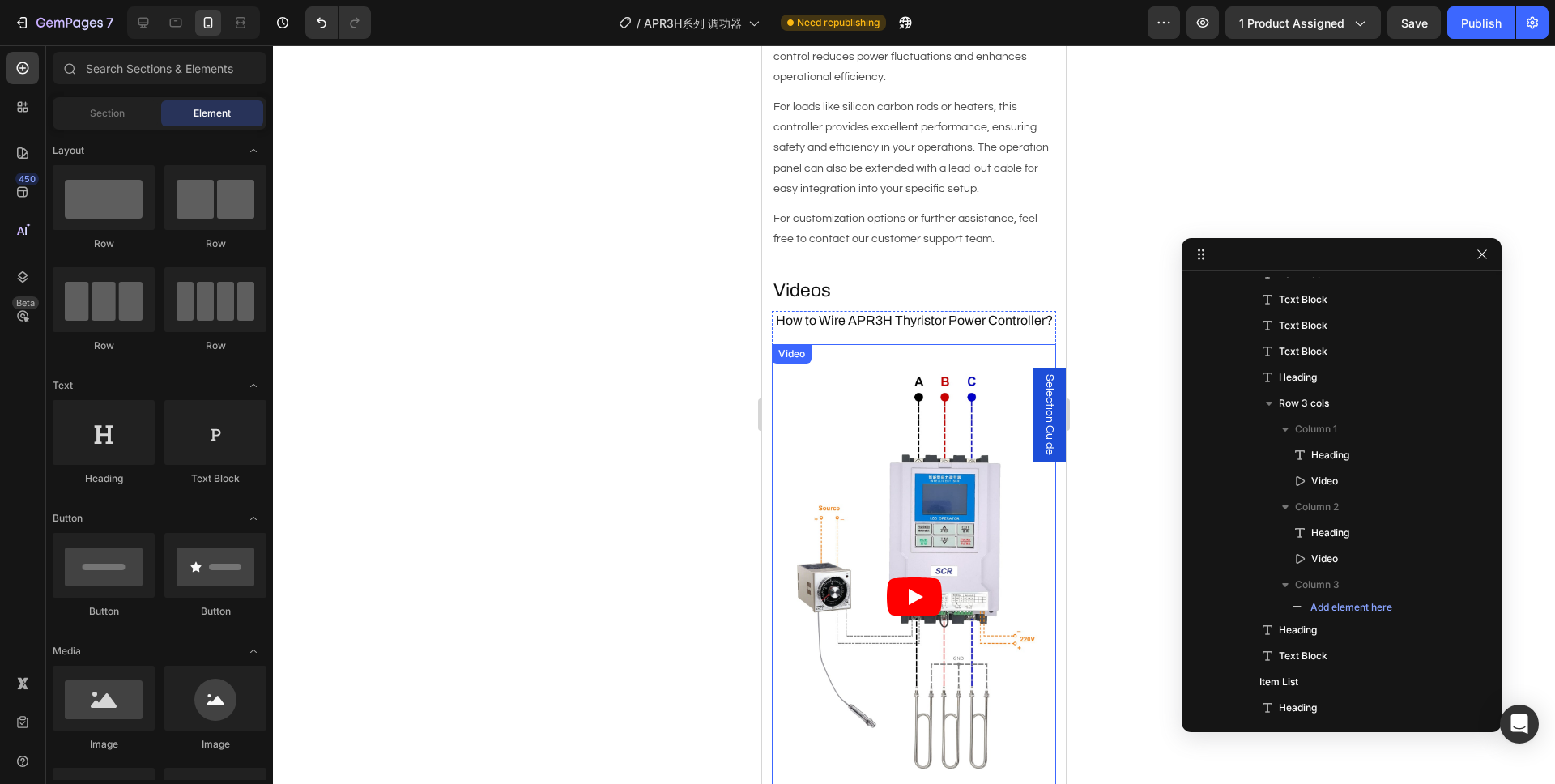
scroll to position [1711, 0]
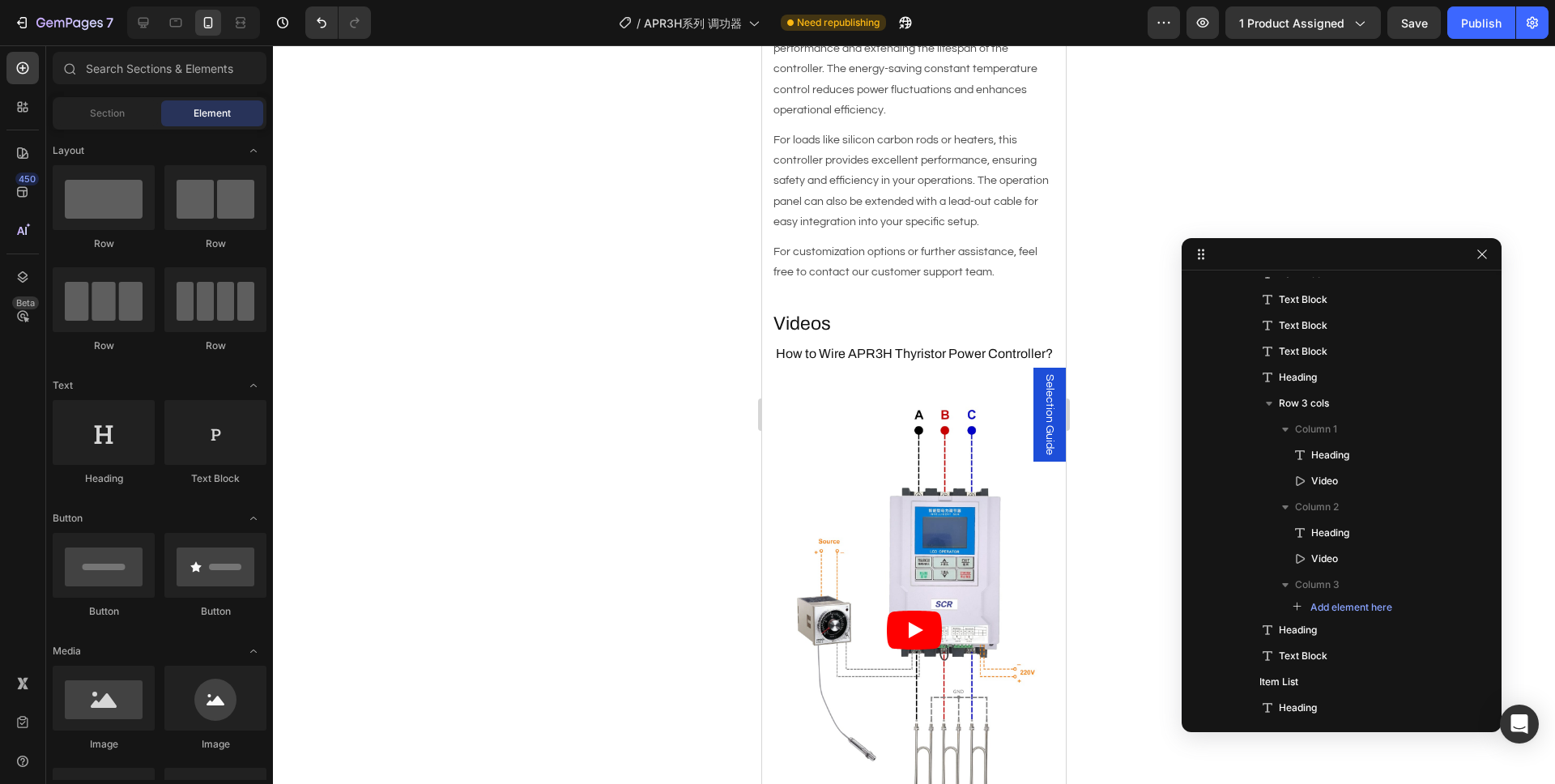
click at [583, 398] on div at bounding box center [914, 415] width 1282 height 739
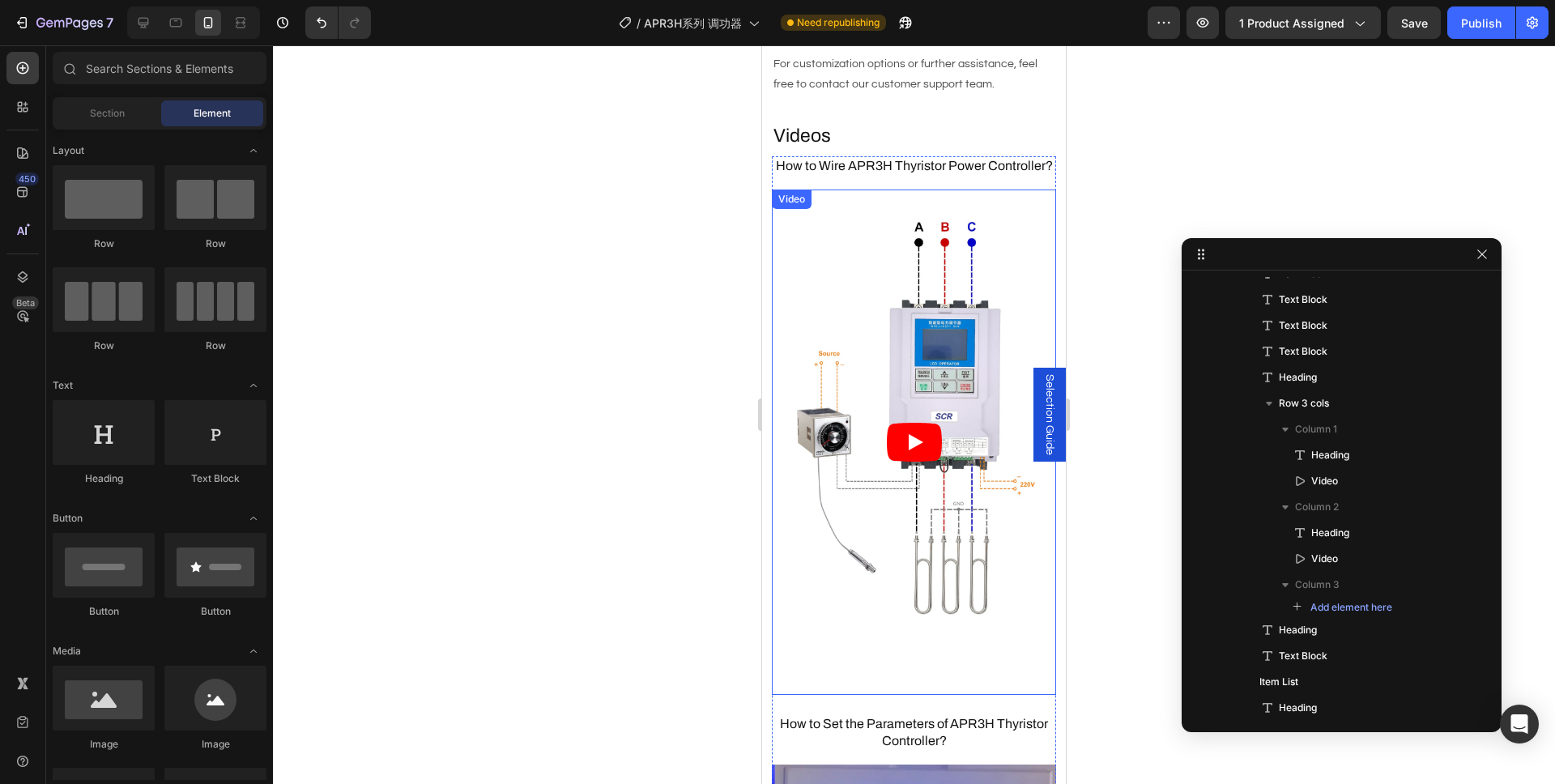
scroll to position [1905, 0]
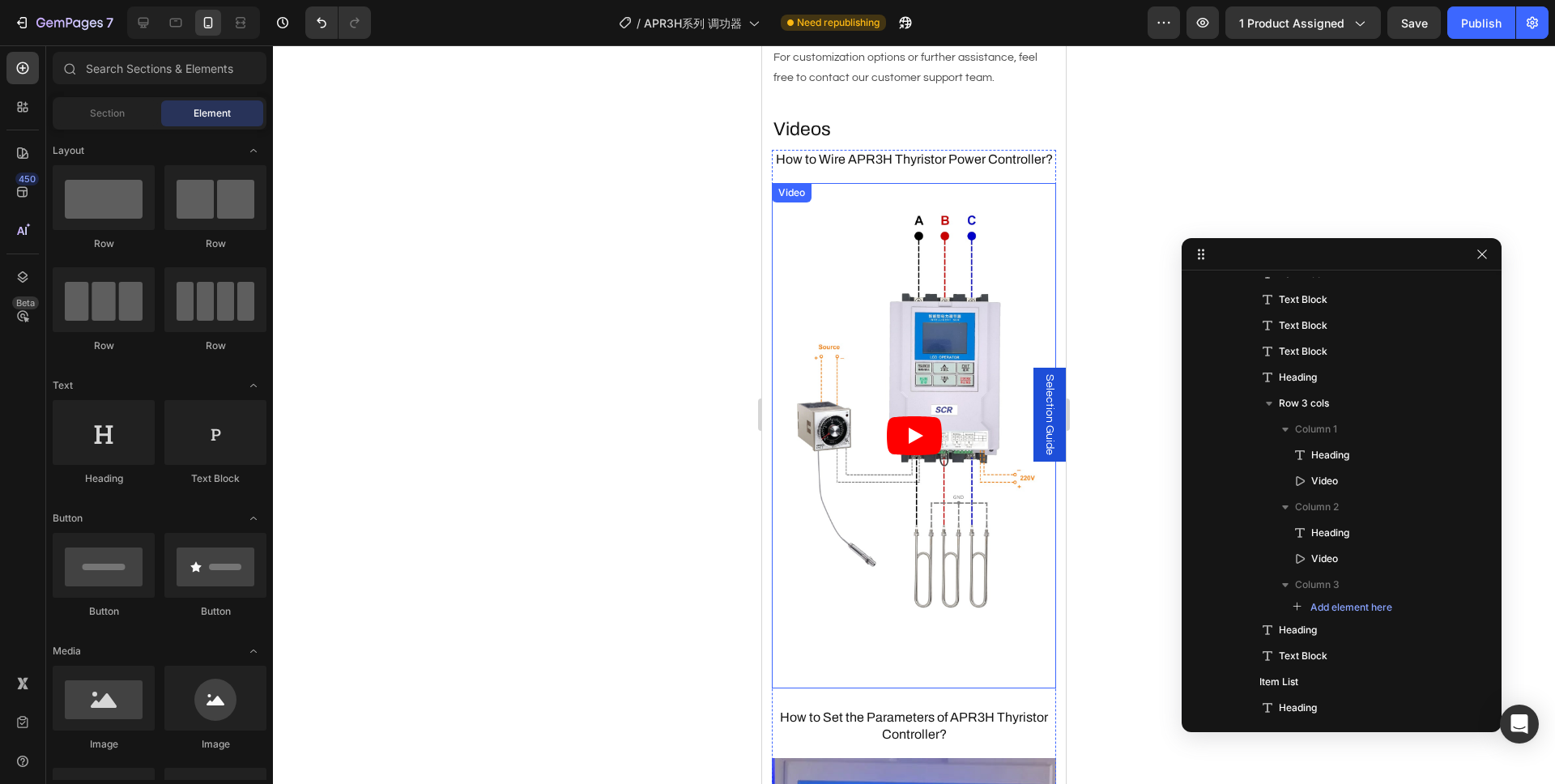
click at [883, 631] on article at bounding box center [914, 435] width 284 height 505
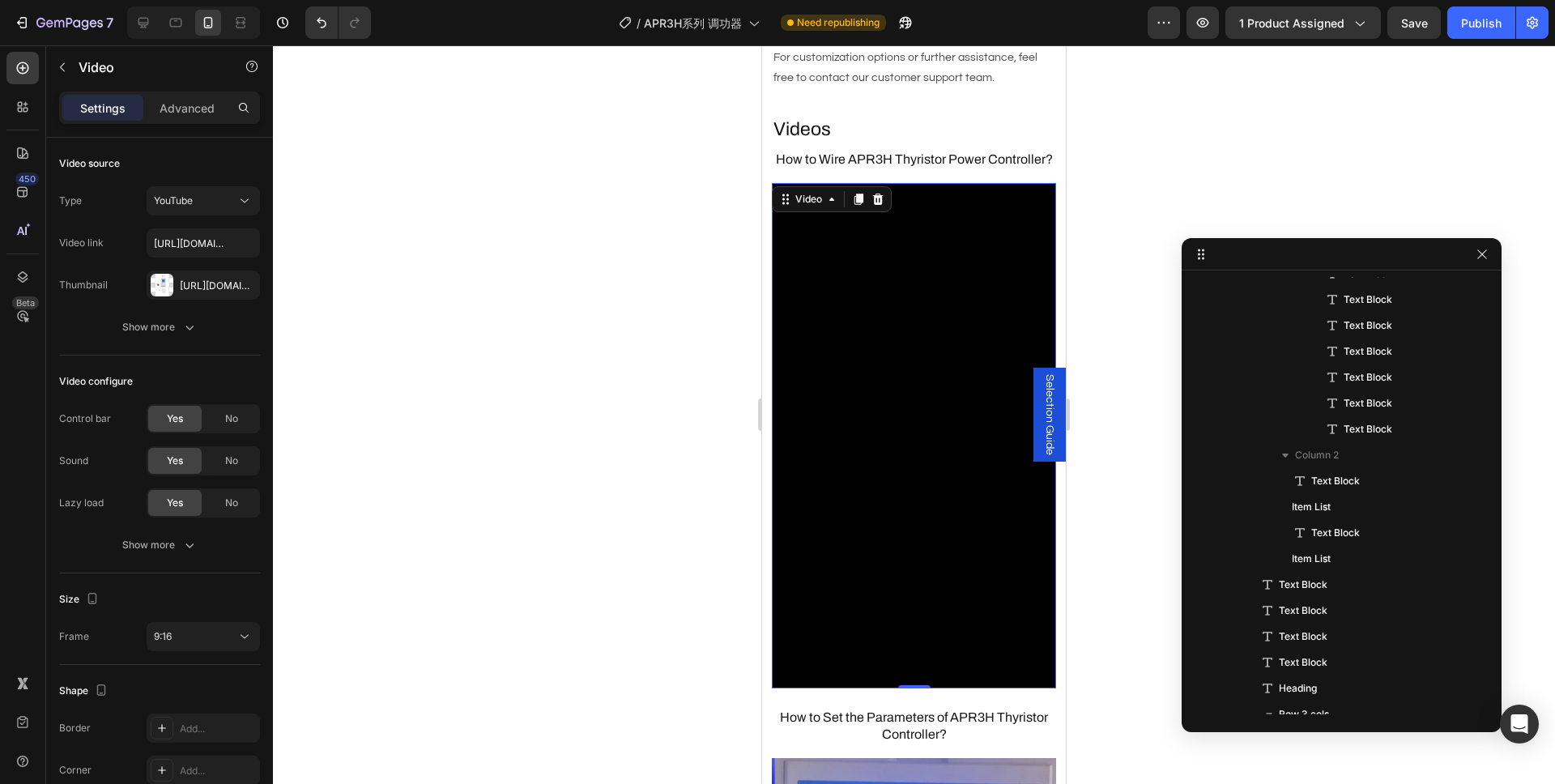
scroll to position [742, 0]
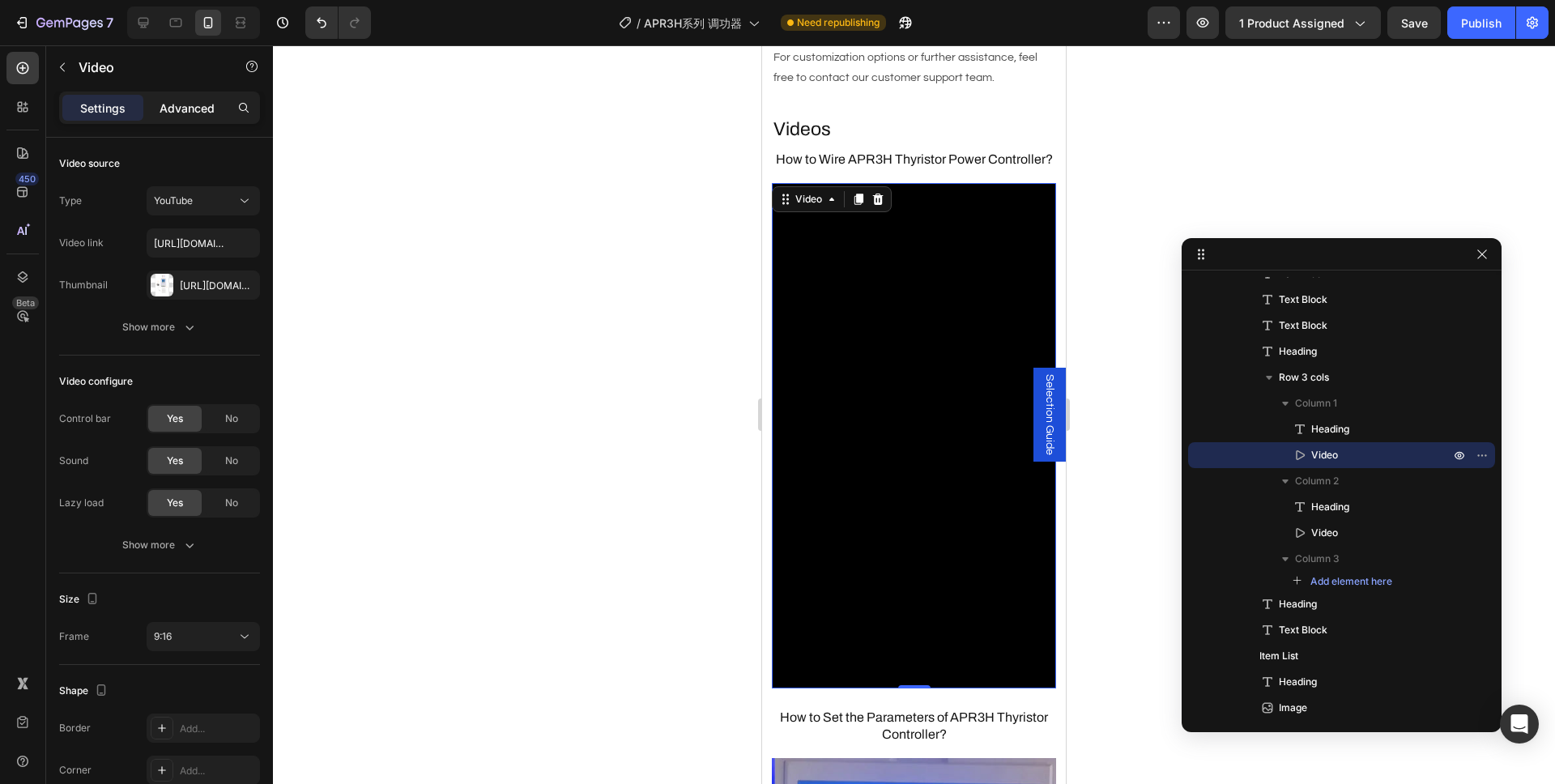
click at [208, 112] on p "Advanced" at bounding box center [186, 108] width 55 height 17
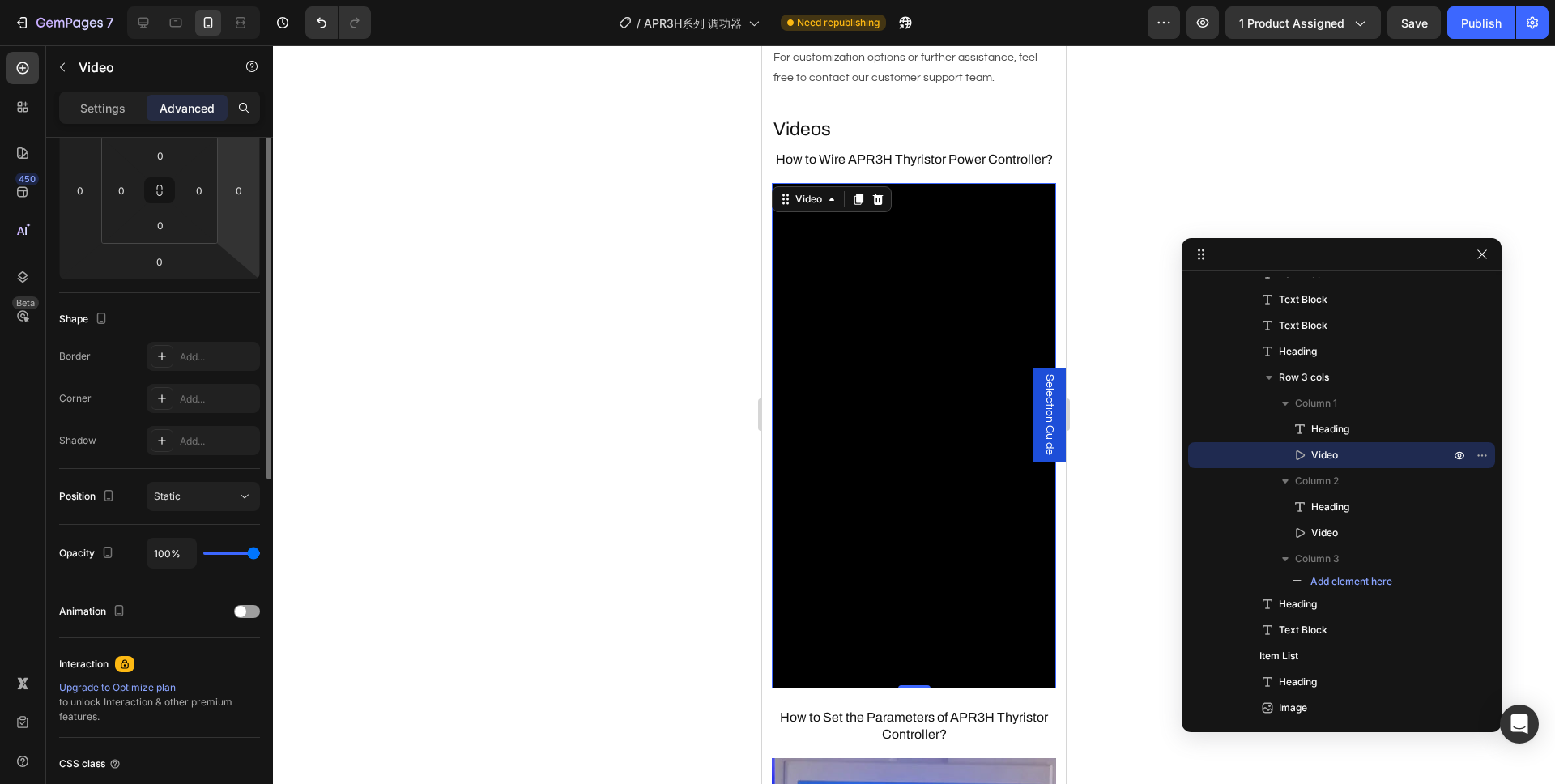
scroll to position [356, 0]
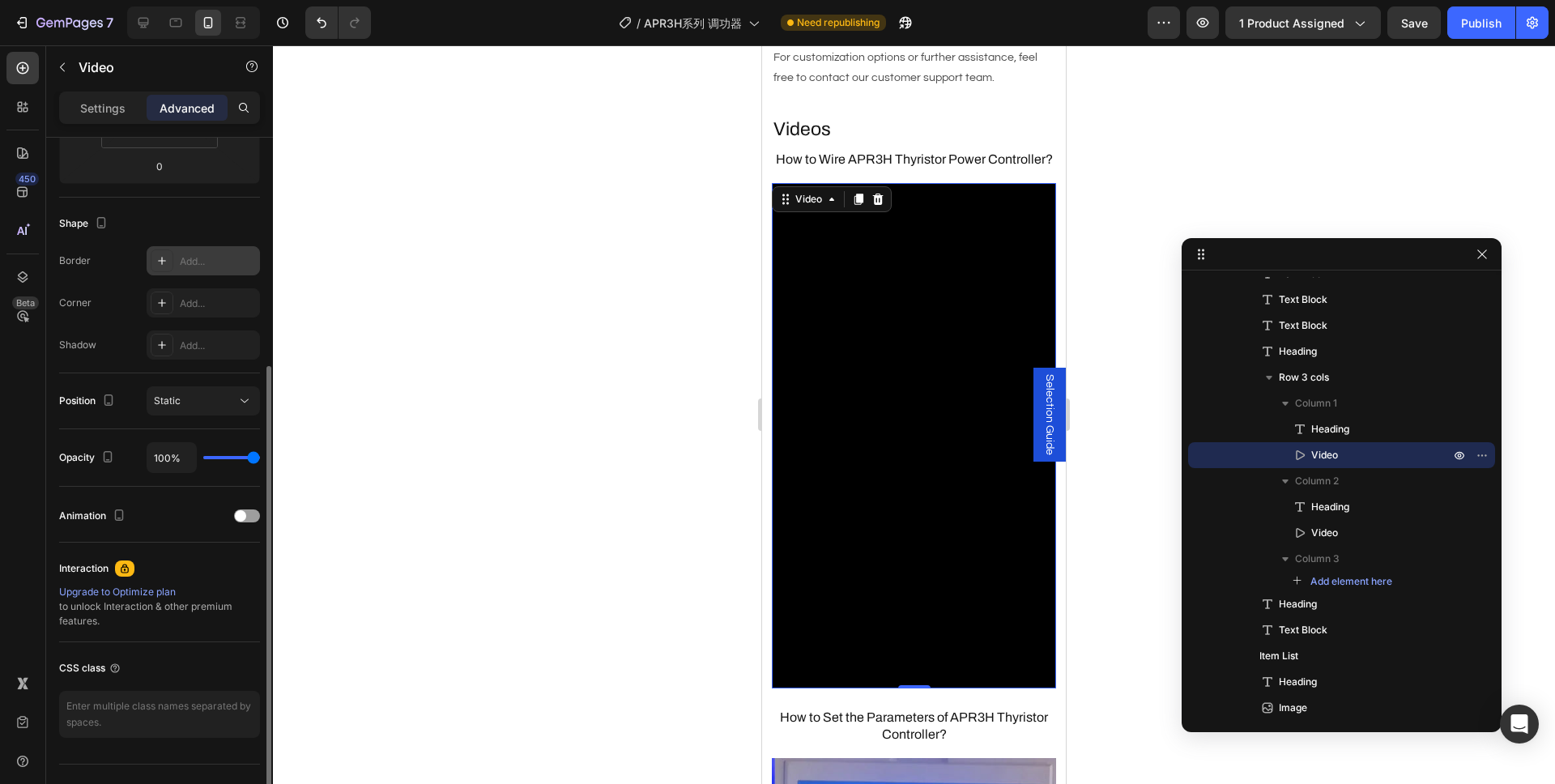
click at [159, 259] on icon at bounding box center [162, 261] width 13 height 13
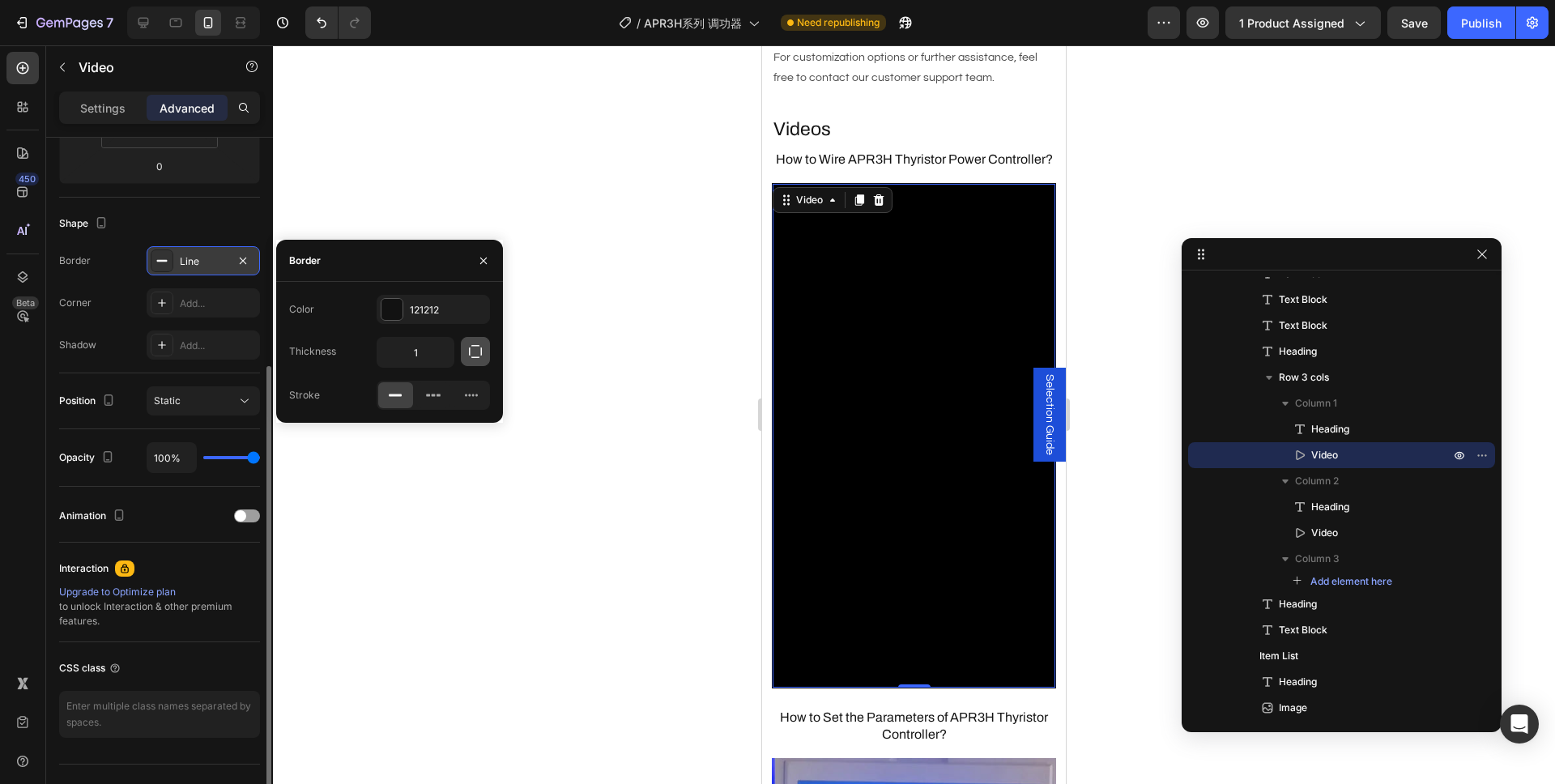
click at [474, 352] on icon "button" at bounding box center [476, 351] width 16 height 16
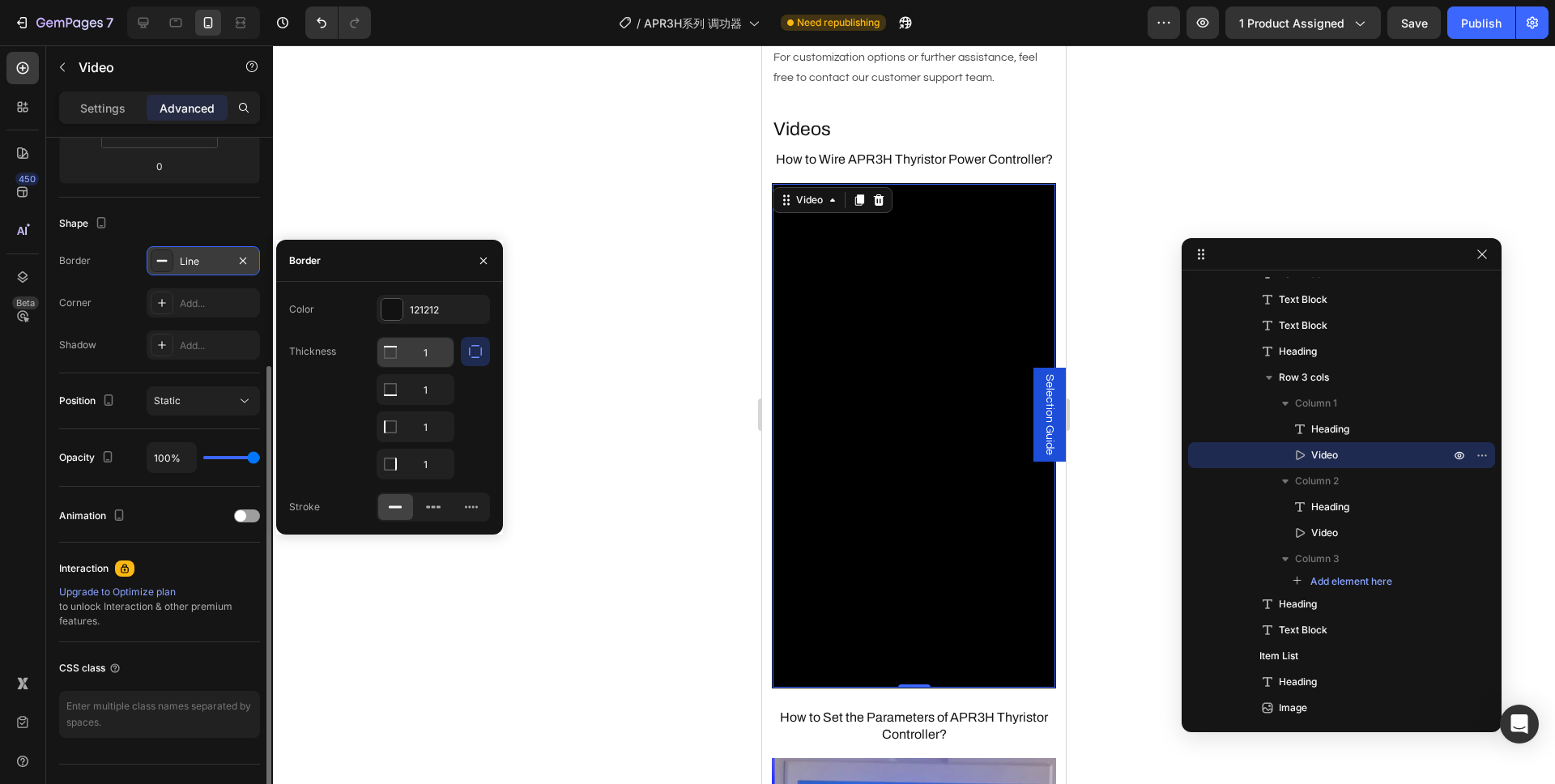
click at [422, 352] on input "1" at bounding box center [416, 352] width 76 height 29
type input "0"
click at [426, 395] on input "1" at bounding box center [416, 389] width 76 height 29
type input "0"
click at [428, 422] on input "1" at bounding box center [416, 426] width 76 height 29
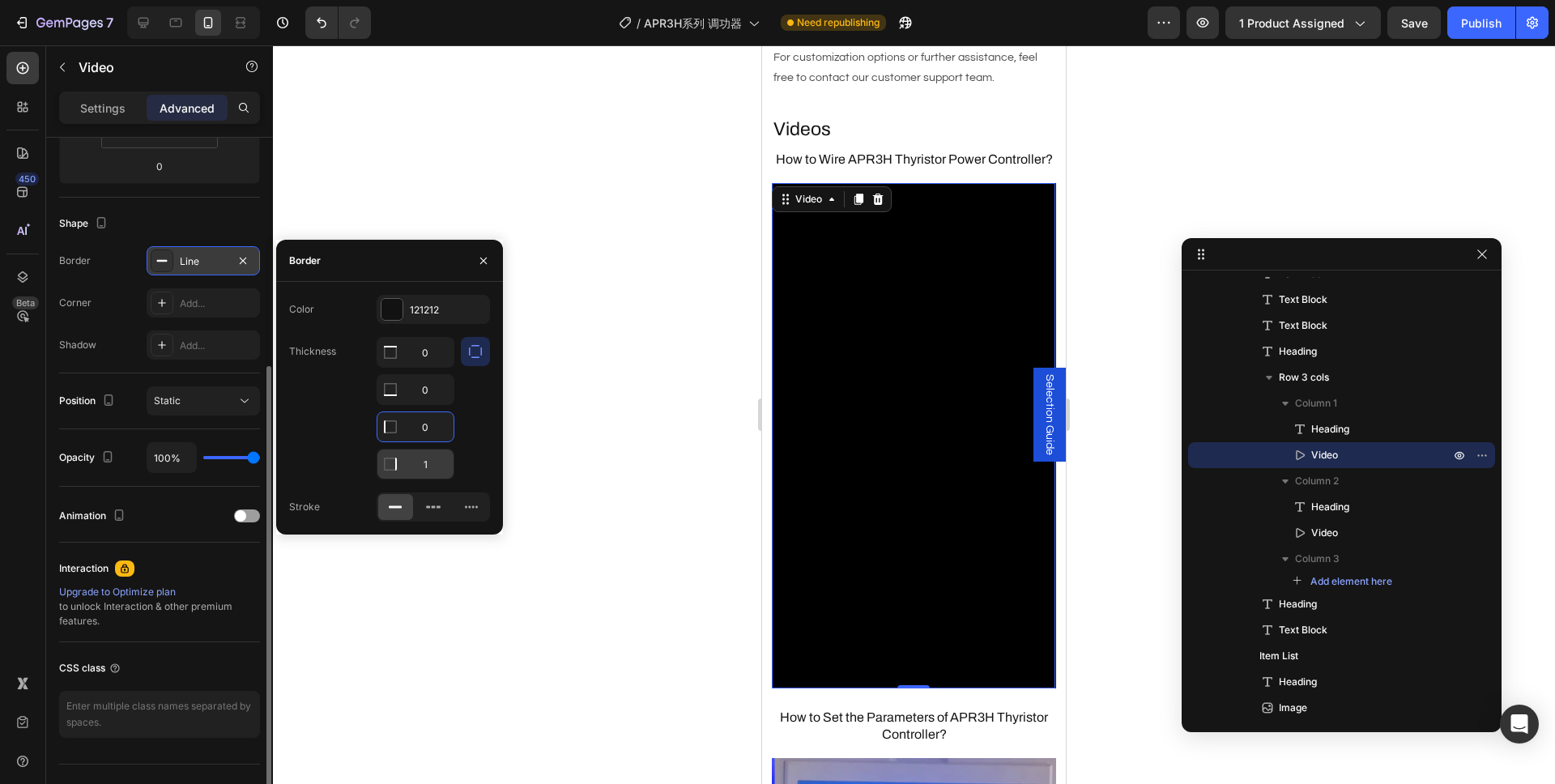
type input "0"
click at [435, 471] on input "1" at bounding box center [416, 463] width 76 height 29
type input "0"
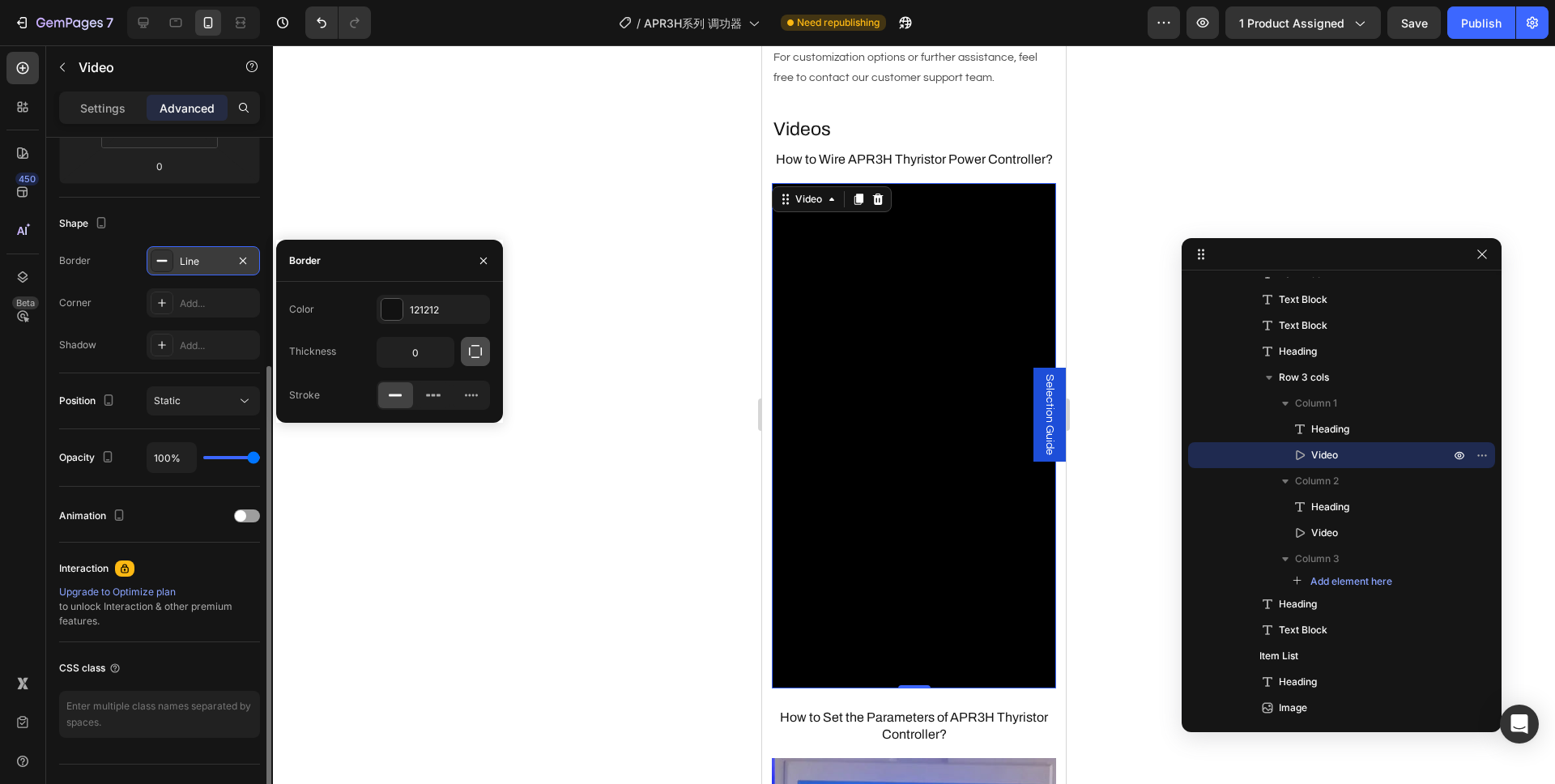
click at [473, 356] on icon "button" at bounding box center [476, 351] width 16 height 16
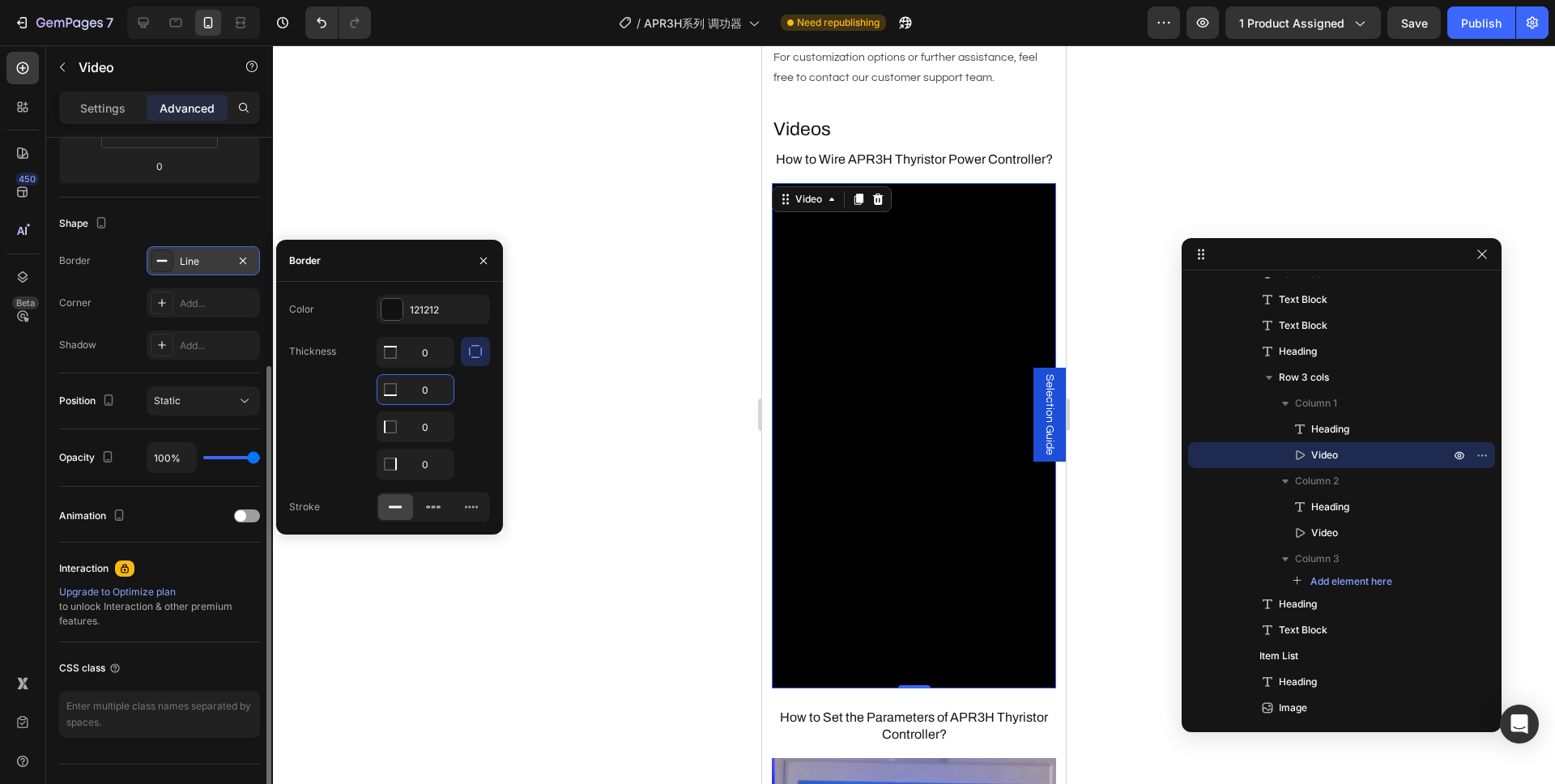
click at [430, 389] on input "0" at bounding box center [416, 389] width 76 height 29
type input "1"
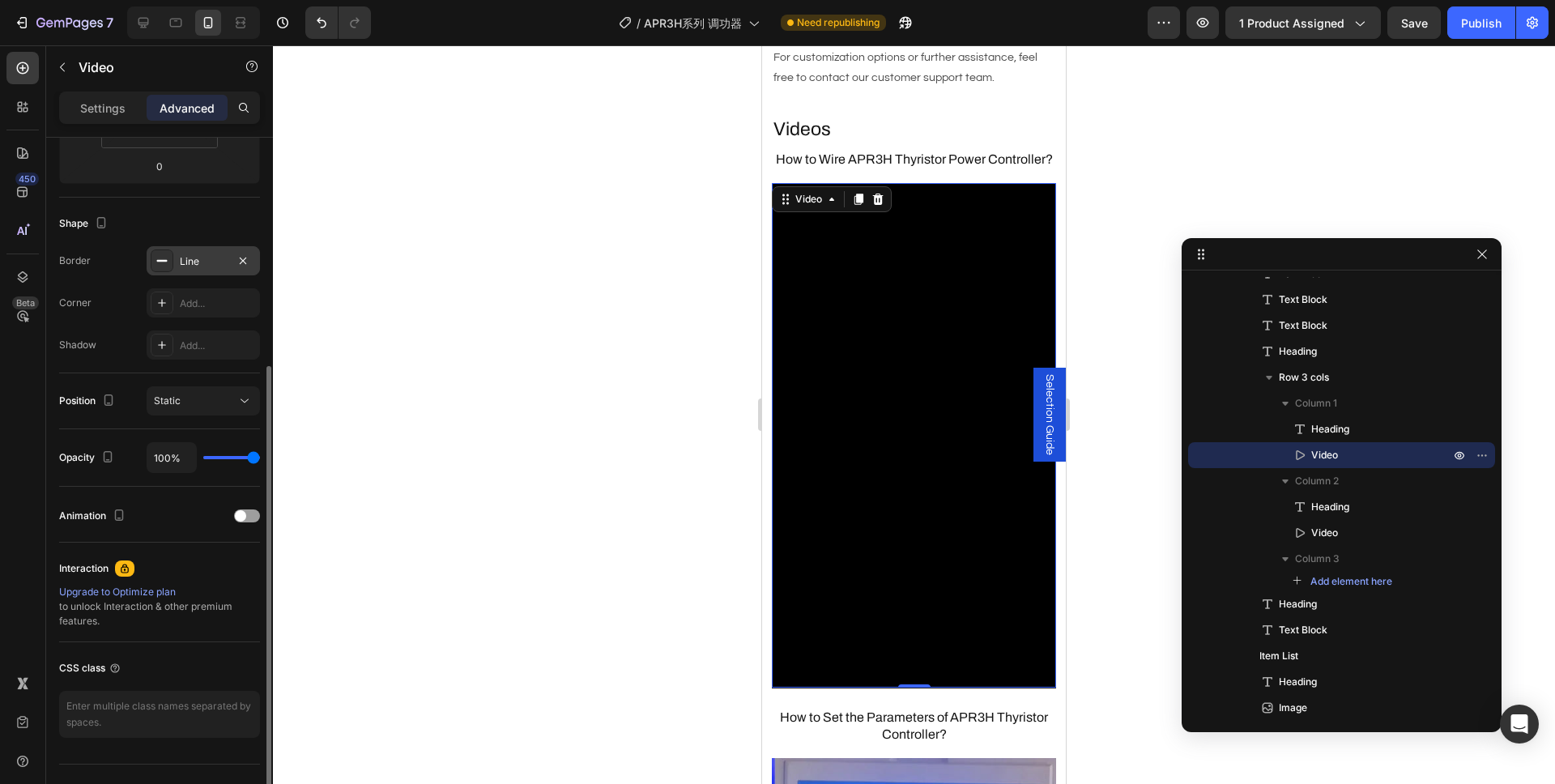
click at [569, 397] on div at bounding box center [914, 415] width 1282 height 739
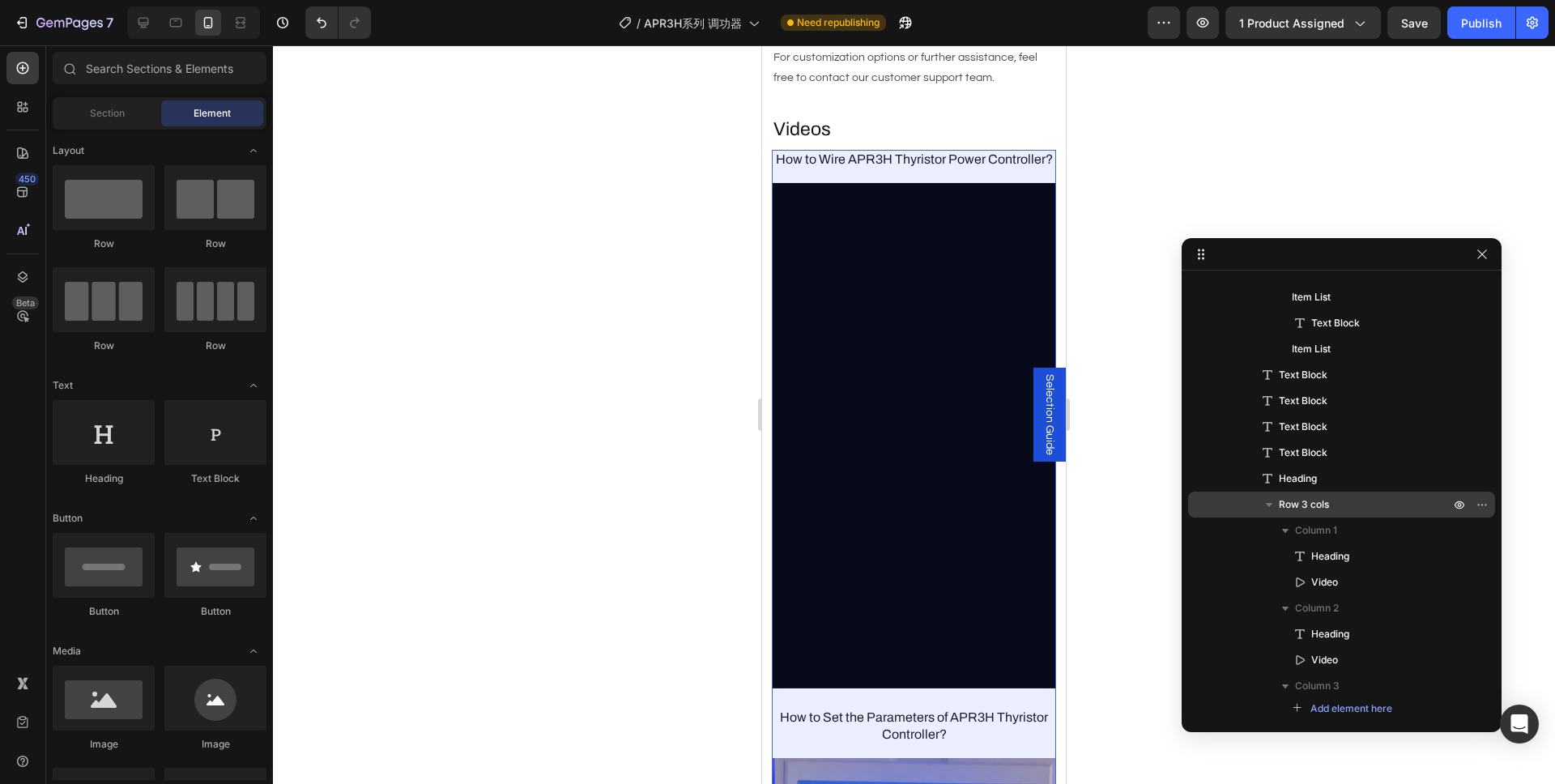
scroll to position [144, 0]
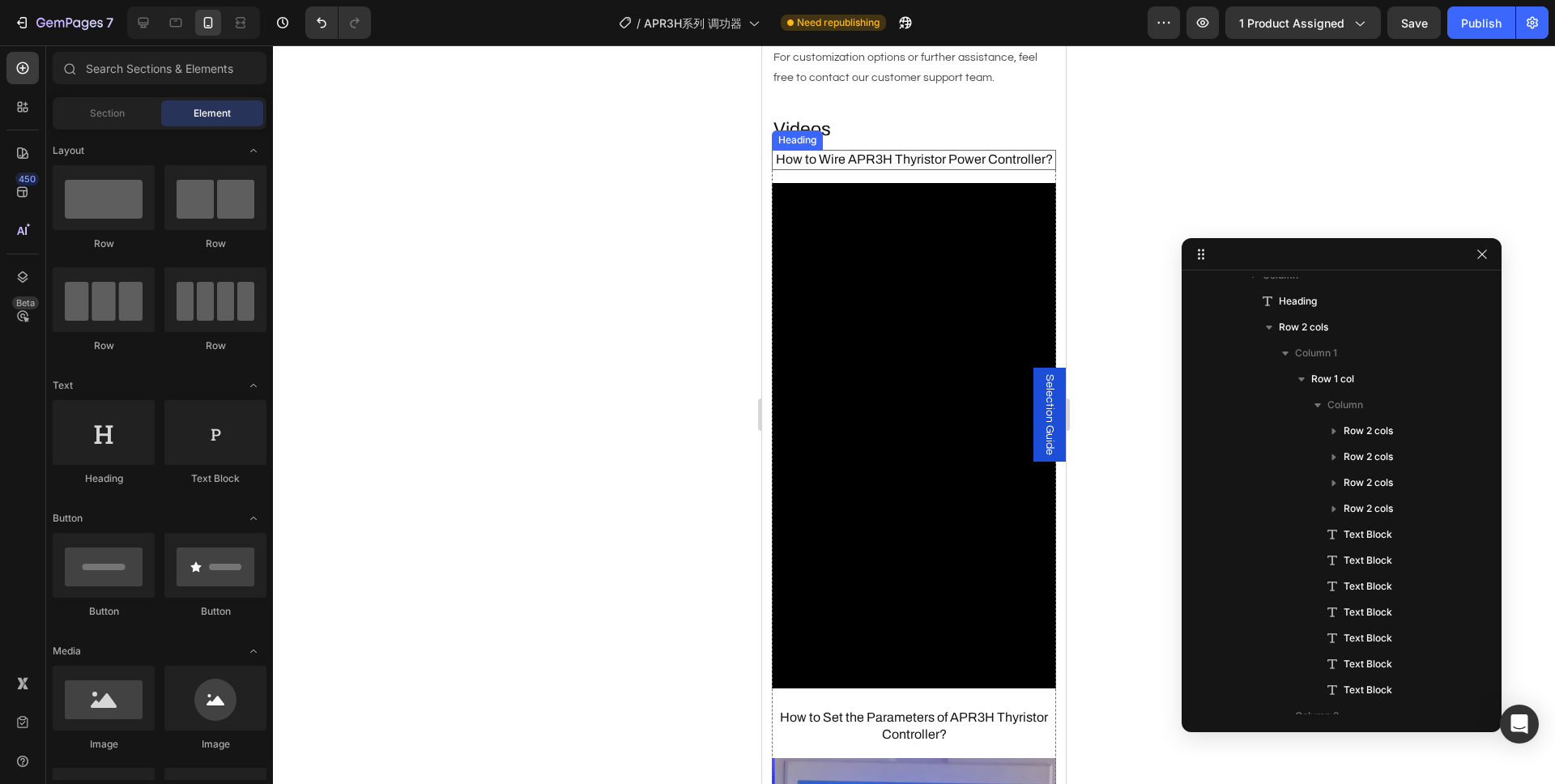
click at [886, 150] on h3 "How to Wire APR3H Thyristor Power Controller?" at bounding box center [914, 160] width 284 height 21
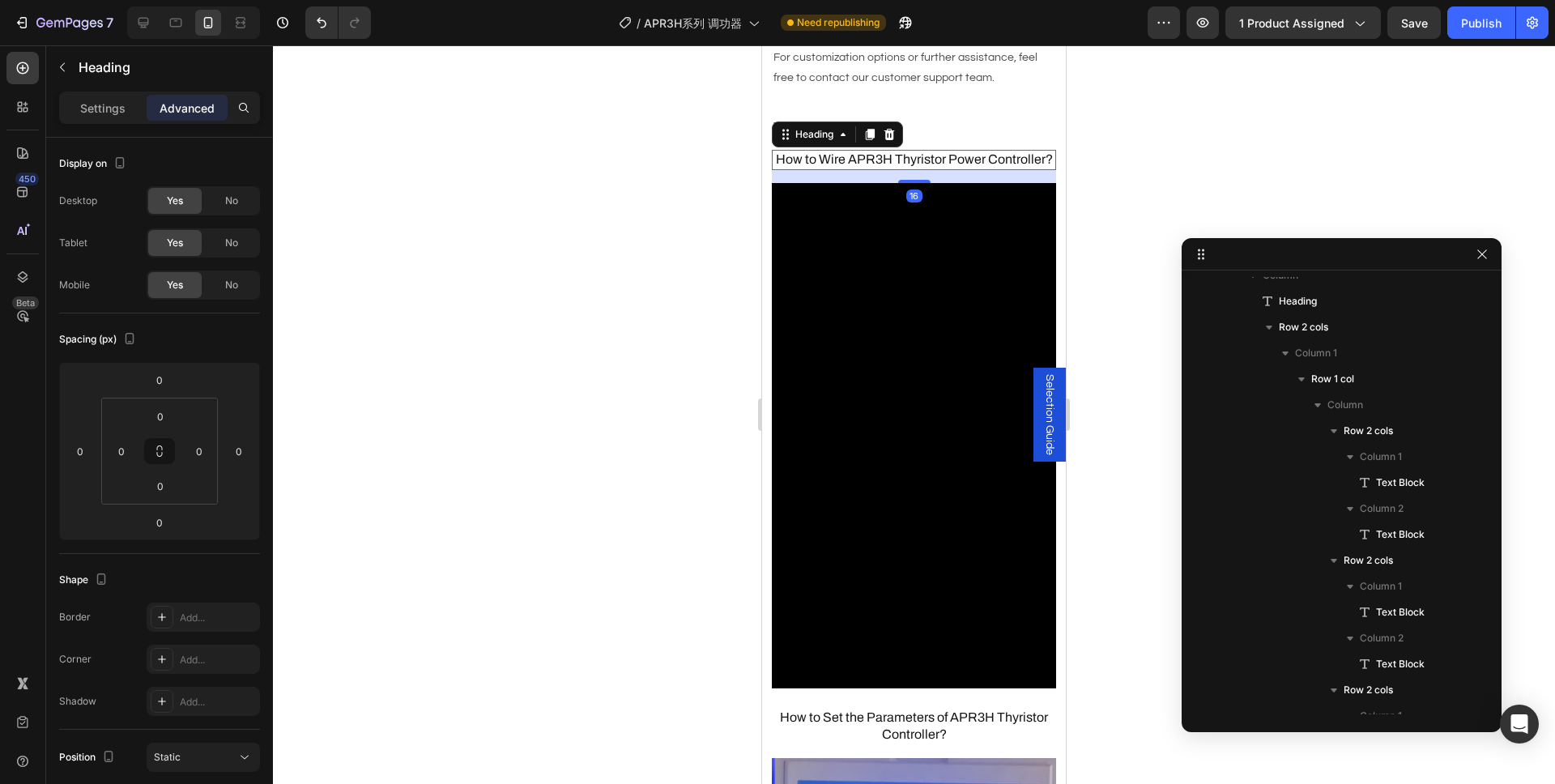
scroll to position [1130, 0]
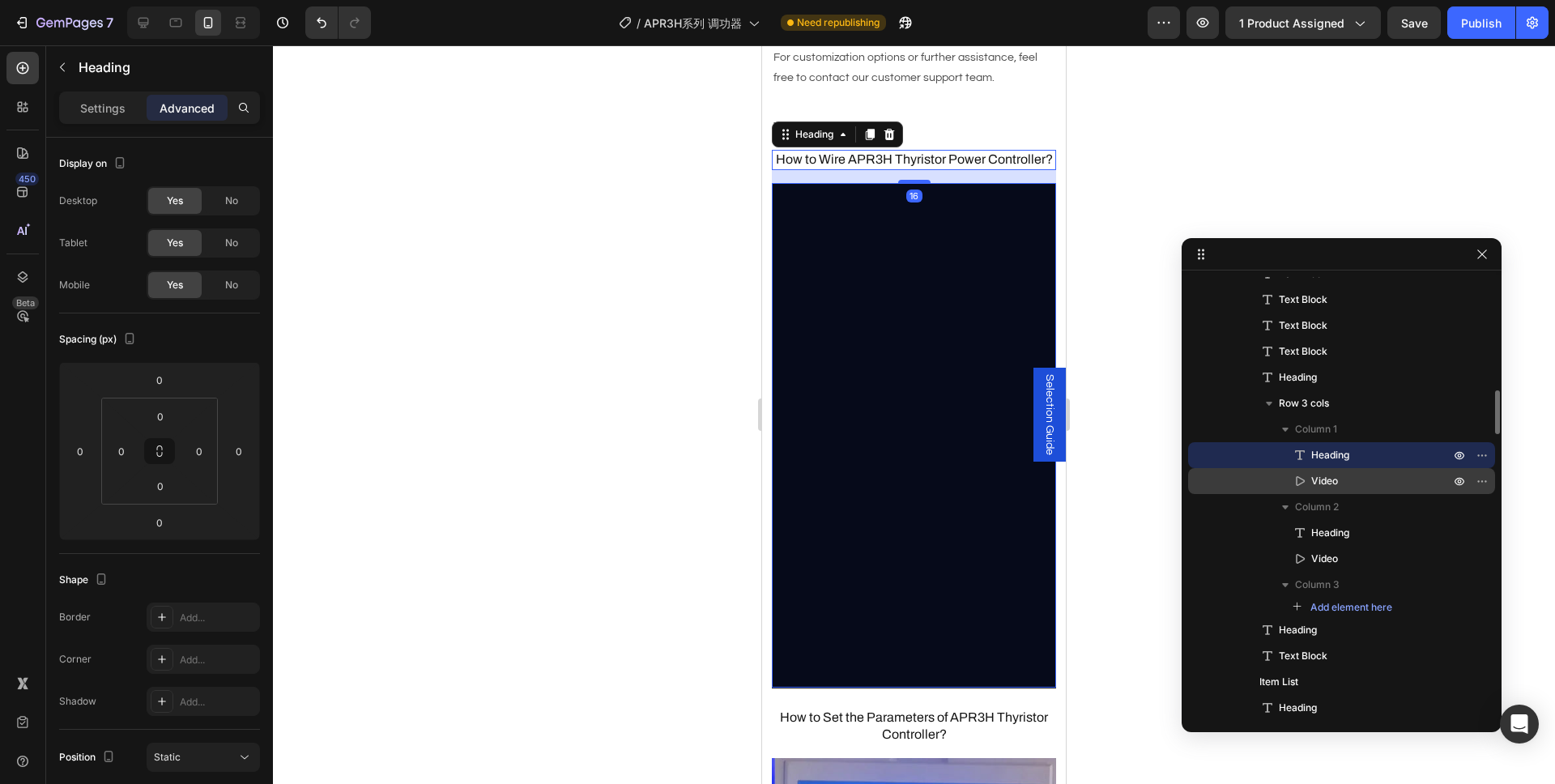
click at [1353, 474] on p "Video" at bounding box center [1363, 481] width 142 height 16
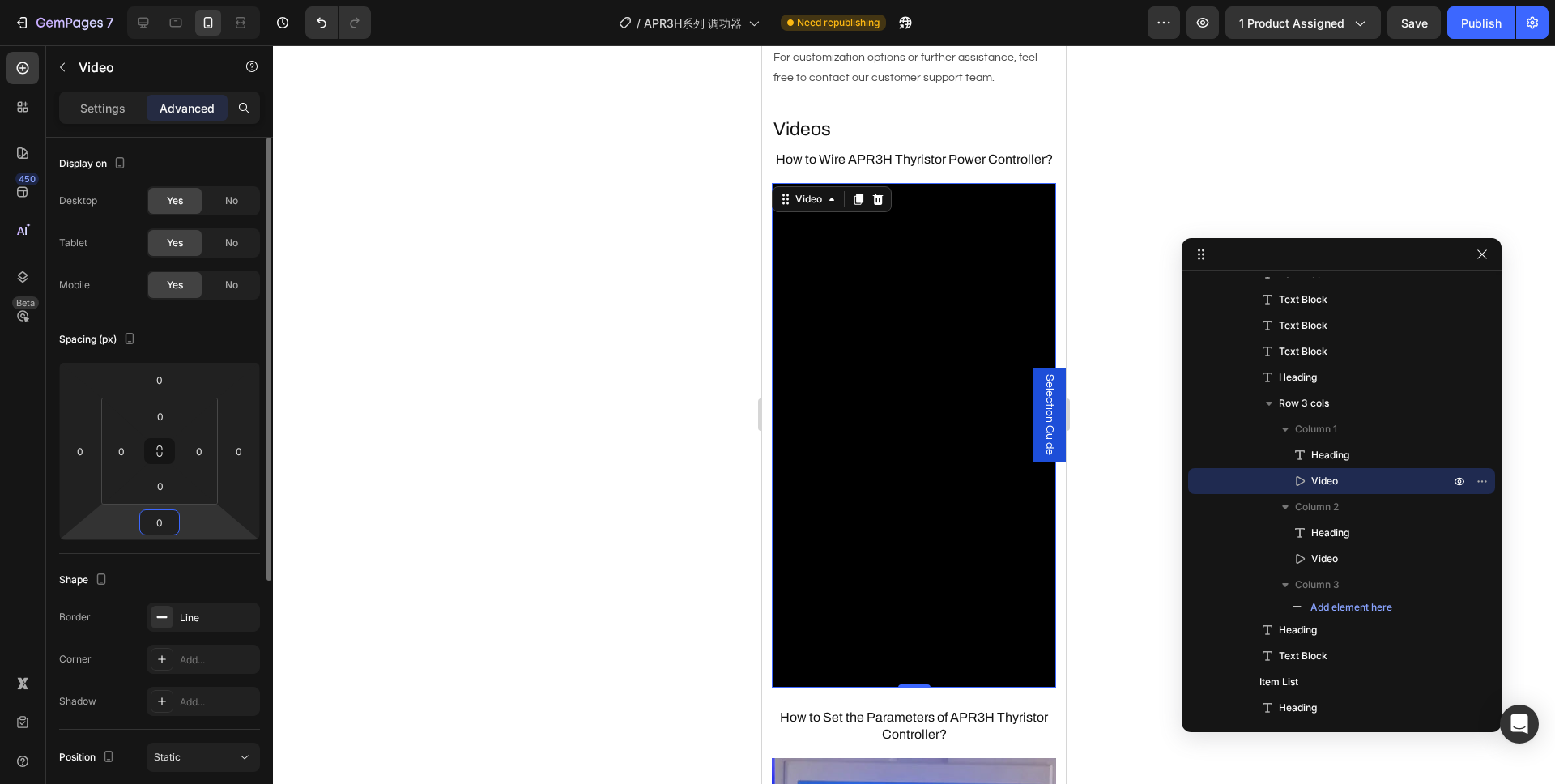
click at [162, 516] on input "0" at bounding box center [159, 522] width 32 height 24
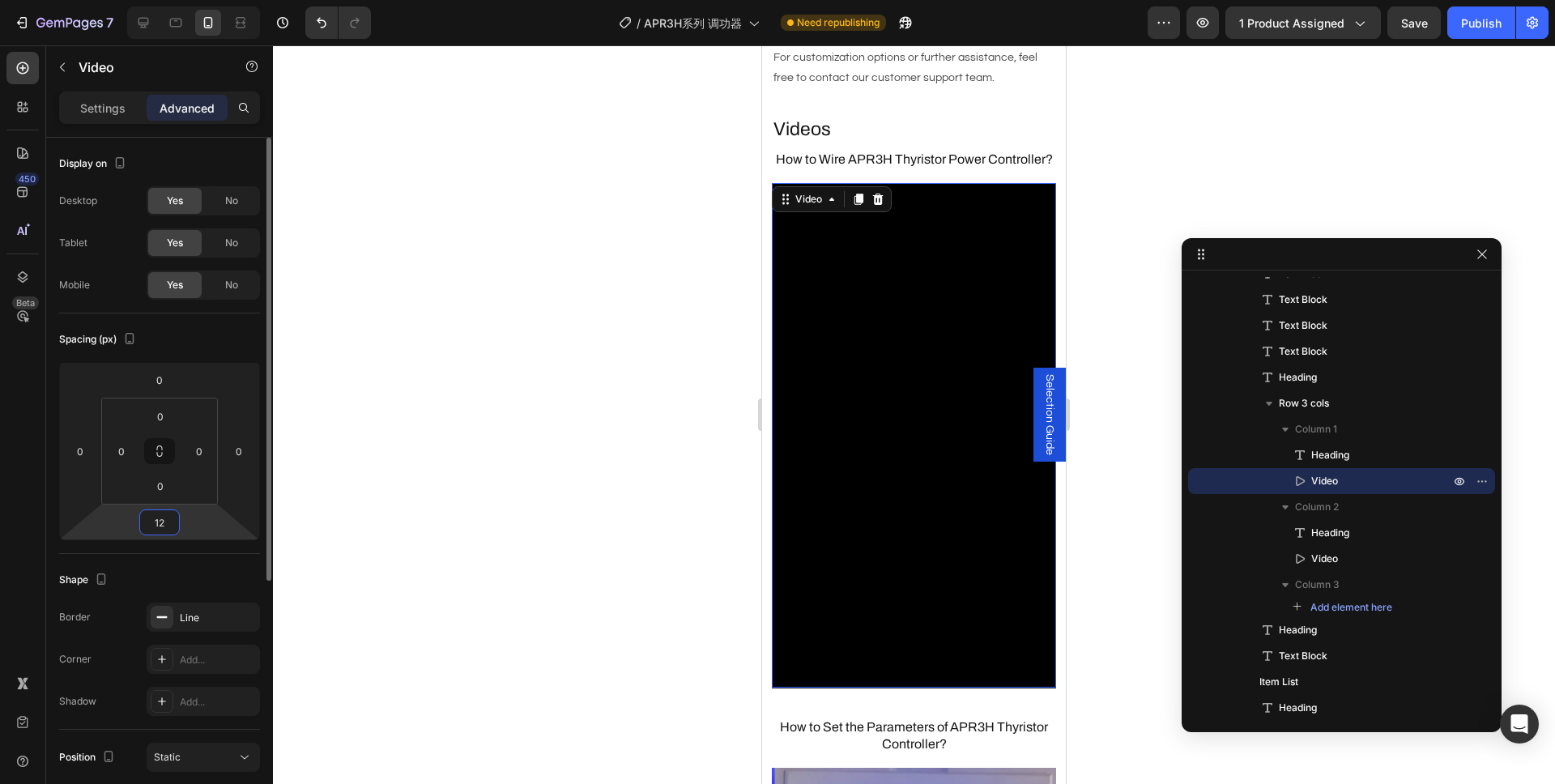
type input "1"
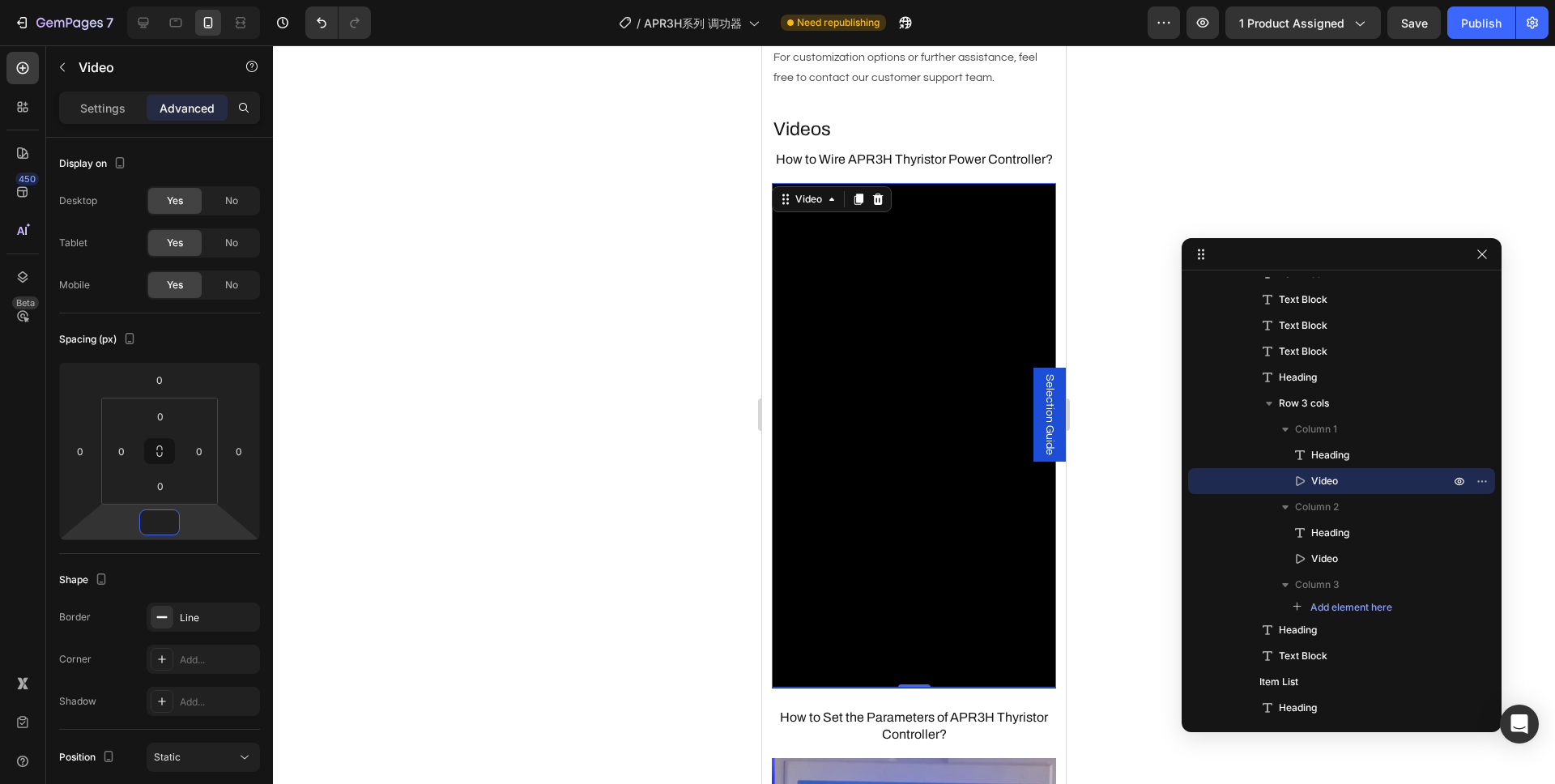
click at [359, 510] on div at bounding box center [914, 415] width 1282 height 739
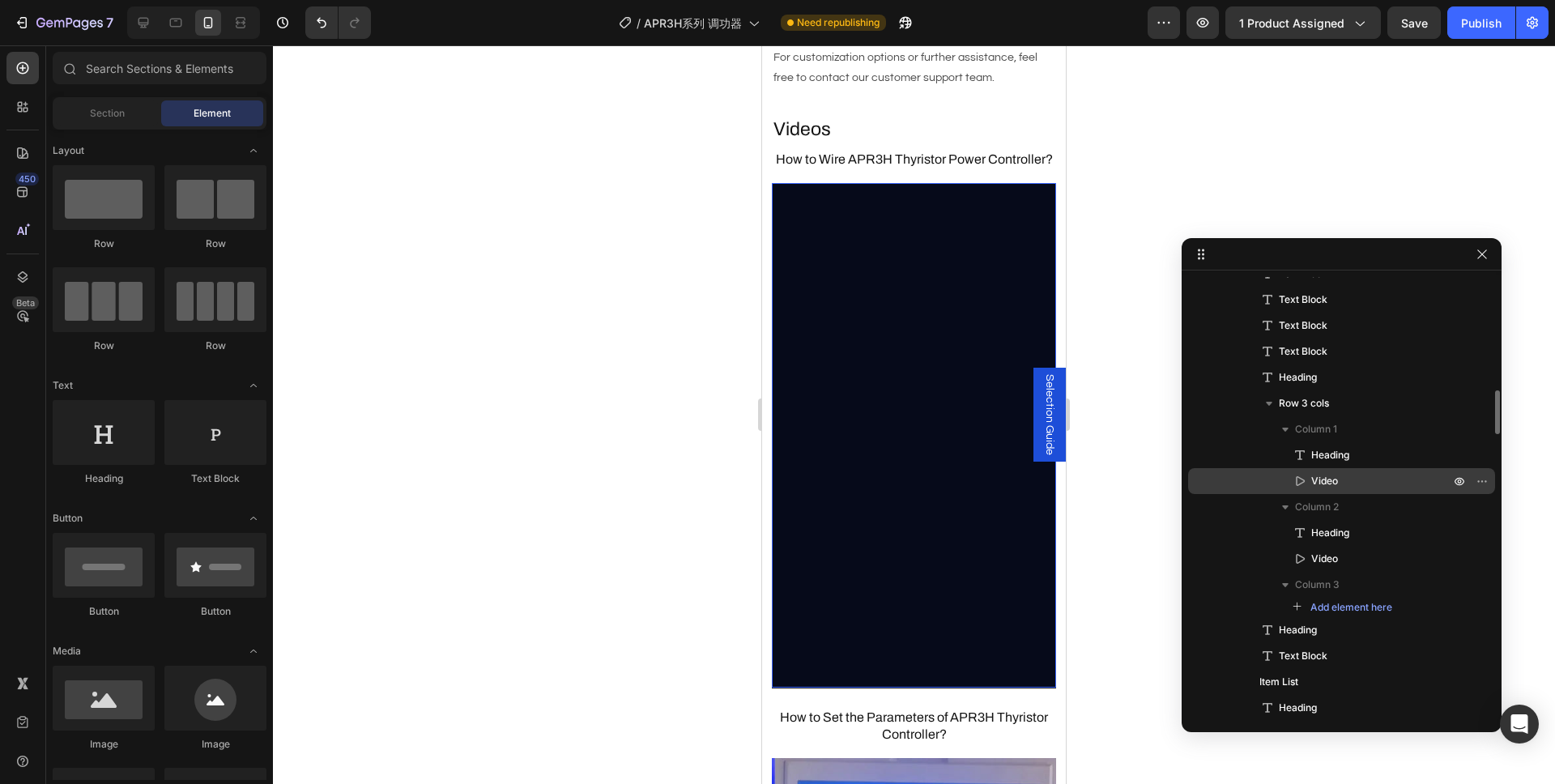
click at [1334, 486] on span "Video" at bounding box center [1324, 481] width 26 height 16
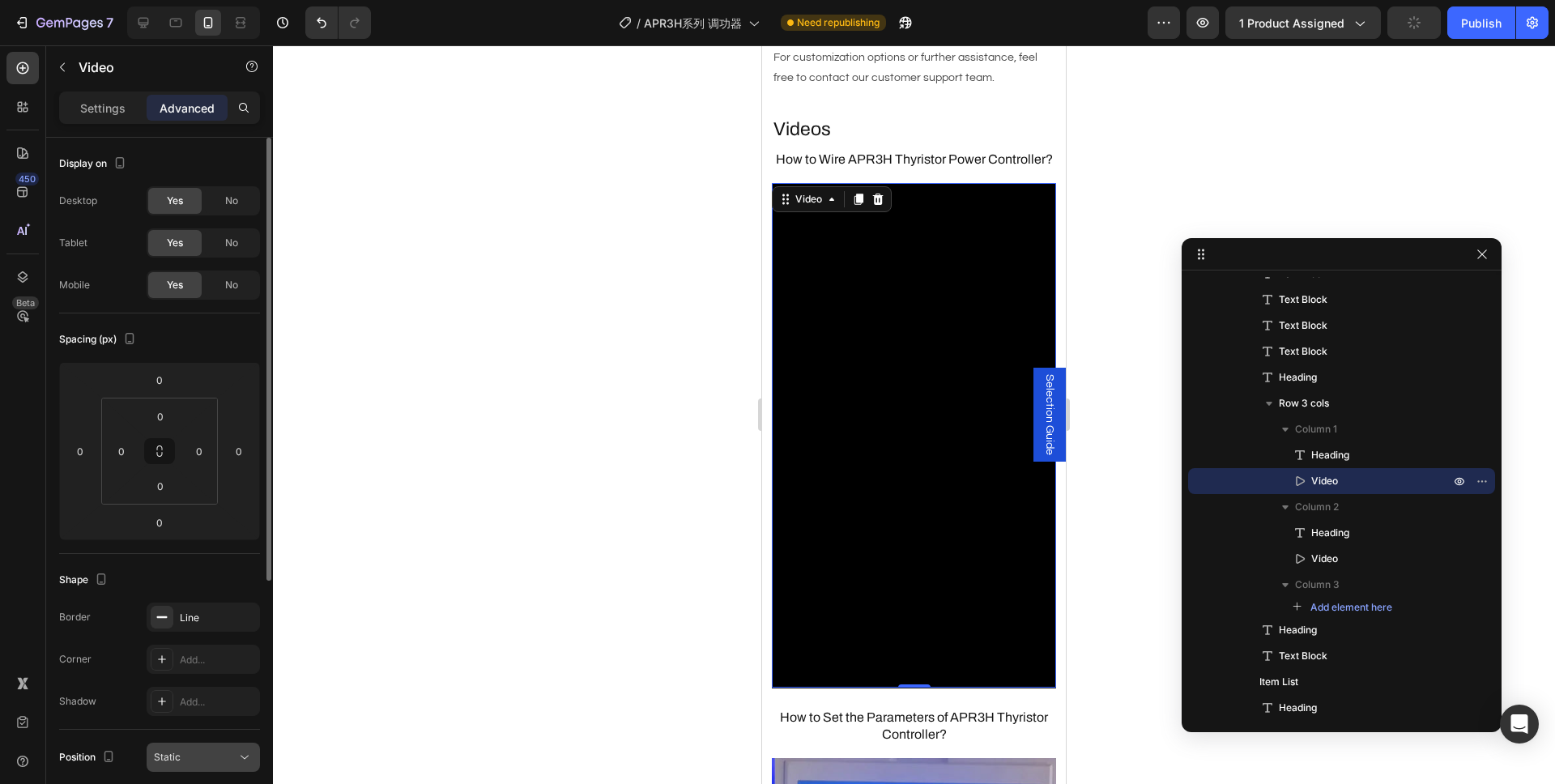
scroll to position [195, 0]
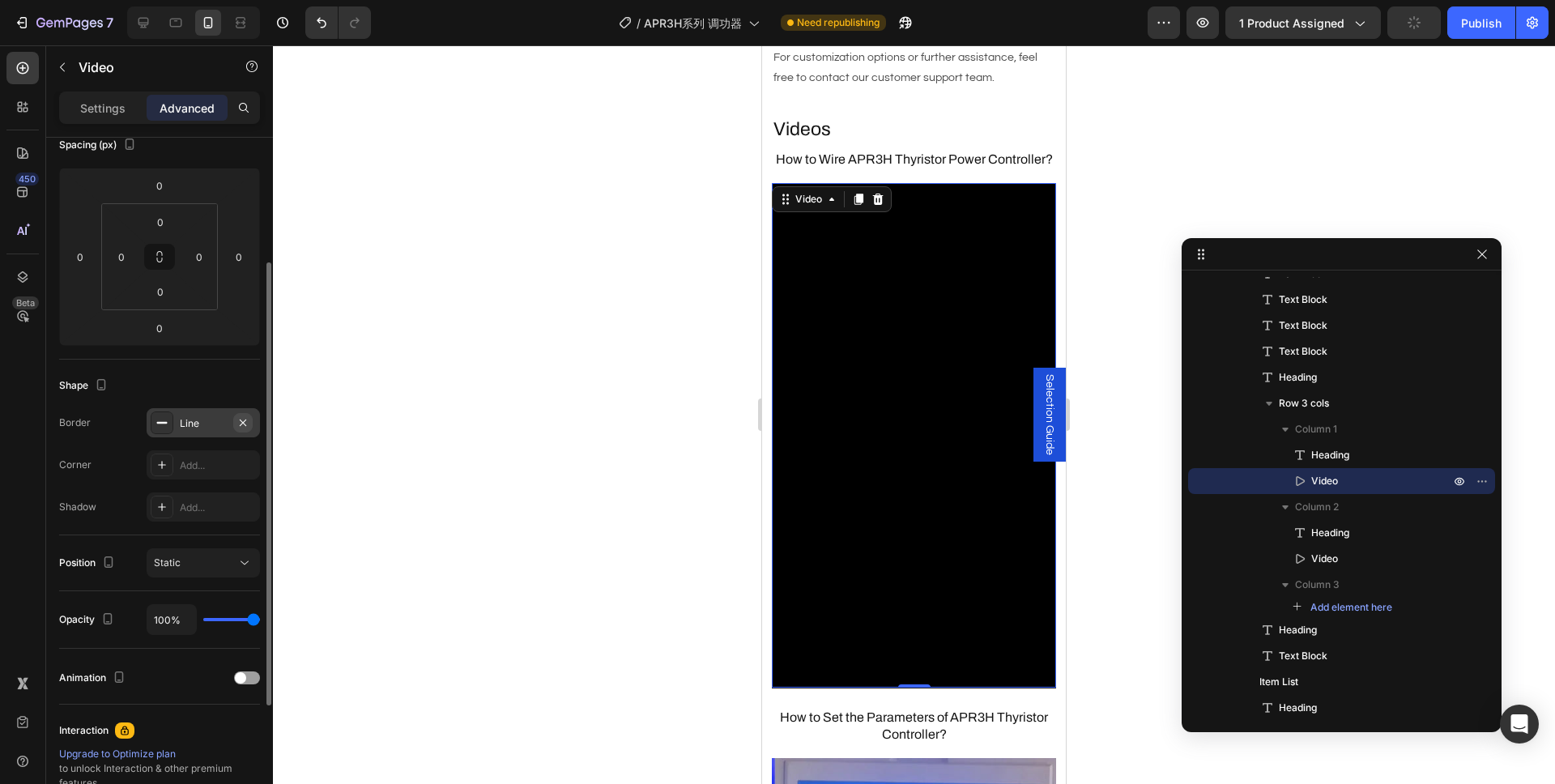
click at [244, 425] on icon "button" at bounding box center [243, 423] width 13 height 13
click at [433, 422] on div at bounding box center [914, 415] width 1282 height 739
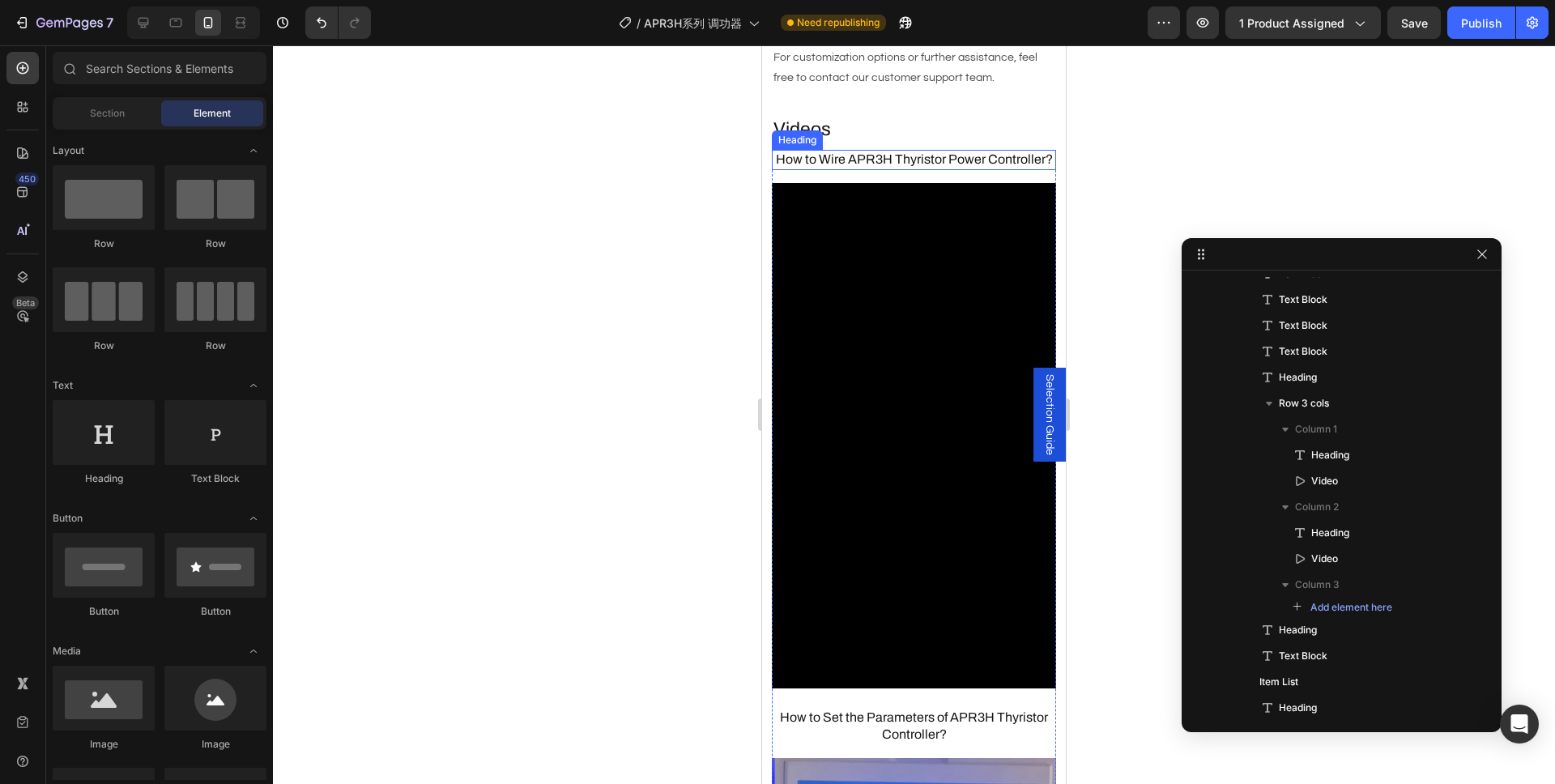
click at [905, 152] on h3 "How to Wire APR3H Thyristor Power Controller?" at bounding box center [914, 160] width 284 height 21
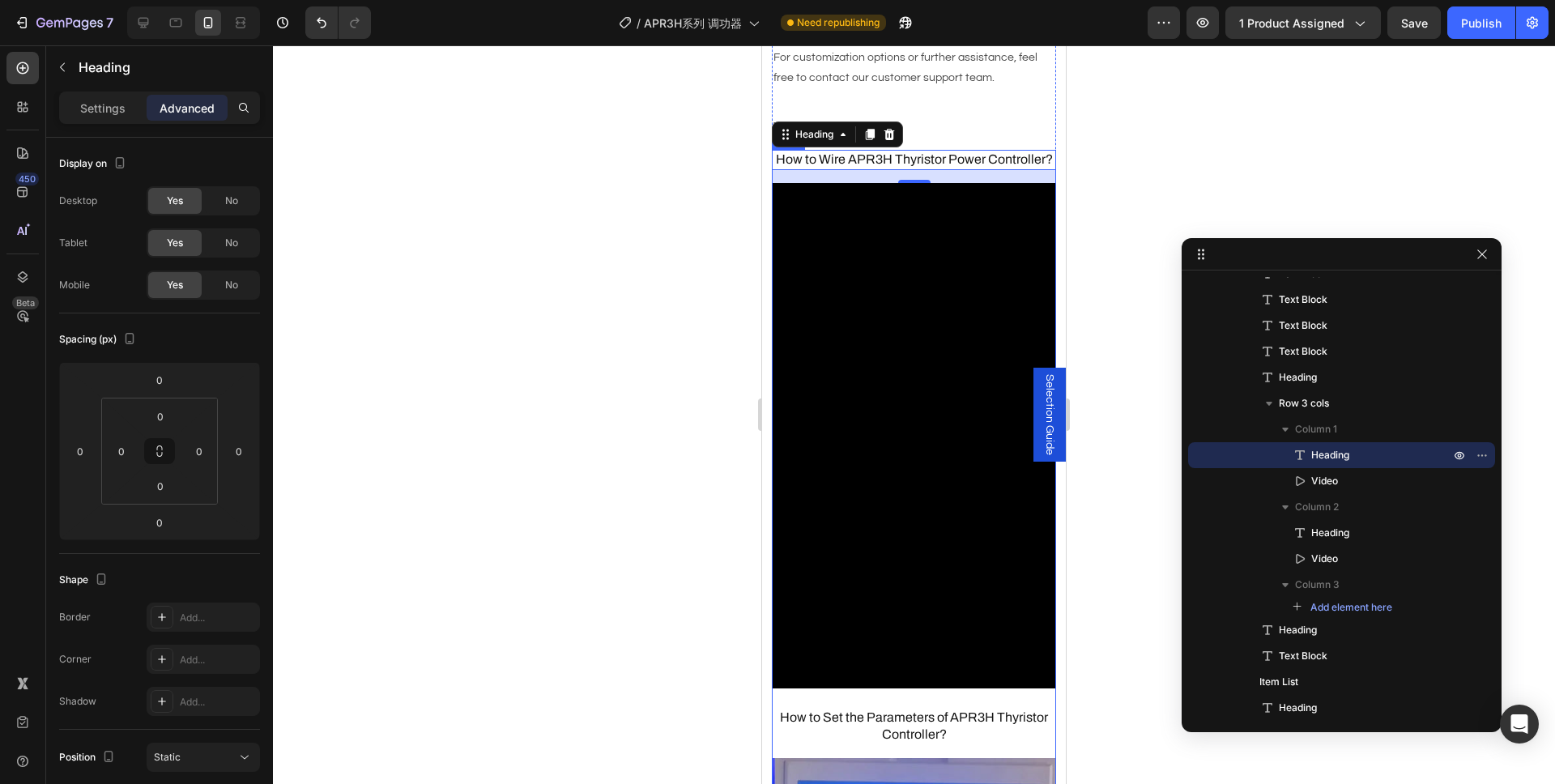
click at [910, 707] on h3 "How to Set the Parameters of APR3H Thyristor Controller?" at bounding box center [914, 725] width 284 height 37
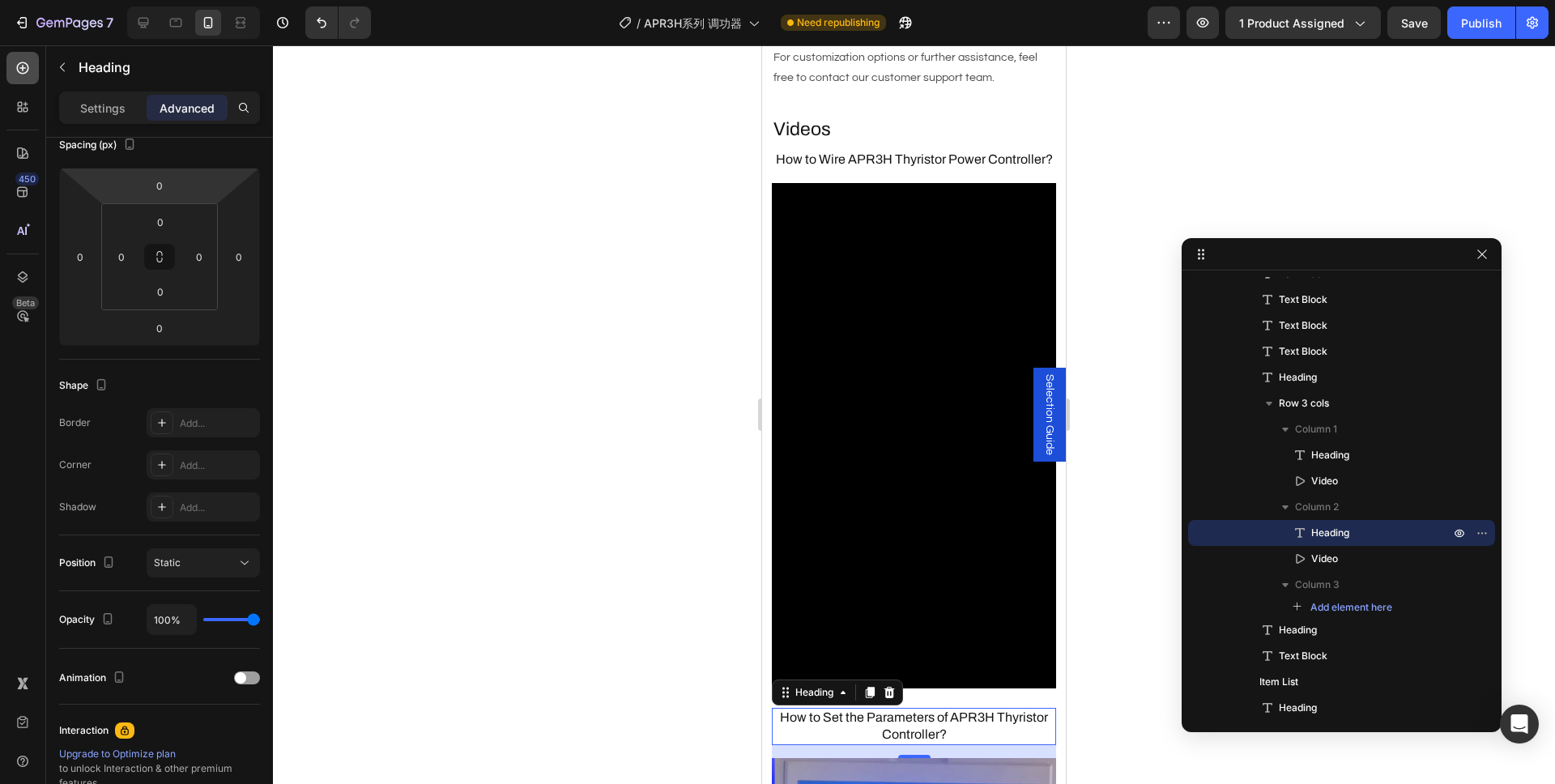
click at [32, 70] on div at bounding box center [22, 68] width 32 height 32
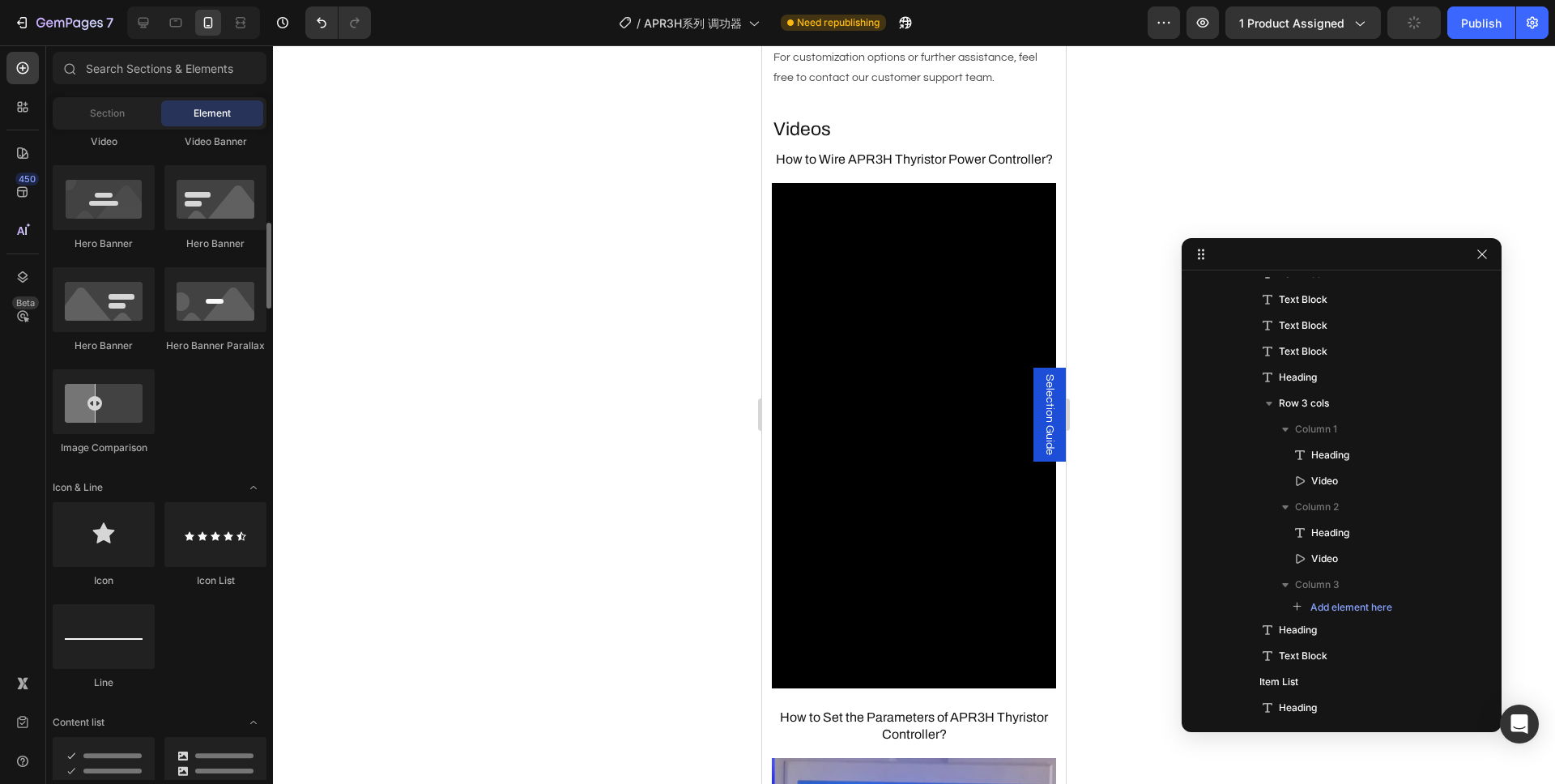
scroll to position [899, 0]
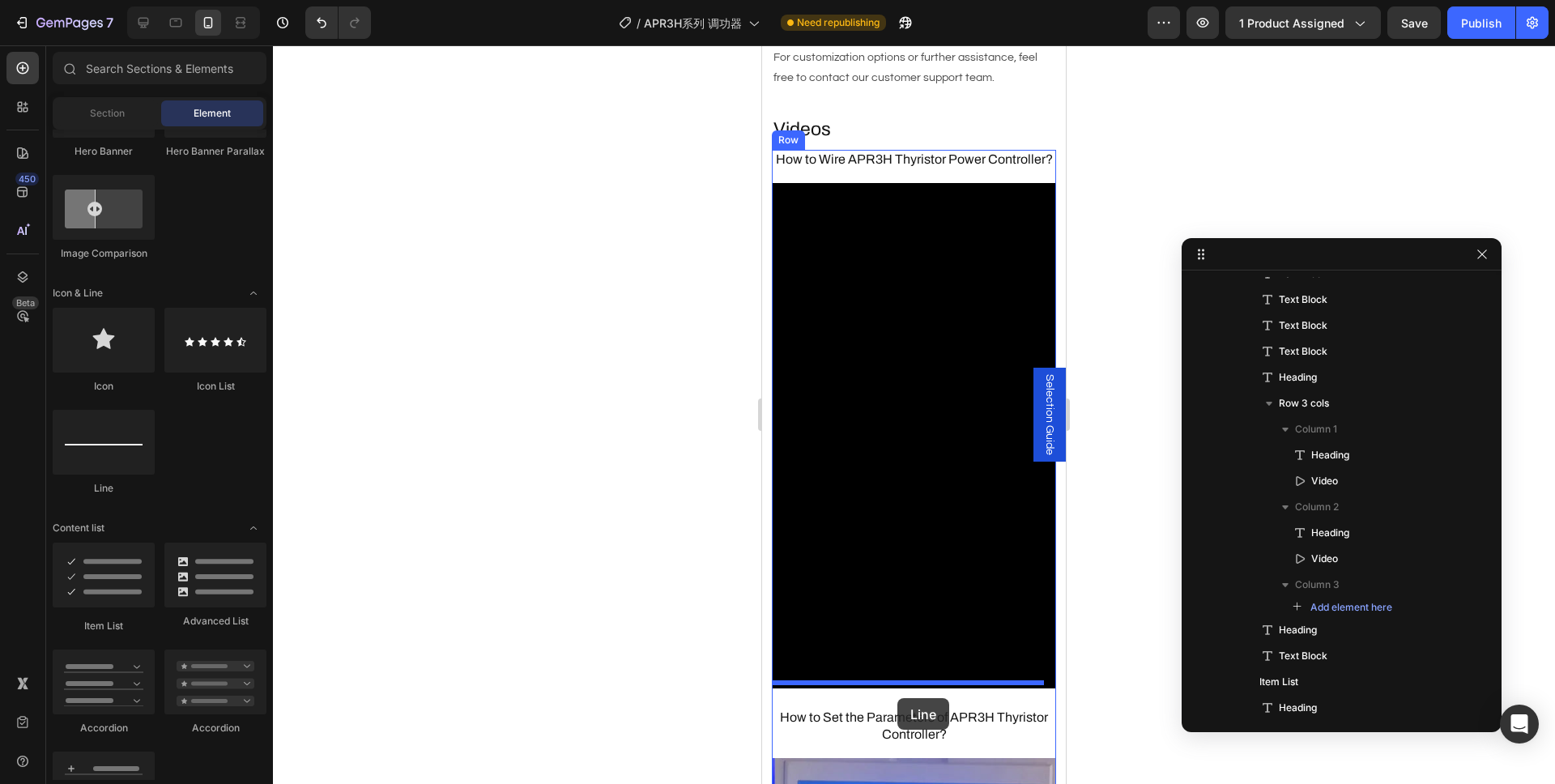
drag, startPoint x: 872, startPoint y: 497, endPoint x: 897, endPoint y: 698, distance: 202.5
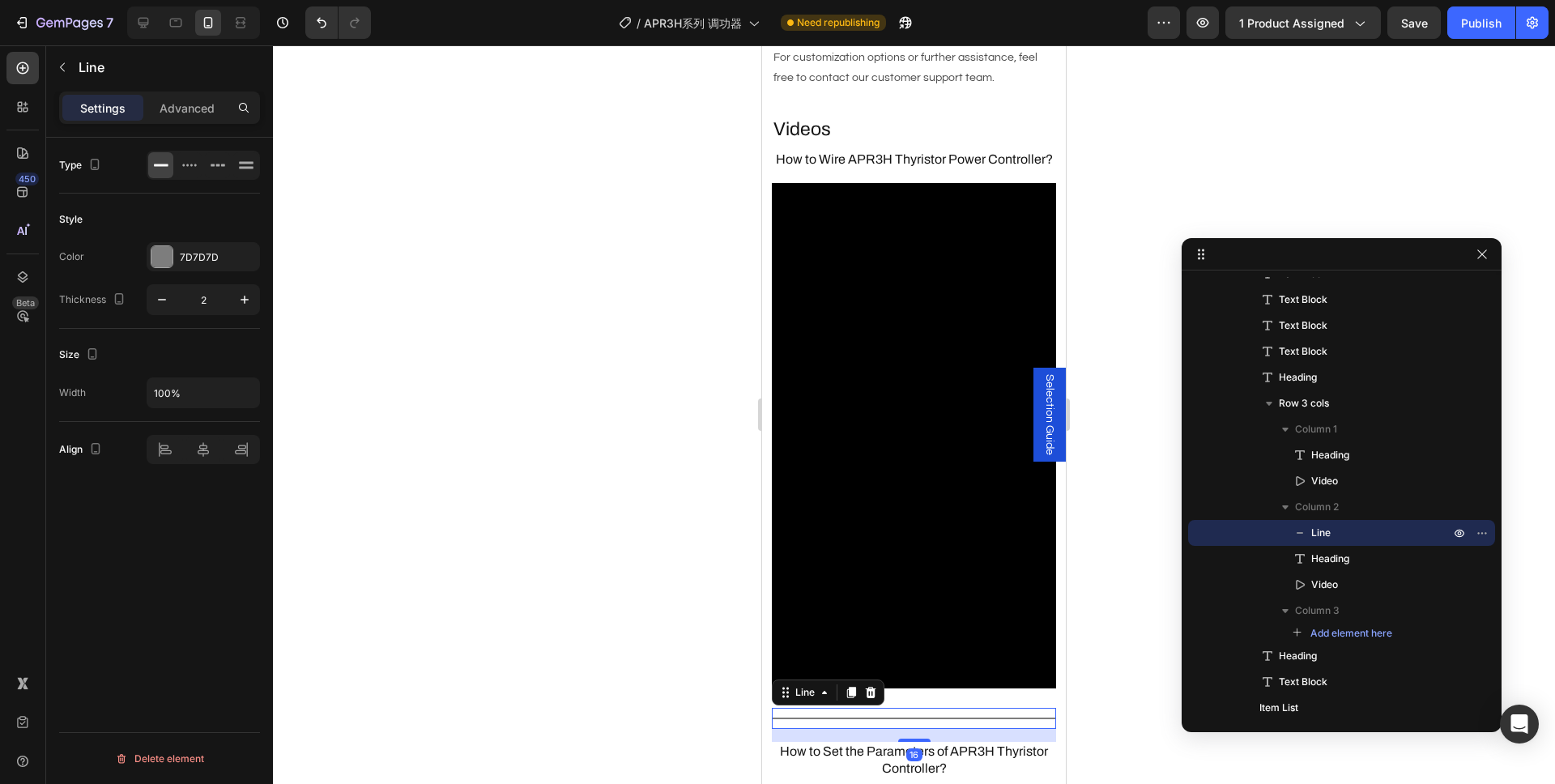
click at [673, 693] on div at bounding box center [914, 415] width 1282 height 739
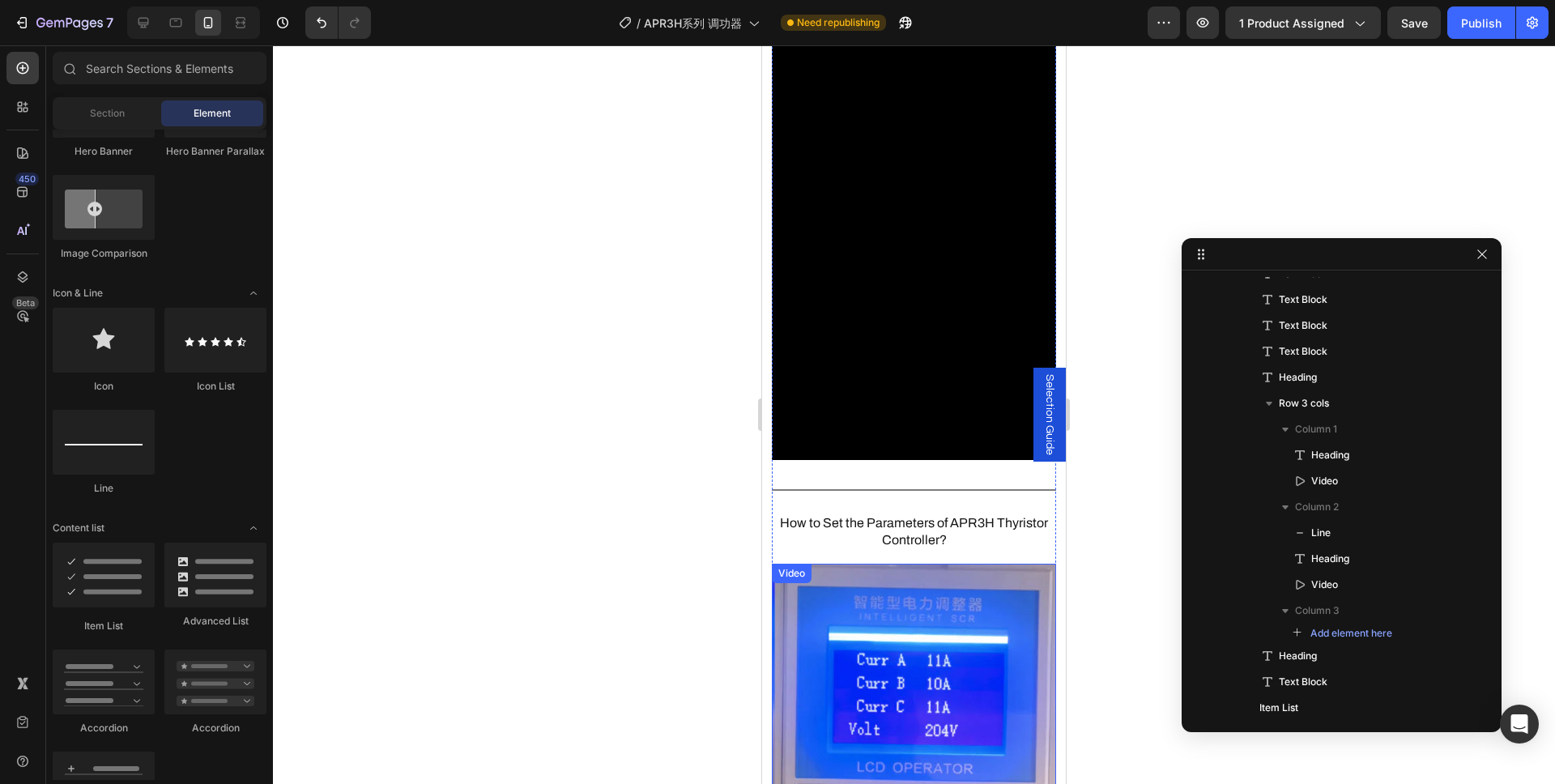
scroll to position [2197, 0]
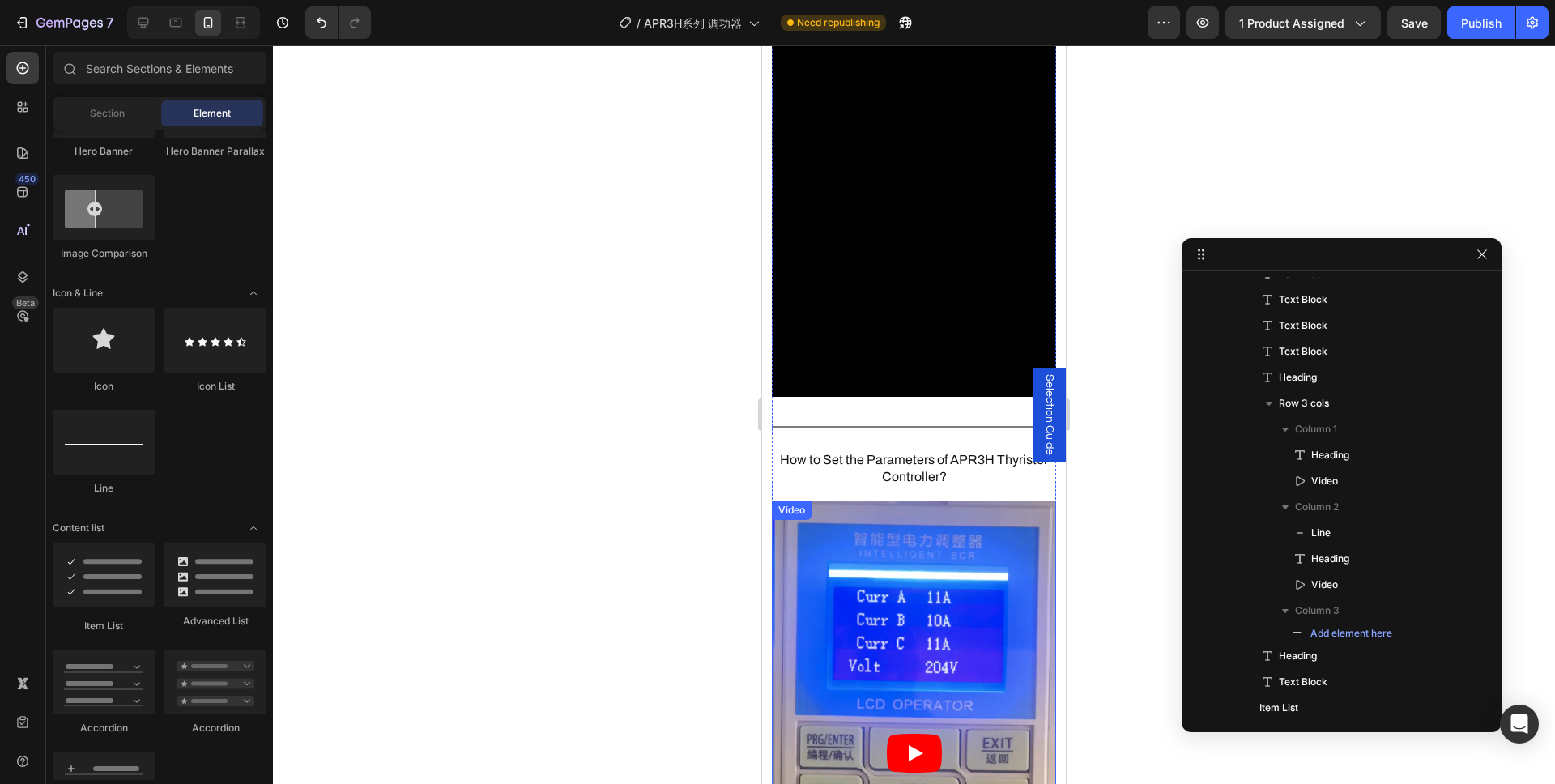
click at [1107, 631] on div at bounding box center [914, 415] width 1282 height 739
click at [943, 450] on h3 "How to Set the Parameters of APR3H Thyristor Controller?" at bounding box center [914, 468] width 284 height 37
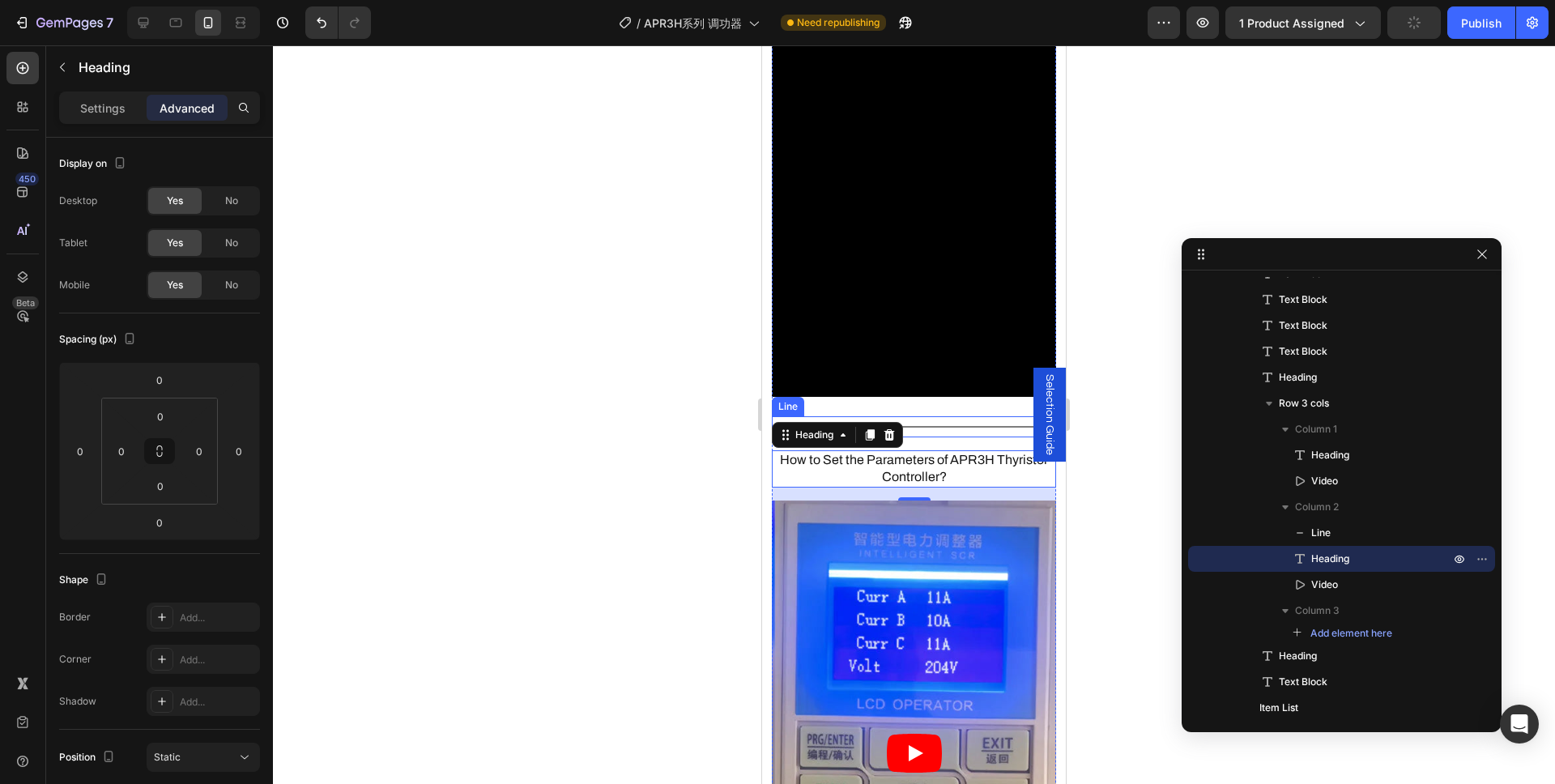
click at [940, 416] on div "Title Line" at bounding box center [914, 427] width 284 height 21
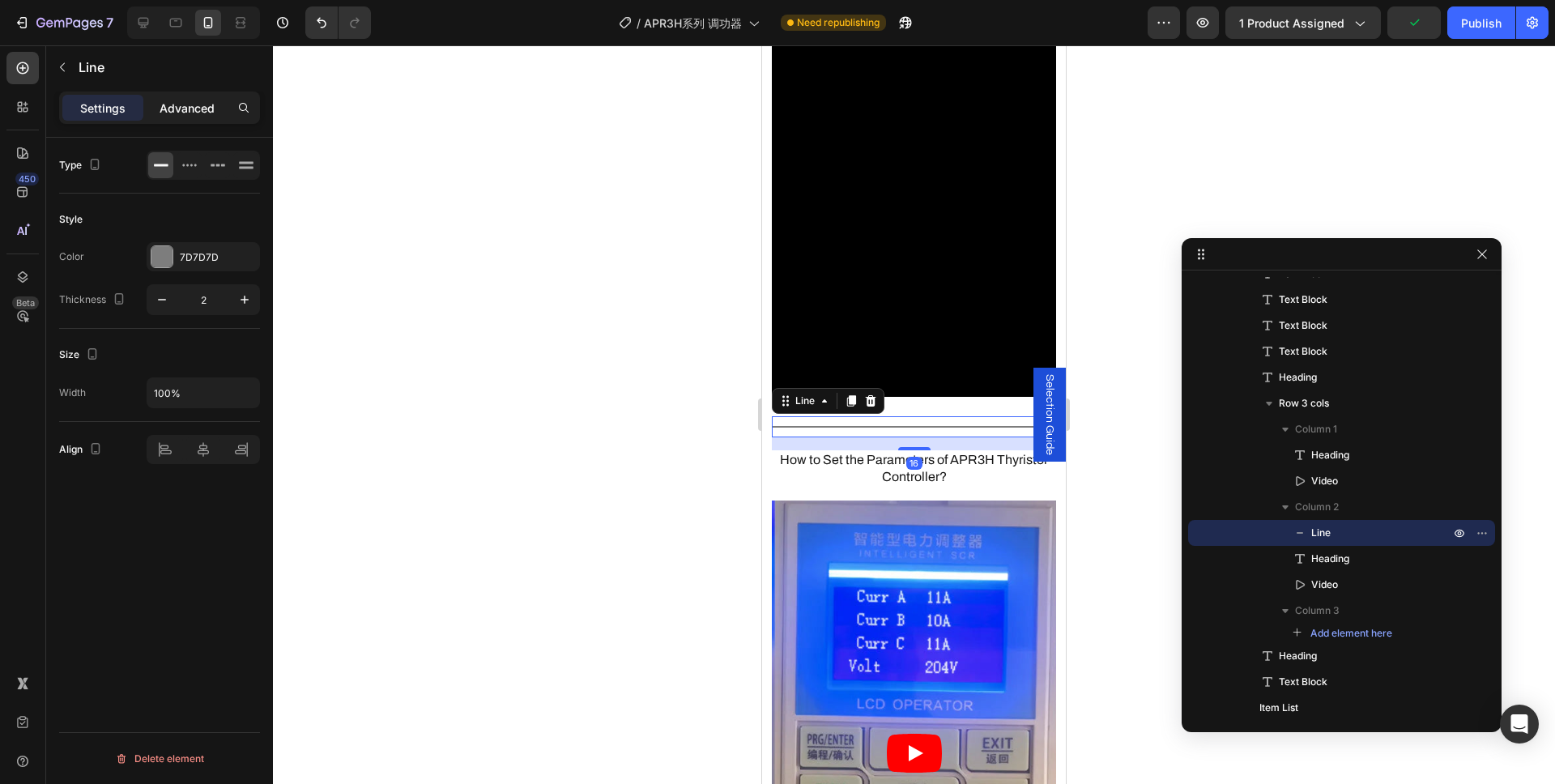
click at [179, 104] on p "Advanced" at bounding box center [186, 108] width 55 height 17
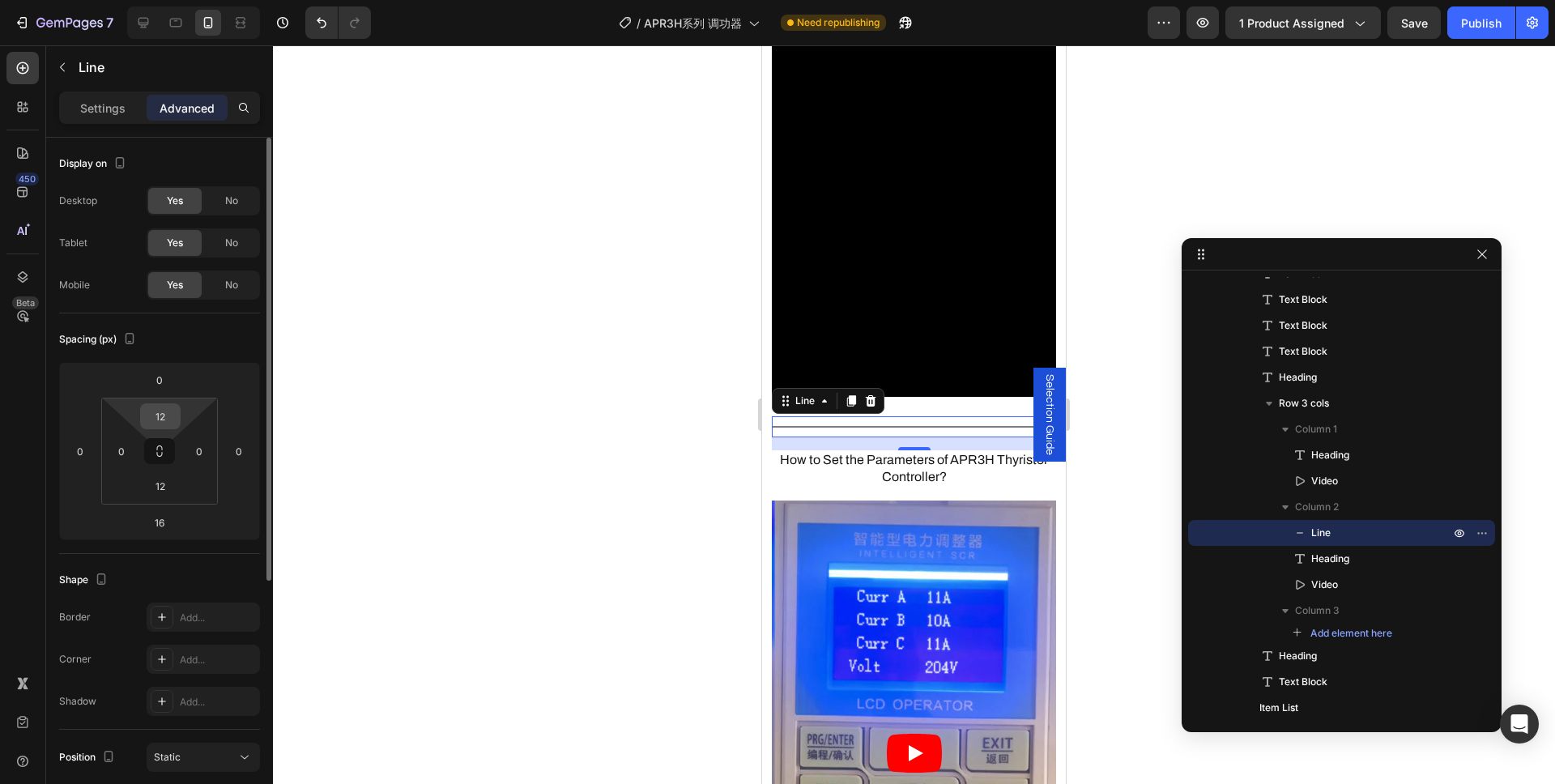
click at [164, 411] on input "12" at bounding box center [160, 415] width 32 height 24
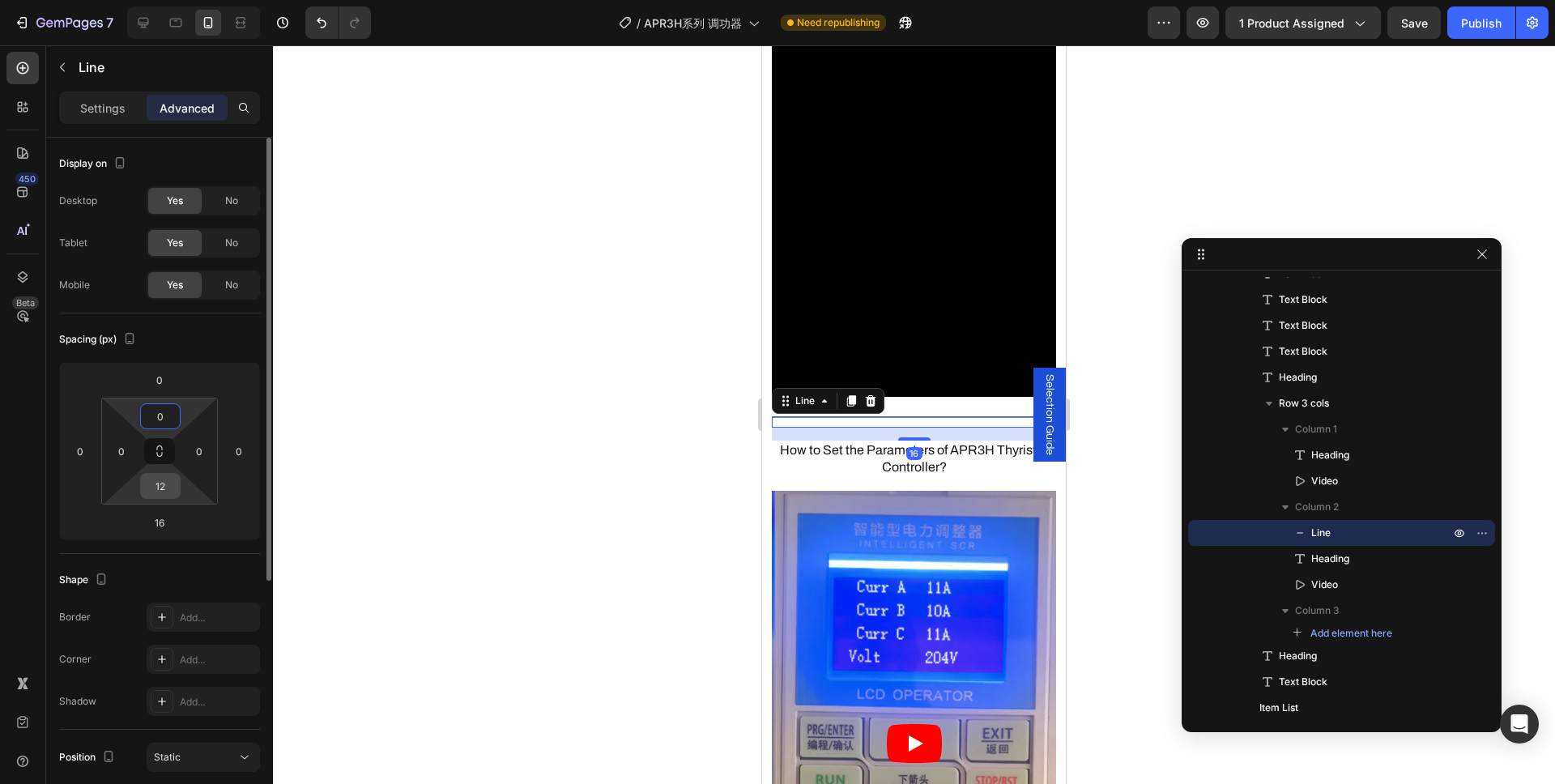
type input "0"
click at [160, 480] on input "12" at bounding box center [160, 486] width 32 height 24
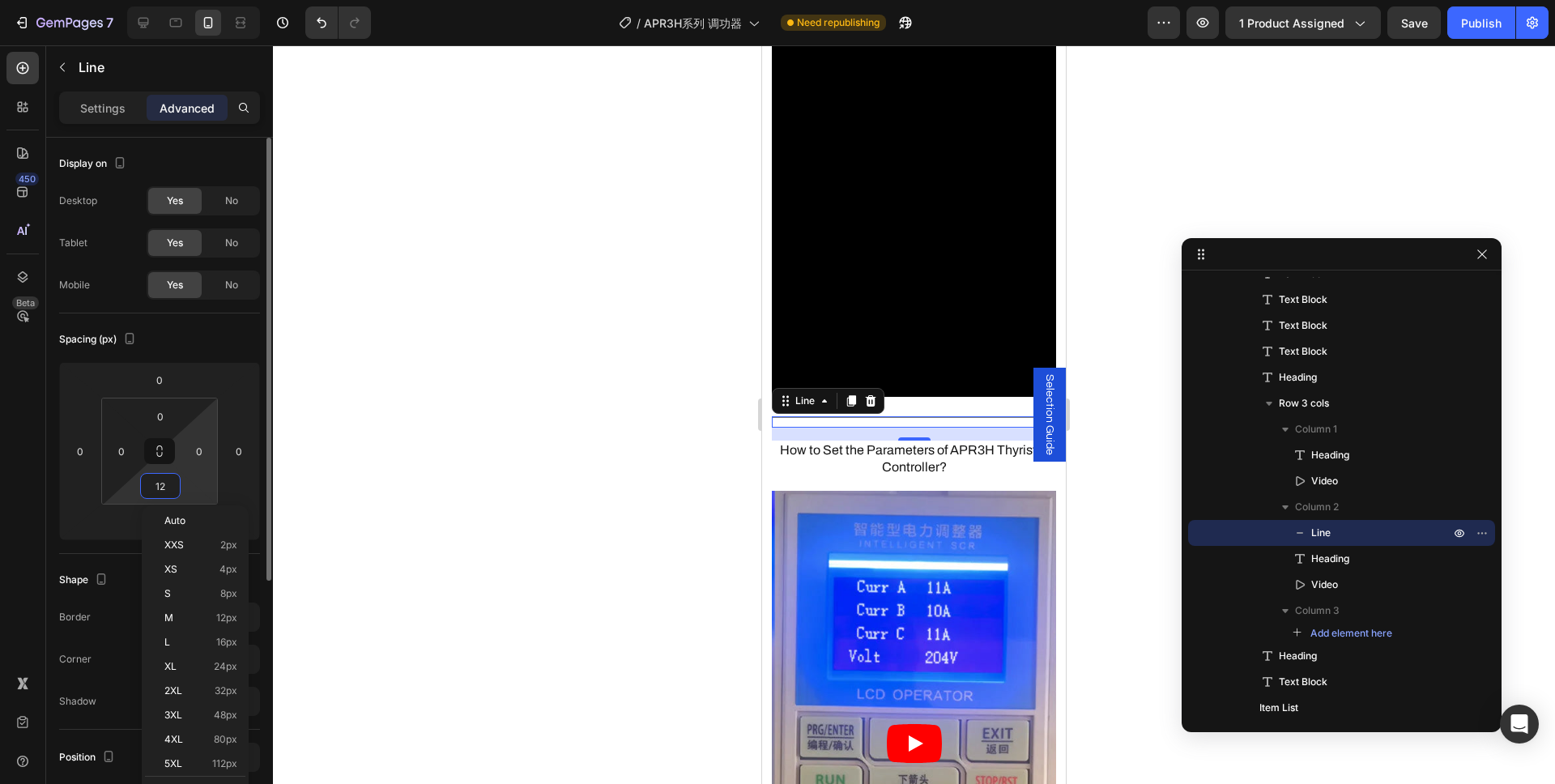
type input "0"
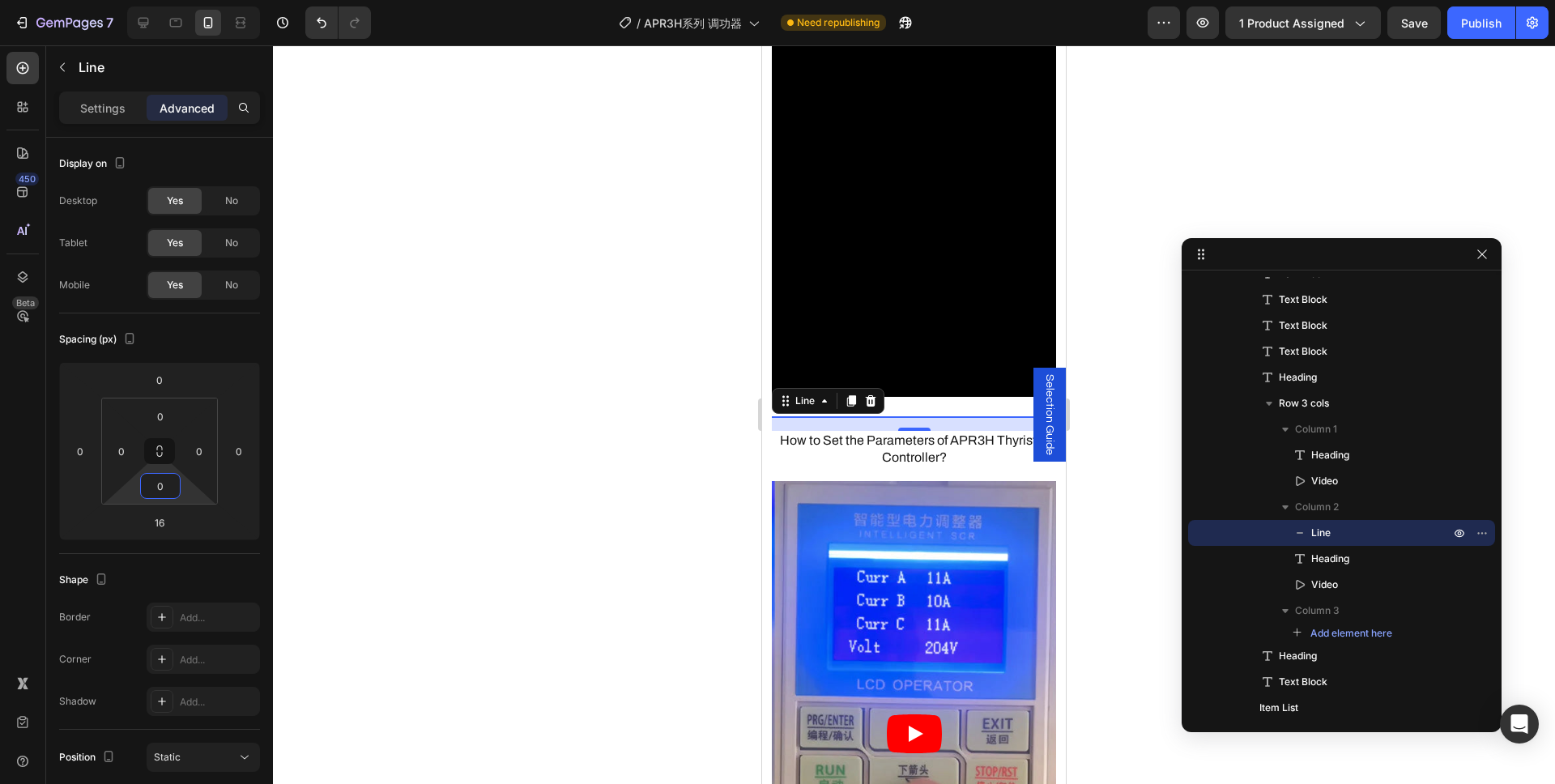
click at [366, 467] on div at bounding box center [914, 415] width 1282 height 739
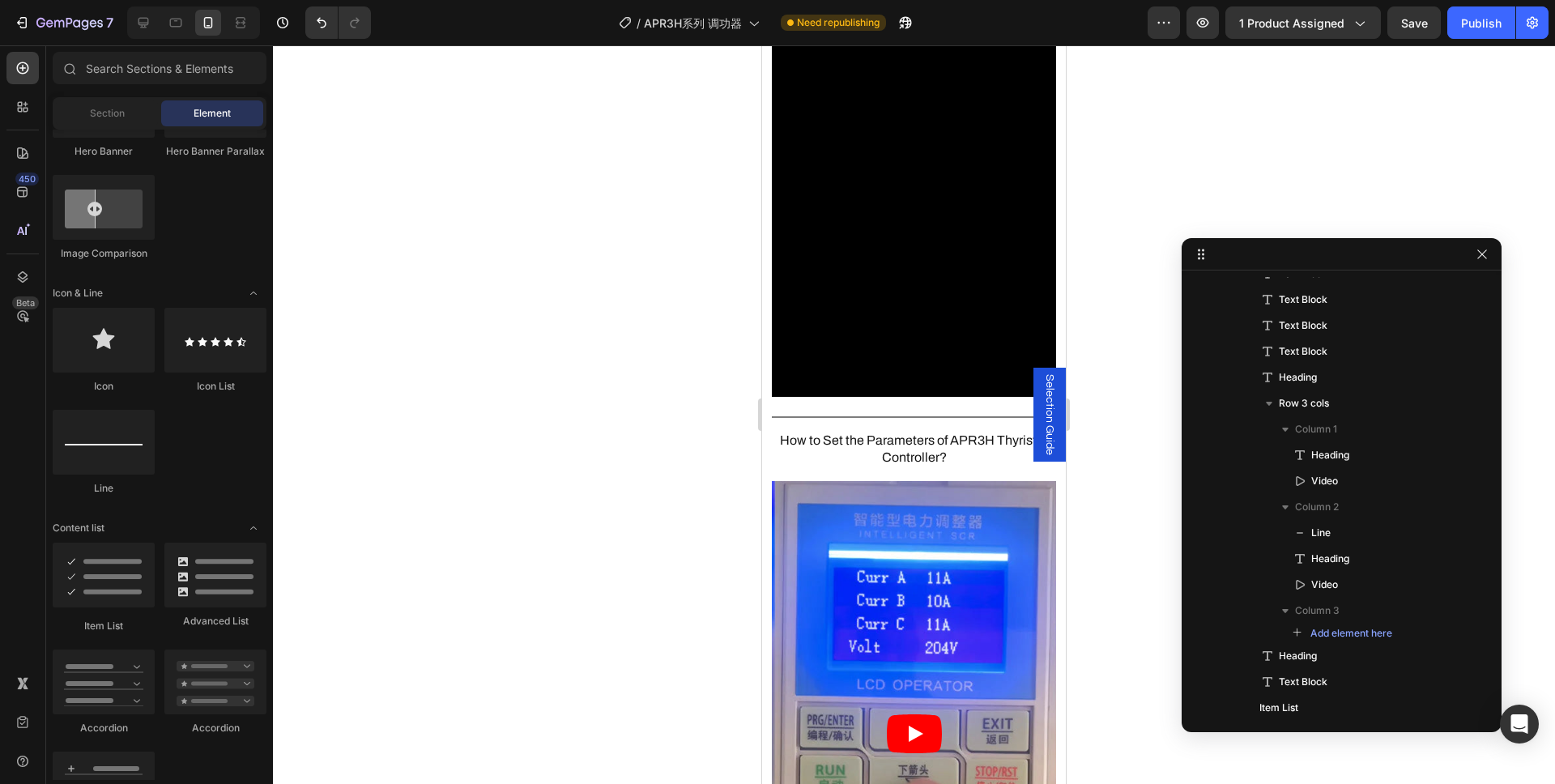
click at [473, 393] on div at bounding box center [914, 415] width 1282 height 739
click at [839, 416] on div at bounding box center [914, 417] width 284 height 2
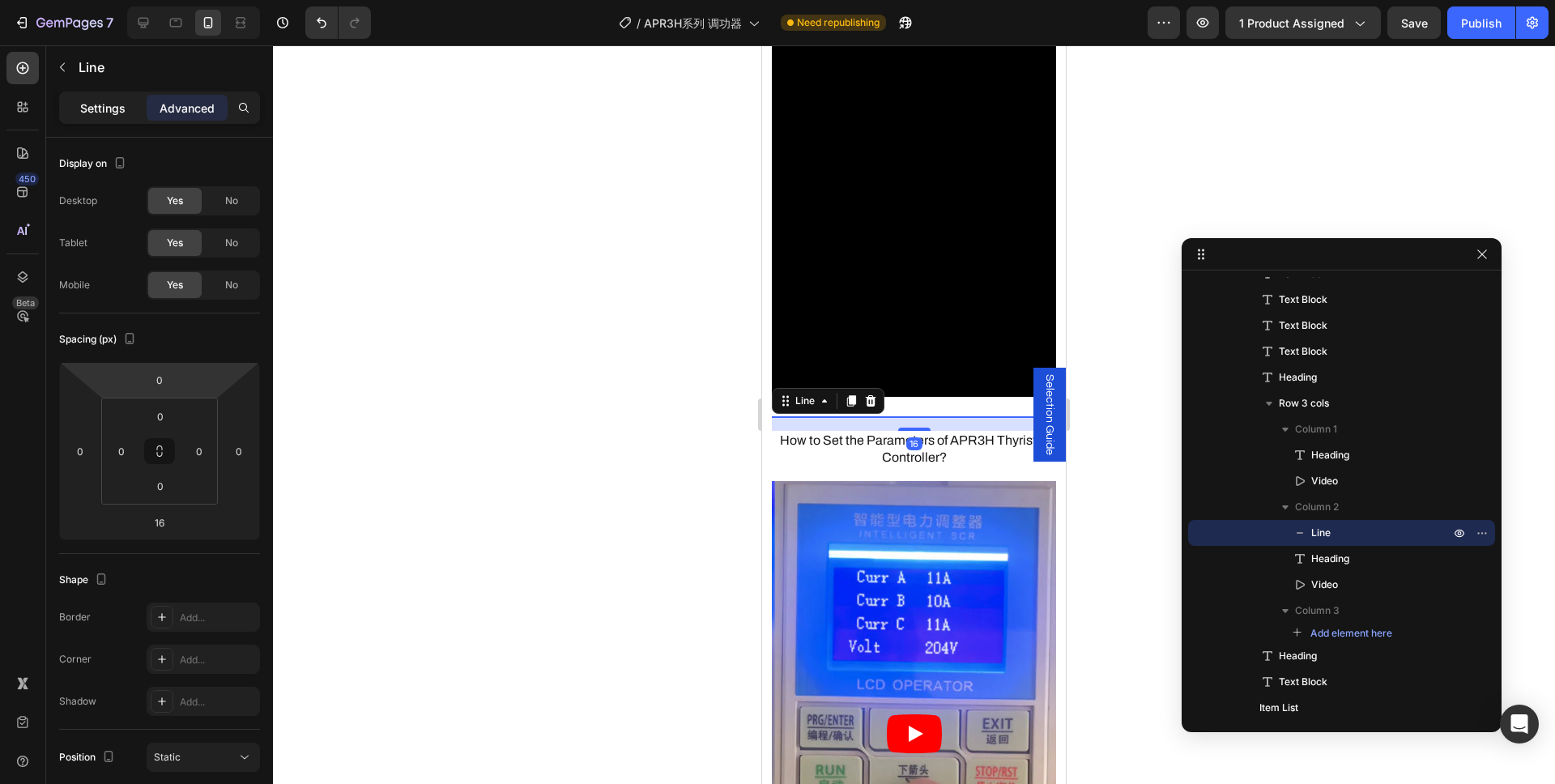
click at [105, 114] on p "Settings" at bounding box center [102, 108] width 45 height 17
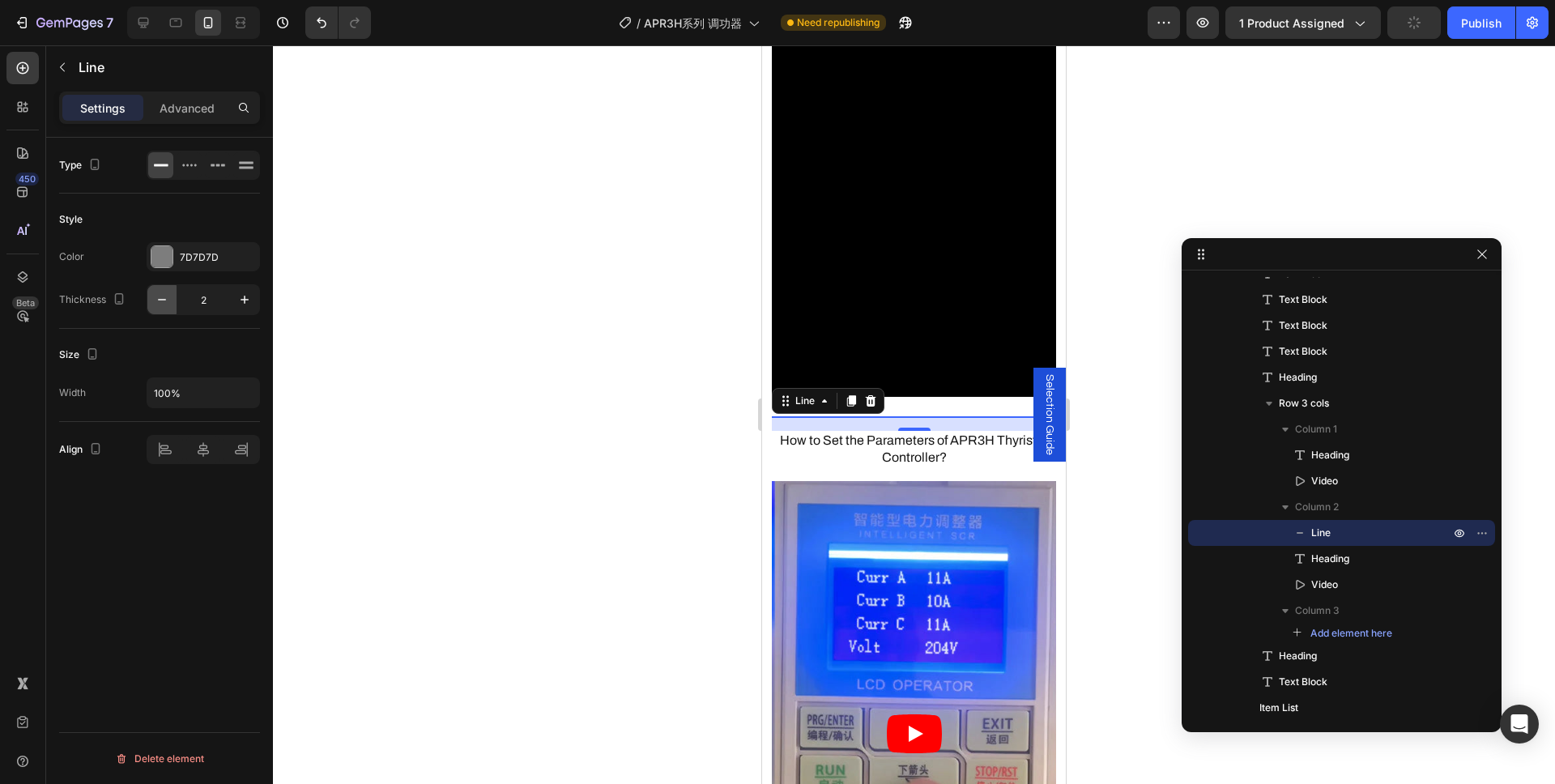
click at [158, 300] on icon "button" at bounding box center [162, 300] width 16 height 16
type input "1"
click at [445, 376] on div at bounding box center [914, 415] width 1282 height 739
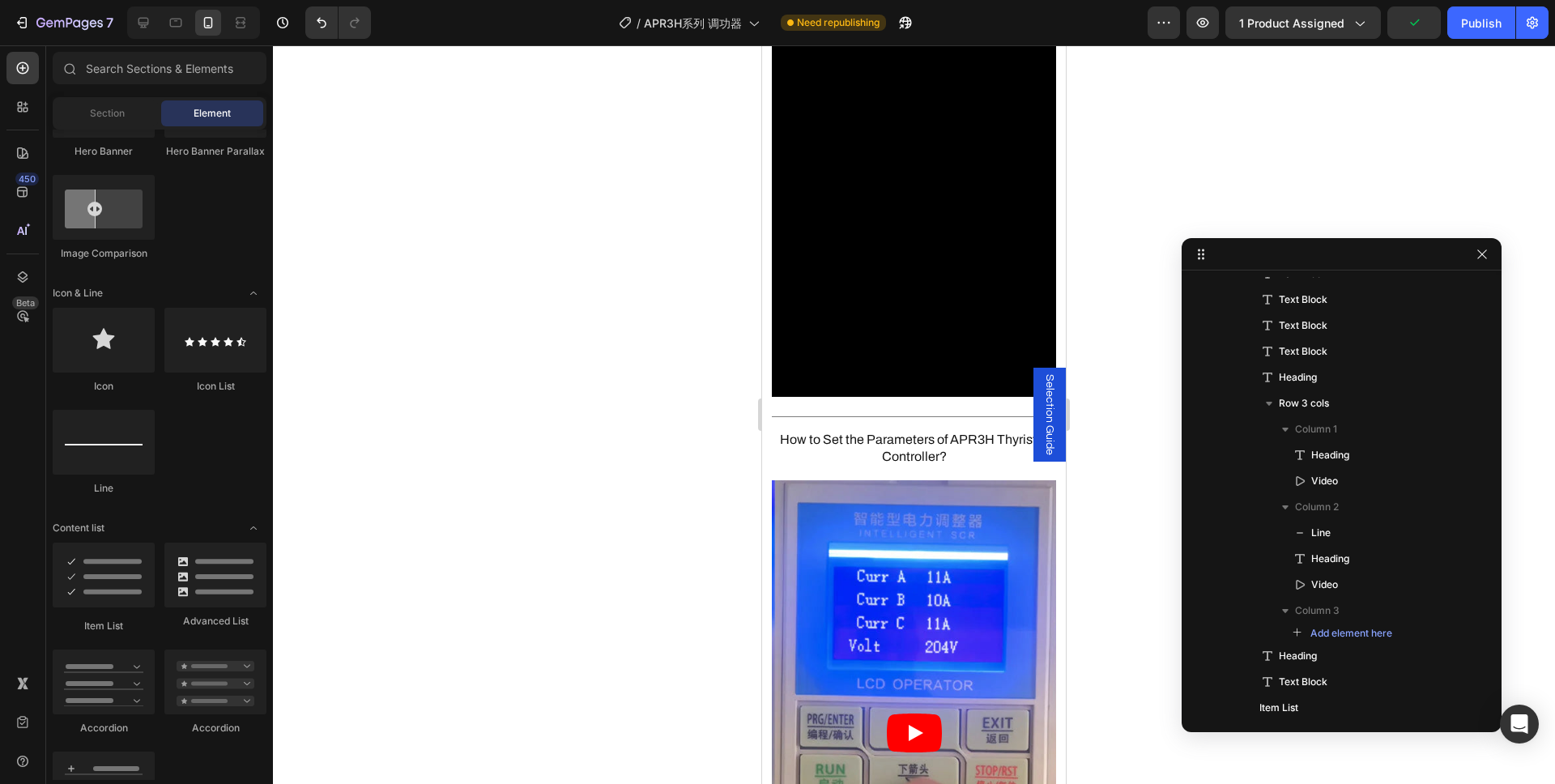
click at [497, 463] on div at bounding box center [914, 415] width 1282 height 739
click at [953, 431] on h3 "How to Set the Parameters of APR3H Thyristor Controller?" at bounding box center [914, 448] width 284 height 37
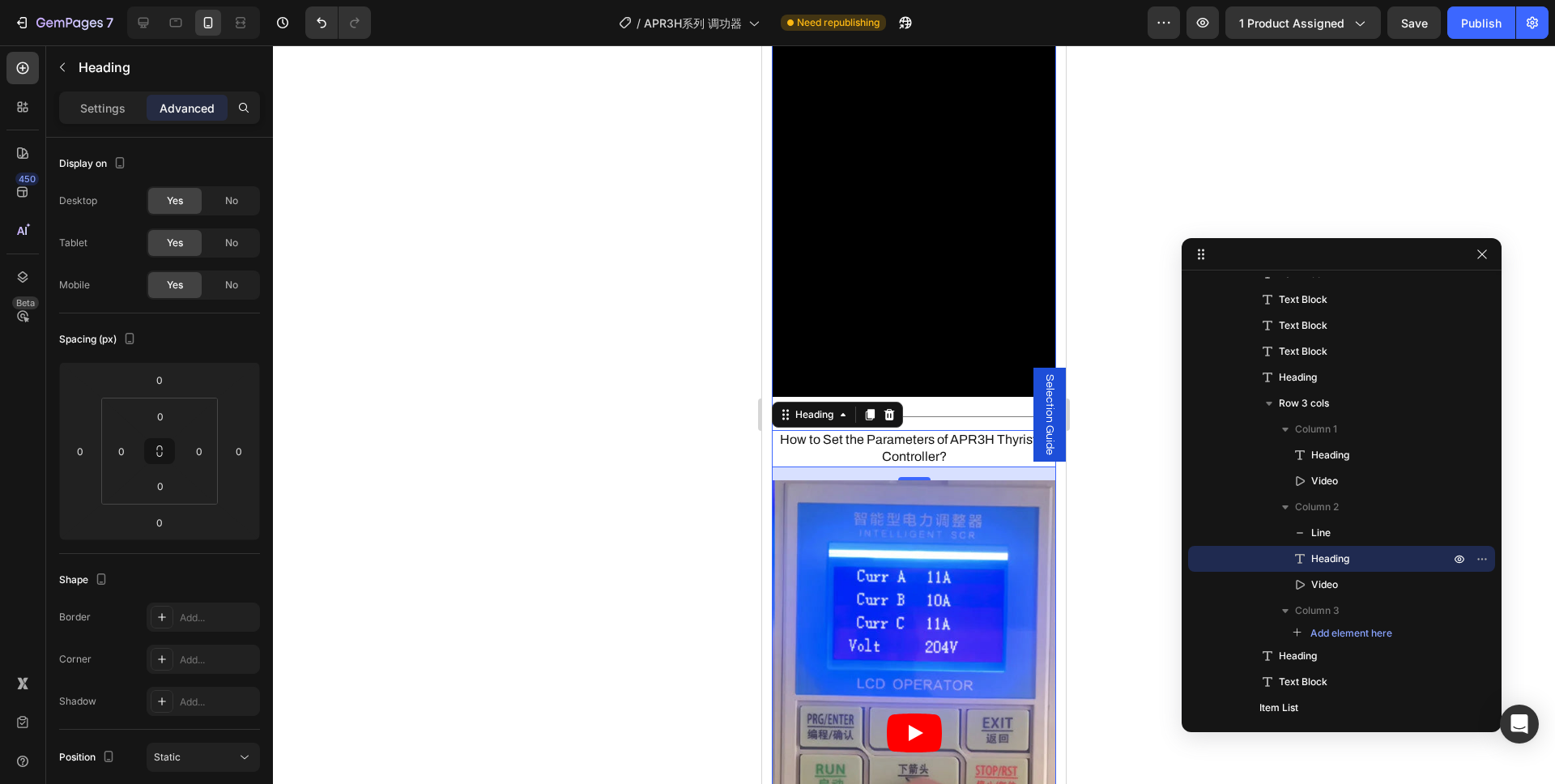
click at [956, 388] on div "How to Wire APR3H Thyristor Power Controller? Heading Video Title Line How to S…" at bounding box center [914, 455] width 284 height 1195
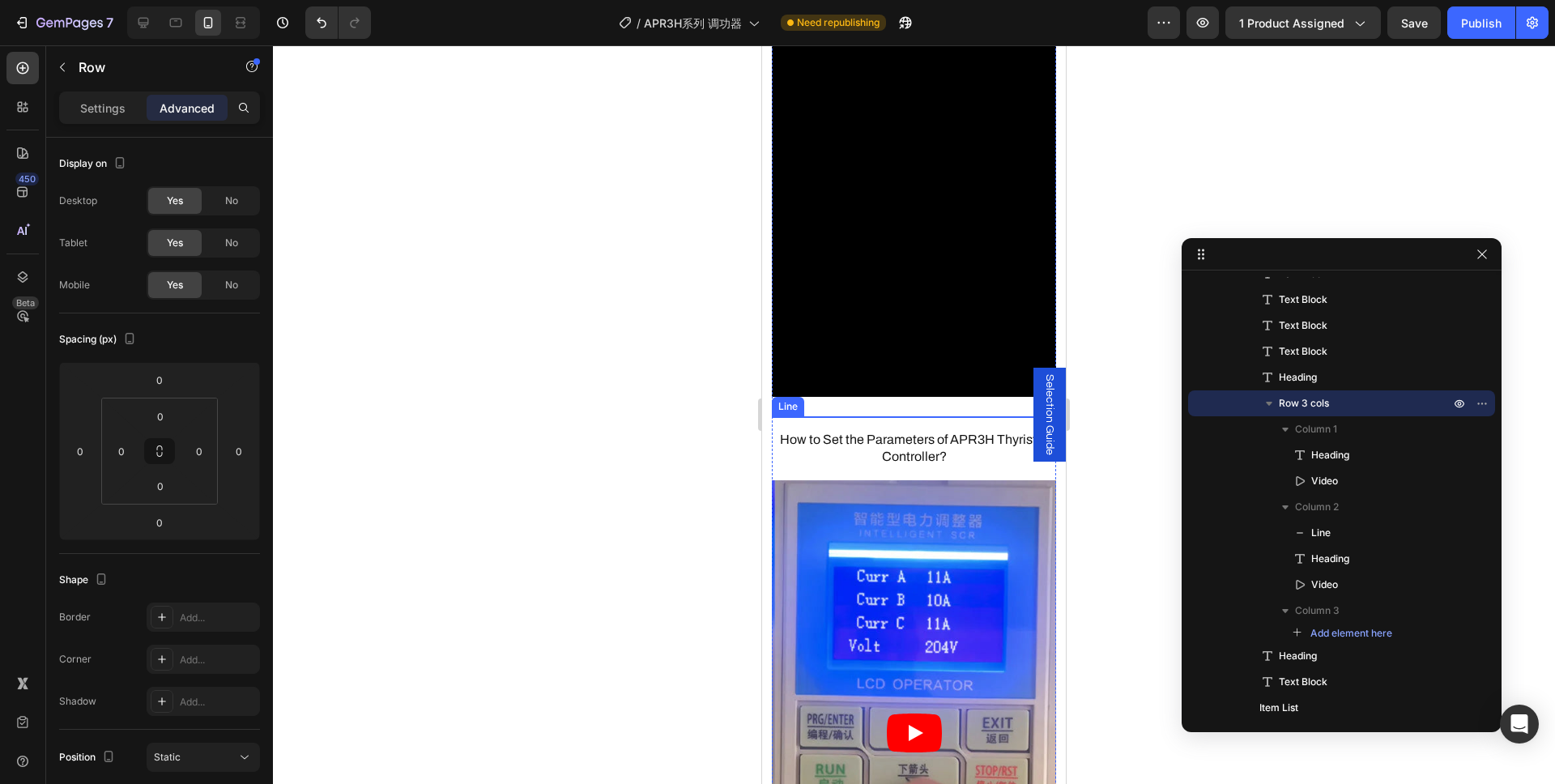
click at [936, 416] on div at bounding box center [914, 416] width 284 height 1
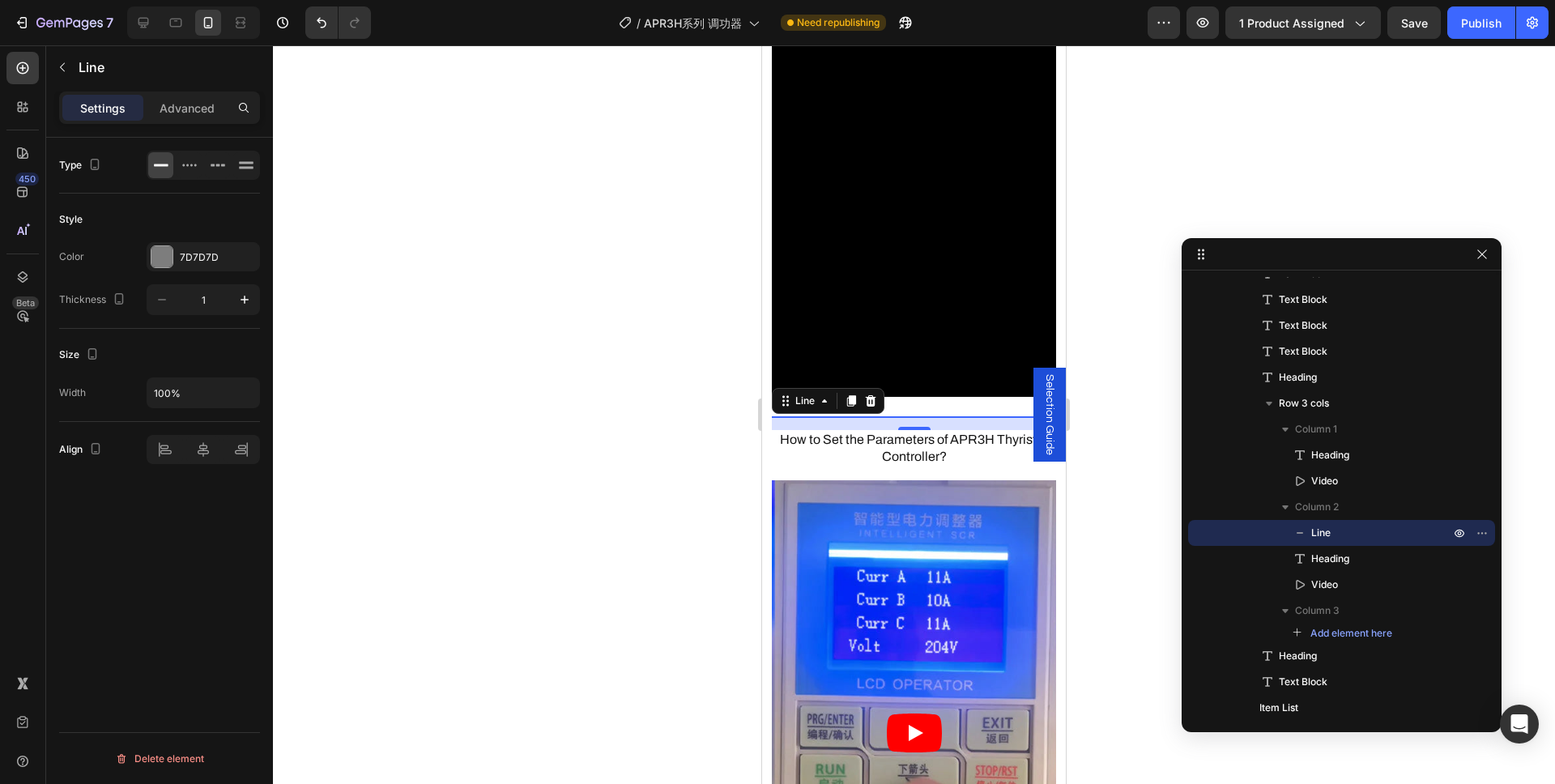
click at [170, 92] on div "Settings Advanced" at bounding box center [160, 107] width 201 height 32
click at [171, 108] on p "Advanced" at bounding box center [186, 108] width 55 height 17
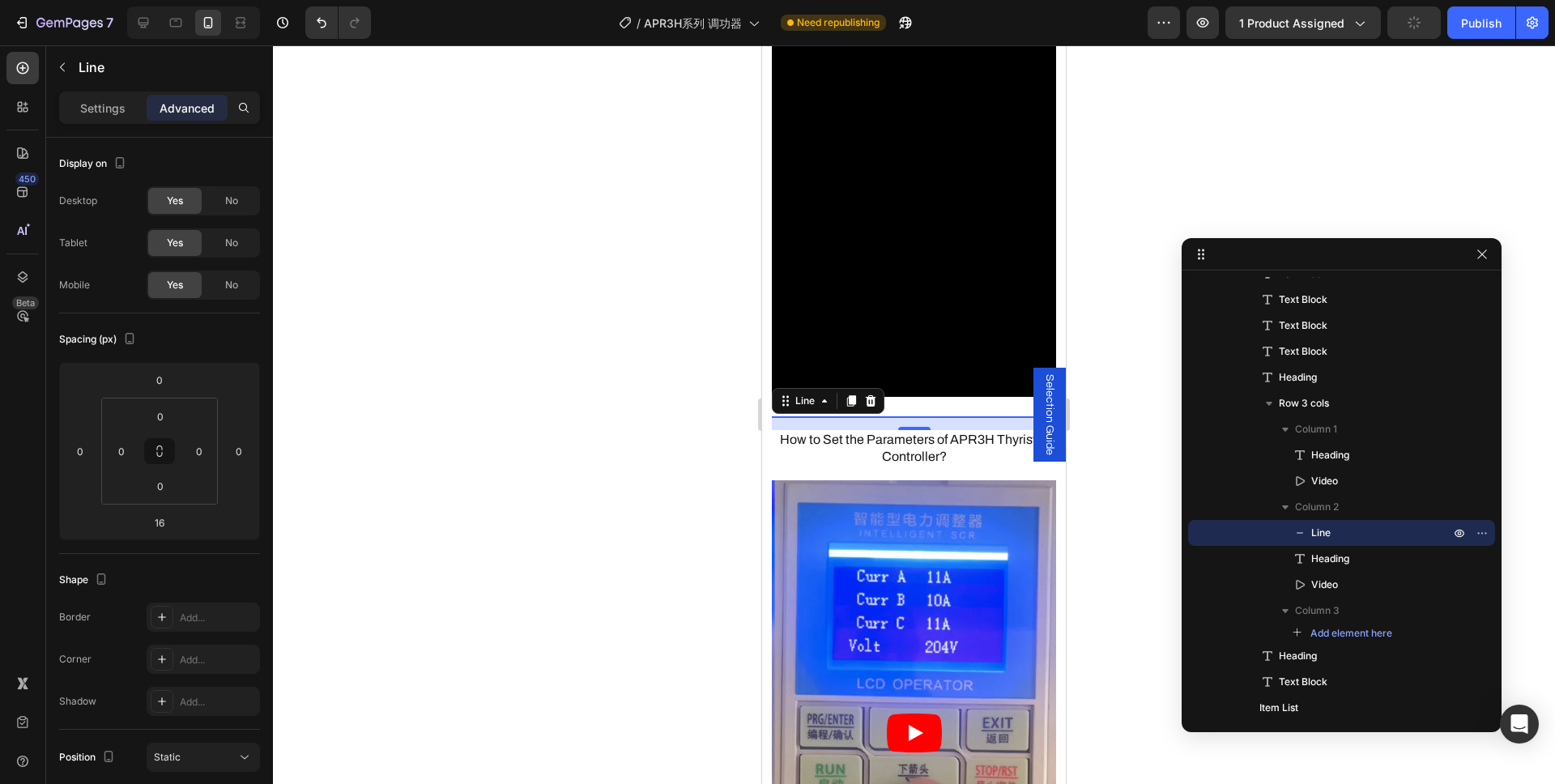
click at [600, 377] on div at bounding box center [914, 415] width 1282 height 739
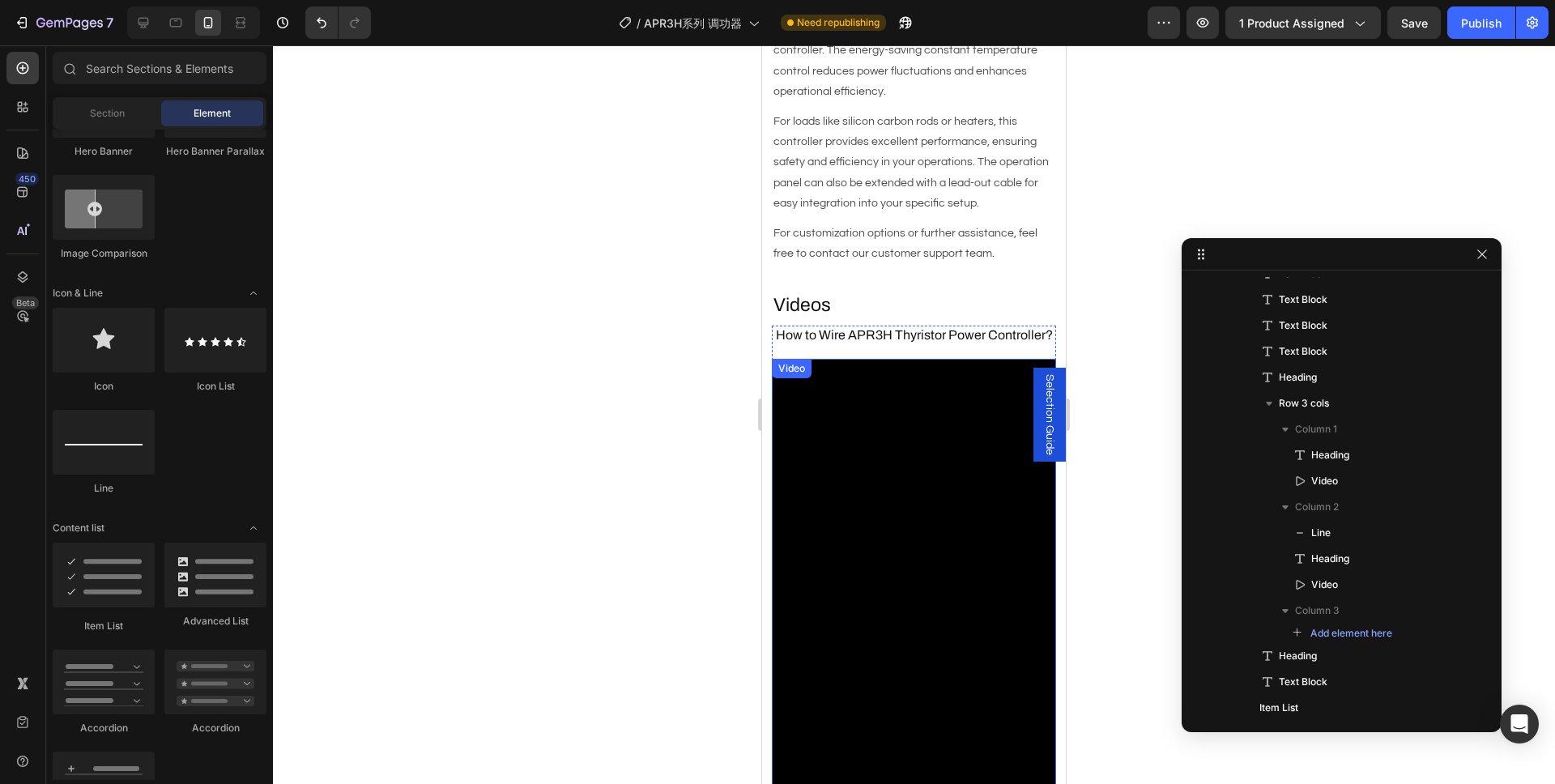
scroll to position [1721, 0]
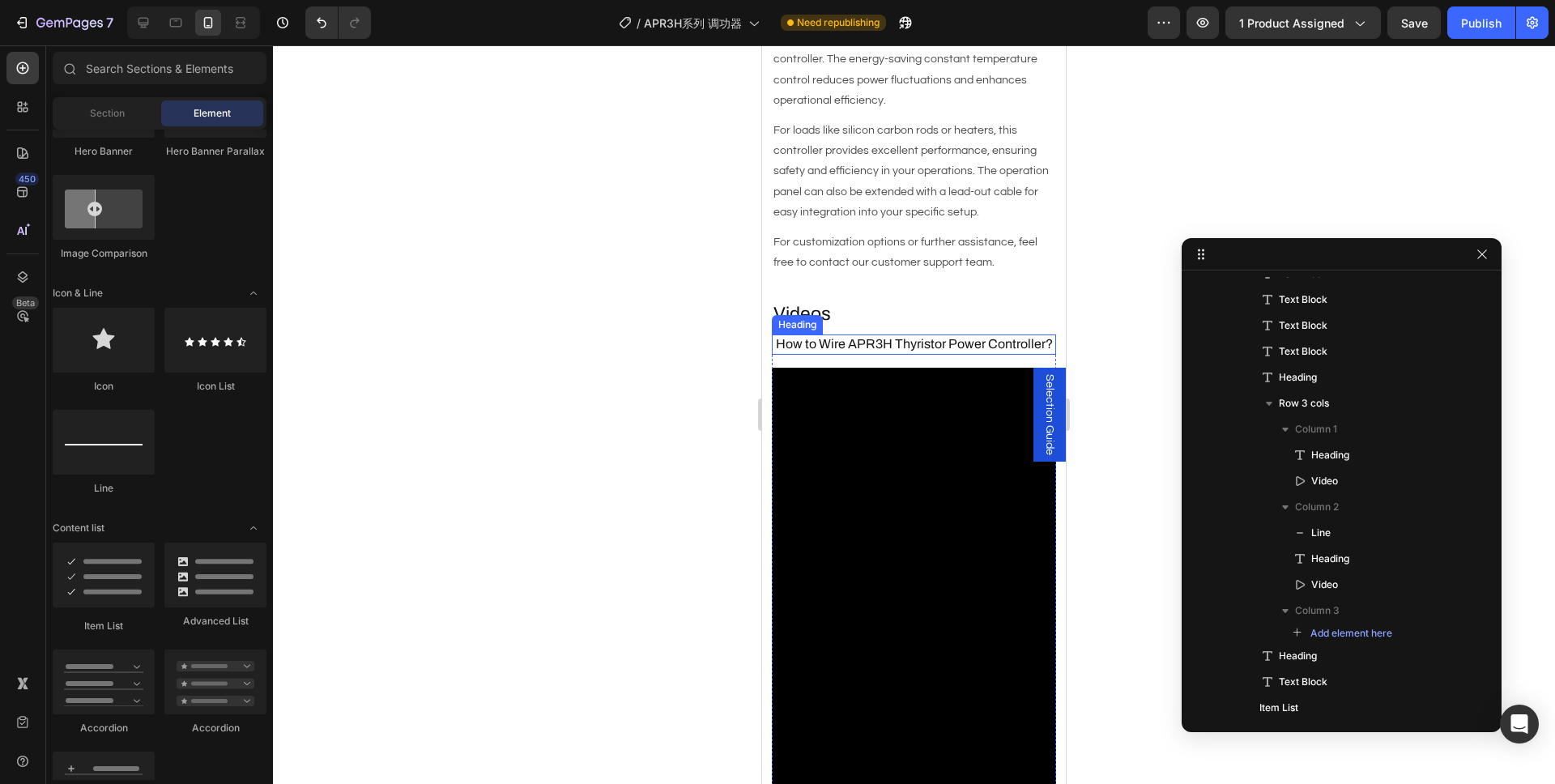
click at [900, 335] on h3 "How to Wire APR3H Thyristor Power Controller?" at bounding box center [914, 345] width 284 height 21
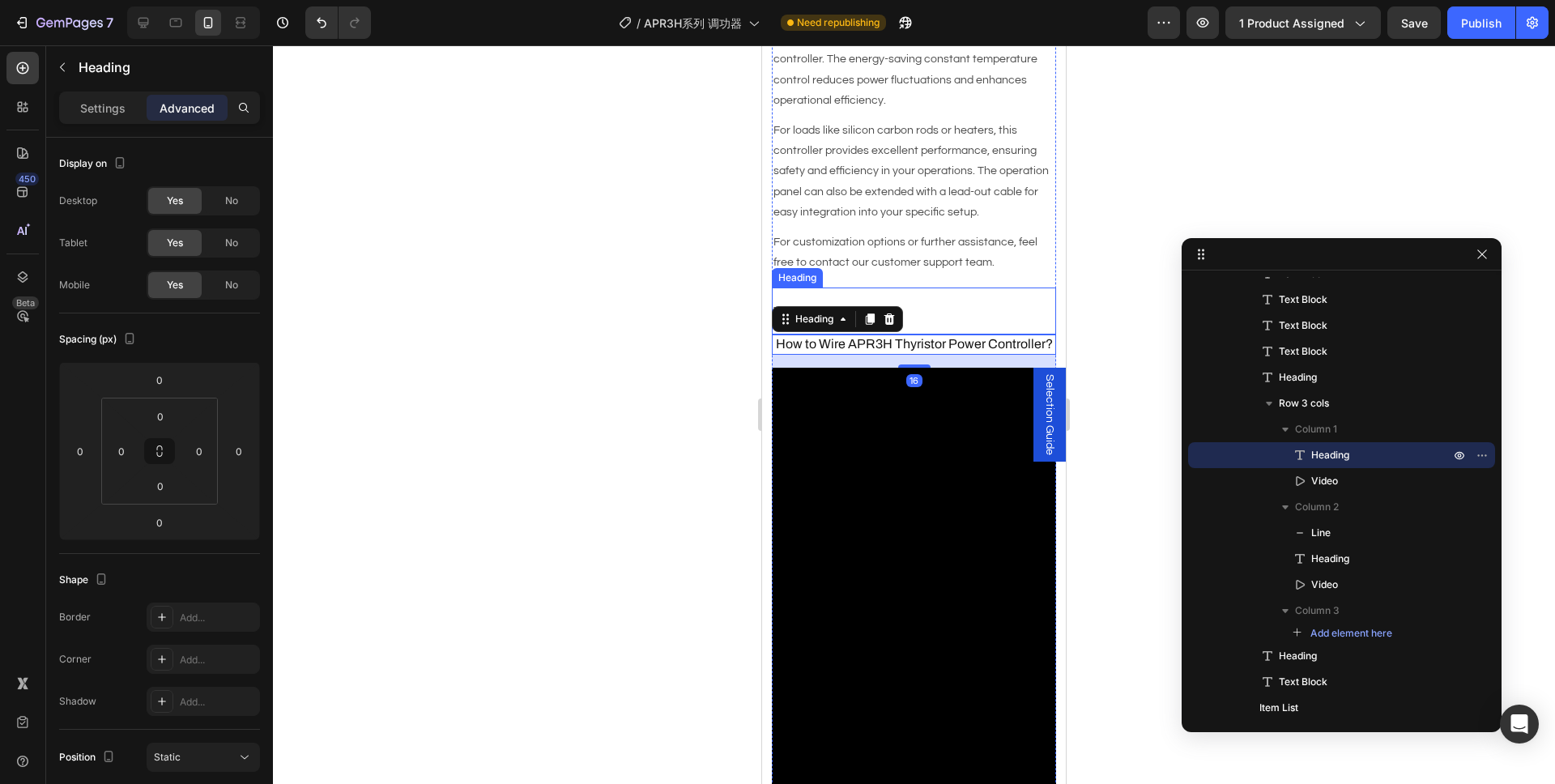
click at [982, 300] on h2 "Videos" at bounding box center [914, 313] width 284 height 27
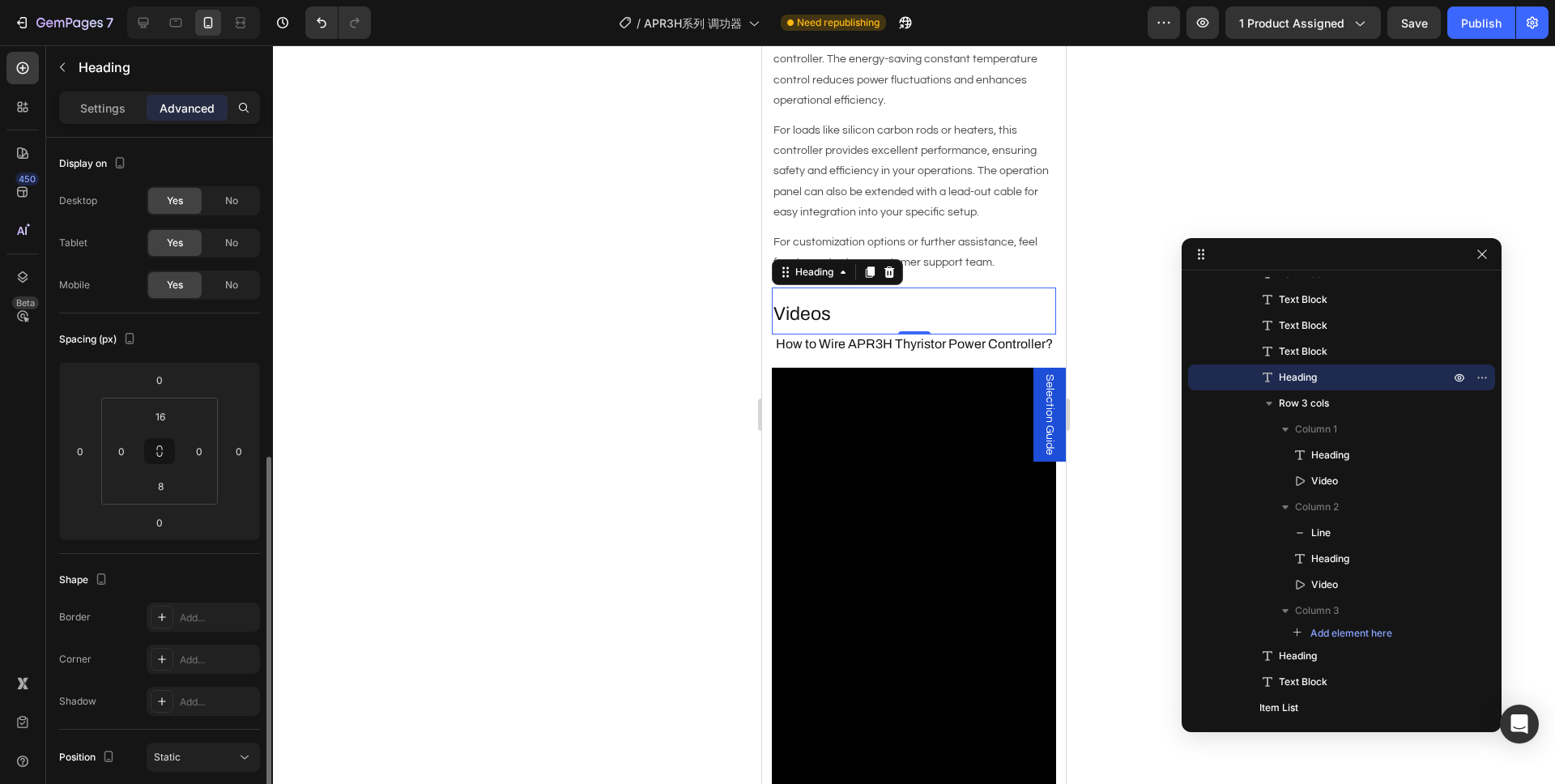
scroll to position [195, 0]
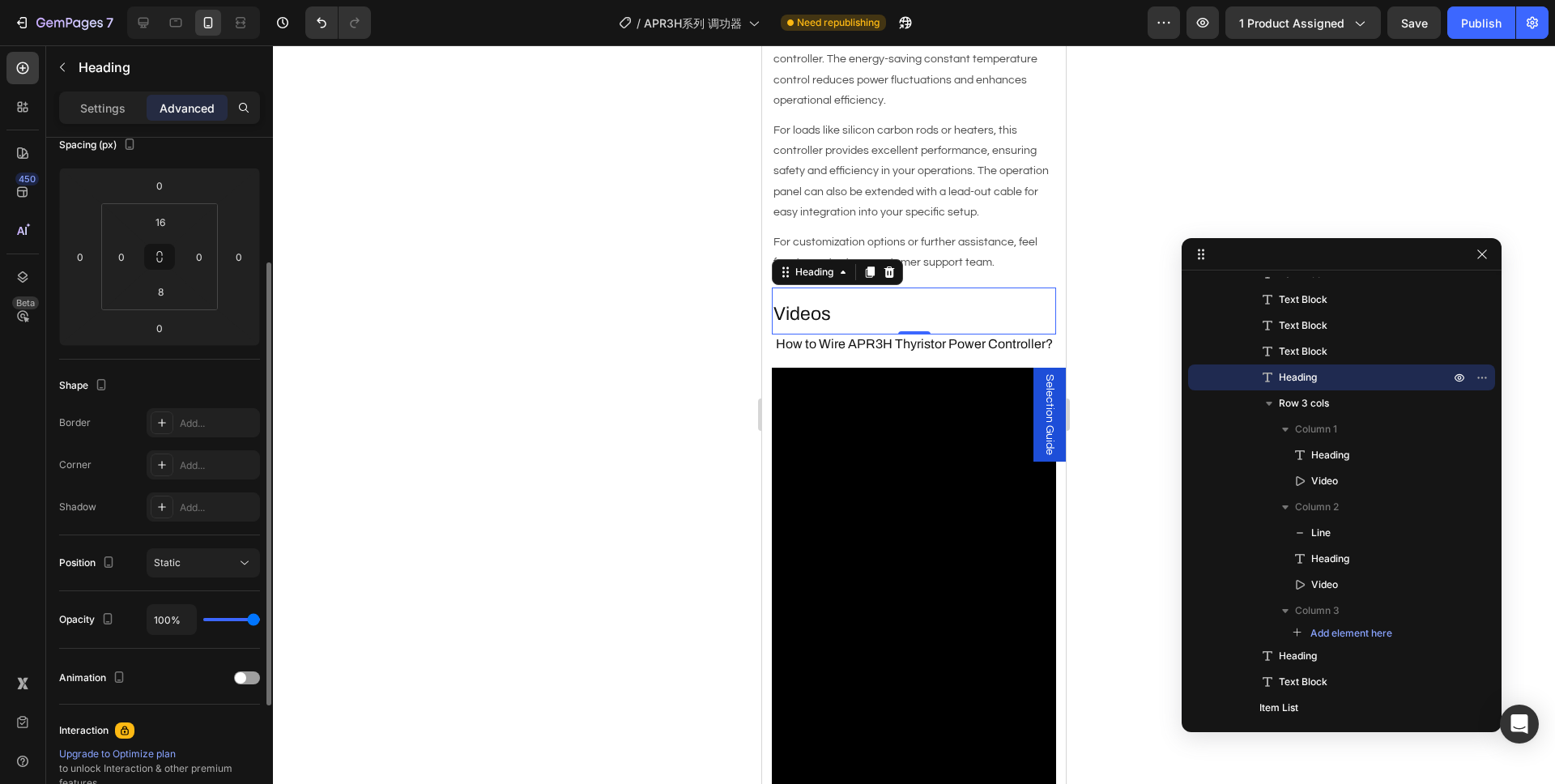
click at [678, 372] on div at bounding box center [914, 415] width 1282 height 739
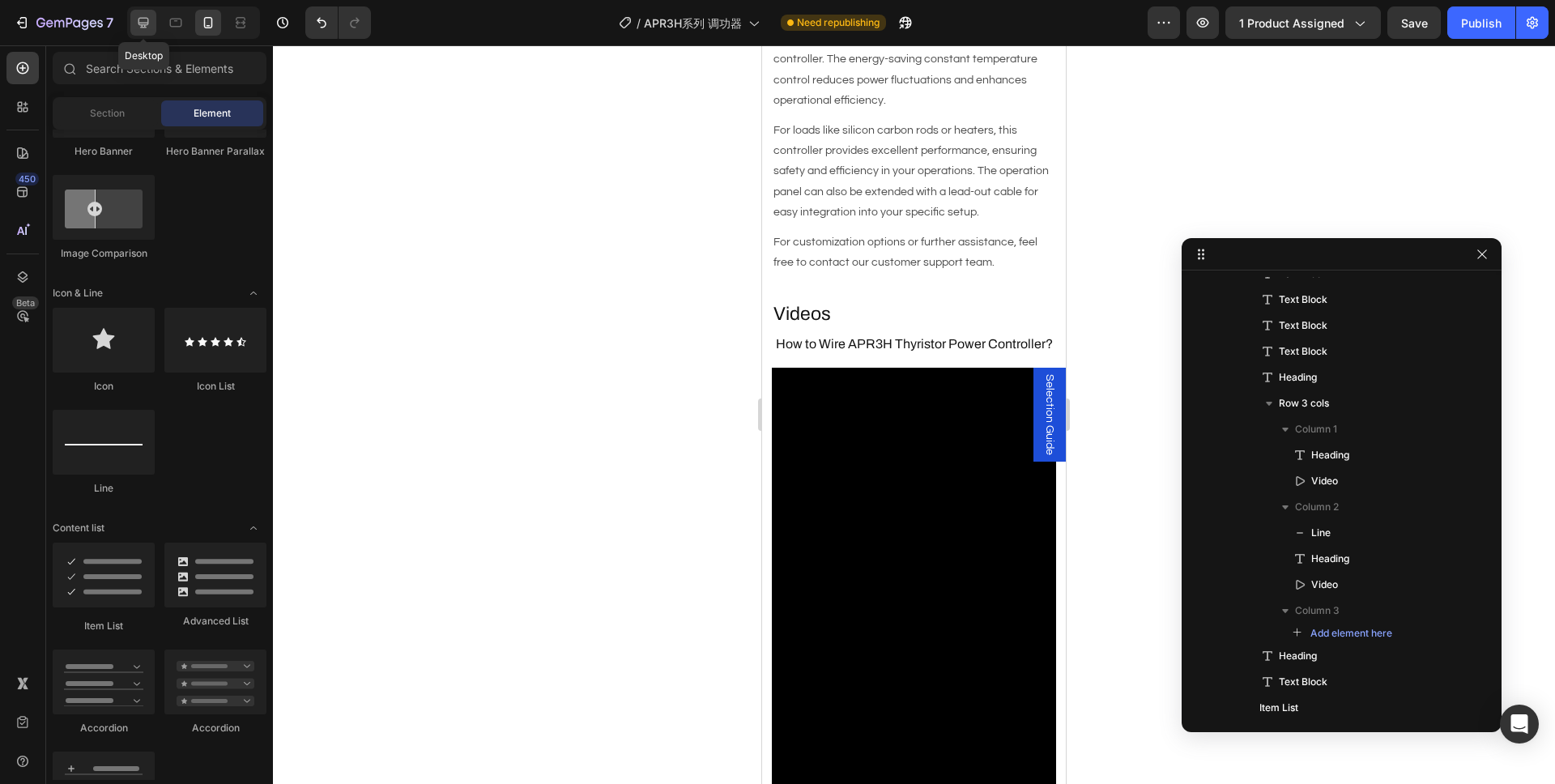
click at [154, 28] on div at bounding box center [143, 22] width 26 height 26
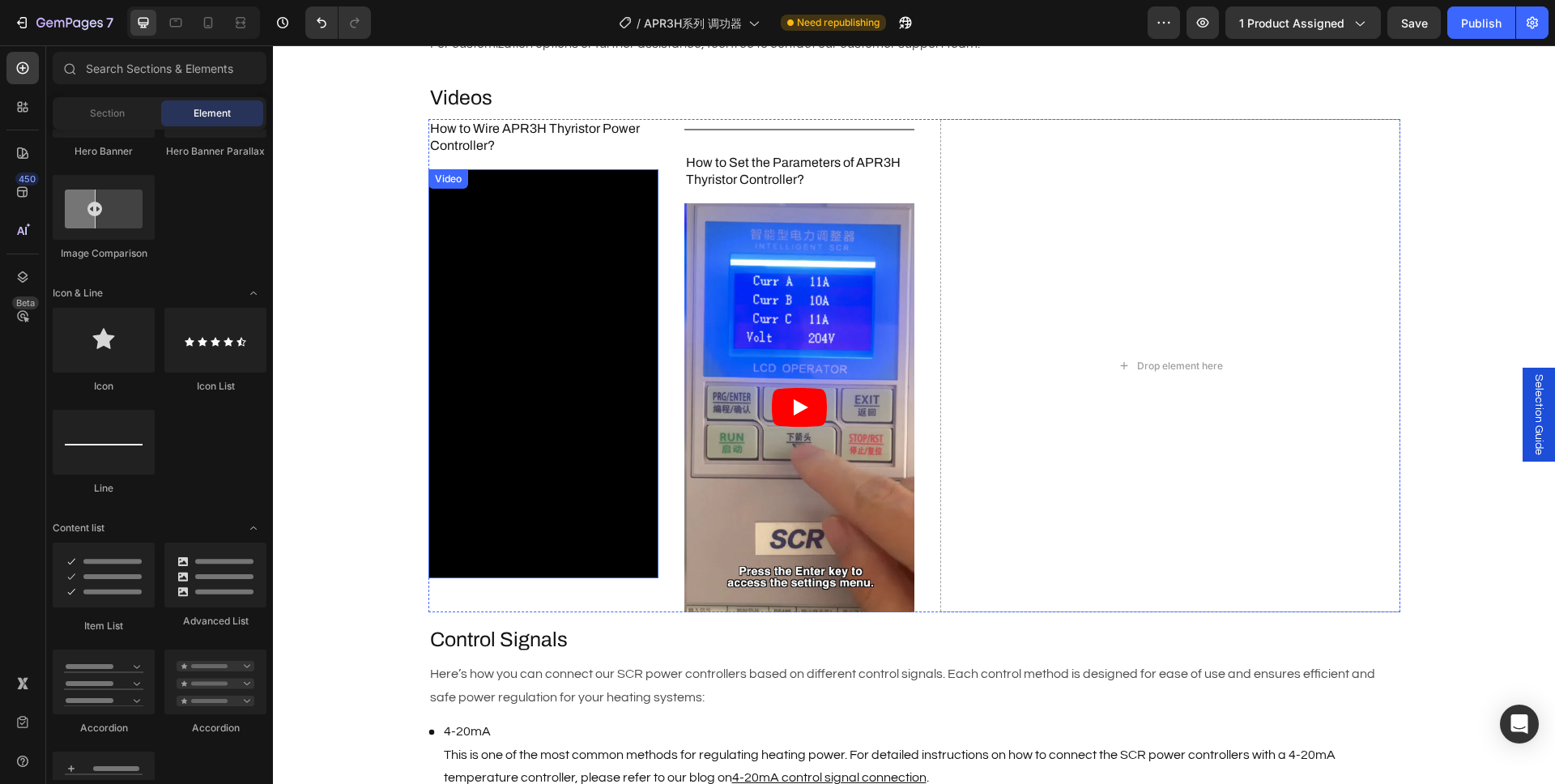
scroll to position [1404, 0]
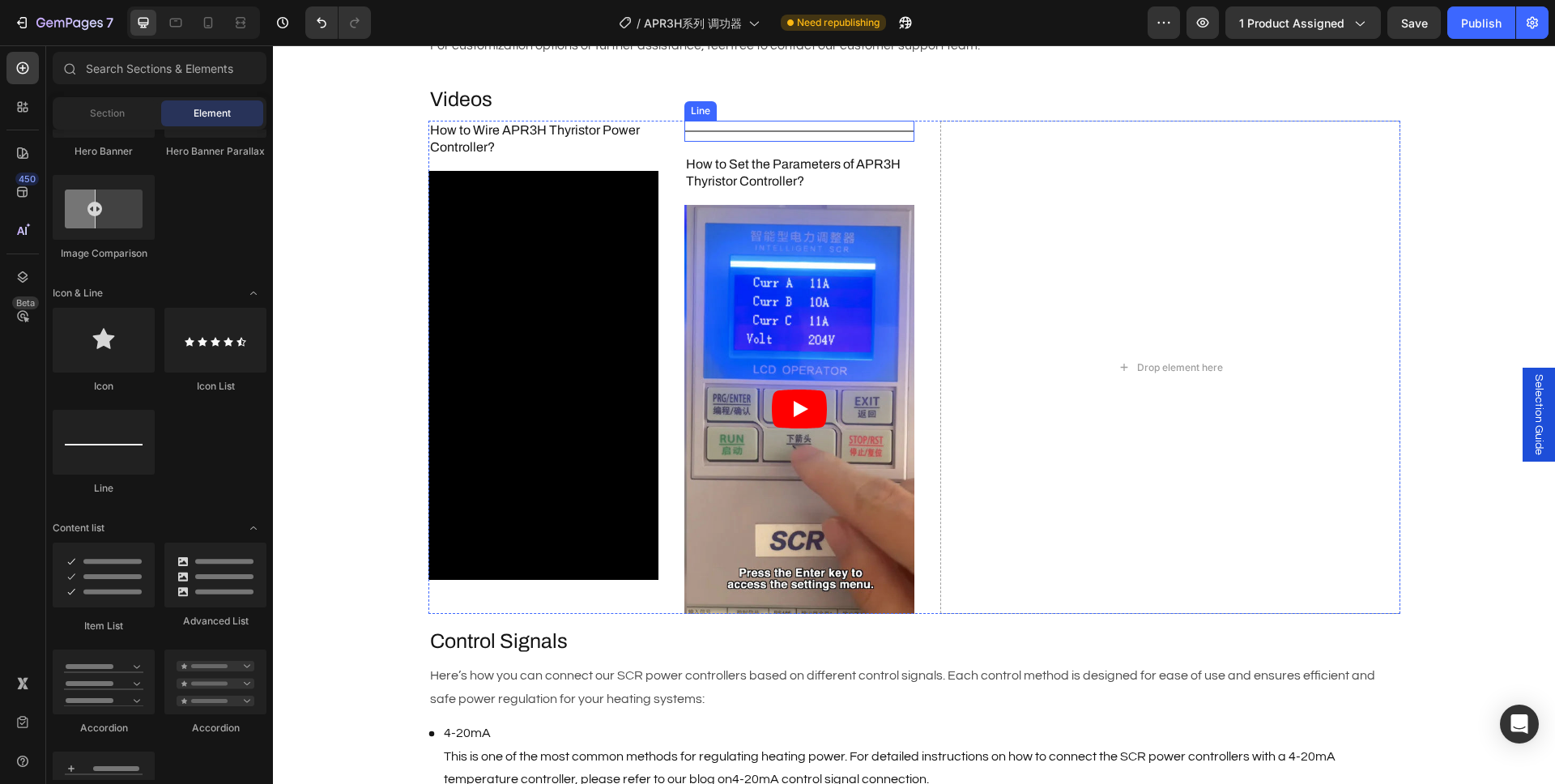
click at [763, 131] on div at bounding box center [799, 131] width 230 height 2
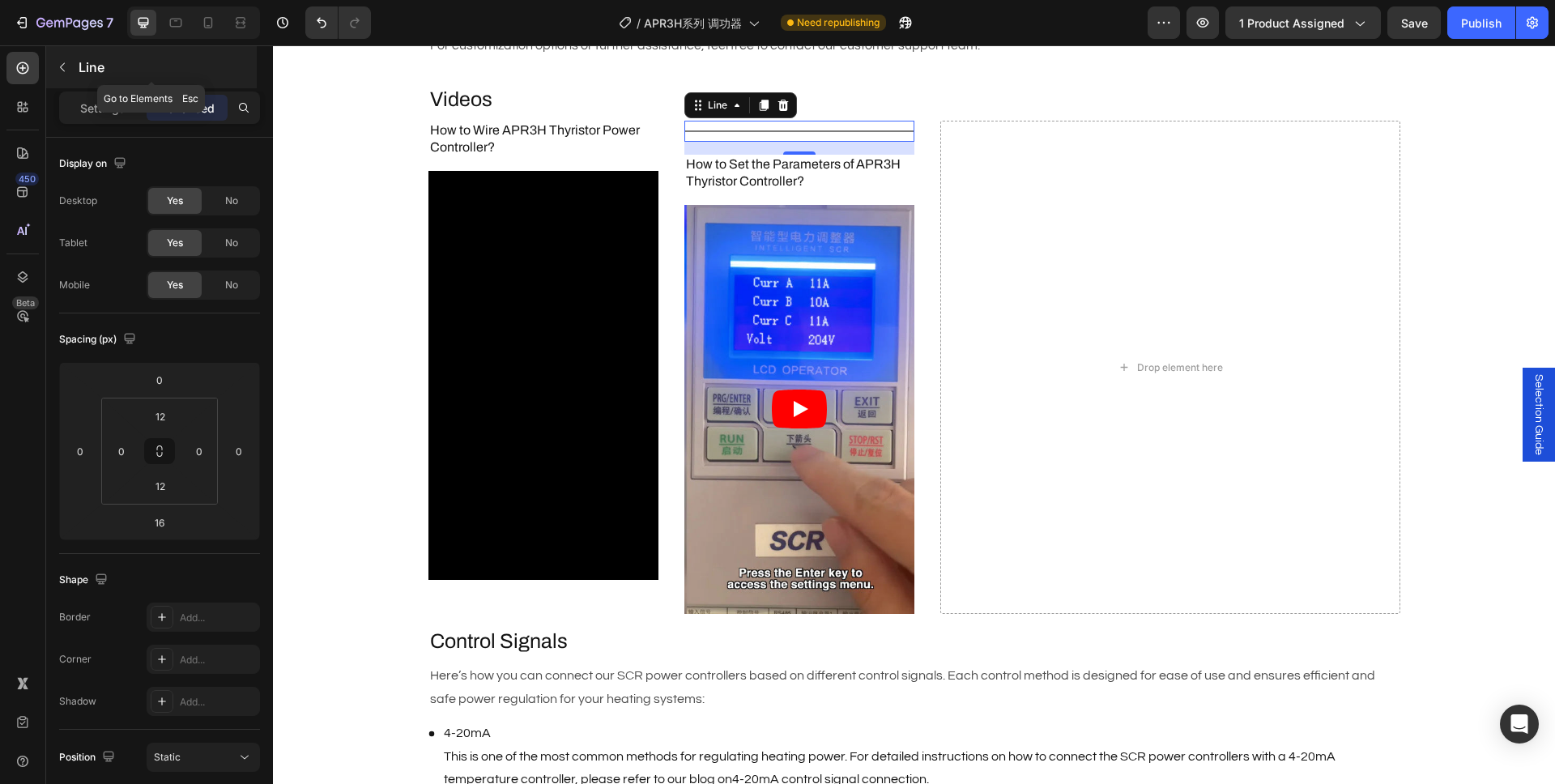
click at [65, 69] on icon "button" at bounding box center [63, 68] width 13 height 13
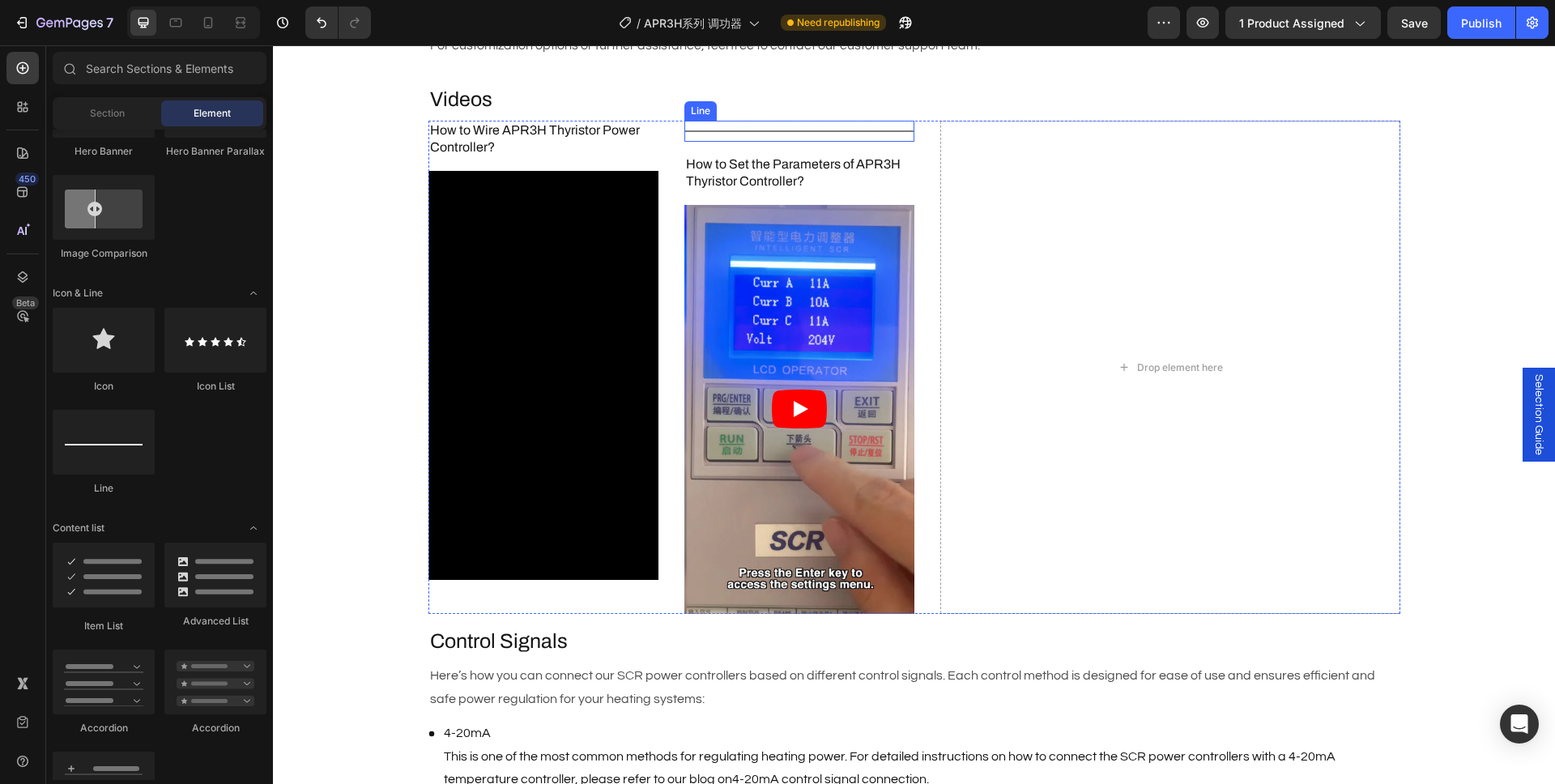
click at [745, 138] on div "Title Line" at bounding box center [799, 131] width 230 height 21
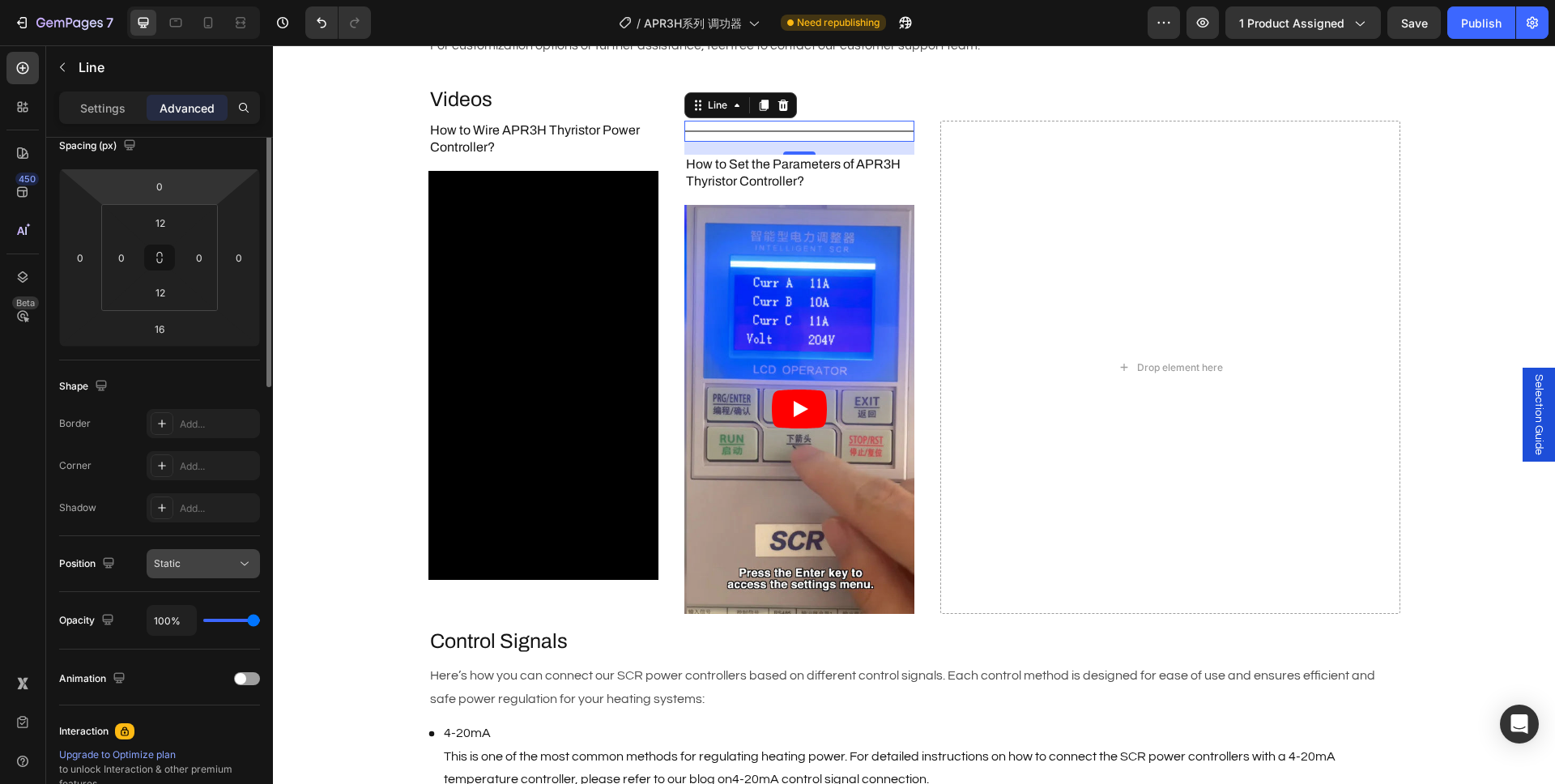
scroll to position [0, 0]
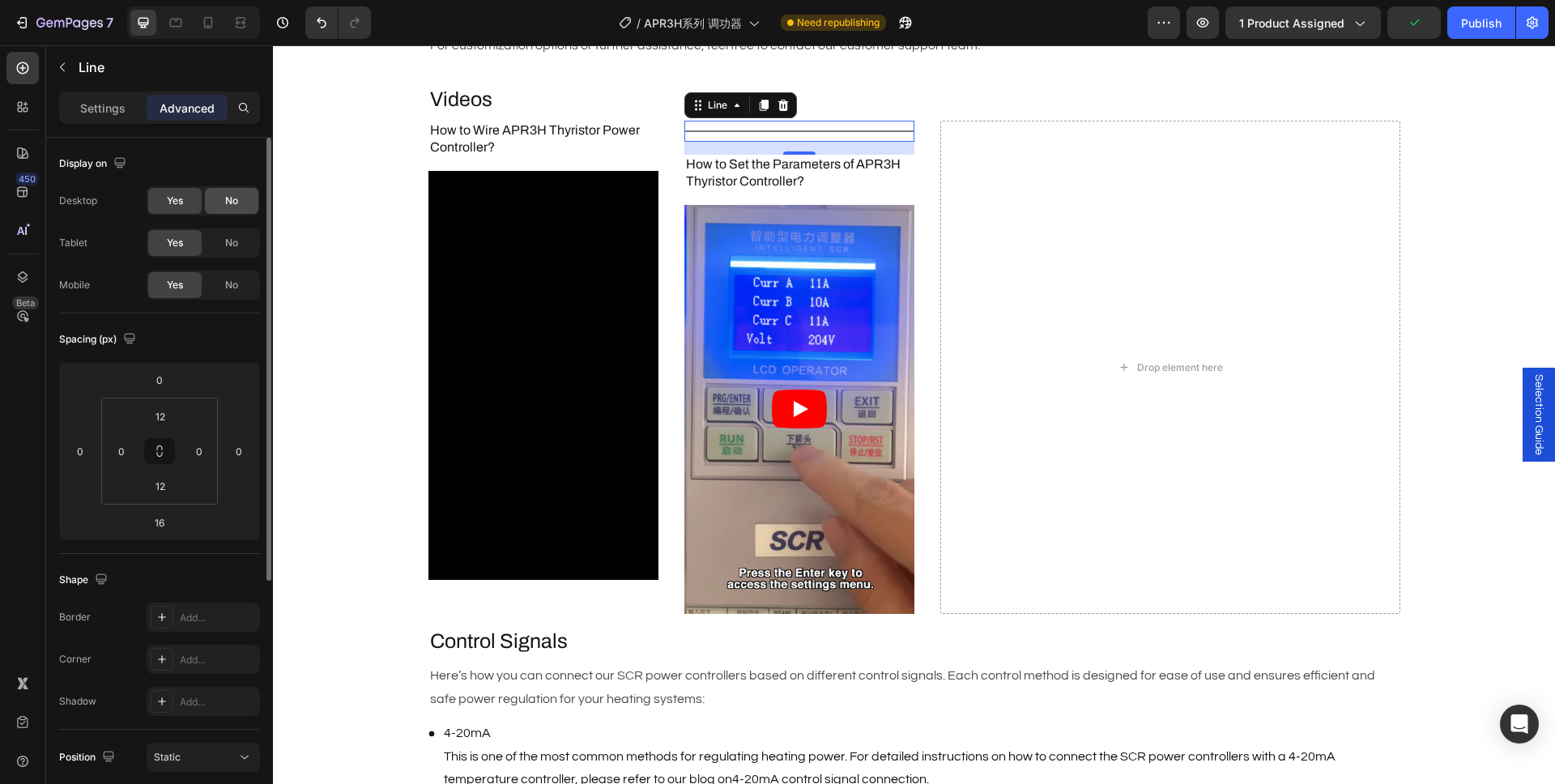
click at [230, 204] on span "No" at bounding box center [232, 201] width 13 height 15
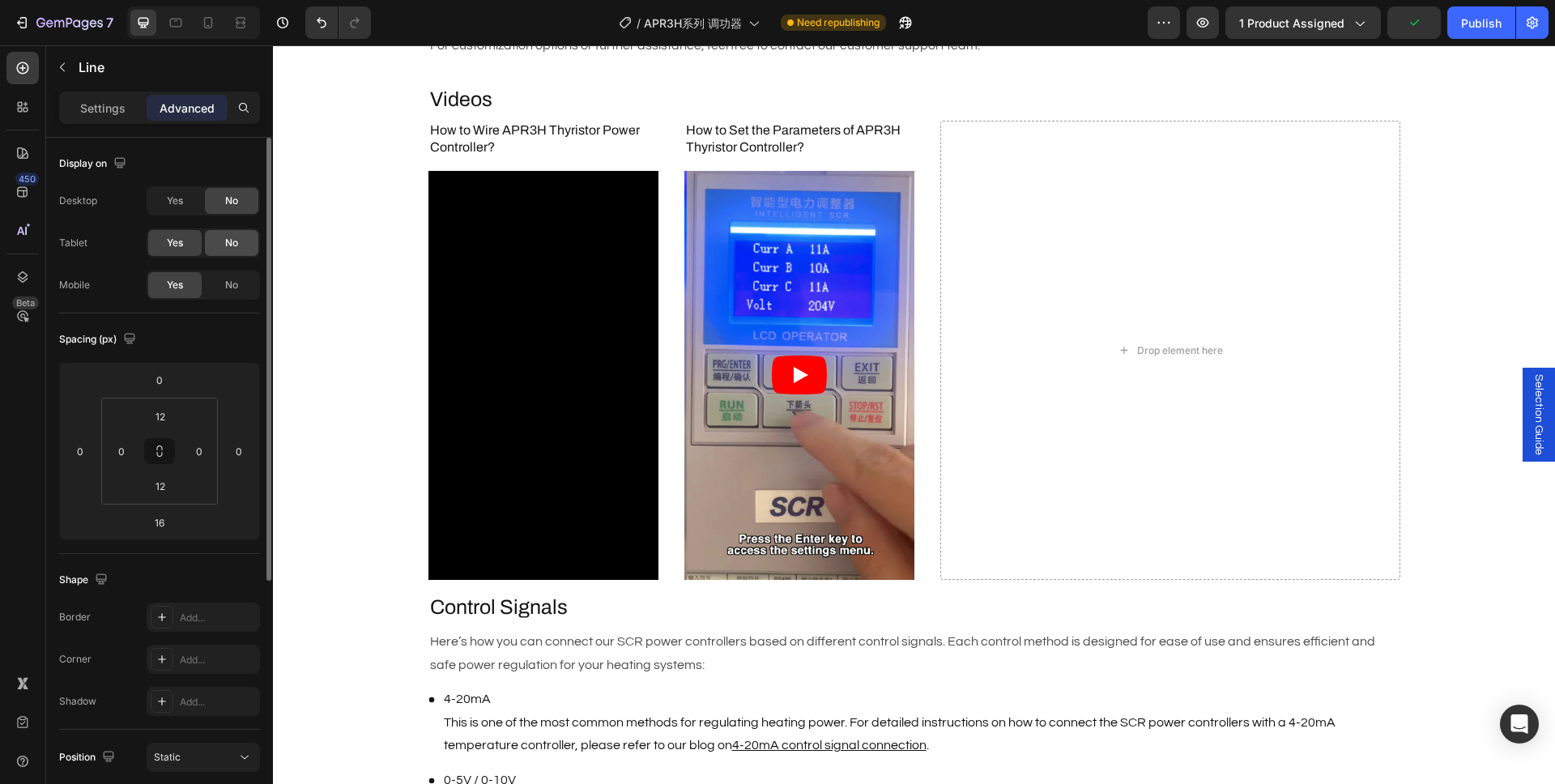
click at [227, 244] on span "No" at bounding box center [232, 243] width 13 height 15
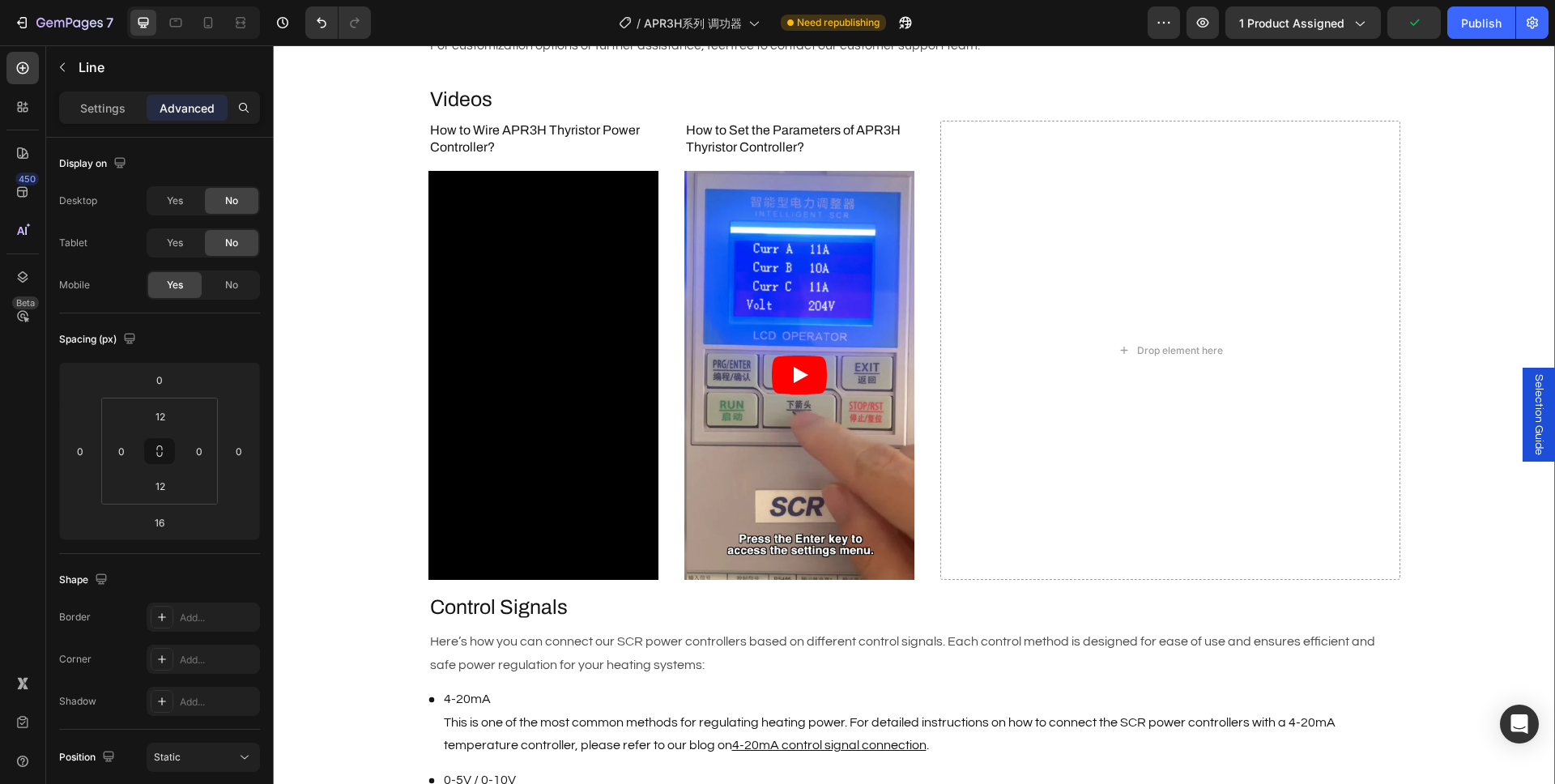
click at [364, 263] on div "Description Heading Brand : AIGOODELE Text Block Certification : CE Text Block …" at bounding box center [914, 483] width 1282 height 2100
click at [541, 129] on h3 "How to Wire APR3H Thyristor Power Controller?" at bounding box center [543, 138] width 230 height 37
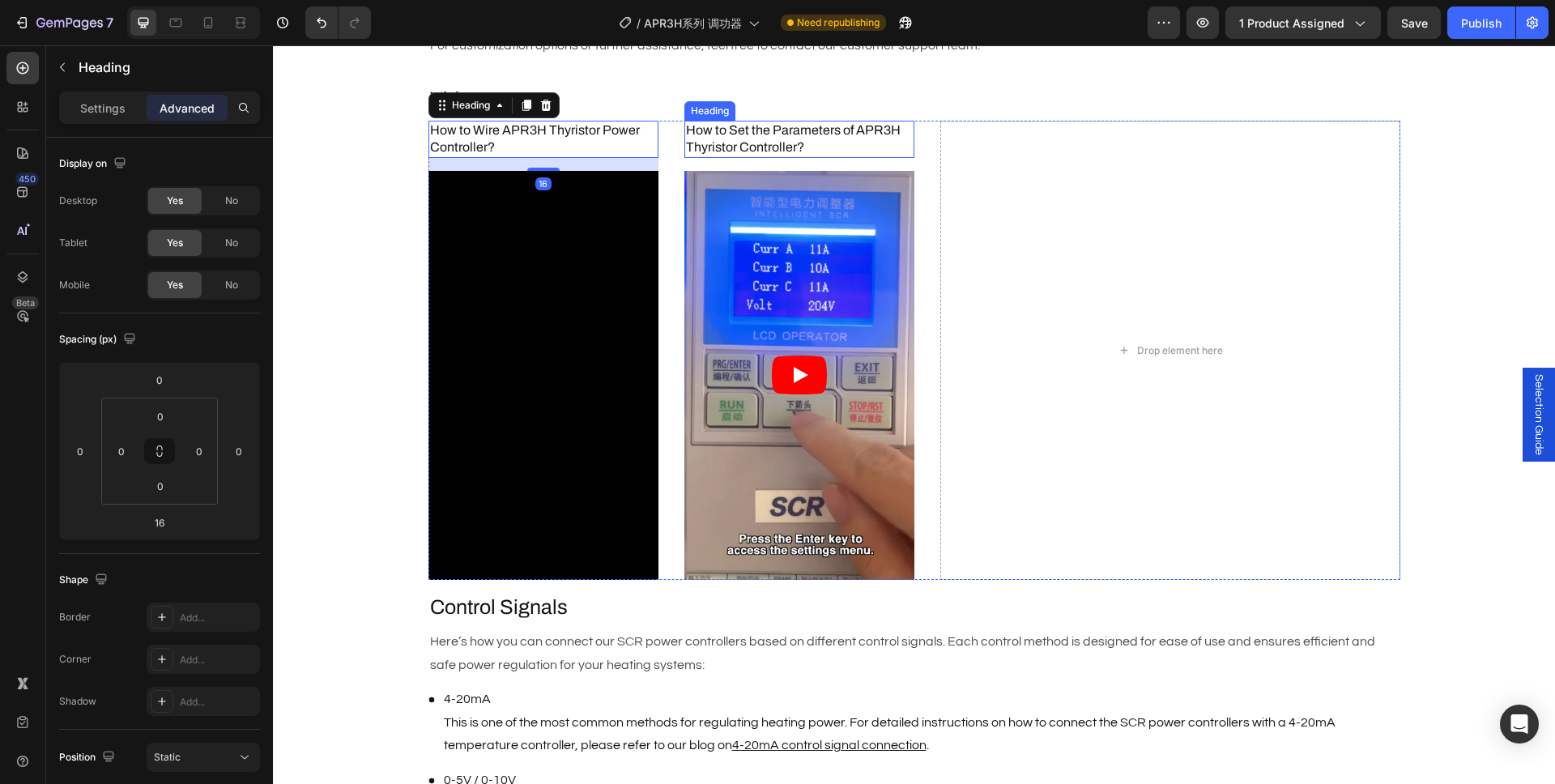
click at [758, 132] on h3 "How to Set the Parameters of APR3H Thyristor Controller?" at bounding box center [799, 138] width 230 height 37
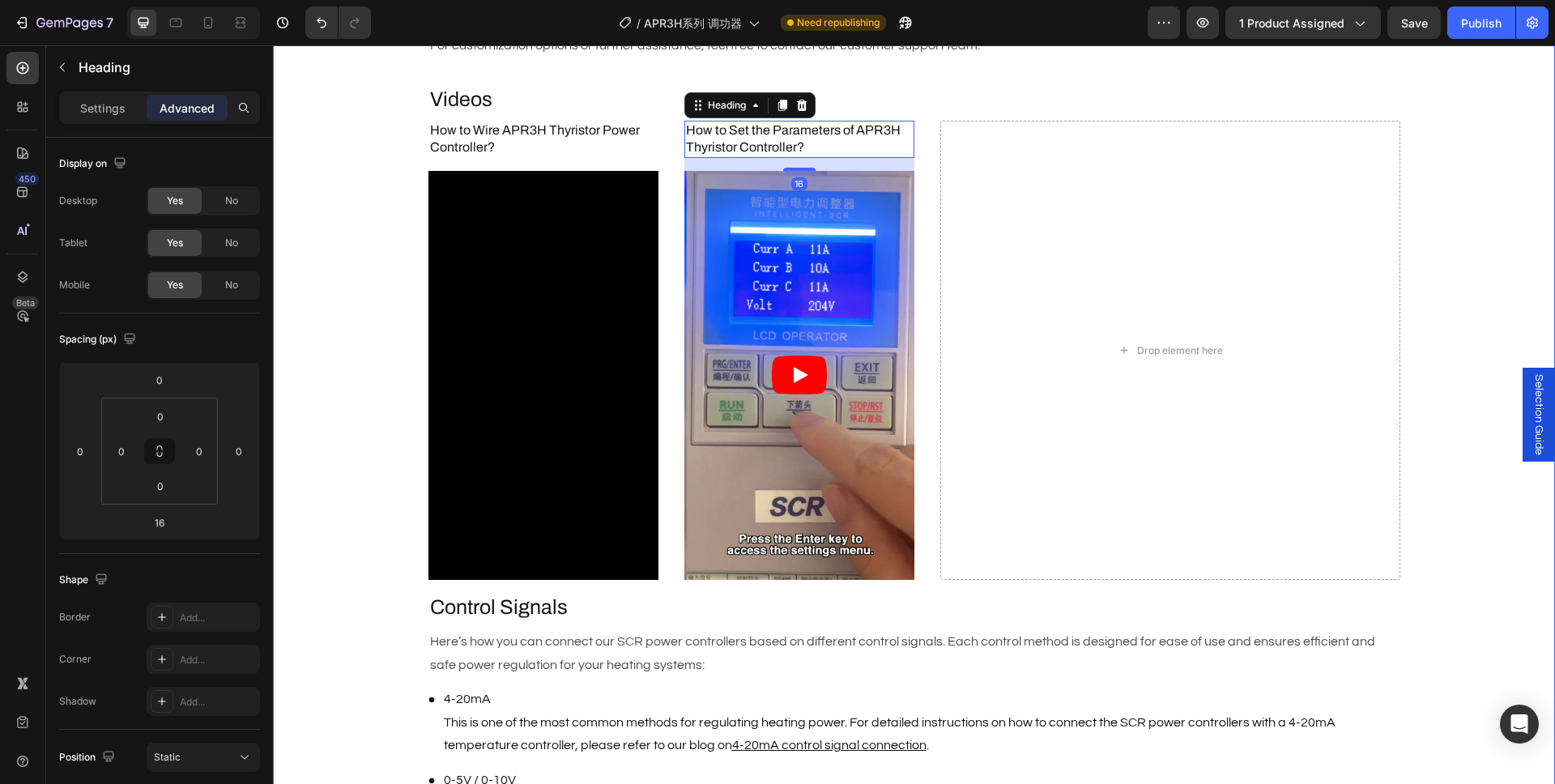
click at [316, 306] on div "Description Heading Brand : AIGOODELE Text Block Certification : CE Text Block …" at bounding box center [914, 483] width 1282 height 2100
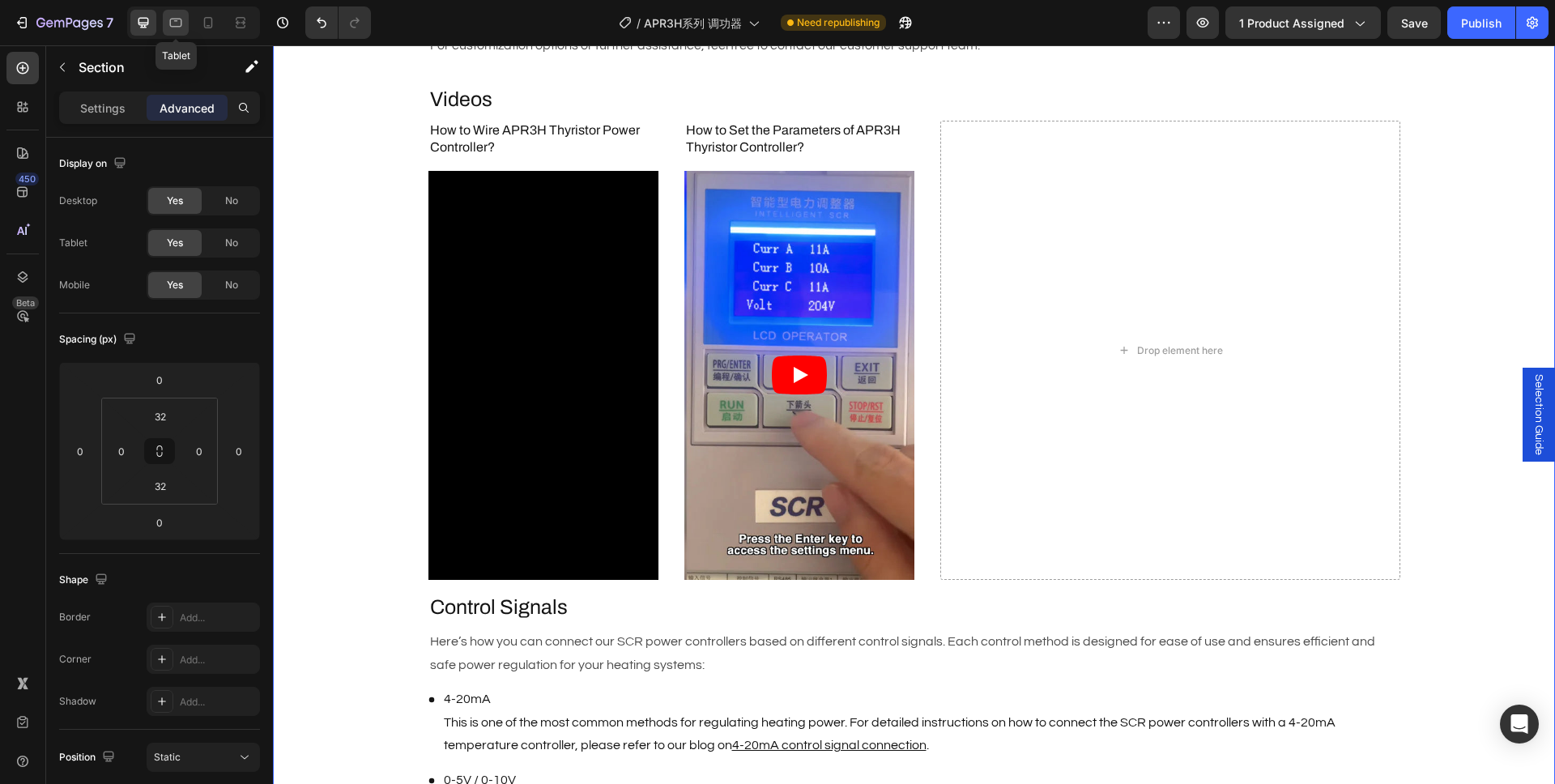
click at [185, 33] on div at bounding box center [175, 22] width 26 height 26
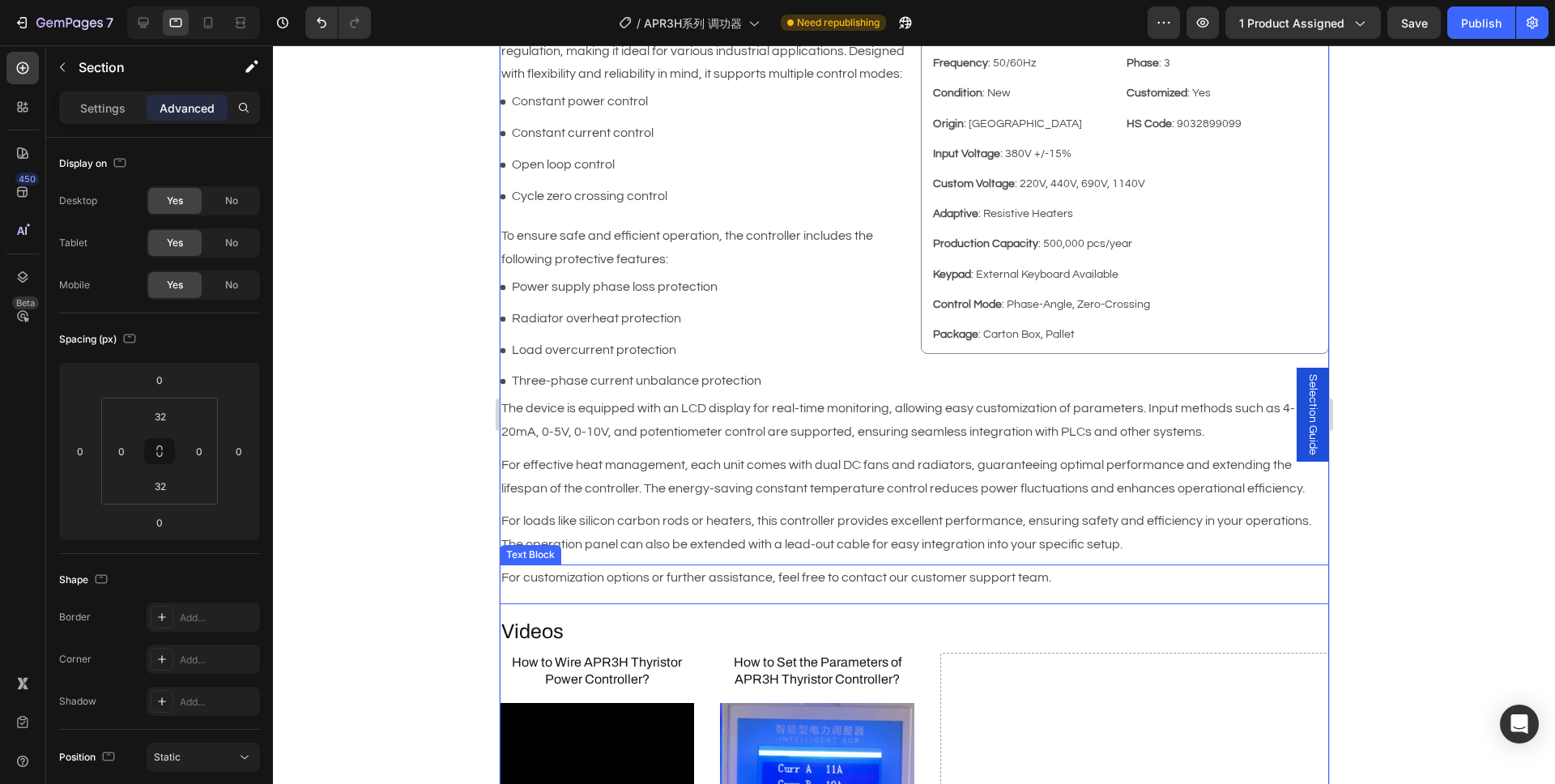
scroll to position [439, 0]
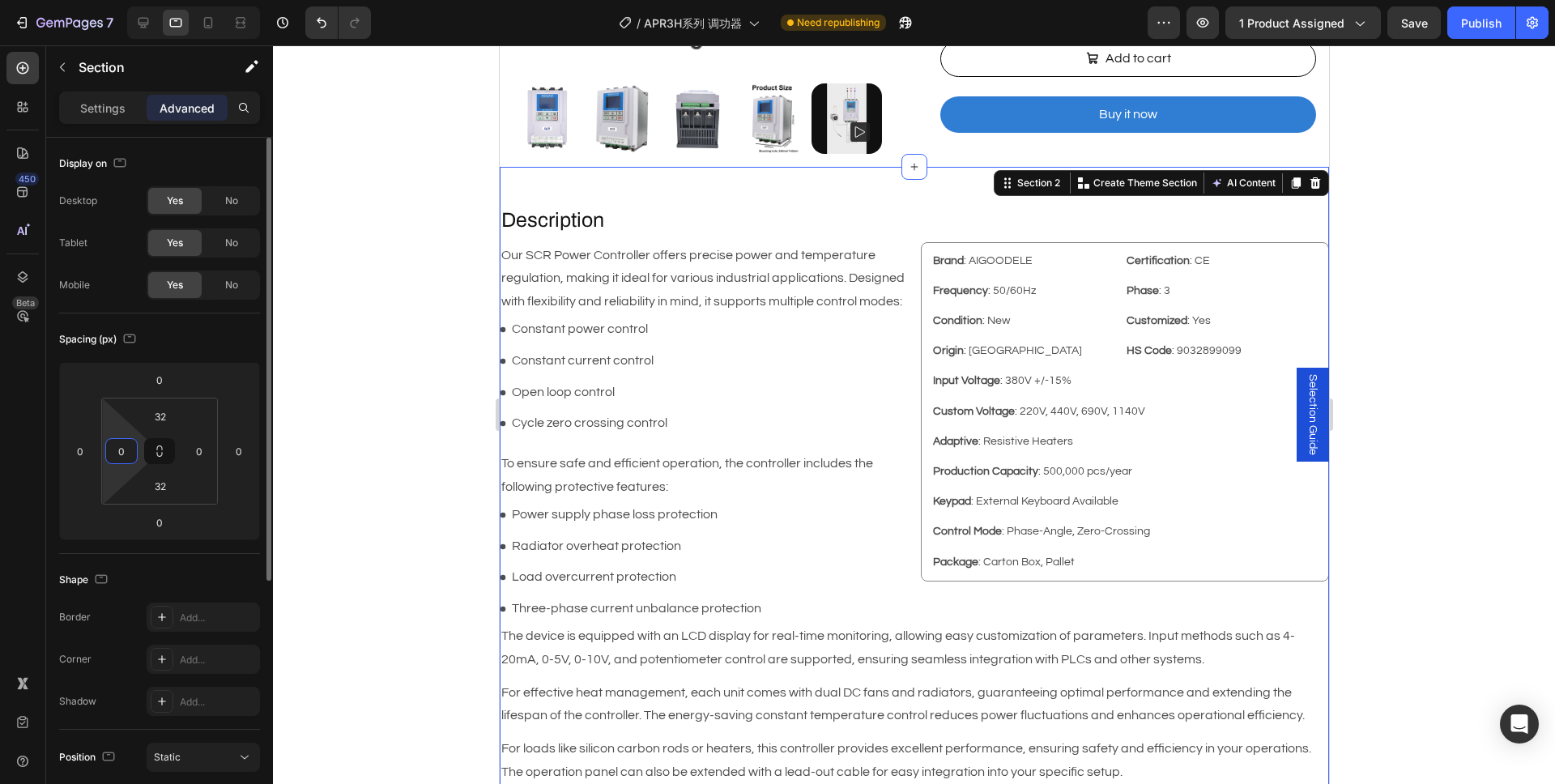
click at [124, 458] on input "0" at bounding box center [121, 450] width 24 height 24
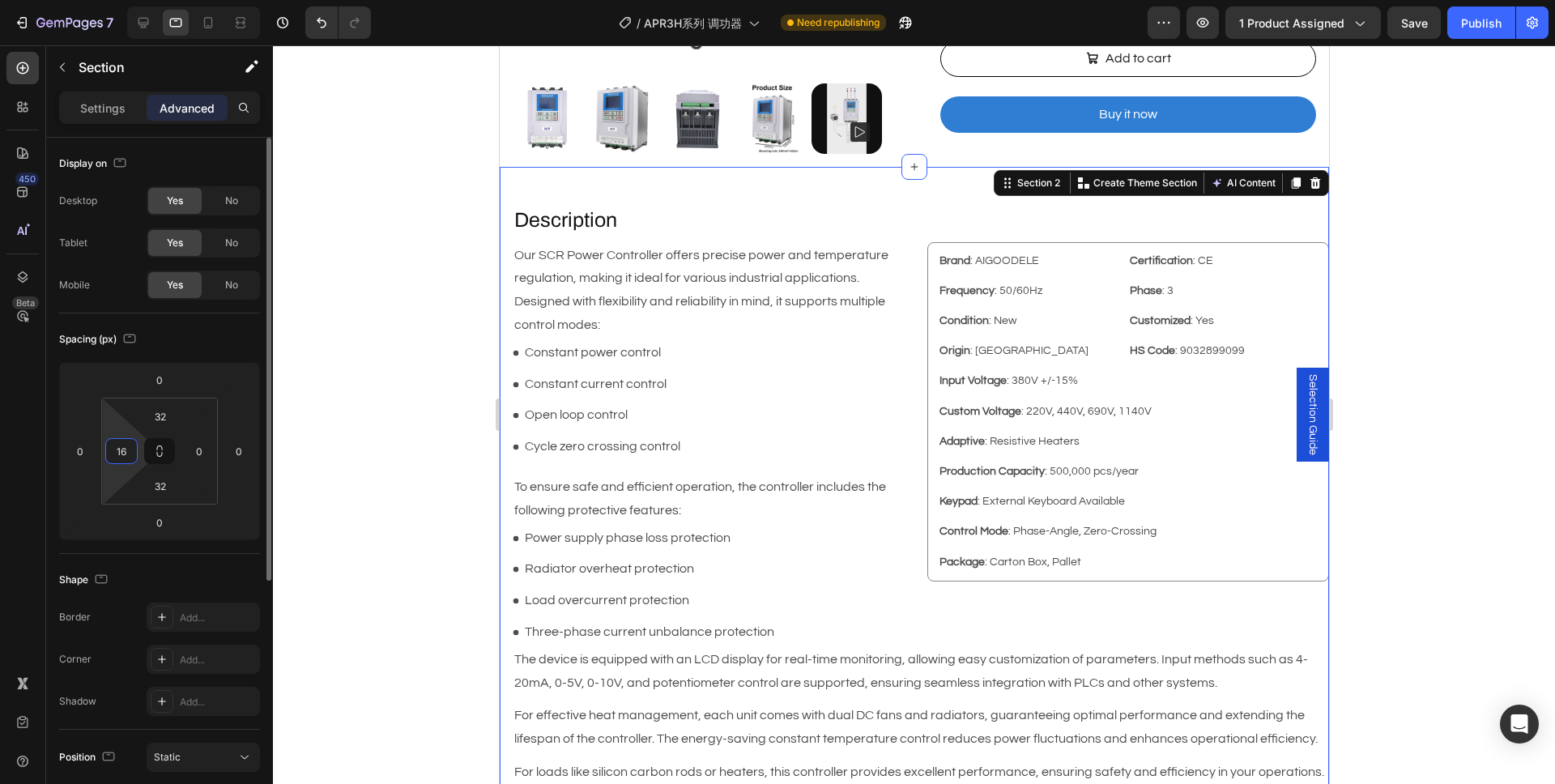
click at [121, 448] on input "16" at bounding box center [121, 450] width 24 height 24
type input "12"
click at [200, 454] on input "0" at bounding box center [199, 450] width 24 height 24
type input "12"
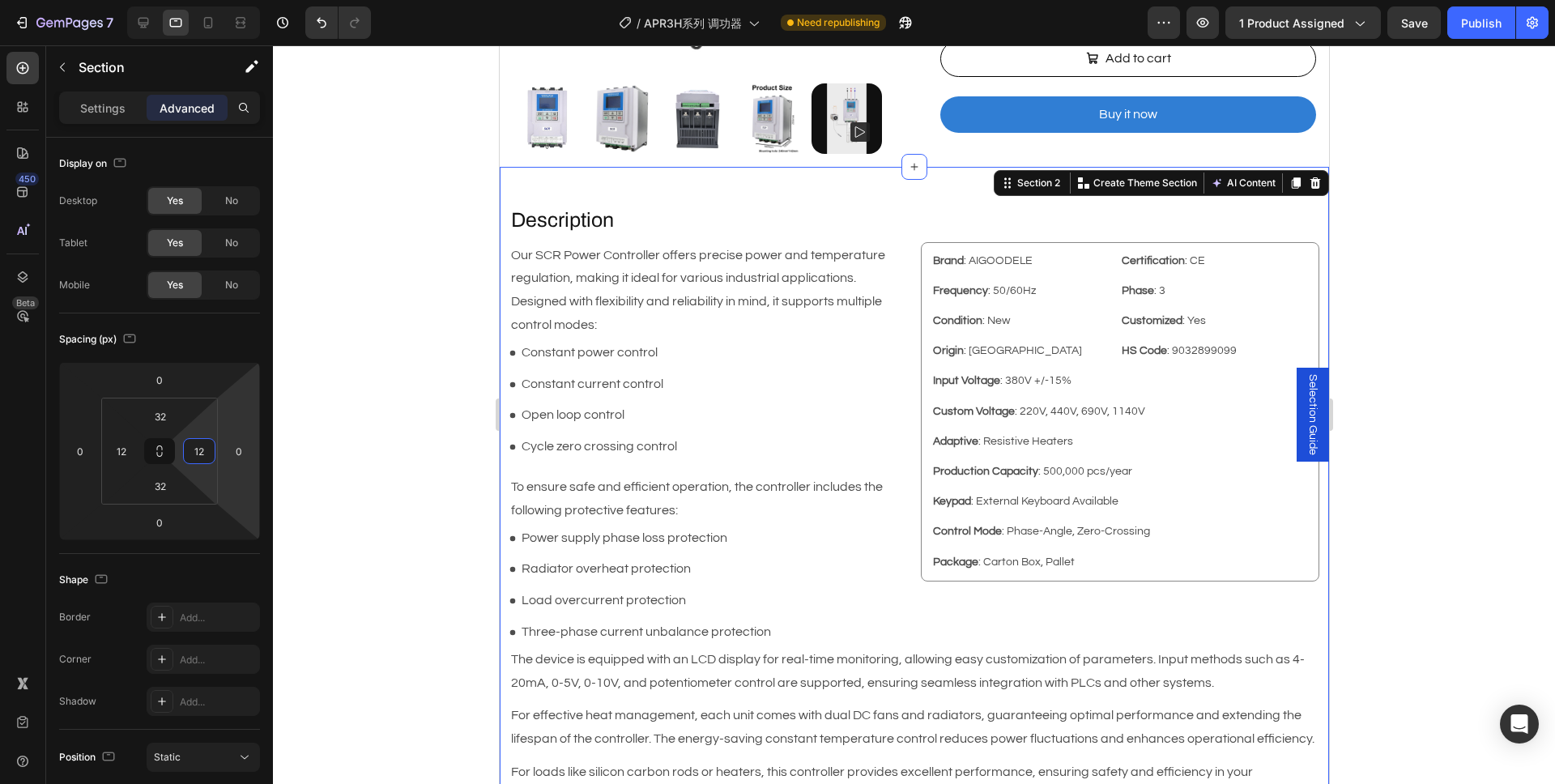
click at [356, 377] on div at bounding box center [914, 415] width 1282 height 739
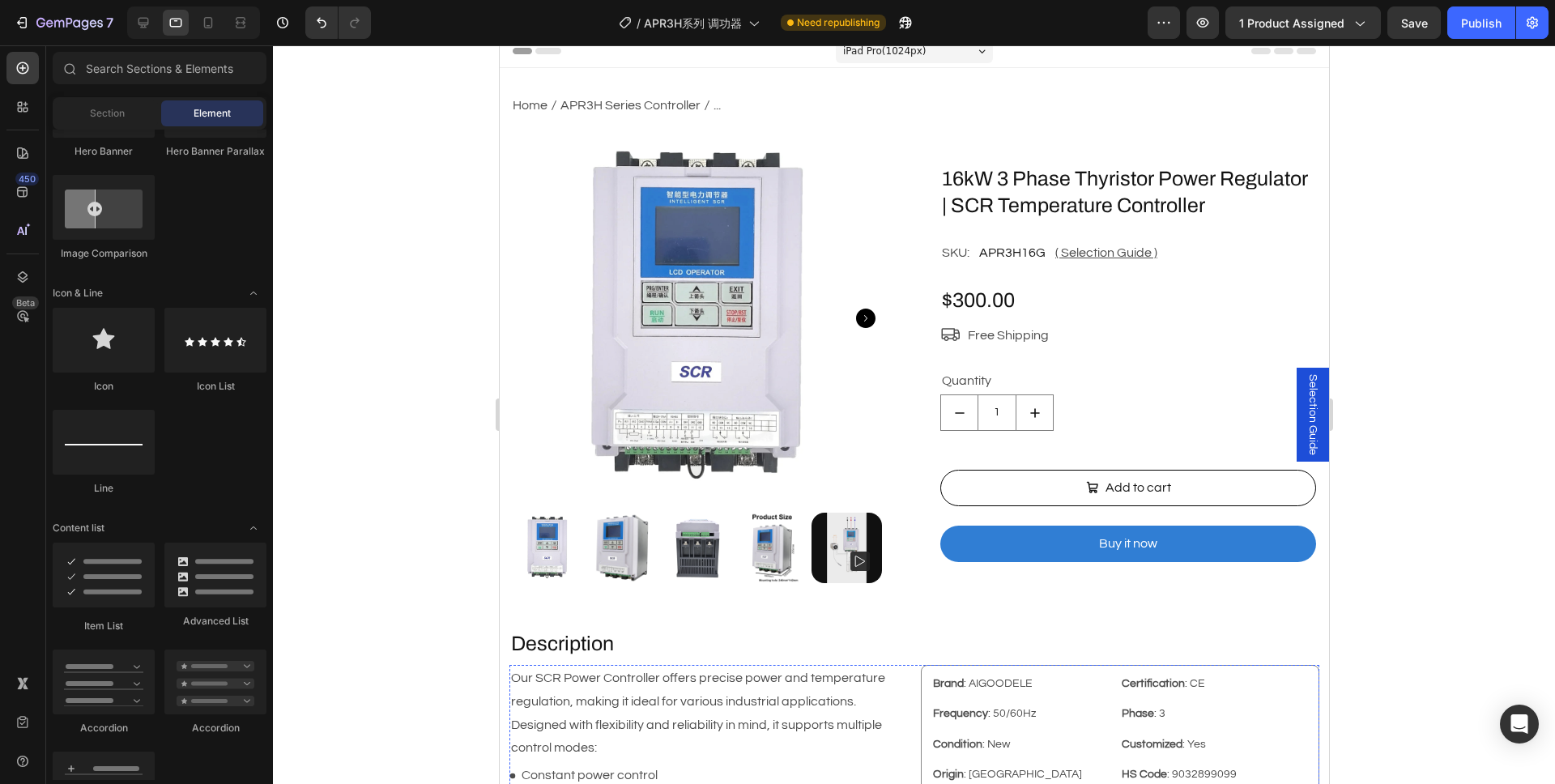
scroll to position [0, 0]
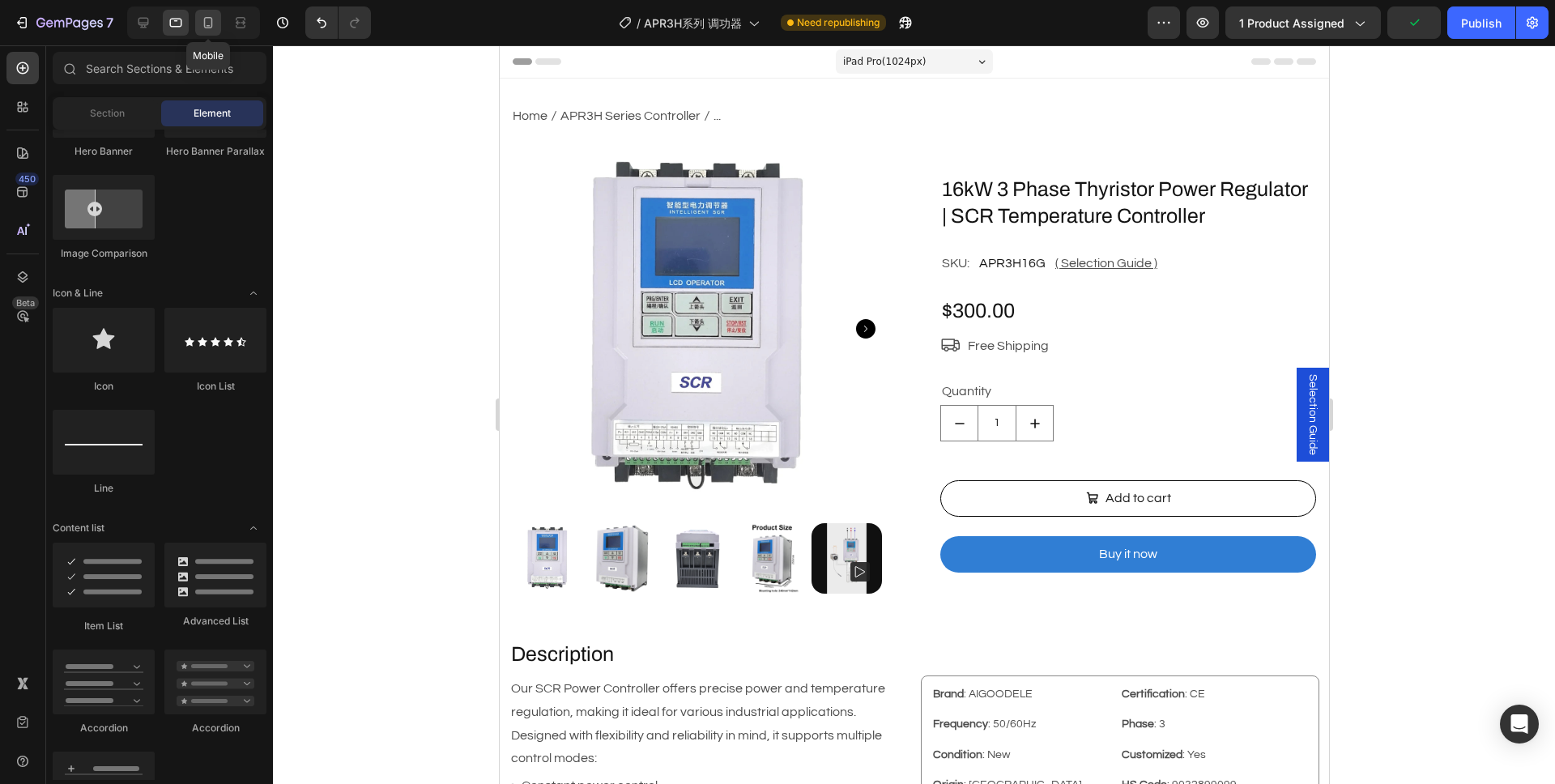
click at [208, 21] on icon at bounding box center [209, 23] width 16 height 16
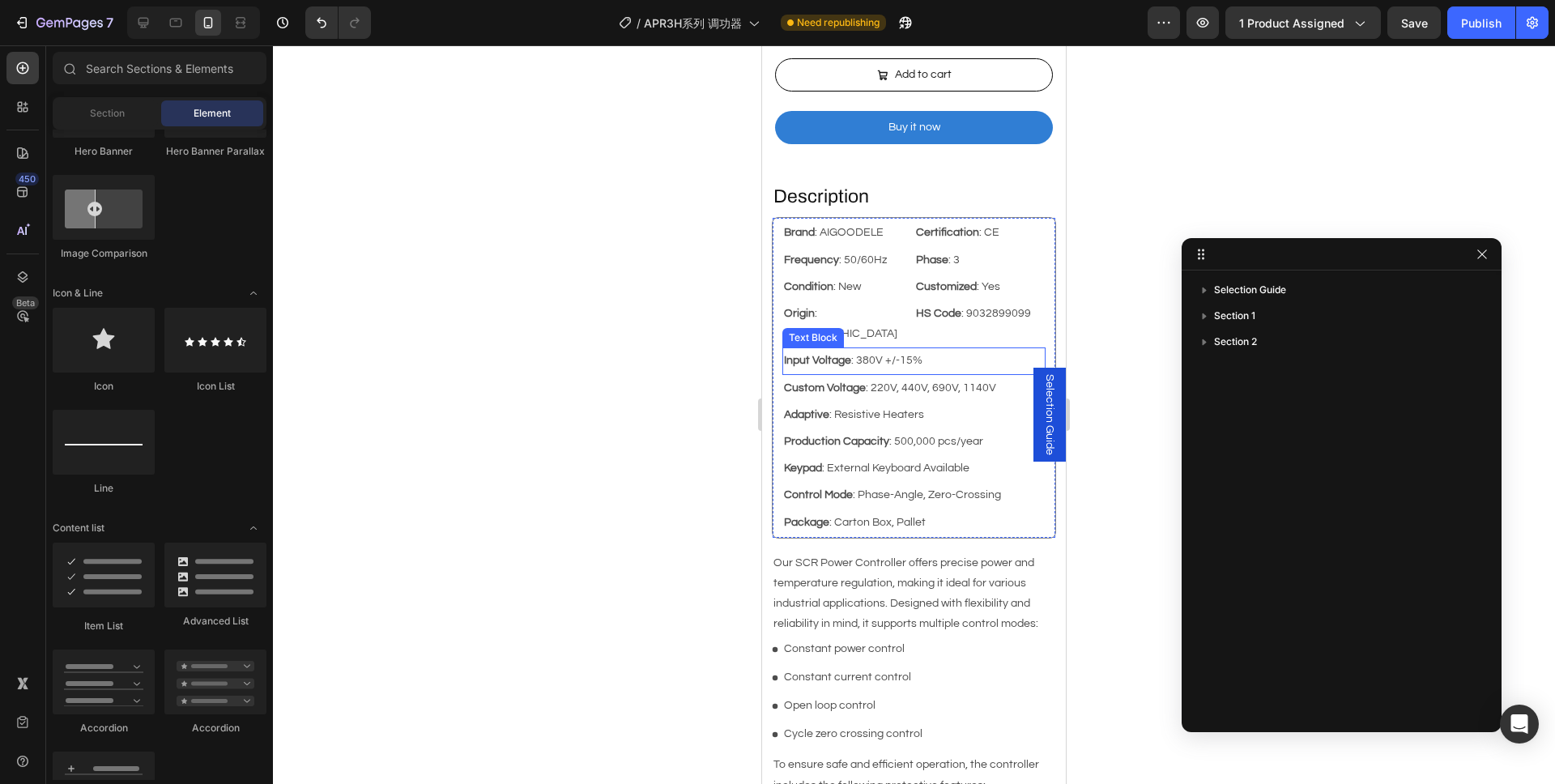
scroll to position [497, 0]
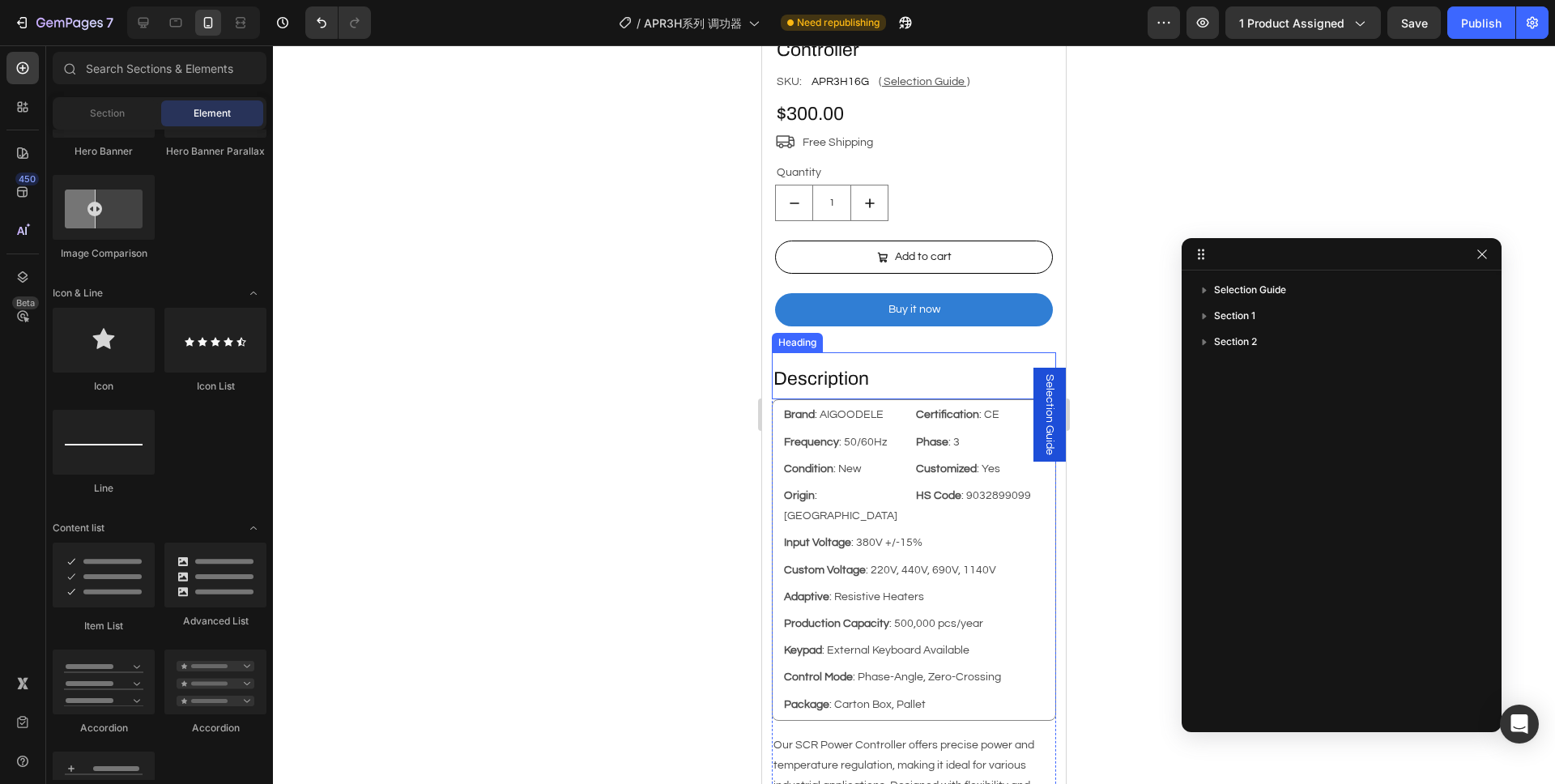
click at [891, 365] on h2 "Description" at bounding box center [914, 378] width 284 height 27
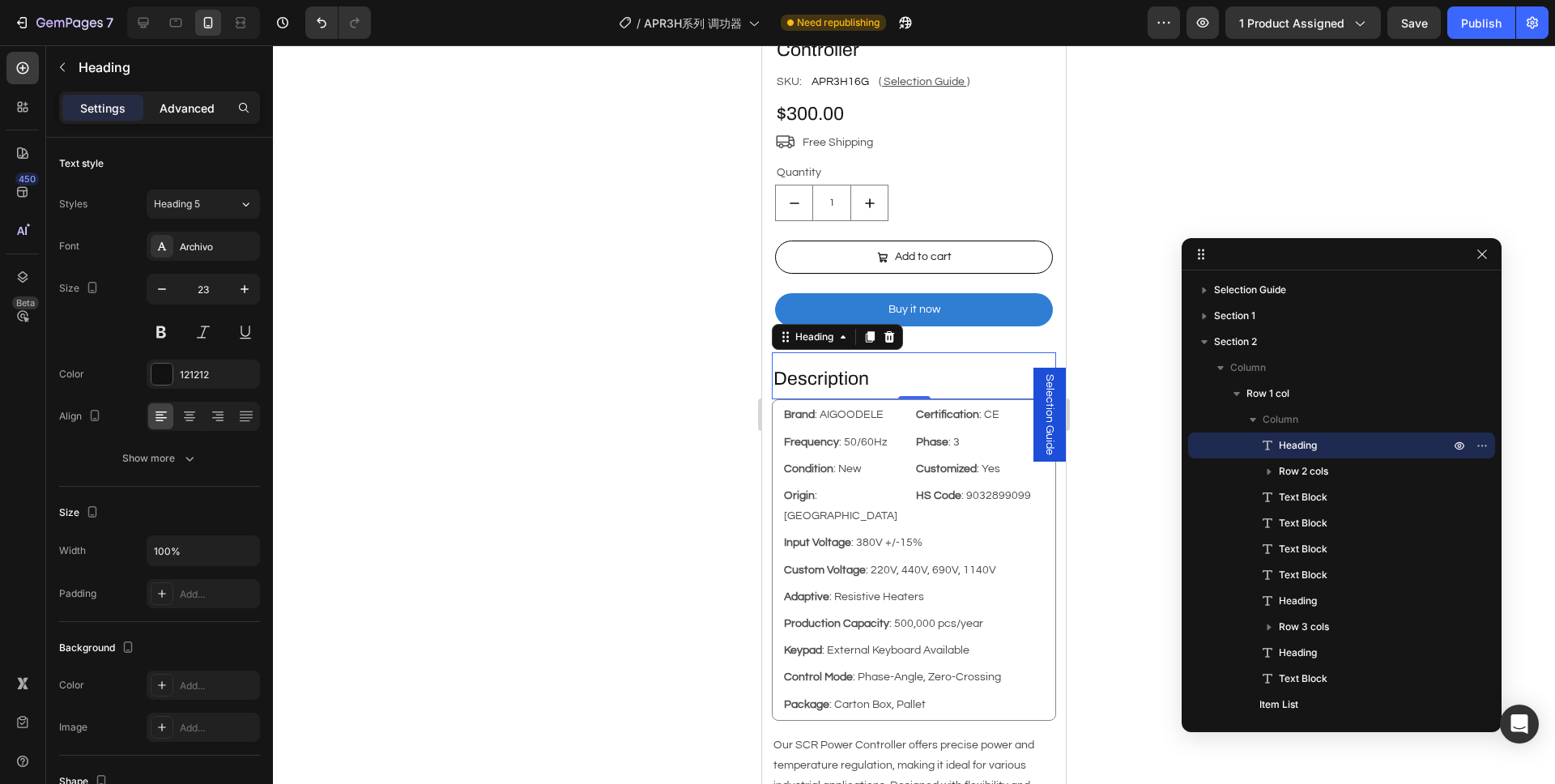
click at [190, 110] on p "Advanced" at bounding box center [186, 108] width 55 height 17
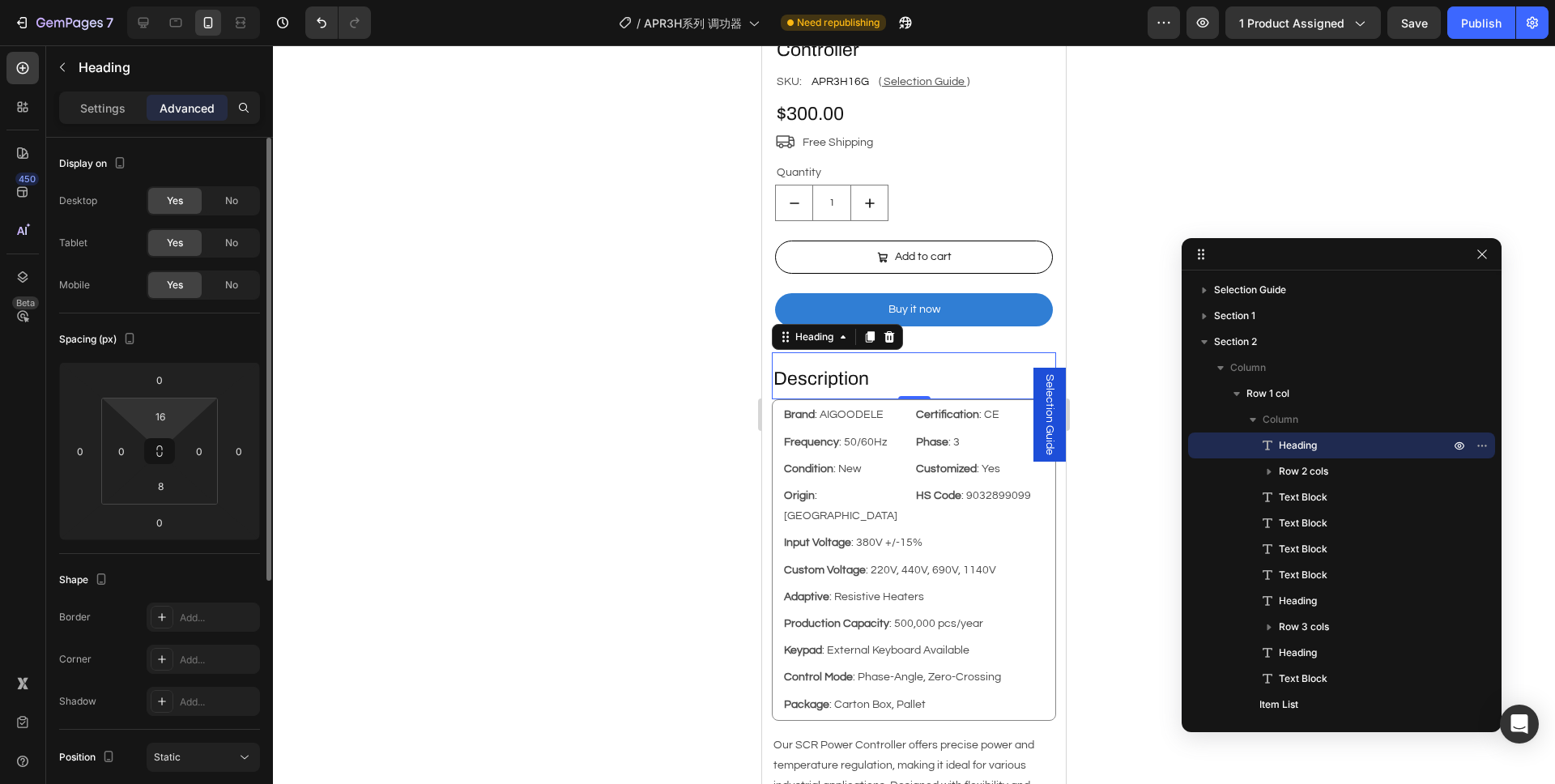
click at [153, 0] on html "7 Version history / APR3H系列 调功器 Need republishing Preview 1 product assigned Sa…" at bounding box center [778, 0] width 1555 height 0
click at [161, 425] on input "16" at bounding box center [160, 415] width 32 height 24
click at [162, 422] on input "16" at bounding box center [160, 415] width 32 height 24
type input "0"
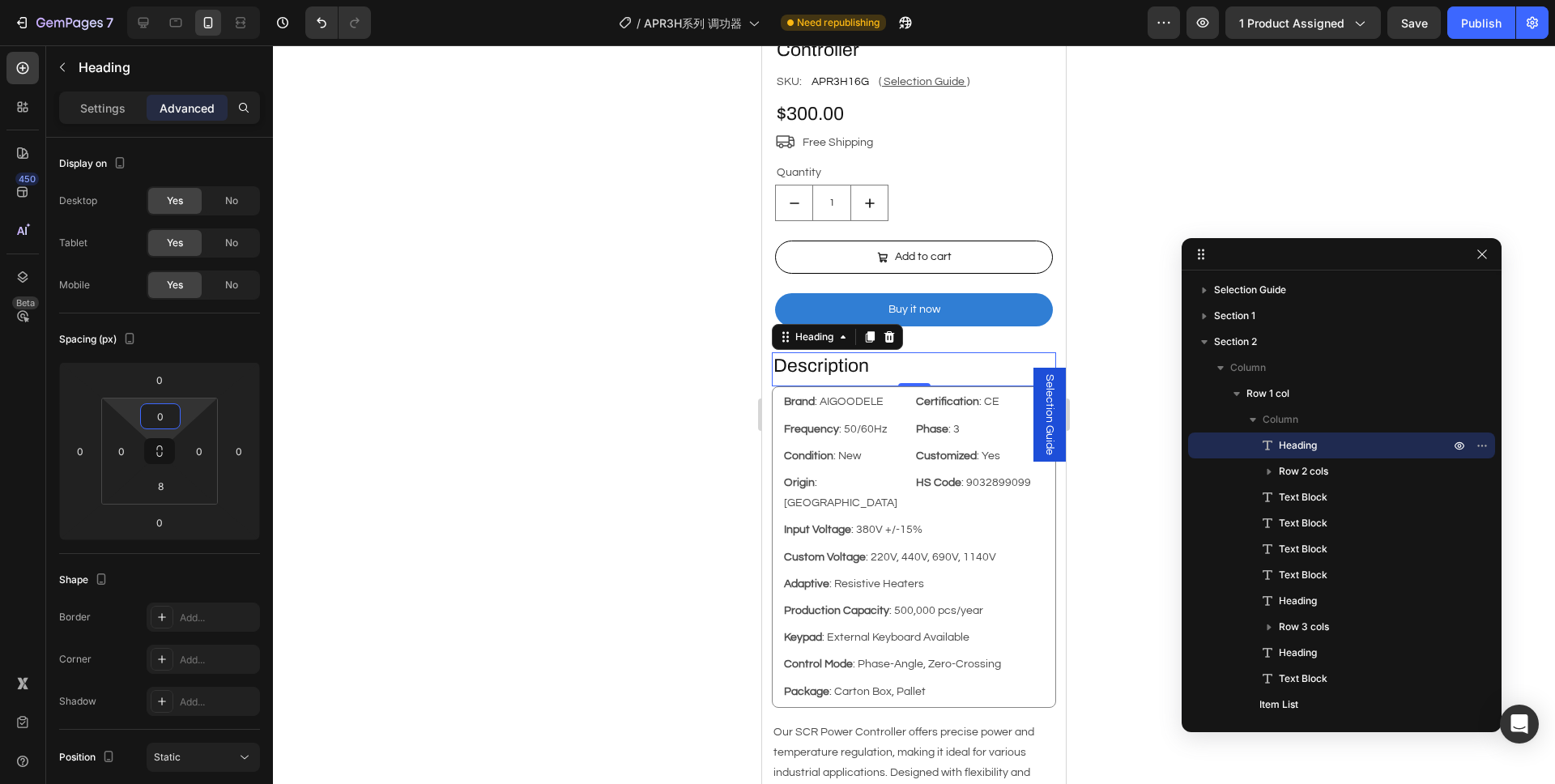
click at [363, 413] on div at bounding box center [914, 415] width 1282 height 739
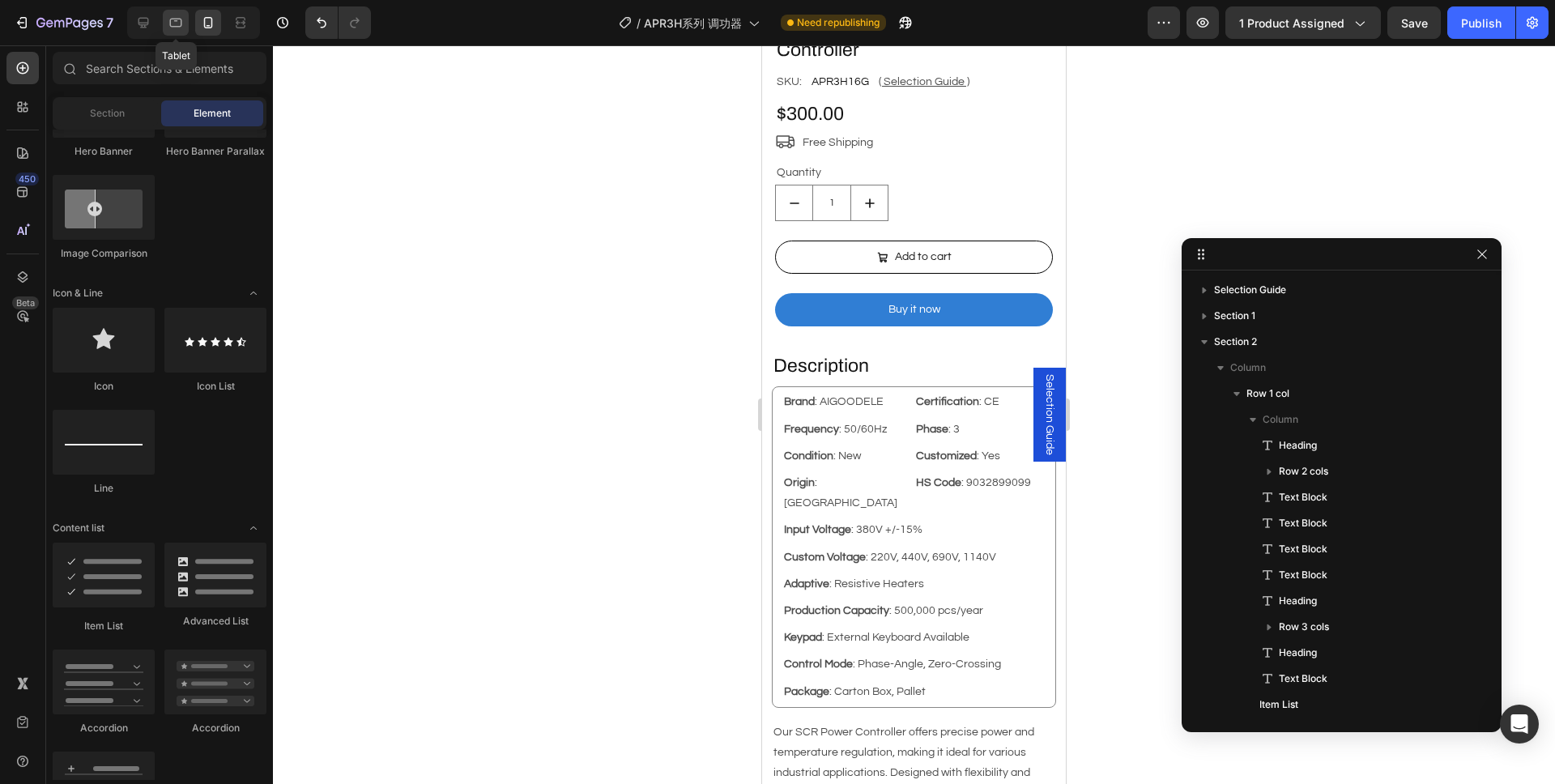
click at [182, 31] on div at bounding box center [175, 22] width 26 height 26
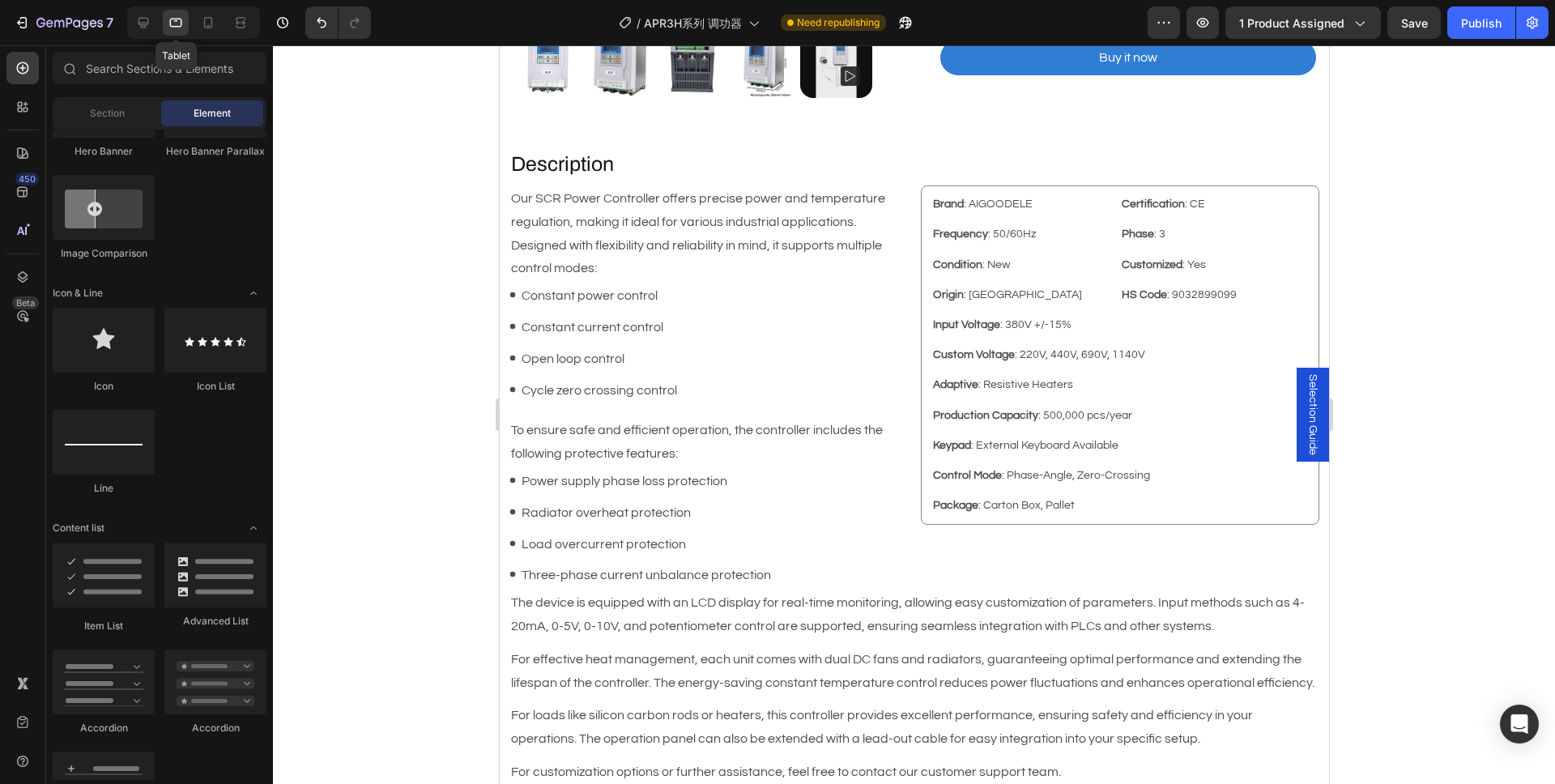
scroll to position [197, 0]
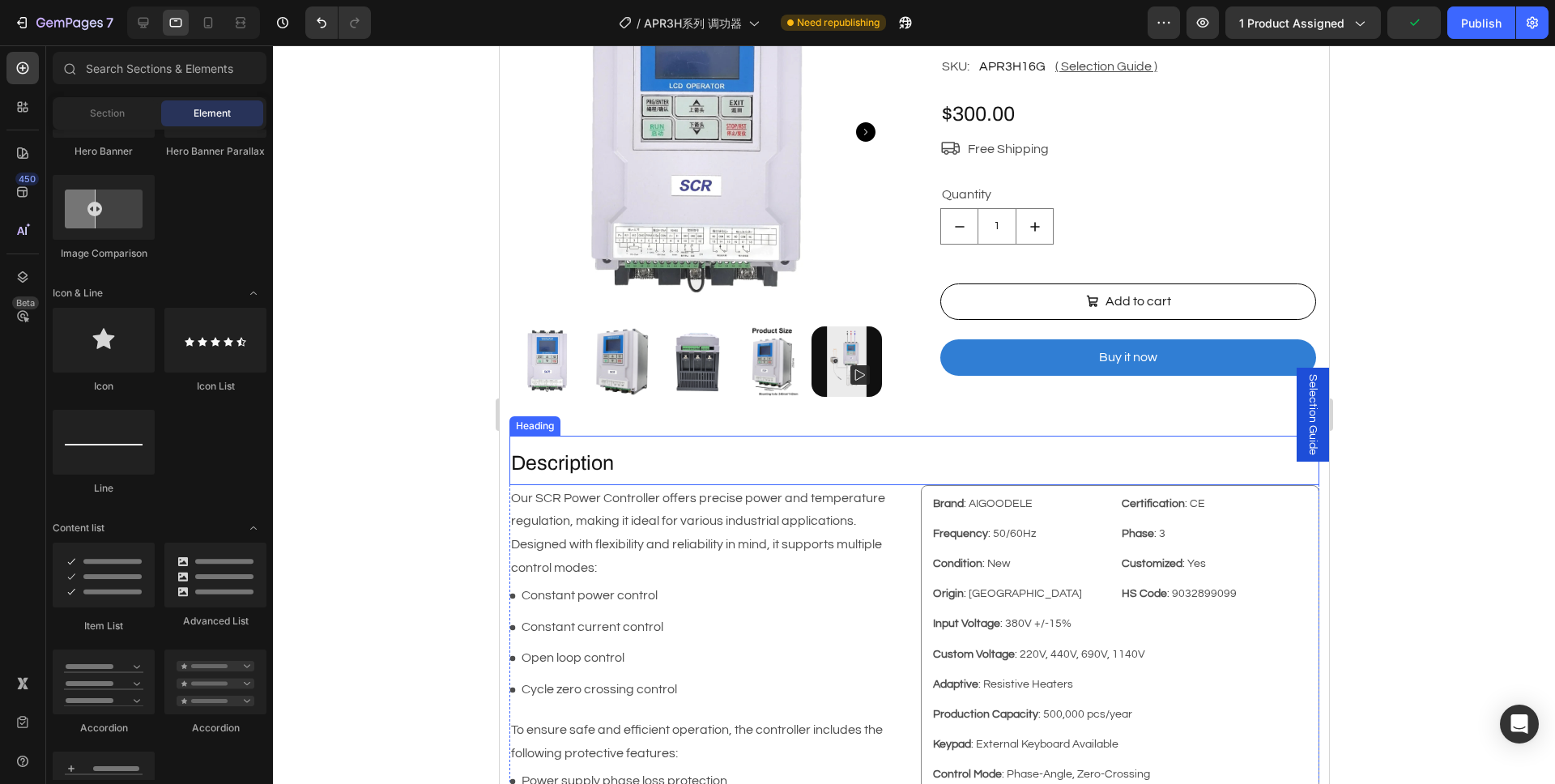
click at [631, 455] on h2 "Description" at bounding box center [914, 463] width 810 height 30
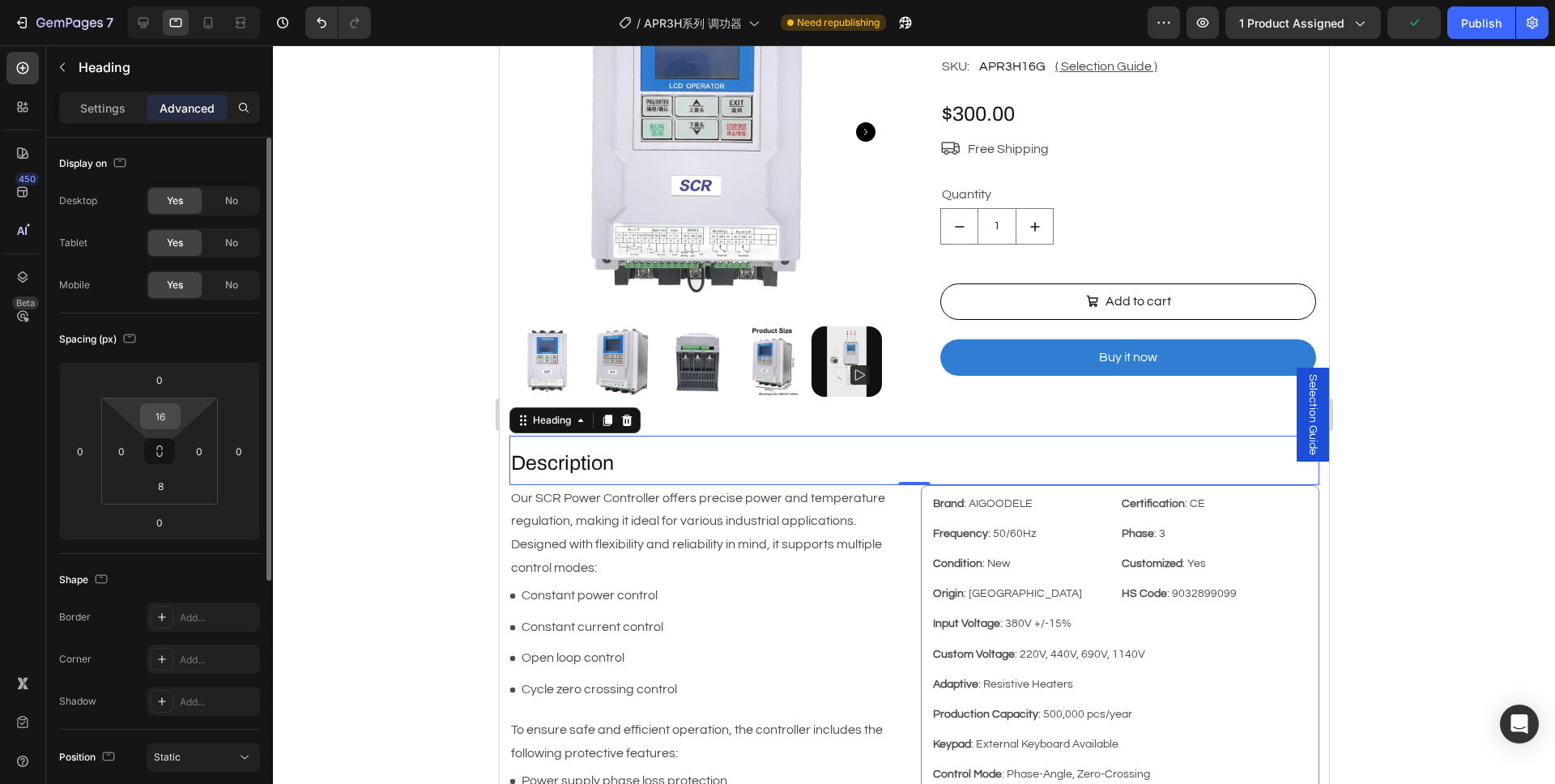
click at [169, 420] on input "16" at bounding box center [160, 415] width 32 height 24
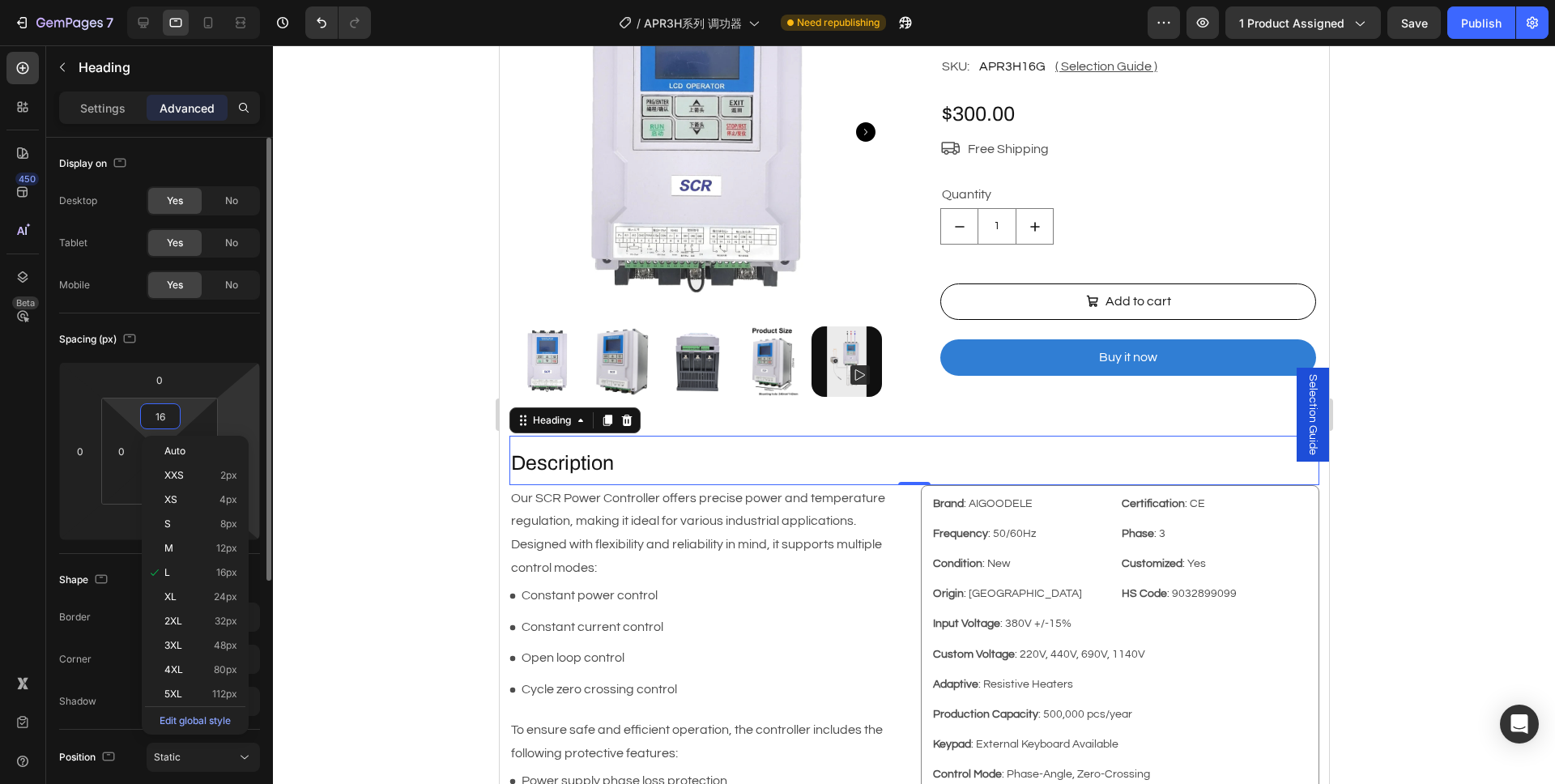
type input "0"
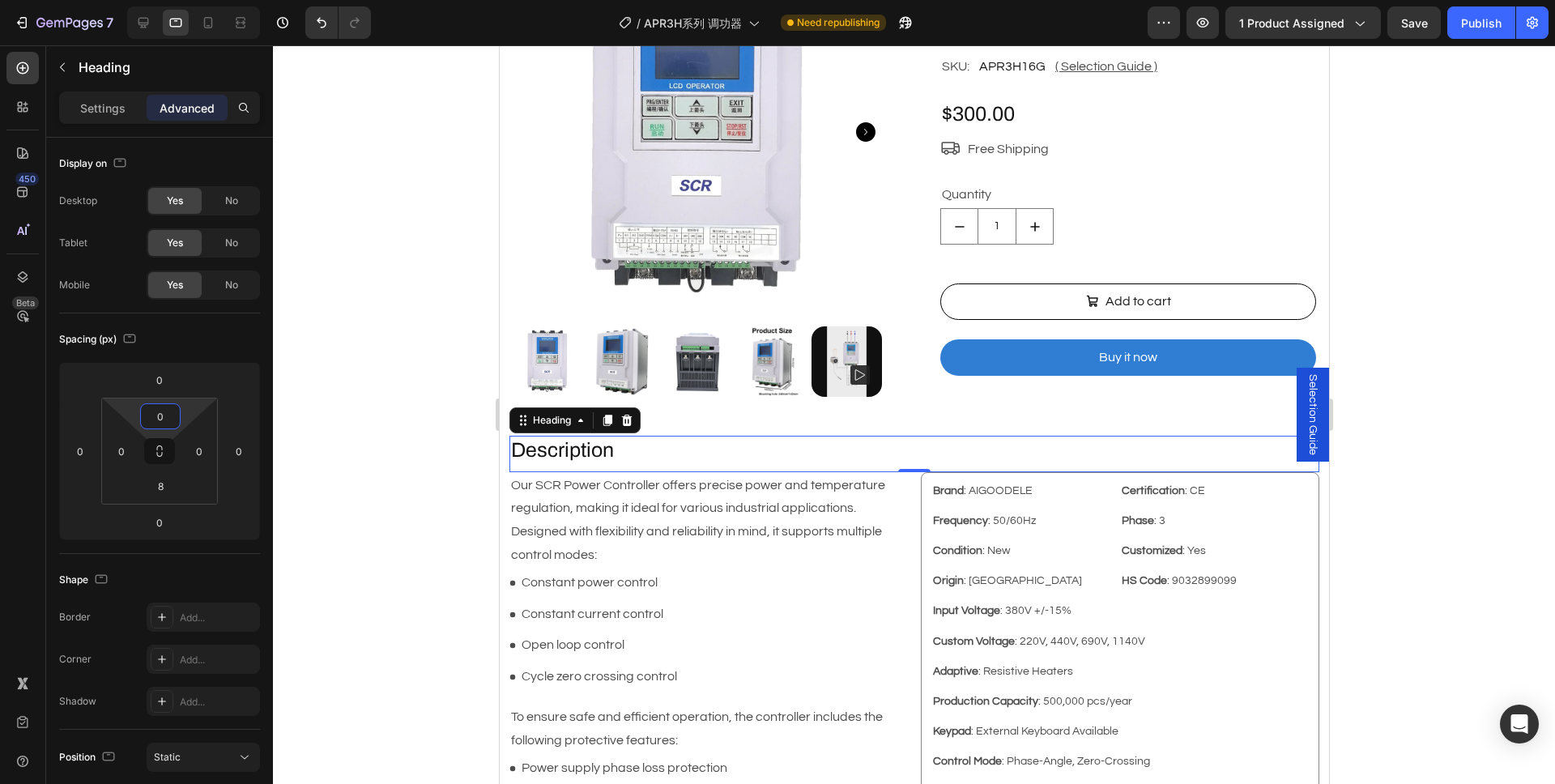
click at [371, 467] on div at bounding box center [914, 415] width 1282 height 739
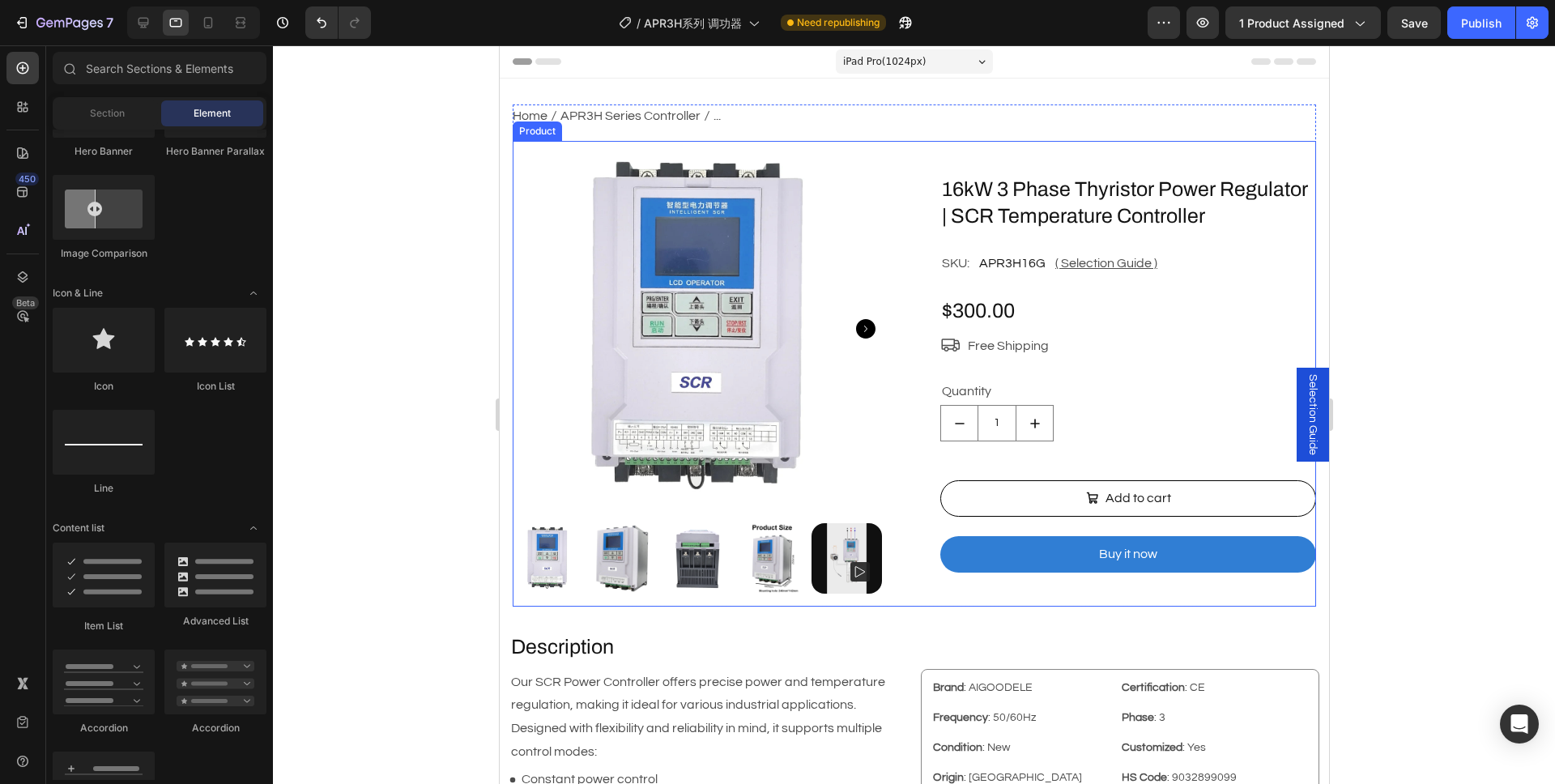
scroll to position [195, 0]
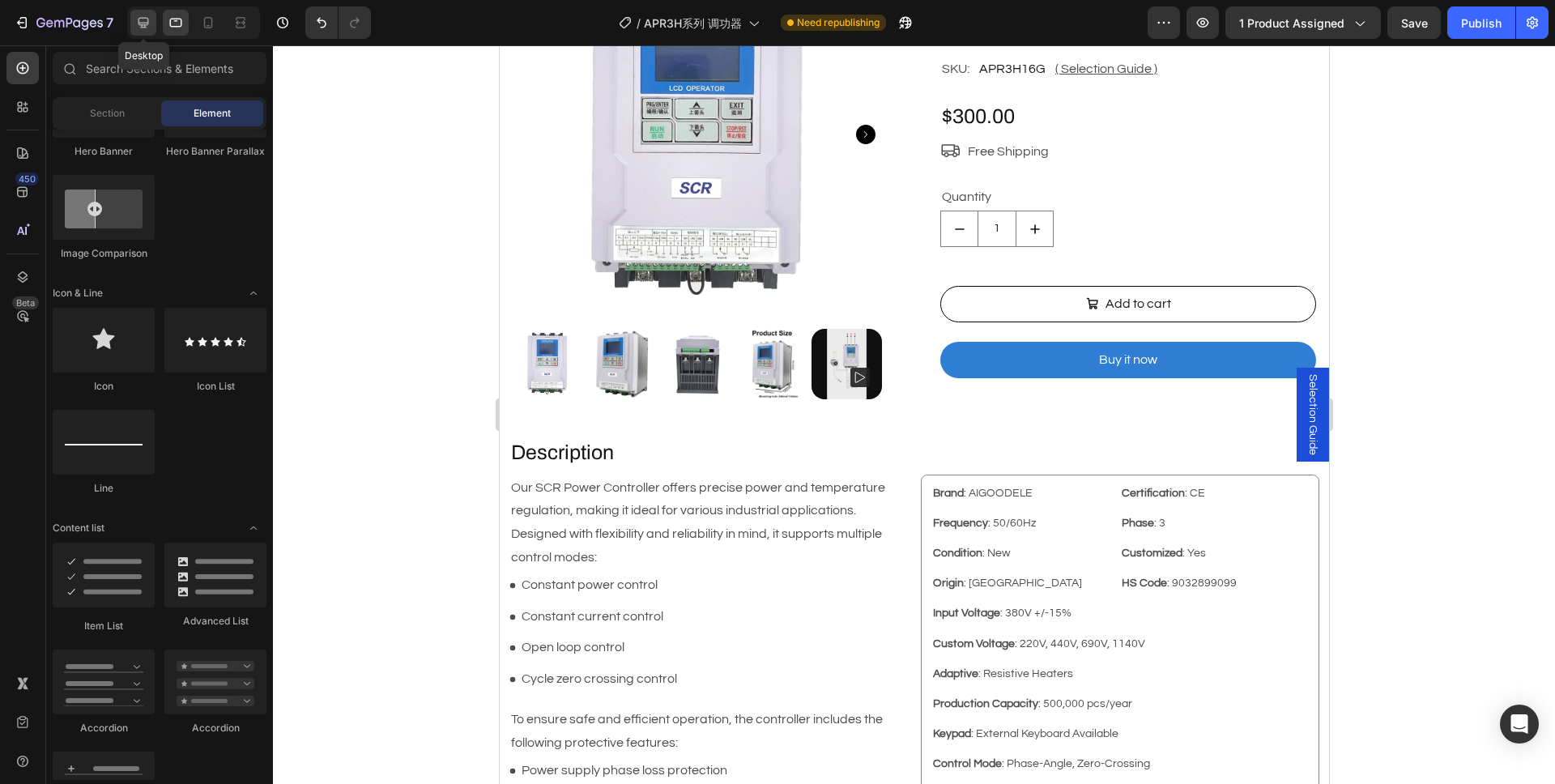
click at [141, 21] on icon at bounding box center [143, 23] width 16 height 16
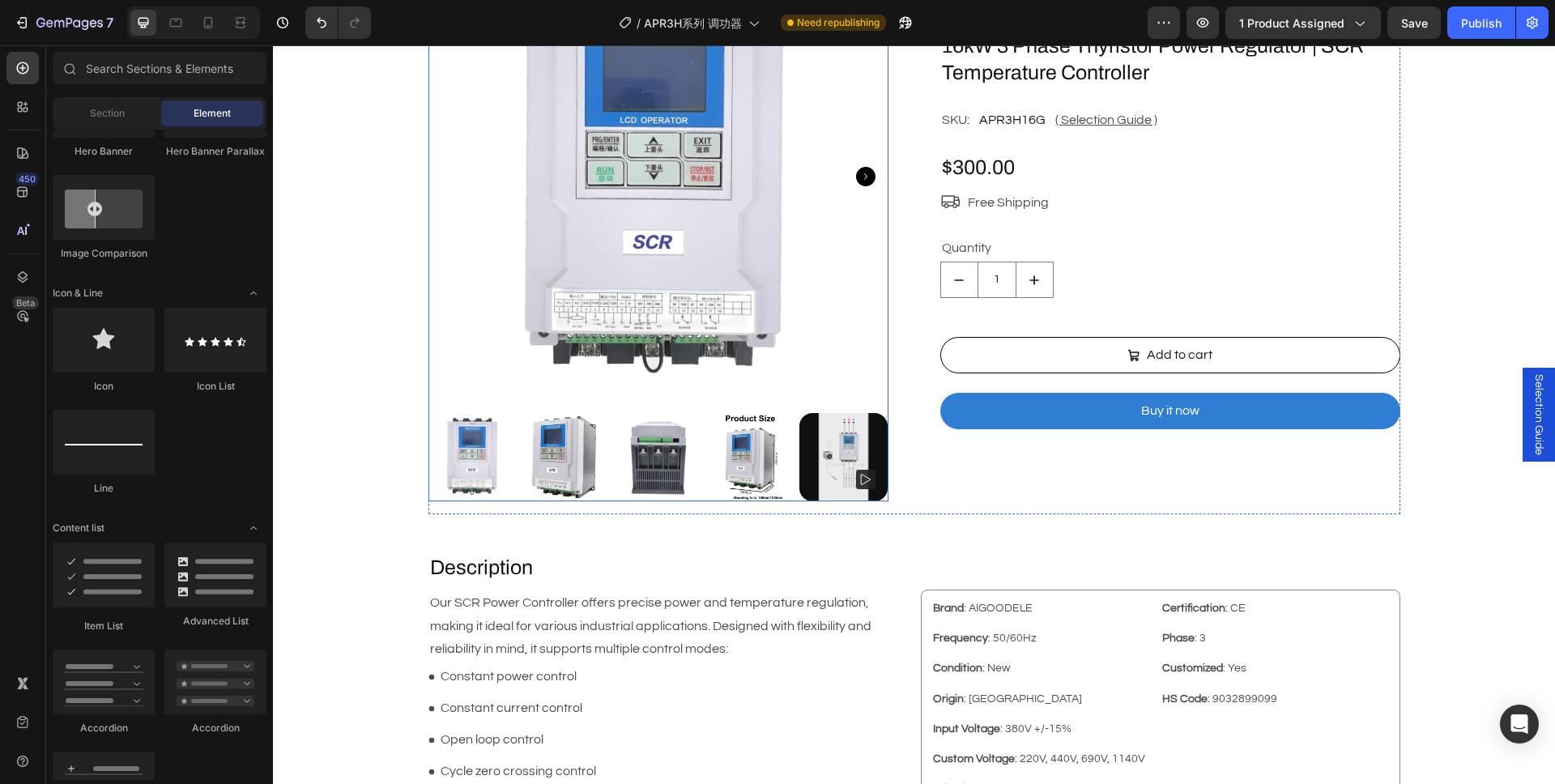
scroll to position [214, 0]
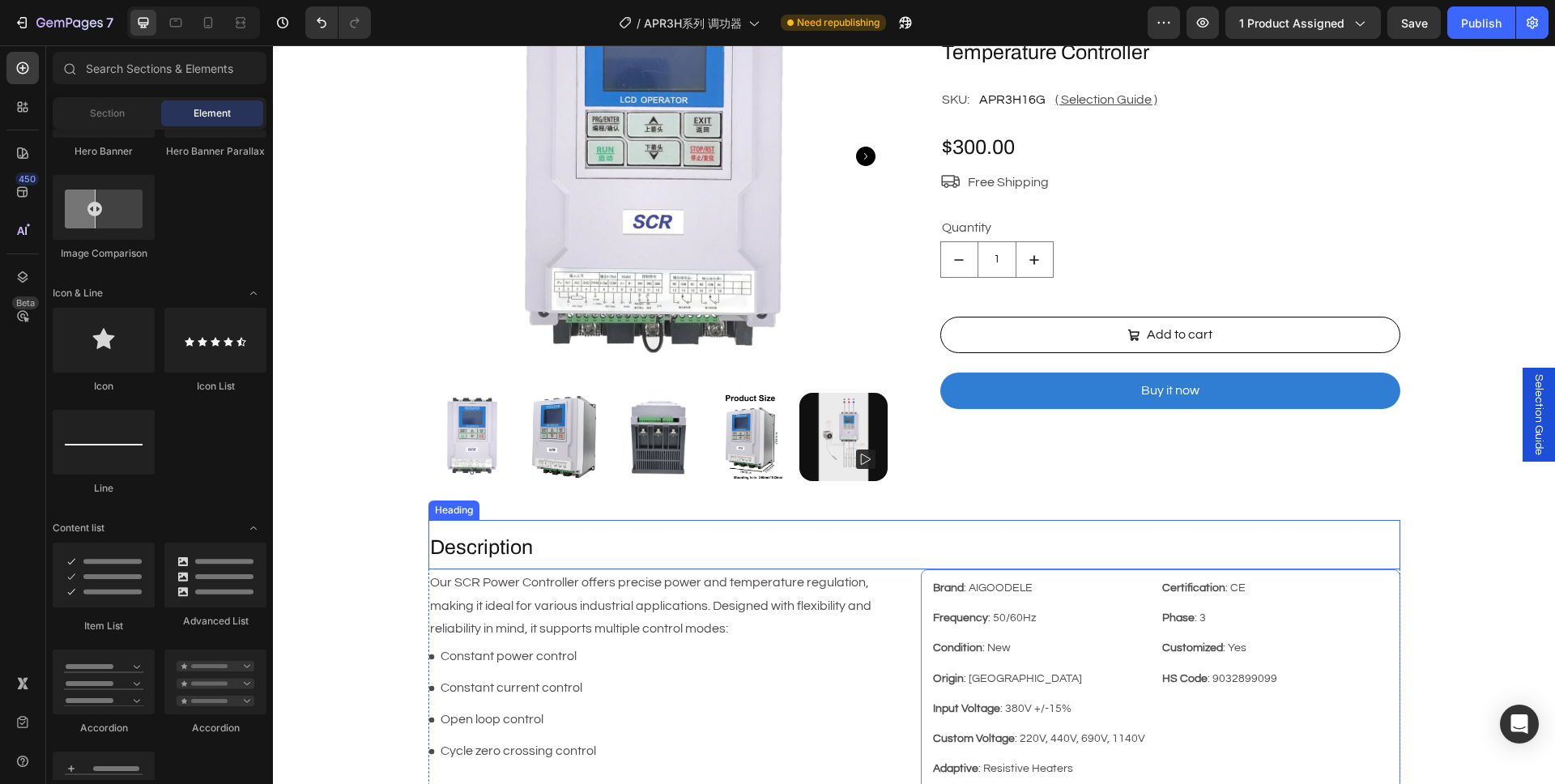
click at [570, 549] on h2 "Description" at bounding box center [914, 547] width 972 height 30
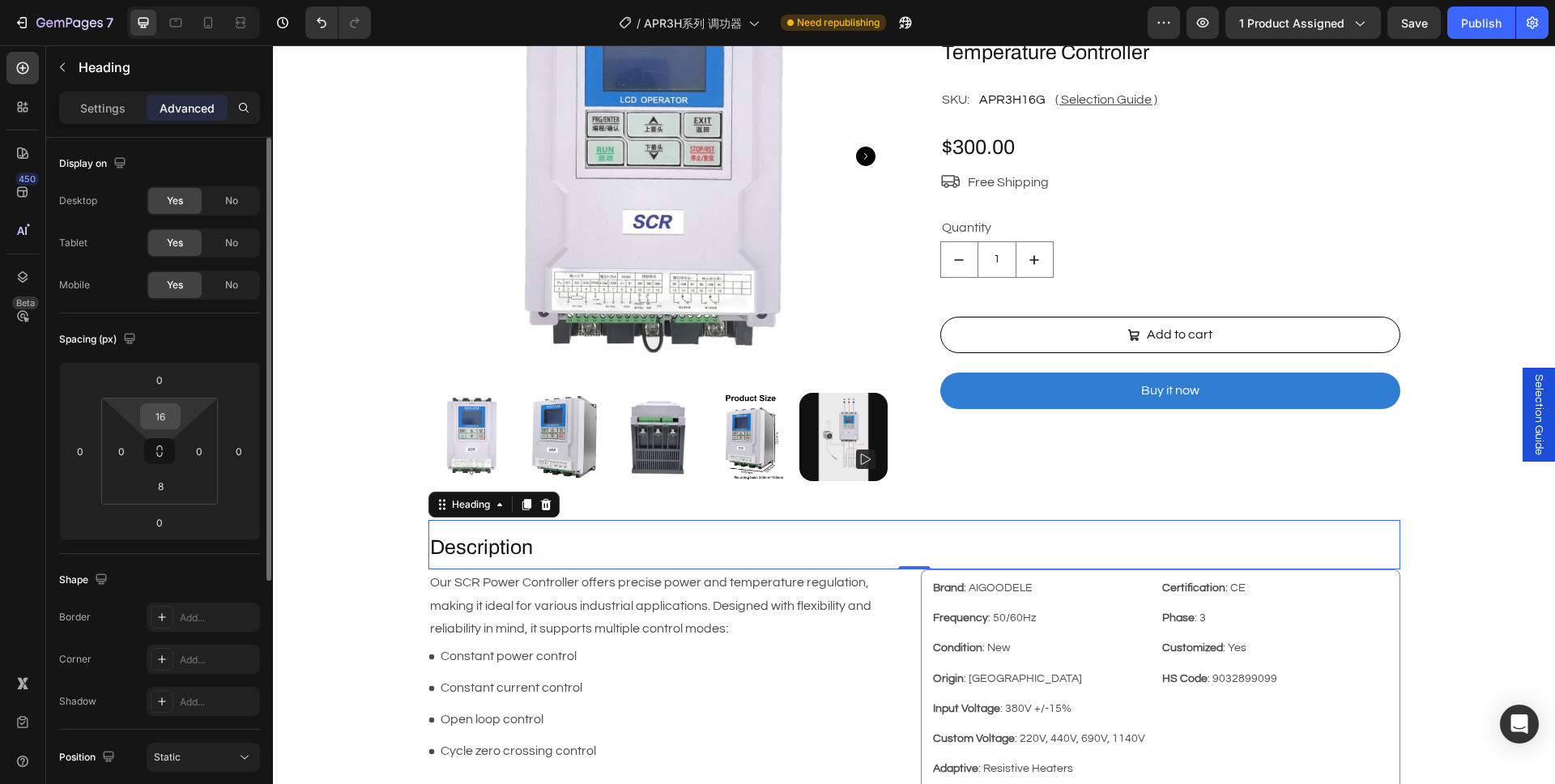
click at [167, 415] on input "16" at bounding box center [160, 415] width 32 height 24
type input "0"
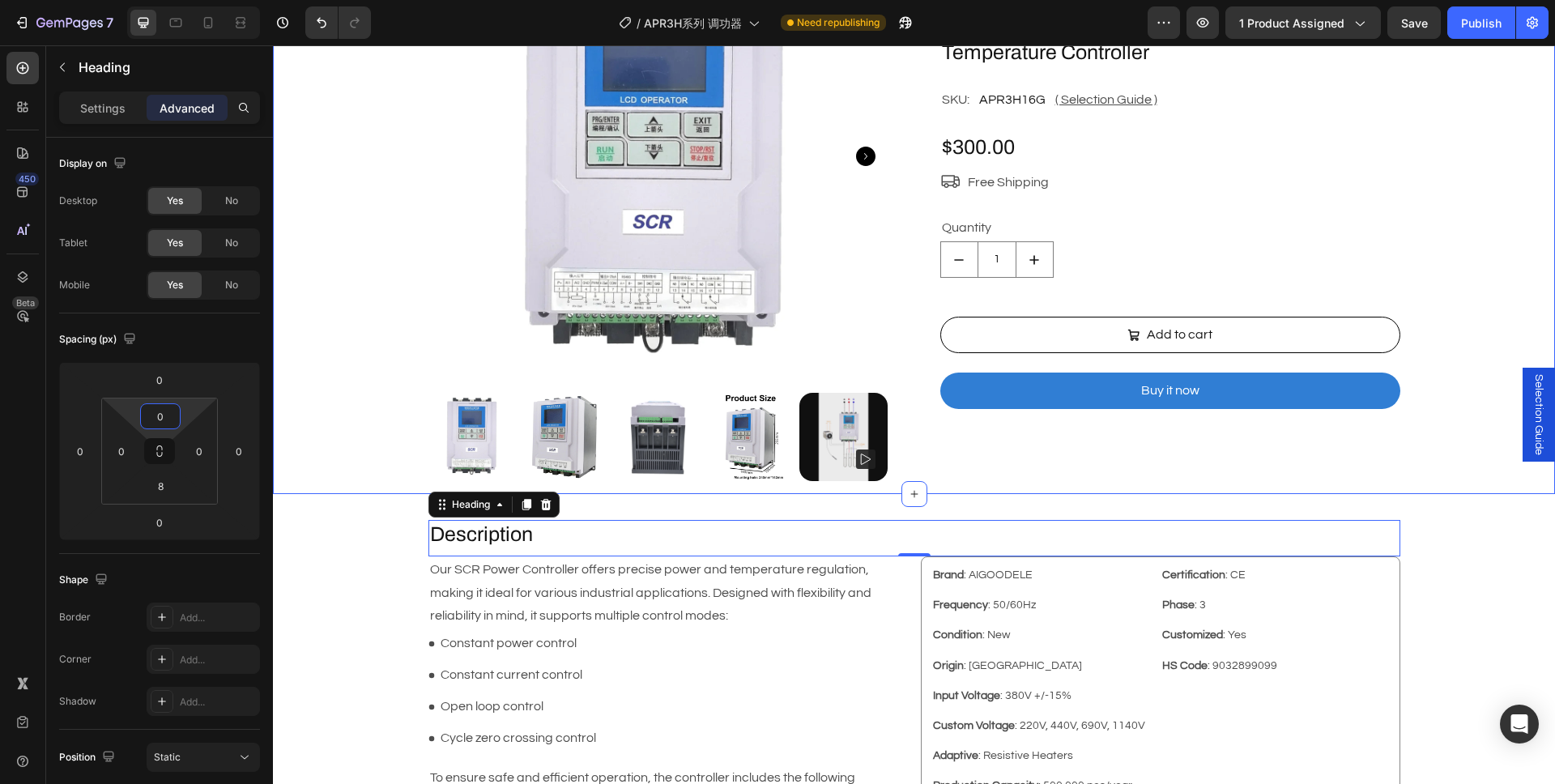
click at [306, 449] on div "Home APR3H Series Controller ... Custom Code Product Images 16kW 3 Phase Thyris…" at bounding box center [914, 191] width 1256 height 604
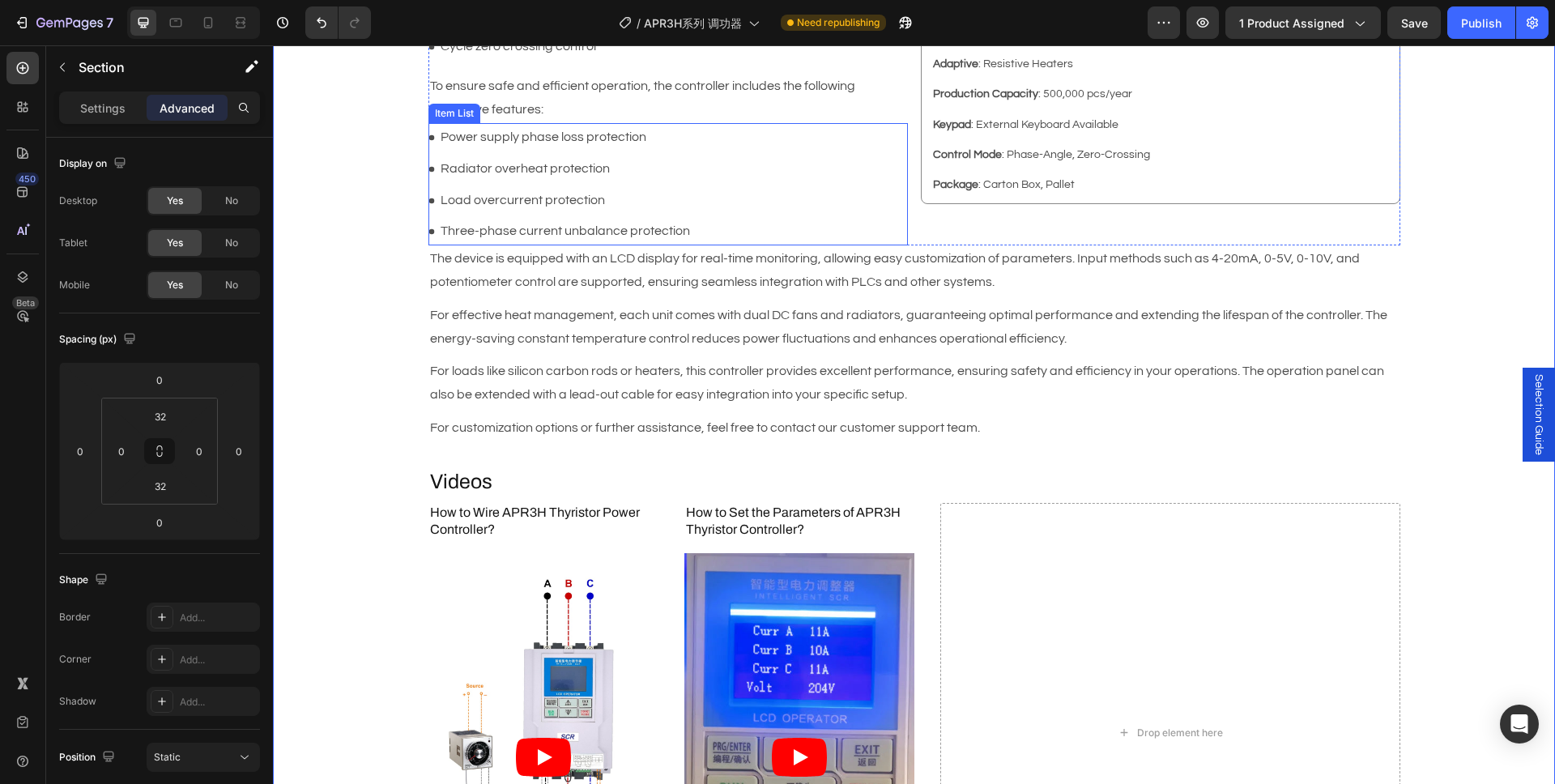
scroll to position [1089, 0]
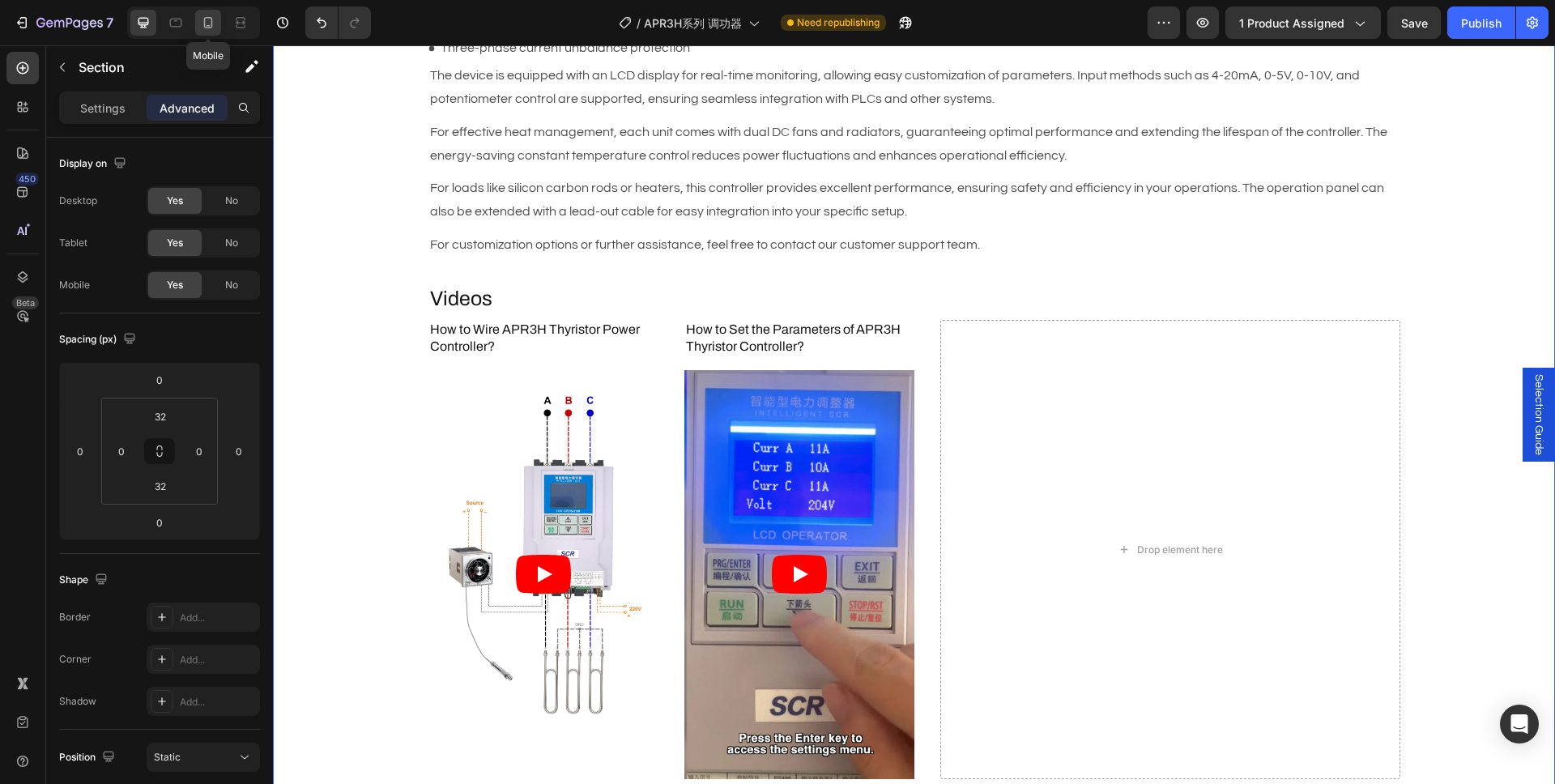
click at [213, 20] on icon at bounding box center [209, 23] width 16 height 16
type input "12"
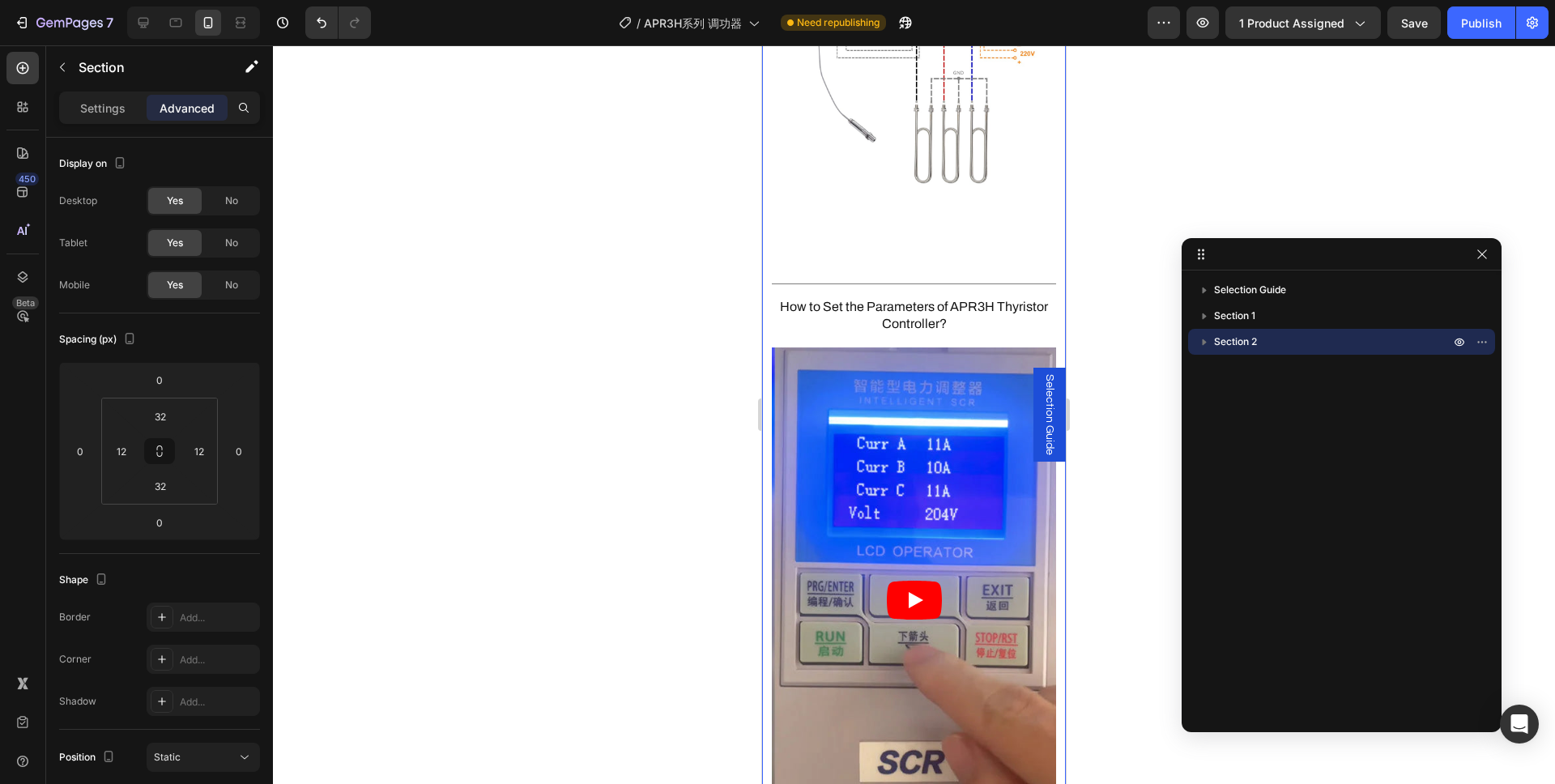
scroll to position [2174, 0]
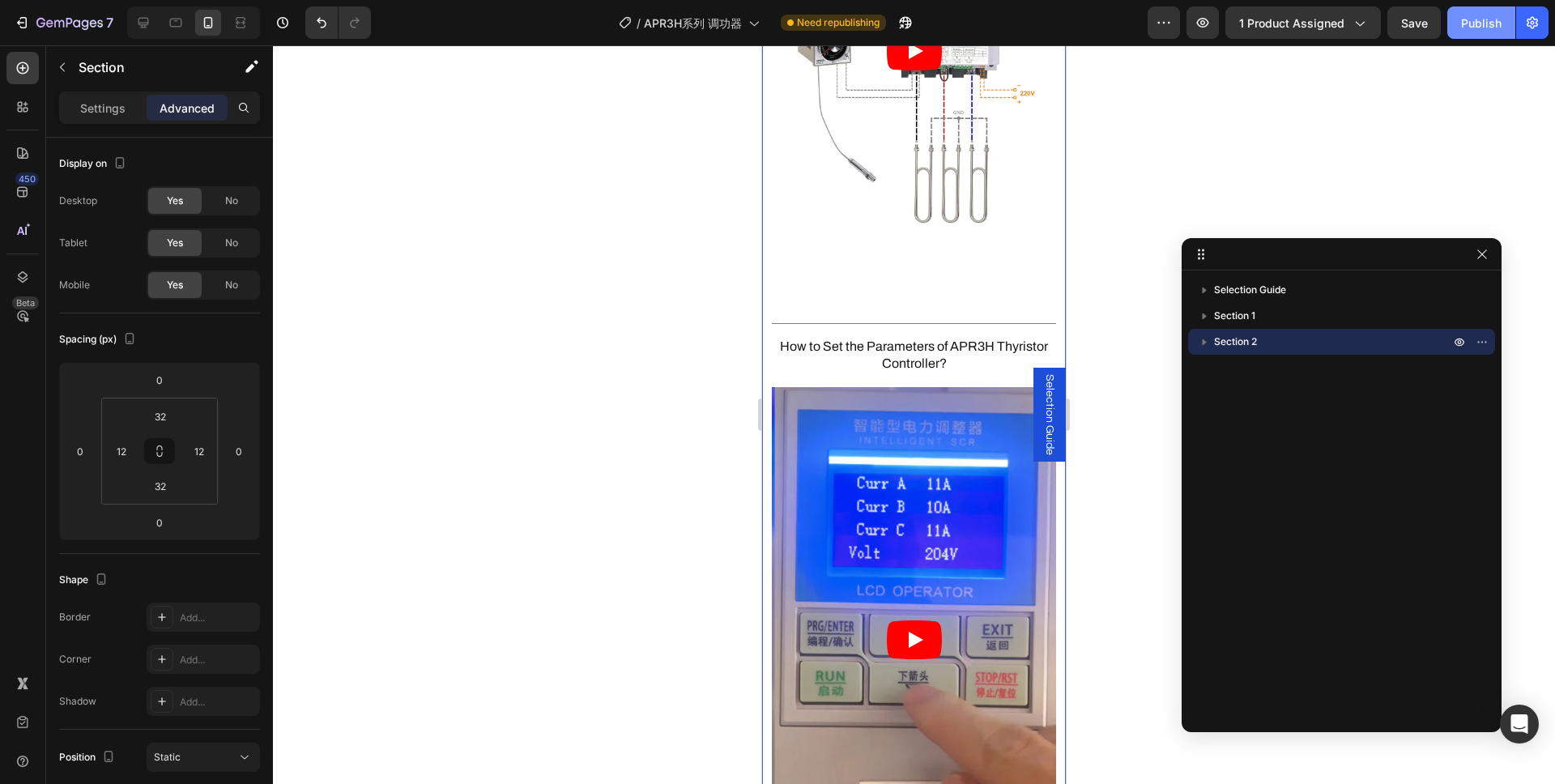
click at [1466, 34] on button "Publish" at bounding box center [1481, 22] width 68 height 32
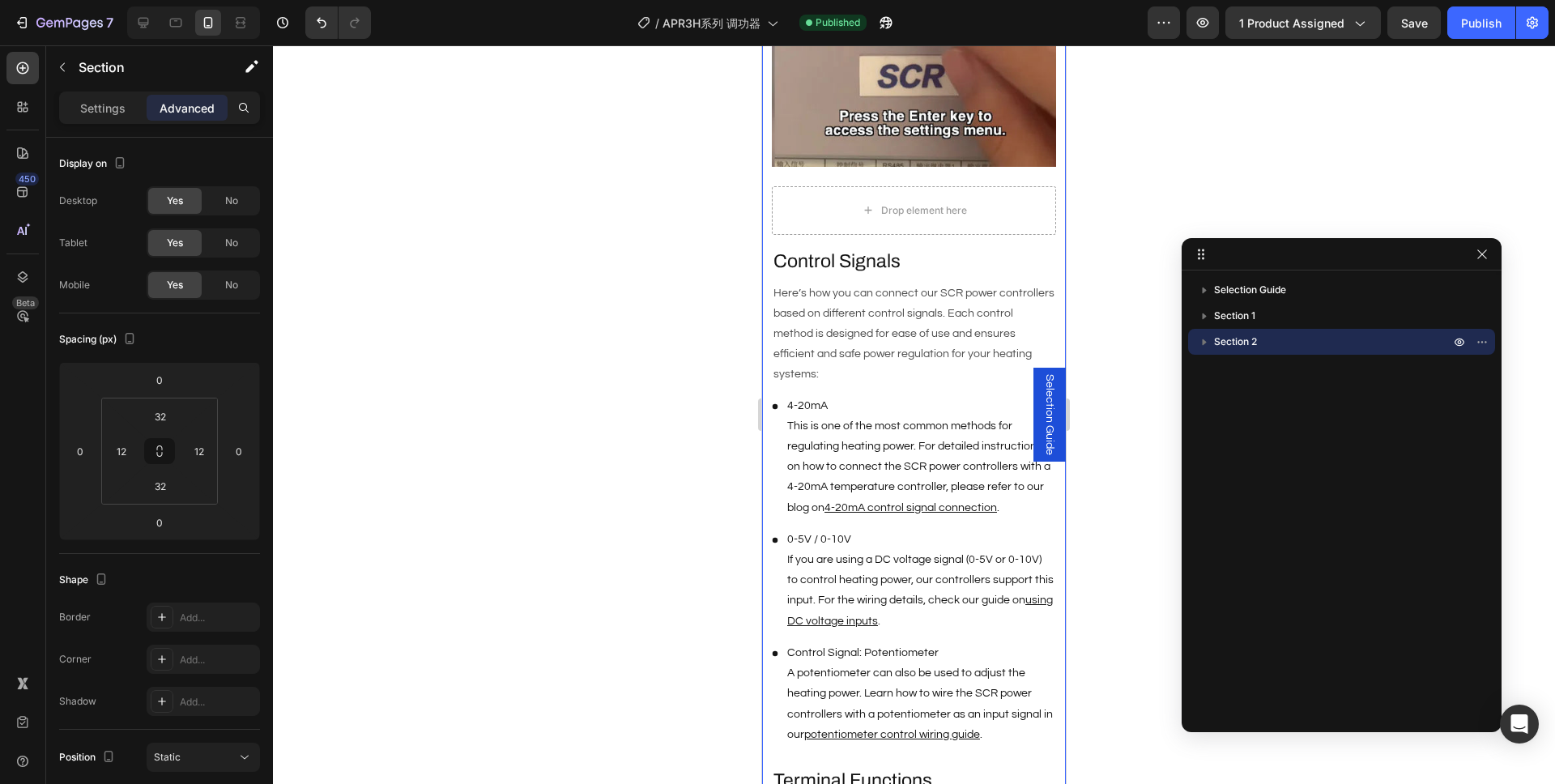
scroll to position [2802, 0]
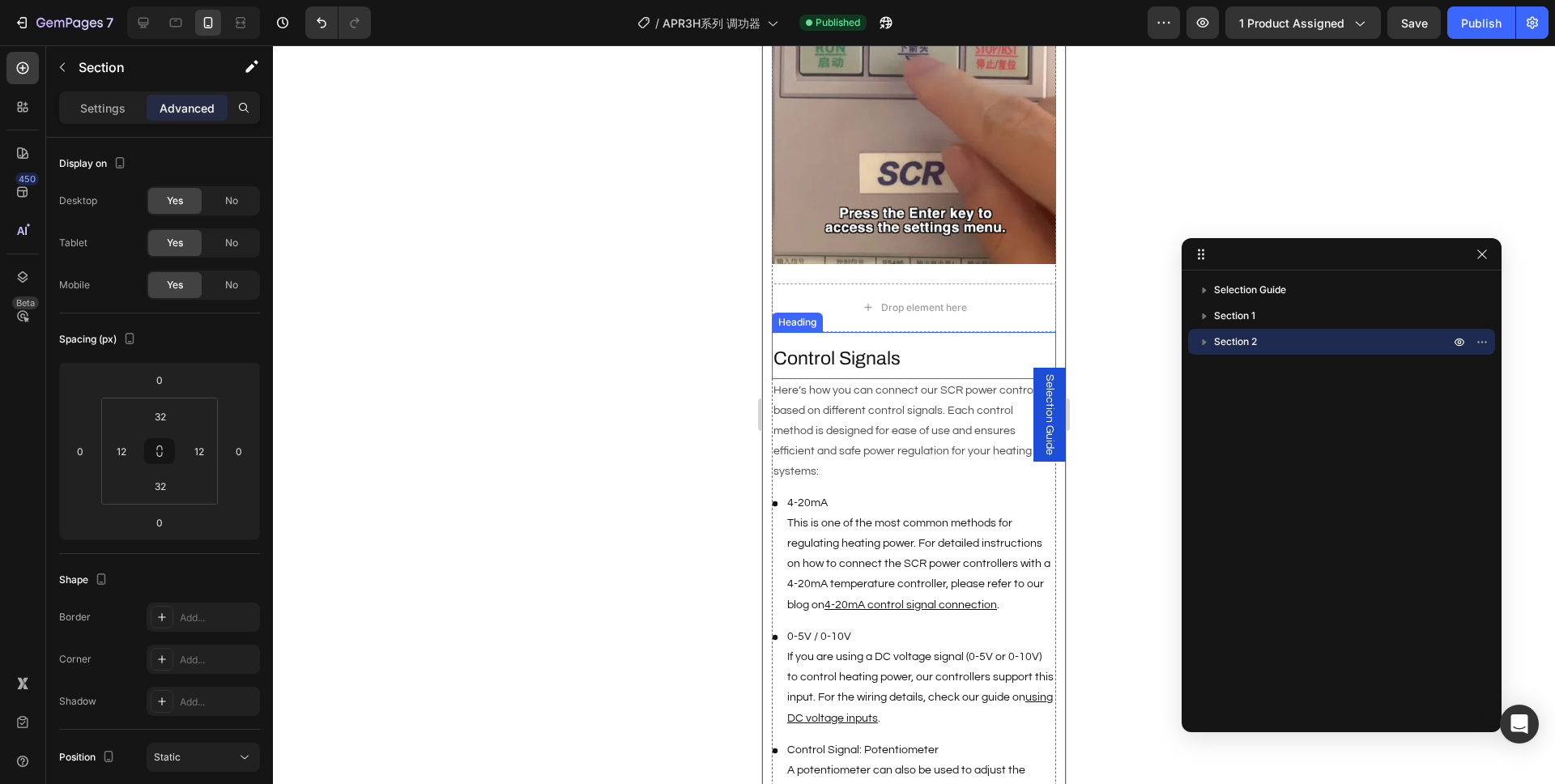
click at [882, 345] on h2 "Control Signals" at bounding box center [914, 358] width 284 height 27
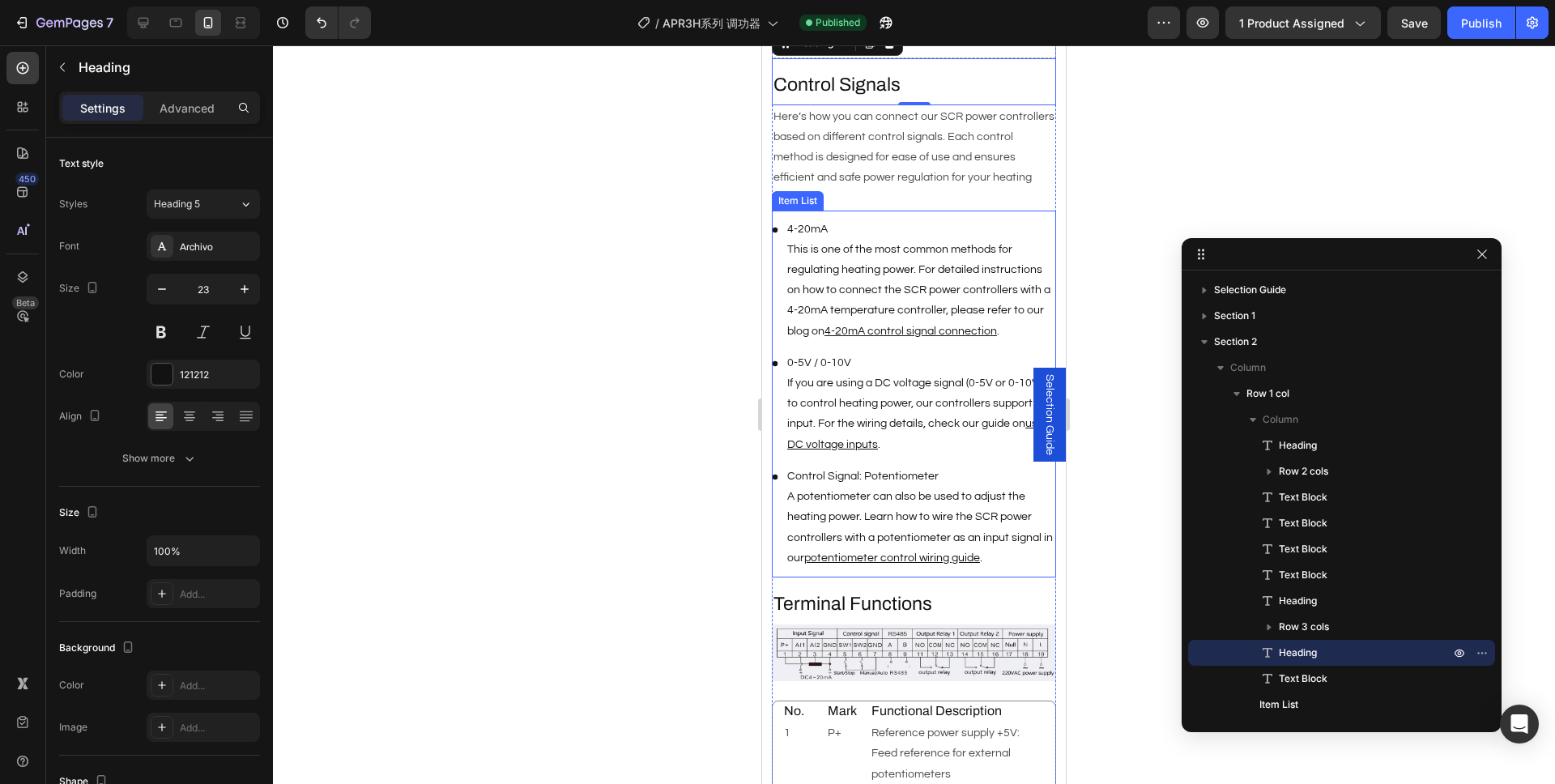
scroll to position [3191, 0]
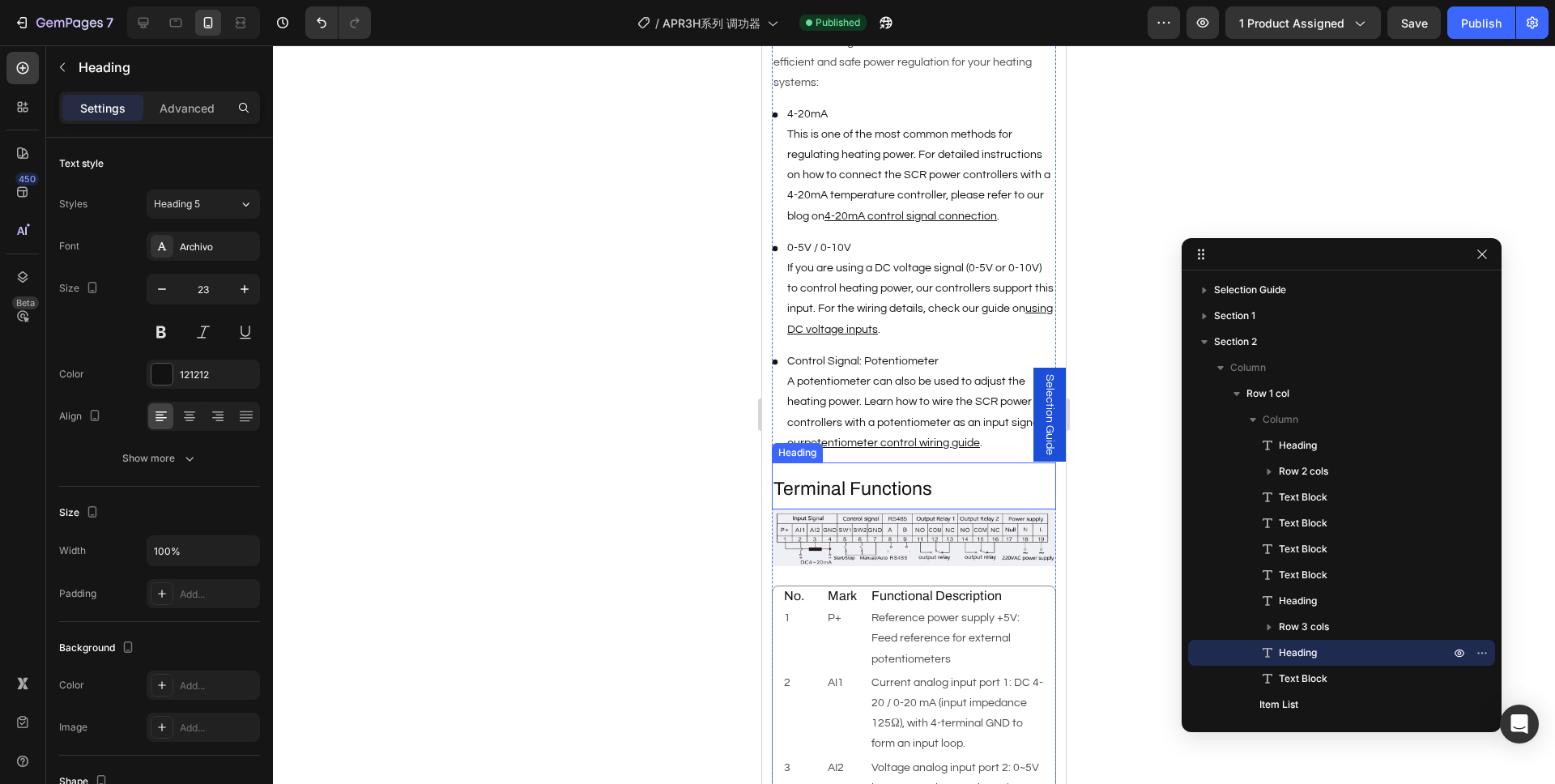
click at [876, 476] on h2 "Terminal Functions" at bounding box center [914, 489] width 284 height 27
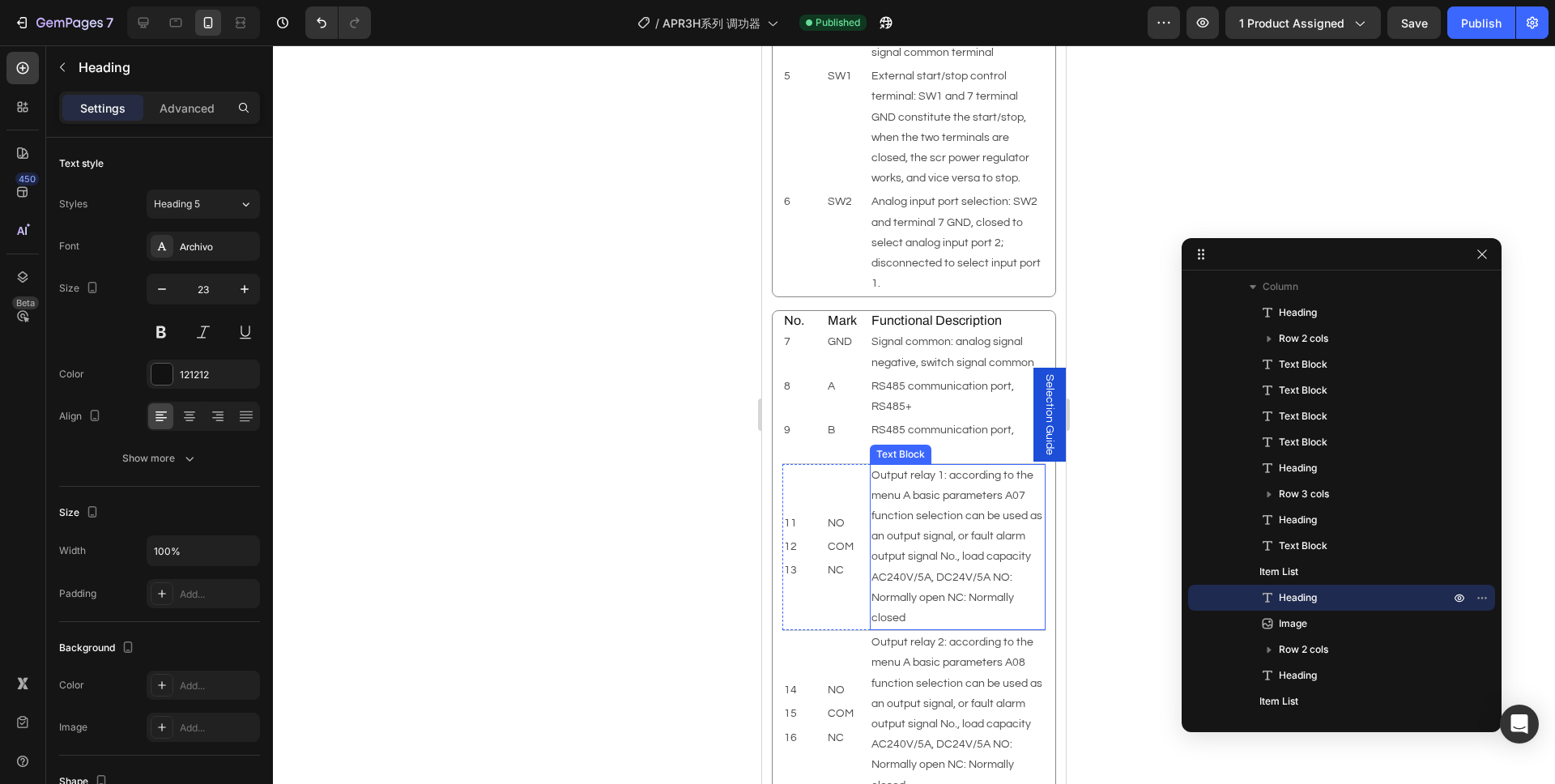
scroll to position [4359, 0]
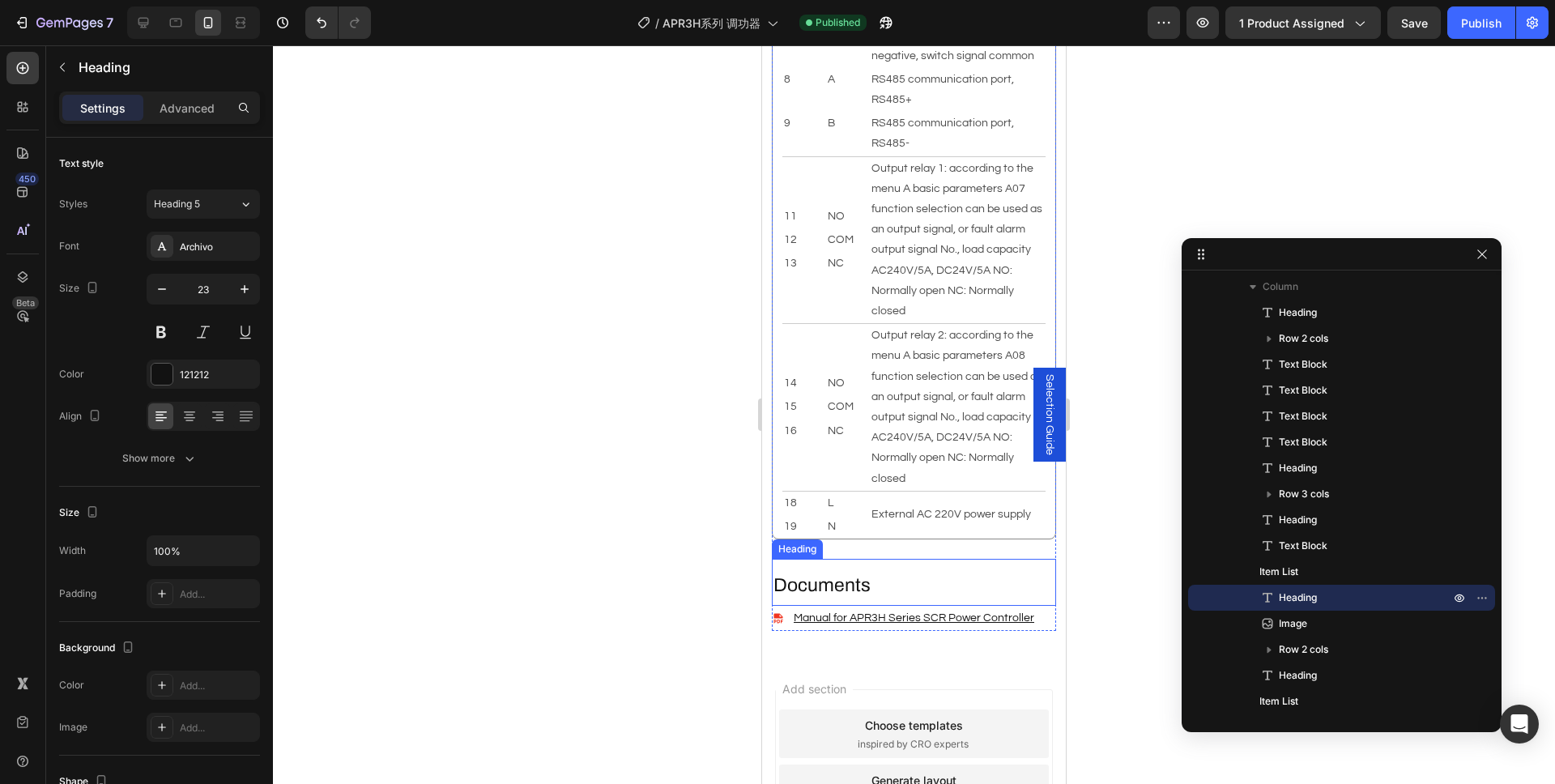
click at [861, 571] on h2 "Documents" at bounding box center [914, 584] width 284 height 27
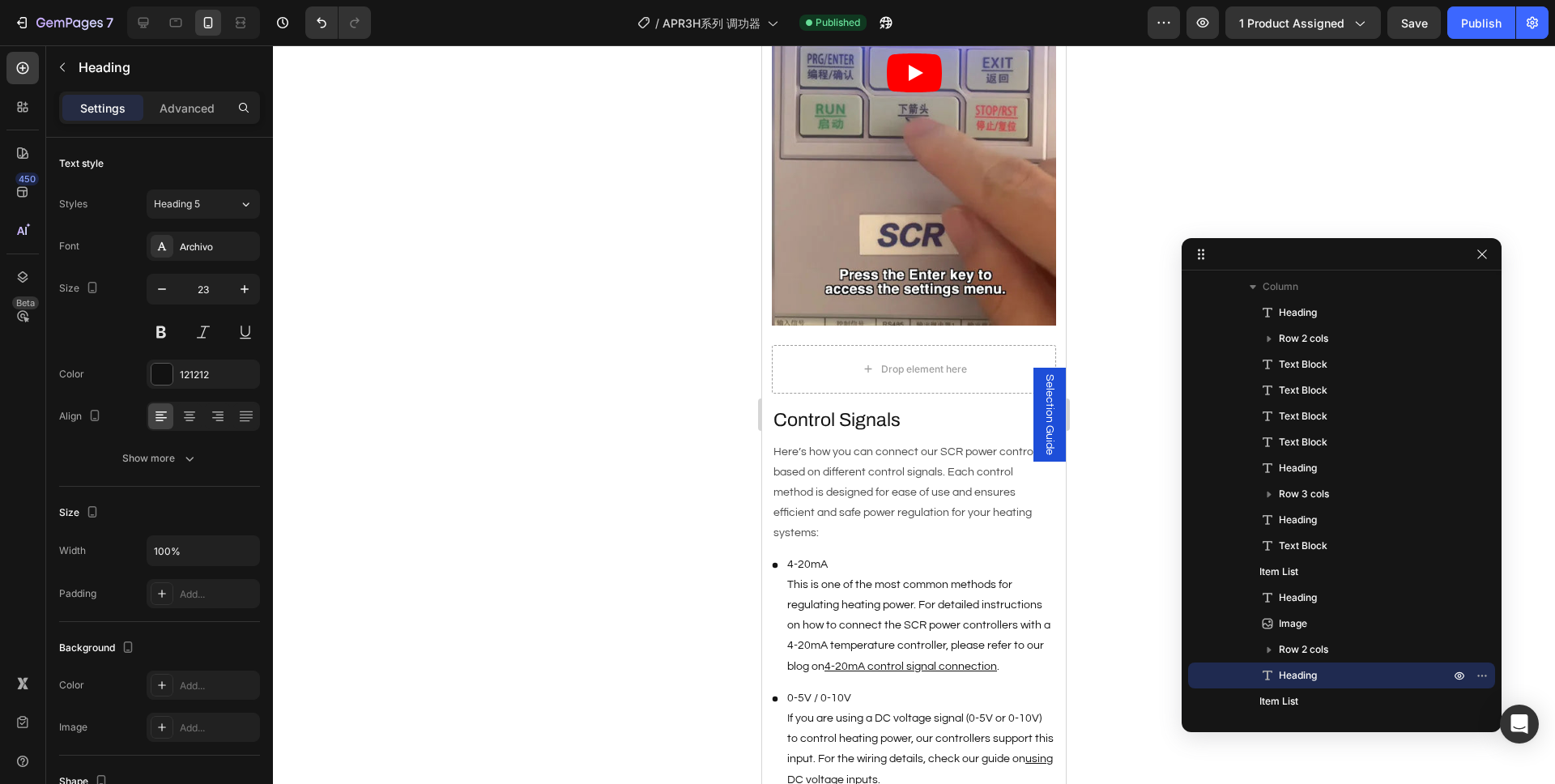
scroll to position [2661, 0]
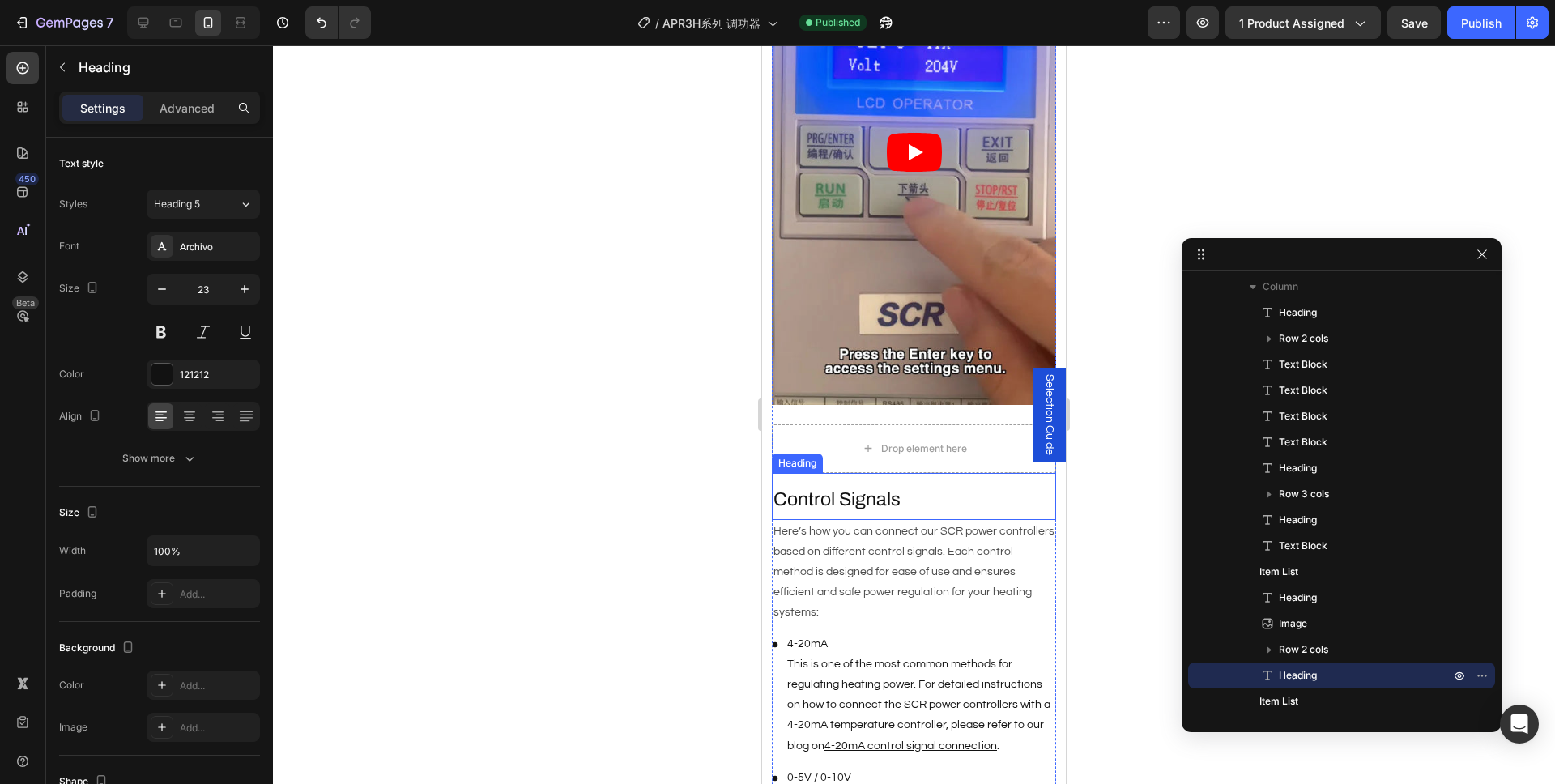
click at [880, 486] on h2 "Control Signals" at bounding box center [914, 499] width 284 height 27
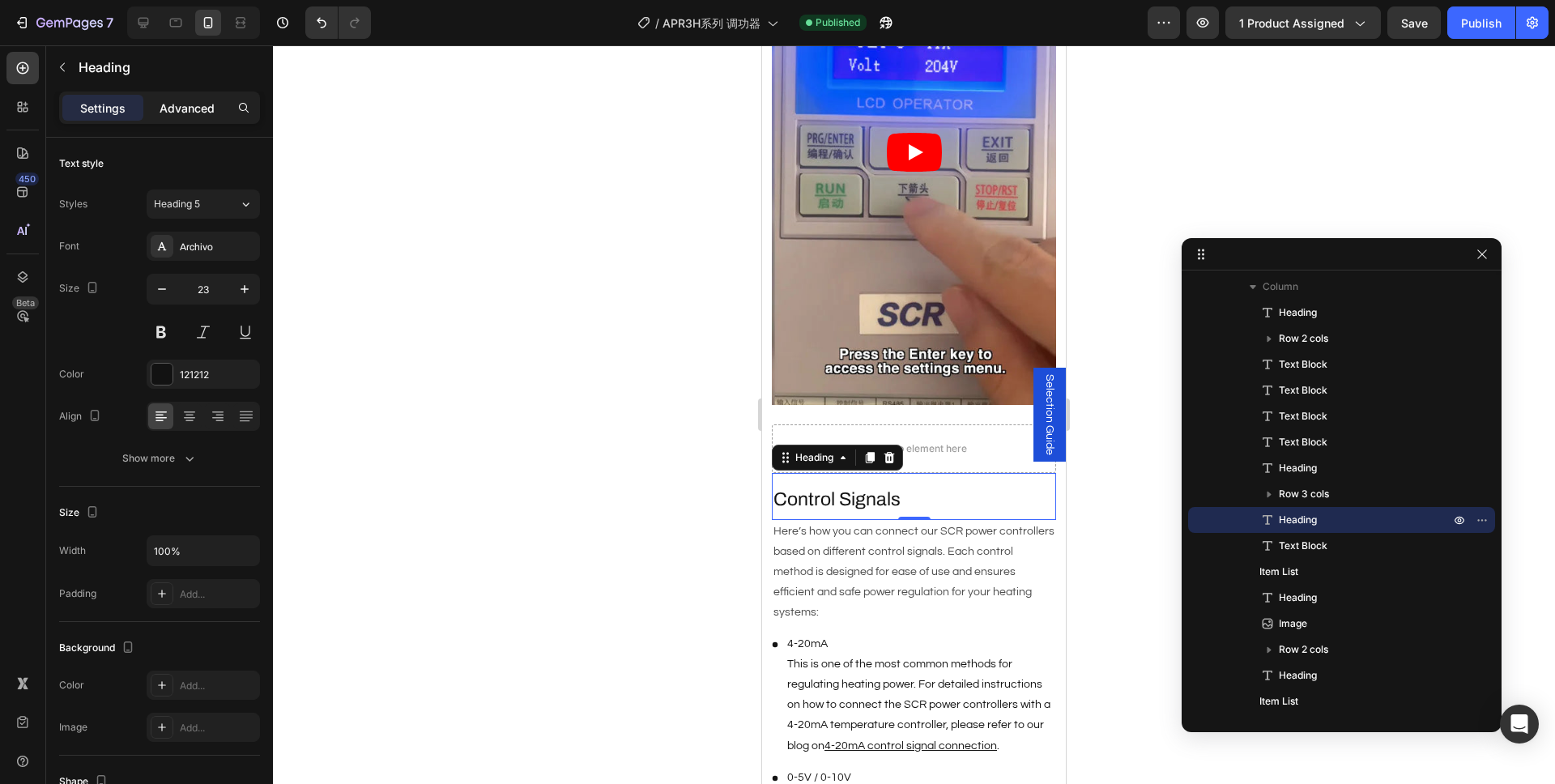
click at [179, 112] on p "Advanced" at bounding box center [186, 108] width 55 height 17
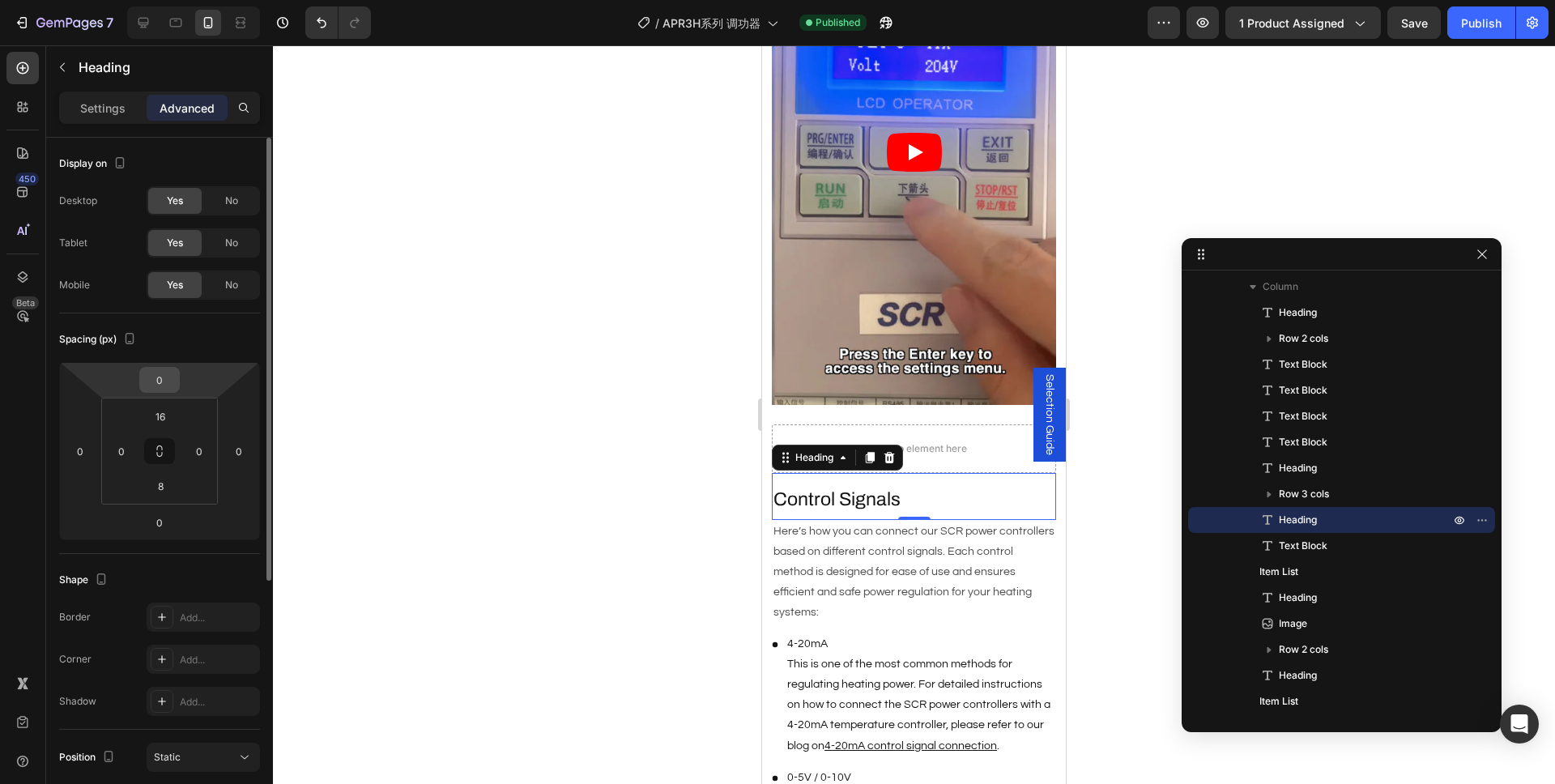
click at [167, 382] on input "0" at bounding box center [159, 379] width 32 height 24
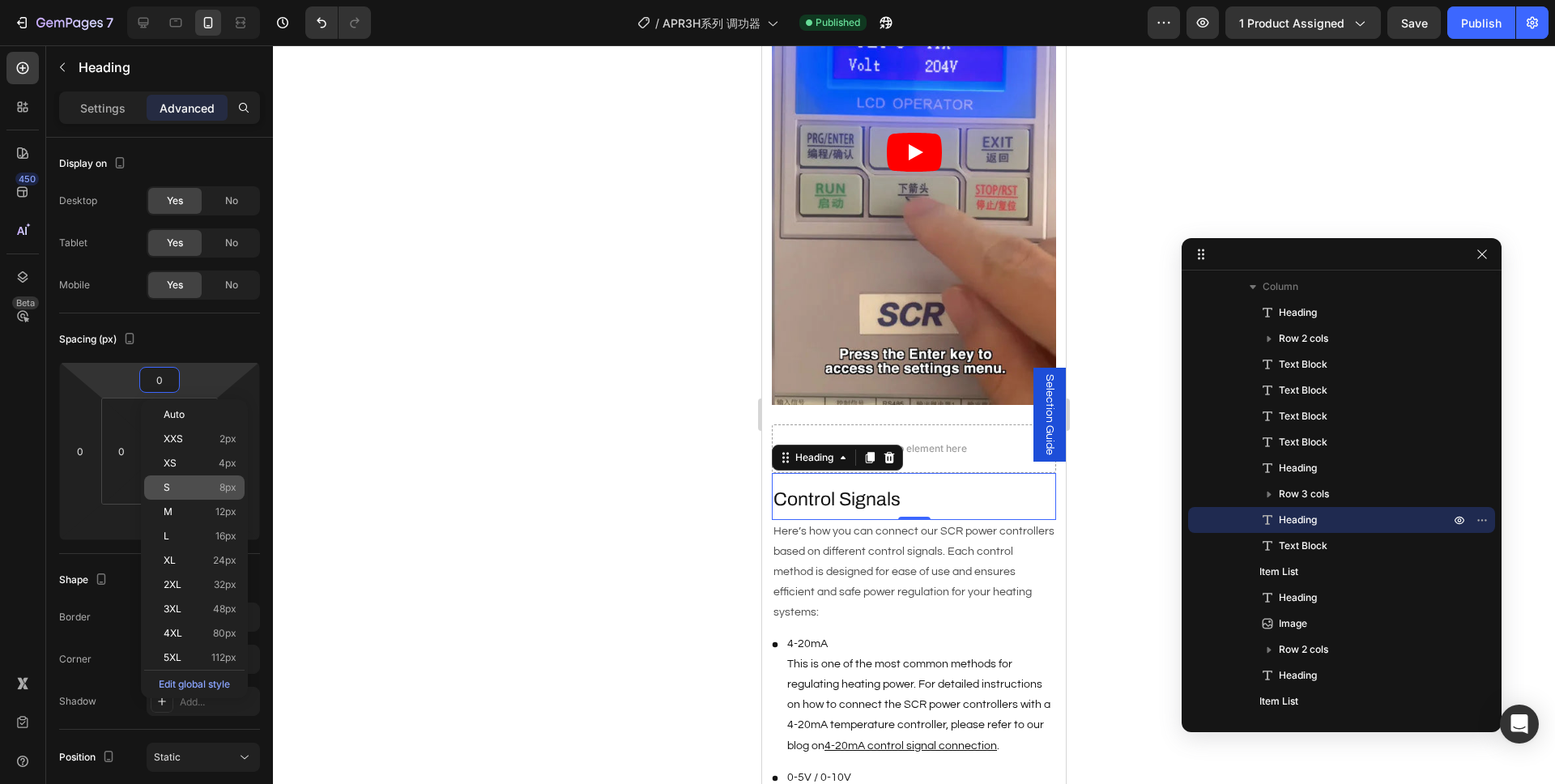
click at [204, 489] on p "S 8px" at bounding box center [200, 487] width 73 height 12
type input "8"
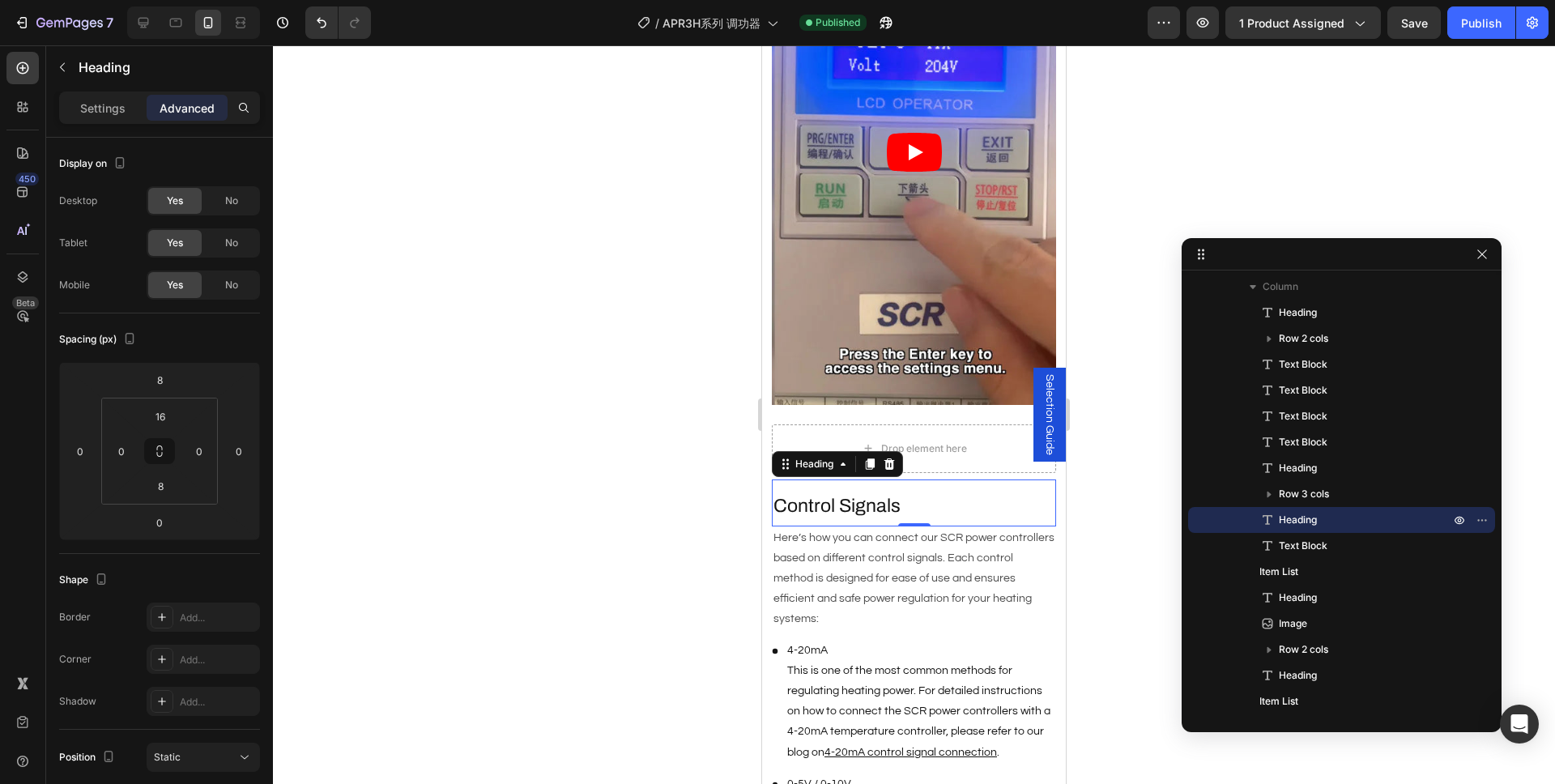
click at [572, 467] on div at bounding box center [914, 415] width 1282 height 739
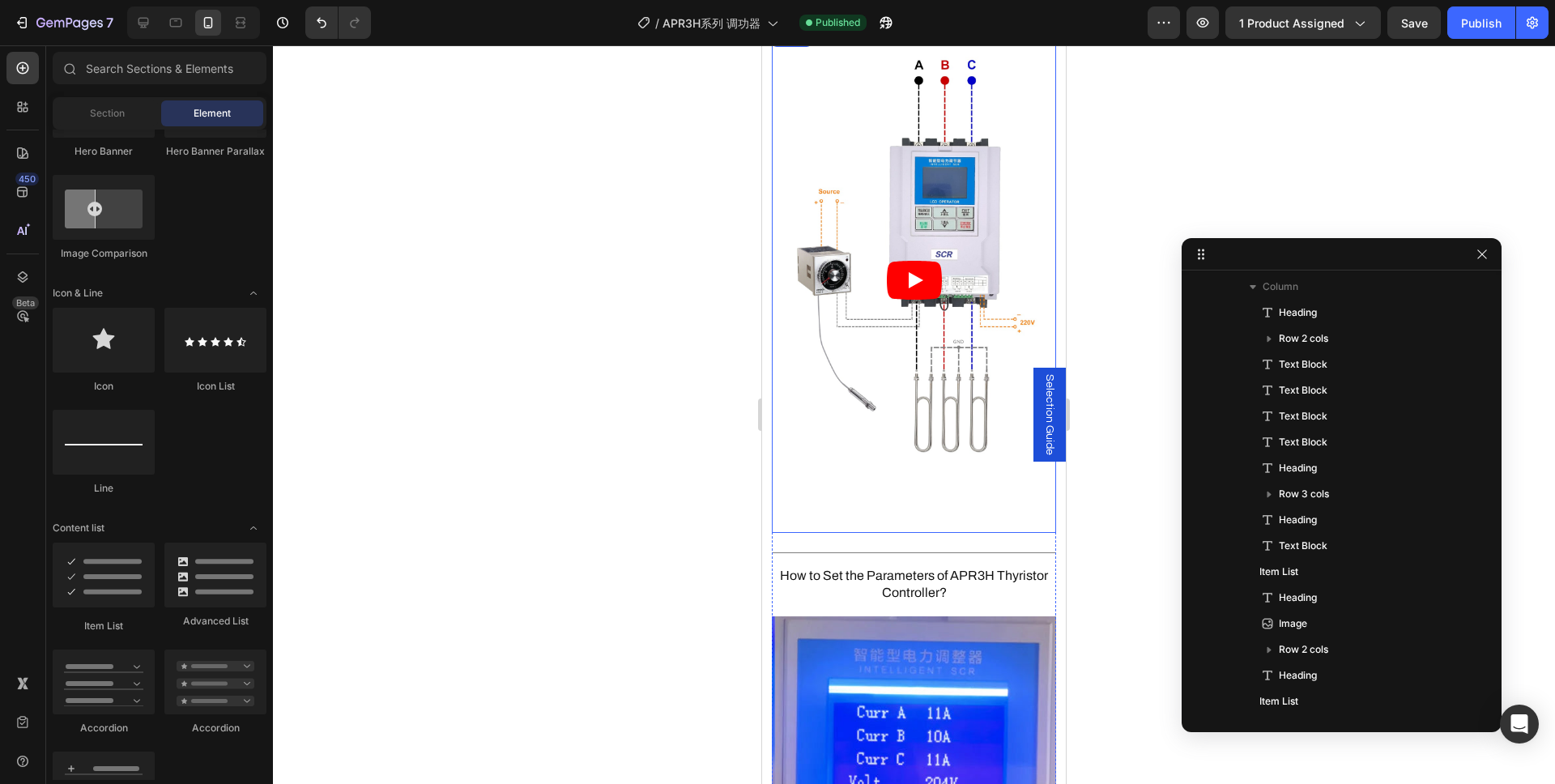
scroll to position [2078, 0]
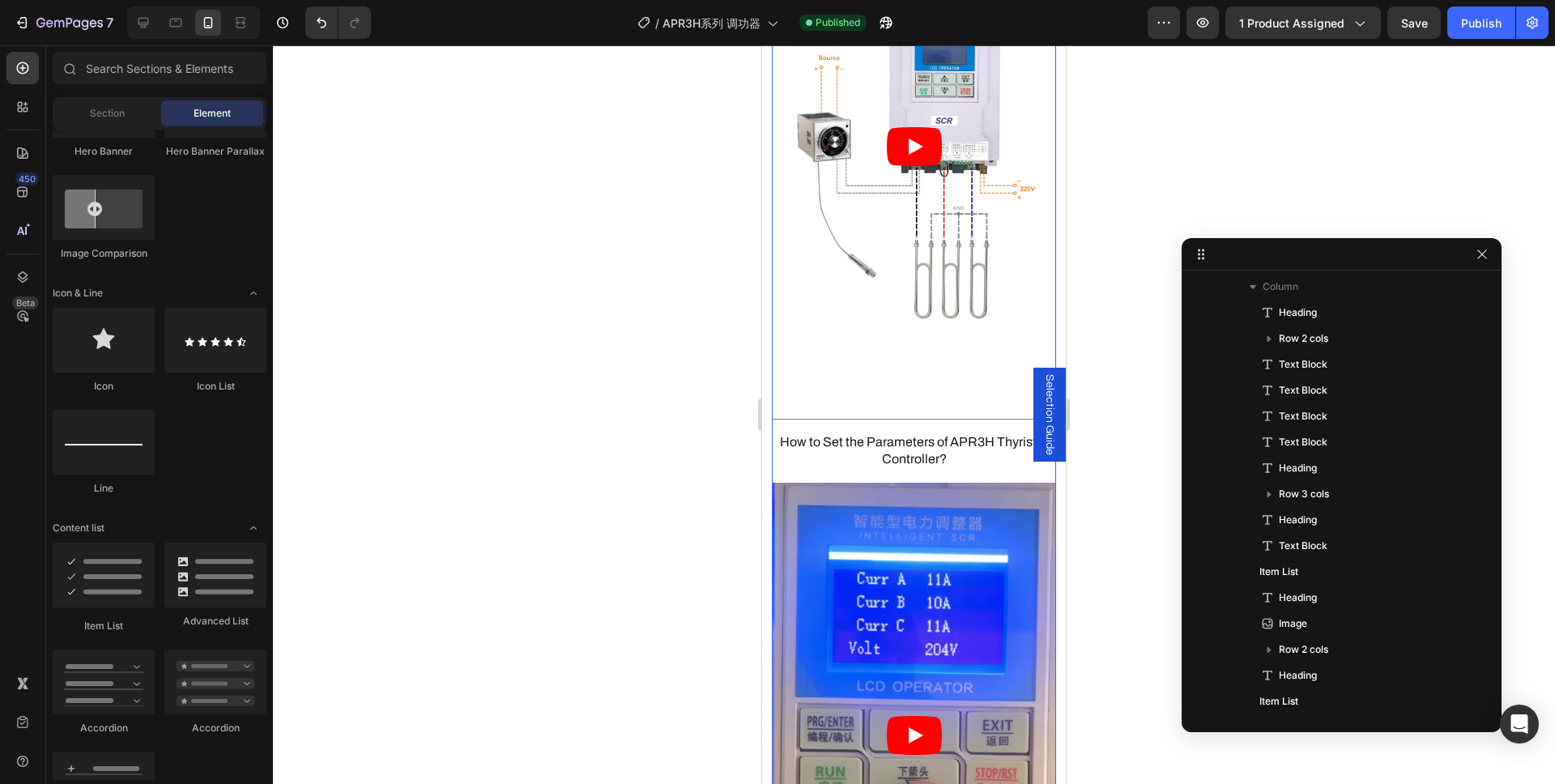
click at [901, 419] on div at bounding box center [914, 419] width 284 height 1
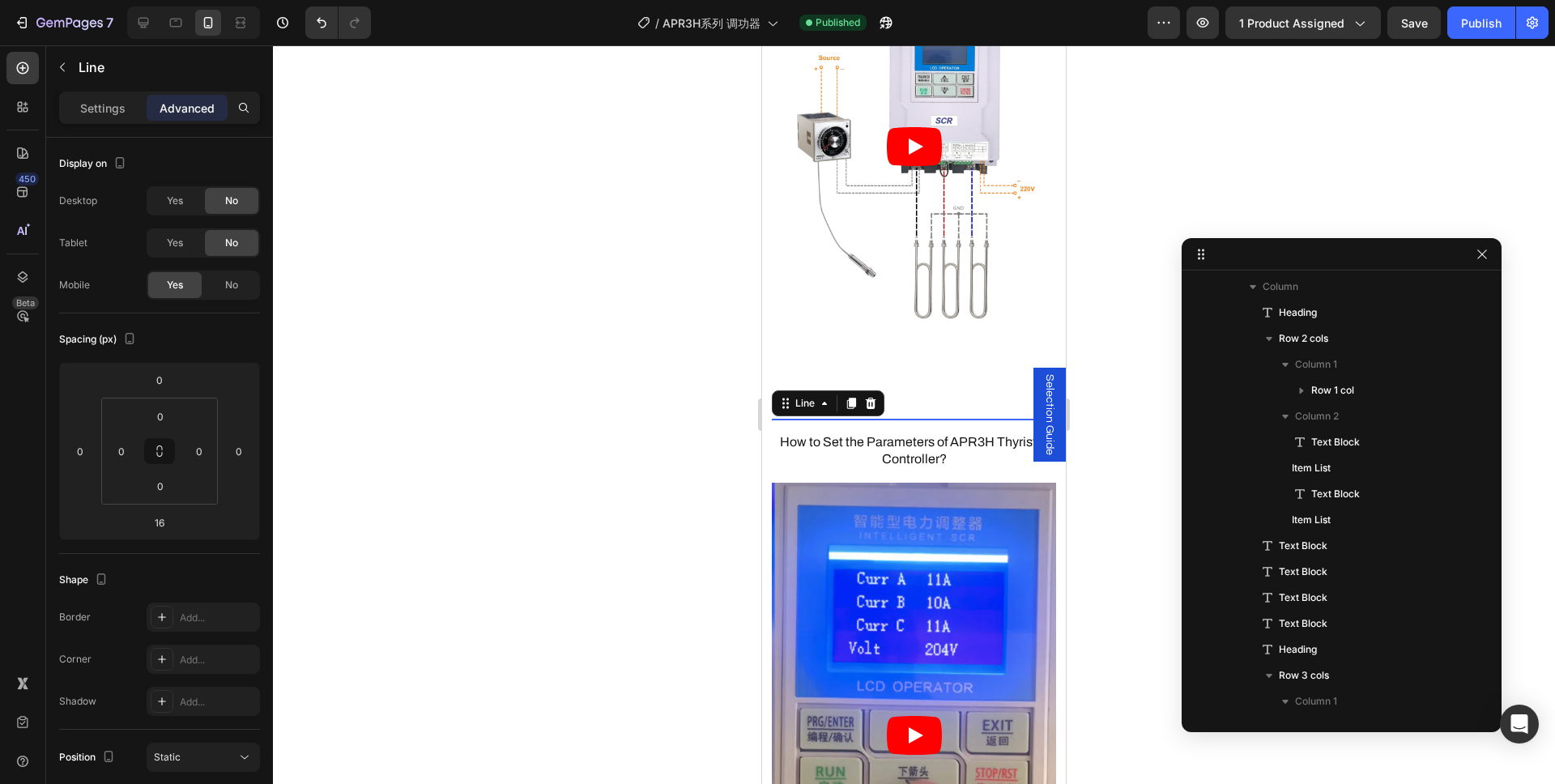
scroll to position [482, 0]
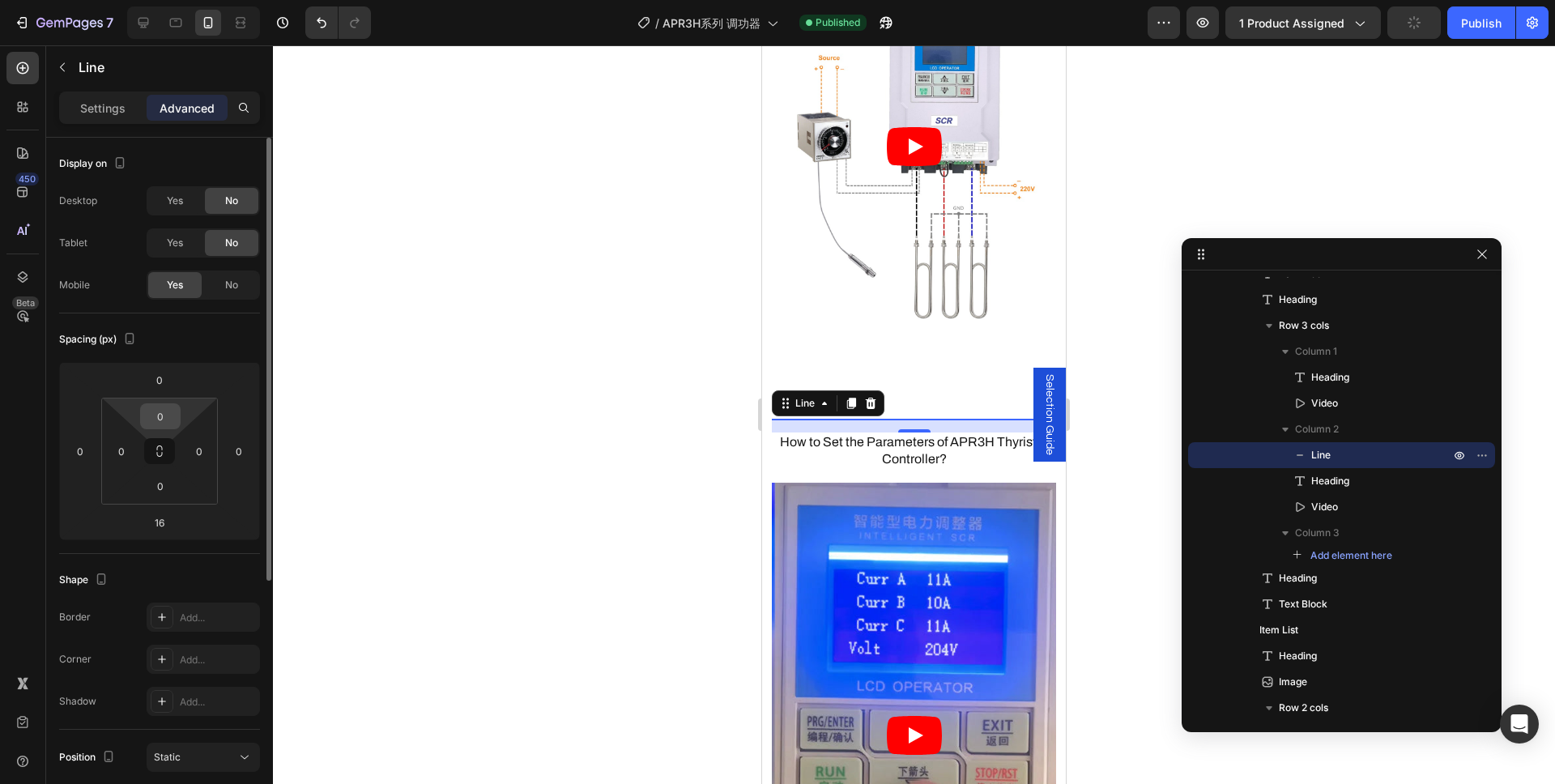
click at [166, 420] on input "0" at bounding box center [160, 415] width 32 height 24
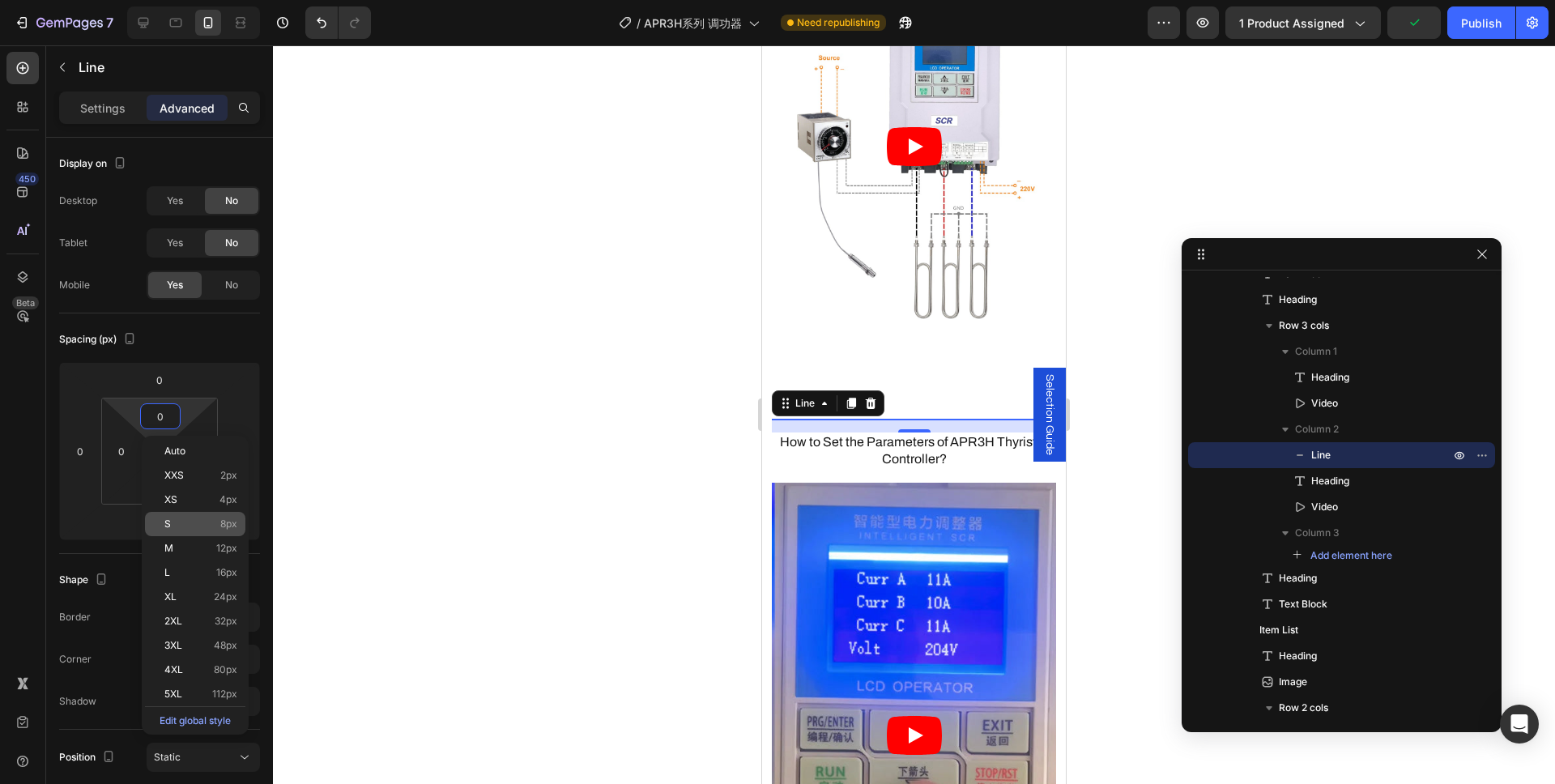
click at [214, 528] on p "S 8px" at bounding box center [200, 524] width 73 height 12
type input "8"
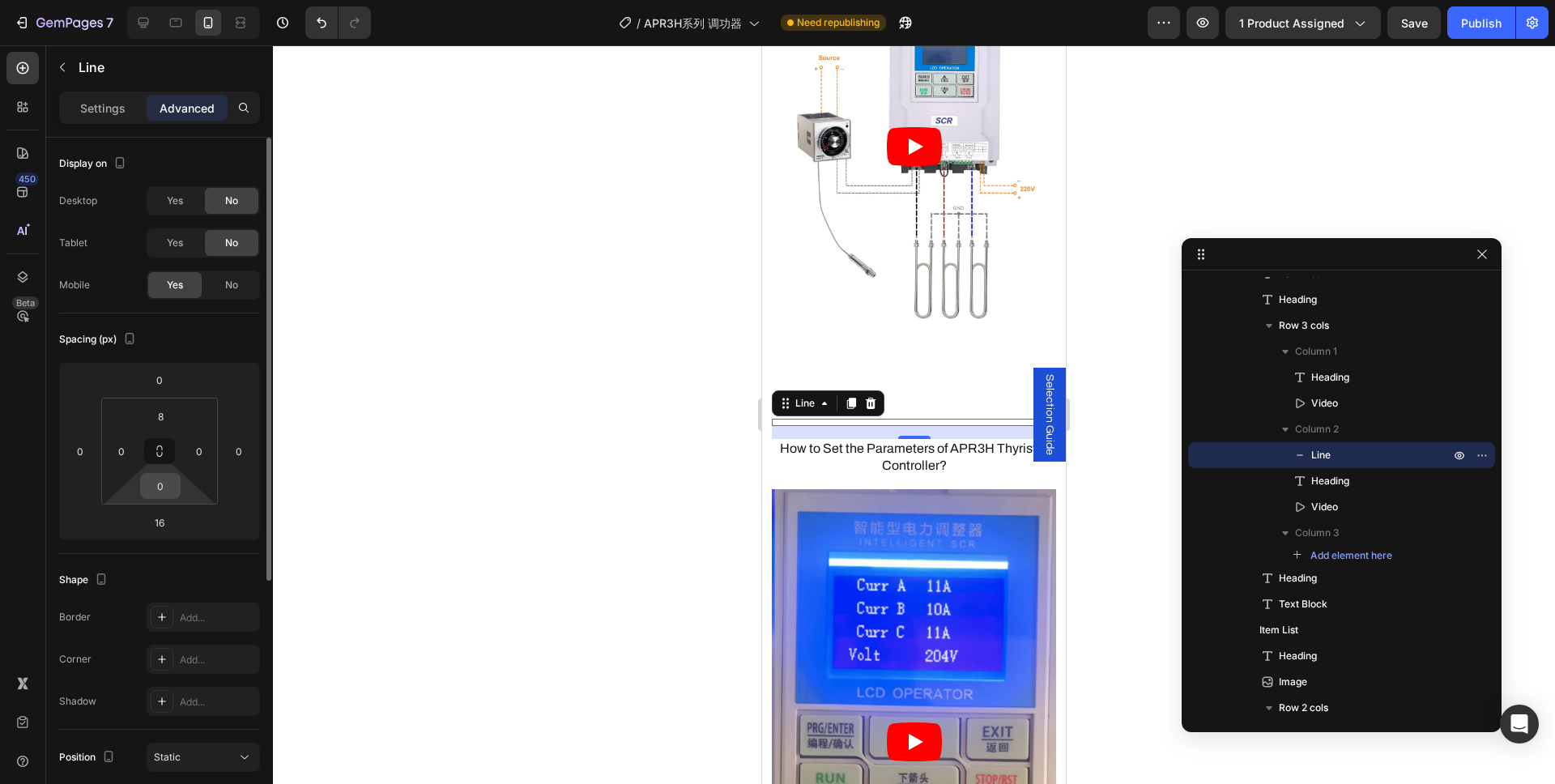
click at [165, 486] on input "0" at bounding box center [160, 486] width 32 height 24
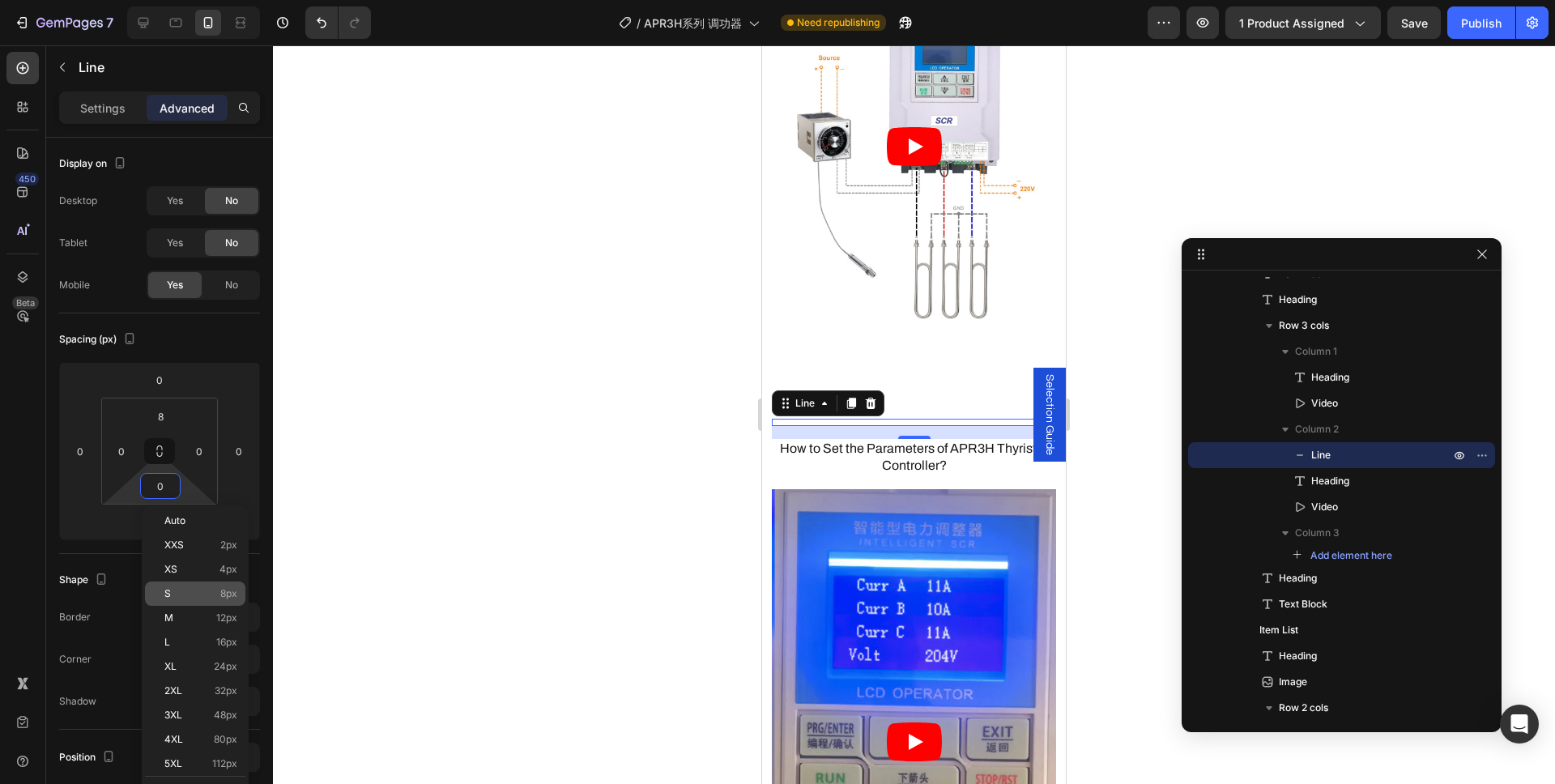
click at [232, 594] on span "8px" at bounding box center [228, 594] width 17 height 12
type input "8"
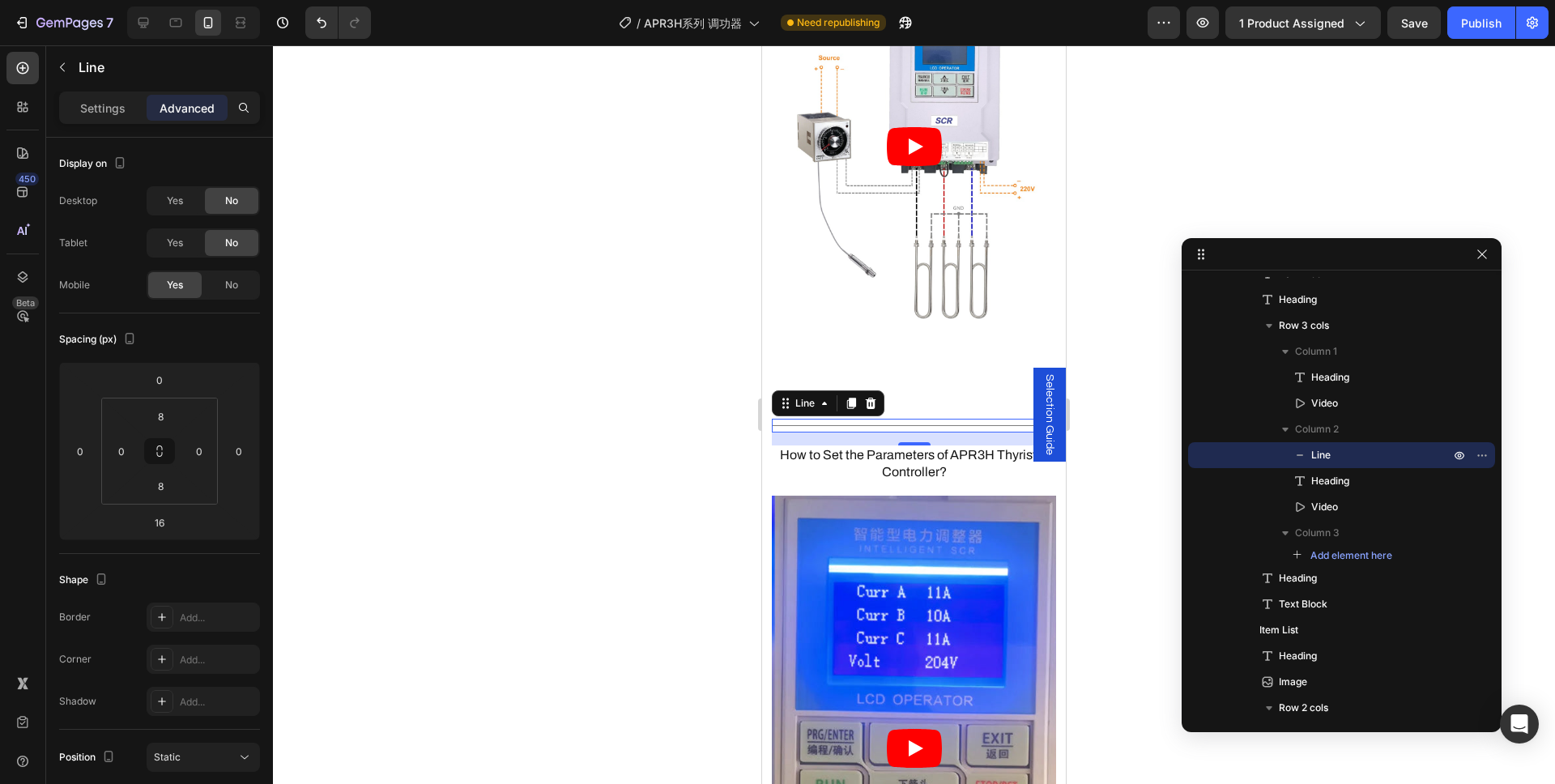
click at [444, 518] on div at bounding box center [914, 415] width 1282 height 739
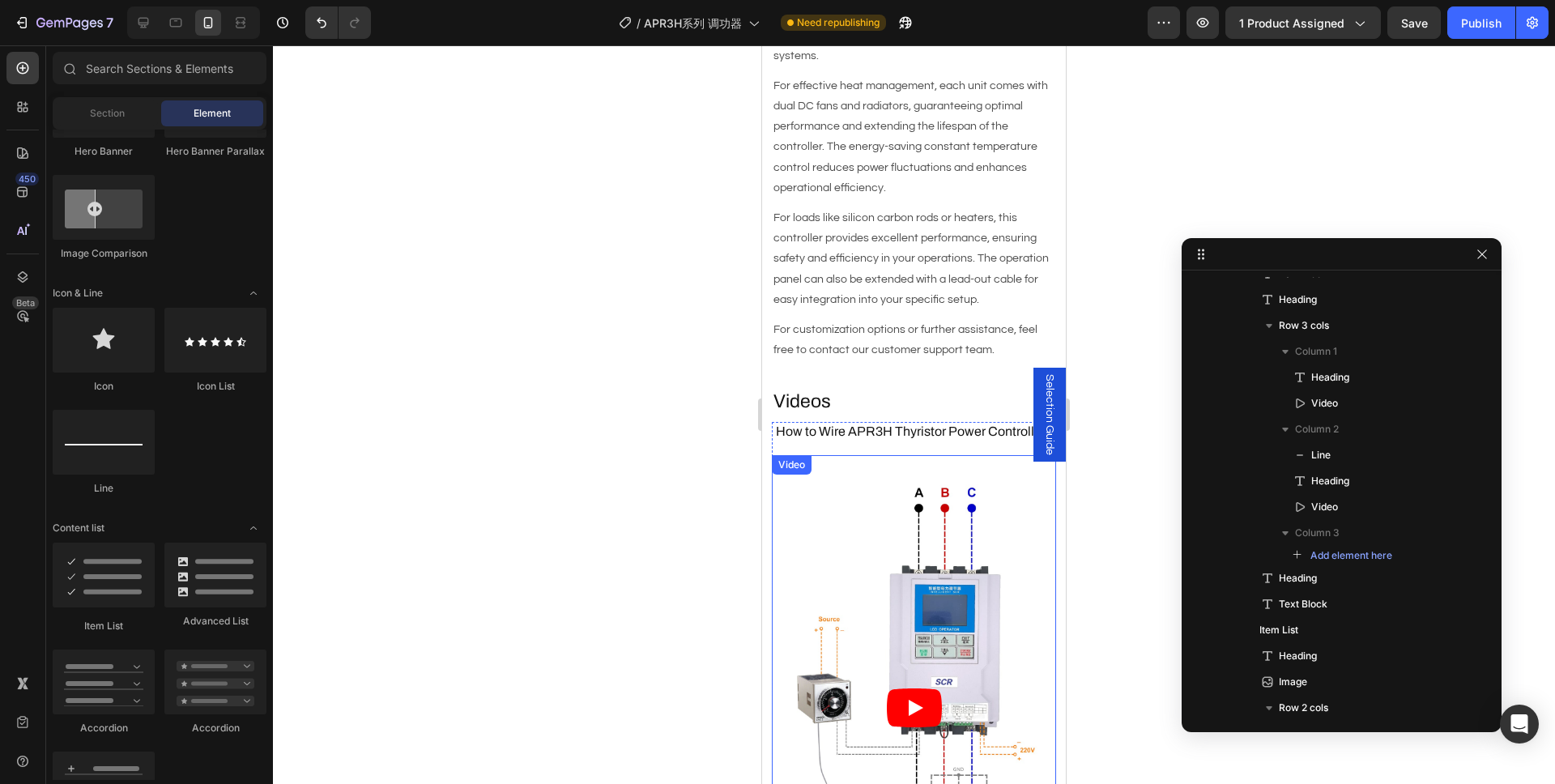
scroll to position [1509, 0]
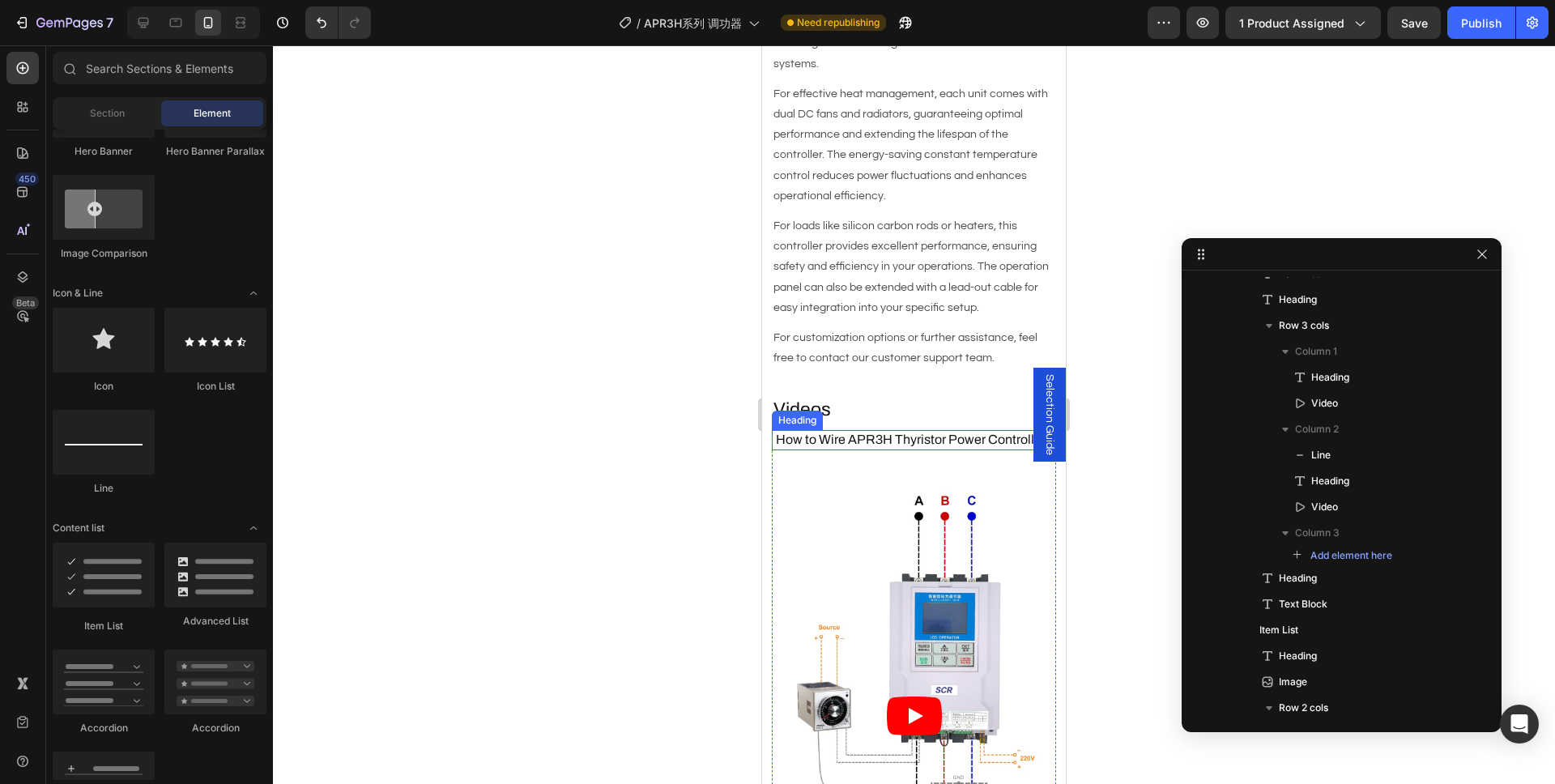
click at [893, 430] on h3 "How to Wire APR3H Thyristor Power Controller?" at bounding box center [914, 440] width 284 height 21
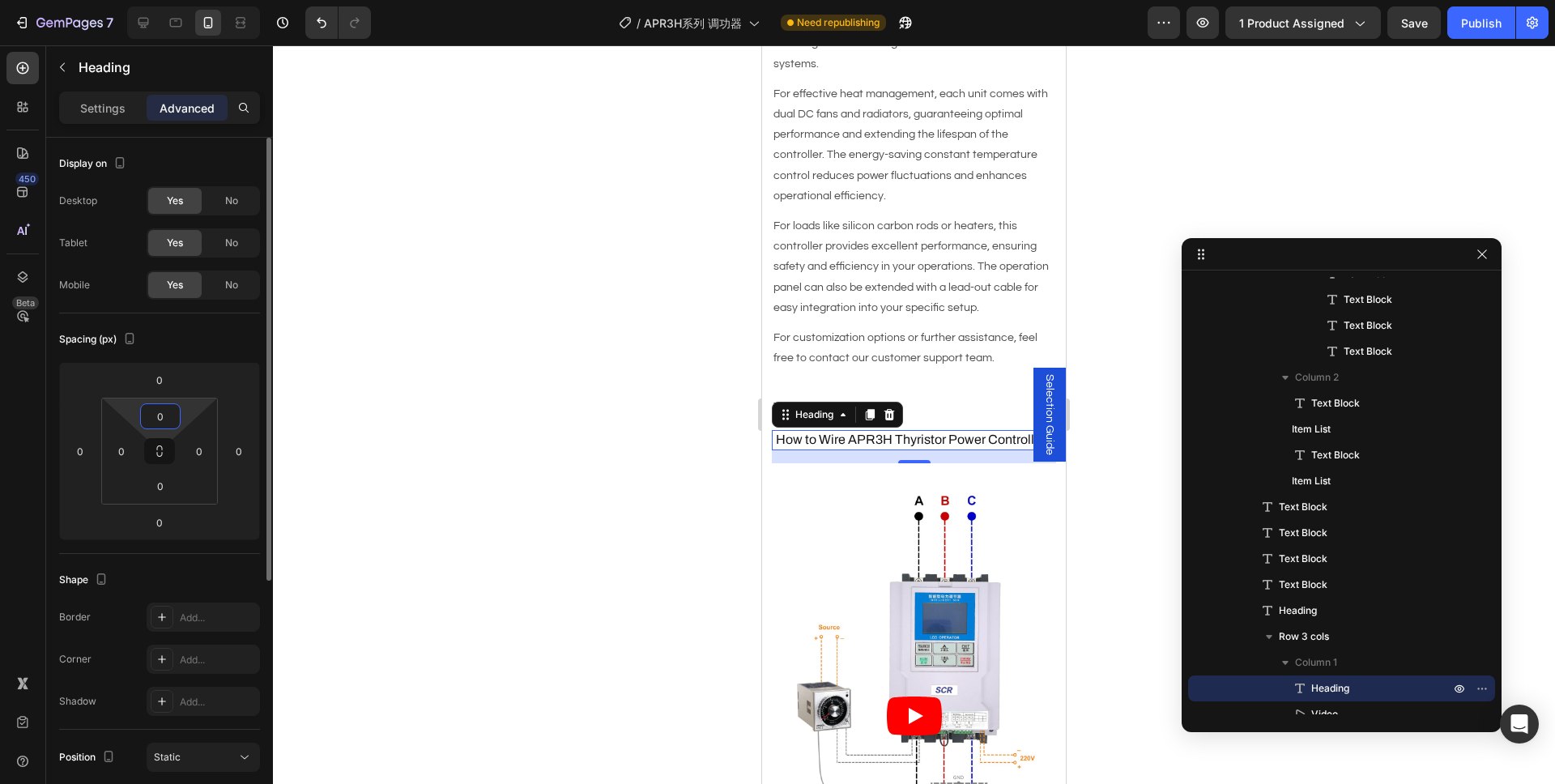
click at [154, 415] on input "0" at bounding box center [160, 415] width 32 height 24
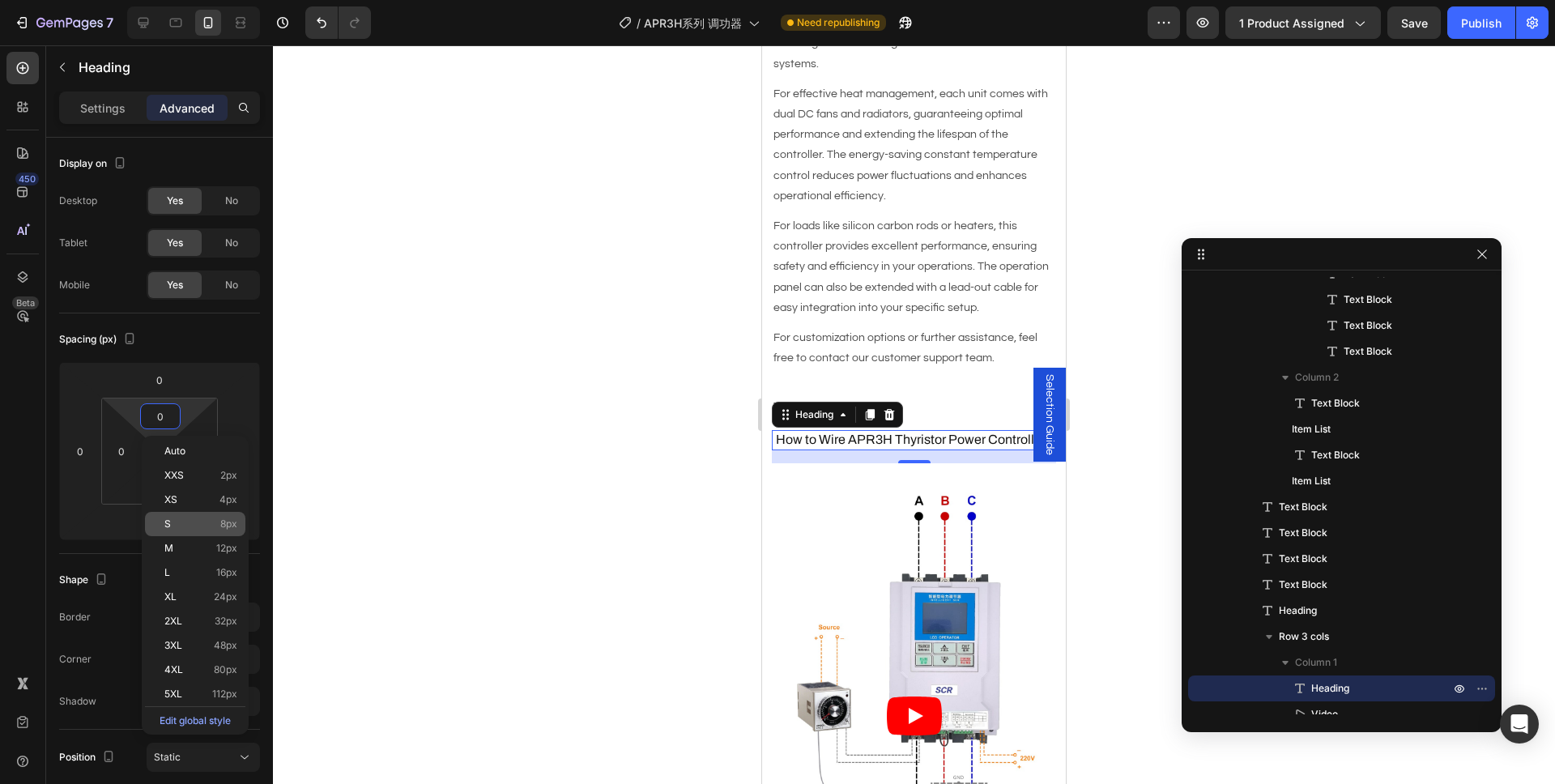
click at [214, 523] on p "S 8px" at bounding box center [200, 524] width 73 height 12
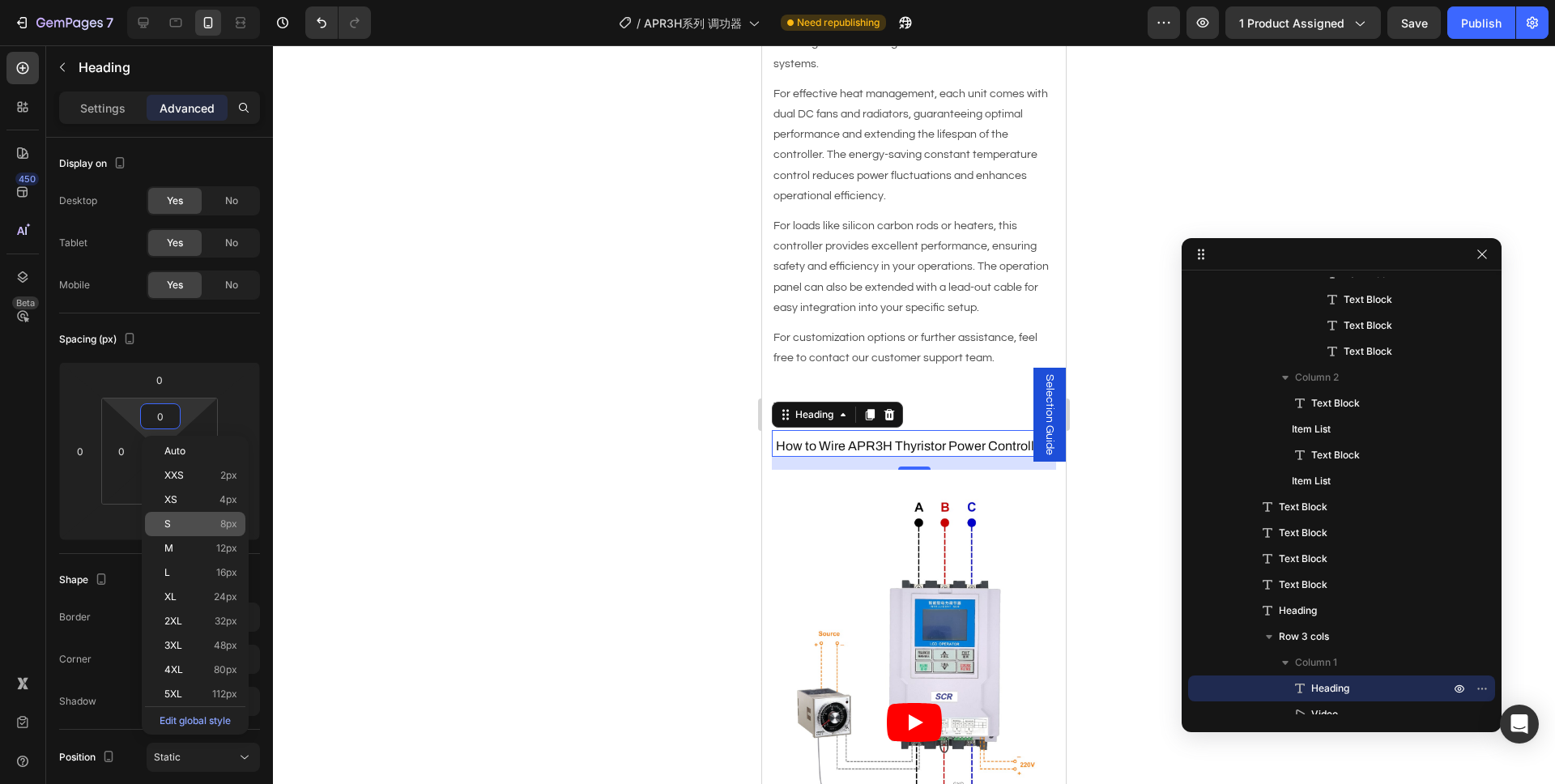
type input "8"
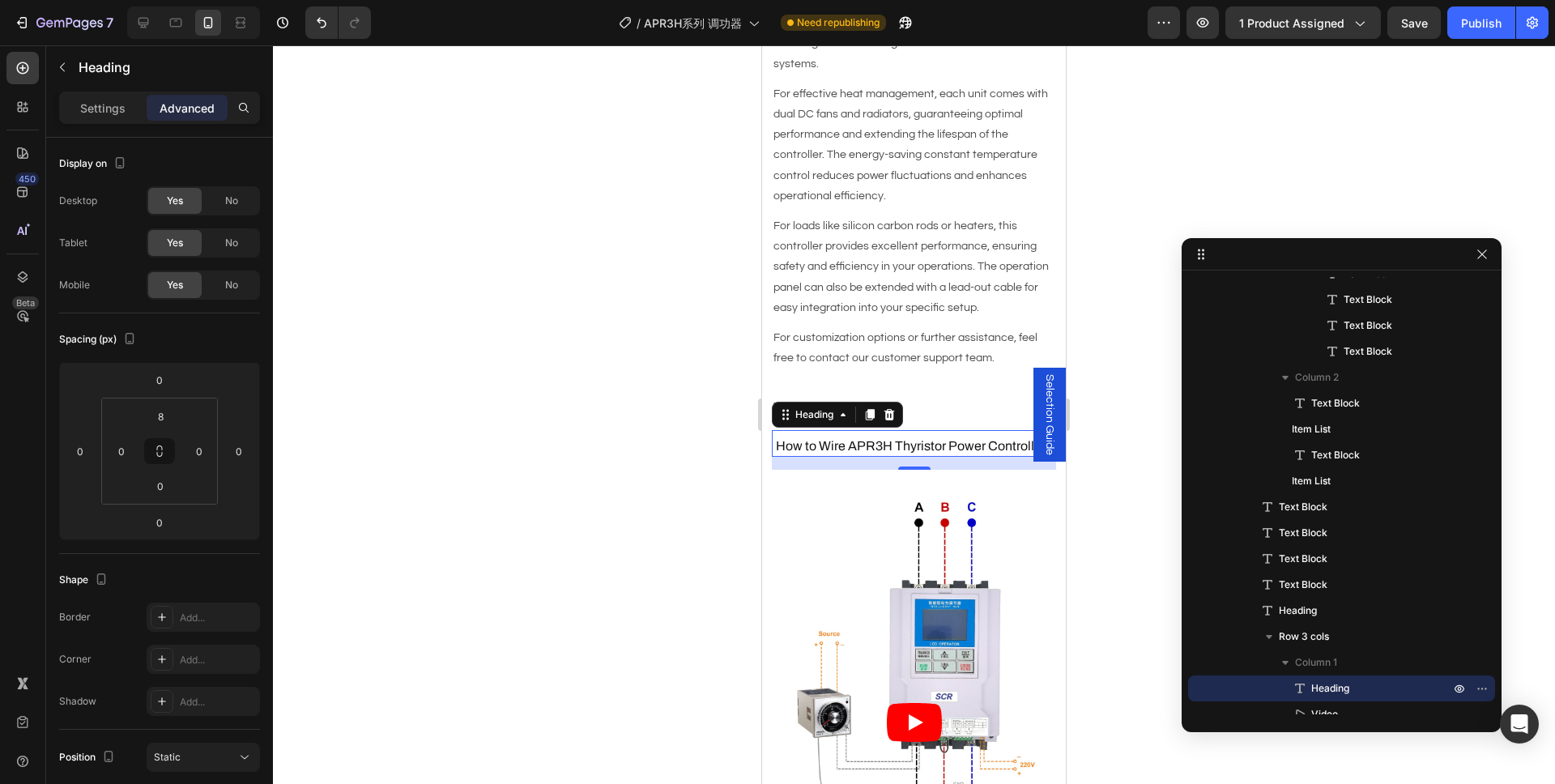
click at [585, 485] on div at bounding box center [914, 415] width 1282 height 739
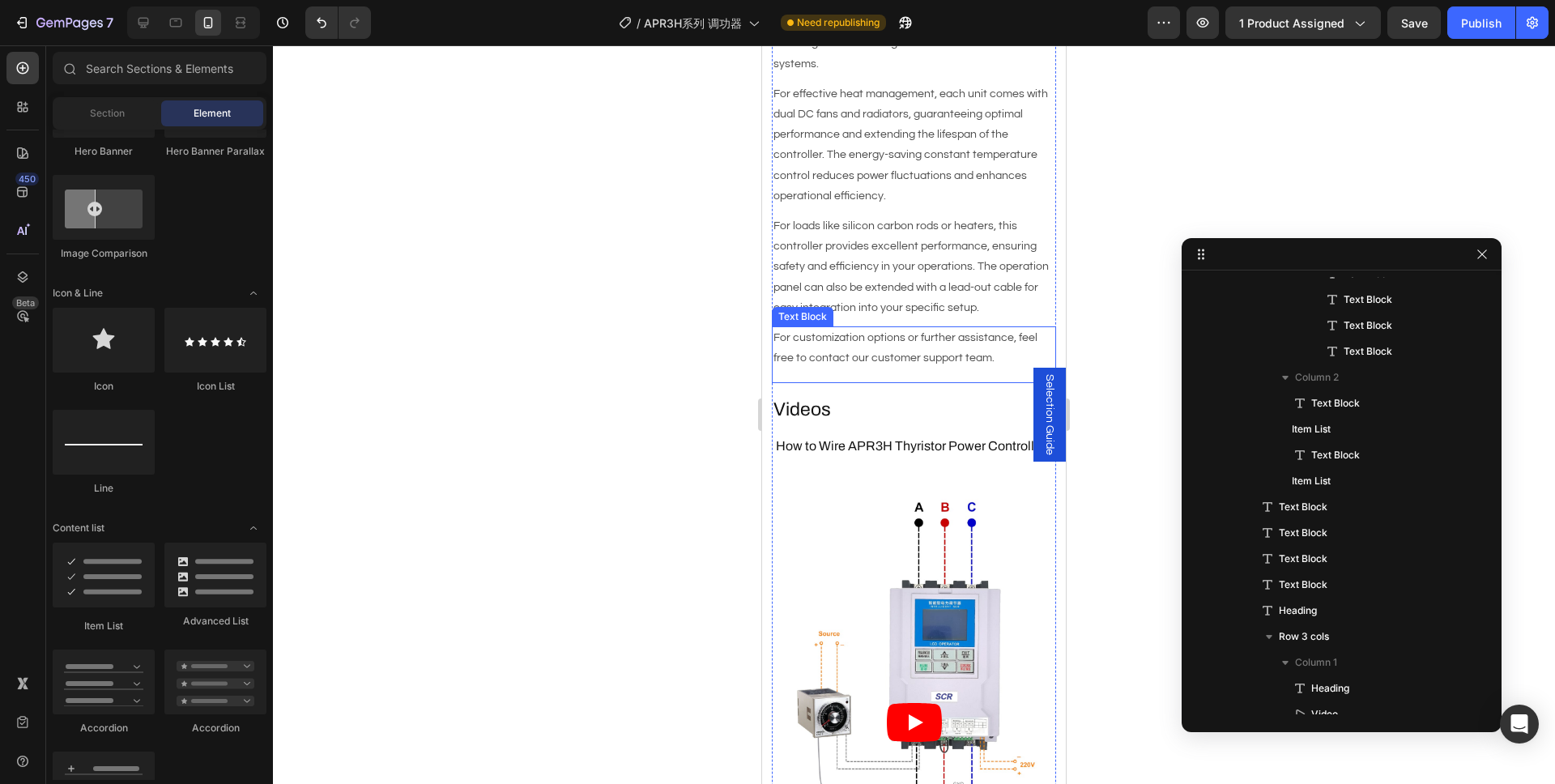
click at [909, 340] on p "For customization options or further assistance, feel free to contact our custo…" at bounding box center [914, 348] width 281 height 40
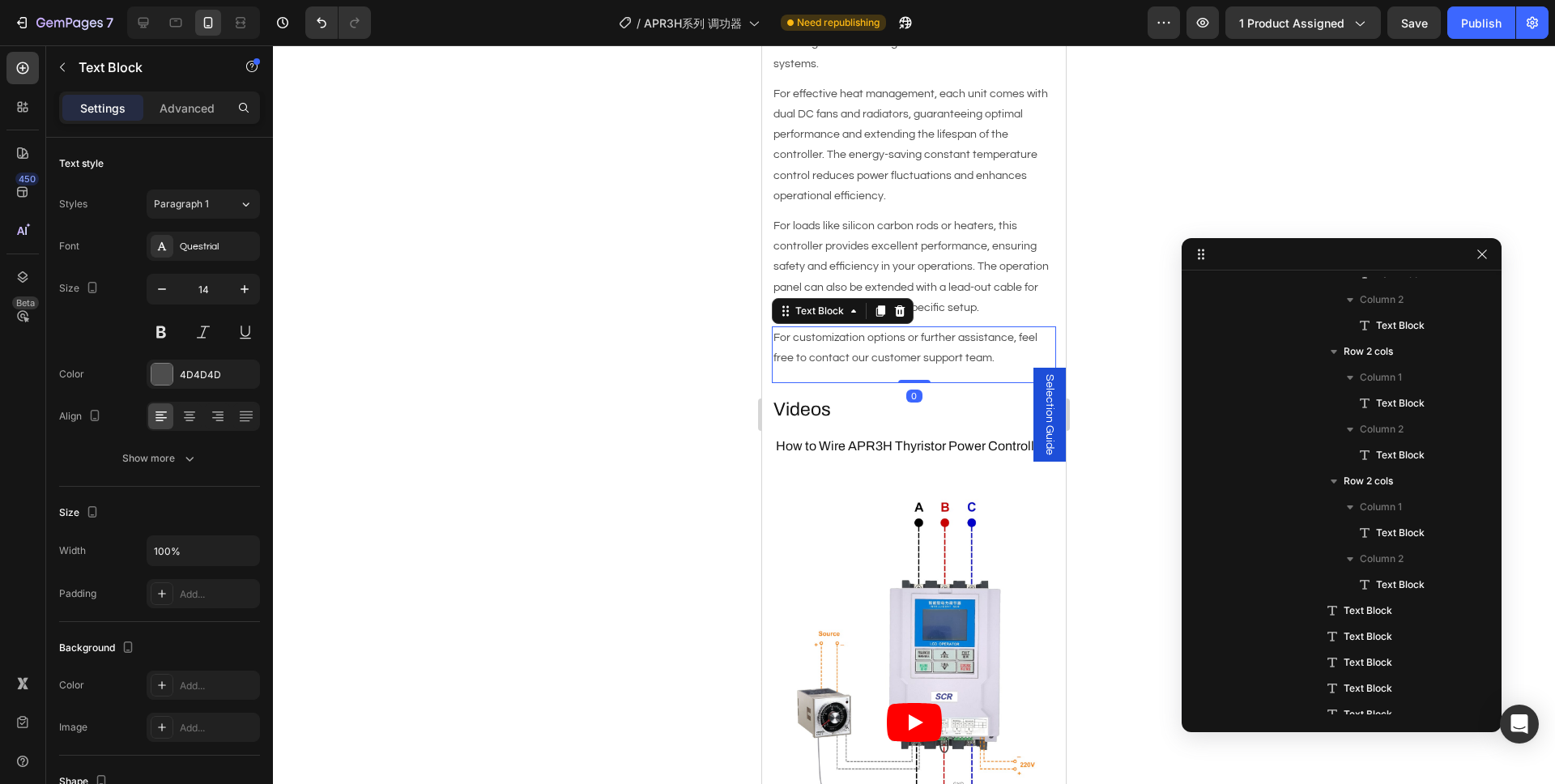
scroll to position [1026, 0]
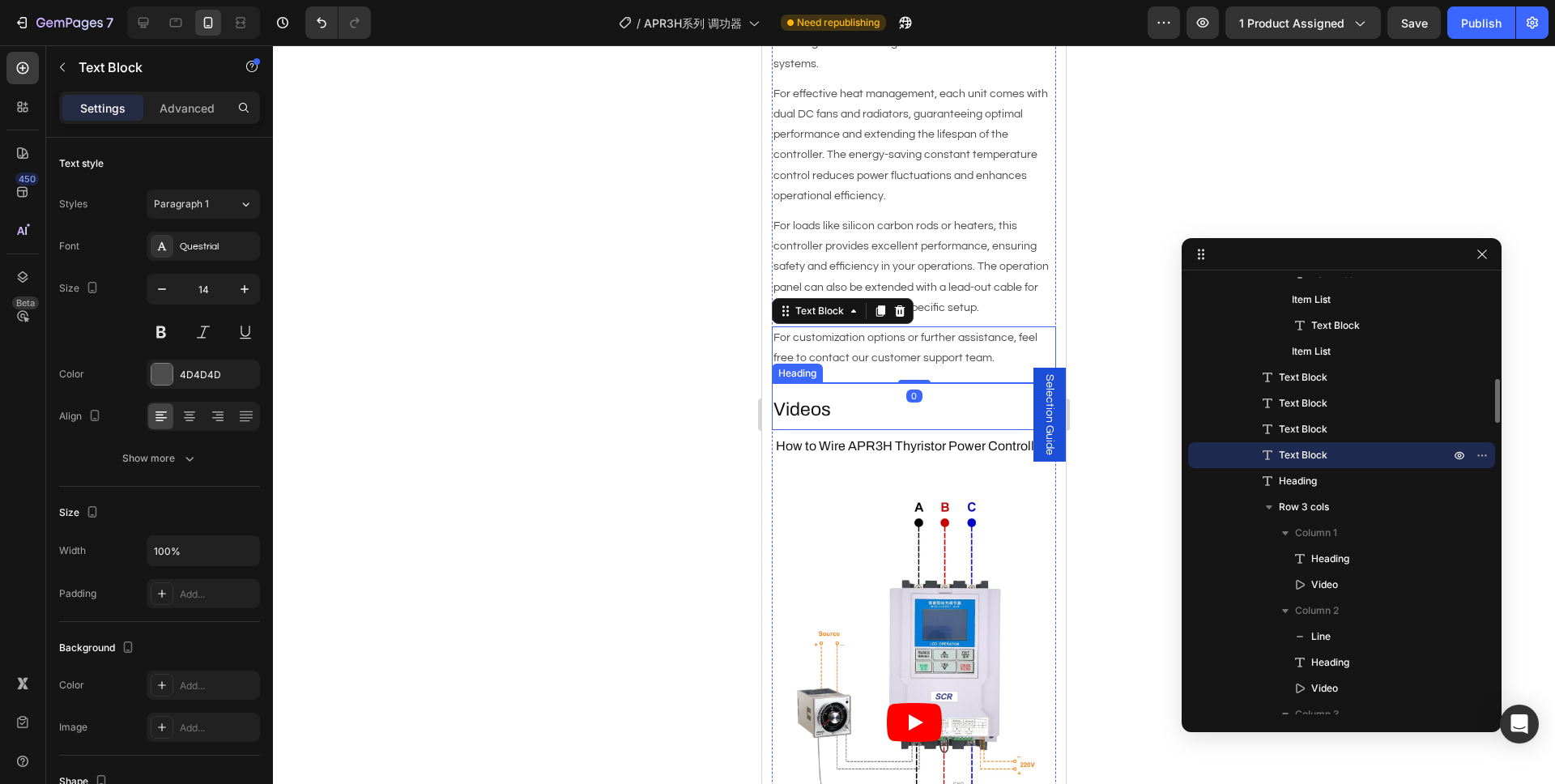
click at [871, 396] on h2 "Videos" at bounding box center [914, 409] width 284 height 27
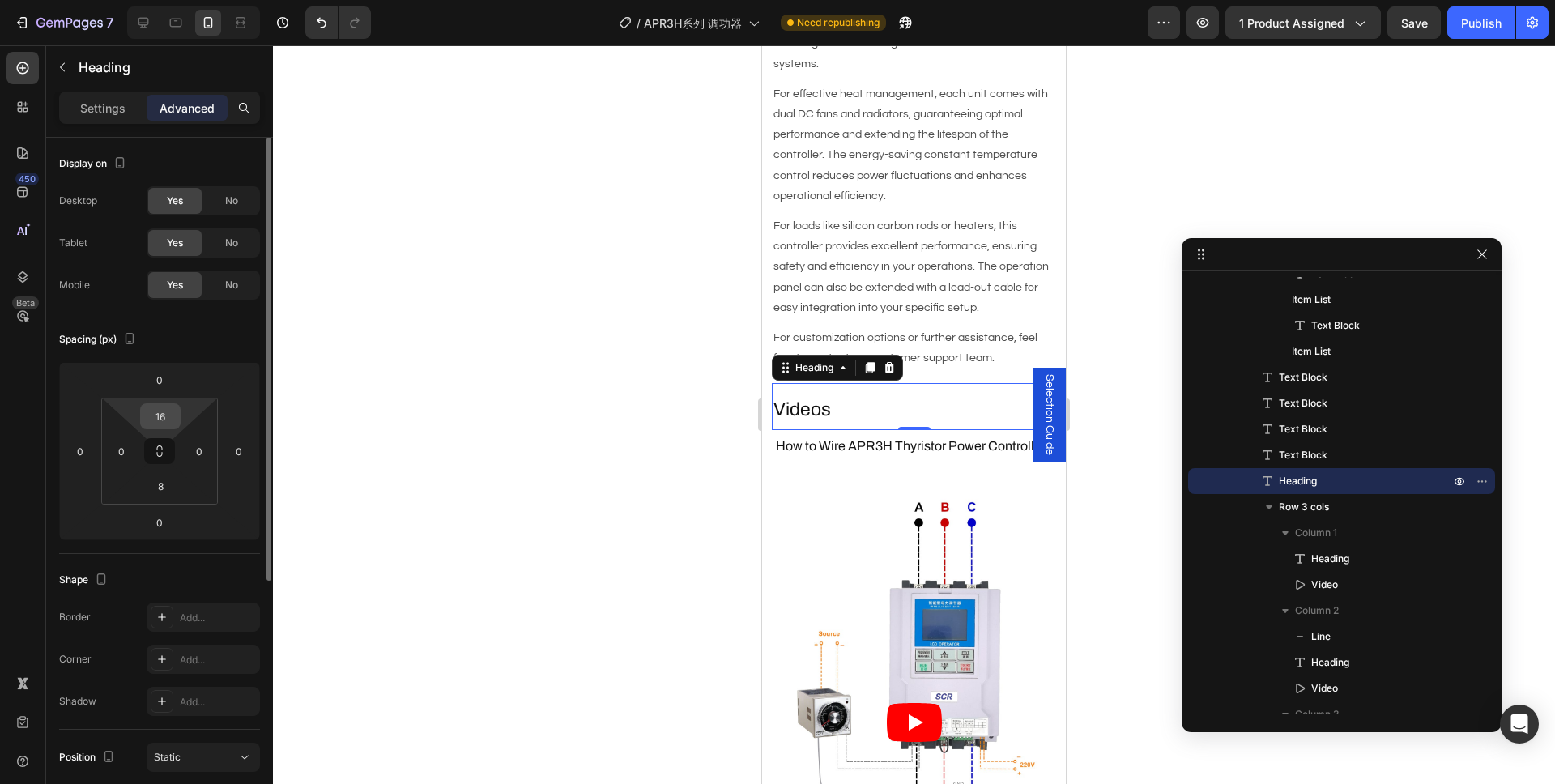
click at [162, 420] on input "16" at bounding box center [160, 415] width 32 height 24
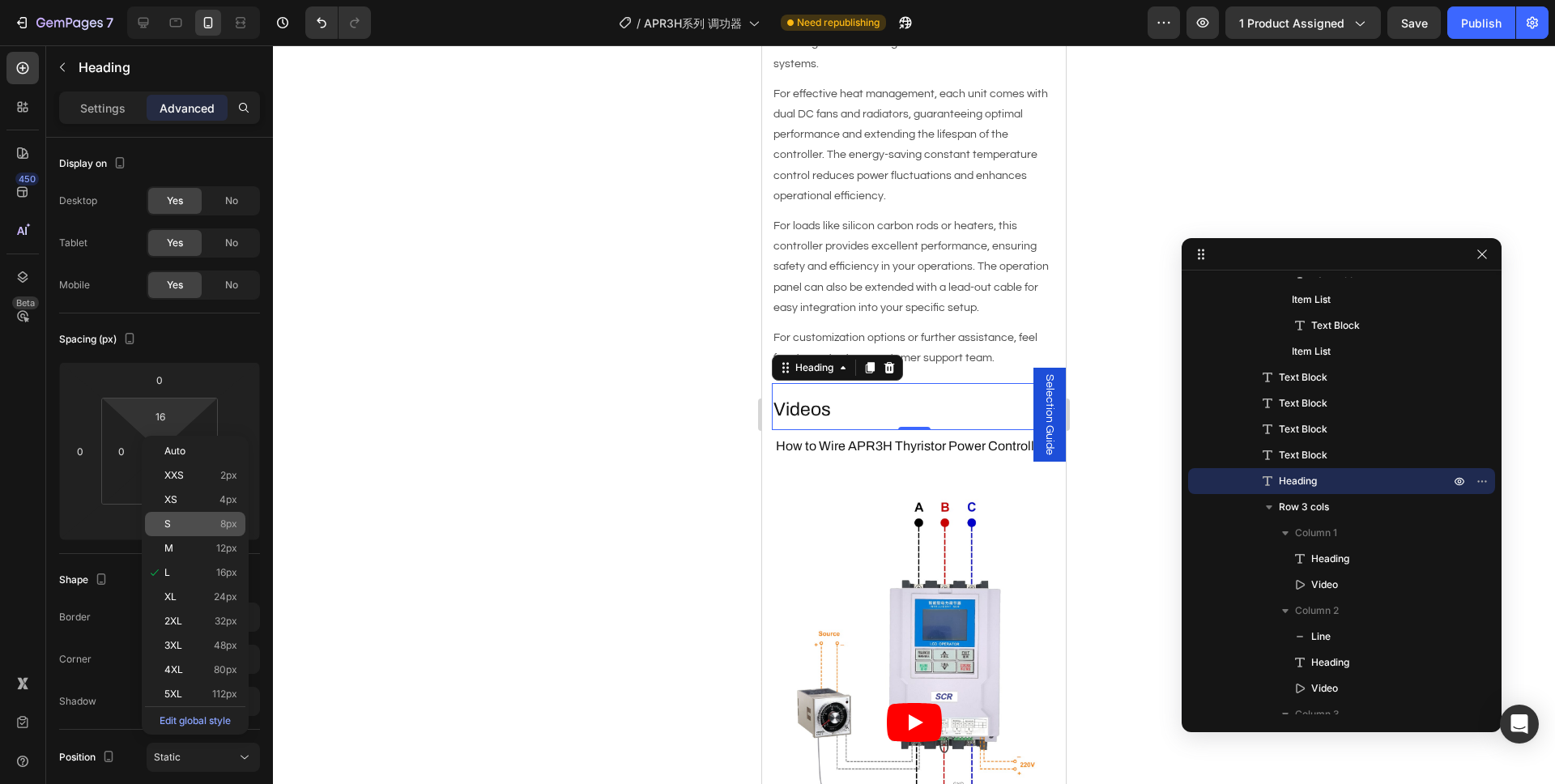
click at [196, 530] on div "S 8px" at bounding box center [195, 523] width 101 height 24
type input "8"
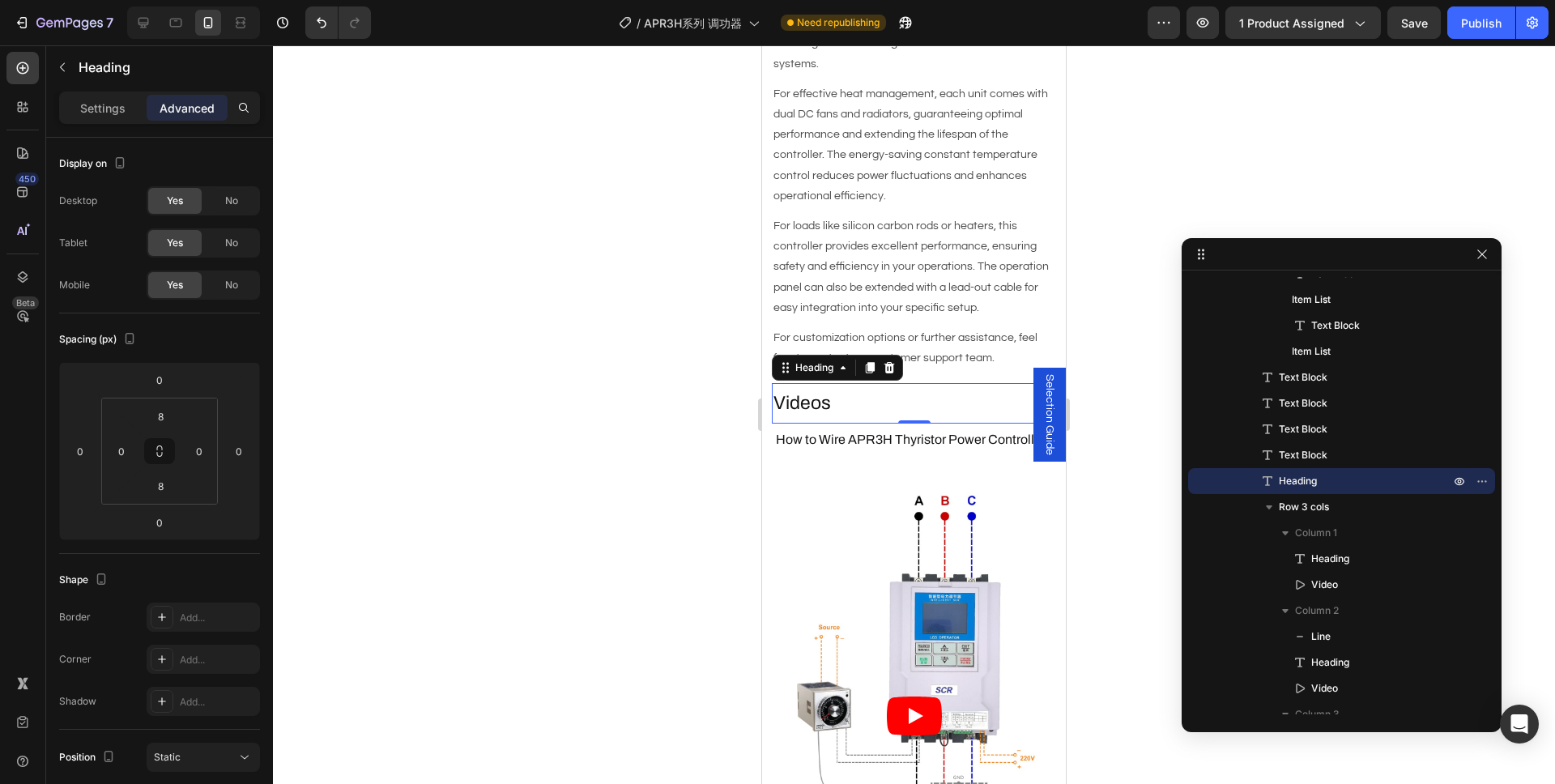
click at [393, 457] on div at bounding box center [914, 415] width 1282 height 739
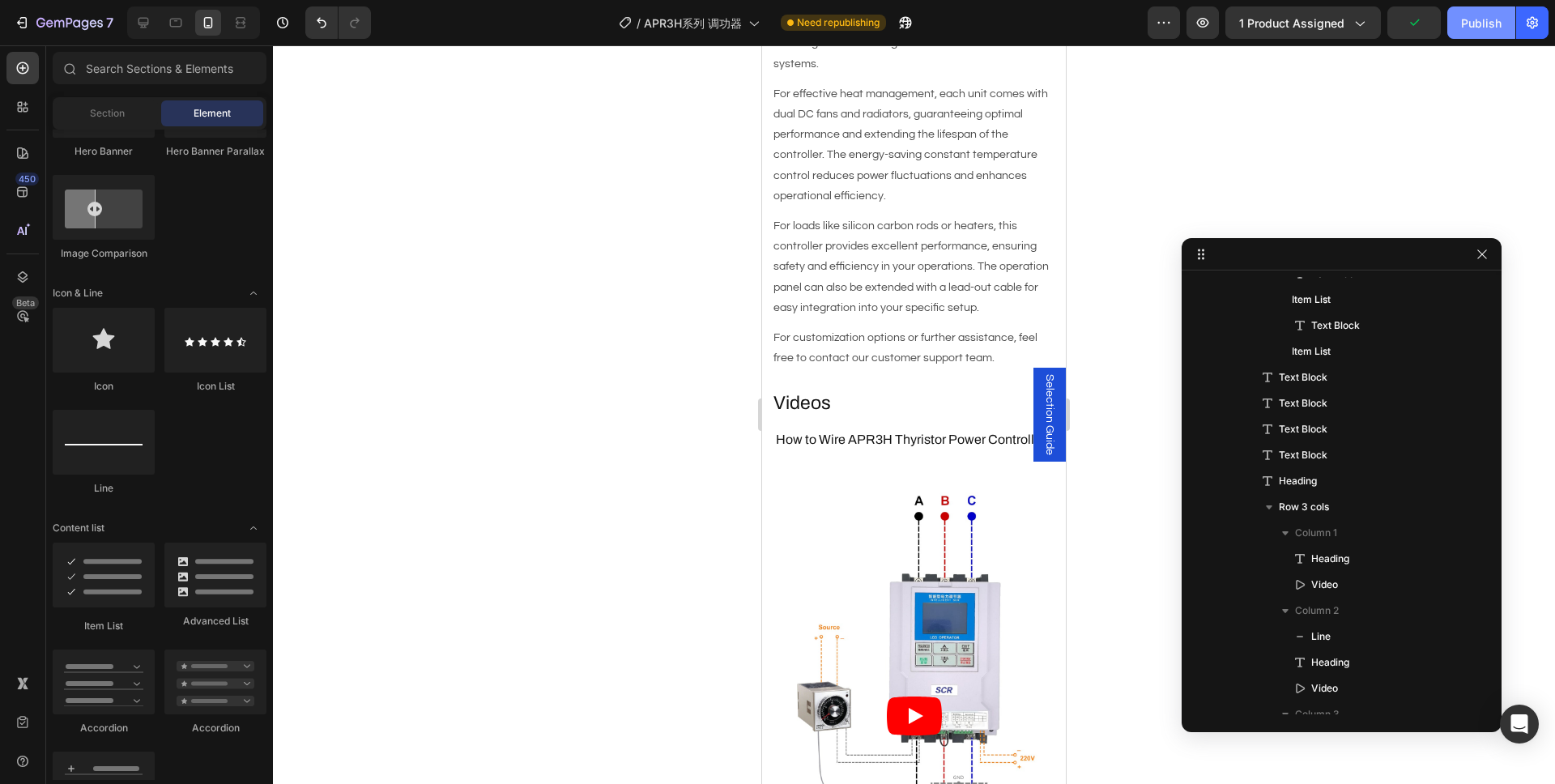
click at [1494, 31] on button "Publish" at bounding box center [1481, 22] width 68 height 32
click at [181, 21] on icon at bounding box center [176, 23] width 12 height 9
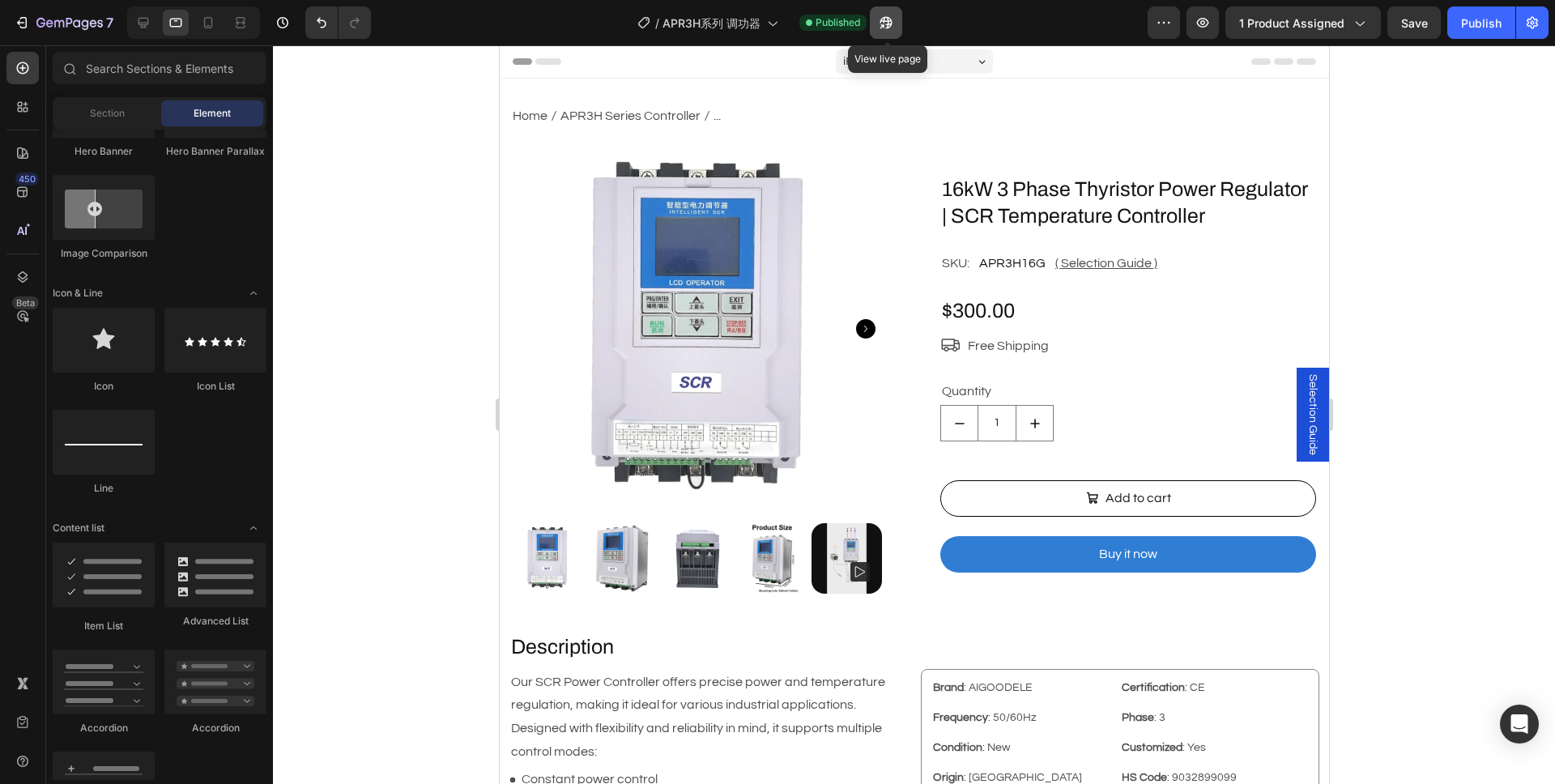
click at [896, 22] on button "button" at bounding box center [886, 22] width 32 height 32
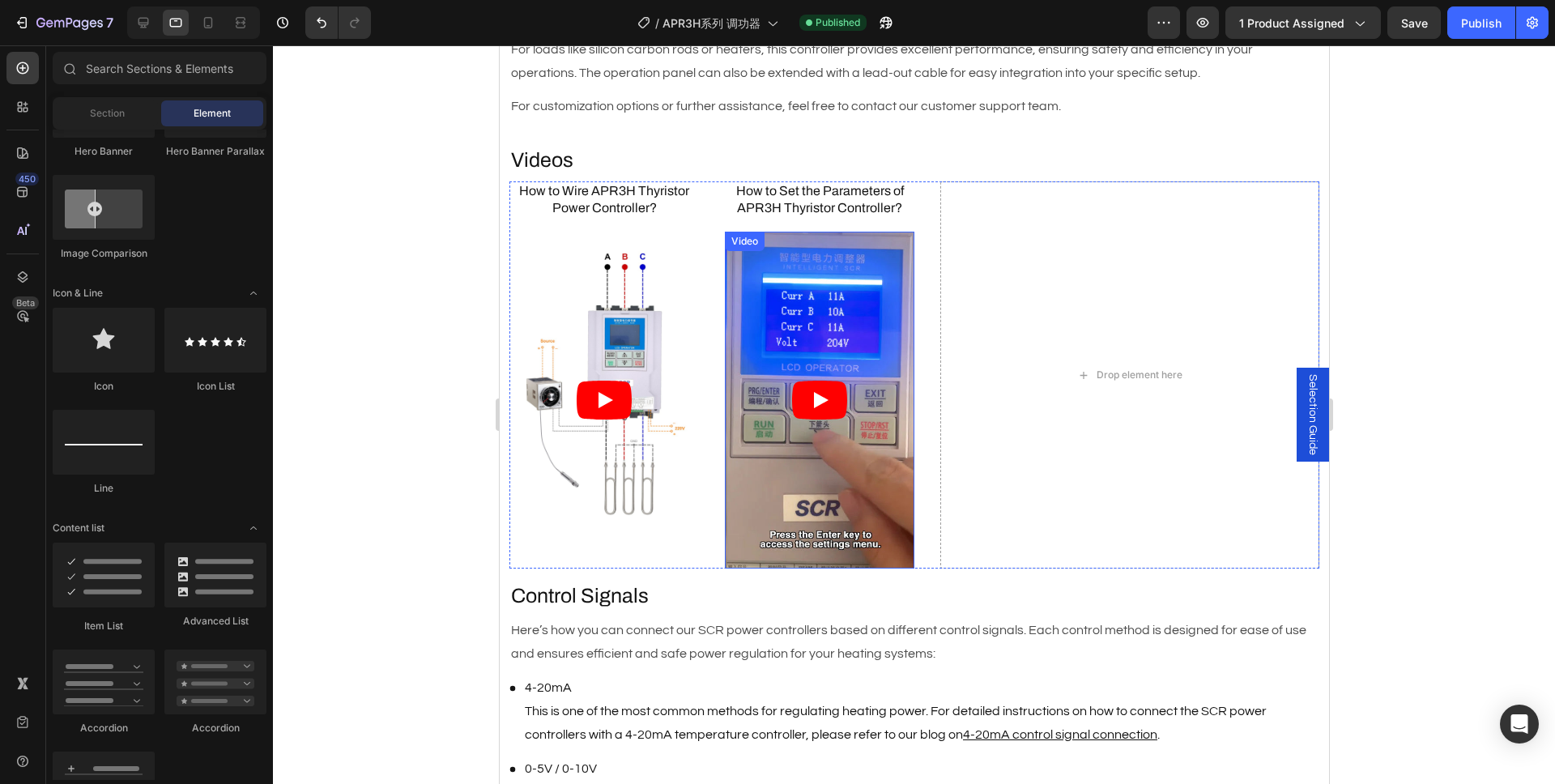
scroll to position [1157, 0]
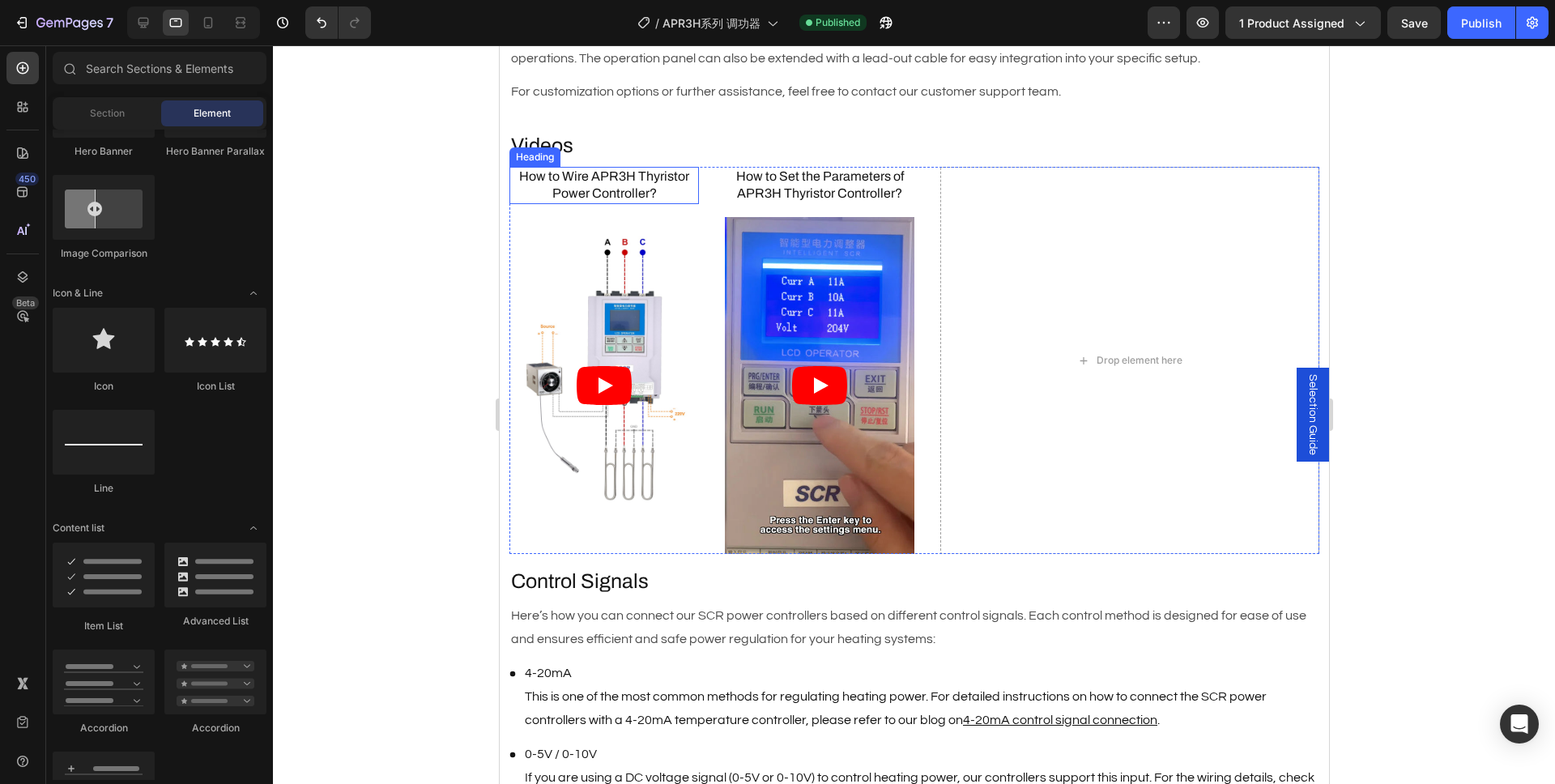
click at [612, 203] on h3 "How to Wire APR3H Thyristor Power Controller?" at bounding box center [604, 185] width 190 height 37
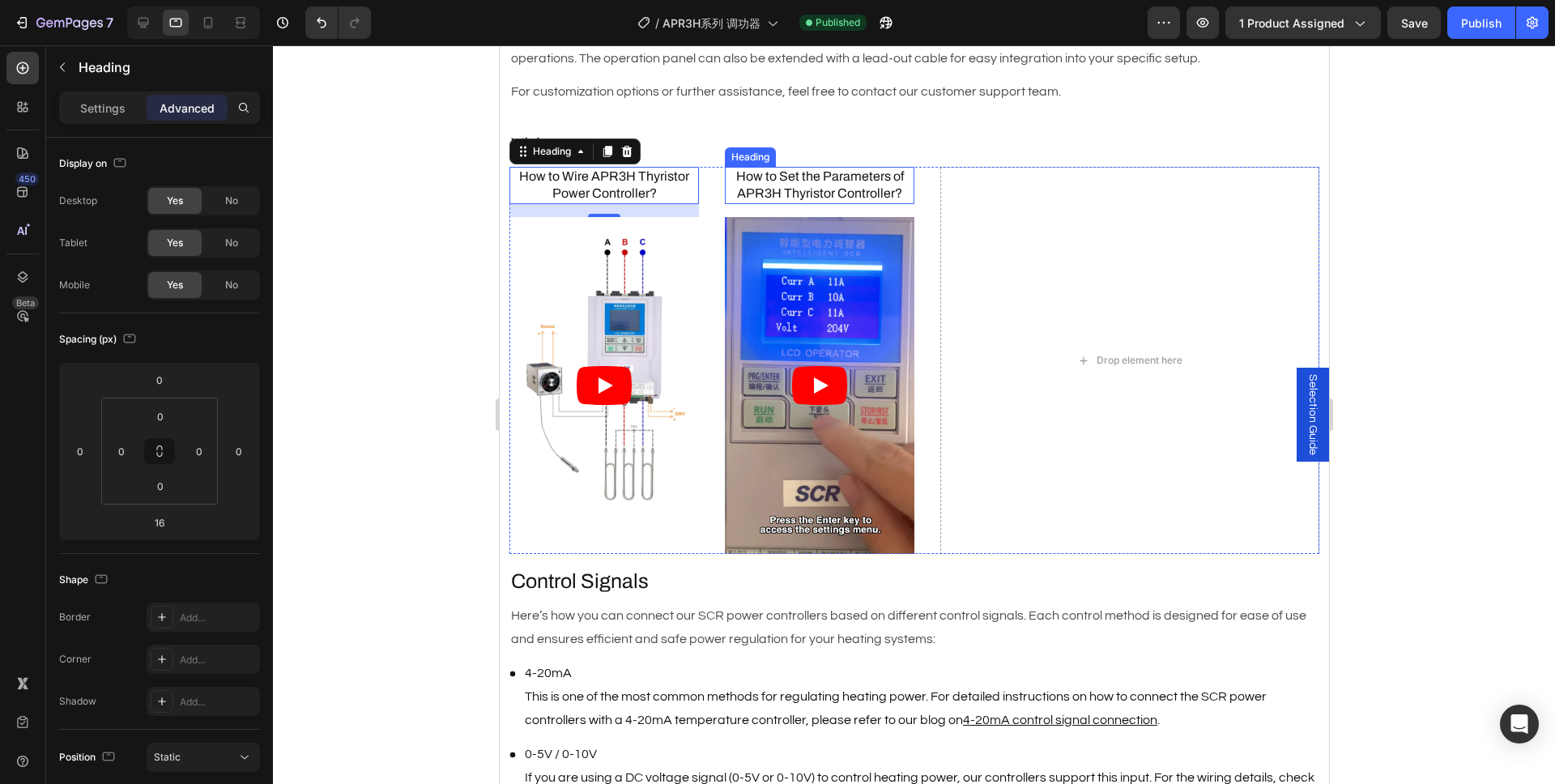
click at [871, 204] on h3 "How to Set the Parameters of APR3H Thyristor Controller?" at bounding box center [819, 185] width 190 height 37
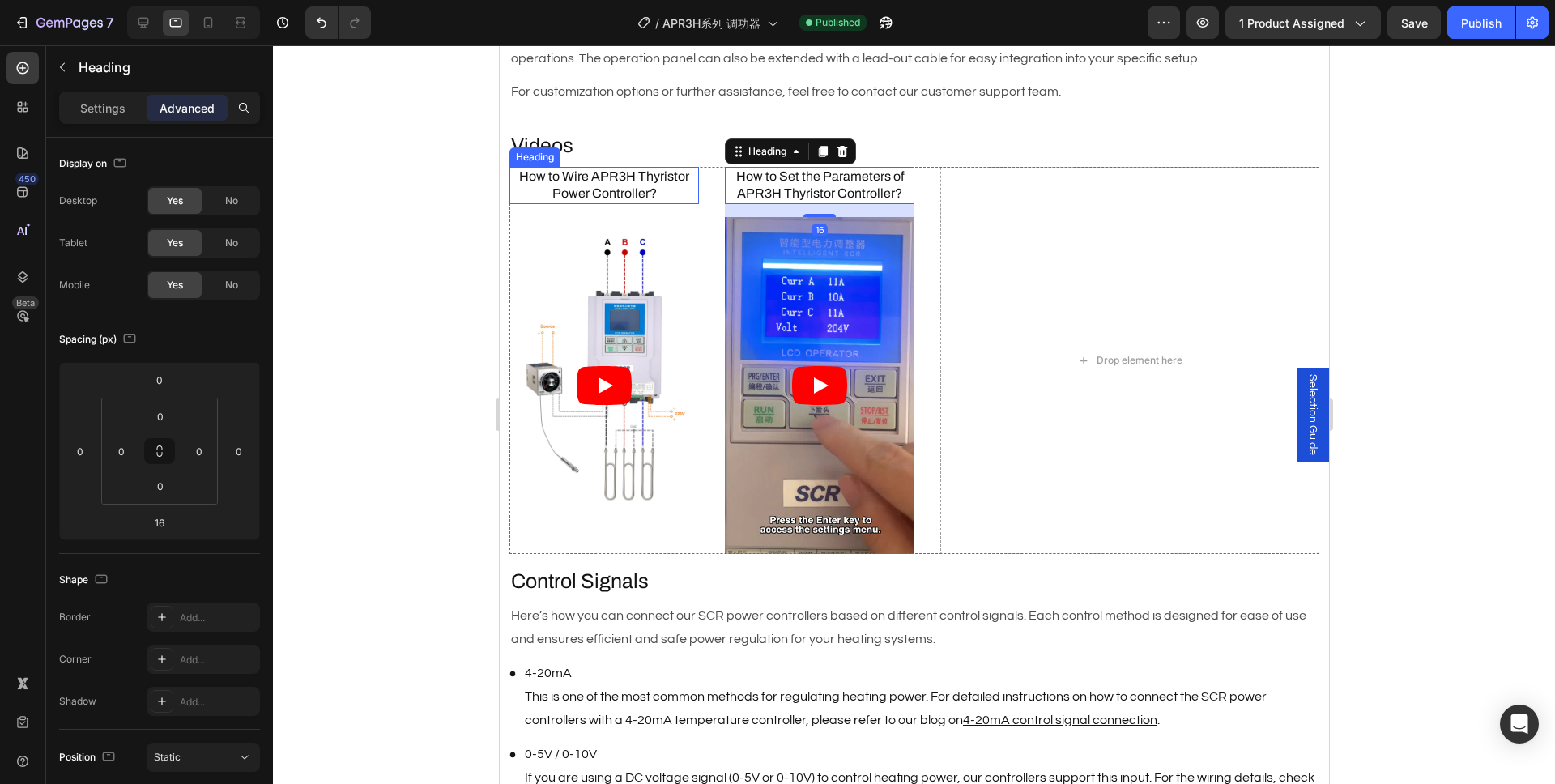
click at [652, 204] on h3 "How to Wire APR3H Thyristor Power Controller?" at bounding box center [604, 185] width 190 height 37
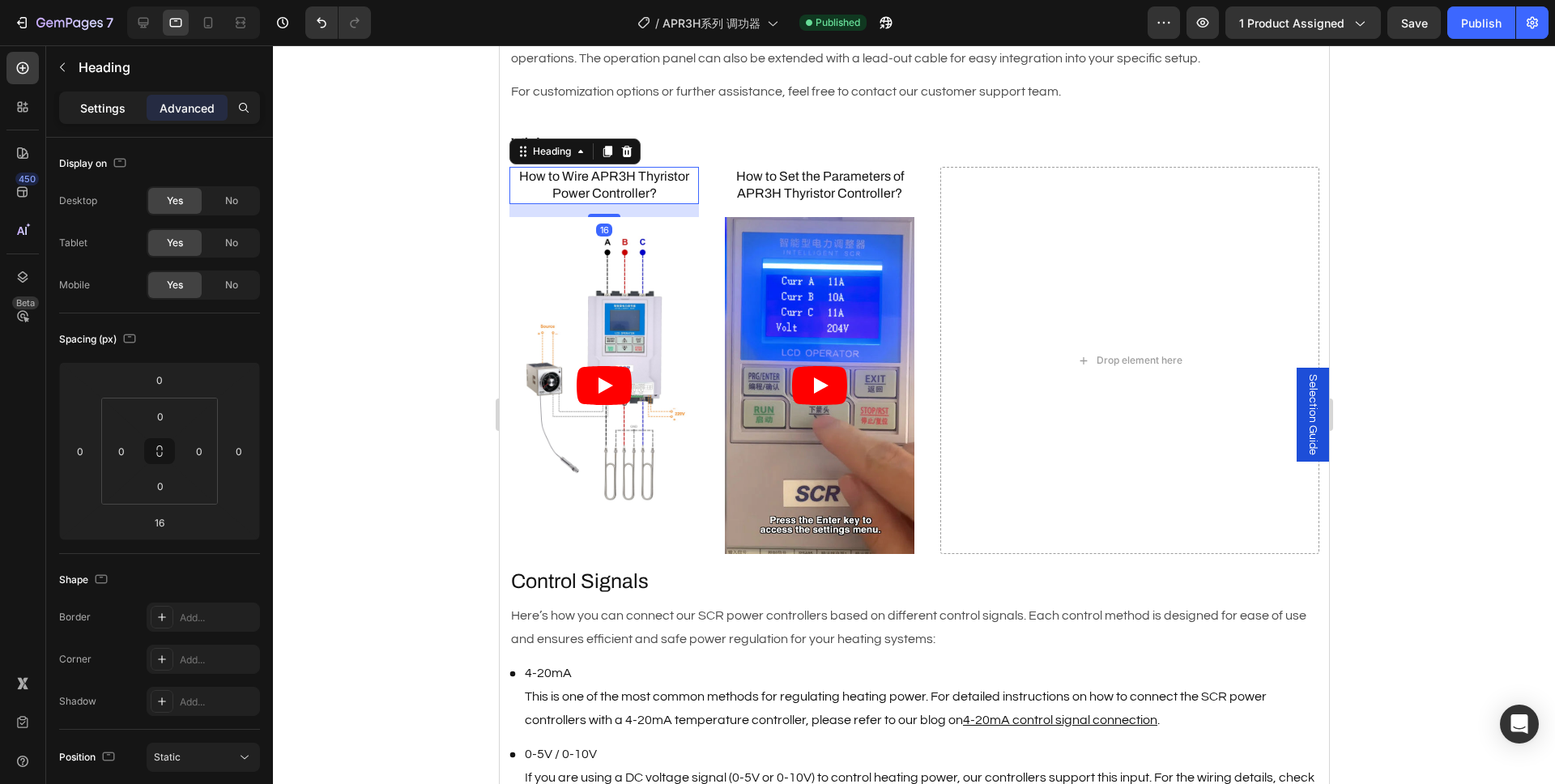
click at [126, 109] on div "Settings" at bounding box center [103, 107] width 81 height 26
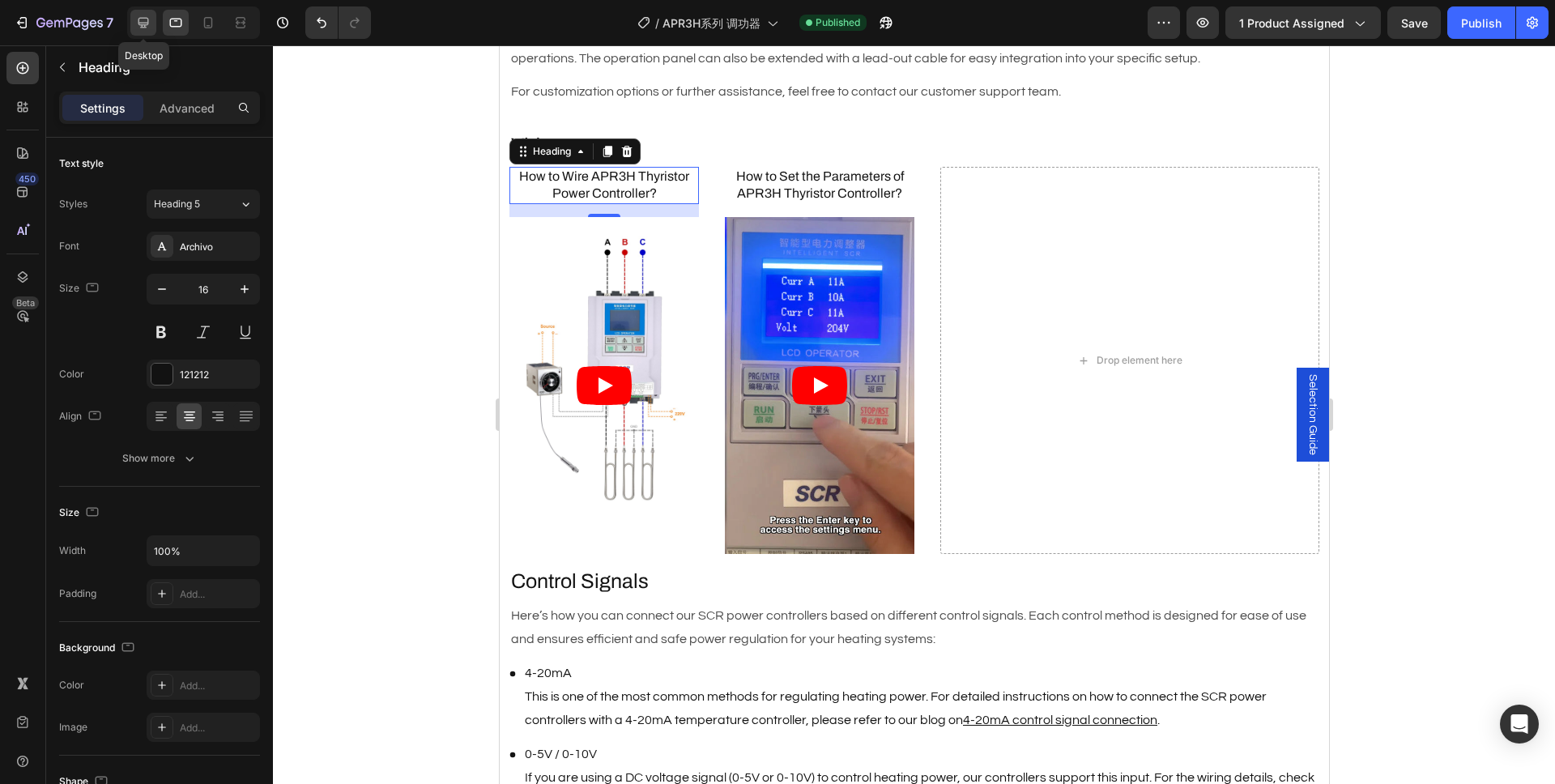
click at [144, 25] on icon at bounding box center [143, 23] width 11 height 11
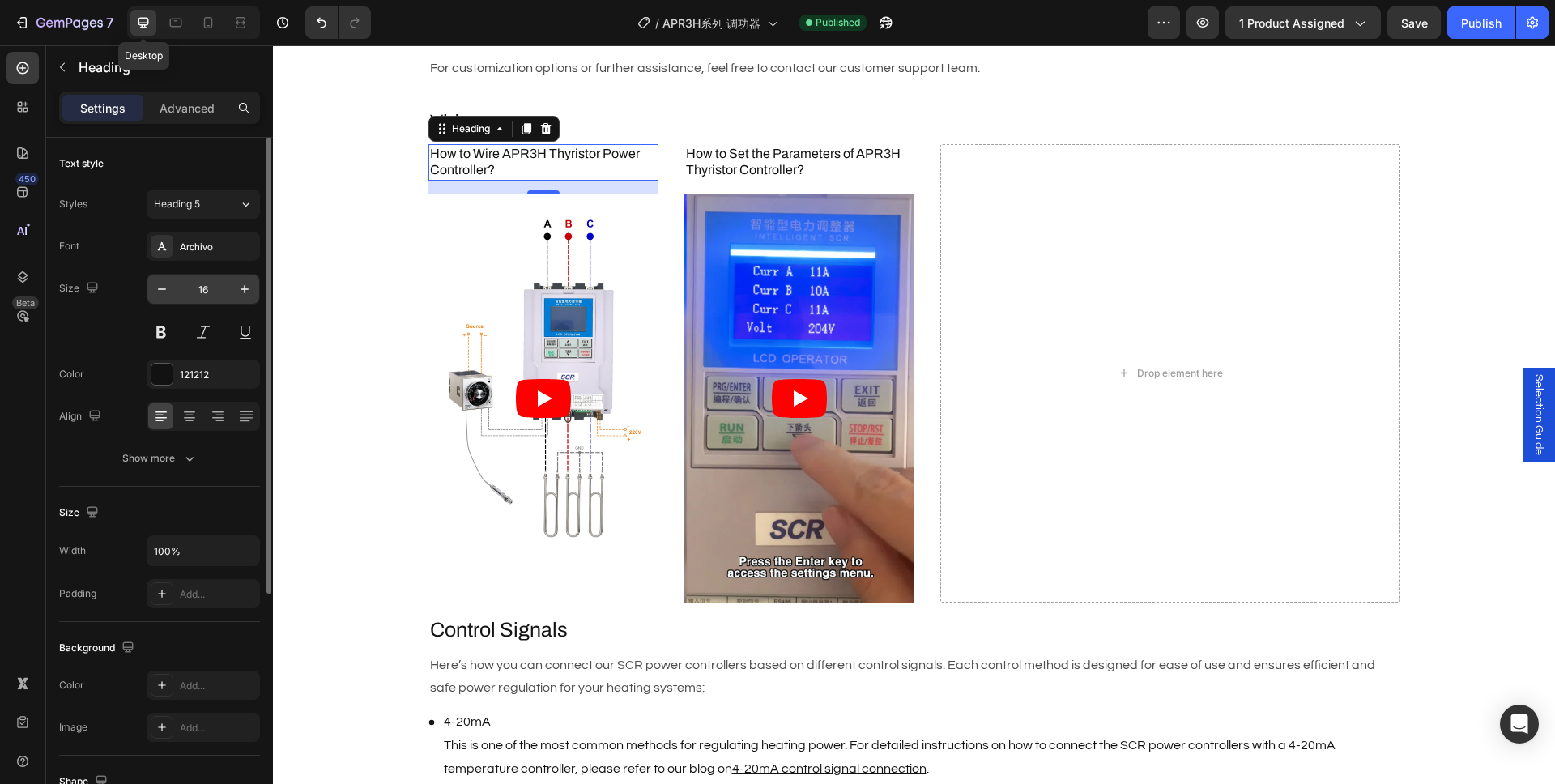
scroll to position [1199, 0]
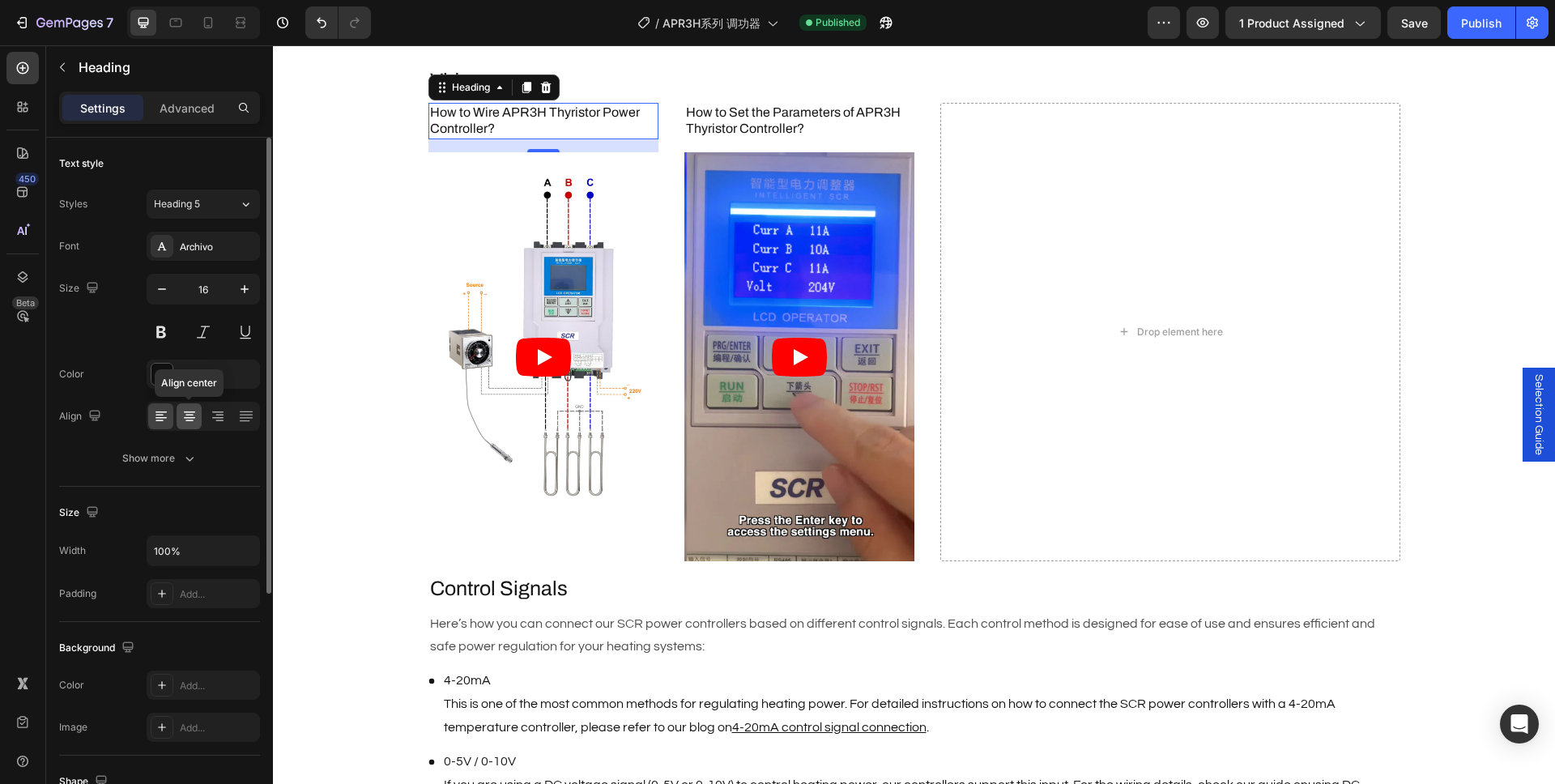
click at [179, 415] on div at bounding box center [189, 415] width 25 height 26
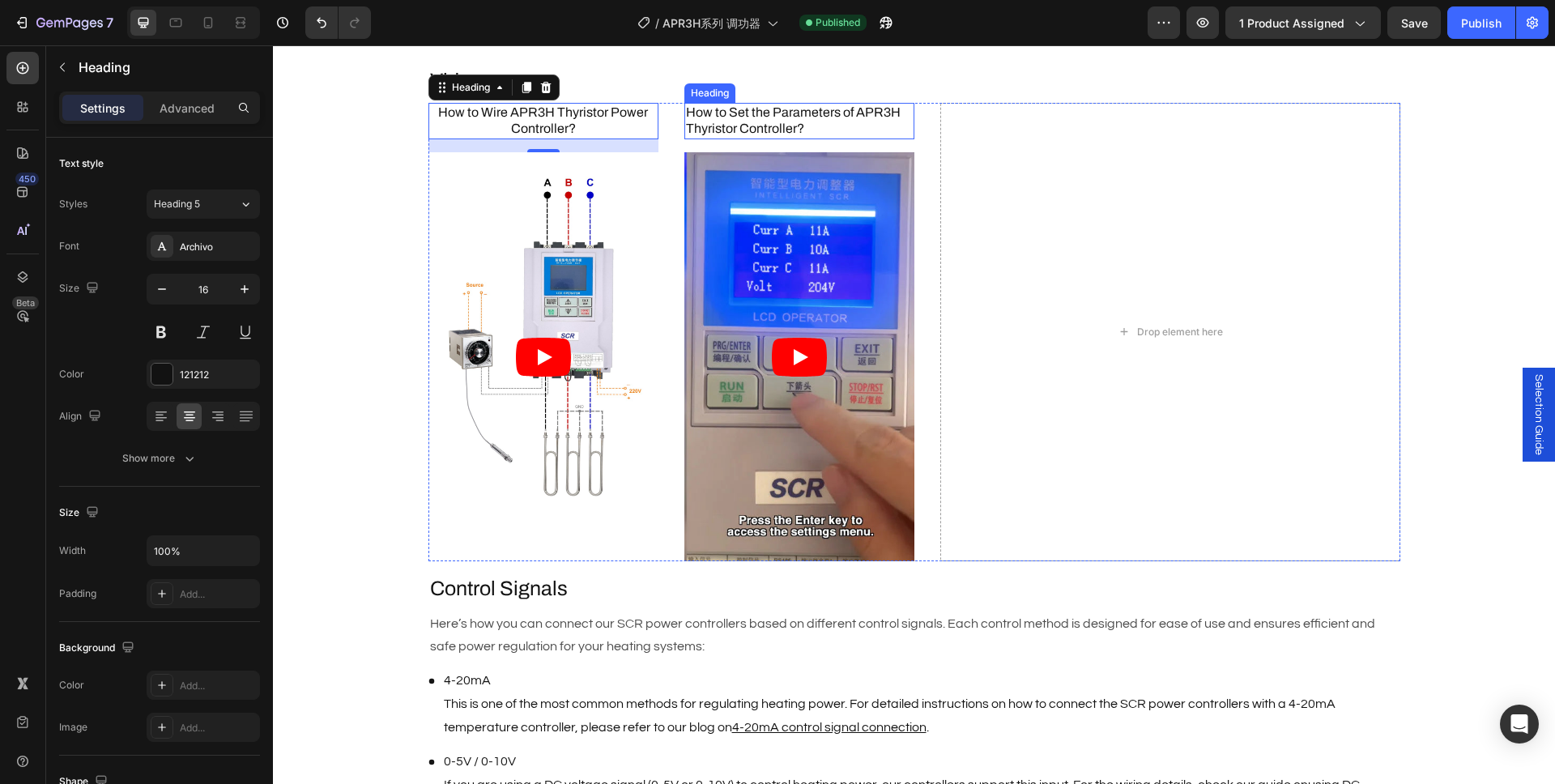
click at [742, 122] on h3 "How to Set the Parameters of APR3H Thyristor Controller?" at bounding box center [799, 121] width 230 height 37
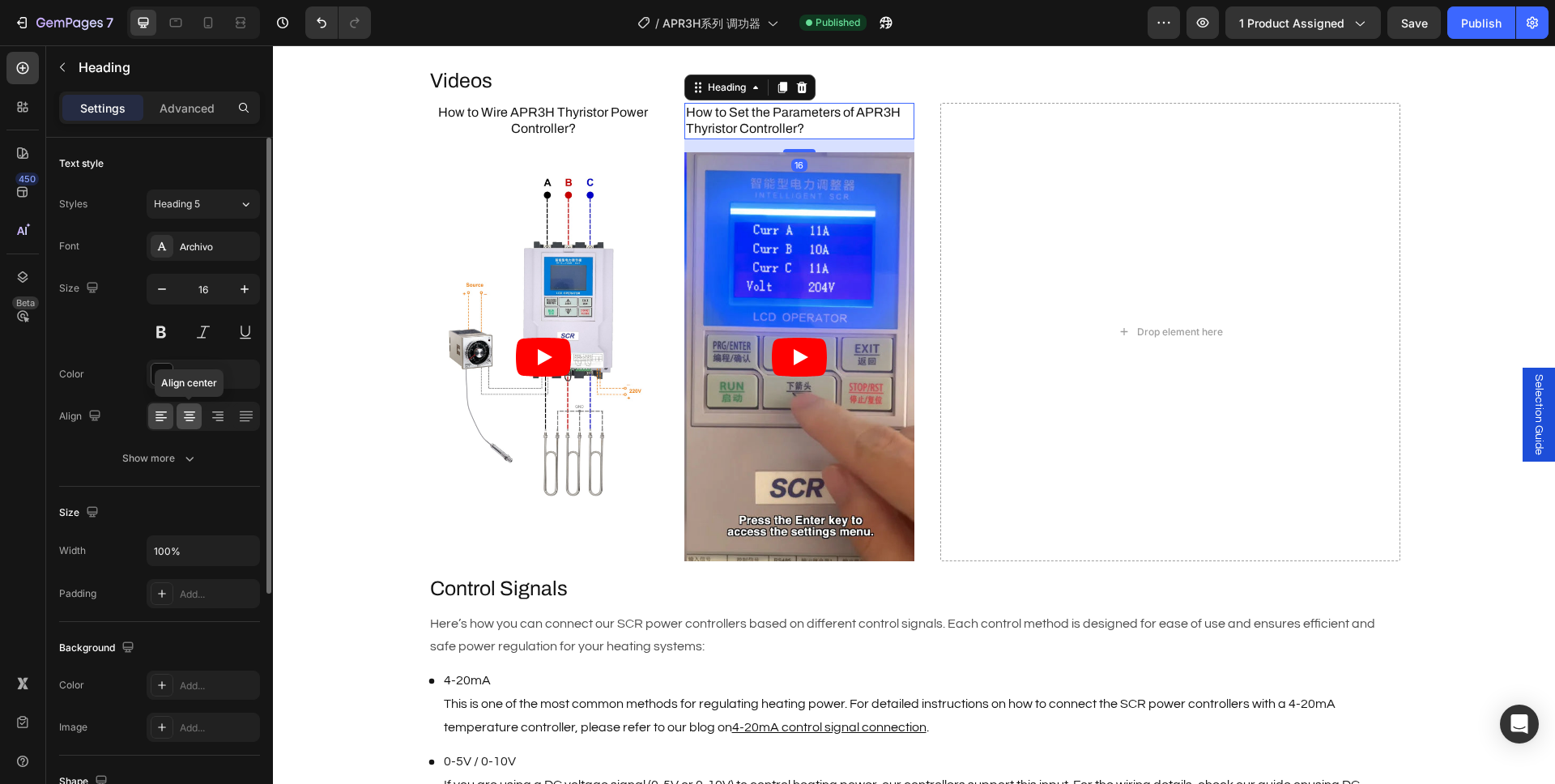
click at [190, 423] on icon at bounding box center [190, 416] width 16 height 16
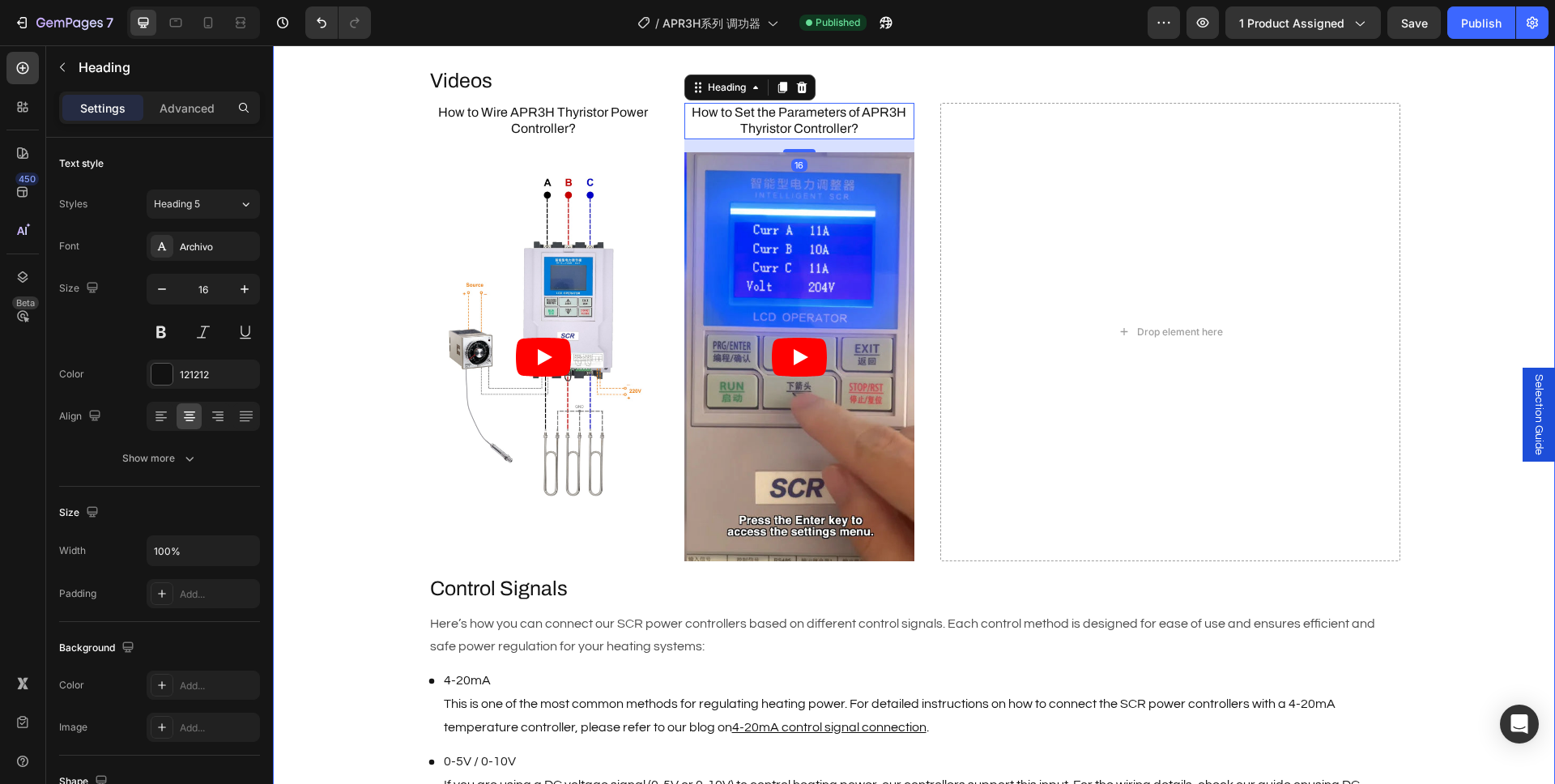
click at [337, 321] on div "Description Heading Brand : AIGOODELE Text Block Certification : CE Text Block …" at bounding box center [914, 528] width 1282 height 2200
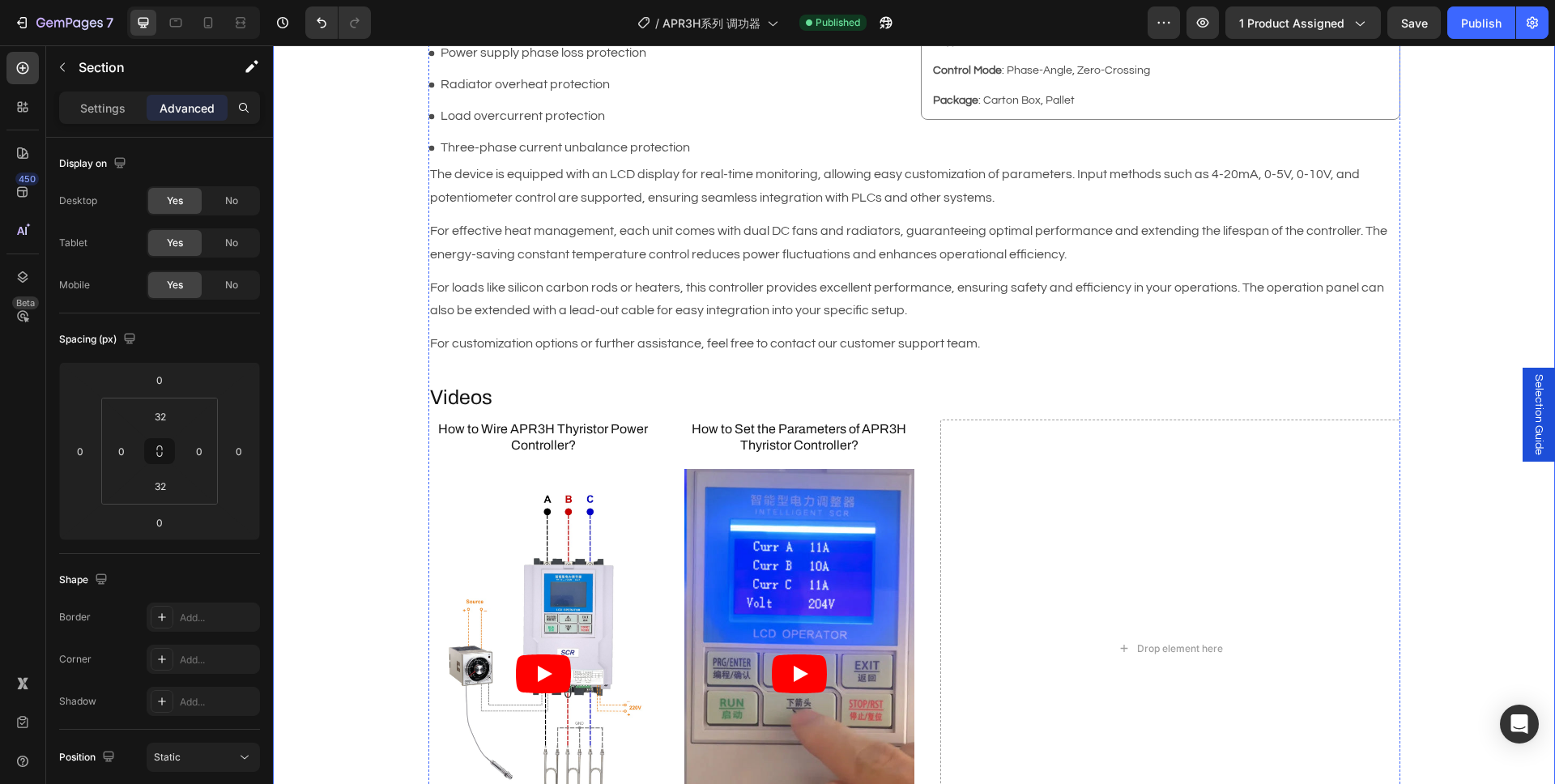
scroll to position [603, 0]
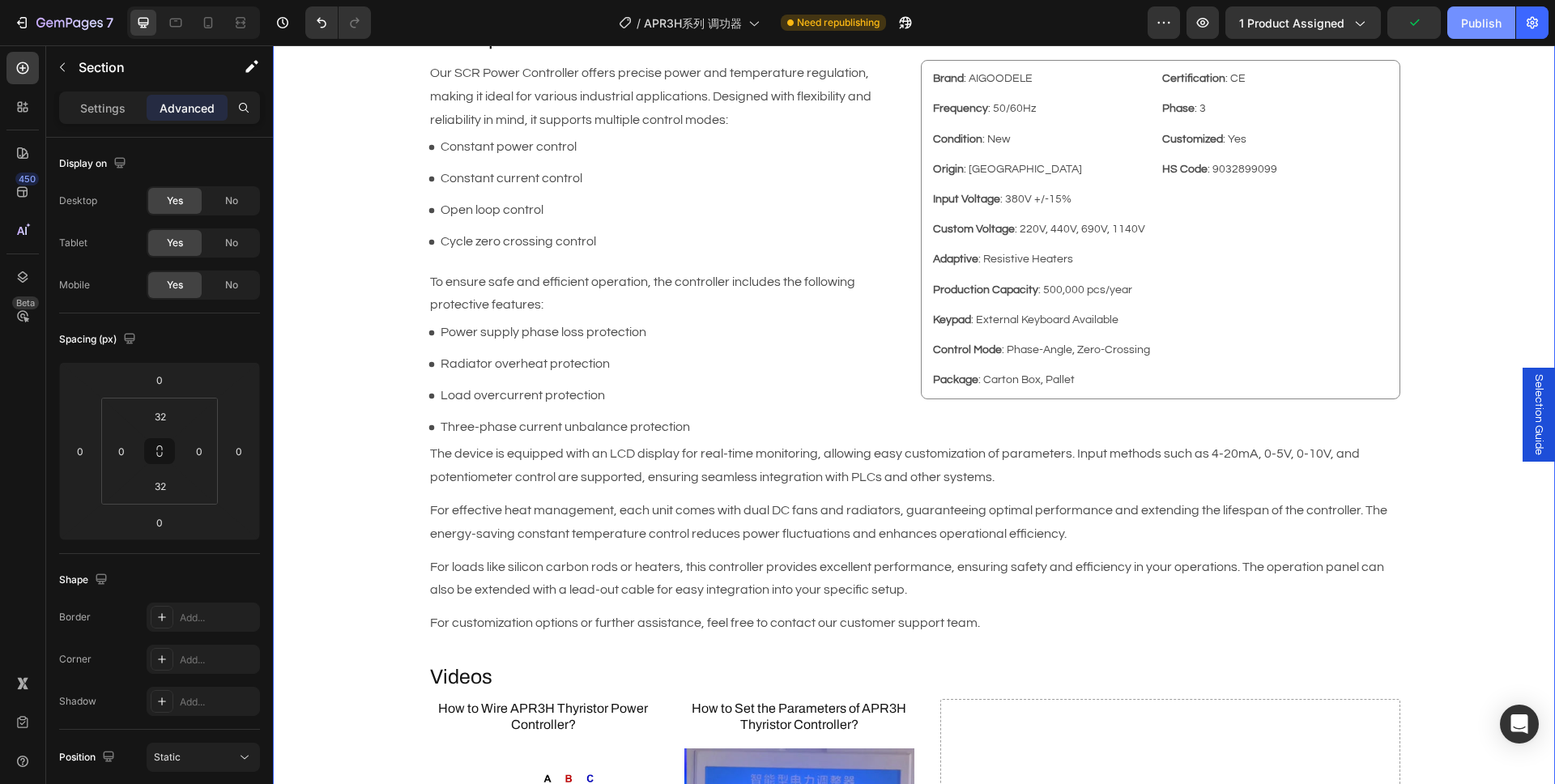
click at [1477, 29] on div "Publish" at bounding box center [1481, 23] width 40 height 17
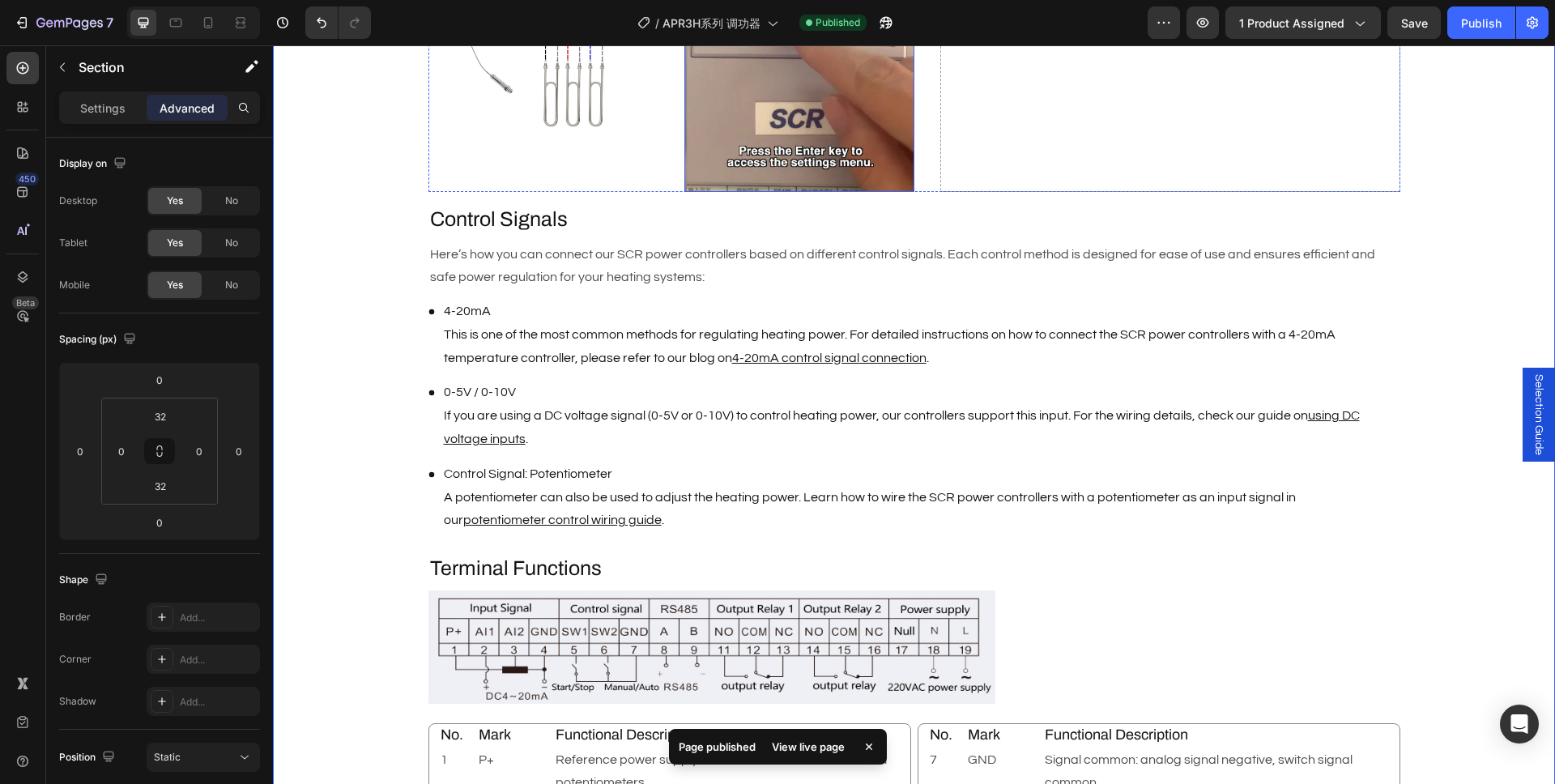
scroll to position [1086, 0]
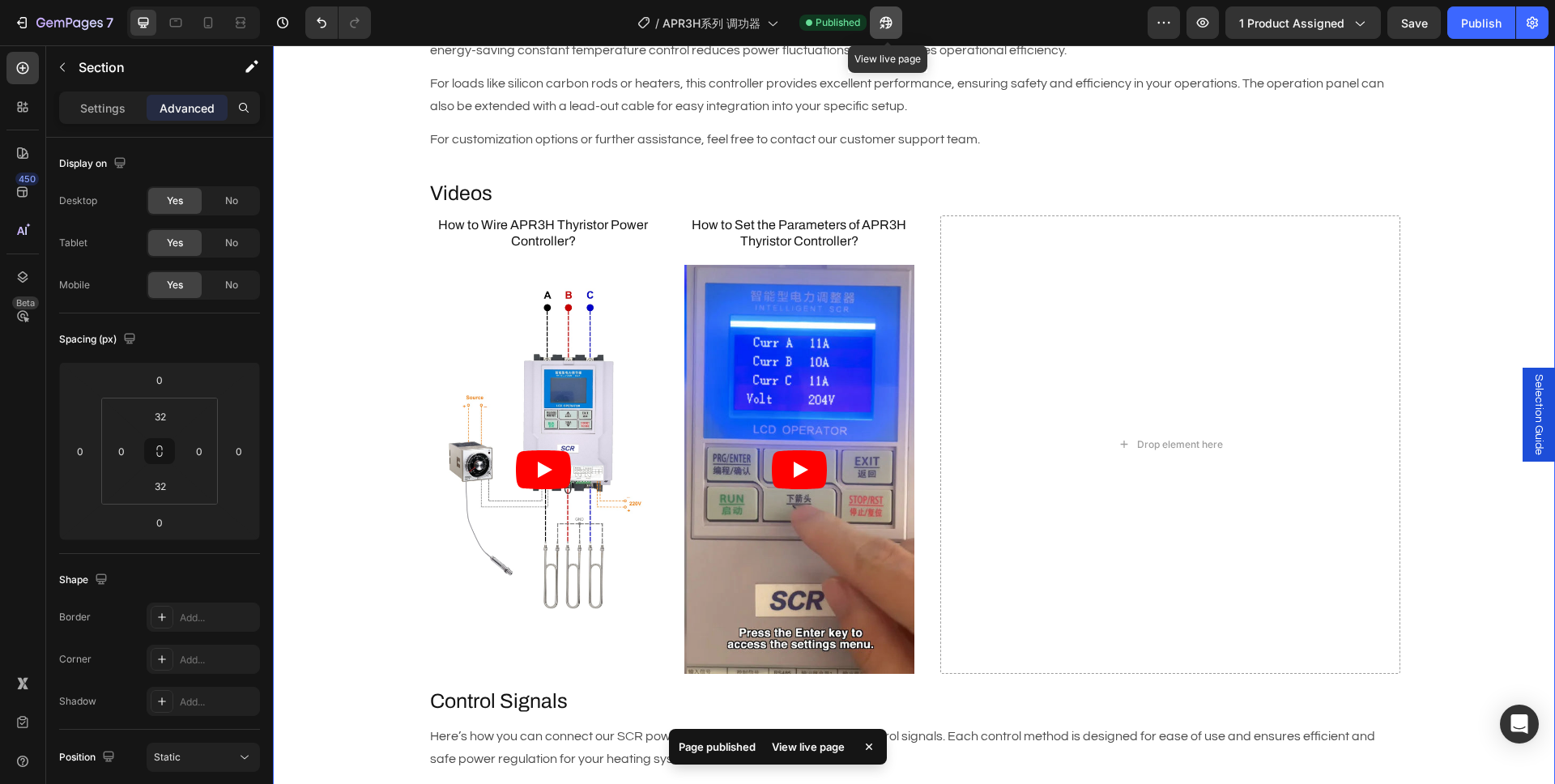
click at [885, 22] on icon "button" at bounding box center [886, 23] width 12 height 12
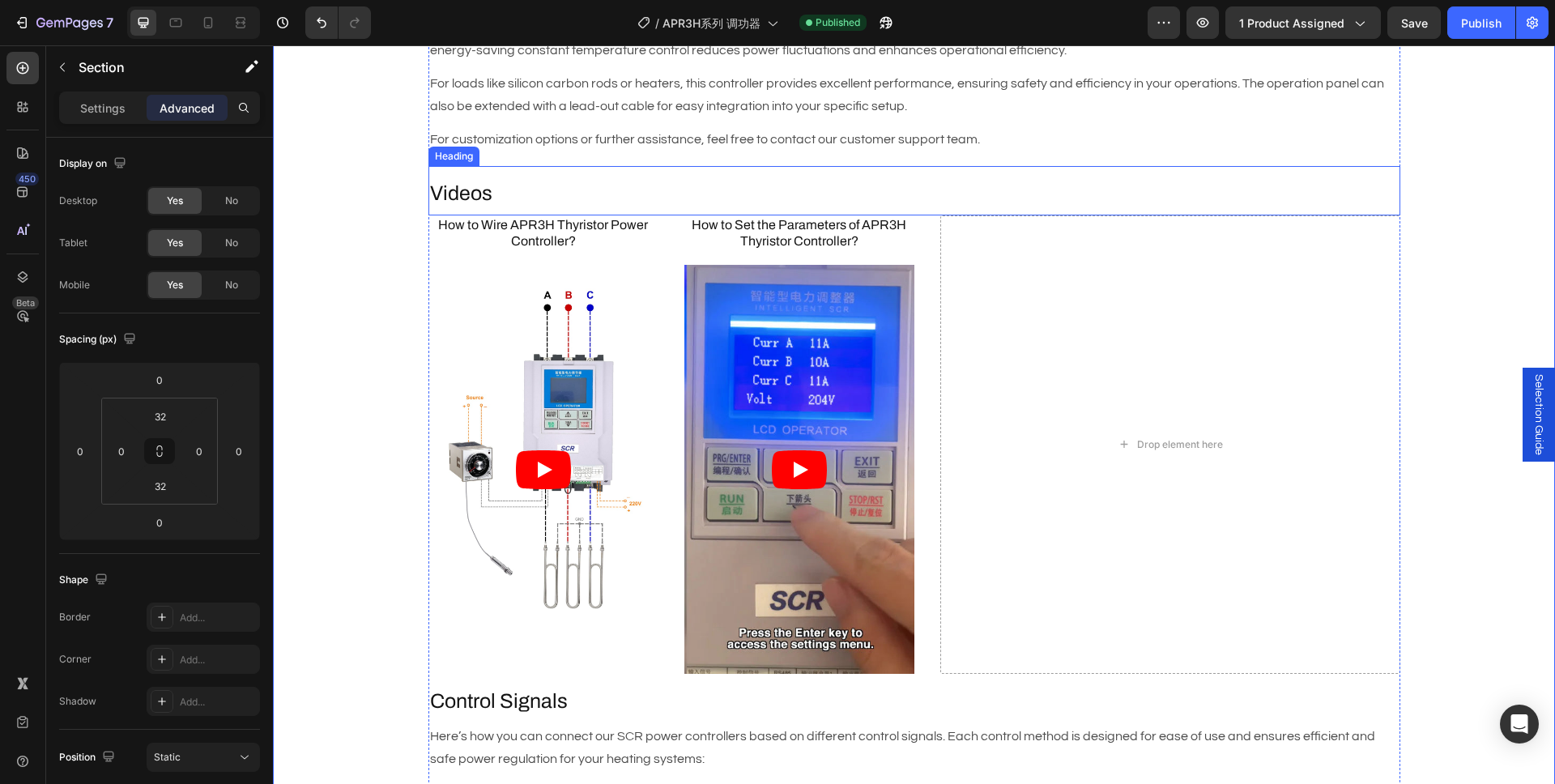
click at [471, 179] on h2 "Videos" at bounding box center [914, 194] width 972 height 30
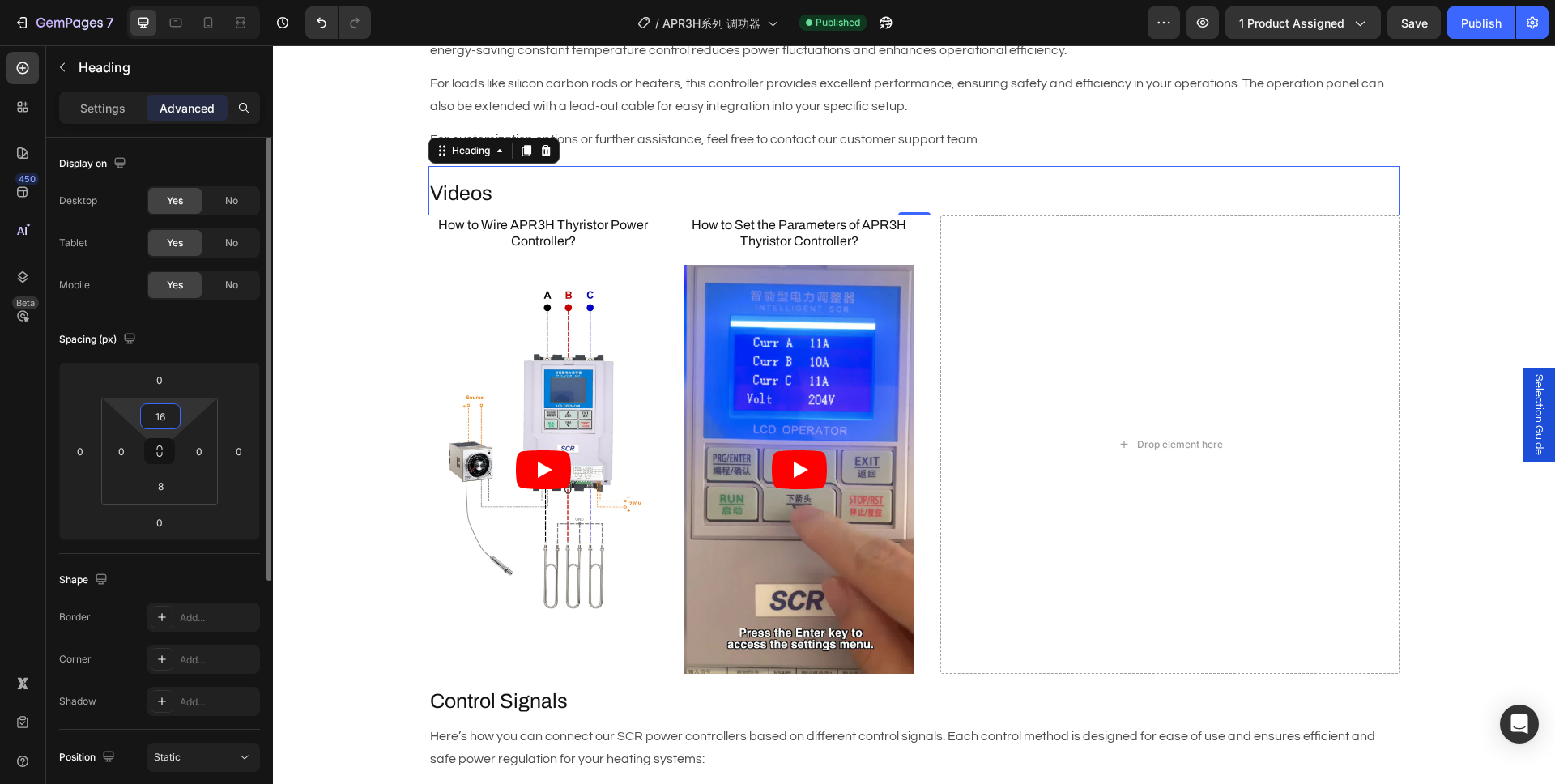
click at [169, 418] on input "16" at bounding box center [160, 415] width 32 height 24
type input "8"
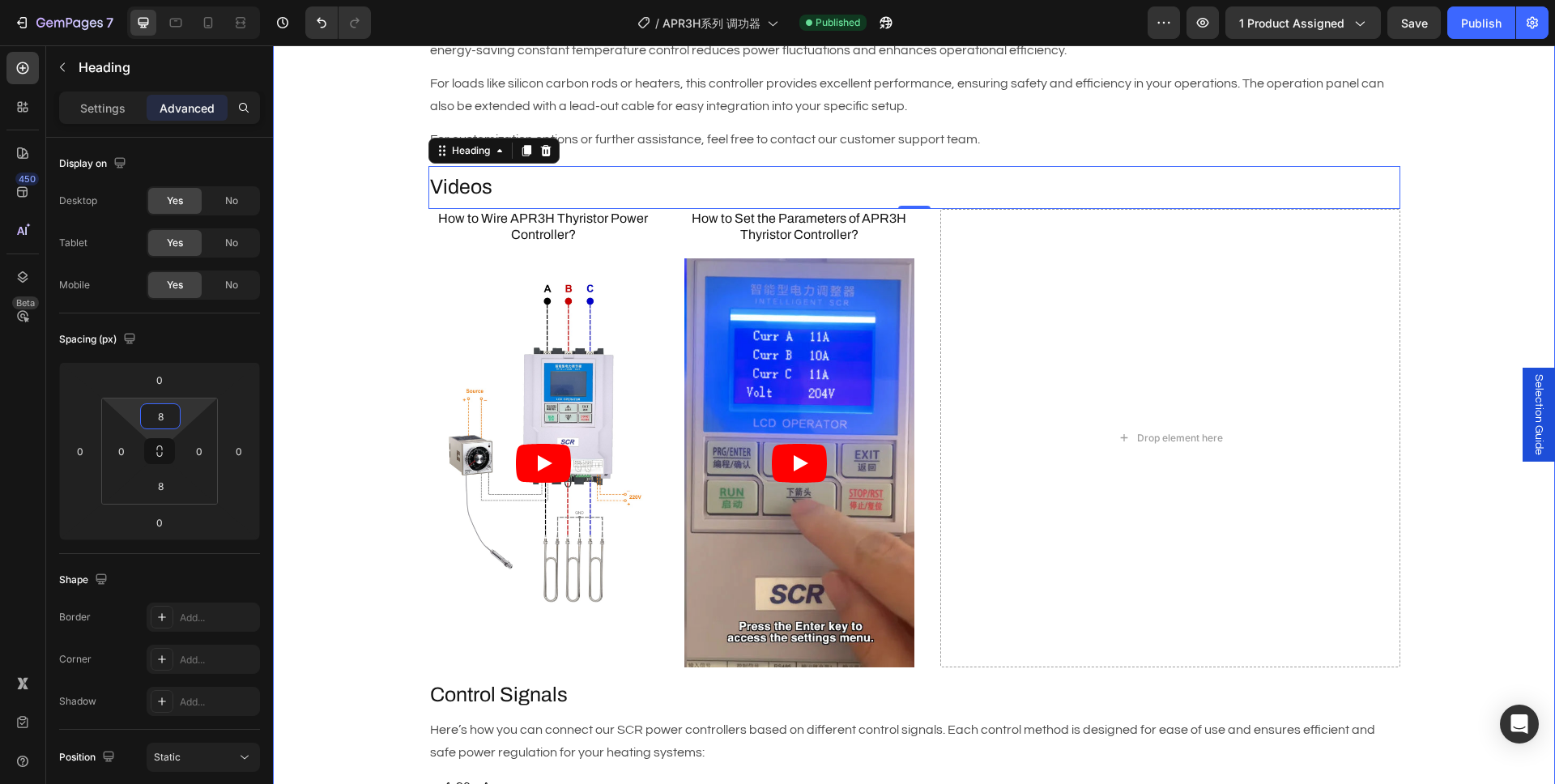
click at [338, 345] on div "Description Heading Brand : AIGOODELE Text Block Certification : CE Text Block …" at bounding box center [914, 638] width 1282 height 2195
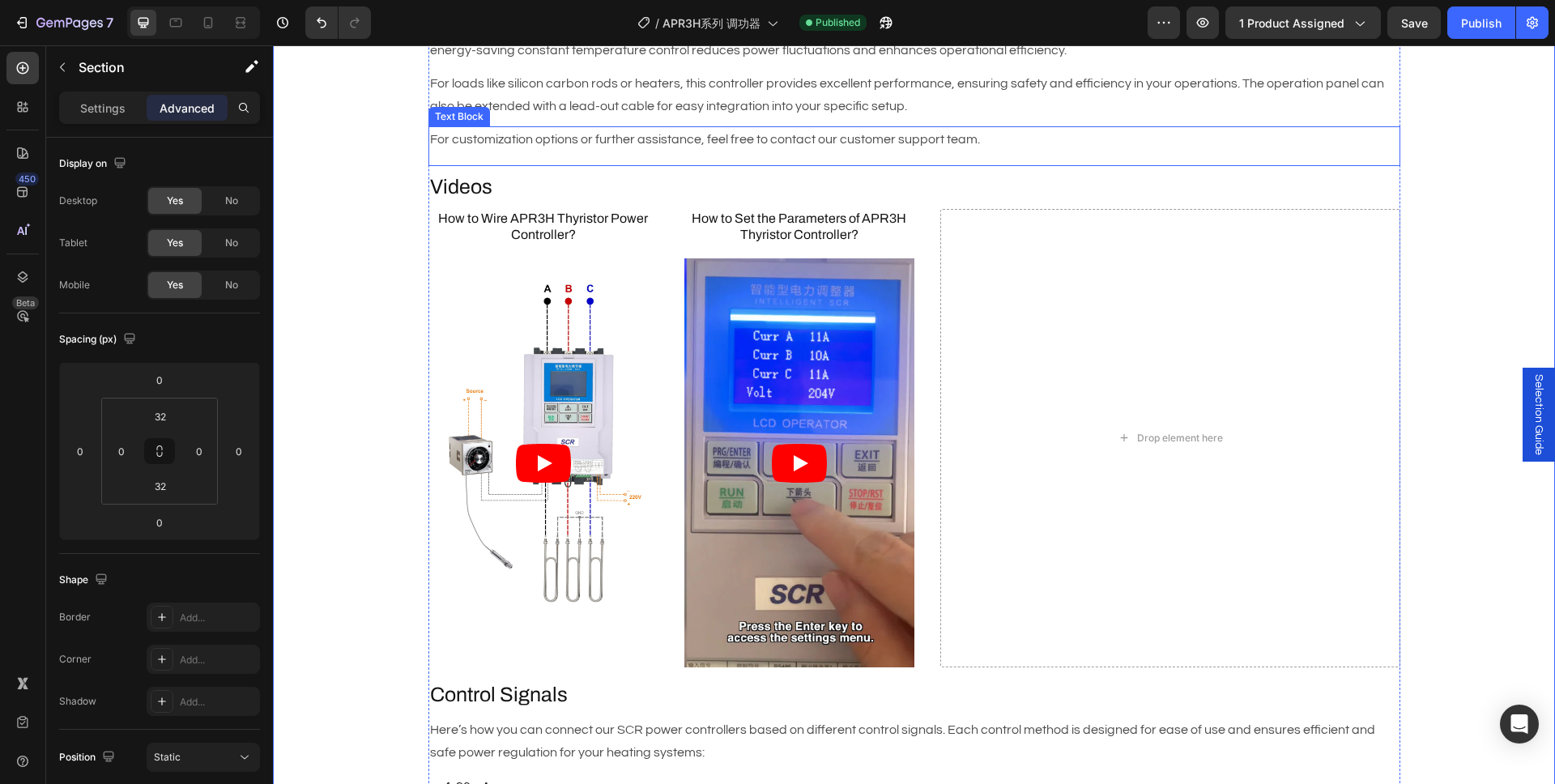
click at [500, 139] on p "For customization options or further assistance, feel free to contact our custo…" at bounding box center [914, 139] width 969 height 23
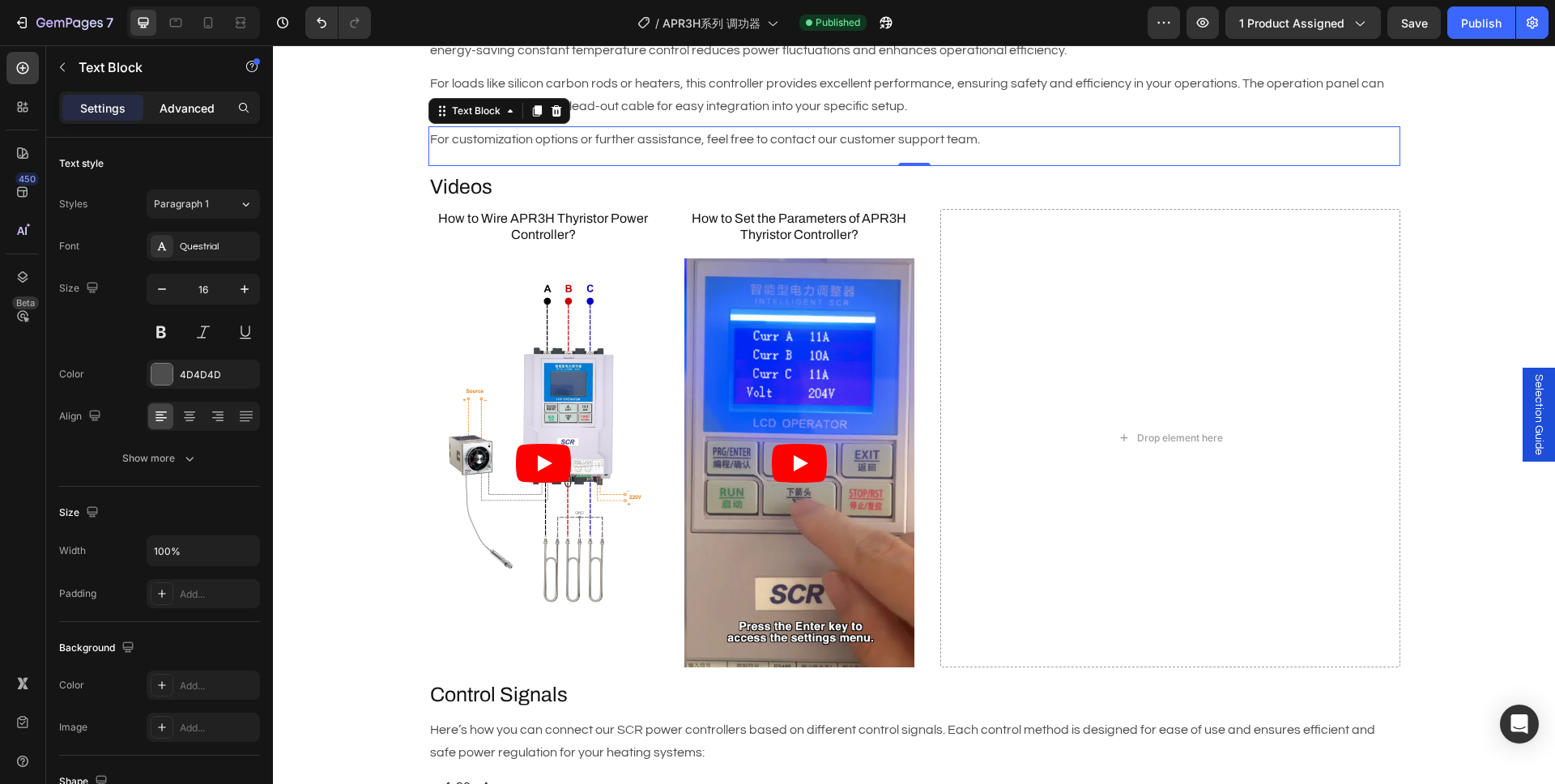
click at [176, 112] on p "Advanced" at bounding box center [186, 108] width 55 height 17
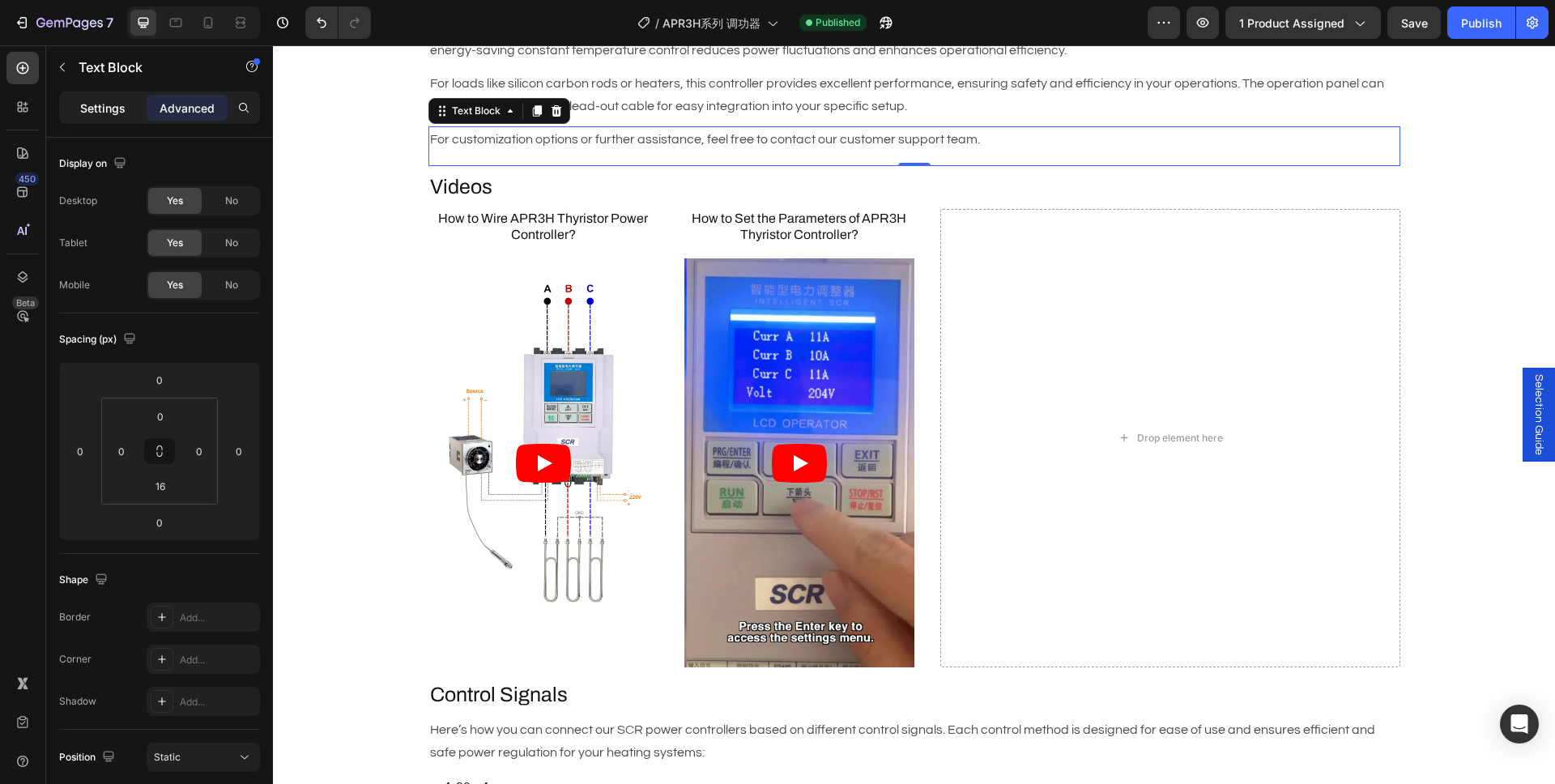
click at [124, 113] on p "Settings" at bounding box center [102, 108] width 45 height 17
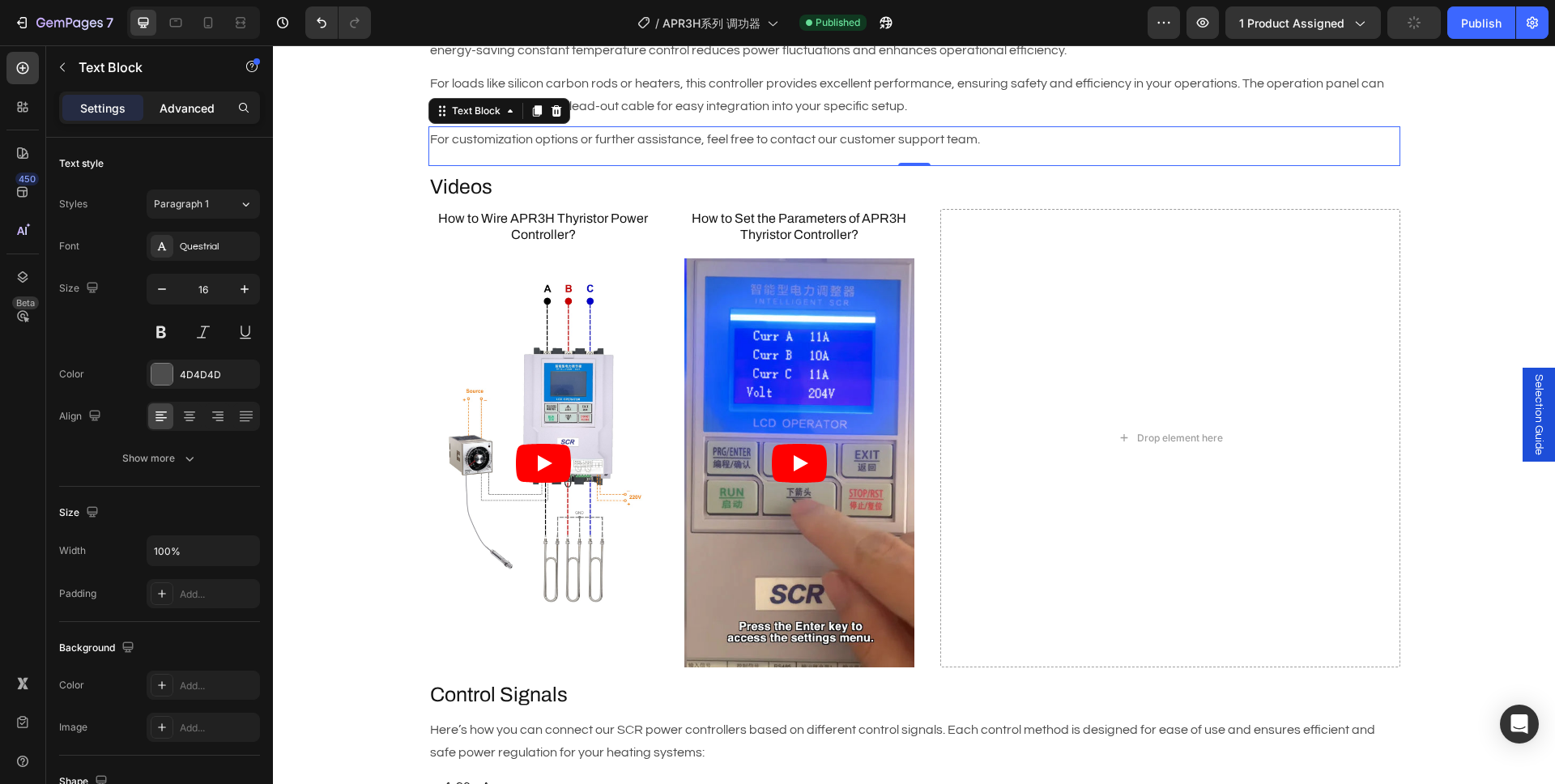
click at [172, 113] on p "Advanced" at bounding box center [186, 108] width 55 height 17
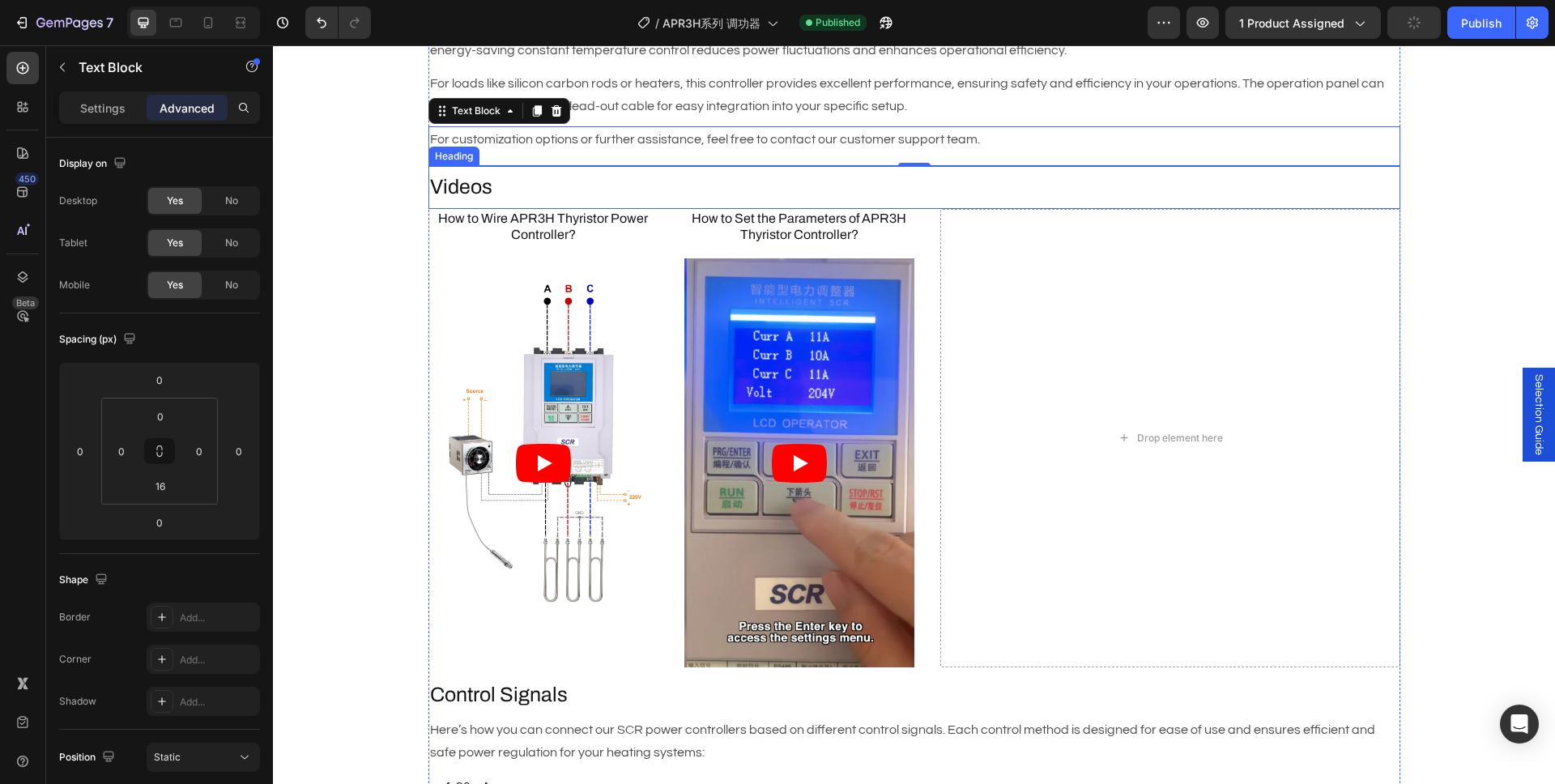
click at [475, 173] on h2 "Videos" at bounding box center [914, 187] width 972 height 30
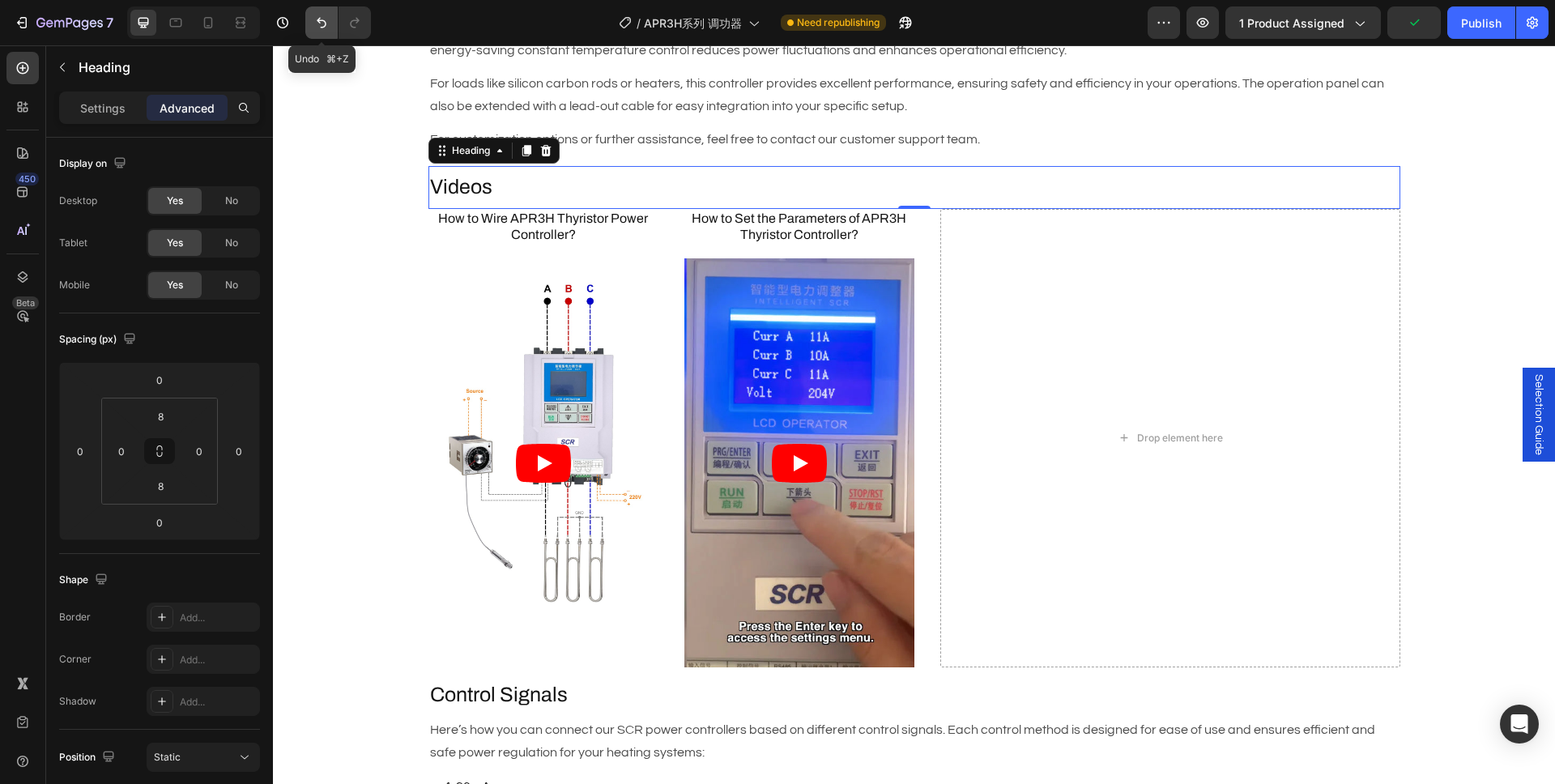
click at [317, 29] on icon "Undo/Redo" at bounding box center [322, 23] width 16 height 16
click at [322, 26] on icon "Undo/Redo" at bounding box center [322, 23] width 16 height 16
click at [369, 210] on div "Description Heading Brand : AIGOODELE Text Block Certification : CE Text Block …" at bounding box center [914, 638] width 1282 height 2195
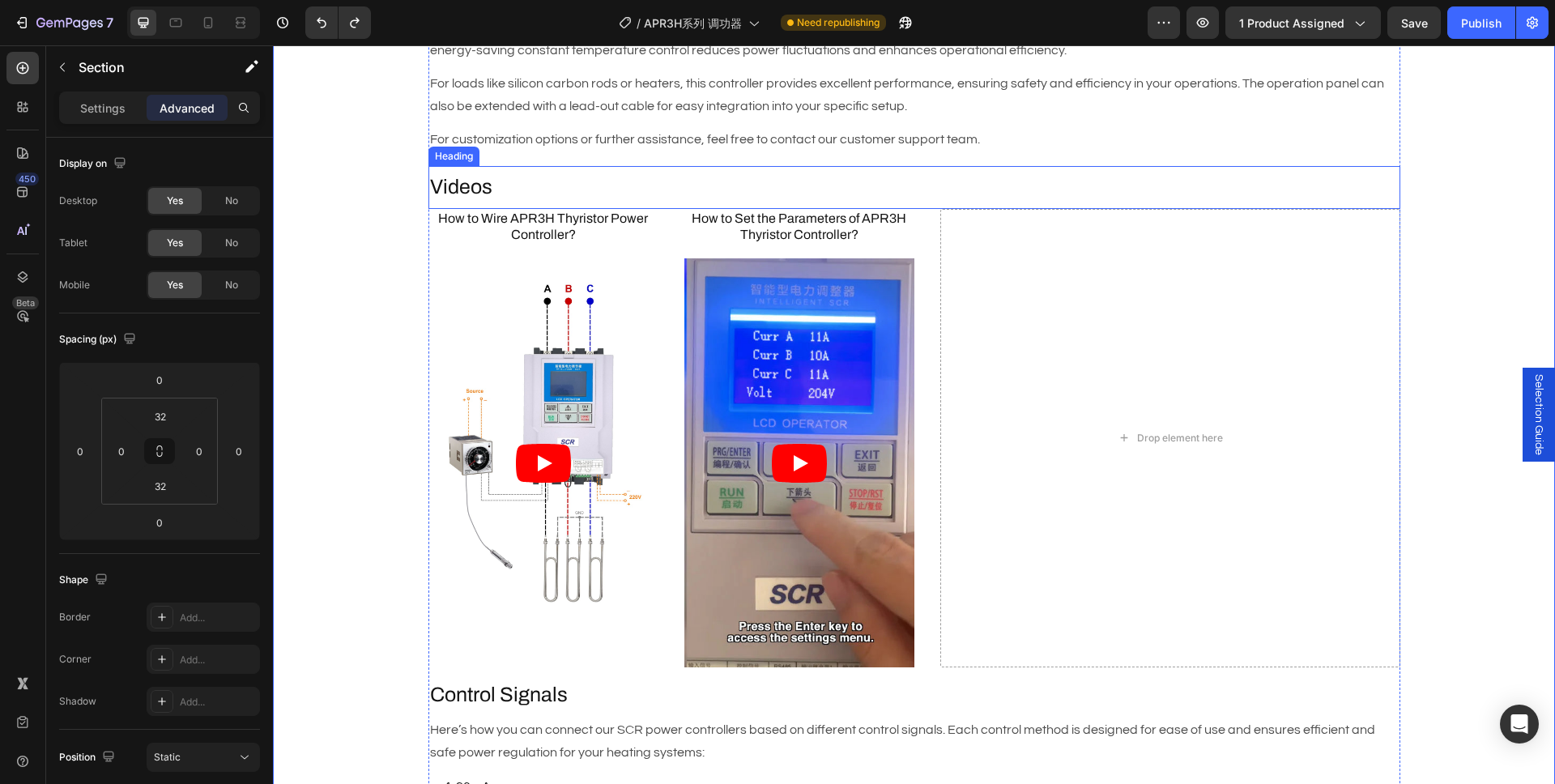
click at [524, 181] on h2 "Videos" at bounding box center [914, 187] width 972 height 30
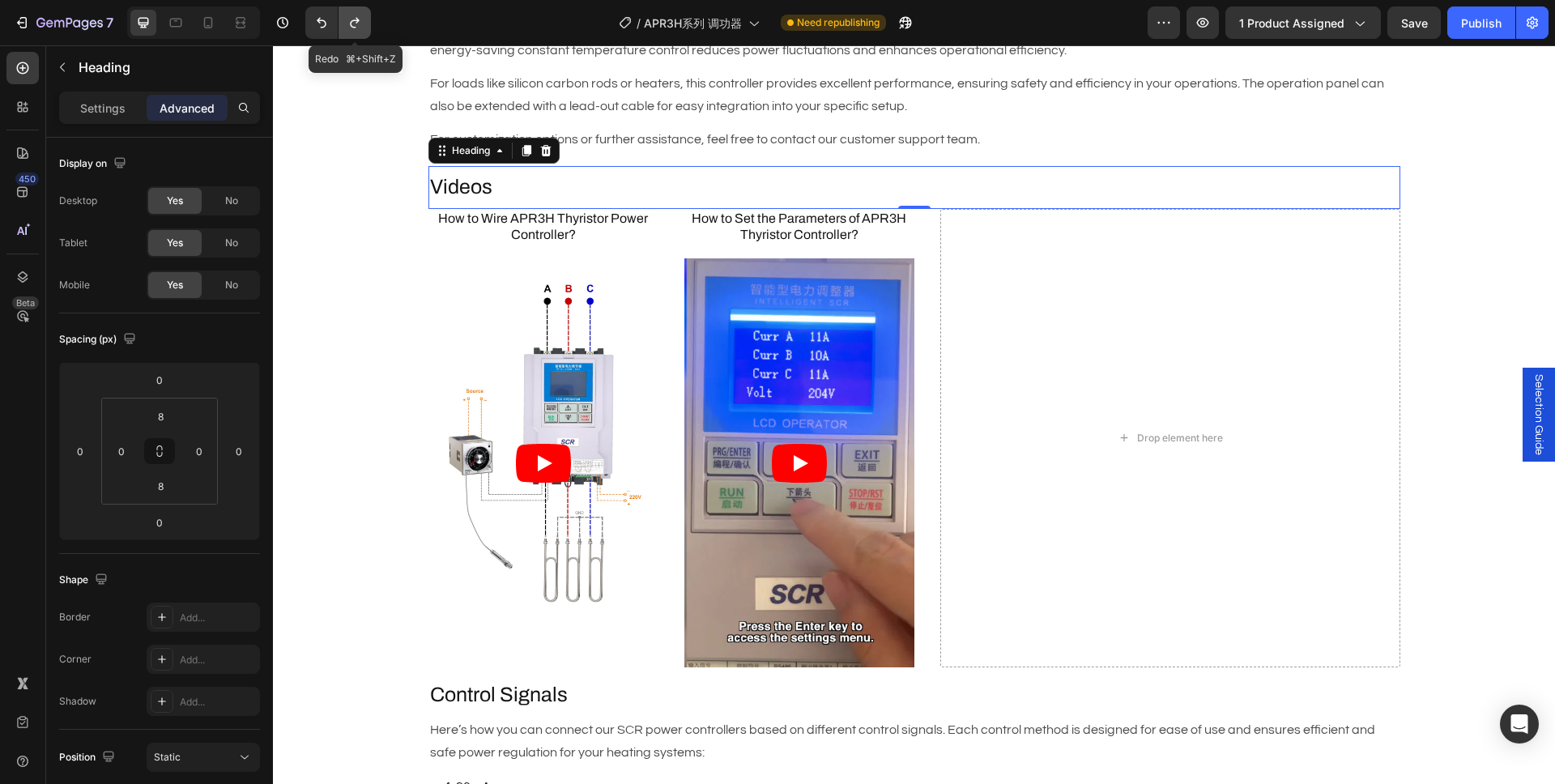
click at [347, 19] on icon "Undo/Redo" at bounding box center [355, 23] width 16 height 16
click at [351, 22] on icon "Undo/Redo" at bounding box center [355, 23] width 16 height 16
click at [331, 254] on div "Description Heading Brand : AIGOODELE Text Block Certification : CE Text Block …" at bounding box center [914, 638] width 1282 height 2195
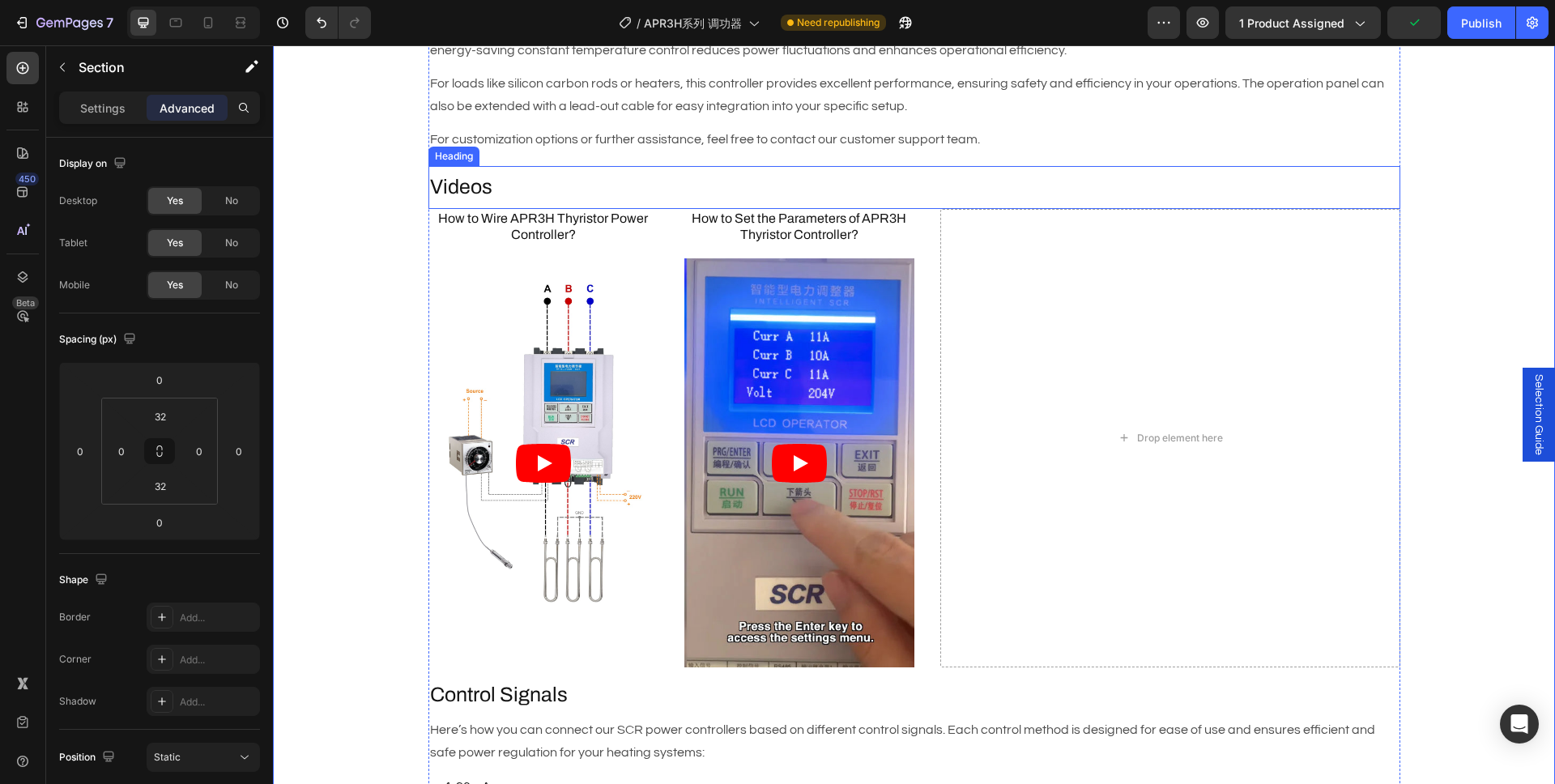
click at [496, 186] on h2 "Videos" at bounding box center [914, 187] width 972 height 30
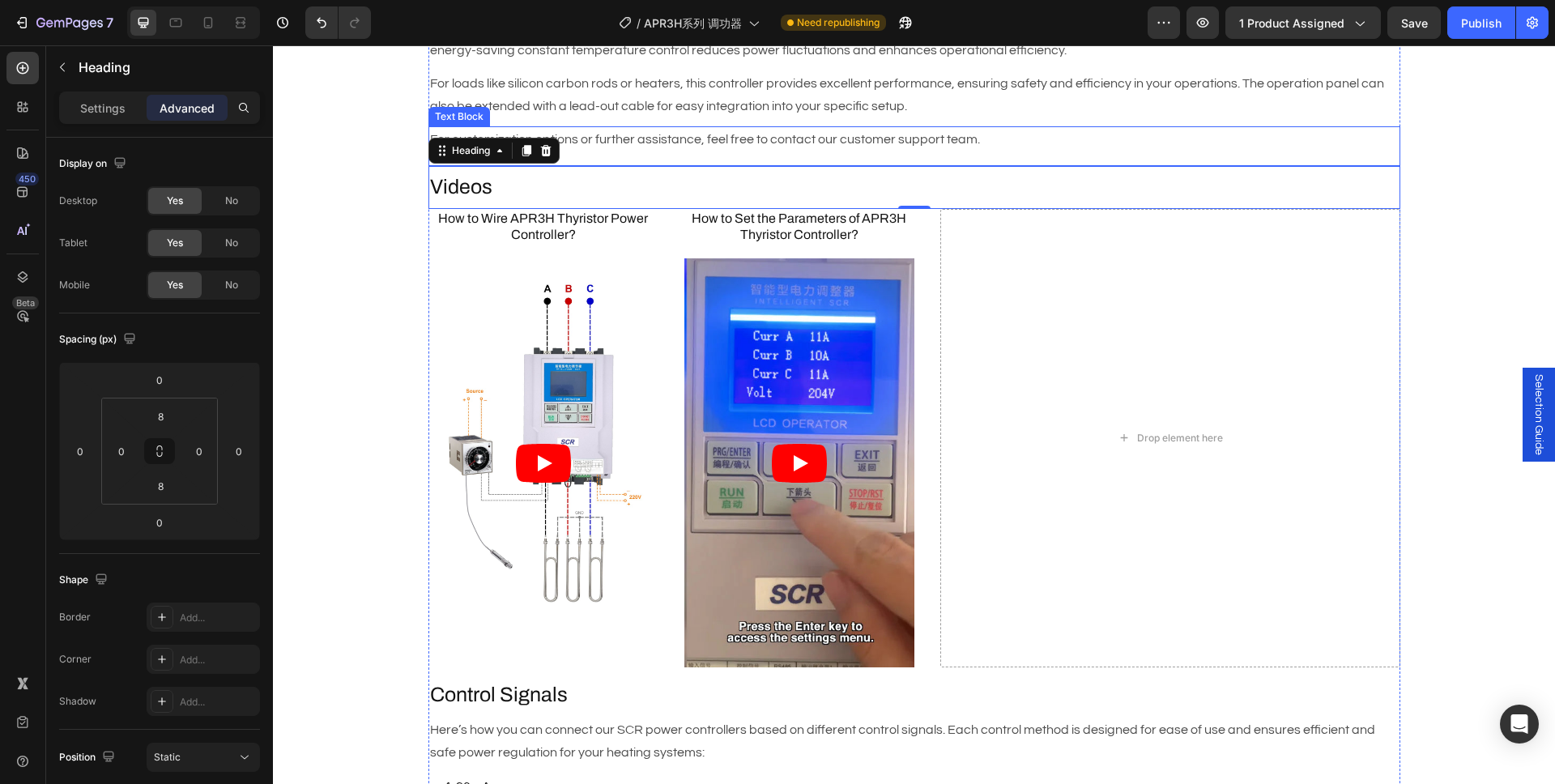
click at [651, 136] on p "For customization options or further assistance, feel free to contact our custo…" at bounding box center [914, 139] width 969 height 23
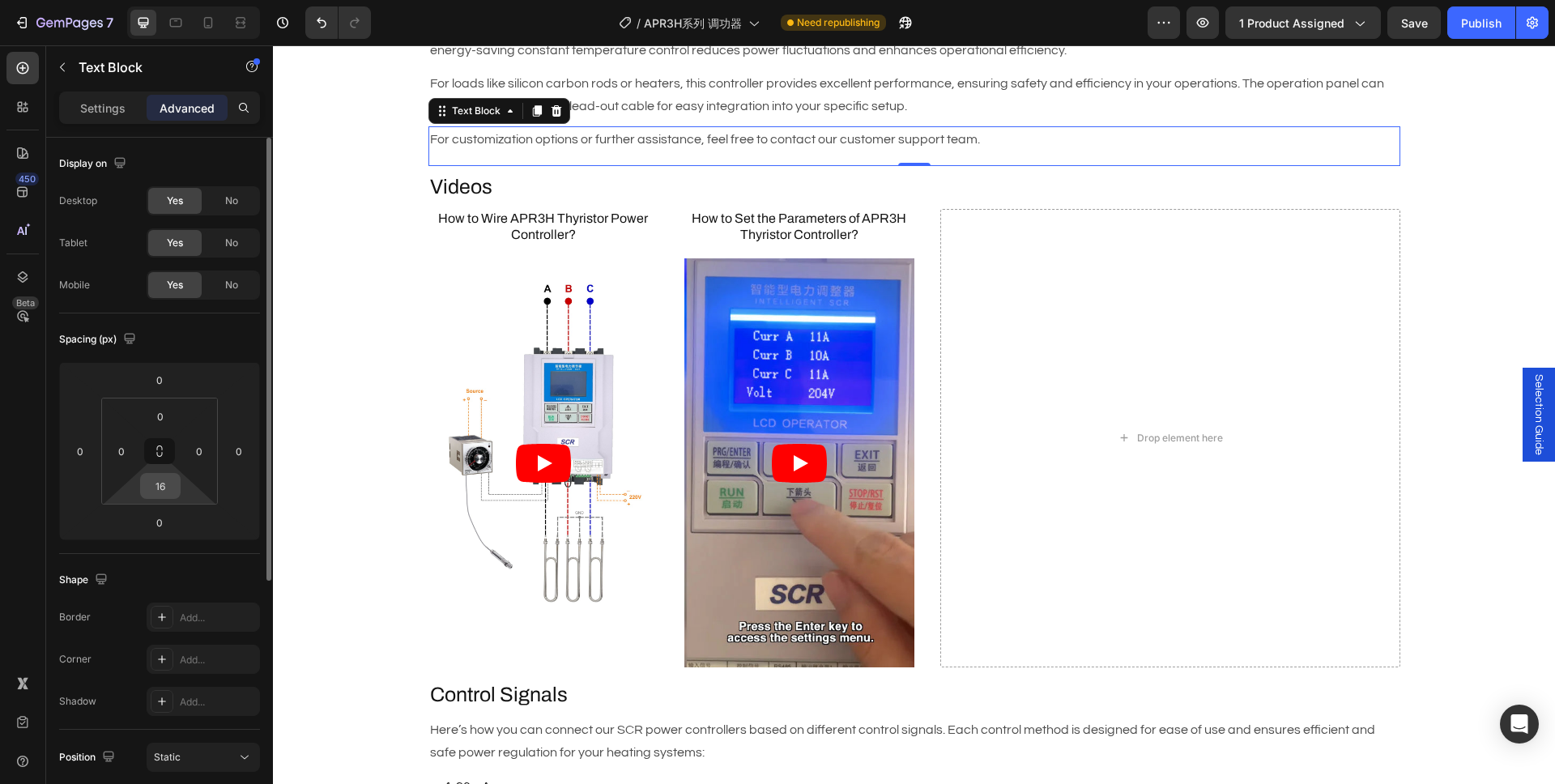
click at [161, 484] on input "16" at bounding box center [160, 486] width 32 height 24
type input "0"
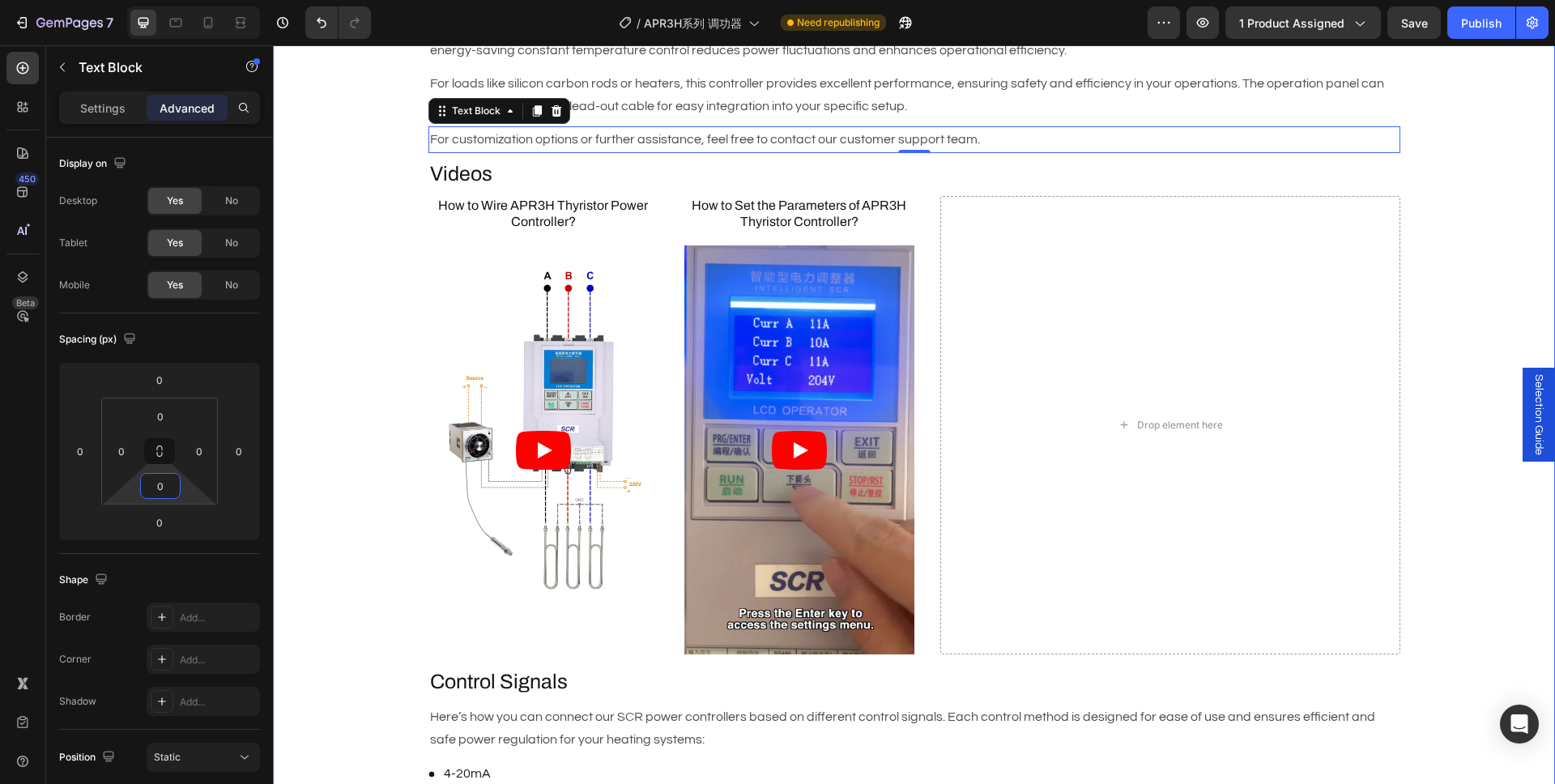
click at [294, 395] on div "Description Heading Brand : AIGOODELE Text Block Certification : CE Text Block …" at bounding box center [914, 631] width 1282 height 2181
click at [497, 165] on h2 "Videos" at bounding box center [914, 174] width 972 height 30
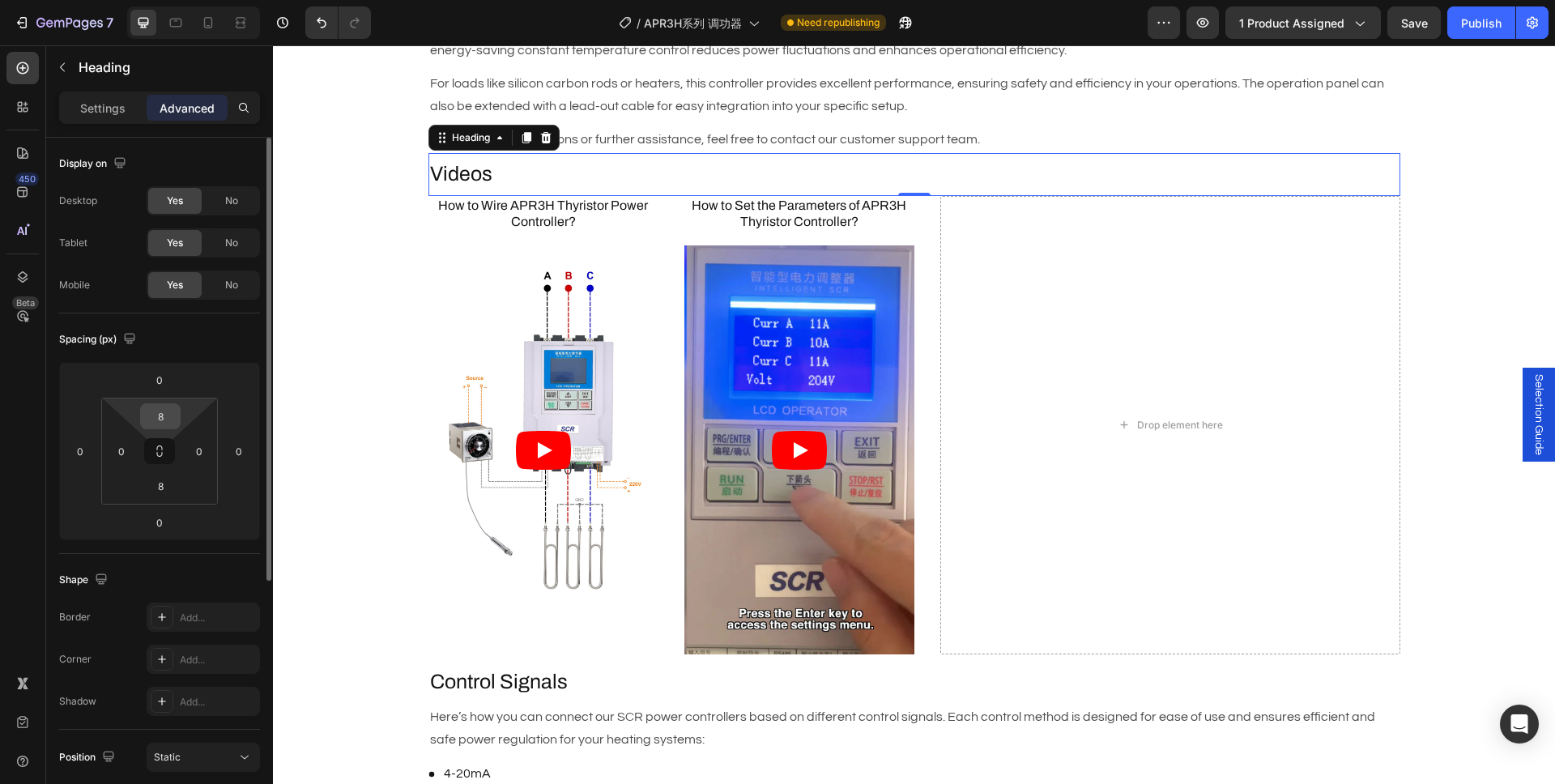
click at [162, 420] on input "8" at bounding box center [160, 415] width 32 height 24
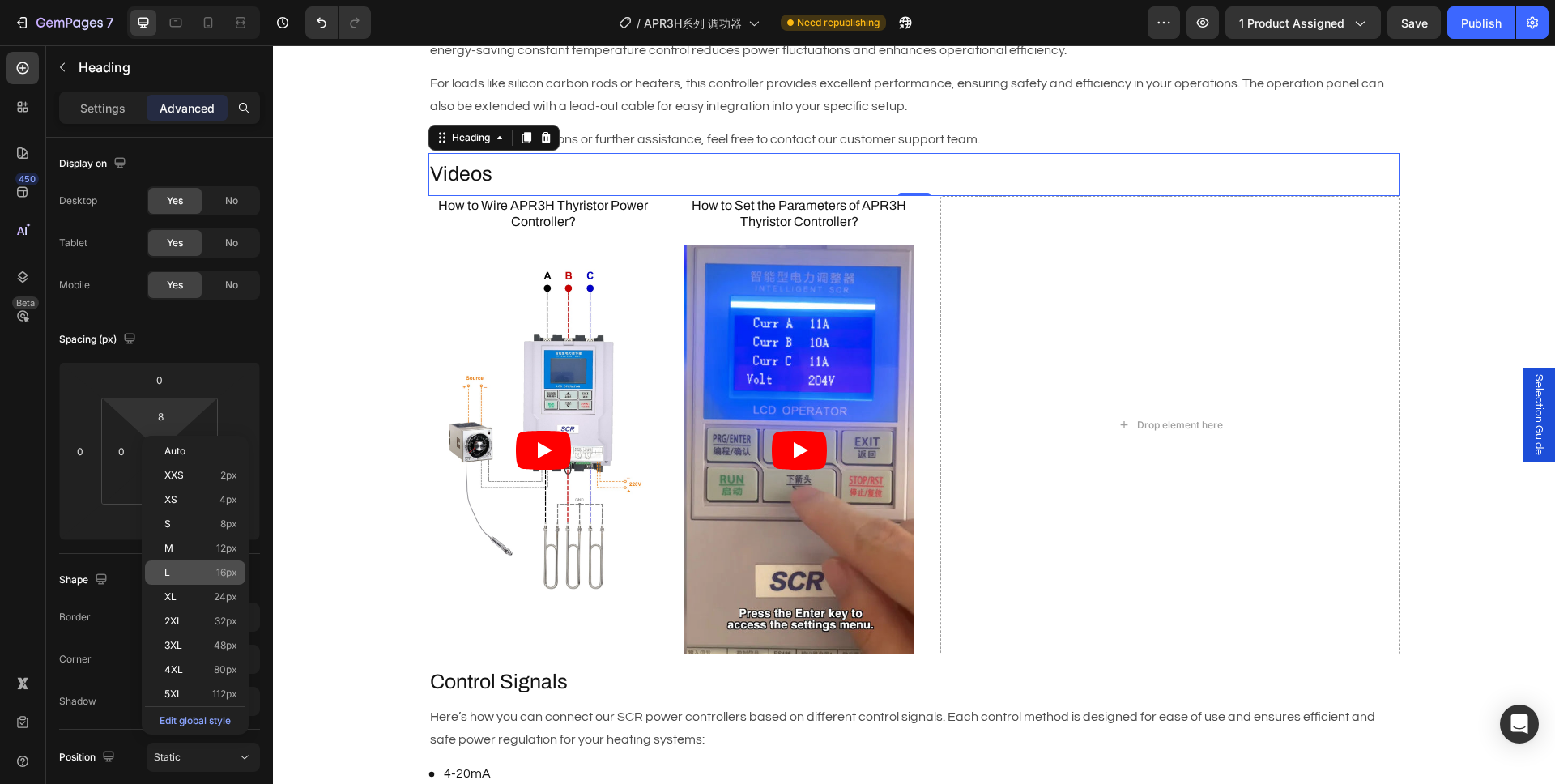
click at [188, 570] on p "L 16px" at bounding box center [200, 572] width 73 height 12
type input "16"
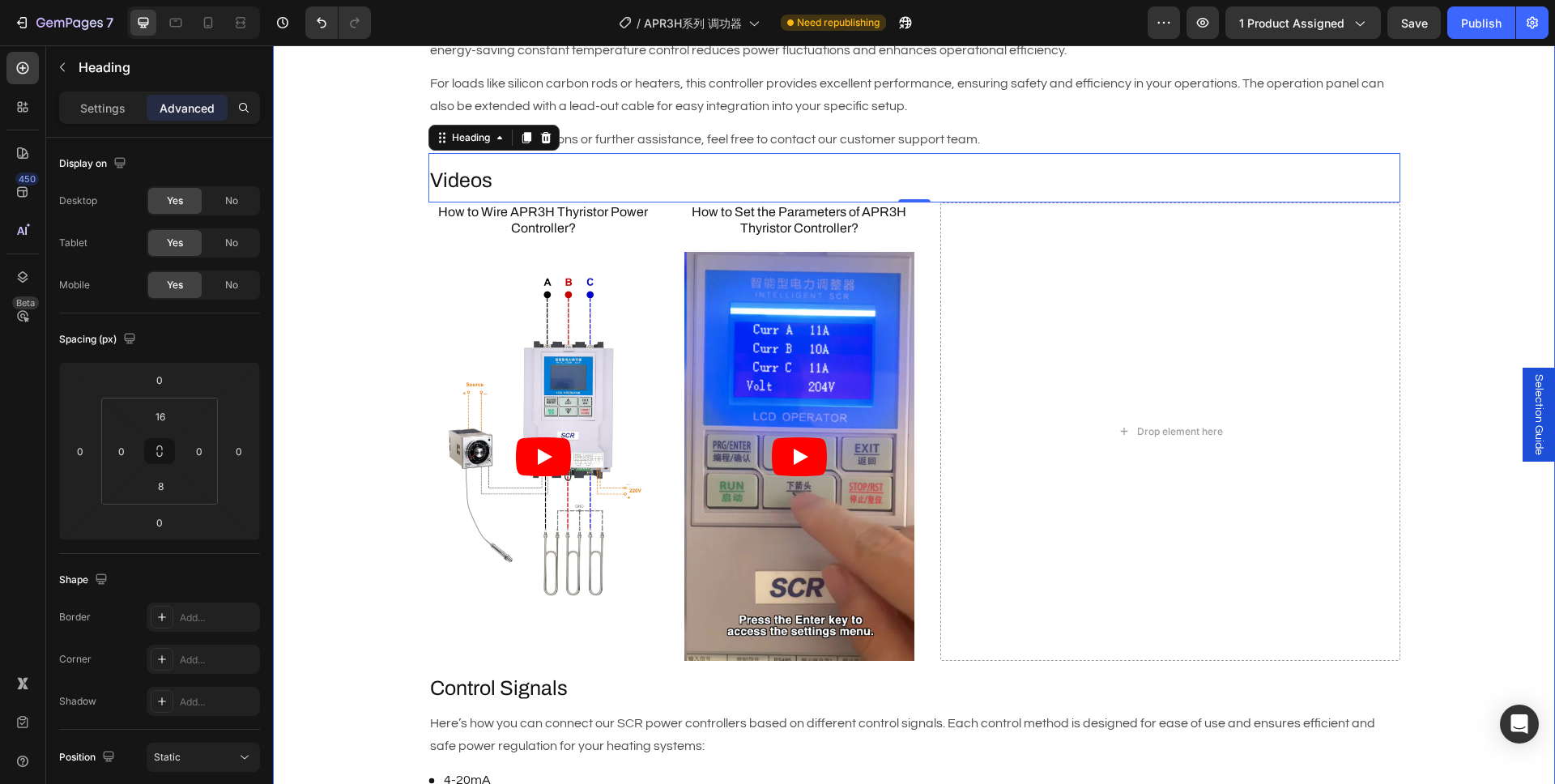
click at [345, 360] on div "Description Heading Brand : AIGOODELE Text Block Certification : CE Text Block …" at bounding box center [914, 635] width 1282 height 2188
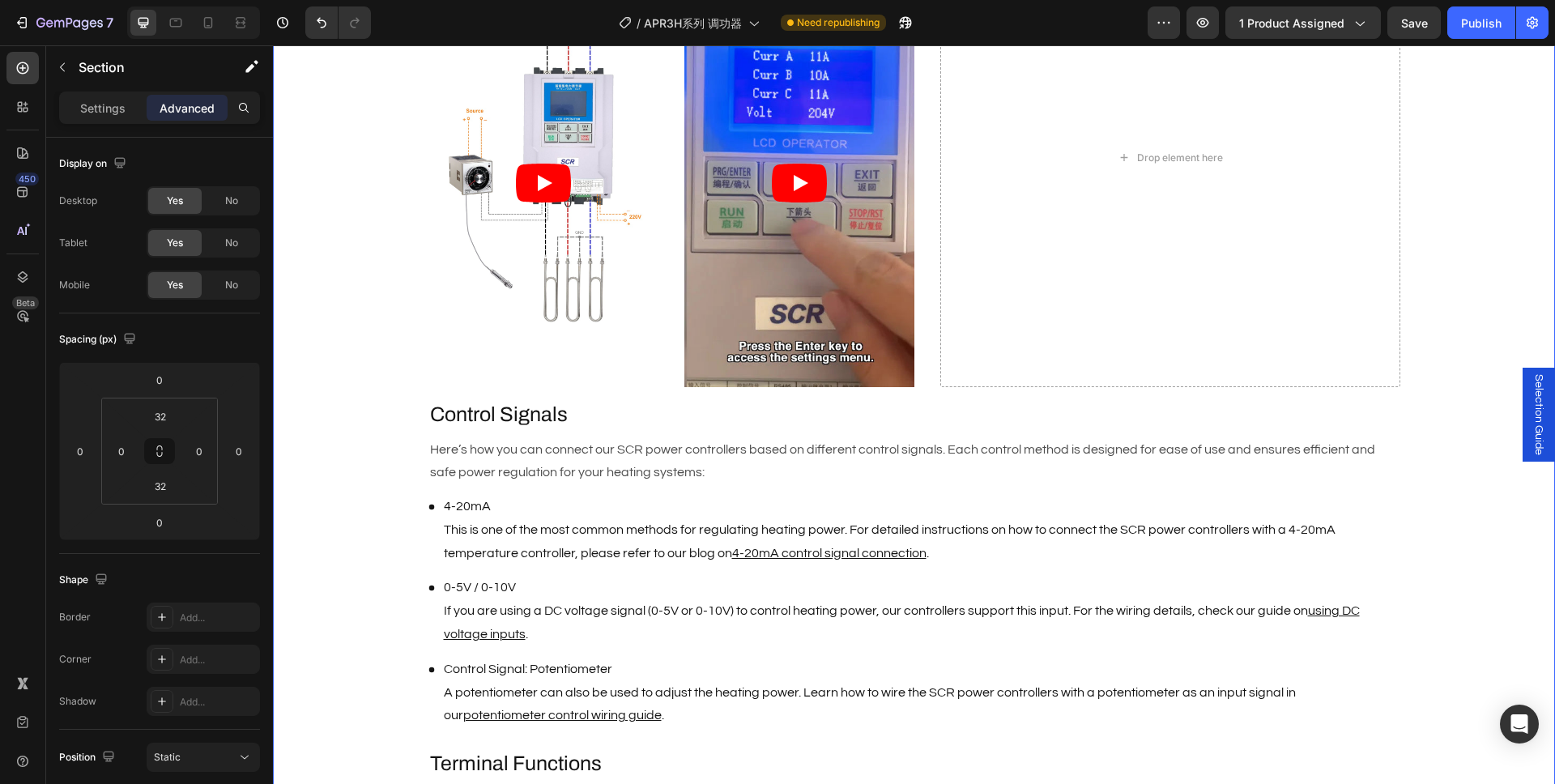
scroll to position [1441, 0]
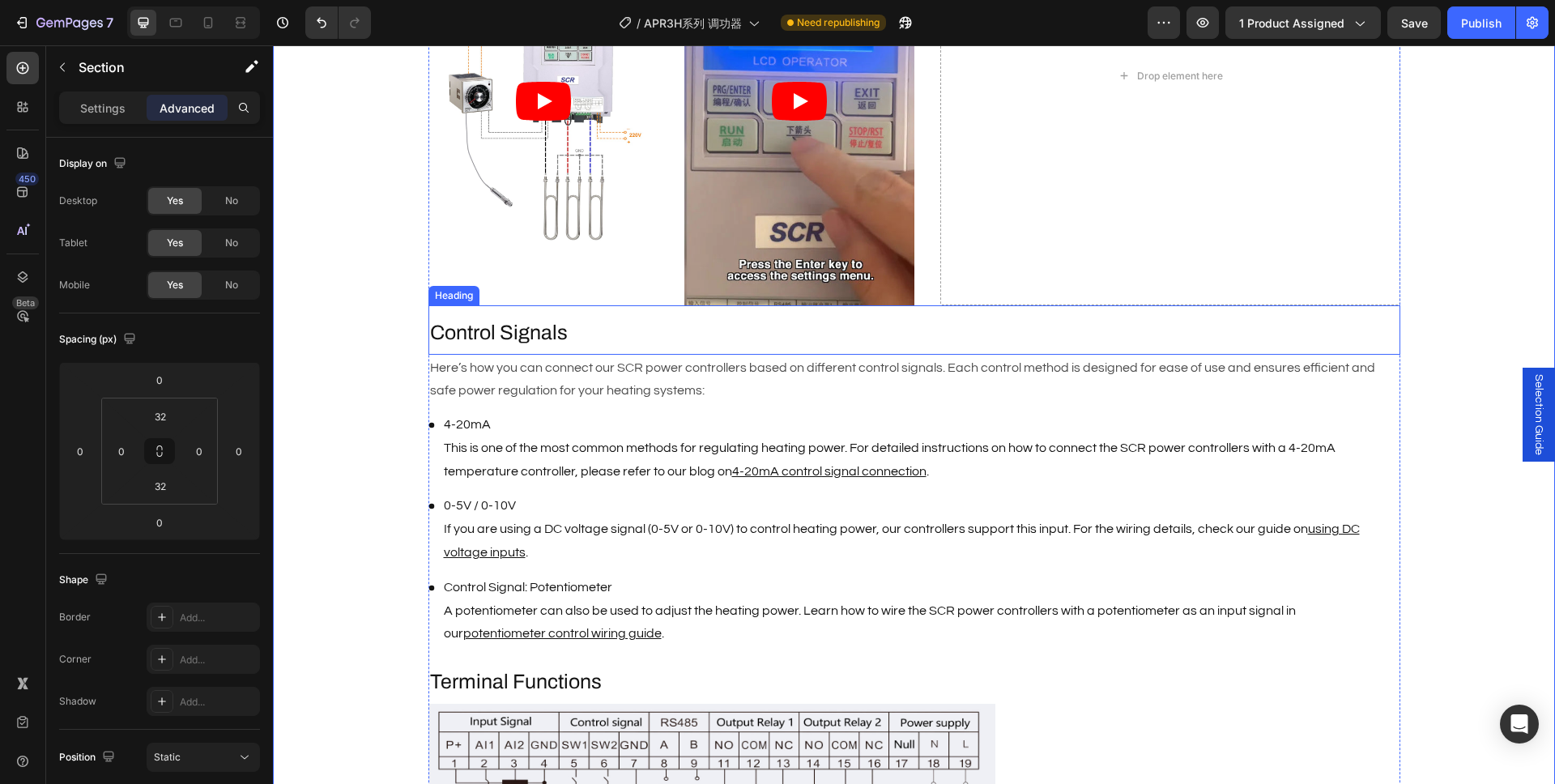
click at [528, 336] on h2 "Control Signals" at bounding box center [914, 333] width 972 height 30
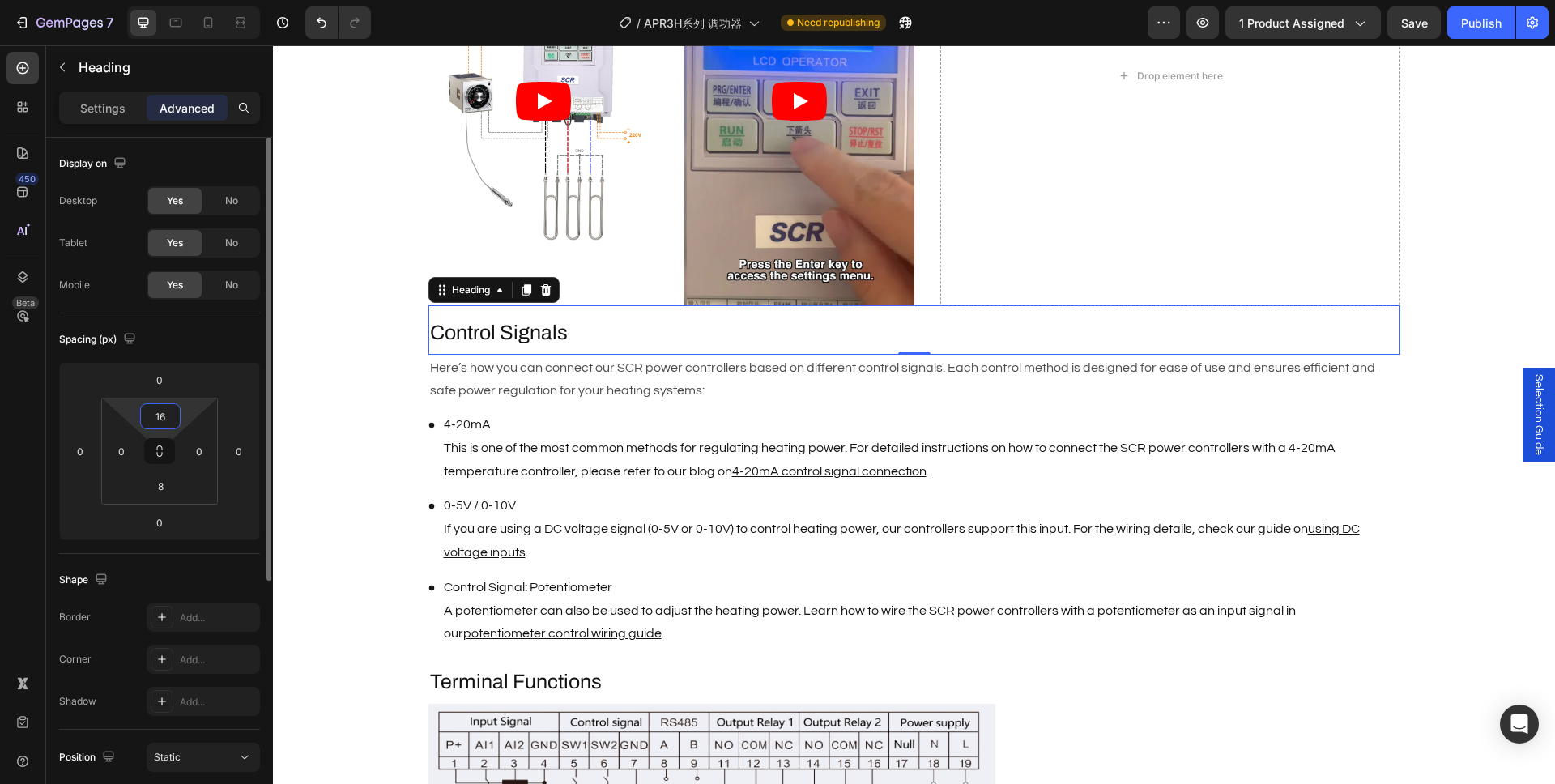
click at [157, 419] on input "16" at bounding box center [160, 415] width 32 height 24
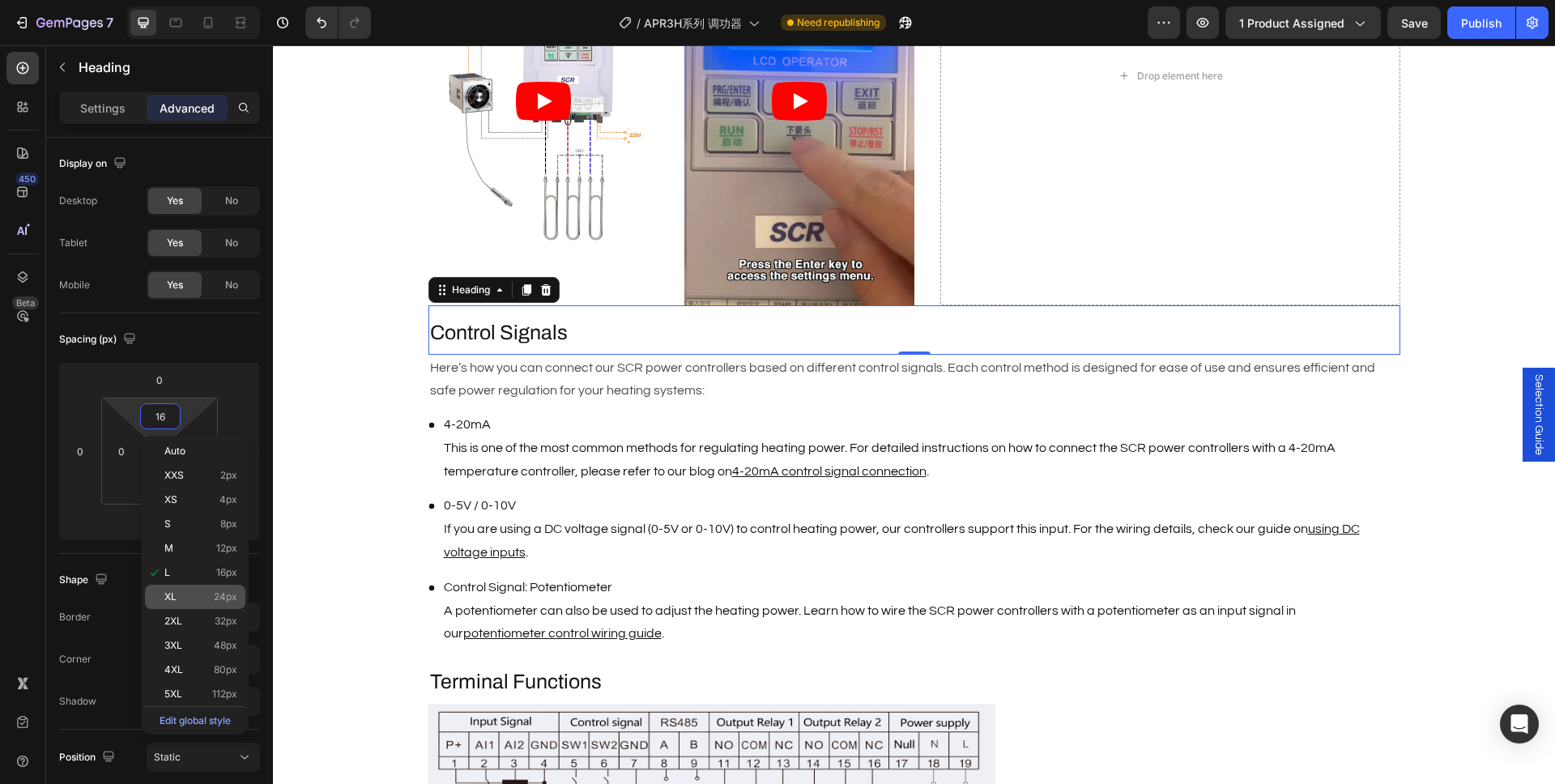
click at [221, 600] on span "24px" at bounding box center [225, 597] width 23 height 12
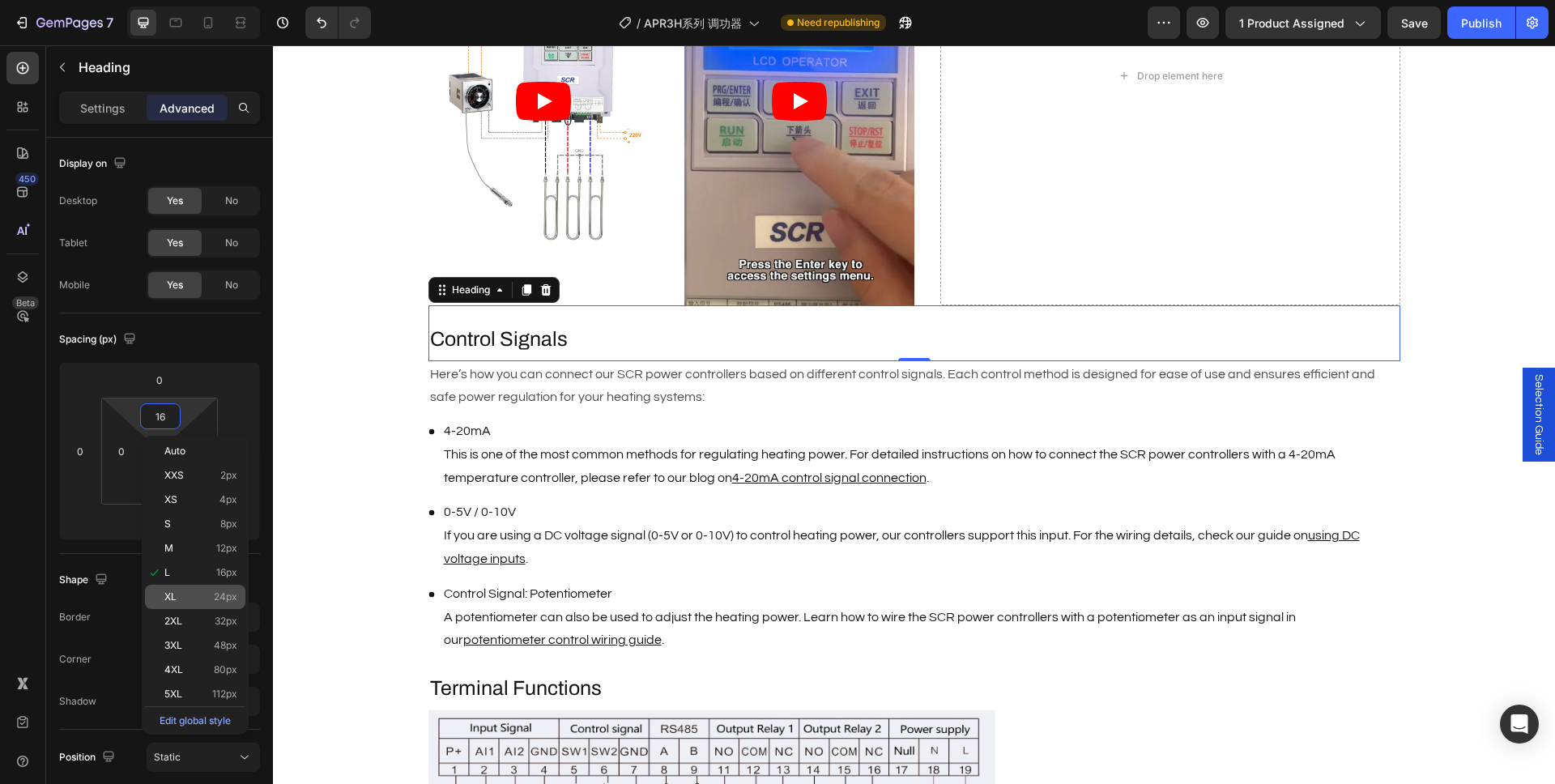
type input "24"
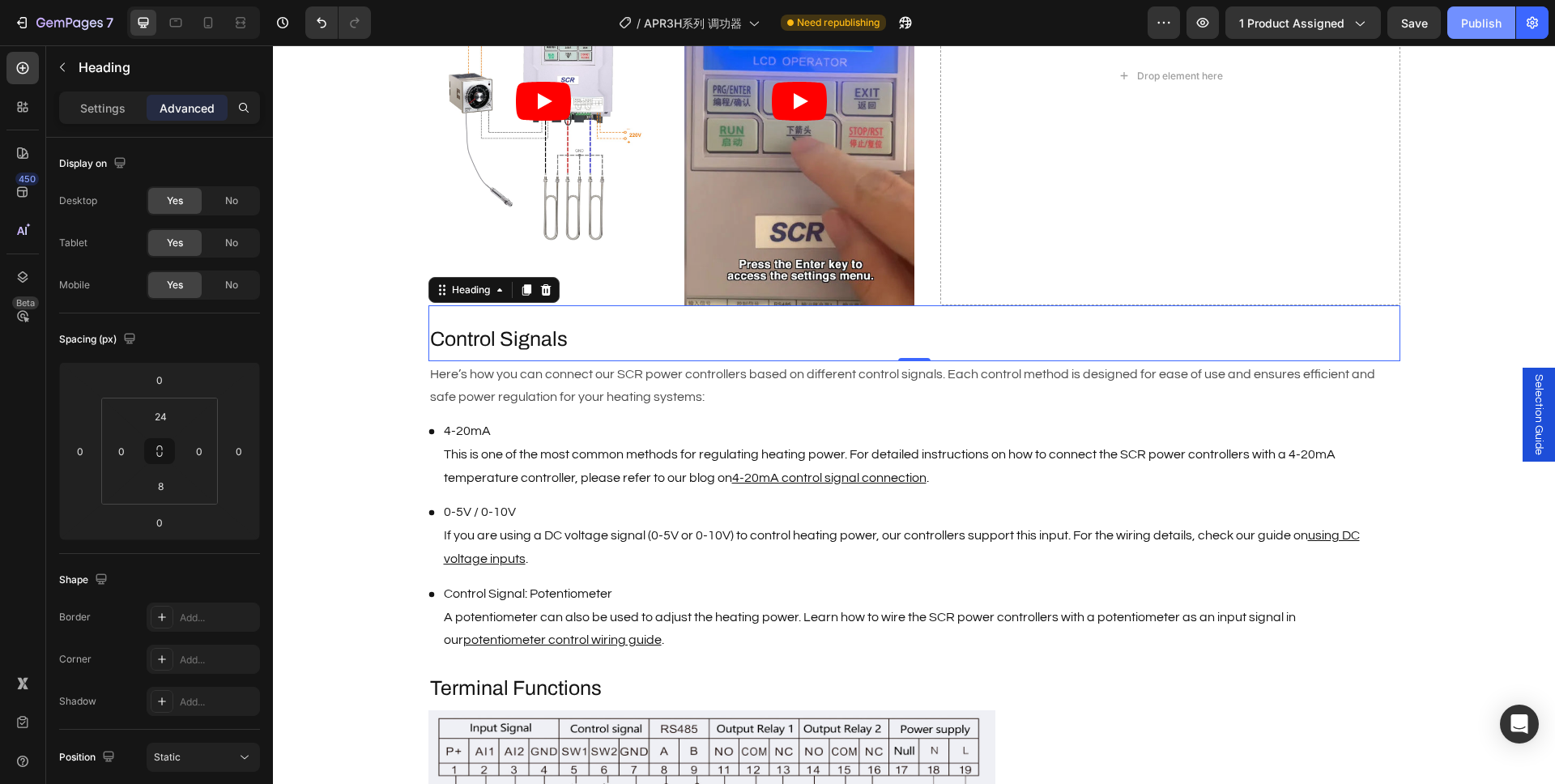
click at [1461, 26] on div "Publish" at bounding box center [1481, 23] width 40 height 17
click at [207, 25] on icon at bounding box center [208, 26] width 4 height 2
type input "8"
type input "16"
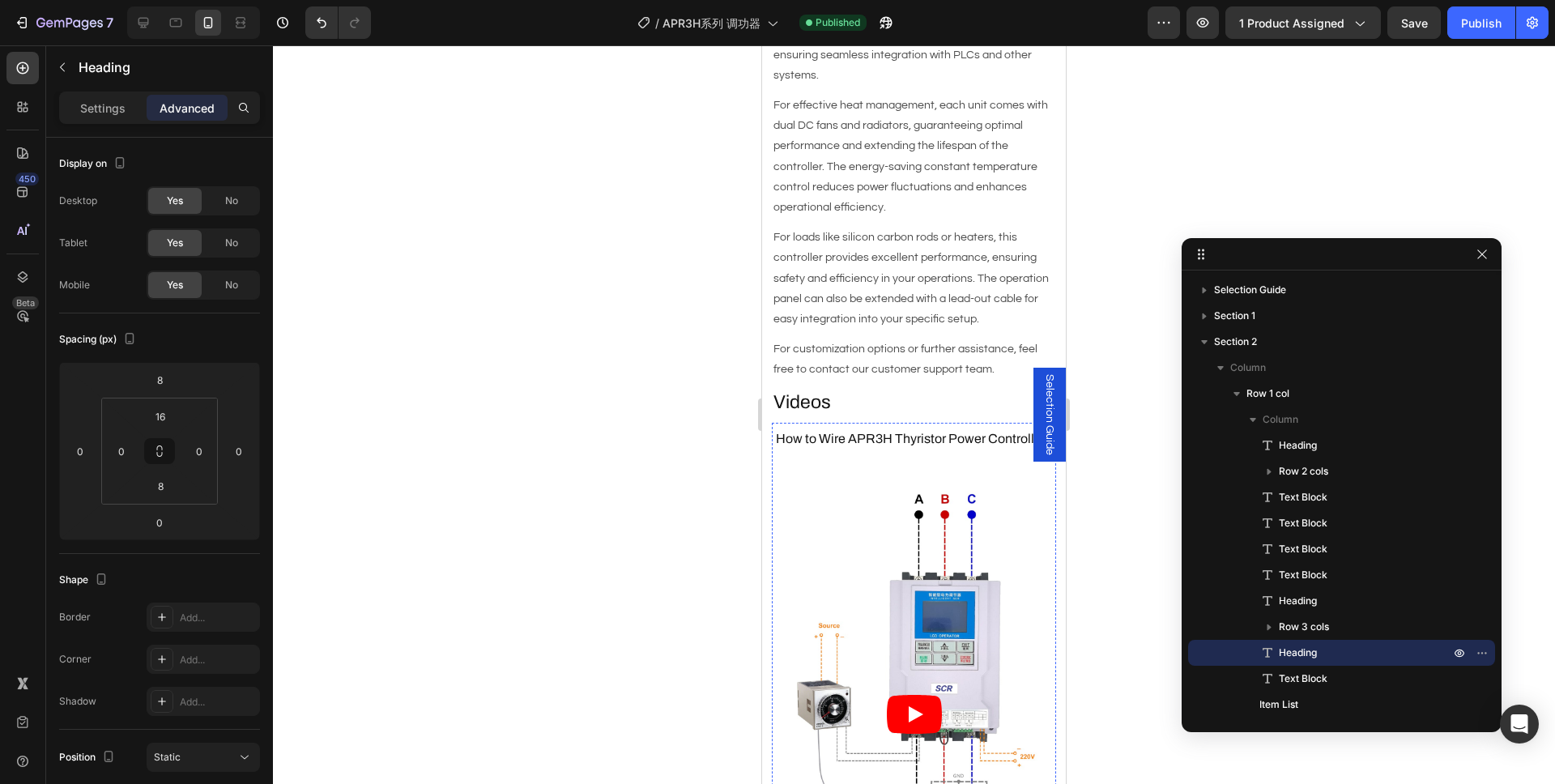
scroll to position [1195, 0]
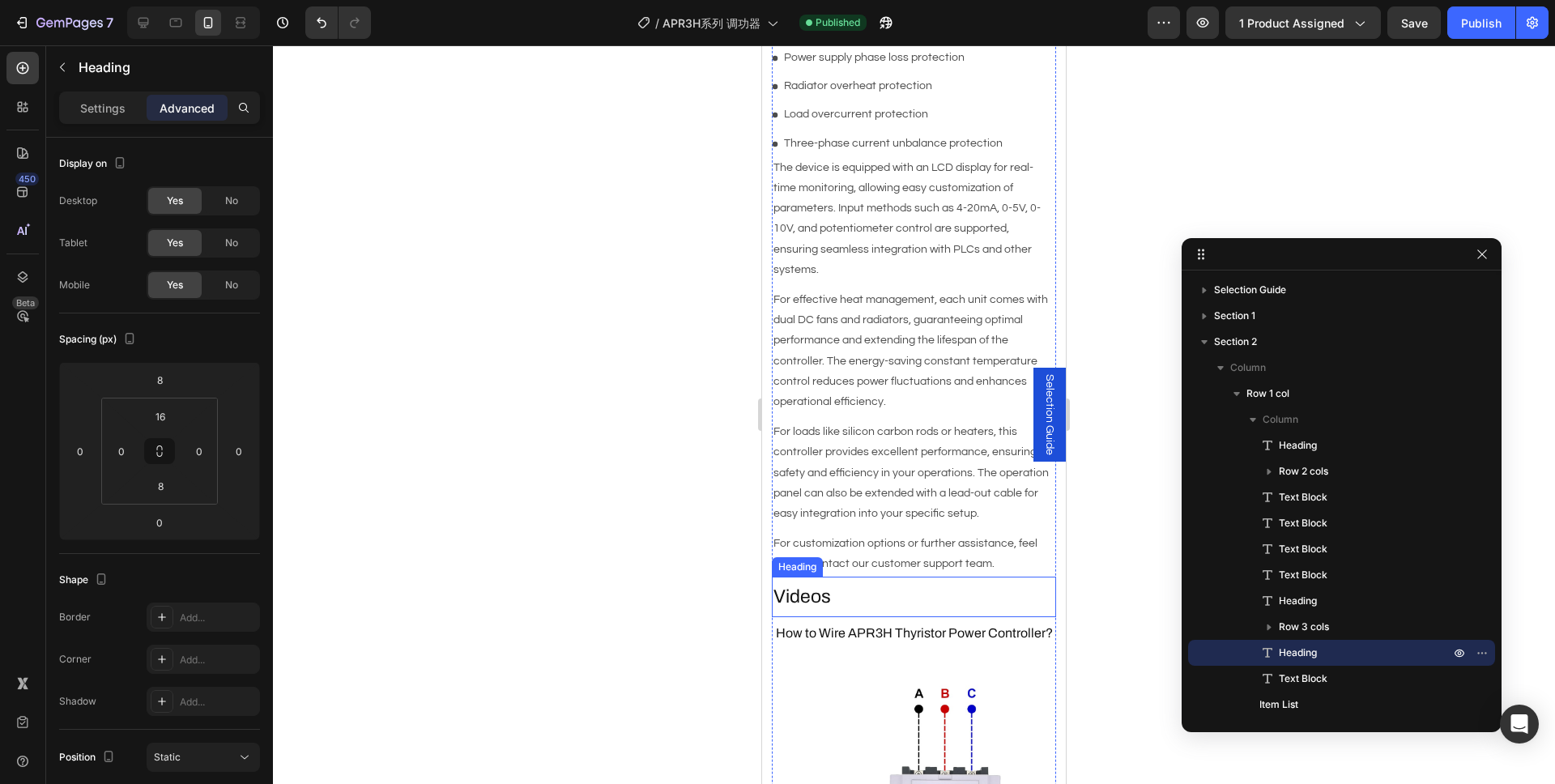
click at [810, 583] on h2 "Videos" at bounding box center [914, 596] width 284 height 27
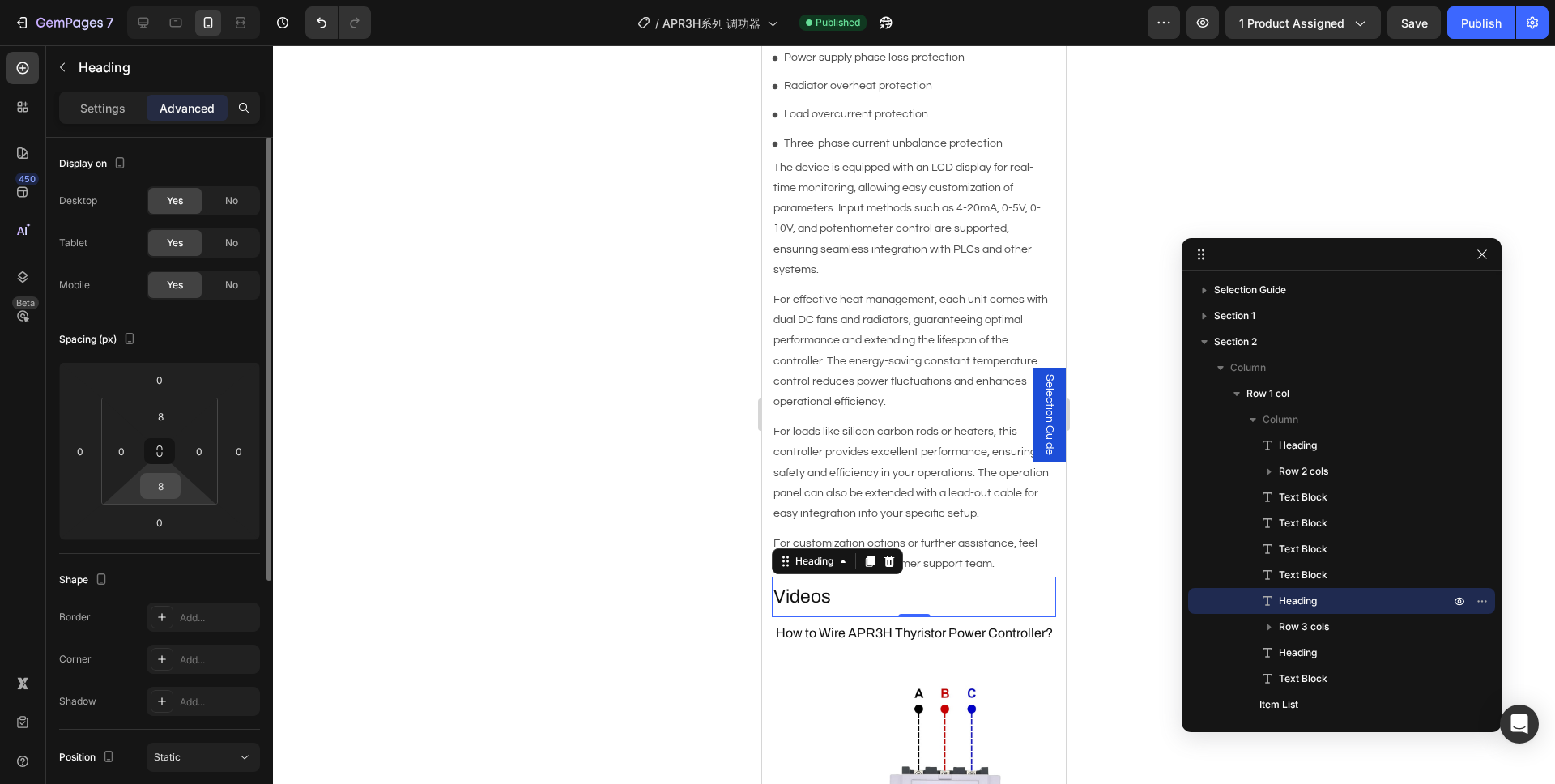
click at [162, 486] on input "8" at bounding box center [160, 486] width 32 height 24
type input "0"
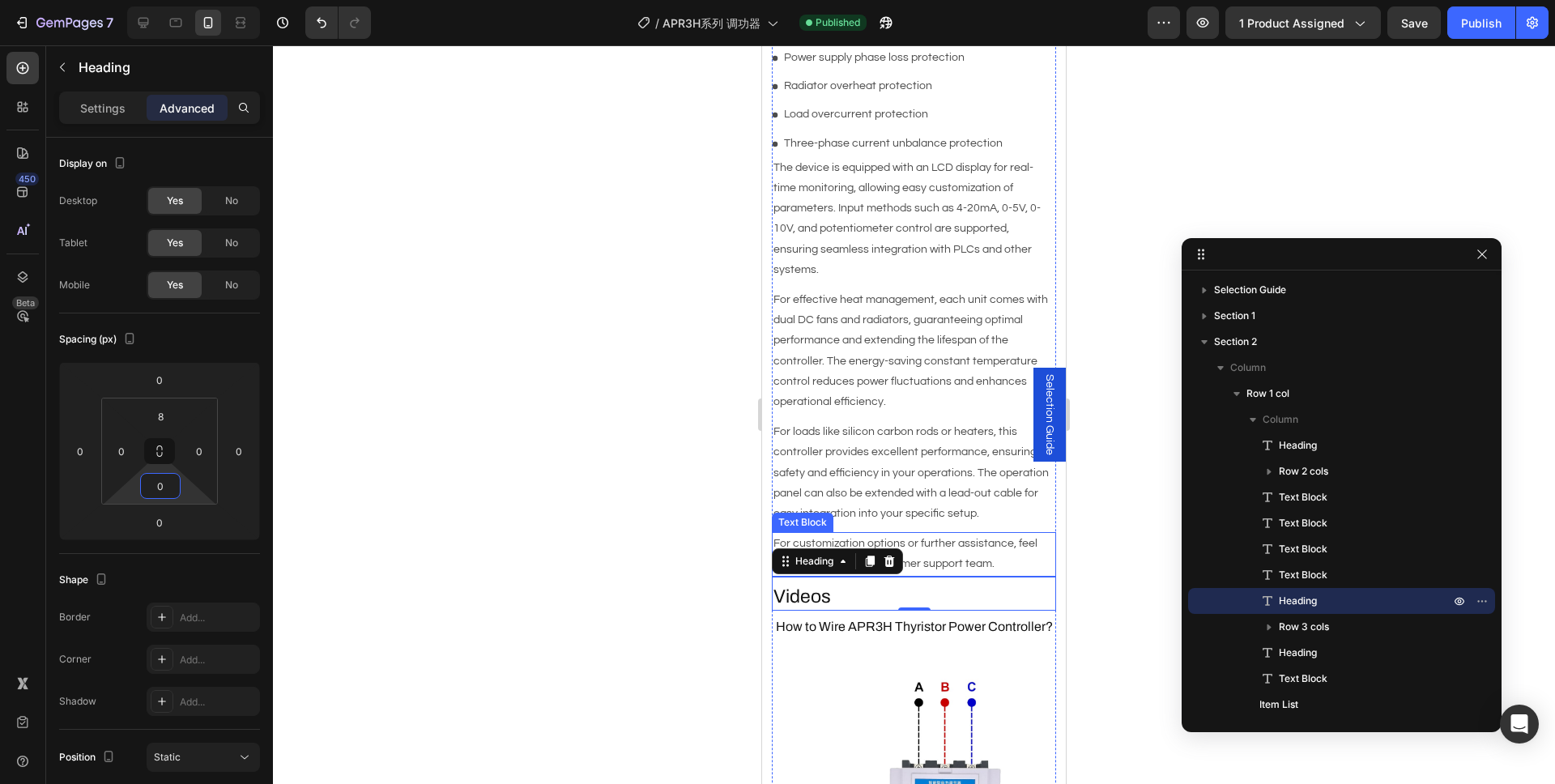
click at [980, 533] on p "For customization options or further assistance, feel free to contact our custo…" at bounding box center [914, 553] width 281 height 40
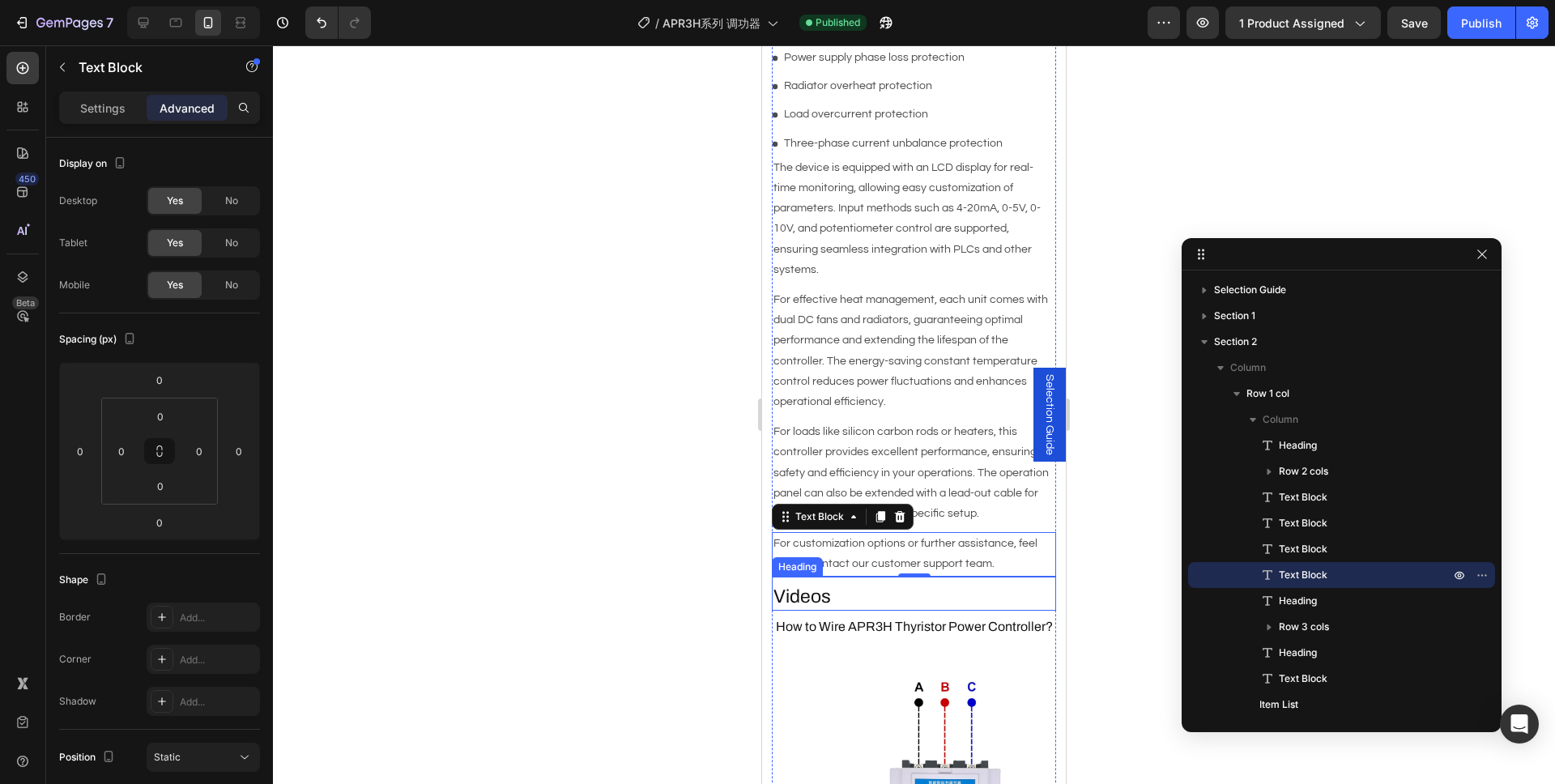
click at [871, 583] on h2 "Videos" at bounding box center [914, 596] width 284 height 27
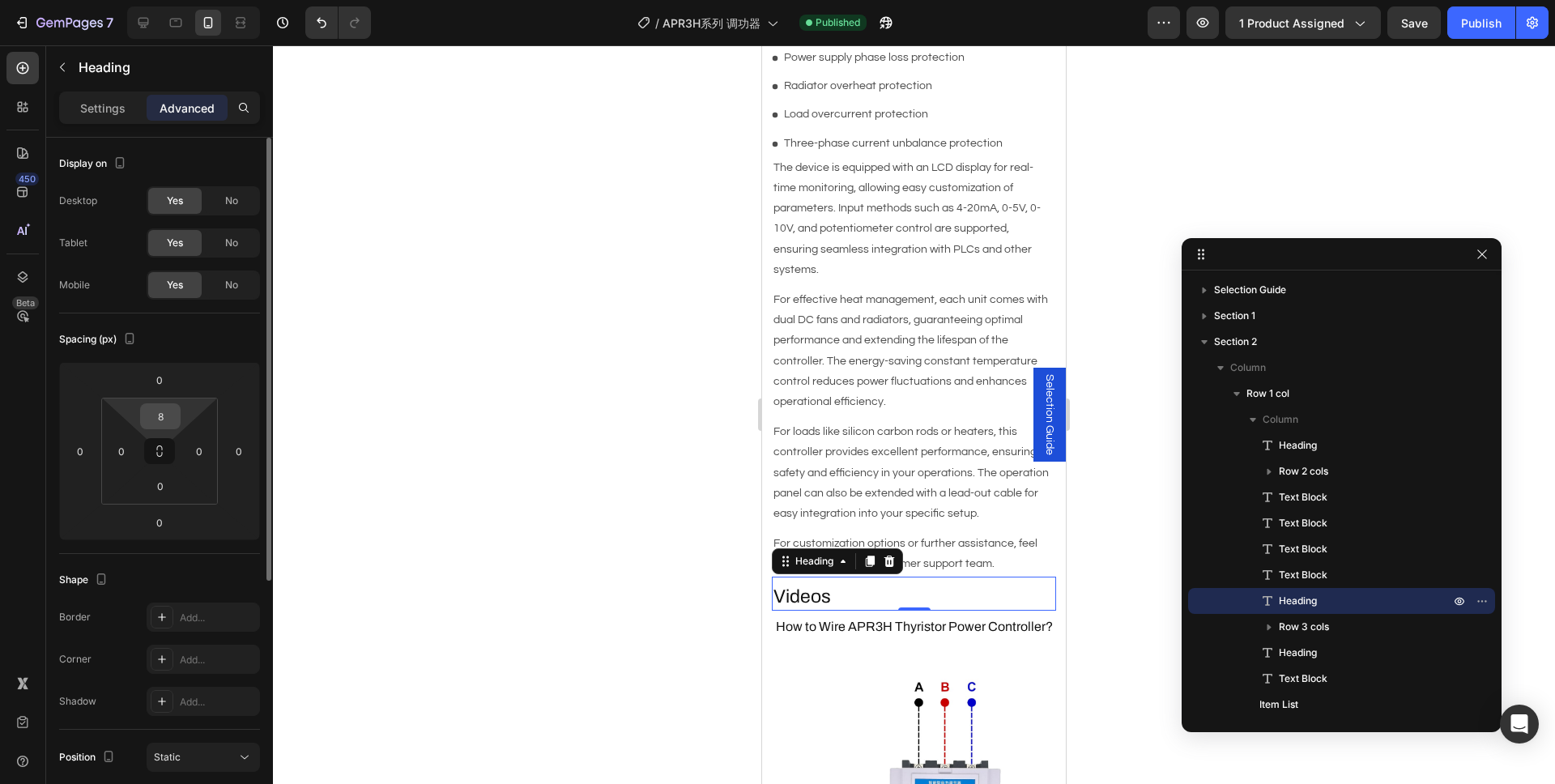
click at [167, 420] on input "8" at bounding box center [160, 415] width 32 height 24
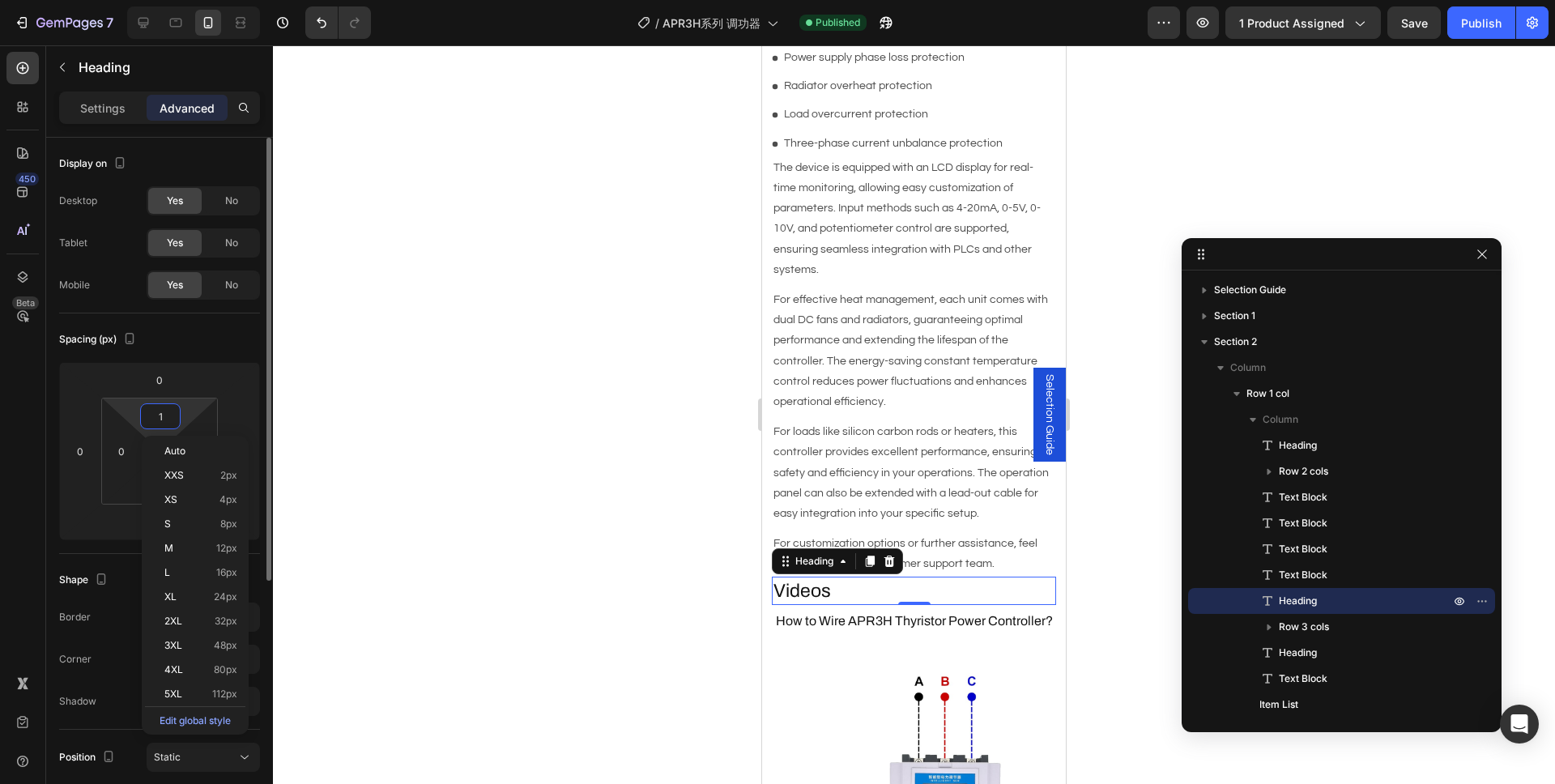
type input "16"
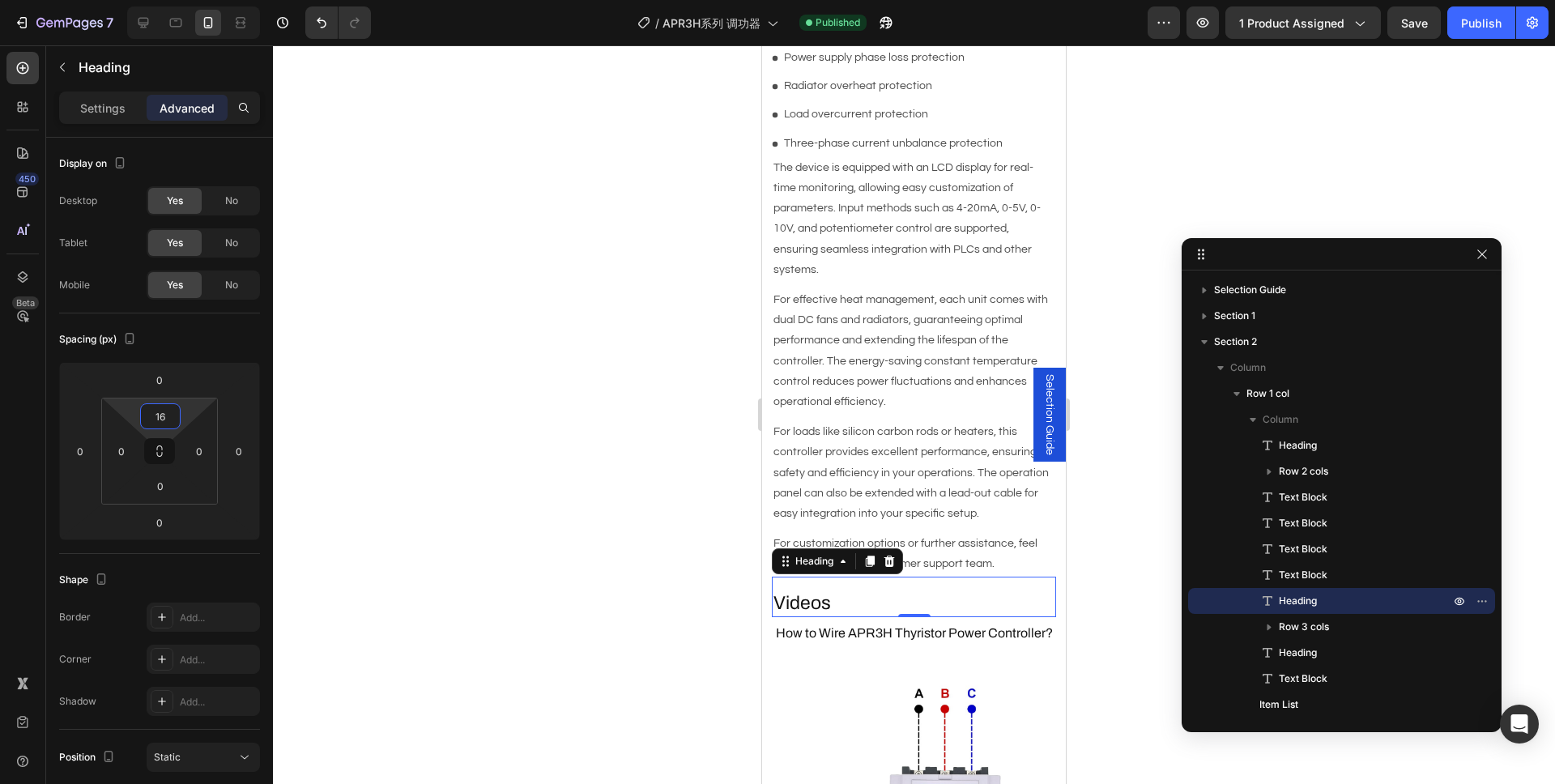
click at [1255, 182] on div at bounding box center [914, 415] width 1282 height 739
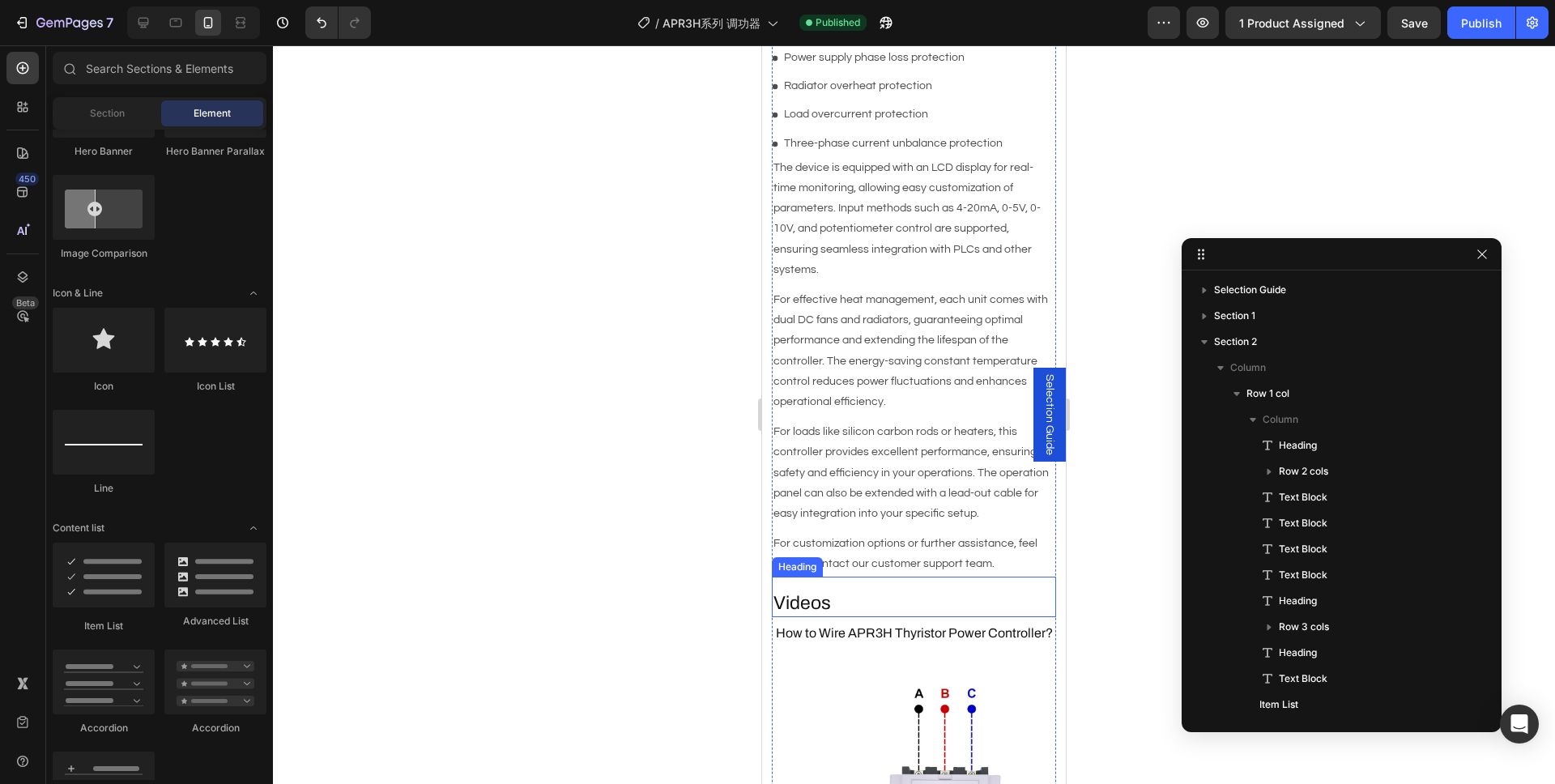
click at [845, 589] on h2 "Videos" at bounding box center [914, 603] width 284 height 27
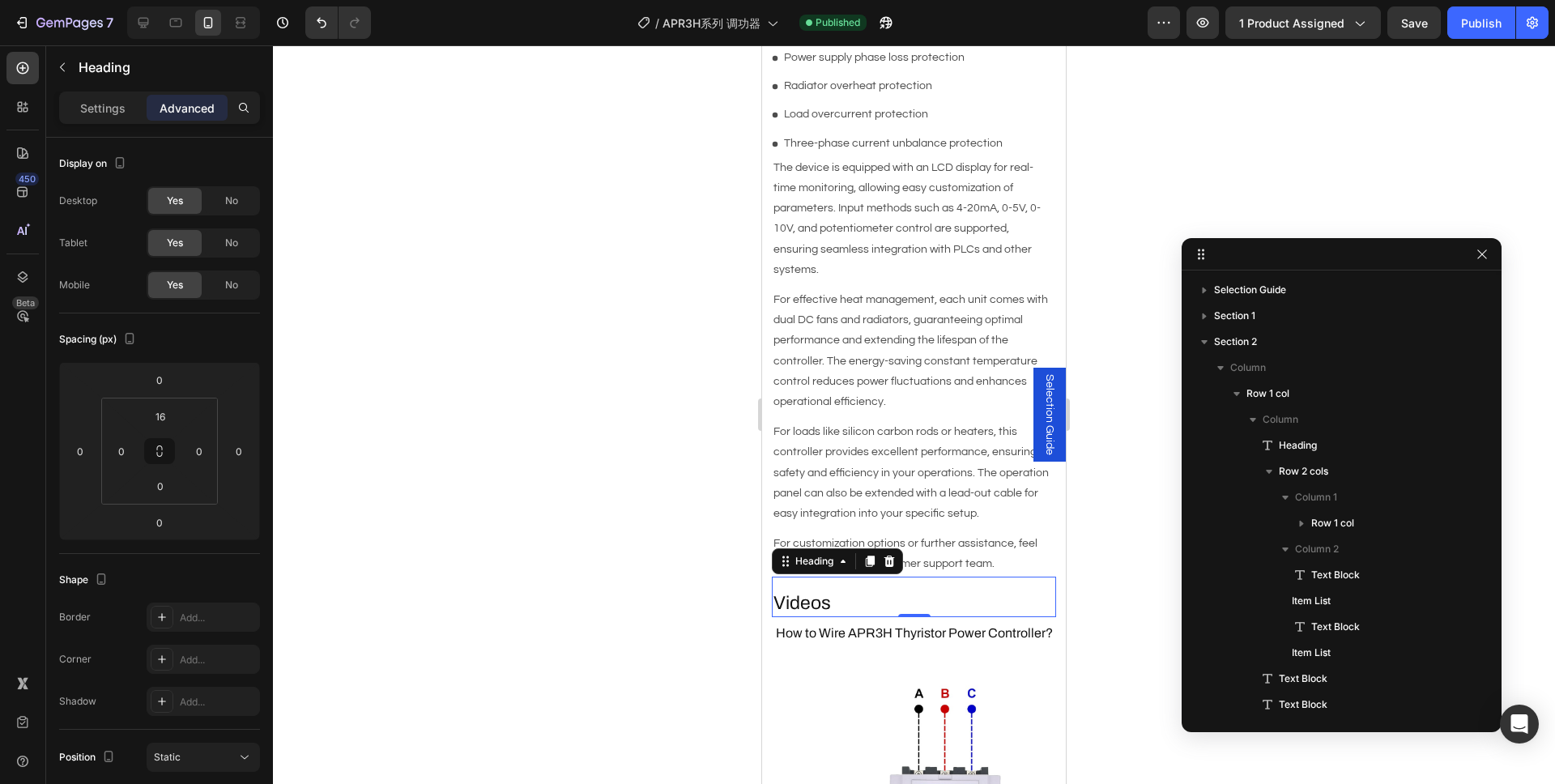
scroll to position [327, 0]
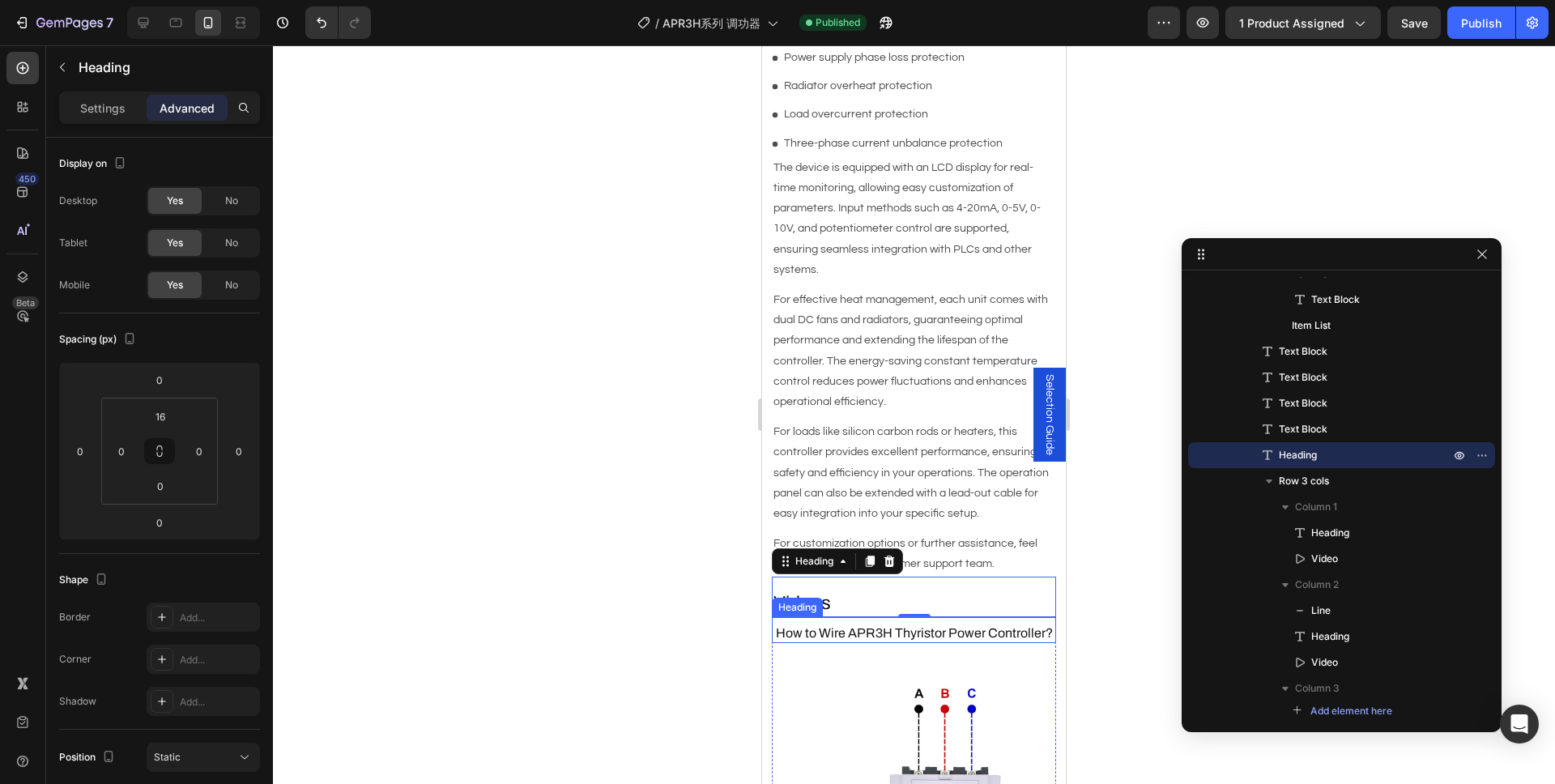
click at [882, 623] on h3 "How to Wire APR3H Thyristor Power Controller?" at bounding box center [914, 633] width 284 height 21
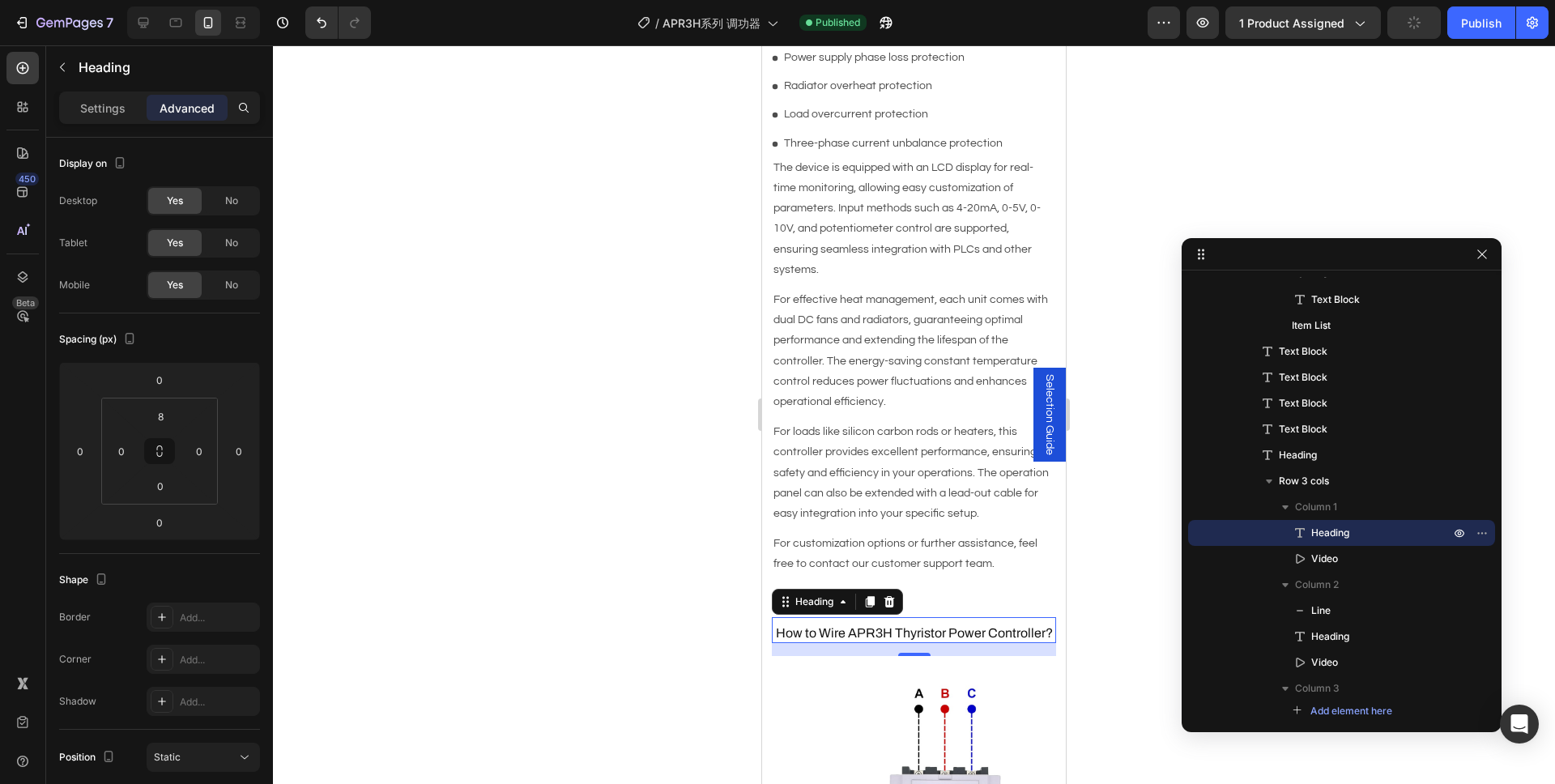
click at [603, 548] on div at bounding box center [914, 415] width 1282 height 739
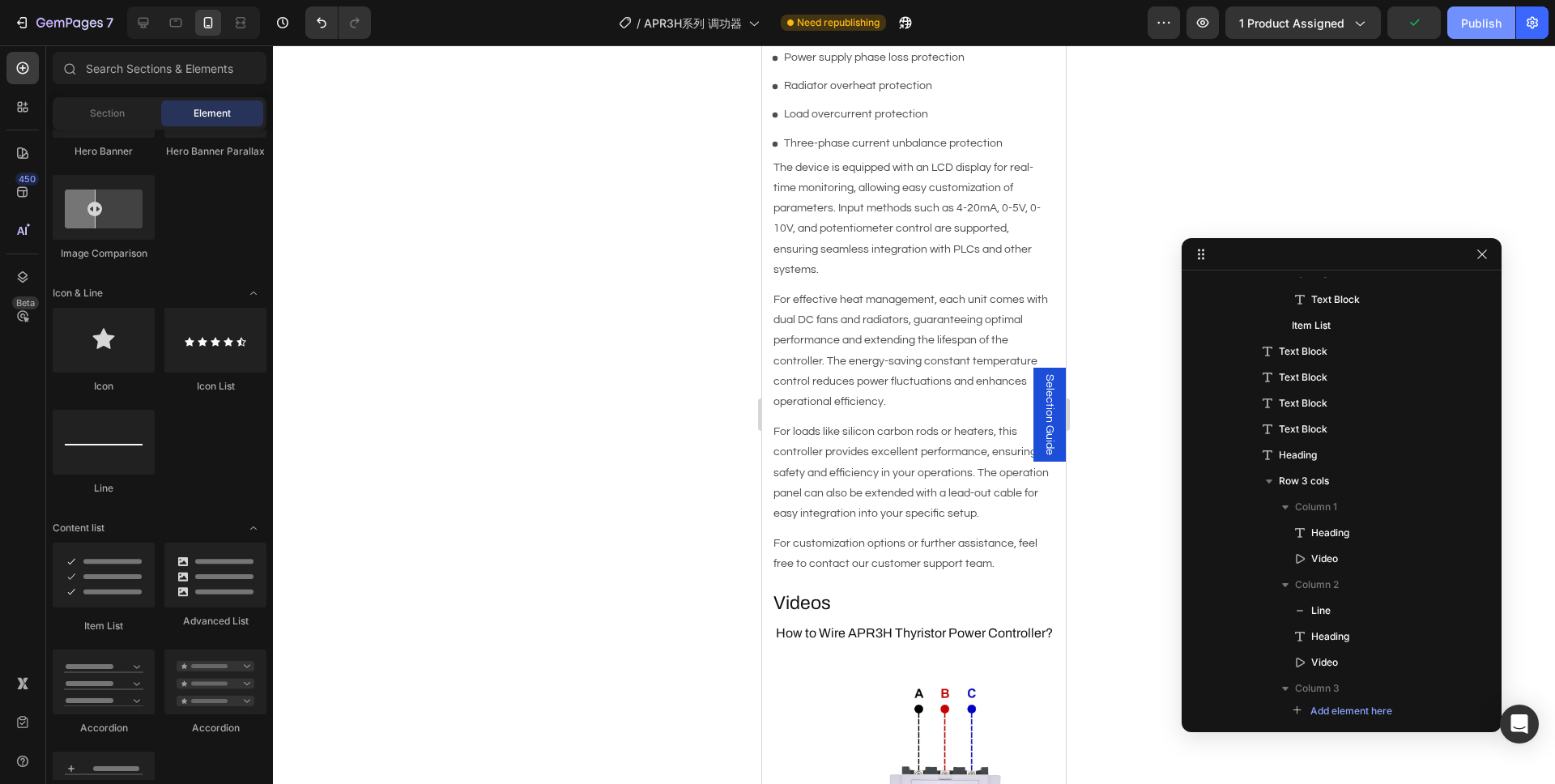
click at [1484, 29] on div "Publish" at bounding box center [1481, 23] width 40 height 17
